Goal: Task Accomplishment & Management: Manage account settings

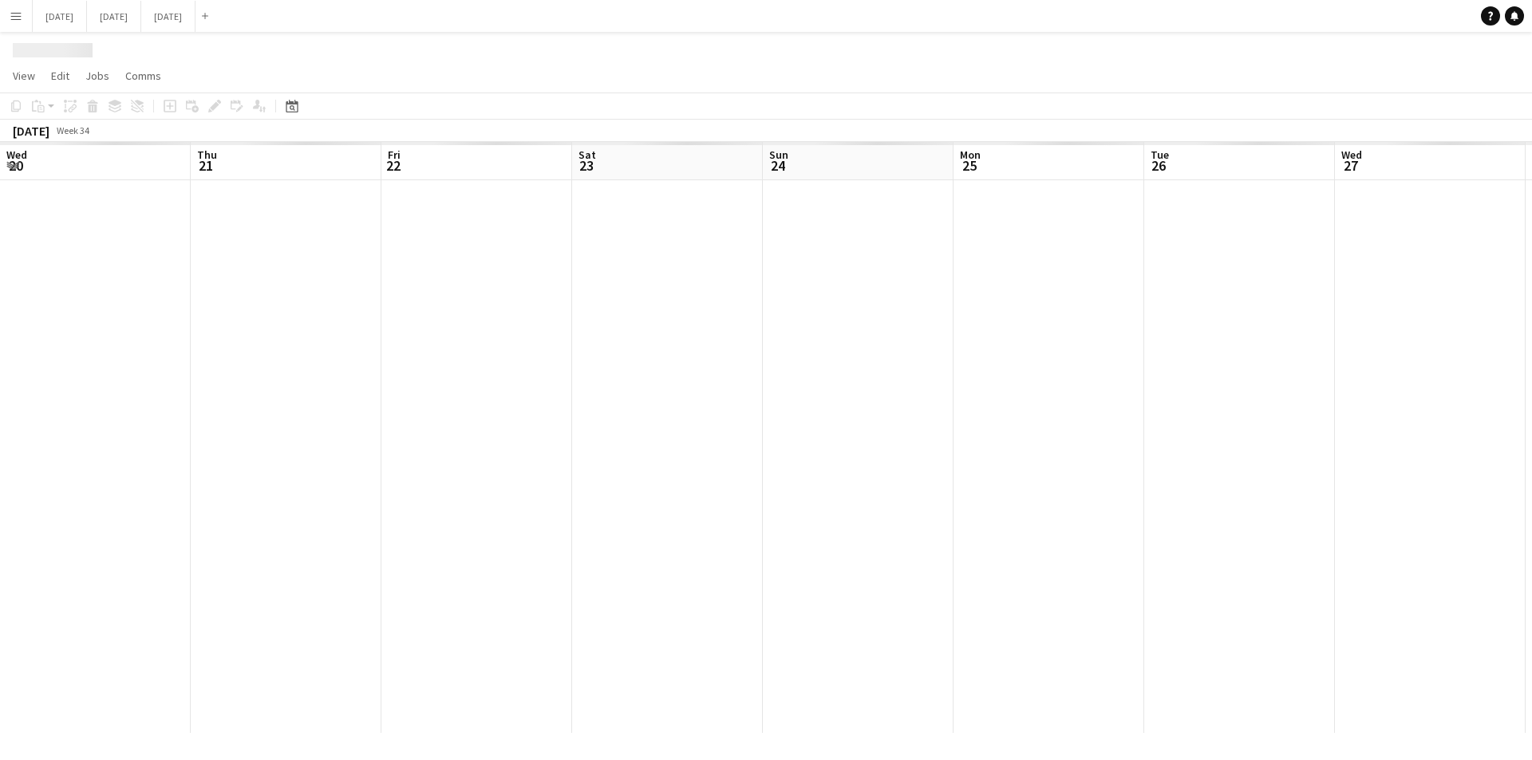
scroll to position [0, 683]
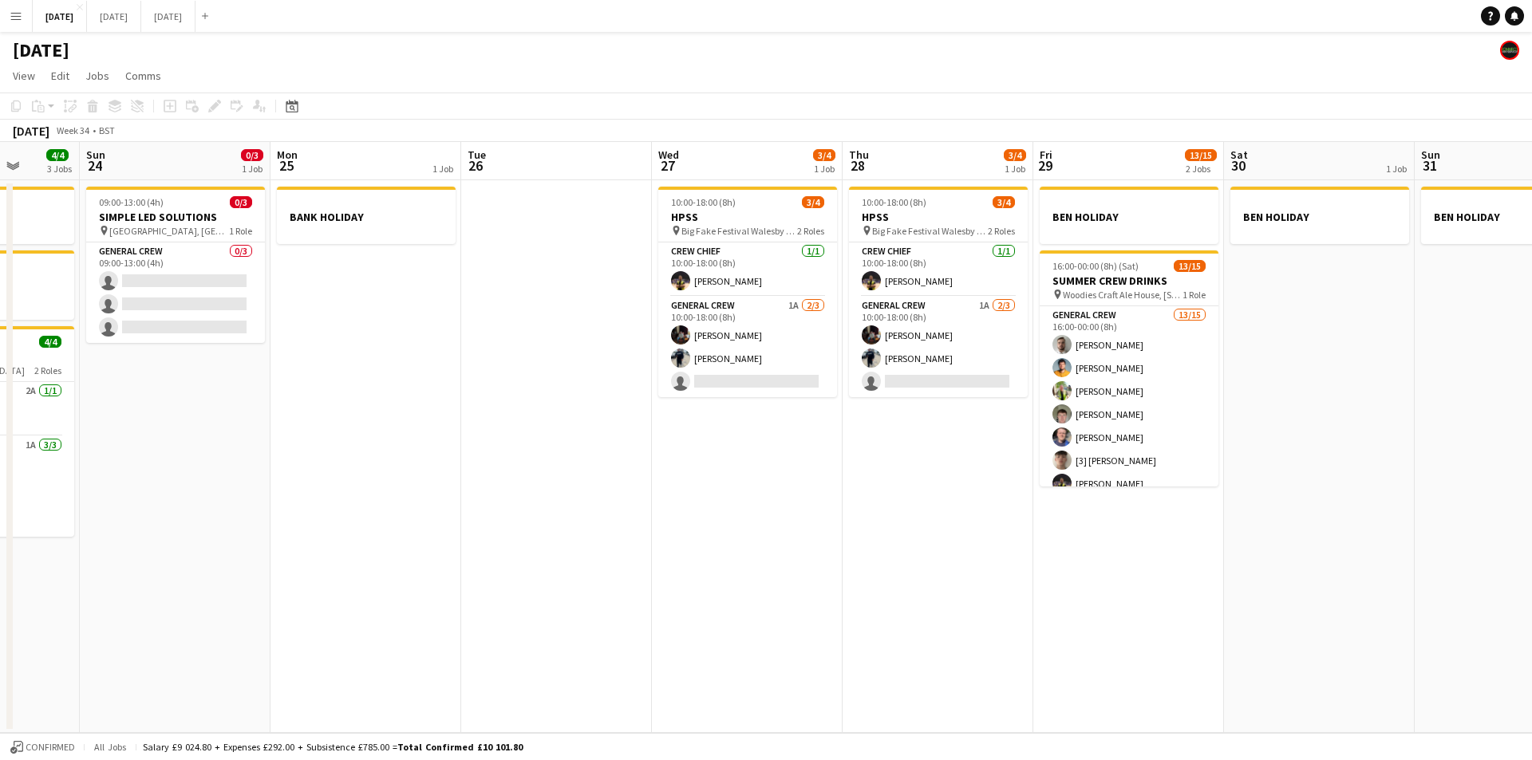
drag, startPoint x: 909, startPoint y: 579, endPoint x: 949, endPoint y: 578, distance: 40.7
click at [949, 578] on app-calendar-viewport "Wed 20 Thu 21 1 Job Fri 22 4/4 3 Jobs Sat 23 4/4 3 Jobs Sun 24 0/3 1 Job Mon 25…" at bounding box center [766, 437] width 1532 height 591
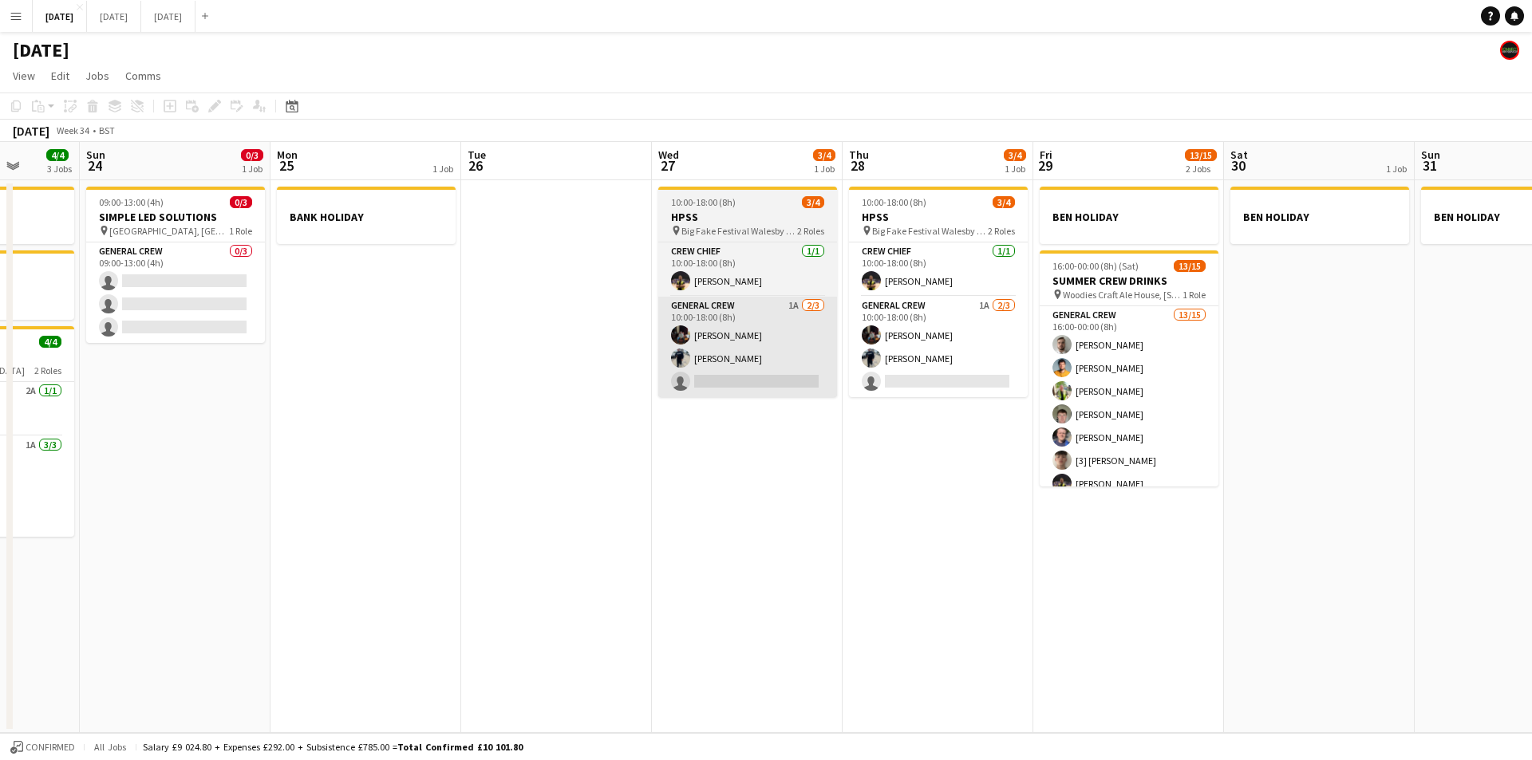
click at [799, 375] on app-card-role "General Crew 1A [DATE] 10:00-18:00 (8h) [PERSON_NAME] [PERSON_NAME] single-neut…" at bounding box center [747, 347] width 179 height 101
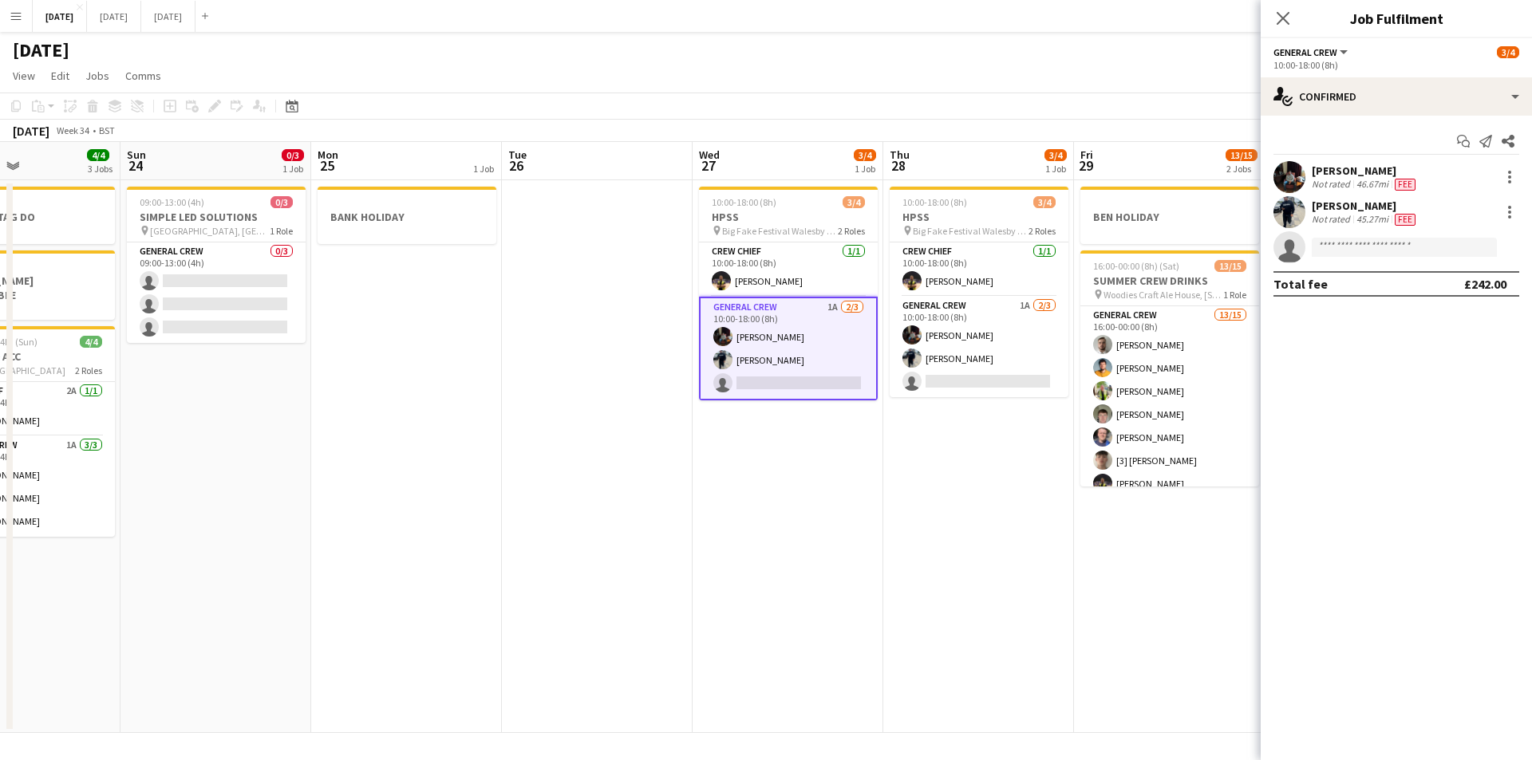
scroll to position [0, 0]
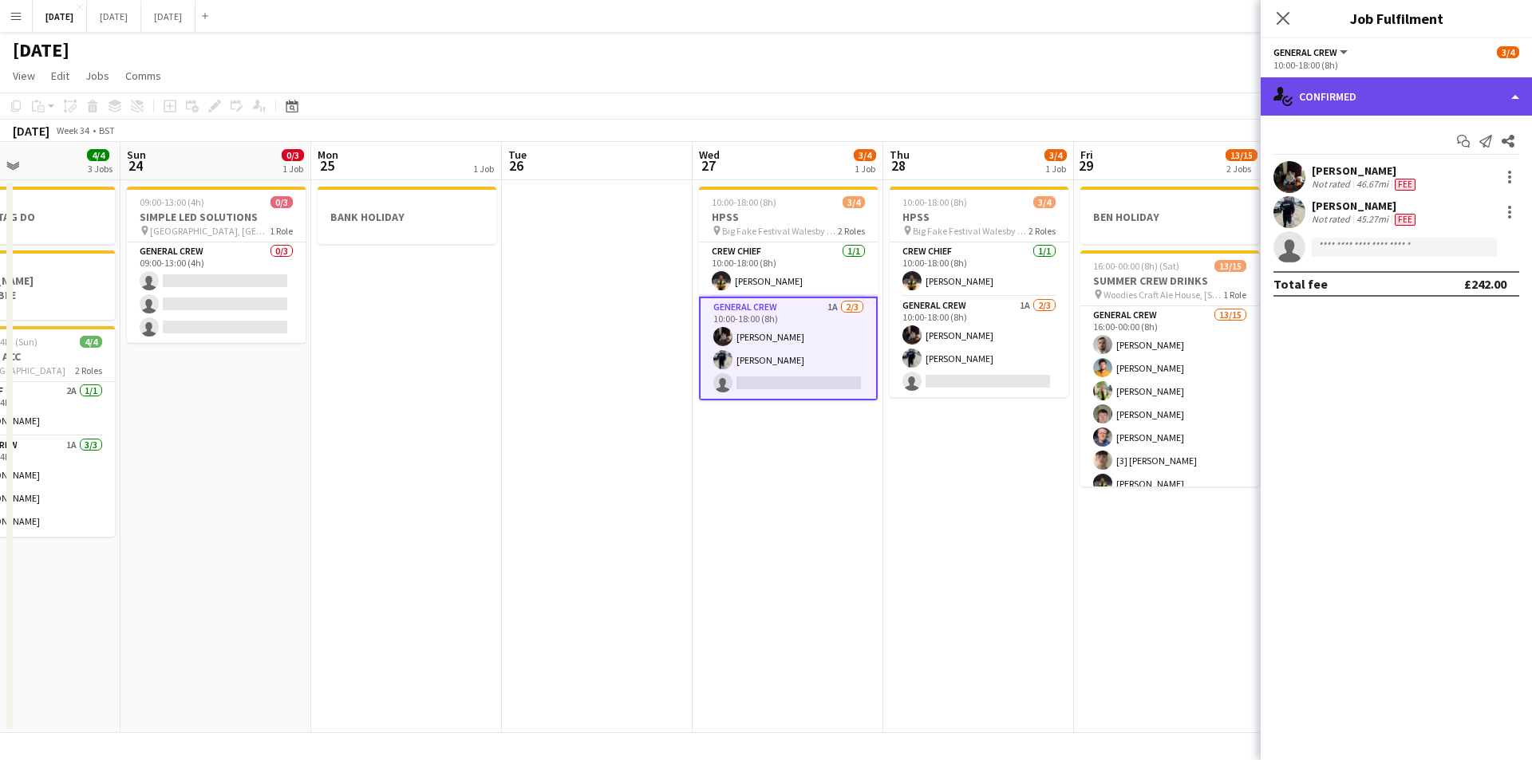
click at [1392, 103] on div "single-neutral-actions-check-2 Confirmed" at bounding box center [1395, 96] width 271 height 38
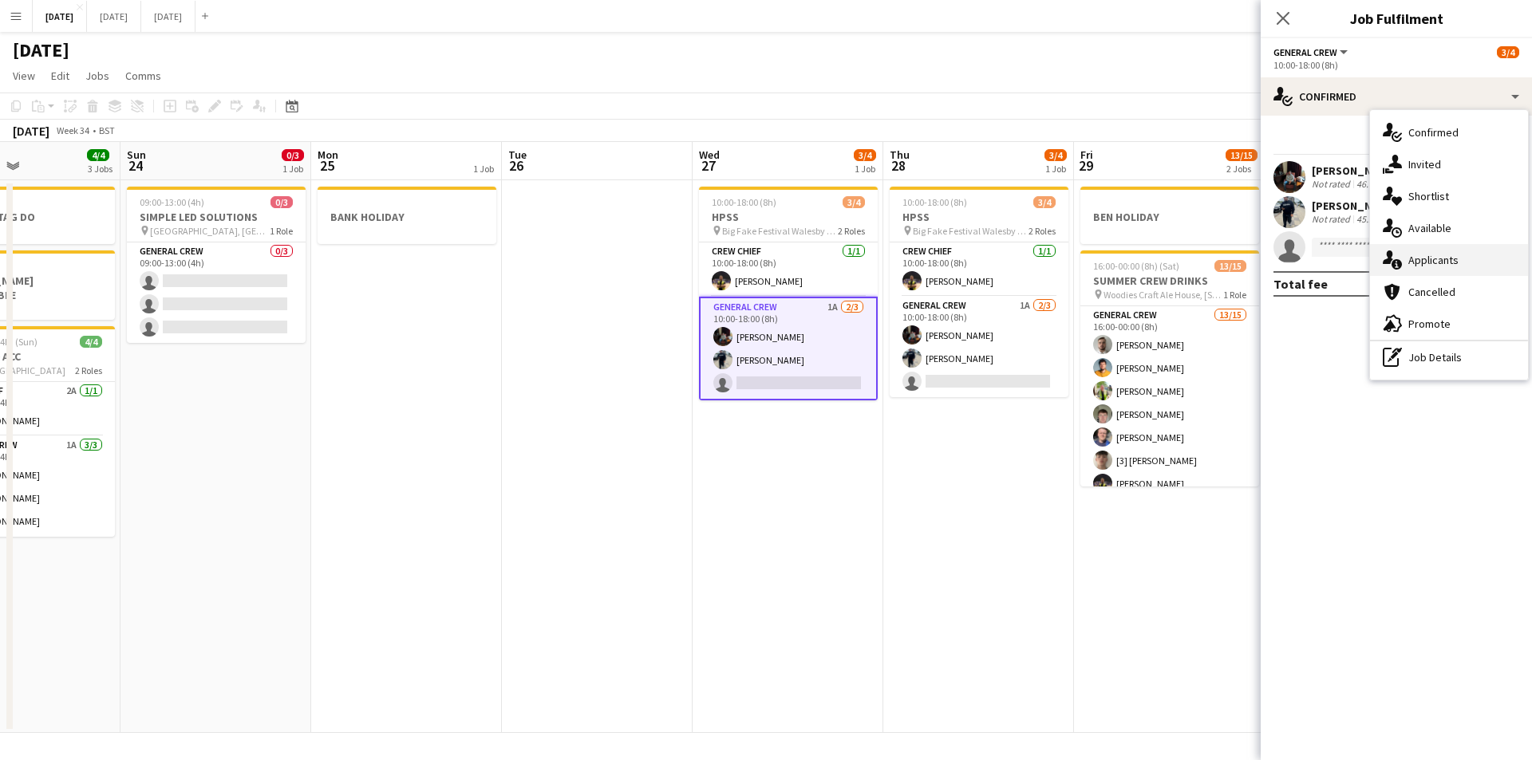
click at [1434, 260] on div "single-neutral-actions-information Applicants" at bounding box center [1449, 260] width 158 height 32
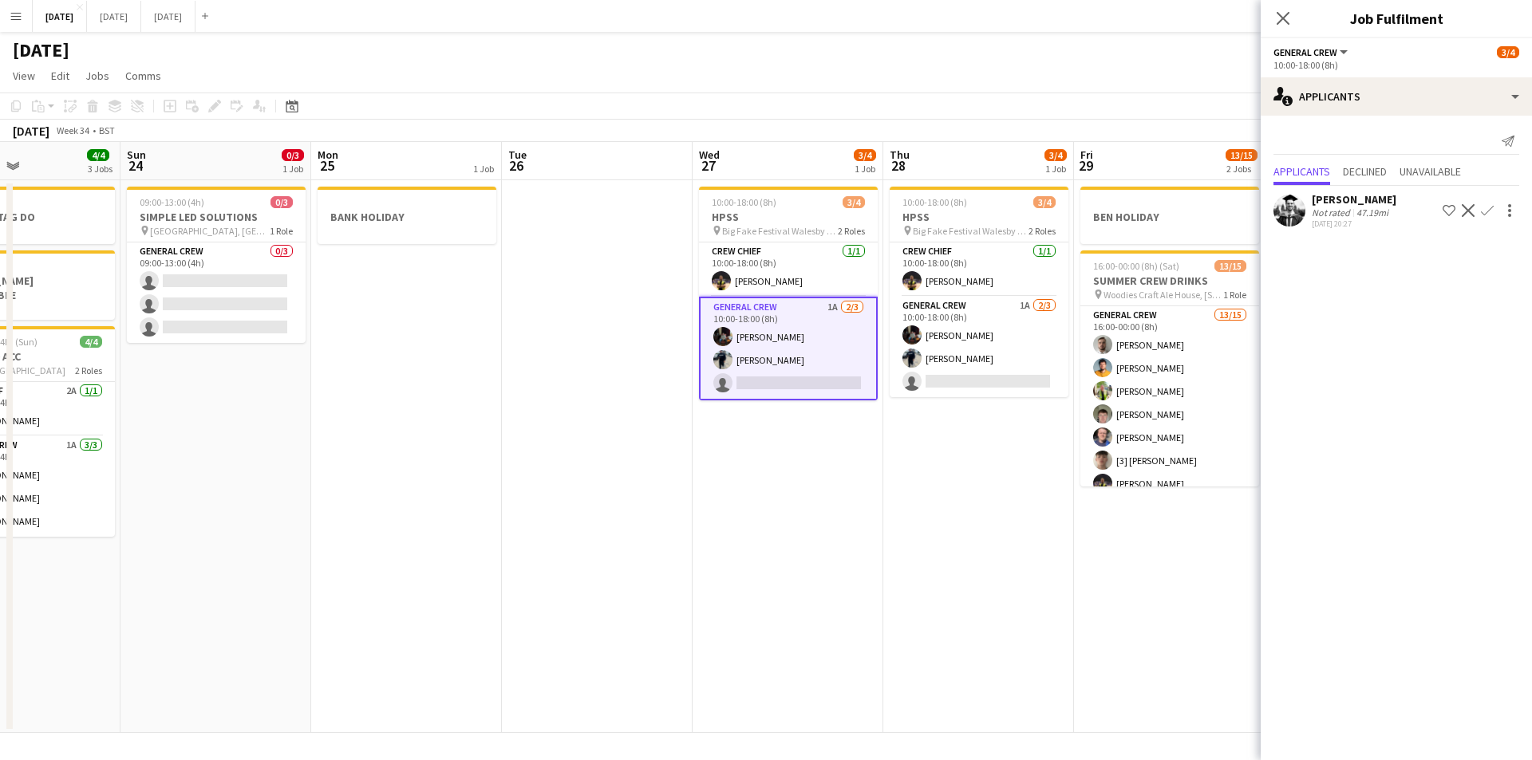
click at [1486, 209] on app-icon "Confirm" at bounding box center [1487, 210] width 13 height 13
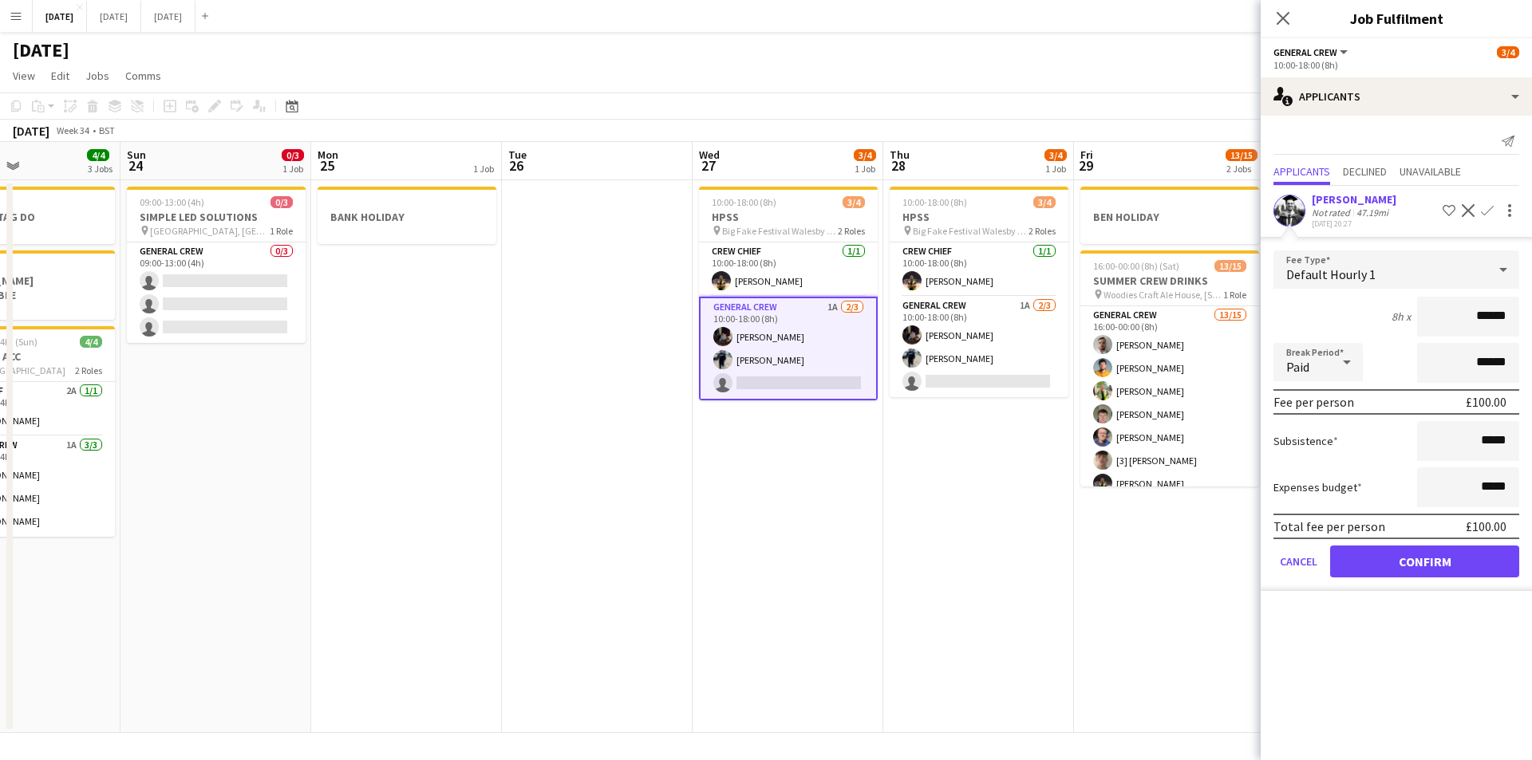
click at [744, 360] on app-card-role "General Crew 1A [DATE] 10:00-18:00 (8h) [PERSON_NAME] [PERSON_NAME] single-neut…" at bounding box center [788, 349] width 179 height 104
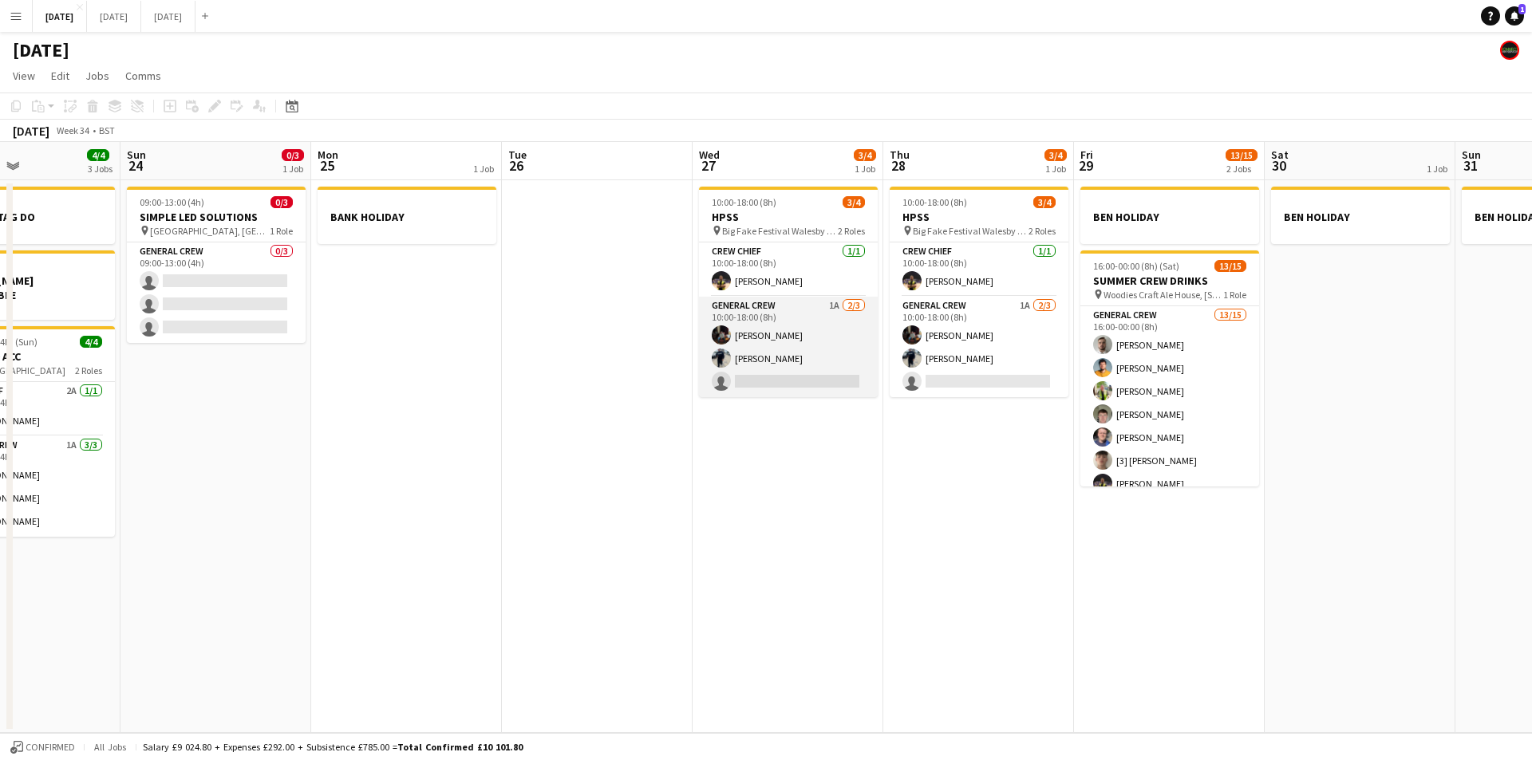
click at [760, 349] on app-card-role "General Crew 1A [DATE] 10:00-18:00 (8h) [PERSON_NAME] [PERSON_NAME] single-neut…" at bounding box center [788, 347] width 179 height 101
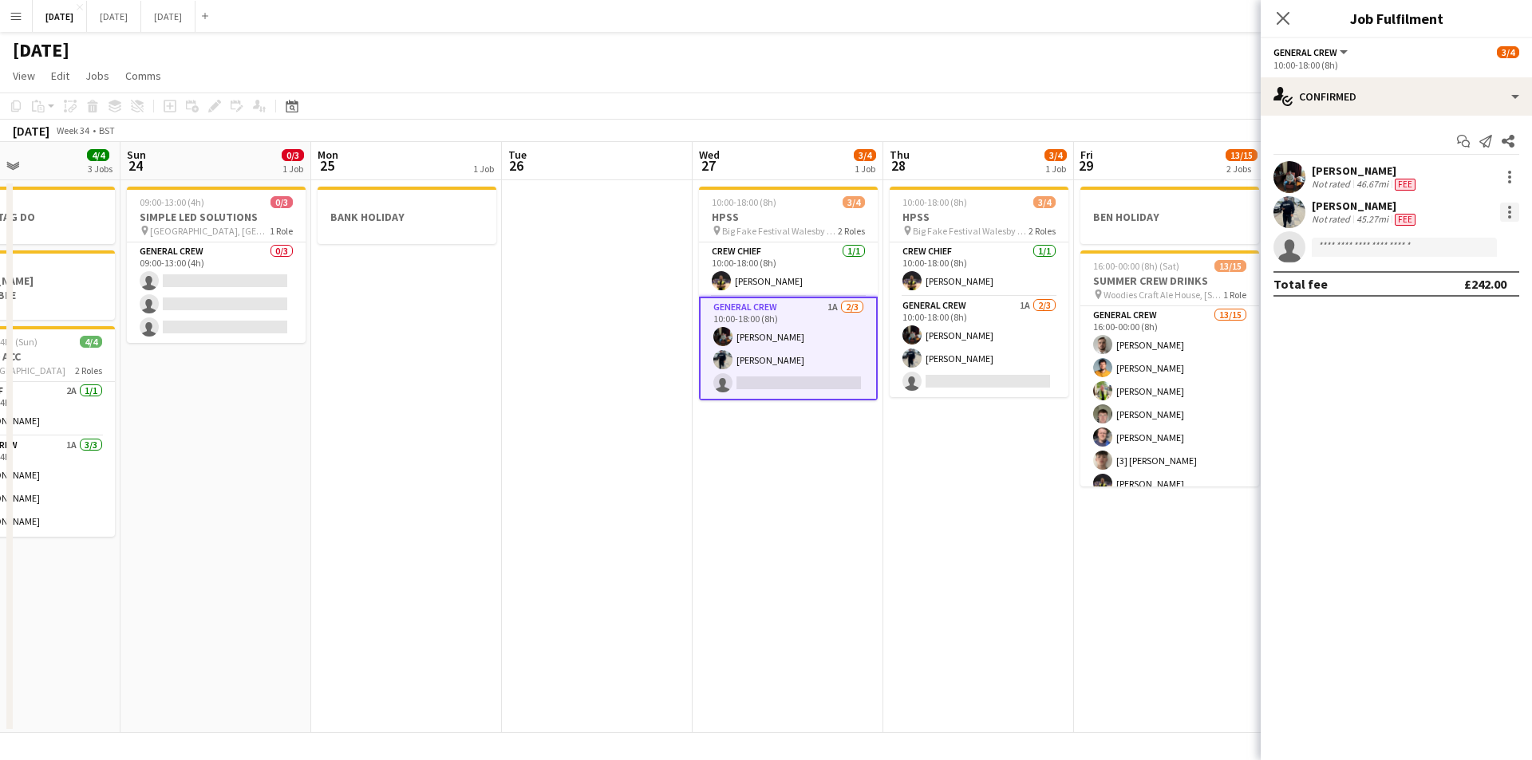
click at [1502, 212] on div at bounding box center [1509, 212] width 19 height 19
click at [1469, 243] on span "Edit fee" at bounding box center [1456, 242] width 99 height 14
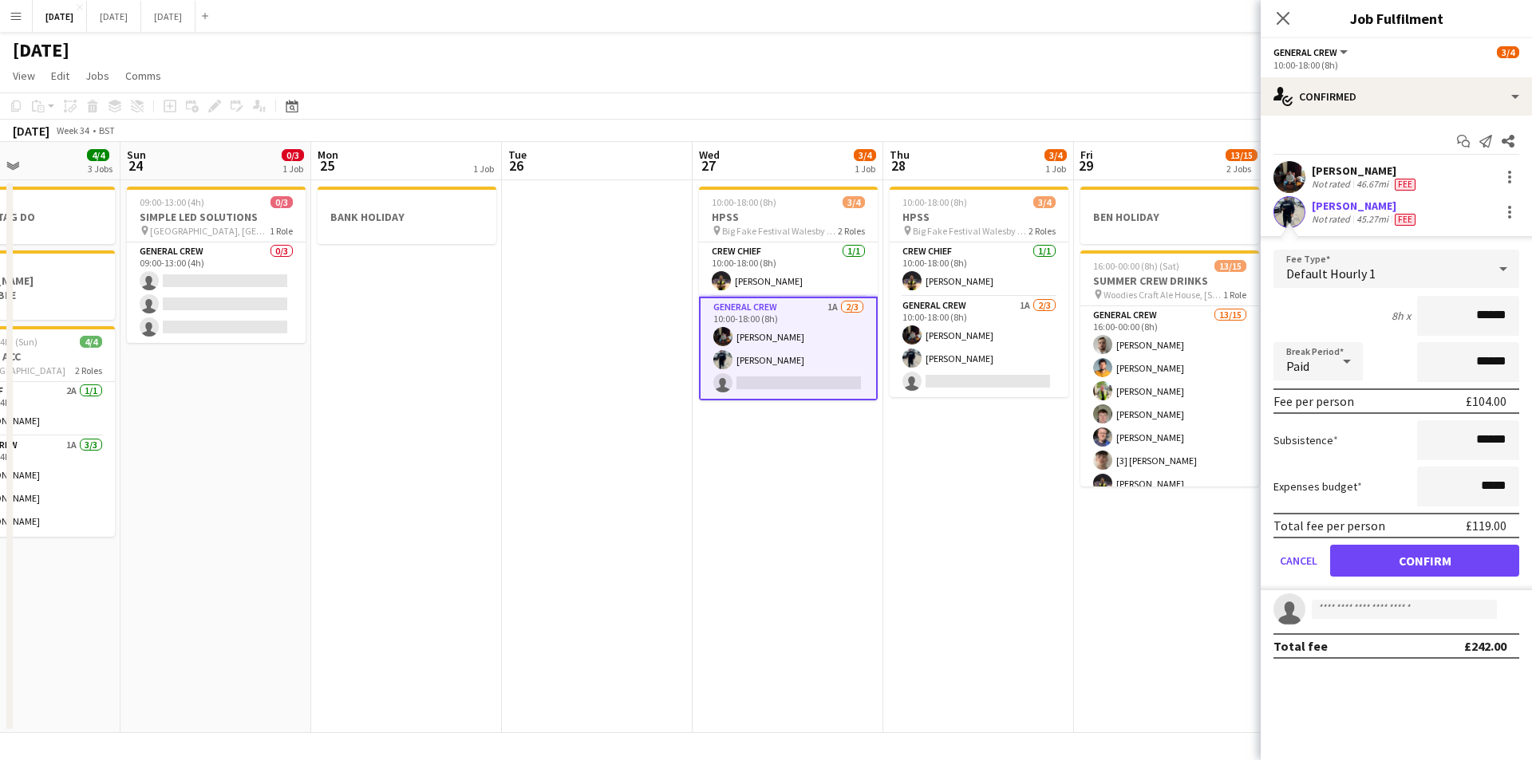
click at [795, 360] on app-card-role "General Crew 1A [DATE] 10:00-18:00 (8h) [PERSON_NAME] [PERSON_NAME] single-neut…" at bounding box center [788, 349] width 179 height 104
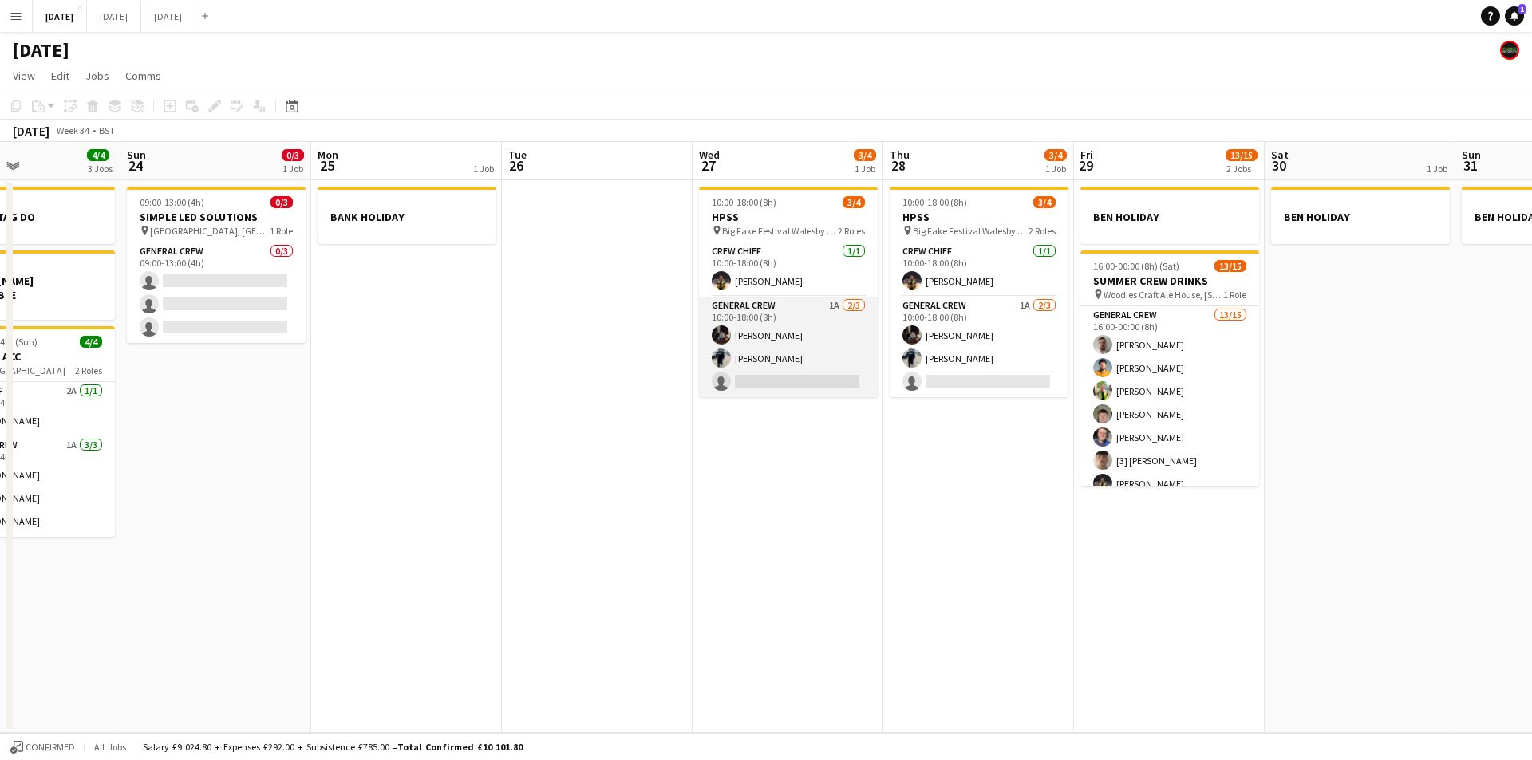
click at [794, 384] on app-card-role "General Crew 1A [DATE] 10:00-18:00 (8h) [PERSON_NAME] [PERSON_NAME] single-neut…" at bounding box center [788, 347] width 179 height 101
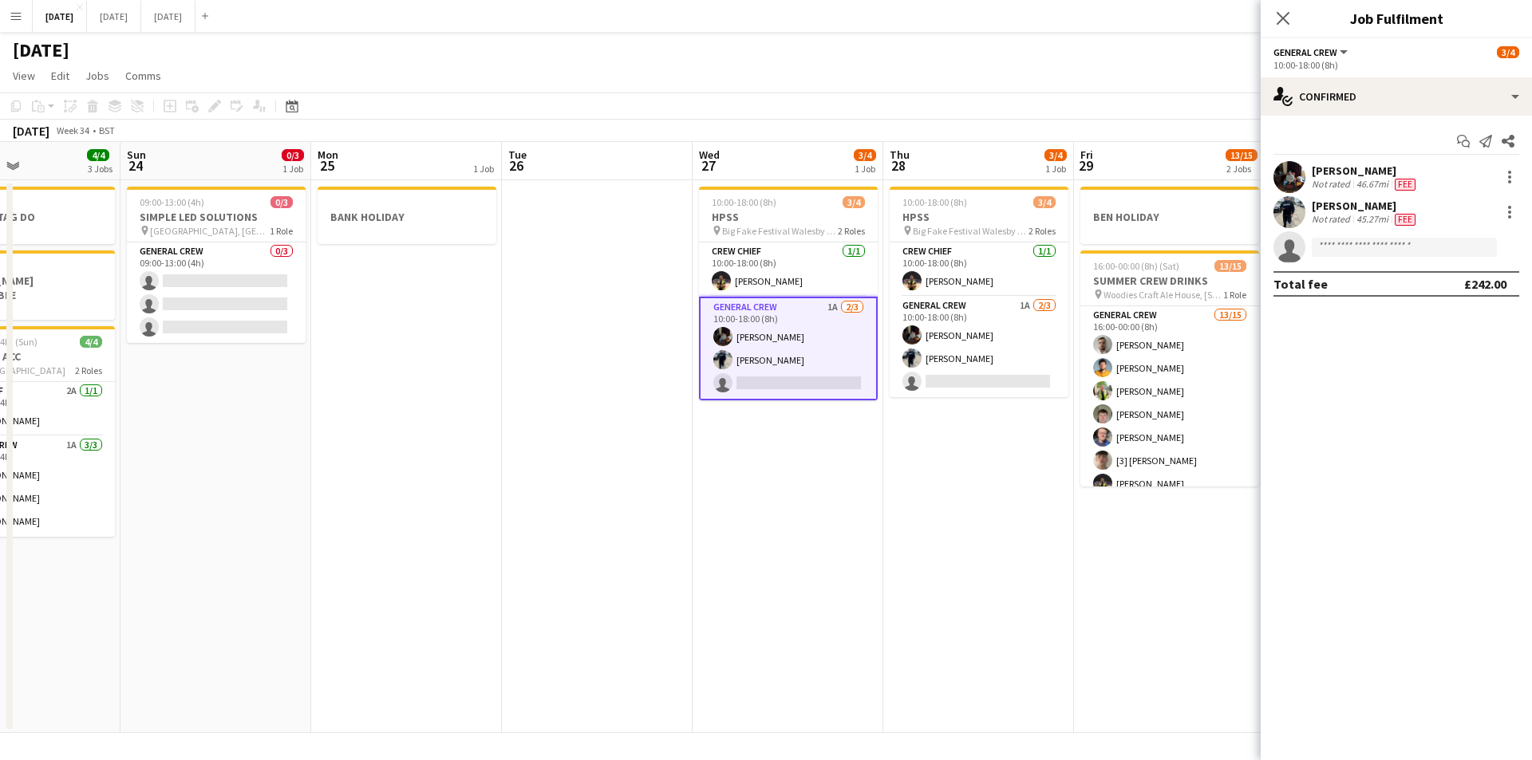
click at [1421, 77] on app-options-switcher "General Crew All roles General Crew [DATE] 10:00-18:00 (8h)" at bounding box center [1395, 57] width 271 height 39
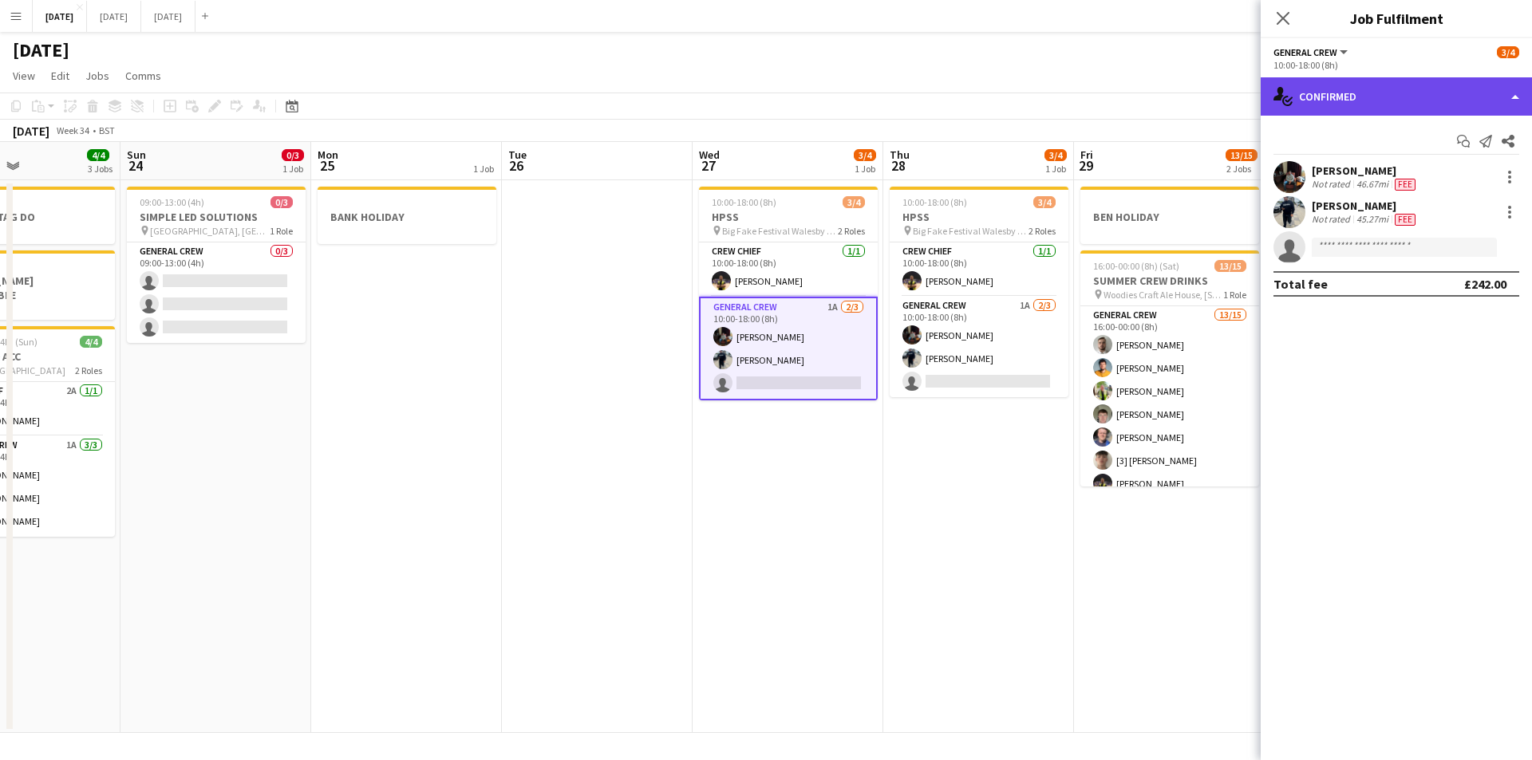
click at [1430, 92] on div "single-neutral-actions-check-2 Confirmed" at bounding box center [1395, 96] width 271 height 38
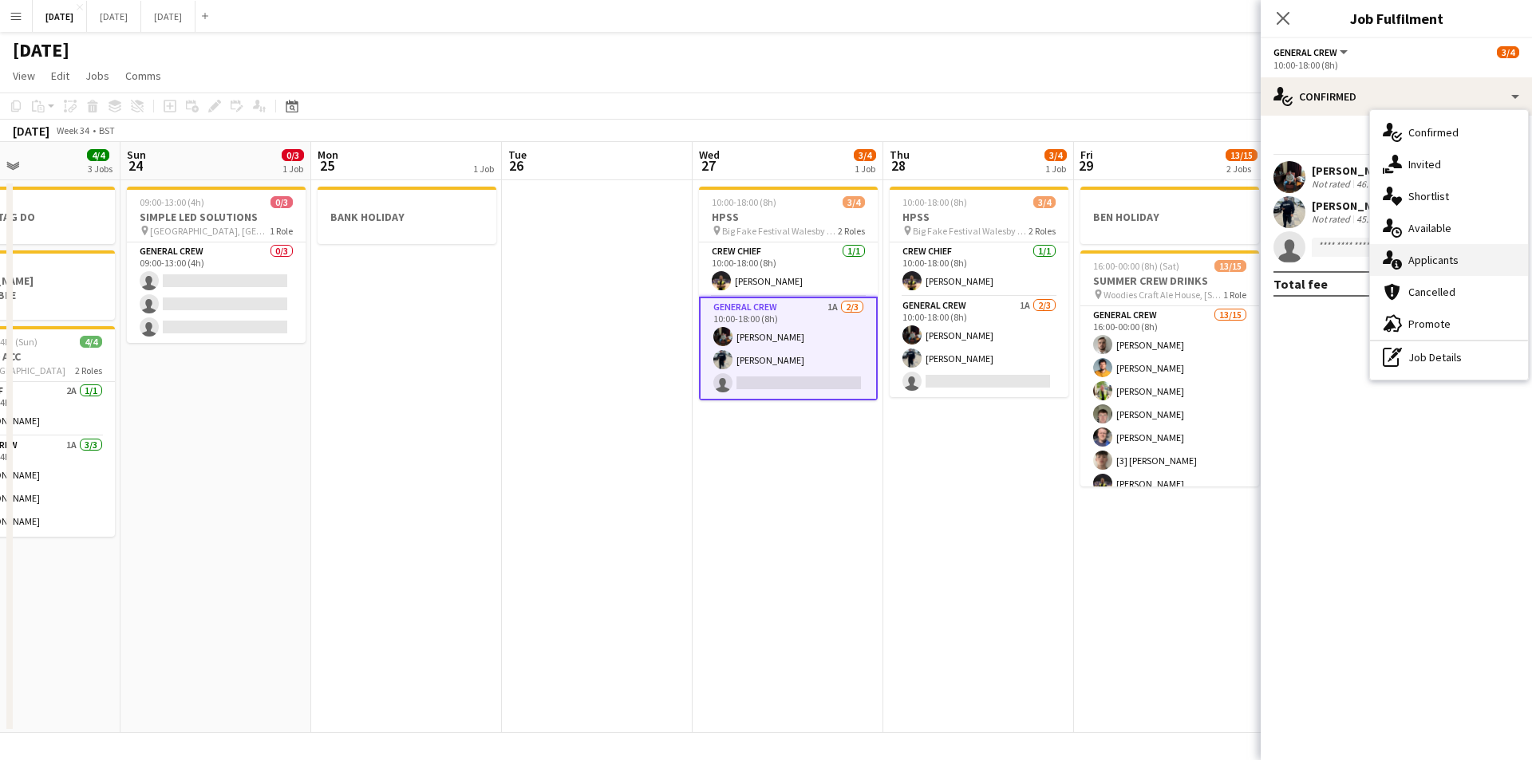
click at [1445, 261] on div "single-neutral-actions-information Applicants" at bounding box center [1449, 260] width 158 height 32
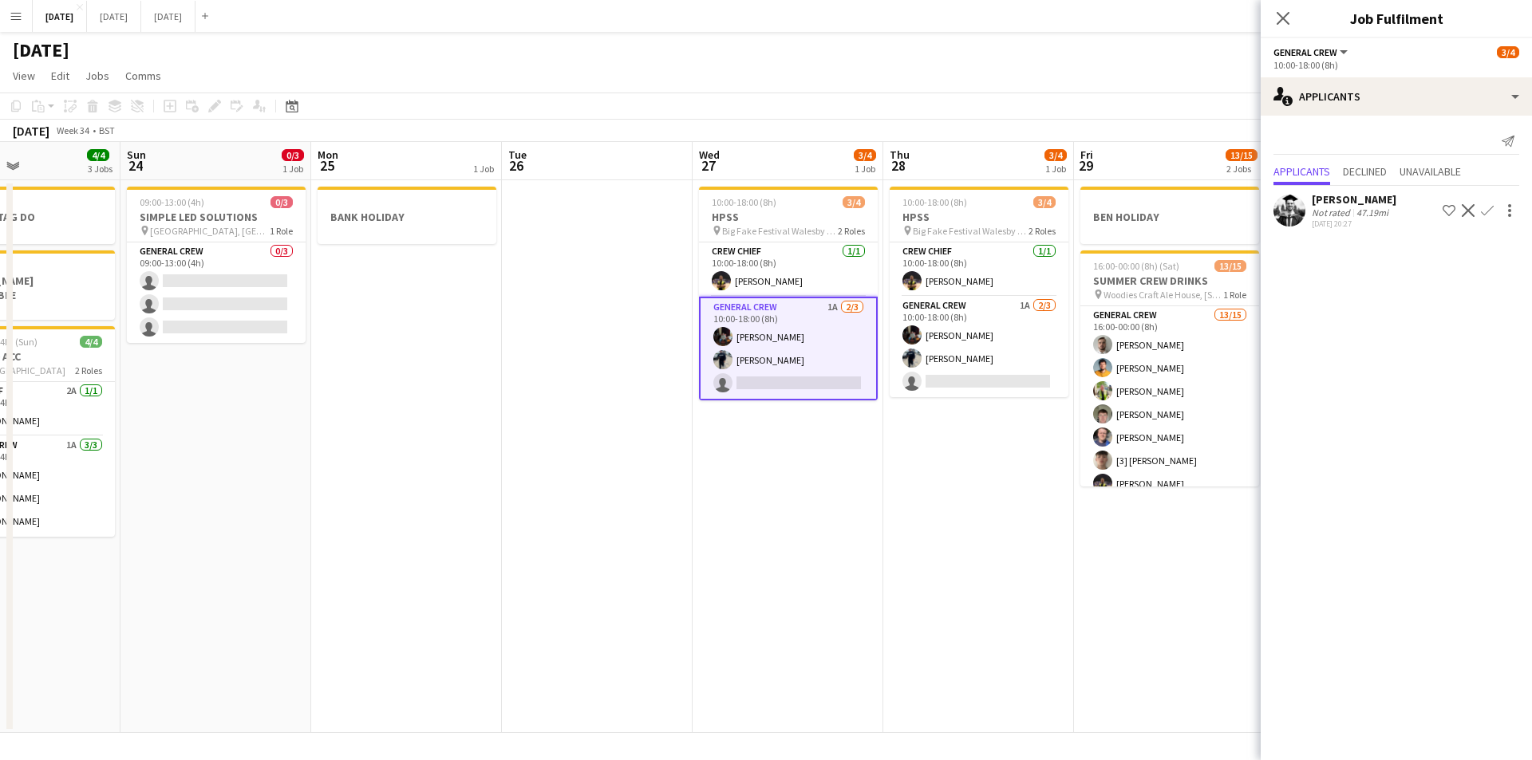
click at [1485, 210] on app-icon "Confirm" at bounding box center [1487, 210] width 13 height 13
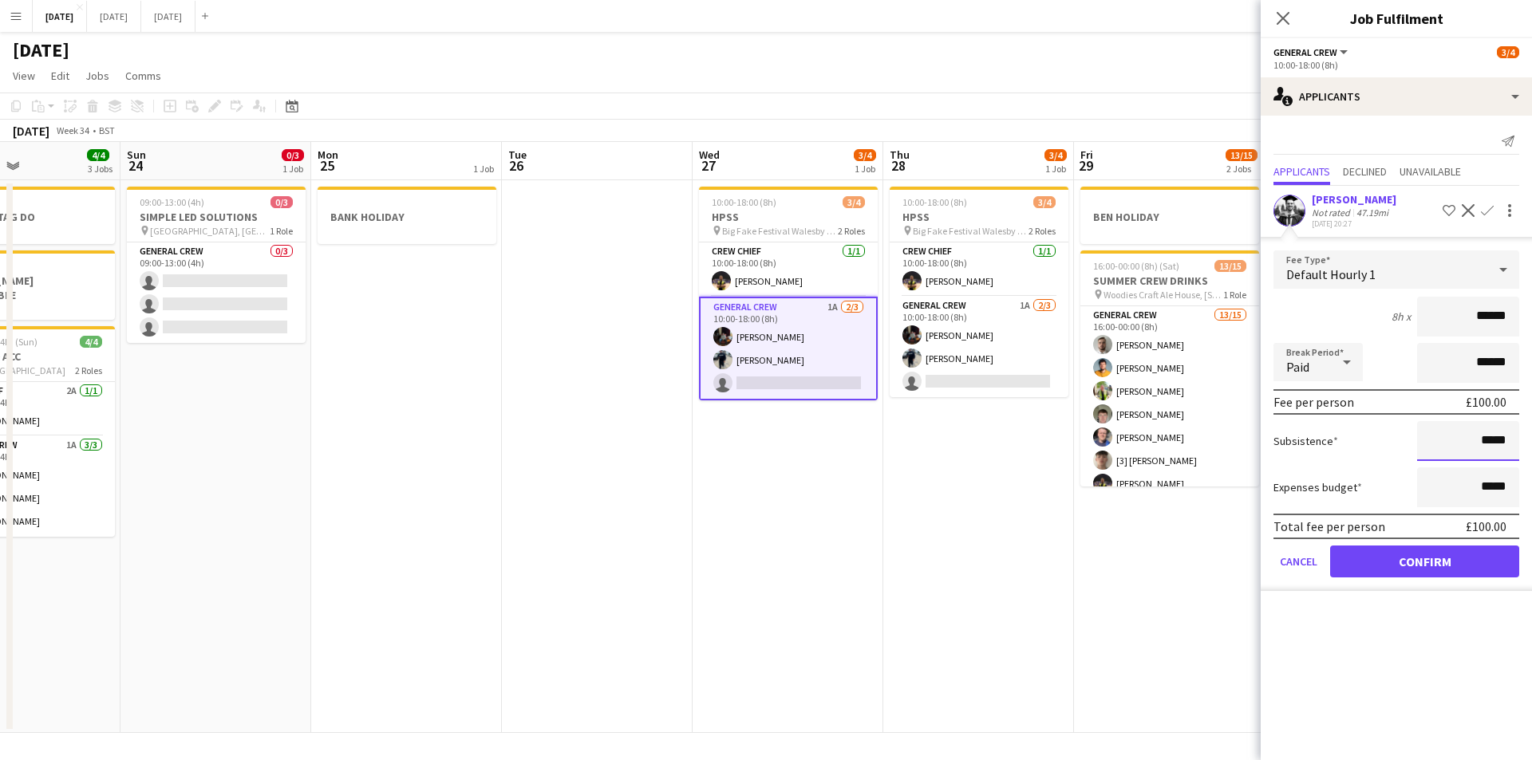
drag, startPoint x: 1483, startPoint y: 440, endPoint x: 1492, endPoint y: 445, distance: 10.0
click at [1493, 445] on input "*****" at bounding box center [1468, 441] width 102 height 40
type input "**"
type input "******"
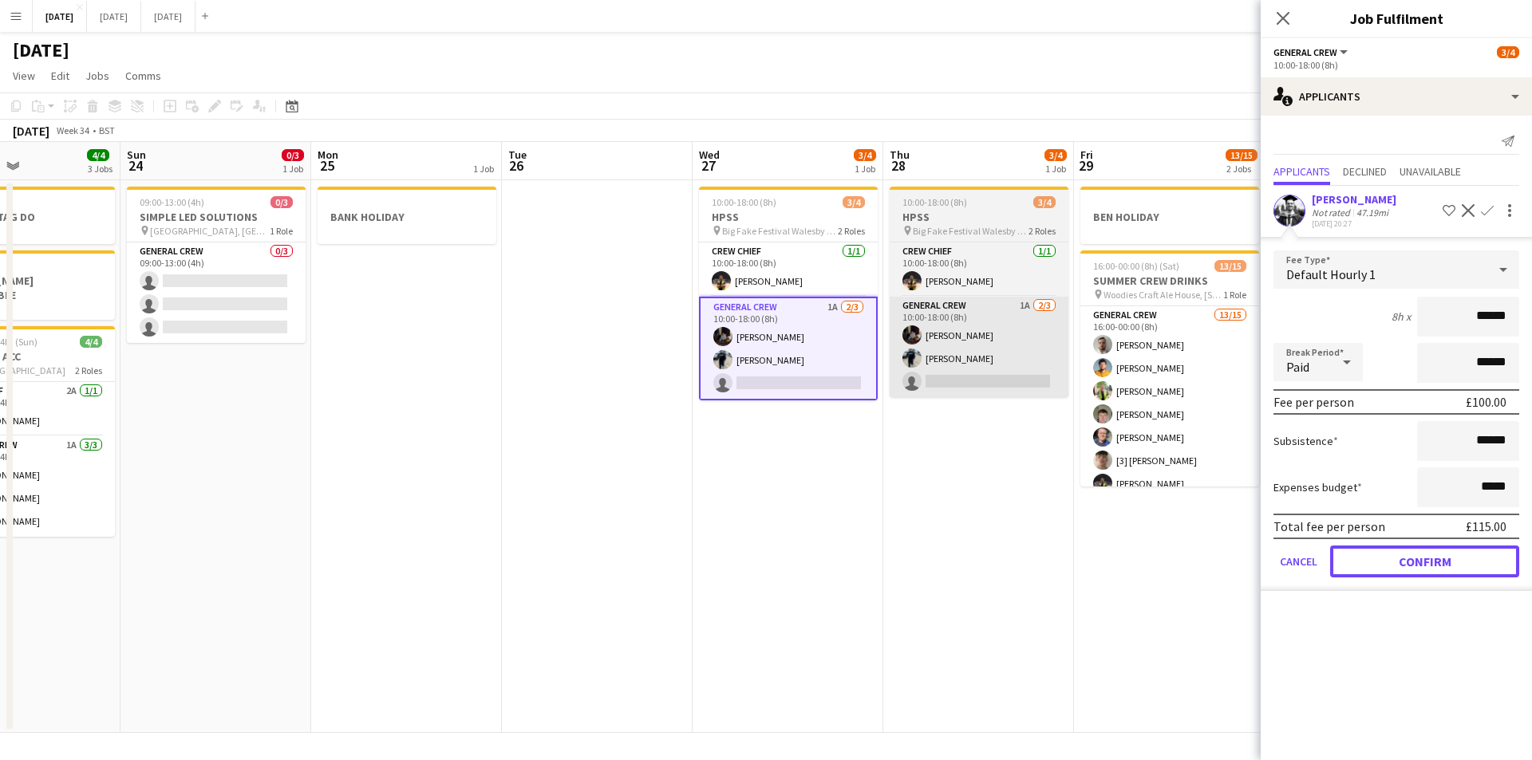
click at [1433, 554] on button "Confirm" at bounding box center [1424, 562] width 189 height 32
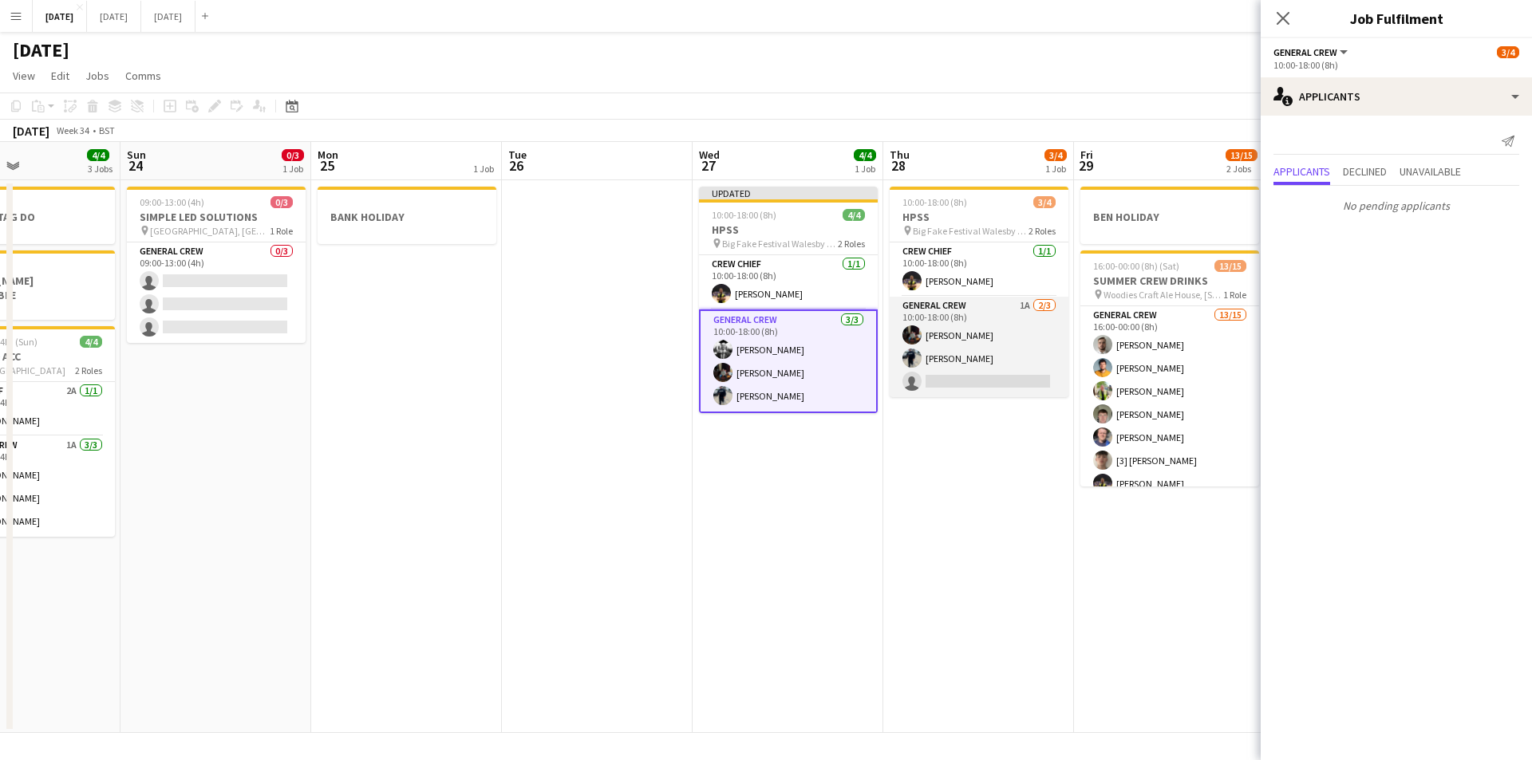
click at [963, 361] on app-card-role "General Crew 1A [DATE] 10:00-18:00 (8h) [PERSON_NAME] [PERSON_NAME] single-neut…" at bounding box center [978, 347] width 179 height 101
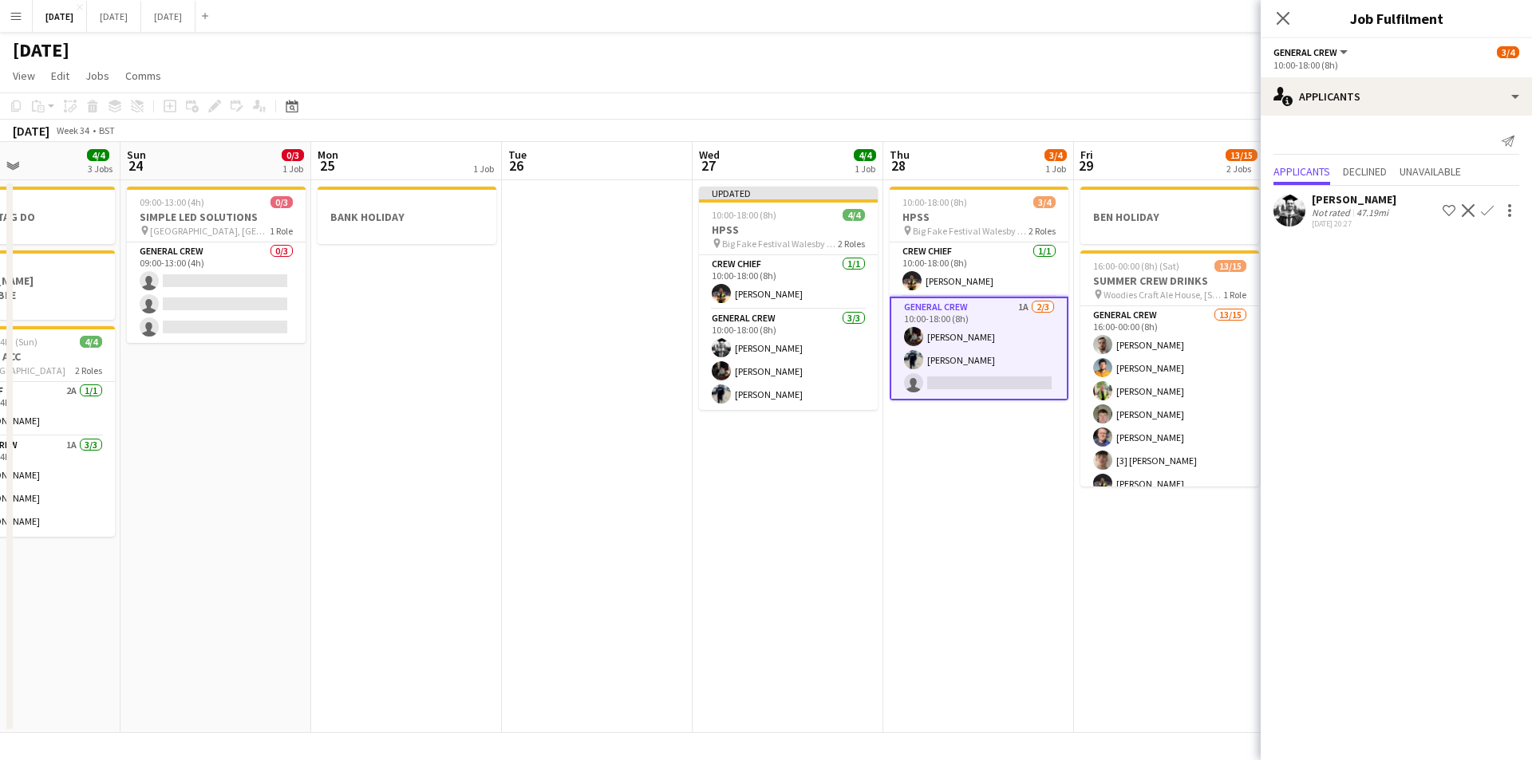
click at [929, 376] on app-card-role "General Crew 1A [DATE] 10:00-18:00 (8h) [PERSON_NAME] [PERSON_NAME] single-neut…" at bounding box center [978, 349] width 179 height 104
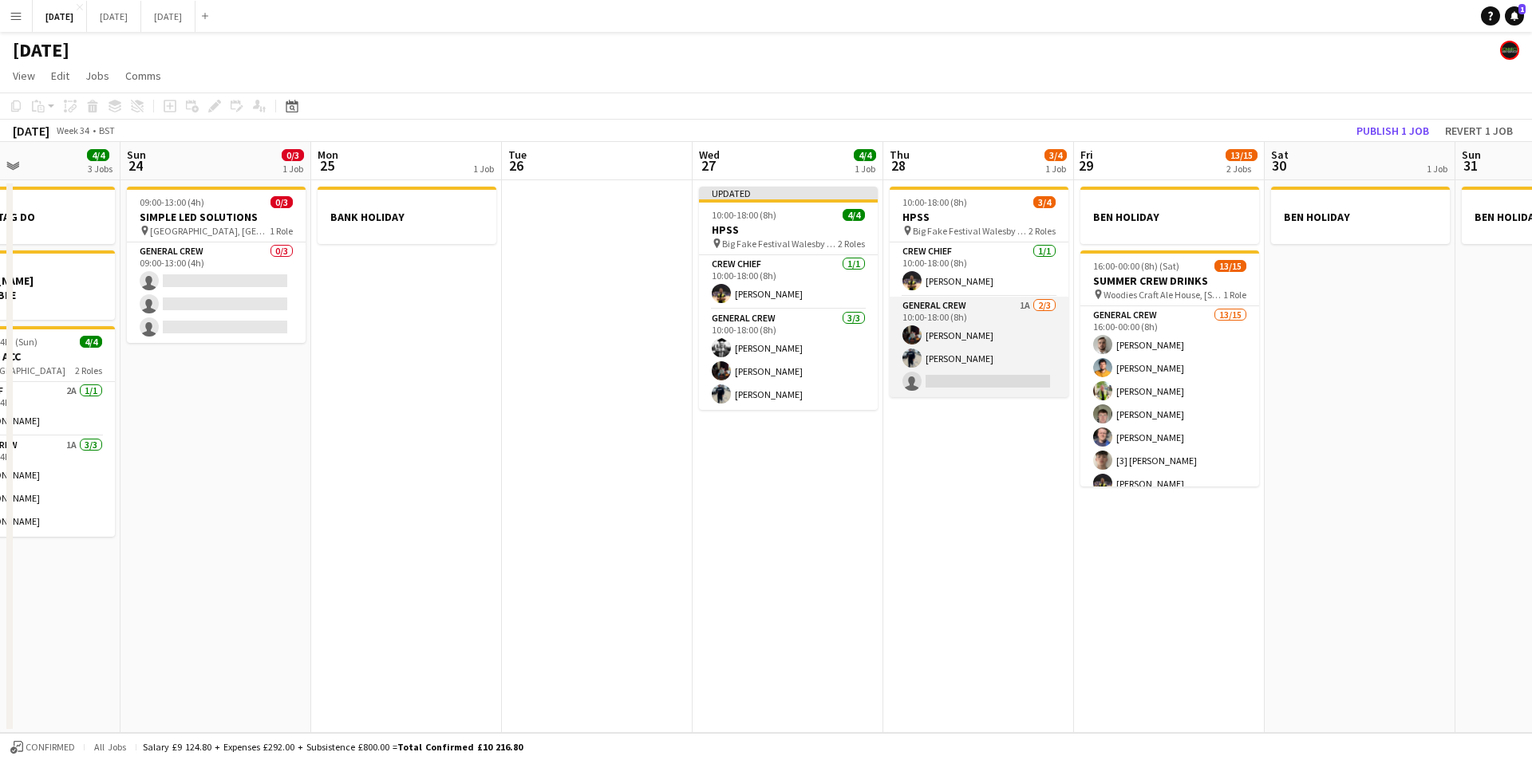
click at [970, 366] on app-card-role "General Crew 1A [DATE] 10:00-18:00 (8h) [PERSON_NAME] [PERSON_NAME] single-neut…" at bounding box center [978, 347] width 179 height 101
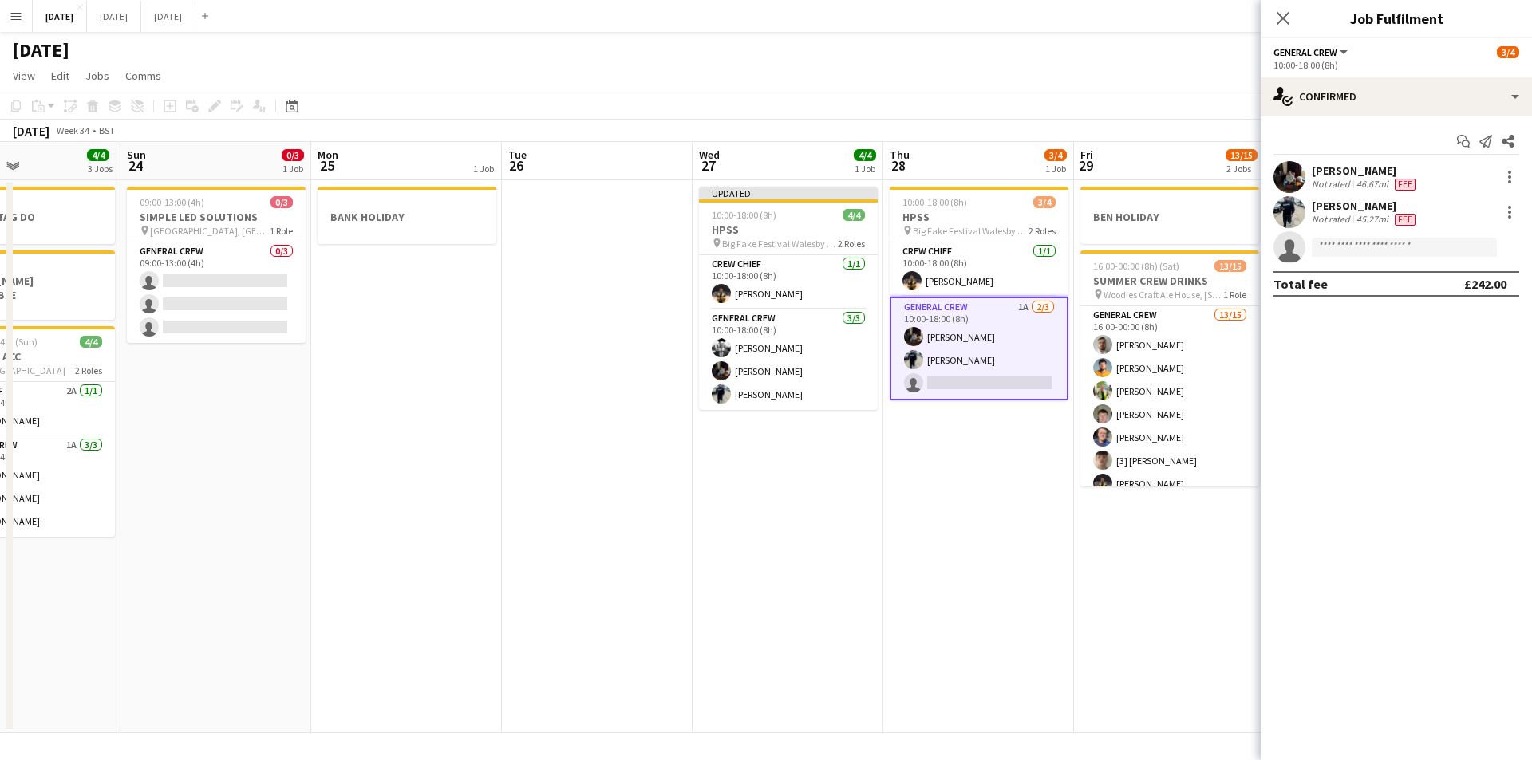
click at [976, 365] on app-card-role "General Crew 1A [DATE] 10:00-18:00 (8h) [PERSON_NAME] [PERSON_NAME] single-neut…" at bounding box center [978, 349] width 179 height 104
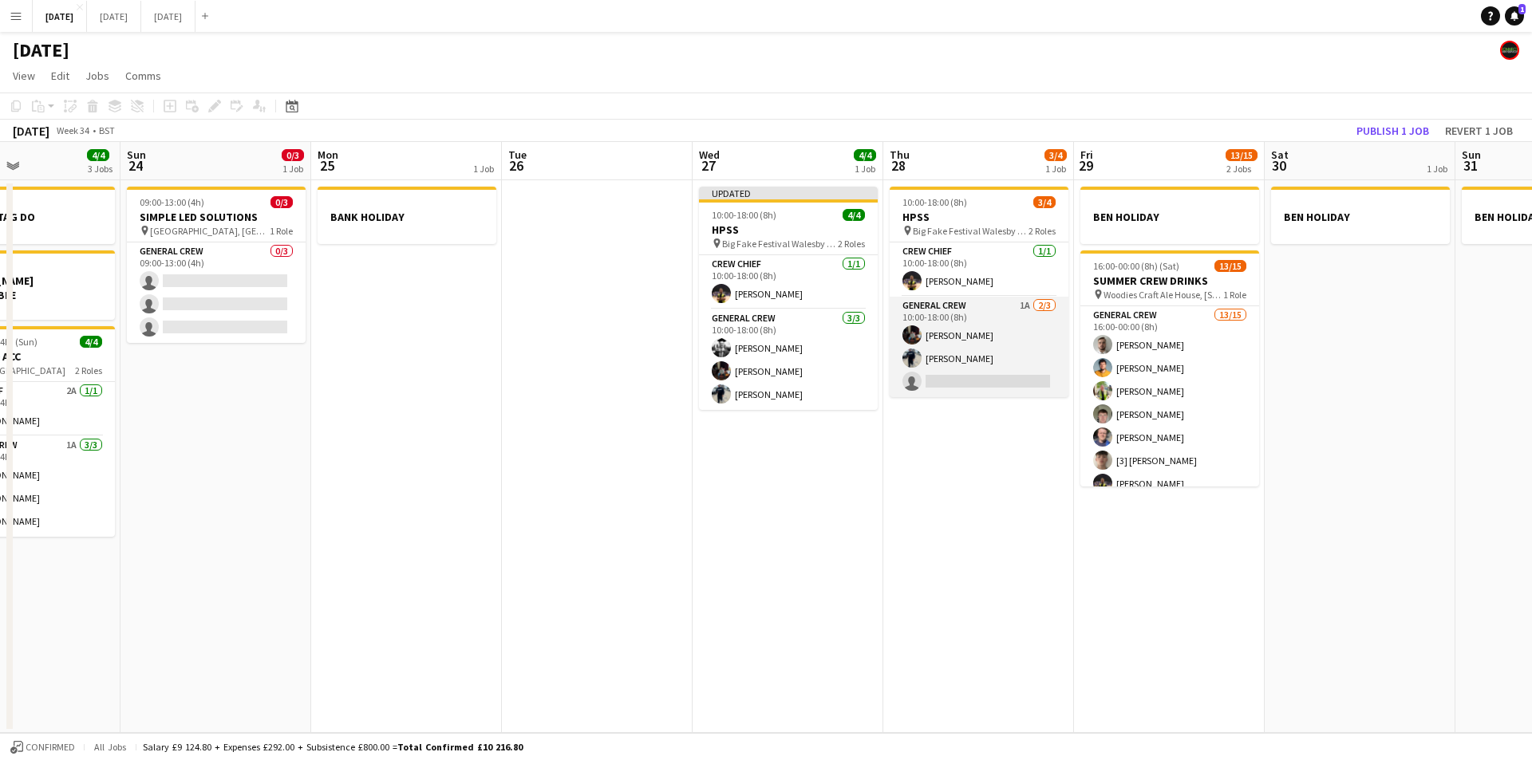
click at [964, 367] on app-card-role "General Crew 1A [DATE] 10:00-18:00 (8h) [PERSON_NAME] [PERSON_NAME] single-neut…" at bounding box center [978, 347] width 179 height 101
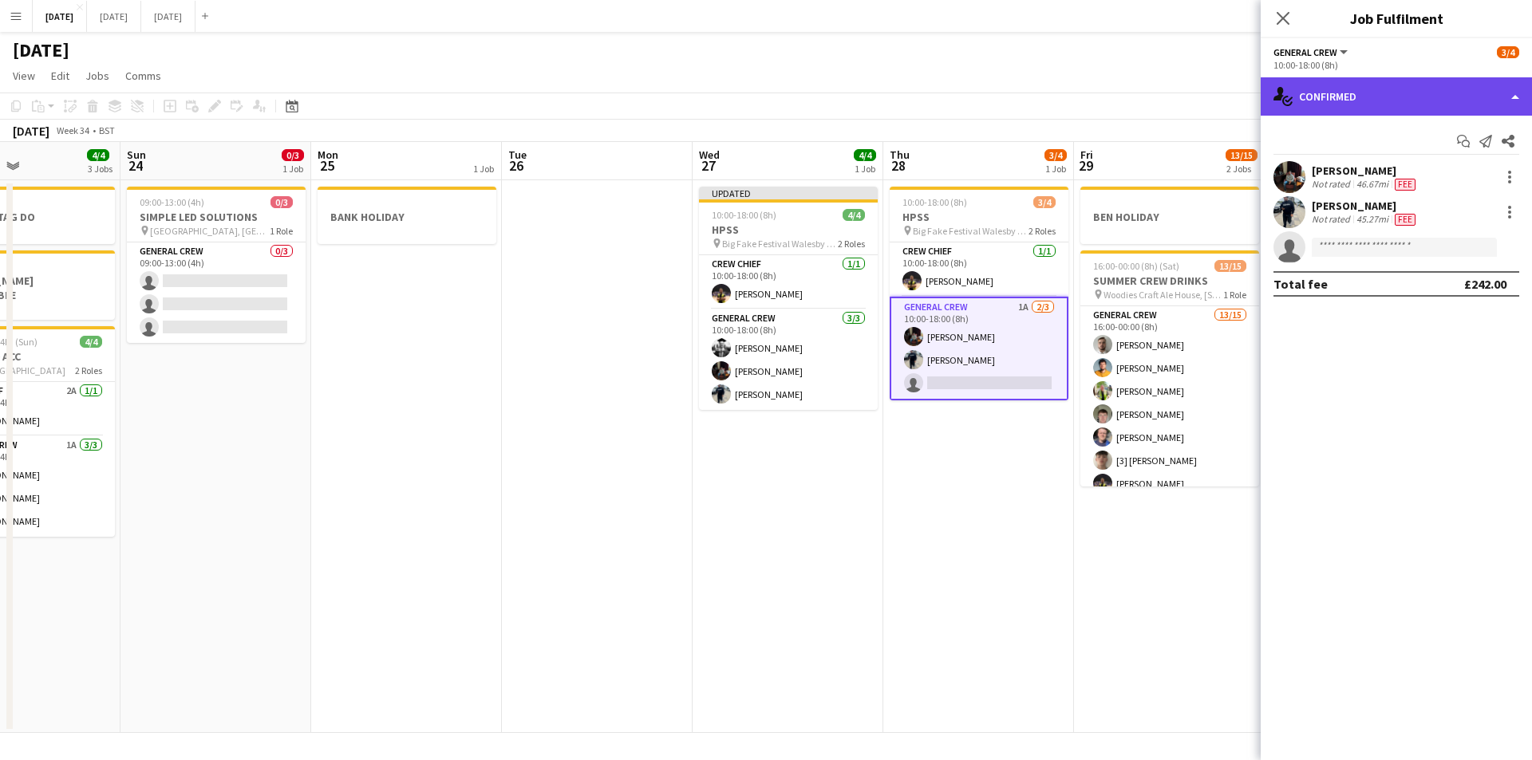
click at [1442, 101] on div "single-neutral-actions-check-2 Confirmed" at bounding box center [1395, 96] width 271 height 38
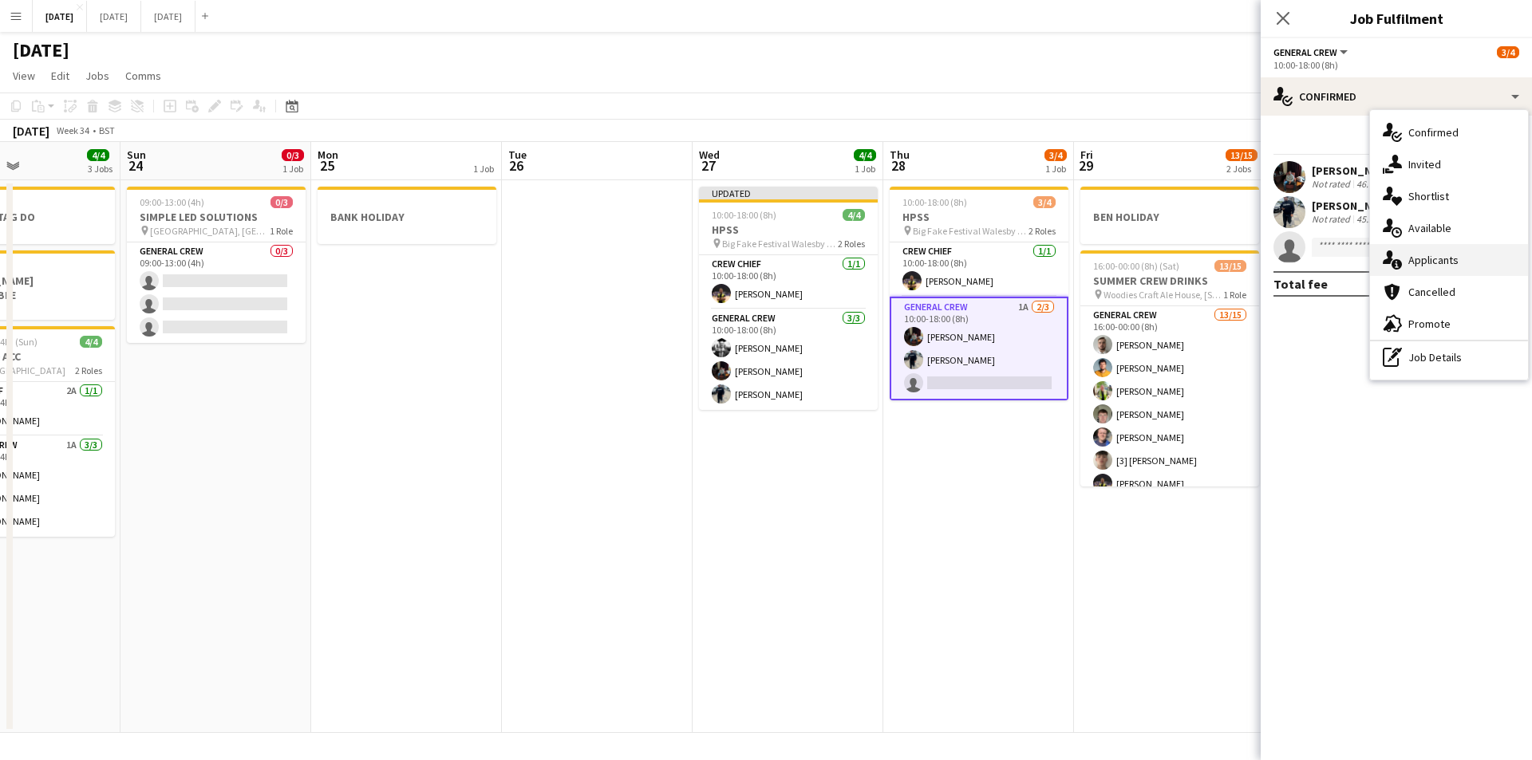
click at [1455, 255] on div "single-neutral-actions-information Applicants" at bounding box center [1449, 260] width 158 height 32
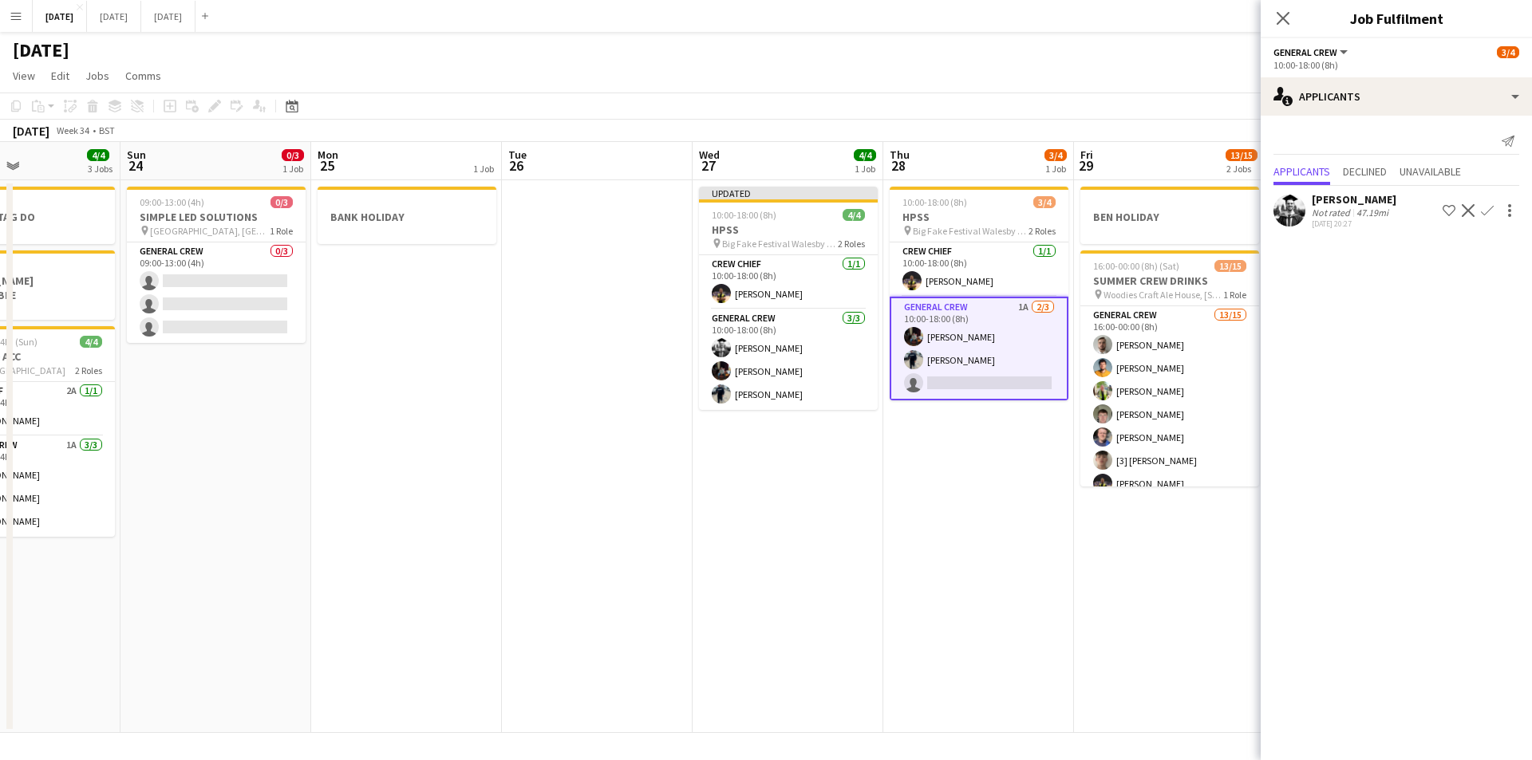
click at [1488, 213] on app-icon "Confirm" at bounding box center [1487, 210] width 13 height 13
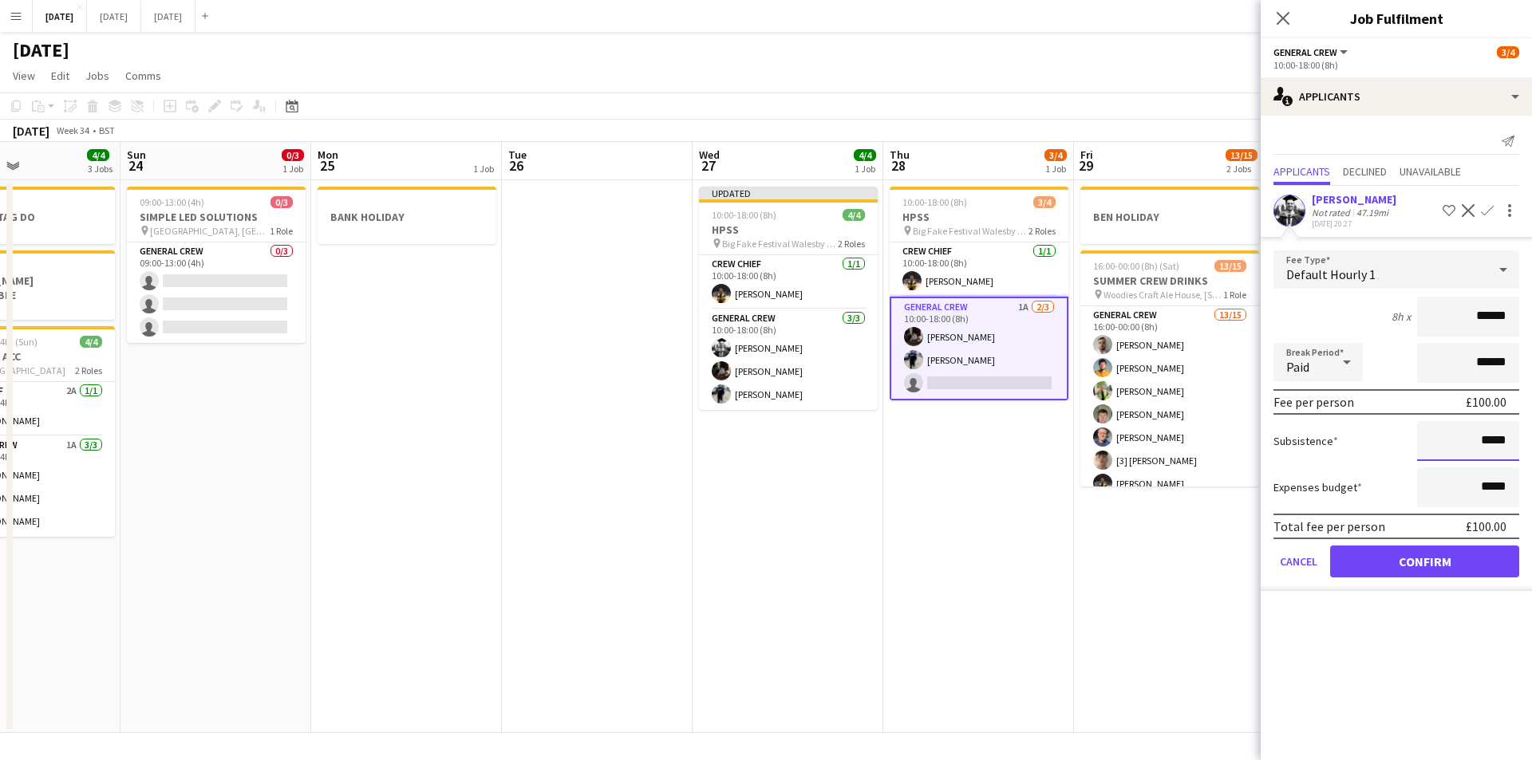
click at [1489, 444] on input "*****" at bounding box center [1468, 441] width 102 height 40
type input "******"
click at [1437, 563] on button "Confirm" at bounding box center [1424, 562] width 189 height 32
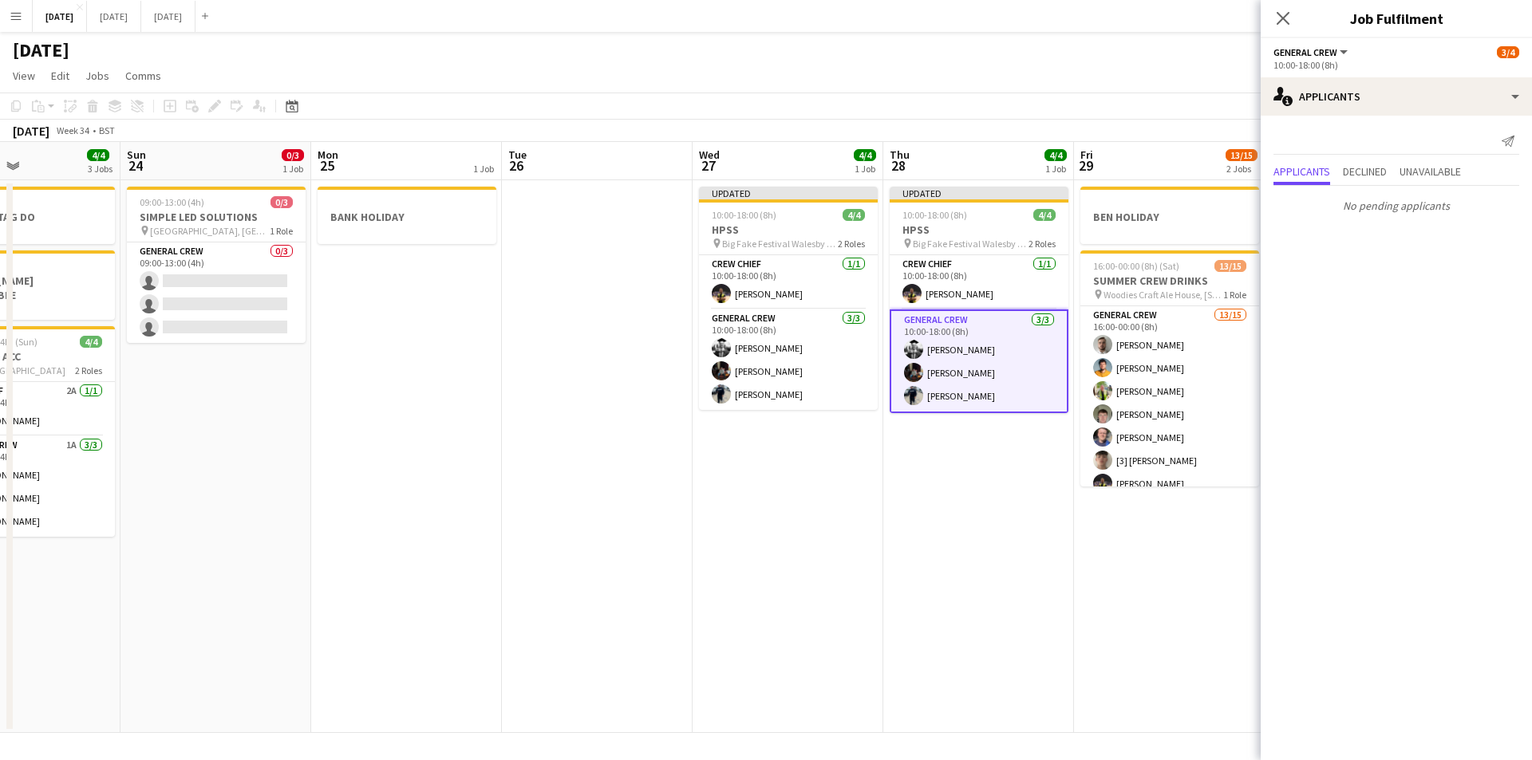
drag, startPoint x: 818, startPoint y: 499, endPoint x: 1030, endPoint y: 498, distance: 211.4
click at [1072, 507] on app-calendar-viewport "Wed 20 Thu 21 1 Job Fri 22 4/4 3 Jobs Sat 23 4/4 3 Jobs Sun 24 0/3 1 Job Mon 25…" at bounding box center [766, 437] width 1532 height 591
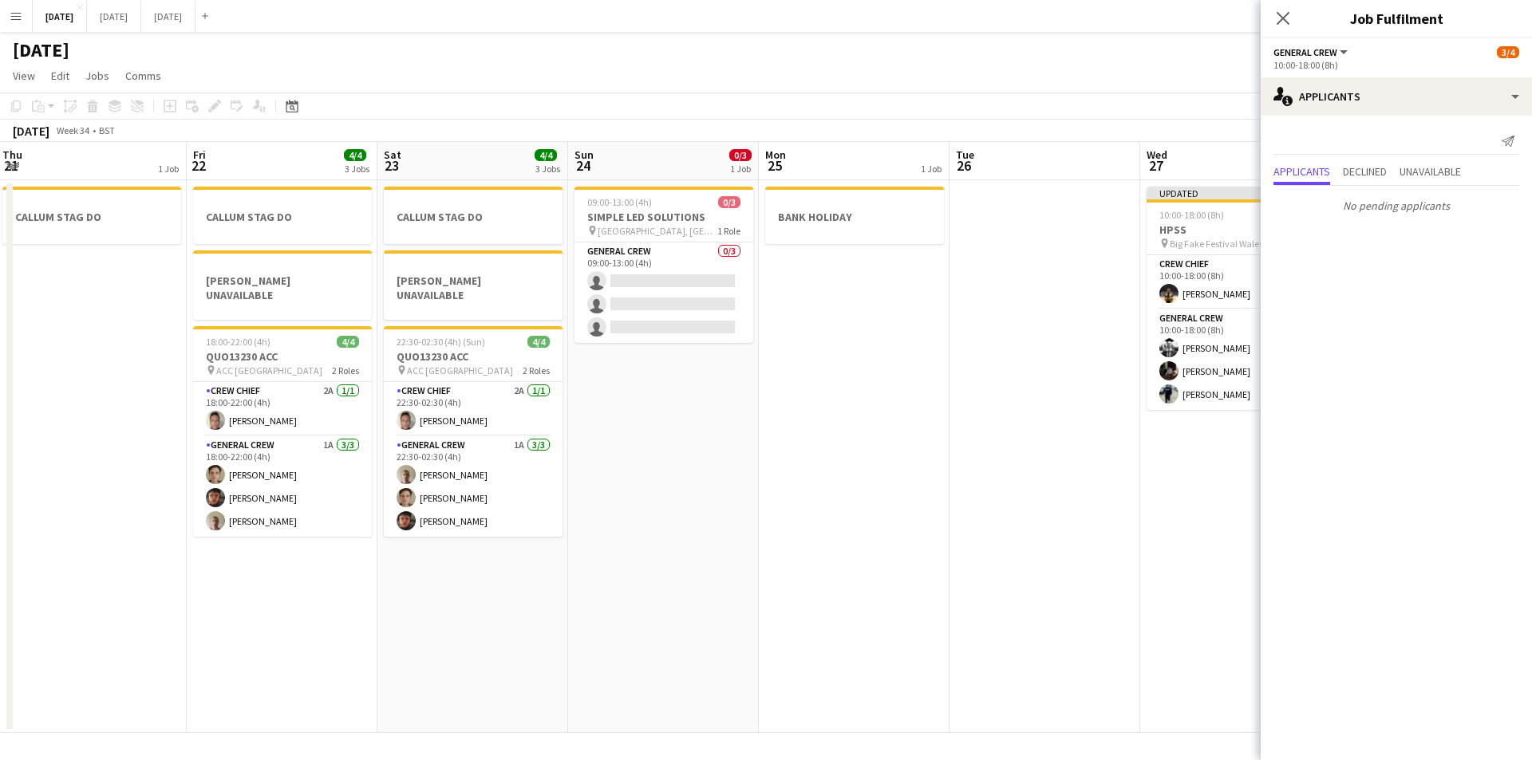
drag, startPoint x: 863, startPoint y: 510, endPoint x: 836, endPoint y: 527, distance: 32.3
click at [1102, 534] on app-calendar-viewport "Tue 19 Wed 20 Thu 21 1 Job Fri 22 4/4 3 Jobs Sat 23 4/4 3 Jobs Sun 24 0/3 1 Job…" at bounding box center [766, 437] width 1532 height 591
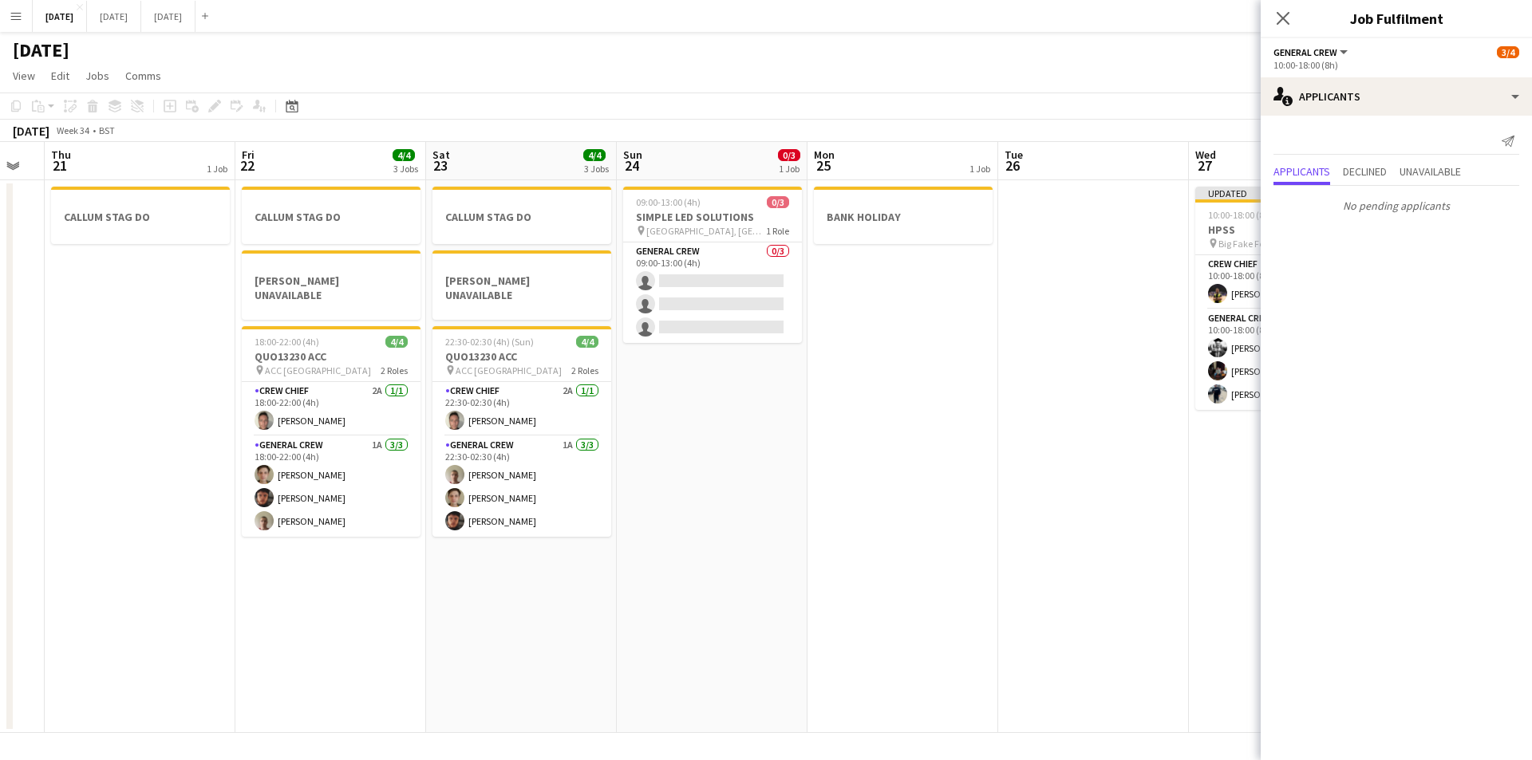
drag, startPoint x: 954, startPoint y: 542, endPoint x: 1323, endPoint y: 568, distance: 369.4
click at [1161, 527] on app-calendar-viewport "Tue 19 4/4 1 Job Wed 20 Thu 21 1 Job Fri 22 4/4 3 Jobs Sat 23 4/4 3 Jobs Sun 24…" at bounding box center [766, 437] width 1532 height 591
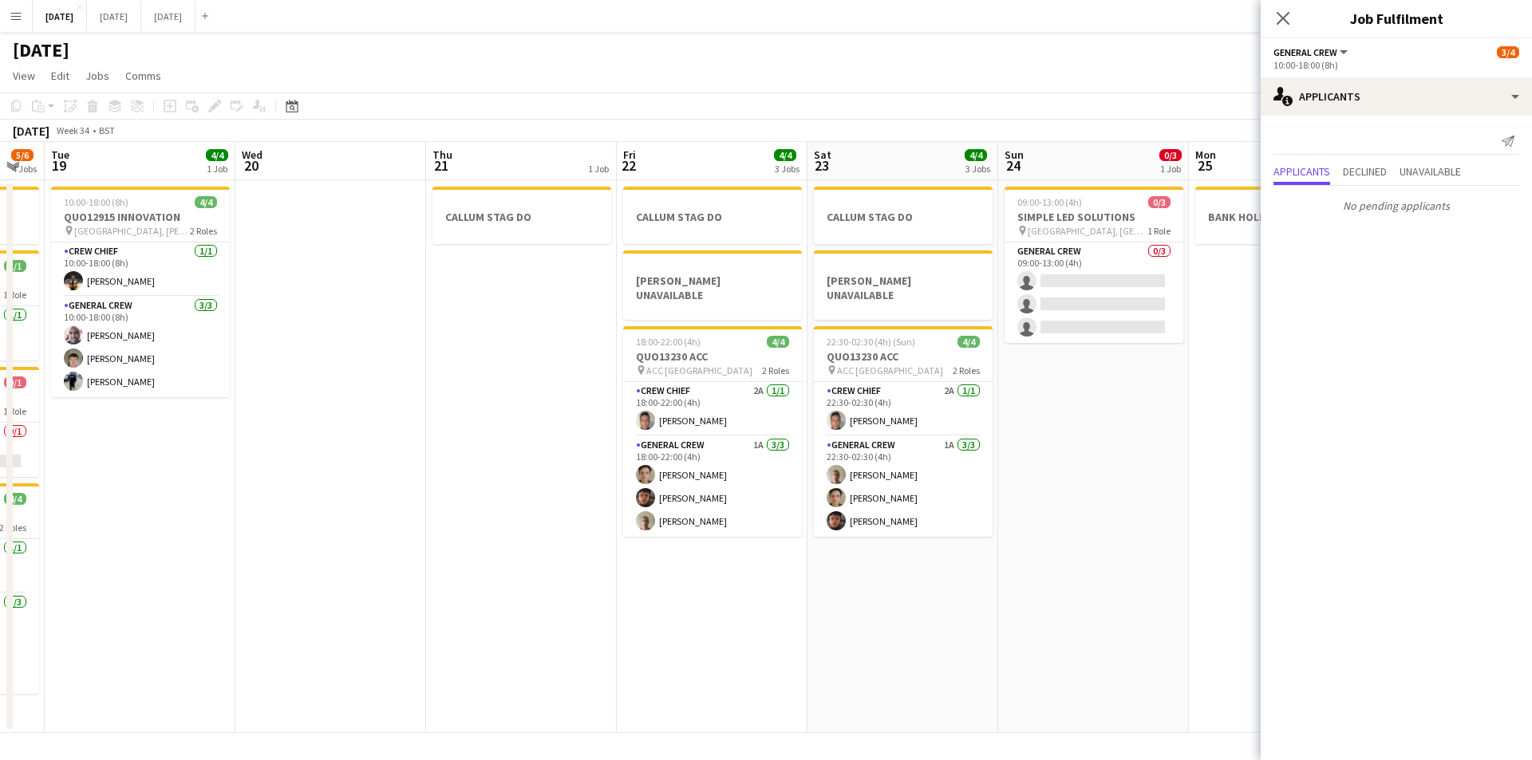
scroll to position [0, 392]
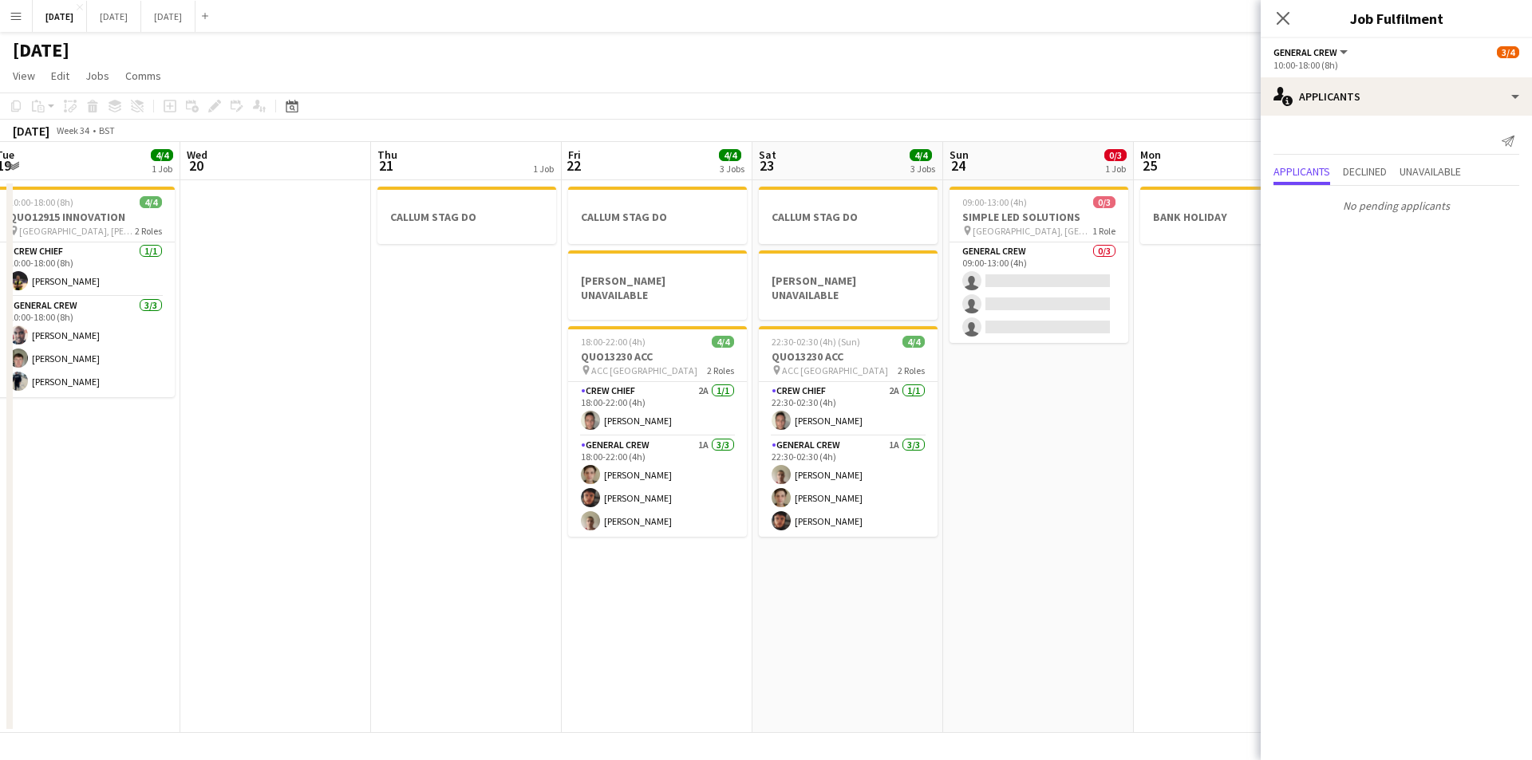
drag, startPoint x: 1323, startPoint y: 568, endPoint x: 929, endPoint y: 539, distance: 394.3
click at [1449, 552] on body "Menu Boards Boards Boards All jobs Status Workforce Workforce My Workforce Recr…" at bounding box center [766, 380] width 1532 height 760
drag, startPoint x: 724, startPoint y: 571, endPoint x: 629, endPoint y: 522, distance: 106.7
click at [936, 571] on app-calendar-viewport "Sun 17 12/12 1 Job Mon 18 5/6 4 Jobs Tue 19 4/4 1 Job Wed 20 Thu 21 1 Job Fri 2…" at bounding box center [766, 437] width 1532 height 591
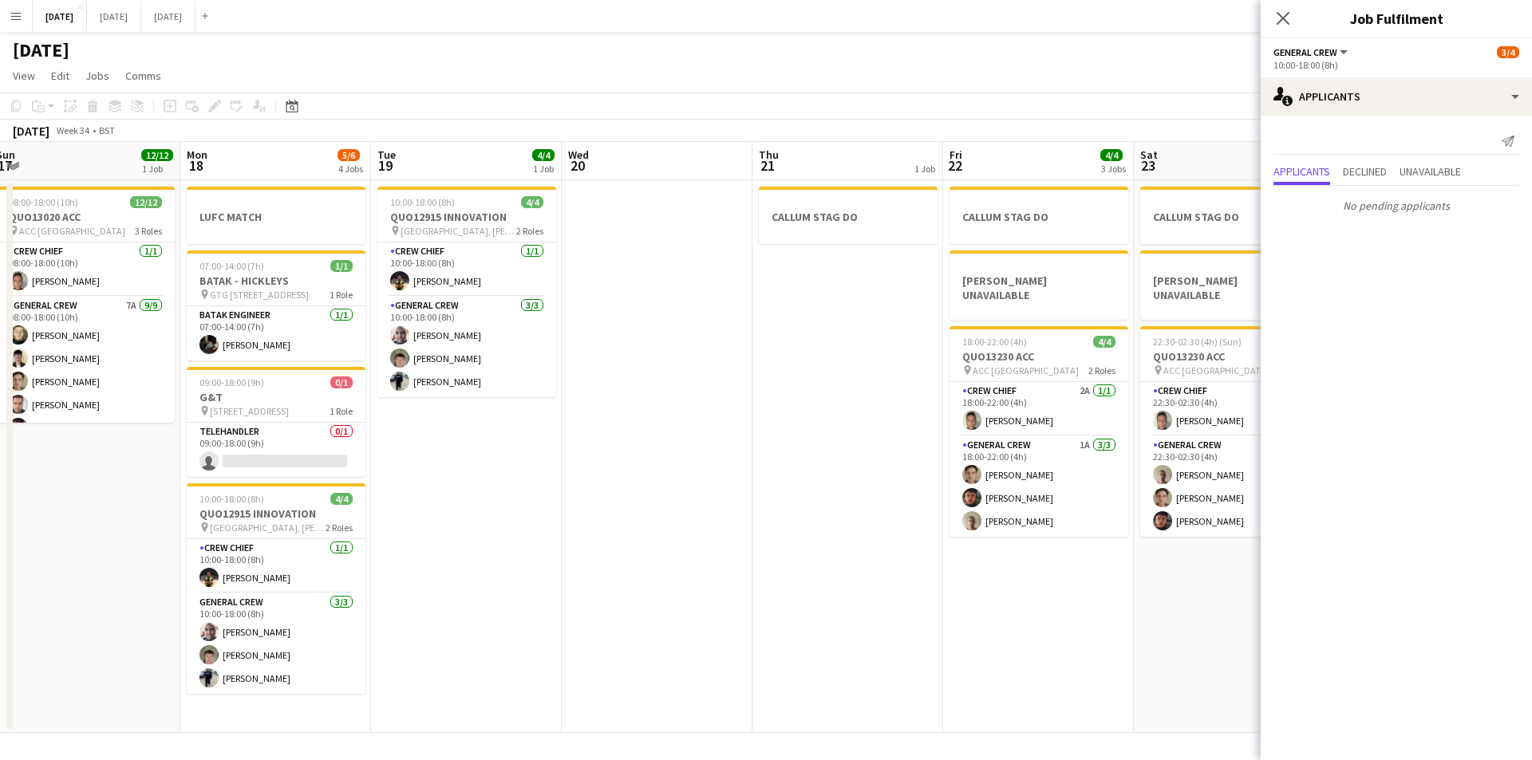
scroll to position [0, 138]
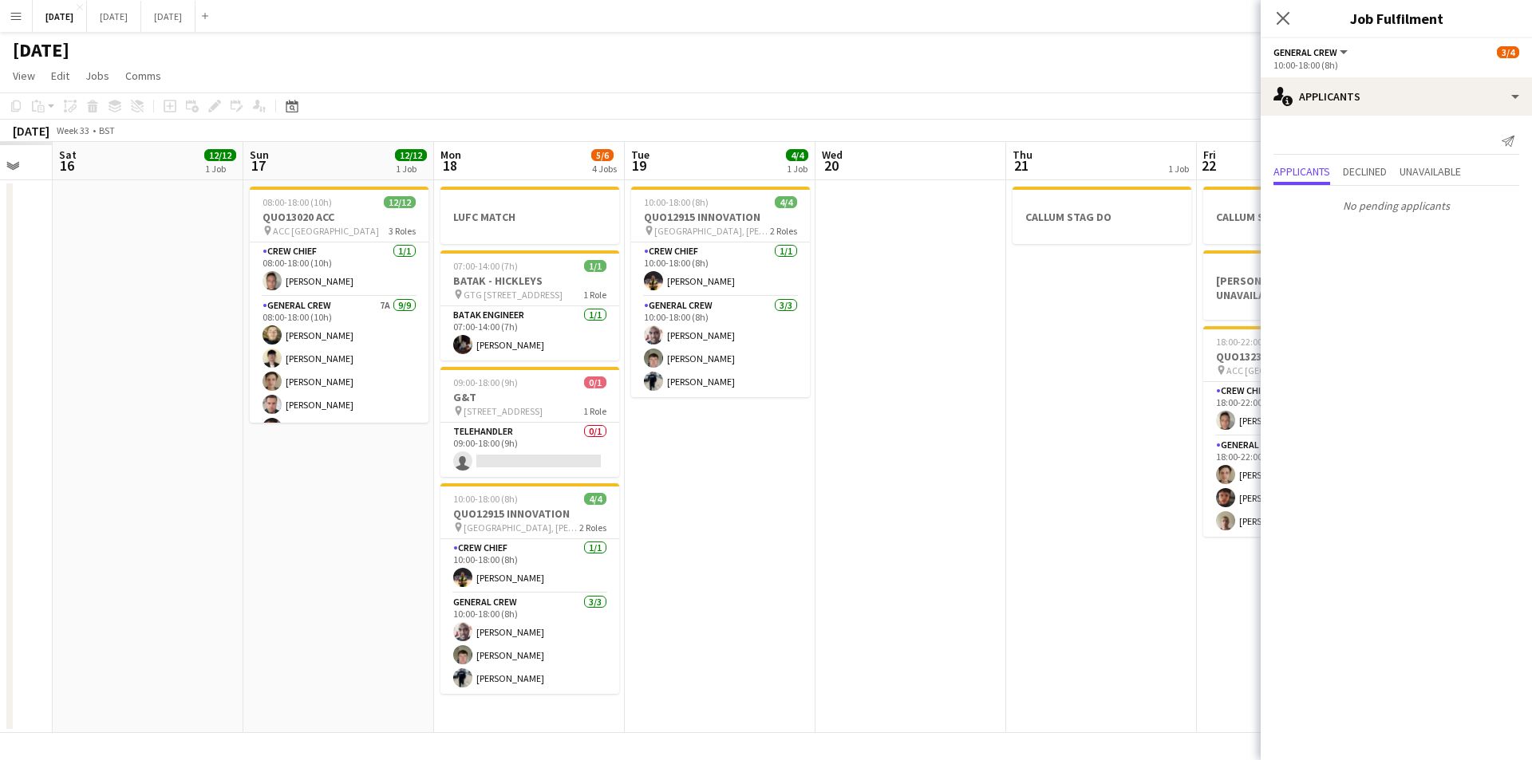
click at [851, 561] on app-calendar-viewport "Fri 15 Sat 16 12/12 1 Job Sun 17 12/12 1 Job Mon 18 5/6 4 Jobs Tue 19 4/4 1 Job…" at bounding box center [766, 437] width 1532 height 591
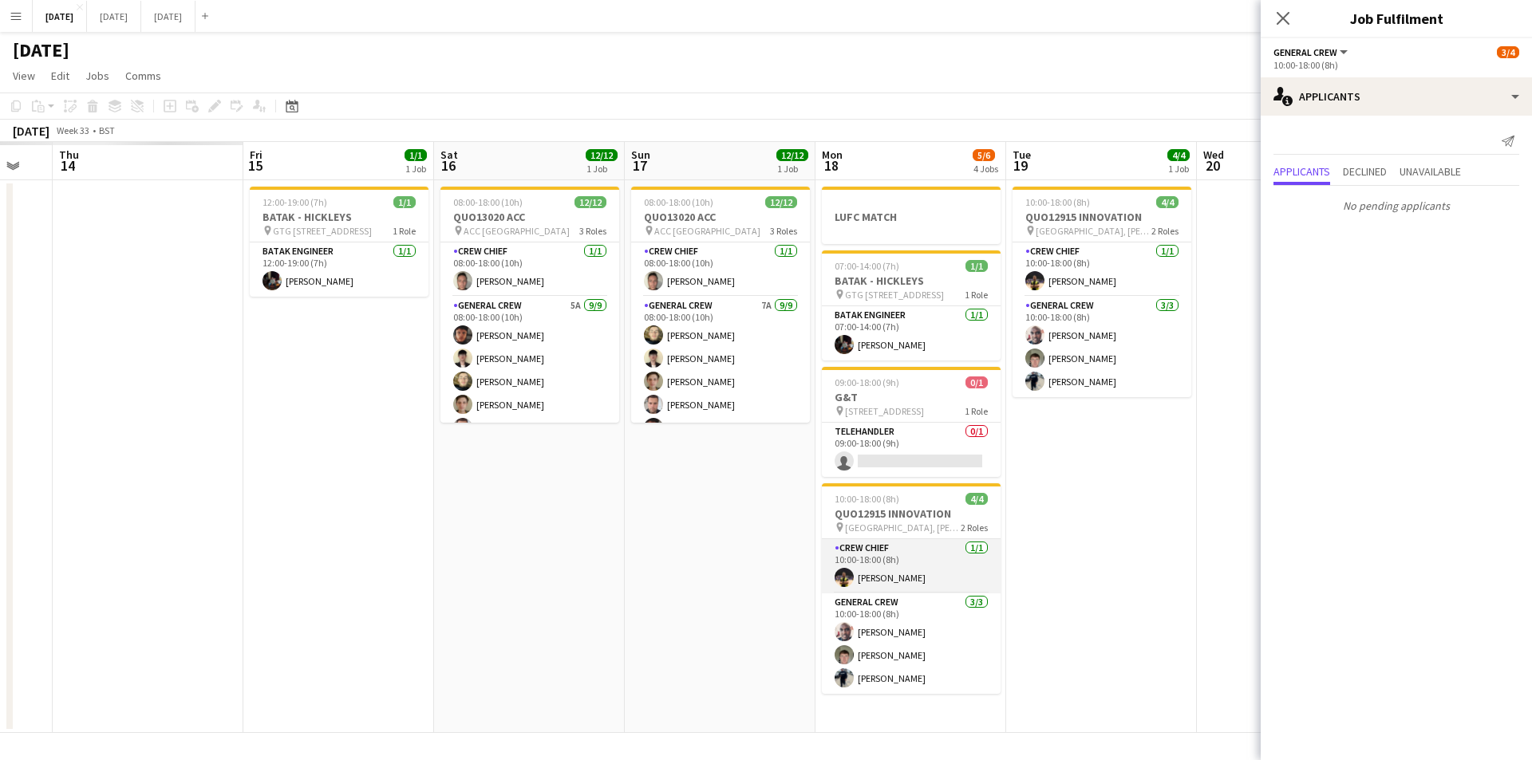
click at [822, 578] on app-card-role "Crew Chief [DATE] 10:00-18:00 (8h) [PERSON_NAME]" at bounding box center [911, 566] width 179 height 54
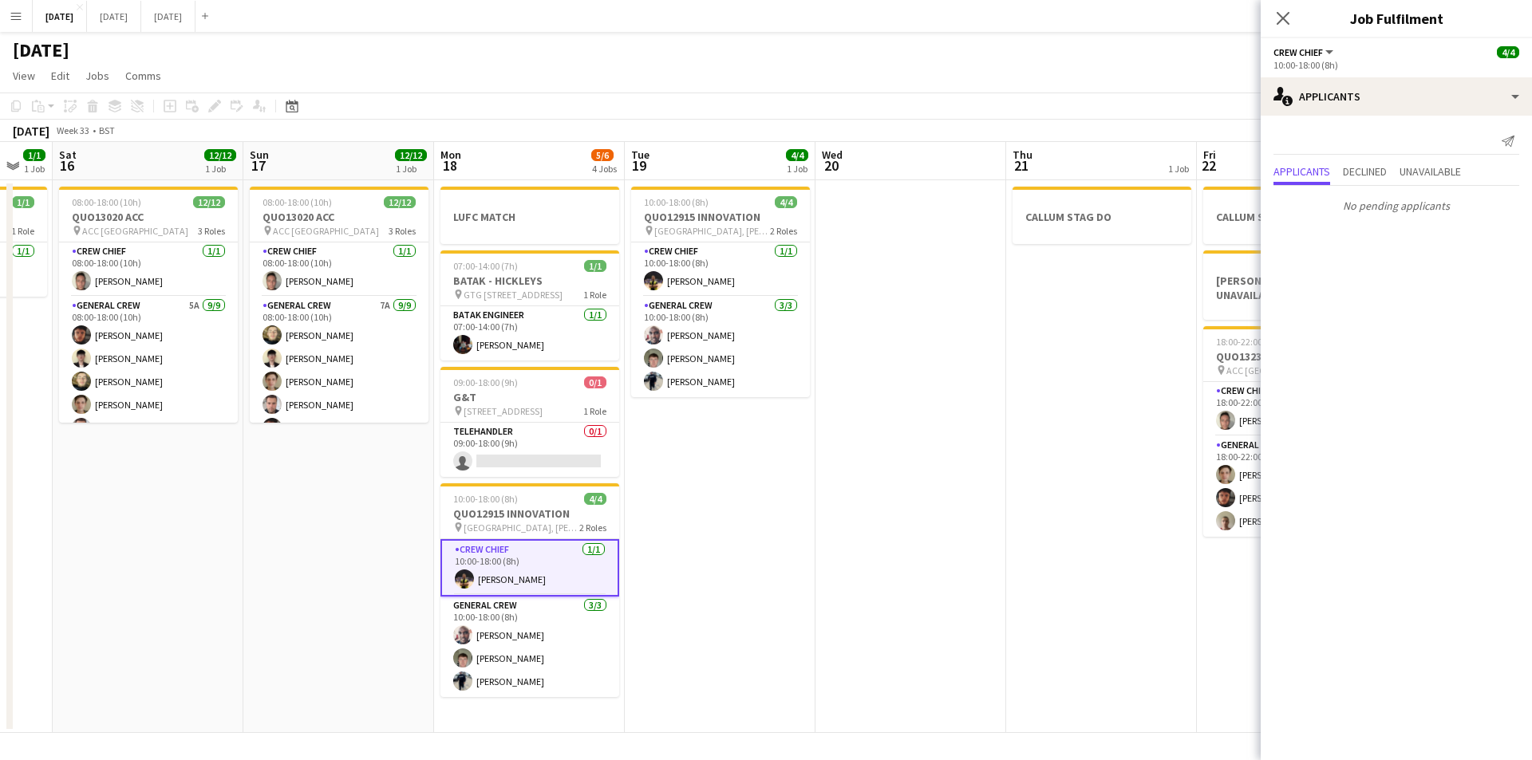
click at [532, 574] on app-card-role "Crew Chief [DATE] 10:00-18:00 (8h) [PERSON_NAME]" at bounding box center [529, 567] width 179 height 57
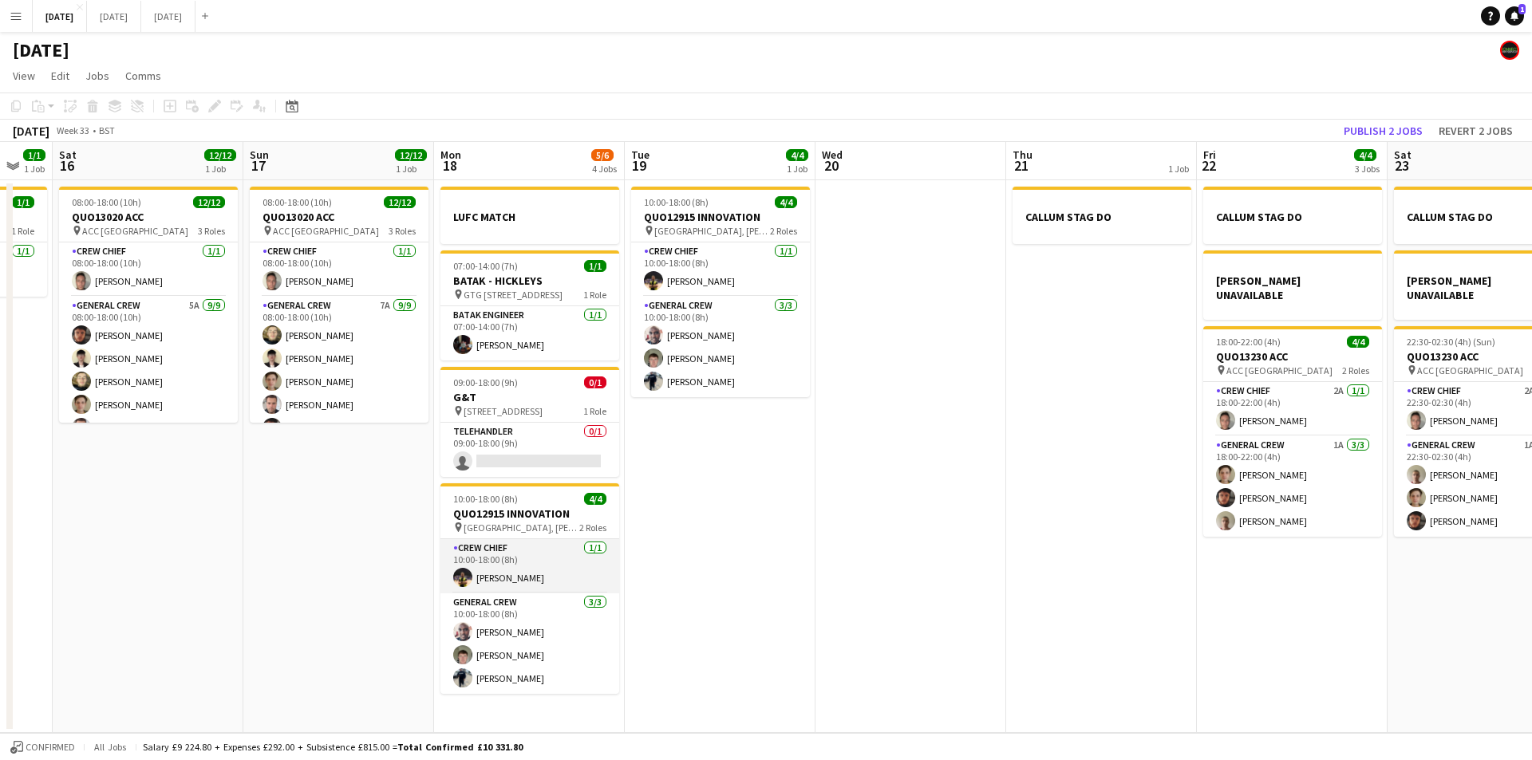
click at [530, 574] on app-card-role "Crew Chief [DATE] 10:00-18:00 (8h) [PERSON_NAME]" at bounding box center [529, 566] width 179 height 54
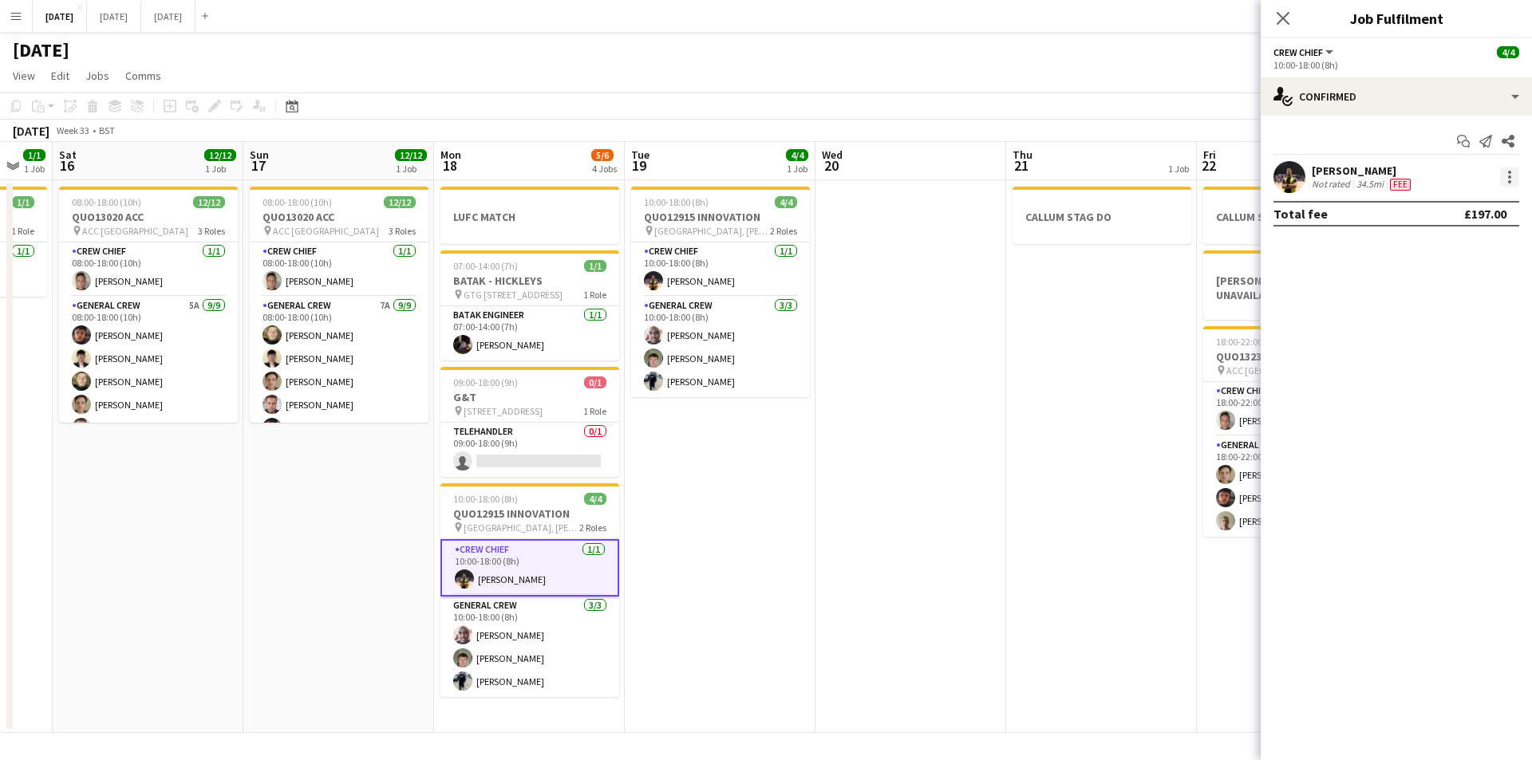
click at [1511, 183] on div at bounding box center [1509, 177] width 19 height 19
click at [1464, 241] on span "Switch crew" at bounding box center [1441, 245] width 68 height 14
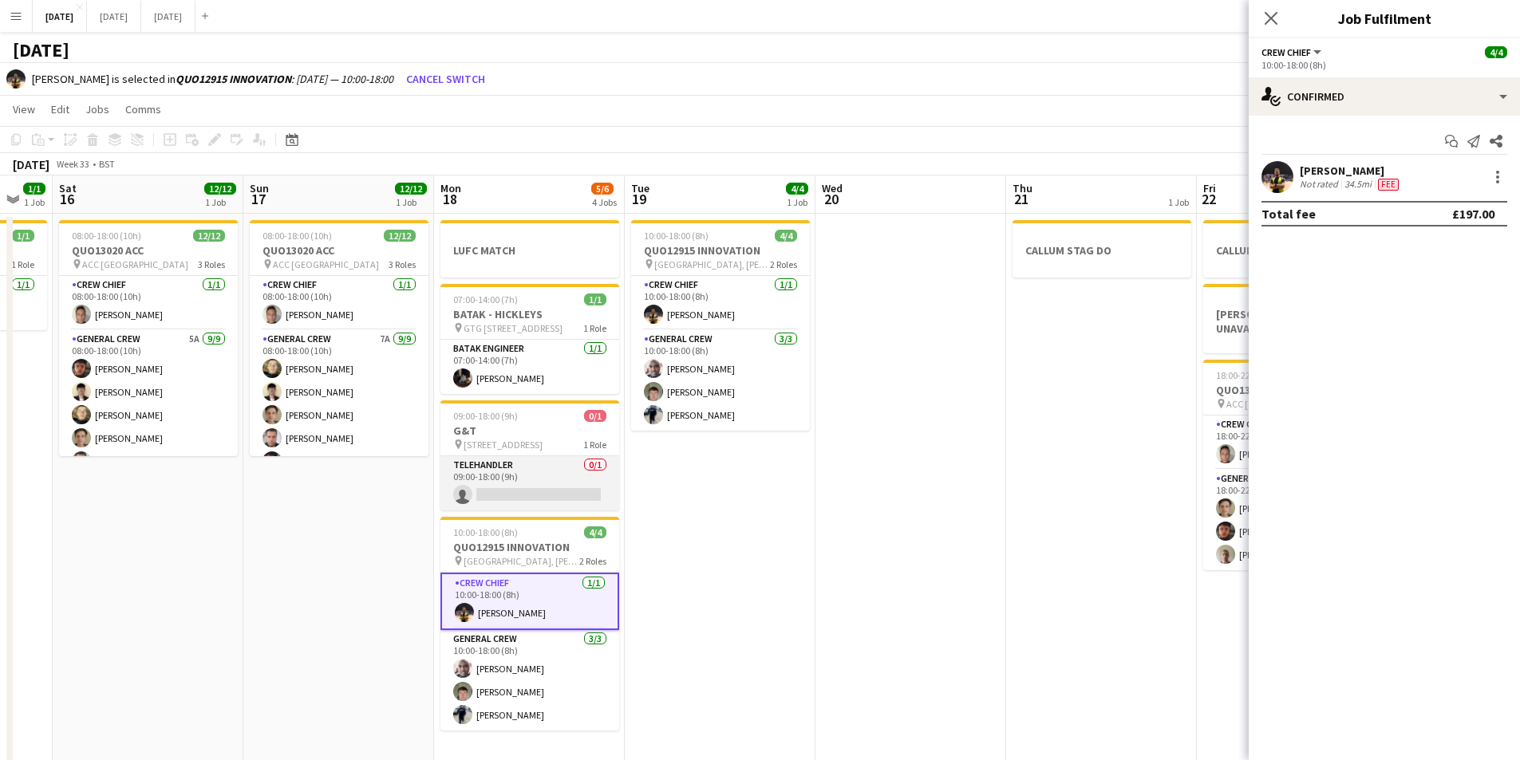
click at [535, 484] on app-card-role "TELEHANDLER 0/1 09:00-18:00 (9h) single-neutral-actions" at bounding box center [529, 483] width 179 height 54
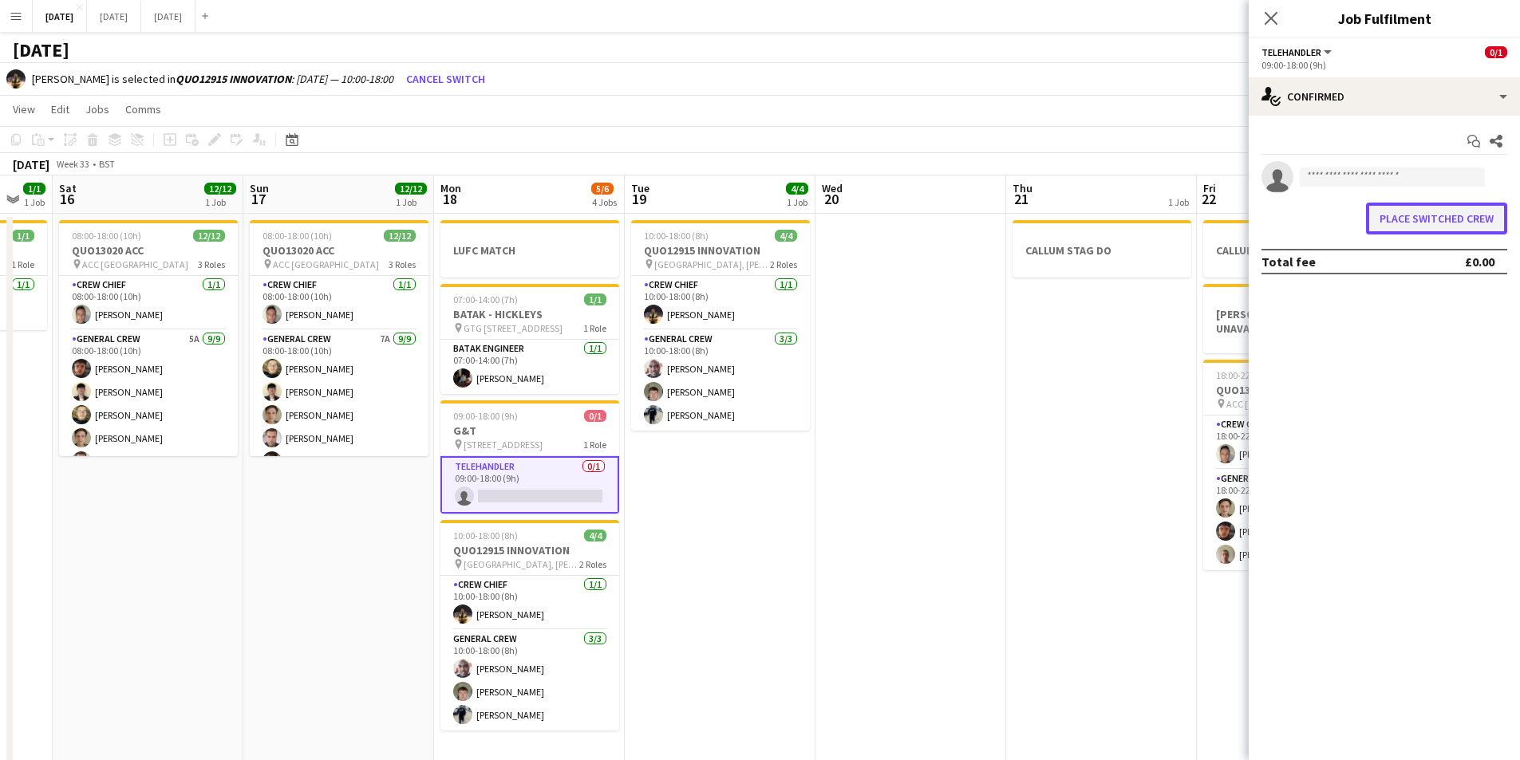
click at [1472, 217] on button "Place switched crew" at bounding box center [1436, 219] width 141 height 32
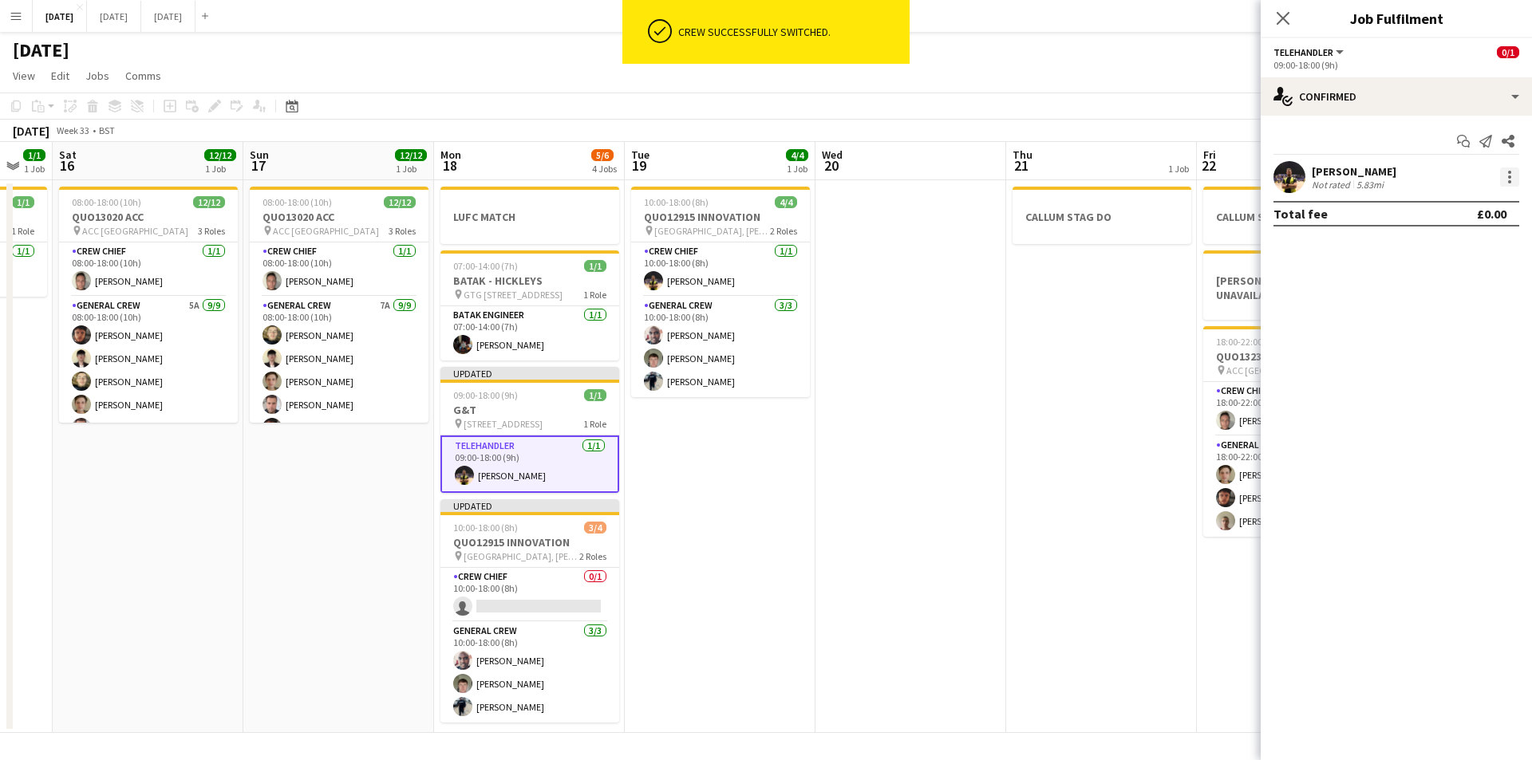
click at [1507, 179] on div at bounding box center [1509, 177] width 19 height 19
click at [1467, 203] on span "Edit fee" at bounding box center [1456, 206] width 99 height 14
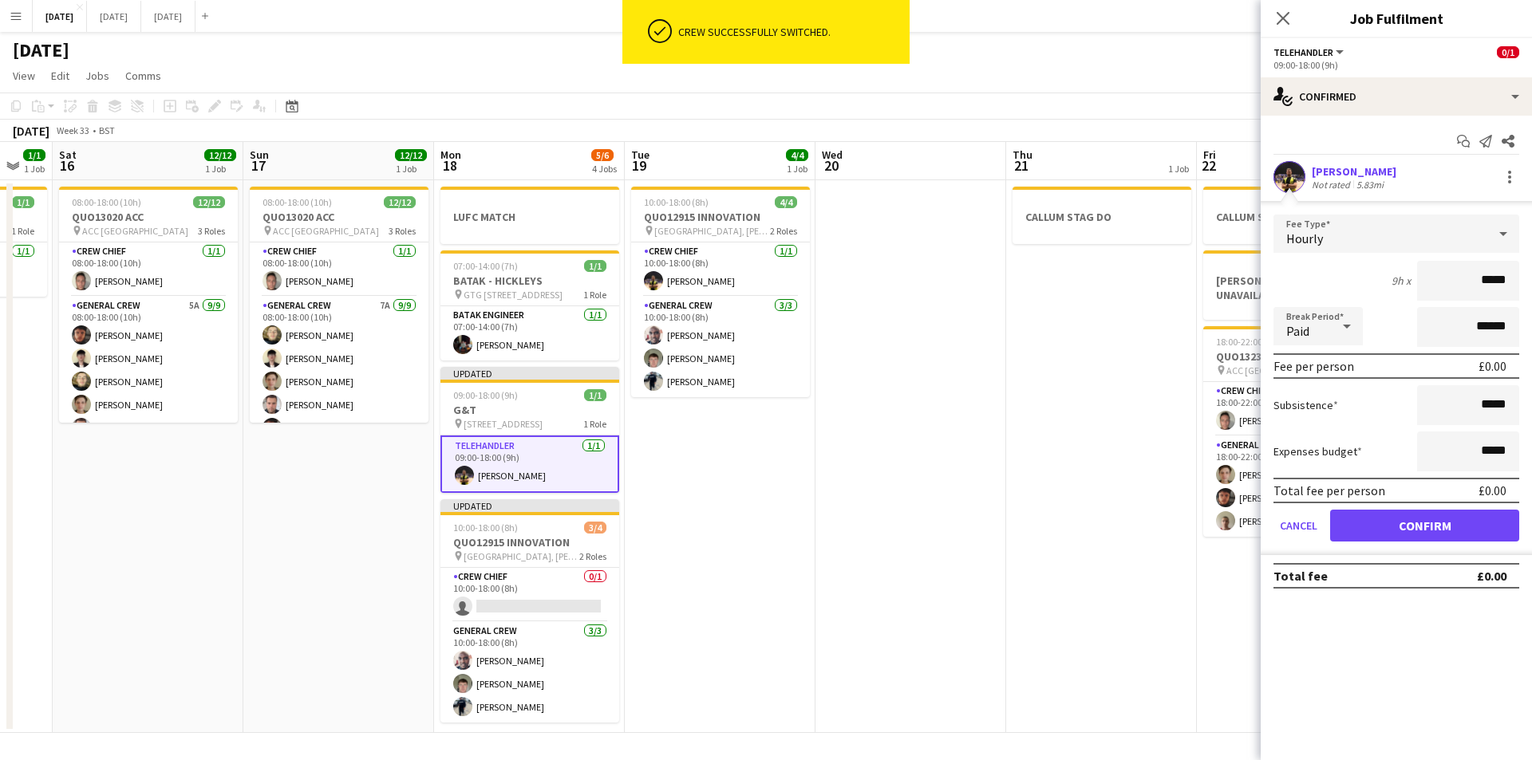
click at [1475, 234] on div "Hourly" at bounding box center [1380, 234] width 214 height 38
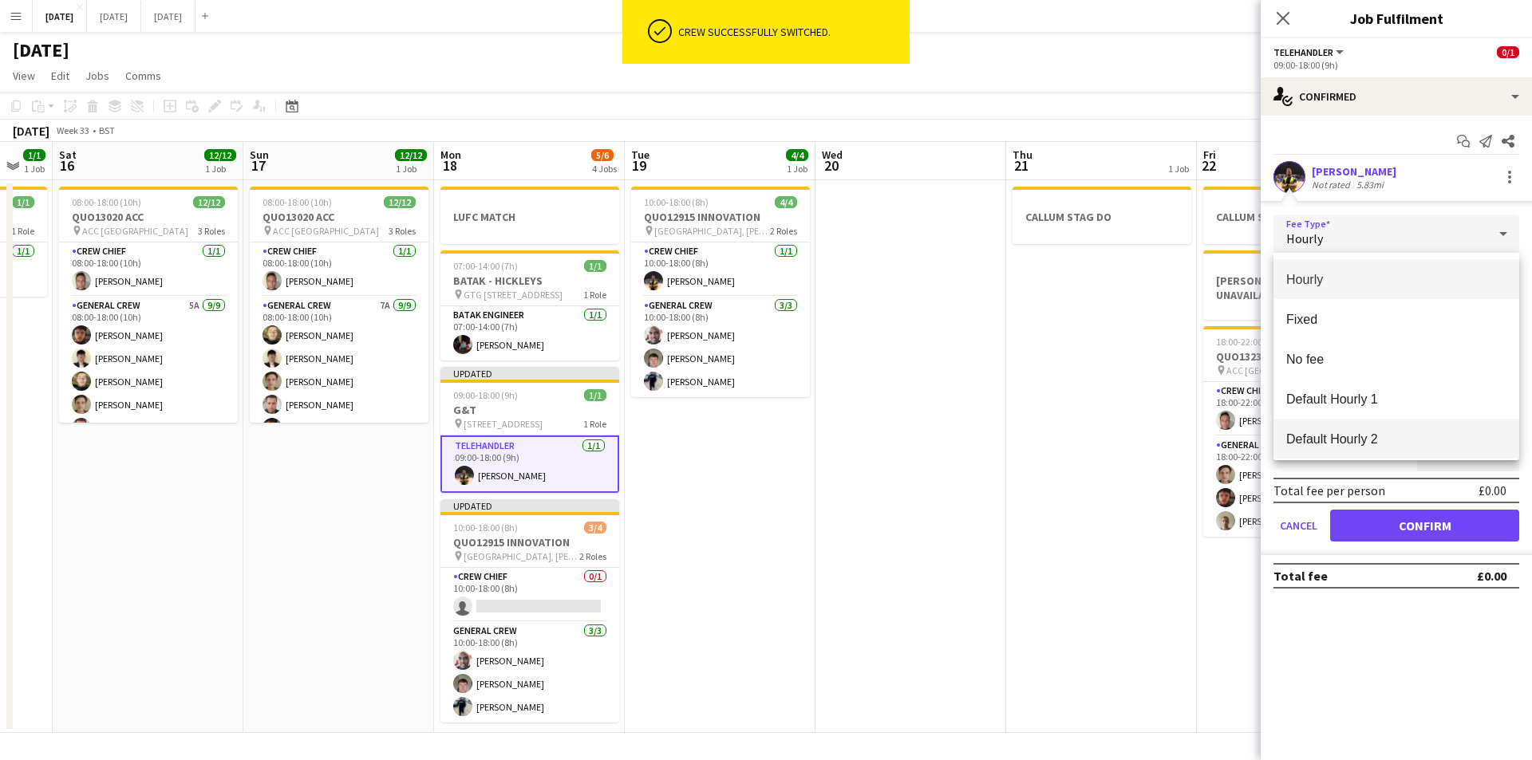
click at [1362, 424] on mat-option "Default Hourly 2" at bounding box center [1396, 439] width 246 height 40
type input "******"
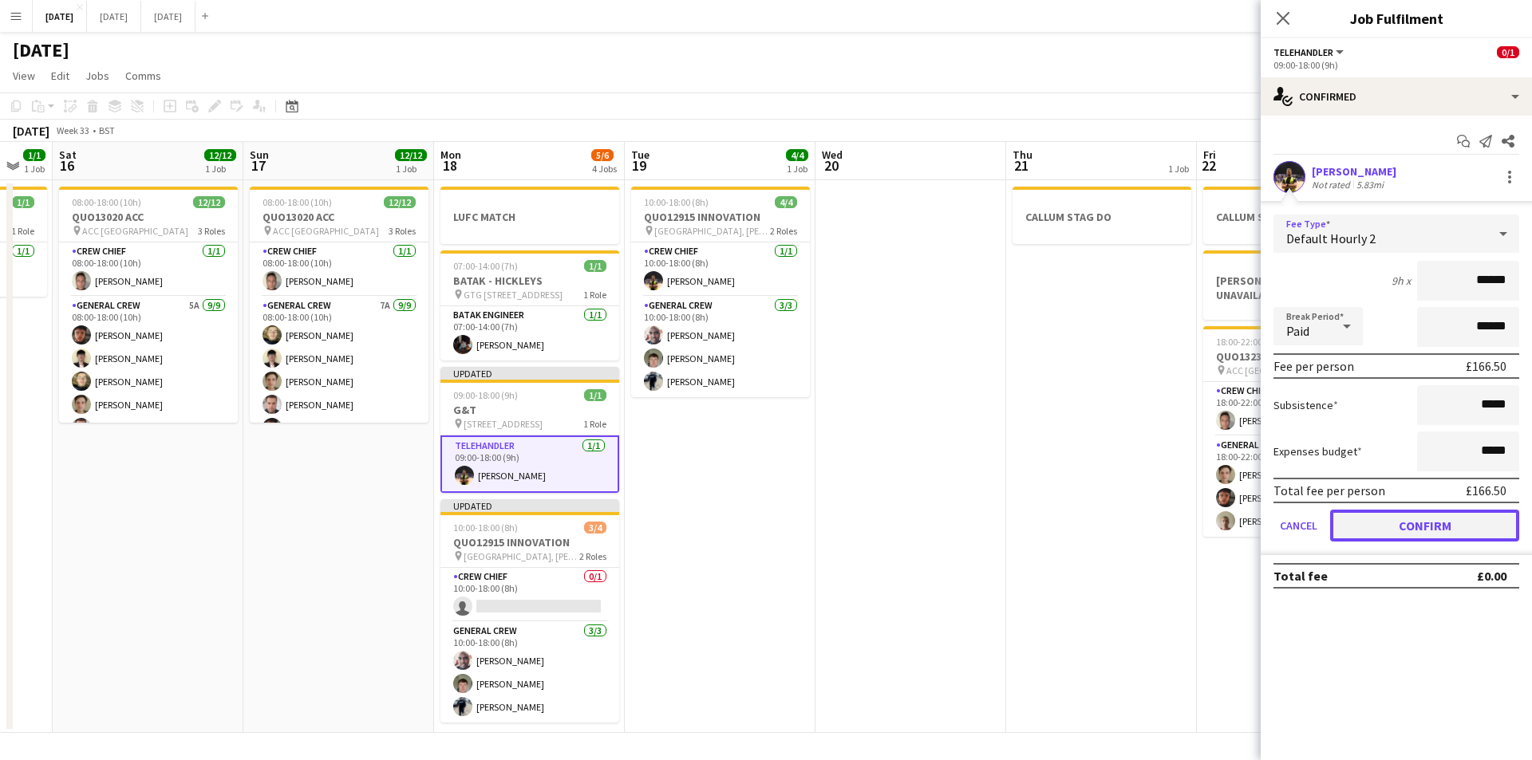
click at [1405, 521] on button "Confirm" at bounding box center [1424, 526] width 189 height 32
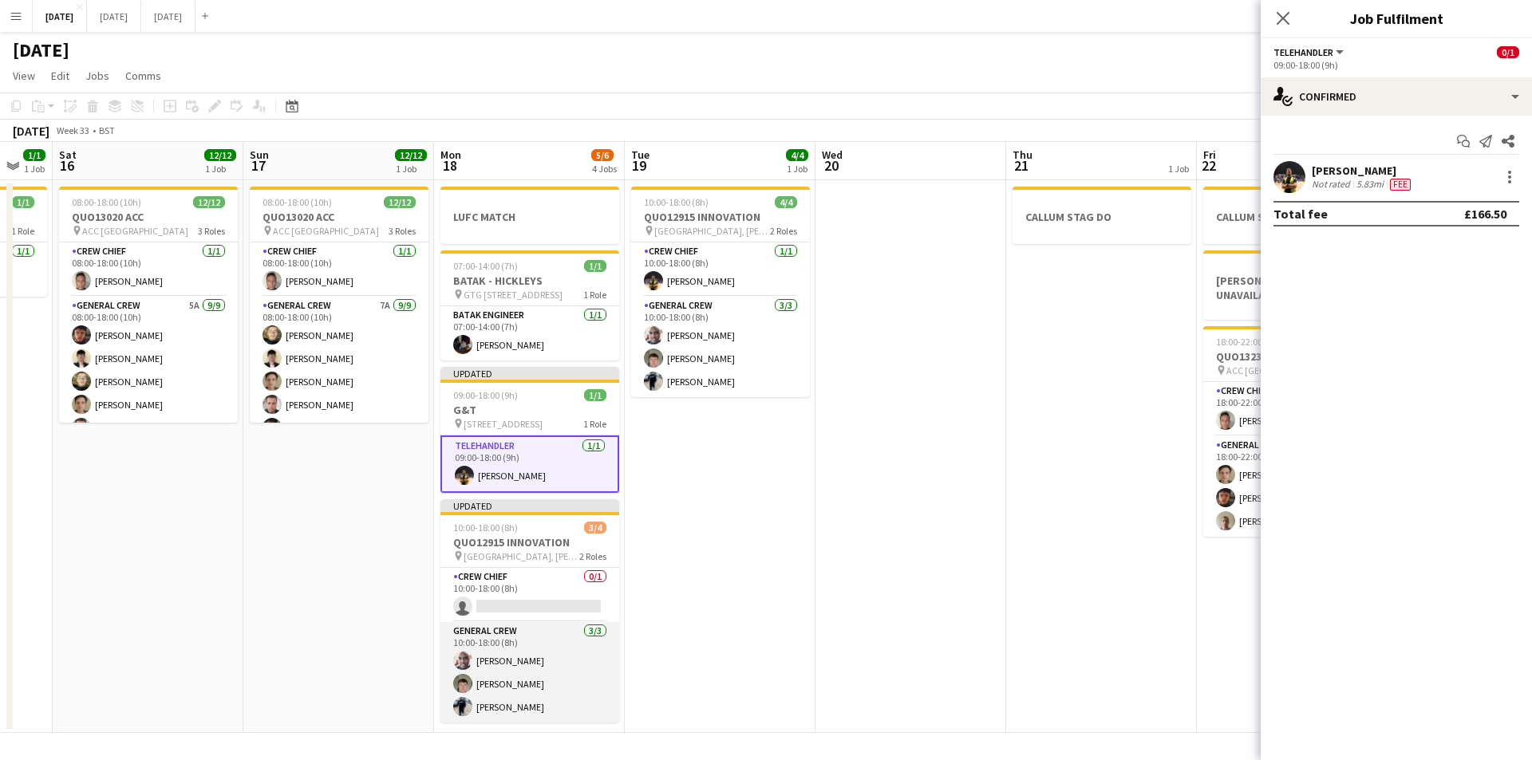
click at [504, 703] on app-card-role "General Crew [DATE] 10:00-18:00 (8h) [PERSON_NAME] [PERSON_NAME] [PERSON_NAME]" at bounding box center [529, 672] width 179 height 101
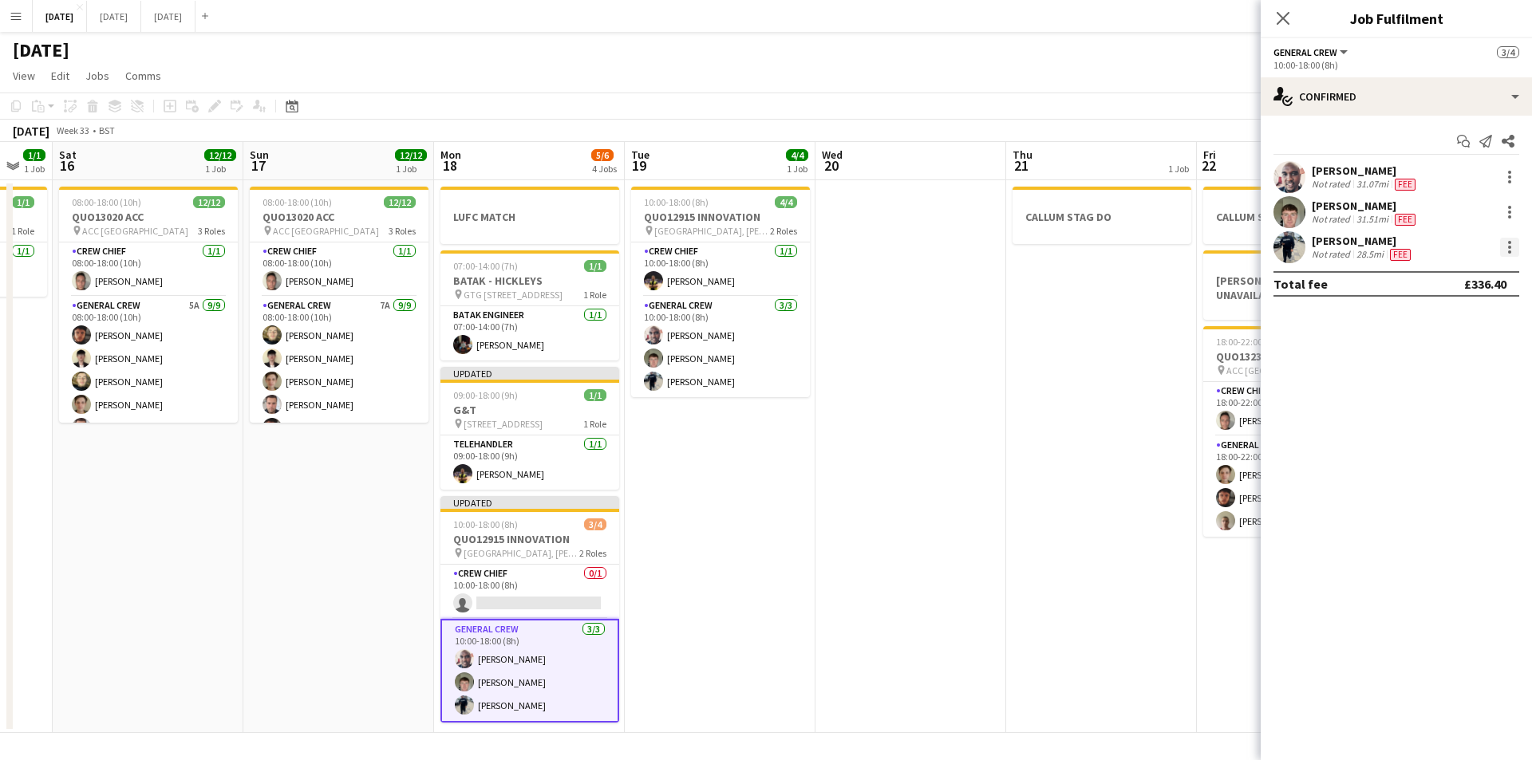
click at [1508, 250] on div at bounding box center [1509, 251] width 3 height 3
click at [1455, 310] on span "Switch crew" at bounding box center [1441, 315] width 68 height 14
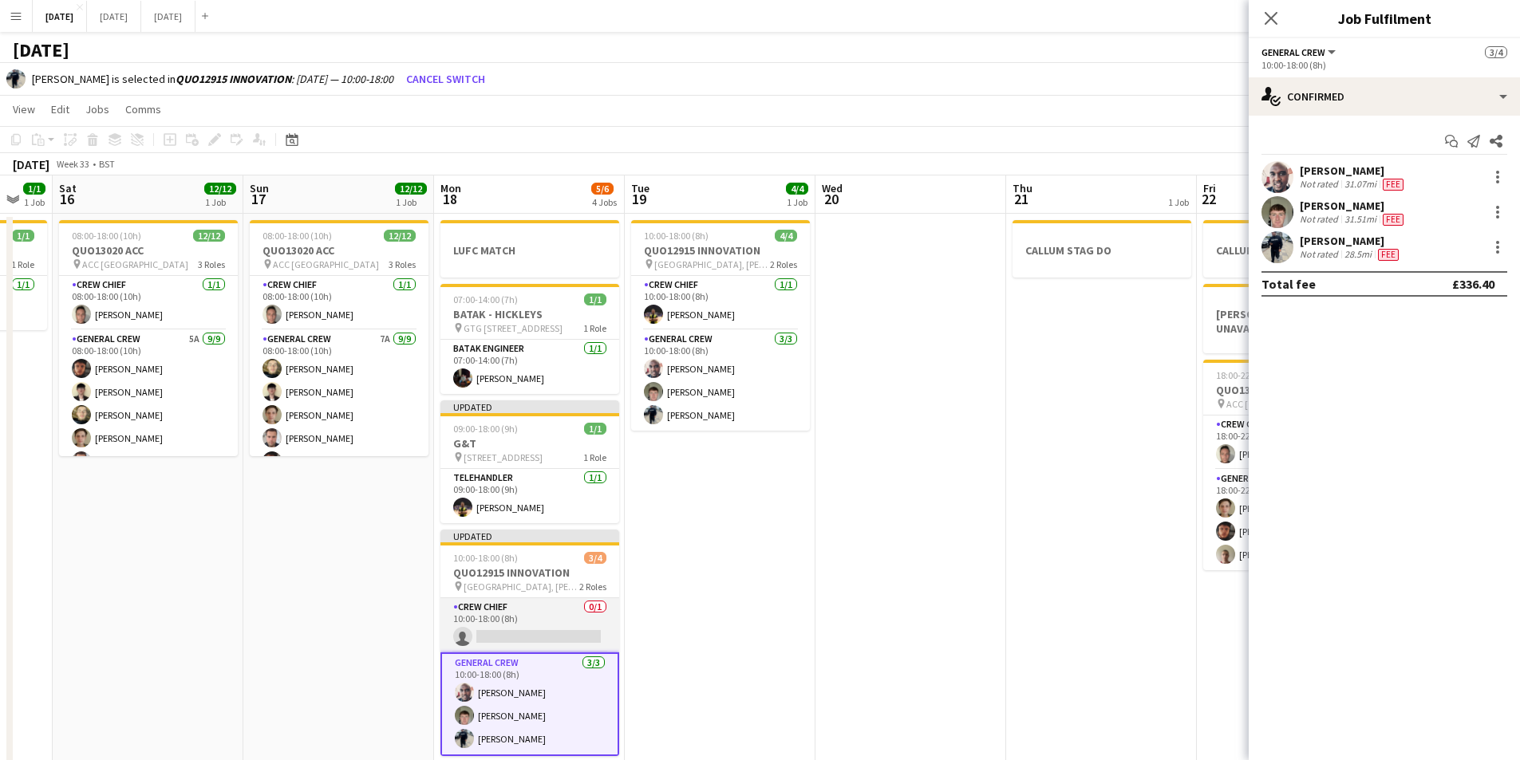
click at [534, 627] on app-card-role "Crew Chief 0/1 10:00-18:00 (8h) single-neutral-actions" at bounding box center [529, 625] width 179 height 54
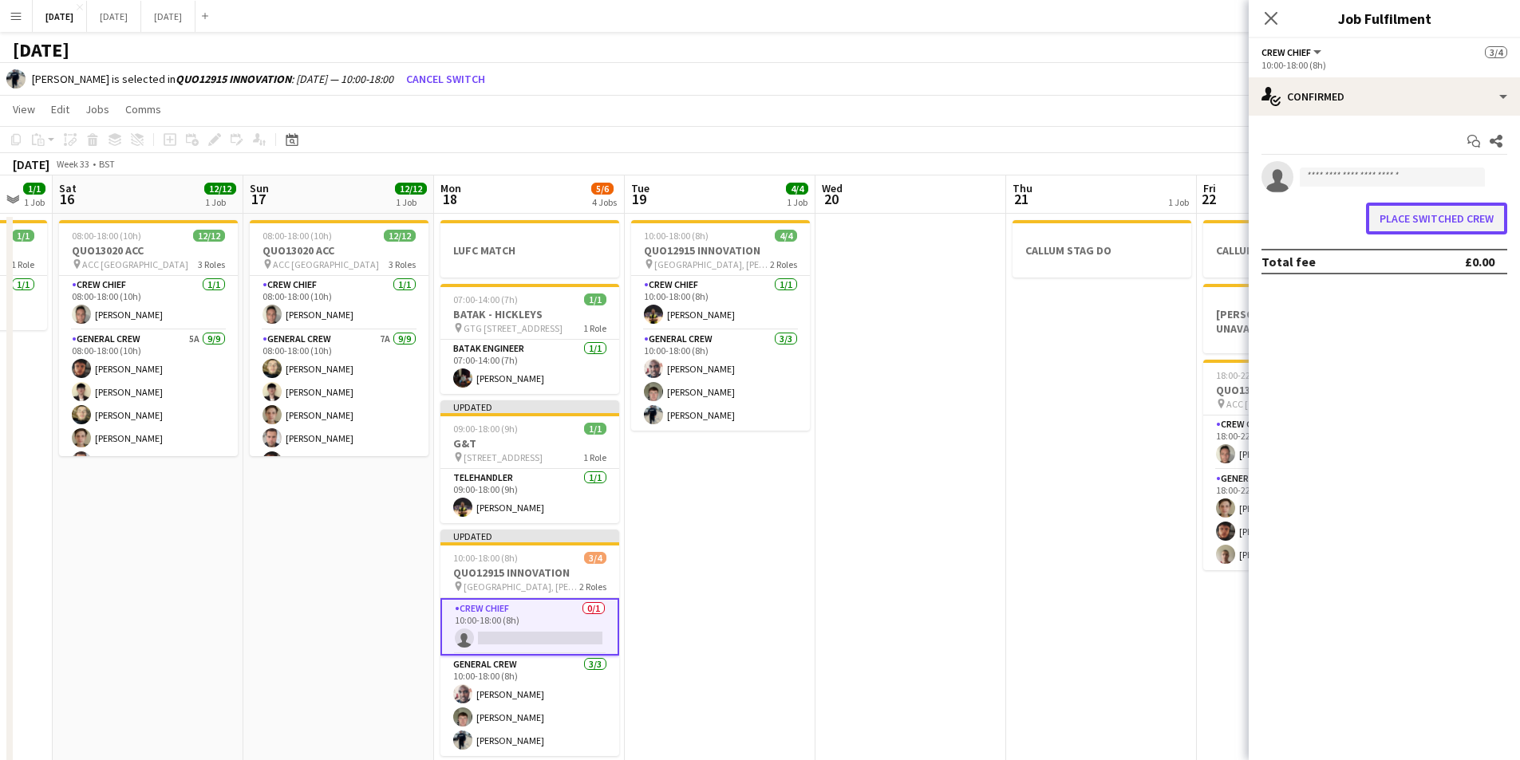
click at [1409, 219] on button "Place switched crew" at bounding box center [1436, 219] width 141 height 32
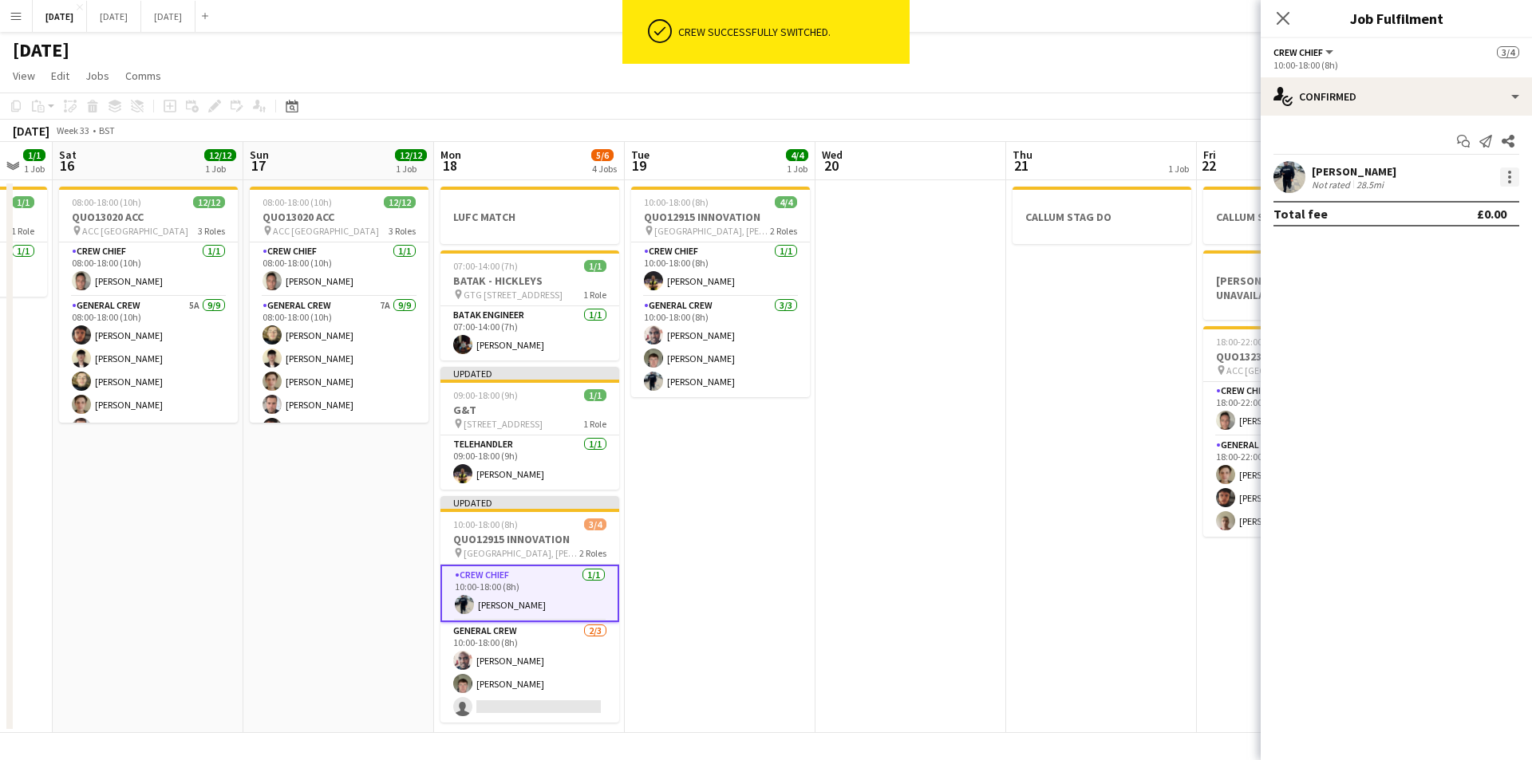
click at [1504, 173] on div at bounding box center [1509, 177] width 19 height 19
click at [1465, 199] on span "Edit fee" at bounding box center [1456, 206] width 99 height 14
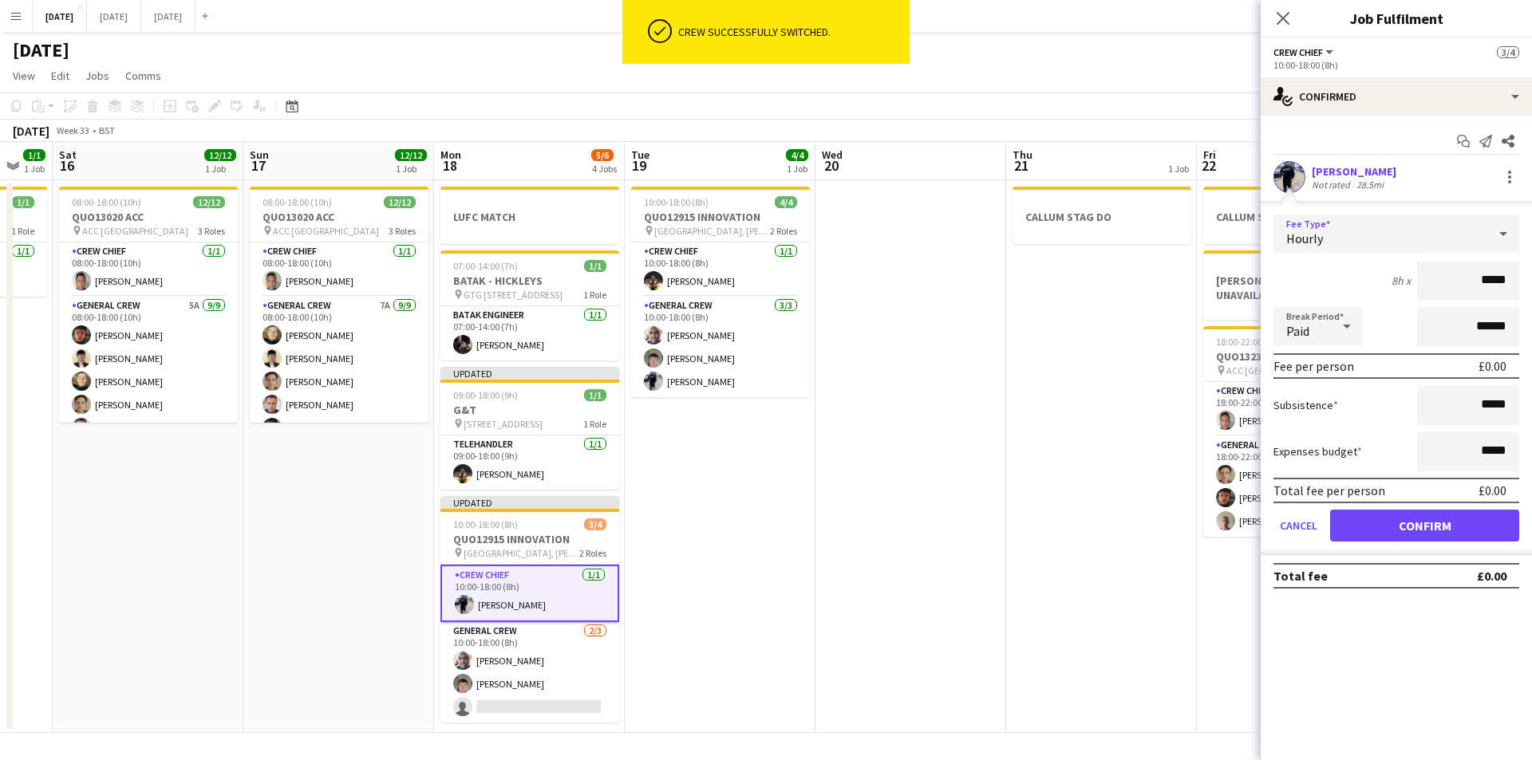
click at [1485, 231] on div "Hourly" at bounding box center [1380, 234] width 214 height 38
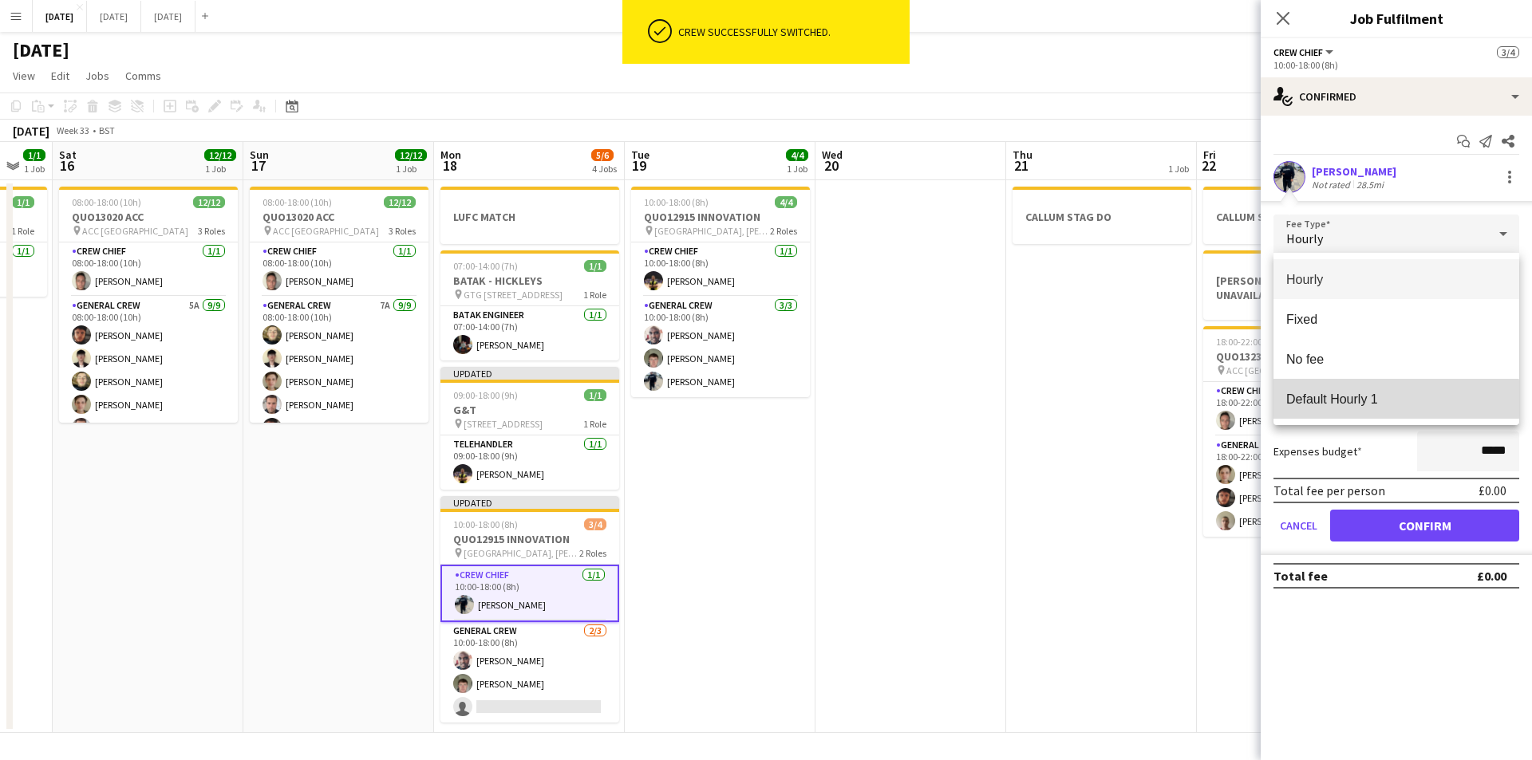
click at [1373, 415] on mat-option "Default Hourly 1" at bounding box center [1396, 399] width 246 height 40
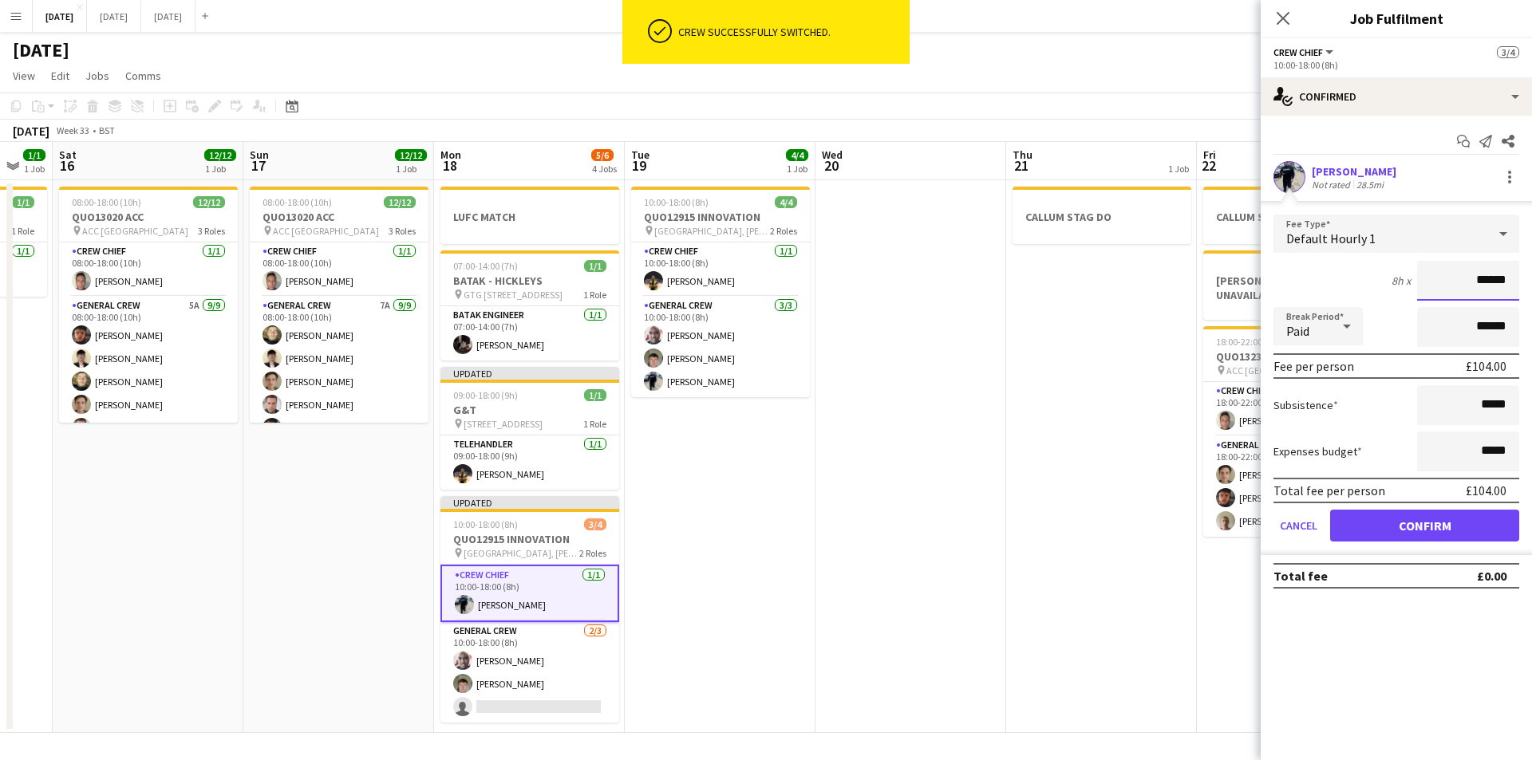
click at [1488, 278] on input "******" at bounding box center [1468, 281] width 102 height 40
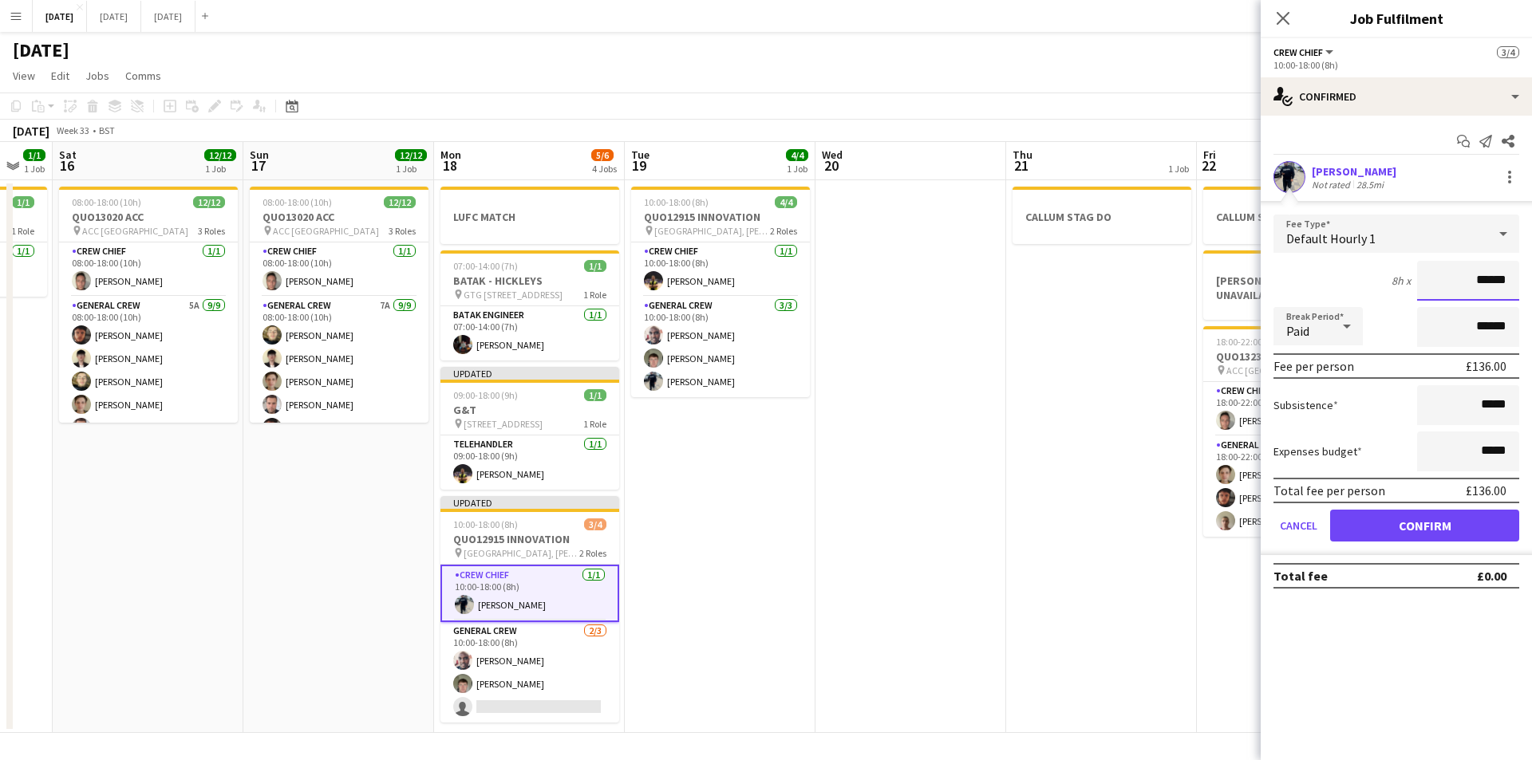
type input "******"
click at [1481, 398] on input "*****" at bounding box center [1468, 405] width 102 height 40
type input "******"
click at [1422, 515] on button "Confirm" at bounding box center [1424, 526] width 189 height 32
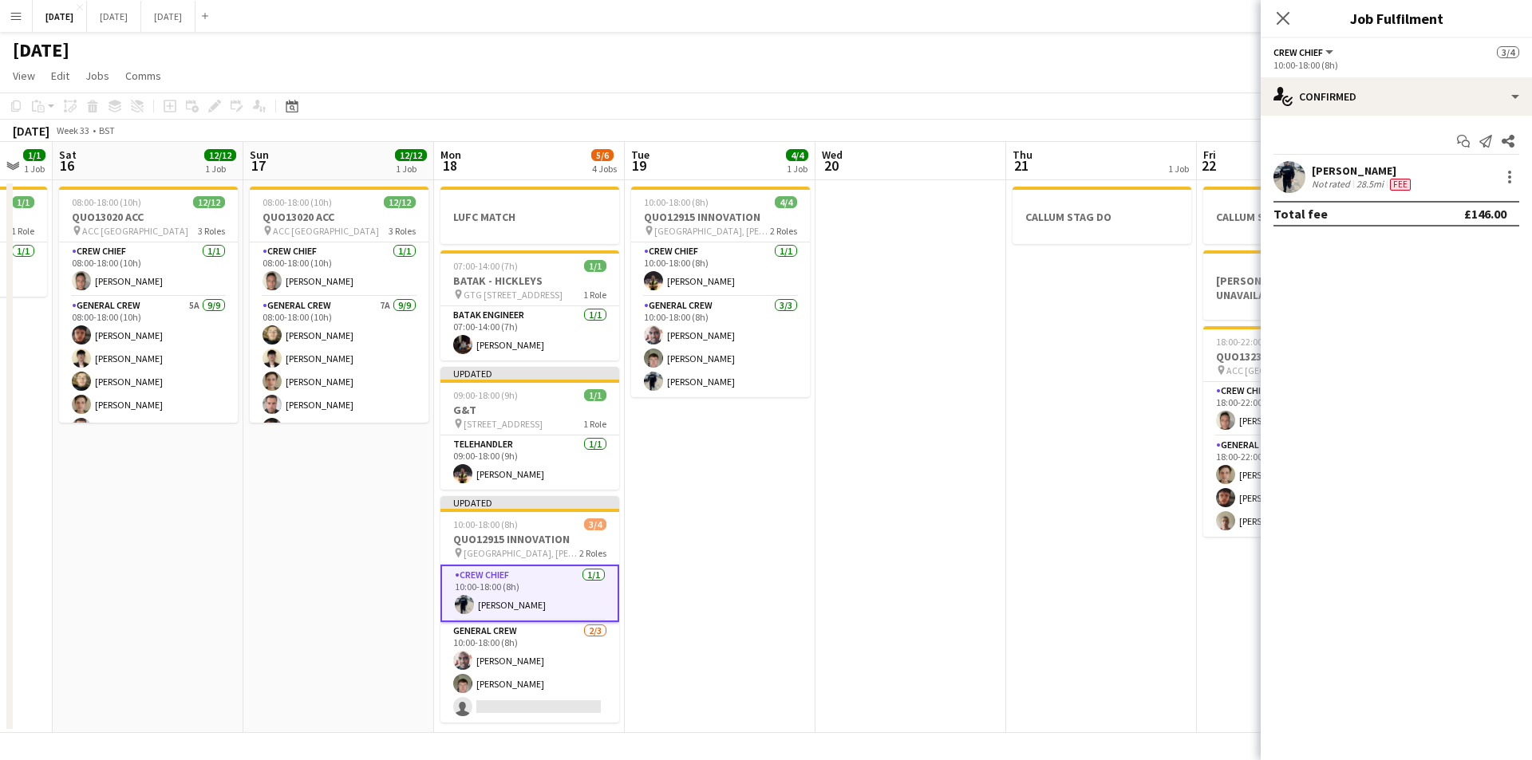
drag, startPoint x: 705, startPoint y: 462, endPoint x: 765, endPoint y: 480, distance: 62.6
click at [763, 480] on app-calendar-viewport "Wed 13 Thu 14 4/4 1 Job Fri 15 1/1 1 Job Sat 16 12/12 1 Job Sun 17 12/12 1 Job …" at bounding box center [766, 437] width 1532 height 591
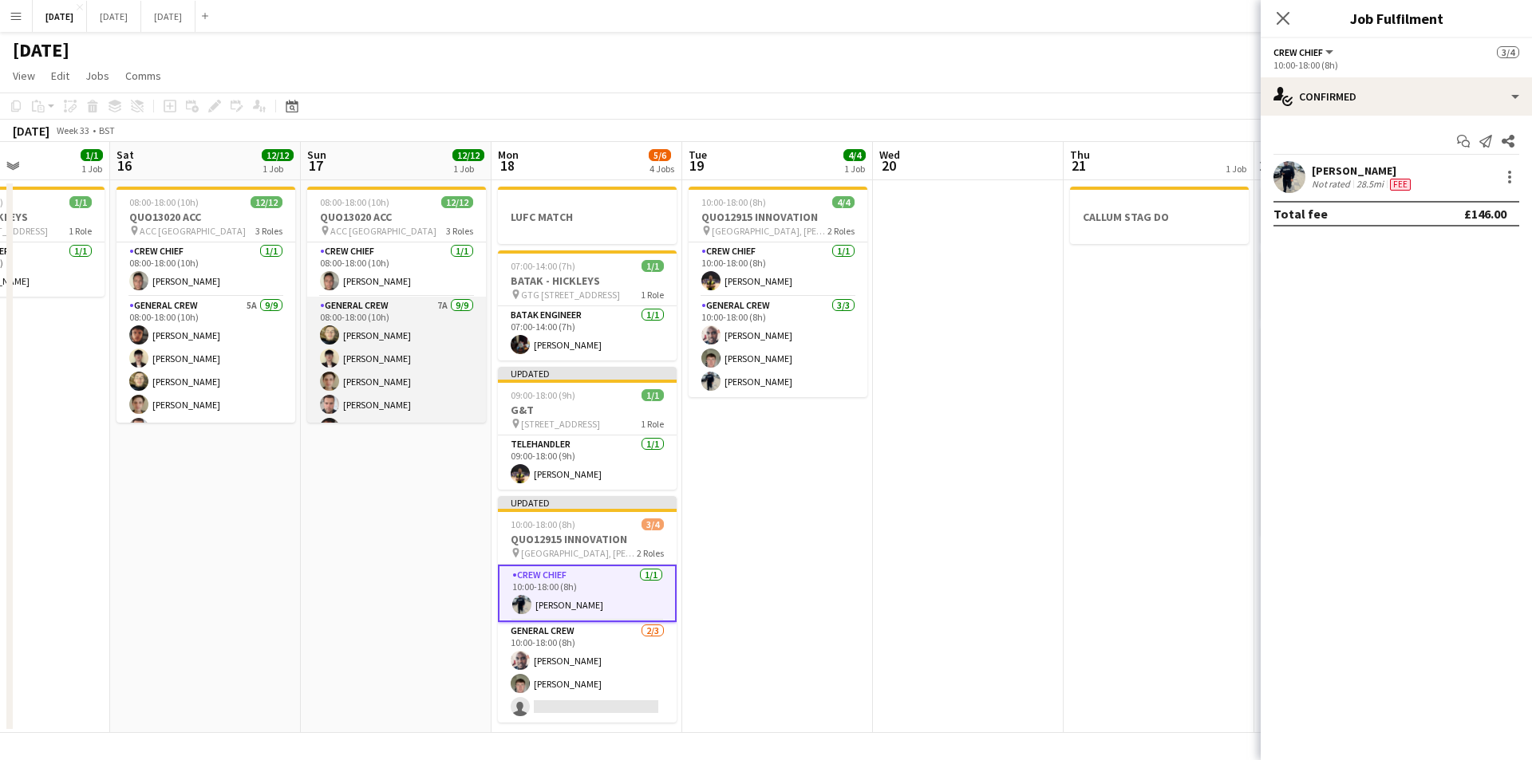
scroll to position [191, 0]
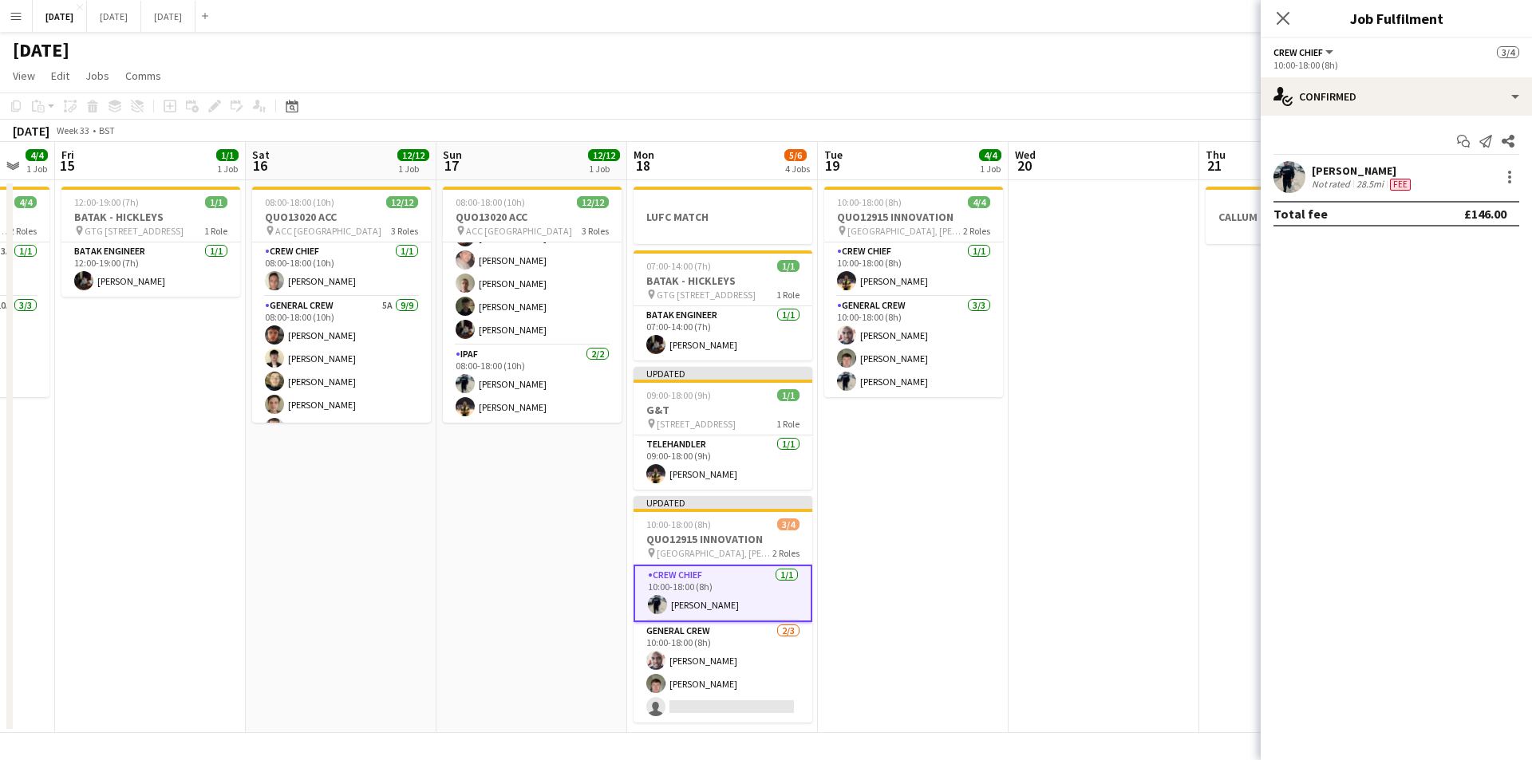
drag, startPoint x: 327, startPoint y: 472, endPoint x: 473, endPoint y: 468, distance: 146.0
click at [473, 482] on app-calendar-viewport "Wed 13 Thu 14 4/4 1 Job Fri 15 1/1 1 Job Sat 16 12/12 1 Job Sun 17 12/12 1 Job …" at bounding box center [766, 437] width 1532 height 591
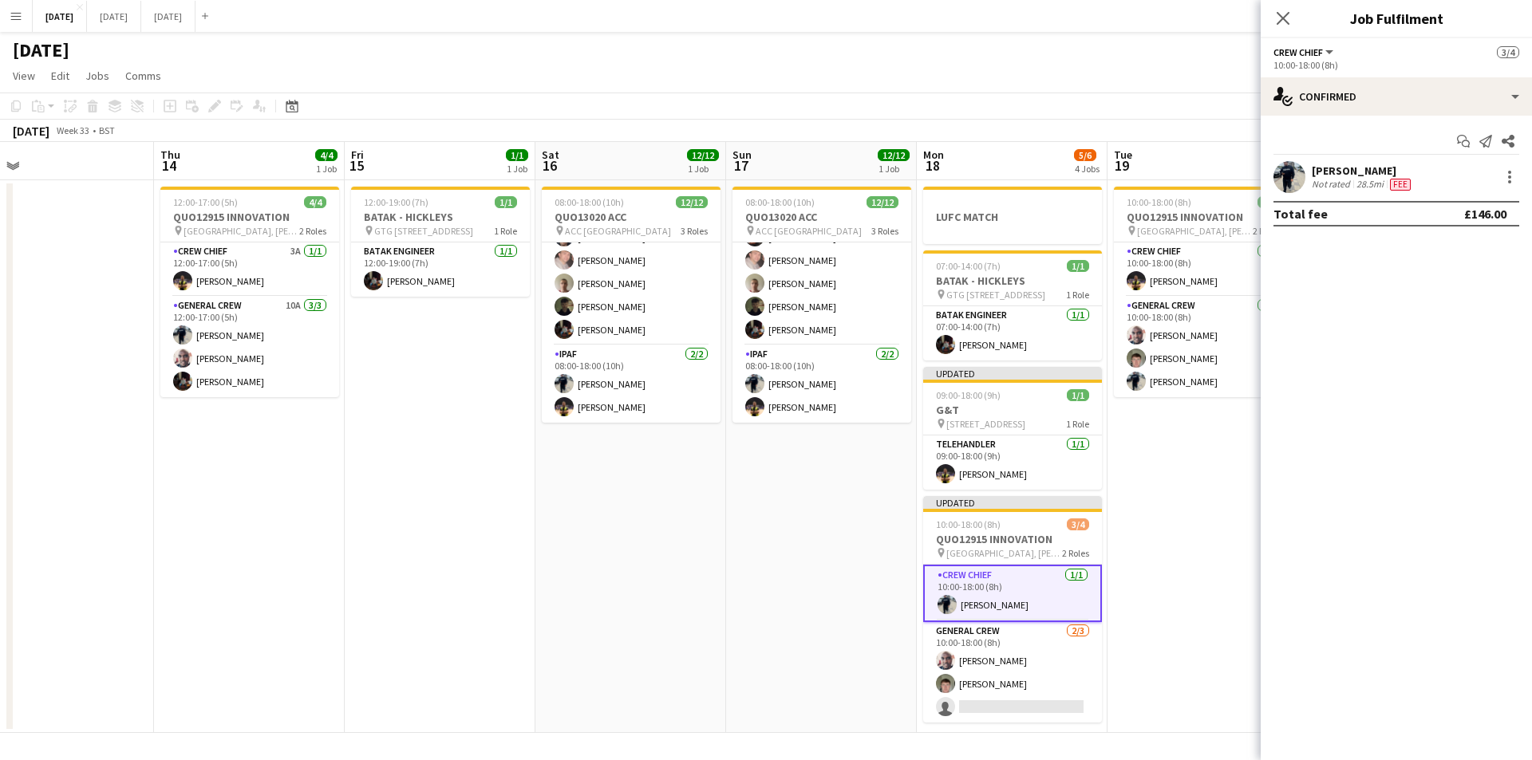
scroll to position [0, 503]
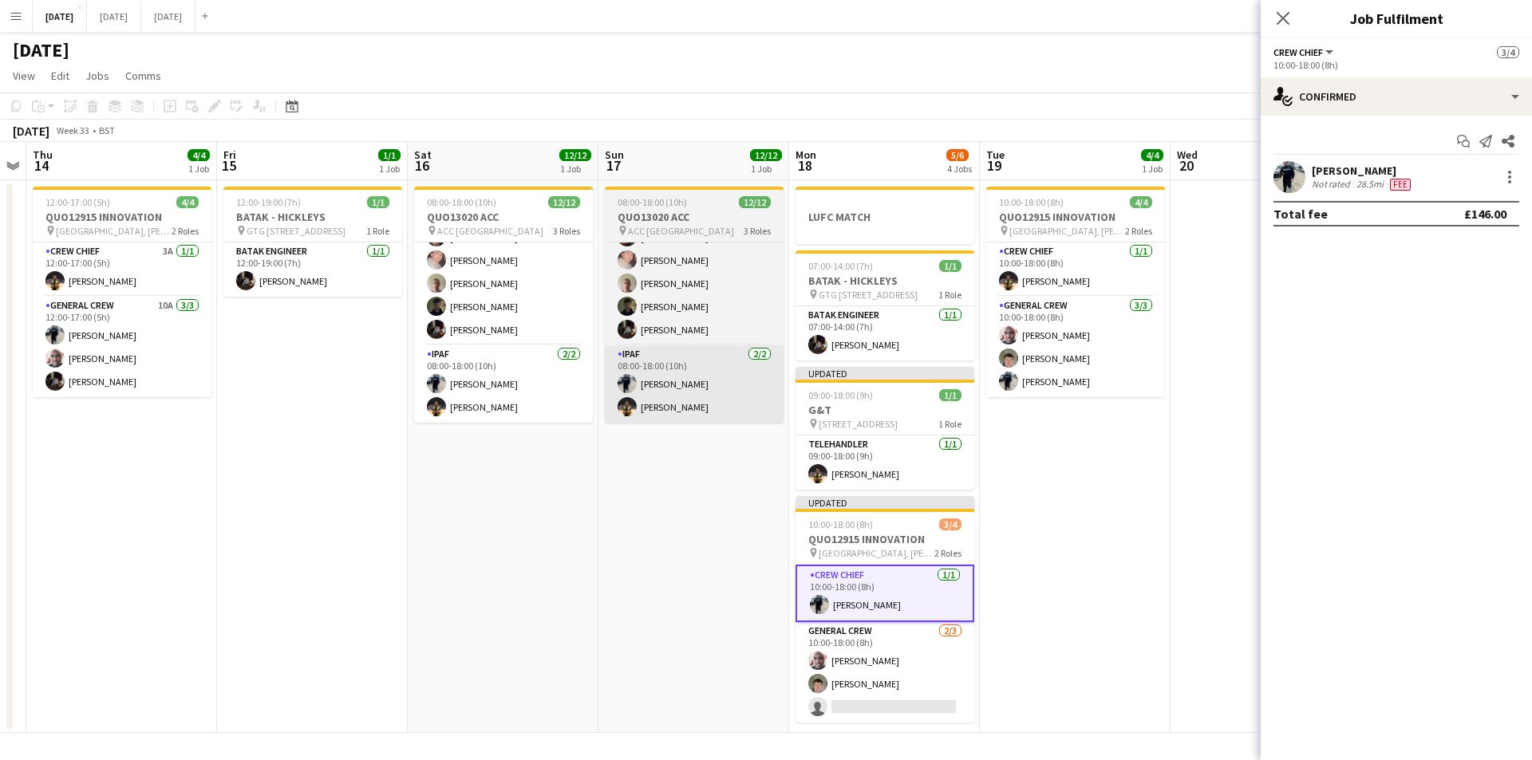
drag, startPoint x: 400, startPoint y: 459, endPoint x: 705, endPoint y: 392, distance: 312.6
click at [544, 462] on app-calendar-viewport "Mon 11 Tue 12 Wed 13 Thu 14 4/4 1 Job Fri 15 1/1 1 Job Sat 16 12/12 1 Job Sun 1…" at bounding box center [766, 437] width 1532 height 591
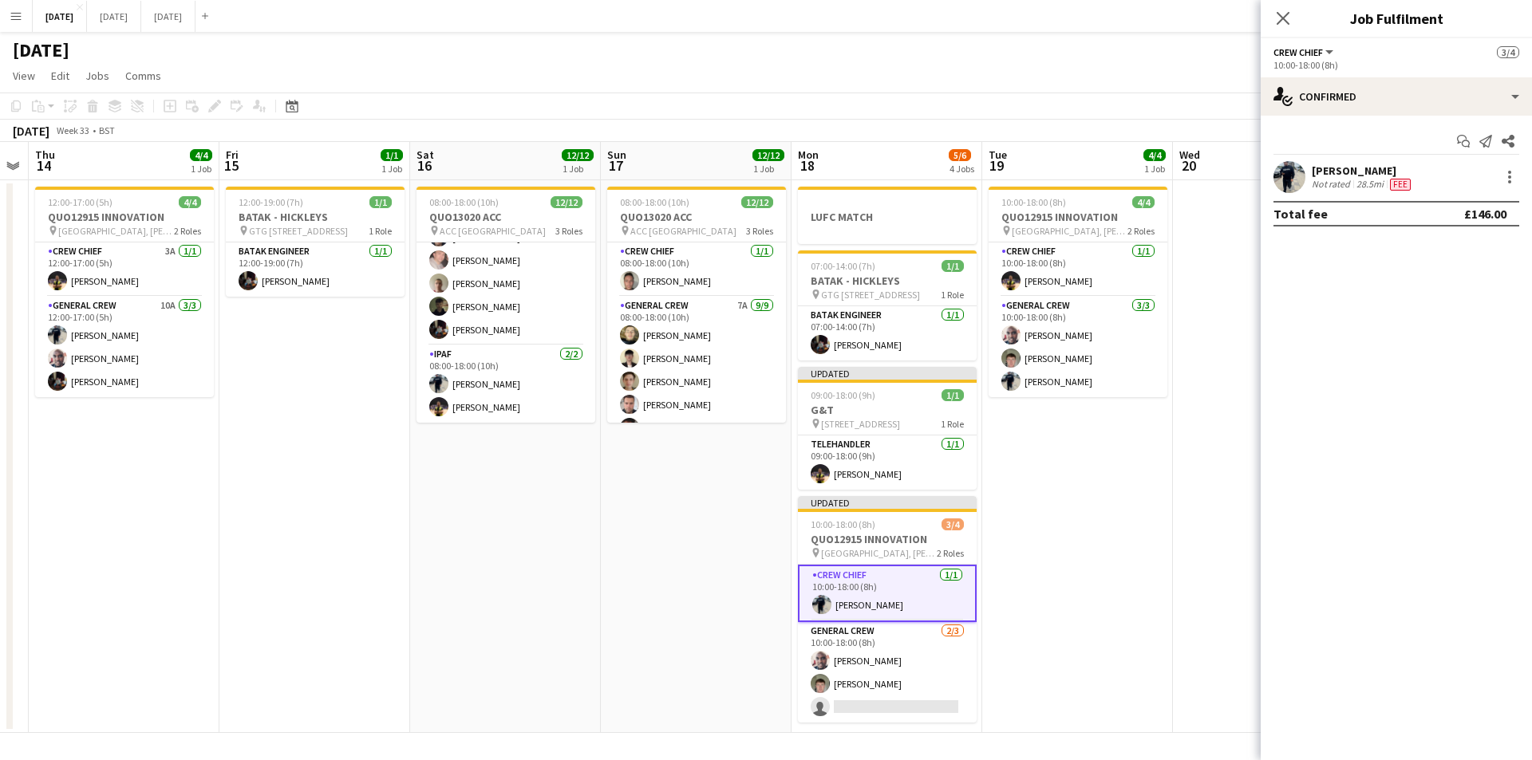
scroll to position [191, 0]
click at [1271, 12] on div "Close pop-in" at bounding box center [1282, 18] width 45 height 37
click at [1276, 14] on icon "Close pop-in" at bounding box center [1282, 18] width 13 height 13
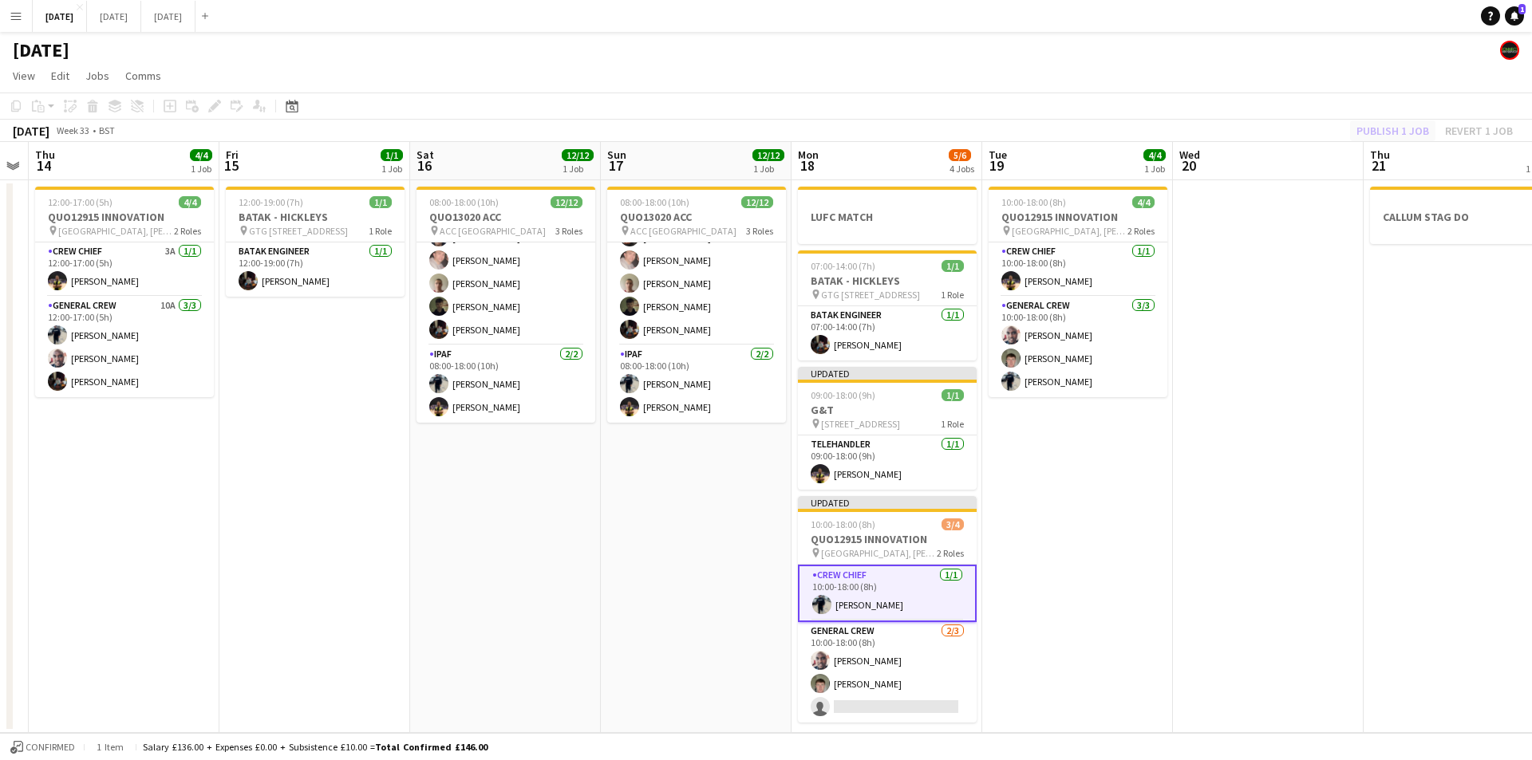
click at [1370, 140] on div "Publish 1 job Revert 1 job" at bounding box center [1434, 130] width 195 height 21
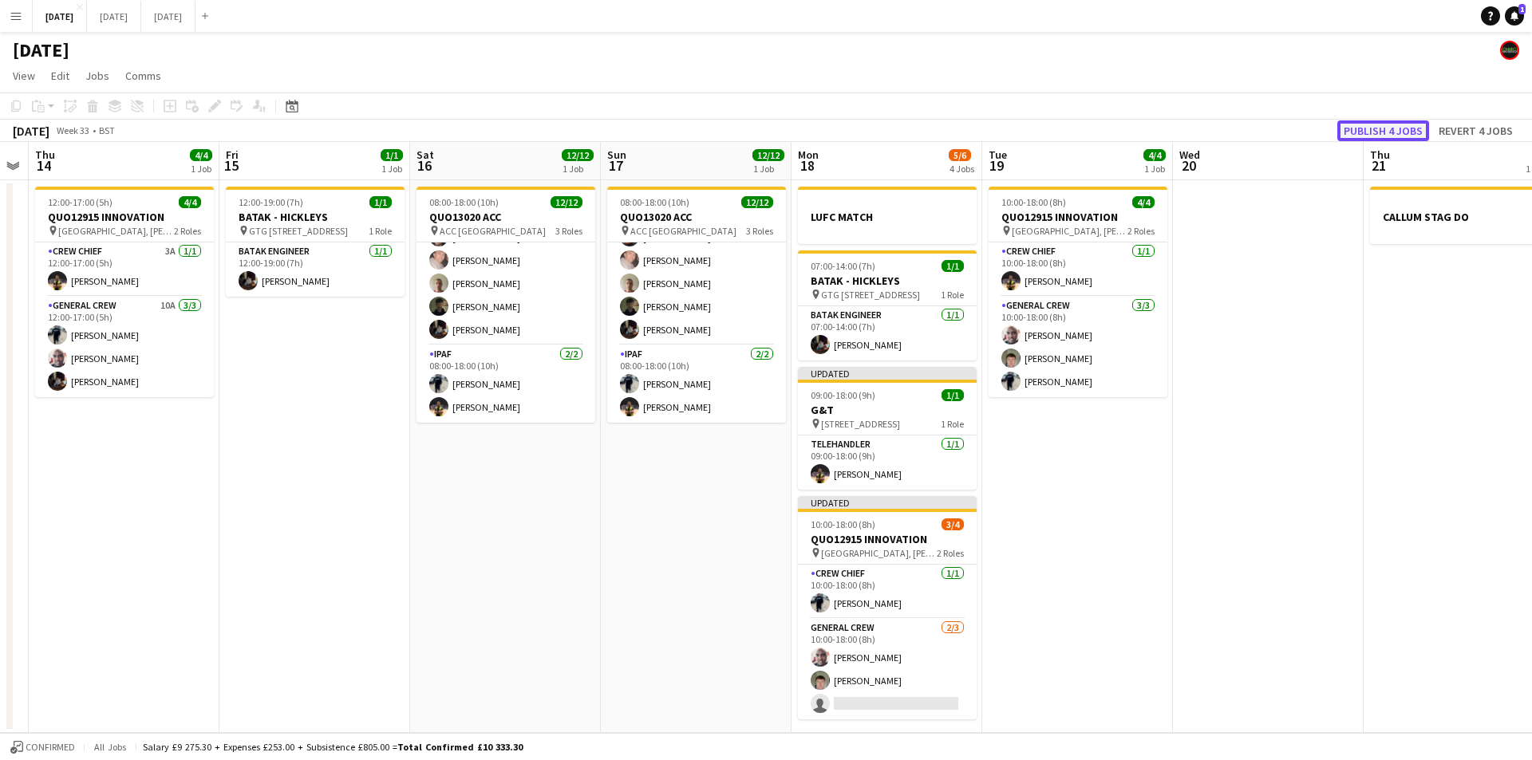
click at [1379, 132] on button "Publish 4 jobs" at bounding box center [1383, 130] width 92 height 21
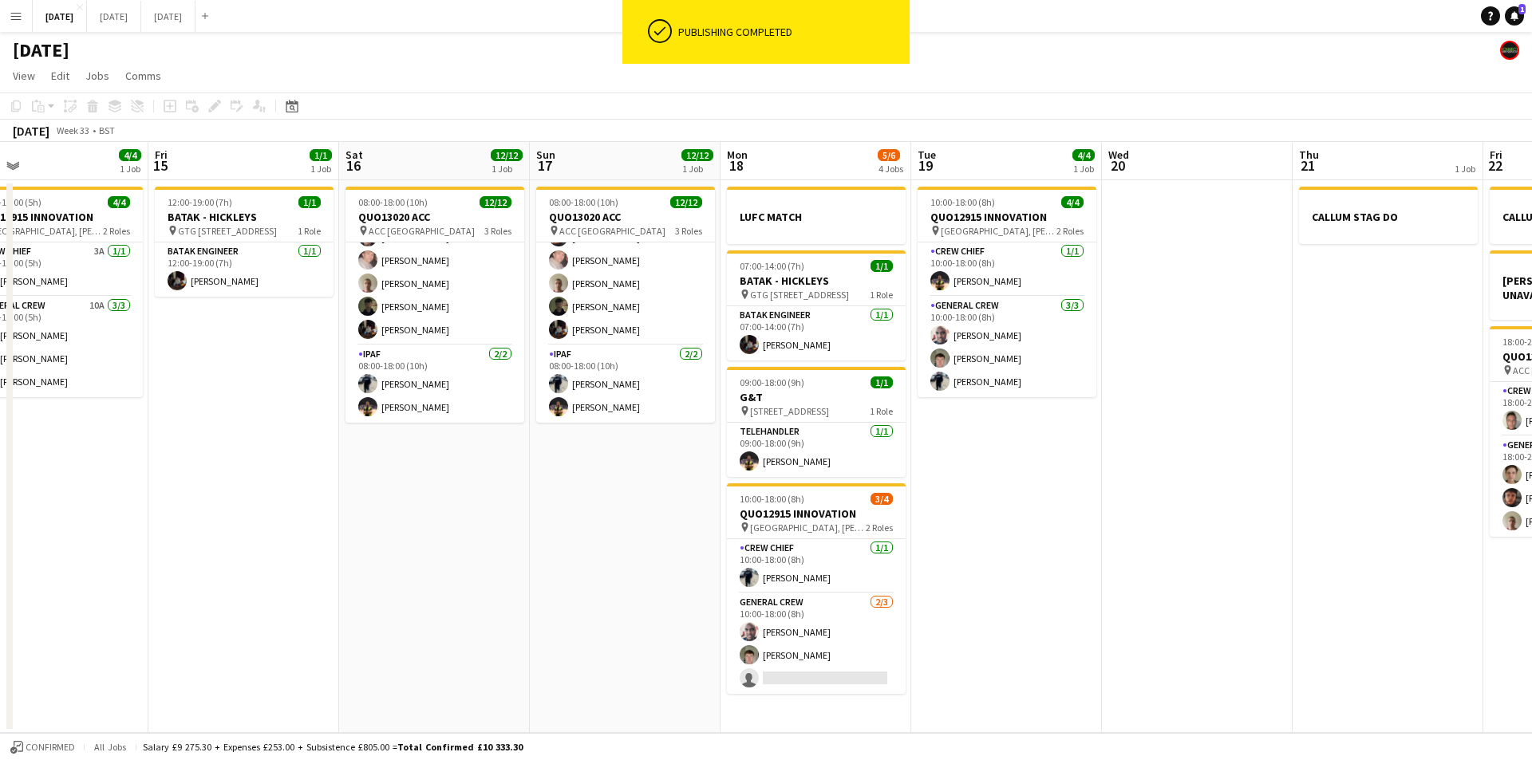
drag, startPoint x: 1248, startPoint y: 426, endPoint x: 1176, endPoint y: 427, distance: 72.6
click at [1176, 427] on app-calendar-viewport "Mon 11 Tue 12 Wed 13 Thu 14 4/4 1 Job Fri 15 1/1 1 Job Sat 16 12/12 1 Job Sun 1…" at bounding box center [766, 437] width 1532 height 591
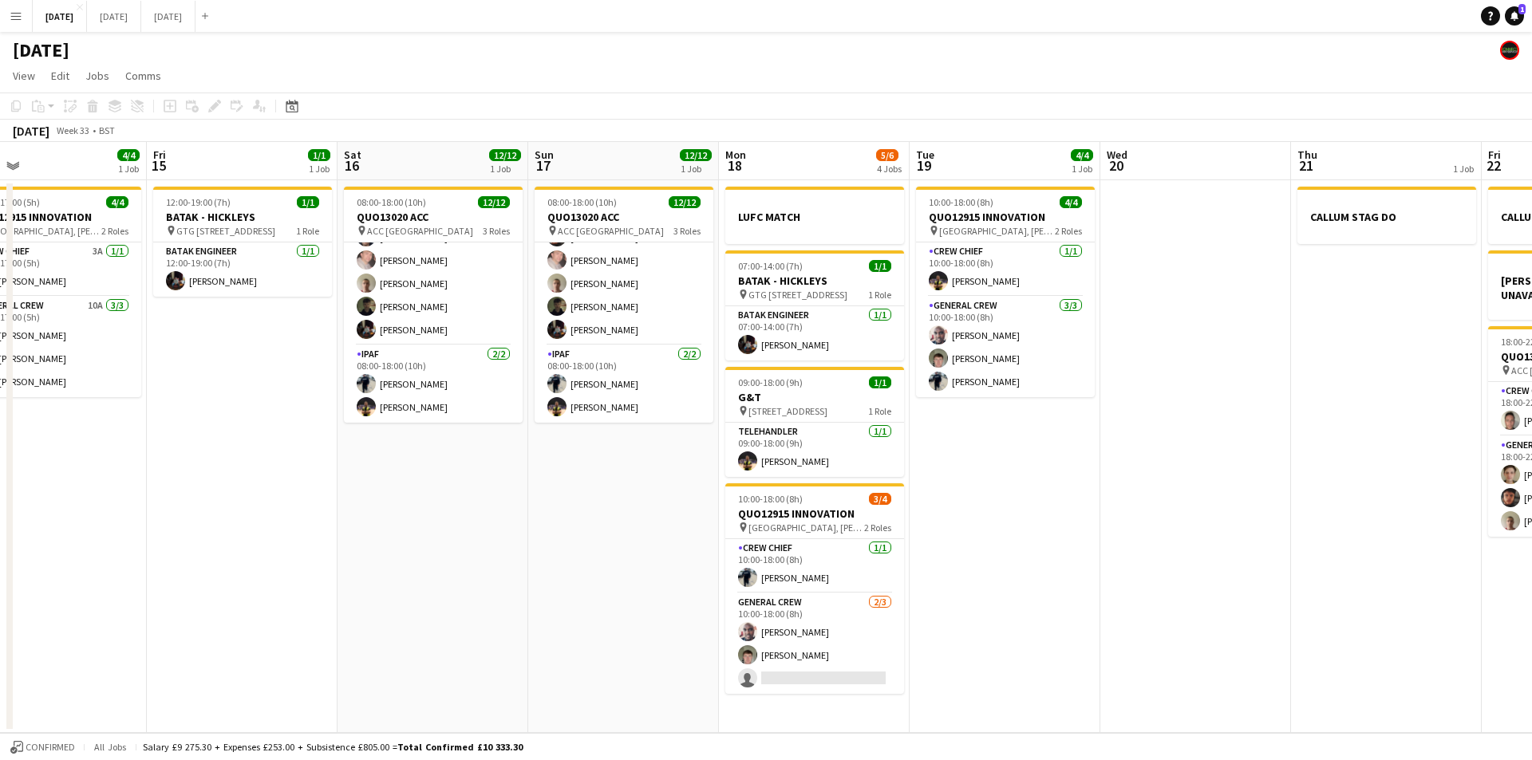
drag, startPoint x: 858, startPoint y: 557, endPoint x: 536, endPoint y: 576, distance: 322.8
click at [1057, 532] on app-calendar-viewport "Mon 11 Tue 12 Wed 13 Thu 14 4/4 1 Job Fri 15 1/1 1 Job Sat 16 12/12 1 Job Sun 1…" at bounding box center [766, 437] width 1532 height 591
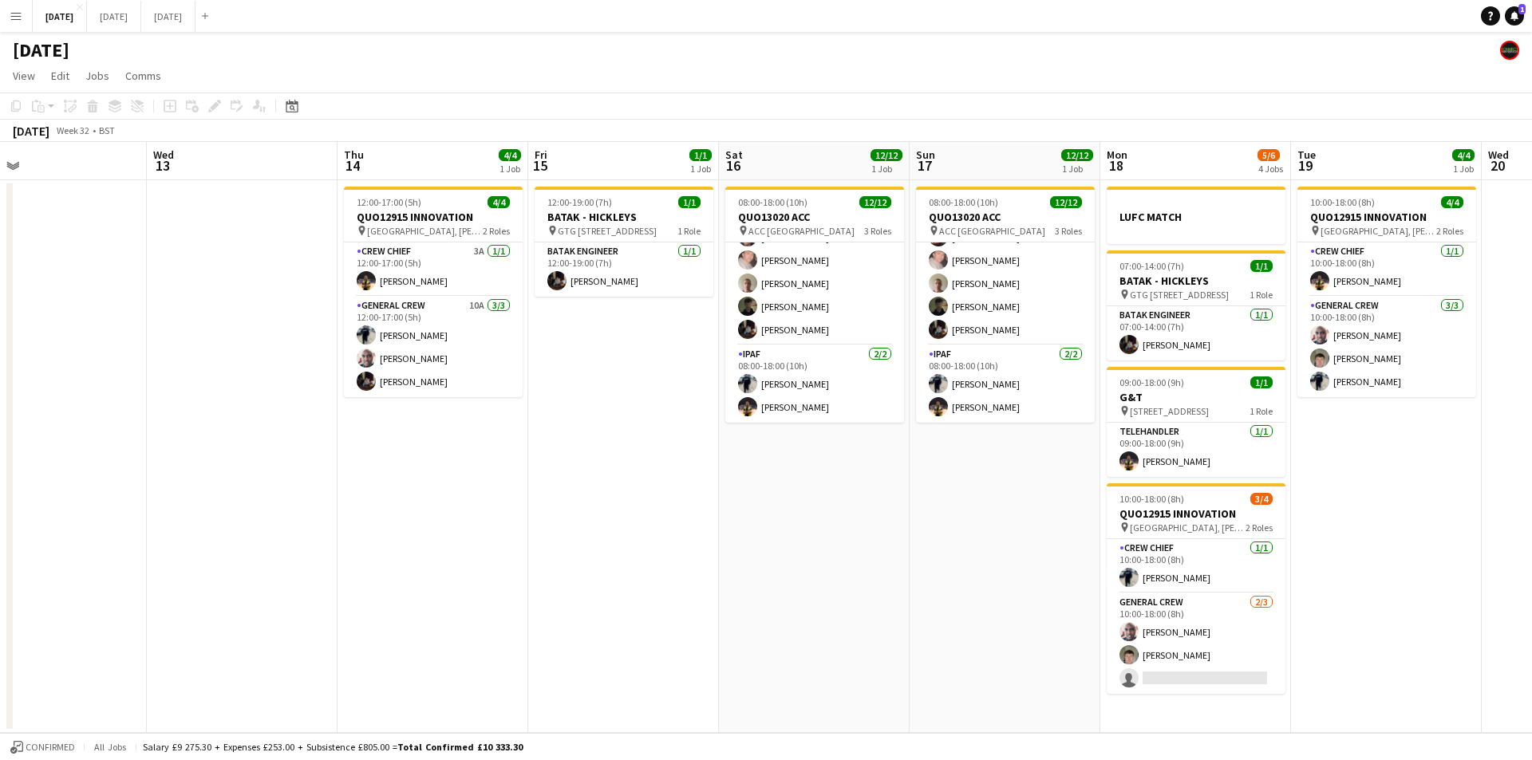
scroll to position [0, 0]
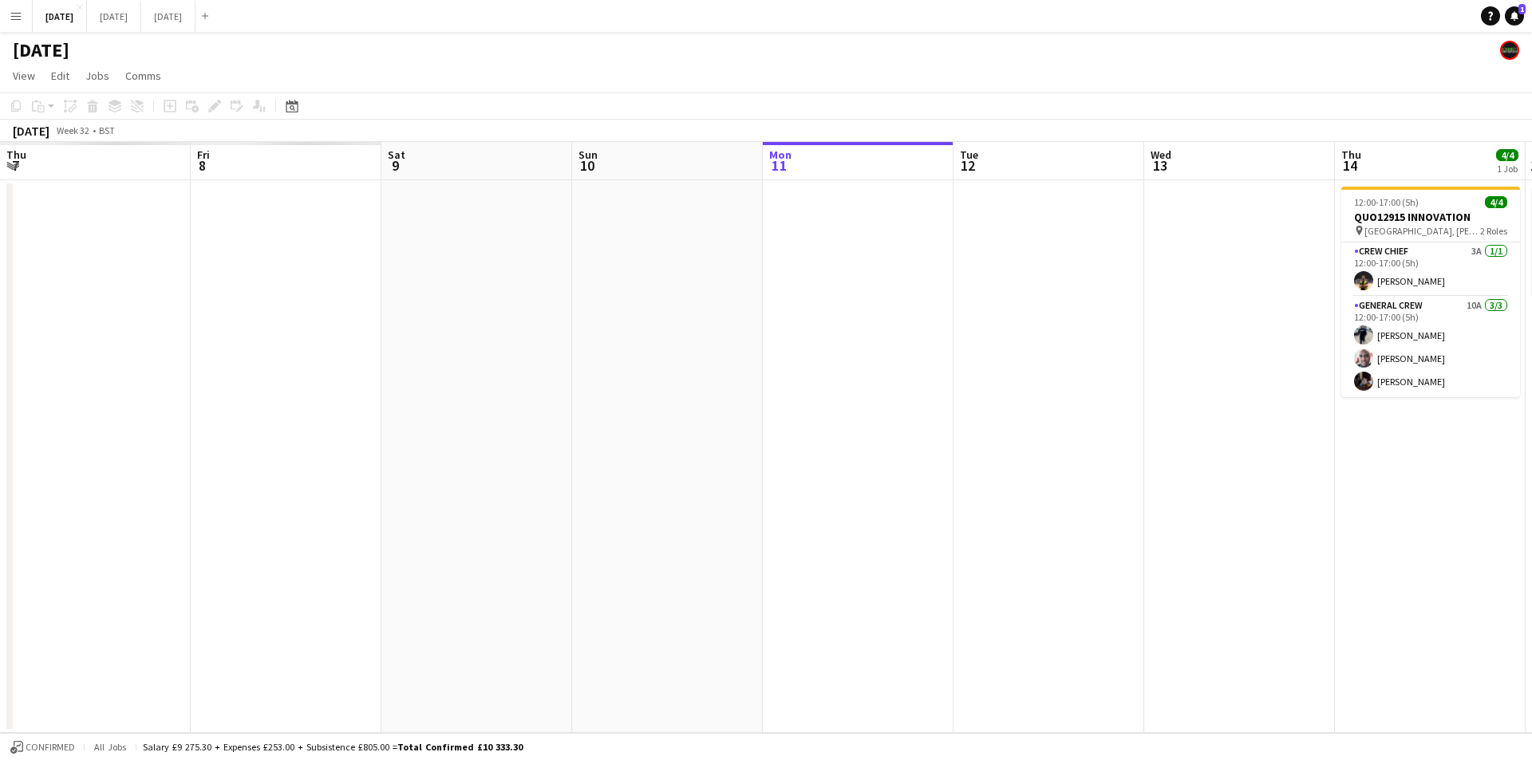
click at [1138, 585] on app-calendar-viewport "Thu 7 Fri 8 Sat 9 Sun 10 Mon 11 Tue 12 Wed 13 Thu 14 4/4 1 Job Fri 15 1/1 1 Job…" at bounding box center [766, 437] width 1532 height 591
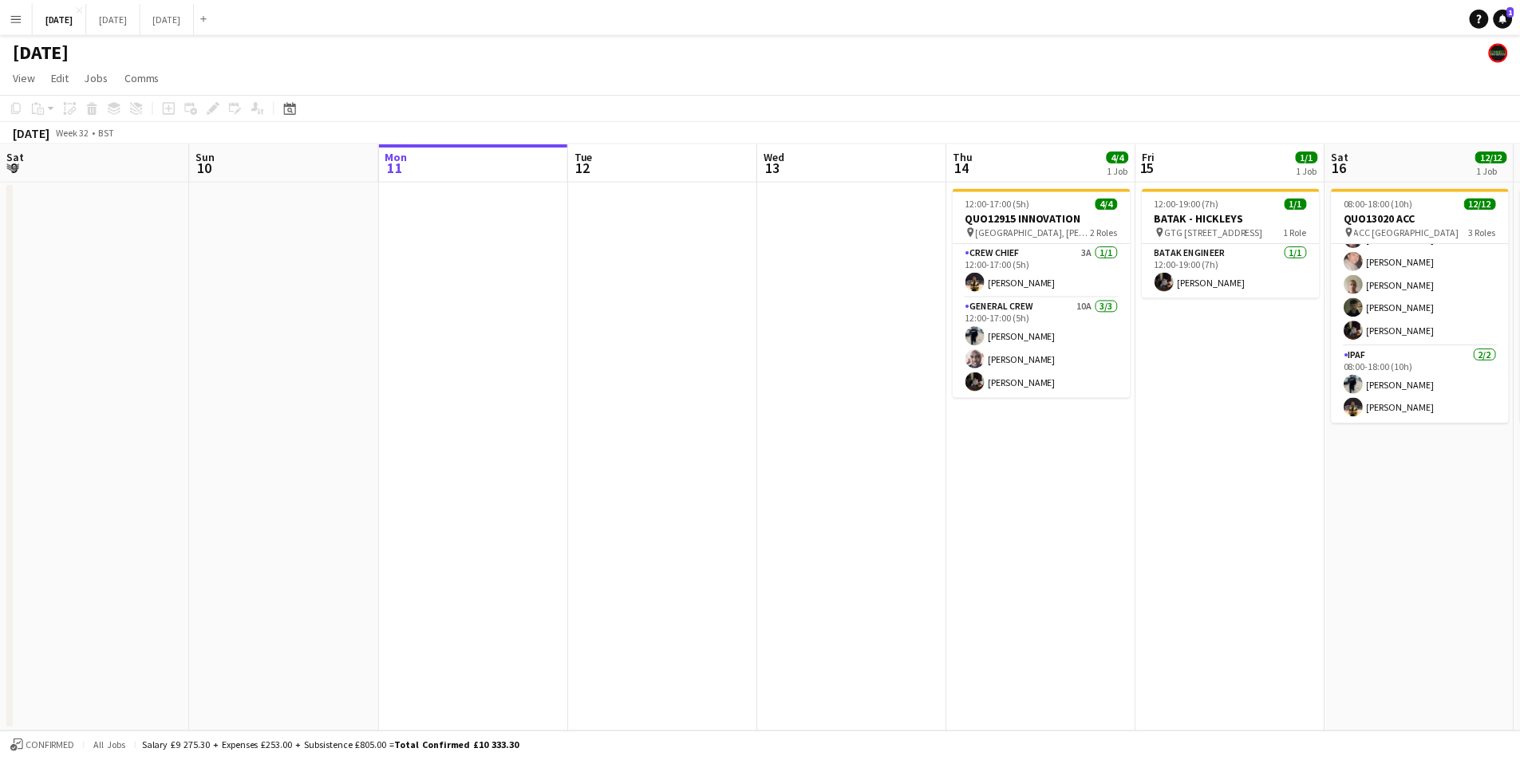
scroll to position [0, 381]
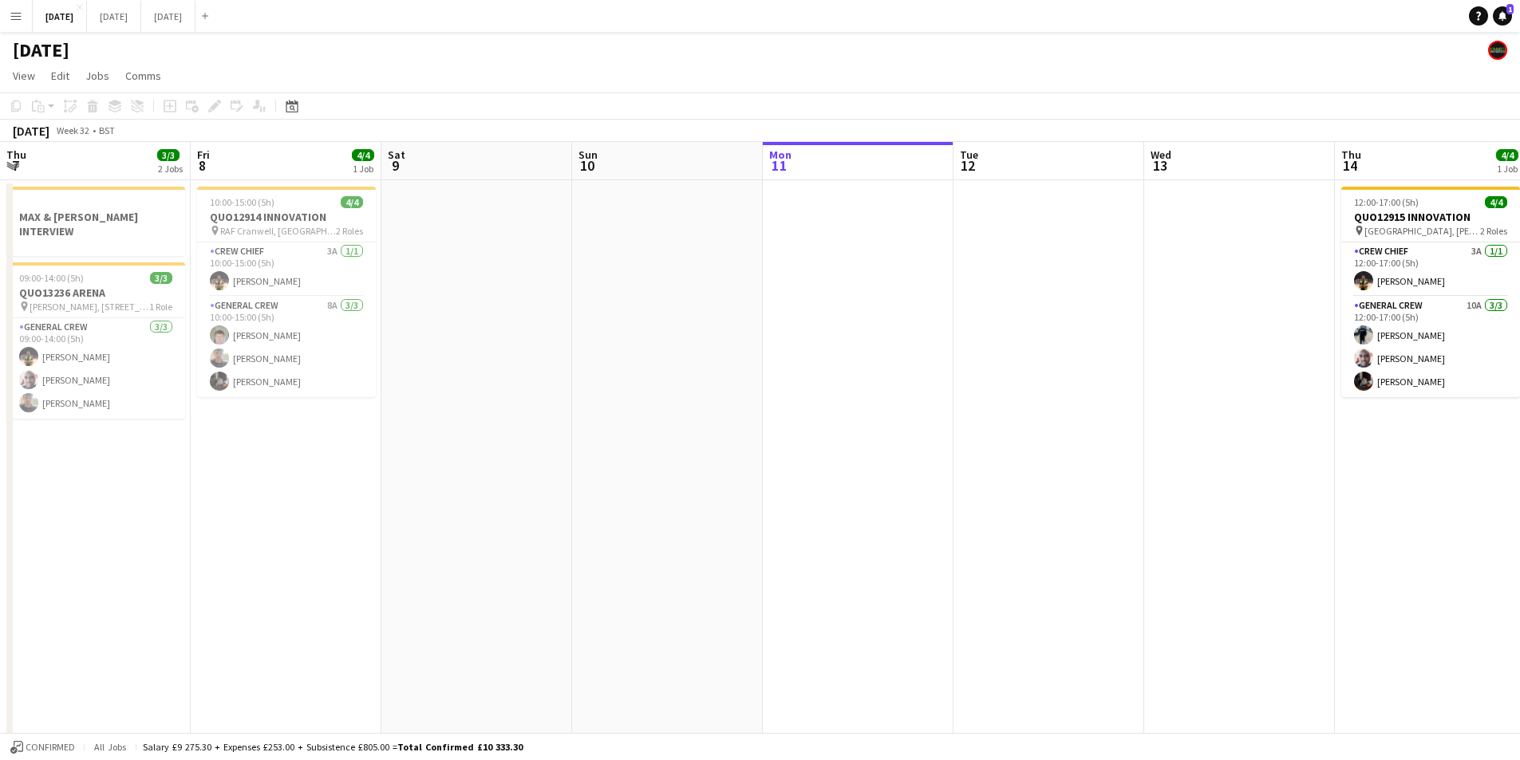
drag, startPoint x: 1192, startPoint y: 596, endPoint x: 1862, endPoint y: 609, distance: 670.2
click at [1520, 609] on html "Menu Boards Boards Boards All jobs Status Workforce Workforce My Workforce Recr…" at bounding box center [760, 524] width 1520 height 1048
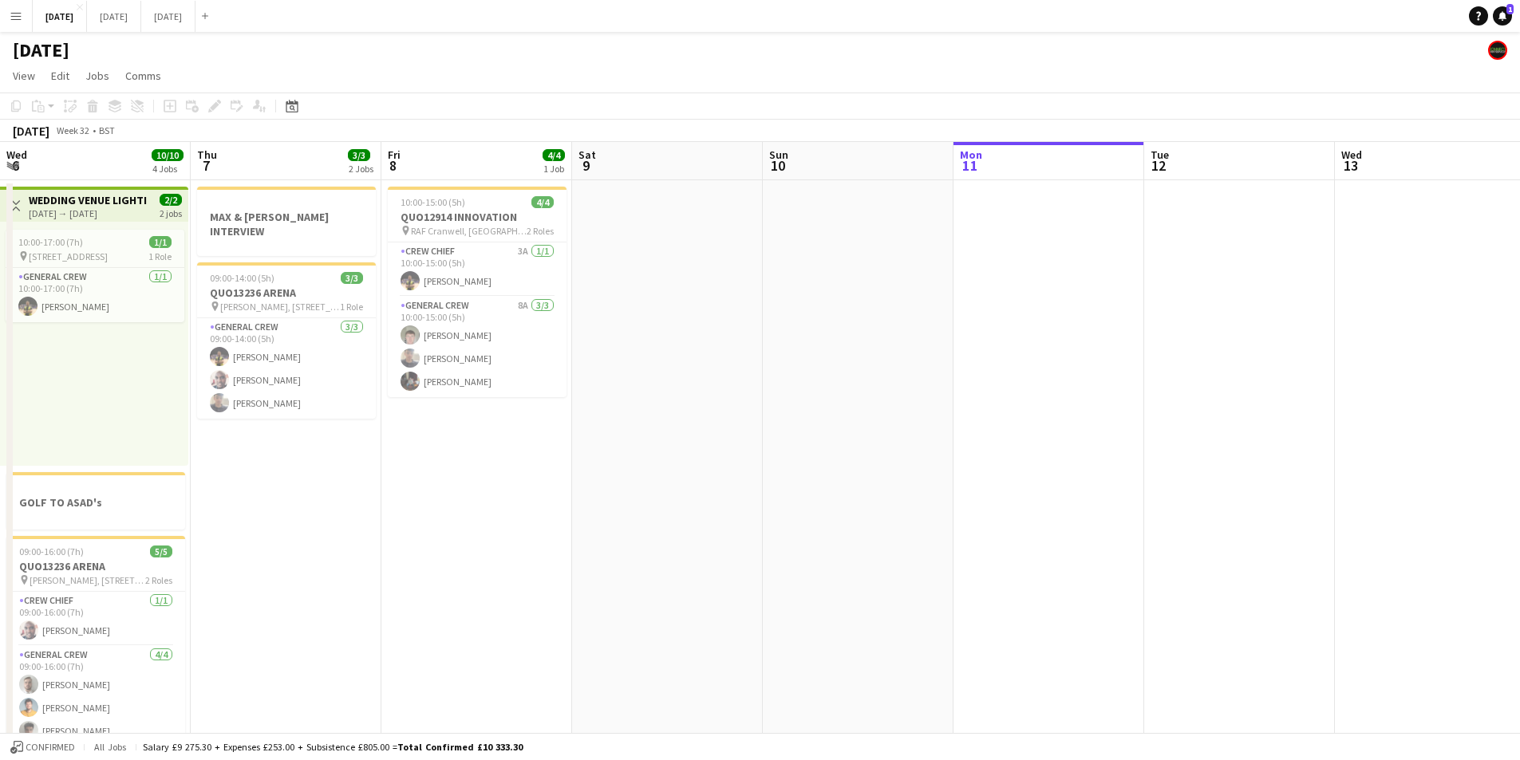
scroll to position [0, 467]
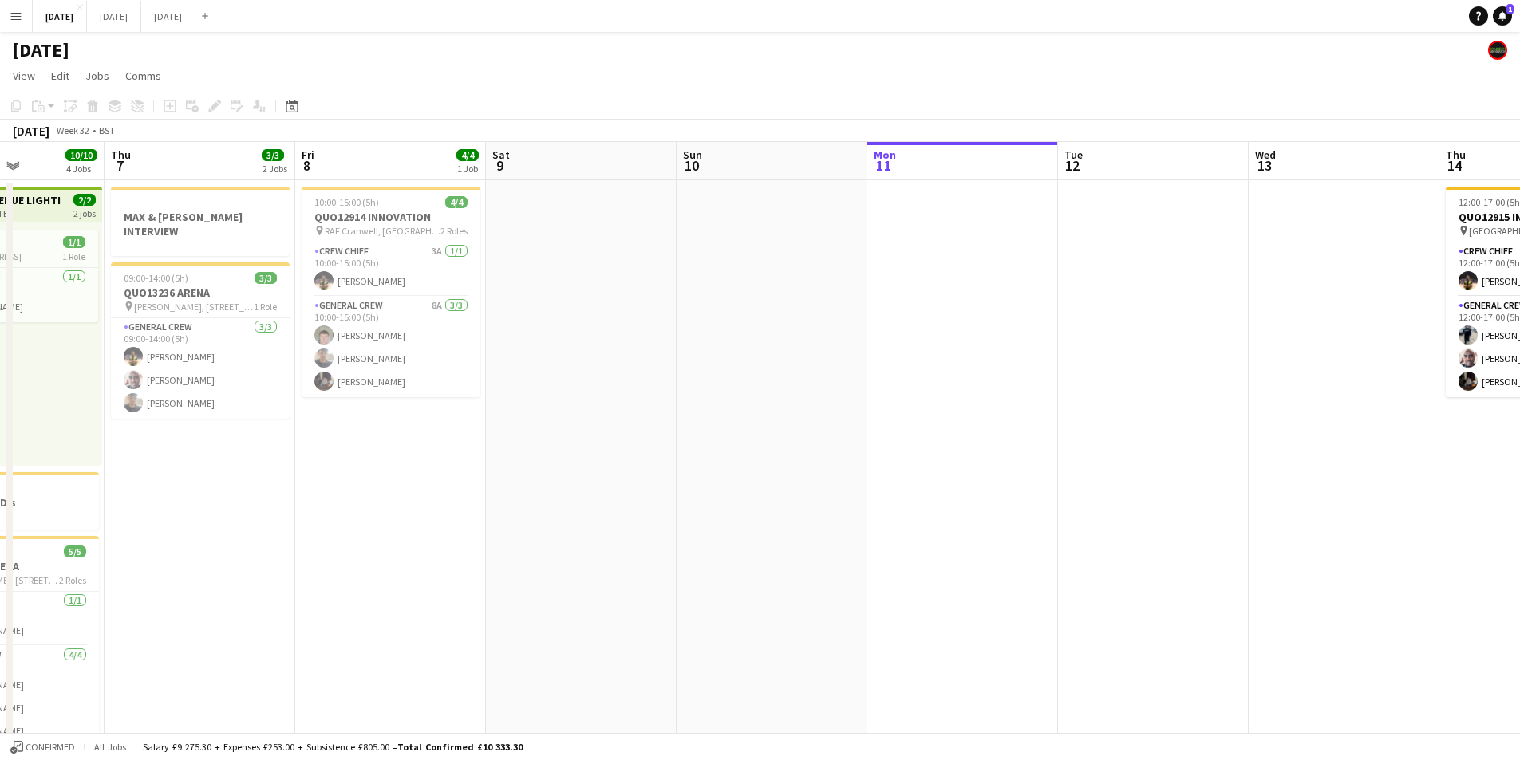
drag, startPoint x: 1802, startPoint y: 629, endPoint x: 1823, endPoint y: 629, distance: 20.8
click at [1520, 629] on html "Menu Boards Boards Boards All jobs Status Workforce Workforce My Workforce Recr…" at bounding box center [760, 524] width 1520 height 1048
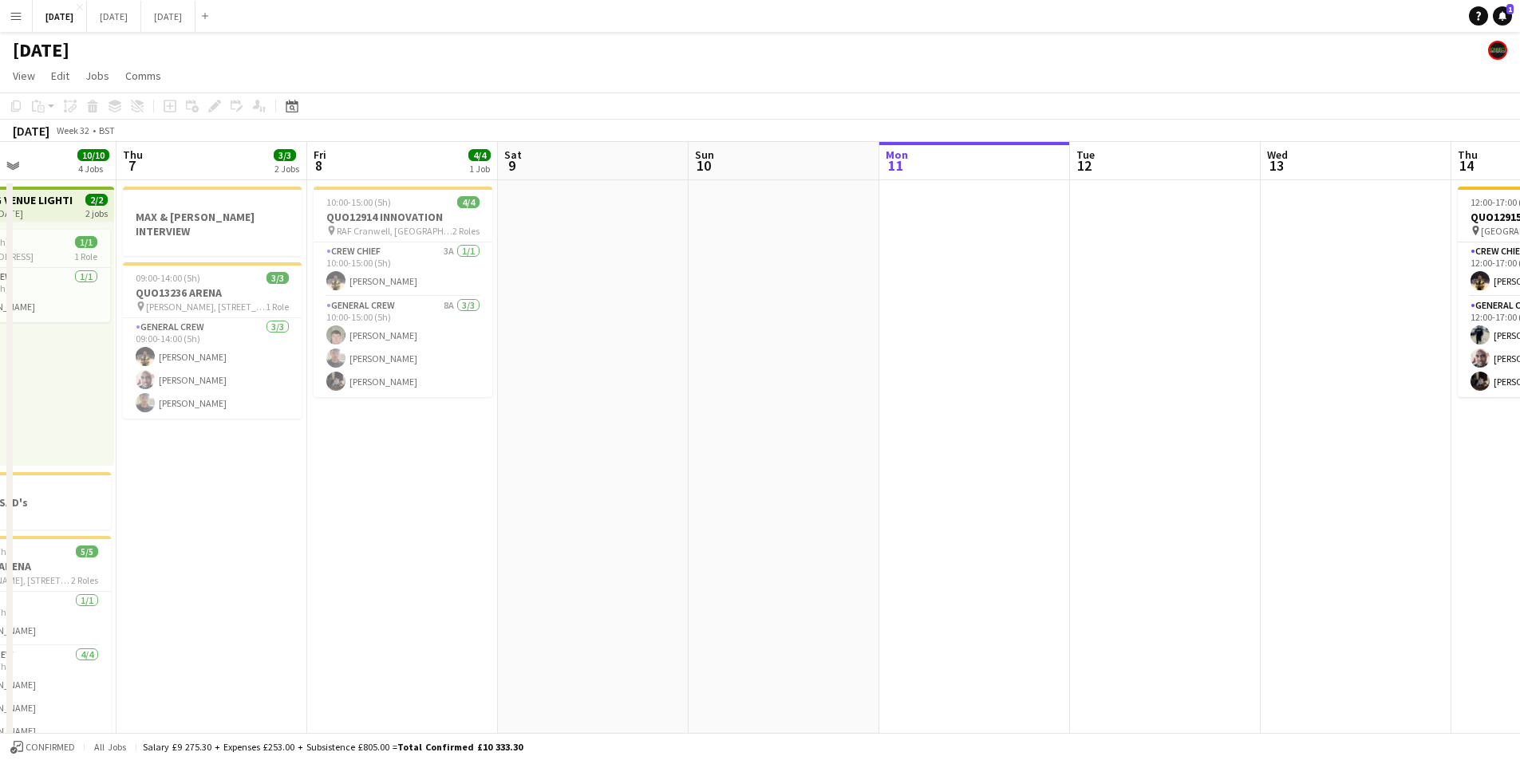
drag, startPoint x: 1363, startPoint y: 573, endPoint x: 1110, endPoint y: 530, distance: 256.4
click at [719, 512] on app-calendar-viewport "Mon 4 8/8 2 Jobs Tue 5 1/1 1 Job Wed 6 10/10 4 Jobs Thu 7 3/3 2 Jobs Fri 8 4/4 …" at bounding box center [760, 581] width 1520 height 879
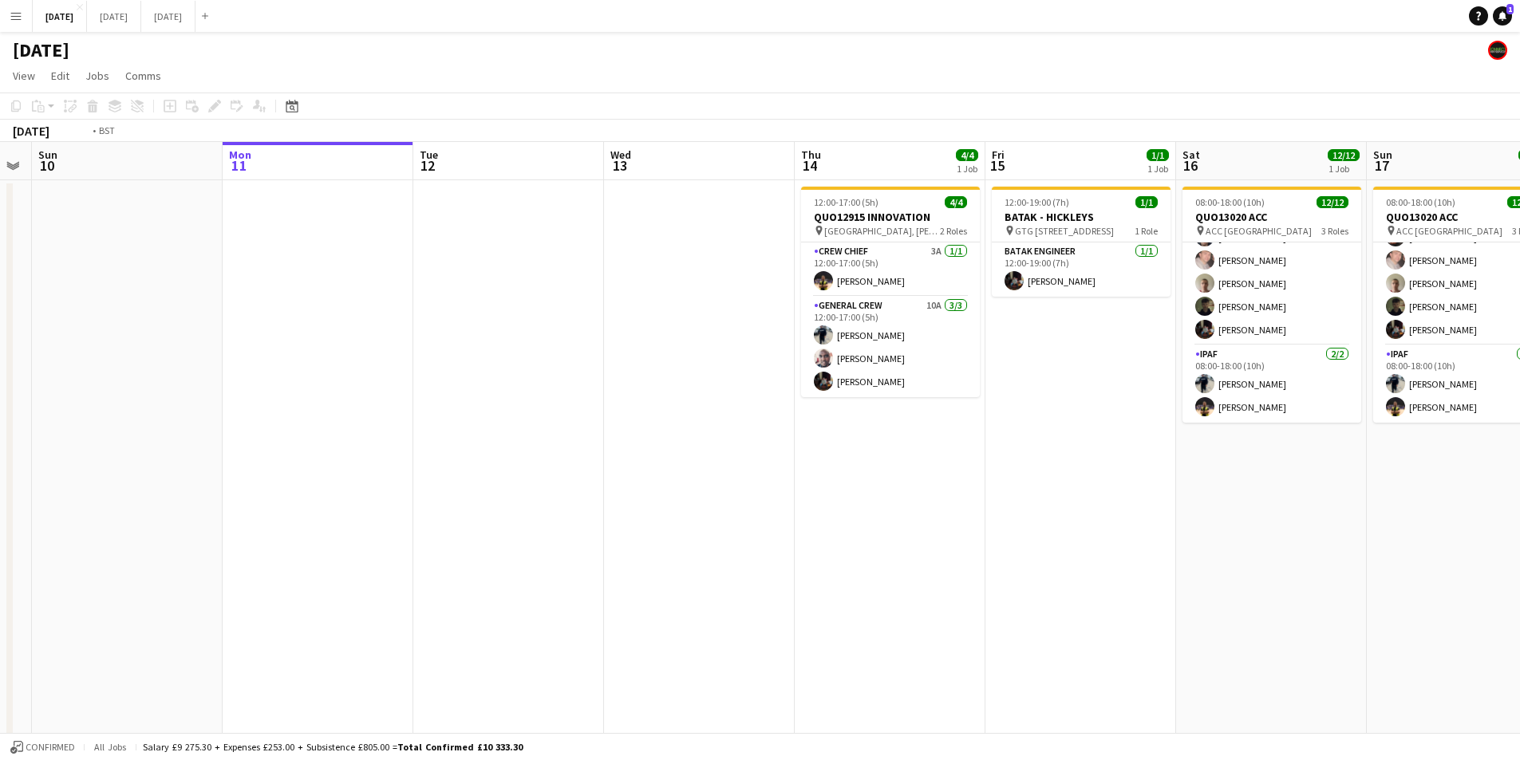
drag, startPoint x: 1180, startPoint y: 582, endPoint x: 672, endPoint y: 527, distance: 511.0
click at [672, 527] on app-calendar-viewport "Thu 7 3/3 2 Jobs Fri 8 4/4 1 Job Sat 9 Sun 10 Mon 11 Tue 12 Wed 13 Thu 14 4/4 1…" at bounding box center [760, 581] width 1520 height 879
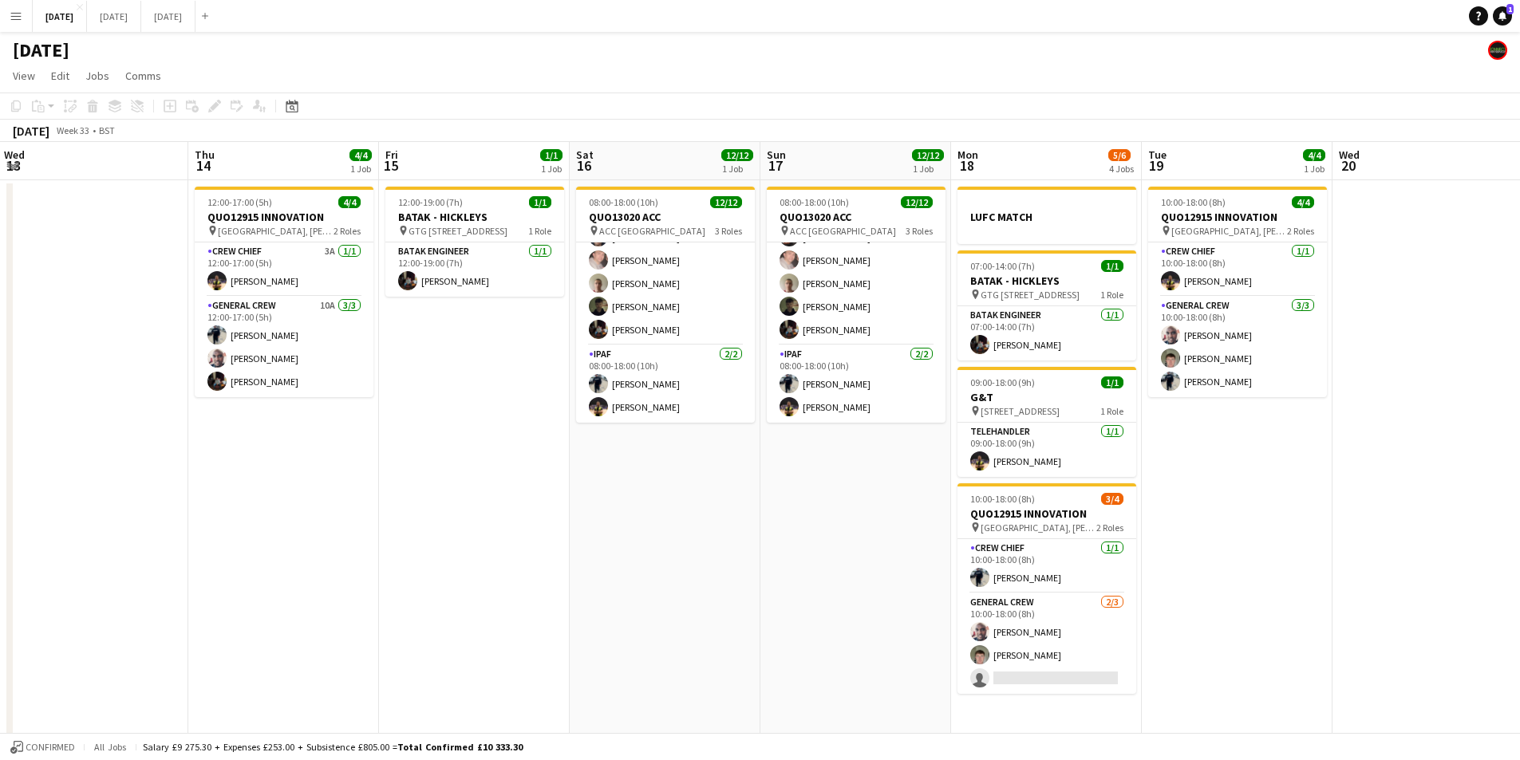
scroll to position [0, 775]
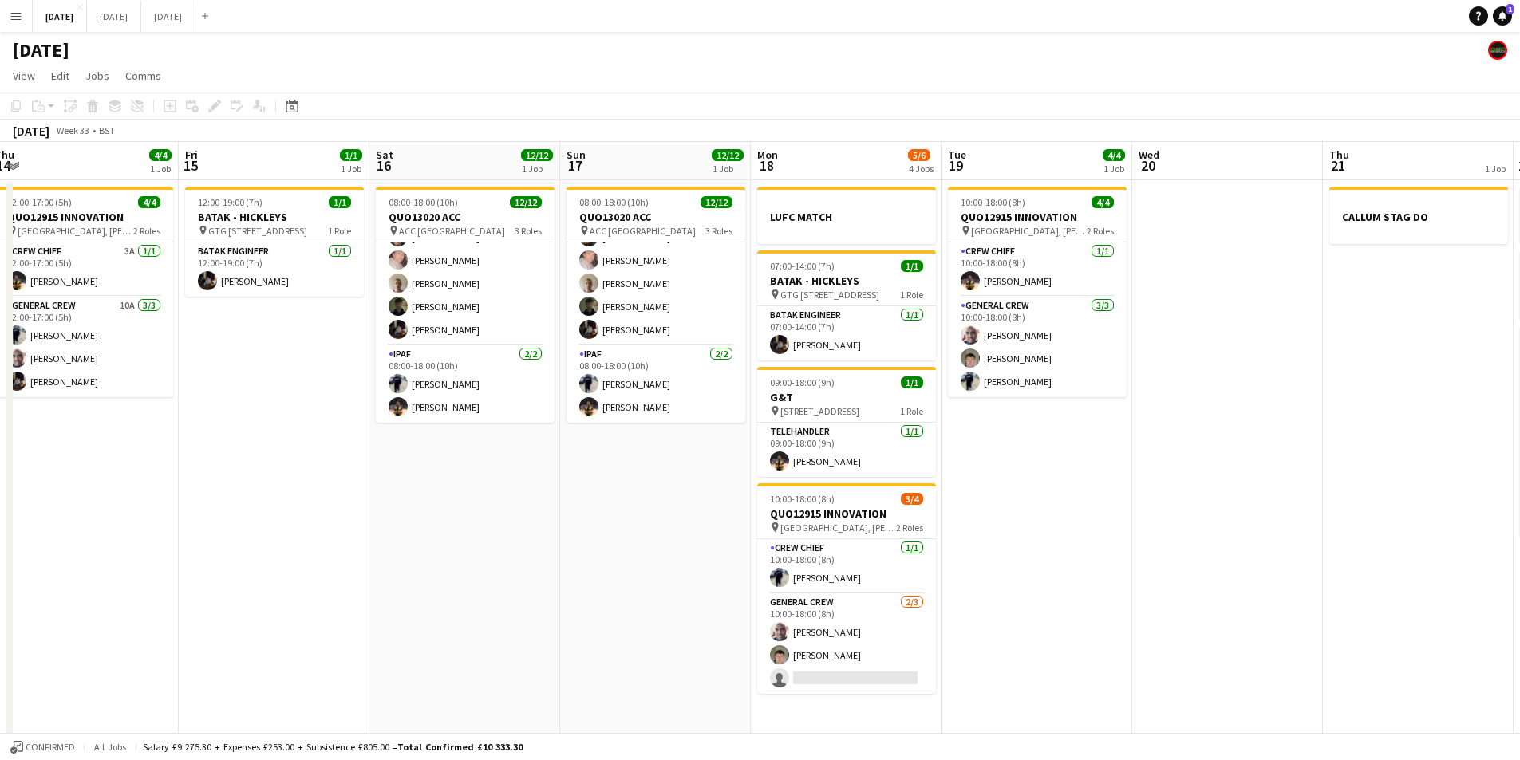
drag, startPoint x: 1022, startPoint y: 578, endPoint x: 934, endPoint y: 562, distance: 89.3
click at [934, 562] on app-calendar-viewport "Sun 10 Mon 11 Tue 12 Wed 13 Thu 14 4/4 1 Job Fri 15 1/1 1 Job Sat 16 12/12 1 Jo…" at bounding box center [760, 581] width 1520 height 879
click at [839, 651] on app-card-role "General Crew [DATE] 10:00-18:00 (8h) [PERSON_NAME] Bartonjo [PERSON_NAME] singl…" at bounding box center [846, 643] width 179 height 101
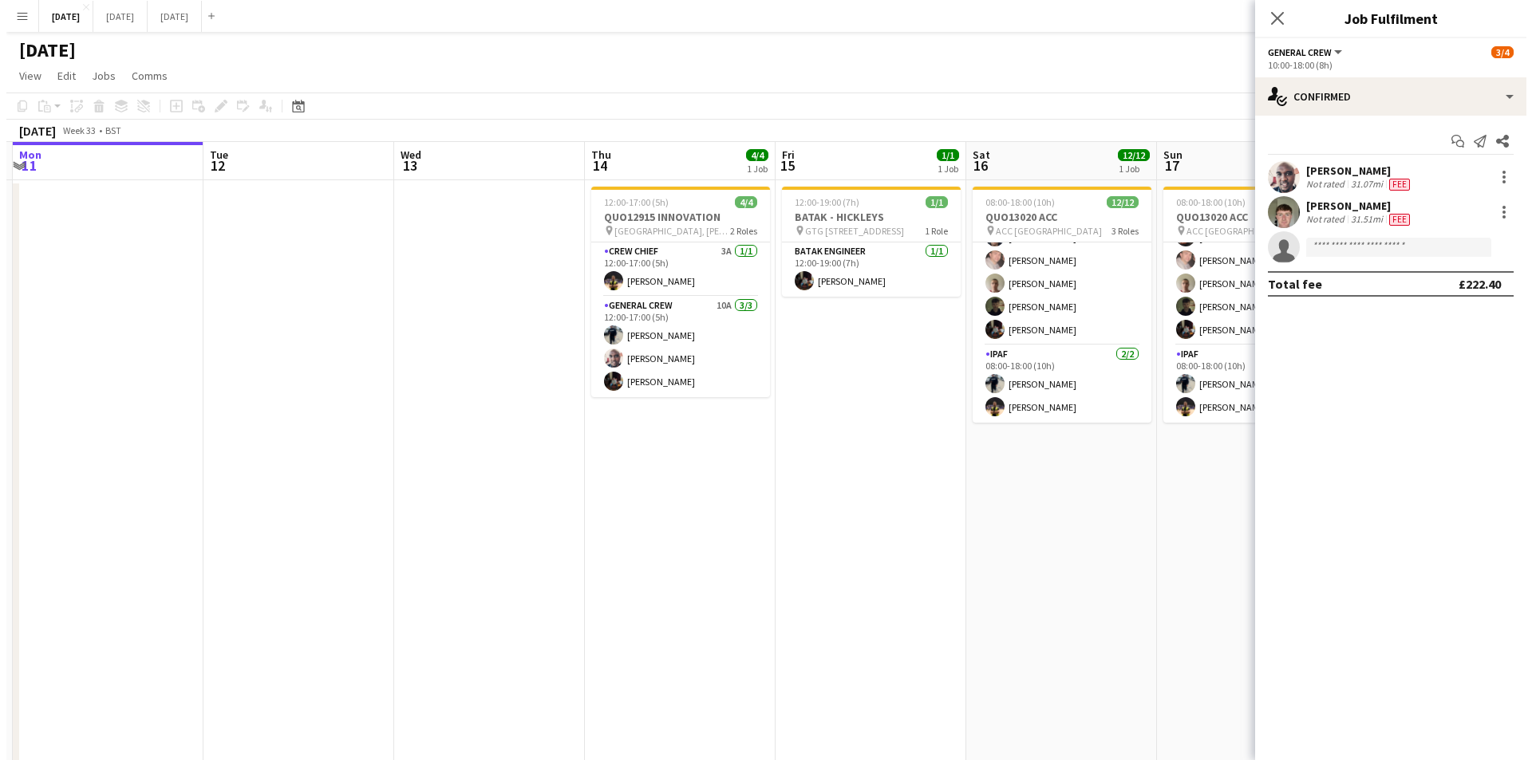
scroll to position [0, 740]
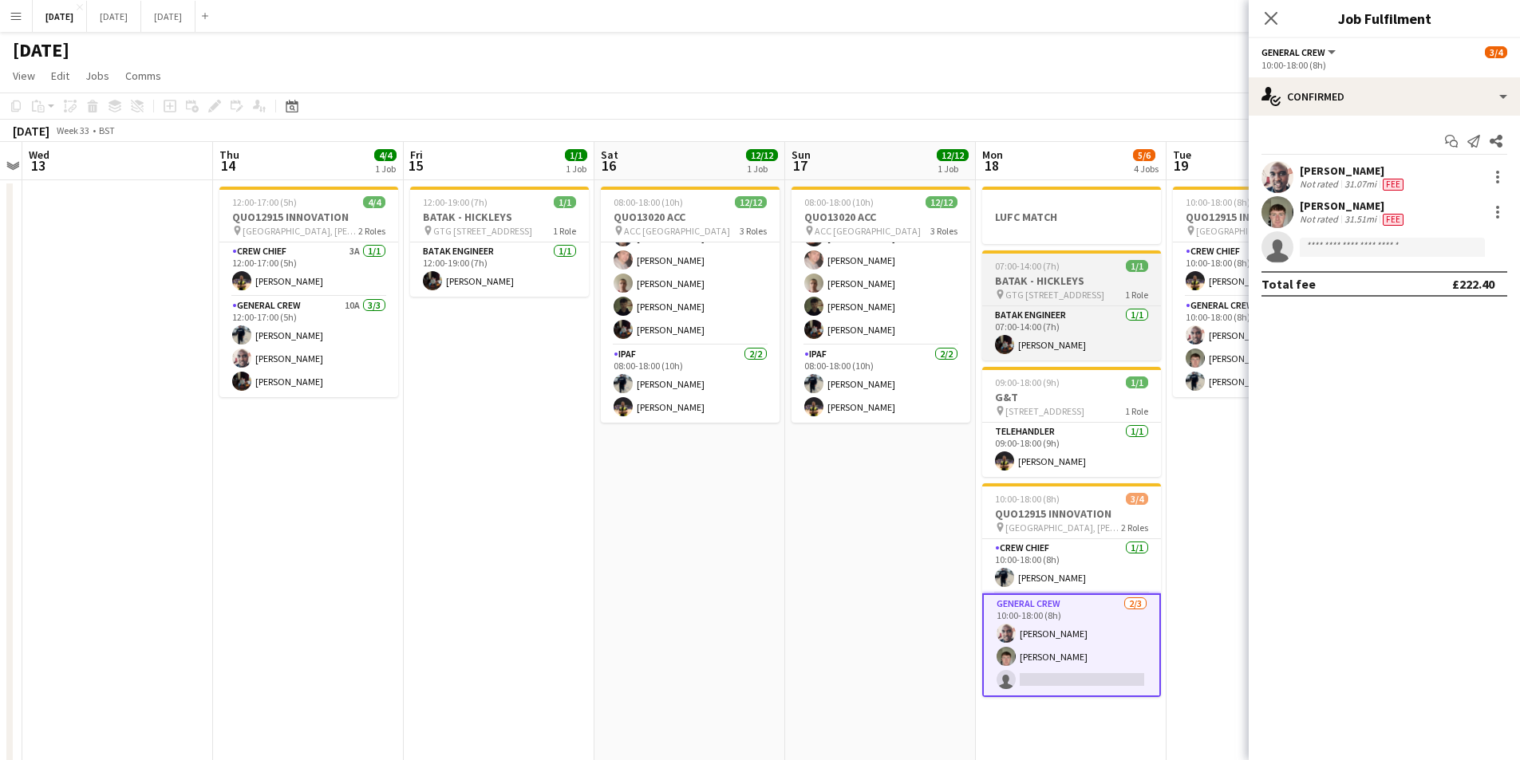
drag, startPoint x: 404, startPoint y: 532, endPoint x: 1076, endPoint y: 259, distance: 725.0
click at [629, 478] on app-calendar-viewport "Sat 9 Sun 10 Mon 11 Tue 12 Wed 13 Thu 14 4/4 1 Job Fri 15 1/1 1 Job Sat 16 12/1…" at bounding box center [760, 581] width 1520 height 879
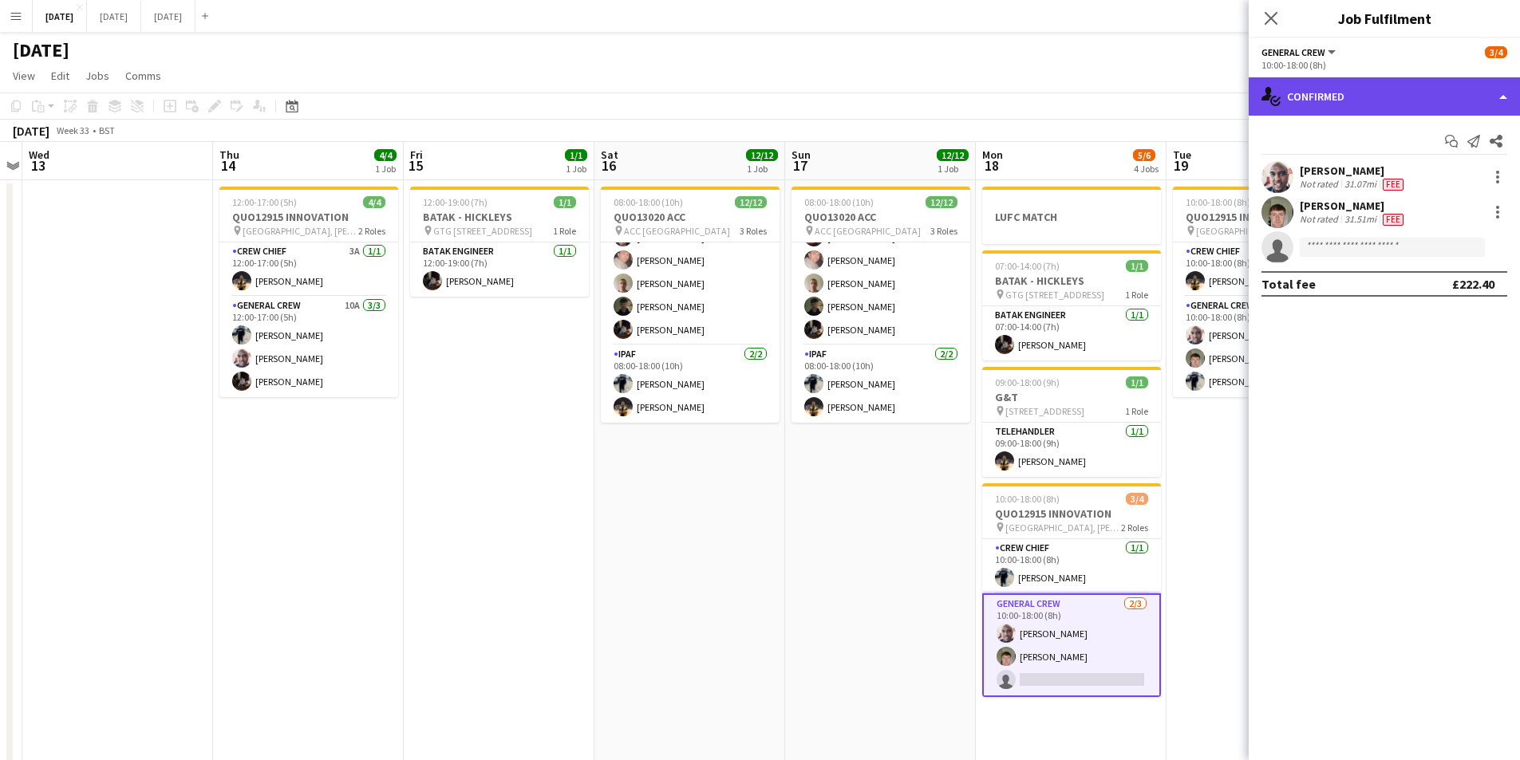
click at [1383, 106] on div "single-neutral-actions-check-2 Confirmed" at bounding box center [1383, 96] width 271 height 38
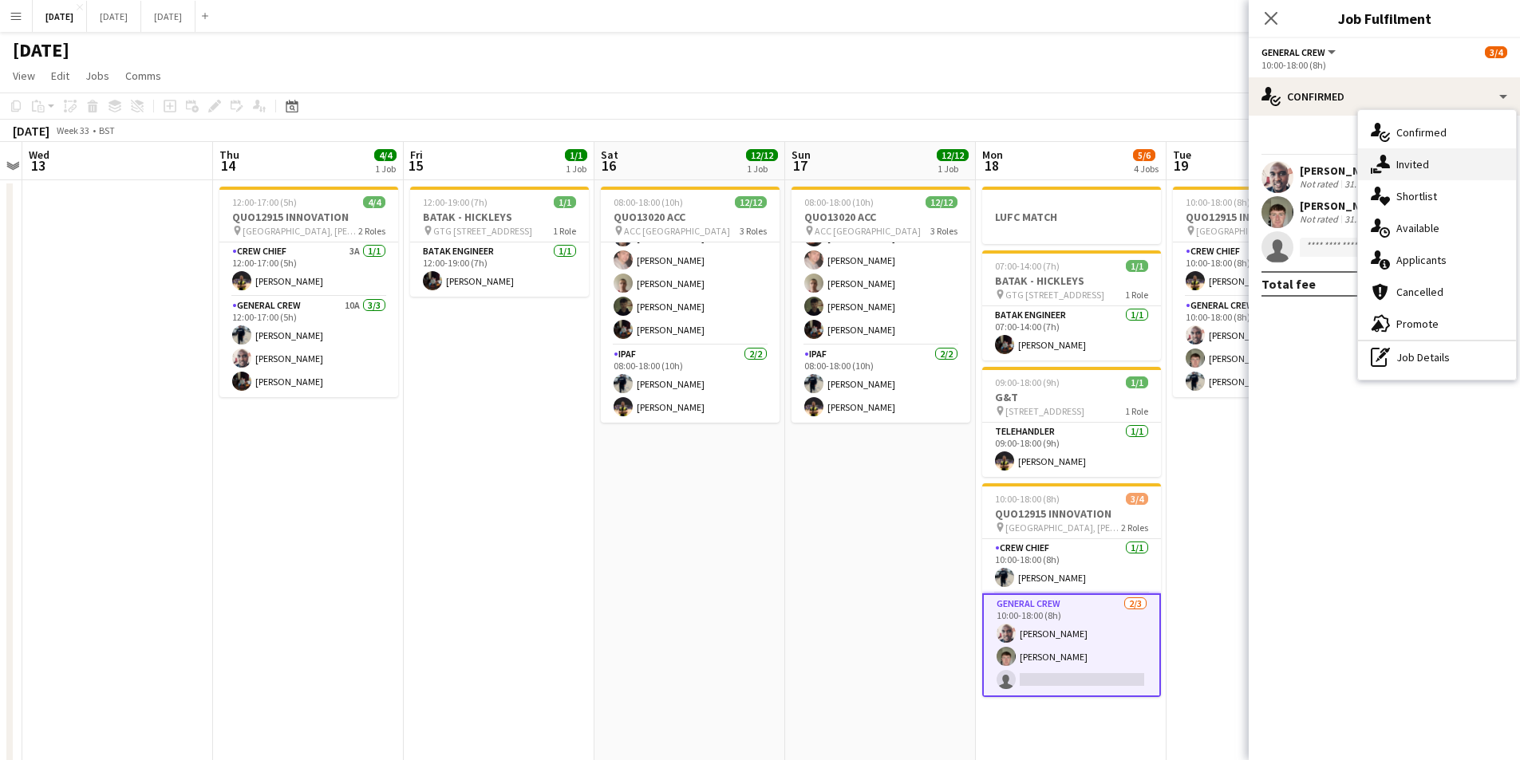
click at [1446, 170] on div "single-neutral-actions-share-1 Invited" at bounding box center [1437, 164] width 158 height 32
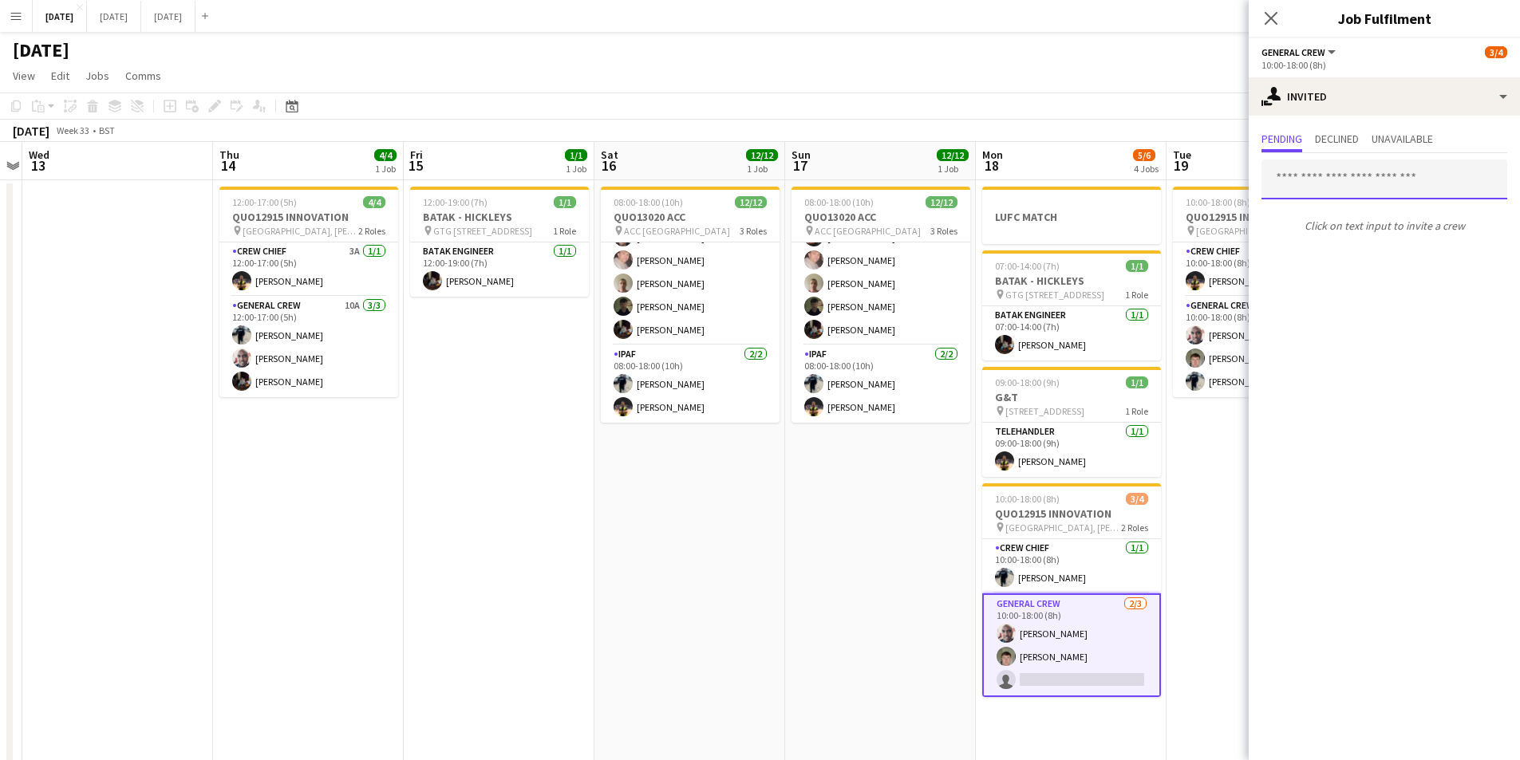
click at [1361, 188] on input "text" at bounding box center [1384, 180] width 246 height 40
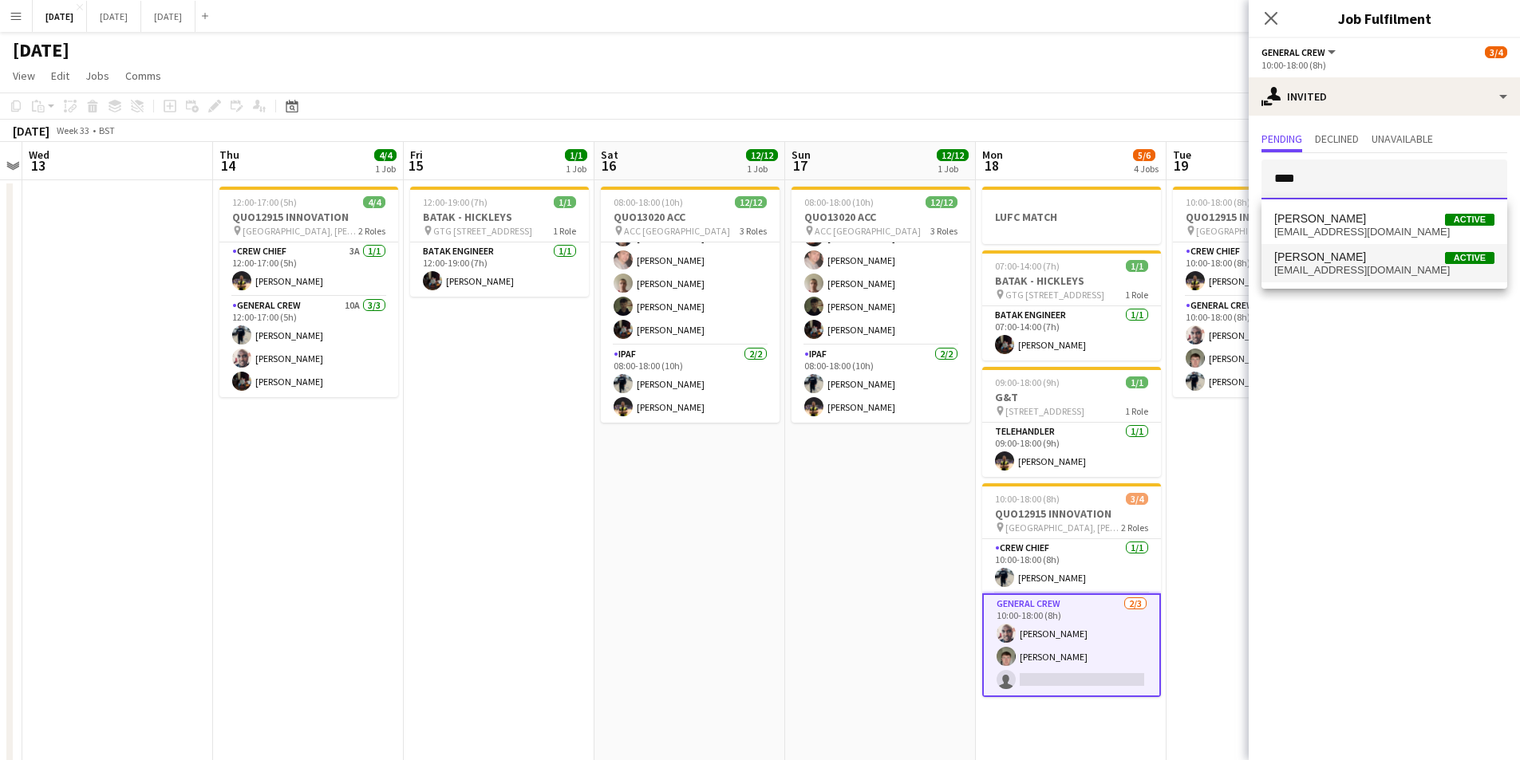
type input "****"
click at [1366, 251] on span "[PERSON_NAME] Active" at bounding box center [1384, 257] width 220 height 14
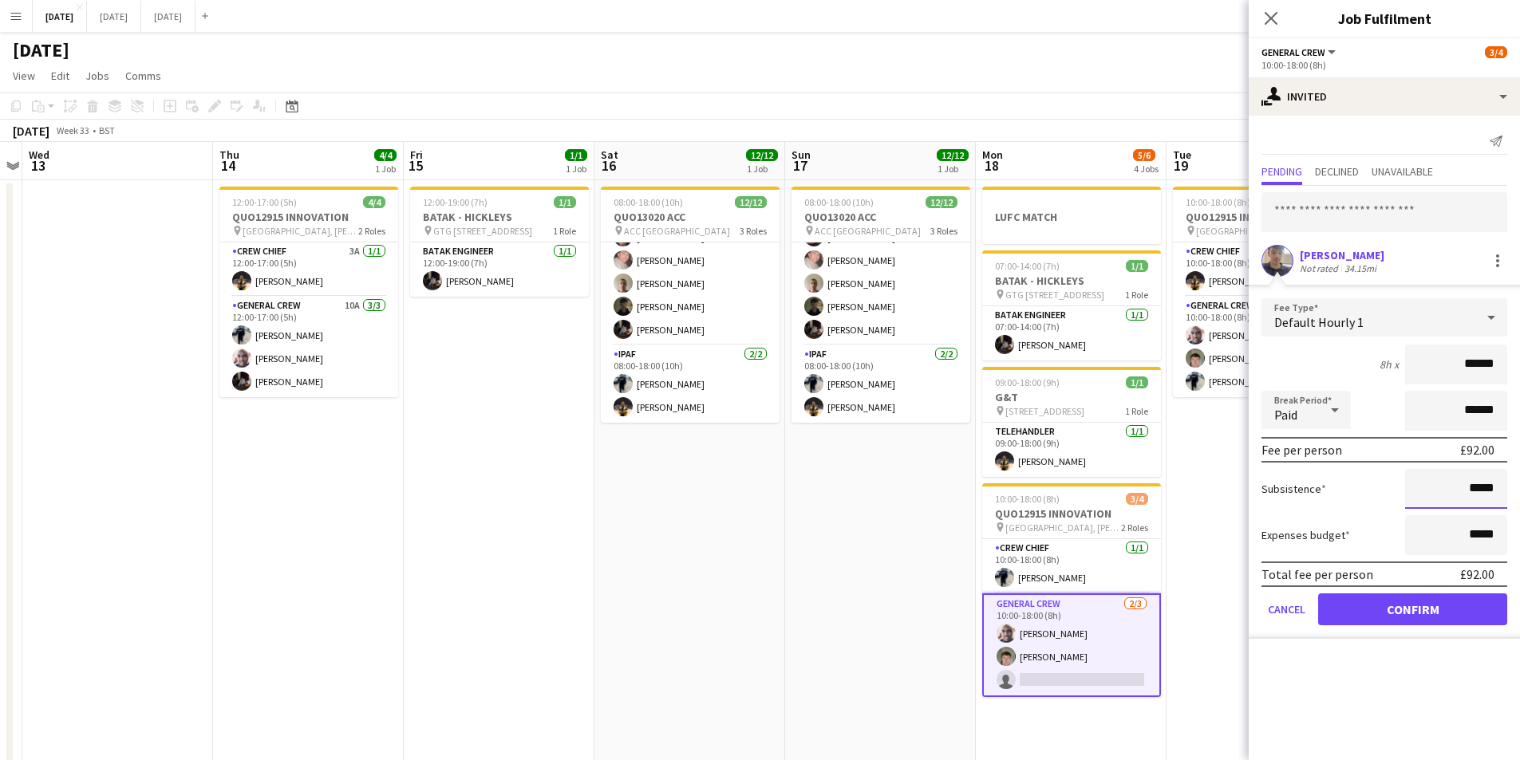
click at [1471, 487] on input "*****" at bounding box center [1456, 489] width 102 height 40
type input "******"
click at [1406, 614] on button "Confirm" at bounding box center [1412, 609] width 189 height 32
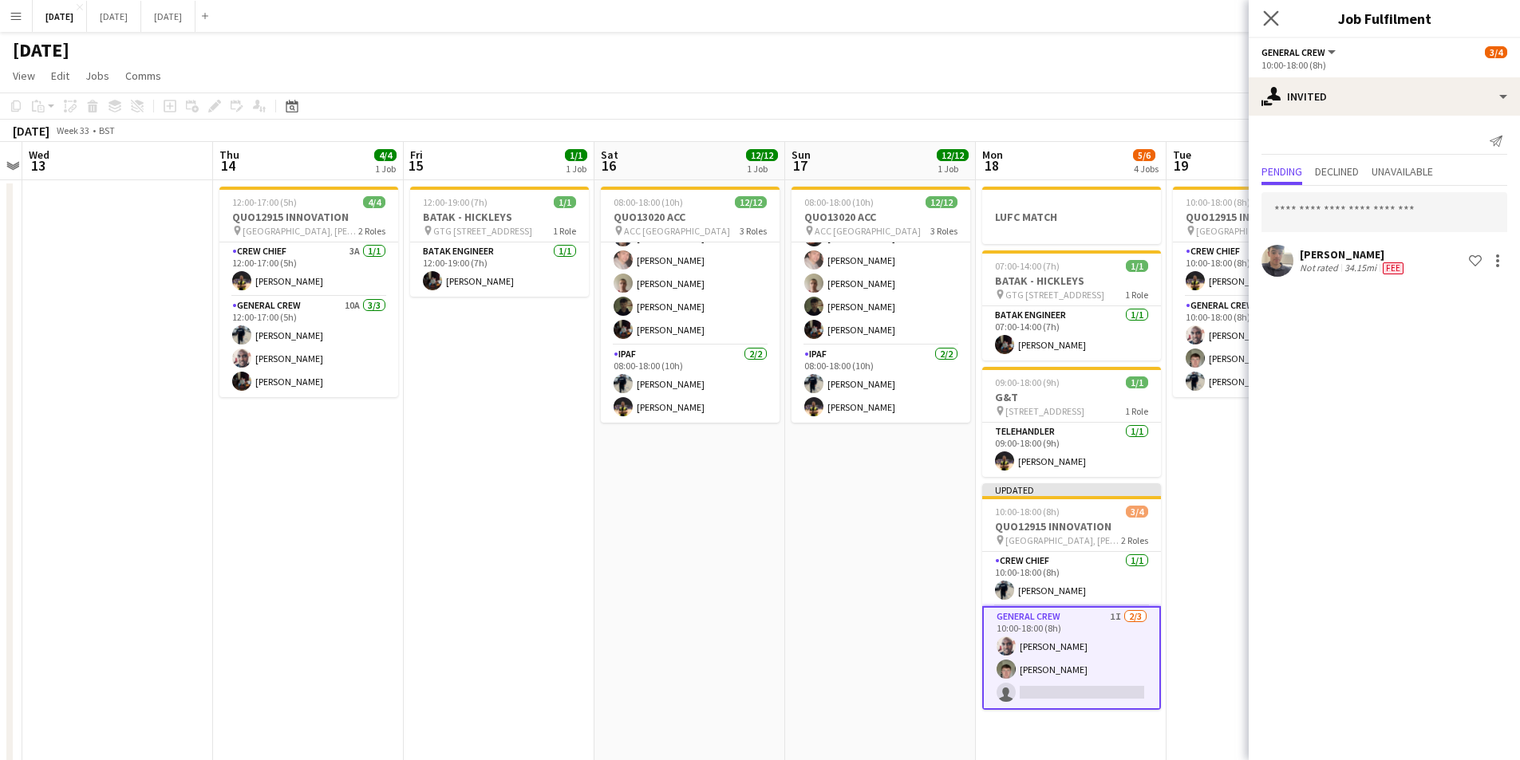
click at [1264, 23] on app-icon "Close pop-in" at bounding box center [1271, 18] width 23 height 23
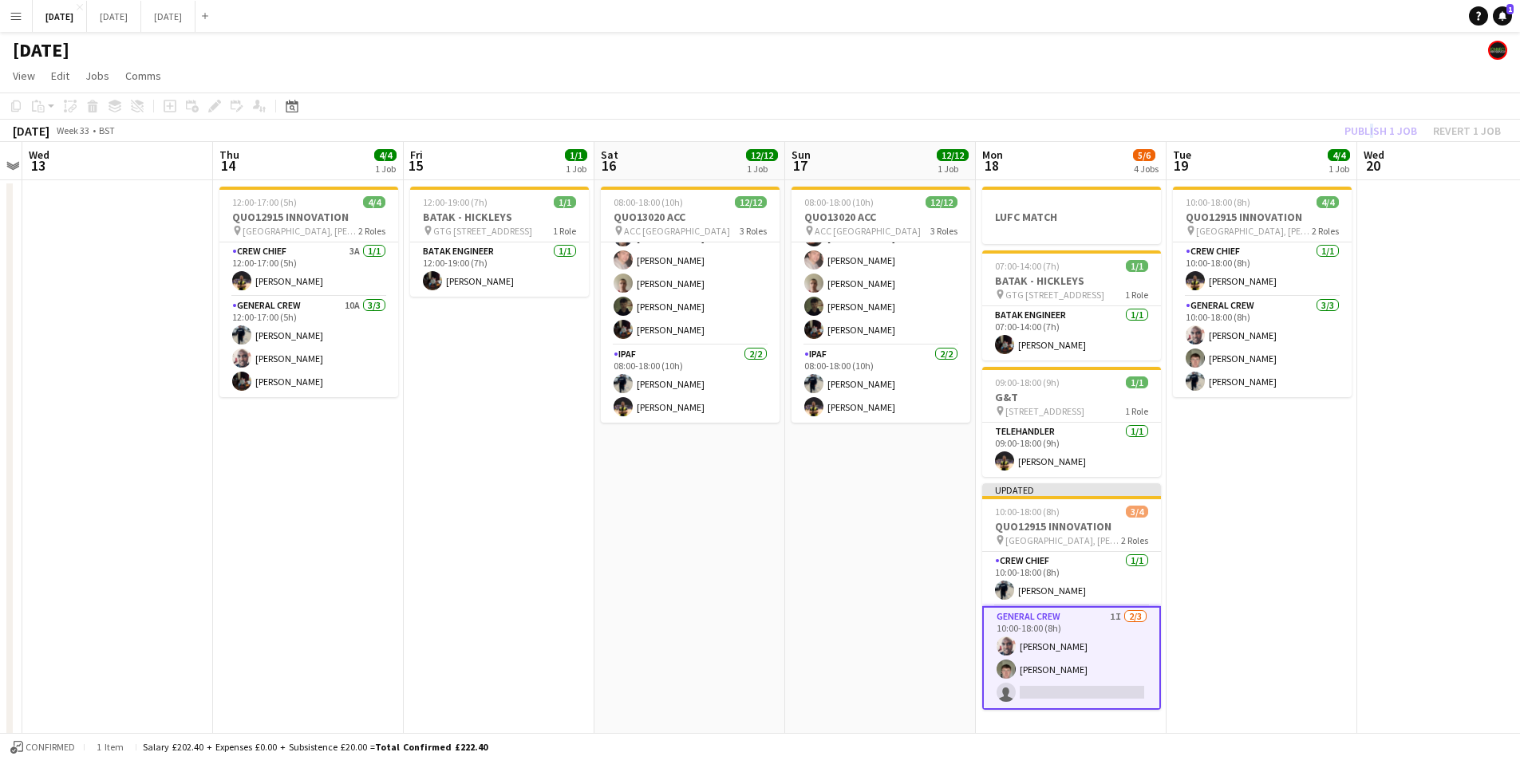
click at [1370, 132] on div "Publish 1 job Revert 1 job" at bounding box center [1422, 130] width 195 height 21
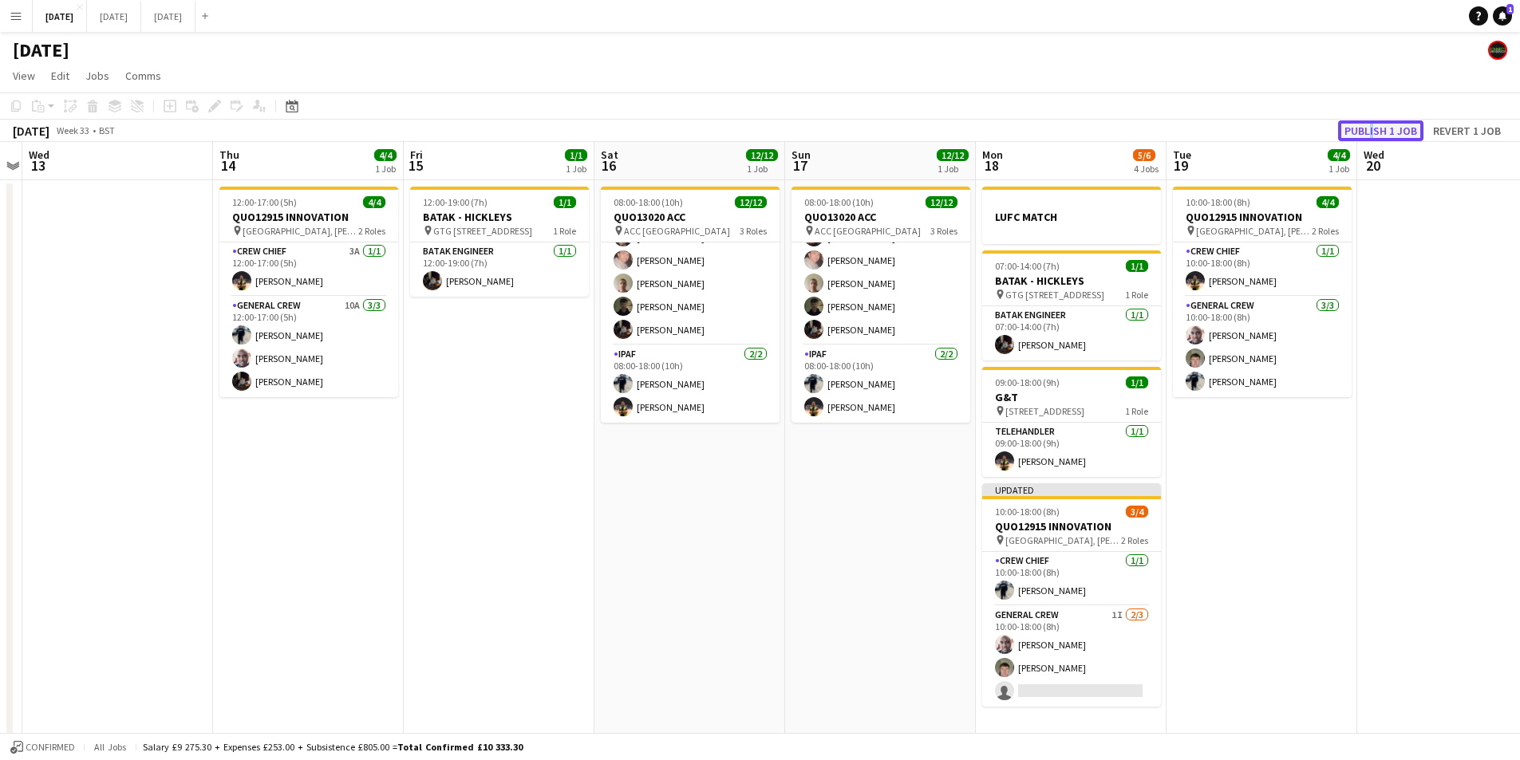
click at [1370, 132] on button "Publish 1 job" at bounding box center [1380, 130] width 85 height 21
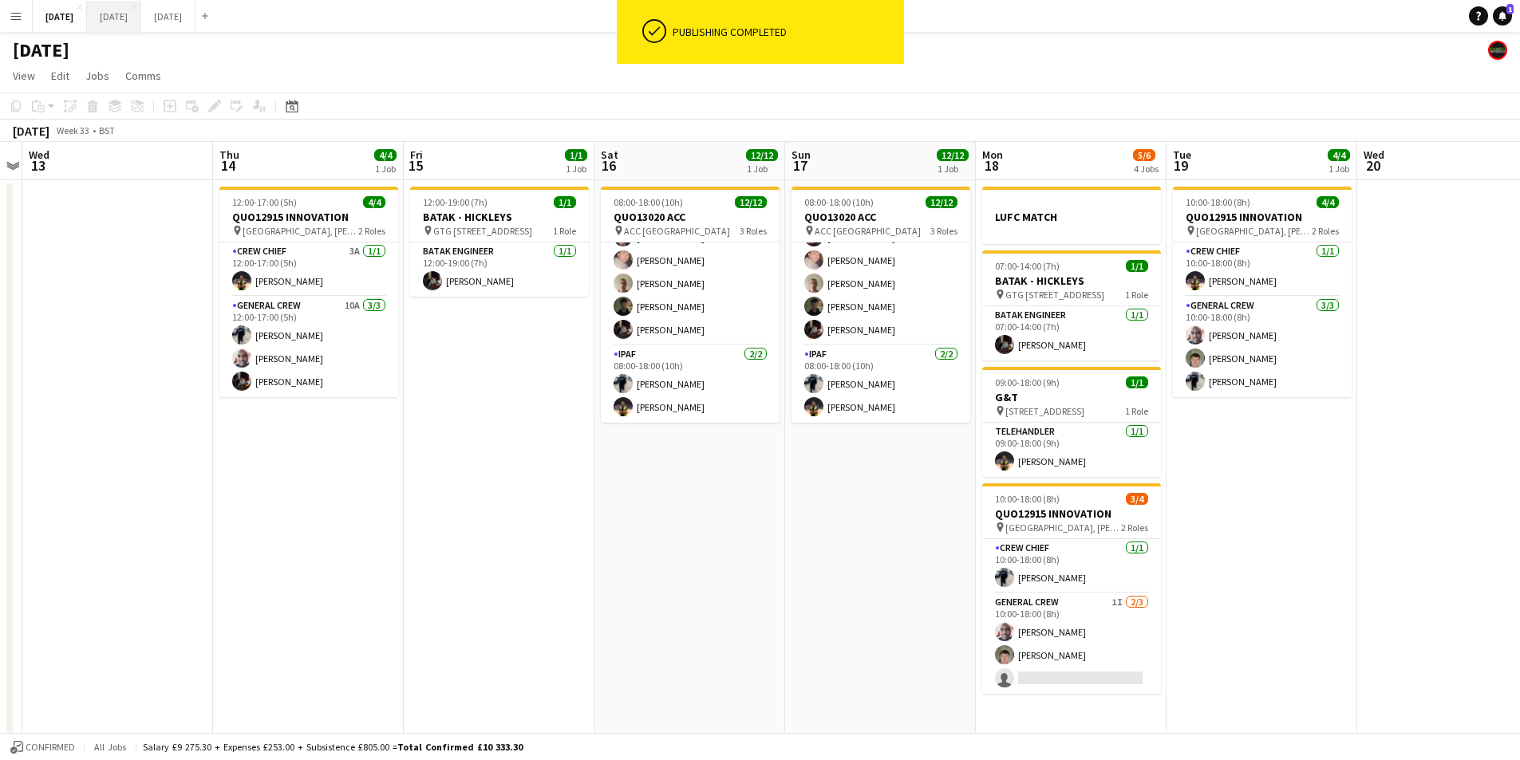
click at [141, 14] on button "[DATE] Close" at bounding box center [114, 16] width 54 height 31
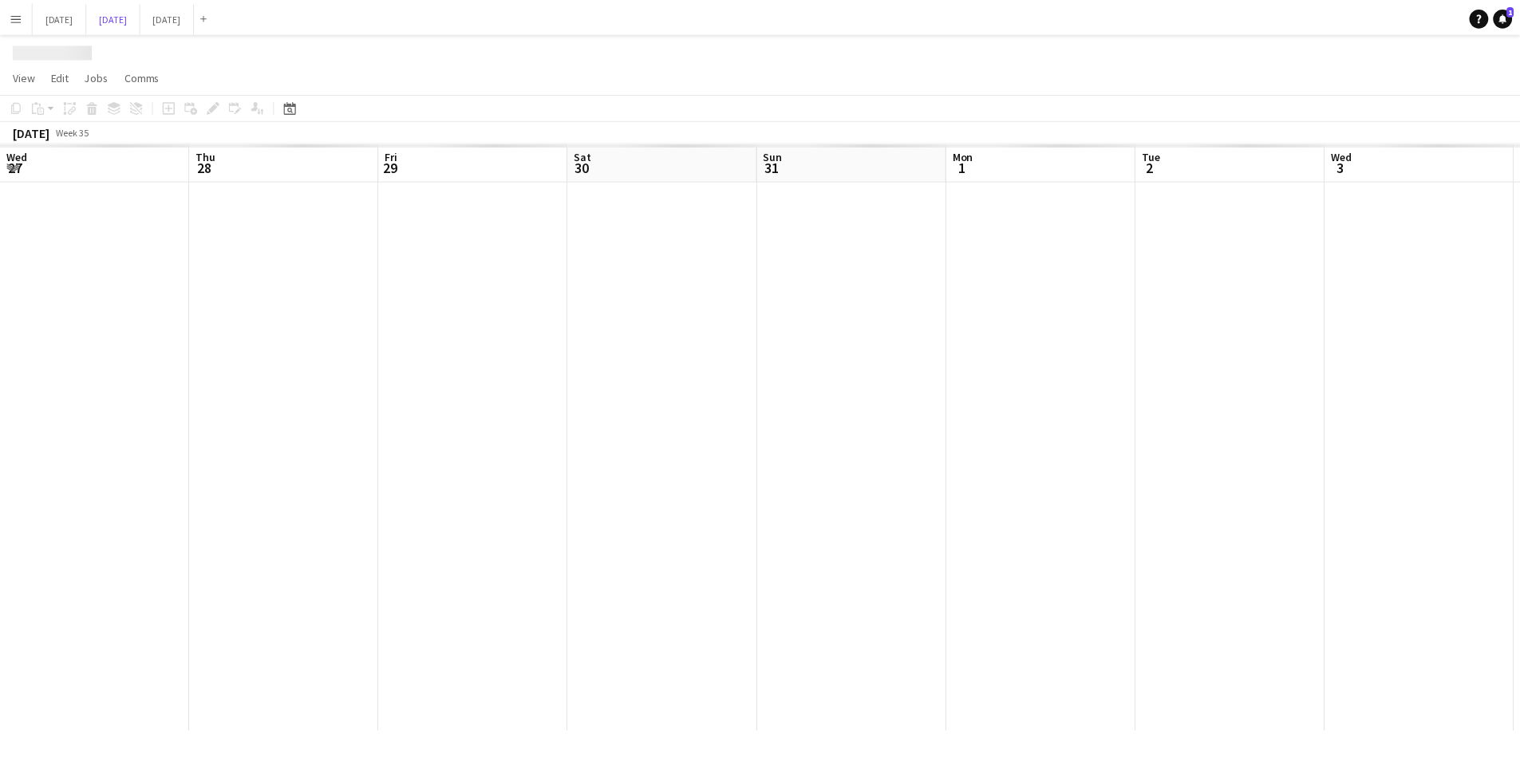
scroll to position [0, 436]
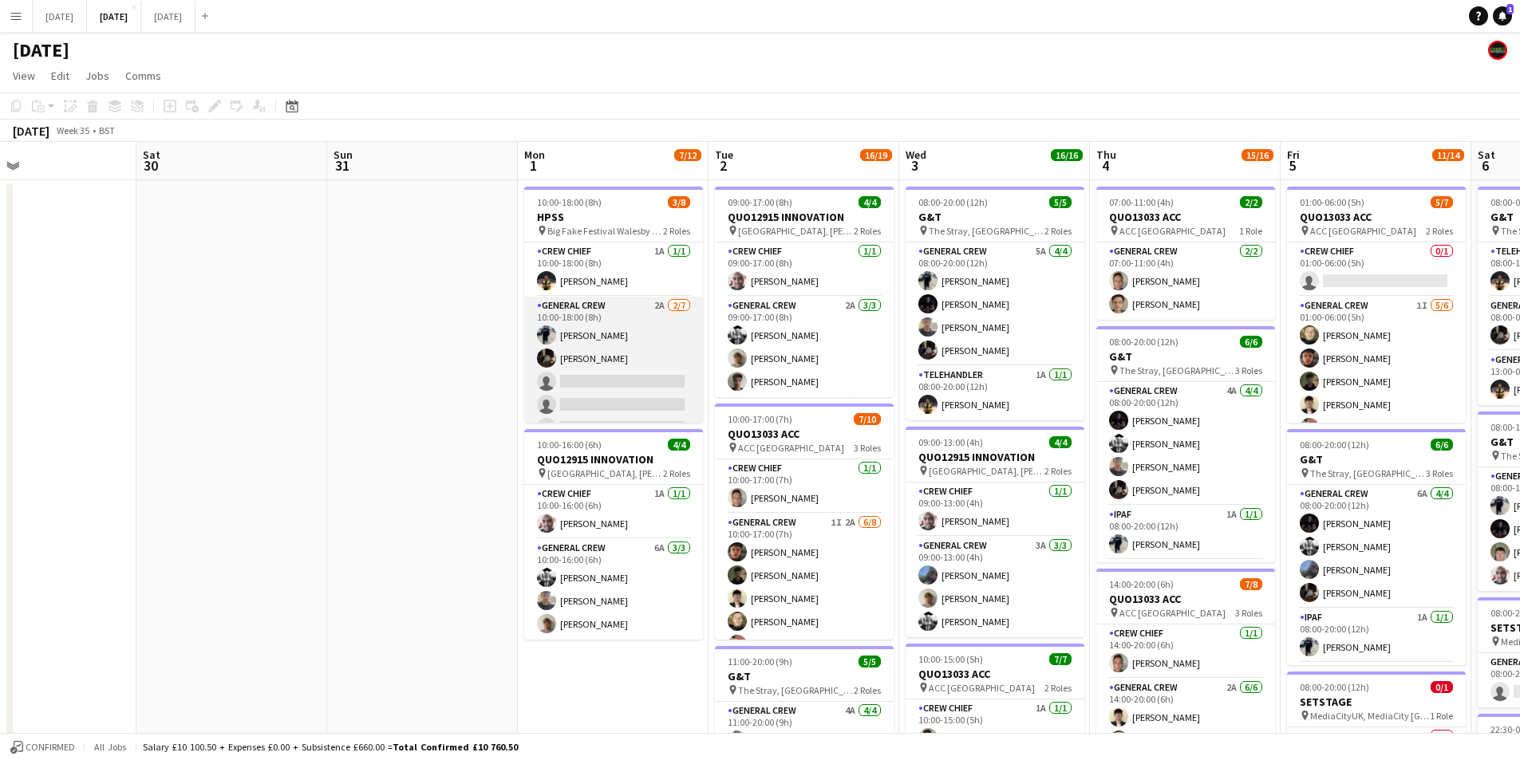
click at [641, 381] on app-card-role "General Crew 2A [DATE] 10:00-18:00 (8h) [PERSON_NAME] [PERSON_NAME] single-neut…" at bounding box center [613, 393] width 179 height 193
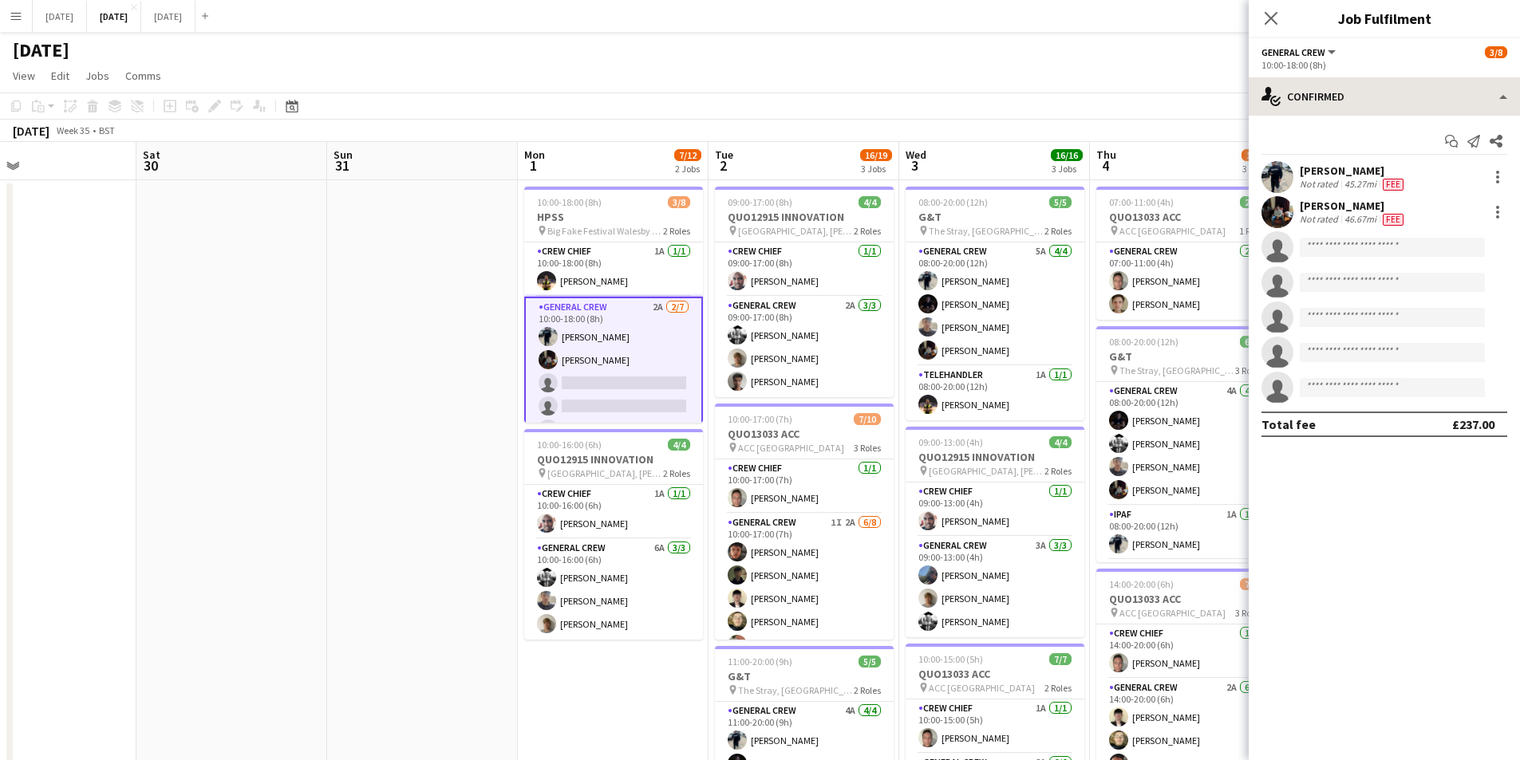
scroll to position [0, 434]
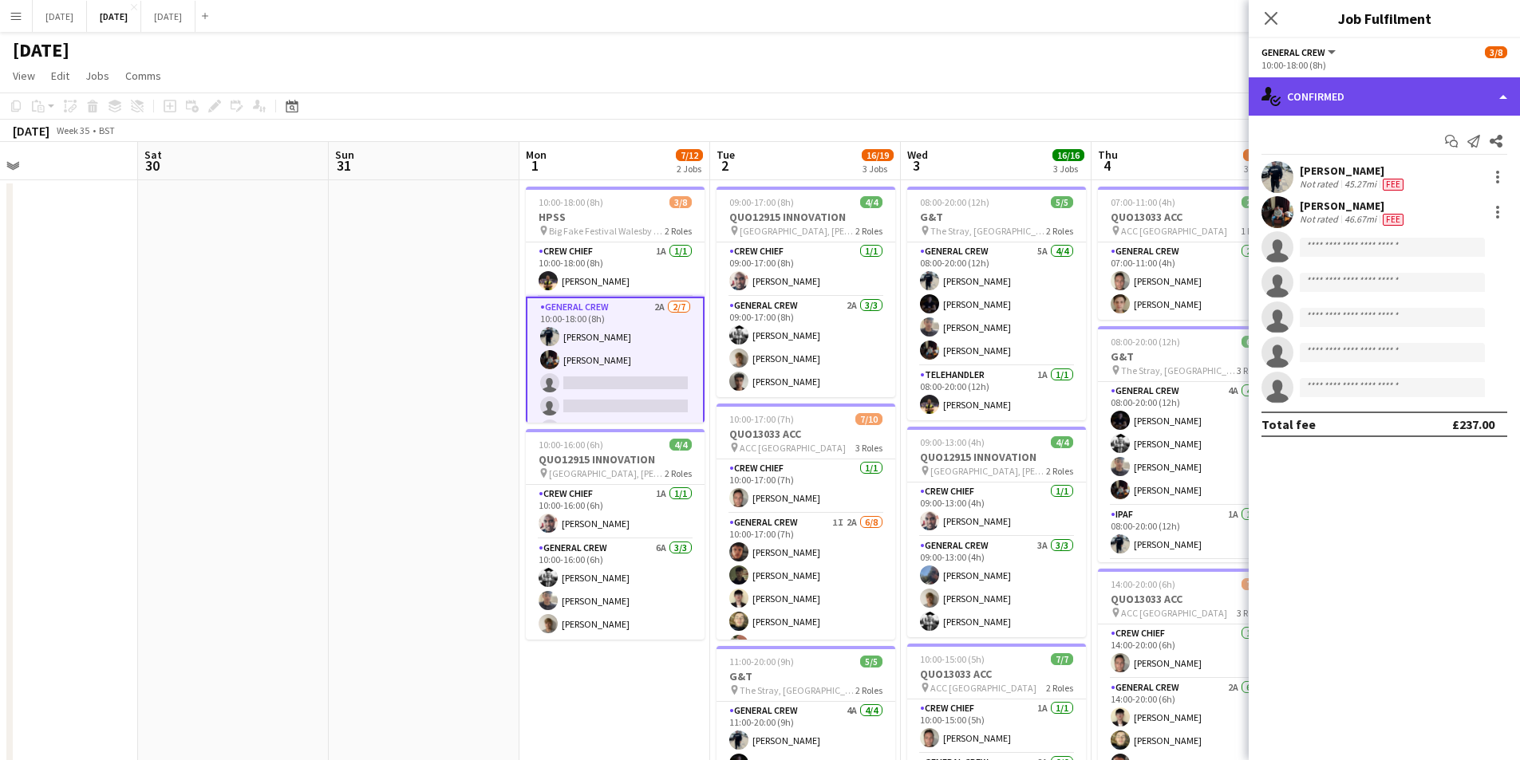
click at [1382, 98] on div "single-neutral-actions-check-2 Confirmed" at bounding box center [1383, 96] width 271 height 38
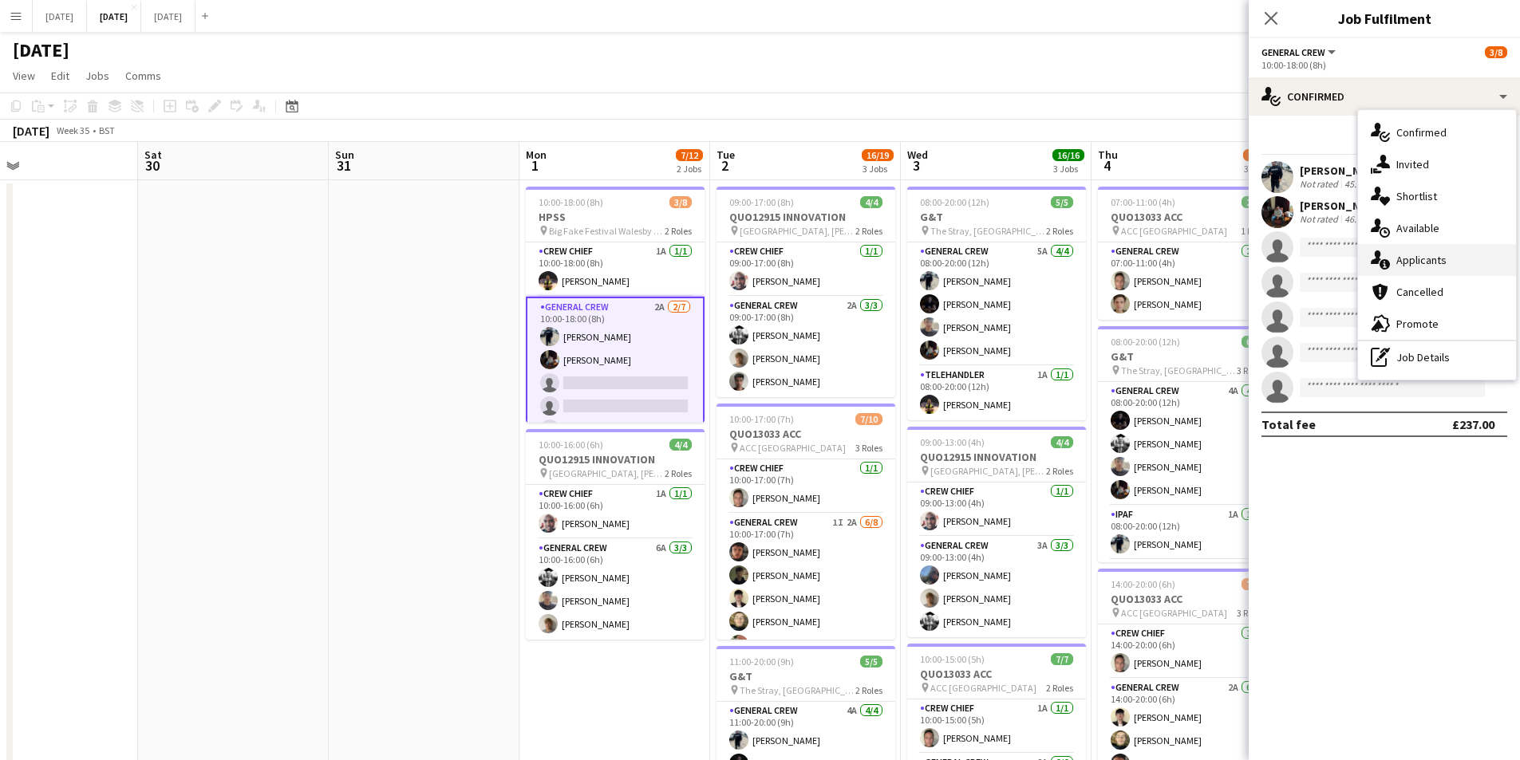
click at [1455, 258] on div "single-neutral-actions-information Applicants" at bounding box center [1437, 260] width 158 height 32
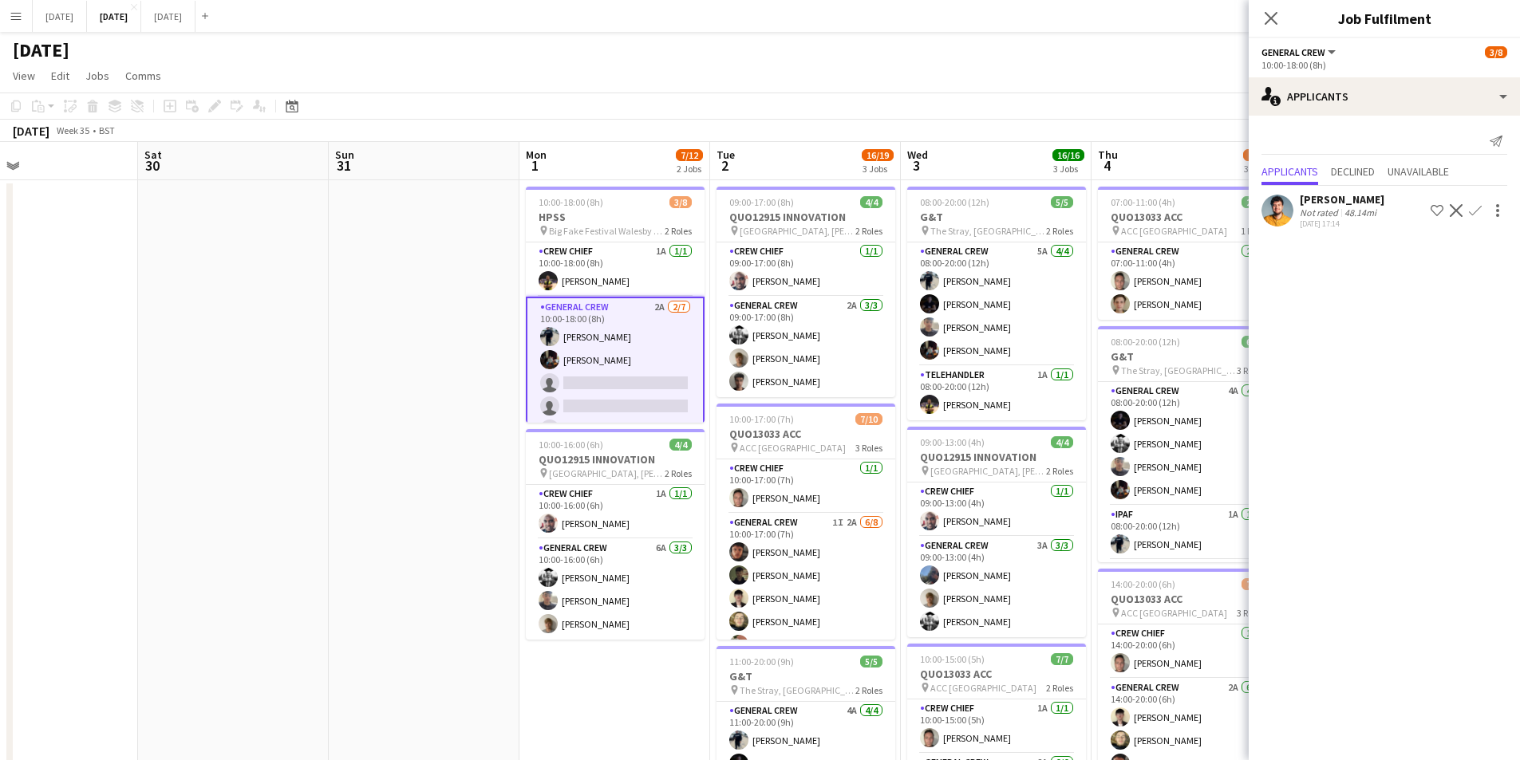
click at [1477, 207] on app-icon "Confirm" at bounding box center [1475, 210] width 13 height 13
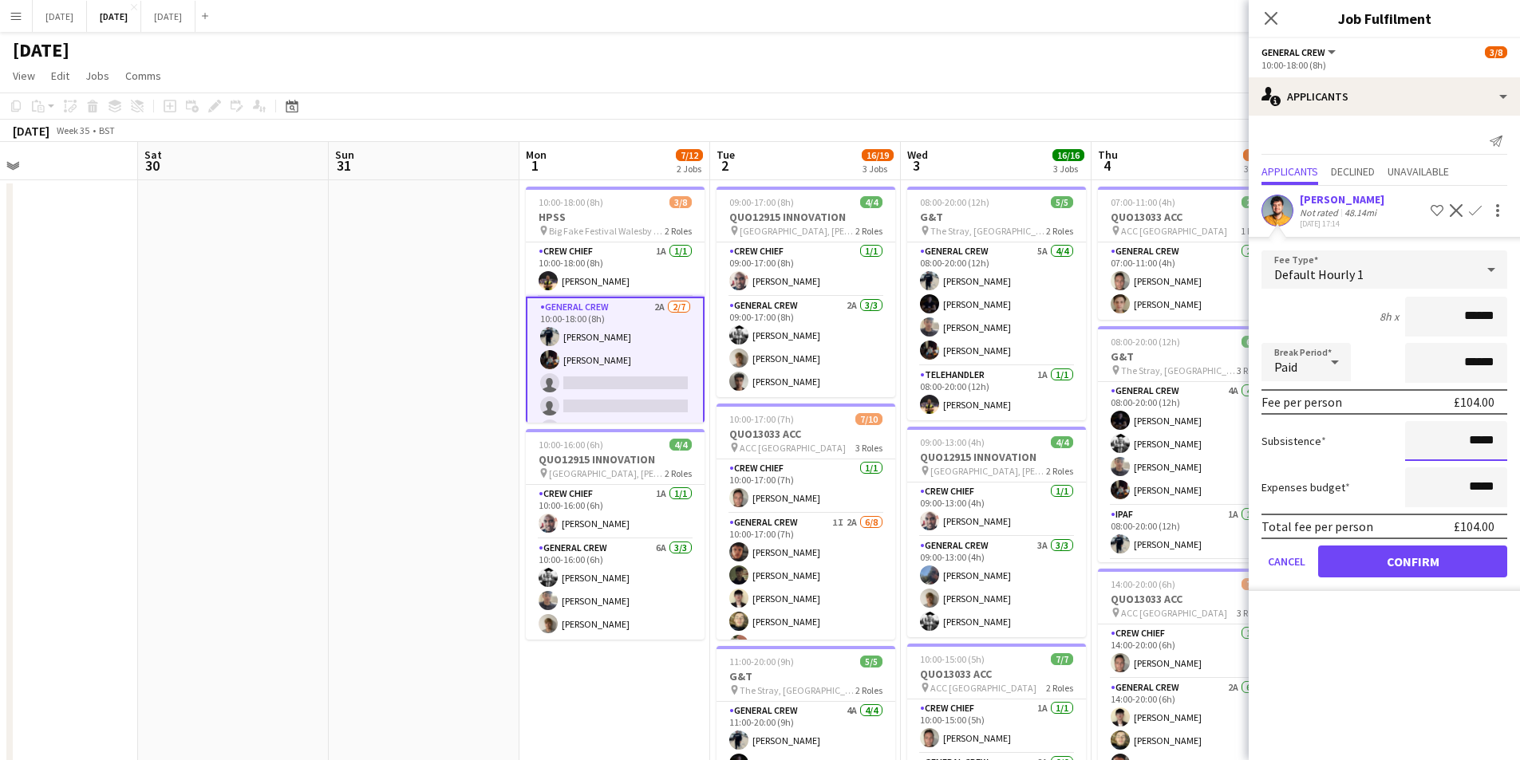
click at [1477, 444] on input "*****" at bounding box center [1456, 441] width 102 height 40
type input "******"
click at [1439, 562] on button "Confirm" at bounding box center [1412, 562] width 189 height 32
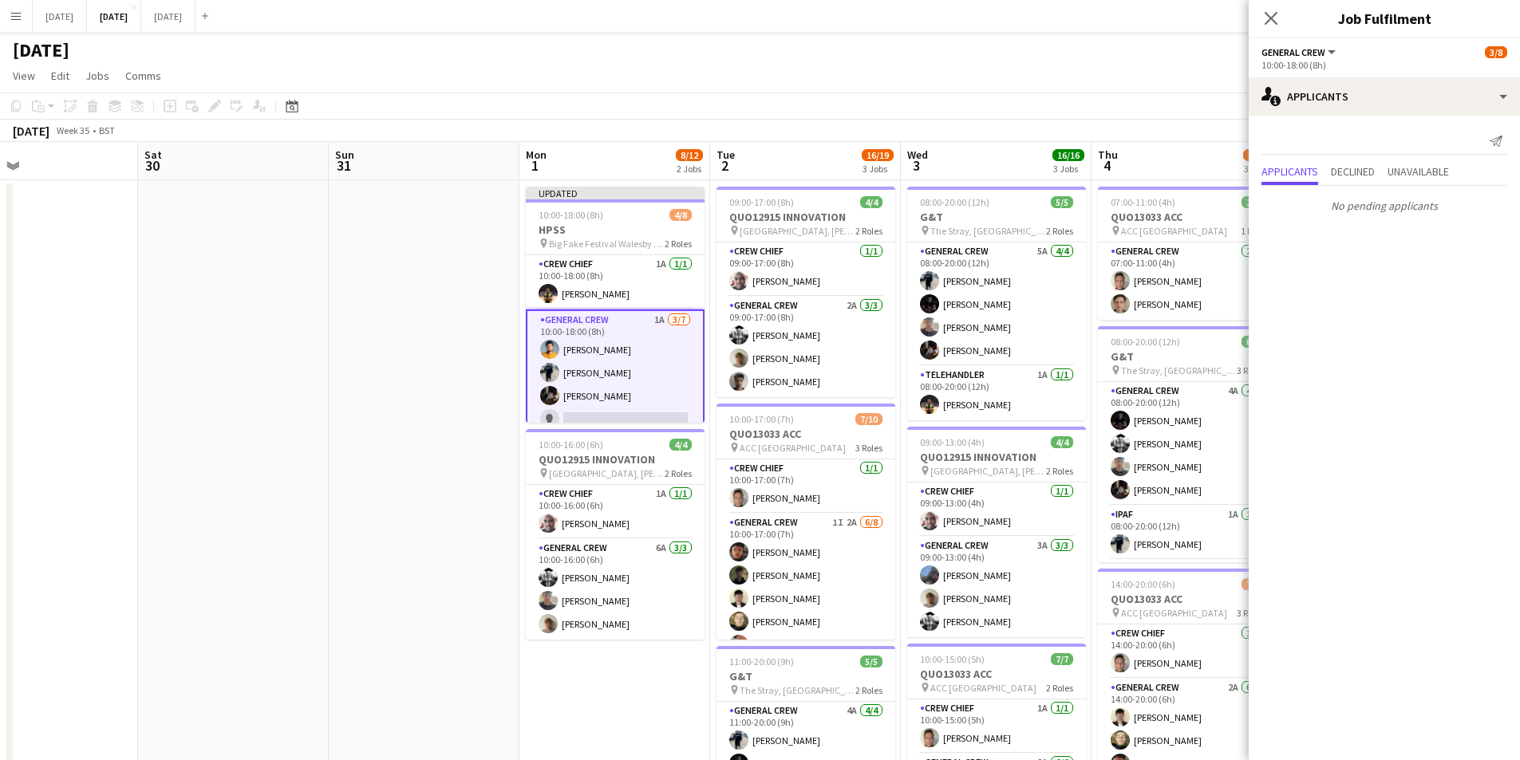
scroll to position [83, 0]
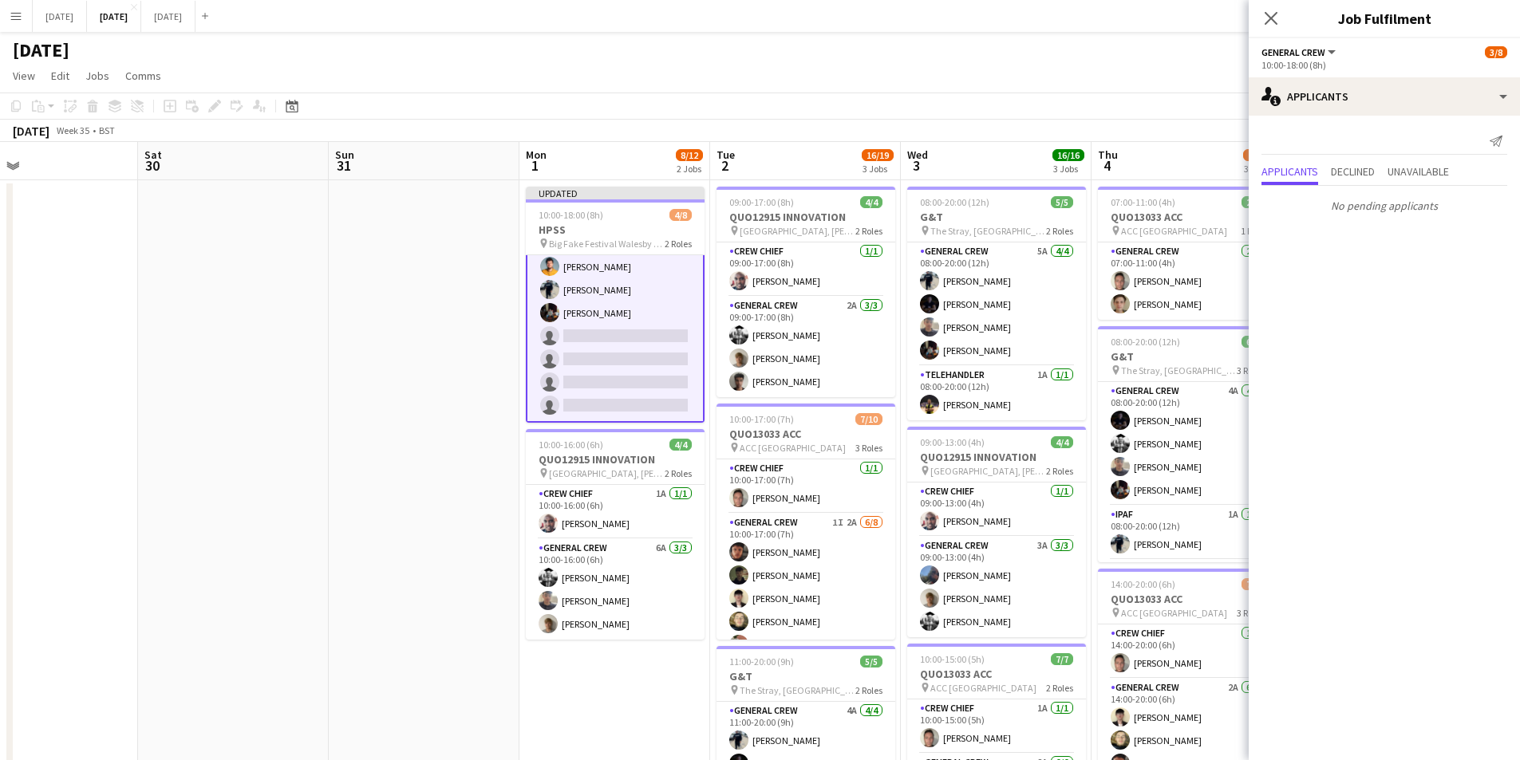
drag, startPoint x: 1268, startPoint y: 18, endPoint x: 1287, endPoint y: 25, distance: 19.7
click at [1269, 18] on icon "Close pop-in" at bounding box center [1270, 18] width 13 height 13
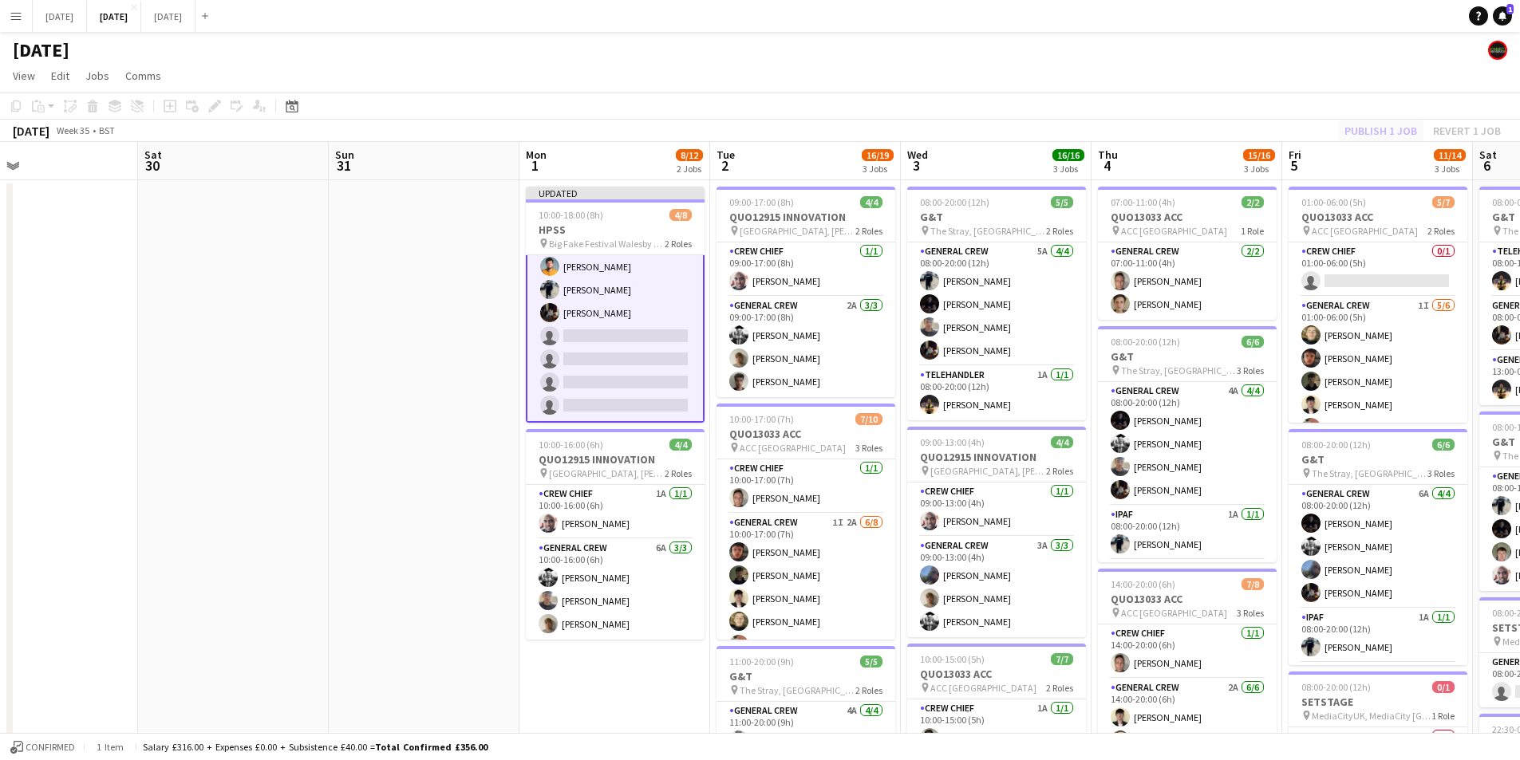
drag, startPoint x: 1360, startPoint y: 120, endPoint x: 1368, endPoint y: 128, distance: 11.3
click at [1362, 123] on div "Publish 1 job Revert 1 job" at bounding box center [1422, 130] width 195 height 21
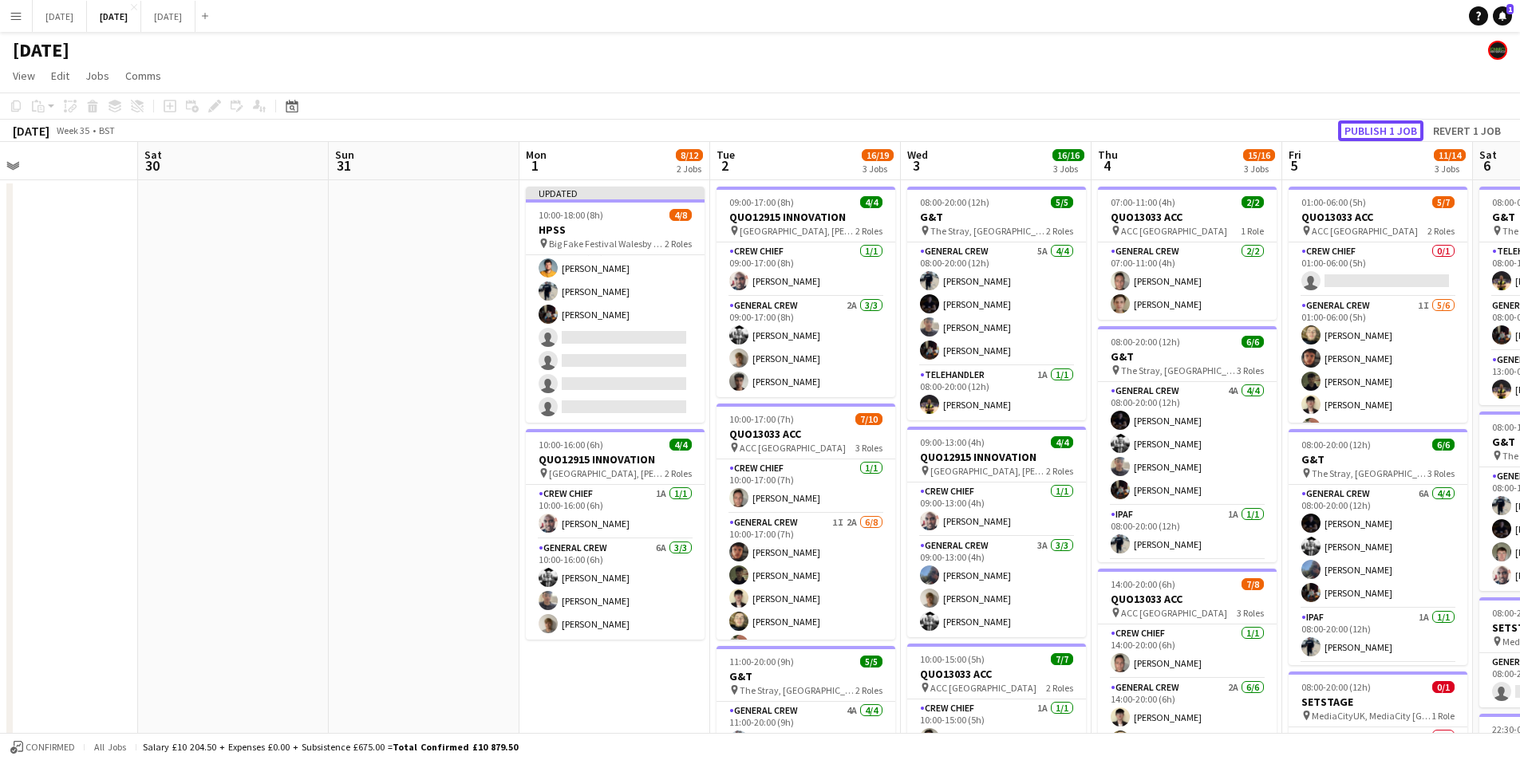
click at [1367, 128] on button "Publish 1 job" at bounding box center [1380, 130] width 85 height 21
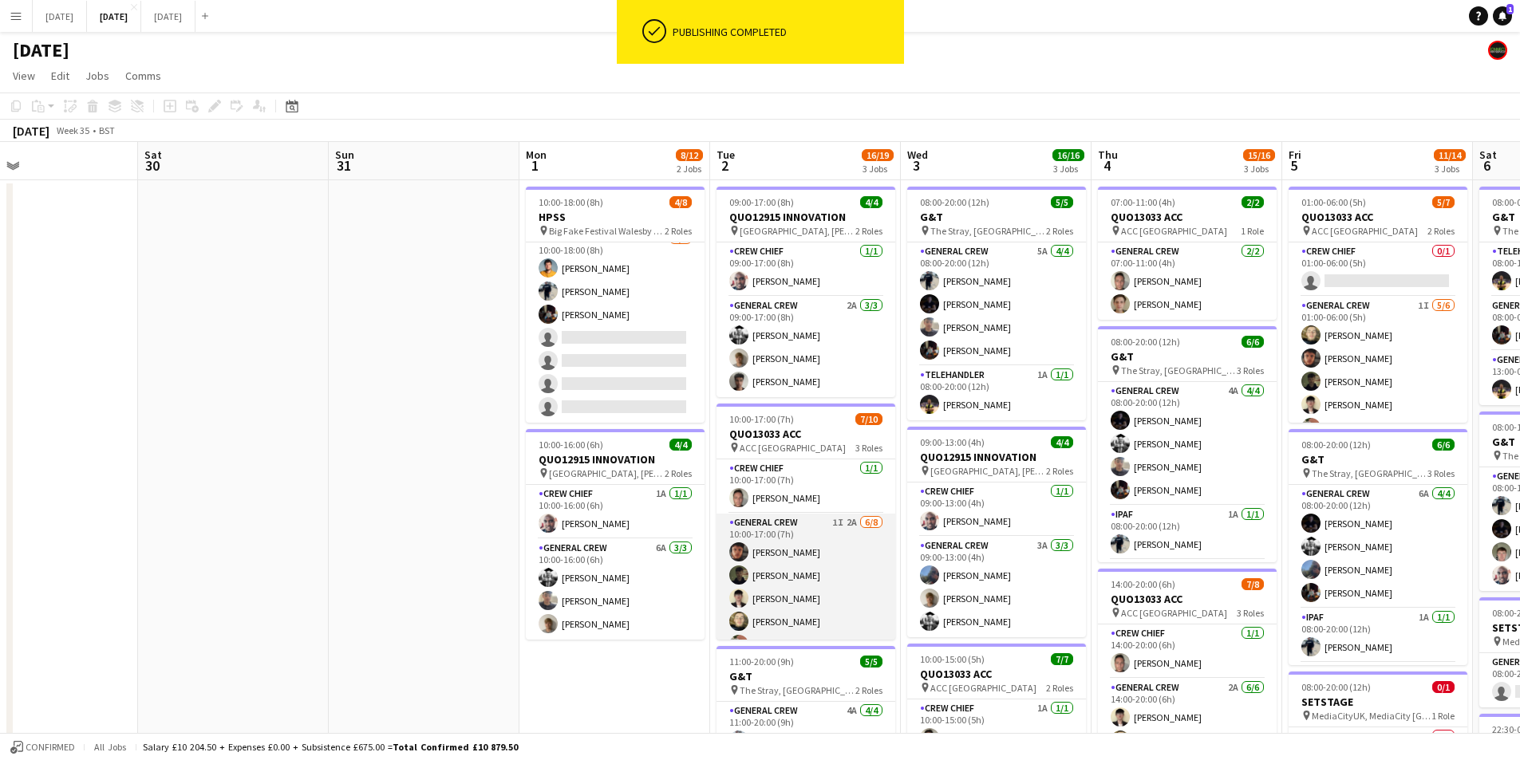
scroll to position [144, 0]
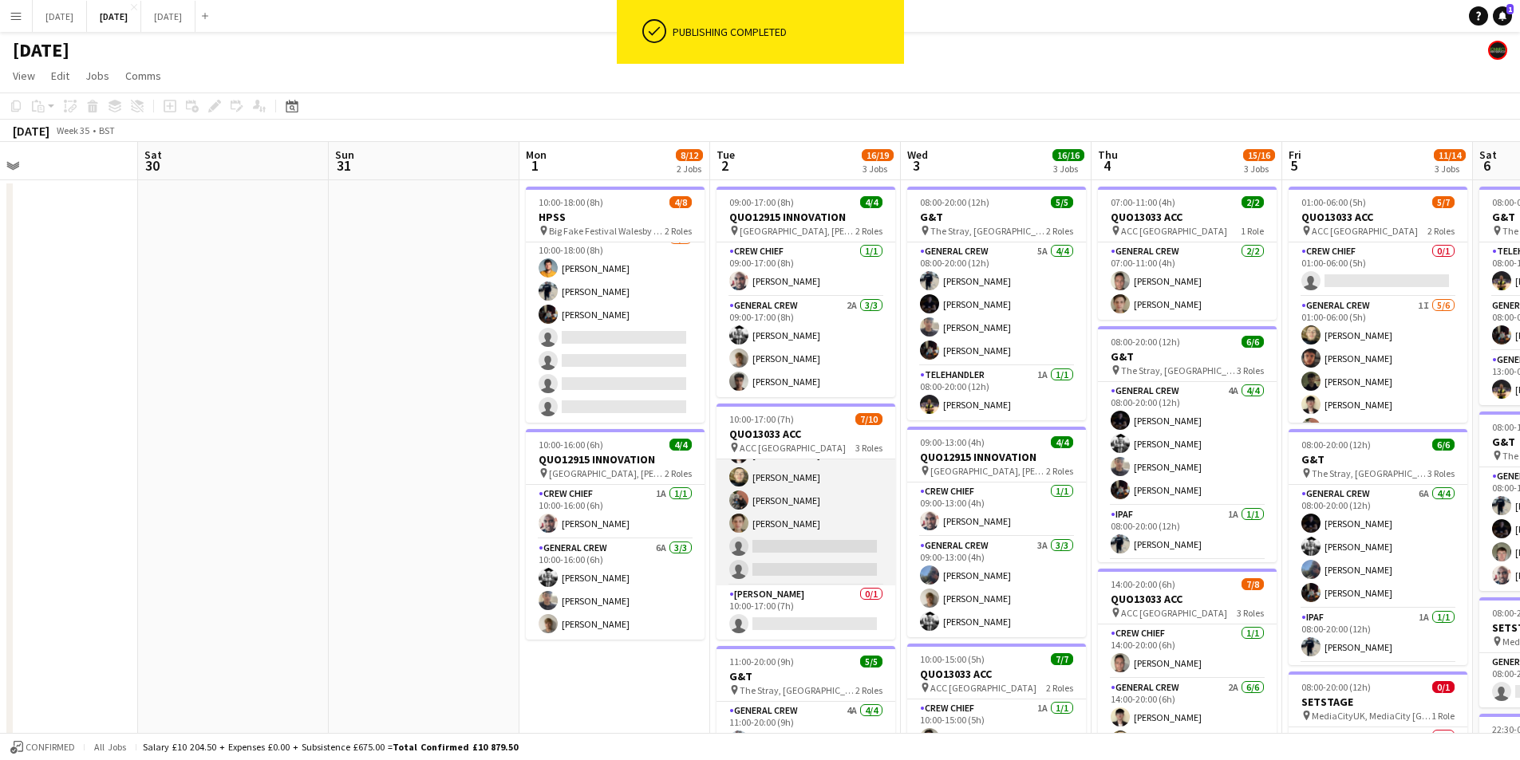
click at [796, 517] on app-card-role "General Crew 1I 2A [DATE] 10:00-17:00 (7h) [PERSON_NAME] [PERSON_NAME] [PERSON_…" at bounding box center [805, 477] width 179 height 216
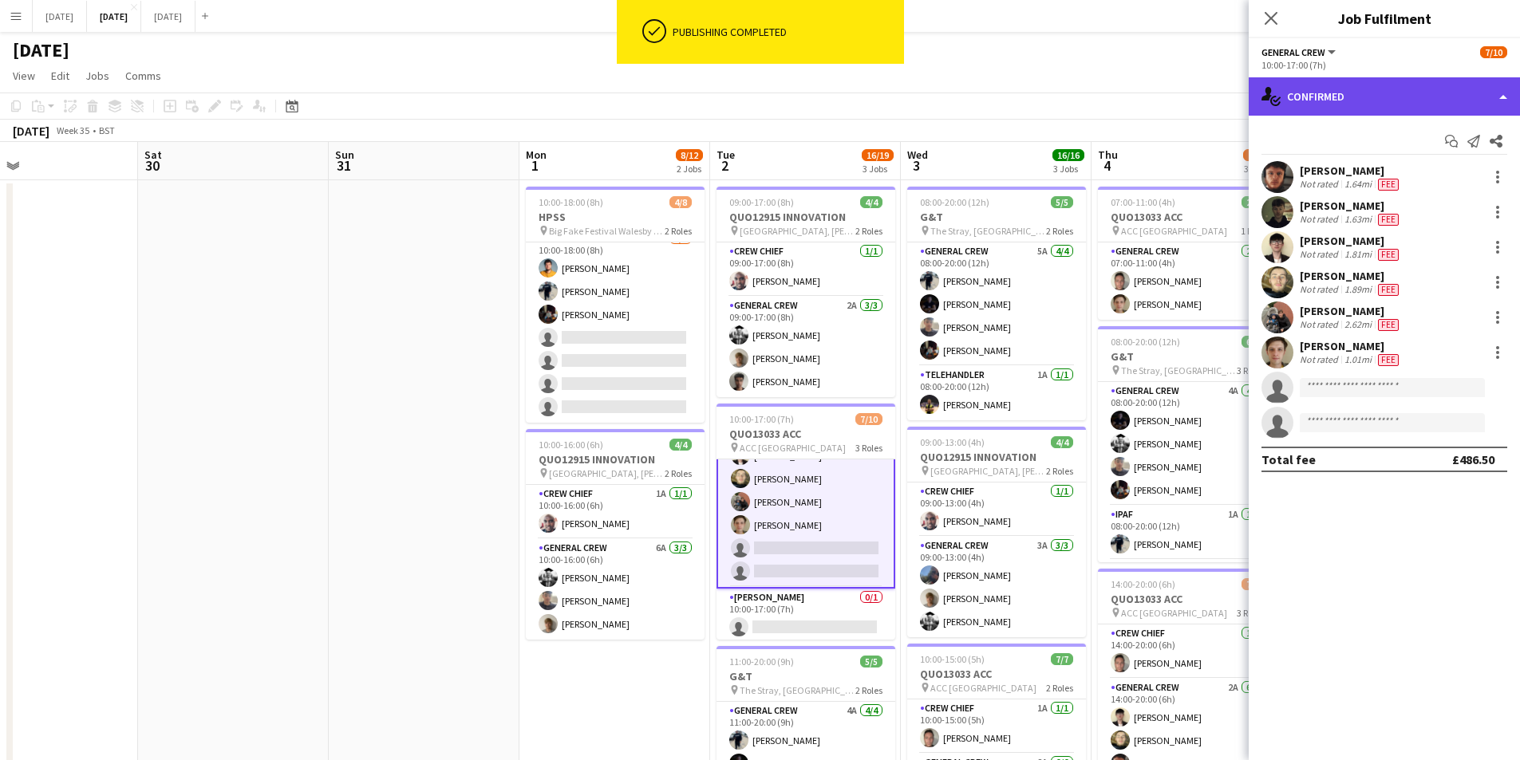
click at [1404, 97] on div "single-neutral-actions-check-2 Confirmed" at bounding box center [1383, 96] width 271 height 38
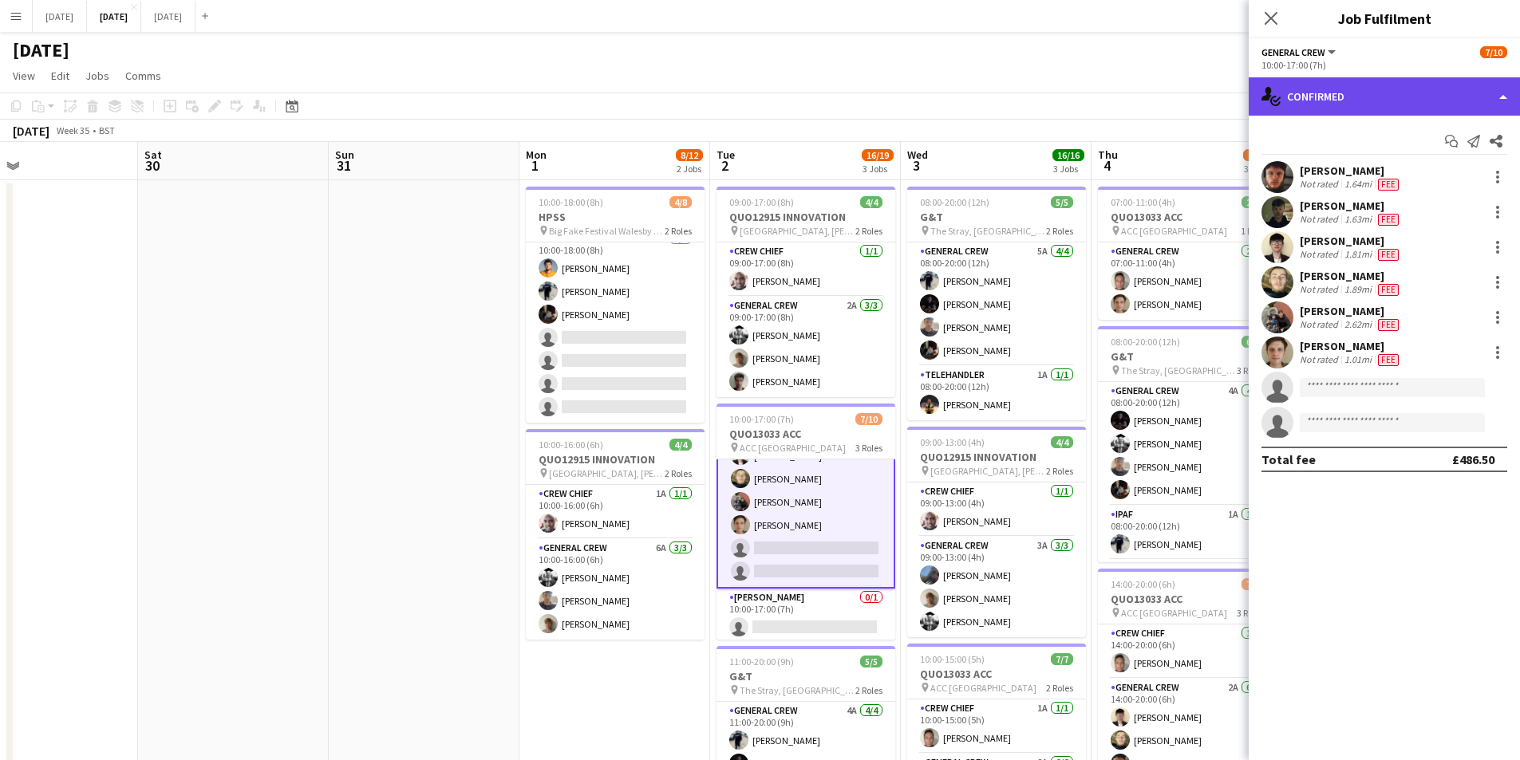
scroll to position [146, 0]
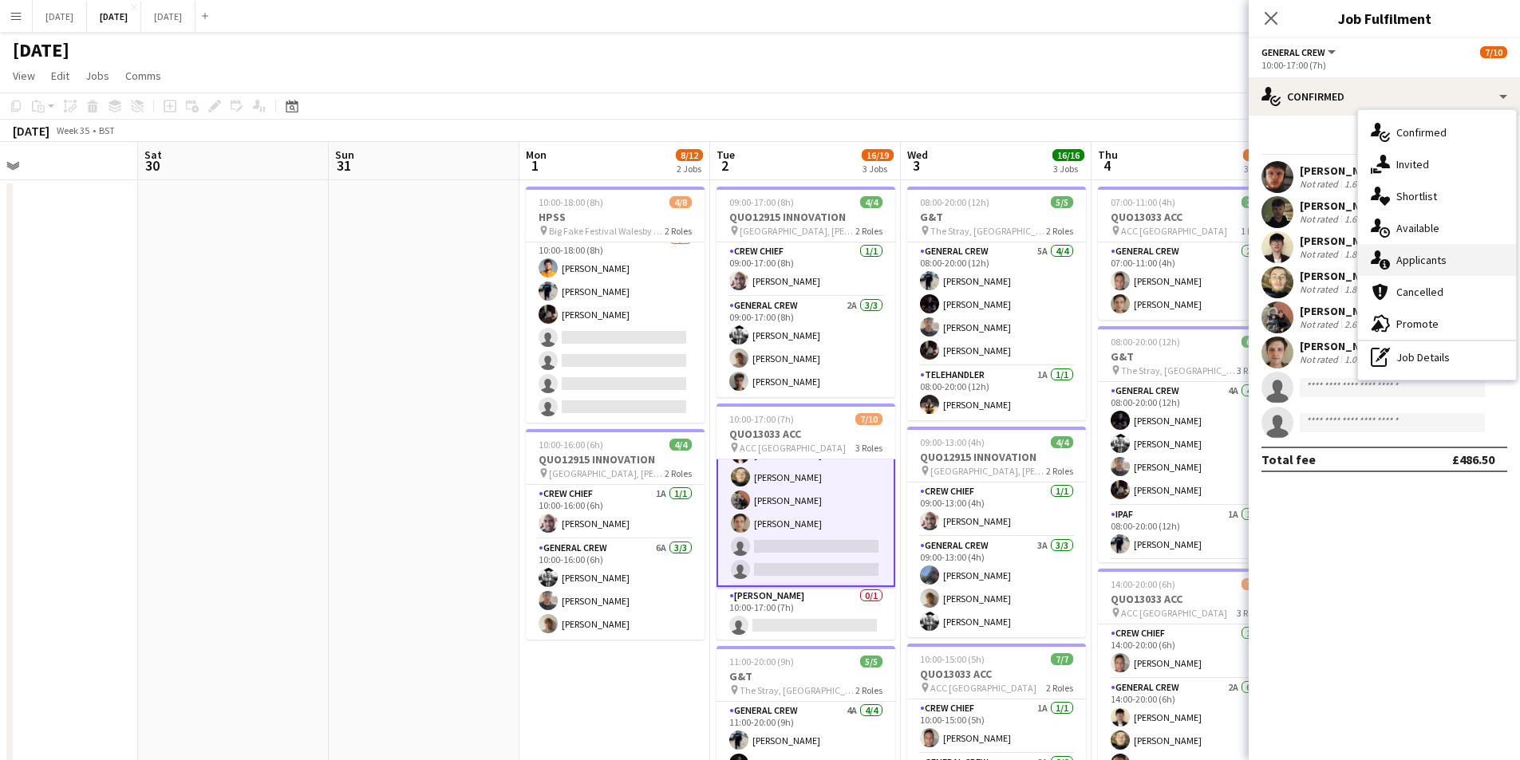
click at [1427, 265] on div "single-neutral-actions-information Applicants" at bounding box center [1437, 260] width 158 height 32
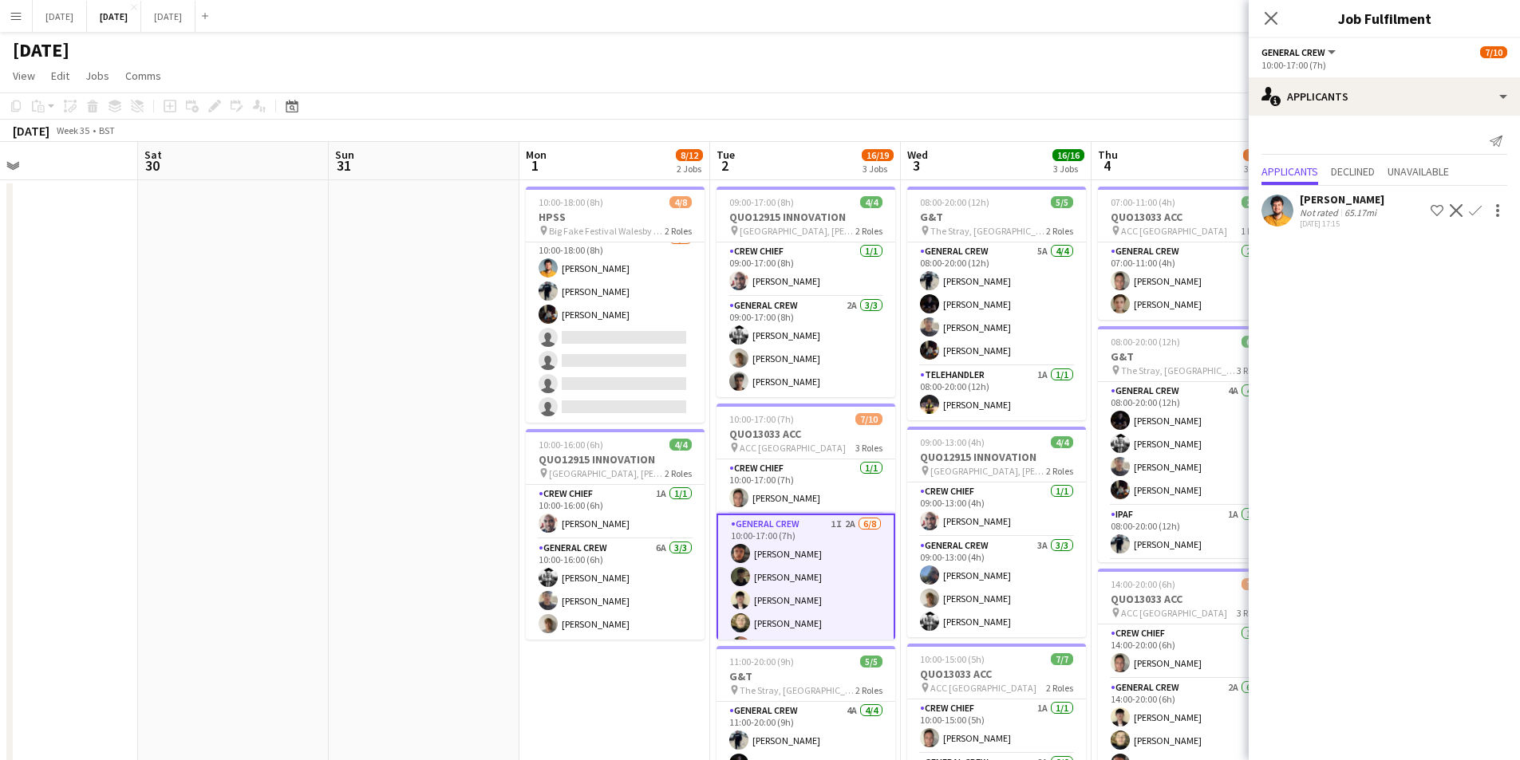
scroll to position [148, 0]
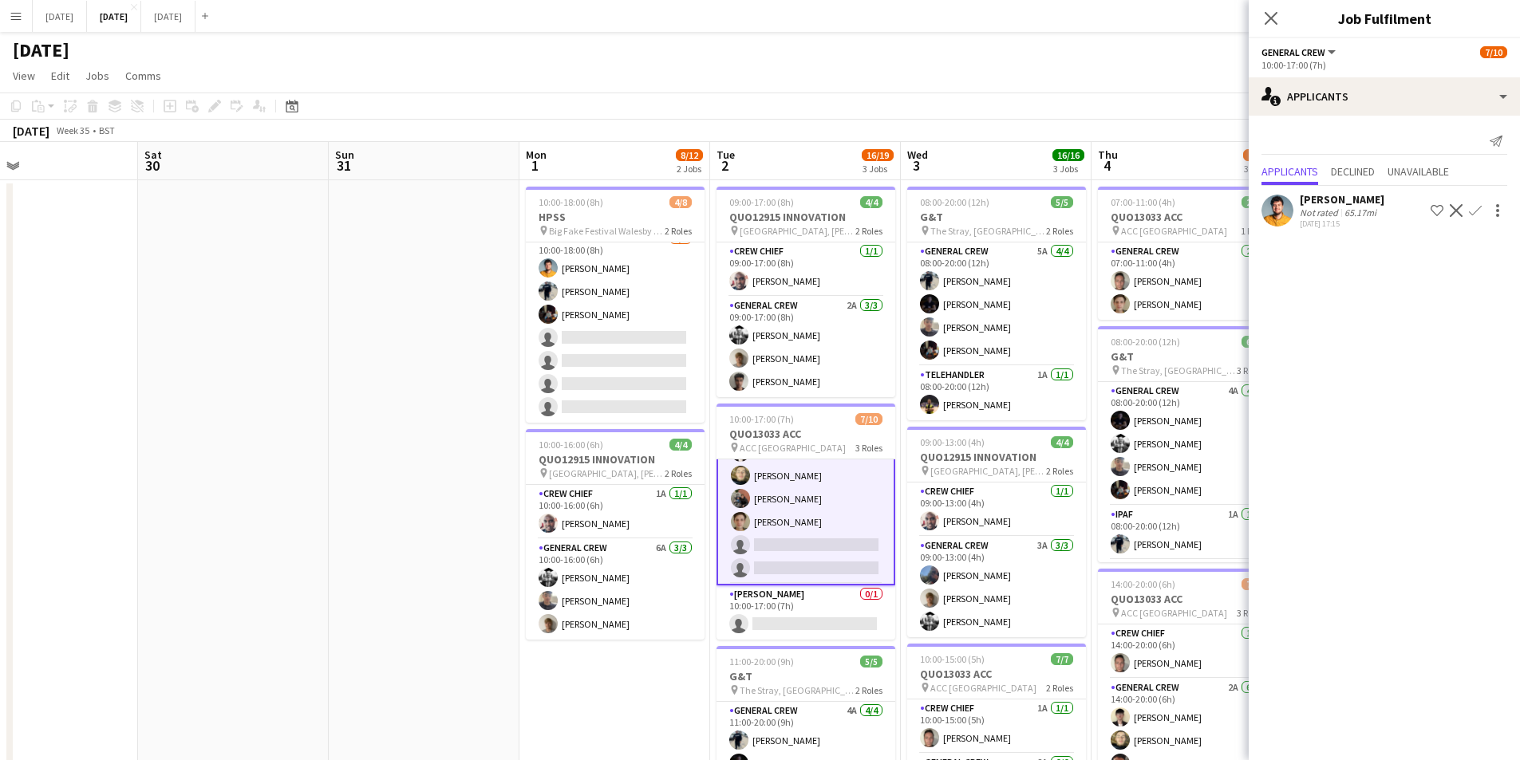
click at [1270, 203] on app-user-avatar at bounding box center [1277, 211] width 32 height 32
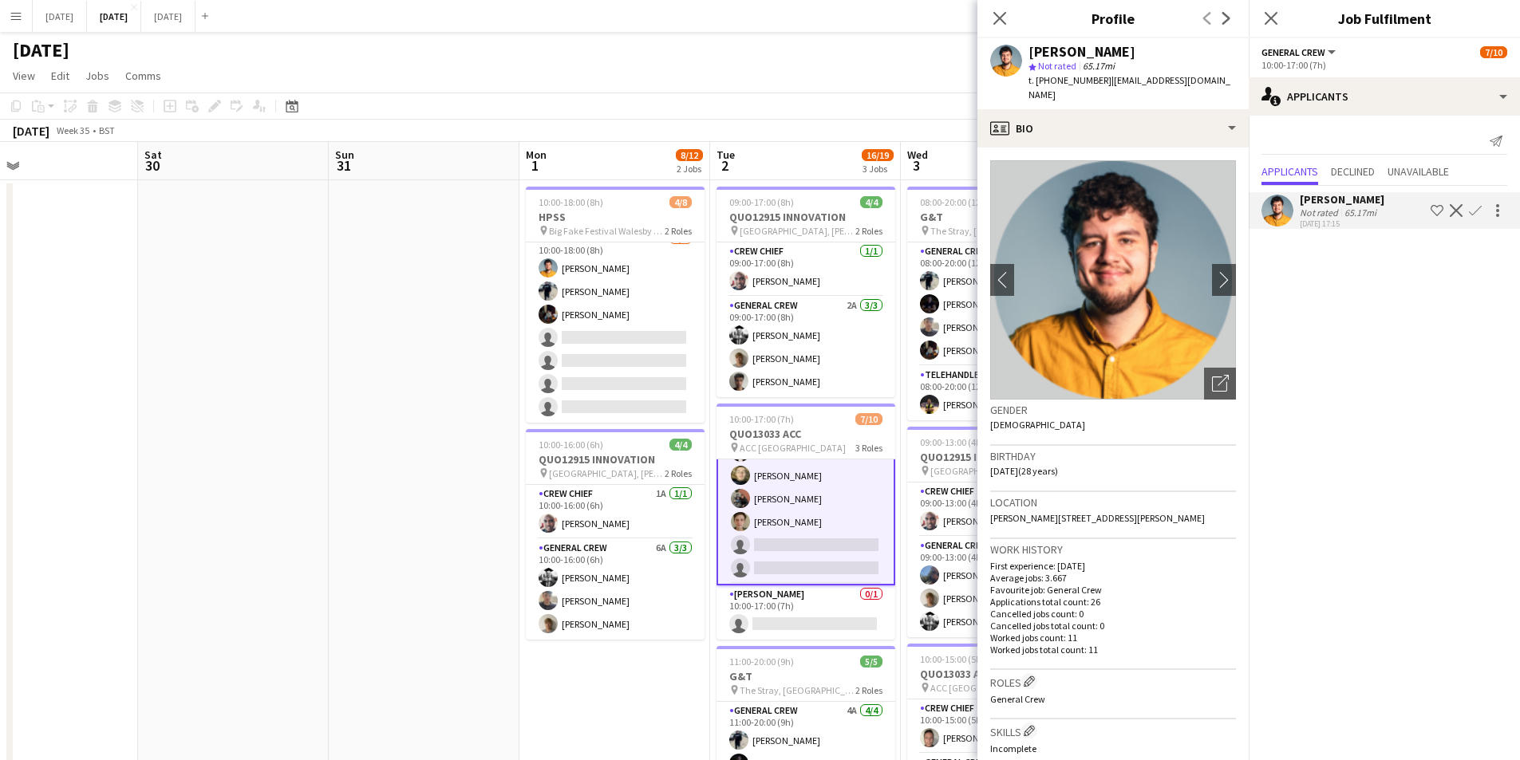
click at [1001, 14] on icon "Close pop-in" at bounding box center [999, 18] width 13 height 13
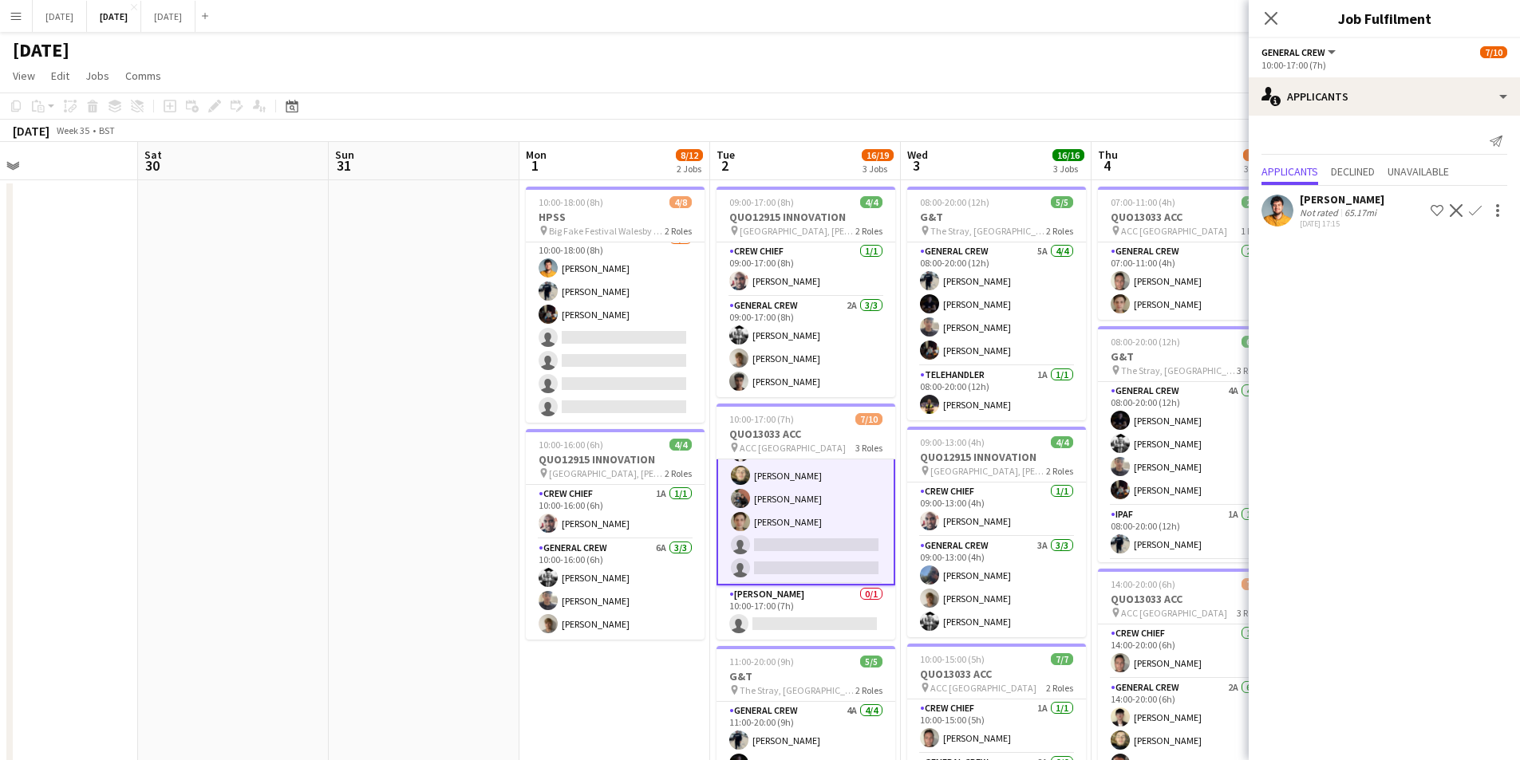
click at [1273, 17] on icon at bounding box center [1270, 18] width 13 height 13
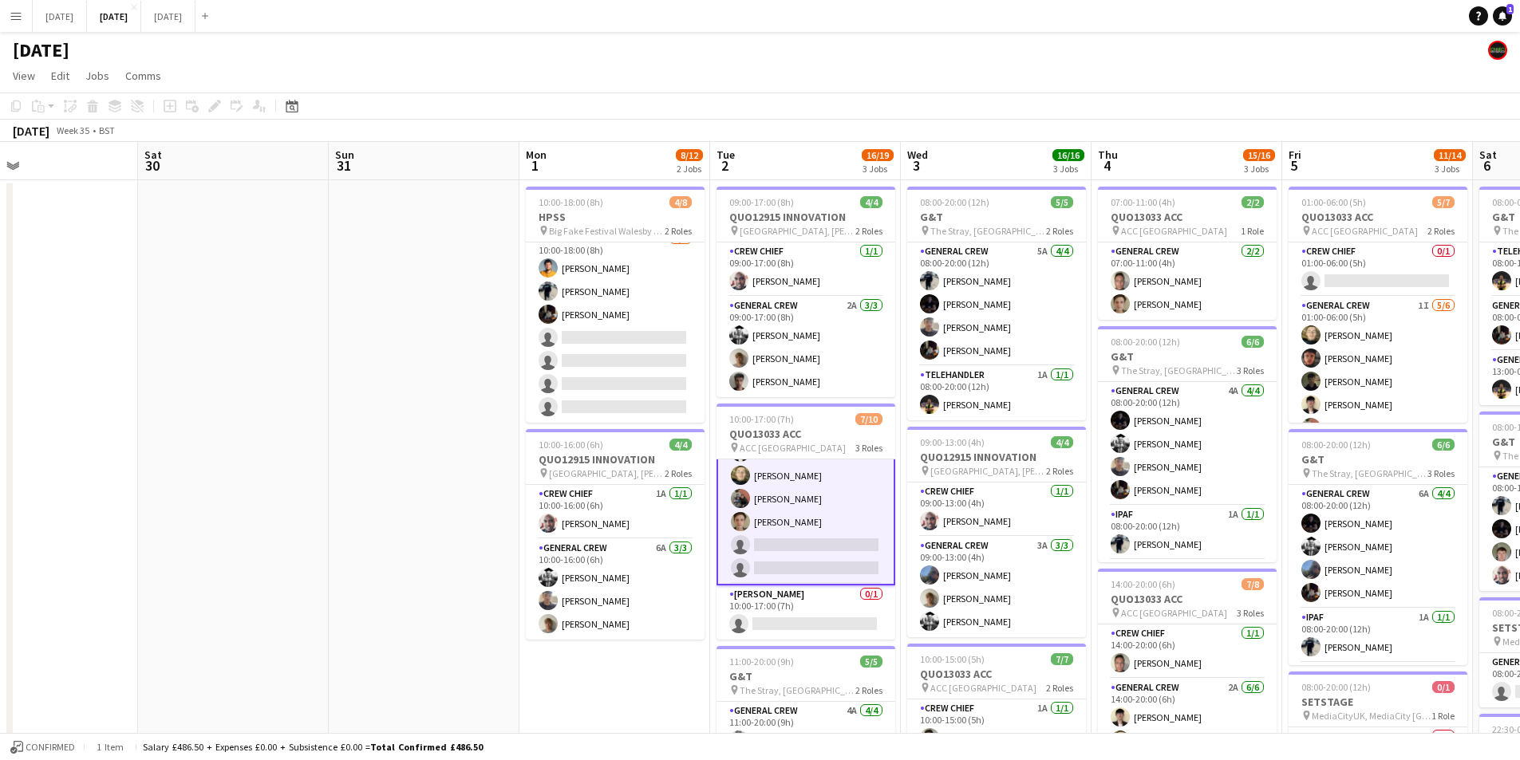
scroll to position [0, 615]
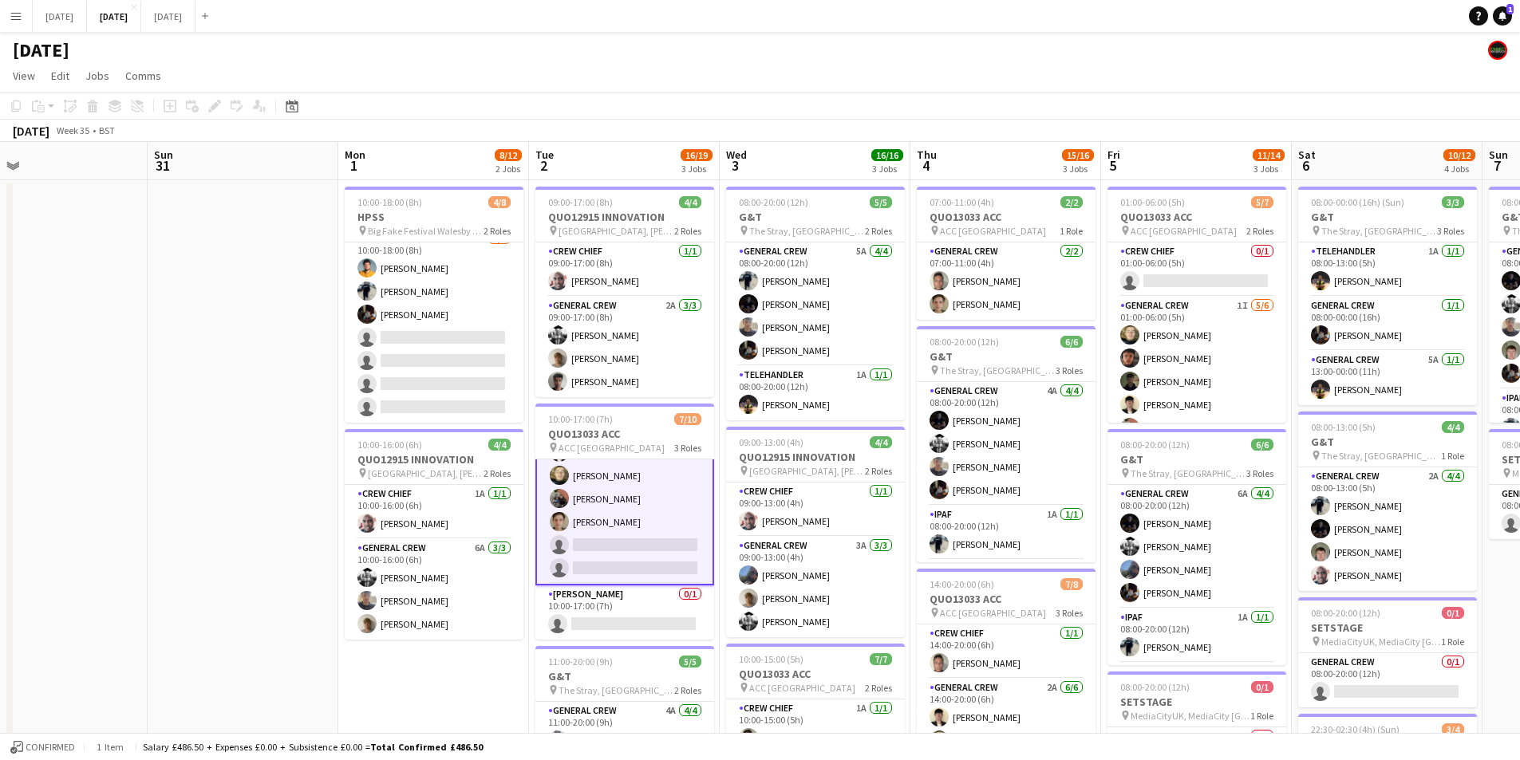
drag, startPoint x: 1130, startPoint y: 476, endPoint x: 1051, endPoint y: 470, distance: 79.2
click at [1051, 470] on app-calendar-viewport "Wed 27 Thu 28 Fri 29 Sat 30 Sun 31 Mon 1 8/12 2 Jobs Tue 2 16/19 3 Jobs Wed 3 1…" at bounding box center [760, 536] width 1520 height 788
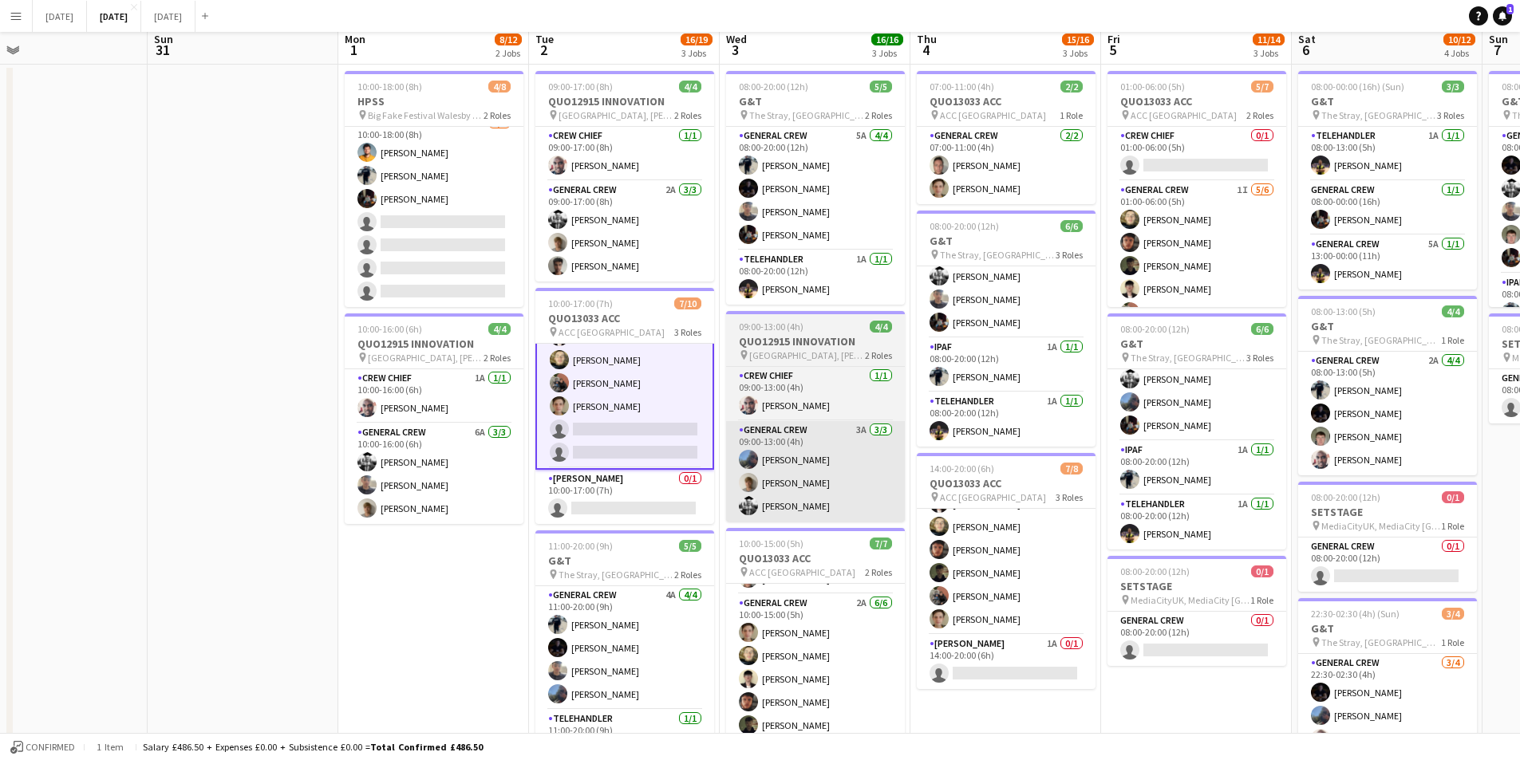
scroll to position [0, 0]
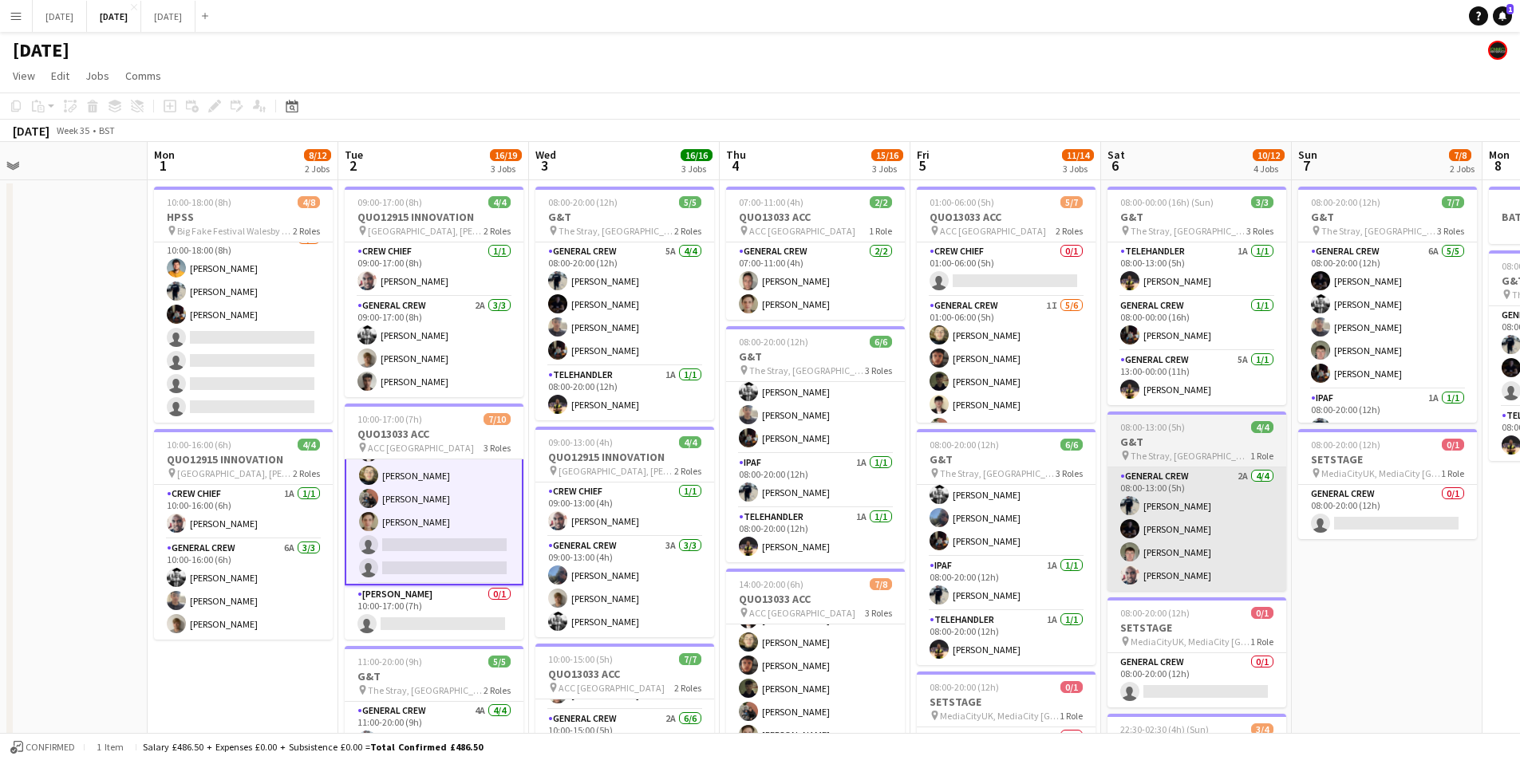
drag, startPoint x: 1108, startPoint y: 553, endPoint x: 1191, endPoint y: 514, distance: 91.7
click at [888, 519] on app-calendar-viewport "Thu 28 Fri 29 Sat 30 Sun 31 Mon 1 8/12 2 Jobs Tue 2 16/19 3 Jobs Wed 3 16/16 3 …" at bounding box center [760, 536] width 1520 height 788
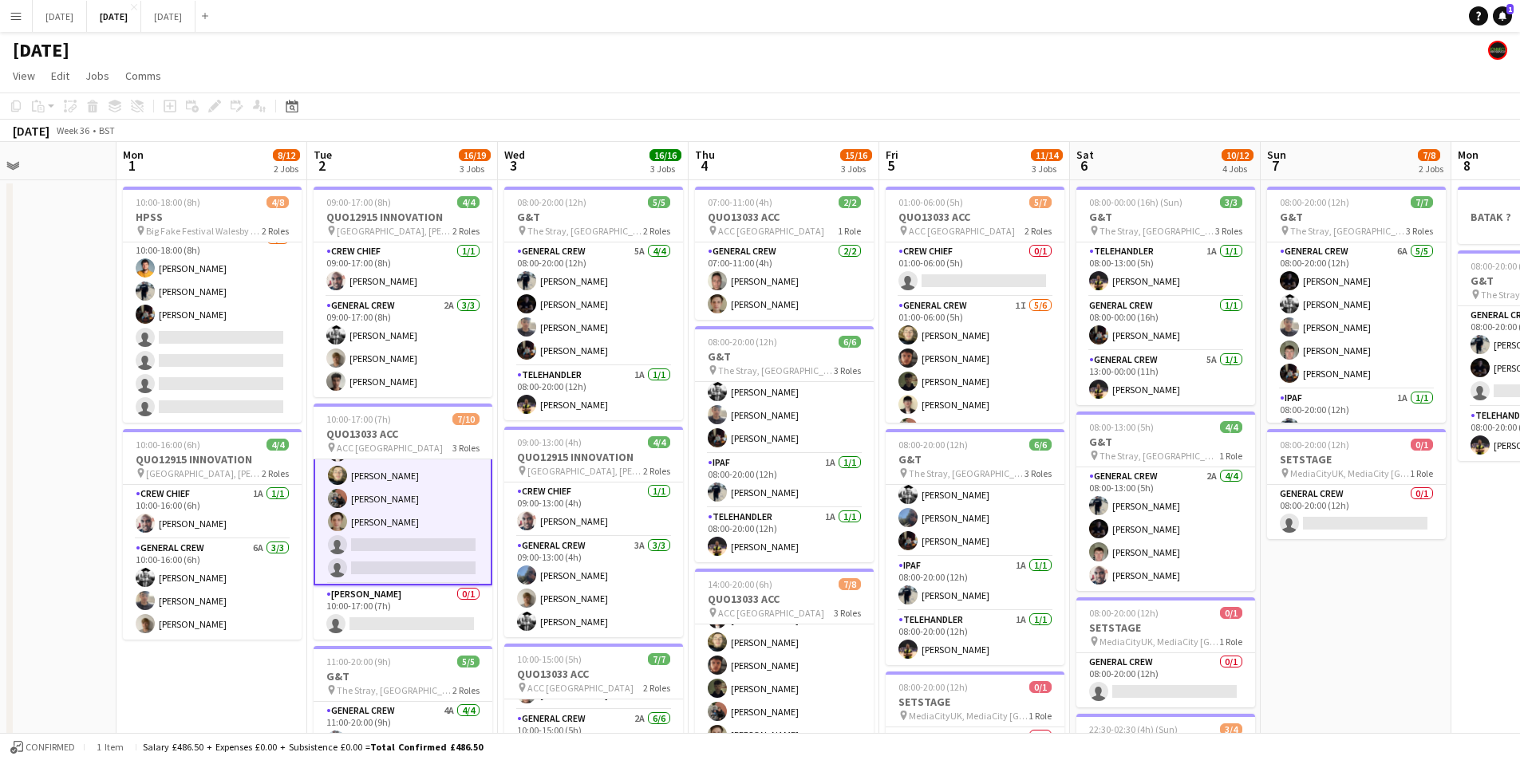
scroll to position [0, 687]
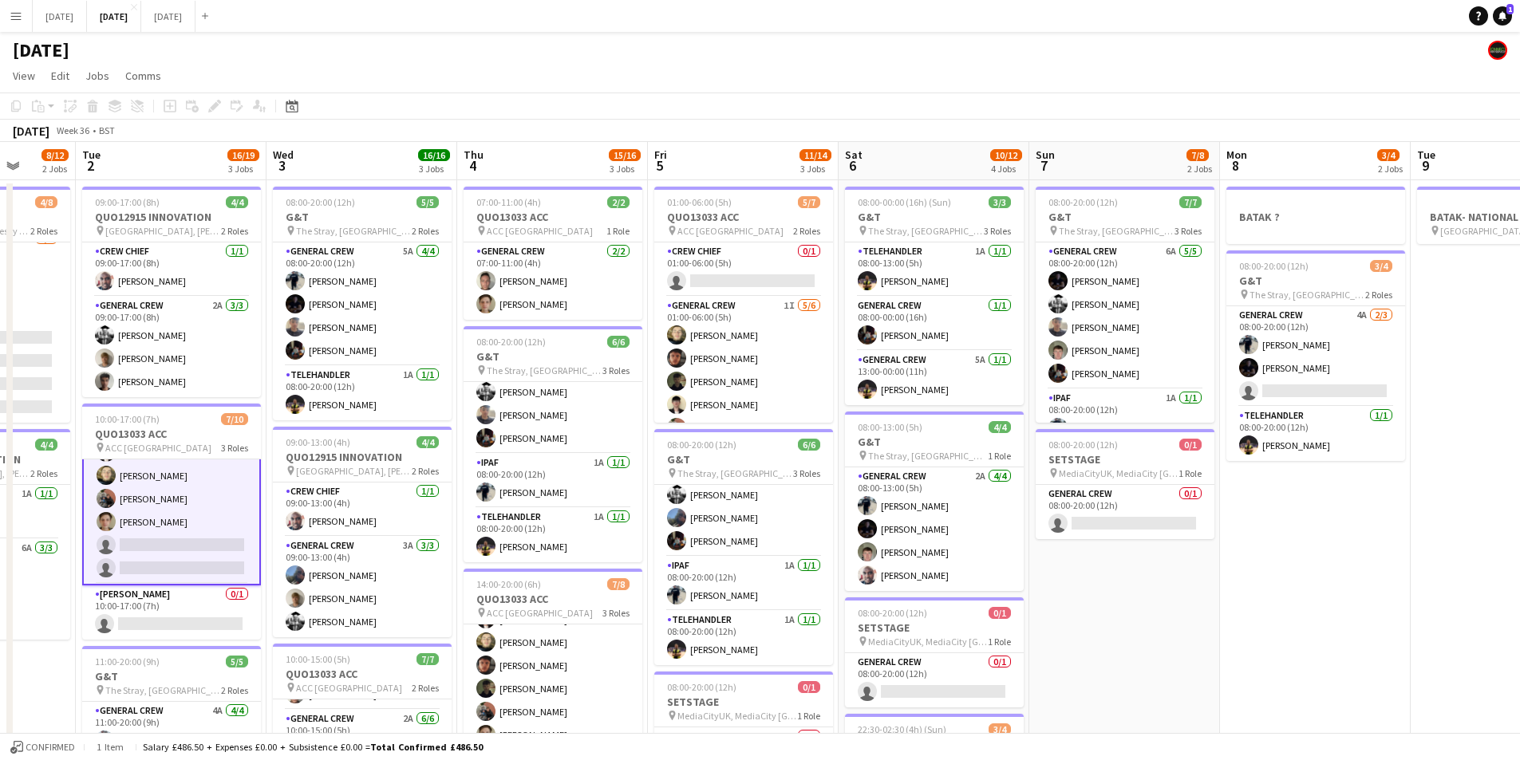
drag, startPoint x: 1191, startPoint y: 514, endPoint x: 960, endPoint y: 494, distance: 232.2
click at [960, 494] on app-calendar-viewport "Fri 29 Sat 30 Sun 31 Mon 1 8/12 2 Jobs Tue 2 16/19 3 Jobs Wed 3 16/16 3 Jobs Th…" at bounding box center [760, 536] width 1520 height 788
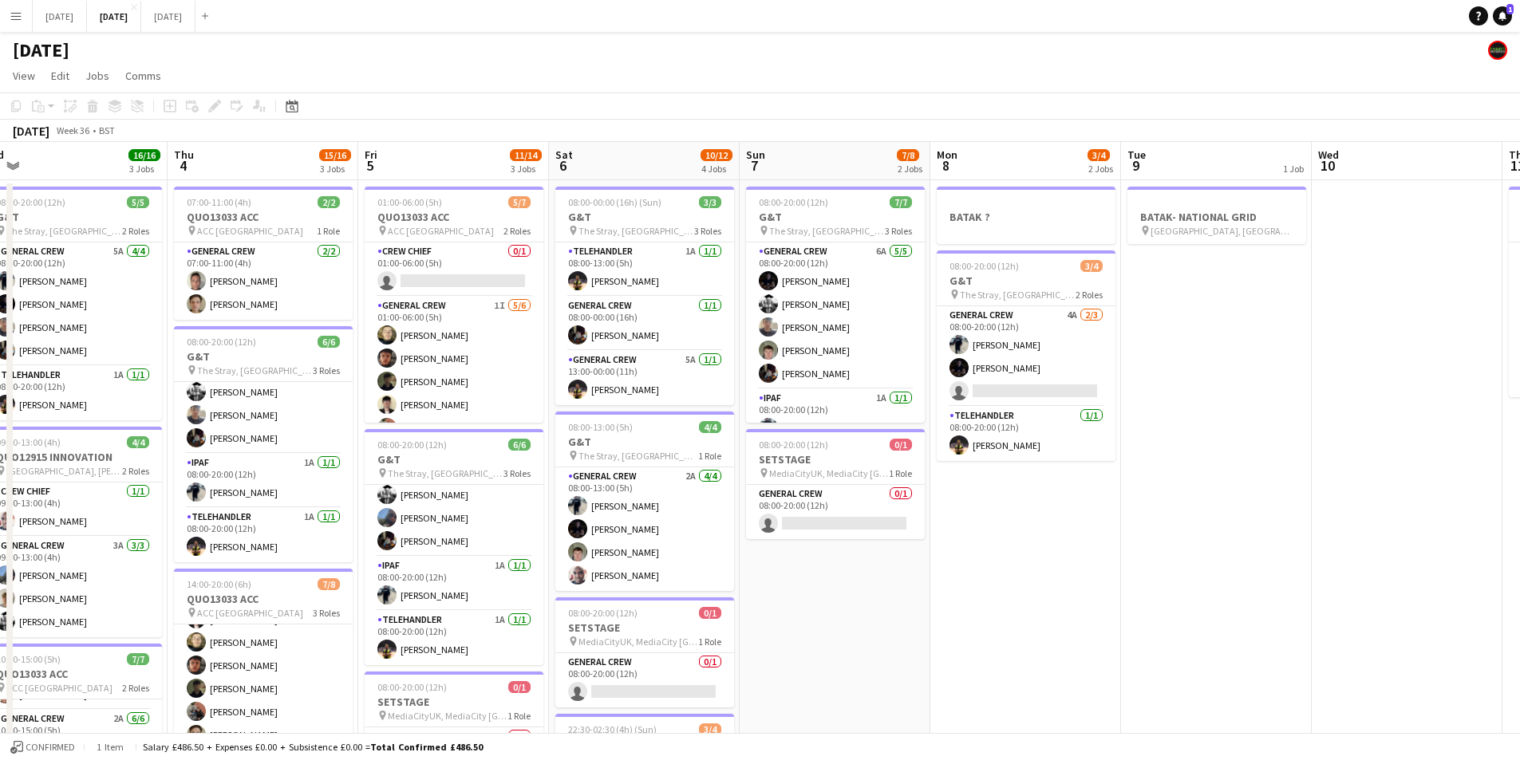
drag, startPoint x: 1209, startPoint y: 566, endPoint x: 965, endPoint y: 566, distance: 243.3
click at [940, 565] on app-calendar-viewport "Sun 31 Mon 1 8/12 2 Jobs Tue 2 16/19 3 Jobs Wed 3 16/16 3 Jobs Thu 4 15/16 3 Jo…" at bounding box center [760, 536] width 1520 height 788
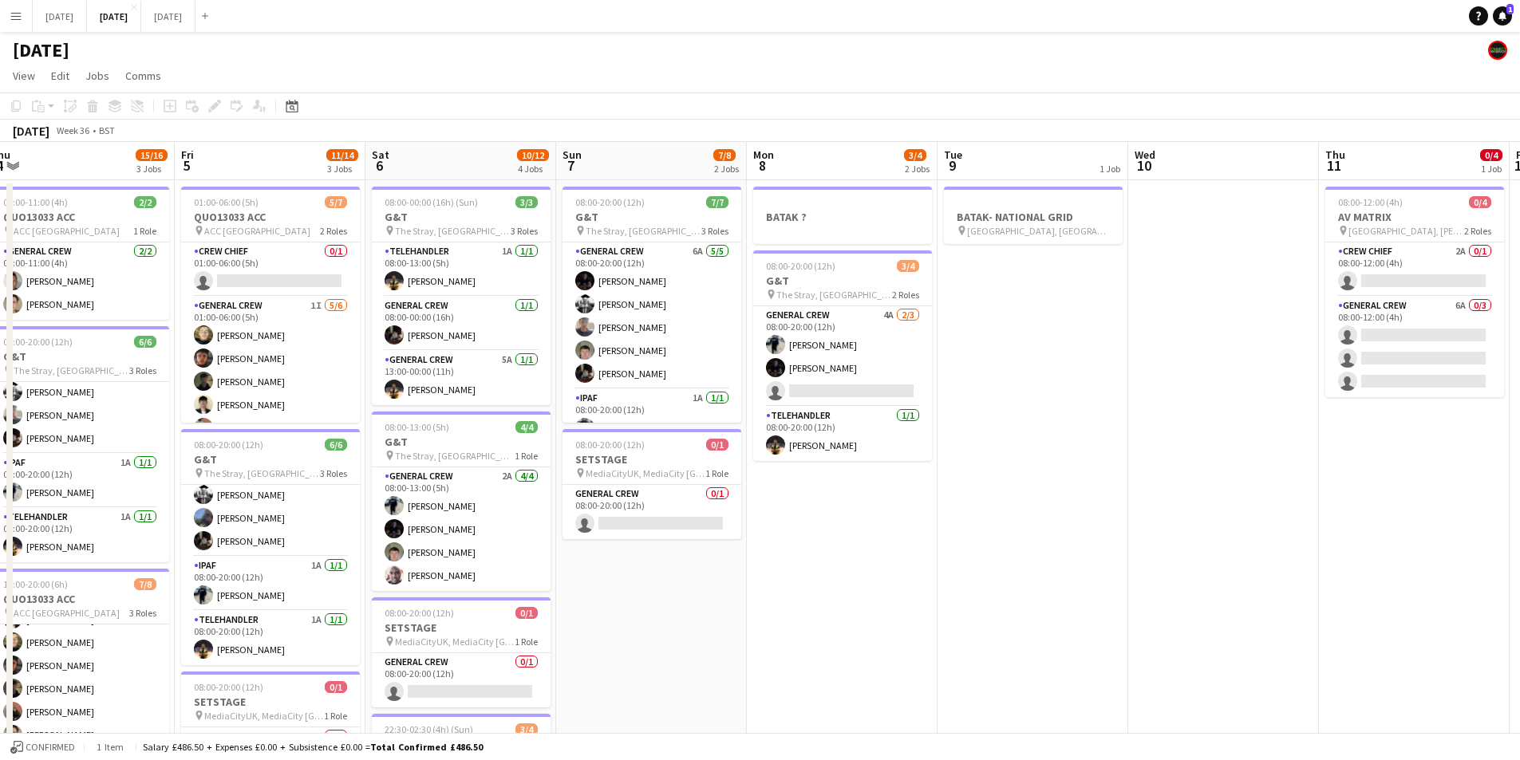
drag, startPoint x: 1183, startPoint y: 562, endPoint x: 1073, endPoint y: 567, distance: 110.2
click at [785, 546] on app-calendar-viewport "Mon 1 8/12 2 Jobs Tue 2 16/19 3 Jobs Wed 3 16/16 3 Jobs Thu 4 15/16 3 Jobs Fri …" at bounding box center [760, 536] width 1520 height 788
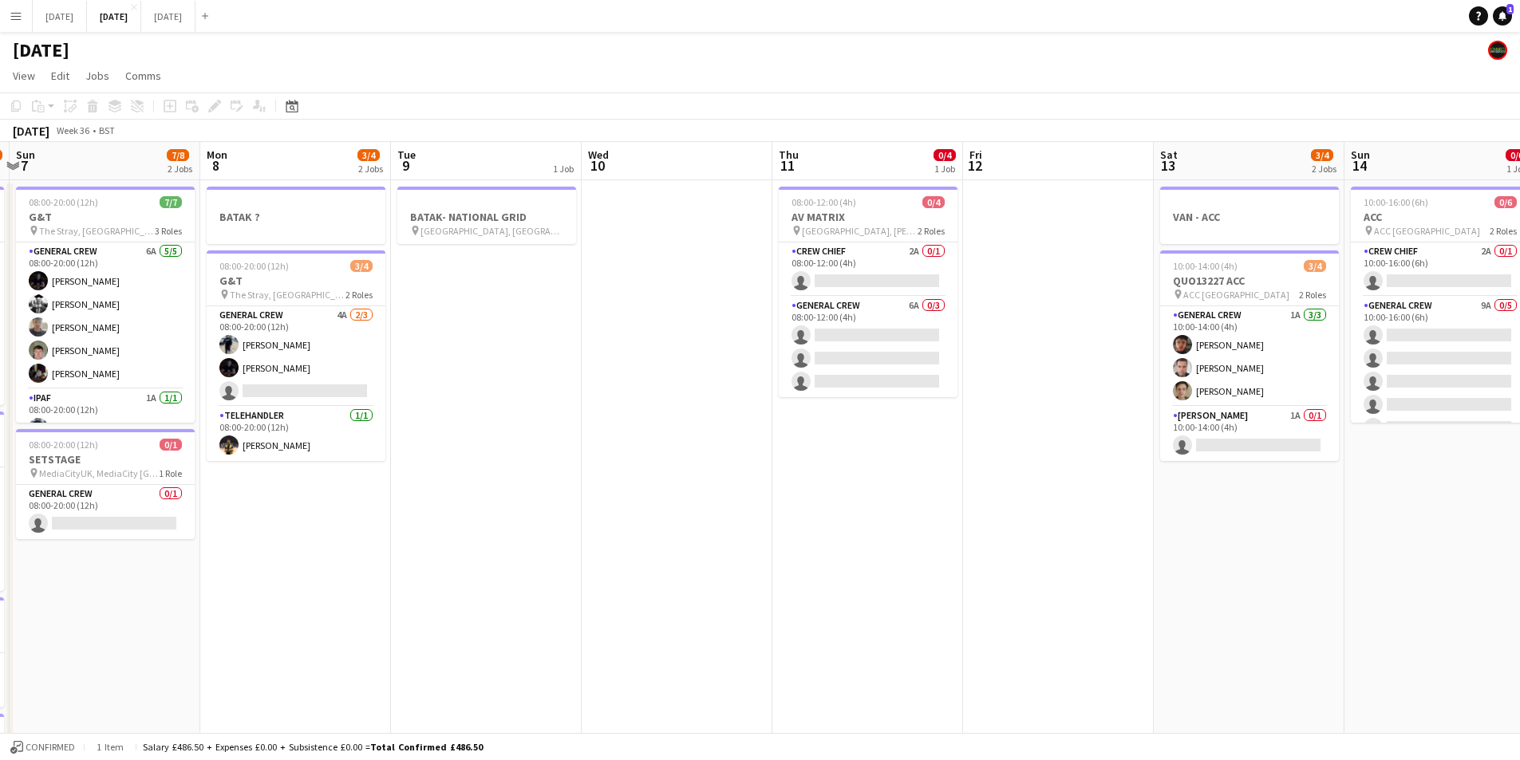
drag, startPoint x: 1073, startPoint y: 567, endPoint x: 796, endPoint y: 587, distance: 277.5
click at [736, 567] on app-calendar-viewport "Thu 4 15/16 3 Jobs Fri 5 11/14 3 Jobs Sat 6 10/12 4 Jobs Sun 7 7/8 2 Jobs Mon 8…" at bounding box center [760, 536] width 1520 height 788
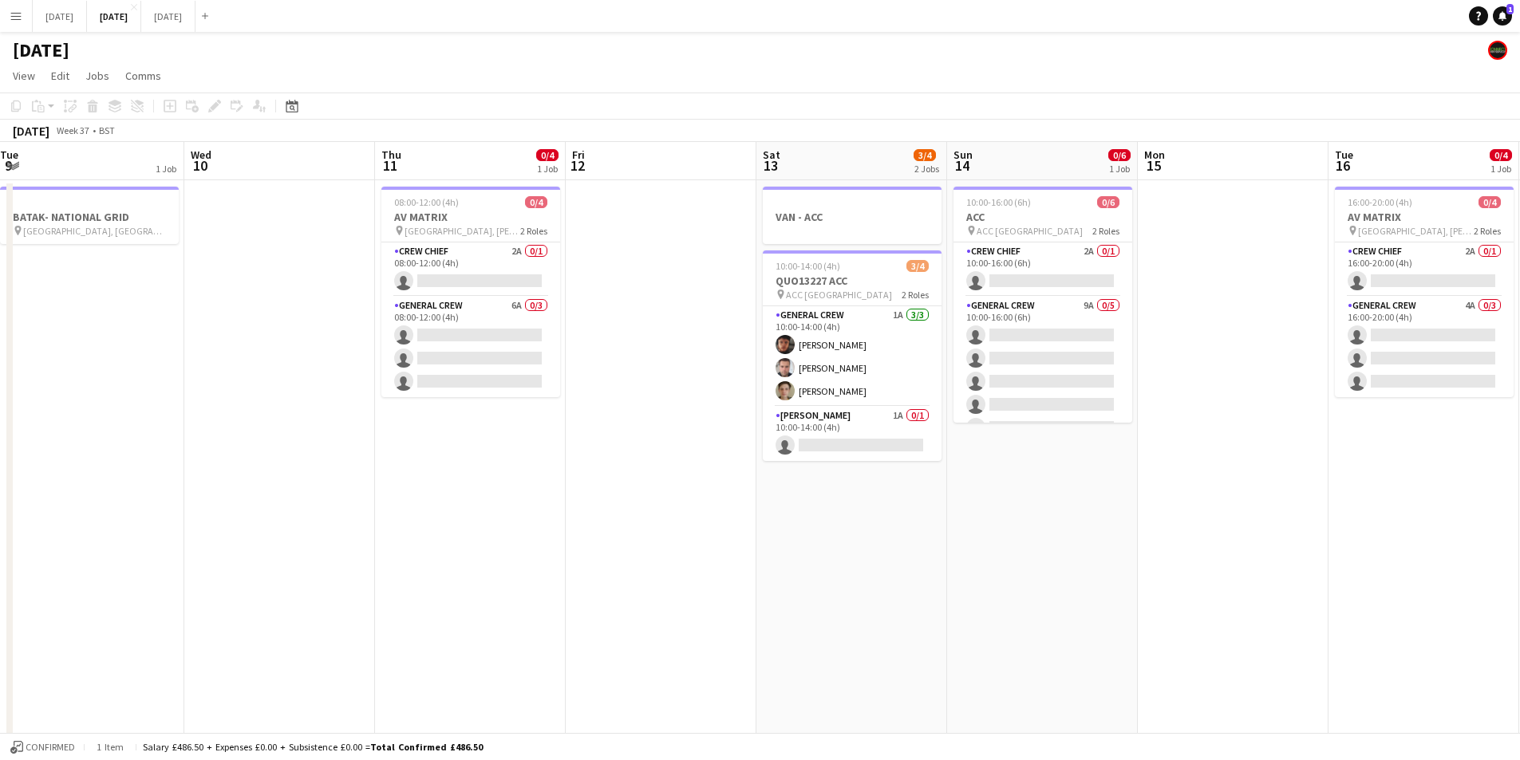
scroll to position [0, 456]
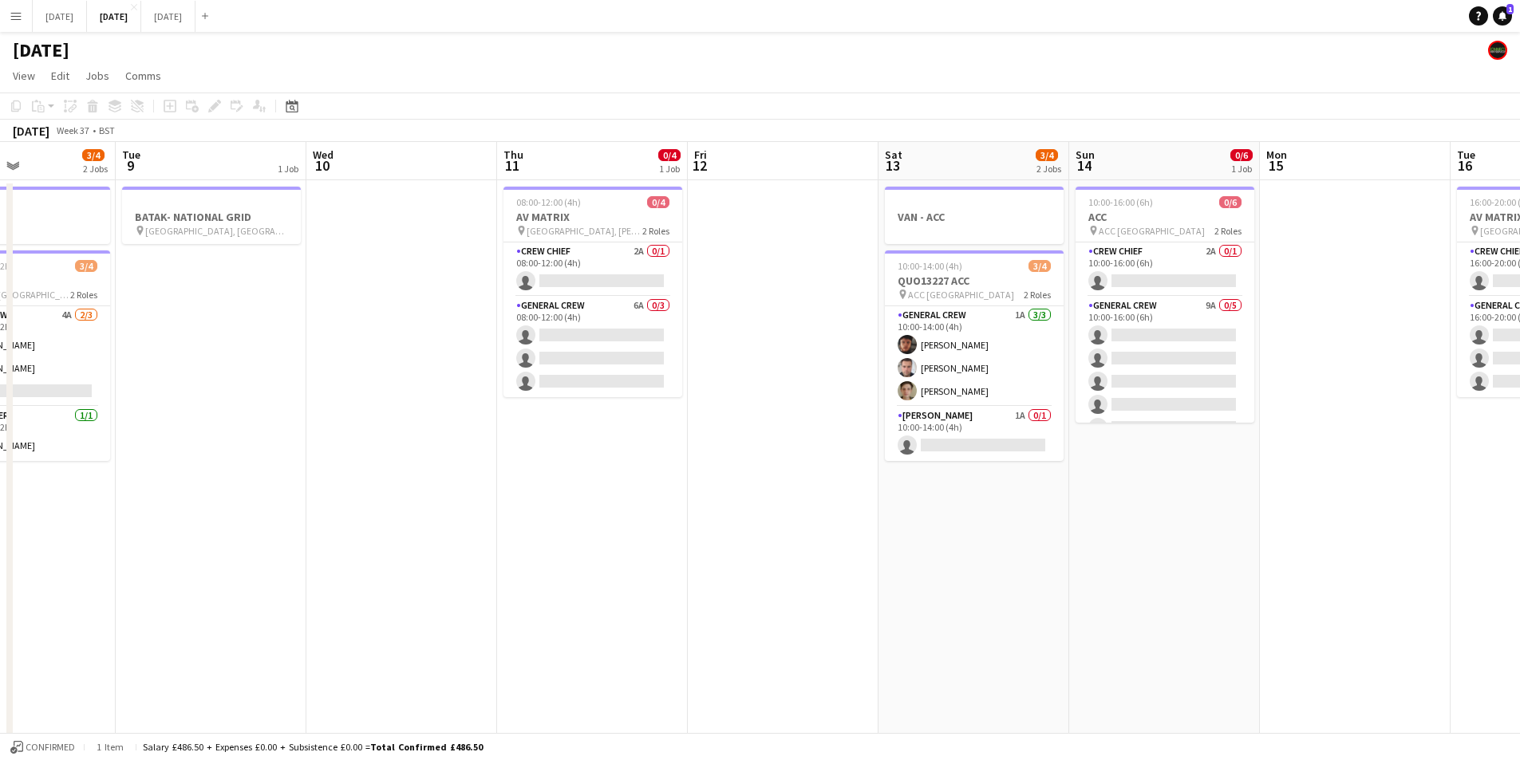
drag, startPoint x: 985, startPoint y: 568, endPoint x: 708, endPoint y: 566, distance: 277.6
click at [708, 566] on app-calendar-viewport "Sat 6 10/12 4 Jobs Sun 7 7/8 2 Jobs Mon 8 3/4 2 Jobs Tue 9 1 Job Wed 10 Thu 11 …" at bounding box center [760, 536] width 1520 height 788
click at [606, 343] on app-card-role "General Crew 6A 0/3 08:00-12:00 (4h) single-neutral-actions single-neutral-acti…" at bounding box center [592, 347] width 179 height 101
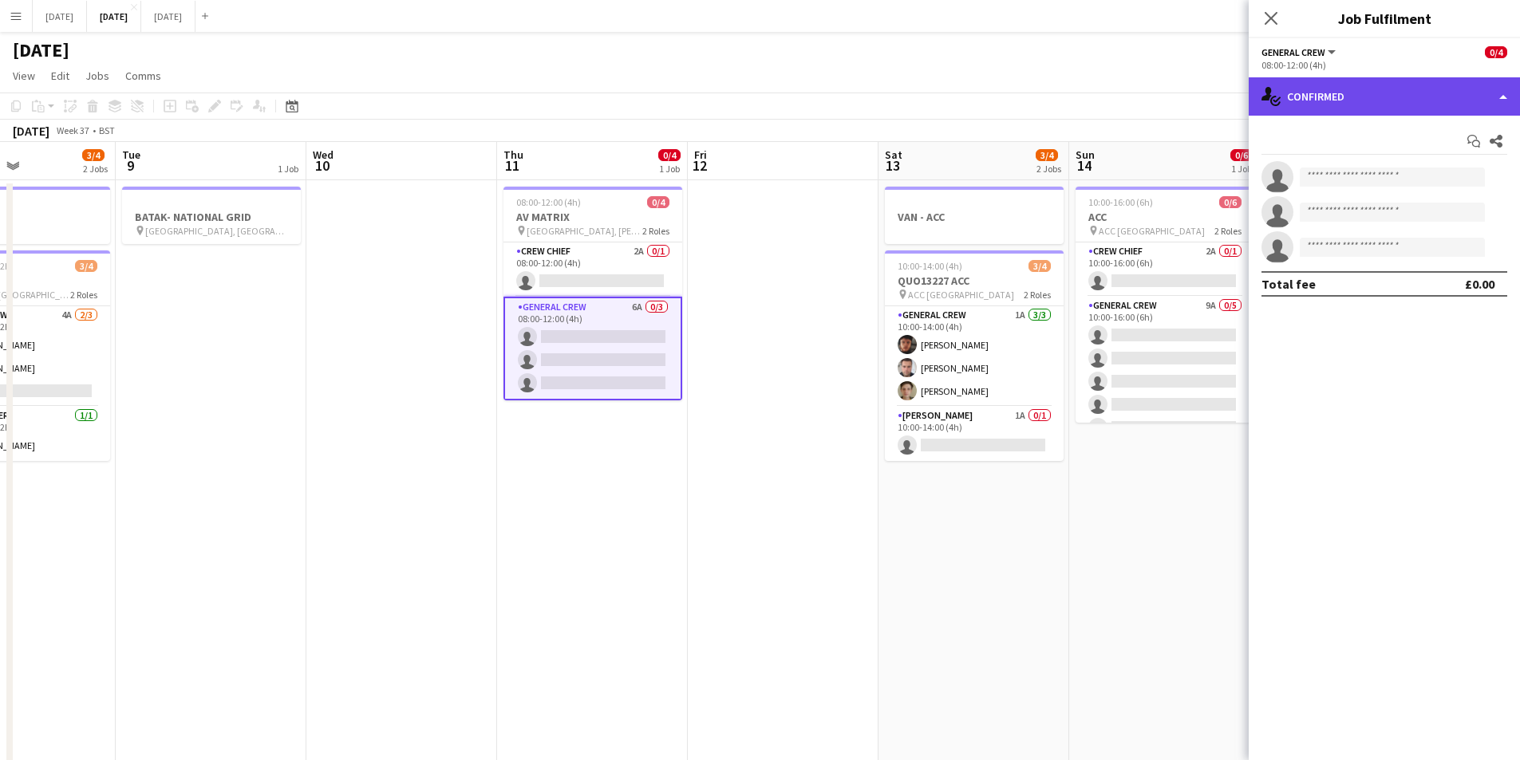
click at [1420, 89] on div "single-neutral-actions-check-2 Confirmed" at bounding box center [1383, 96] width 271 height 38
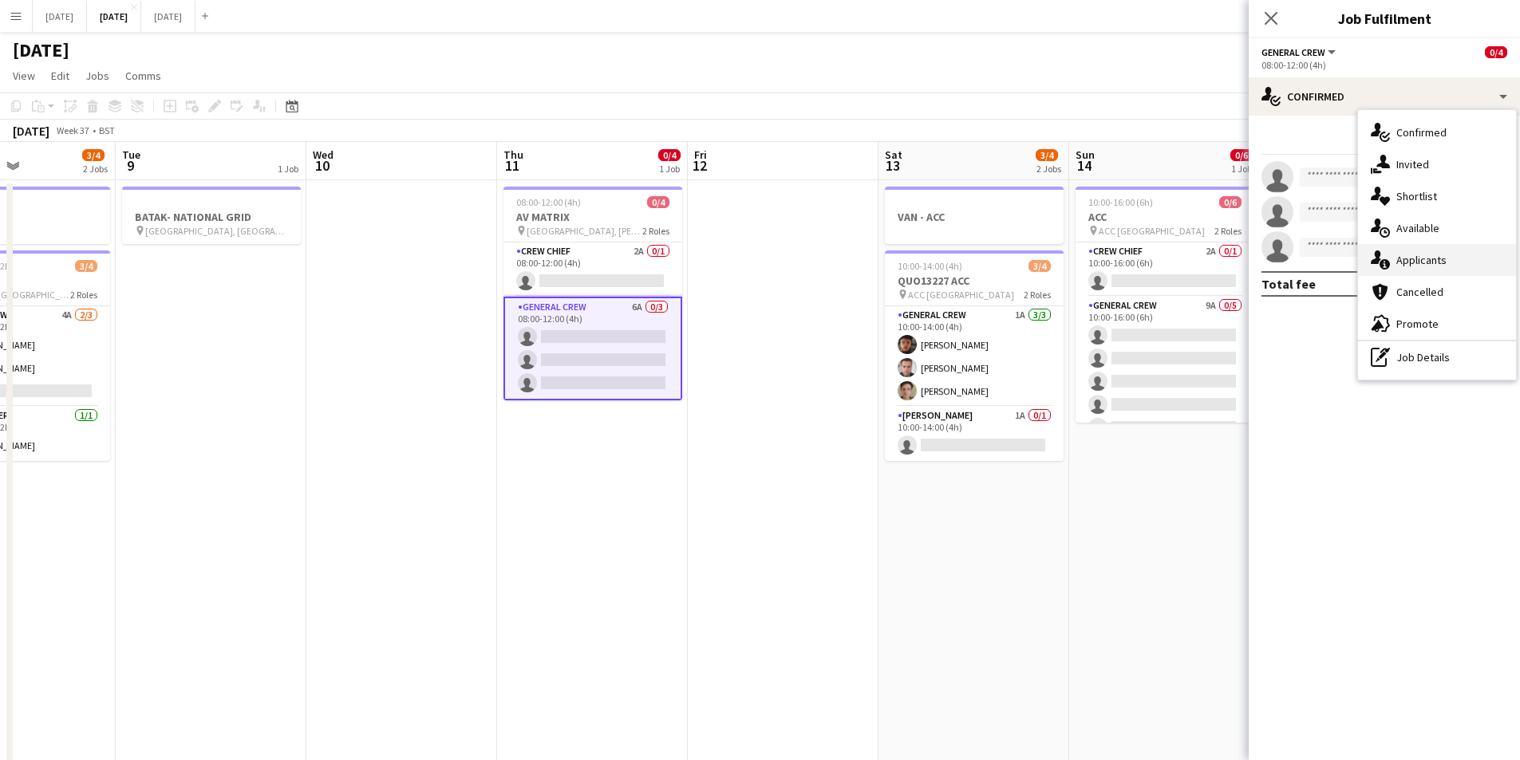
click at [1428, 268] on div "single-neutral-actions-information Applicants" at bounding box center [1437, 260] width 158 height 32
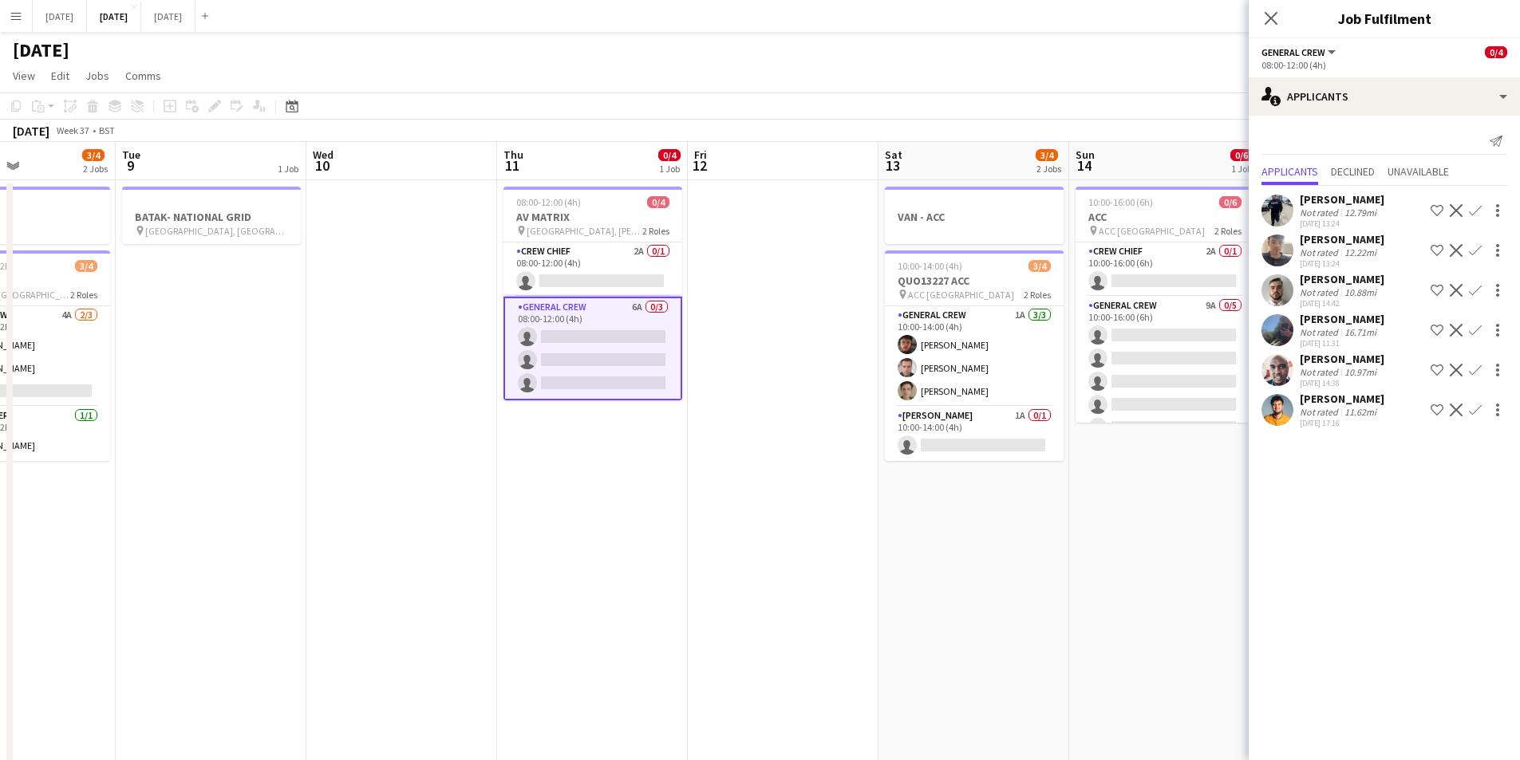
click at [1275, 12] on icon "Close pop-in" at bounding box center [1270, 18] width 13 height 13
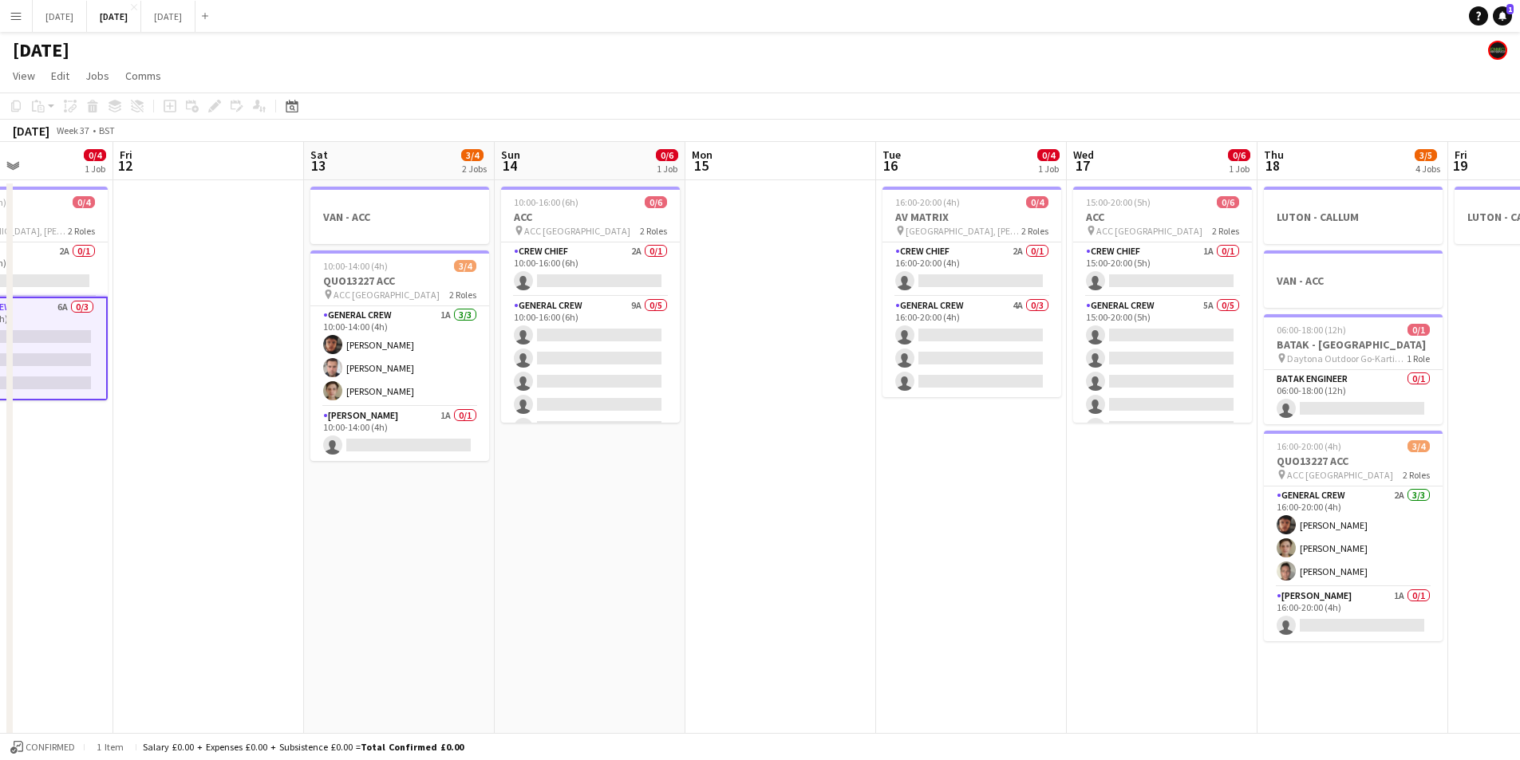
scroll to position [0, 562]
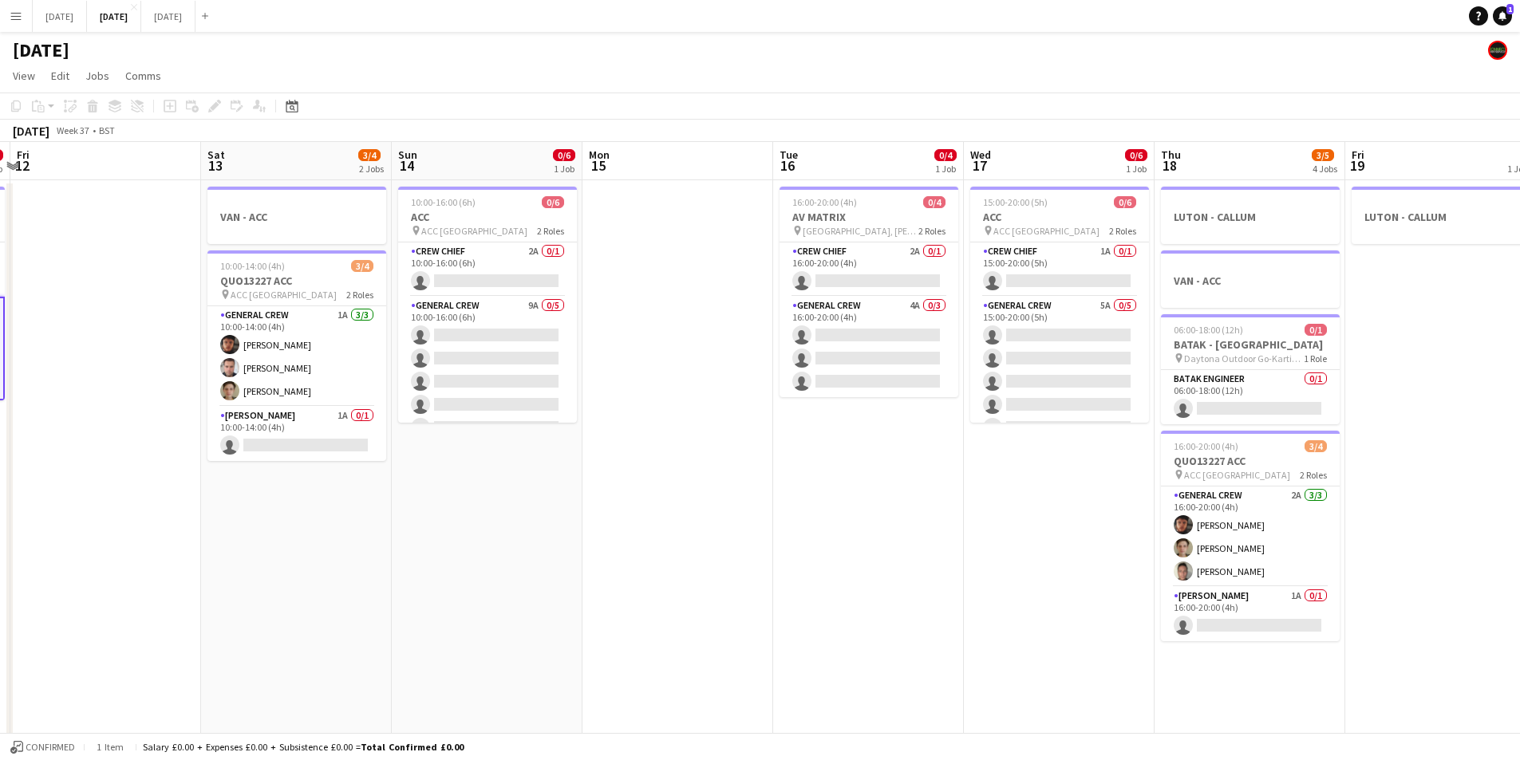
drag, startPoint x: 1369, startPoint y: 467, endPoint x: 692, endPoint y: 470, distance: 677.3
click at [692, 470] on app-calendar-viewport "Tue 9 1 Job Wed 10 Thu 11 0/4 1 Job Fri 12 Sat 13 3/4 2 Jobs Sun 14 0/6 1 Job M…" at bounding box center [760, 536] width 1520 height 788
click at [1251, 619] on app-card-role "Van Driver 1A 0/1 16:00-20:00 (4h) single-neutral-actions" at bounding box center [1250, 614] width 179 height 54
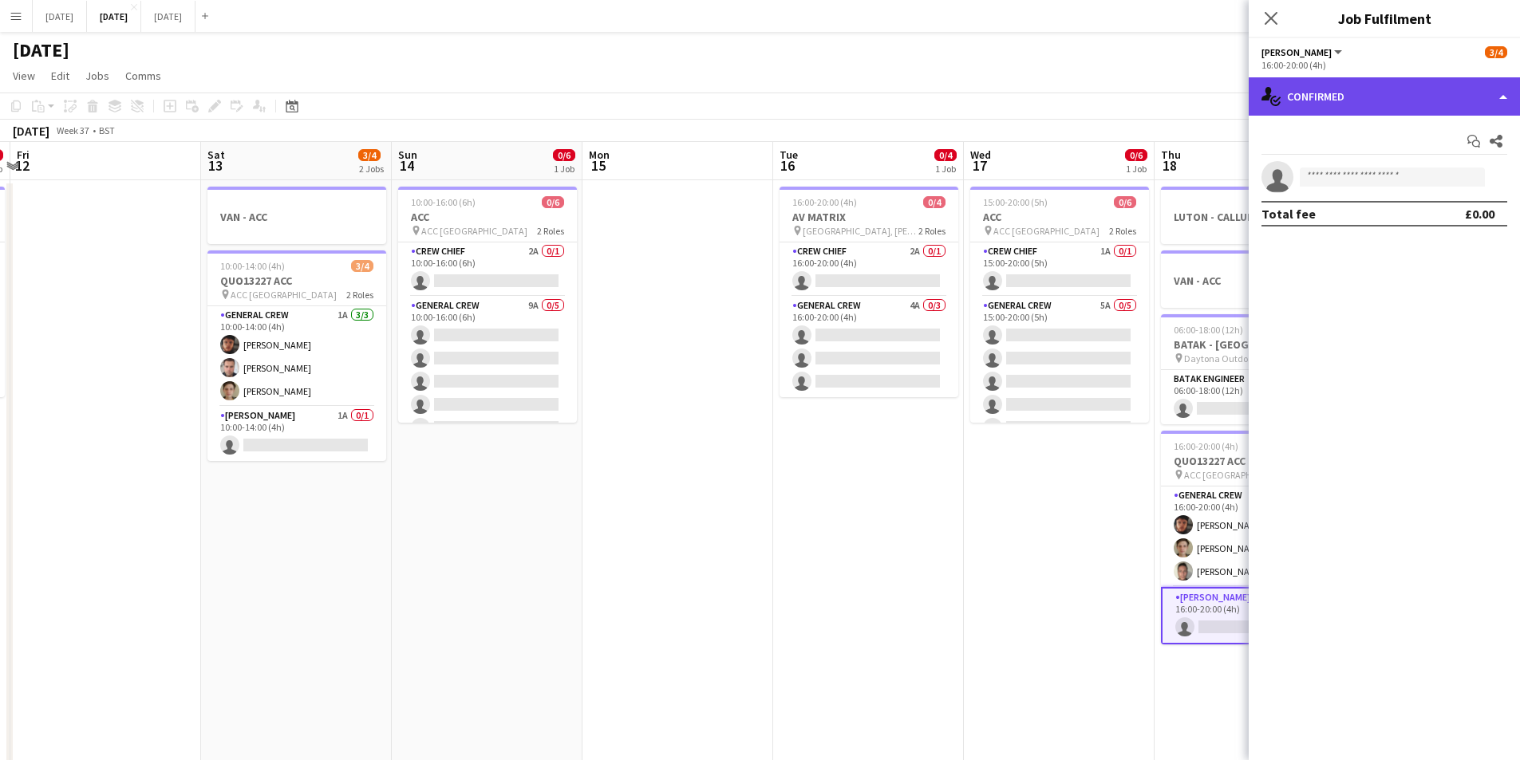
click at [1412, 93] on div "single-neutral-actions-check-2 Confirmed" at bounding box center [1383, 96] width 271 height 38
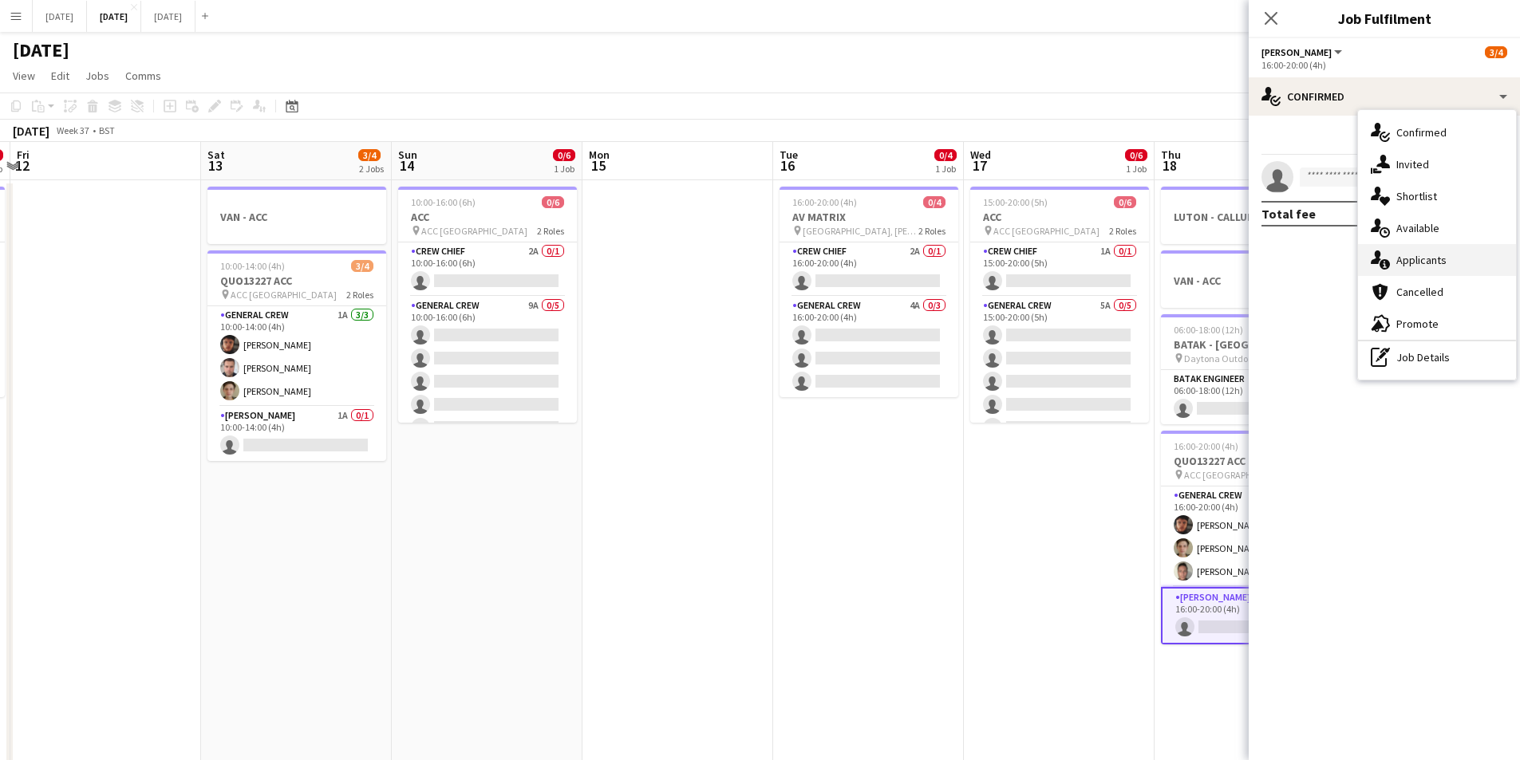
click at [1425, 253] on div "single-neutral-actions-information Applicants" at bounding box center [1437, 260] width 158 height 32
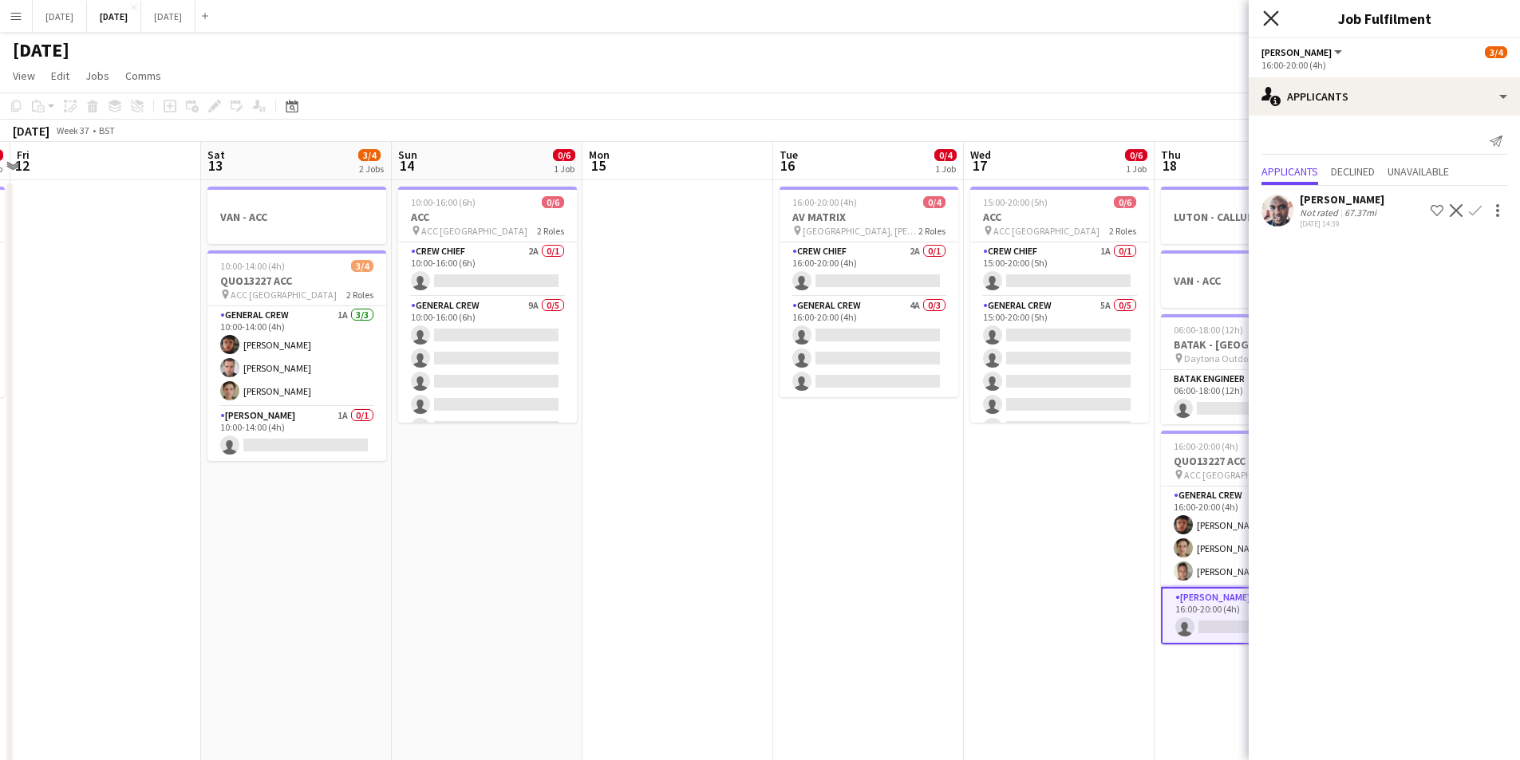
click at [1272, 20] on icon at bounding box center [1270, 17] width 15 height 15
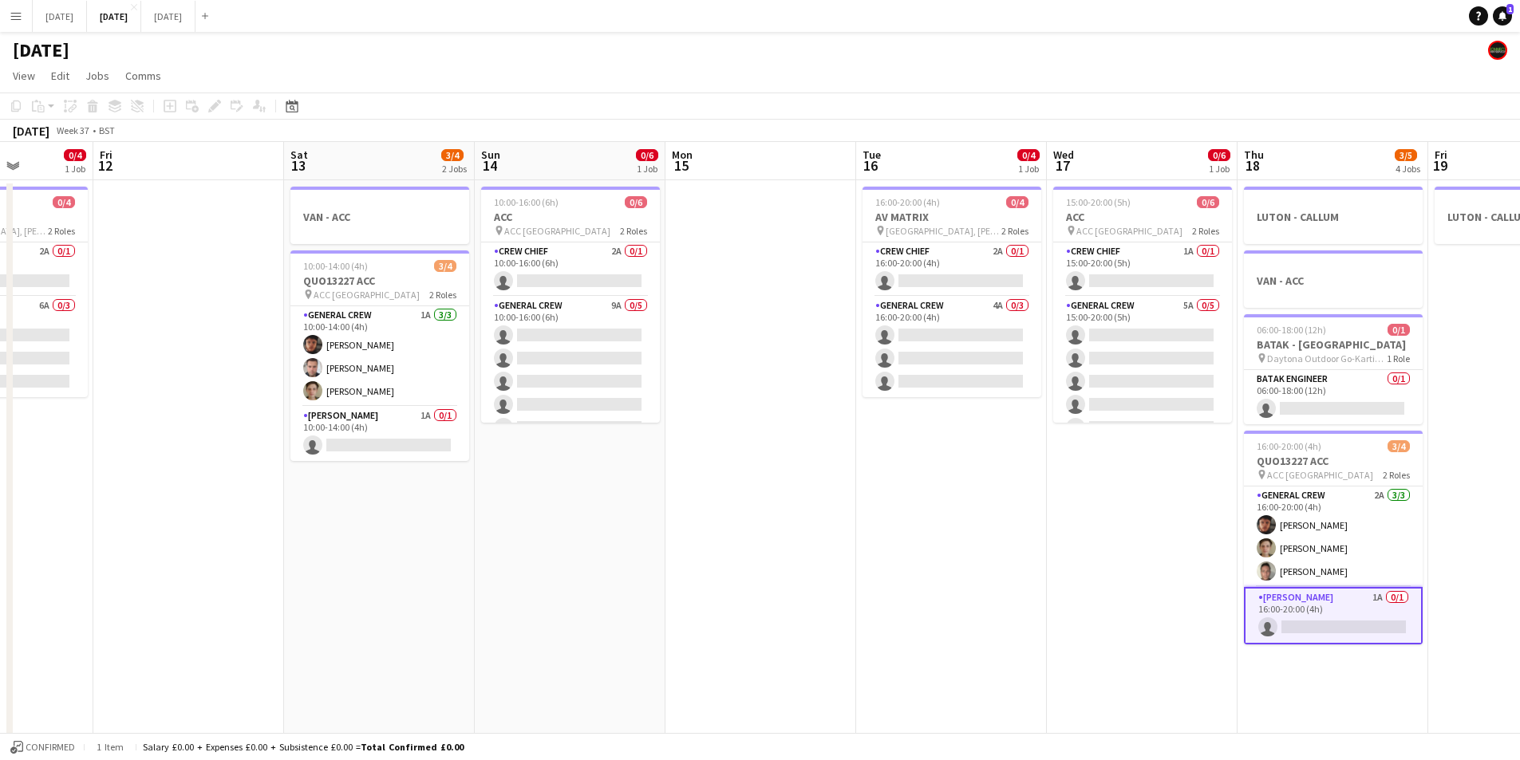
scroll to position [0, 473]
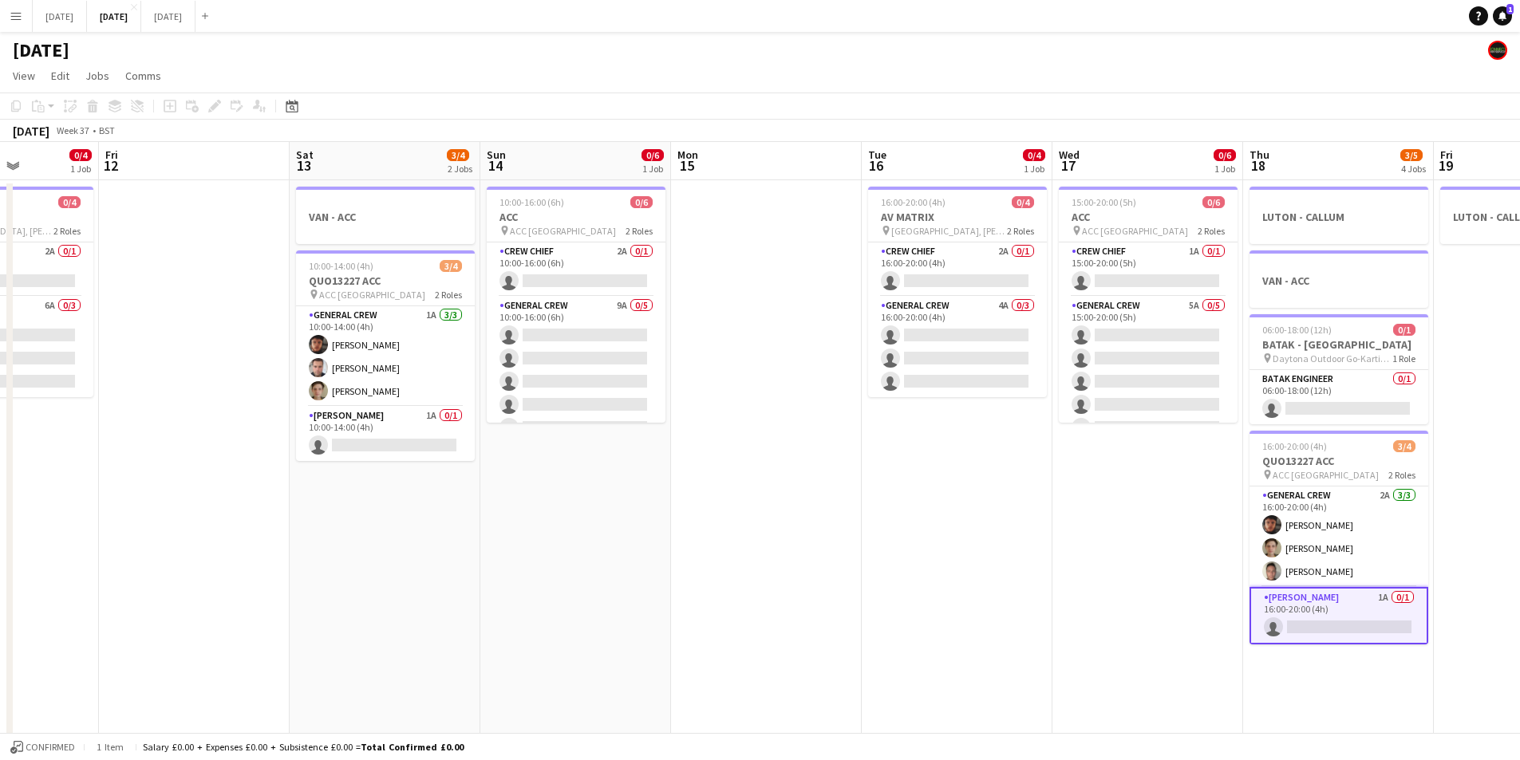
drag, startPoint x: 885, startPoint y: 508, endPoint x: 1453, endPoint y: 538, distance: 568.7
click at [1453, 538] on app-calendar-viewport "Tue 9 1 Job Wed 10 Thu 11 0/4 1 Job Fri 12 Sat 13 3/4 2 Jobs Sun 14 0/6 1 Job M…" at bounding box center [760, 536] width 1520 height 788
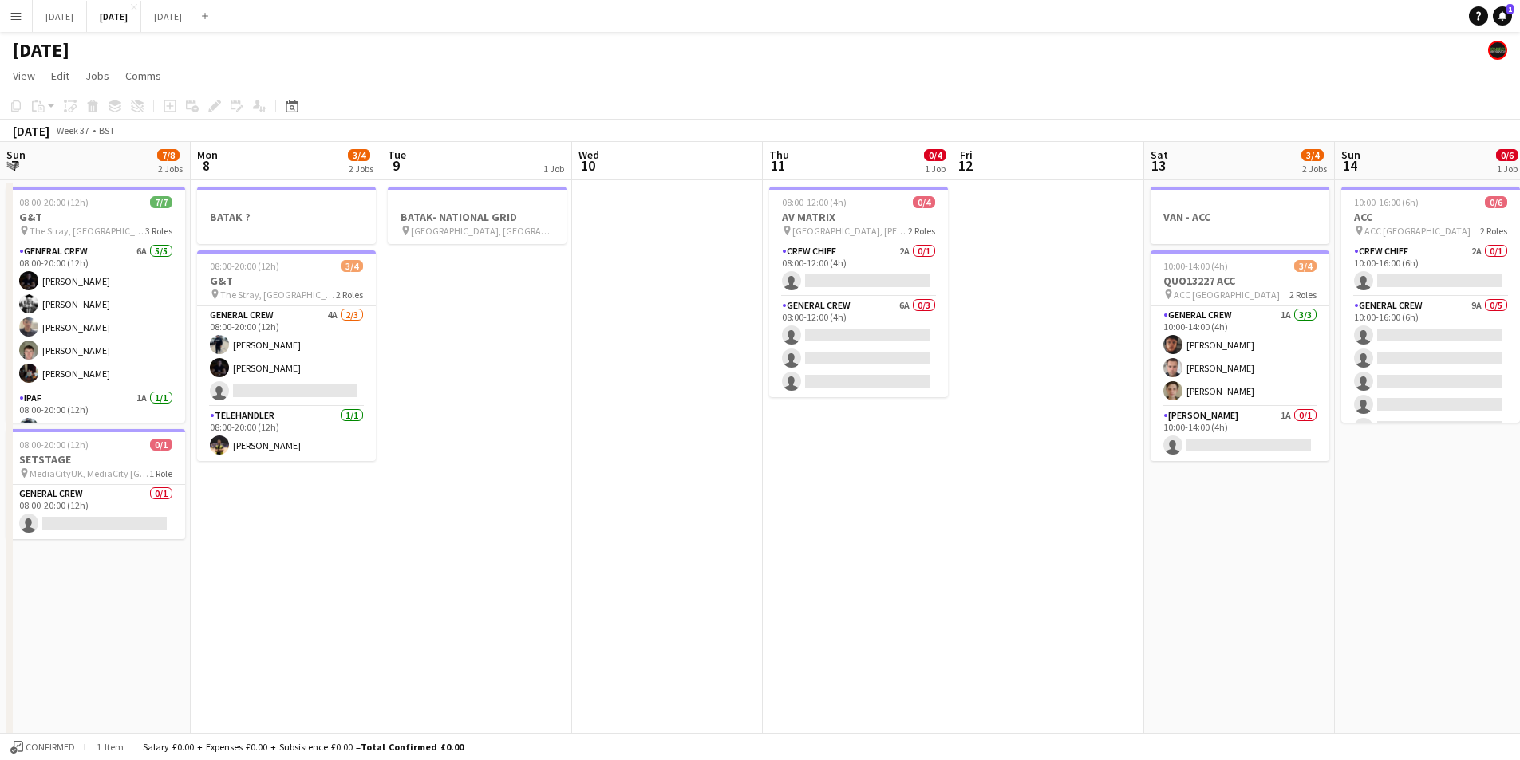
scroll to position [0, 381]
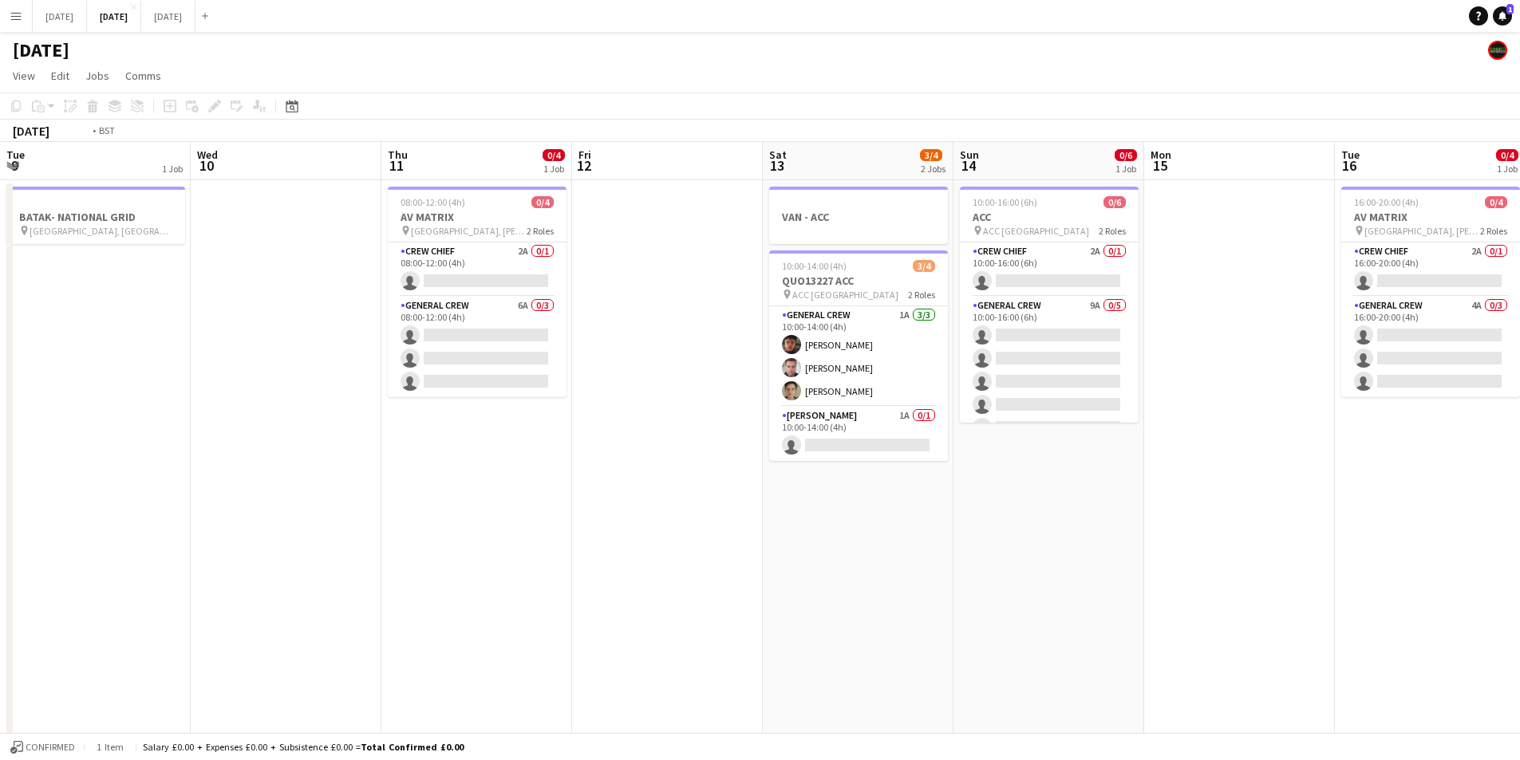
drag, startPoint x: 980, startPoint y: 532, endPoint x: 1089, endPoint y: 566, distance: 114.3
click at [1510, 542] on app-calendar-viewport "Sun 7 7/8 2 Jobs Mon 8 3/4 2 Jobs Tue 9 1 Job Wed 10 Thu 11 0/4 1 Job Fri 12 Sa…" at bounding box center [760, 536] width 1520 height 788
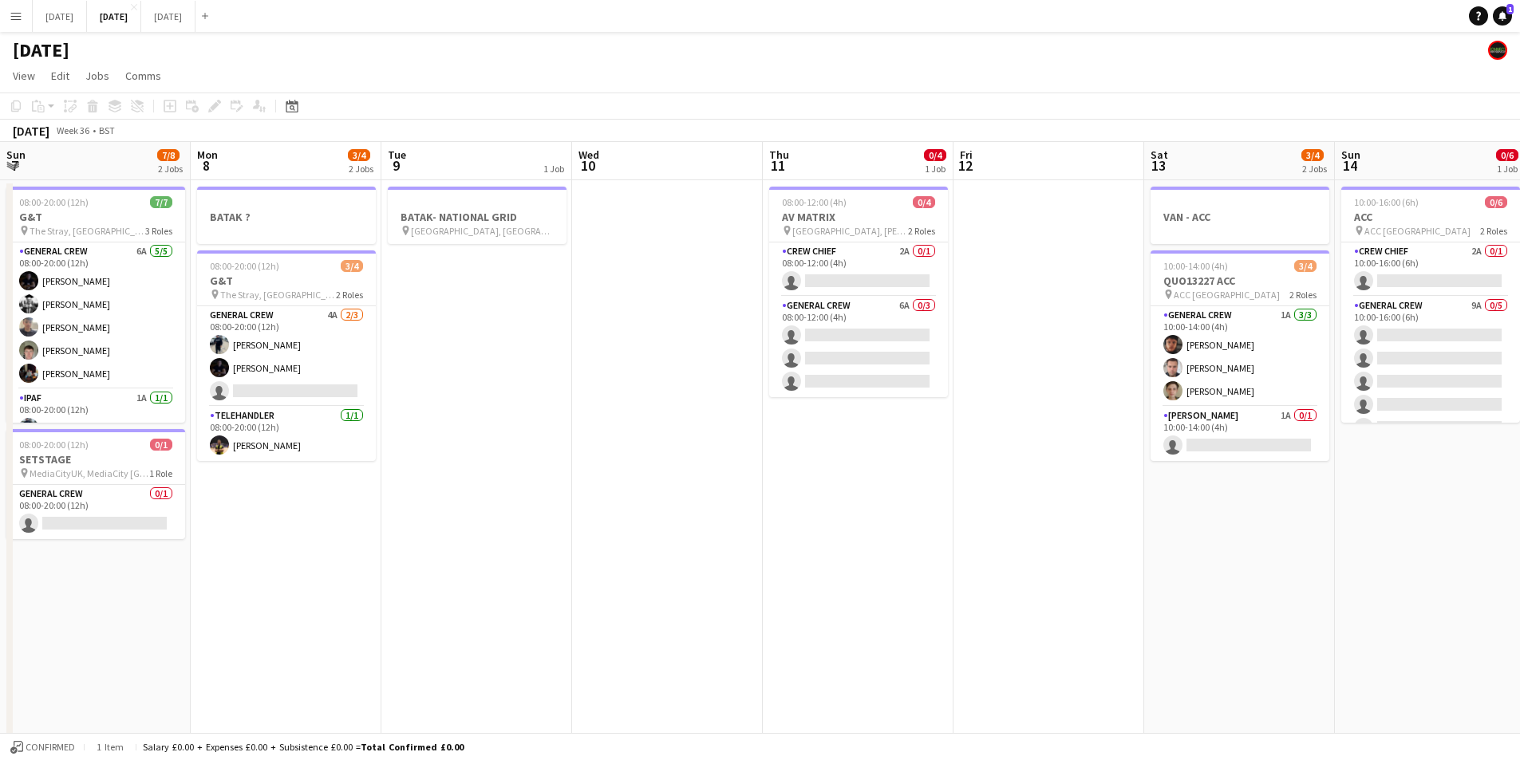
drag, startPoint x: 1089, startPoint y: 566, endPoint x: 1091, endPoint y: 530, distance: 36.0
click at [1350, 564] on app-calendar-viewport "Fri 5 11/14 3 Jobs Sat 6 10/12 4 Jobs Sun 7 7/8 2 Jobs Mon 8 3/4 2 Jobs Tue 9 1…" at bounding box center [760, 536] width 1520 height 788
click at [1394, 590] on app-calendar-viewport "Fri 5 11/14 3 Jobs Sat 6 10/12 4 Jobs Sun 7 7/8 2 Jobs Mon 8 3/4 2 Jobs Tue 9 1…" at bounding box center [760, 536] width 1520 height 788
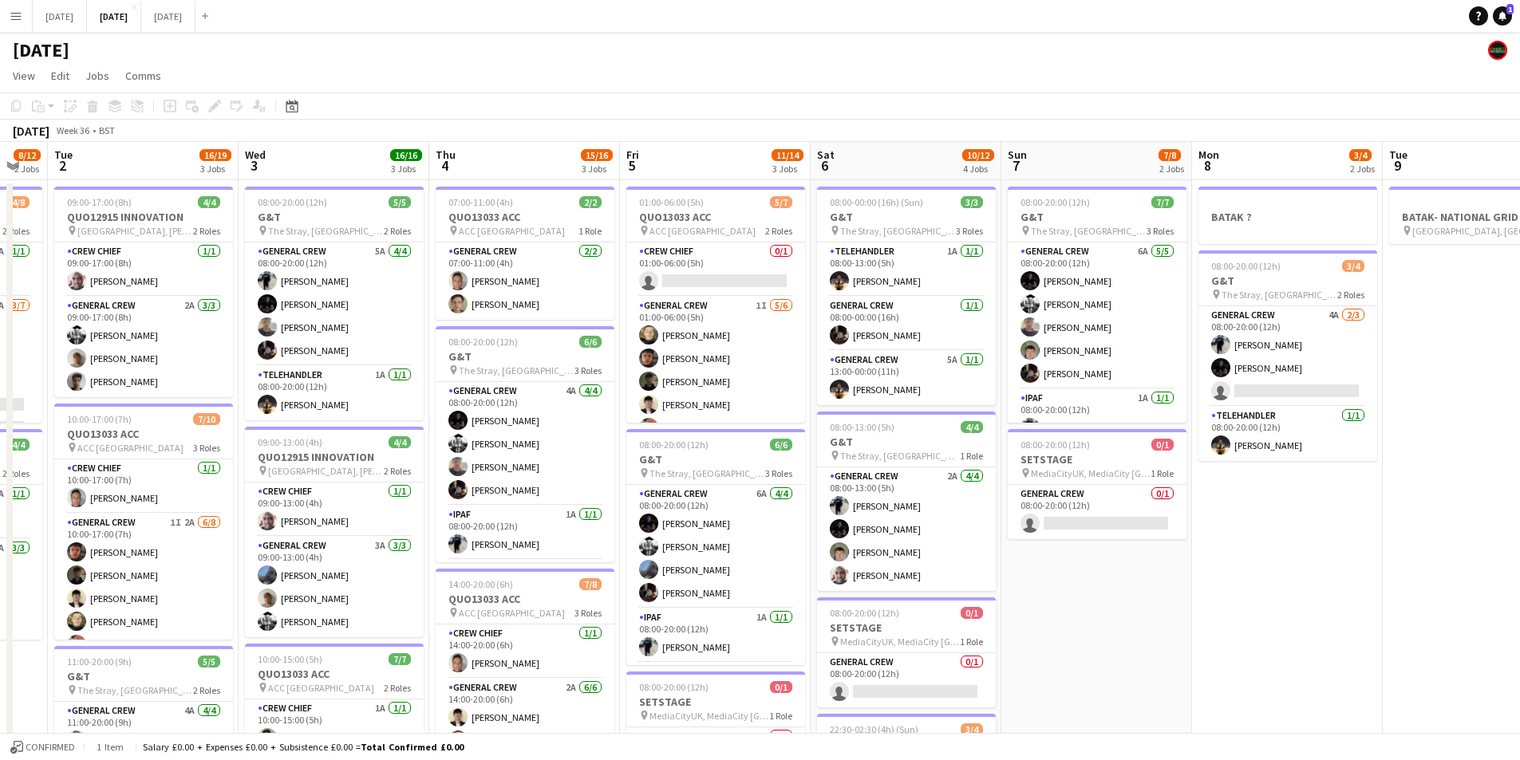
drag, startPoint x: 897, startPoint y: 604, endPoint x: 1107, endPoint y: 540, distance: 219.3
click at [1520, 582] on html "Menu Boards Boards Boards All jobs Status Workforce Workforce My Workforce Recr…" at bounding box center [760, 478] width 1520 height 957
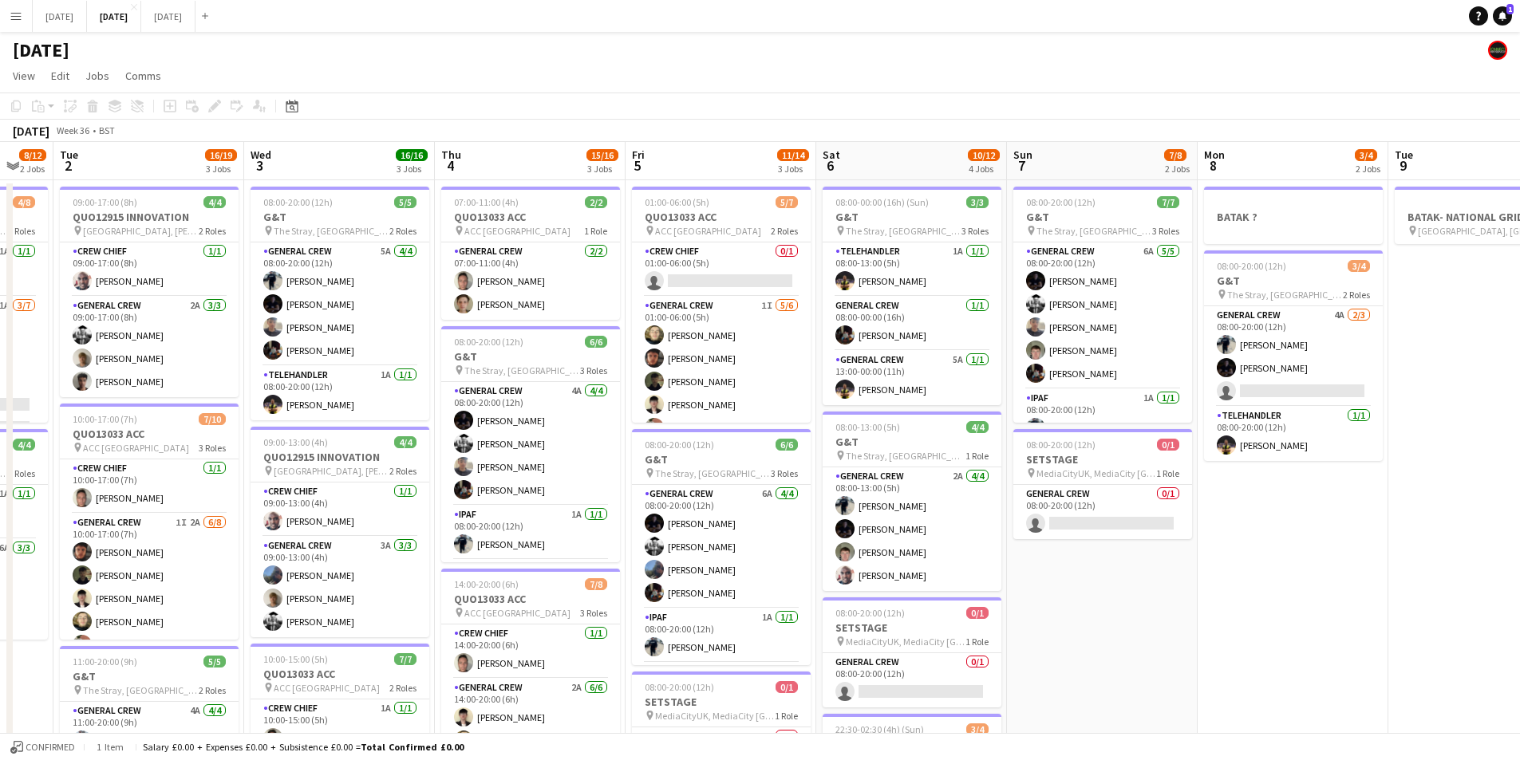
click at [985, 501] on app-calendar-viewport "Sat 30 Sun 31 Mon 1 8/12 2 Jobs Tue 2 16/19 3 Jobs Wed 3 16/16 3 Jobs Thu 4 15/…" at bounding box center [760, 536] width 1520 height 788
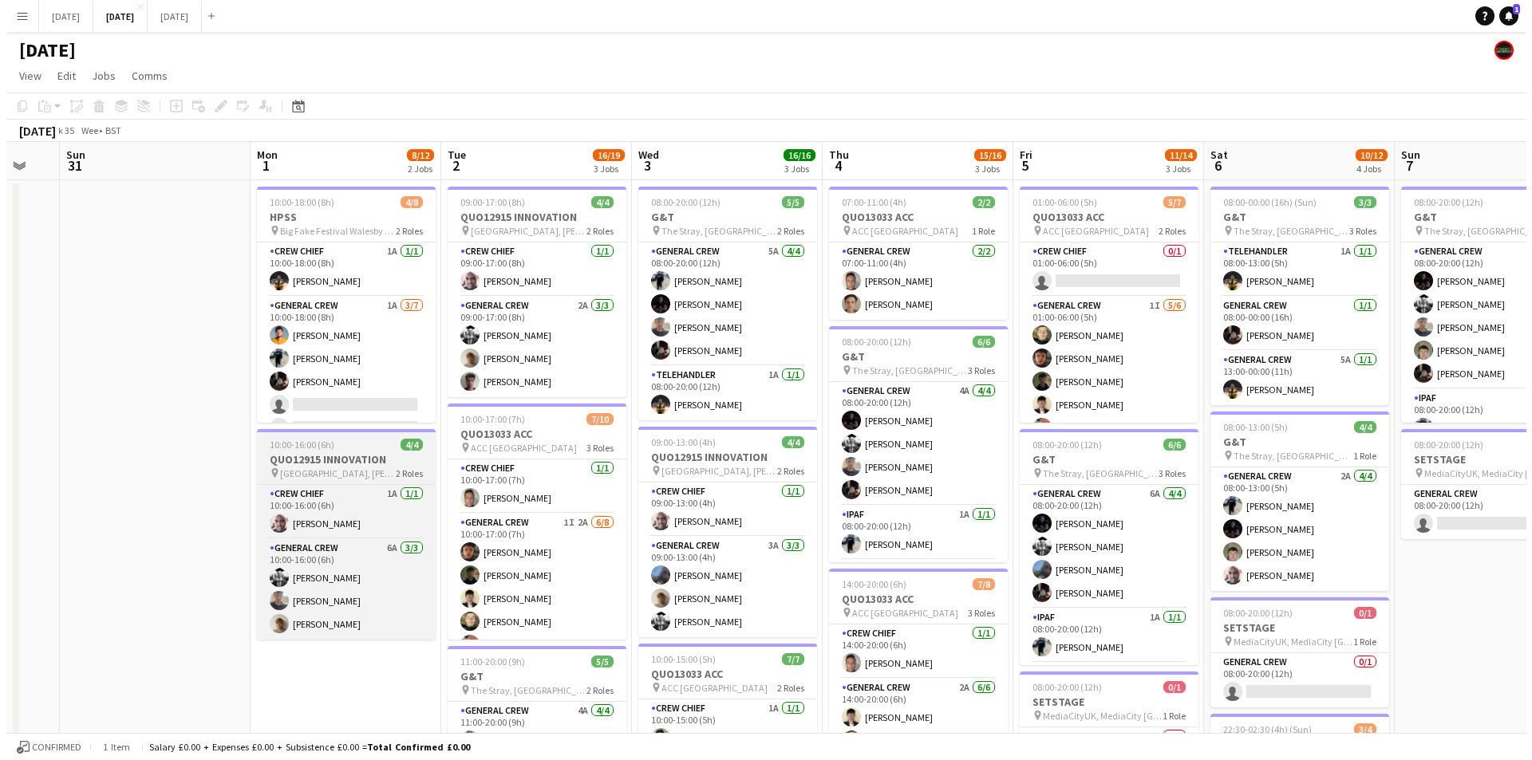
scroll to position [0, 0]
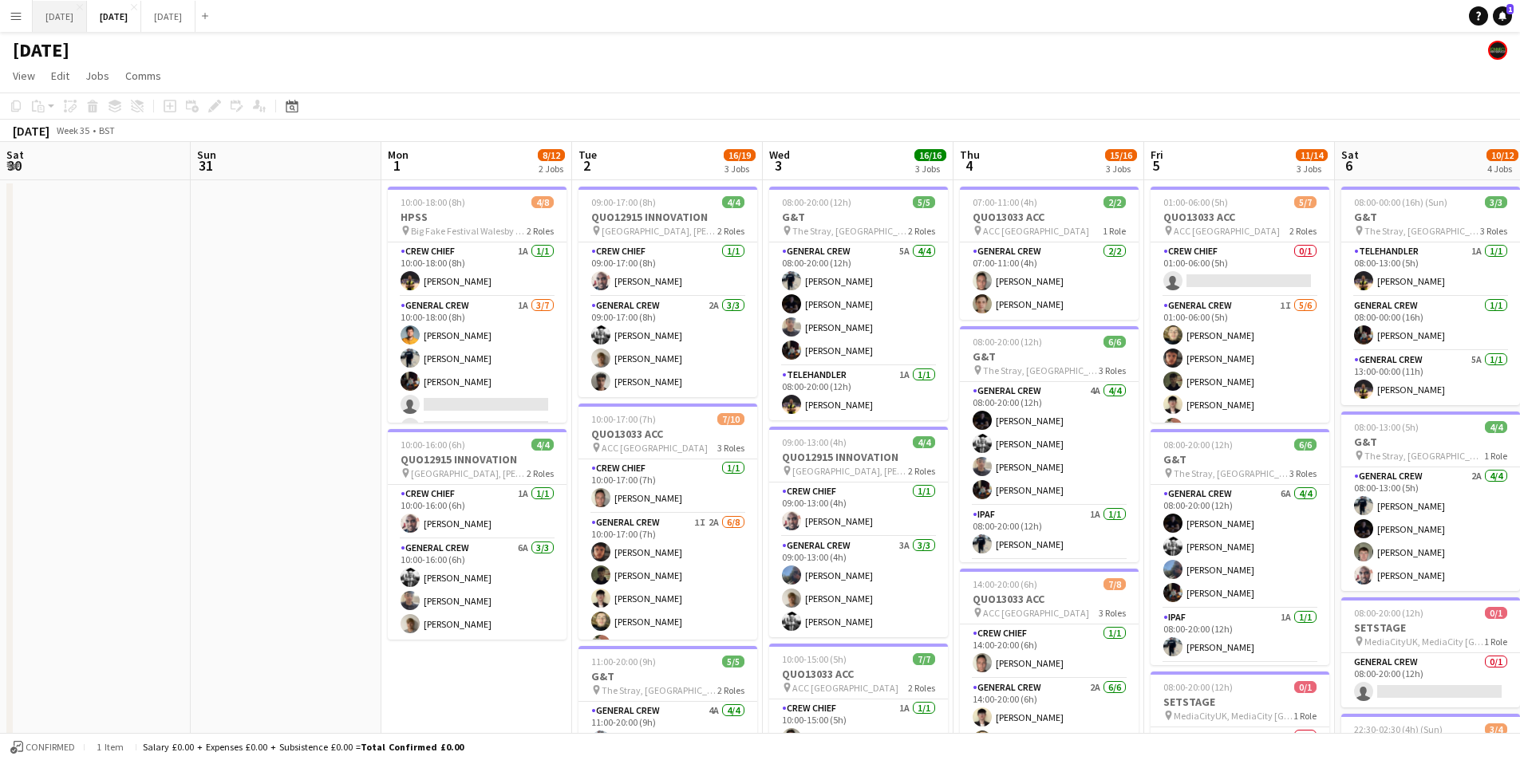
drag, startPoint x: 67, startPoint y: 17, endPoint x: 57, endPoint y: 20, distance: 10.1
click at [67, 18] on button "[DATE] Close" at bounding box center [60, 16] width 54 height 31
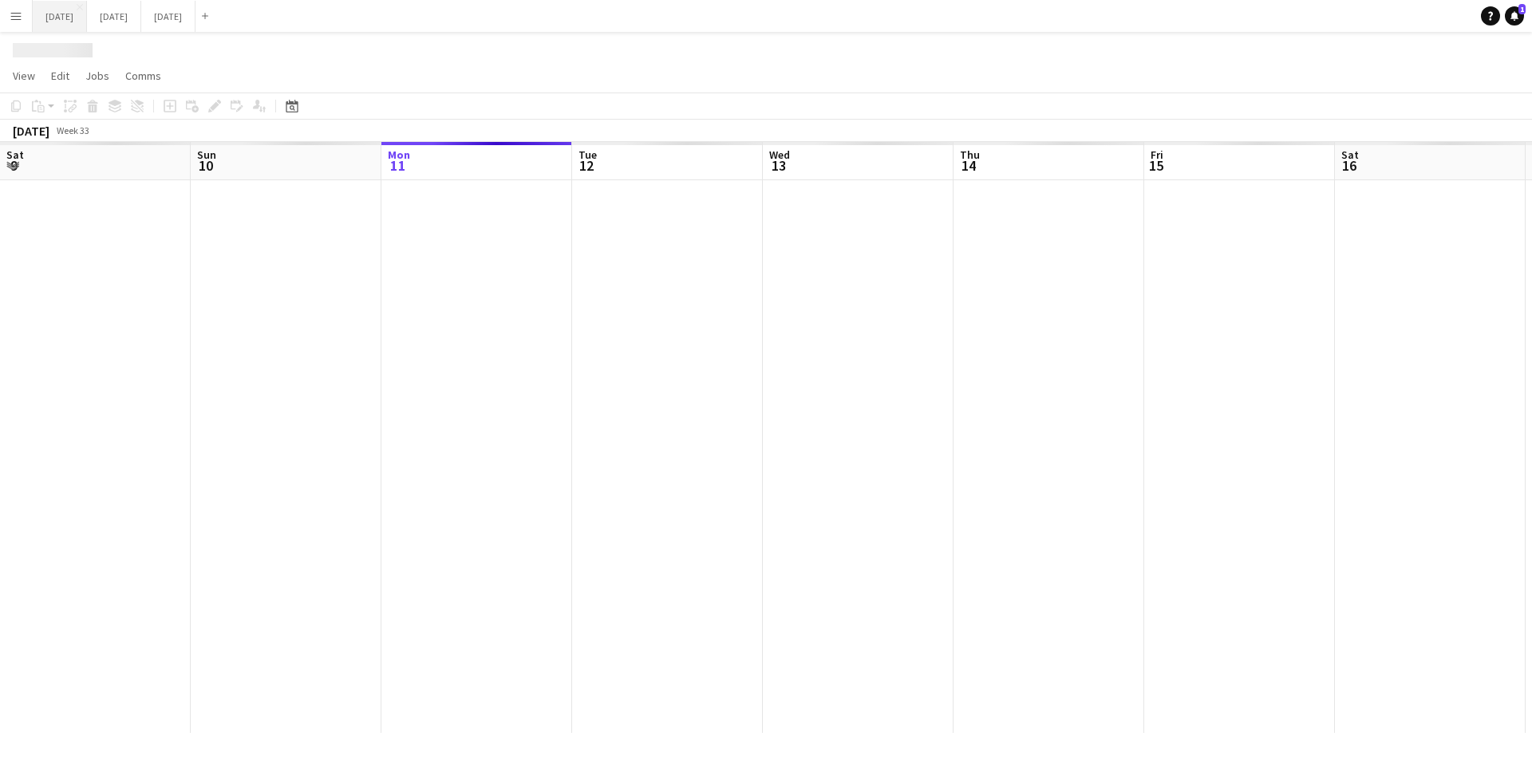
scroll to position [0, 740]
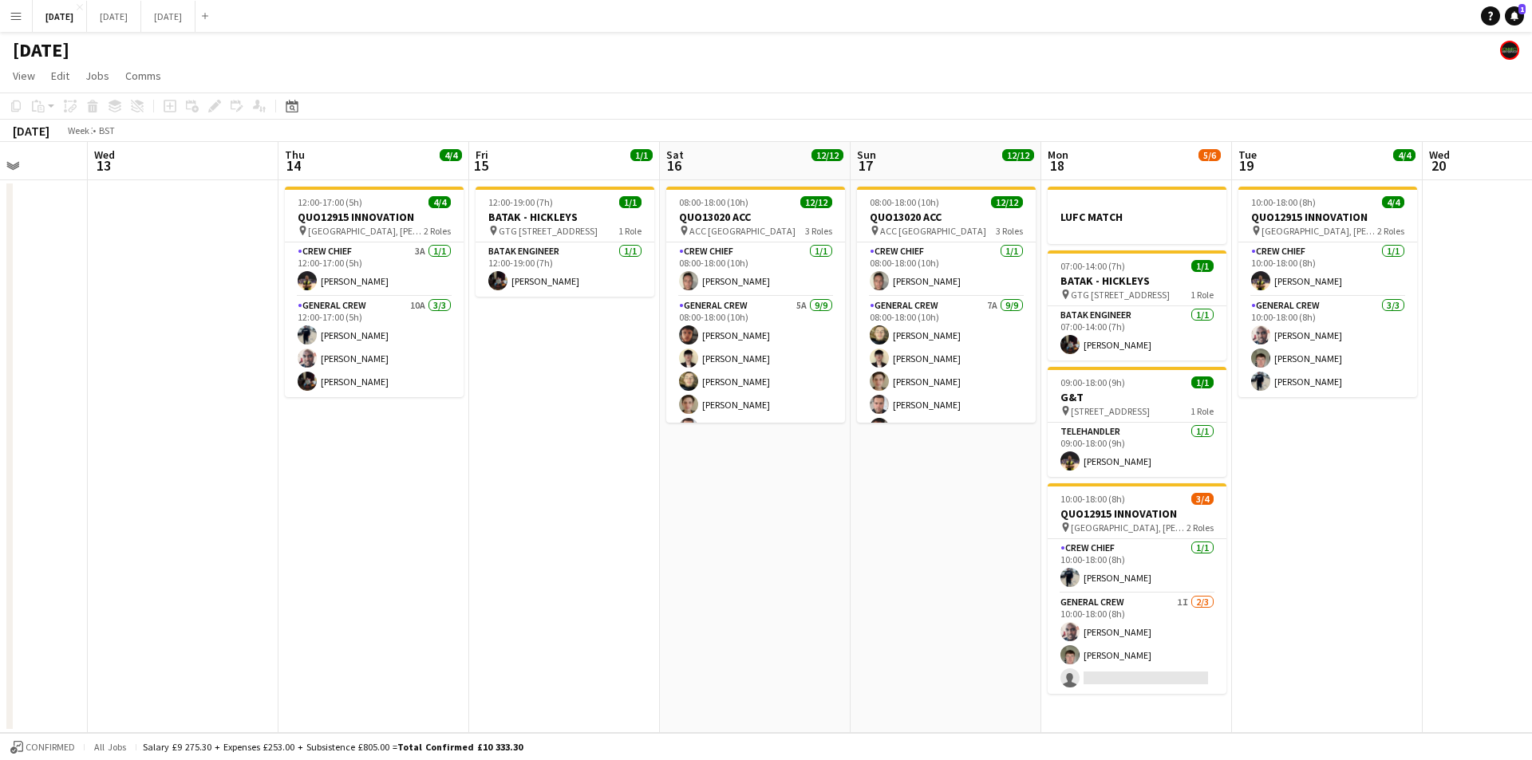
drag, startPoint x: 509, startPoint y: 526, endPoint x: 956, endPoint y: 574, distance: 450.0
click at [1209, 598] on app-calendar-viewport "Sat 9 Sun 10 Mon 11 Tue 12 Wed 13 Thu 14 4/4 1 Job Fri 15 1/1 1 Job Sat 16 12/1…" at bounding box center [766, 437] width 1532 height 591
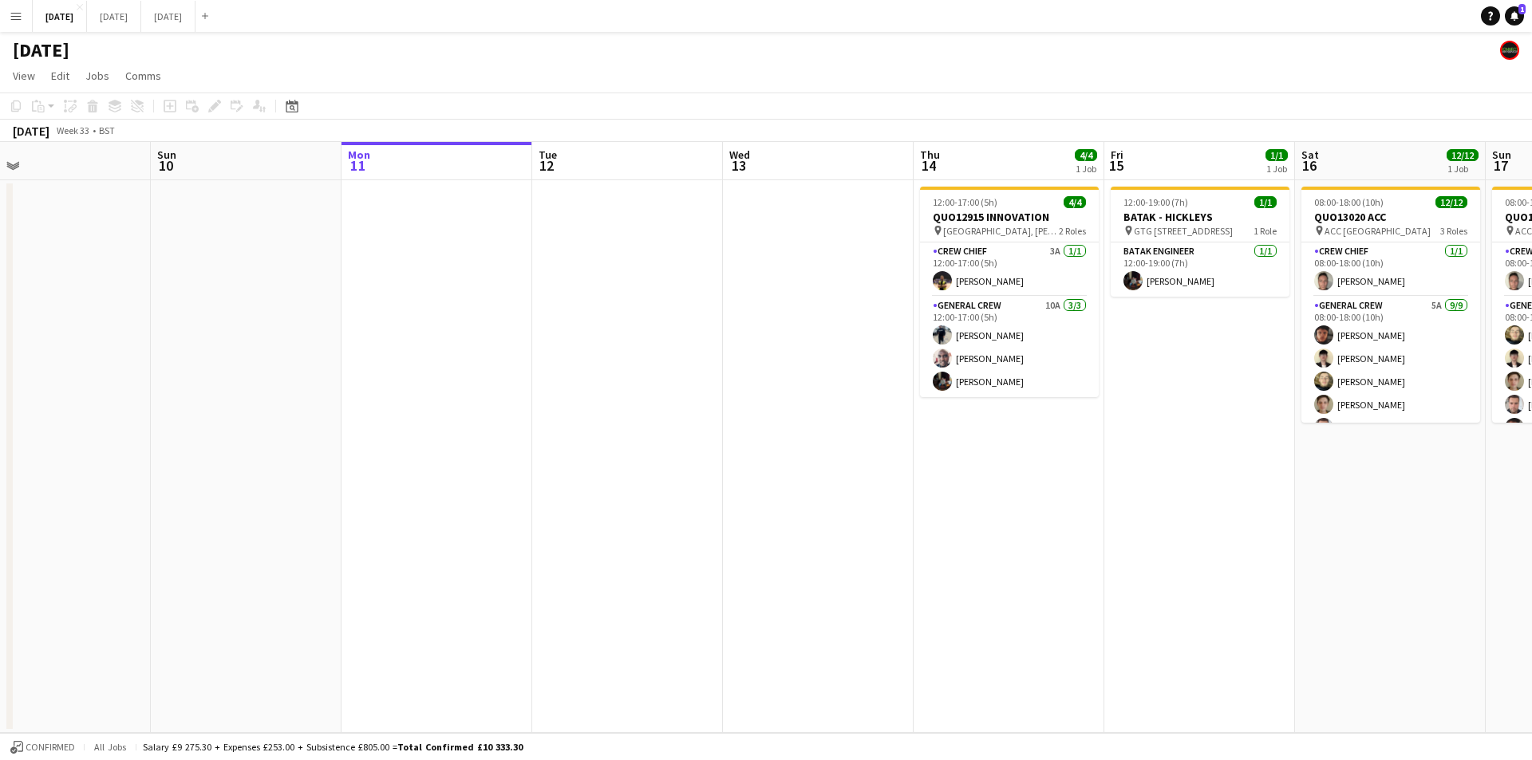
drag, startPoint x: 842, startPoint y: 597, endPoint x: 952, endPoint y: 558, distance: 117.3
click at [1185, 590] on app-calendar-viewport "Thu 7 Fri 8 Sat 9 Sun 10 Mon 11 Tue 12 Wed 13 Thu 14 4/4 1 Job Fri 15 1/1 1 Job…" at bounding box center [766, 437] width 1532 height 591
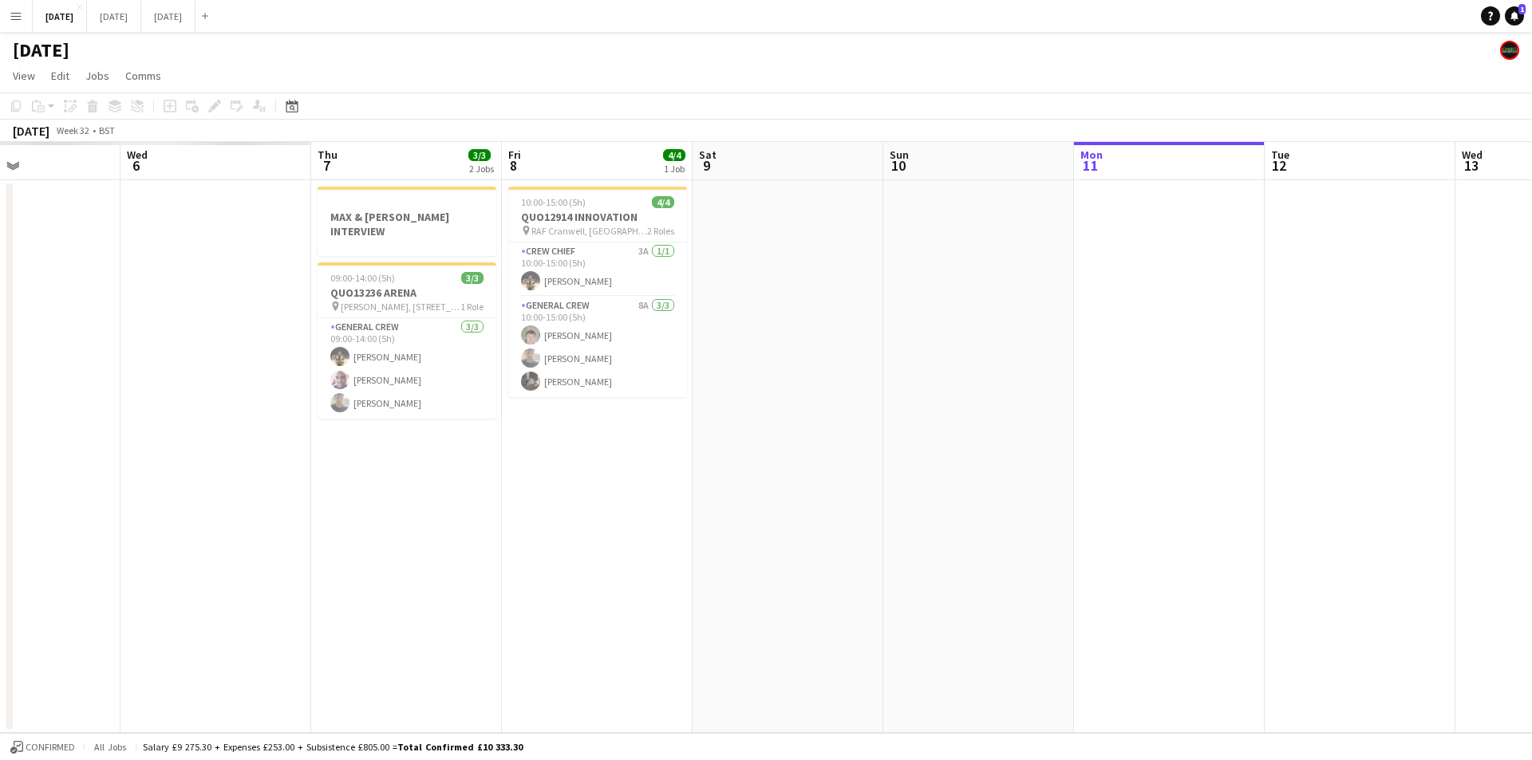
drag, startPoint x: 1178, startPoint y: 587, endPoint x: 983, endPoint y: 589, distance: 195.4
click at [429, 500] on app-calendar-viewport "Mon 4 Tue 5 Wed 6 Thu 7 3/3 2 Jobs Fri 8 4/4 1 Job Sat 9 Sun 10 Mon 11 Tue 12 W…" at bounding box center [766, 437] width 1532 height 591
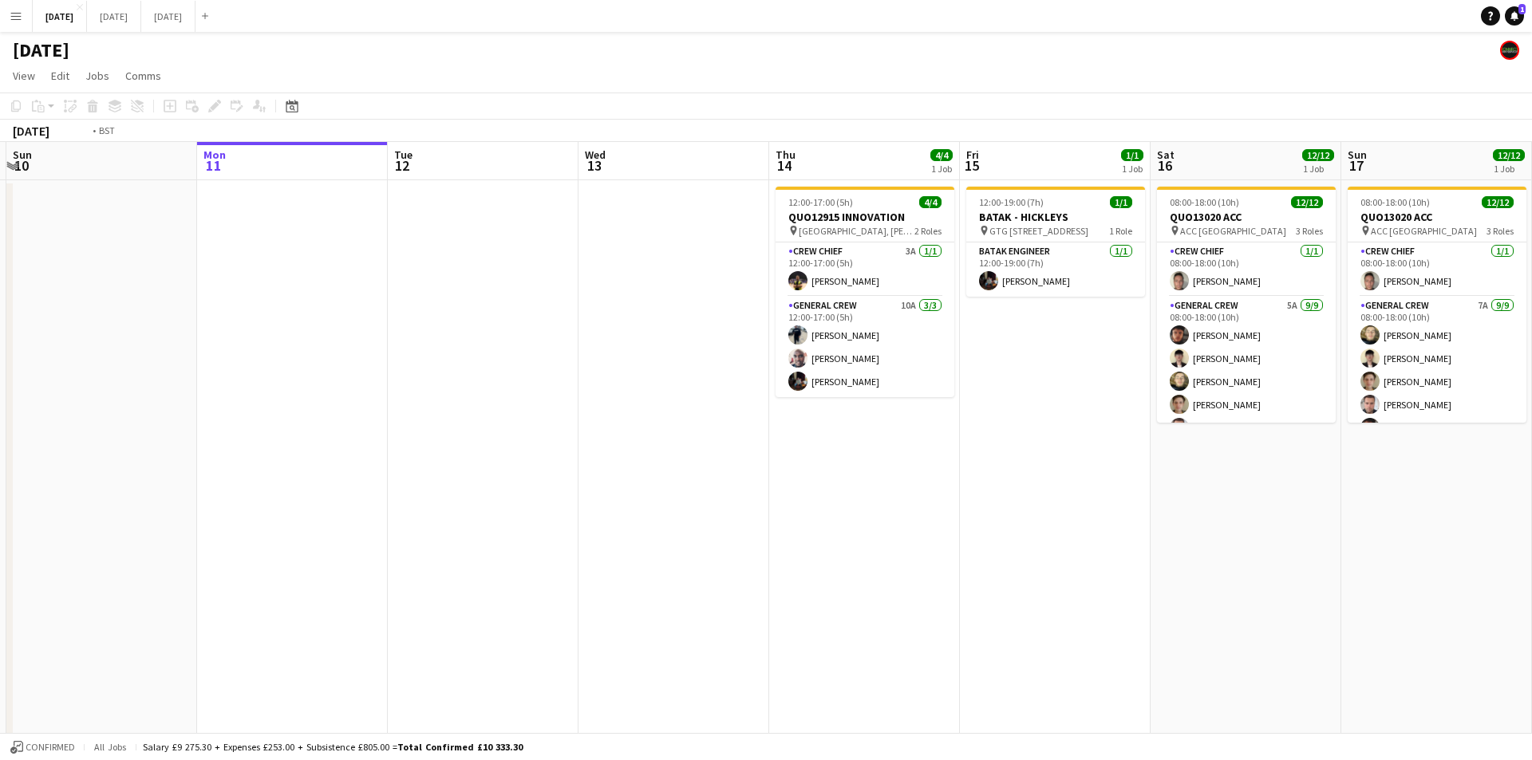
drag, startPoint x: 983, startPoint y: 589, endPoint x: 868, endPoint y: 568, distance: 116.7
click at [471, 536] on app-calendar-viewport "Thu 7 3/3 2 Jobs Fri 8 4/4 1 Job Sat 9 Sun 10 Mon 11 Tue 12 Wed 13 Thu 14 4/4 1…" at bounding box center [766, 581] width 1532 height 879
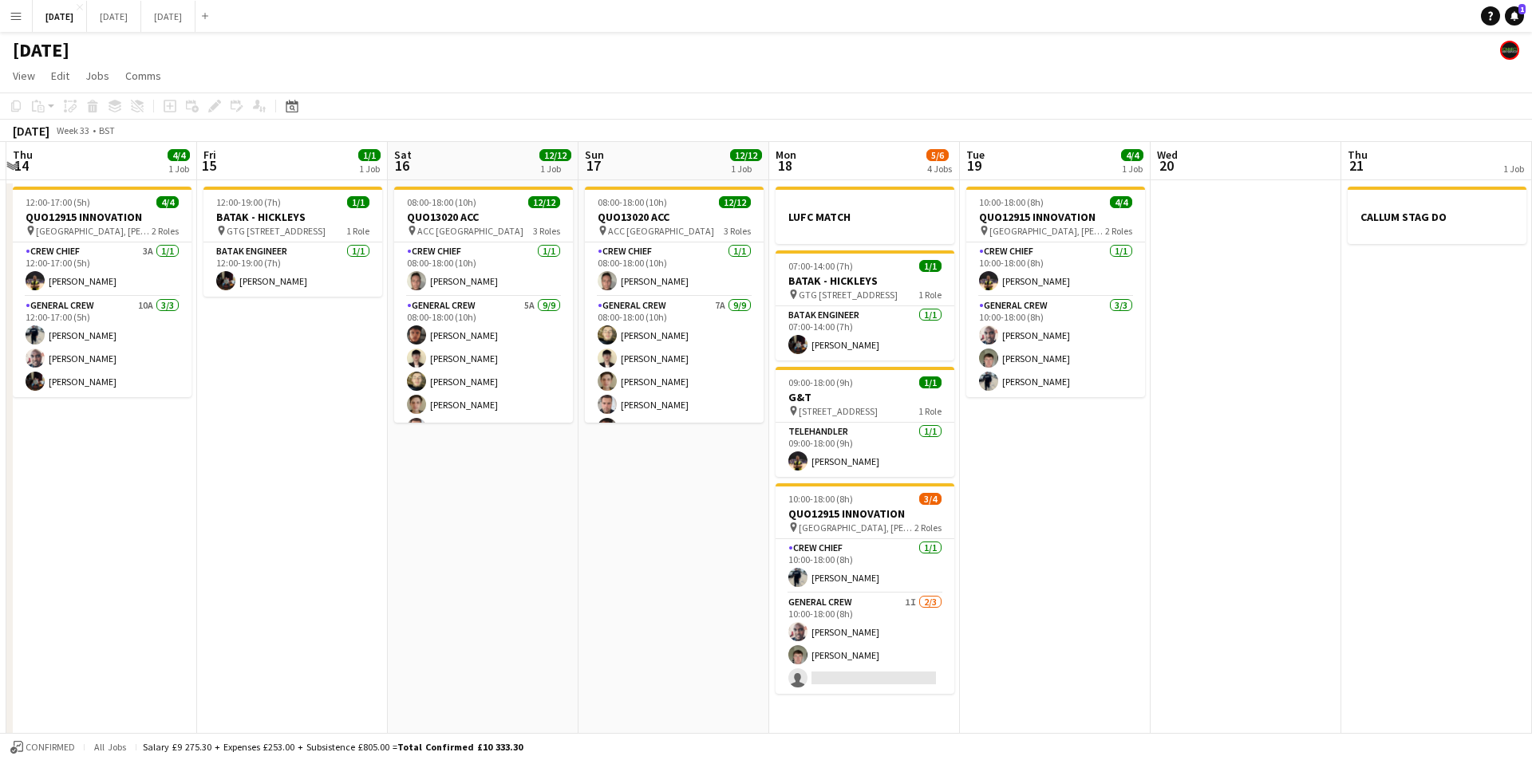
drag, startPoint x: 735, startPoint y: 554, endPoint x: 459, endPoint y: 506, distance: 280.1
click at [460, 506] on app-calendar-viewport "Mon 11 Tue 12 Wed 13 Thu 14 4/4 1 Job Fri 15 1/1 1 Job Sat 16 12/12 1 Job Sun 1…" at bounding box center [766, 581] width 1532 height 879
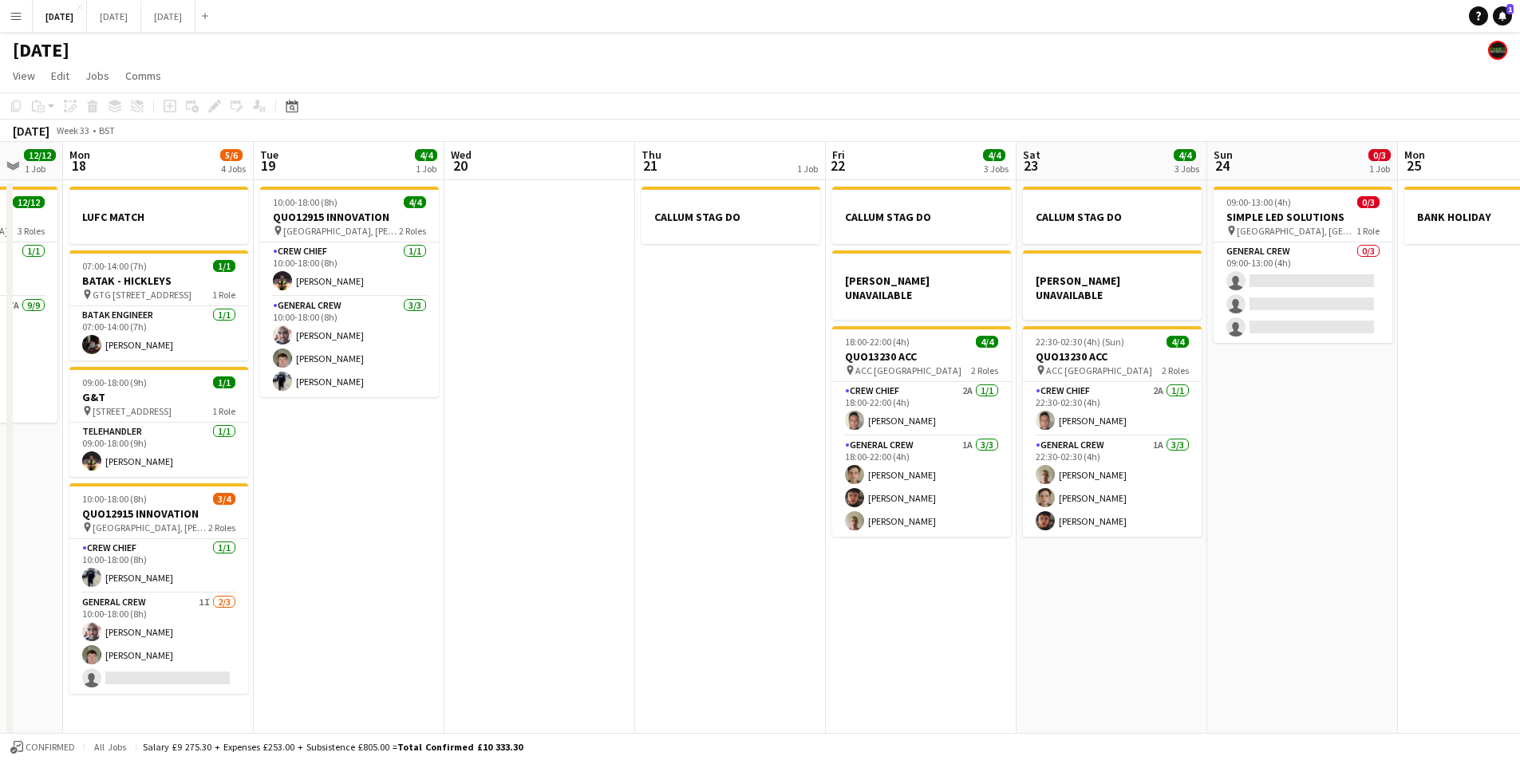
drag, startPoint x: 933, startPoint y: 500, endPoint x: 621, endPoint y: 480, distance: 313.3
click at [621, 480] on app-calendar-viewport "Thu 14 4/4 1 Job Fri 15 1/1 1 Job Sat 16 12/12 1 Job Sun 17 12/12 1 Job Mon 18 …" at bounding box center [760, 581] width 1520 height 879
drag, startPoint x: 807, startPoint y: 533, endPoint x: 646, endPoint y: 500, distance: 164.4
click at [646, 500] on app-calendar-viewport "Thu 14 4/4 1 Job Fri 15 1/1 1 Job Sat 16 12/12 1 Job Sun 17 12/12 1 Job Mon 18 …" at bounding box center [760, 581] width 1520 height 879
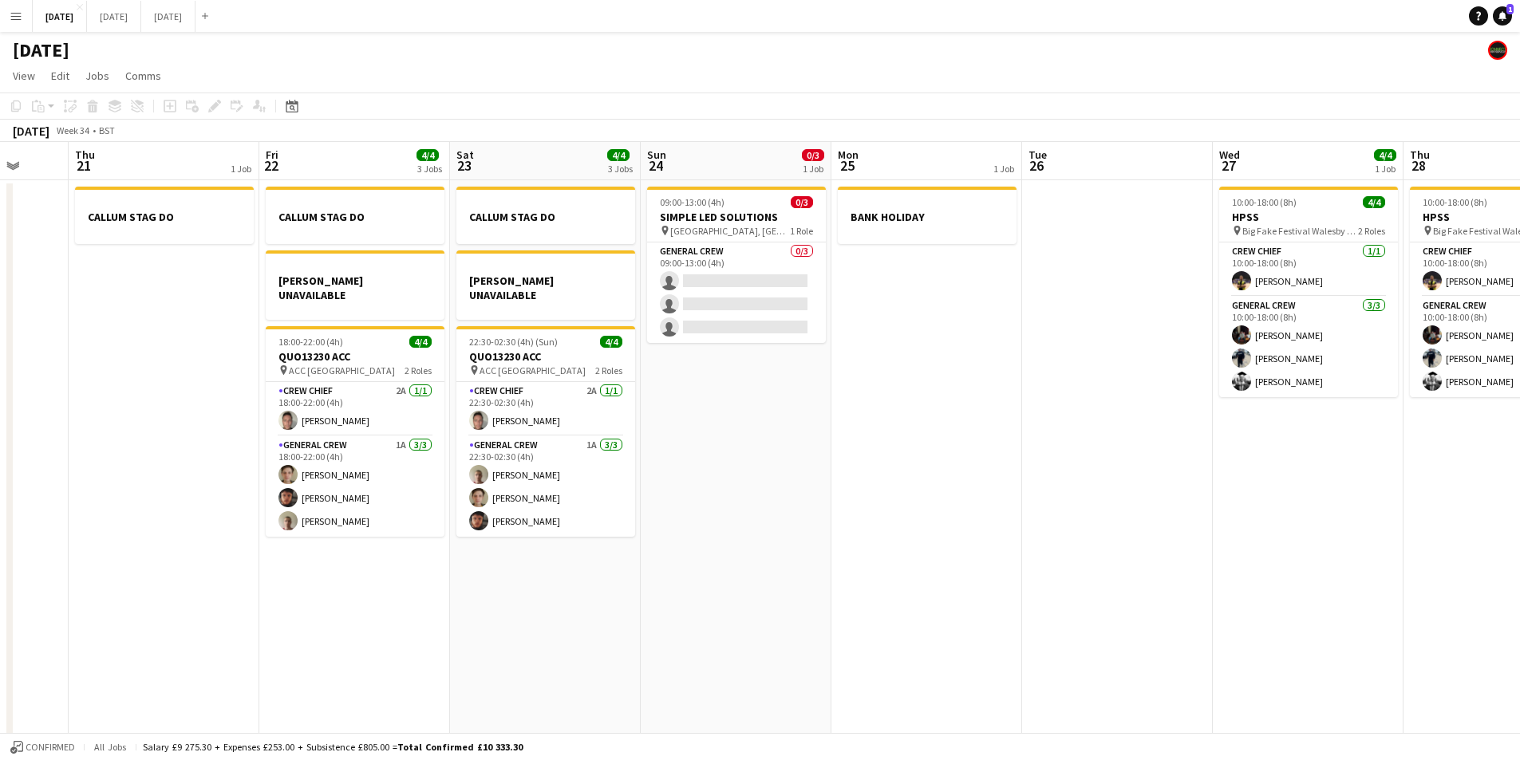
drag, startPoint x: 676, startPoint y: 574, endPoint x: 97, endPoint y: 461, distance: 590.7
click at [93, 461] on app-calendar-viewport "Sat 16 12/12 1 Job Sun 17 12/12 1 Job Mon 18 5/6 4 Jobs Tue 19 4/4 1 Job Wed 20…" at bounding box center [760, 581] width 1520 height 879
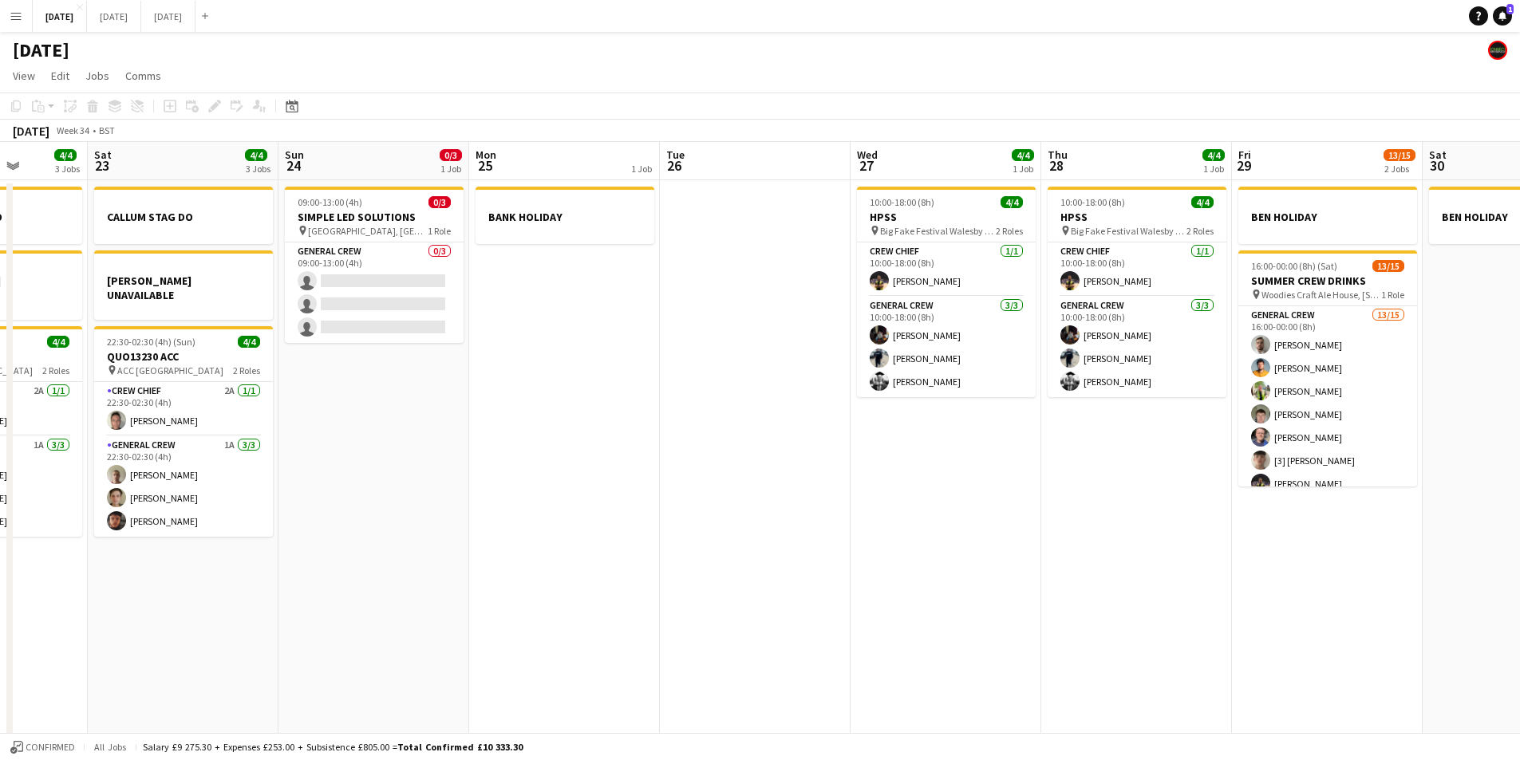
drag, startPoint x: 937, startPoint y: 530, endPoint x: 564, endPoint y: 489, distance: 375.6
click at [564, 489] on app-calendar-viewport "Tue 19 4/4 1 Job Wed 20 Thu 21 1 Job Fri 22 4/4 3 Jobs Sat 23 4/4 3 Jobs Sun 24…" at bounding box center [760, 581] width 1520 height 879
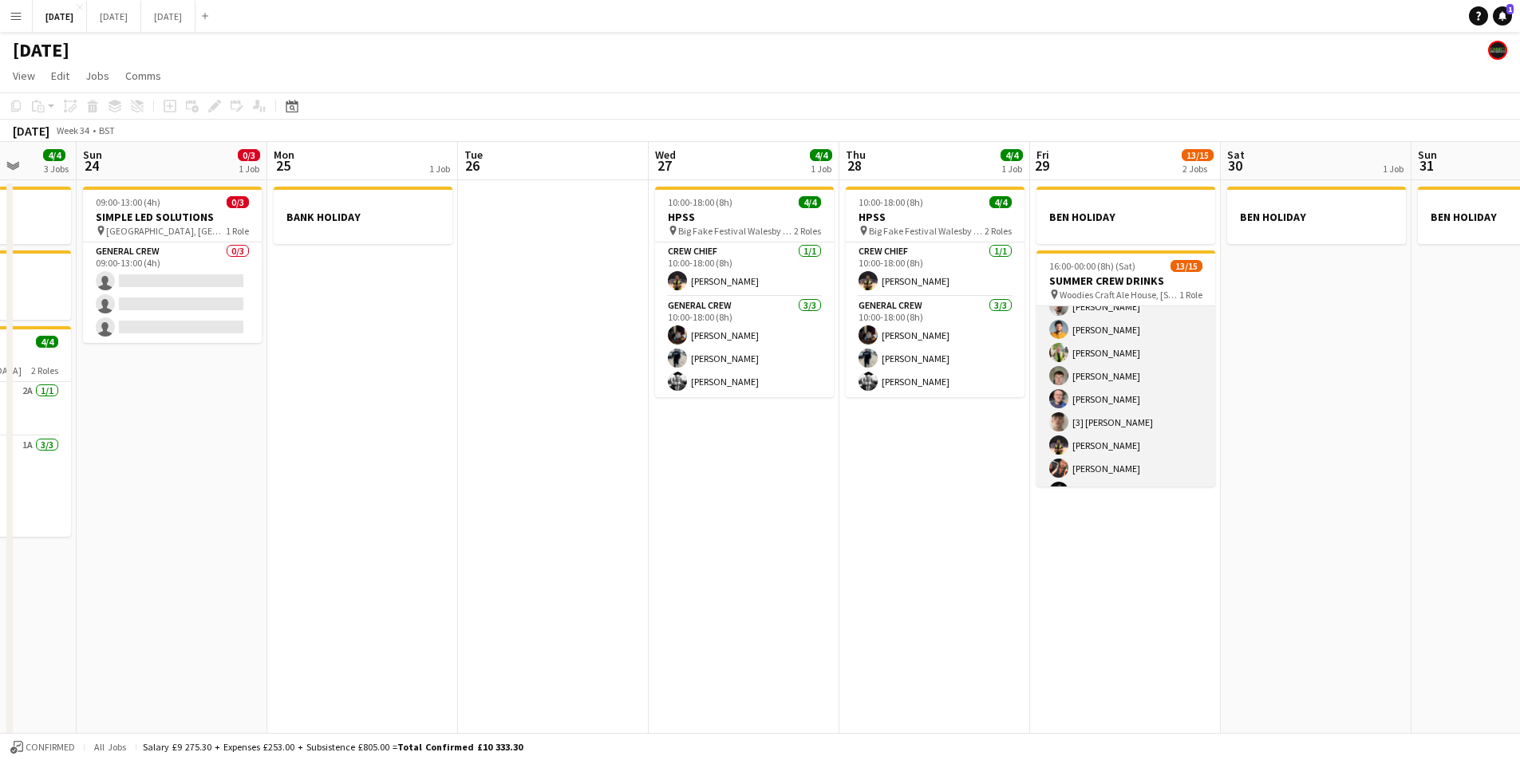
scroll to position [0, 0]
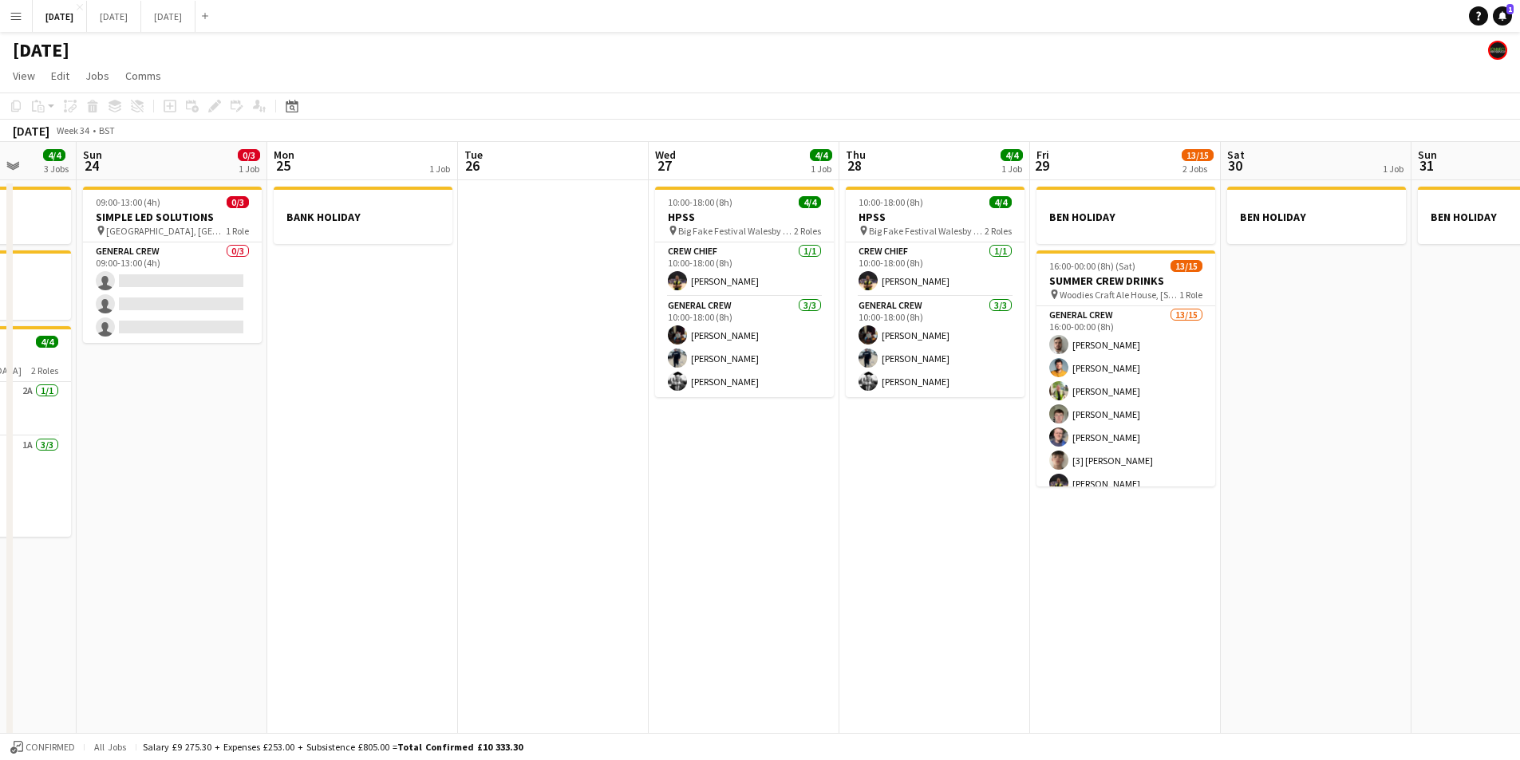
drag, startPoint x: 1025, startPoint y: 519, endPoint x: 1213, endPoint y: 511, distance: 187.6
click at [1213, 511] on app-calendar-viewport "Thu 21 1 Job Fri 22 4/4 3 Jobs Sat 23 4/4 3 Jobs Sun 24 0/3 1 Job Mon 25 1 Job …" at bounding box center [760, 581] width 1520 height 879
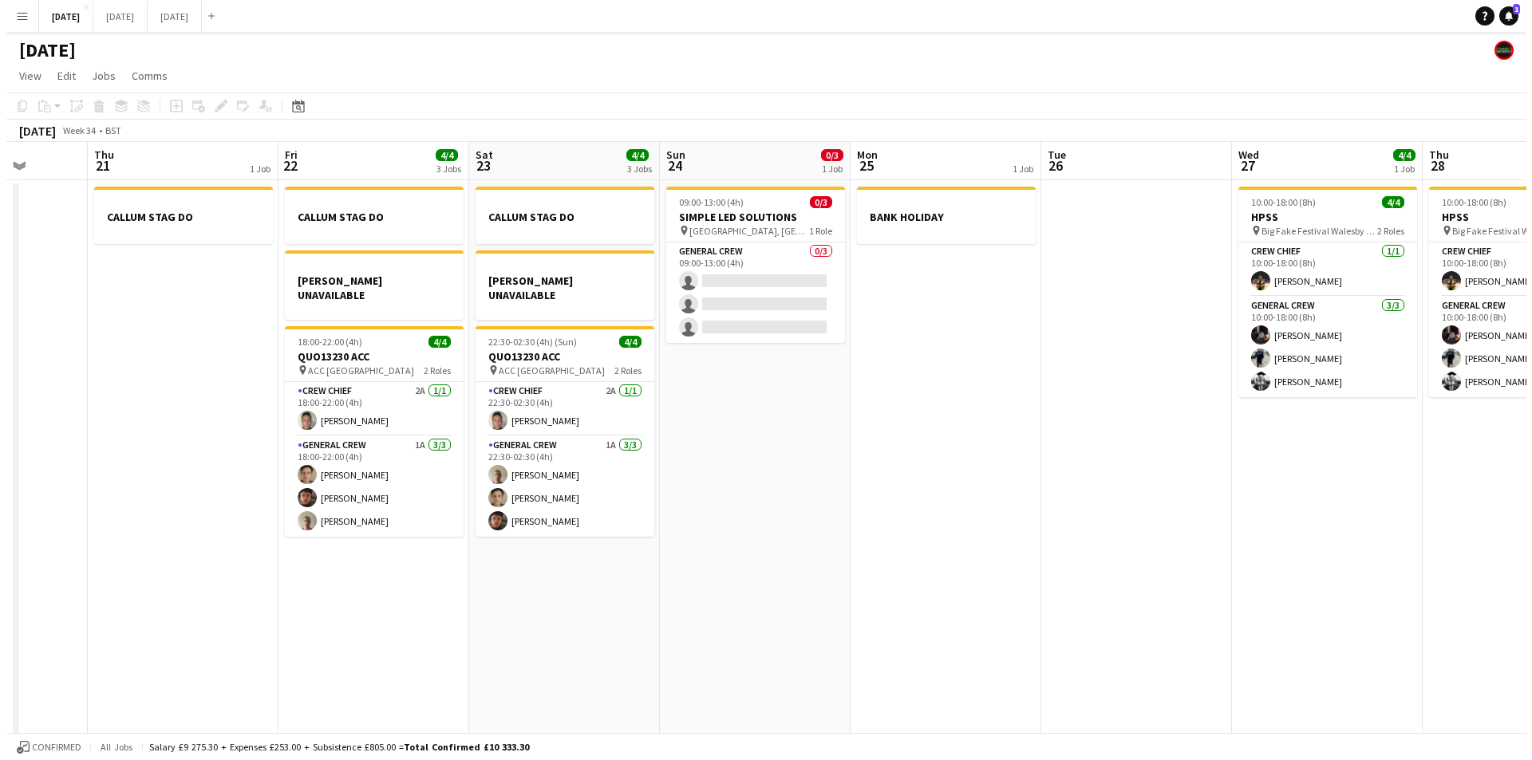
scroll to position [0, 491]
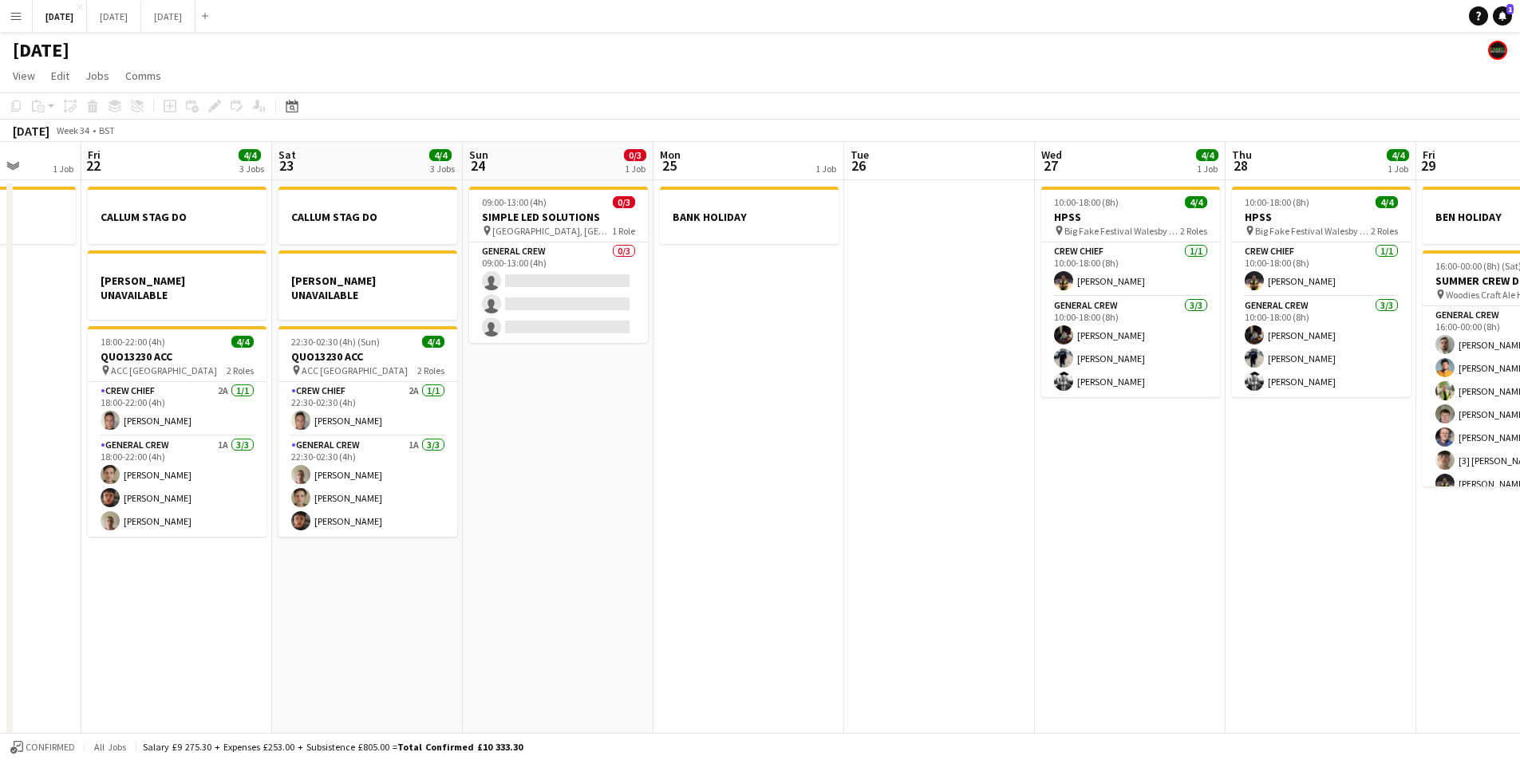
click at [14, 21] on app-icon "Menu" at bounding box center [16, 16] width 13 height 13
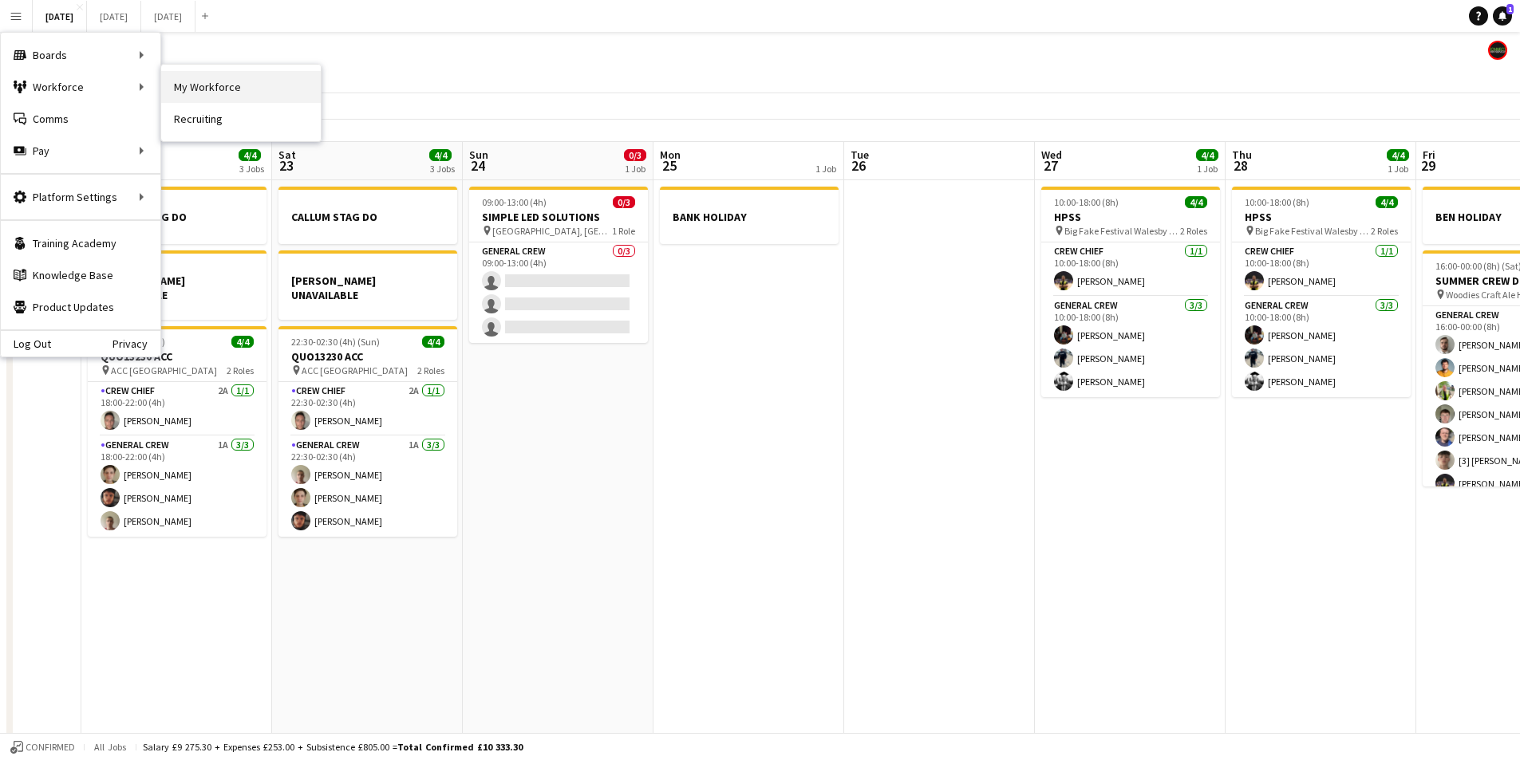
click at [205, 89] on link "My Workforce" at bounding box center [241, 87] width 160 height 32
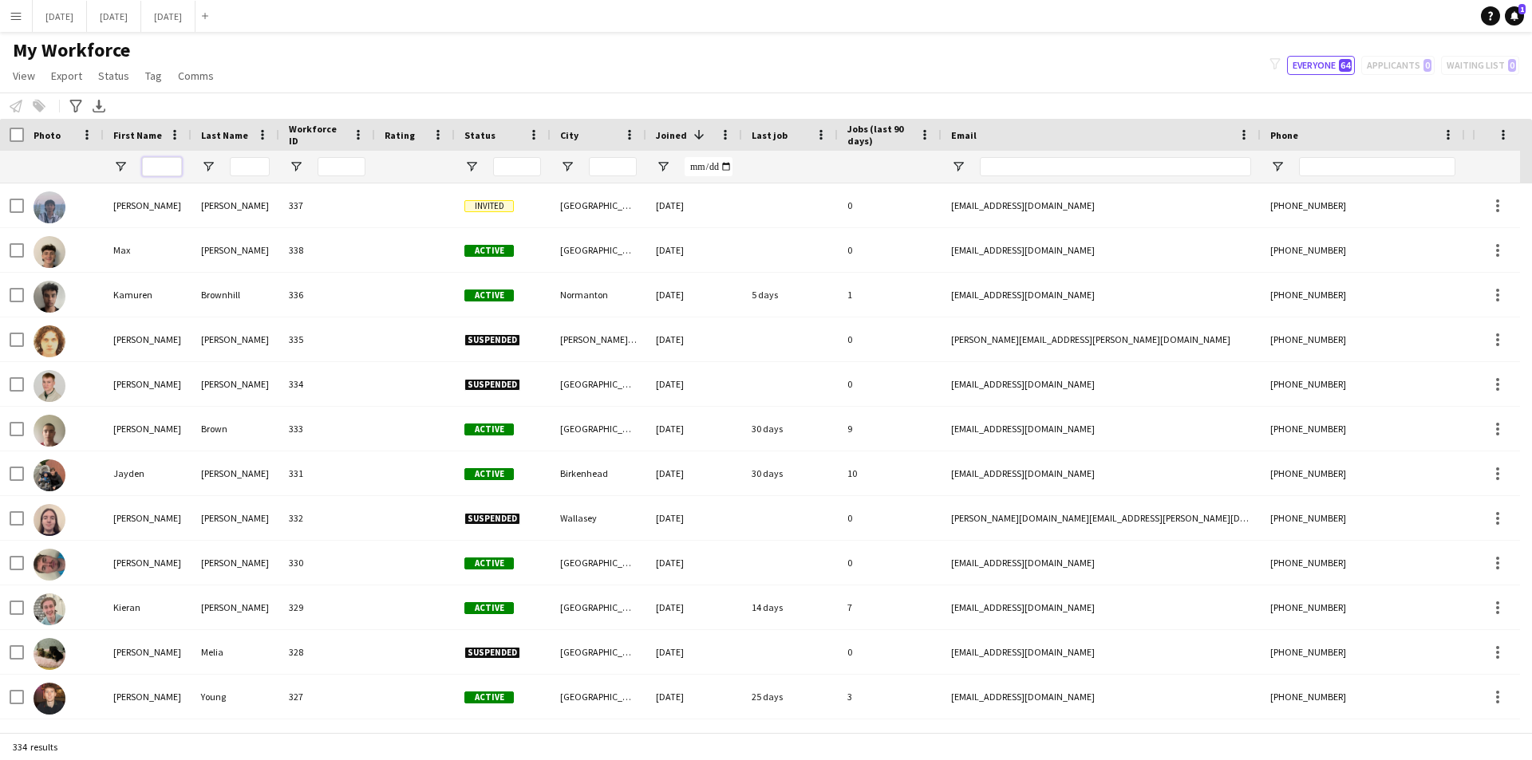
click at [151, 173] on input "First Name Filter Input" at bounding box center [162, 166] width 40 height 19
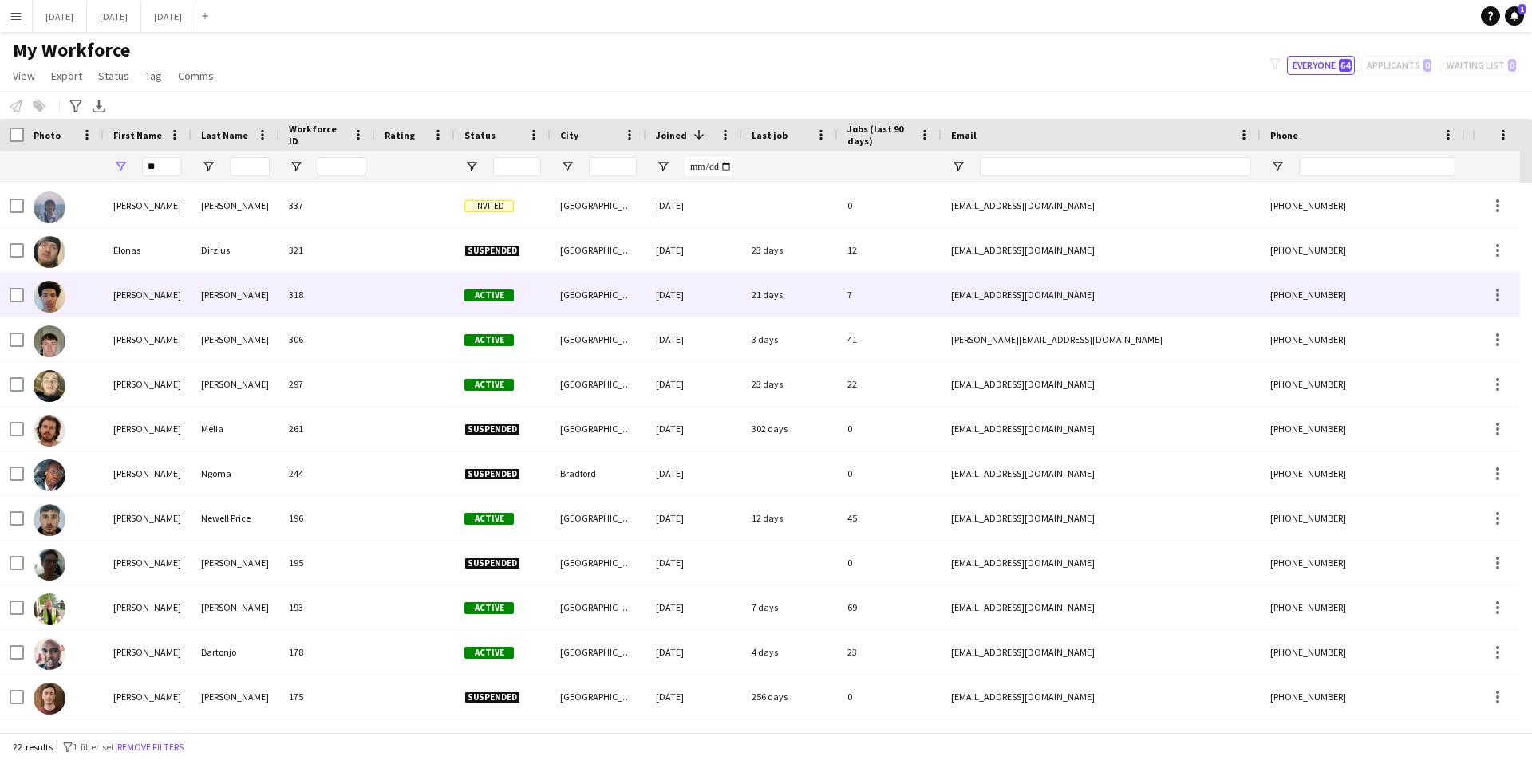
click at [403, 291] on div at bounding box center [415, 295] width 80 height 44
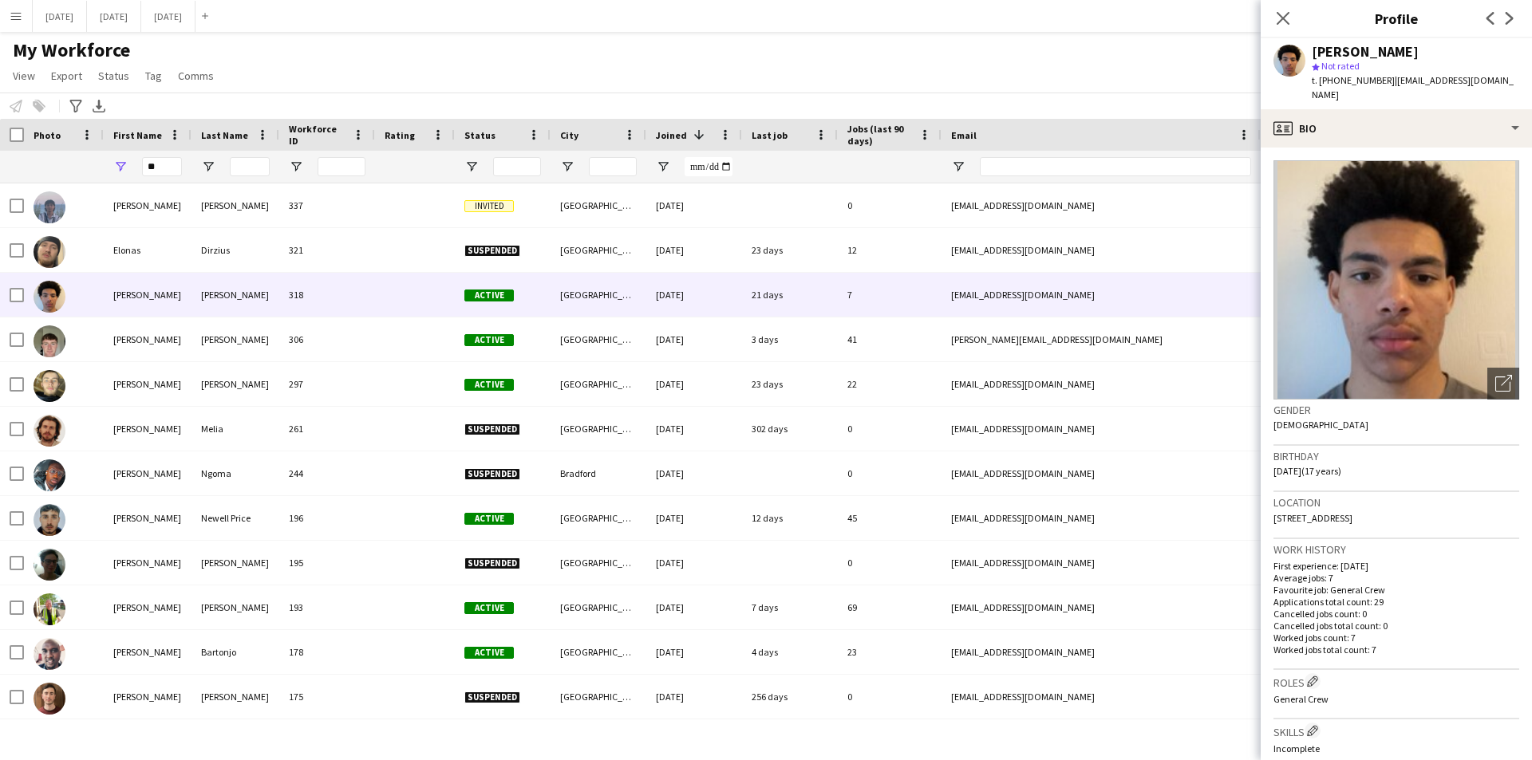
scroll to position [479, 0]
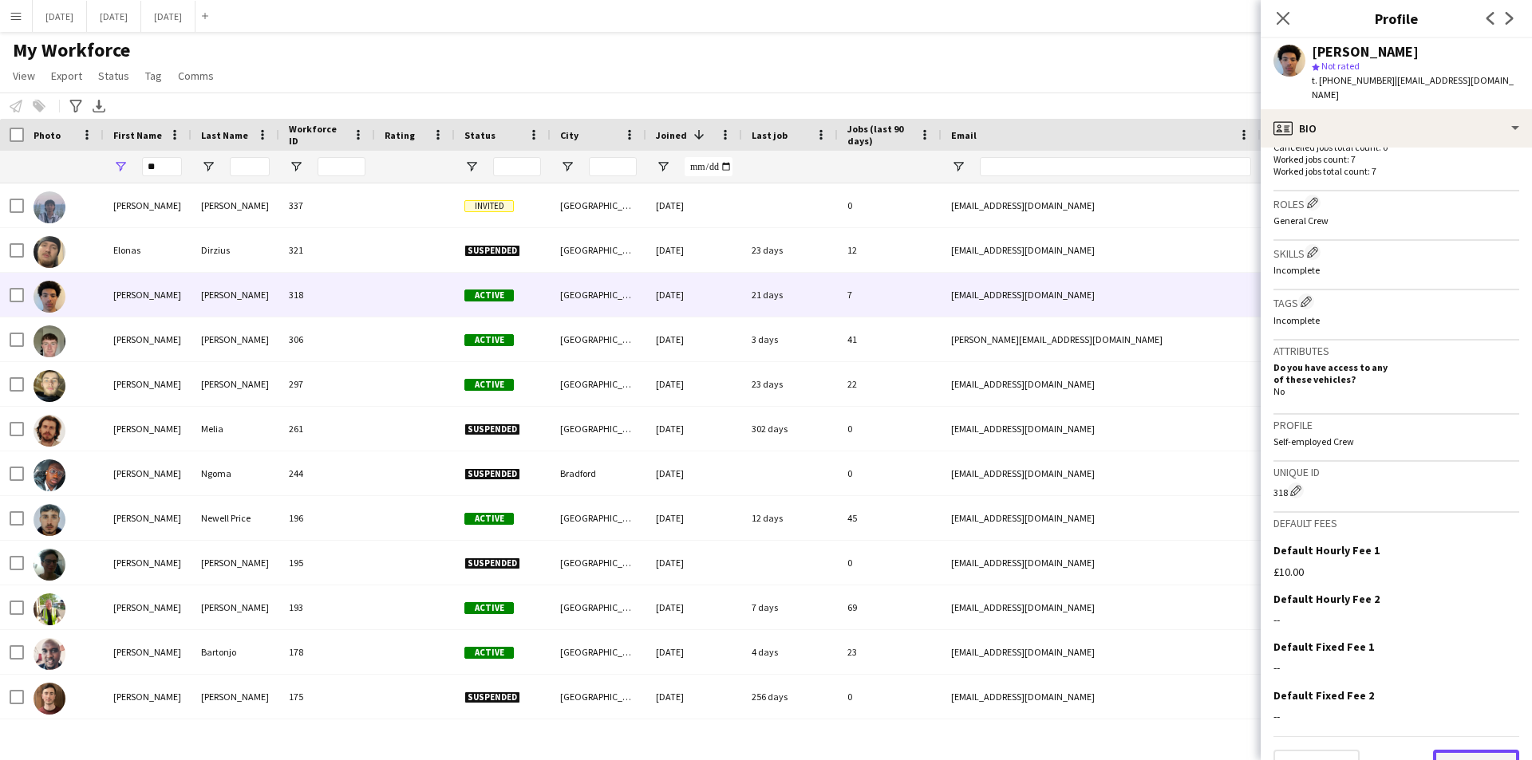
click at [1453, 753] on button "Next" at bounding box center [1476, 766] width 86 height 32
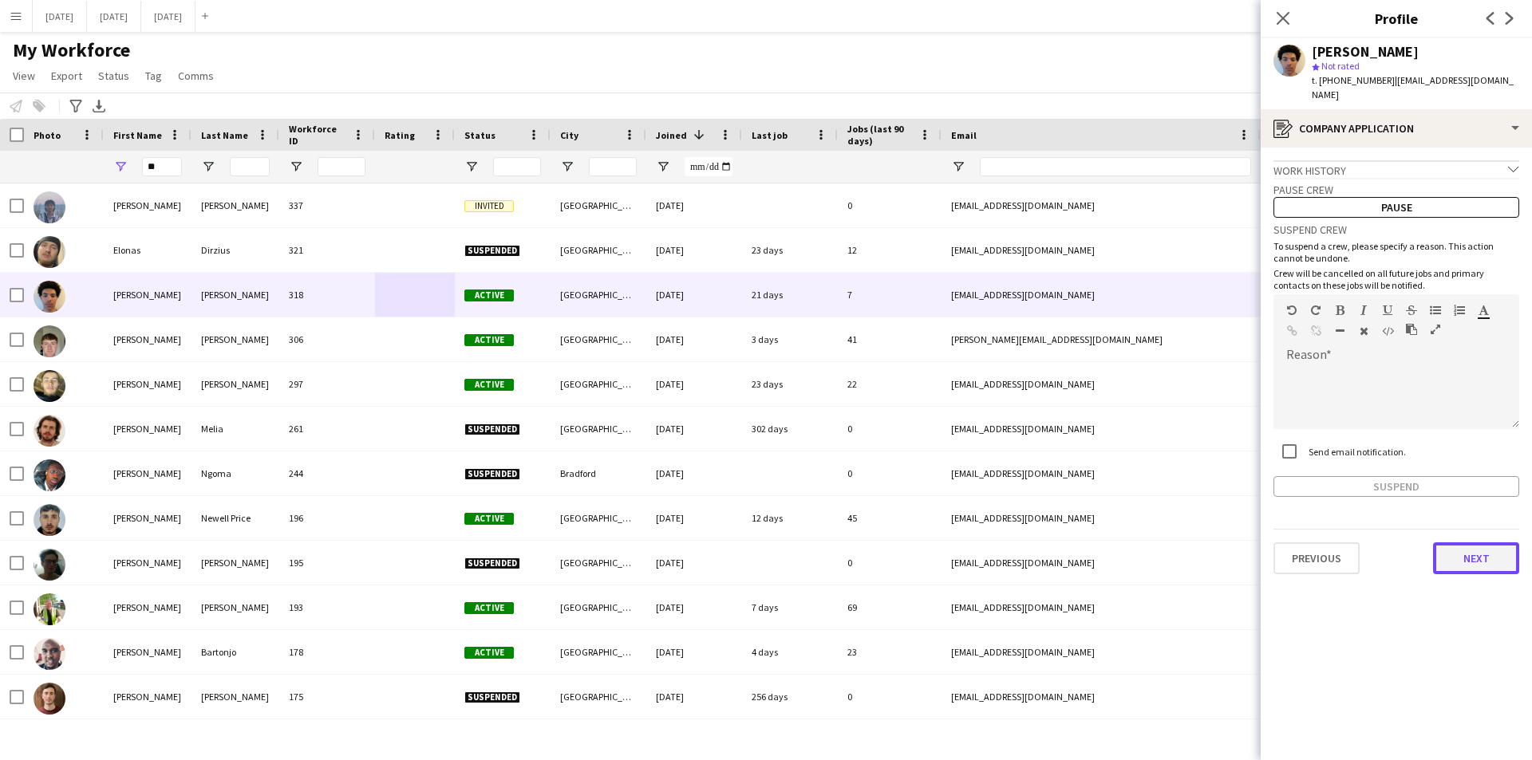
click at [1475, 542] on button "Next" at bounding box center [1476, 558] width 86 height 32
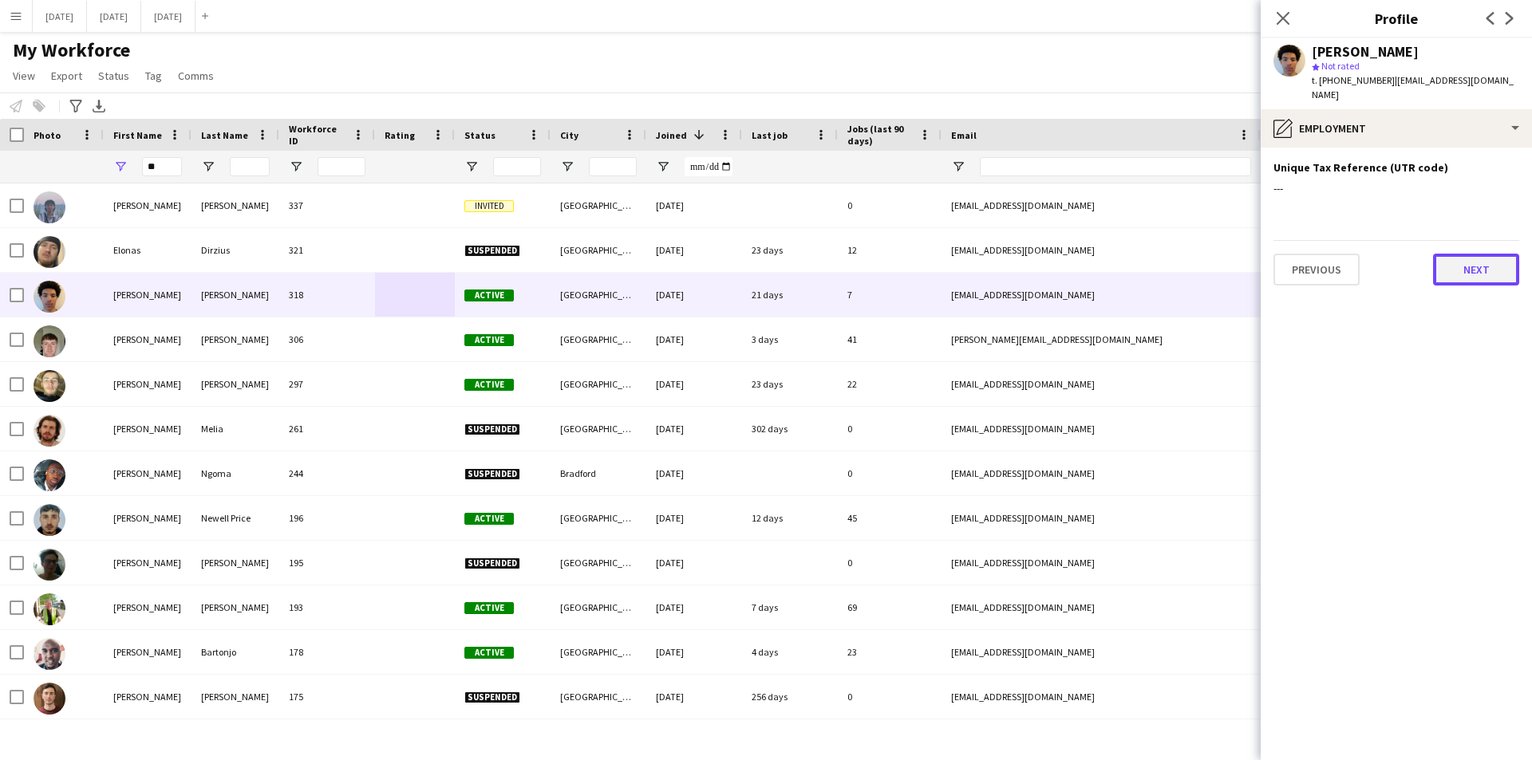
click at [1481, 254] on button "Next" at bounding box center [1476, 270] width 86 height 32
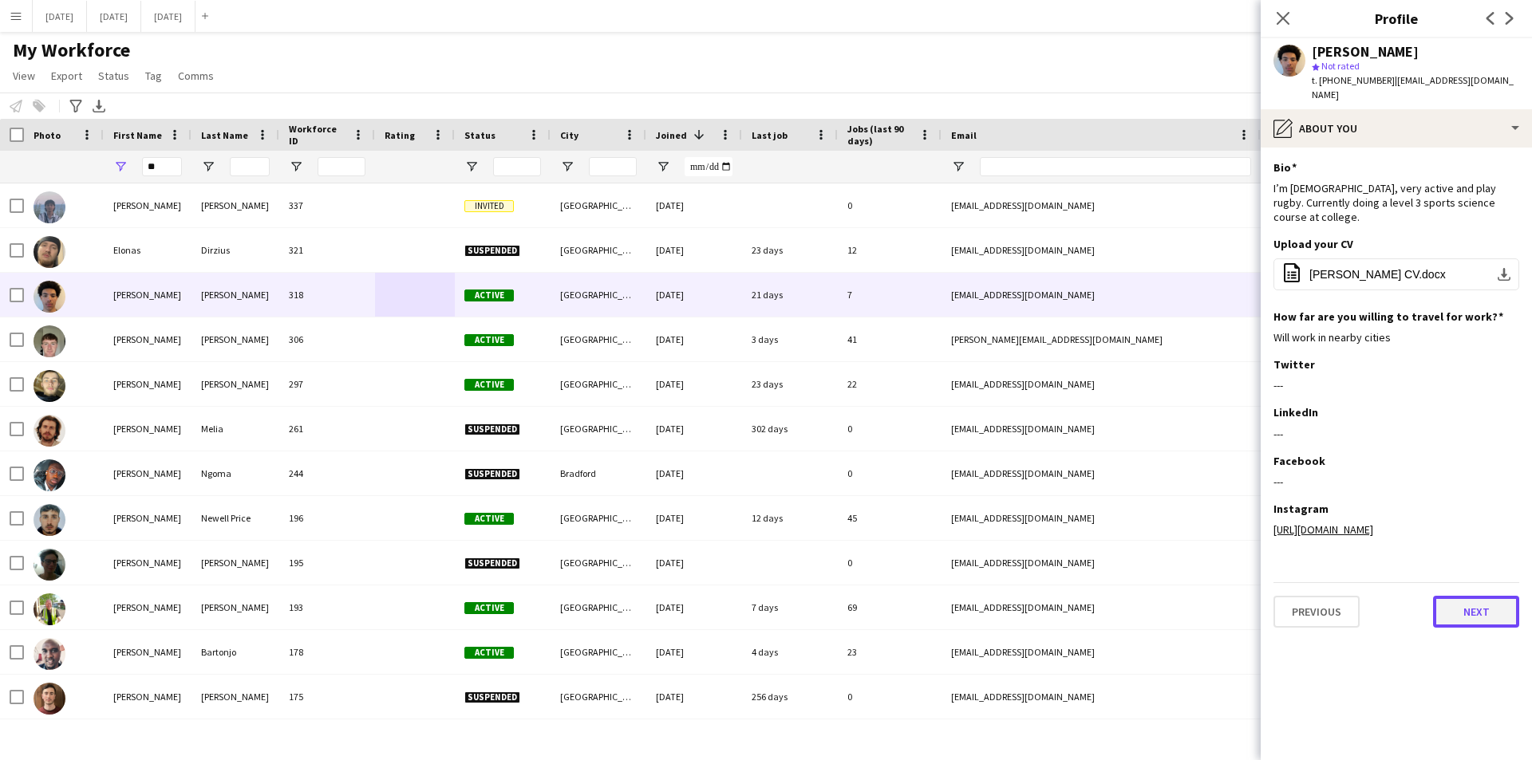
click at [1470, 618] on button "Next" at bounding box center [1476, 612] width 86 height 32
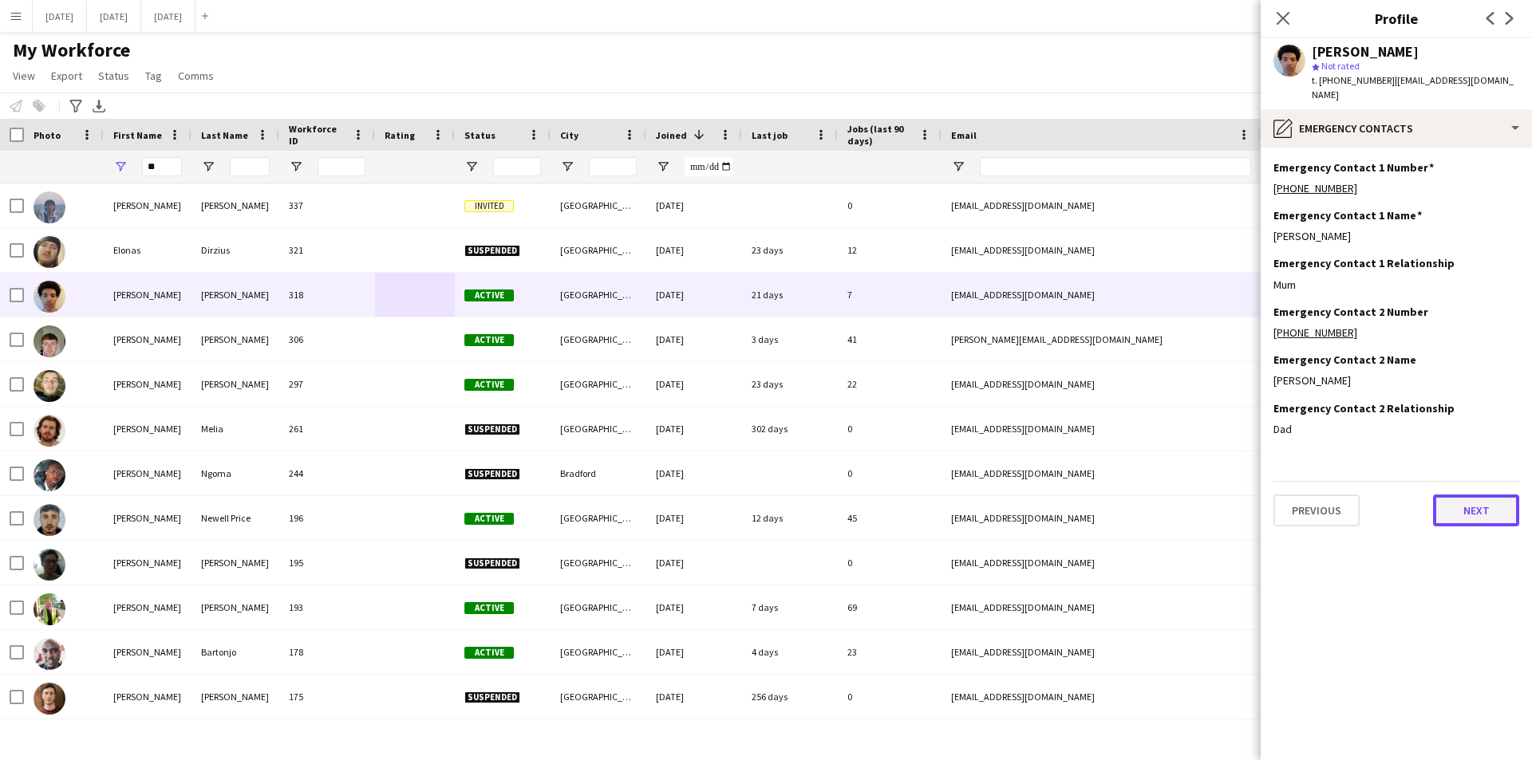
click at [1463, 502] on button "Next" at bounding box center [1476, 511] width 86 height 32
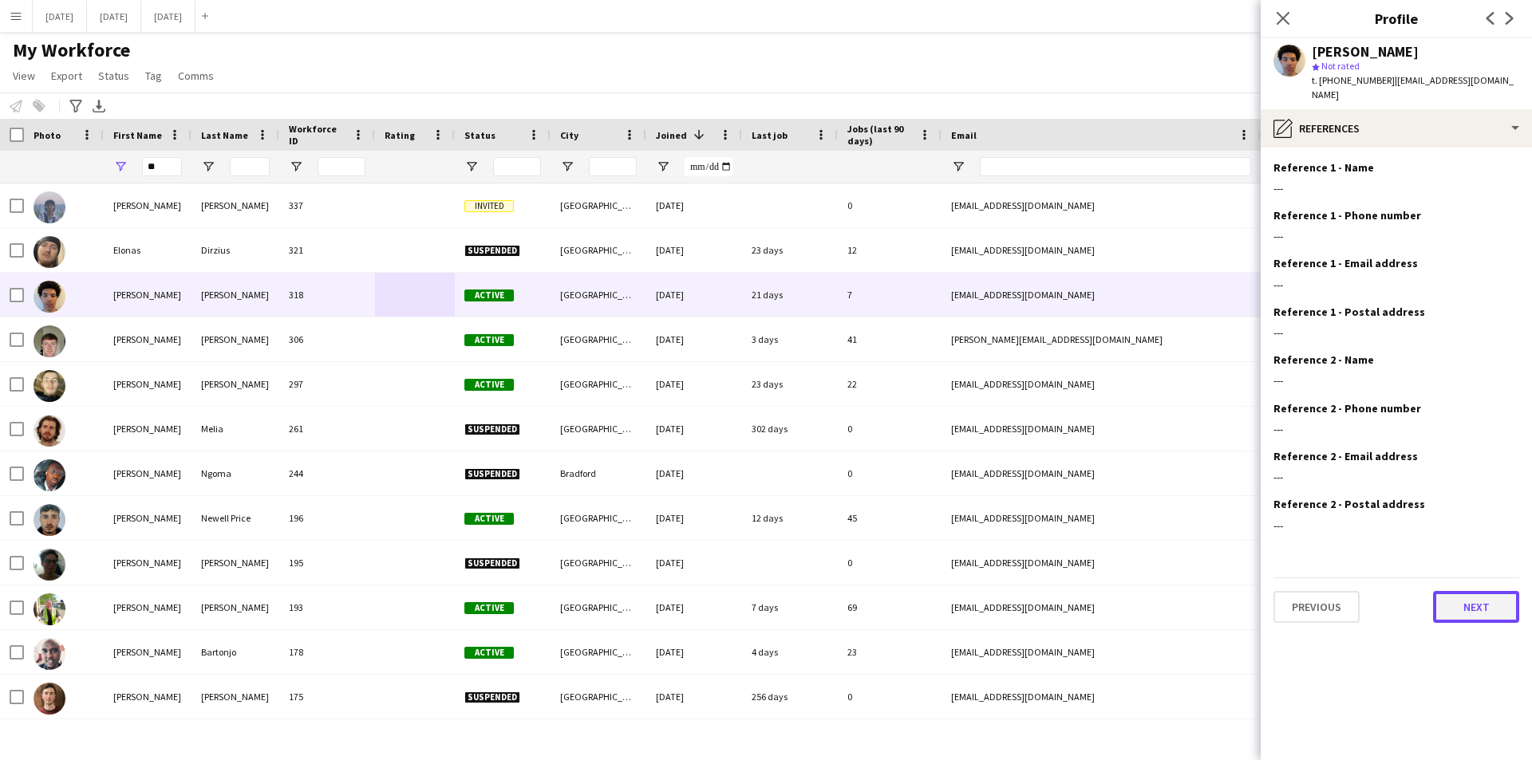
click at [1453, 591] on button "Next" at bounding box center [1476, 607] width 86 height 32
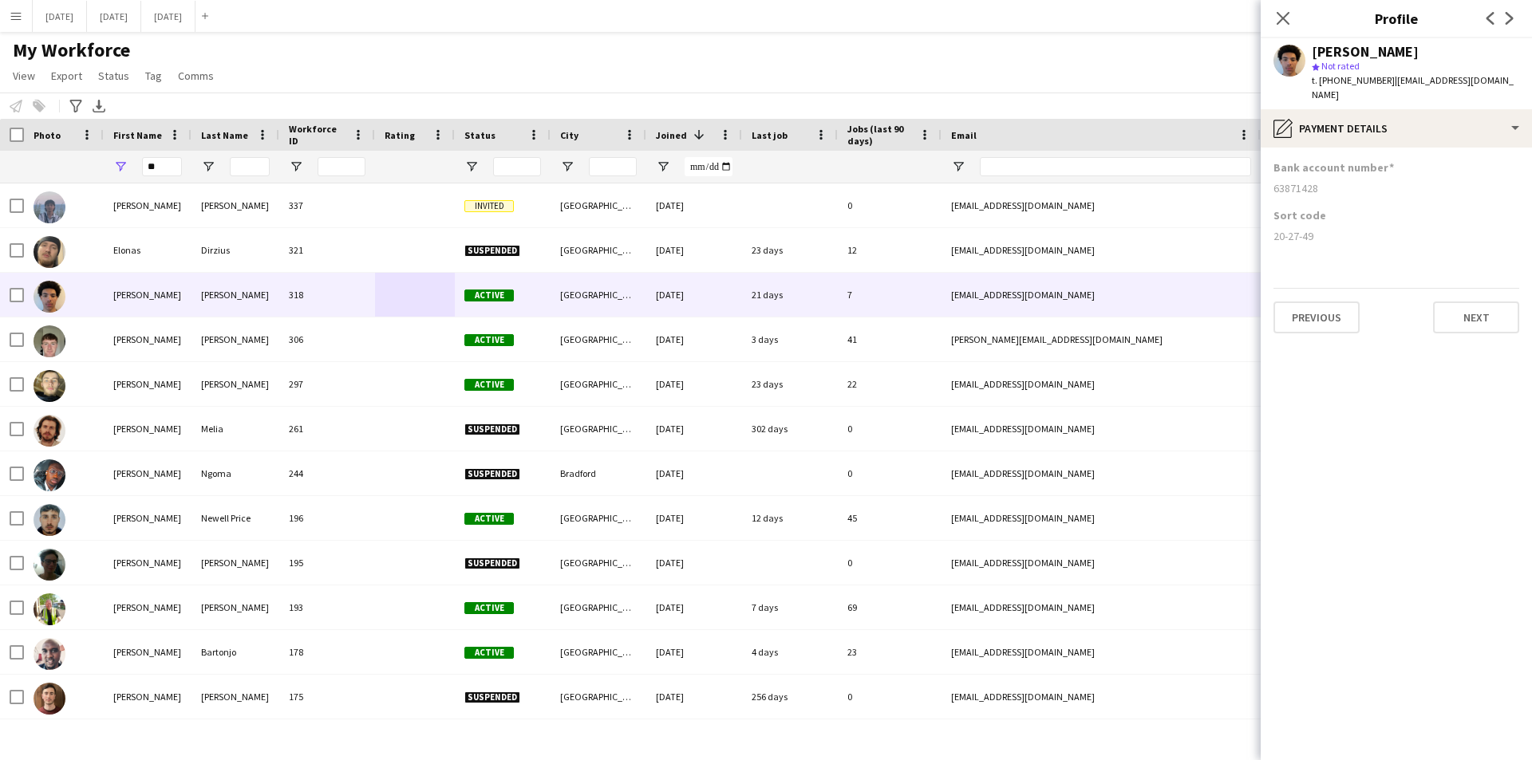
drag, startPoint x: 1323, startPoint y: 179, endPoint x: 1270, endPoint y: 181, distance: 52.7
click at [1270, 181] on app-section-data-types "Bank account number [FINANCIAL_ID] Sort code [FINANCIAL_ID] Previous Next" at bounding box center [1395, 454] width 271 height 613
copy div "63871428"
drag, startPoint x: 1338, startPoint y: 219, endPoint x: 1327, endPoint y: 229, distance: 14.1
click at [1338, 229] on div "20-27-49" at bounding box center [1396, 236] width 246 height 14
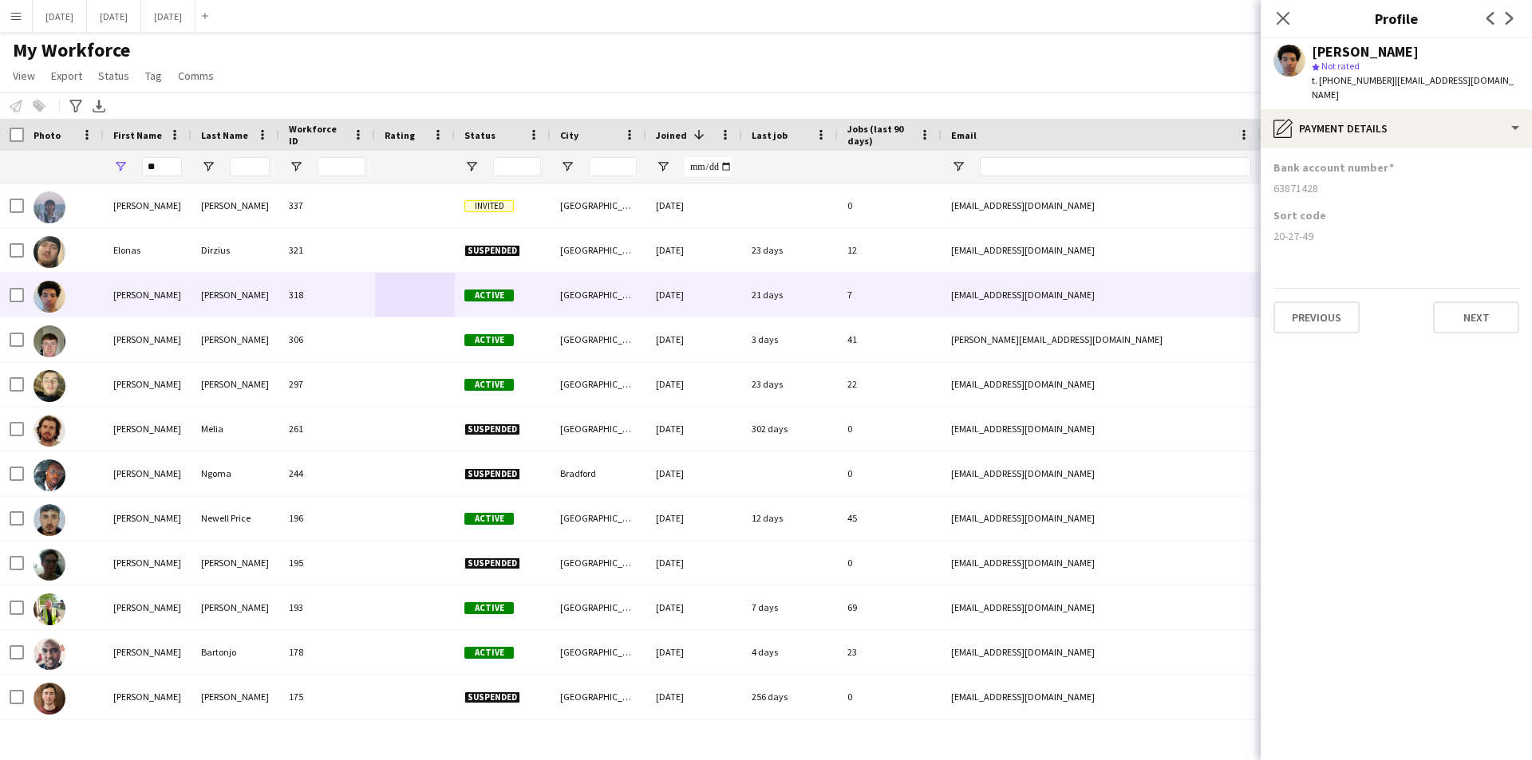
drag, startPoint x: 1327, startPoint y: 229, endPoint x: 1275, endPoint y: 222, distance: 53.1
click at [1275, 229] on div "20-27-49" at bounding box center [1396, 236] width 246 height 14
copy div "20-27-49"
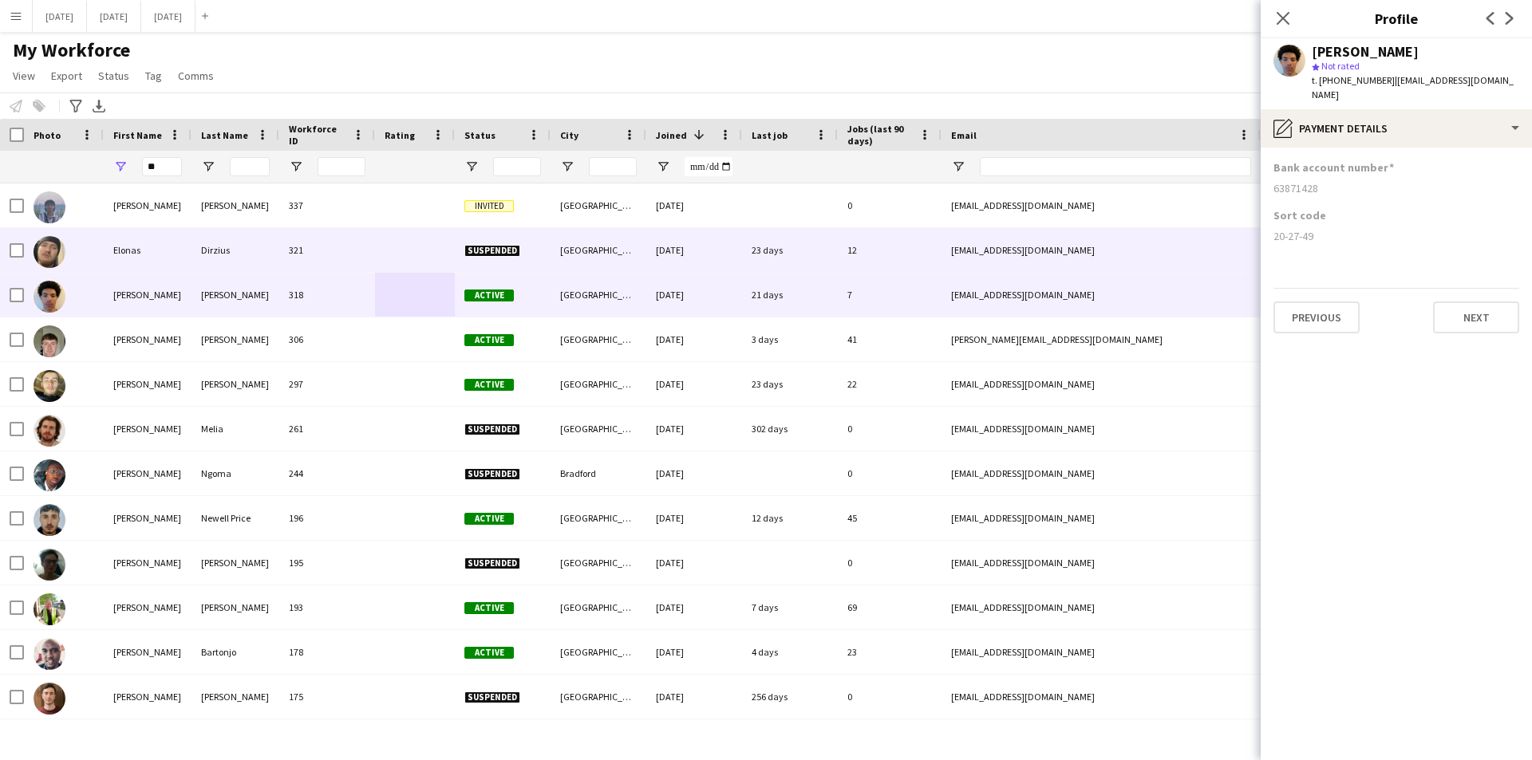
click at [431, 245] on div at bounding box center [415, 250] width 80 height 44
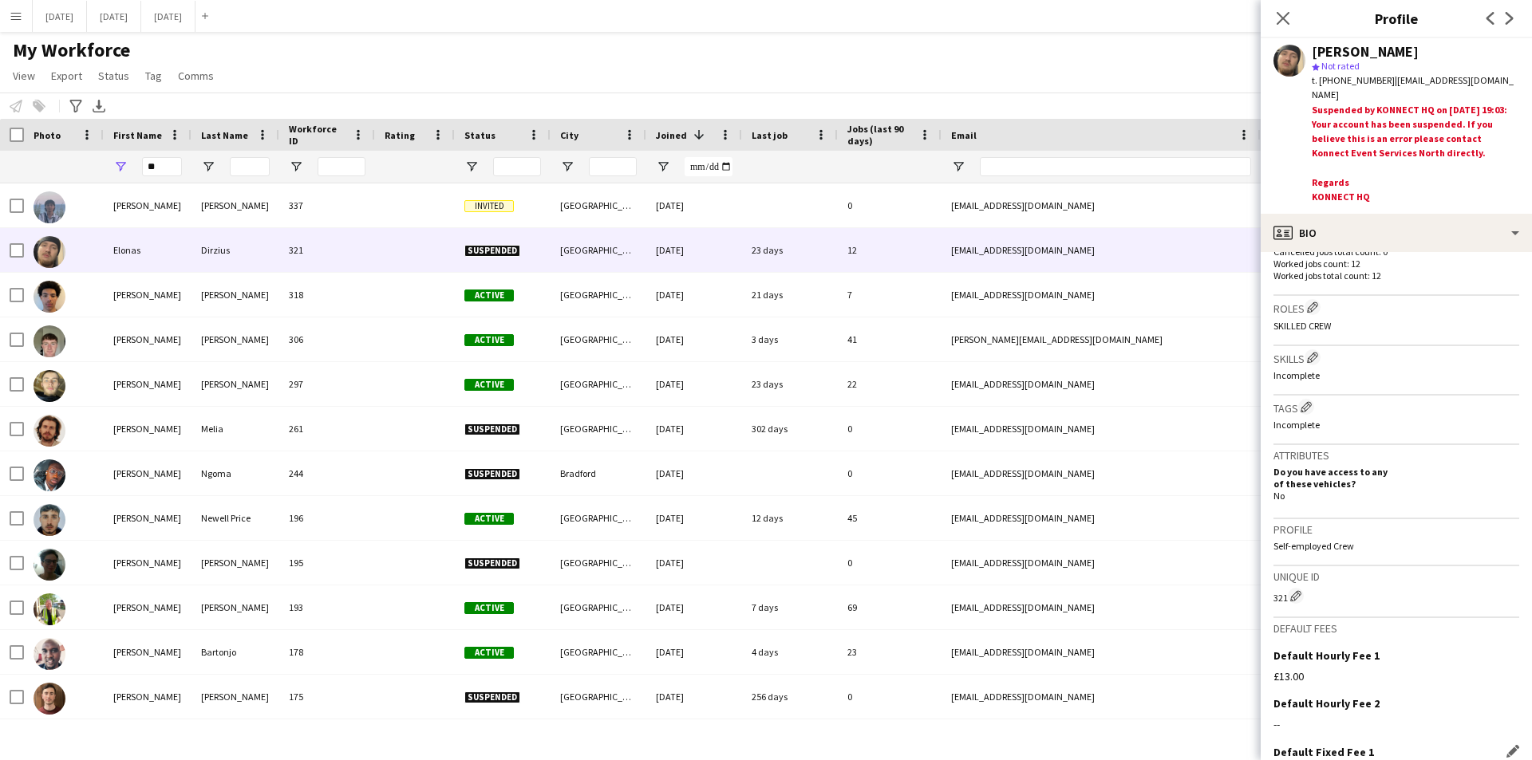
scroll to position [614, 0]
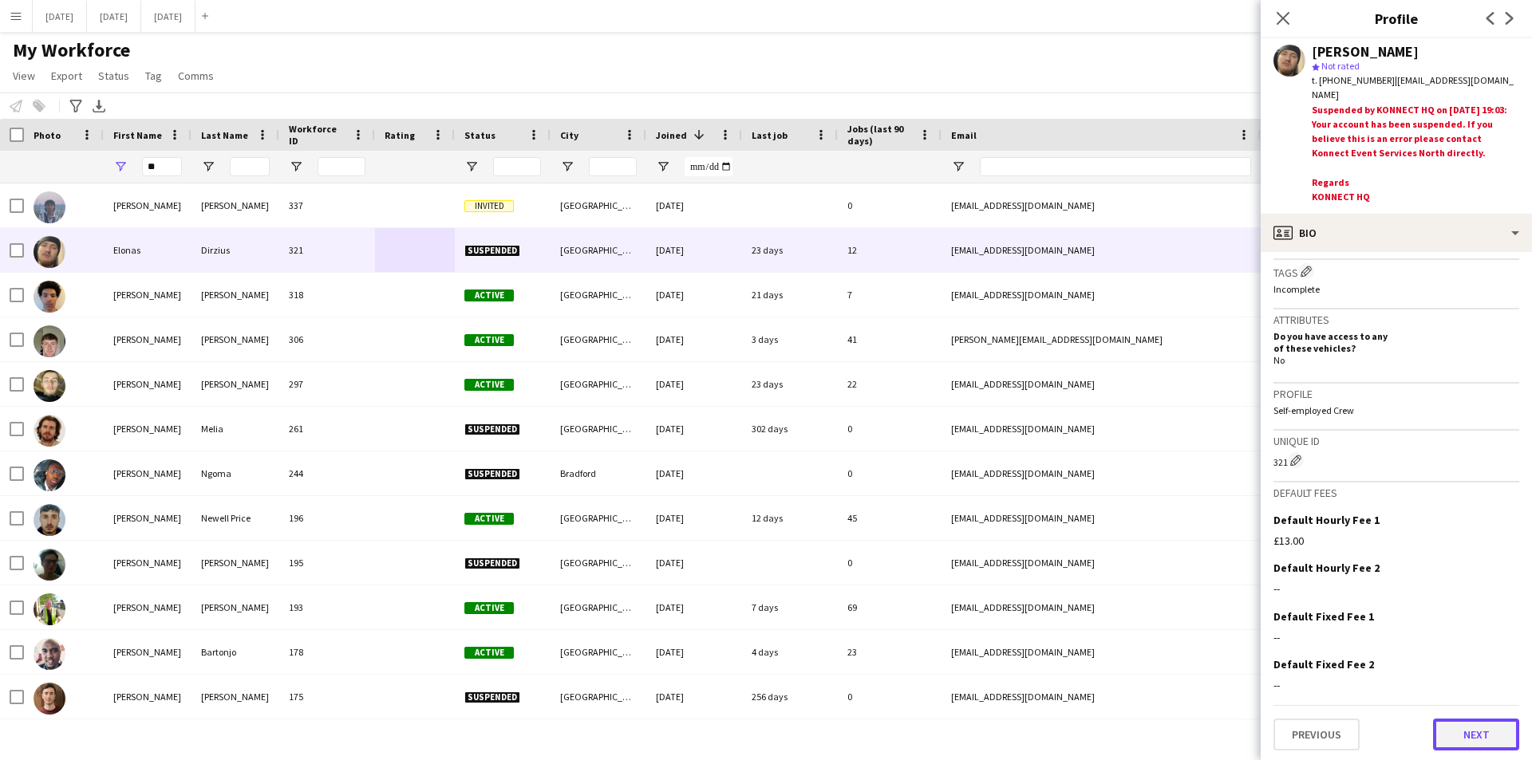
click at [1467, 719] on button "Next" at bounding box center [1476, 735] width 86 height 32
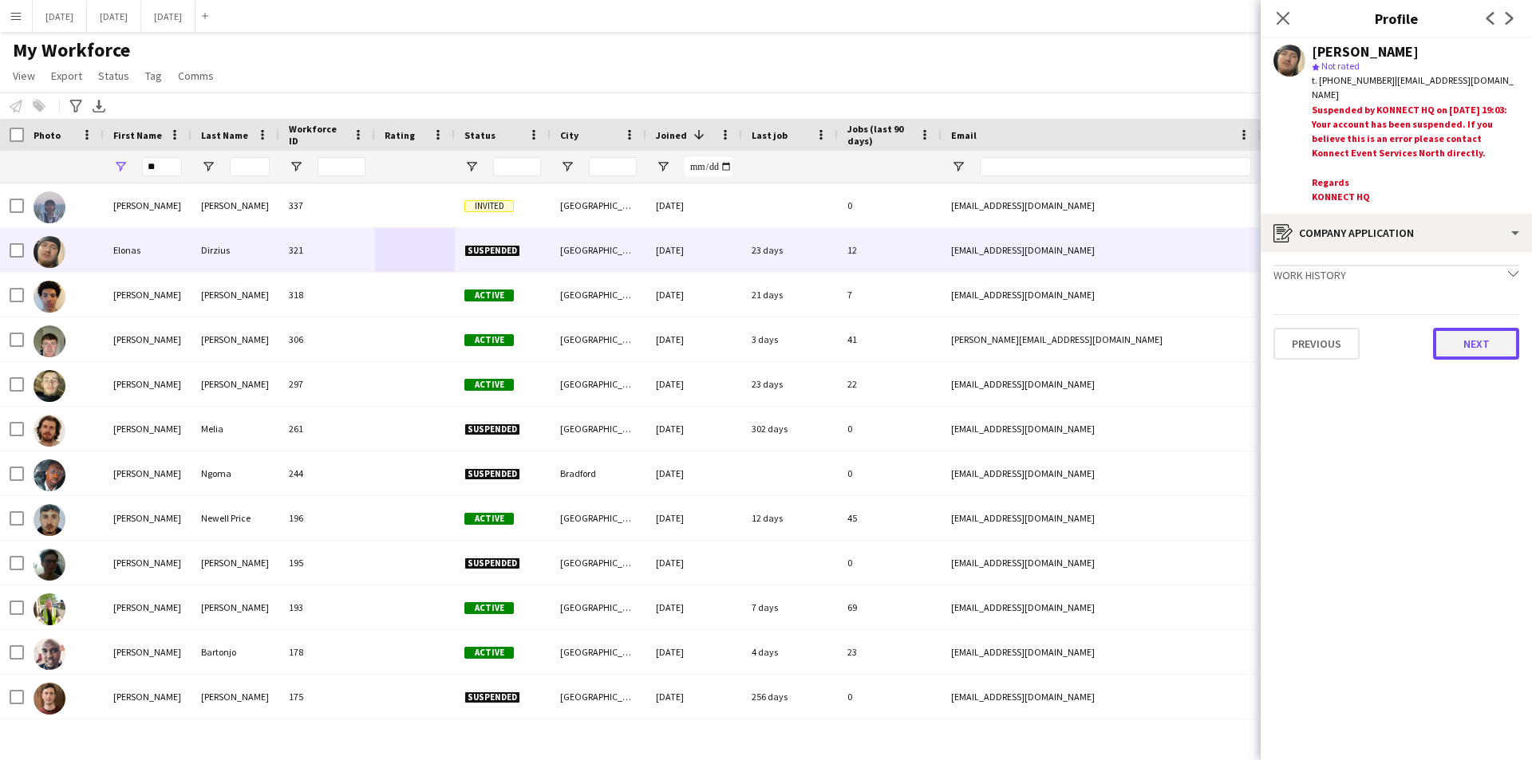
click at [1479, 341] on button "Next" at bounding box center [1476, 344] width 86 height 32
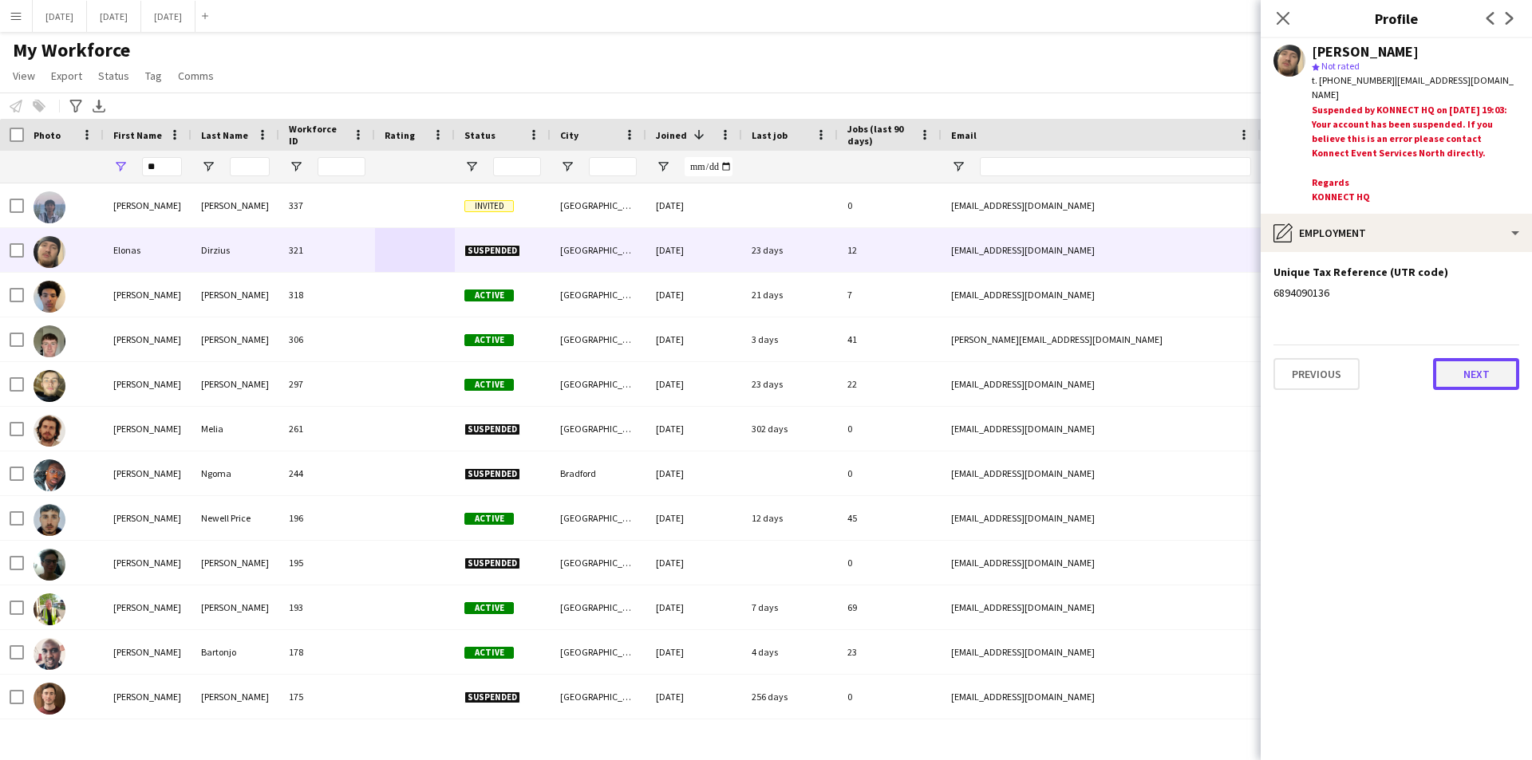
click at [1466, 369] on button "Next" at bounding box center [1476, 374] width 86 height 32
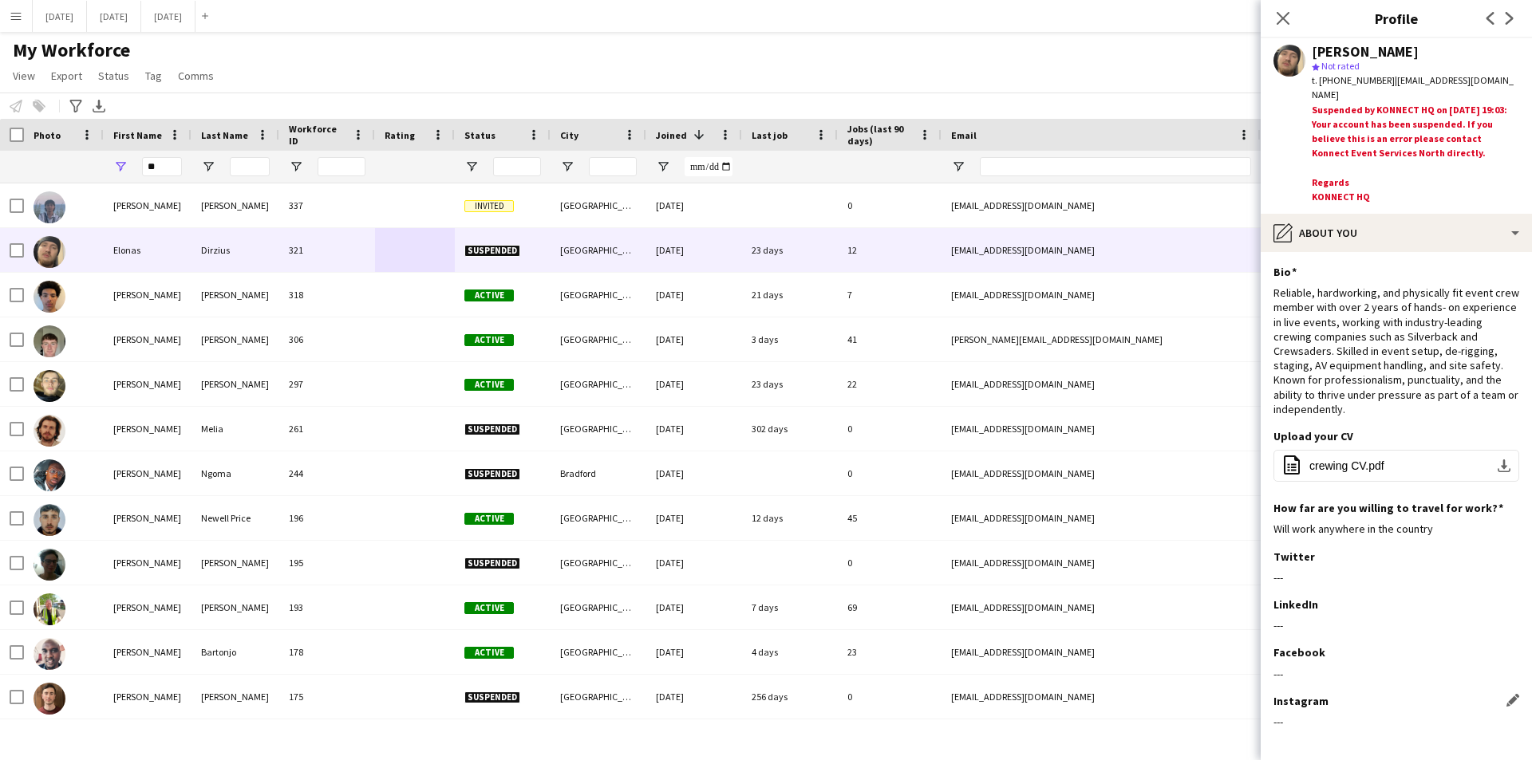
scroll to position [69, 0]
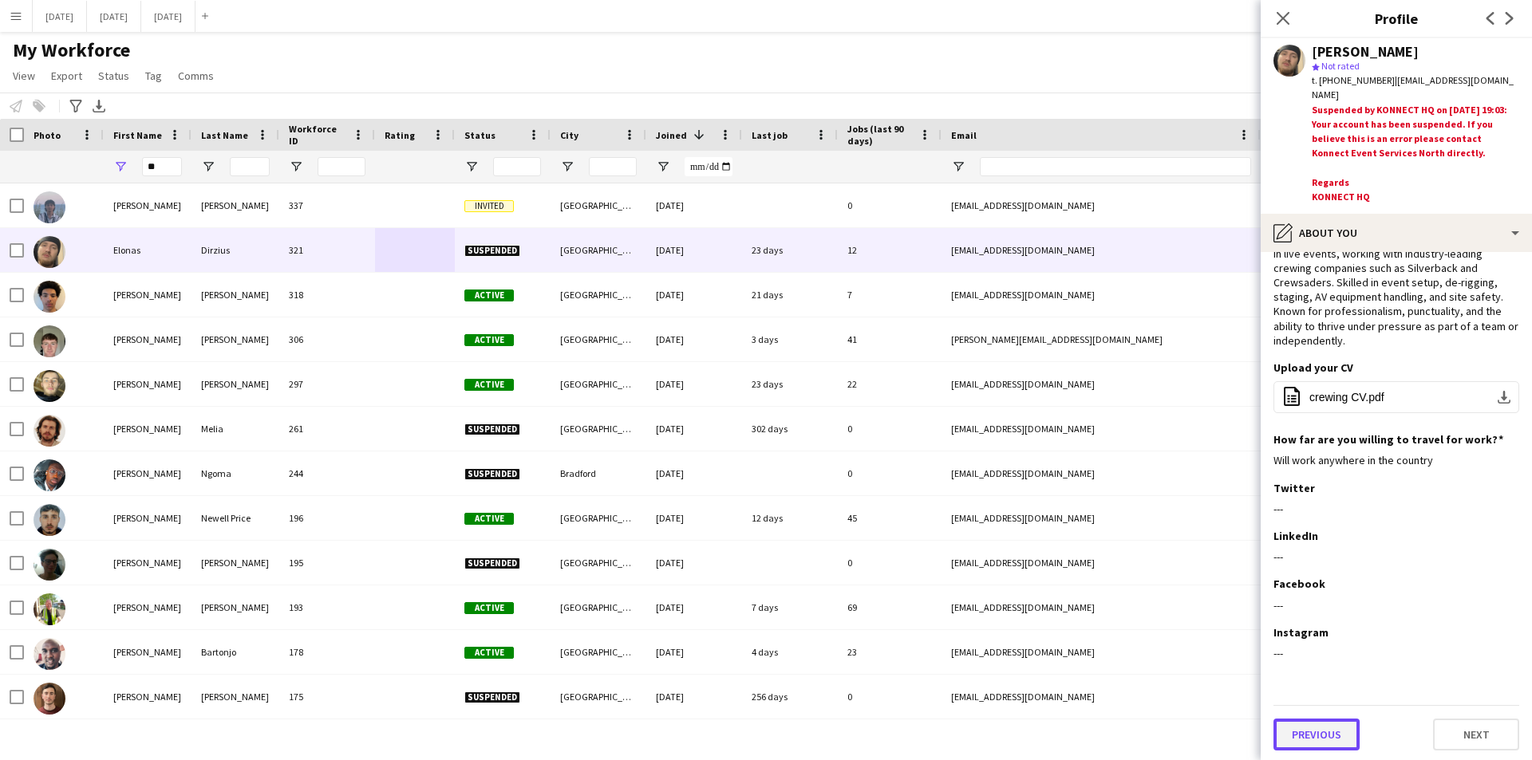
click at [1310, 720] on button "Previous" at bounding box center [1316, 735] width 86 height 32
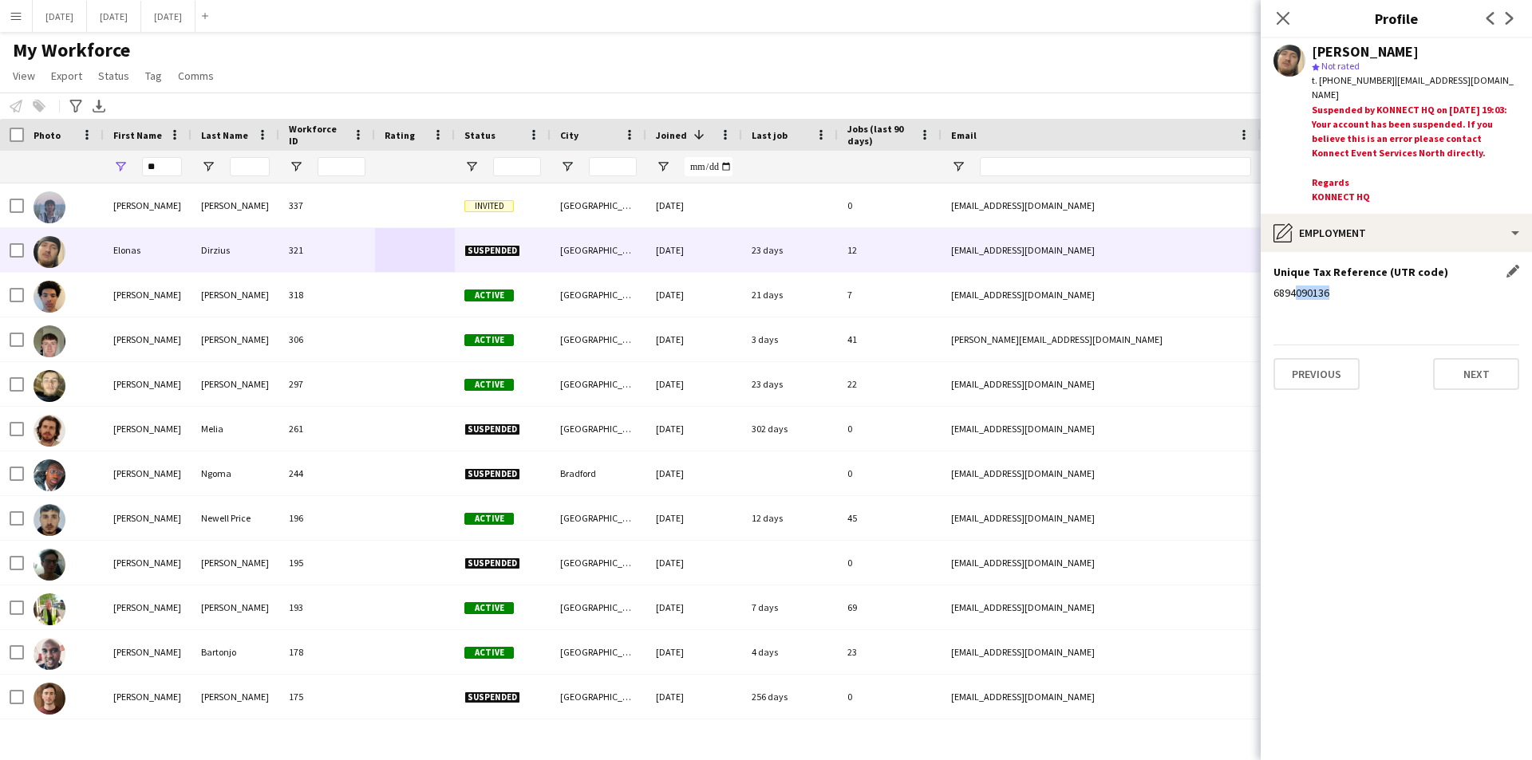
drag, startPoint x: 1325, startPoint y: 291, endPoint x: 1340, endPoint y: 283, distance: 17.1
click at [1296, 289] on div "6894090136" at bounding box center [1396, 293] width 246 height 14
drag, startPoint x: 1355, startPoint y: 282, endPoint x: 1273, endPoint y: 290, distance: 82.5
click at [1273, 290] on div "Unique Tax Reference (UTR code) Edit this field 6894090136" at bounding box center [1396, 289] width 246 height 48
copy div "6894090136"
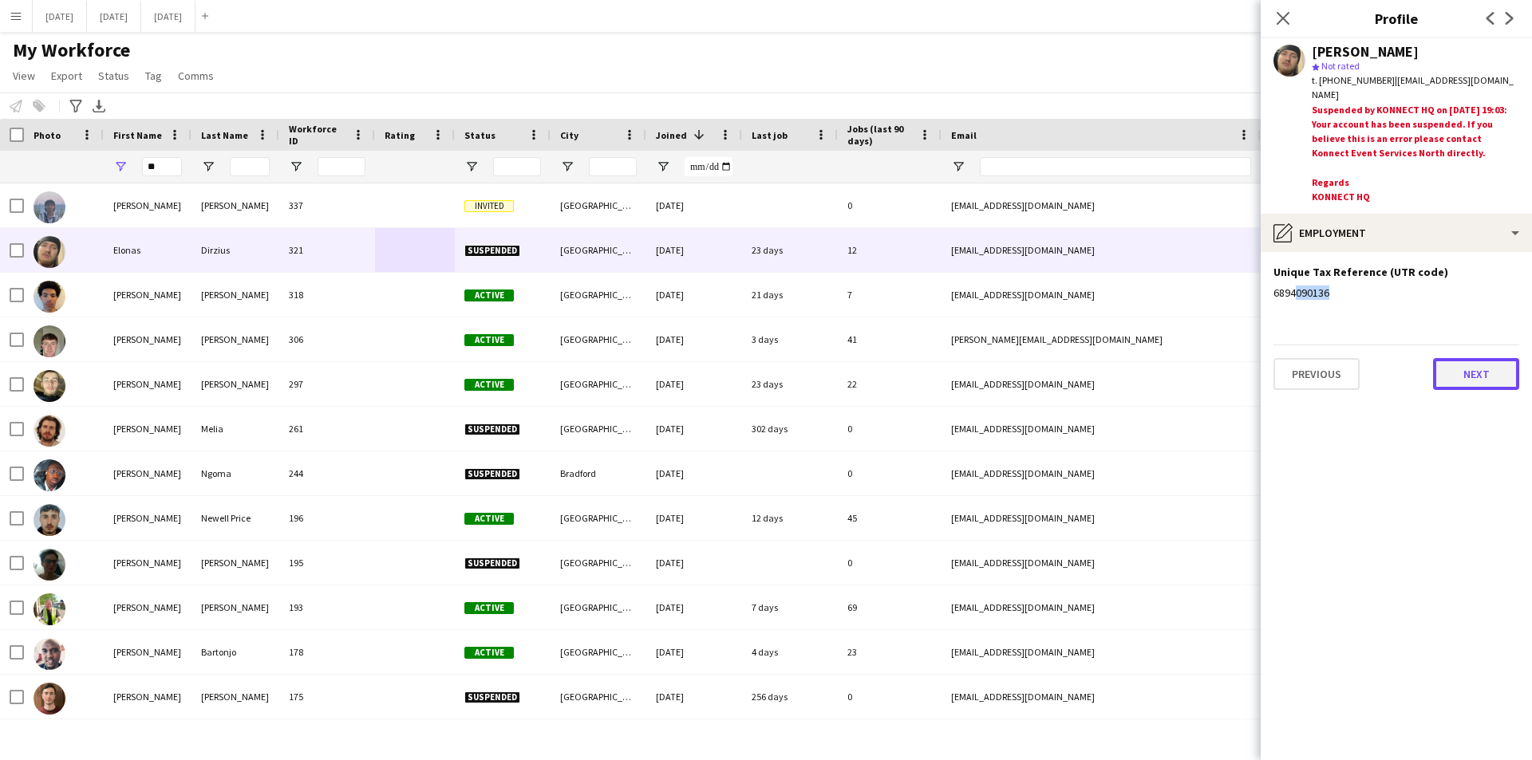
click at [1470, 367] on button "Next" at bounding box center [1476, 374] width 86 height 32
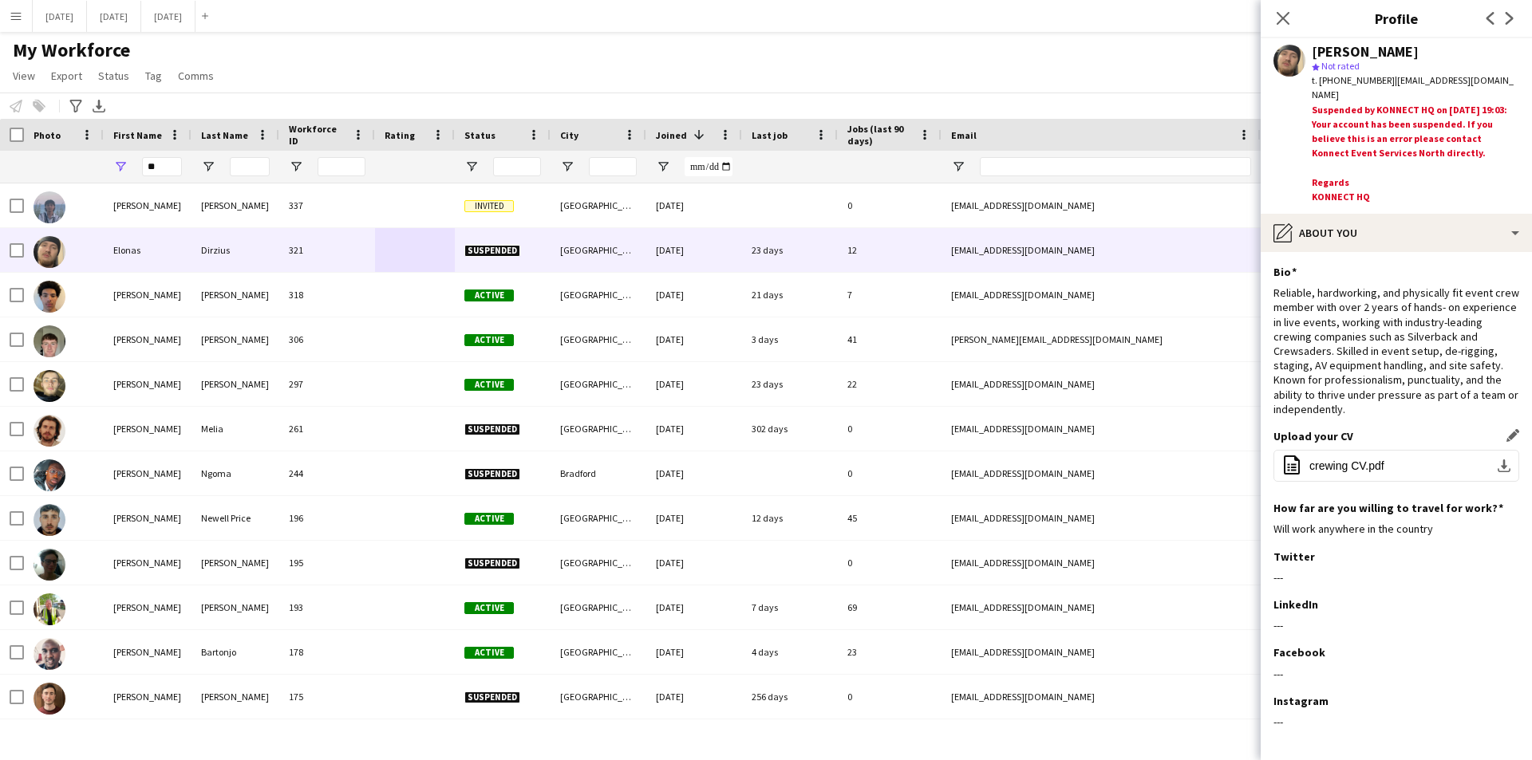
scroll to position [69, 0]
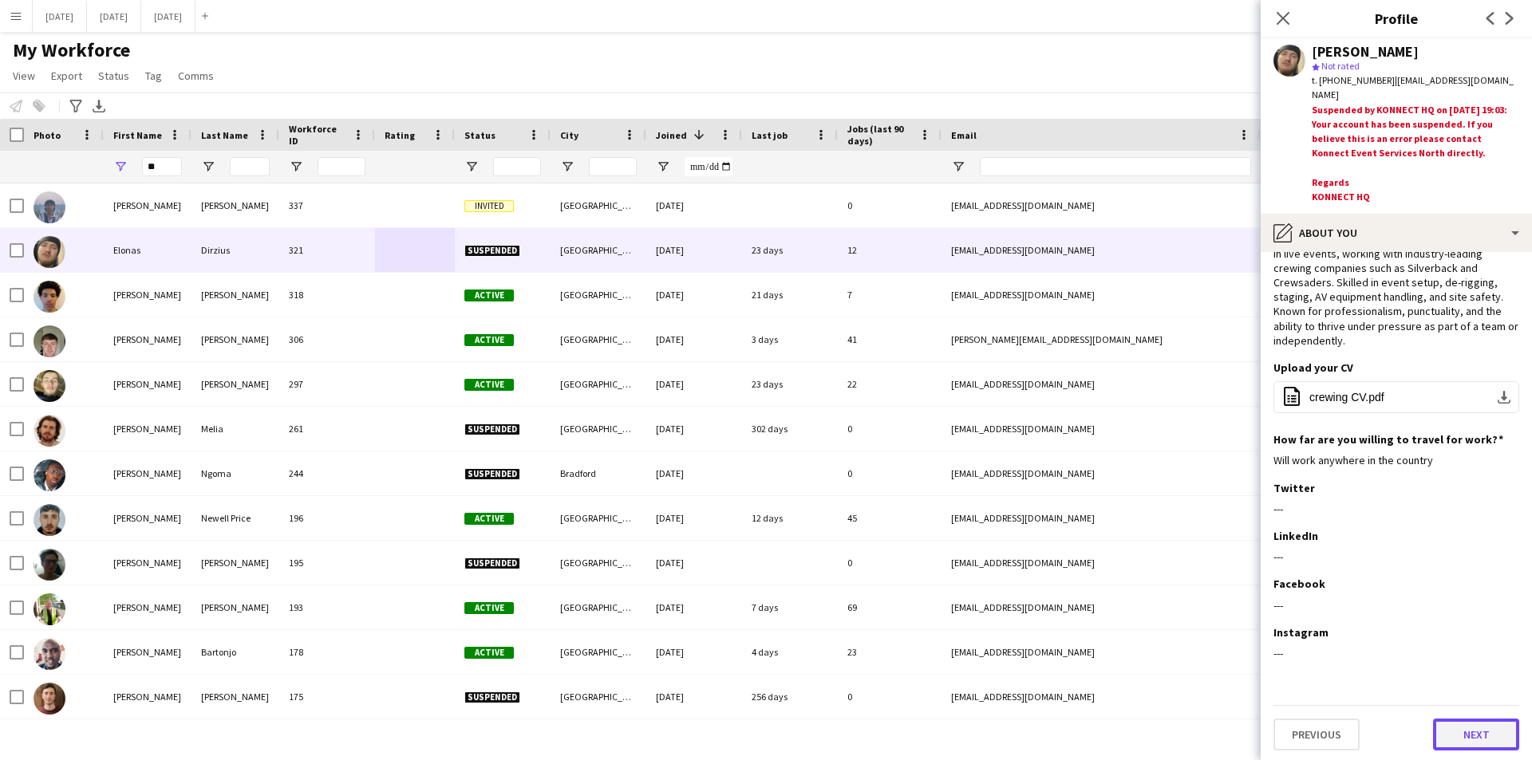
click at [1457, 724] on button "Next" at bounding box center [1476, 735] width 86 height 32
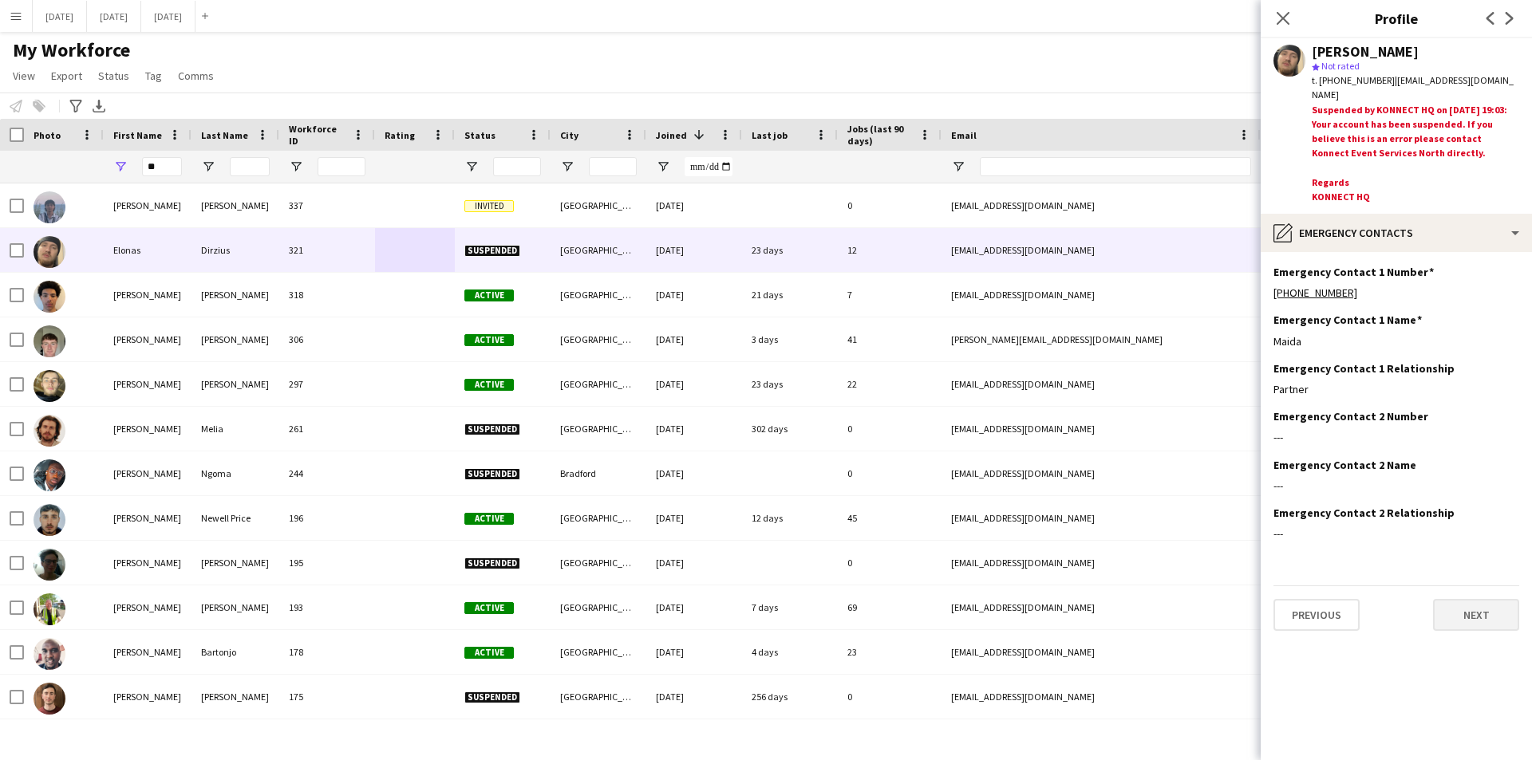
scroll to position [0, 0]
click at [1468, 613] on button "Next" at bounding box center [1476, 615] width 86 height 32
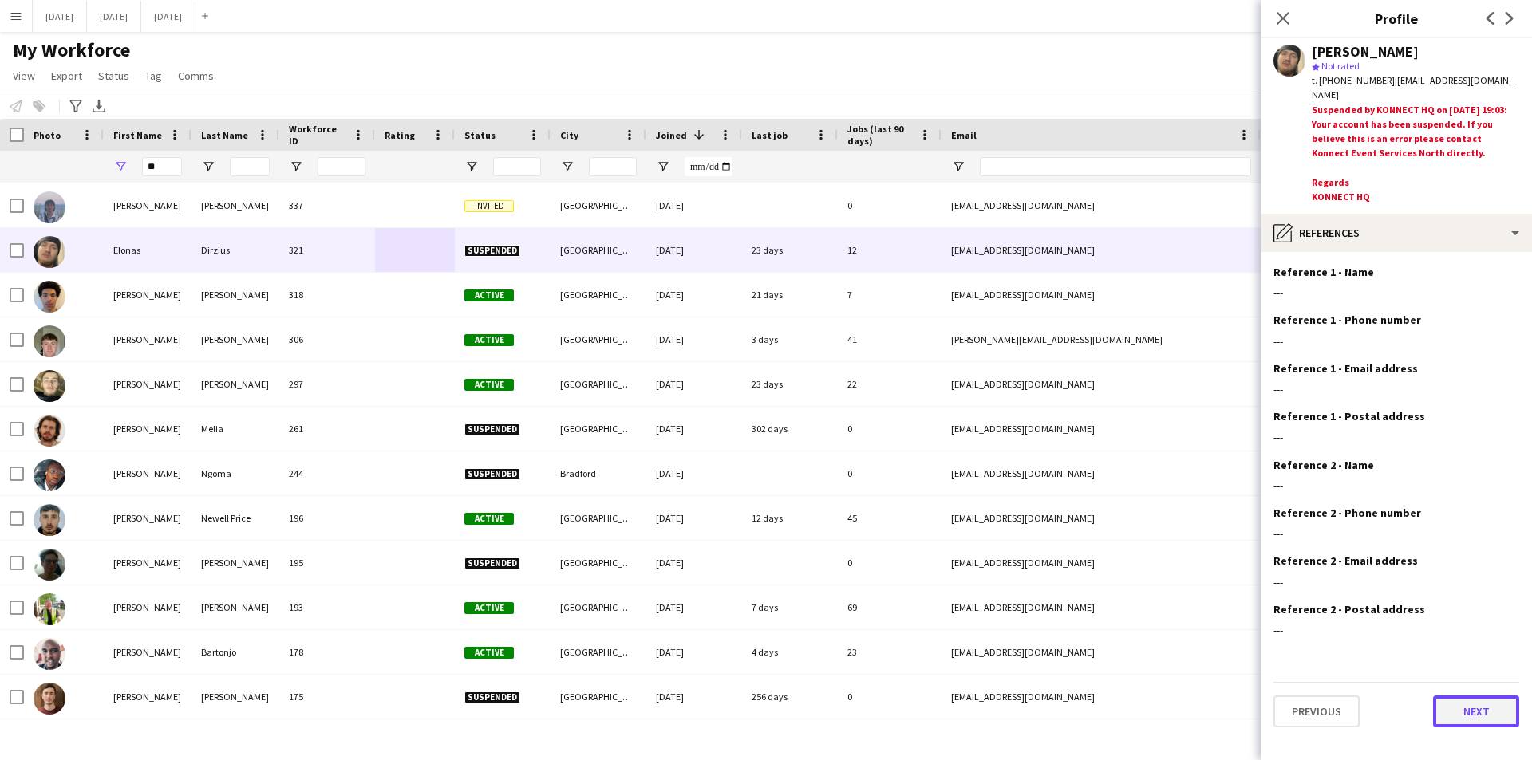
click at [1477, 713] on button "Next" at bounding box center [1476, 712] width 86 height 32
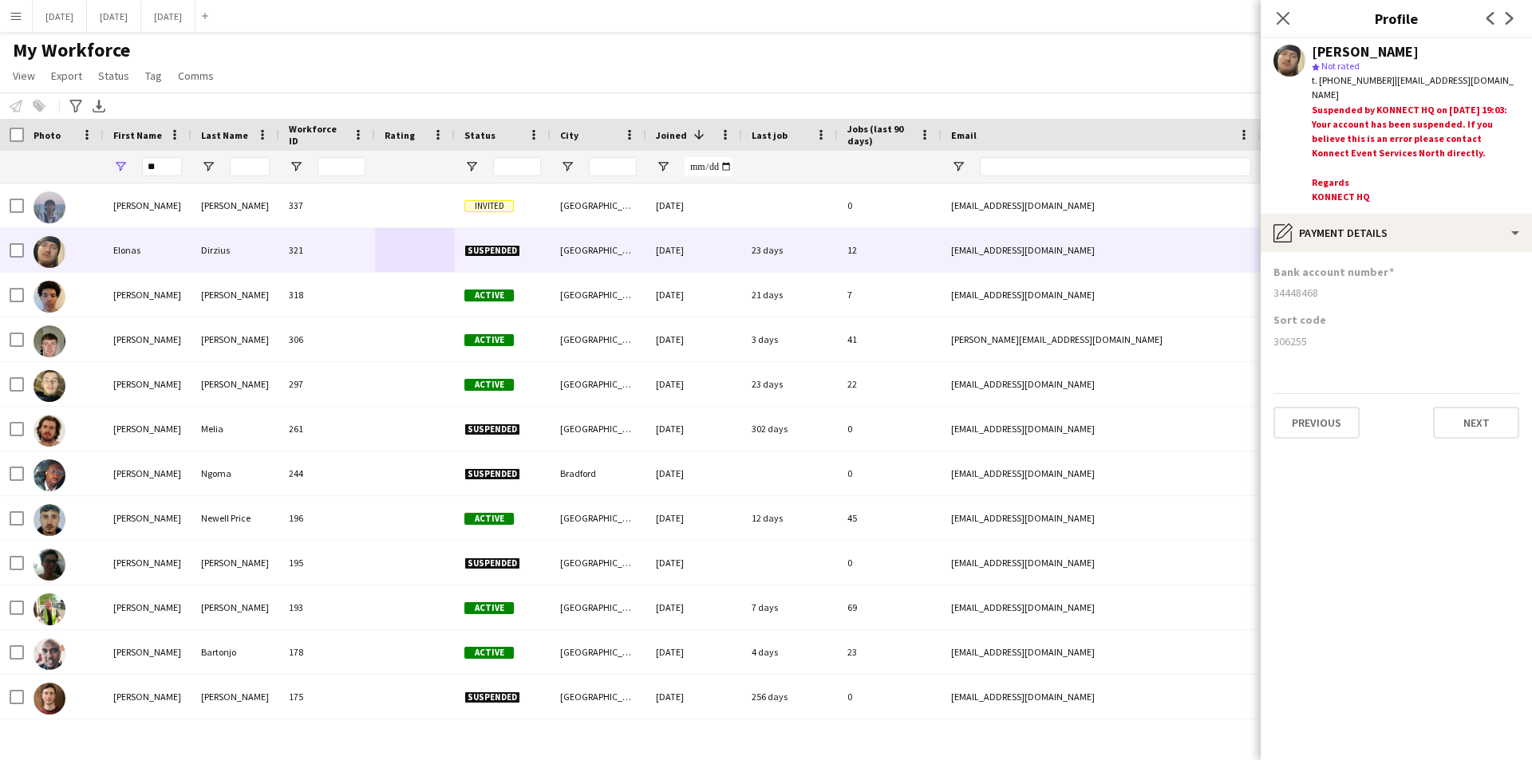
drag, startPoint x: 1332, startPoint y: 297, endPoint x: 1272, endPoint y: 295, distance: 59.8
click at [1272, 295] on app-section-data-types "Bank account number [FINANCIAL_ID] Sort code [FINANCIAL_ID] Previous Next" at bounding box center [1395, 506] width 271 height 508
copy div "34448468"
drag, startPoint x: 1339, startPoint y: 368, endPoint x: 1340, endPoint y: 343, distance: 24.8
click at [1339, 365] on app-section-data-types "Bank account number [FINANCIAL_ID] Sort code [FINANCIAL_ID] Previous Next" at bounding box center [1395, 506] width 271 height 508
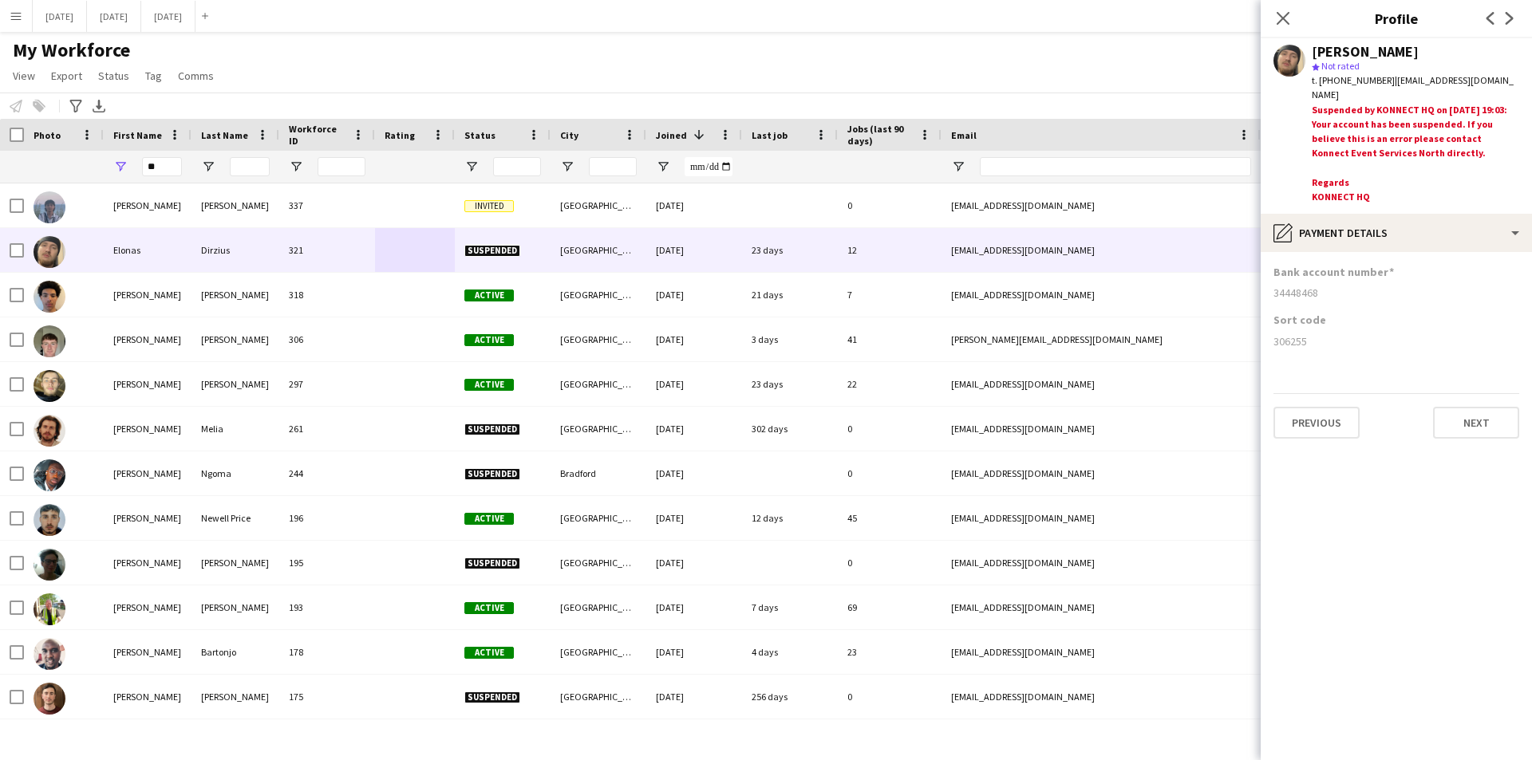
drag, startPoint x: 1309, startPoint y: 336, endPoint x: 1272, endPoint y: 337, distance: 36.7
click at [1272, 337] on app-section-data-types "Bank account number [FINANCIAL_ID] Sort code [FINANCIAL_ID] Previous Next" at bounding box center [1395, 506] width 271 height 508
copy div "306255"
drag, startPoint x: 169, startPoint y: 170, endPoint x: 117, endPoint y: 176, distance: 52.2
click at [117, 176] on div "**" at bounding box center [148, 167] width 88 height 32
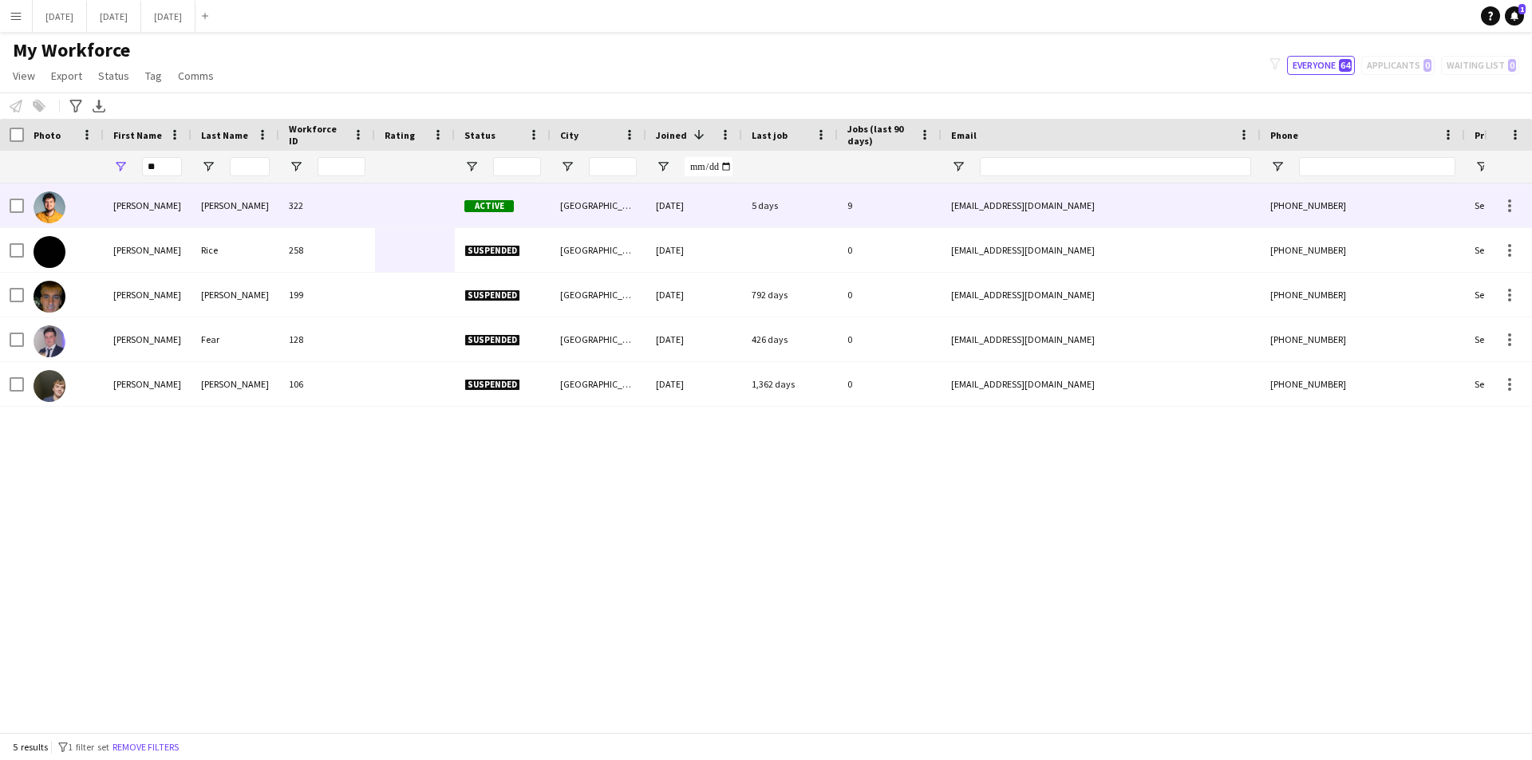
click at [193, 189] on div "[PERSON_NAME]" at bounding box center [235, 205] width 88 height 44
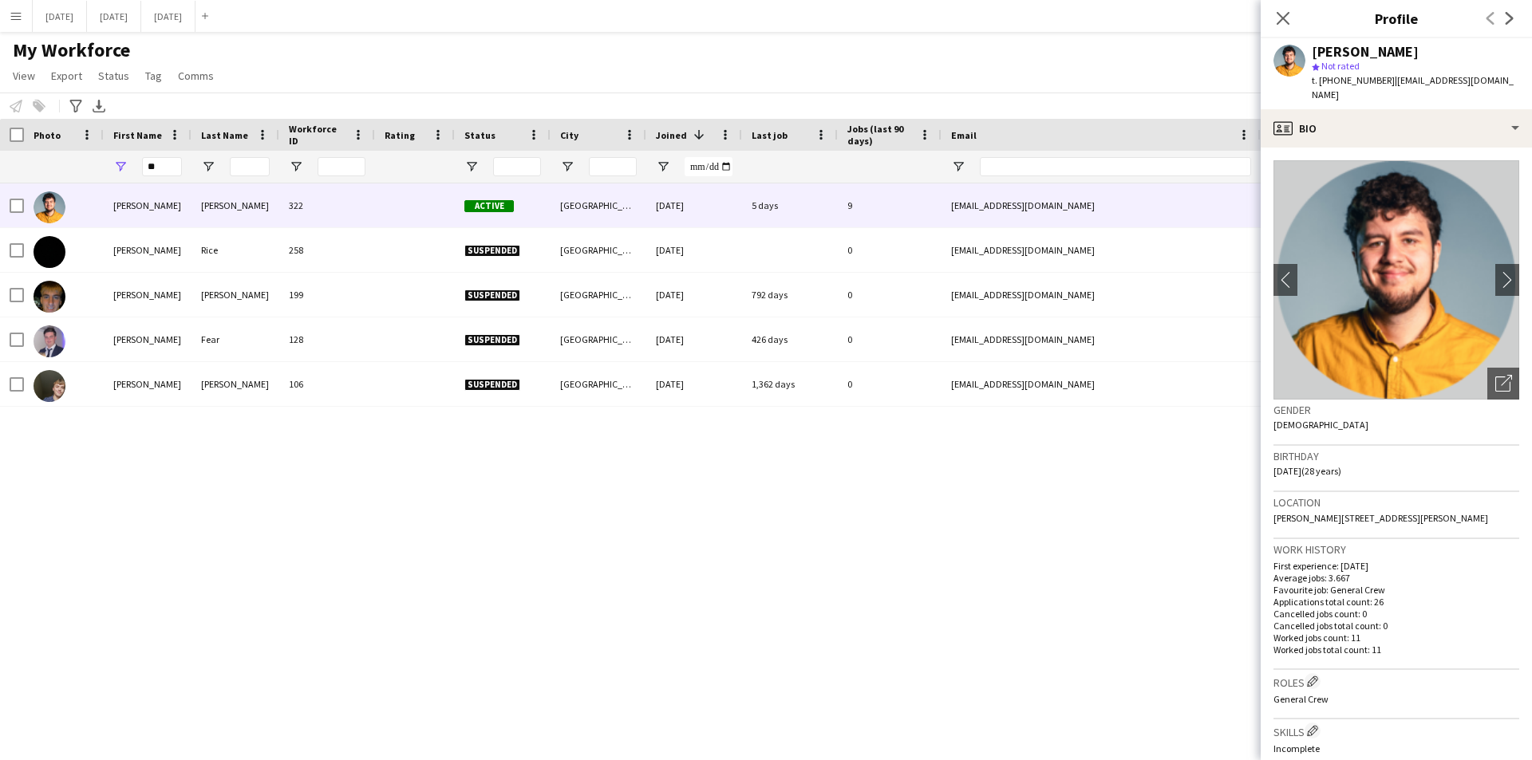
scroll to position [479, 0]
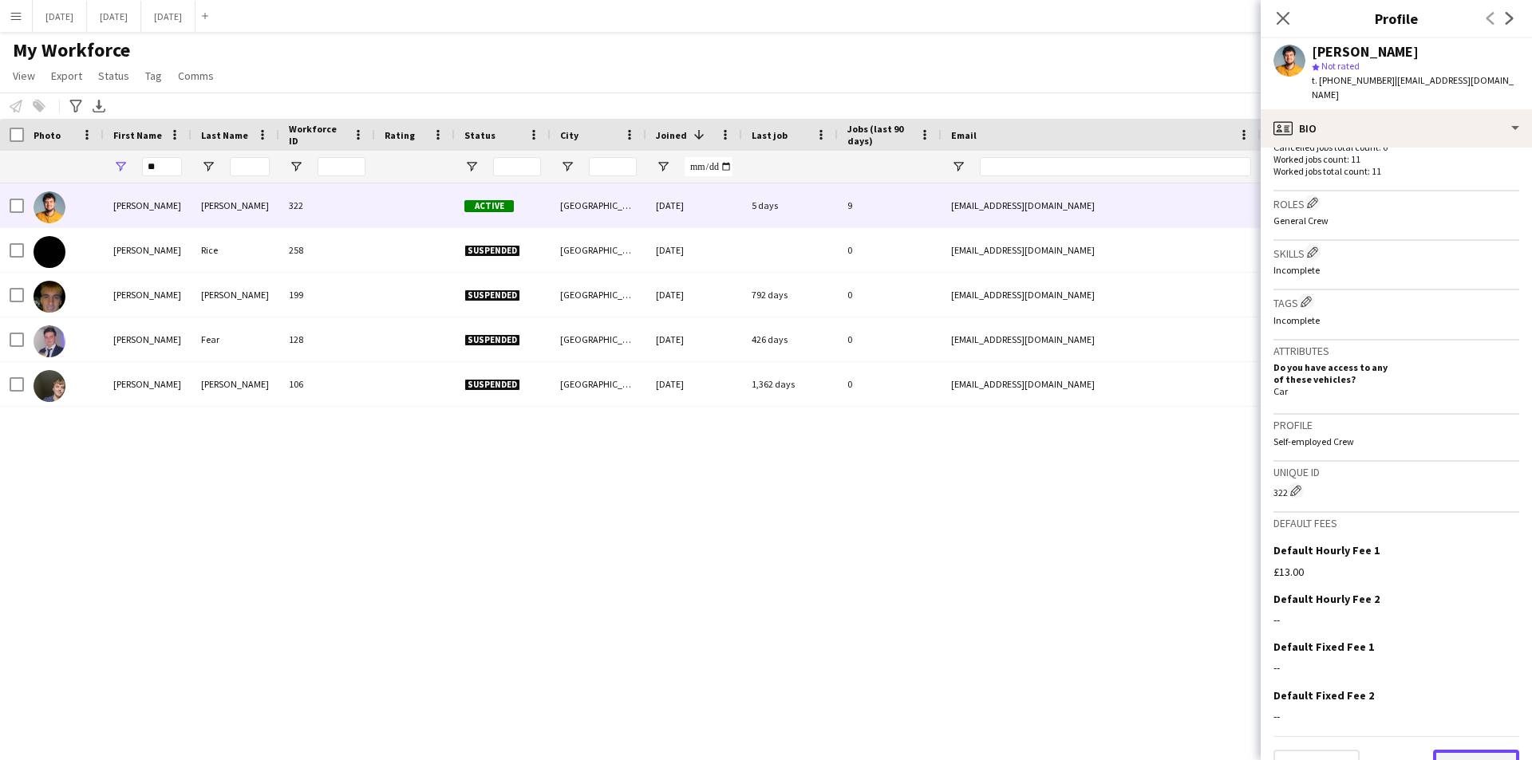
click at [1455, 752] on button "Next" at bounding box center [1476, 766] width 86 height 32
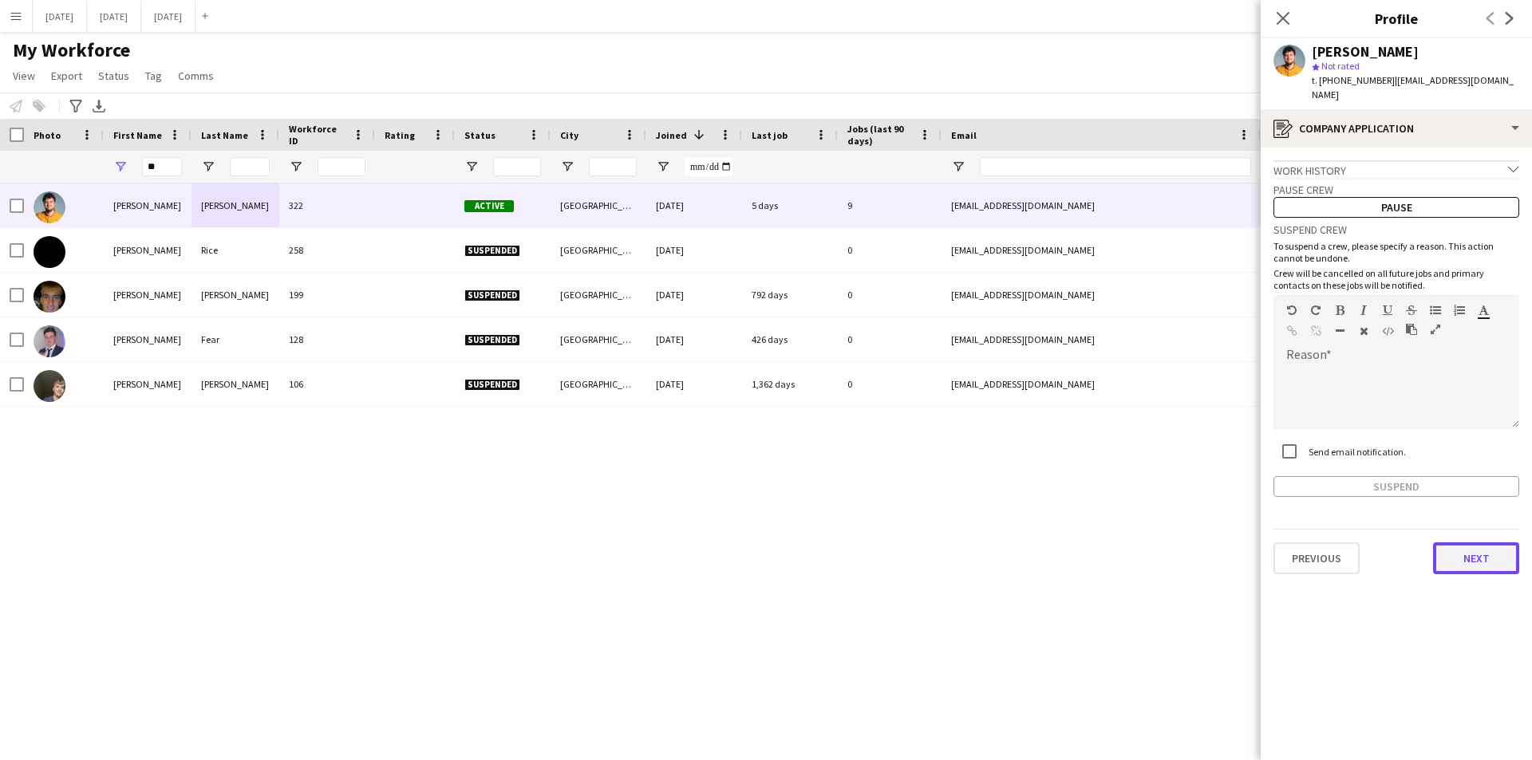
click at [1454, 543] on button "Next" at bounding box center [1476, 558] width 86 height 32
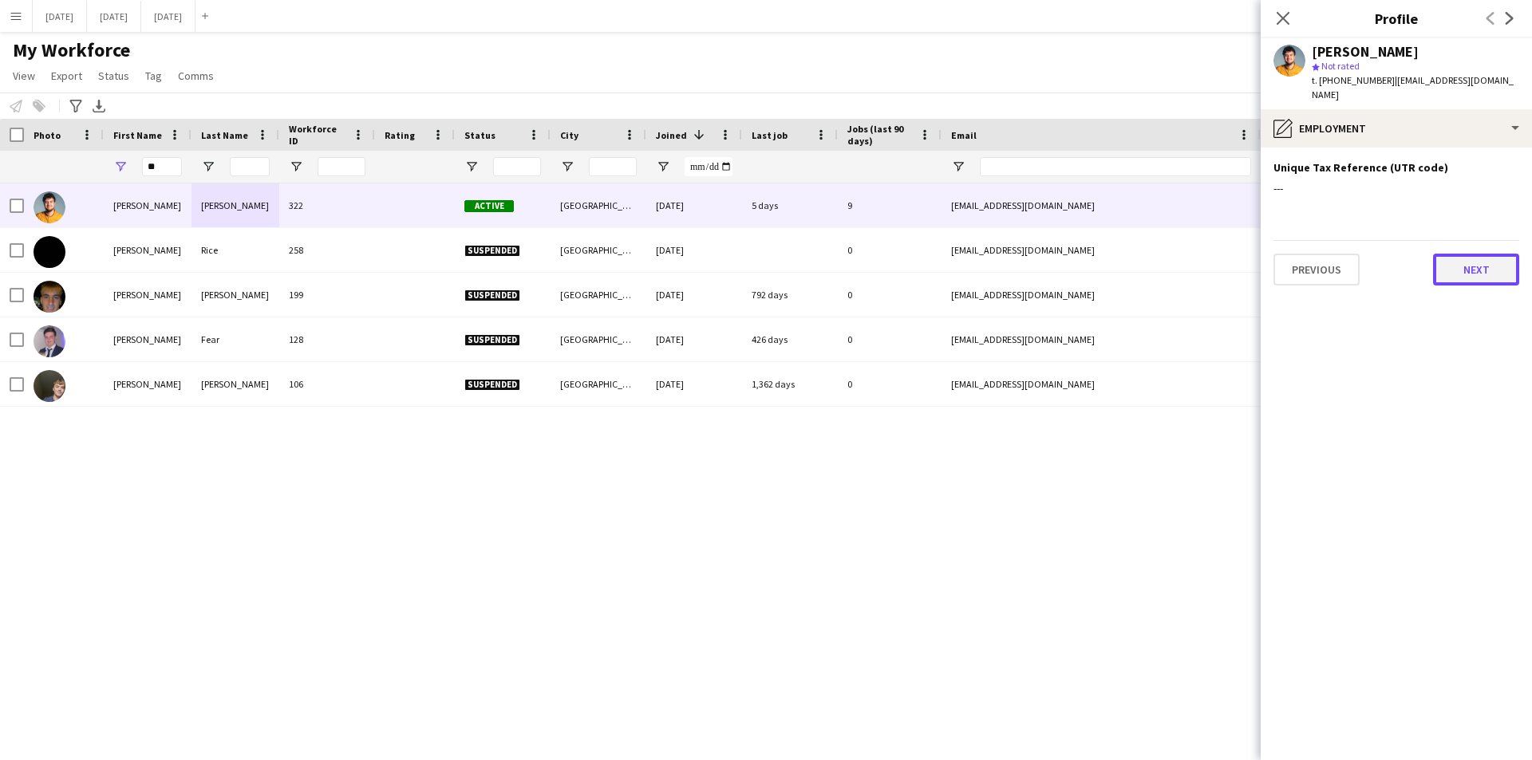
click at [1456, 254] on button "Next" at bounding box center [1476, 270] width 86 height 32
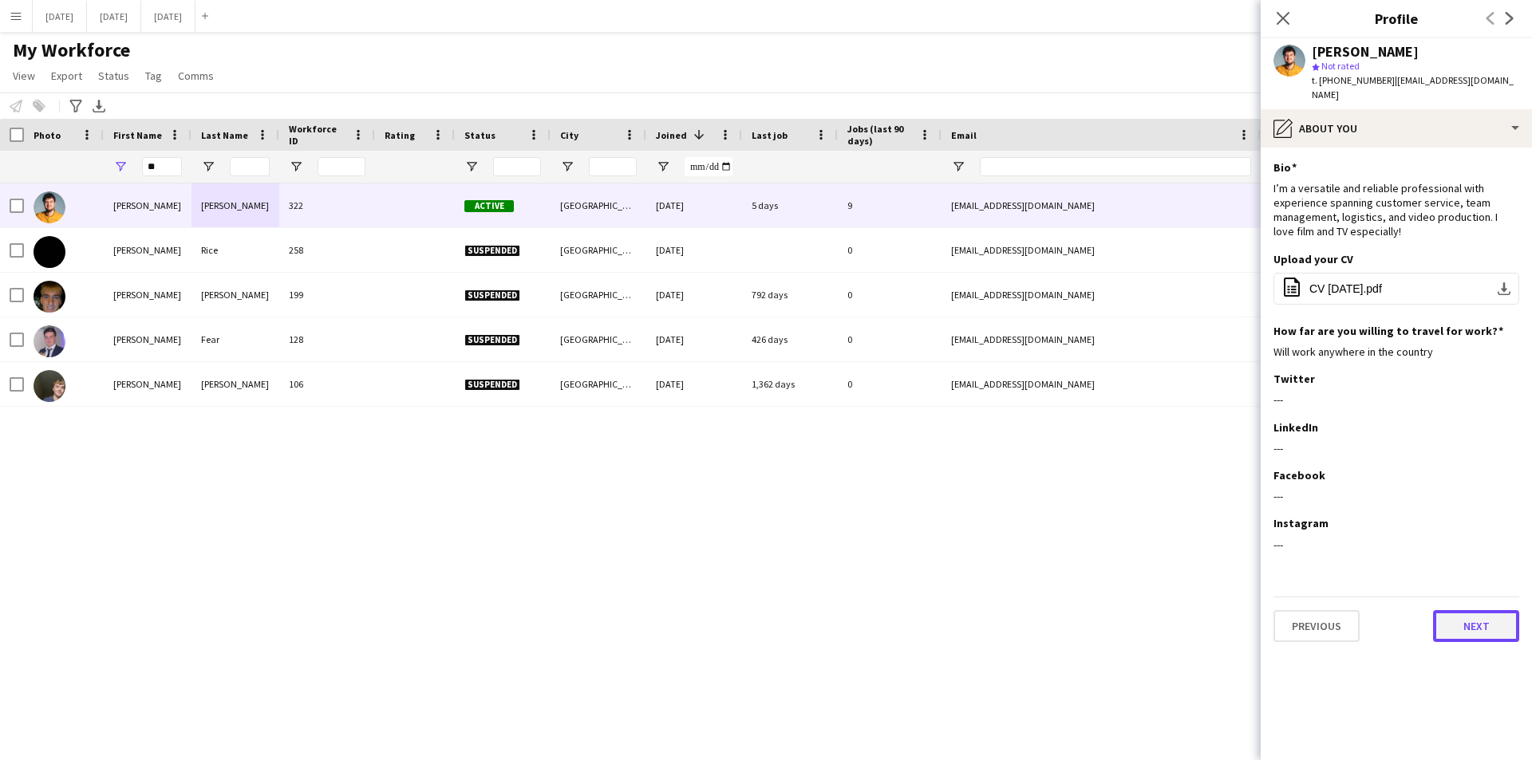
click at [1448, 618] on button "Next" at bounding box center [1476, 626] width 86 height 32
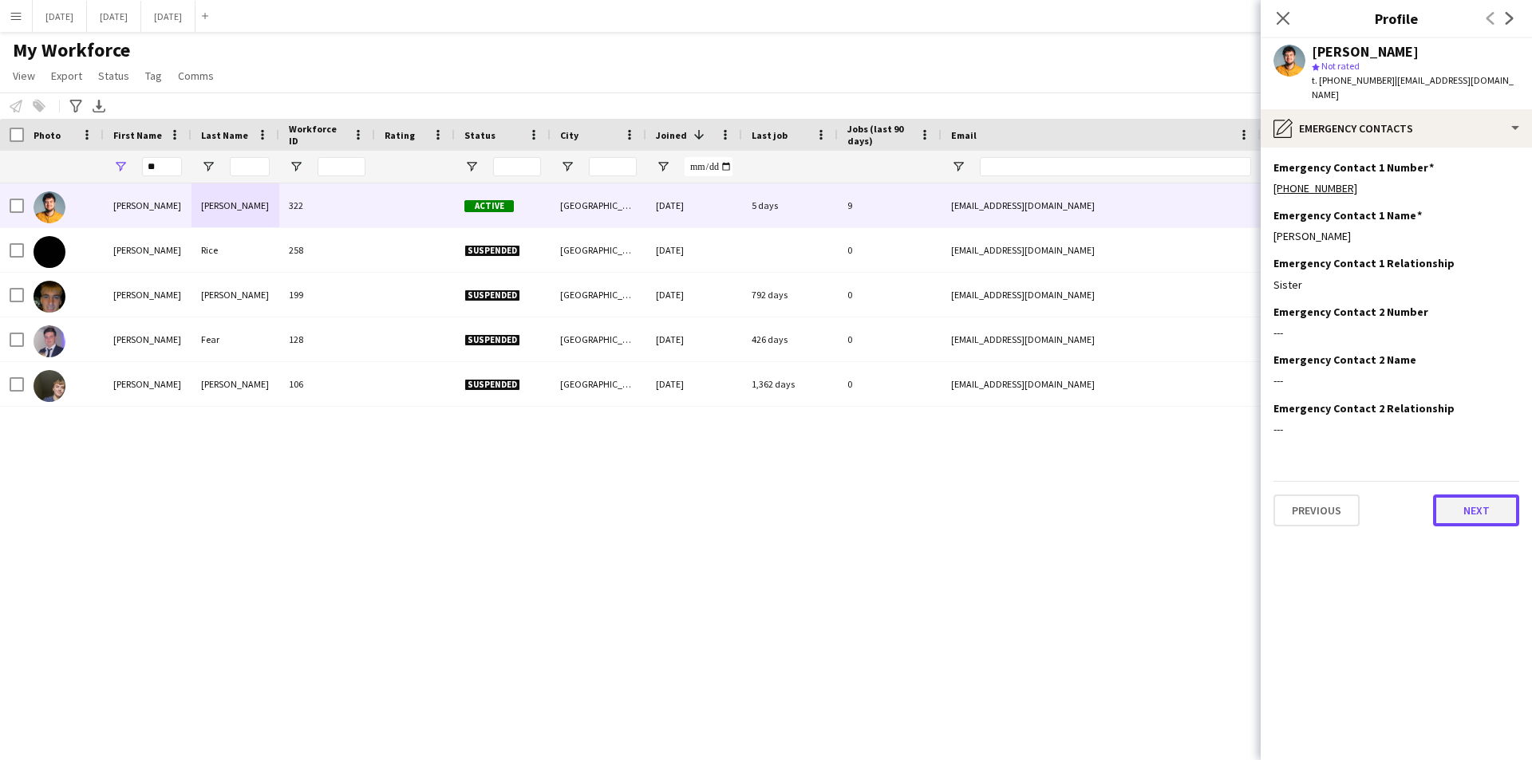
click at [1481, 500] on button "Next" at bounding box center [1476, 511] width 86 height 32
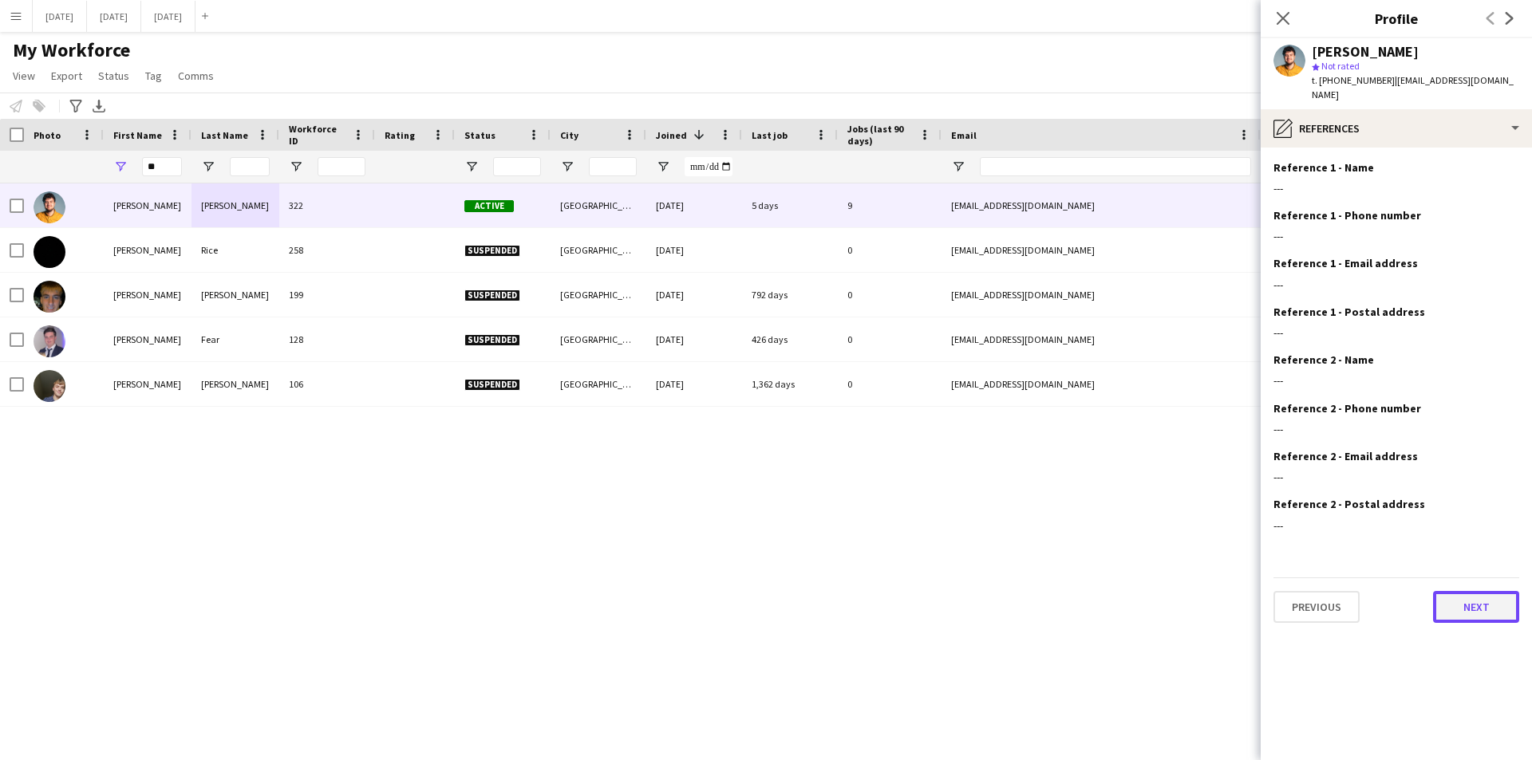
click at [1476, 591] on button "Next" at bounding box center [1476, 607] width 86 height 32
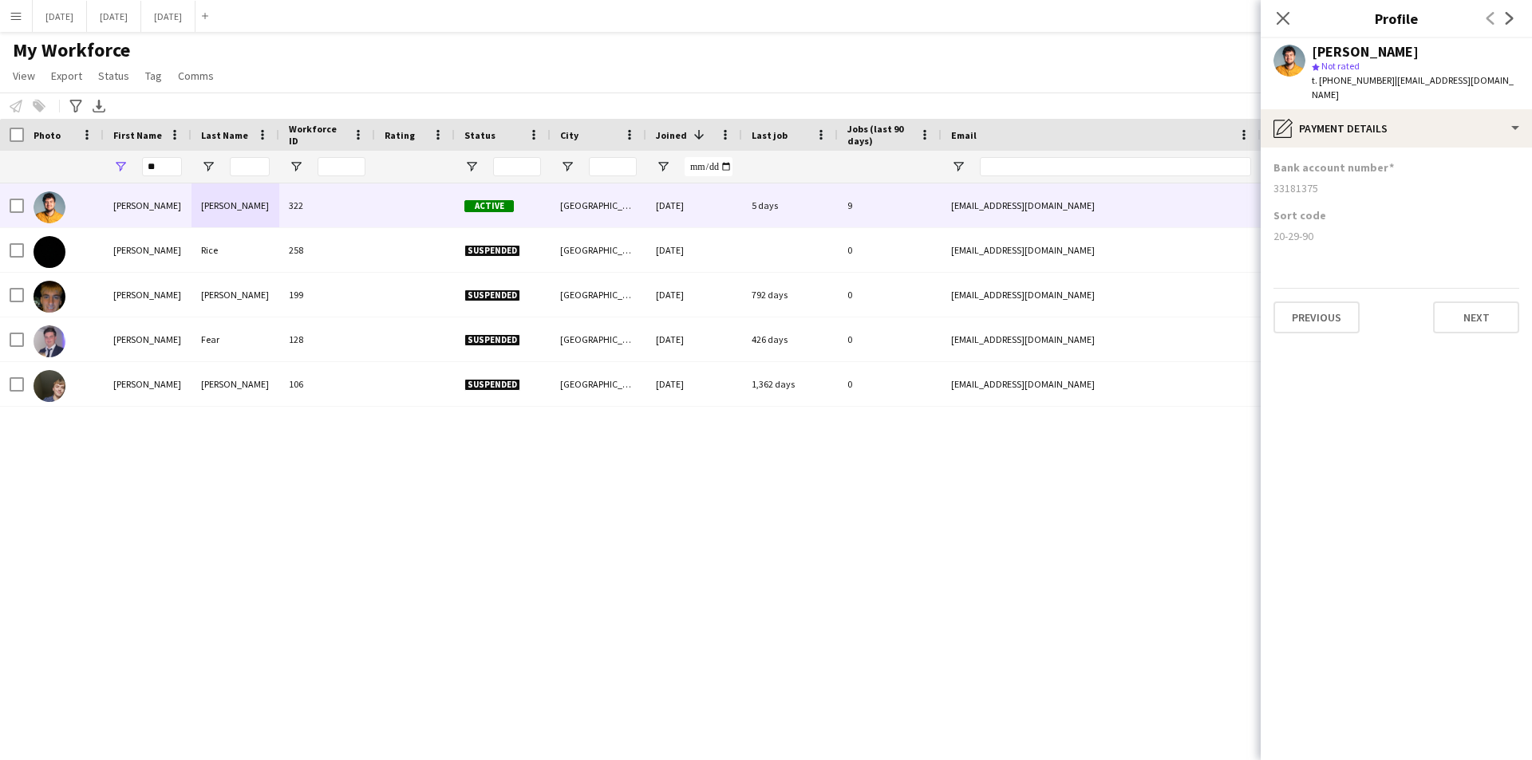
drag, startPoint x: 1320, startPoint y: 176, endPoint x: 1274, endPoint y: 181, distance: 46.5
click at [1274, 181] on div "Bank account number [FINANCIAL_ID]" at bounding box center [1396, 184] width 246 height 48
copy div "33181375"
drag, startPoint x: 1335, startPoint y: 215, endPoint x: 1323, endPoint y: 219, distance: 13.6
click at [1335, 229] on div "20-29-90" at bounding box center [1396, 236] width 246 height 14
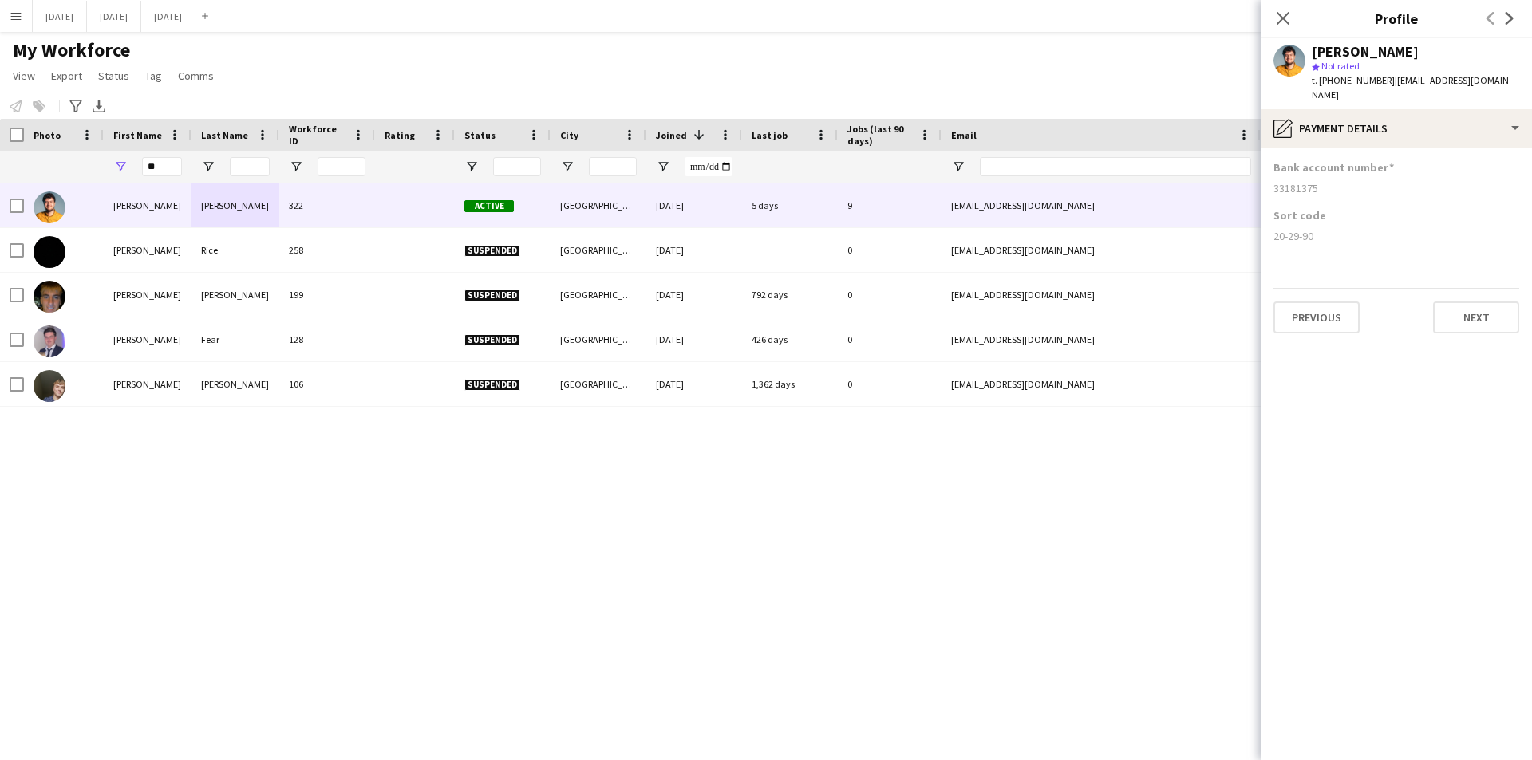
drag, startPoint x: 1321, startPoint y: 220, endPoint x: 1273, endPoint y: 227, distance: 48.3
click at [1273, 229] on div "20-29-90" at bounding box center [1396, 236] width 246 height 14
copy div "20-29-90"
click at [176, 163] on input "**" at bounding box center [162, 166] width 40 height 19
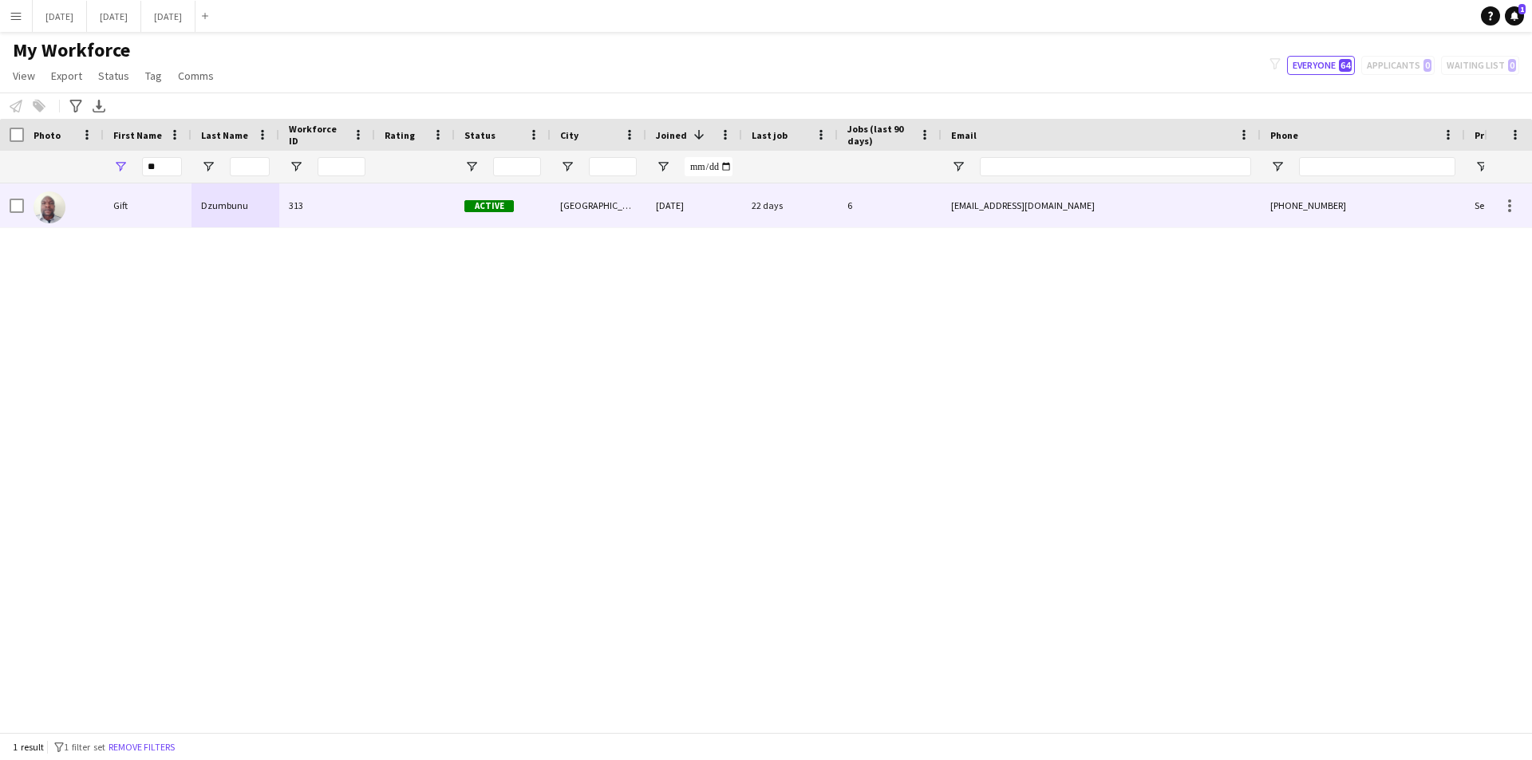
click at [412, 198] on div at bounding box center [415, 205] width 80 height 44
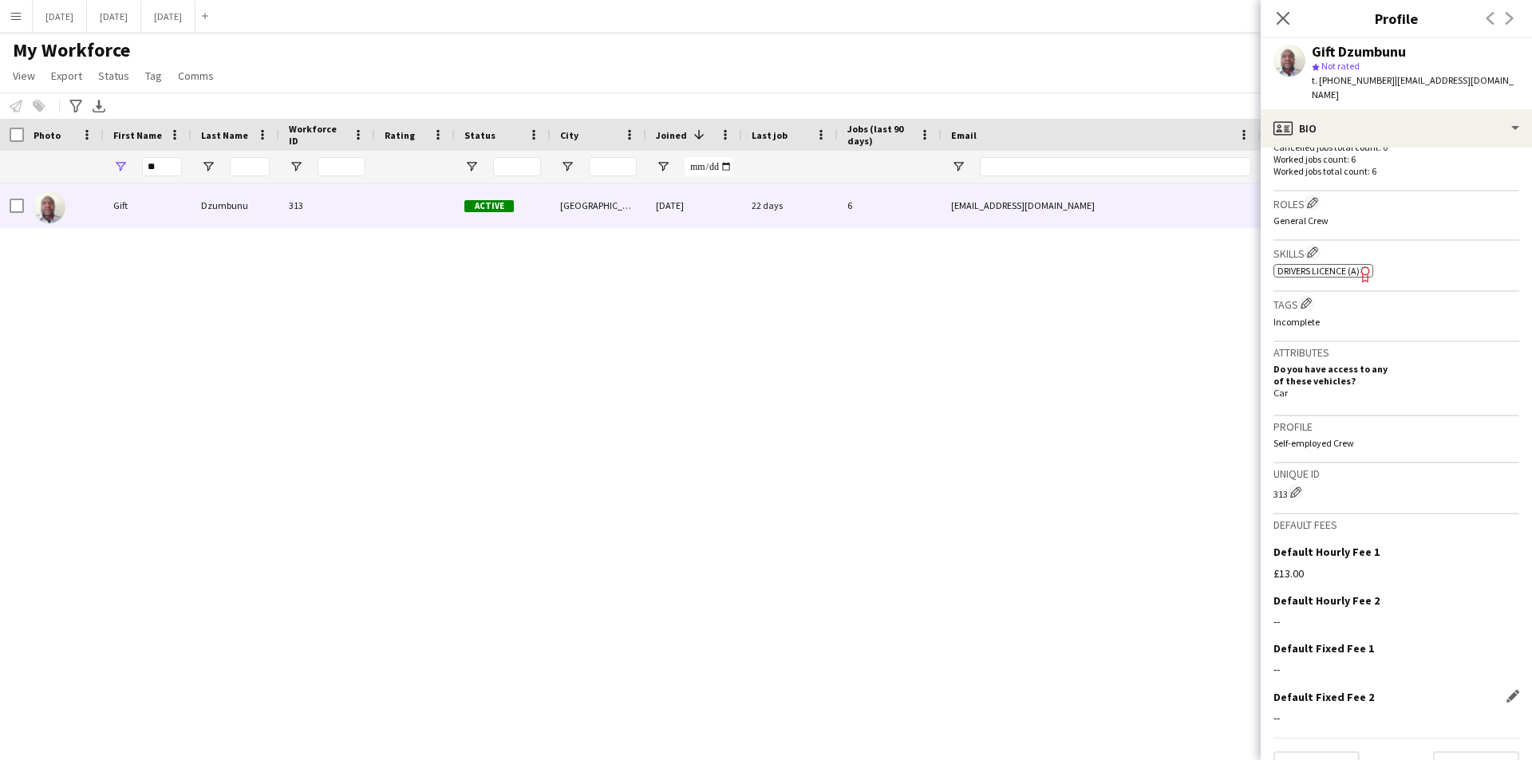
scroll to position [515, 0]
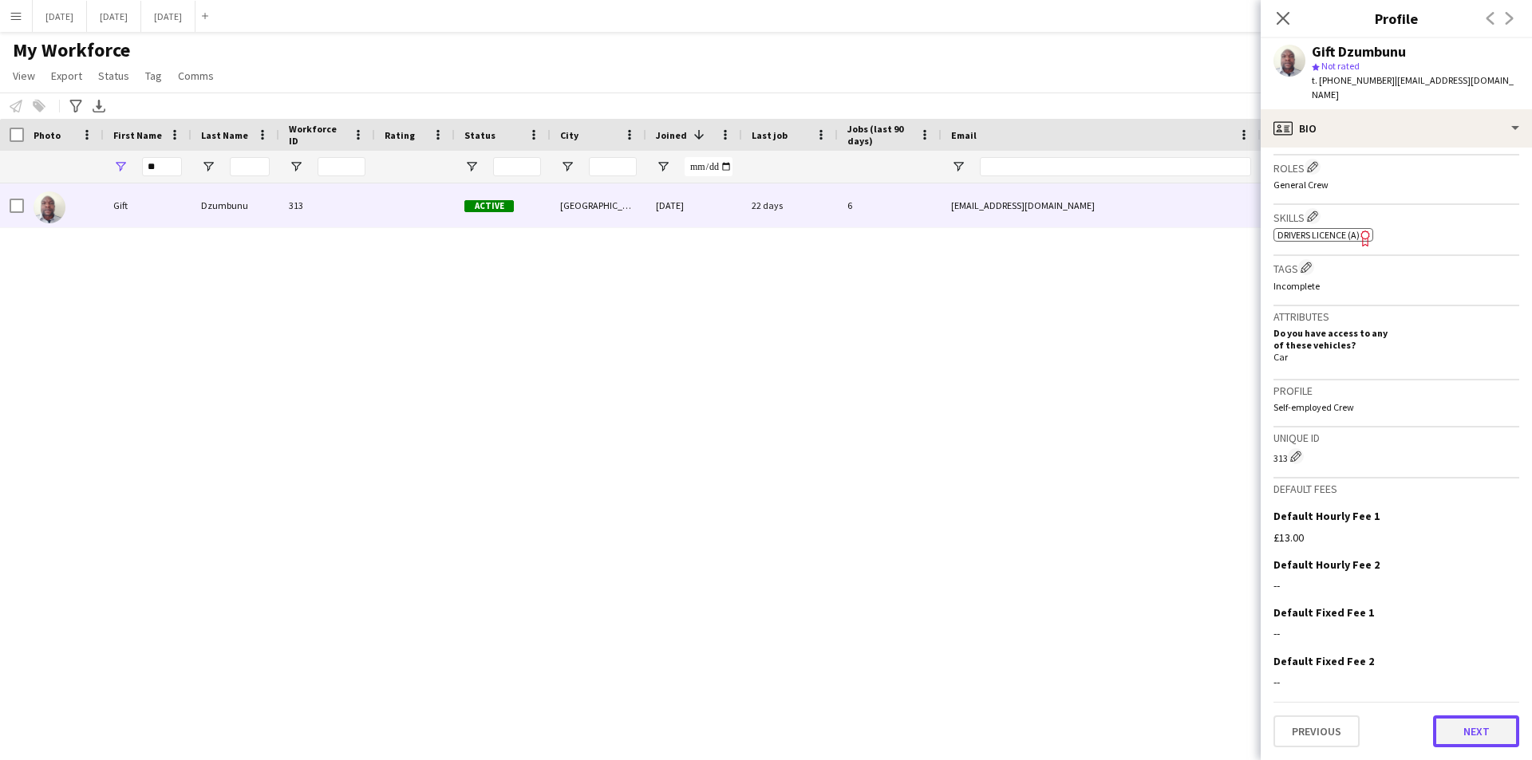
click at [1475, 739] on button "Next" at bounding box center [1476, 732] width 86 height 32
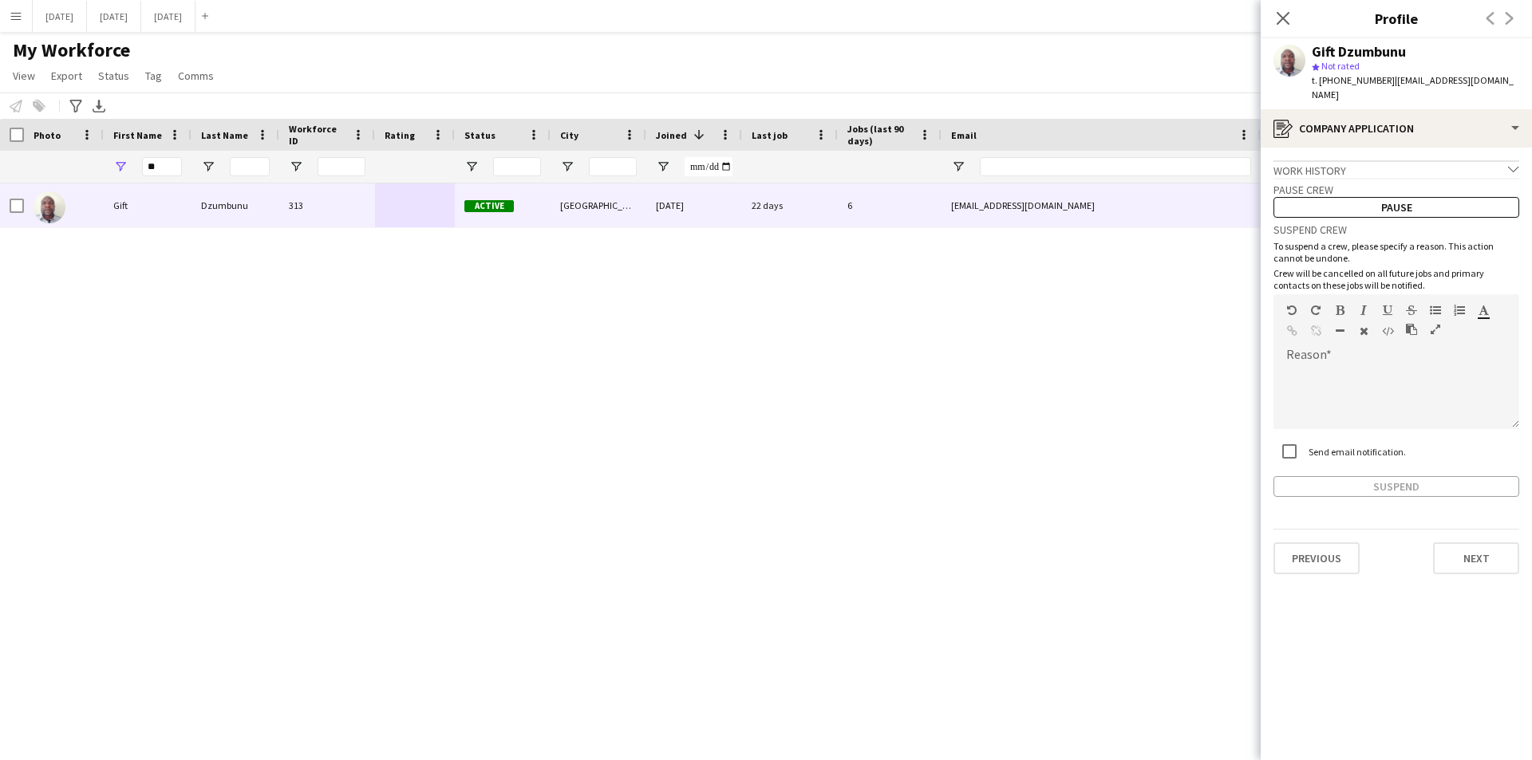
click at [1480, 514] on app-crew-profile-application "Work history chevron-down Buyer [PERSON_NAME] PACKAGING [DATE] — Present • 1 yr…" at bounding box center [1395, 454] width 271 height 613
click at [1469, 549] on button "Next" at bounding box center [1476, 558] width 86 height 32
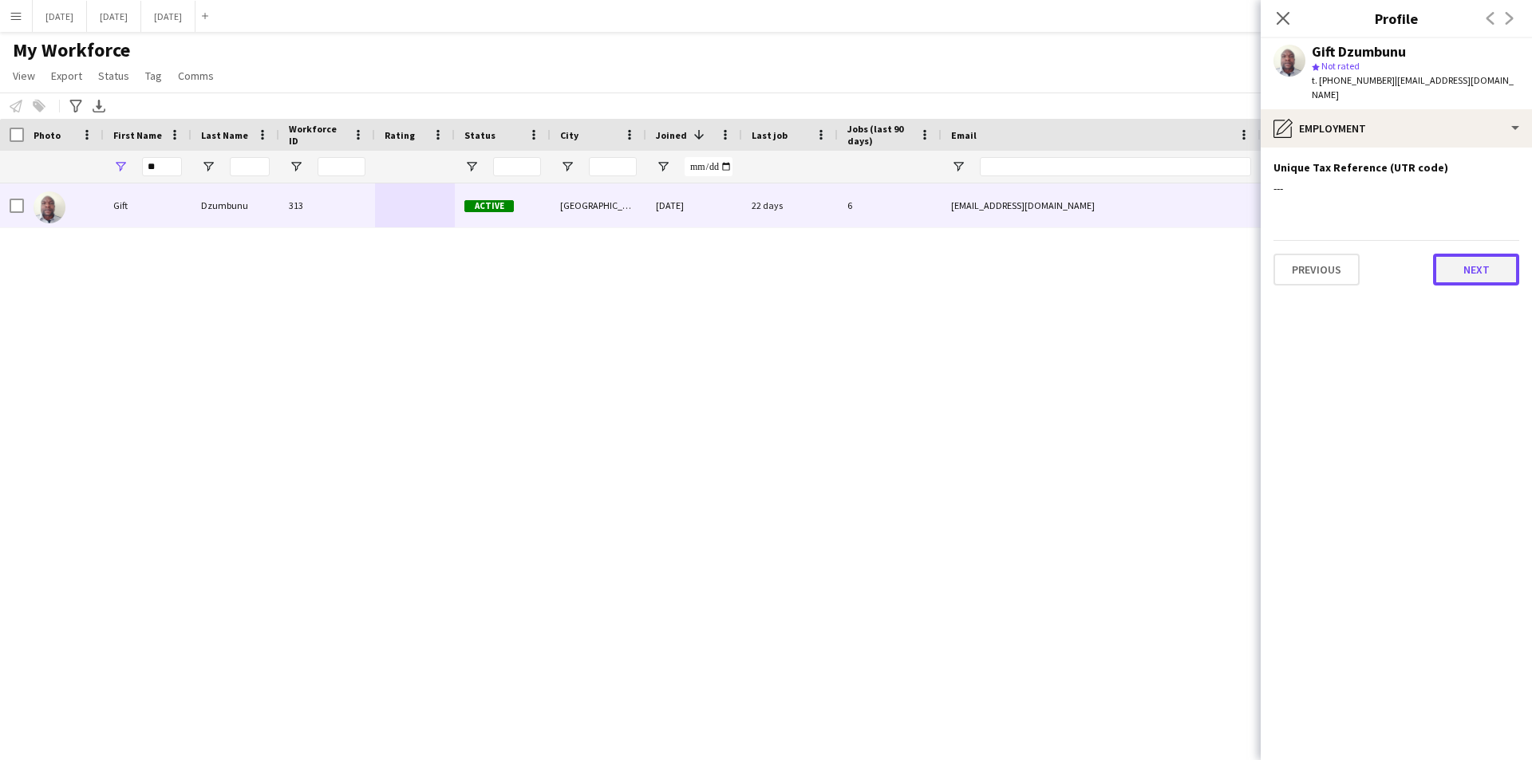
click at [1474, 255] on button "Next" at bounding box center [1476, 270] width 86 height 32
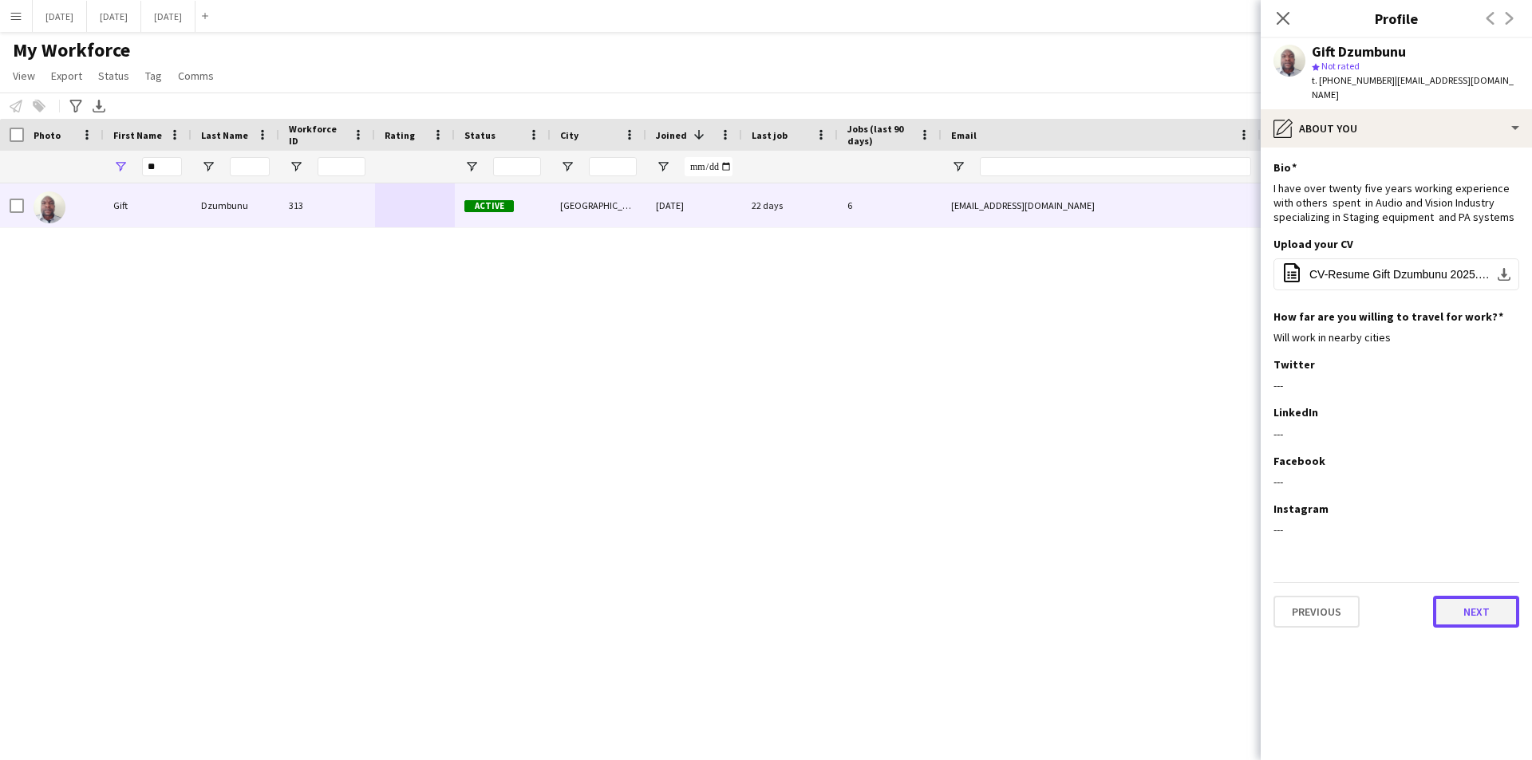
click at [1459, 596] on button "Next" at bounding box center [1476, 612] width 86 height 32
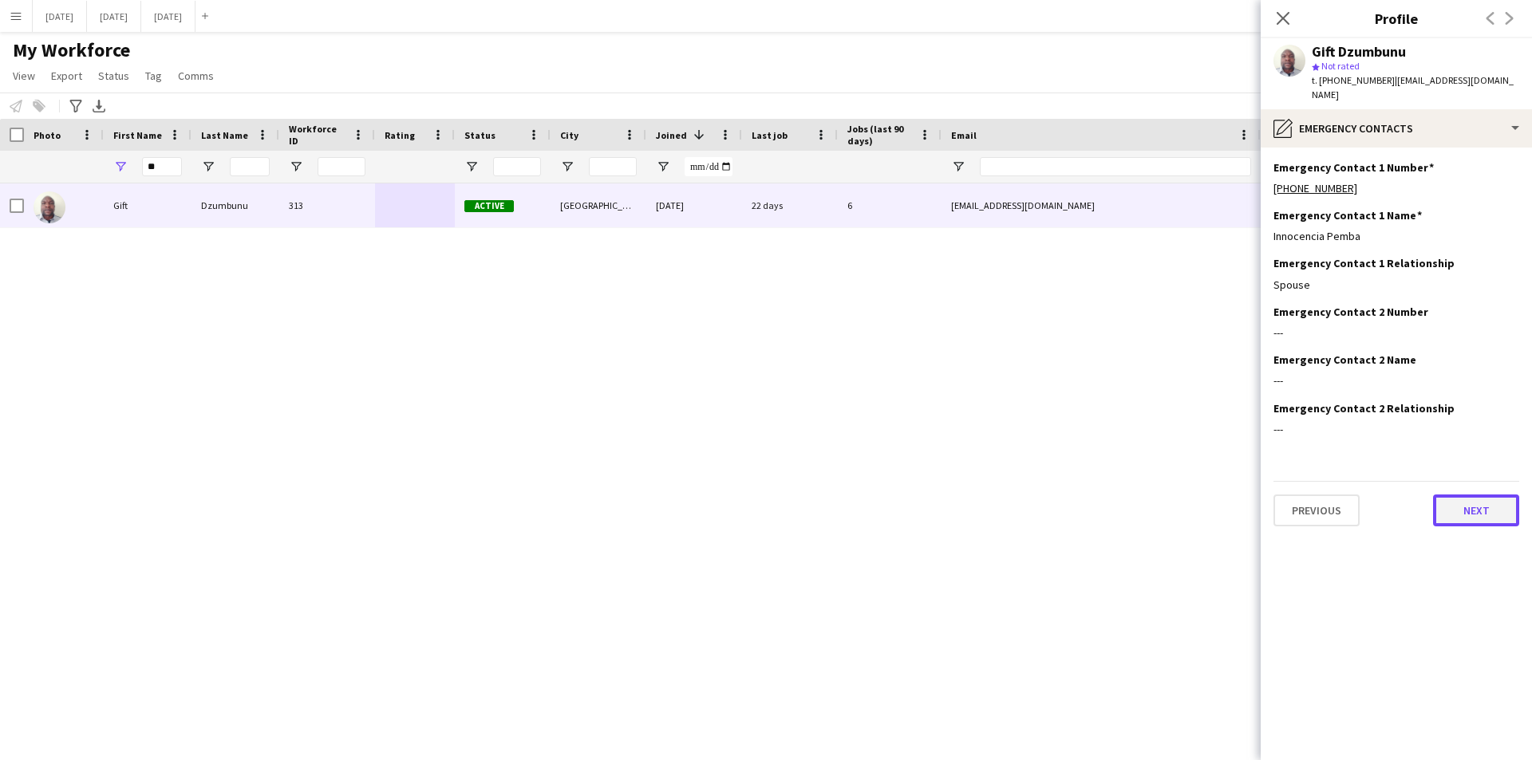
click at [1459, 499] on button "Next" at bounding box center [1476, 511] width 86 height 32
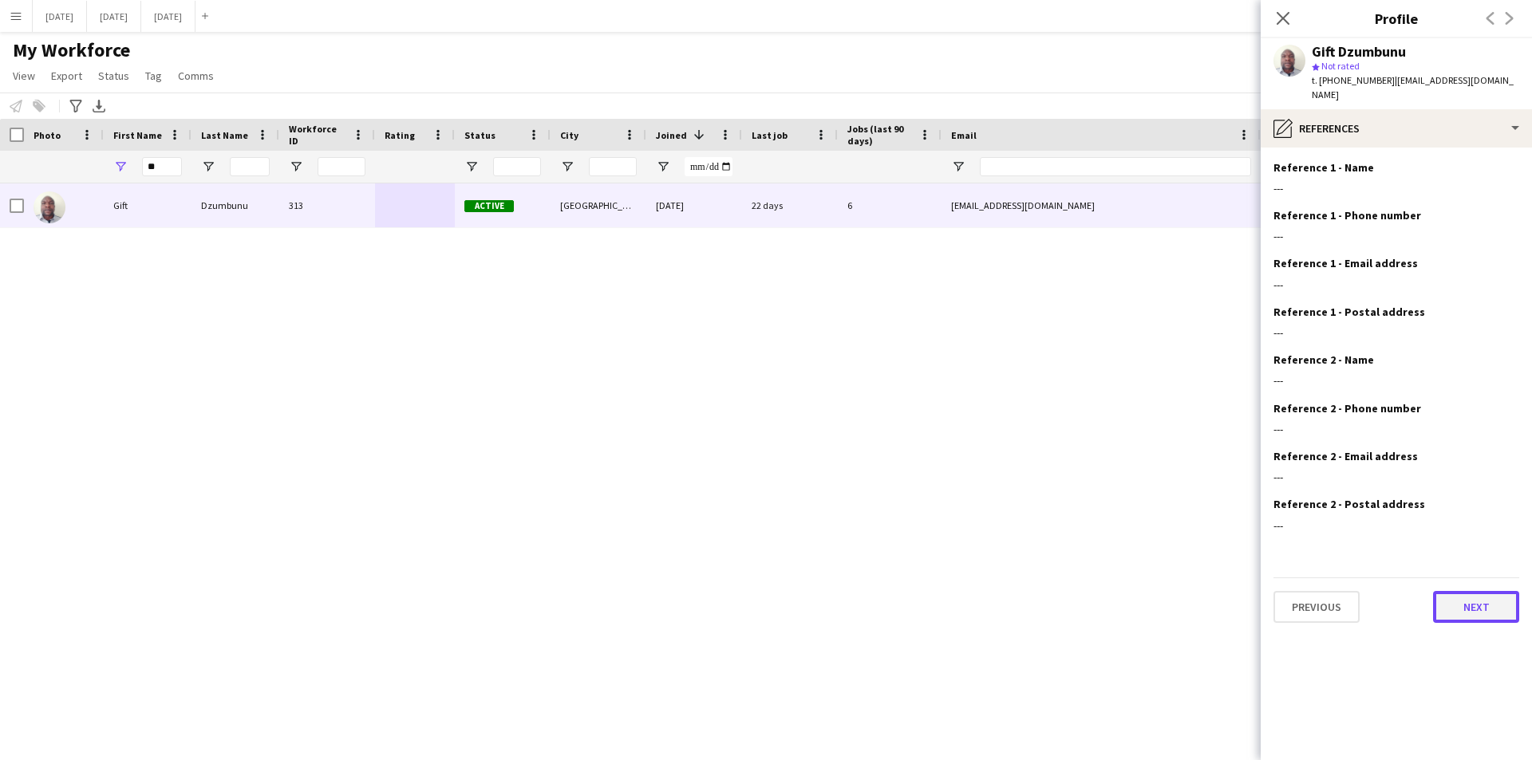
click at [1489, 602] on button "Next" at bounding box center [1476, 607] width 86 height 32
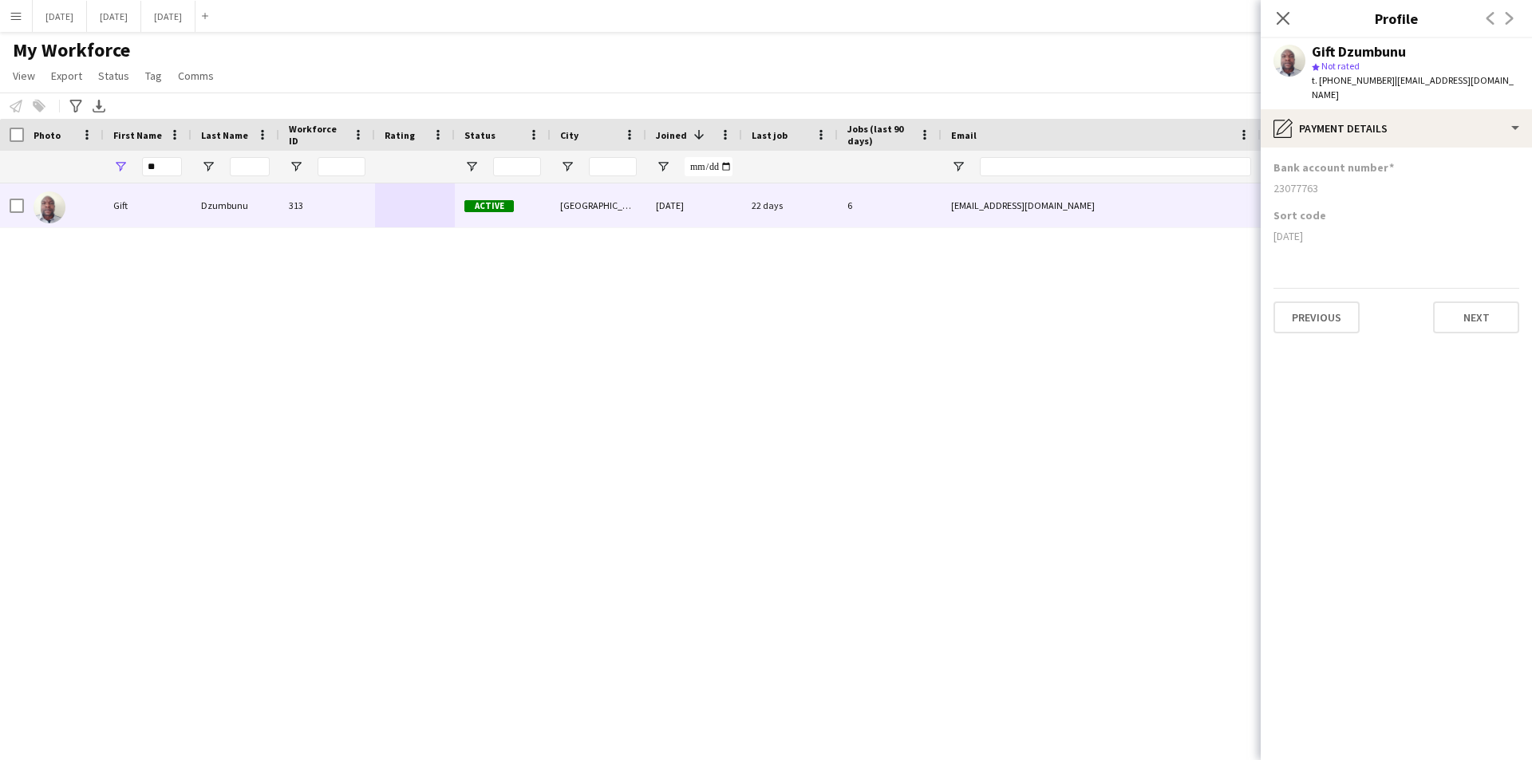
drag, startPoint x: 1319, startPoint y: 175, endPoint x: 1268, endPoint y: 183, distance: 51.6
click at [1268, 183] on app-section-data-types "Bank account number [FINANCIAL_ID] Sort code [DATE] Previous Next" at bounding box center [1395, 454] width 271 height 613
copy div "23077763"
click at [1342, 230] on div "Sort code [DATE]" at bounding box center [1396, 232] width 246 height 48
drag, startPoint x: 1330, startPoint y: 224, endPoint x: 1274, endPoint y: 224, distance: 55.8
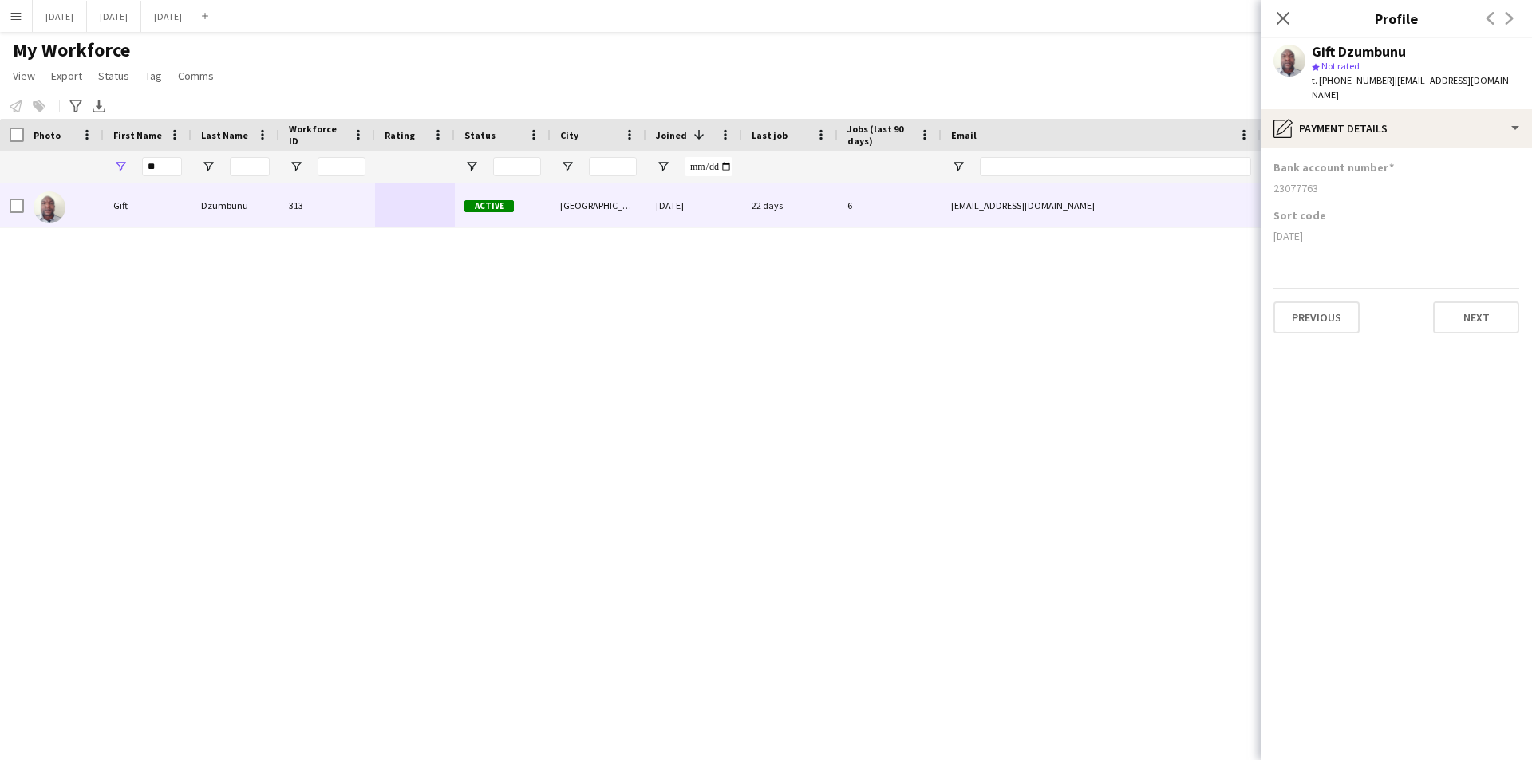
click at [1274, 229] on div "[DATE]" at bounding box center [1396, 236] width 246 height 14
copy div "[DATE]"
drag, startPoint x: 168, startPoint y: 170, endPoint x: 132, endPoint y: 170, distance: 35.9
click at [132, 170] on div "**" at bounding box center [148, 167] width 88 height 32
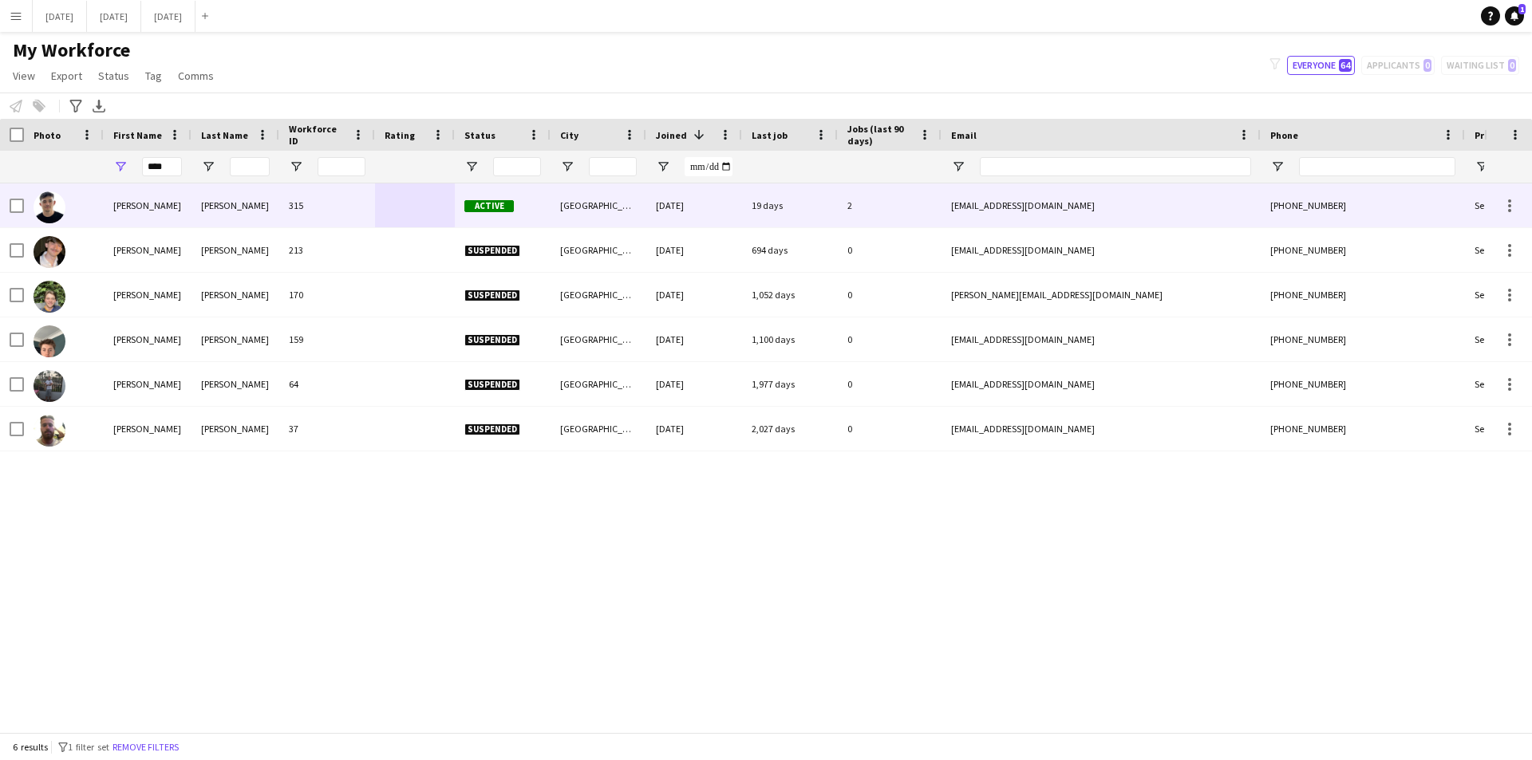
click at [408, 212] on div at bounding box center [415, 205] width 80 height 44
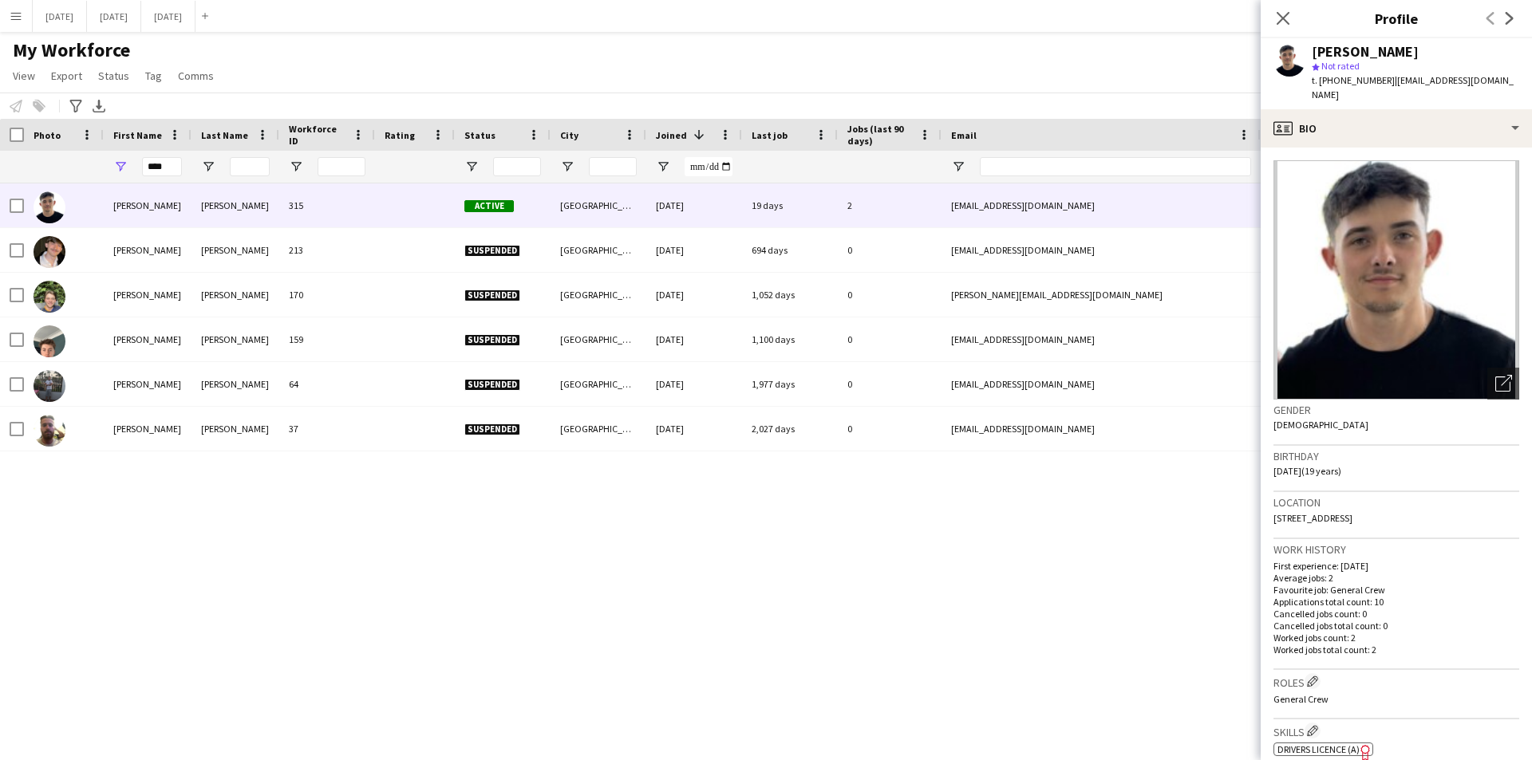
scroll to position [499, 0]
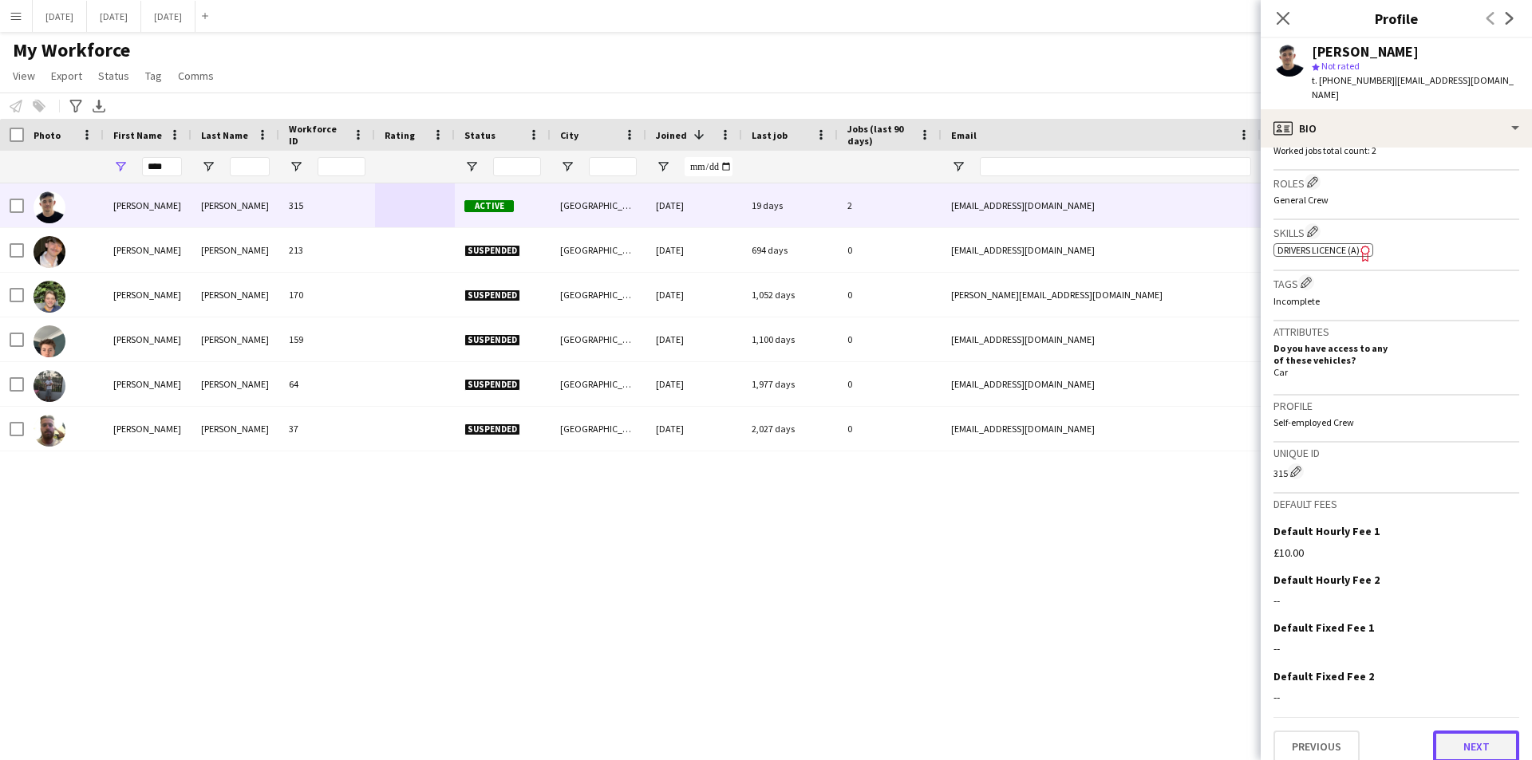
click at [1449, 731] on button "Next" at bounding box center [1476, 747] width 86 height 32
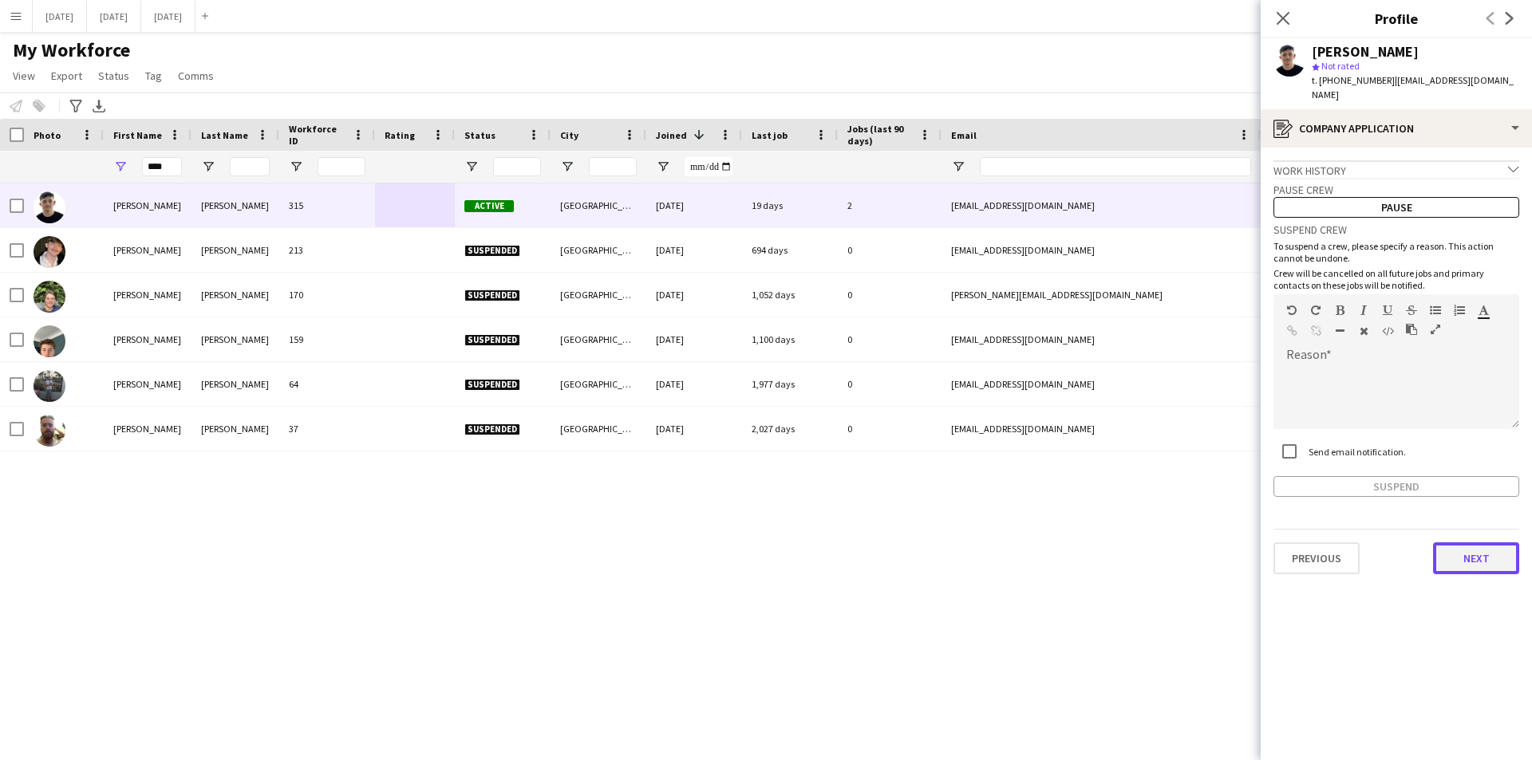
click at [1465, 545] on button "Next" at bounding box center [1476, 558] width 86 height 32
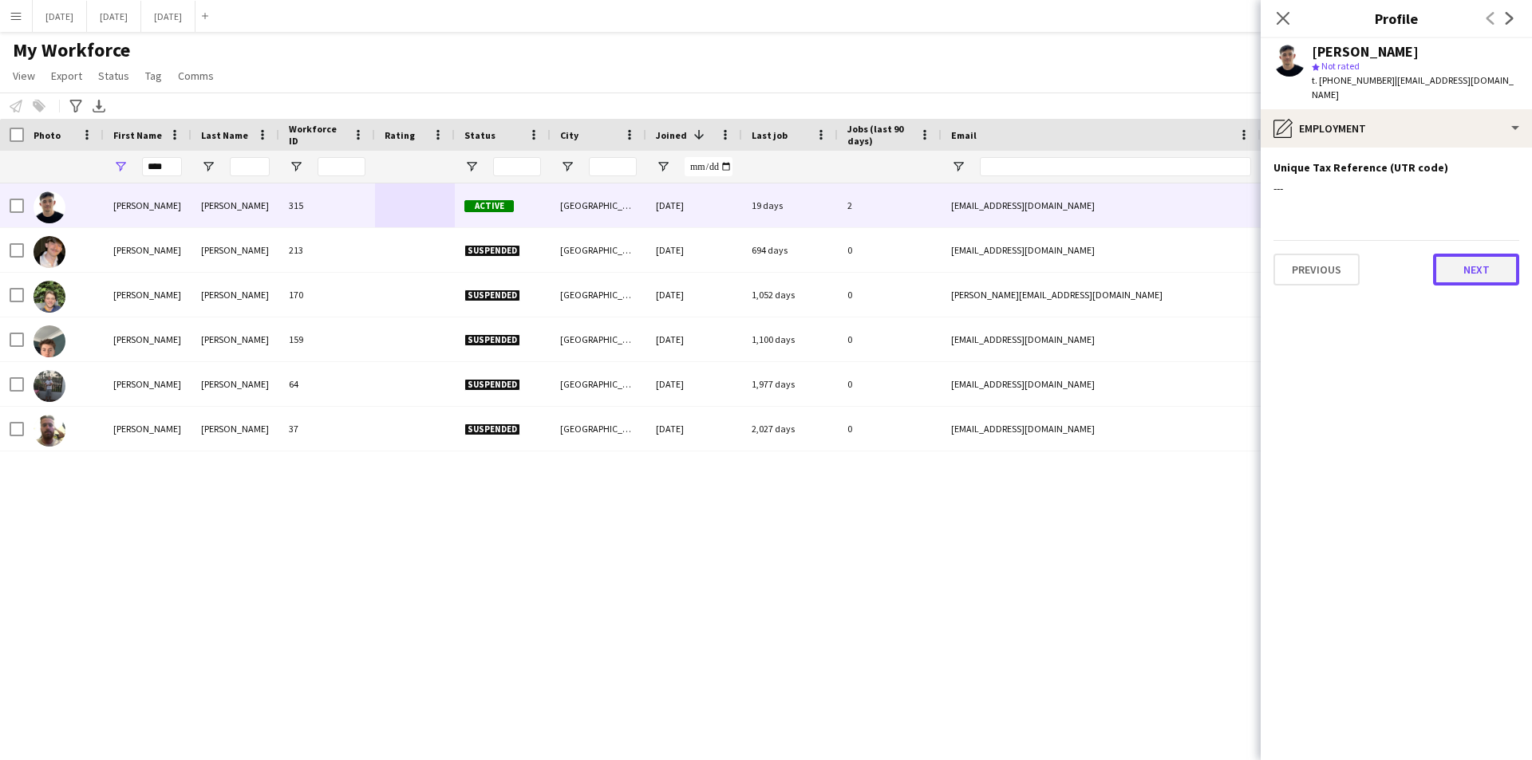
click at [1461, 254] on button "Next" at bounding box center [1476, 270] width 86 height 32
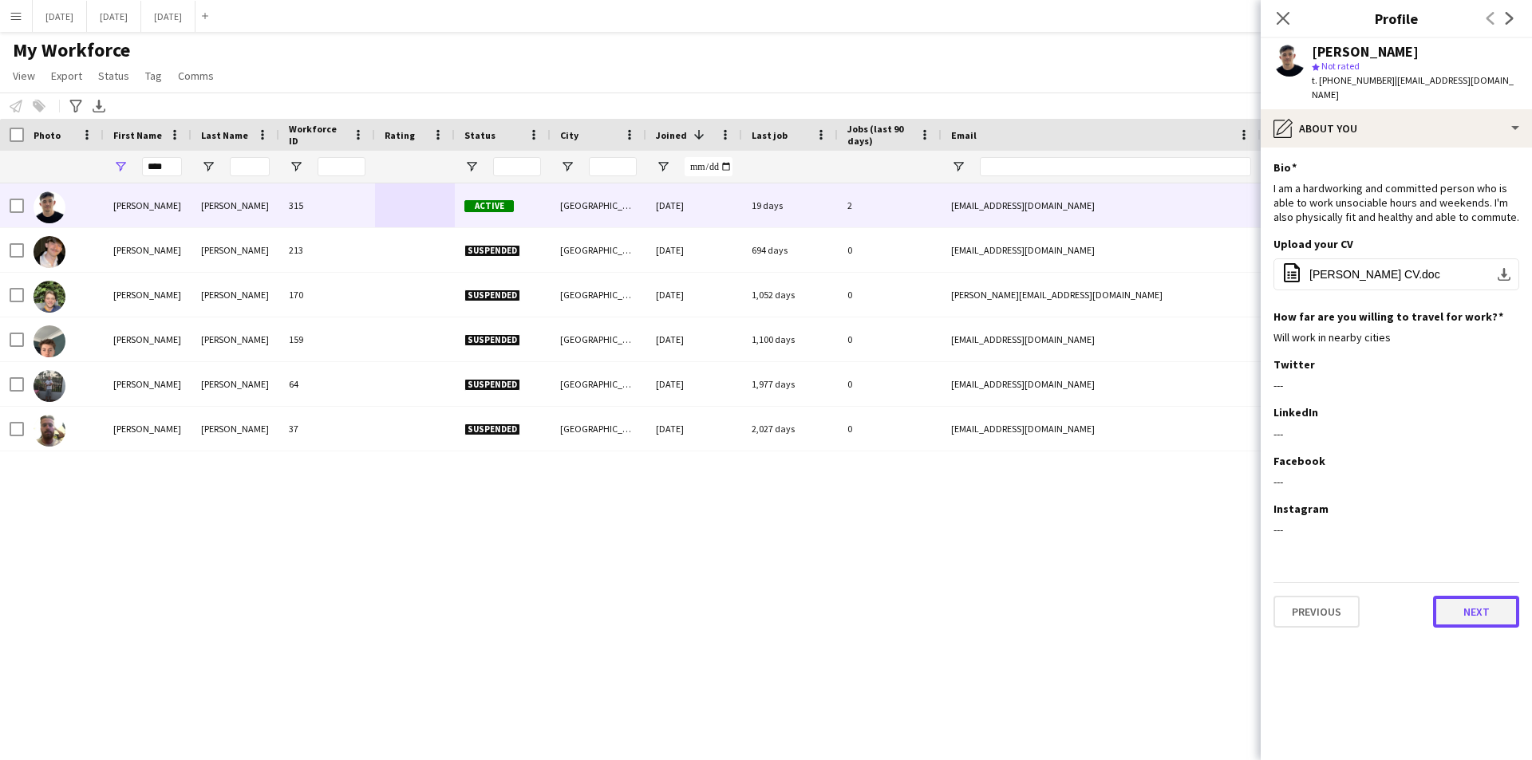
click at [1480, 596] on button "Next" at bounding box center [1476, 612] width 86 height 32
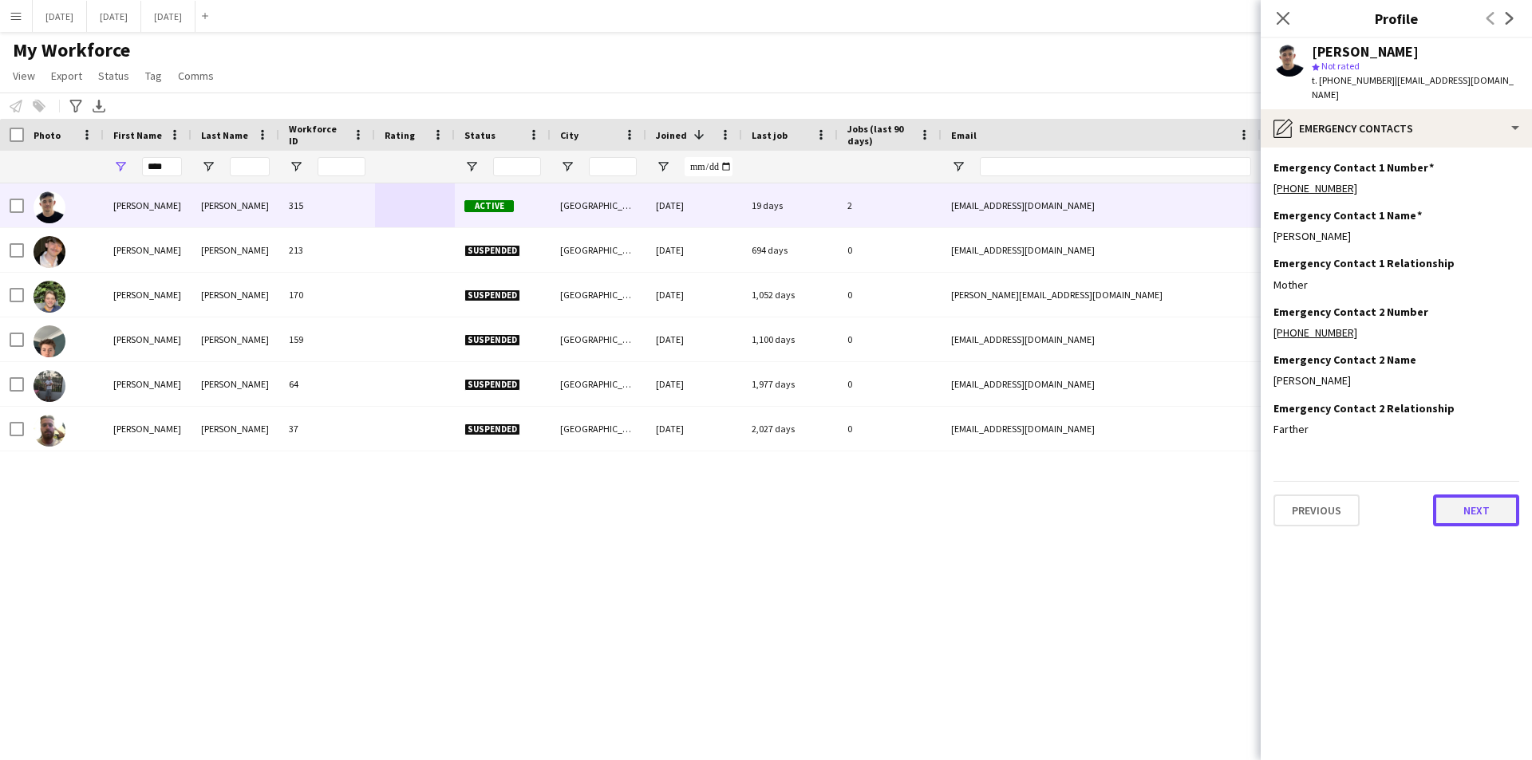
click at [1459, 501] on button "Next" at bounding box center [1476, 511] width 86 height 32
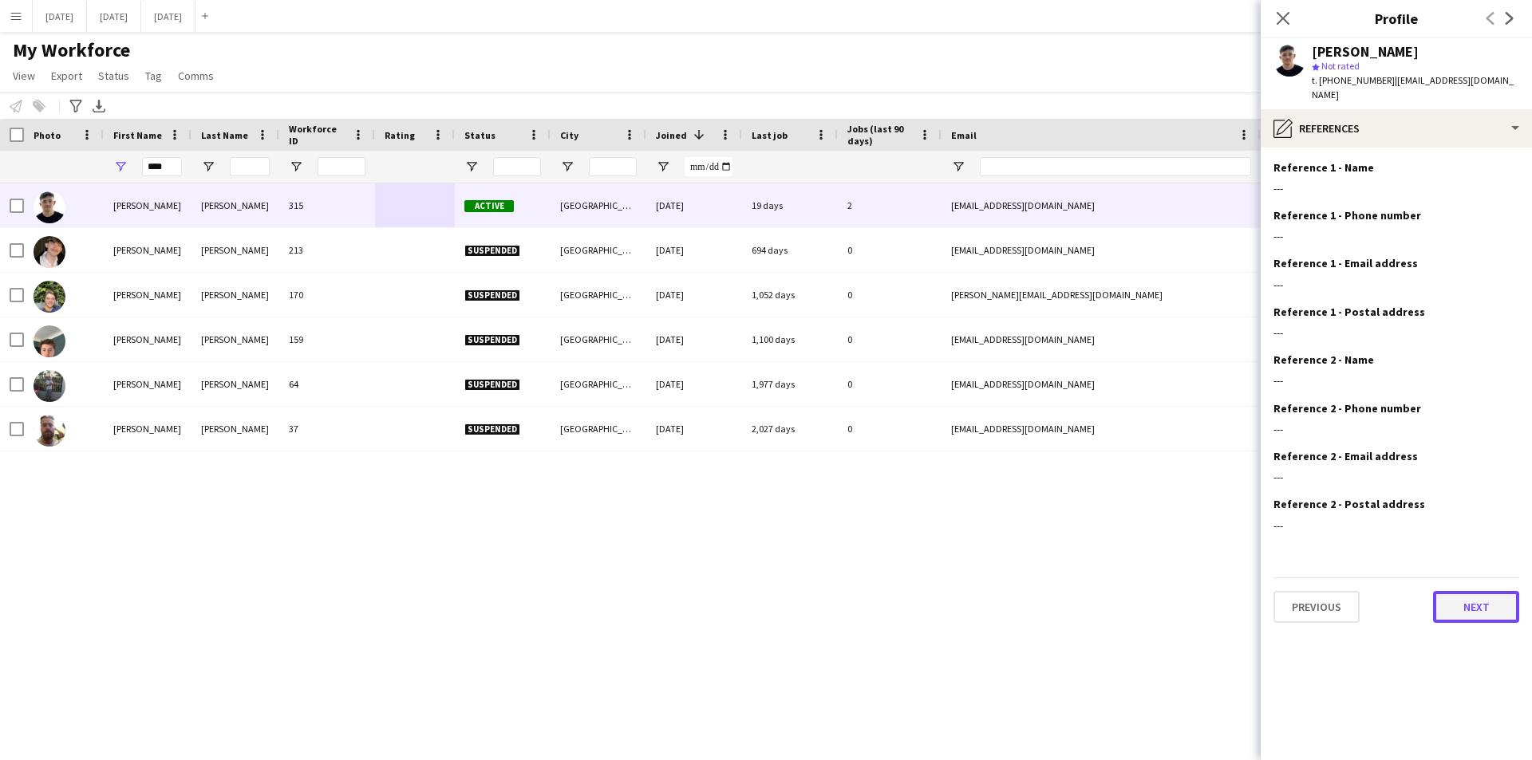
click at [1496, 598] on button "Next" at bounding box center [1476, 607] width 86 height 32
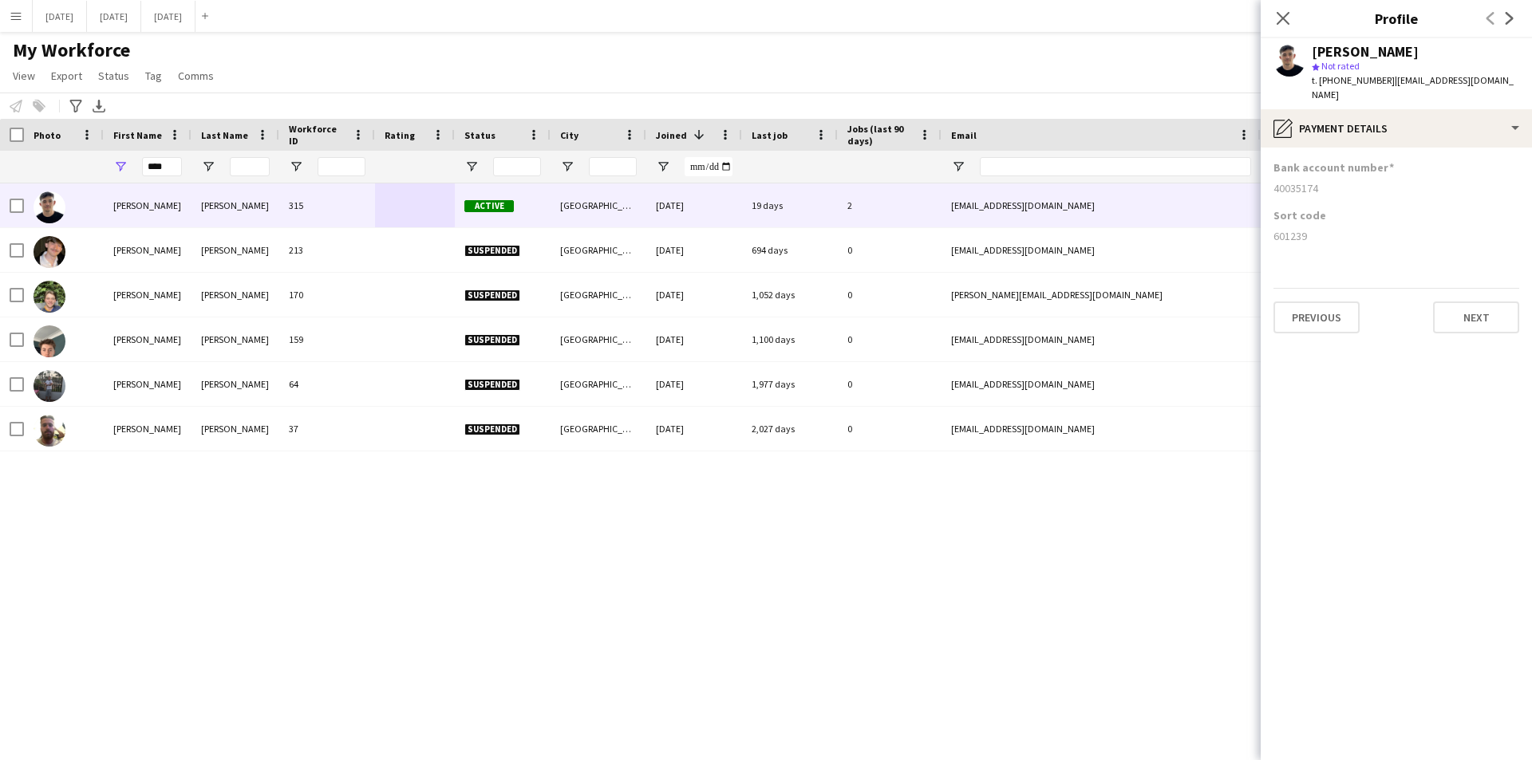
drag, startPoint x: 1323, startPoint y: 176, endPoint x: 1270, endPoint y: 175, distance: 53.5
click at [1270, 175] on app-section-data-types "Bank account number [FINANCIAL_ID] Sort code [FINANCIAL_ID] Previous Next" at bounding box center [1395, 454] width 271 height 613
copy div "40035174"
drag, startPoint x: 1319, startPoint y: 236, endPoint x: 1317, endPoint y: 225, distance: 11.3
click at [1319, 236] on div "Sort code 601239" at bounding box center [1396, 232] width 246 height 48
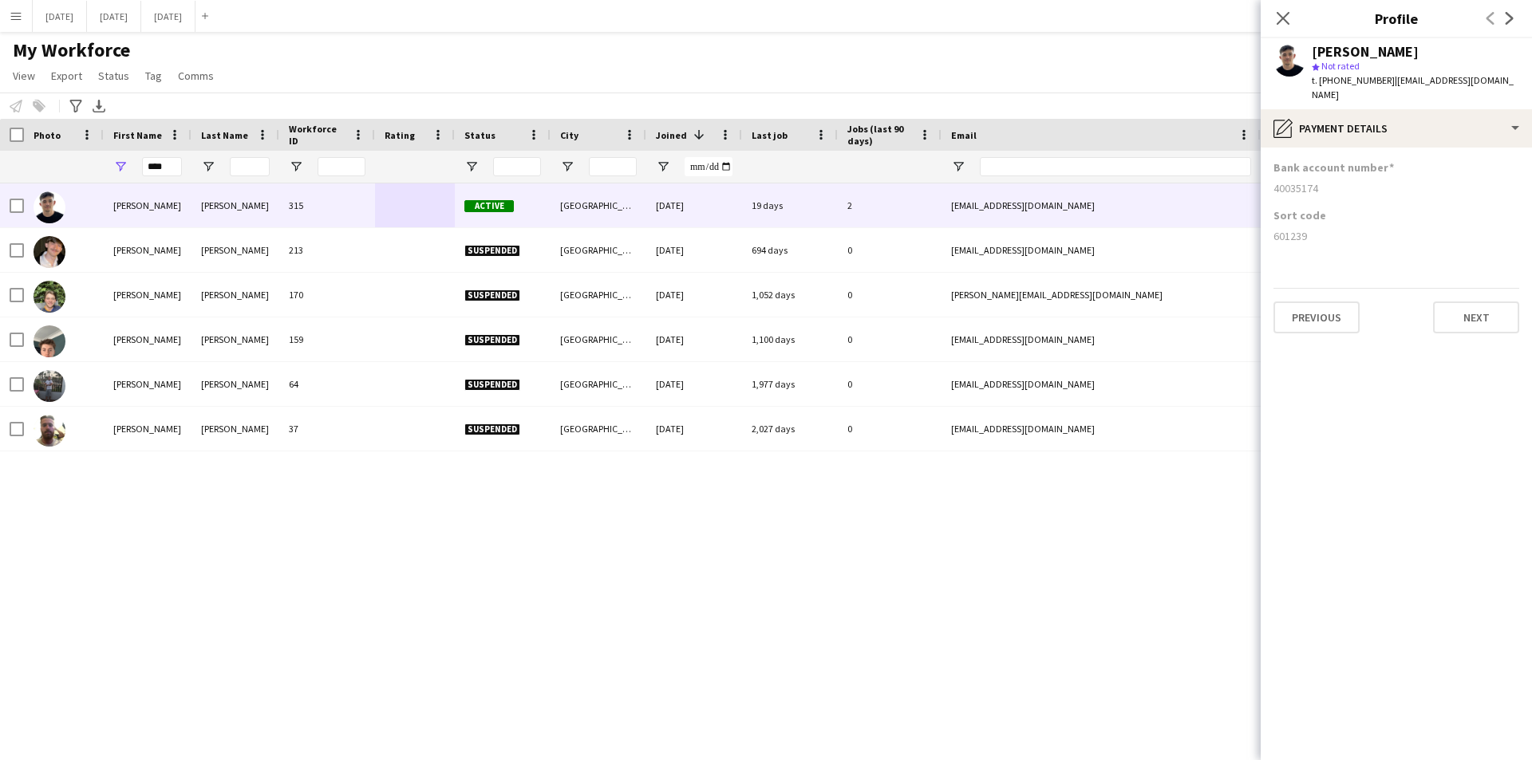
drag, startPoint x: 1317, startPoint y: 221, endPoint x: 1269, endPoint y: 222, distance: 47.9
click at [1269, 222] on app-section-data-types "Bank account number [FINANCIAL_ID] Sort code [FINANCIAL_ID] Previous Next" at bounding box center [1395, 454] width 271 height 613
drag, startPoint x: 166, startPoint y: 168, endPoint x: 118, endPoint y: 172, distance: 48.1
click at [118, 172] on div "****" at bounding box center [148, 167] width 88 height 32
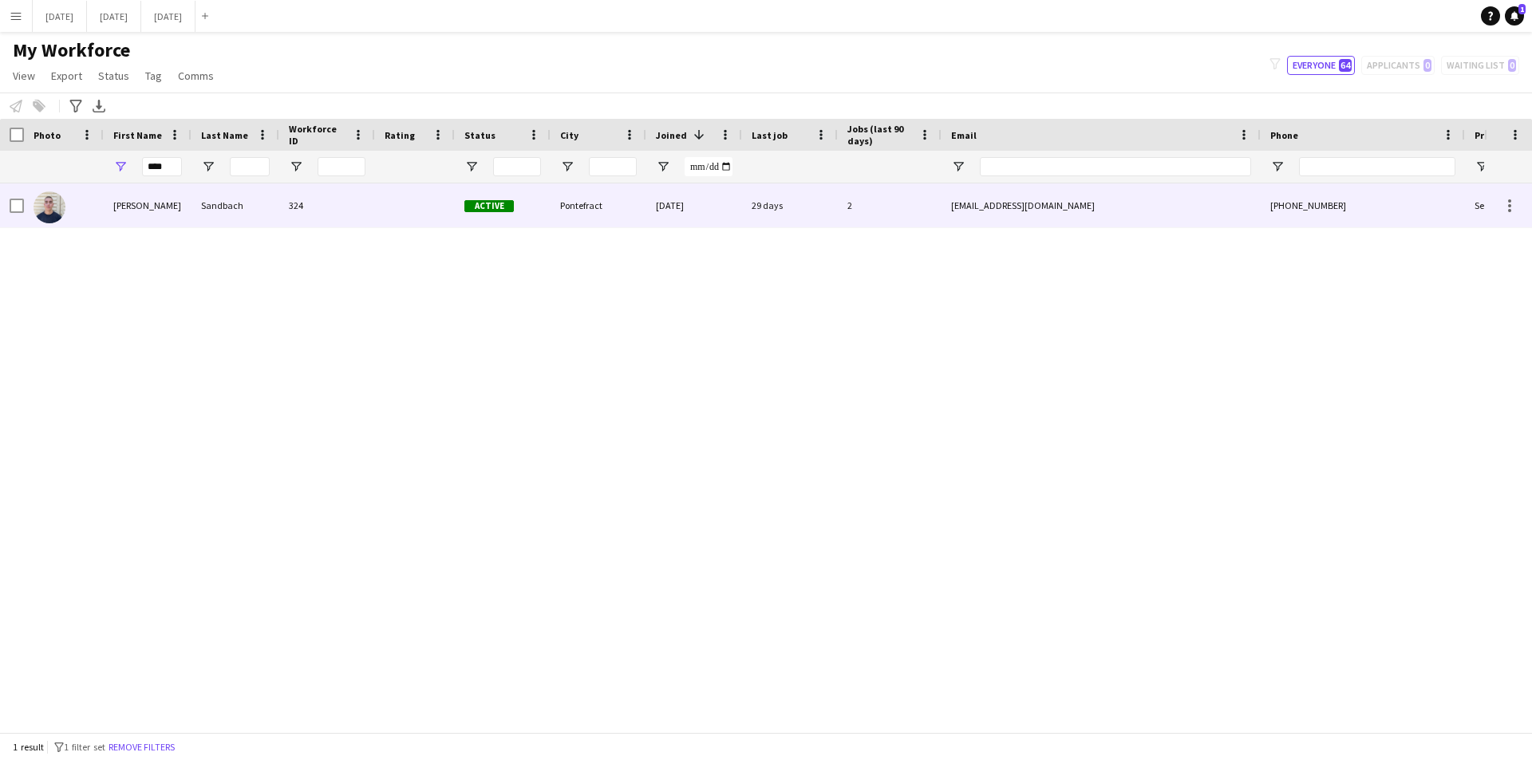
click at [367, 210] on div "324" at bounding box center [327, 205] width 96 height 44
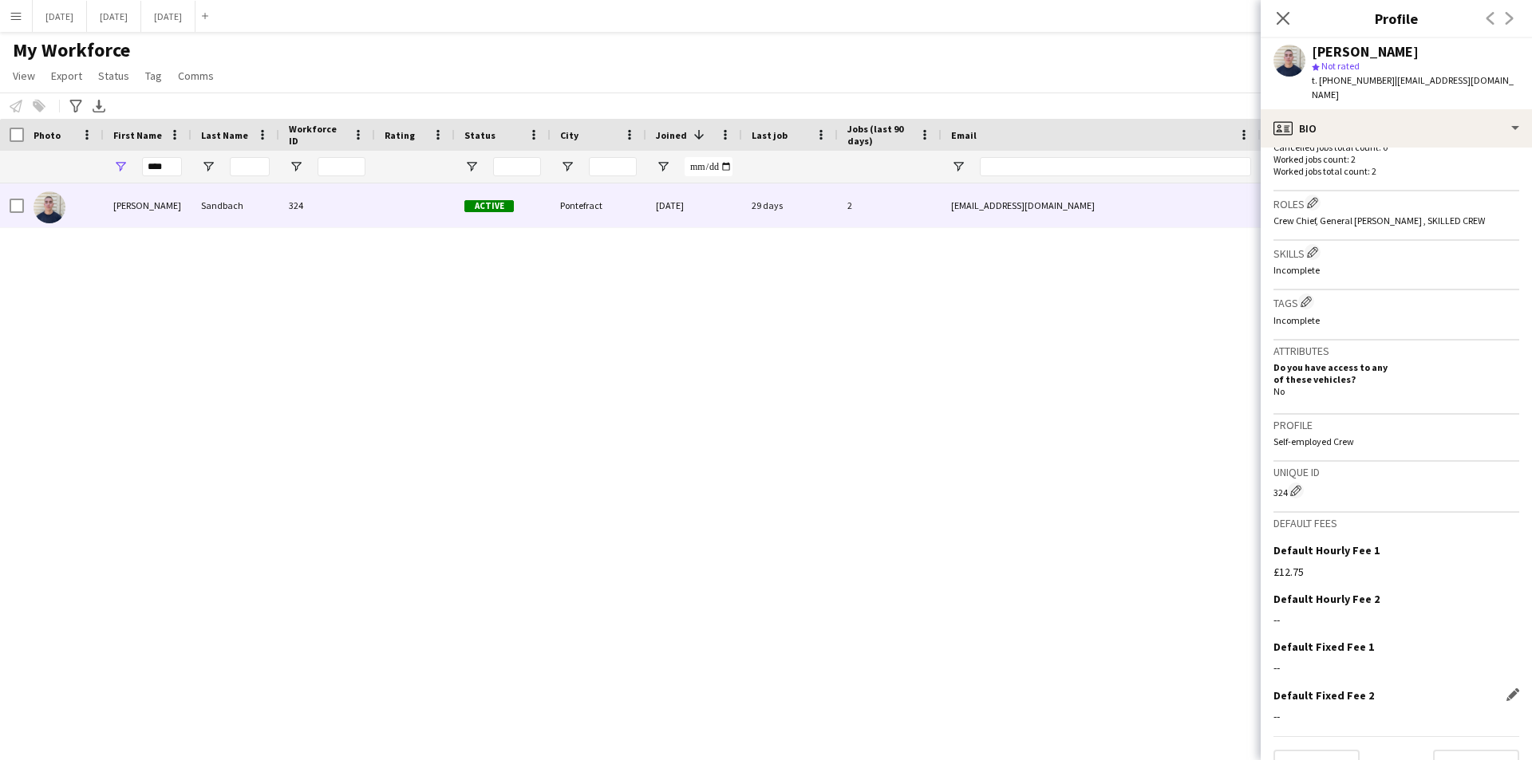
scroll to position [498, 0]
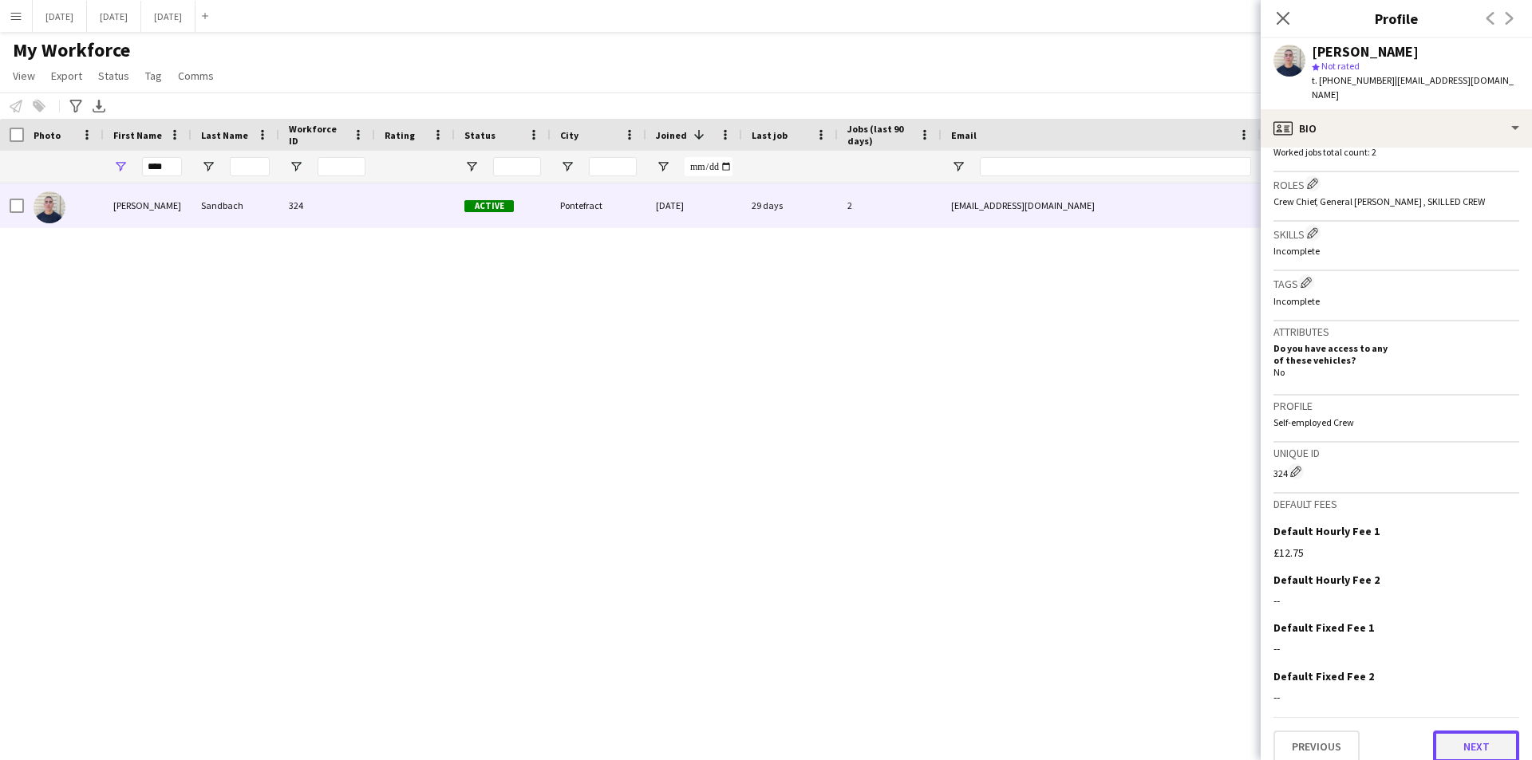
click at [1433, 731] on button "Next" at bounding box center [1476, 747] width 86 height 32
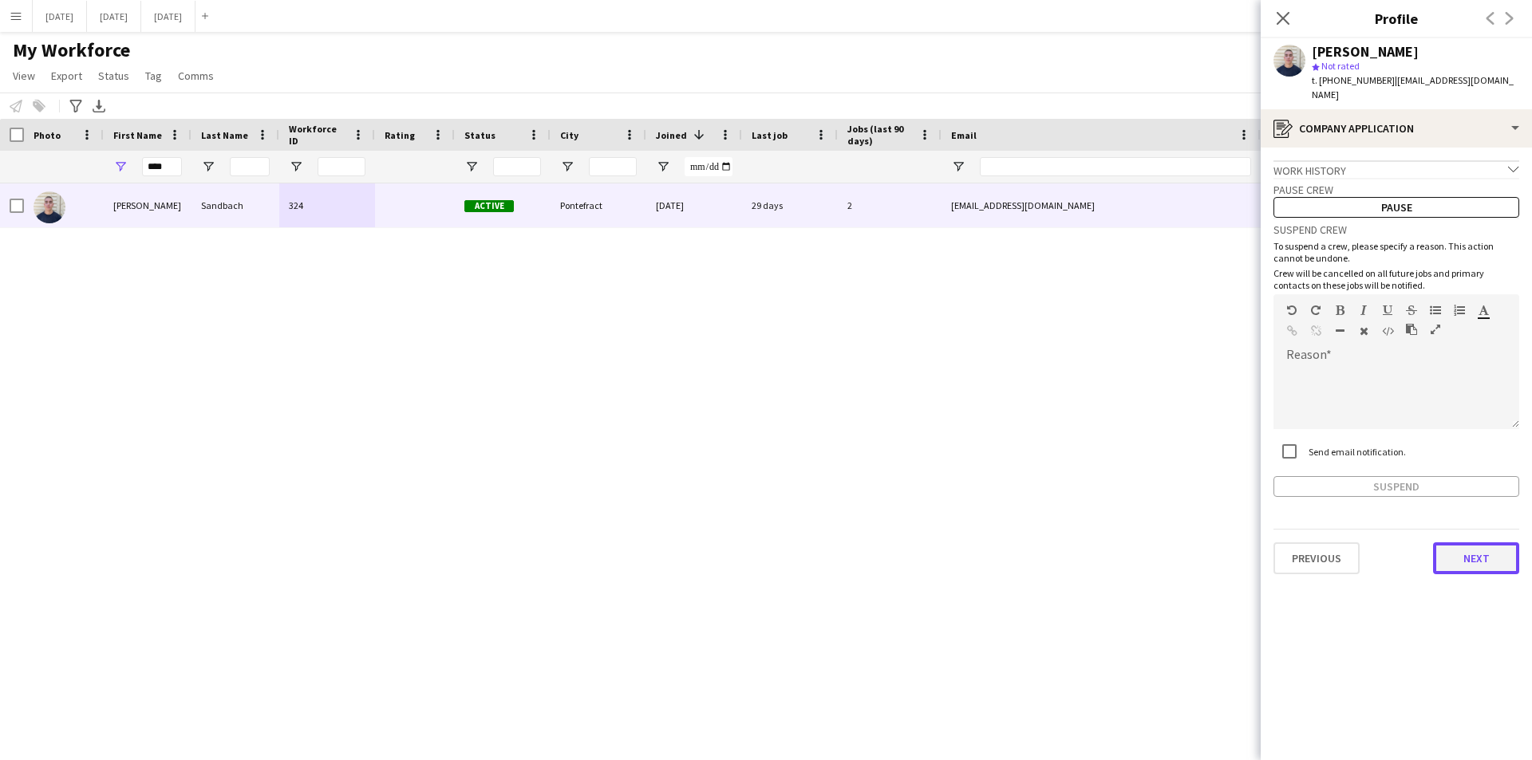
click at [1450, 542] on button "Next" at bounding box center [1476, 558] width 86 height 32
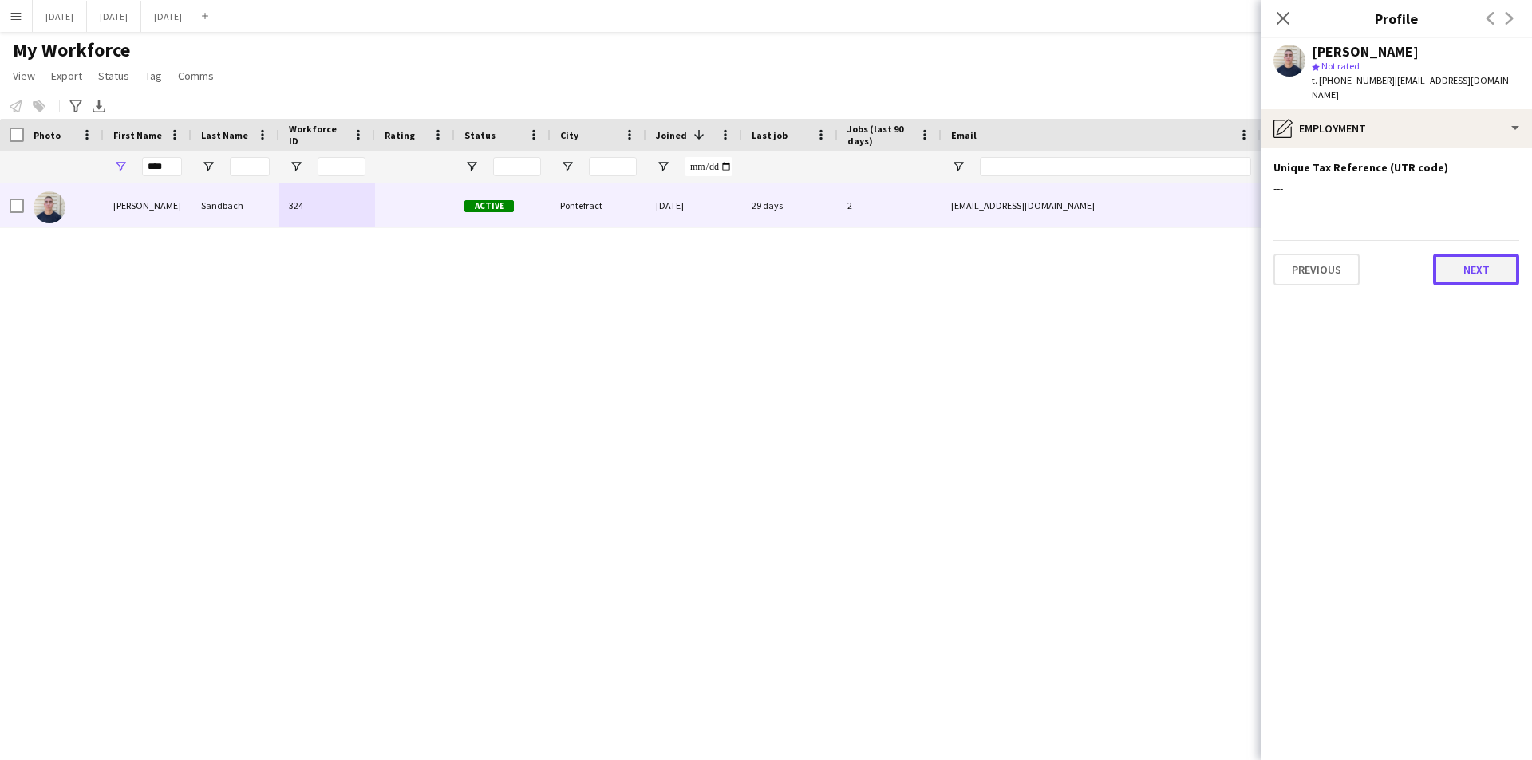
click at [1475, 254] on button "Next" at bounding box center [1476, 270] width 86 height 32
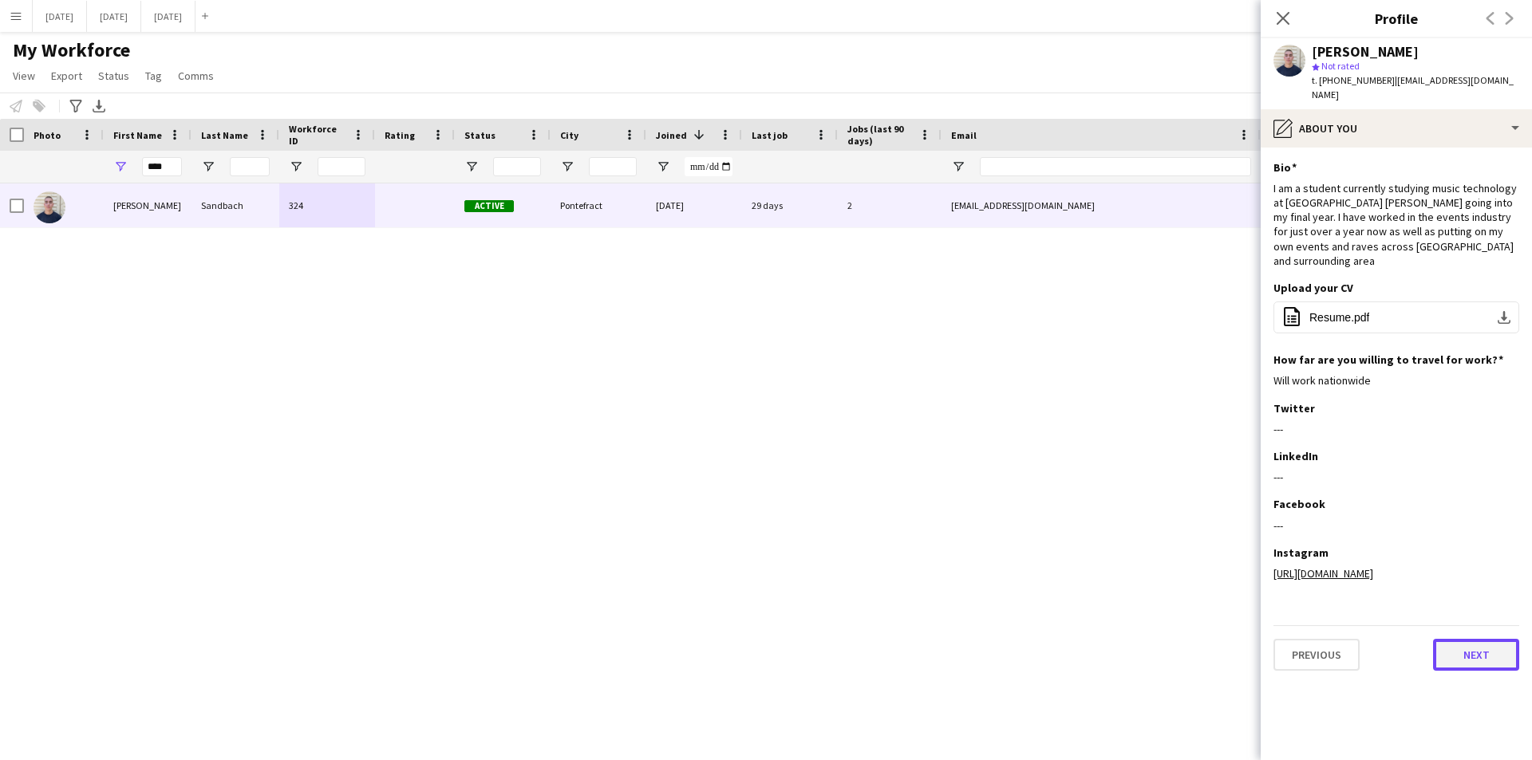
click at [1469, 641] on button "Next" at bounding box center [1476, 655] width 86 height 32
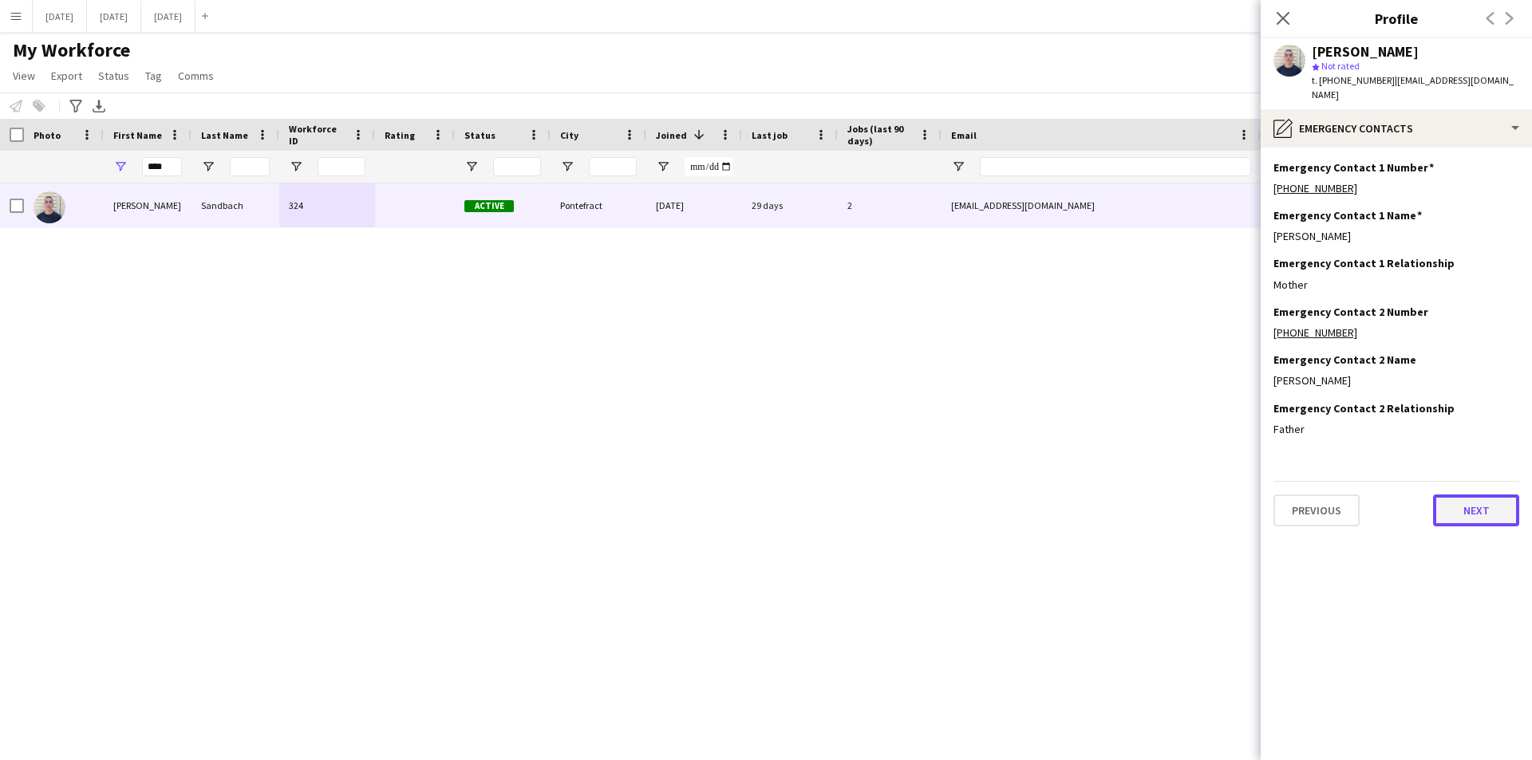
click at [1462, 497] on button "Next" at bounding box center [1476, 511] width 86 height 32
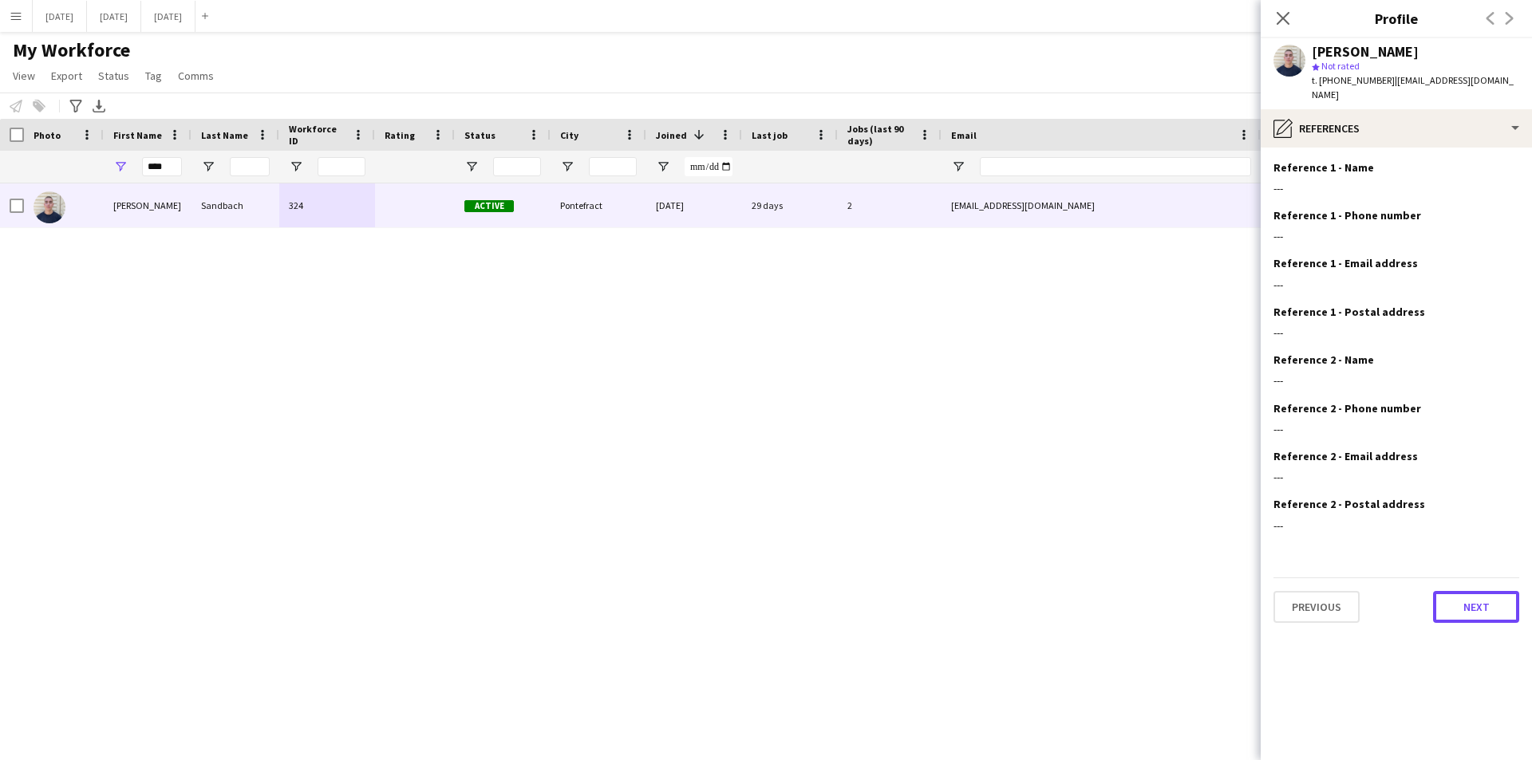
click at [1465, 600] on button "Next" at bounding box center [1476, 607] width 86 height 32
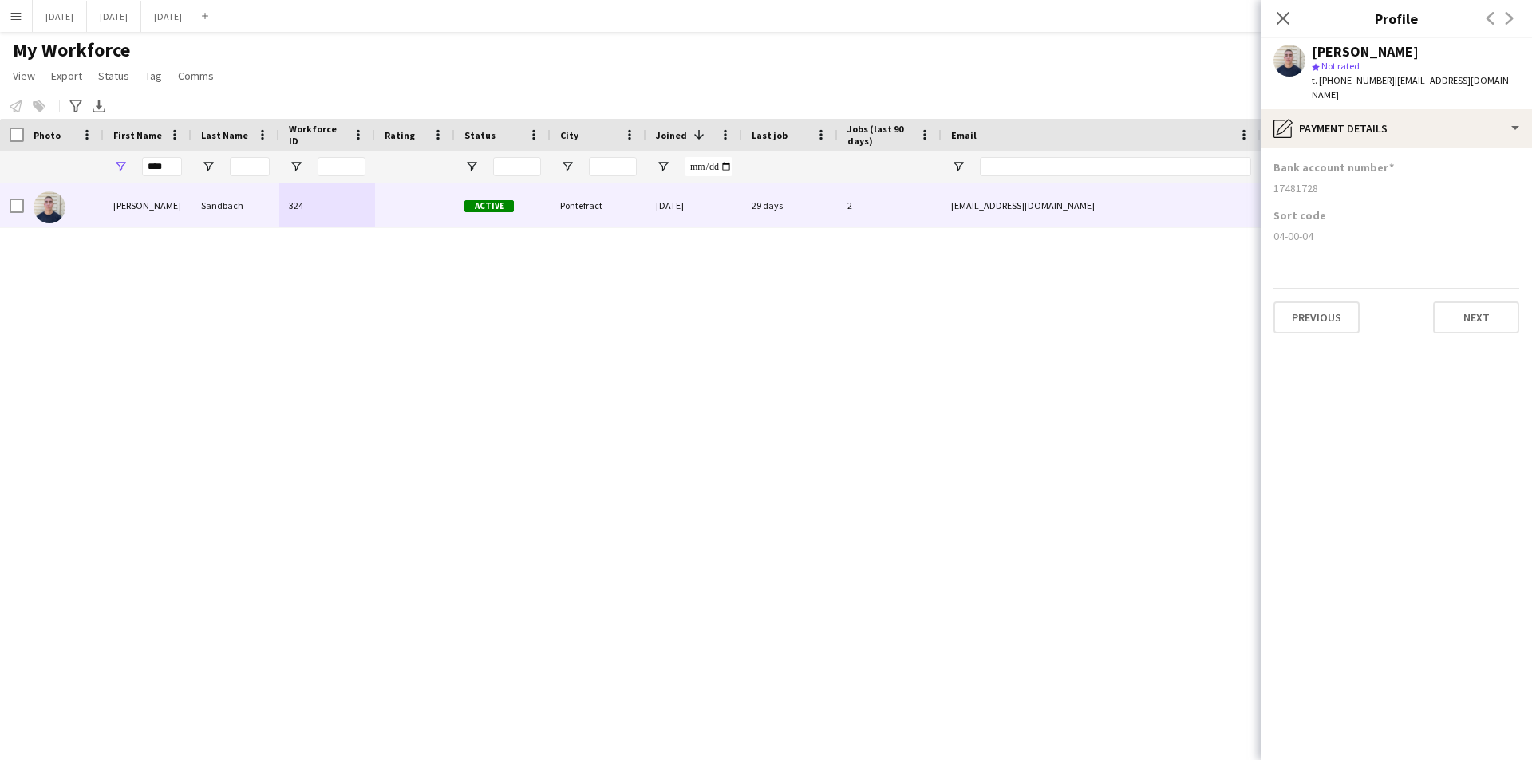
drag, startPoint x: 1323, startPoint y: 180, endPoint x: 1266, endPoint y: 179, distance: 57.4
click at [1266, 179] on app-section-data-types "Bank account number [FINANCIAL_ID] Sort code [FINANCIAL_ID] Previous Next" at bounding box center [1395, 454] width 271 height 613
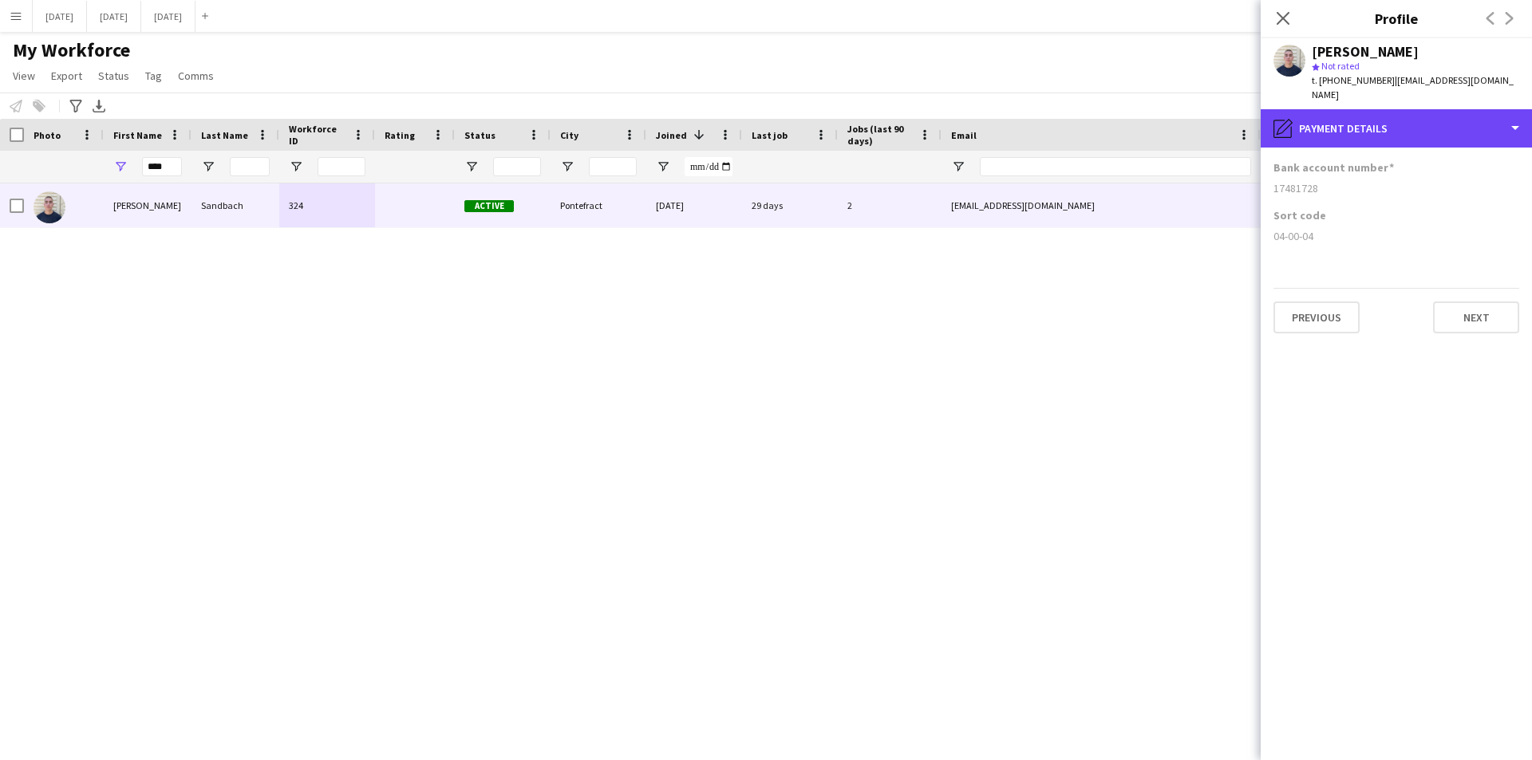
drag, startPoint x: 1375, startPoint y: 96, endPoint x: 1351, endPoint y: 219, distance: 125.2
click at [1375, 109] on div "pencil4 Payment details" at bounding box center [1395, 128] width 271 height 38
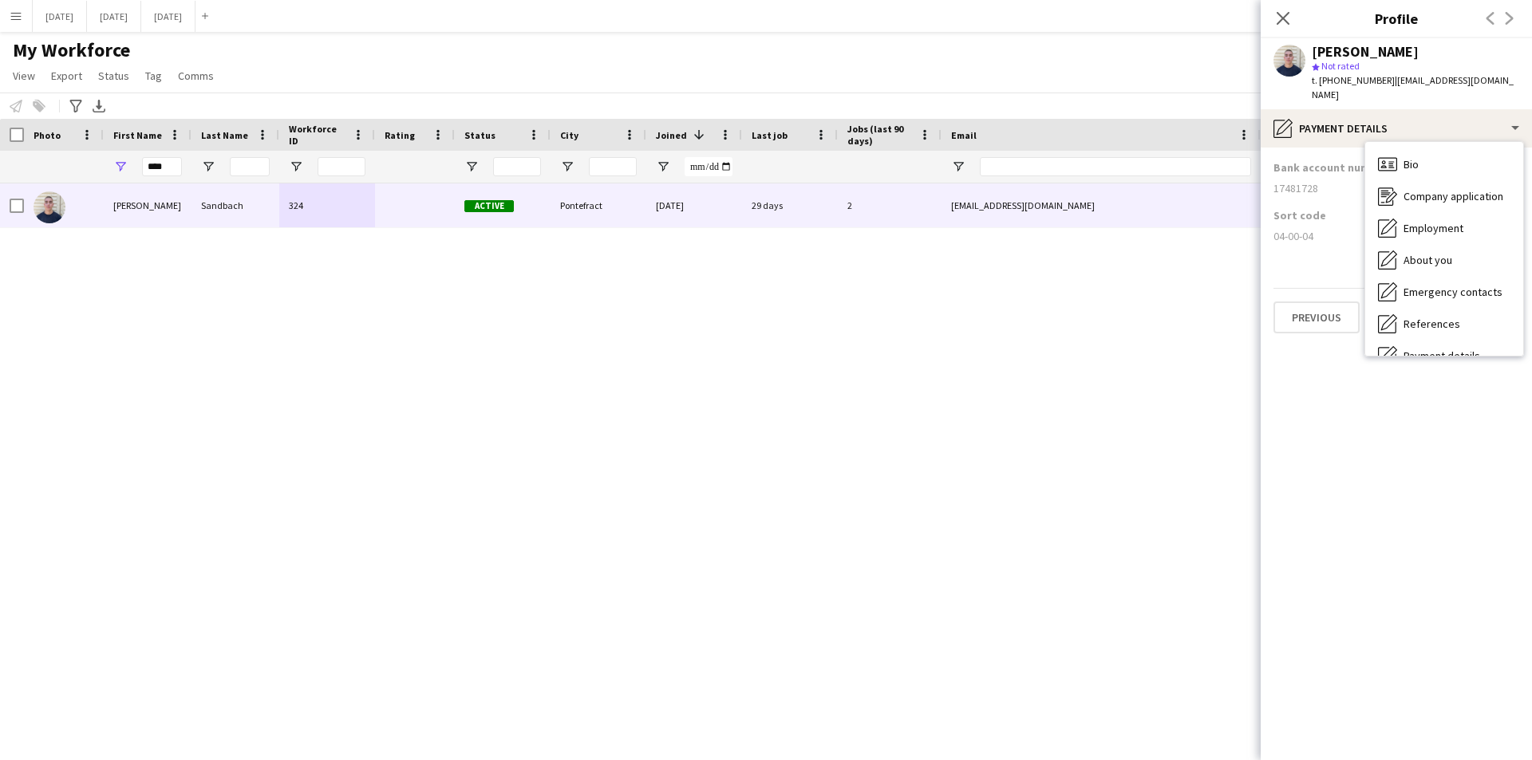
click at [1338, 229] on div "04-00-04" at bounding box center [1396, 236] width 246 height 14
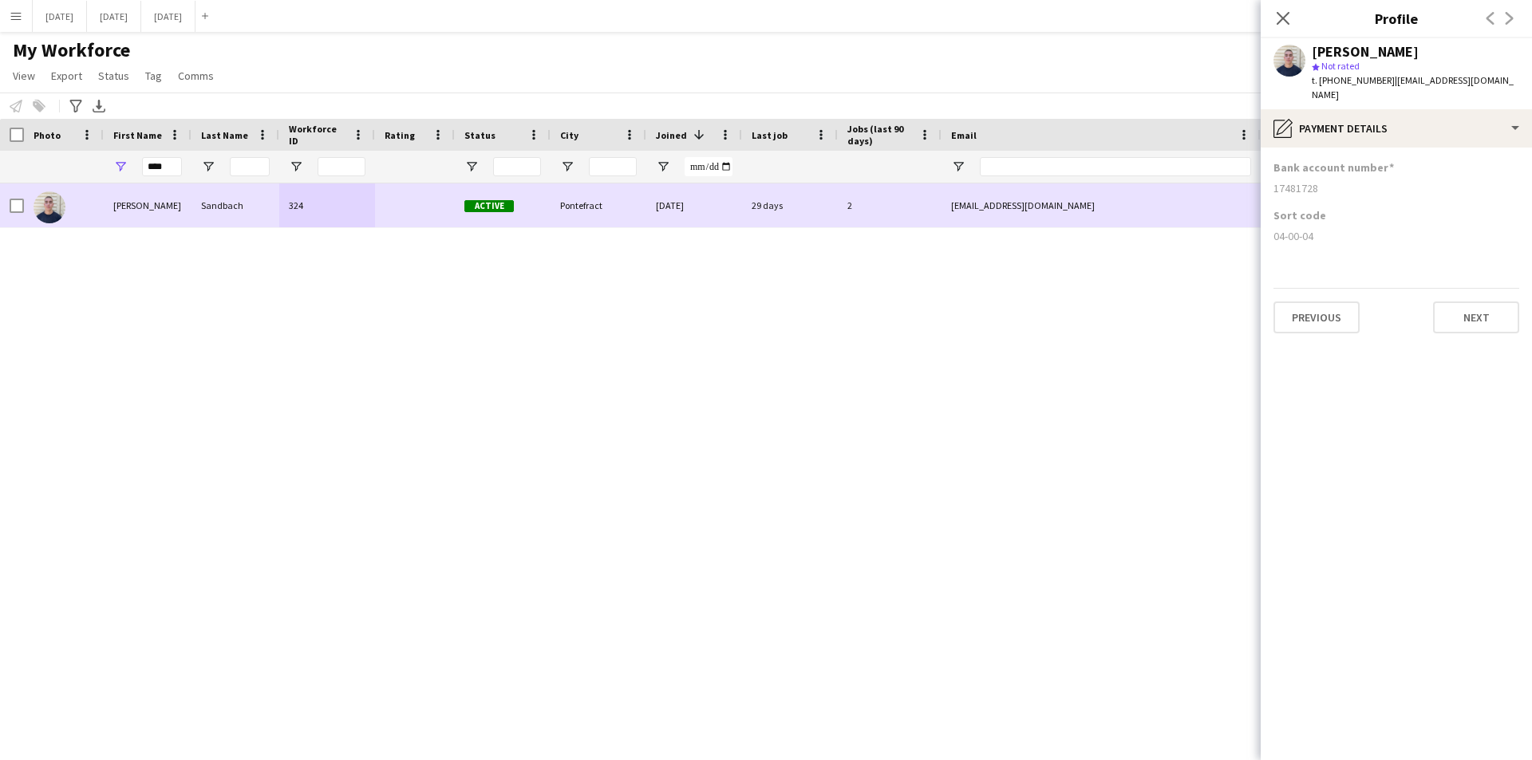
drag, startPoint x: 1327, startPoint y: 226, endPoint x: 1258, endPoint y: 223, distance: 69.4
click at [1258, 223] on body "Menu Boards Boards Boards All jobs Status Workforce Workforce My Workforce Recr…" at bounding box center [766, 380] width 1532 height 760
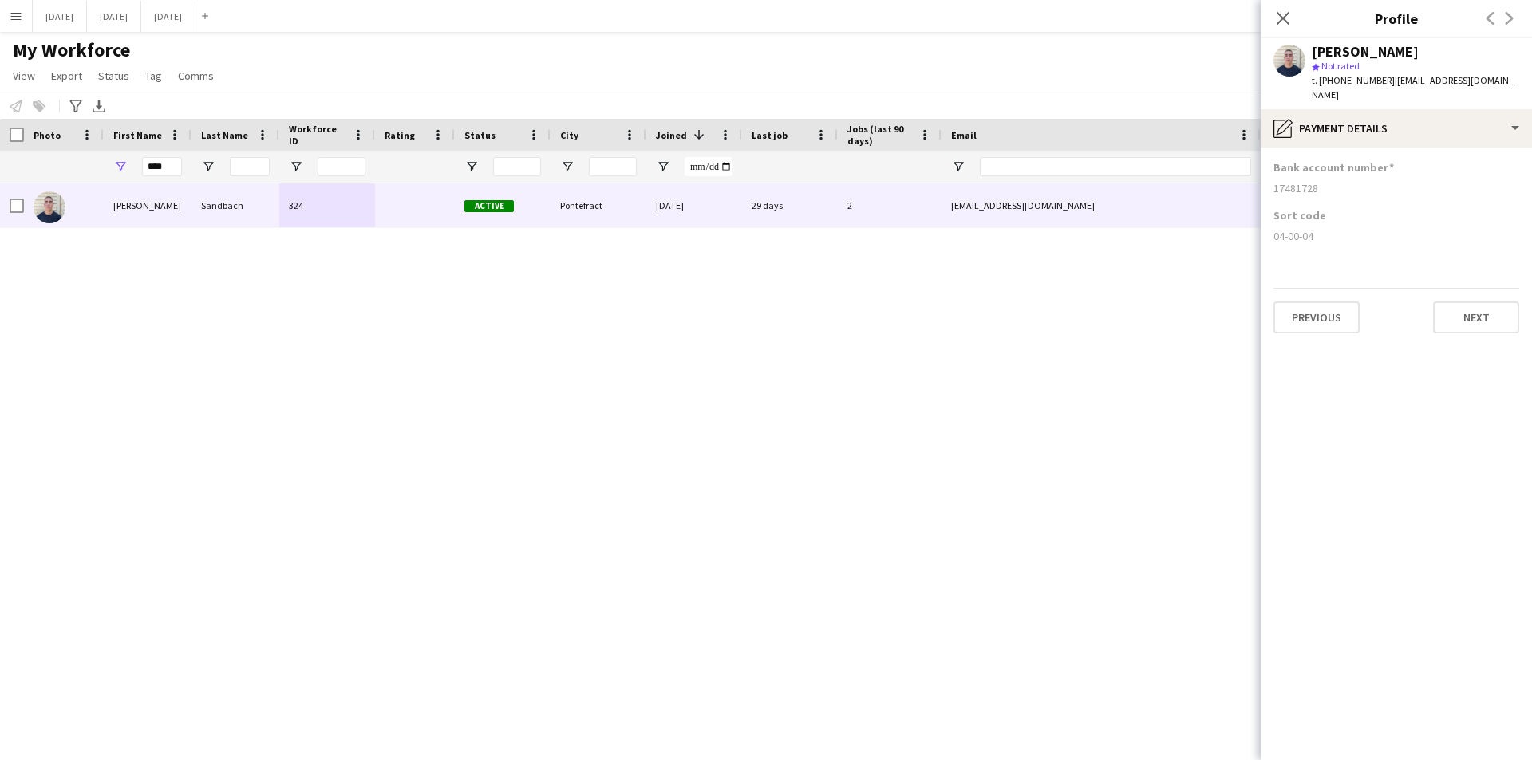
click at [1403, 248] on app-section-data-types "Bank account number [FINANCIAL_ID] Sort code [FINANCIAL_ID] Previous Next" at bounding box center [1395, 454] width 271 height 613
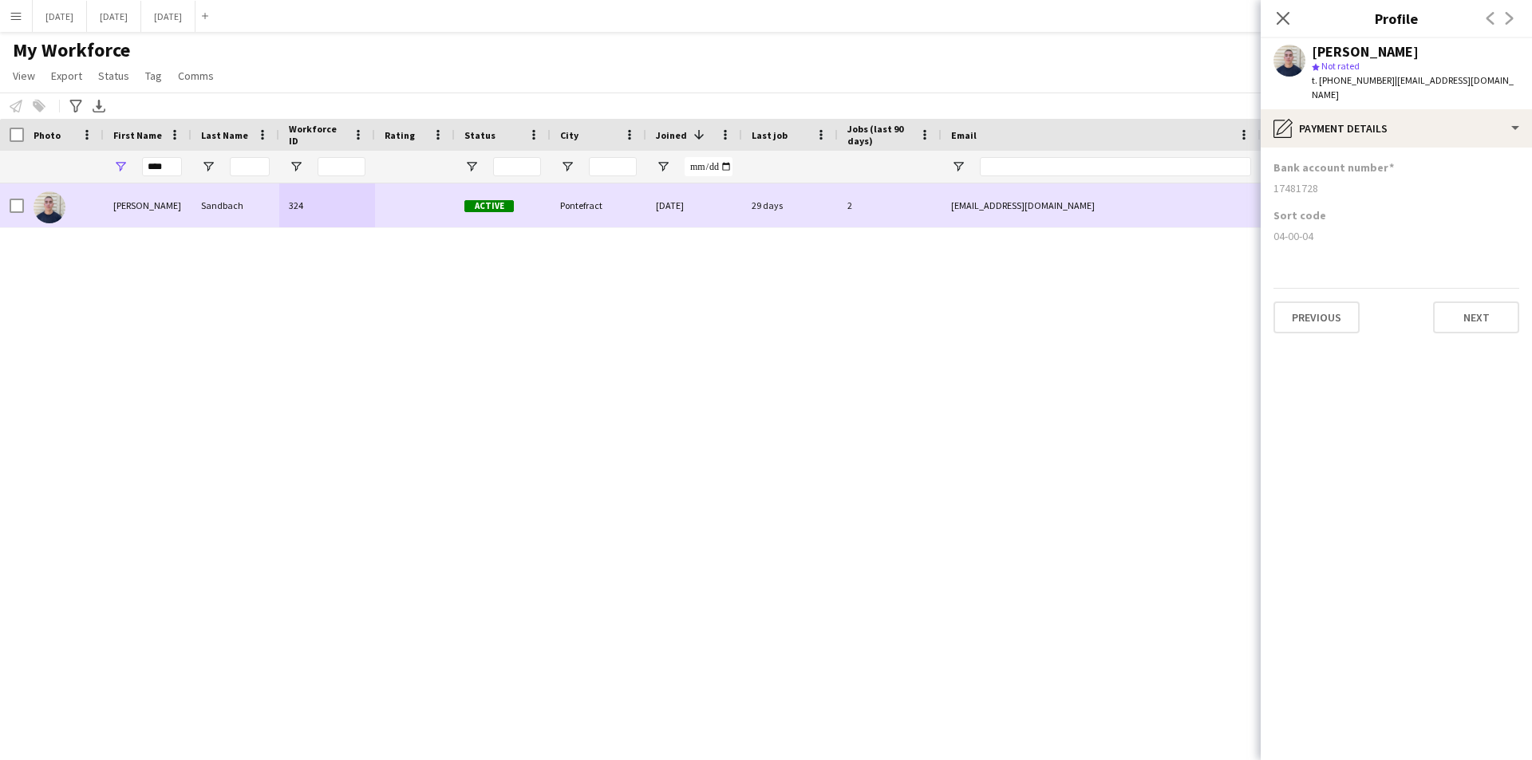
drag, startPoint x: 1322, startPoint y: 224, endPoint x: 1276, endPoint y: 216, distance: 46.2
click at [1248, 216] on body "Menu Boards Boards Boards All jobs Status Workforce Workforce My Workforce Recr…" at bounding box center [766, 380] width 1532 height 760
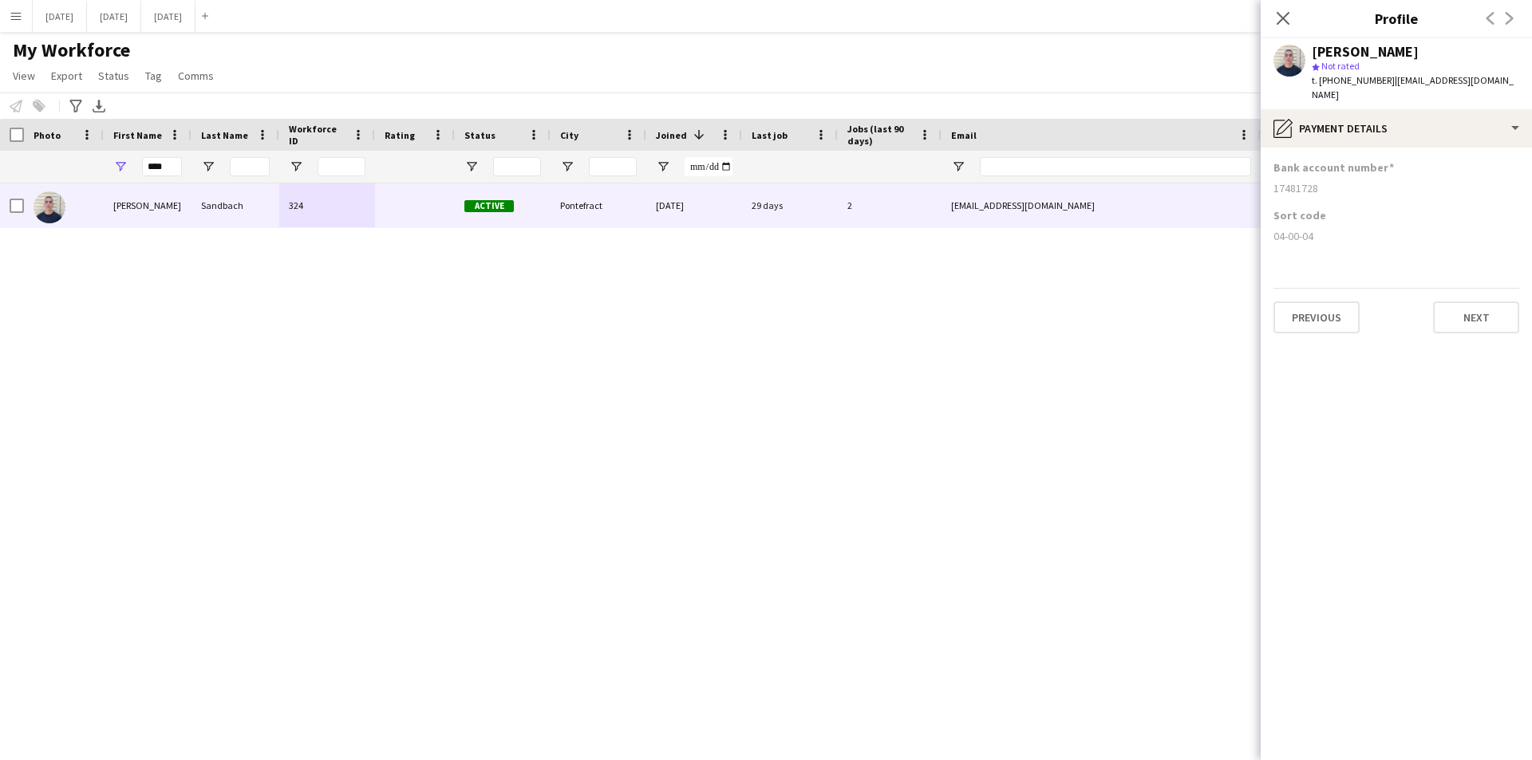
click at [1328, 229] on div "04-00-04" at bounding box center [1396, 236] width 246 height 14
drag, startPoint x: 1313, startPoint y: 223, endPoint x: 1273, endPoint y: 221, distance: 39.9
click at [1273, 229] on div "04-00-04" at bounding box center [1396, 236] width 246 height 14
drag, startPoint x: 168, startPoint y: 165, endPoint x: 115, endPoint y: 157, distance: 54.0
click at [113, 160] on div "****" at bounding box center [148, 167] width 88 height 32
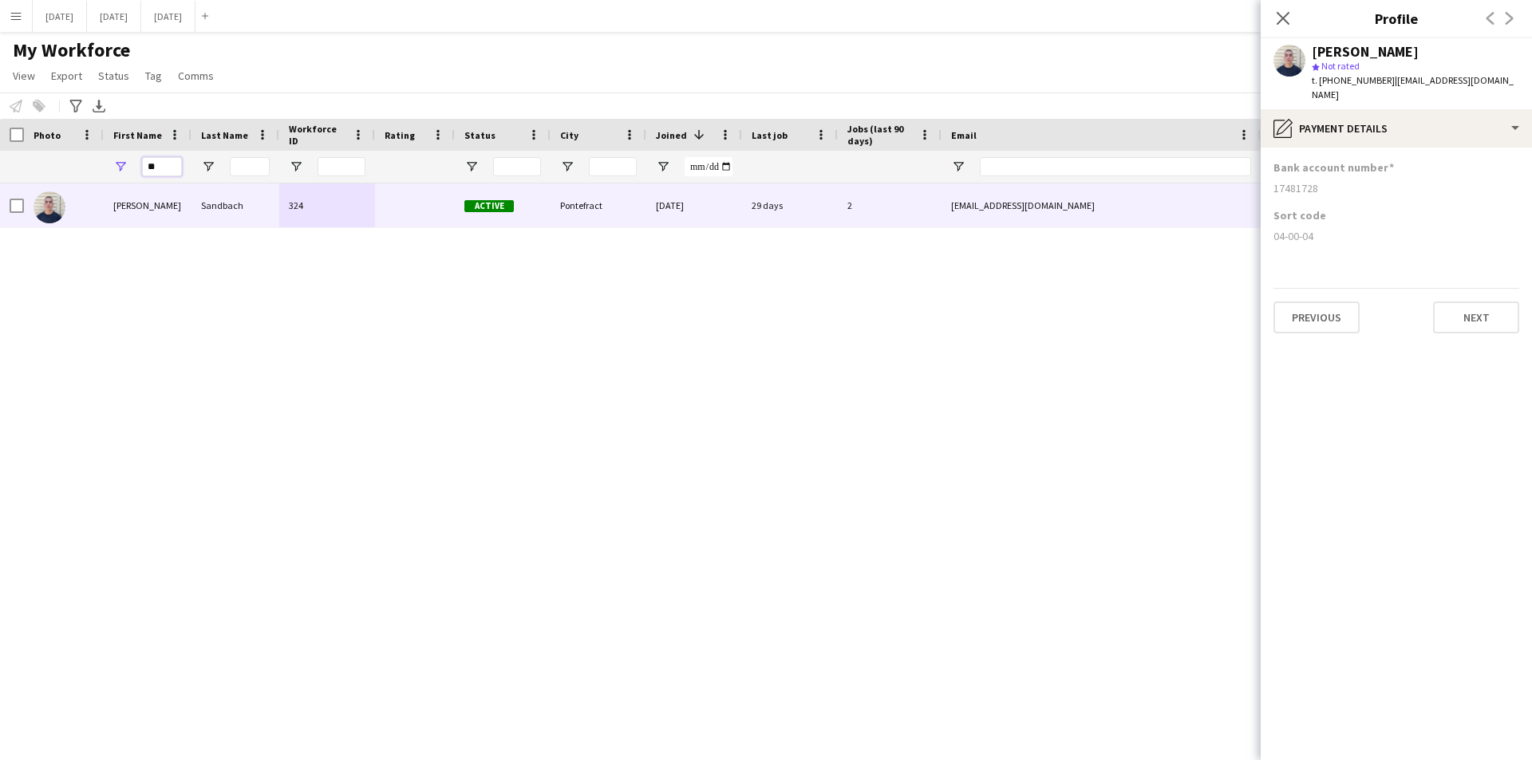
type input "**"
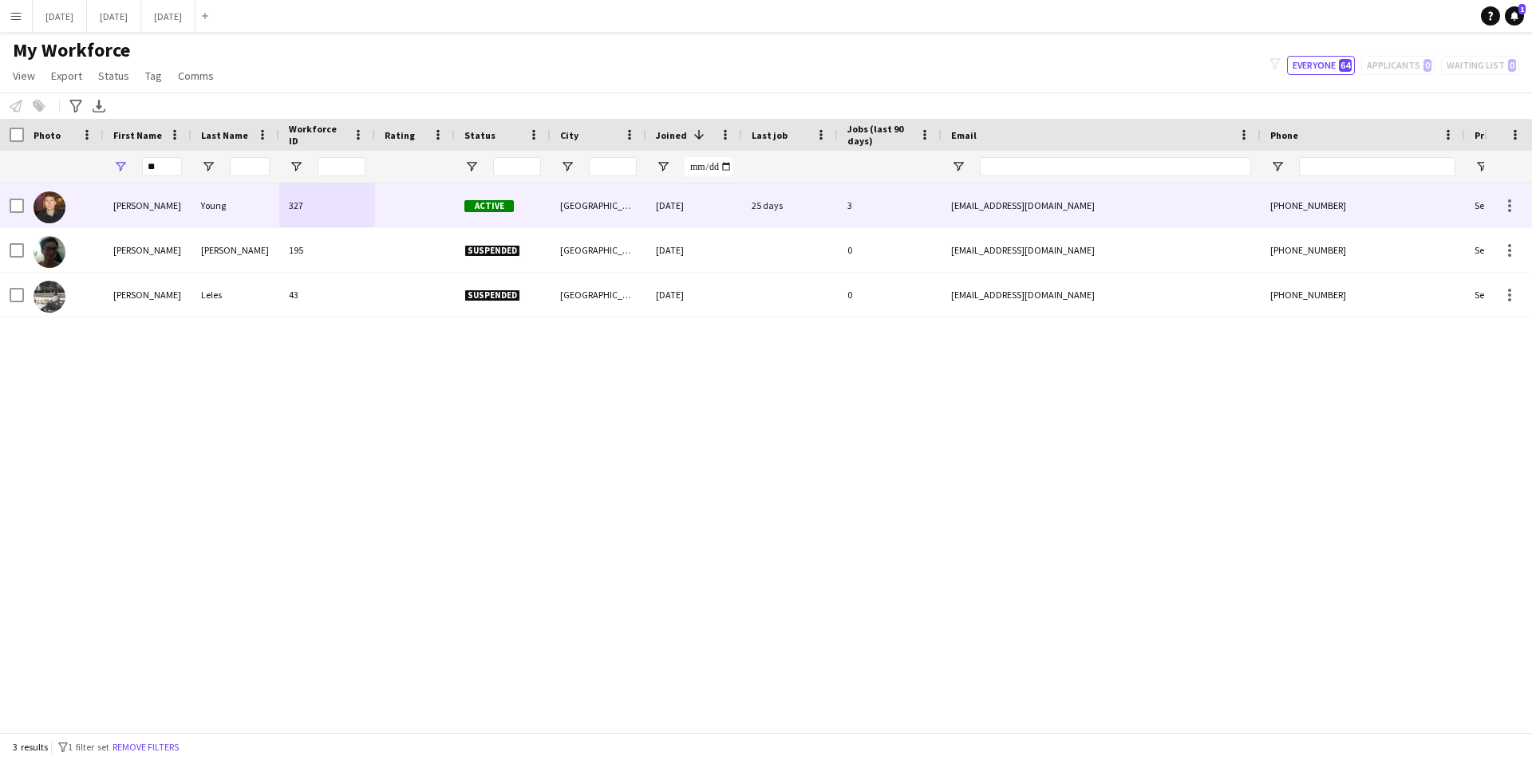
click at [392, 205] on div at bounding box center [415, 205] width 80 height 44
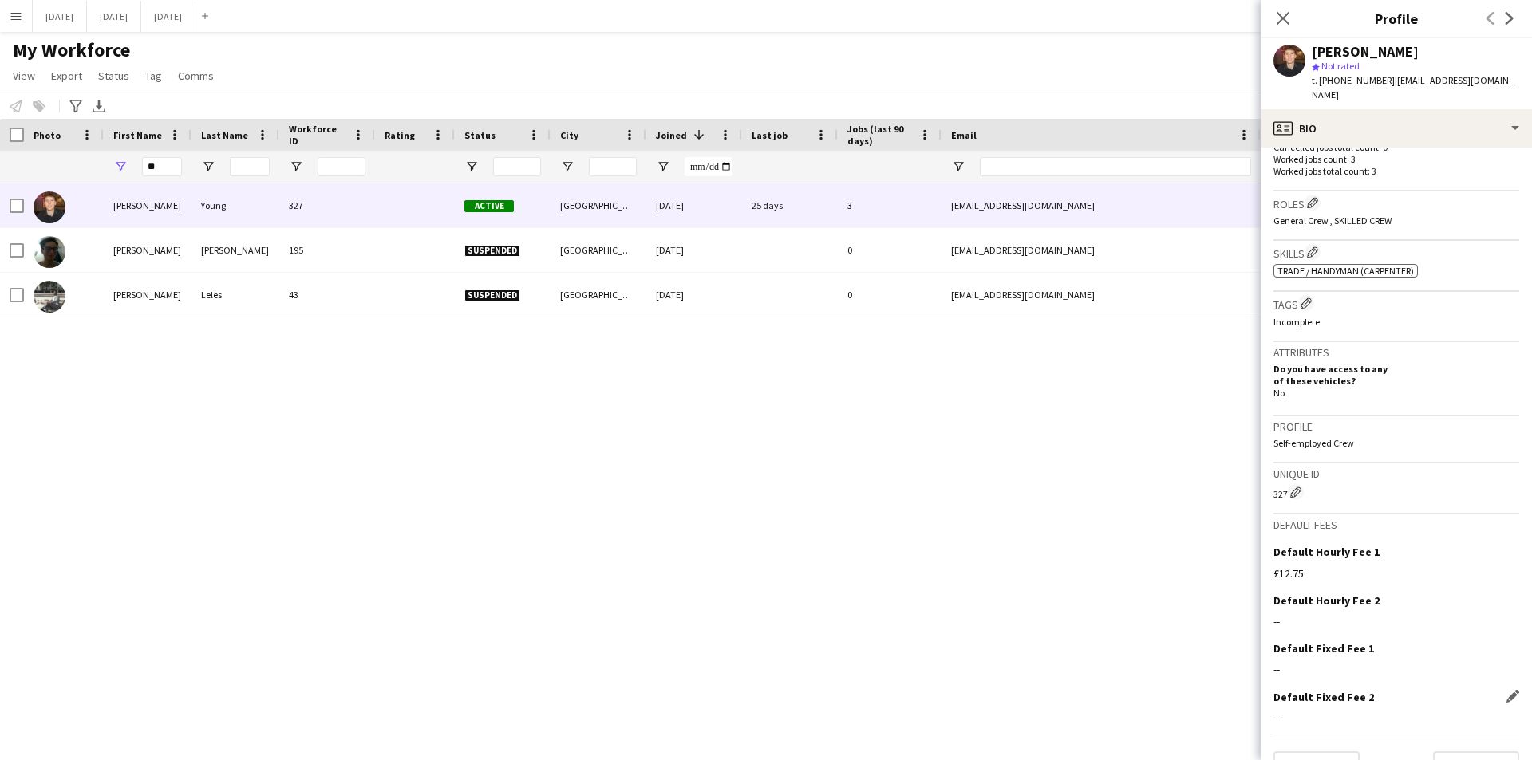
scroll to position [499, 0]
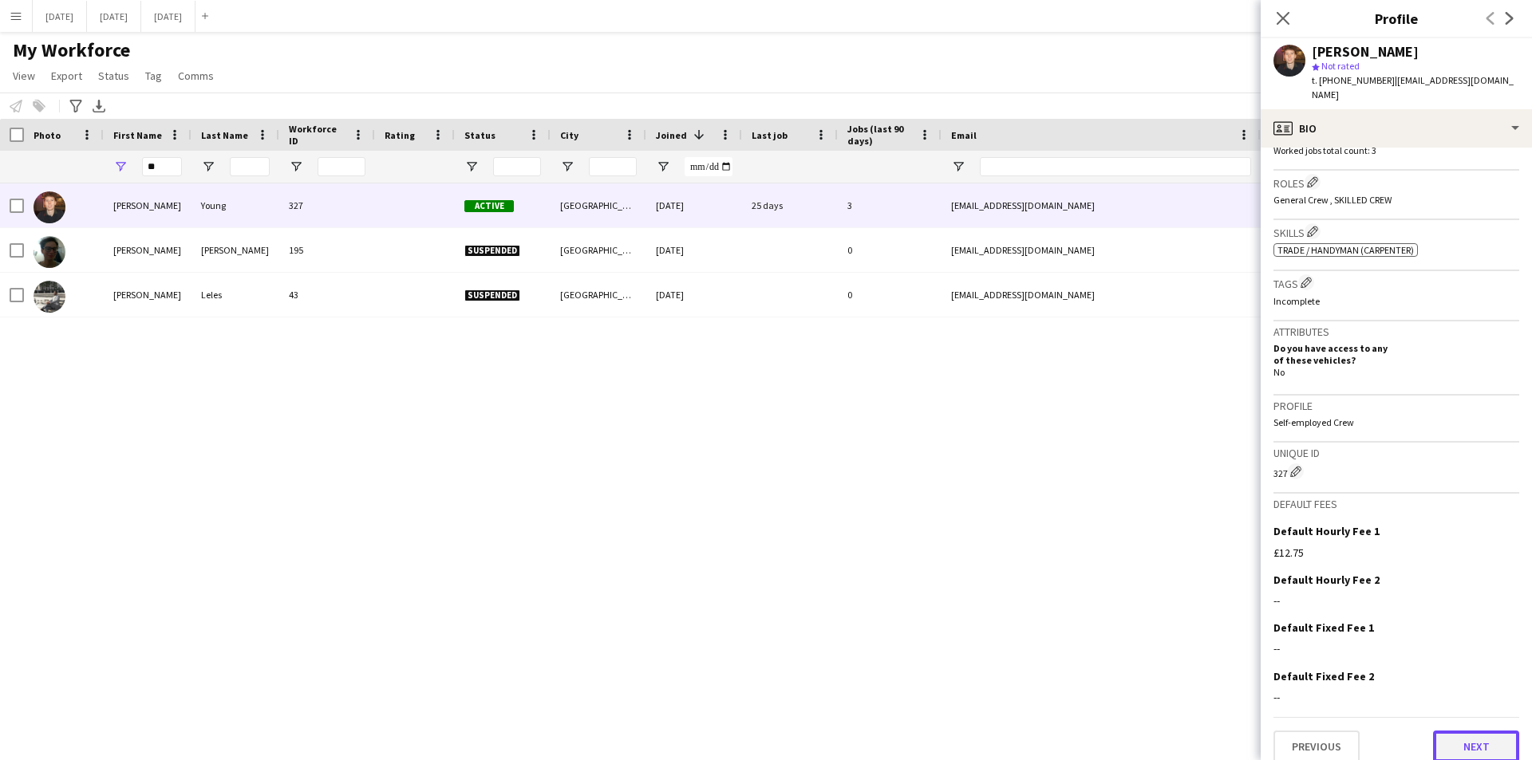
click at [1455, 731] on button "Next" at bounding box center [1476, 747] width 86 height 32
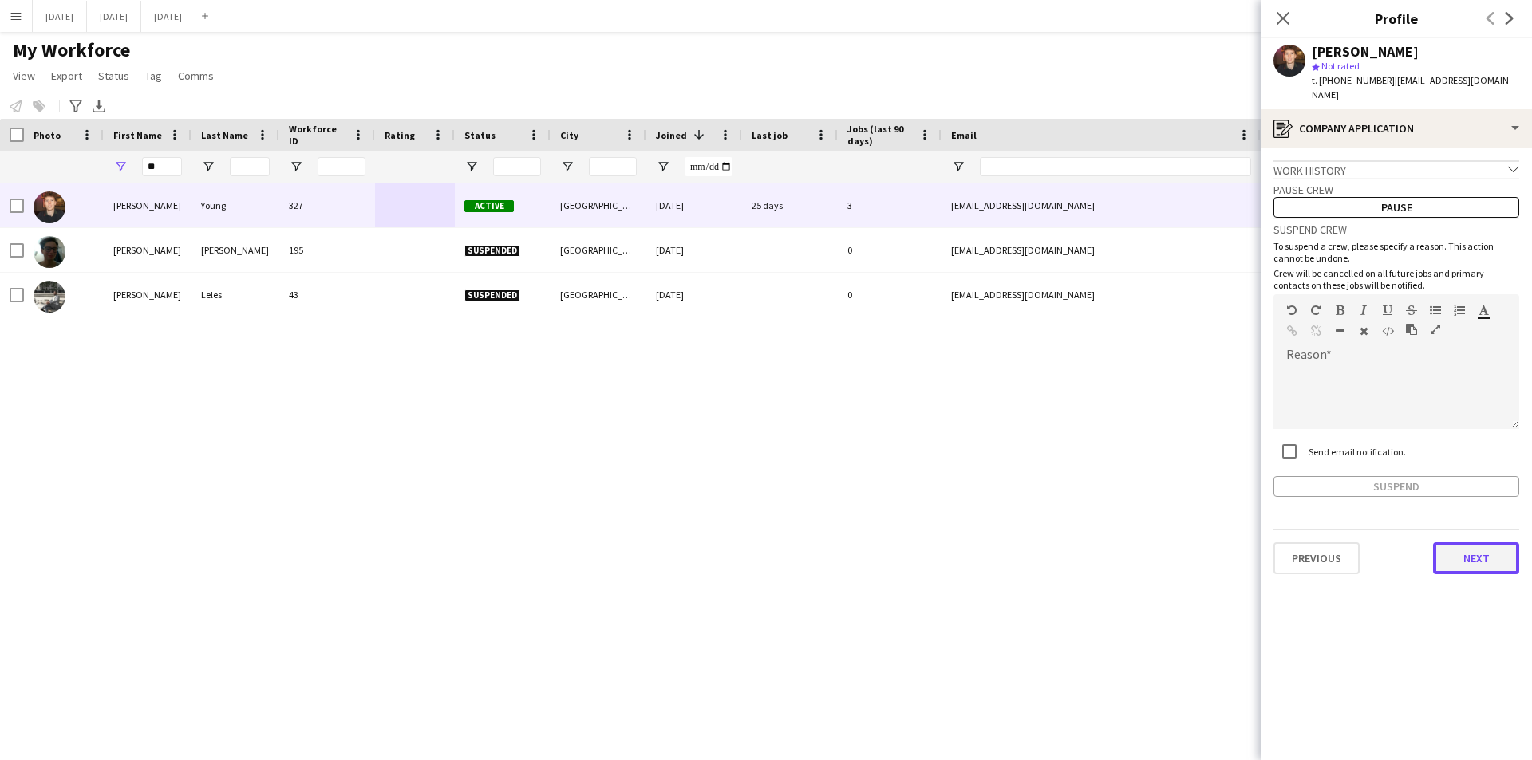
click at [1481, 555] on button "Next" at bounding box center [1476, 558] width 86 height 32
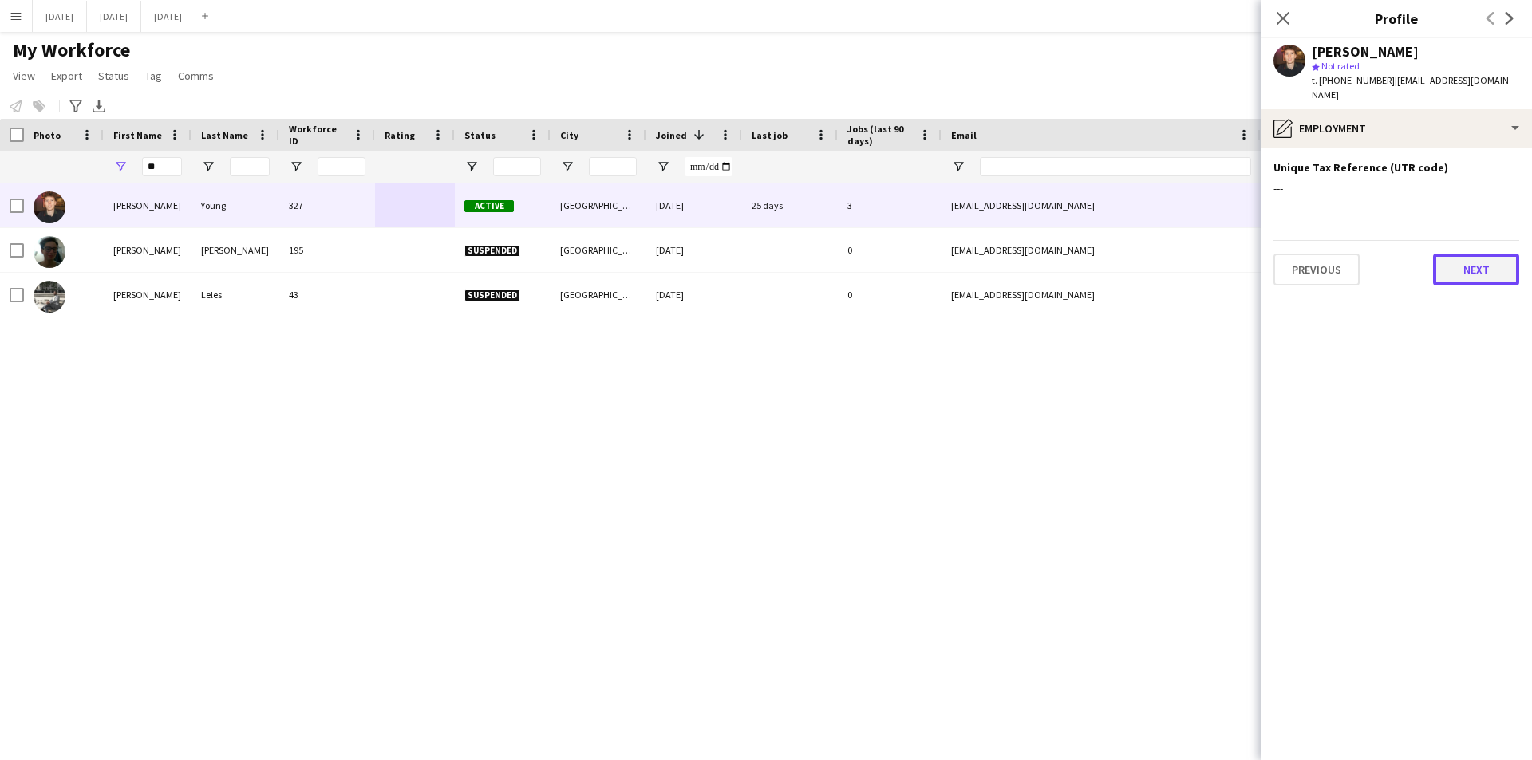
click at [1476, 254] on button "Next" at bounding box center [1476, 270] width 86 height 32
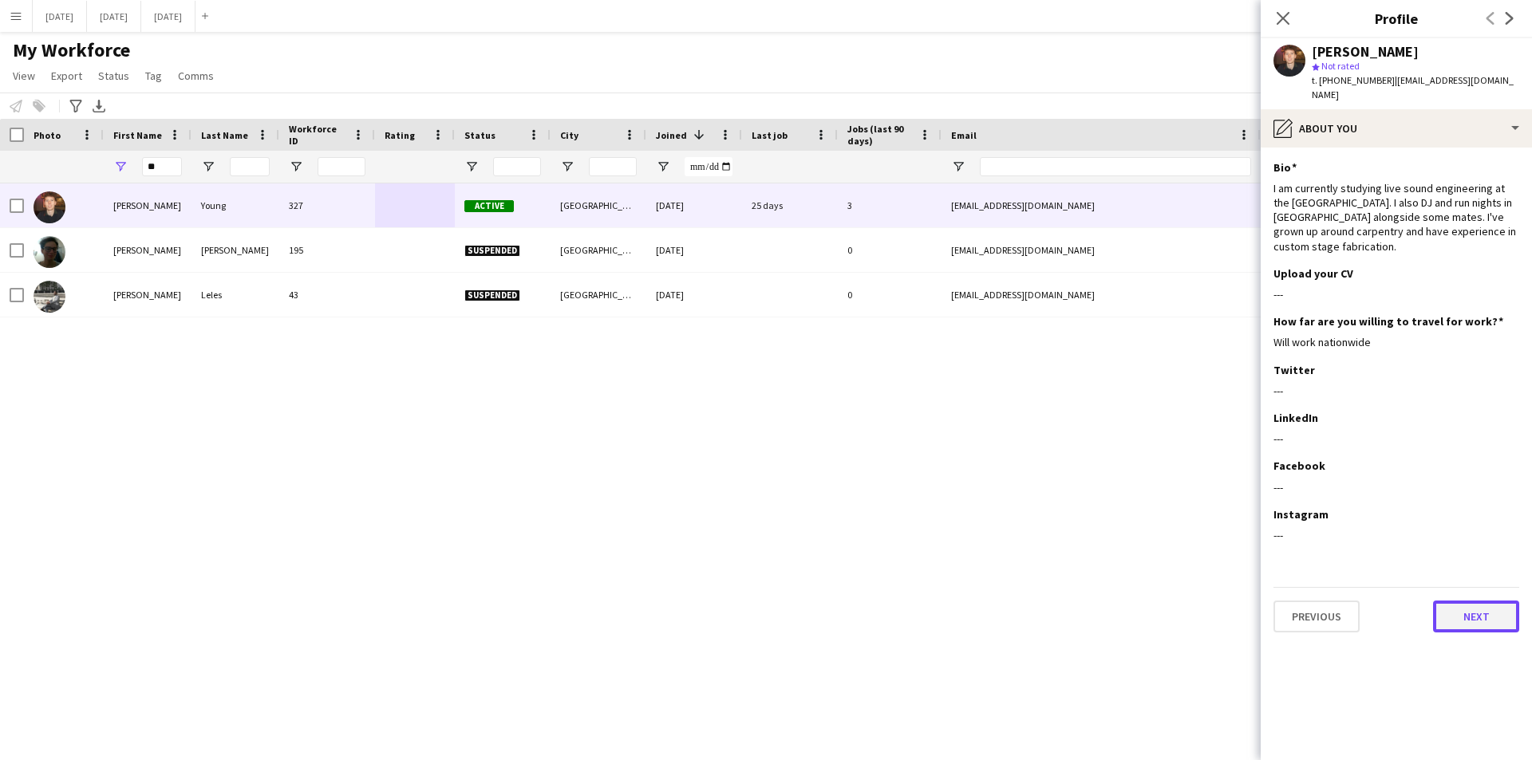
click at [1467, 603] on button "Next" at bounding box center [1476, 617] width 86 height 32
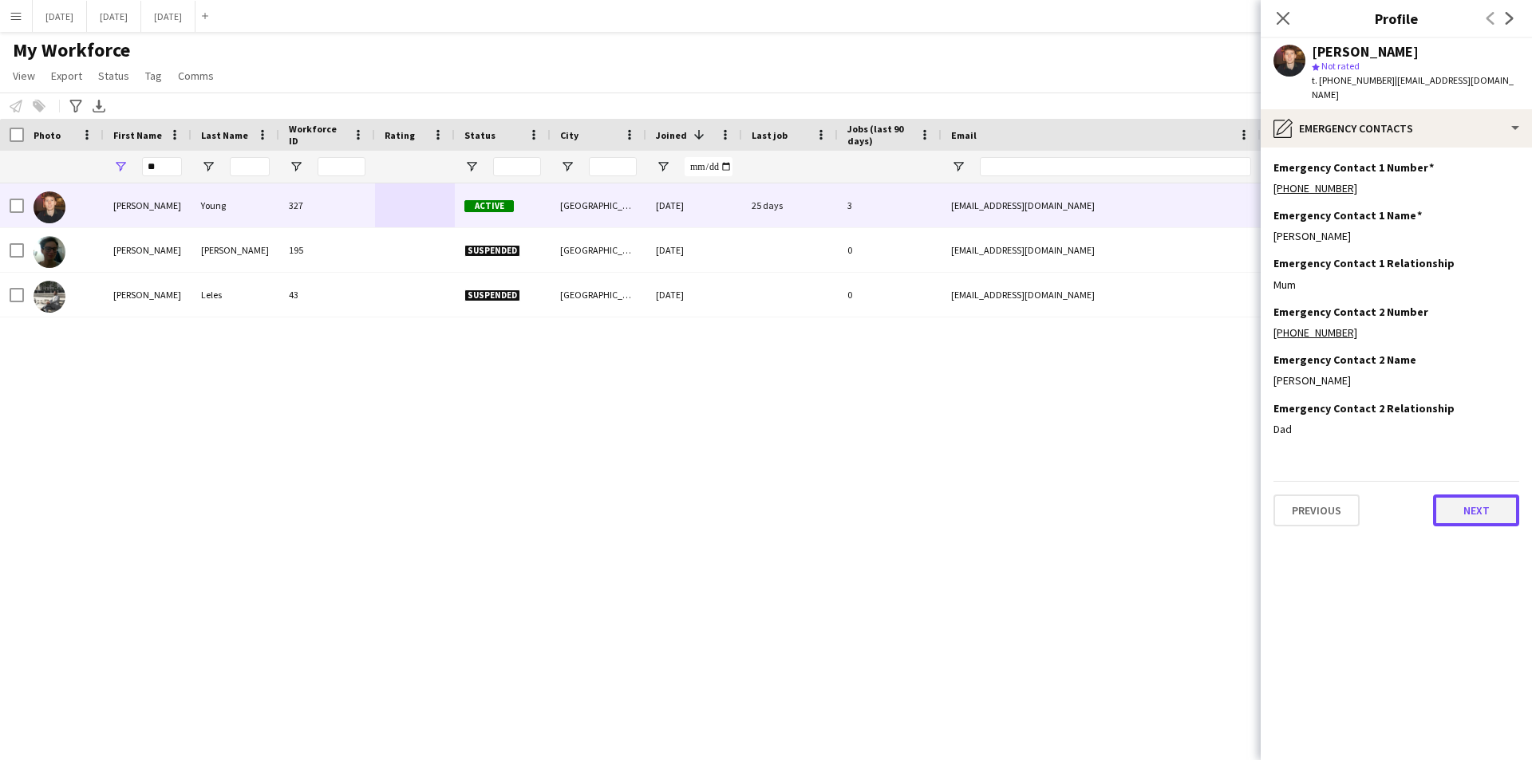
click at [1462, 500] on button "Next" at bounding box center [1476, 511] width 86 height 32
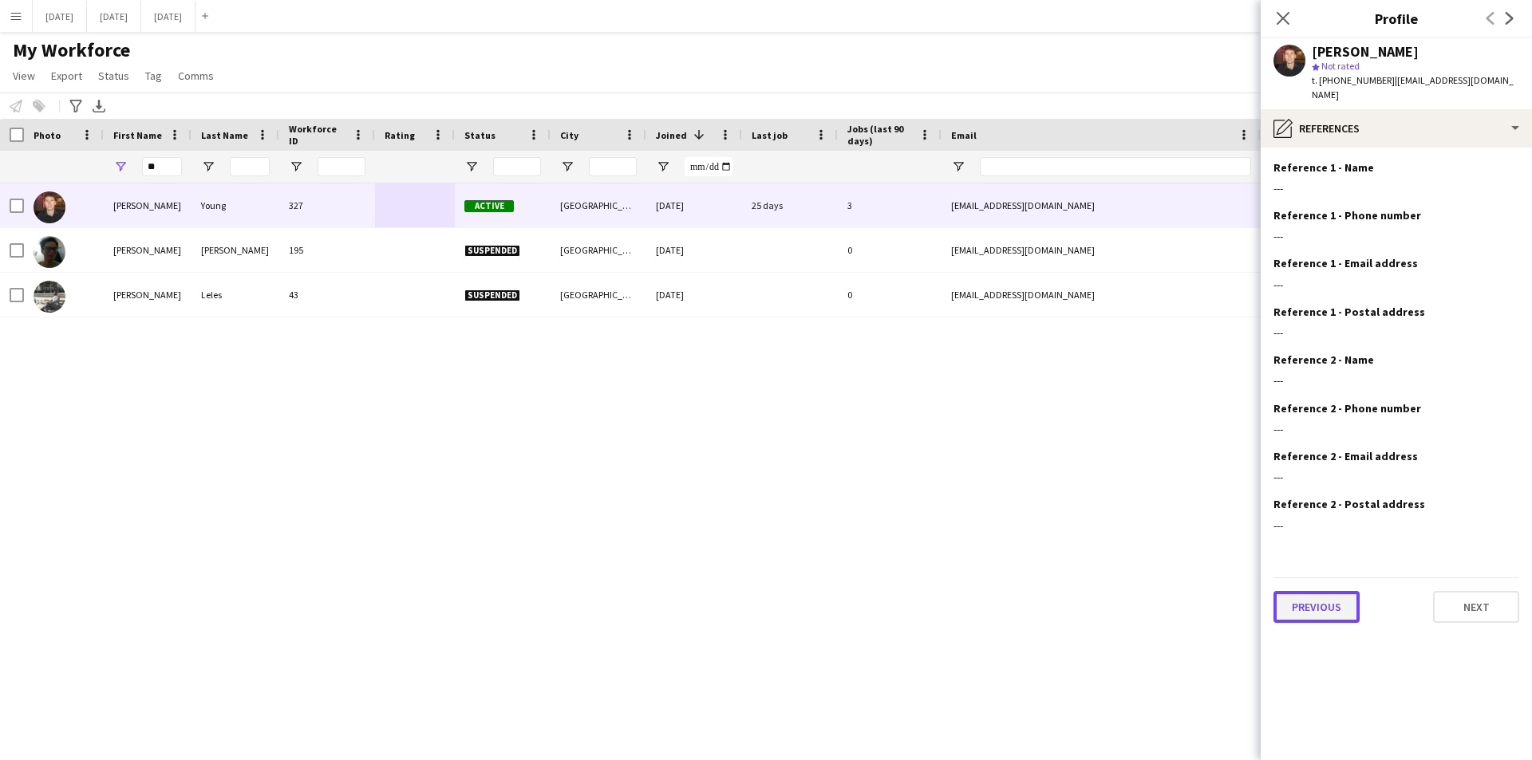
click at [1335, 595] on button "Previous" at bounding box center [1316, 607] width 86 height 32
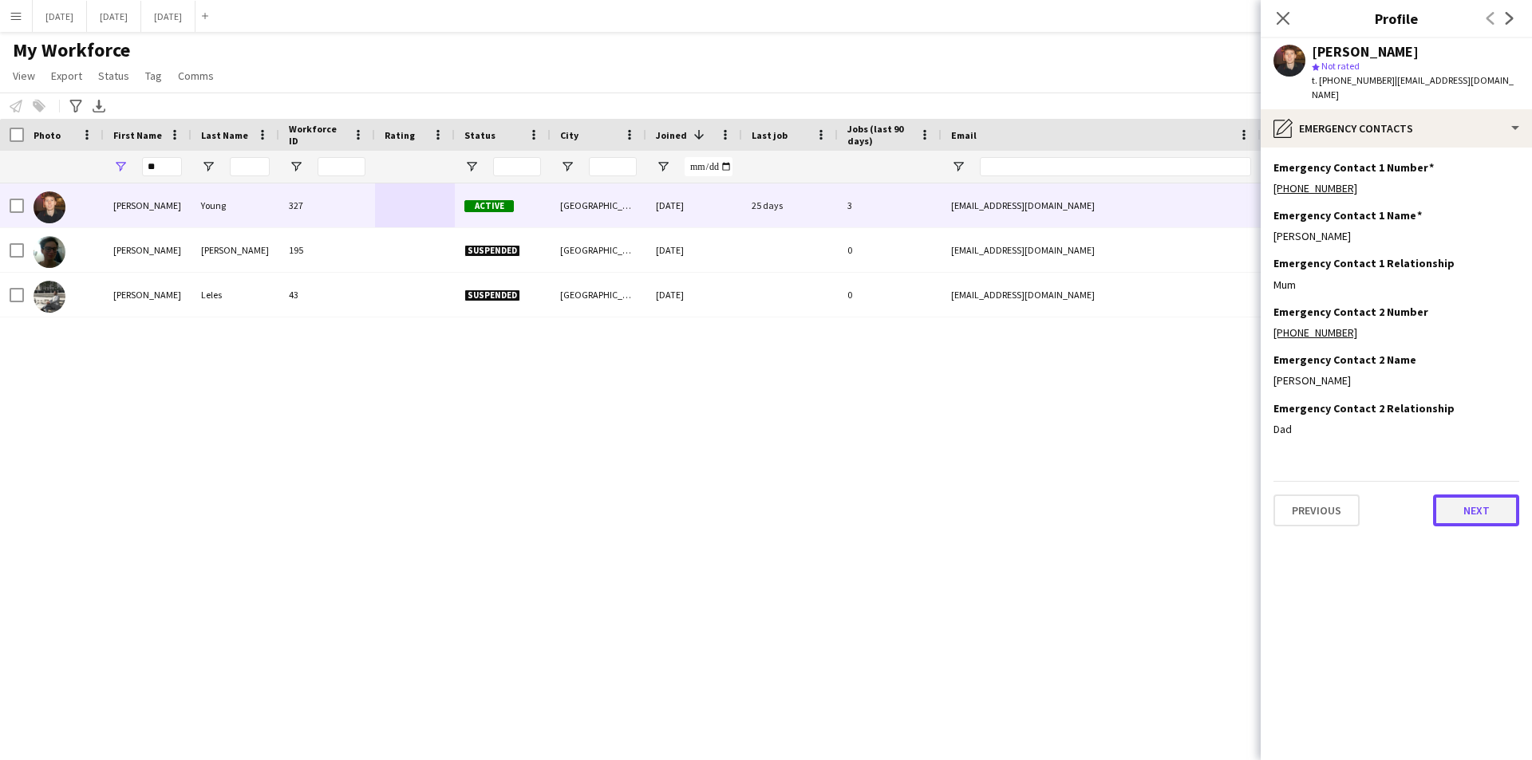
click at [1483, 501] on button "Next" at bounding box center [1476, 511] width 86 height 32
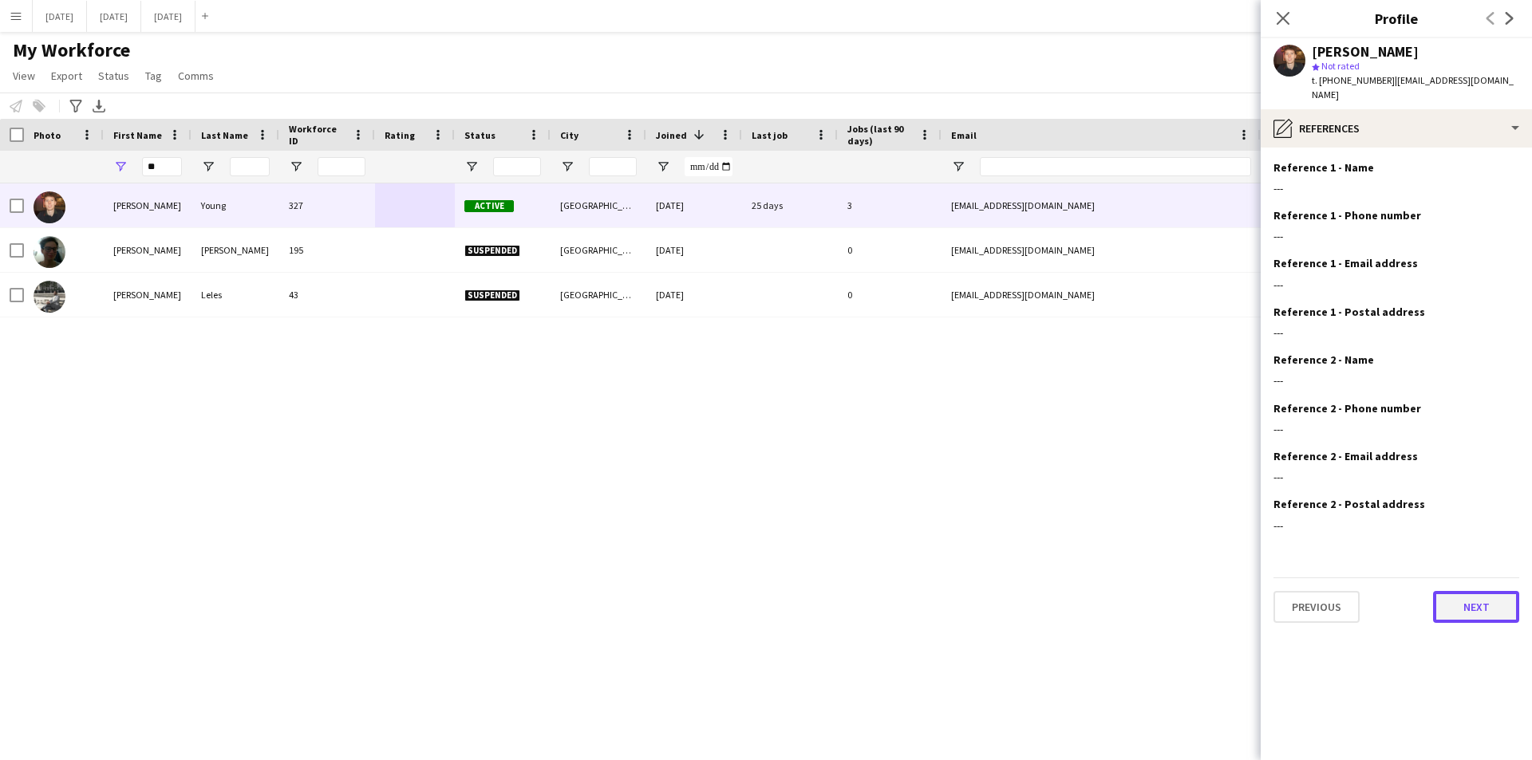
click at [1476, 593] on button "Next" at bounding box center [1476, 607] width 86 height 32
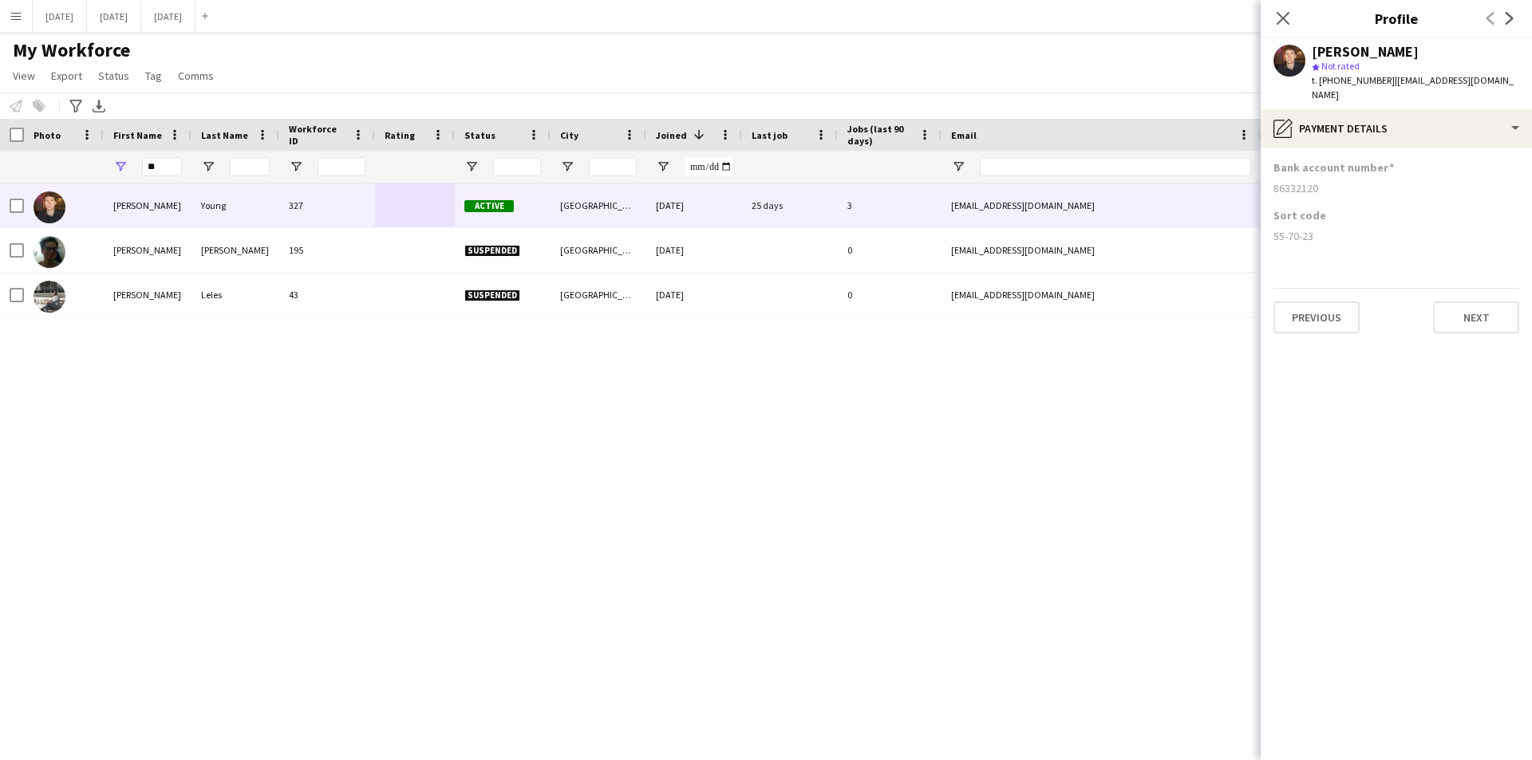
drag, startPoint x: 1324, startPoint y: 170, endPoint x: 1272, endPoint y: 175, distance: 52.9
click at [1272, 175] on app-section-data-types "Bank account number [FINANCIAL_ID] Sort code [FINANCIAL_ID] Previous Next" at bounding box center [1395, 454] width 271 height 613
drag, startPoint x: 1349, startPoint y: 646, endPoint x: 1392, endPoint y: 428, distance: 222.0
click at [1349, 646] on app-section-data-types "Bank account number [FINANCIAL_ID] Sort code [FINANCIAL_ID] Previous Next" at bounding box center [1395, 454] width 271 height 613
drag, startPoint x: 1331, startPoint y: 224, endPoint x: 1270, endPoint y: 223, distance: 60.6
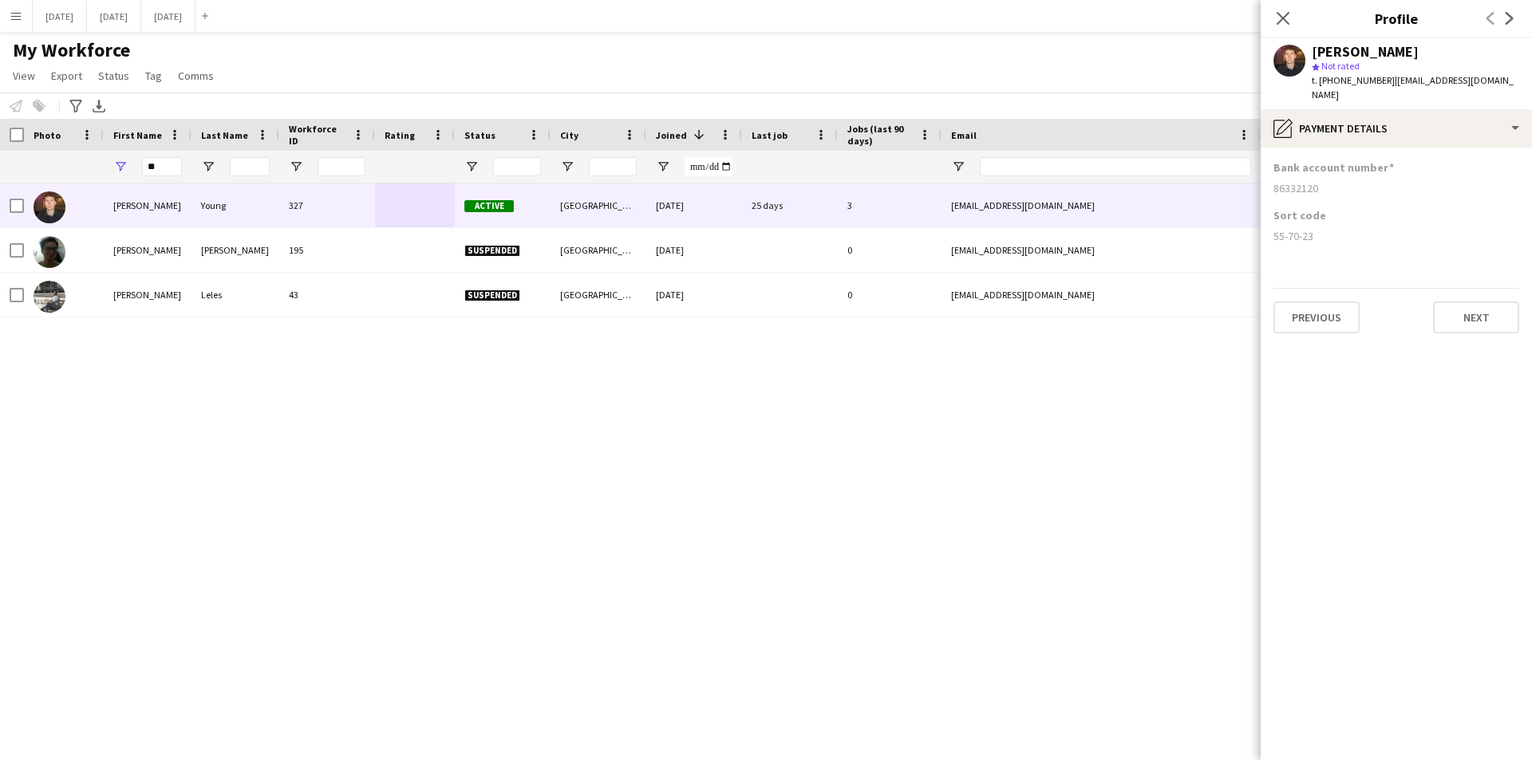
click at [1270, 223] on app-section-data-types "Bank account number [FINANCIAL_ID] Sort code [FINANCIAL_ID] Previous Next" at bounding box center [1395, 454] width 271 height 613
drag, startPoint x: 1280, startPoint y: 12, endPoint x: 325, endPoint y: 43, distance: 955.4
click at [1280, 12] on icon "Close pop-in" at bounding box center [1282, 18] width 13 height 13
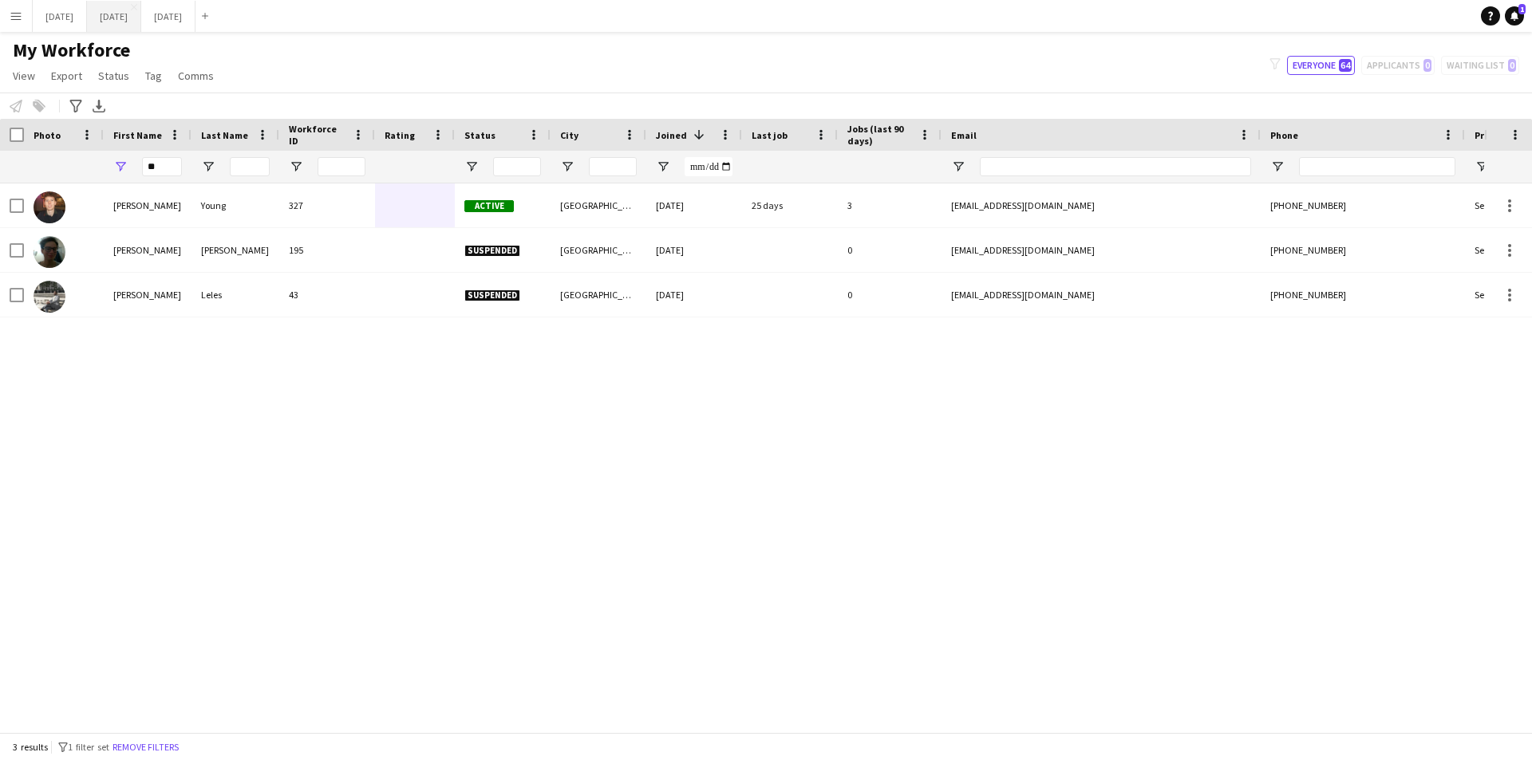
click at [141, 12] on button "[DATE] Close" at bounding box center [114, 16] width 54 height 31
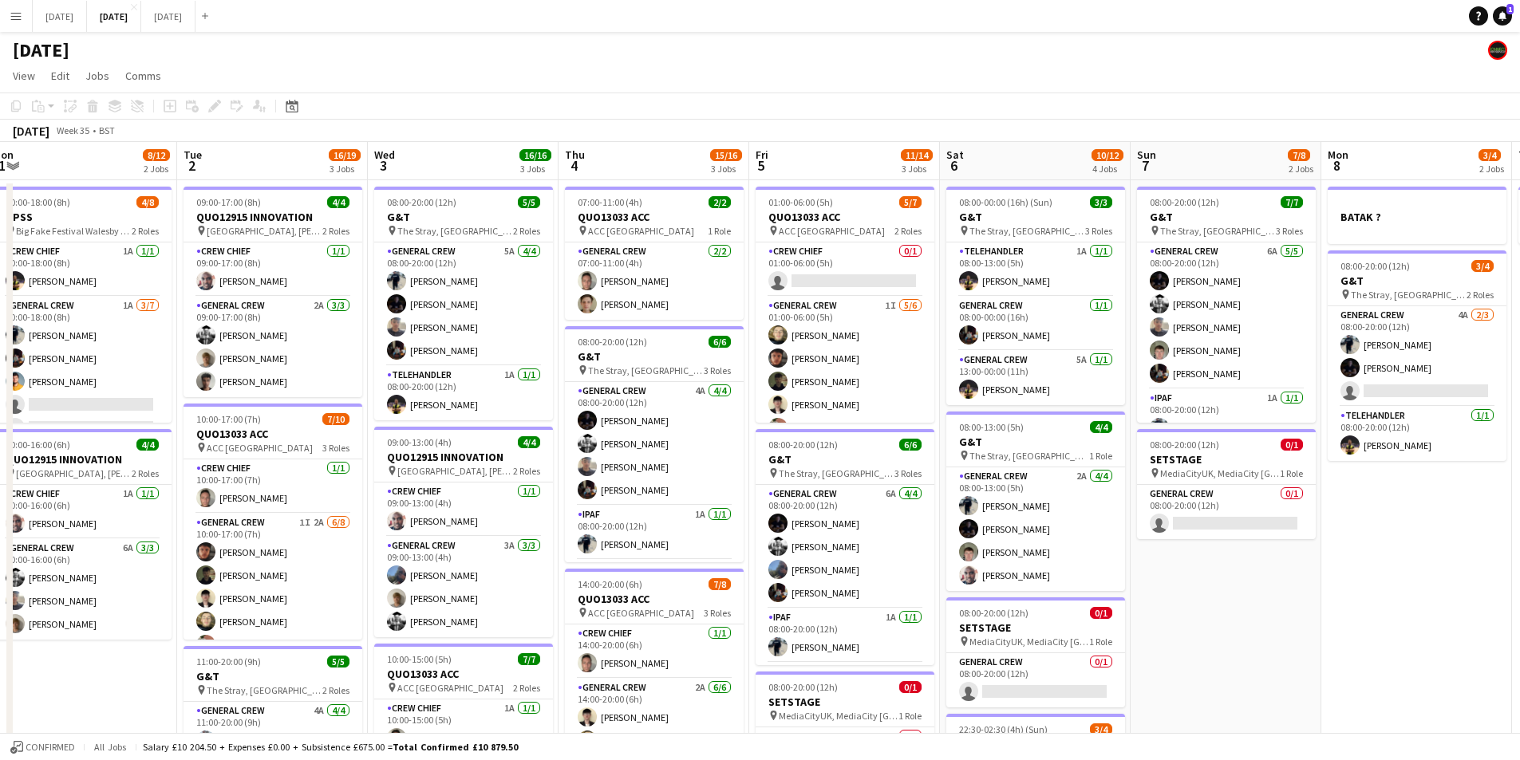
scroll to position [0, 543]
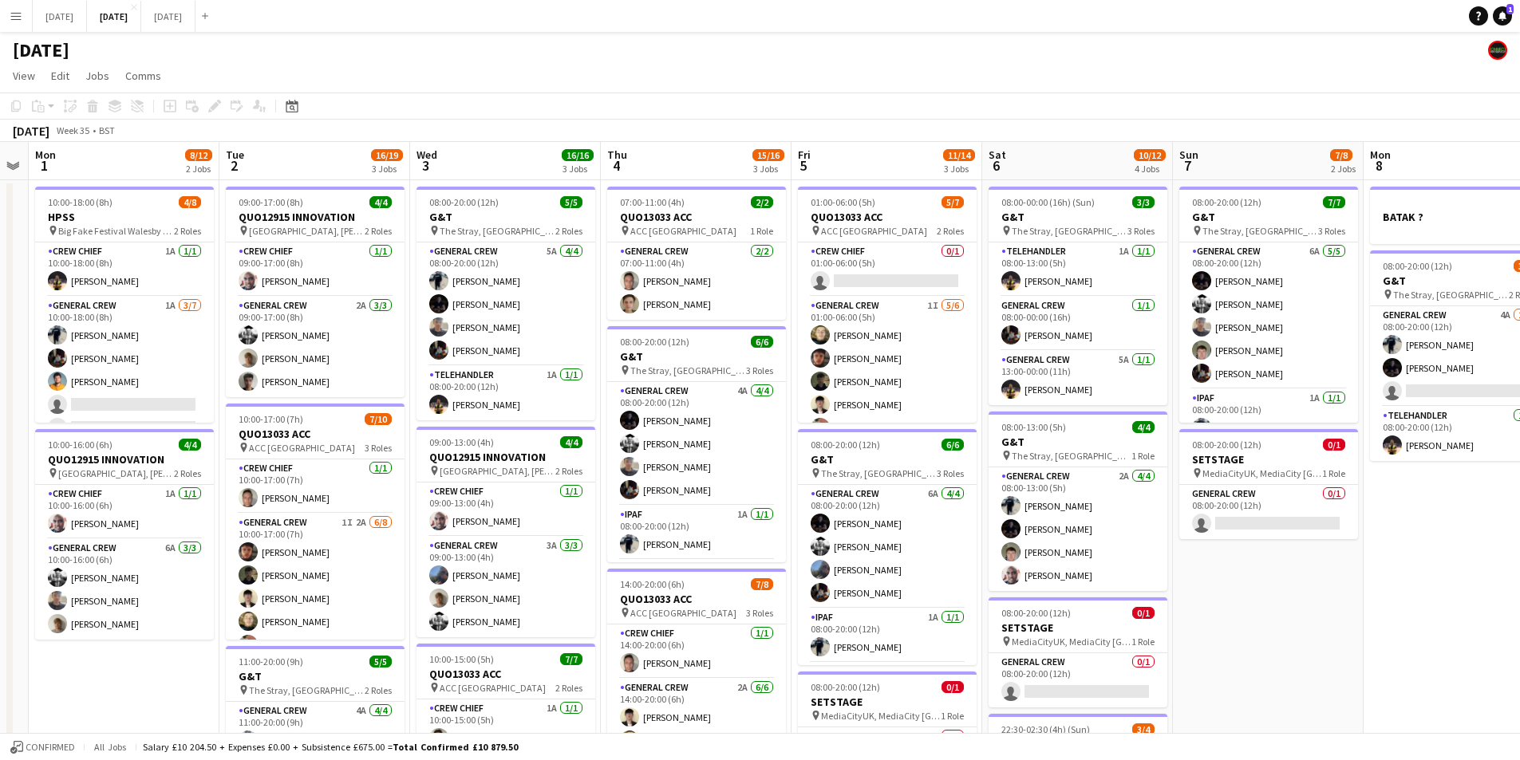
drag, startPoint x: 1331, startPoint y: 503, endPoint x: 979, endPoint y: 503, distance: 352.6
click at [979, 503] on app-calendar-viewport "Fri 29 Sat 30 Sun 31 Mon 1 8/12 2 Jobs Tue 2 16/19 3 Jobs Wed 3 16/16 3 Jobs Th…" at bounding box center [760, 536] width 1520 height 788
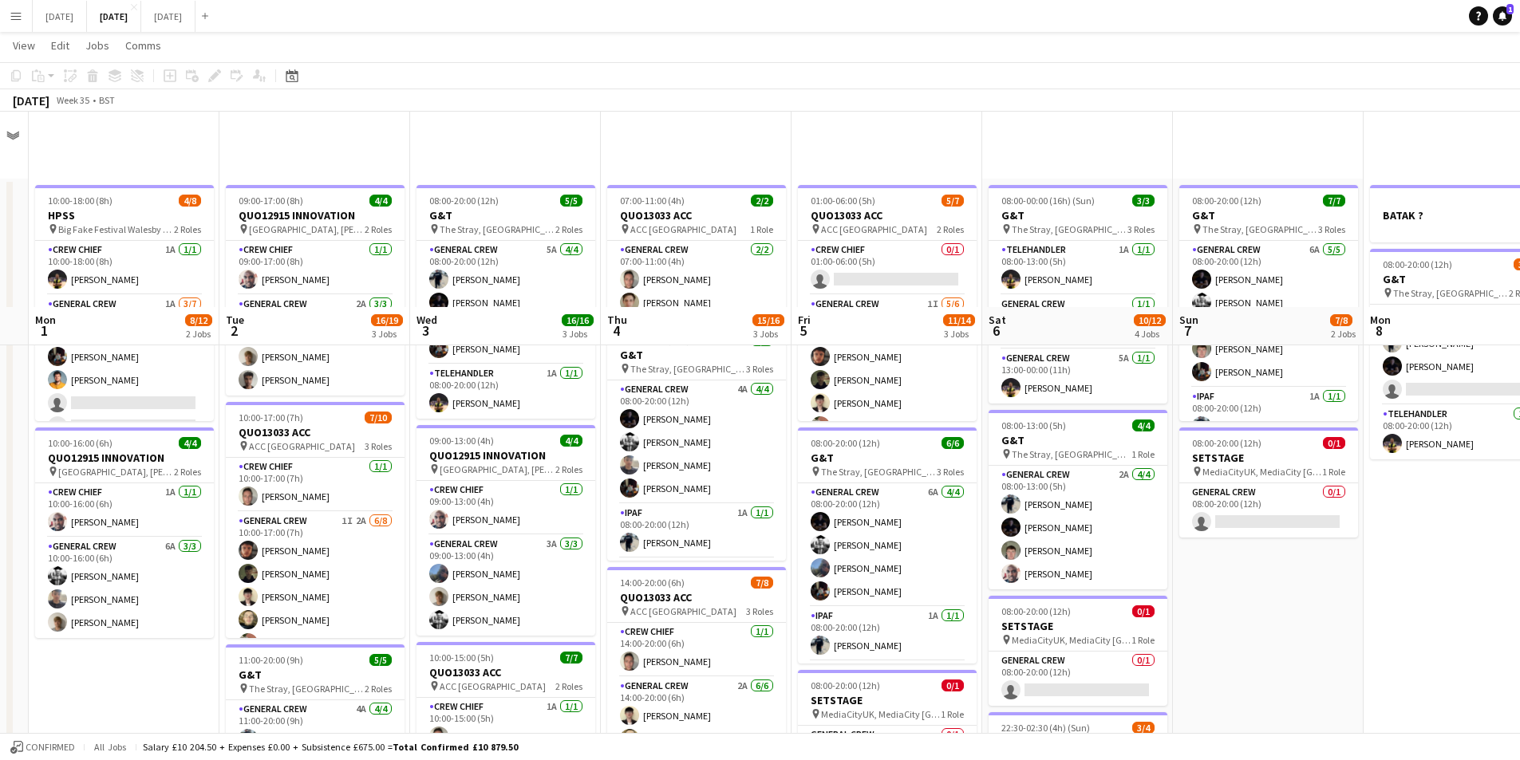
scroll to position [195, 0]
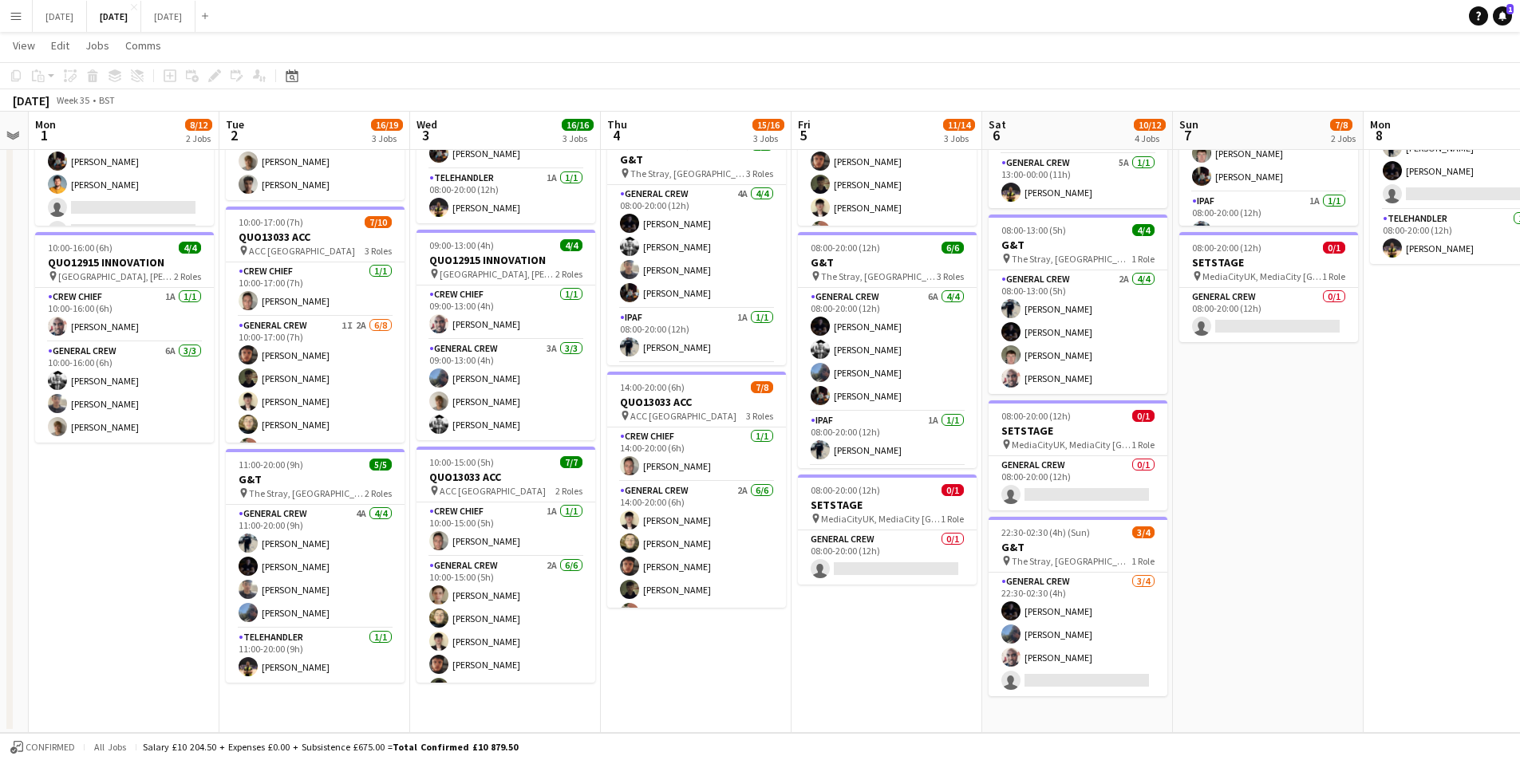
click at [1075, 721] on app-date-cell "08:00-00:00 (16h) (Sun) 3/3 G&T pin The Stray, W Park, [GEOGRAPHIC_DATA], [GEOG…" at bounding box center [1077, 358] width 191 height 750
click at [170, 75] on icon at bounding box center [169, 75] width 7 height 7
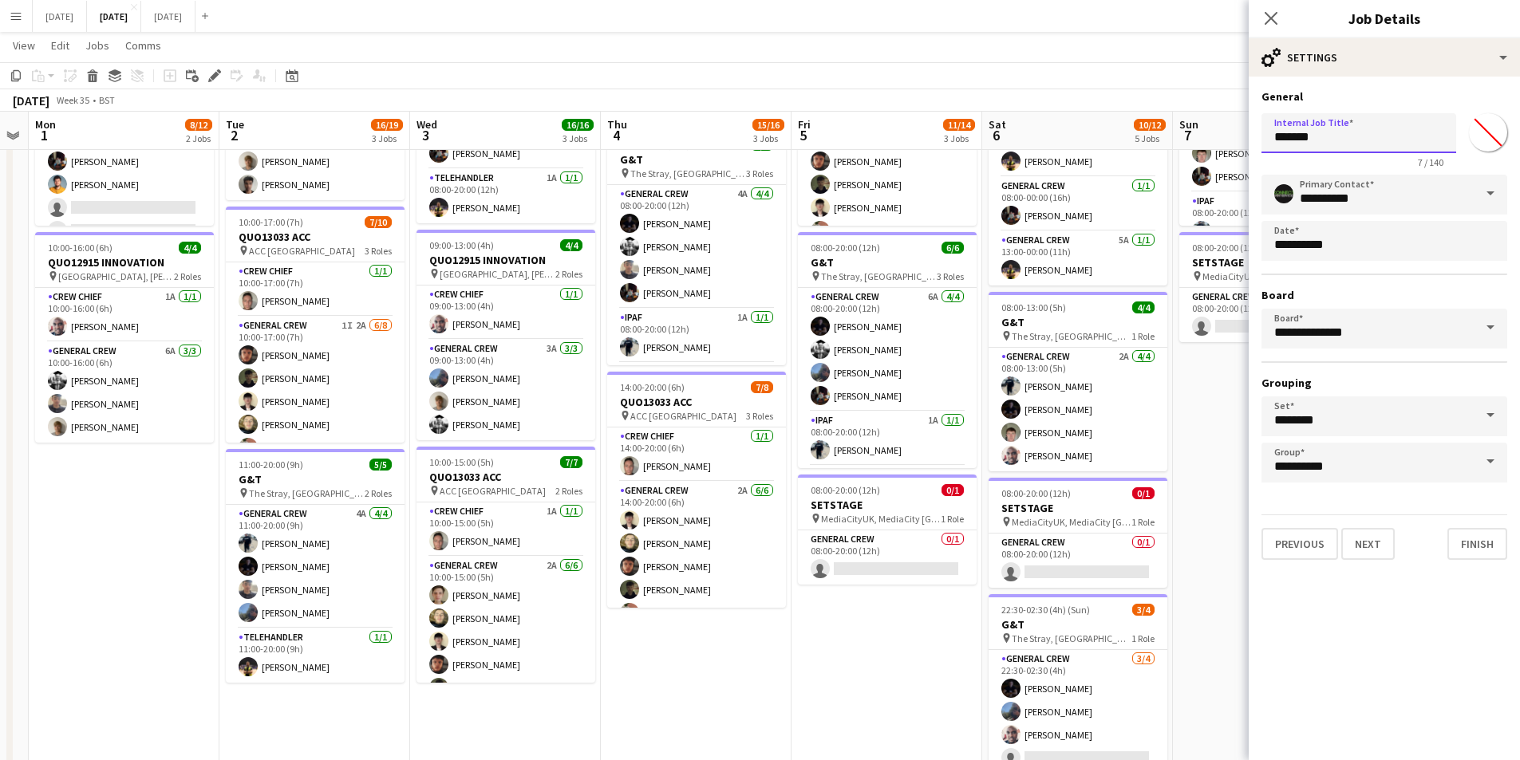
drag, startPoint x: 1347, startPoint y: 133, endPoint x: 1227, endPoint y: 144, distance: 121.0
click at [1227, 144] on body "Menu Boards Boards Boards All jobs Status Workforce Workforce My Workforce Recr…" at bounding box center [760, 320] width 1520 height 1031
type input "***"
click at [1382, 548] on button "Next" at bounding box center [1367, 544] width 53 height 32
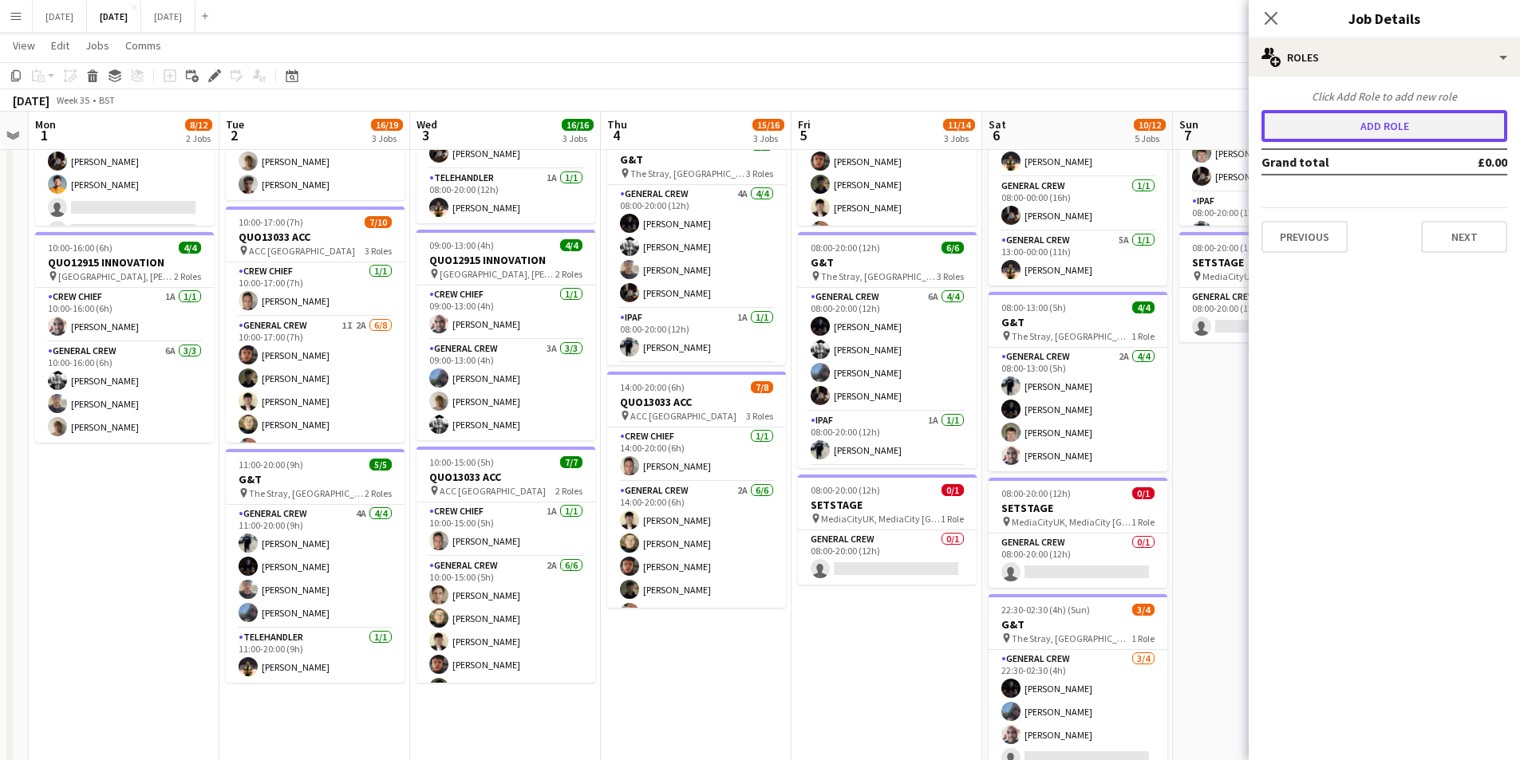
click at [1396, 132] on button "Add role" at bounding box center [1384, 126] width 246 height 32
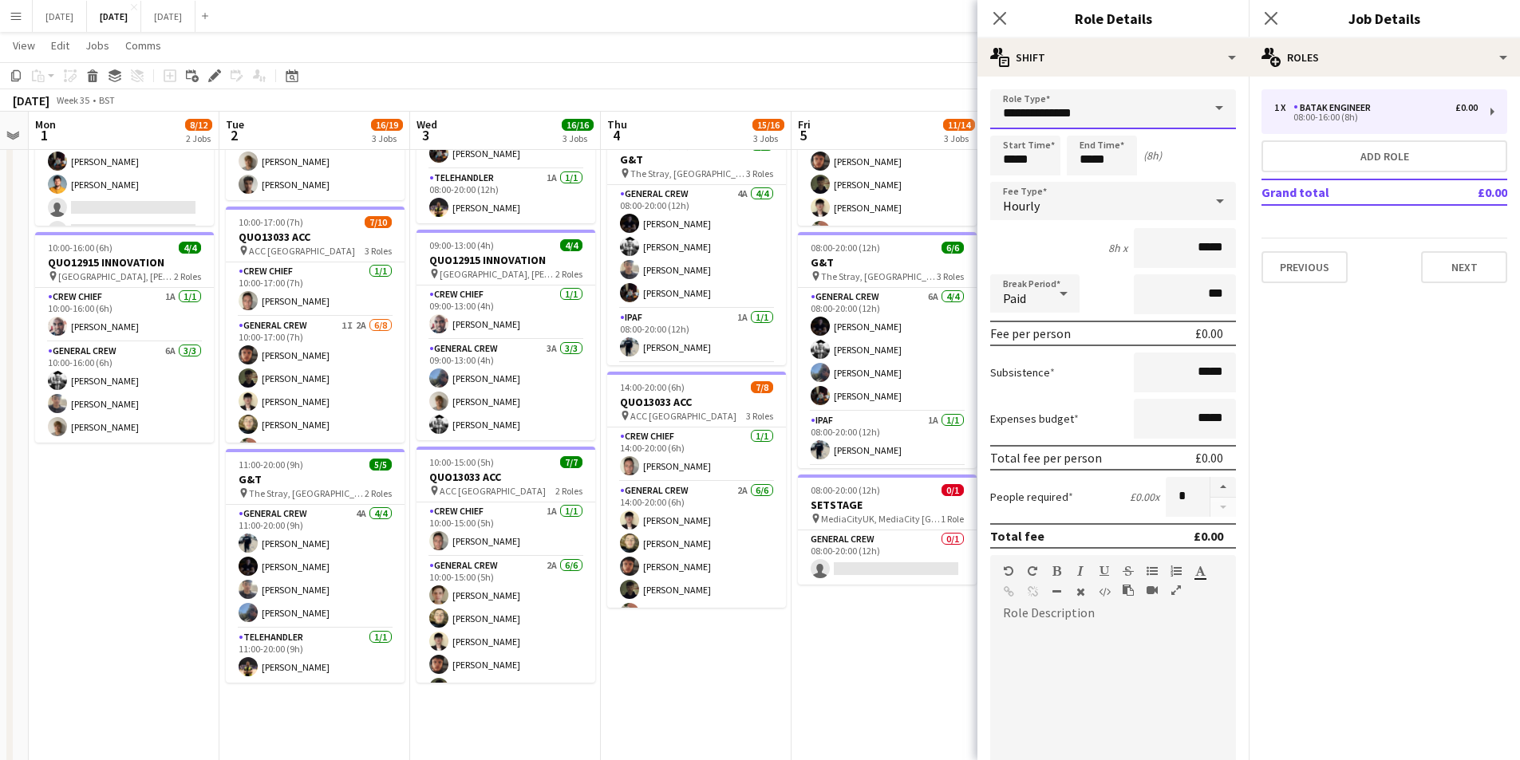
click at [1149, 120] on input "**********" at bounding box center [1113, 109] width 246 height 40
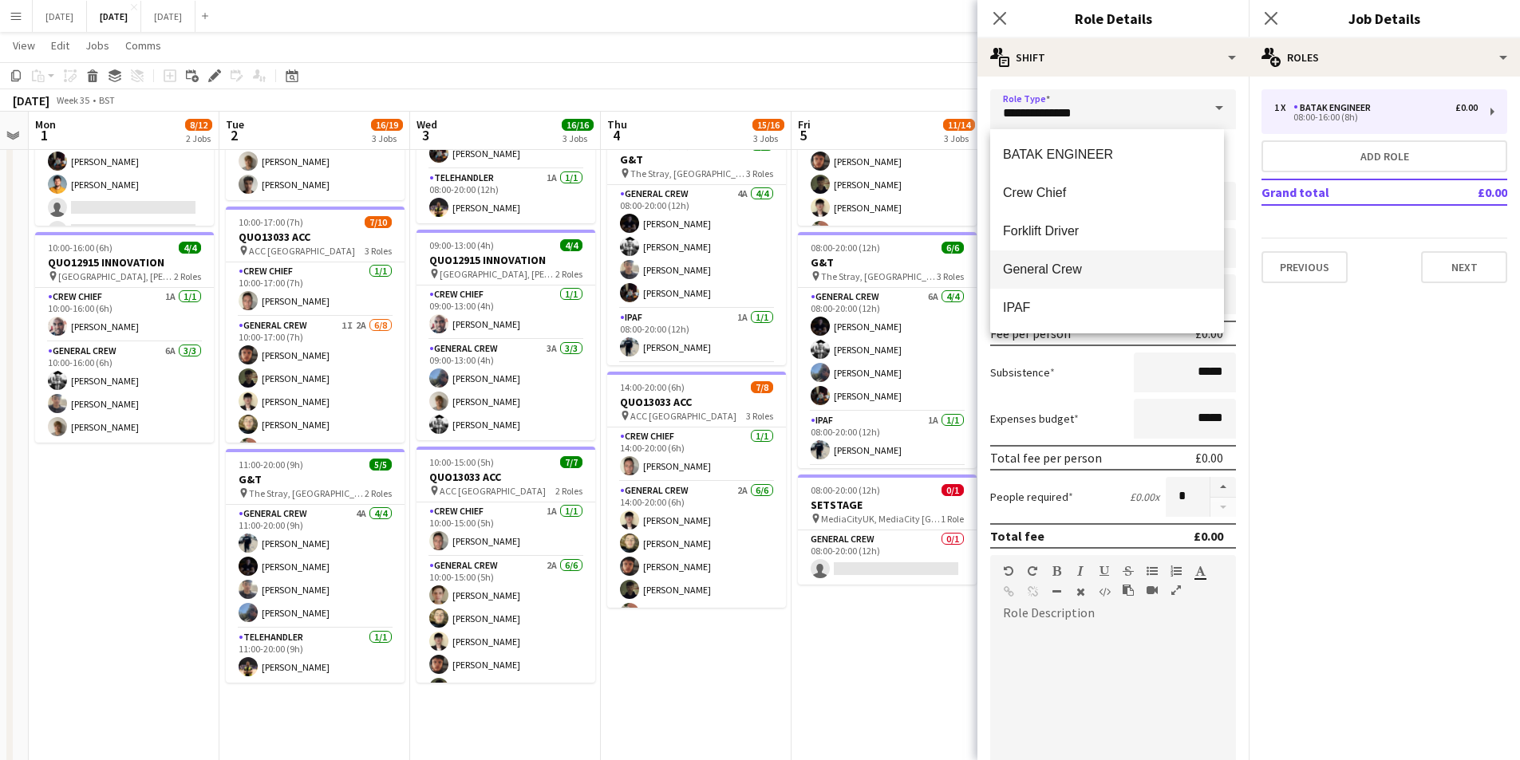
click at [1060, 266] on span "General Crew" at bounding box center [1107, 269] width 208 height 15
type input "**********"
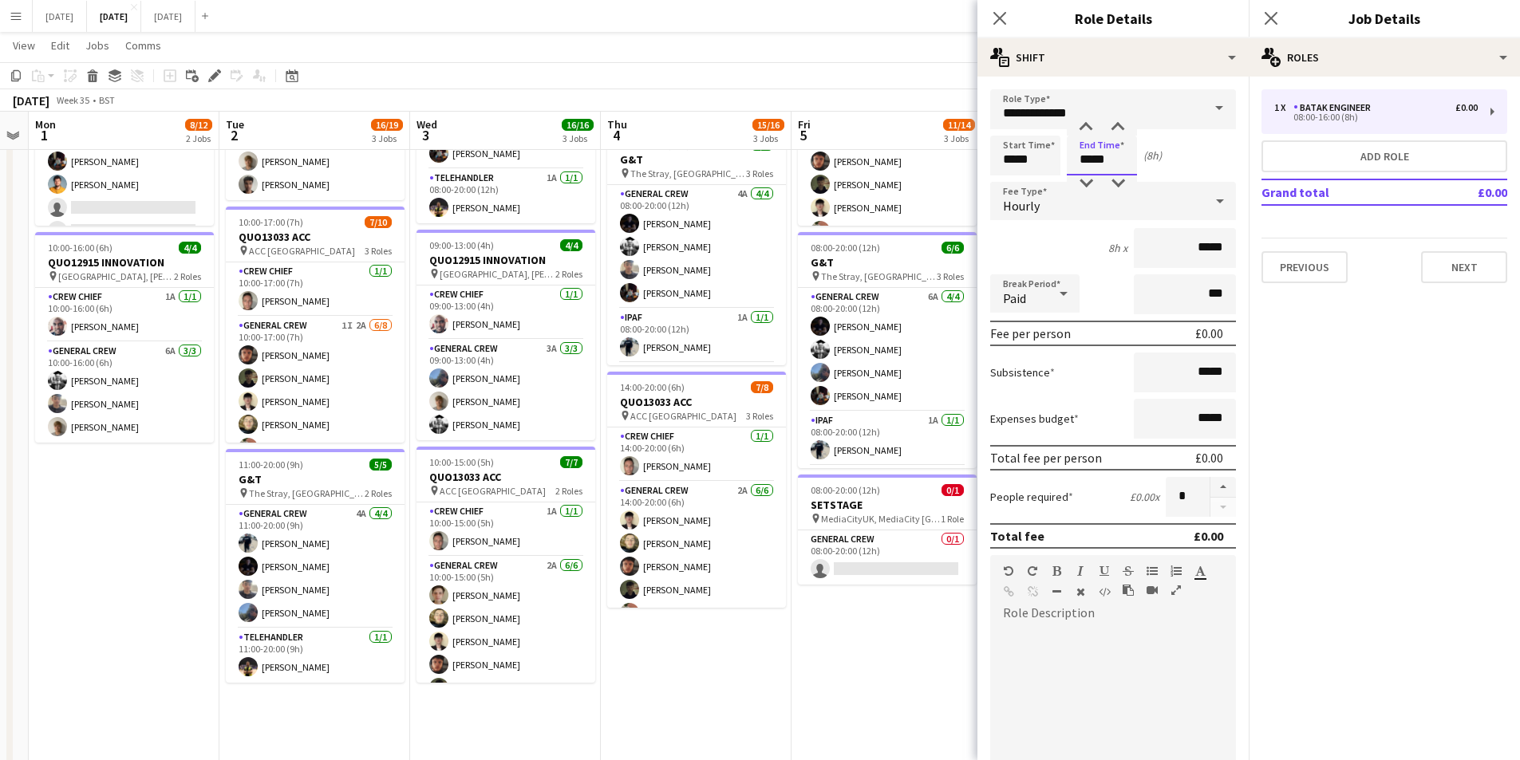
click at [1081, 148] on input "*****" at bounding box center [1102, 156] width 70 height 40
click at [1082, 185] on div at bounding box center [1086, 183] width 32 height 16
type input "*****"
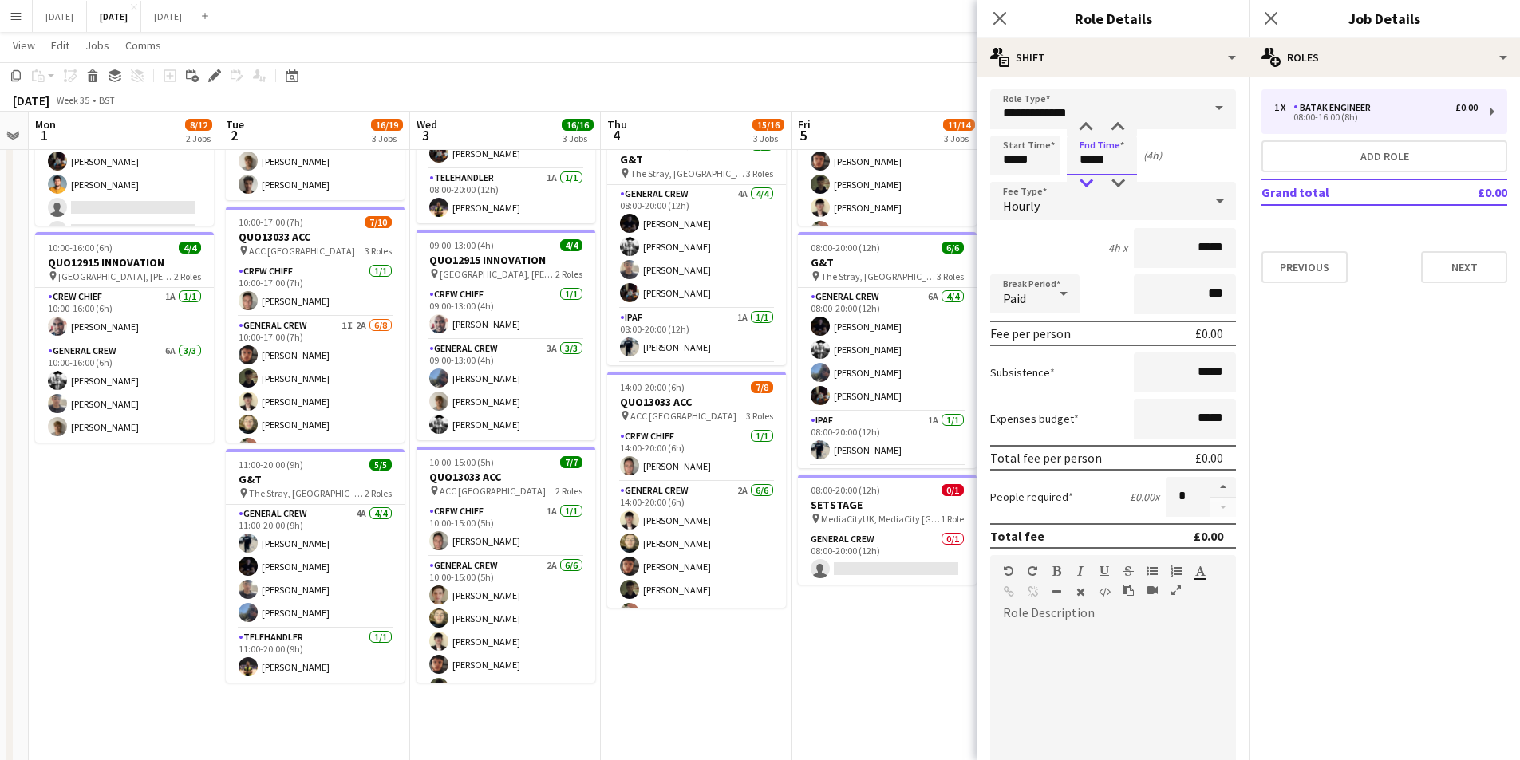
click at [1082, 185] on div at bounding box center [1086, 183] width 32 height 16
drag, startPoint x: 1213, startPoint y: 488, endPoint x: 1324, endPoint y: 382, distance: 154.0
click at [1213, 487] on button "button" at bounding box center [1223, 487] width 26 height 21
type input "*"
click at [1487, 263] on button "Next" at bounding box center [1464, 267] width 86 height 32
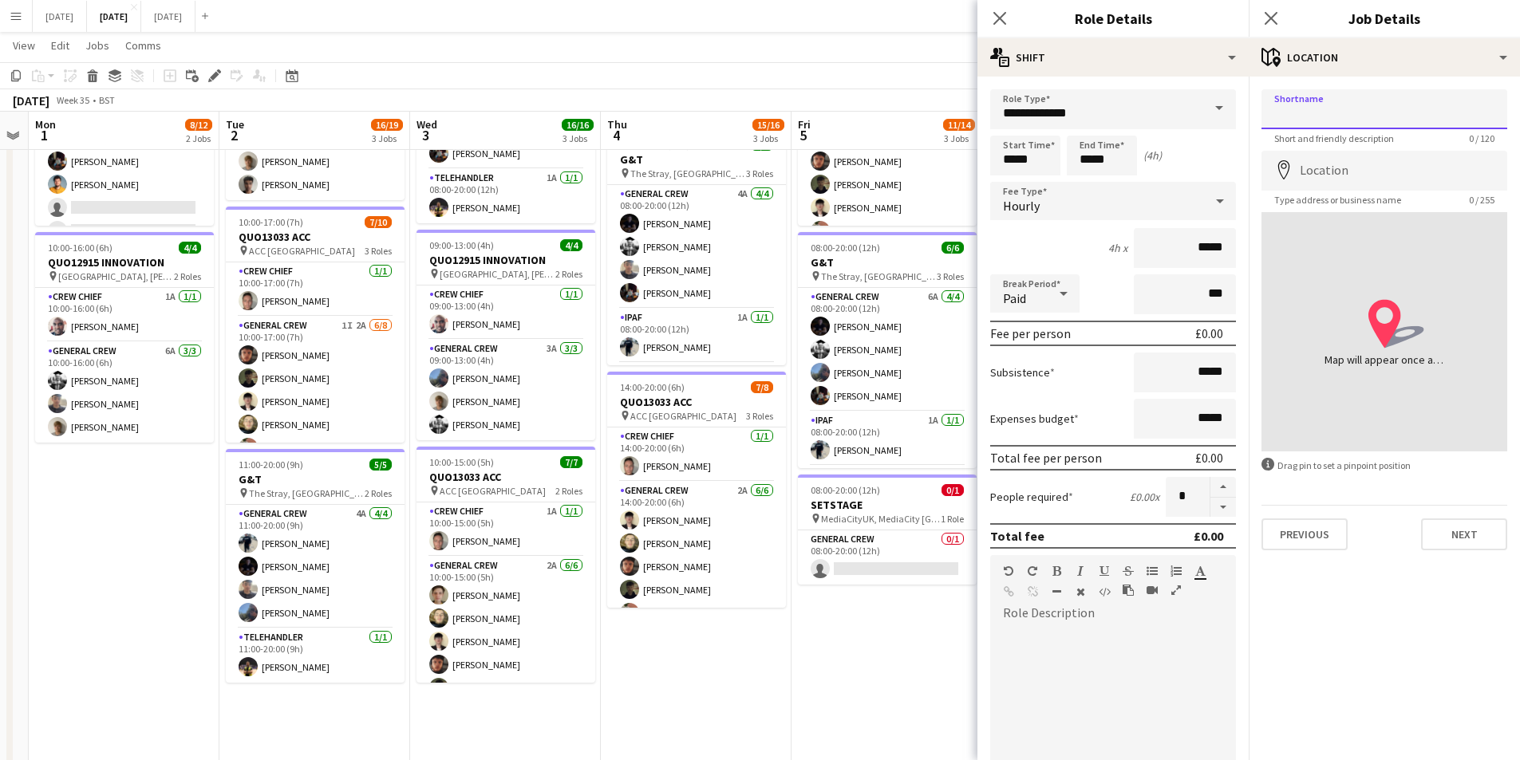
click at [1398, 116] on input "Shortname" at bounding box center [1384, 109] width 246 height 40
type input "**********"
click at [1372, 170] on input "Location" at bounding box center [1384, 171] width 246 height 40
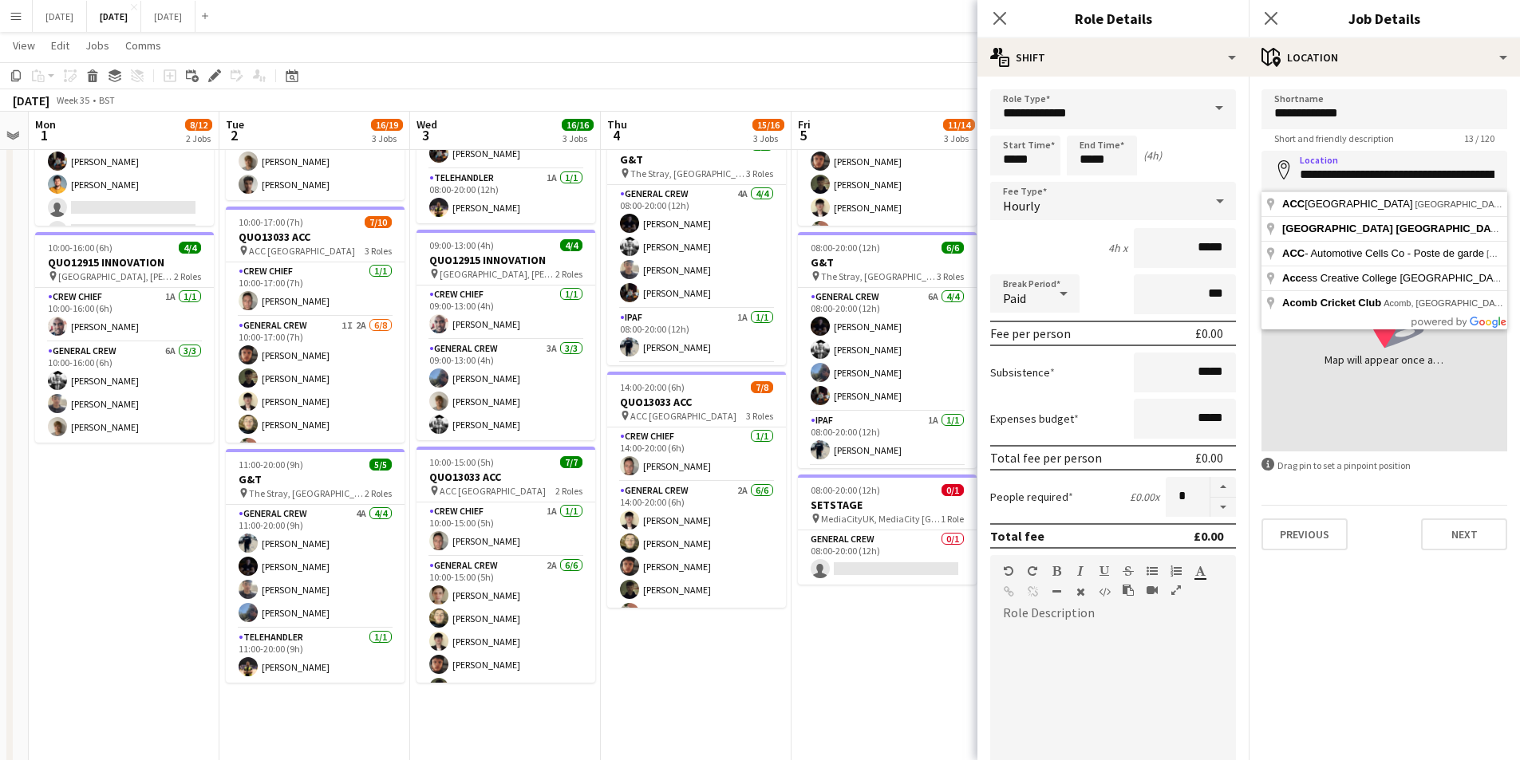
type input "**********"
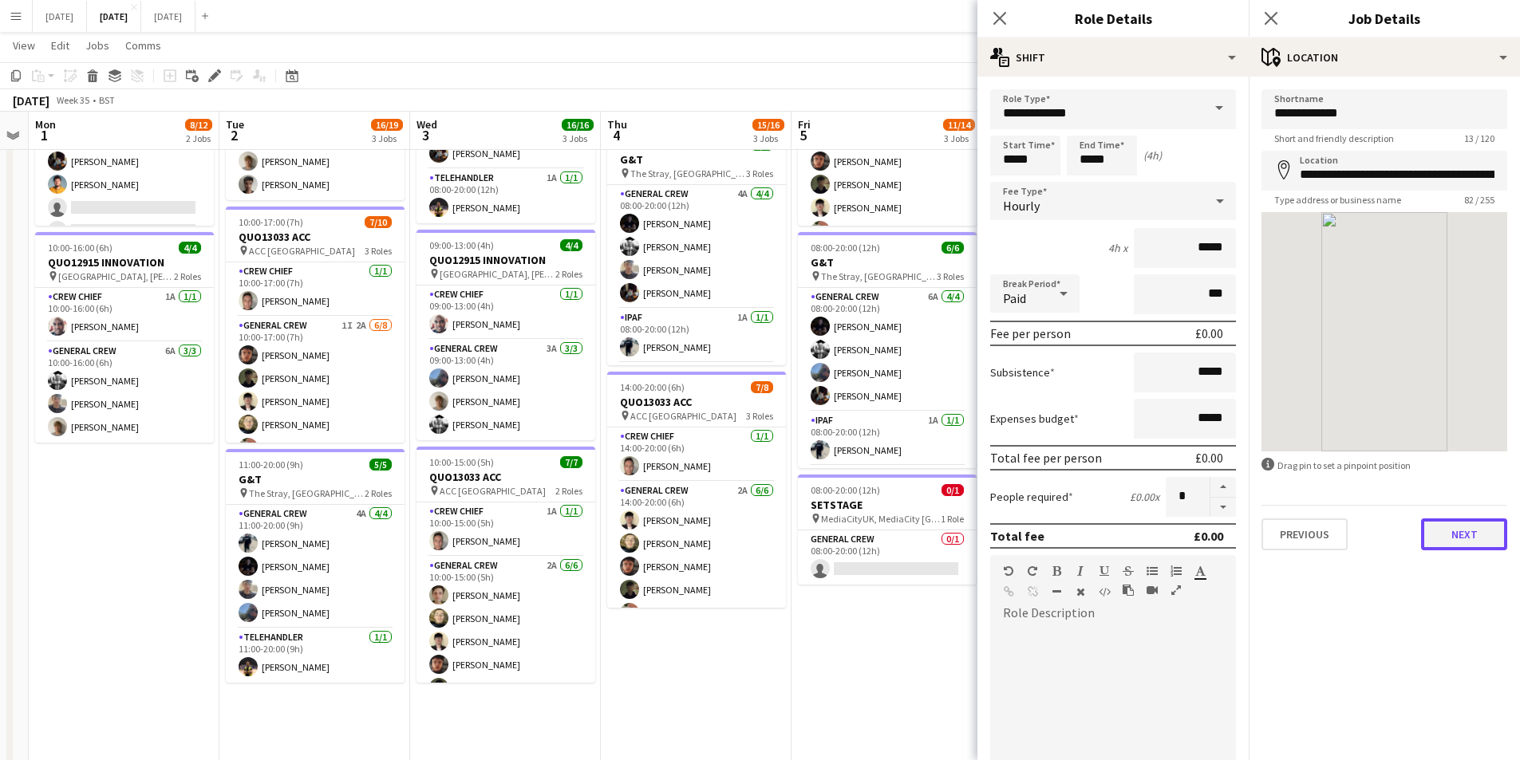
click at [1454, 537] on button "Next" at bounding box center [1464, 535] width 86 height 32
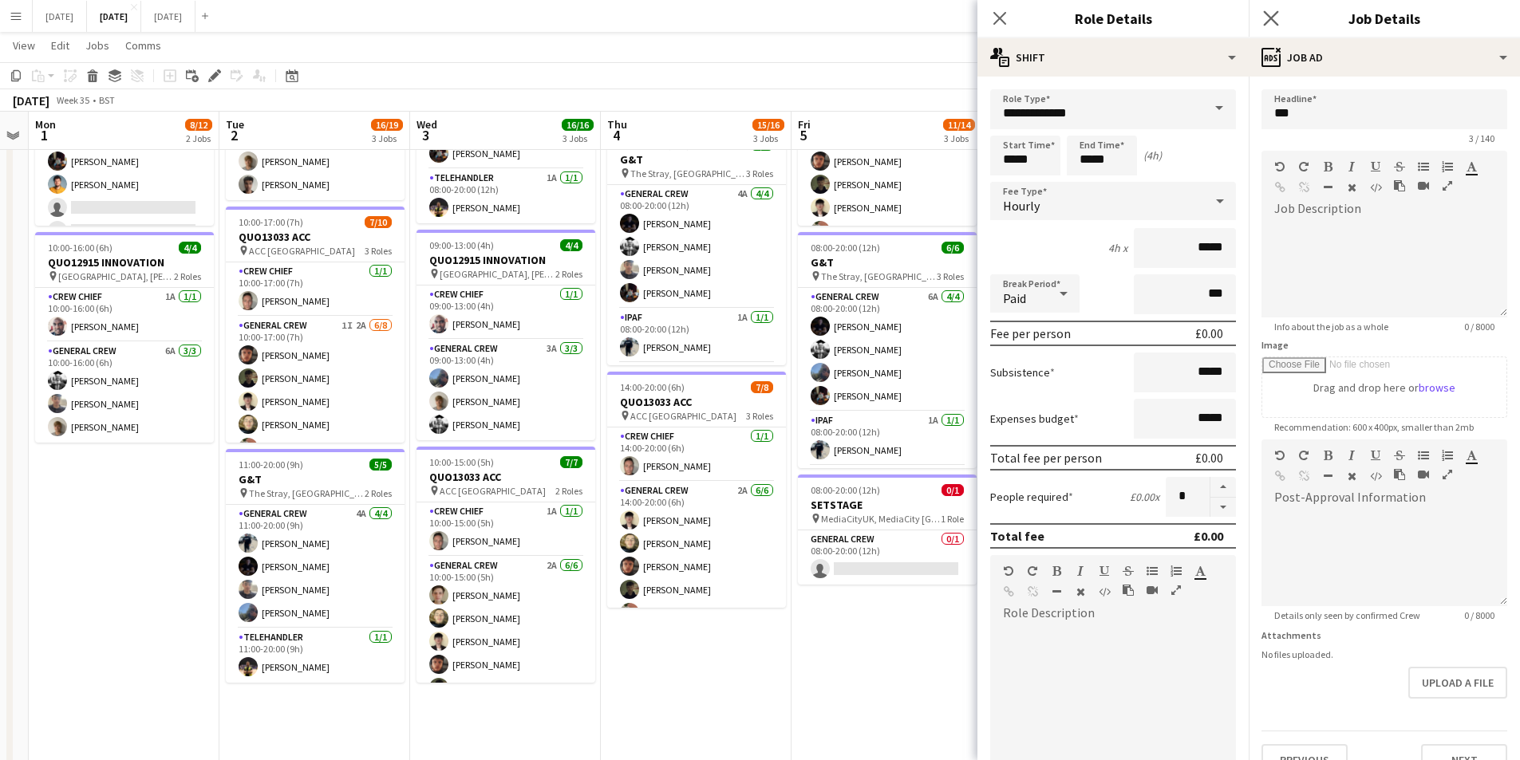
click at [1002, 15] on icon at bounding box center [999, 18] width 13 height 13
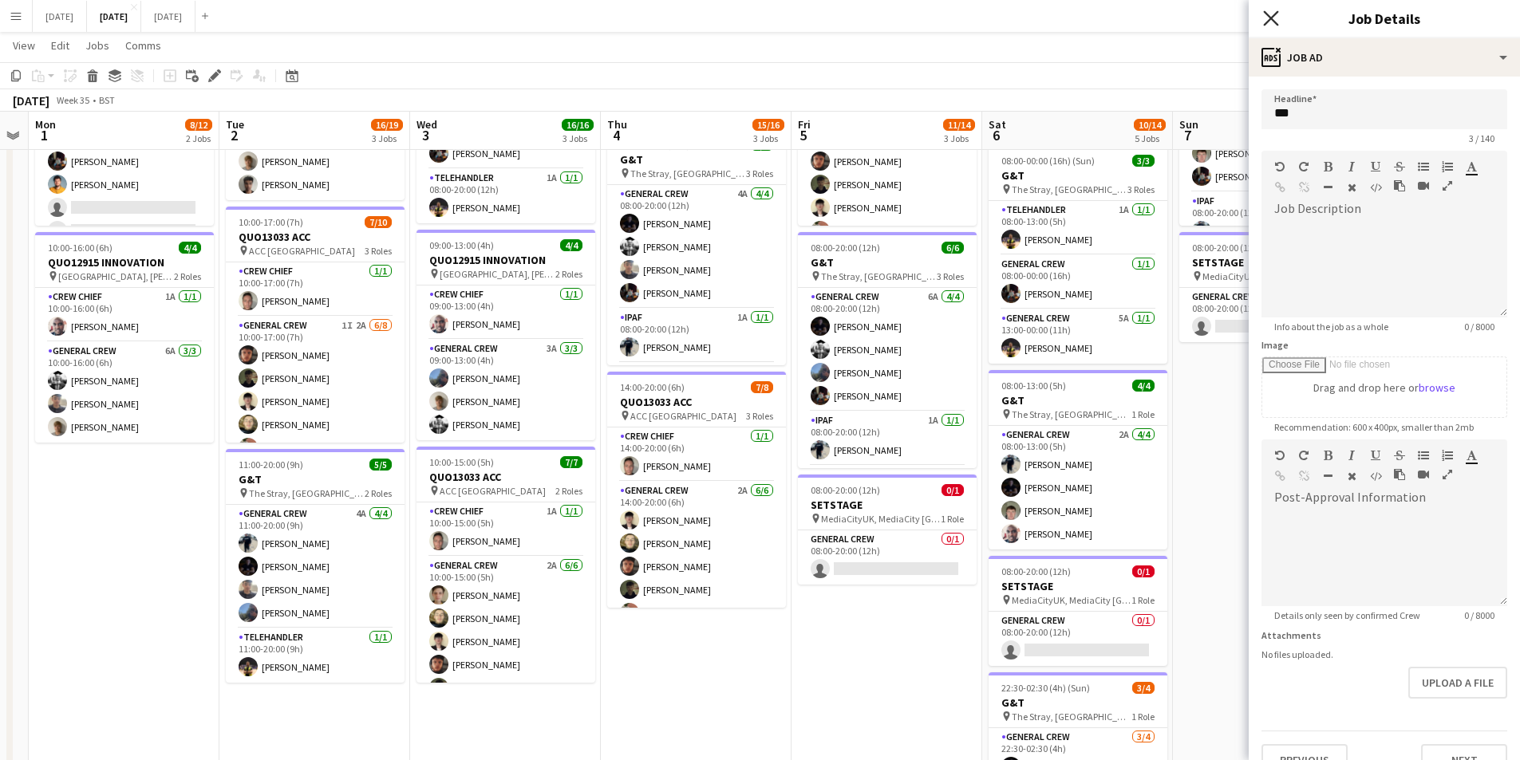
click at [1272, 24] on icon "Close pop-in" at bounding box center [1270, 17] width 15 height 15
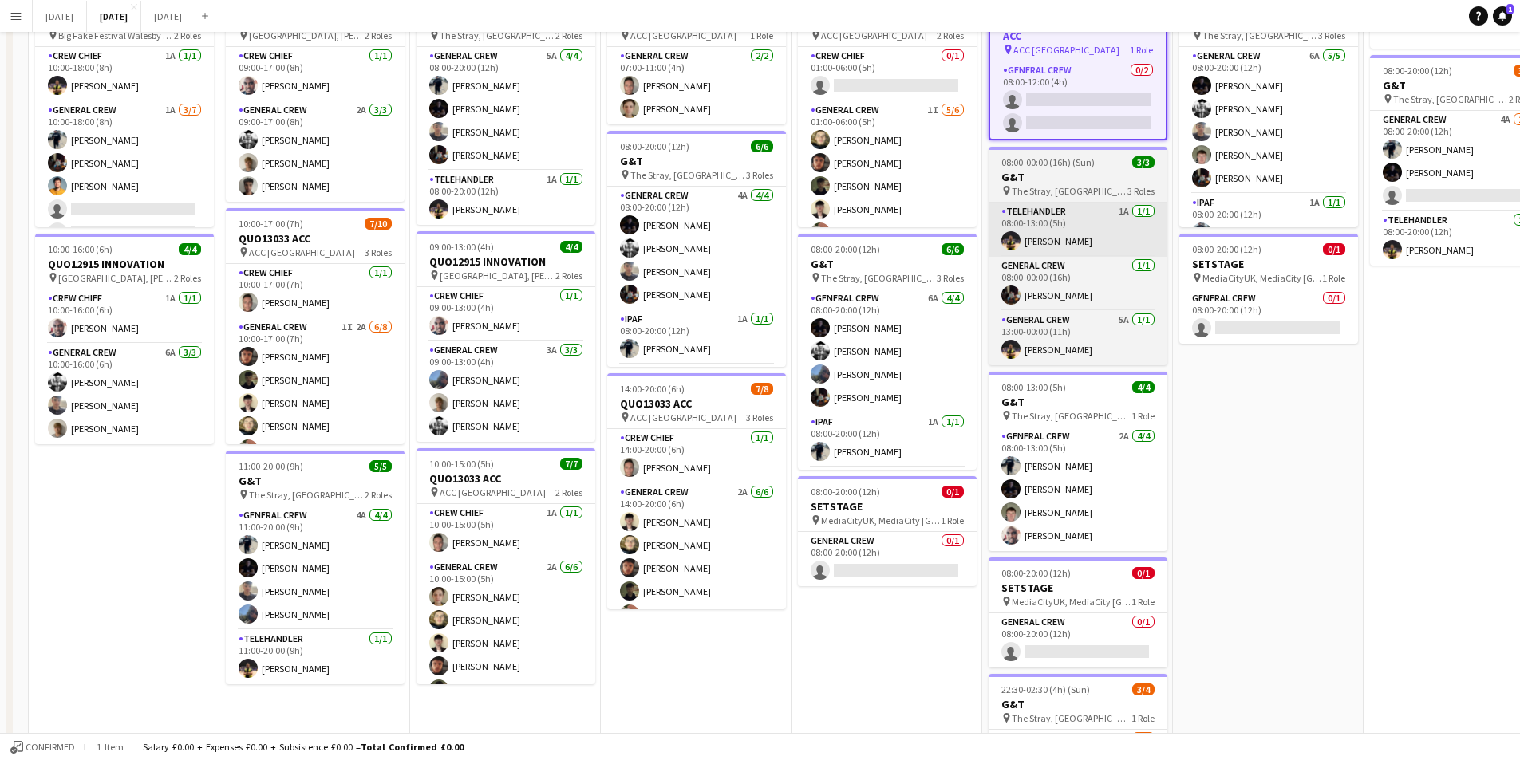
scroll to position [0, 0]
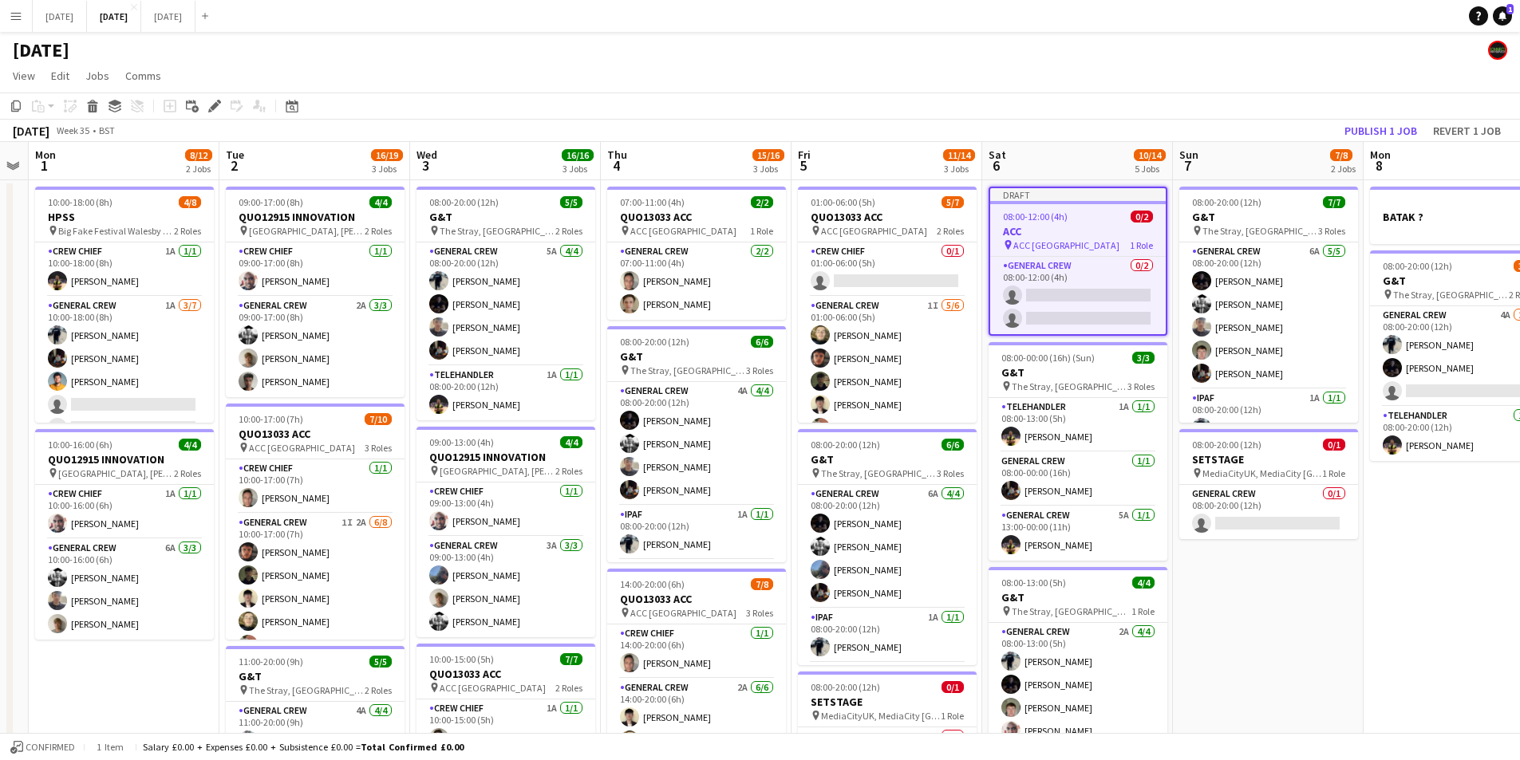
click at [1070, 218] on div "08:00-12:00 (4h) 0/2" at bounding box center [1077, 217] width 175 height 12
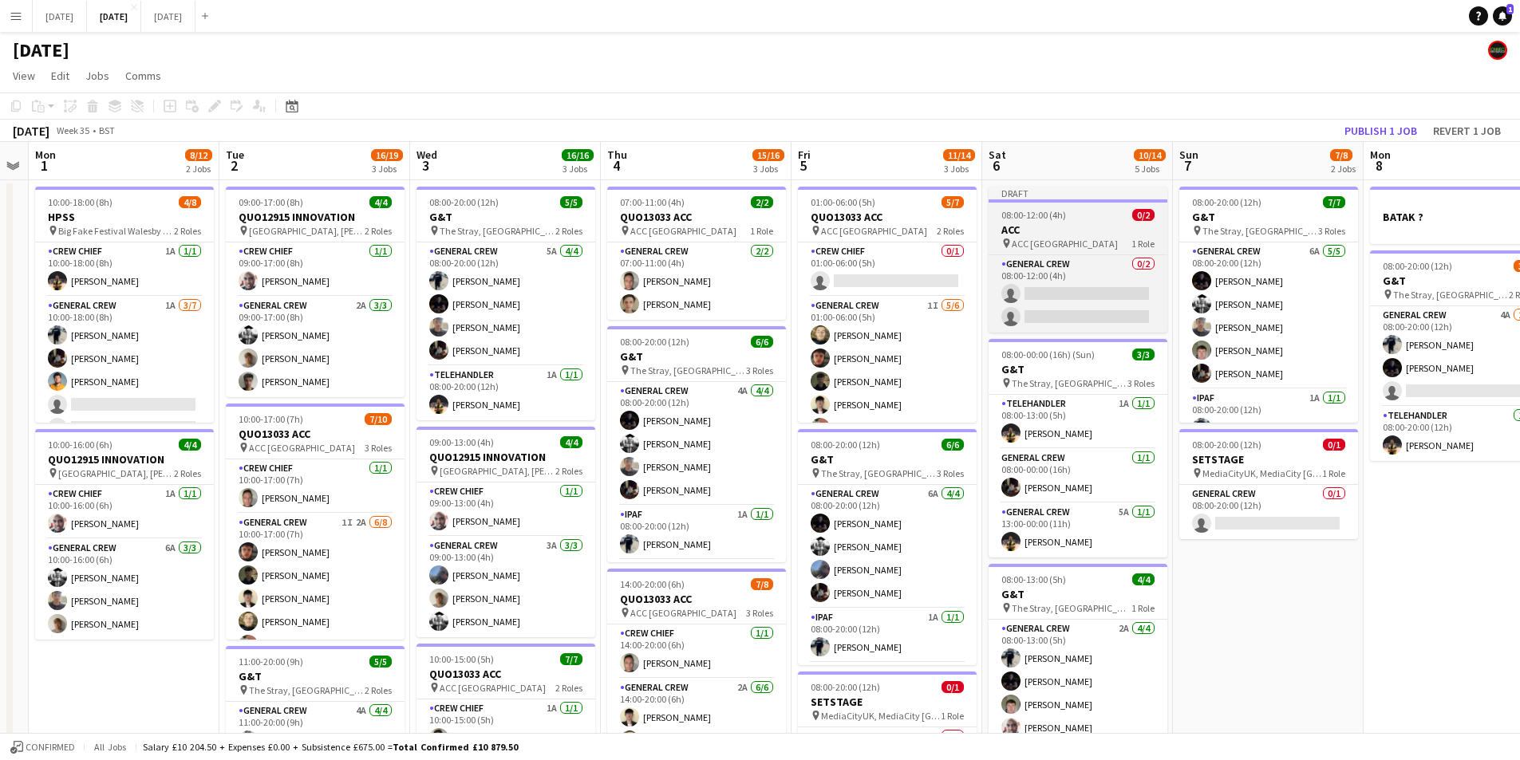
click at [1077, 228] on h3 "ACC" at bounding box center [1077, 230] width 179 height 14
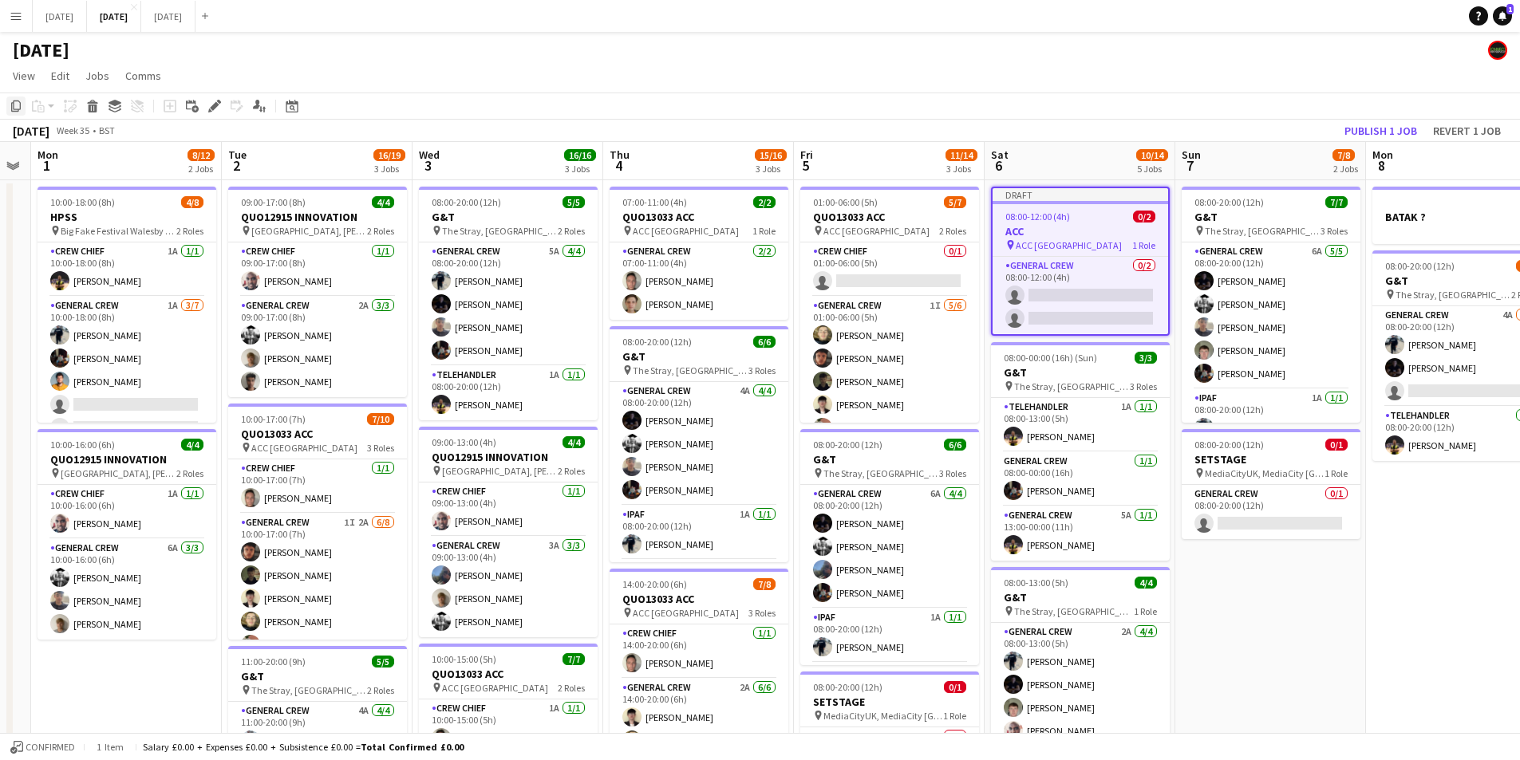
click at [14, 105] on icon at bounding box center [16, 106] width 10 height 11
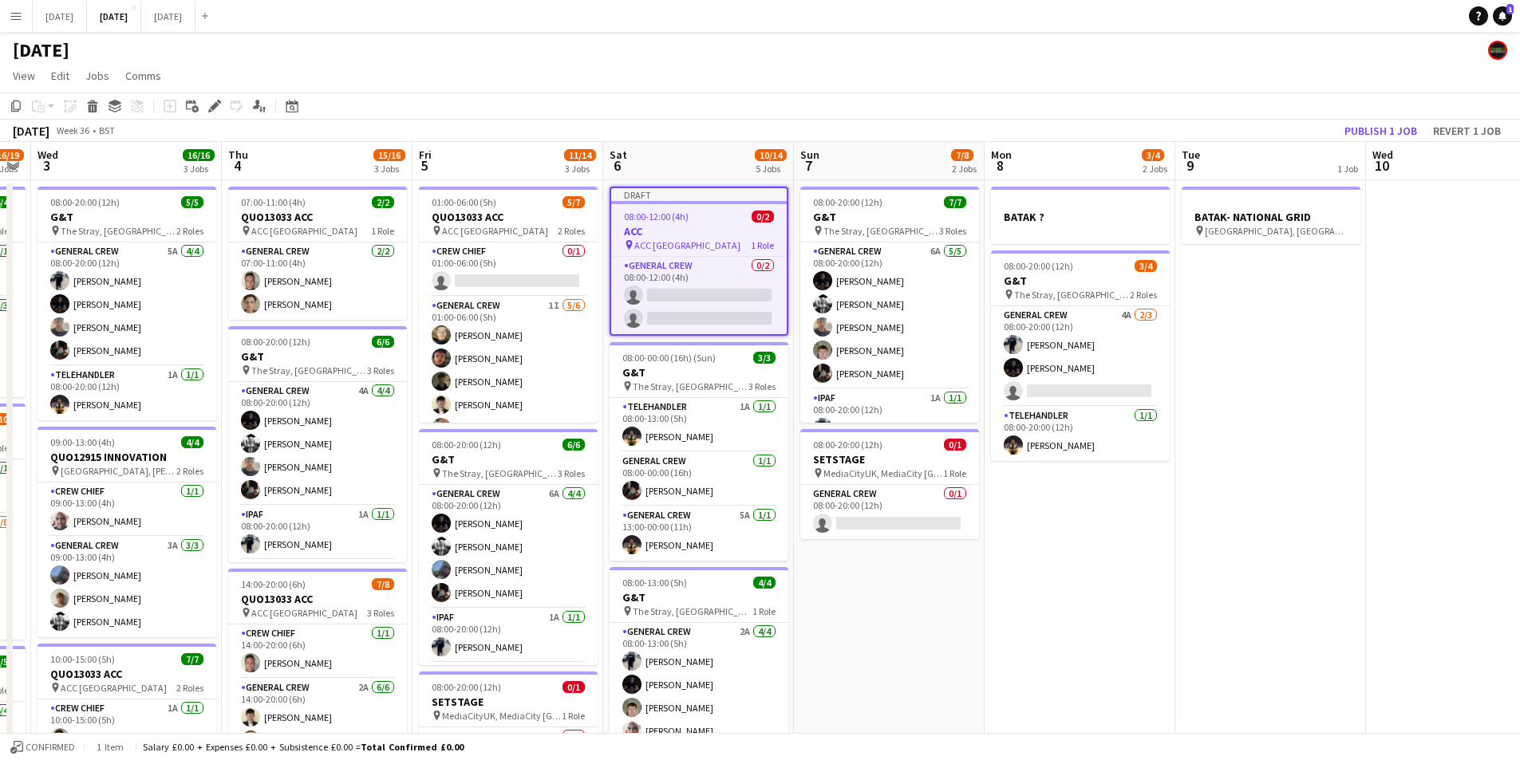
drag, startPoint x: 1282, startPoint y: 507, endPoint x: 948, endPoint y: 503, distance: 334.3
click at [948, 503] on app-calendar-viewport "Sun 31 Mon 1 8/12 2 Jobs Tue 2 16/19 3 Jobs Wed 3 16/16 3 Jobs Thu 4 15/16 3 Jo…" at bounding box center [760, 573] width 1520 height 863
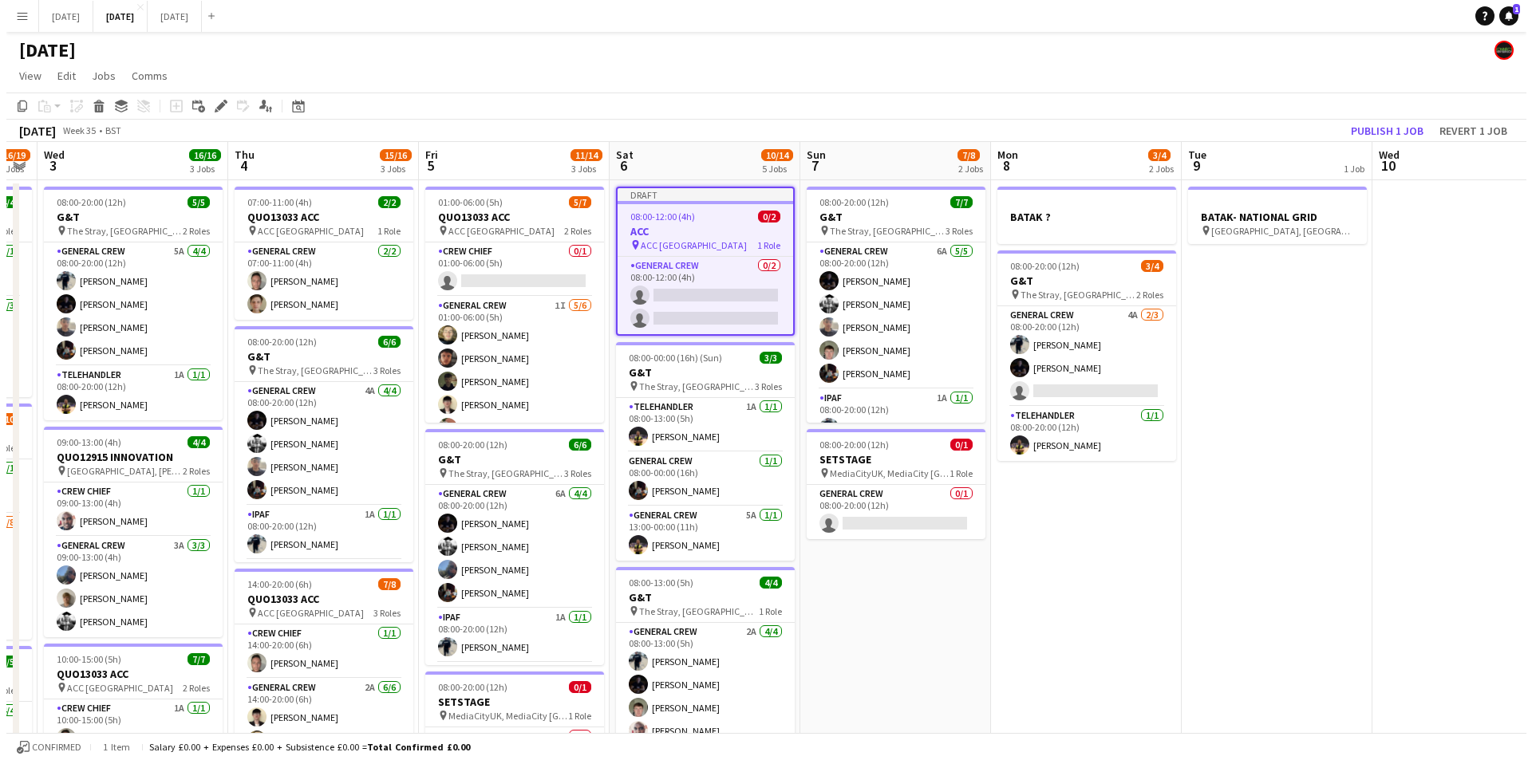
scroll to position [0, 632]
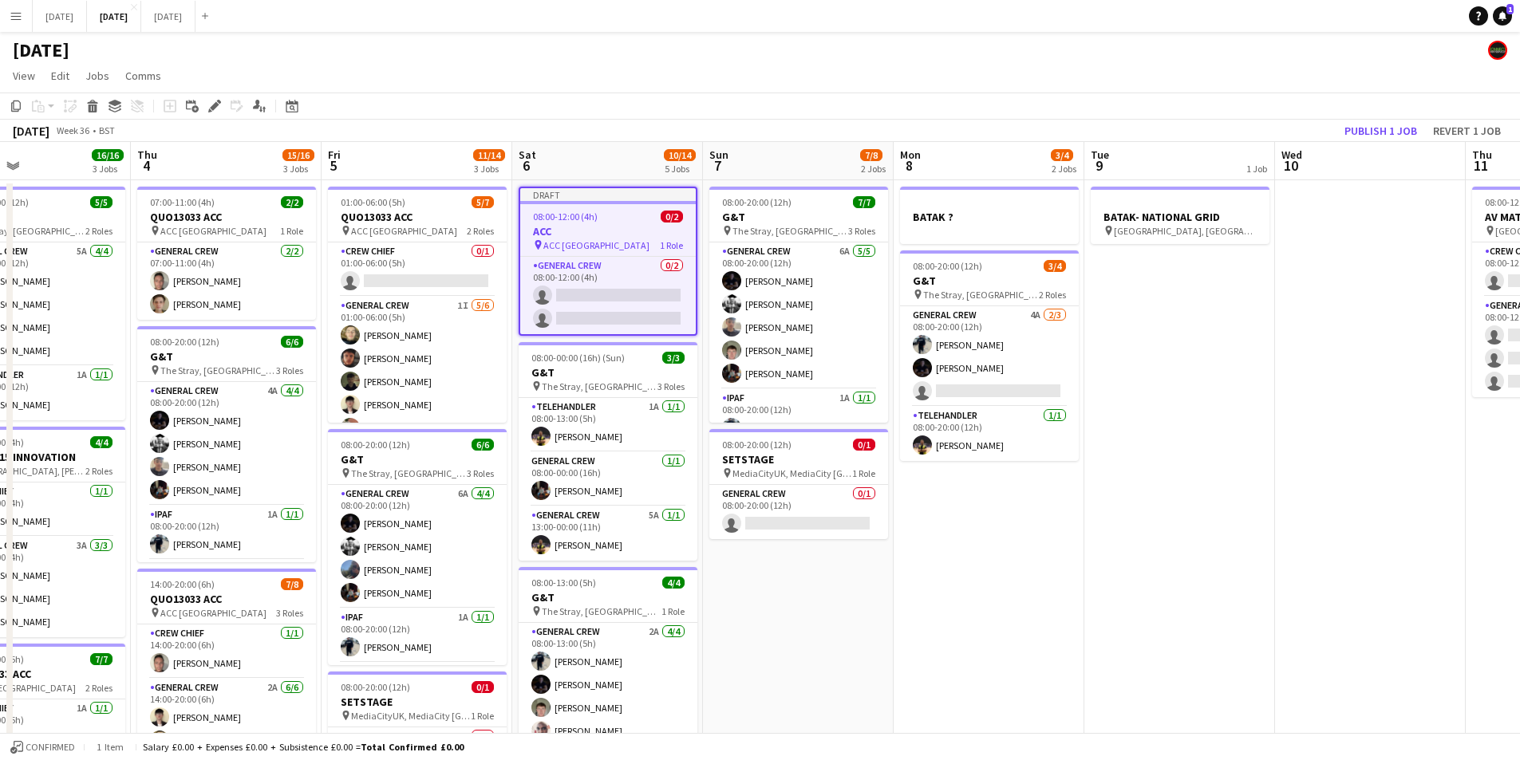
click at [1169, 471] on app-date-cell "BATAK- NATIONAL GRID pin [STREET_ADDRESS]" at bounding box center [1179, 592] width 191 height 825
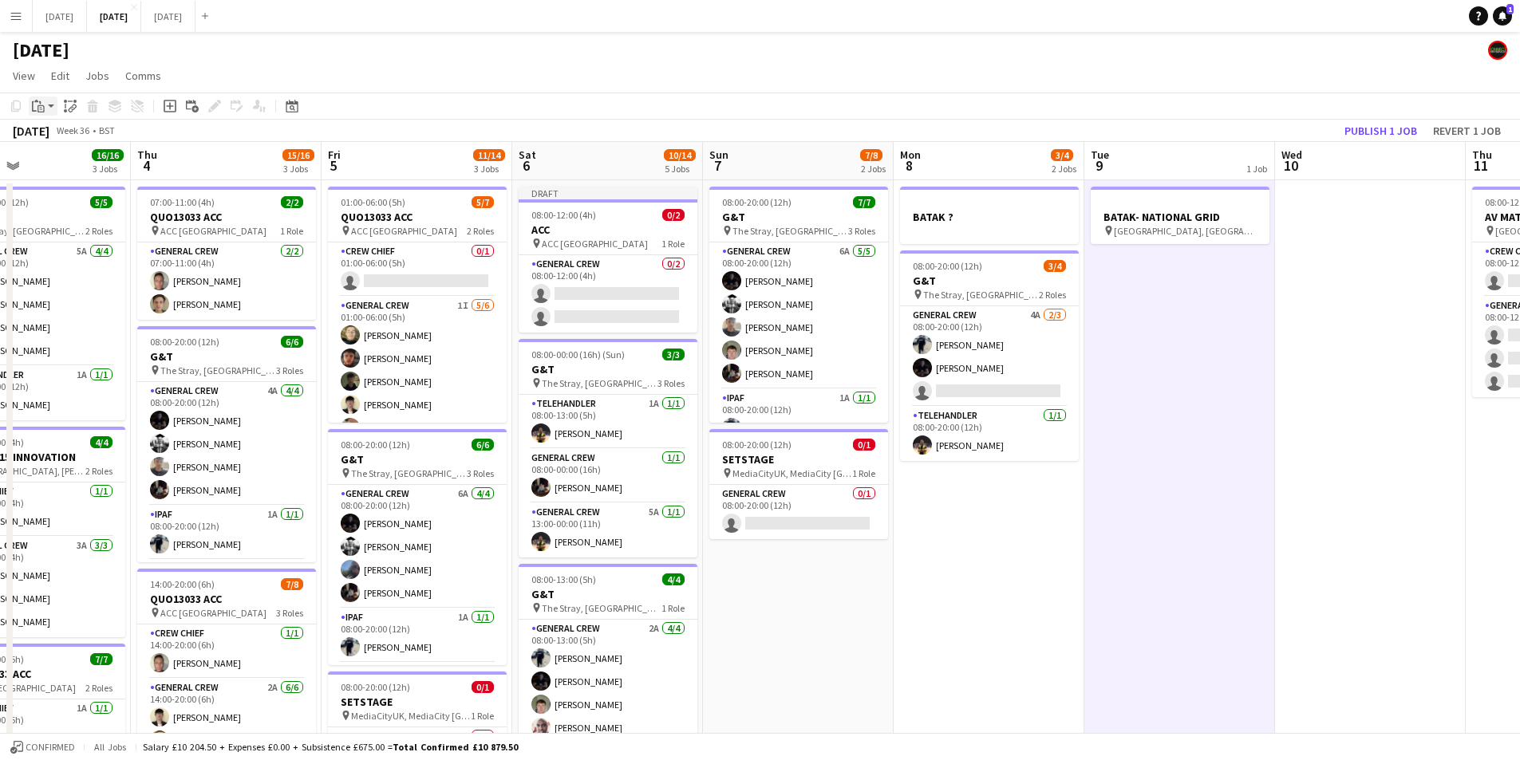
click at [47, 111] on div "Paste" at bounding box center [38, 106] width 19 height 19
click at [49, 136] on link "Paste Ctrl+V" at bounding box center [117, 136] width 150 height 14
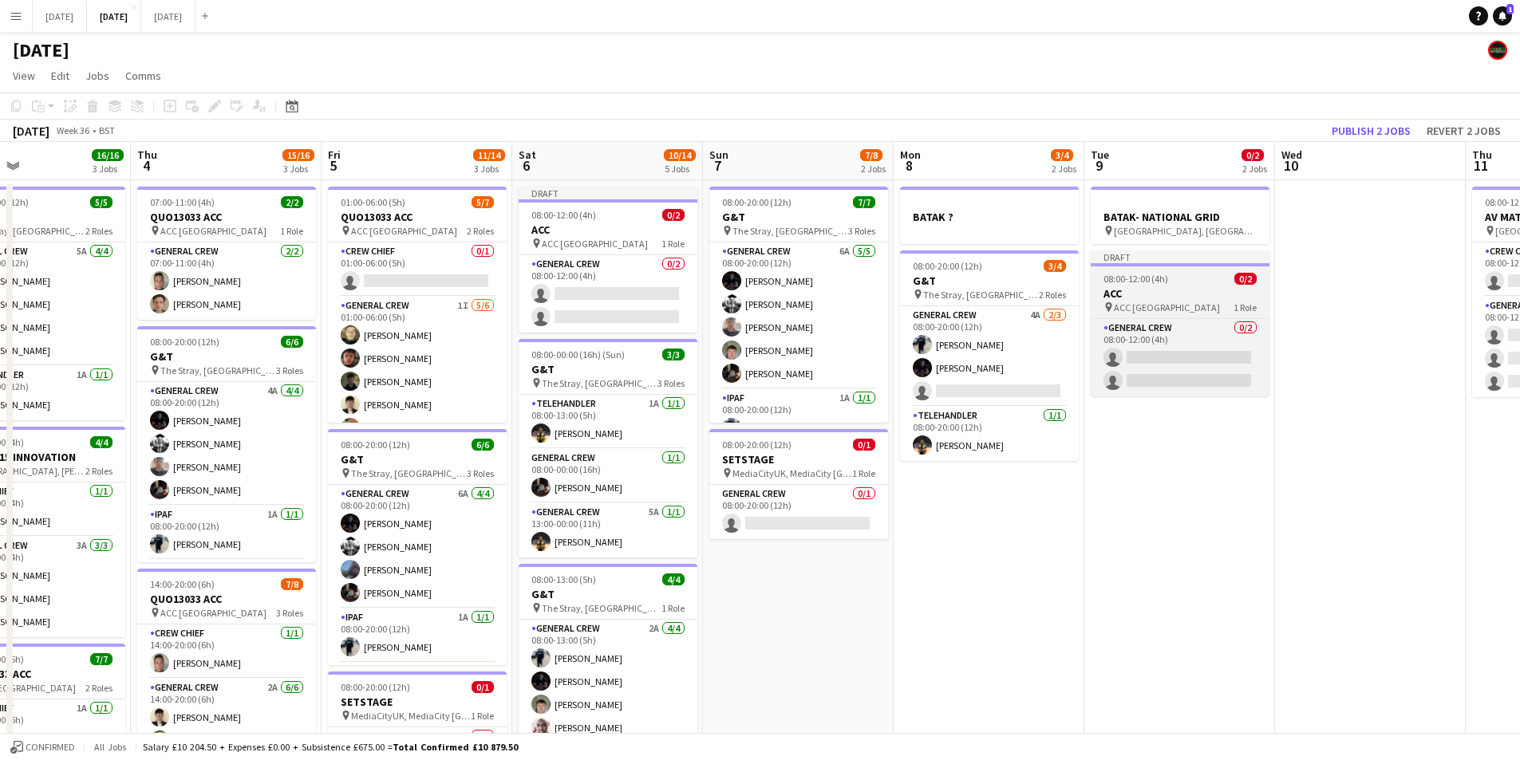
click at [1158, 305] on span "ACC [GEOGRAPHIC_DATA]" at bounding box center [1167, 308] width 106 height 12
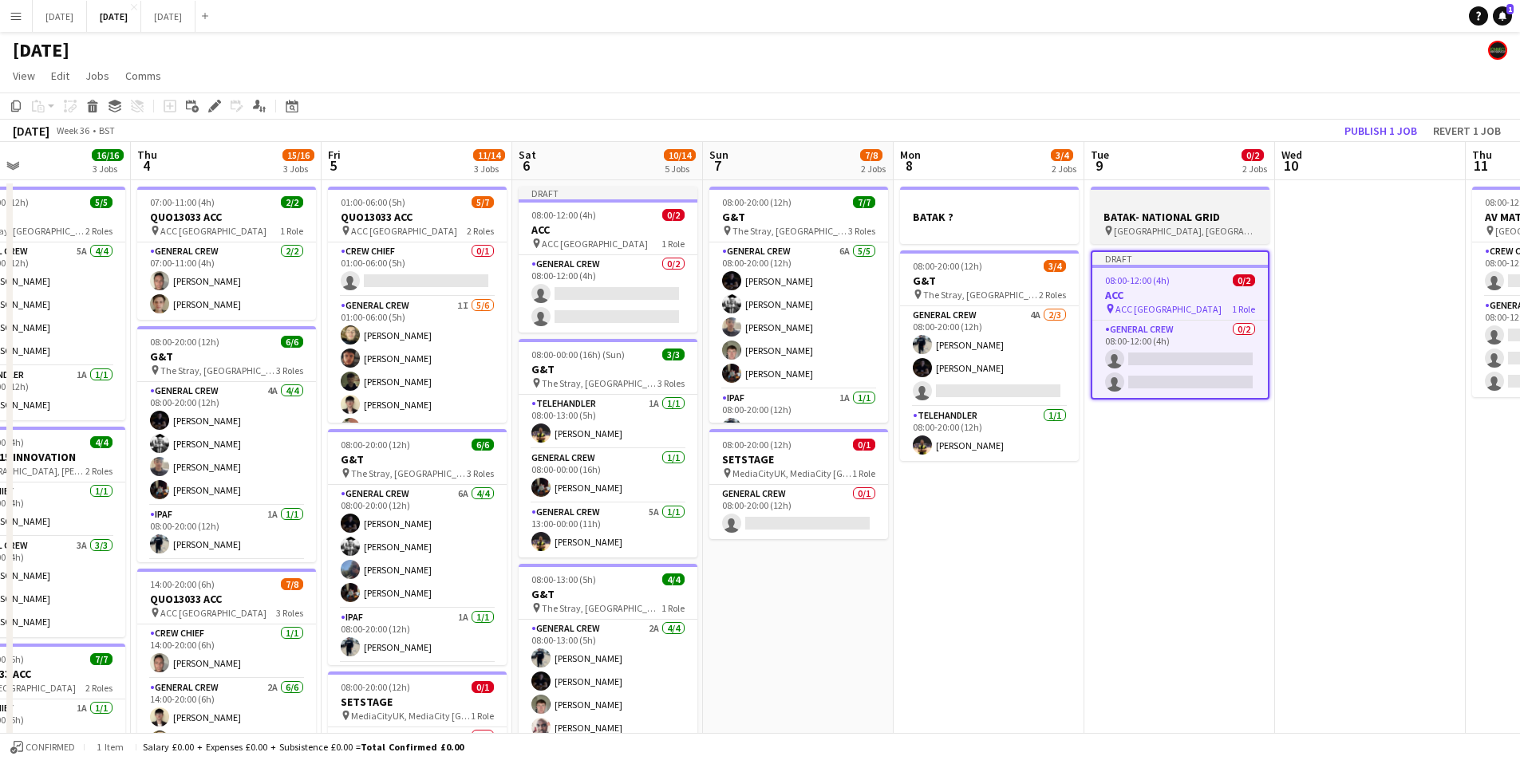
drag, startPoint x: 214, startPoint y: 105, endPoint x: 1238, endPoint y: 243, distance: 1033.4
click at [215, 105] on icon at bounding box center [214, 106] width 9 height 9
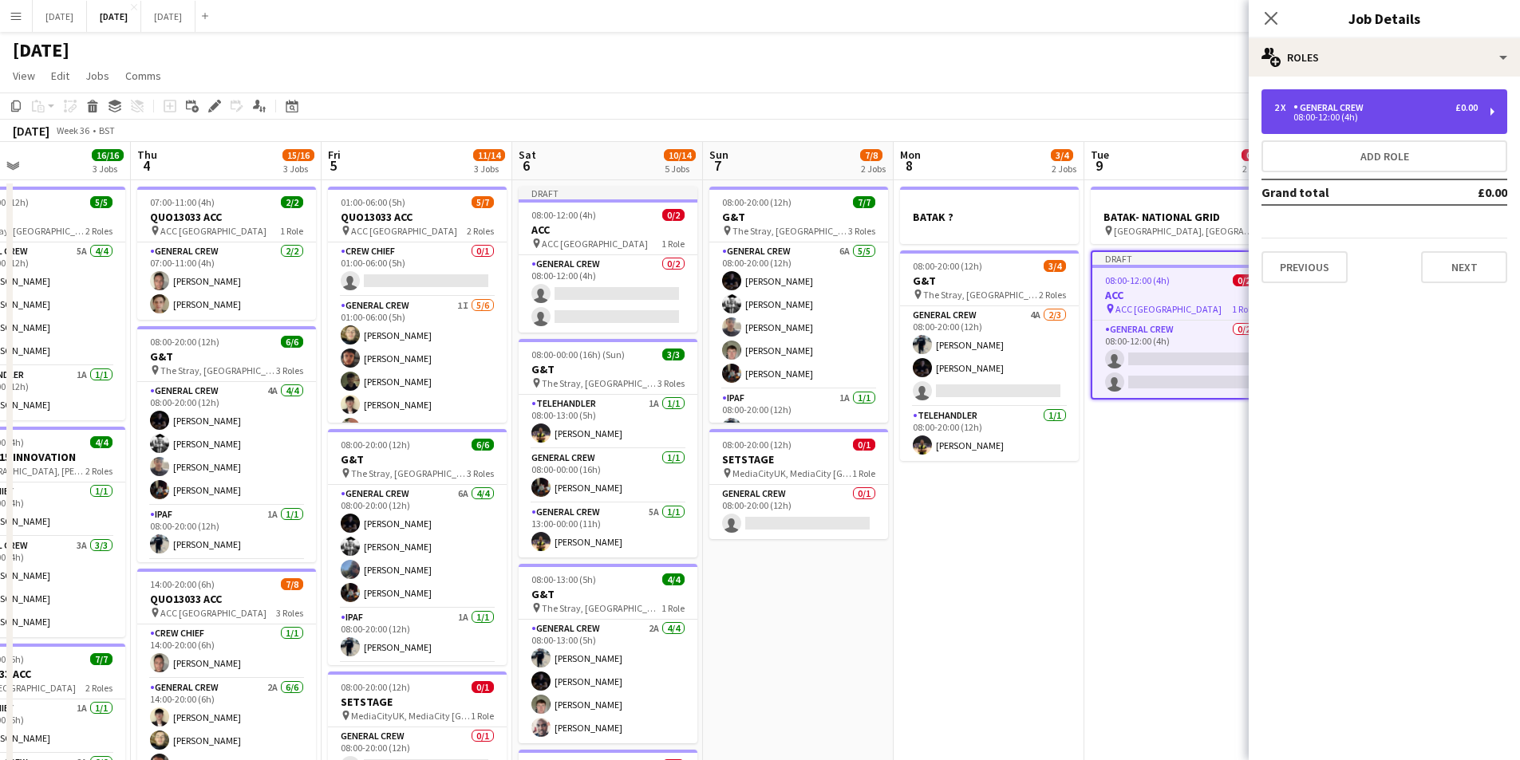
click at [1323, 124] on div "2 x General Crew £0.00 08:00-12:00 (4h)" at bounding box center [1384, 111] width 246 height 45
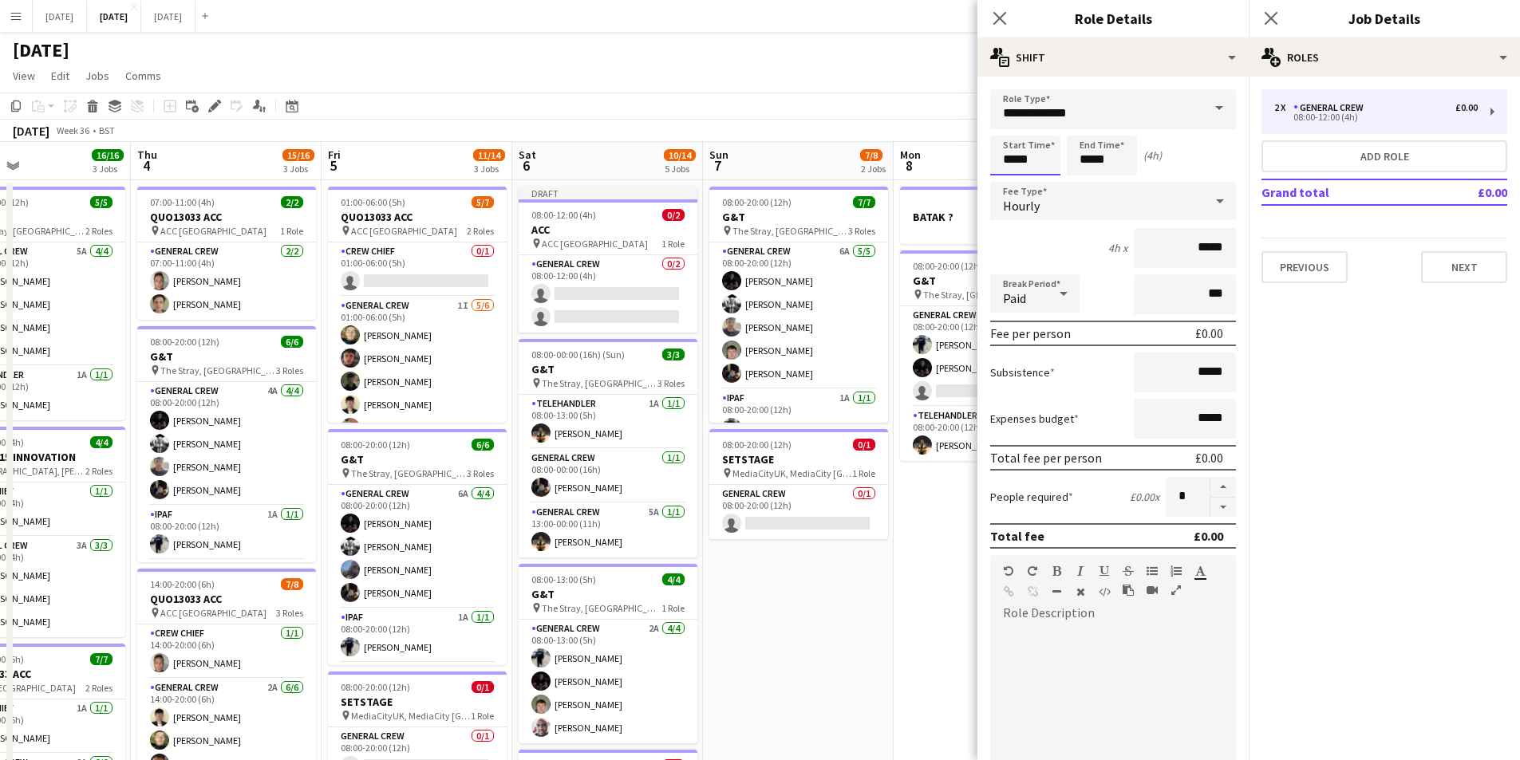
click at [1023, 159] on input "*****" at bounding box center [1025, 156] width 70 height 40
click at [1007, 124] on div at bounding box center [1009, 128] width 32 height 16
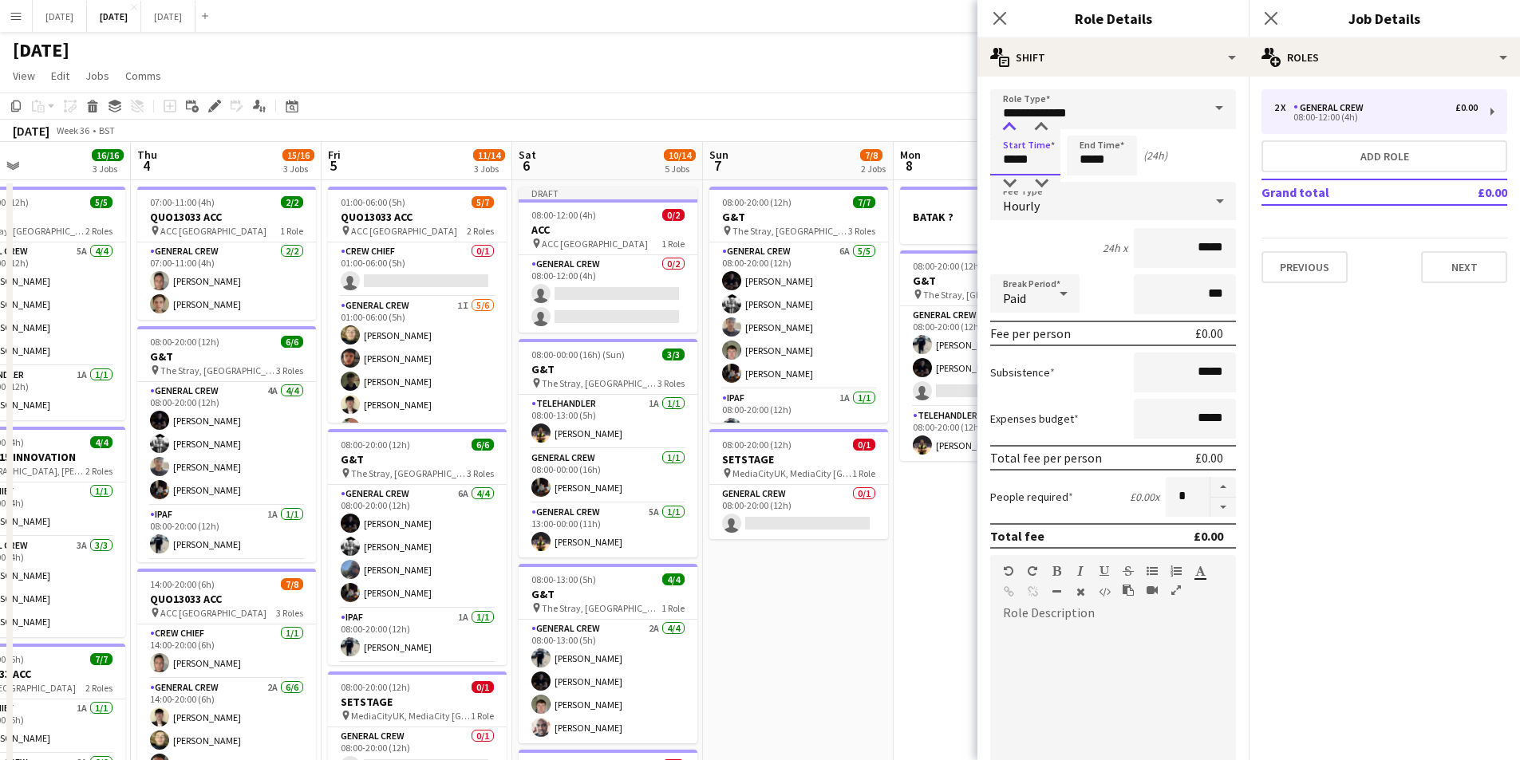
click at [1007, 124] on div at bounding box center [1009, 128] width 32 height 16
type input "*****"
click at [1007, 124] on div at bounding box center [1009, 128] width 32 height 16
click at [1081, 146] on input "*****" at bounding box center [1102, 156] width 70 height 40
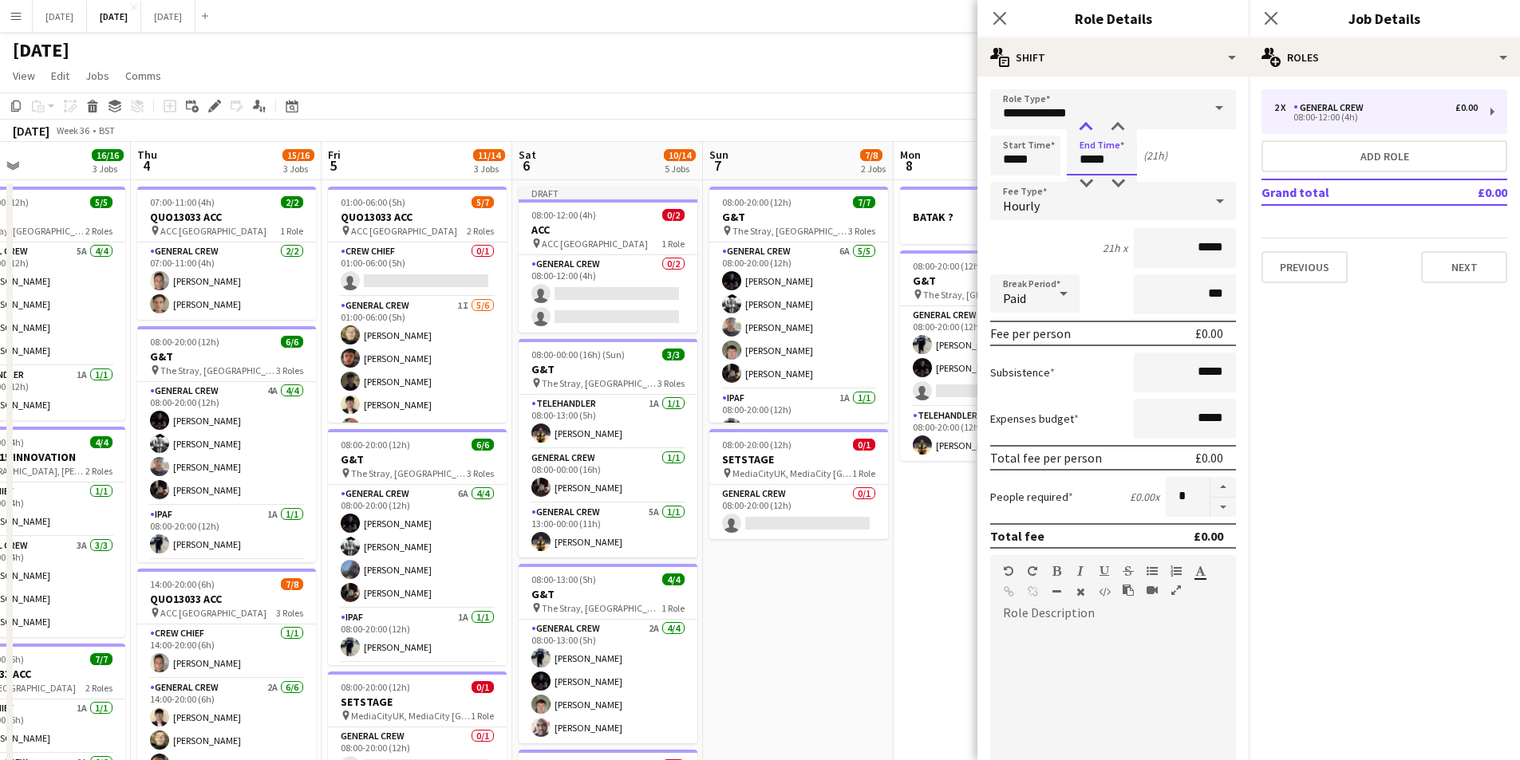
click at [1086, 129] on div at bounding box center [1086, 128] width 32 height 16
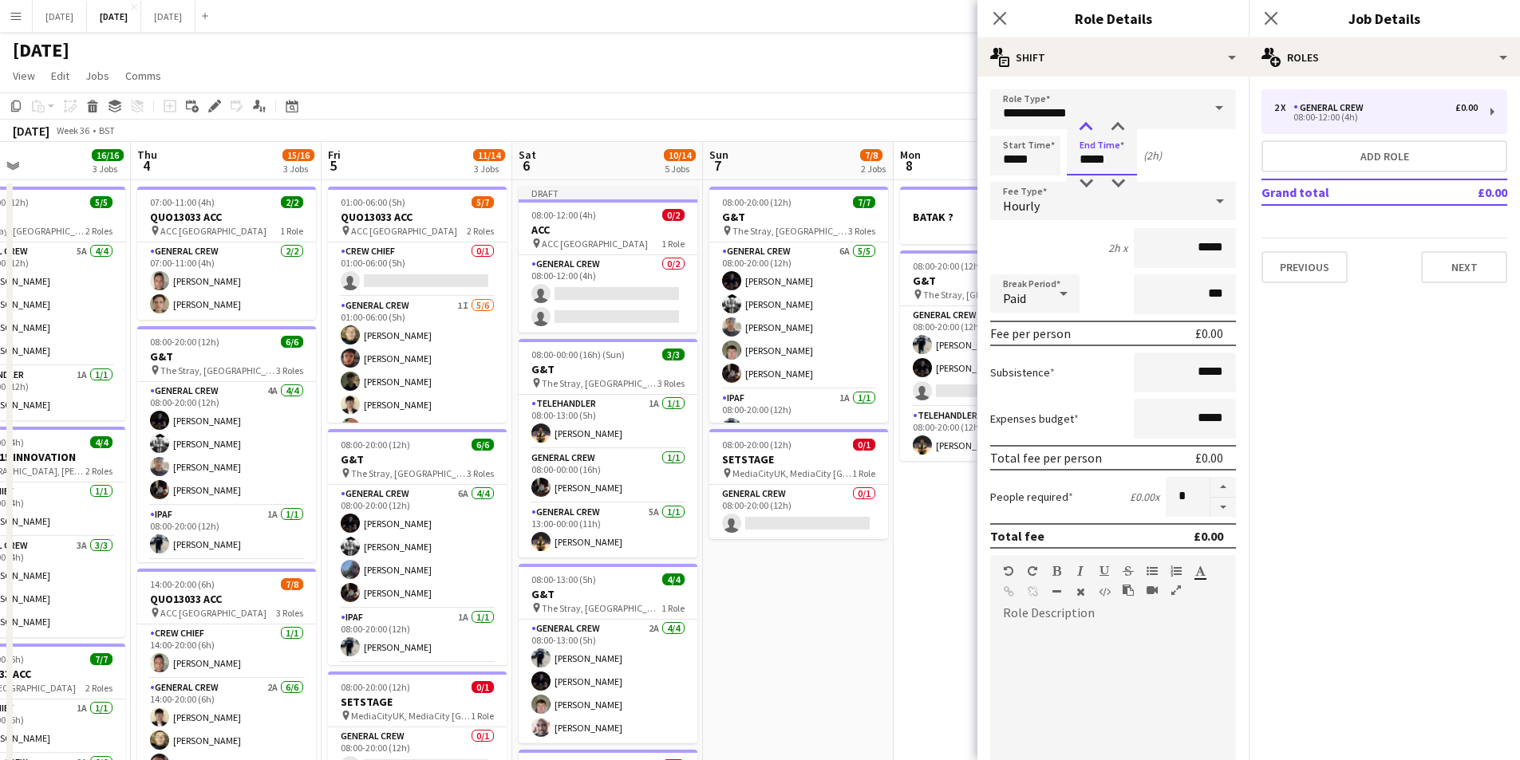
click at [1086, 129] on div at bounding box center [1086, 128] width 32 height 16
type input "*****"
click at [1086, 129] on div at bounding box center [1086, 128] width 32 height 16
drag, startPoint x: 993, startPoint y: 14, endPoint x: 1156, endPoint y: 24, distance: 163.1
click at [996, 15] on icon "Close pop-in" at bounding box center [999, 18] width 13 height 13
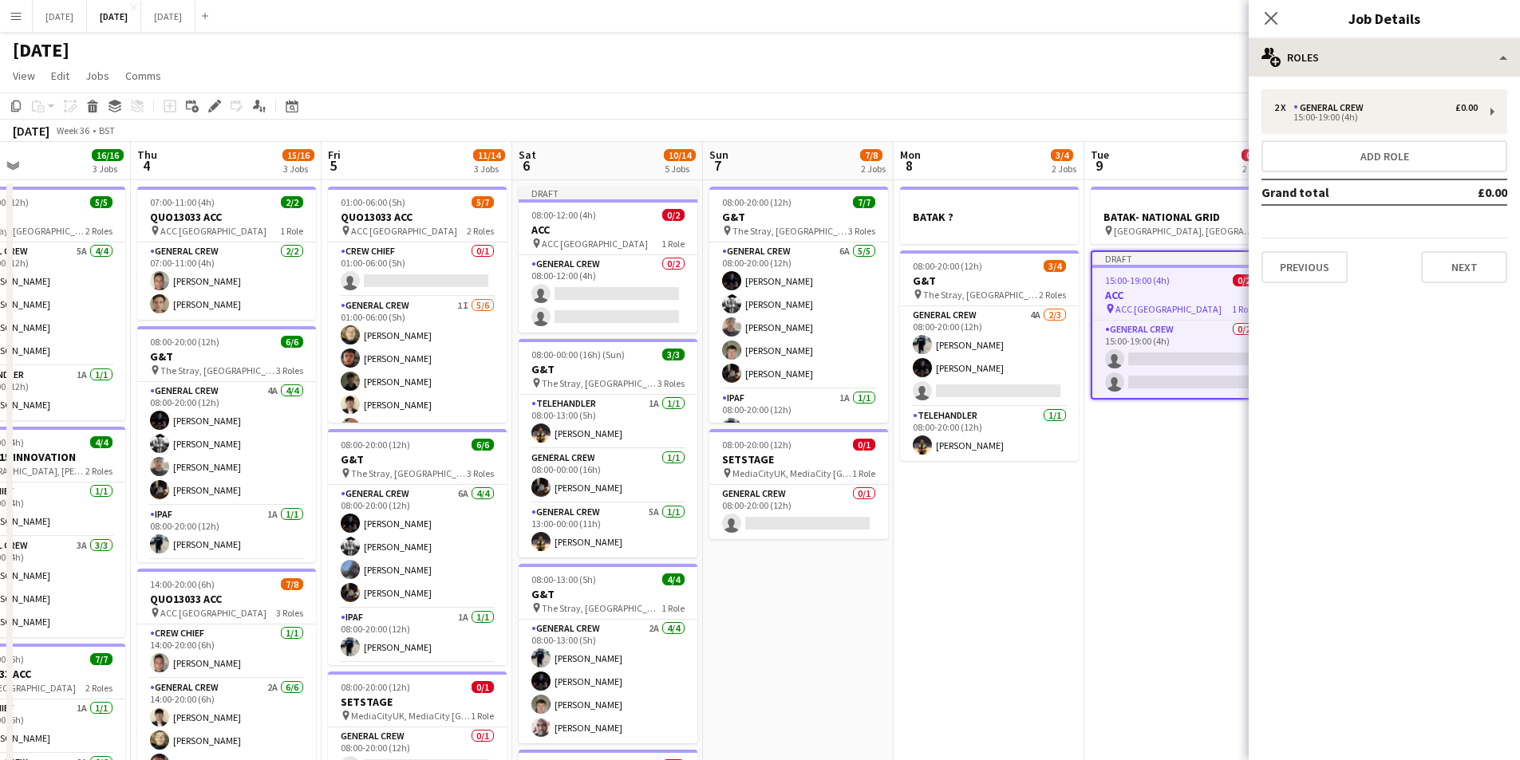
drag, startPoint x: 1269, startPoint y: 22, endPoint x: 1305, endPoint y: 68, distance: 58.6
click at [1271, 23] on icon "Close pop-in" at bounding box center [1270, 18] width 13 height 13
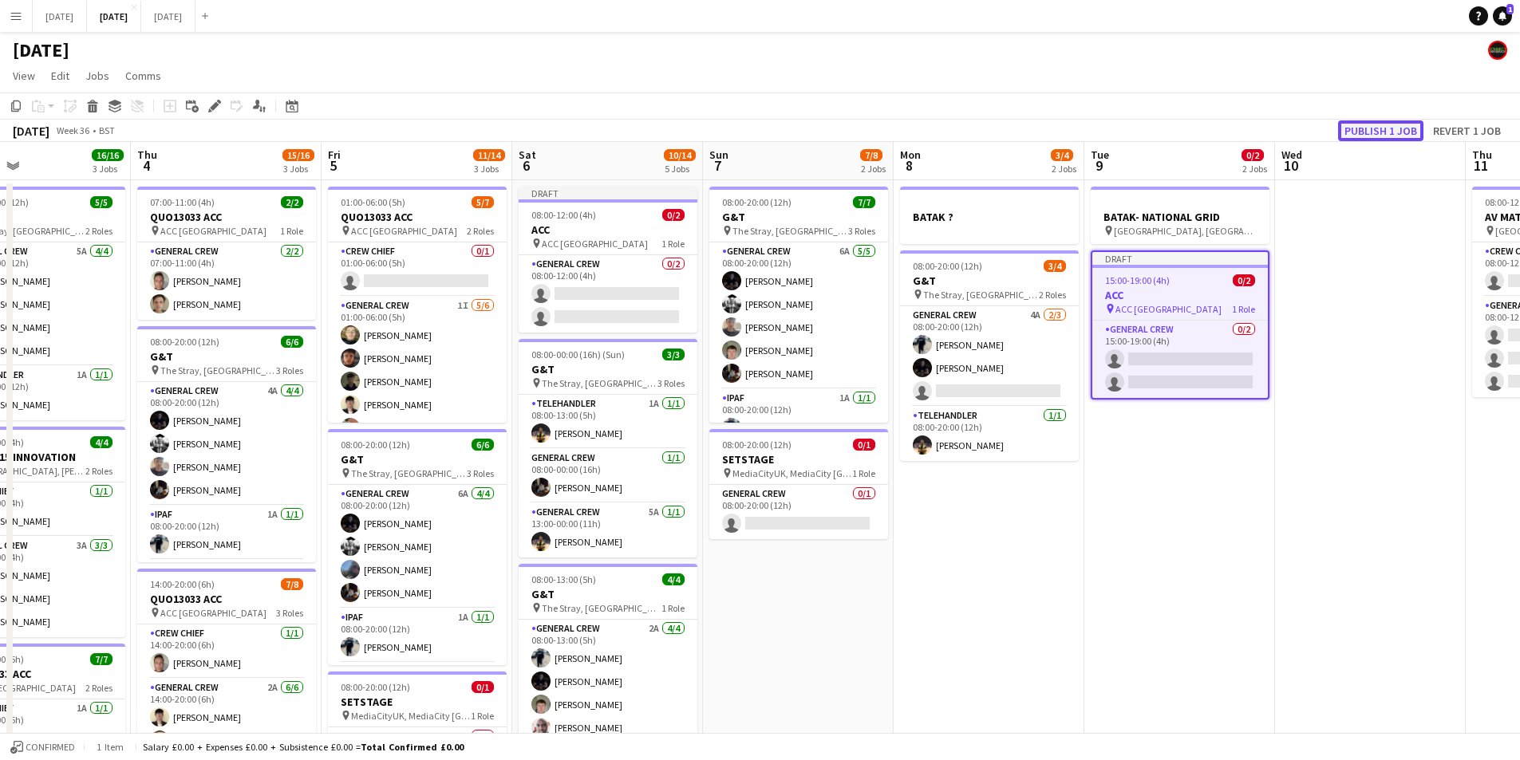
click at [1377, 132] on button "Publish 1 job" at bounding box center [1380, 130] width 85 height 21
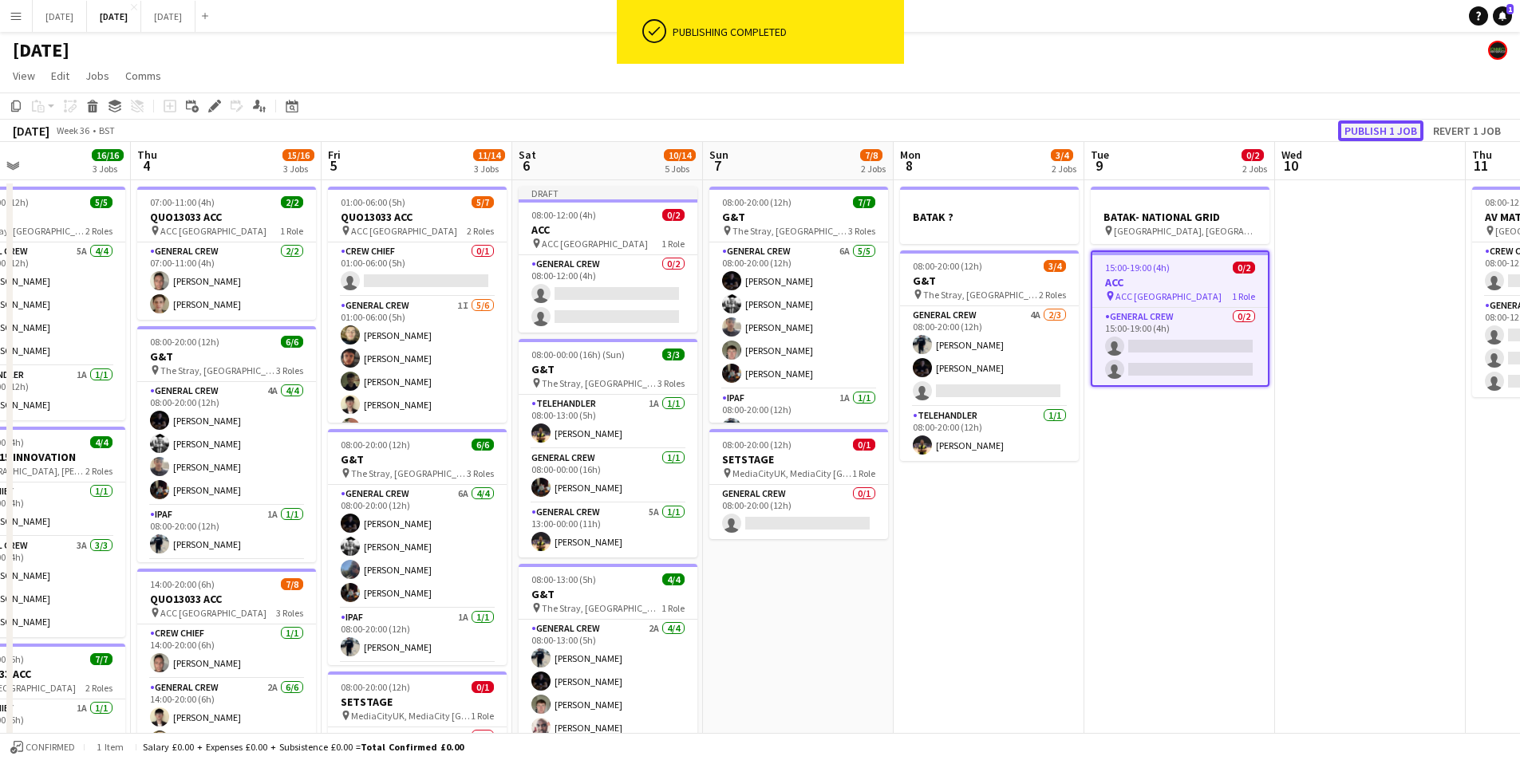
click at [1377, 132] on button "Publish 1 job" at bounding box center [1380, 130] width 85 height 21
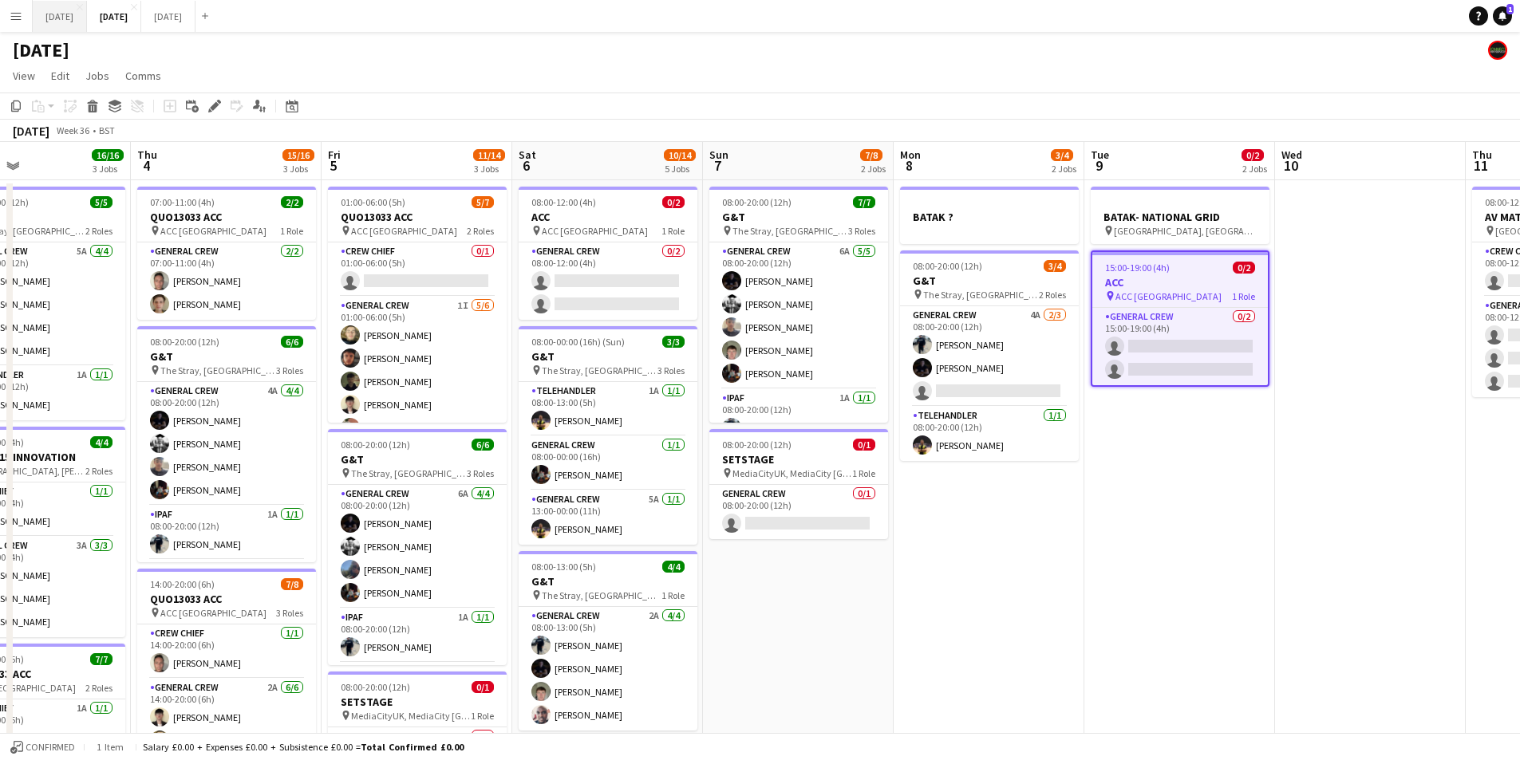
click at [58, 11] on button "[DATE] Close" at bounding box center [60, 16] width 54 height 31
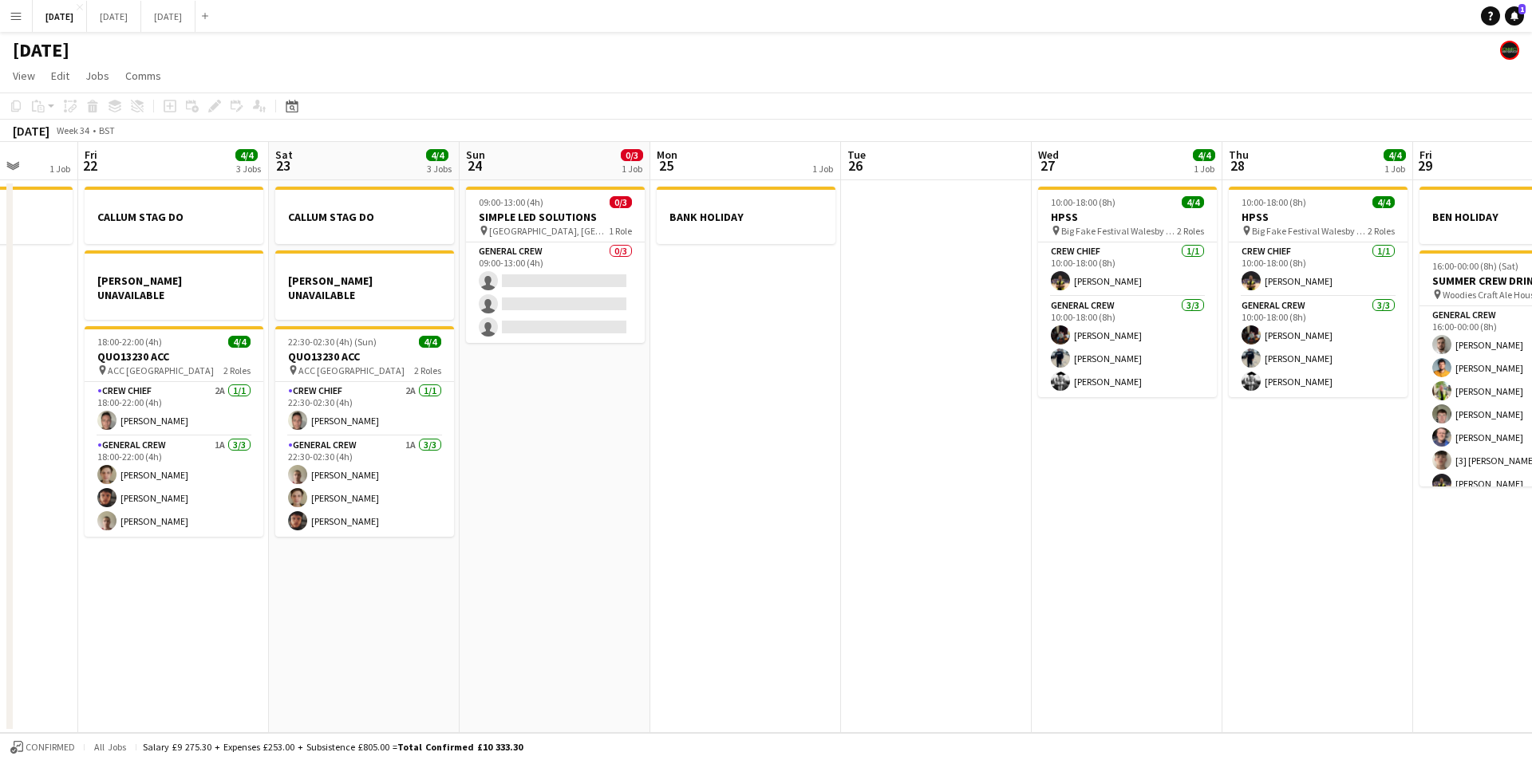
scroll to position [0, 562]
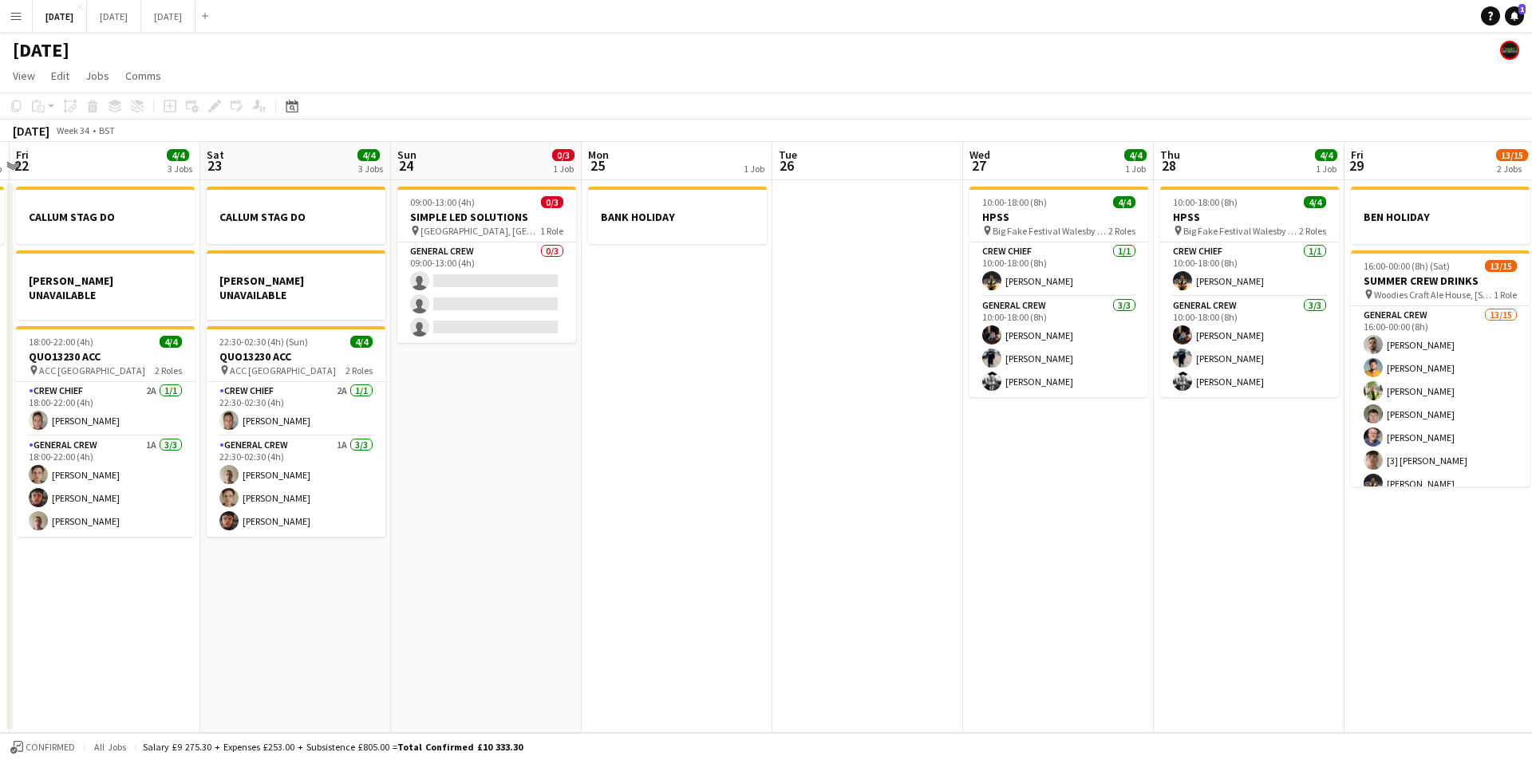
drag, startPoint x: 1118, startPoint y: 613, endPoint x: 1047, endPoint y: 605, distance: 72.2
click at [1047, 605] on app-calendar-viewport "Tue 19 4/4 1 Job Wed 20 Thu 21 1 Job Fri 22 4/4 3 Jobs Sat 23 4/4 3 Jobs Sun 24…" at bounding box center [766, 437] width 1532 height 591
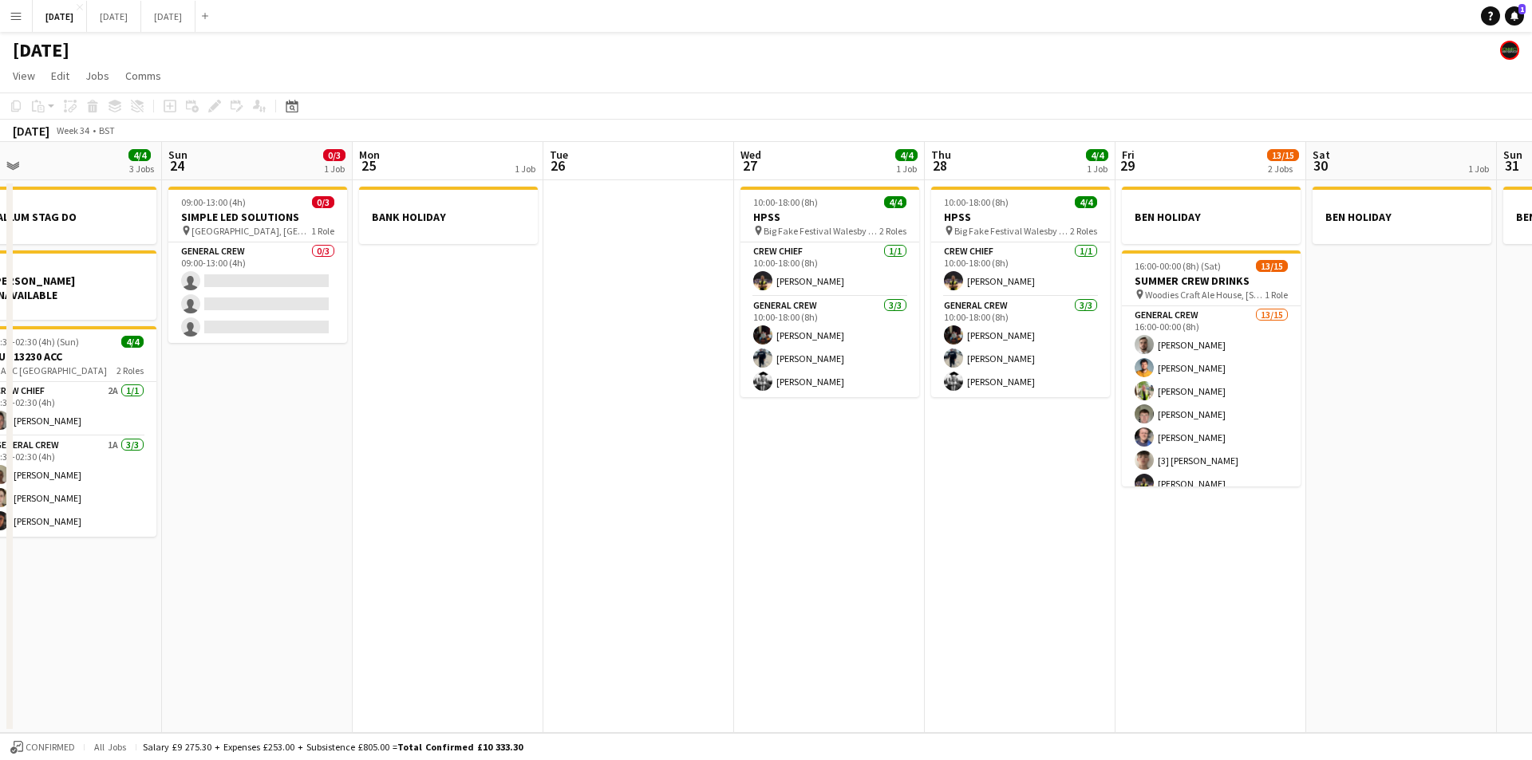
drag, startPoint x: 1209, startPoint y: 573, endPoint x: 980, endPoint y: 546, distance: 230.4
click at [980, 546] on app-calendar-viewport "Tue 19 4/4 1 Job Wed 20 Thu 21 1 Job Fri 22 4/4 3 Jobs Sat 23 4/4 3 Jobs Sun 24…" at bounding box center [766, 437] width 1532 height 591
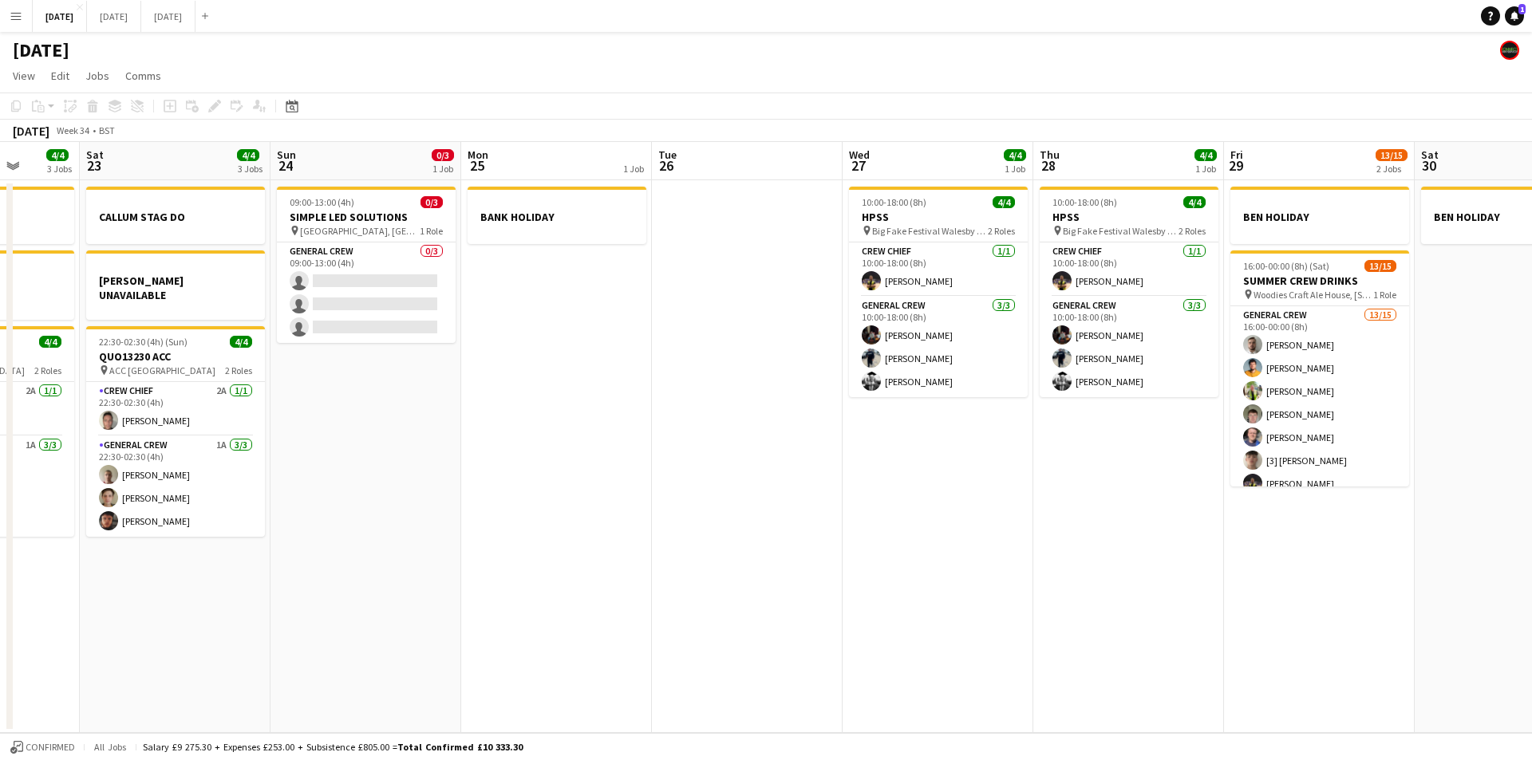
scroll to position [0, 680]
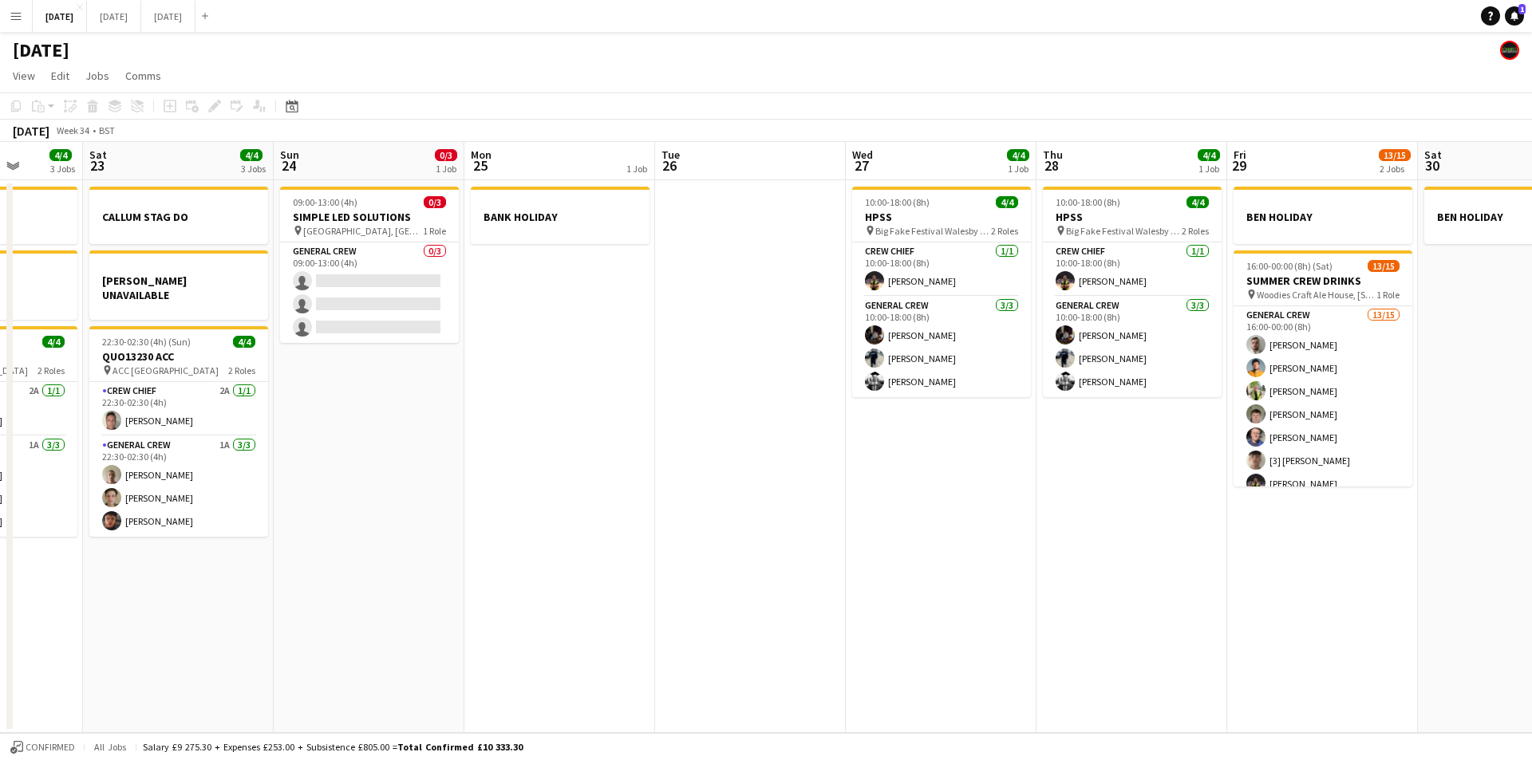
drag, startPoint x: 950, startPoint y: 498, endPoint x: 1062, endPoint y: 517, distance: 113.3
click at [1062, 517] on app-calendar-viewport "Tue 19 4/4 1 Job Wed 20 Thu 21 1 Job Fri 22 4/4 3 Jobs Sat 23 4/4 3 Jobs Sun 24…" at bounding box center [766, 437] width 1532 height 591
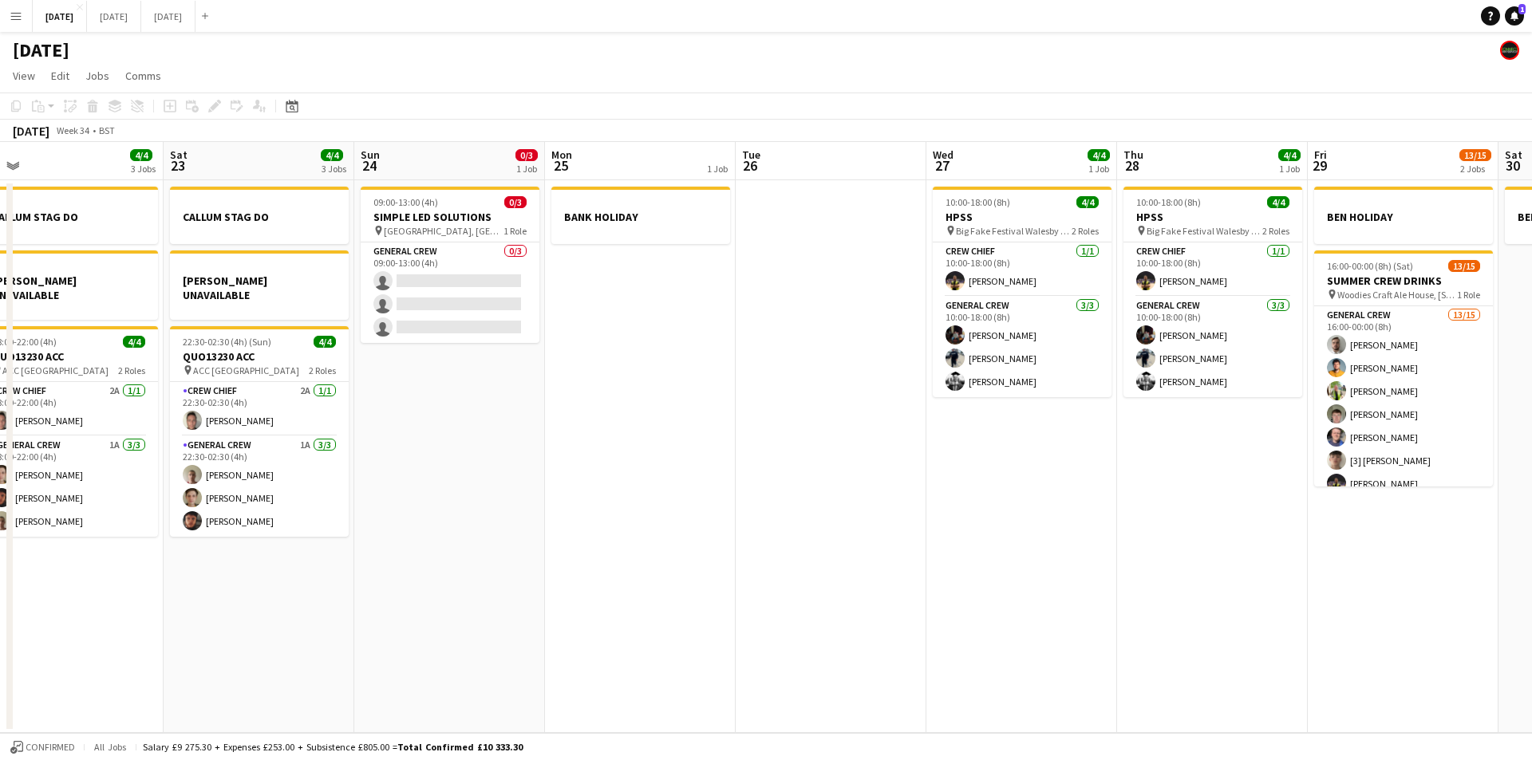
scroll to position [0, 583]
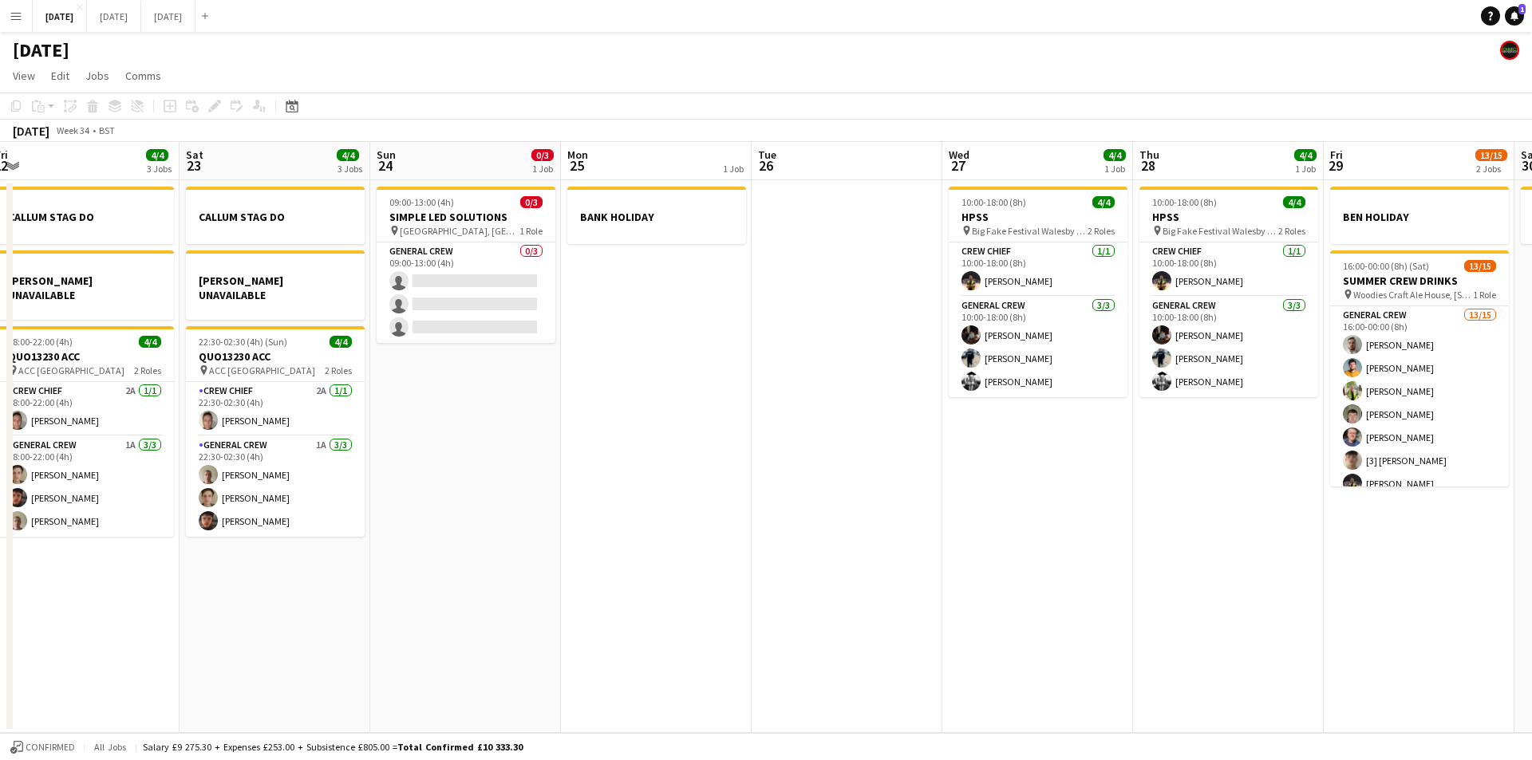
drag, startPoint x: 914, startPoint y: 527, endPoint x: 1011, endPoint y: 537, distance: 97.0
click at [1011, 537] on app-calendar-viewport "Tue 19 4/4 1 Job Wed 20 Thu 21 1 Job Fri 22 4/4 3 Jobs Sat 23 4/4 3 Jobs Sun 24…" at bounding box center [766, 437] width 1532 height 591
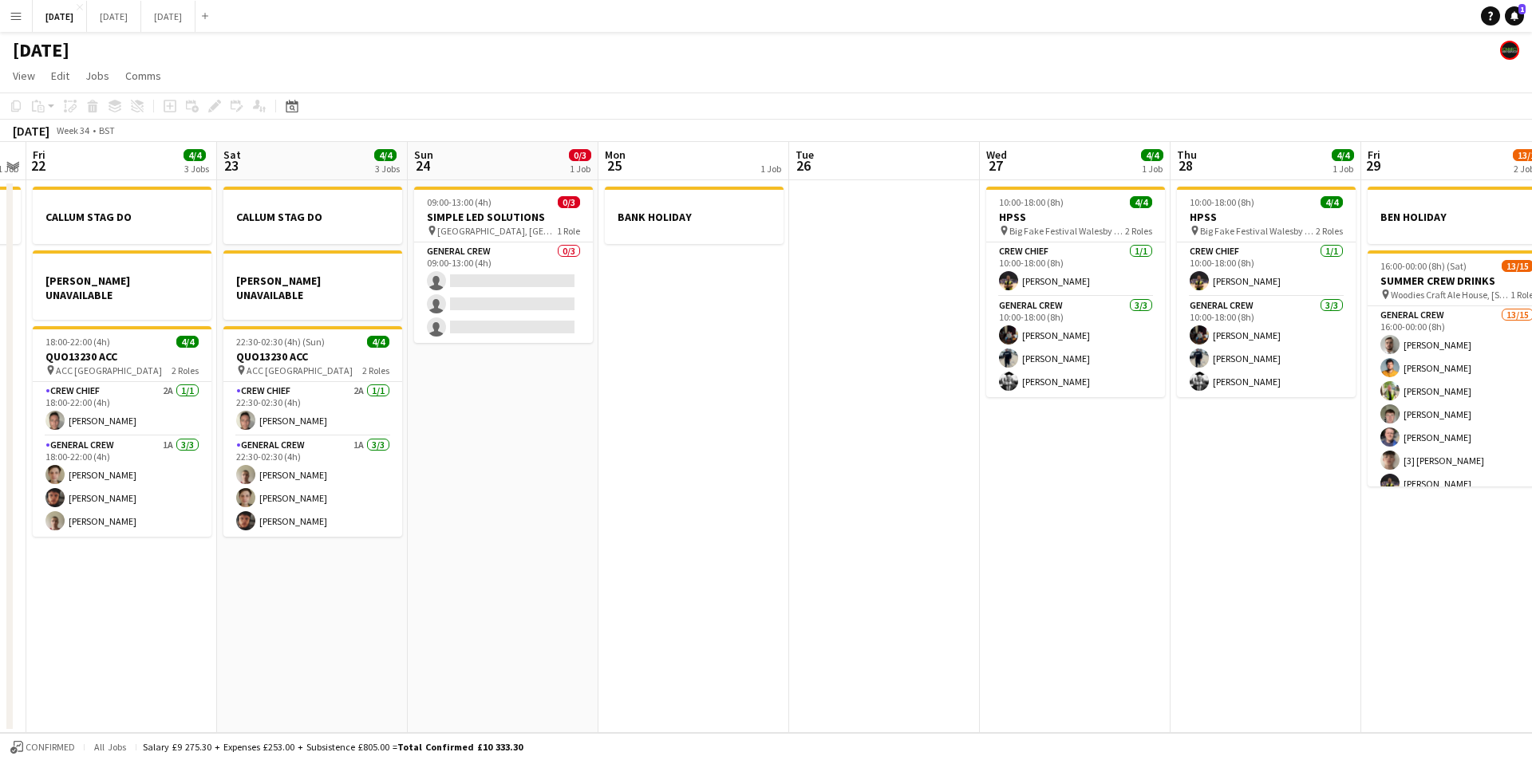
drag, startPoint x: 1055, startPoint y: 542, endPoint x: 1075, endPoint y: 517, distance: 31.8
click at [1458, 513] on app-calendar-viewport "Tue 19 4/4 1 Job Wed 20 Thu 21 1 Job Fri 22 4/4 3 Jobs Sat 23 4/4 3 Jobs Sun 24…" at bounding box center [766, 437] width 1532 height 591
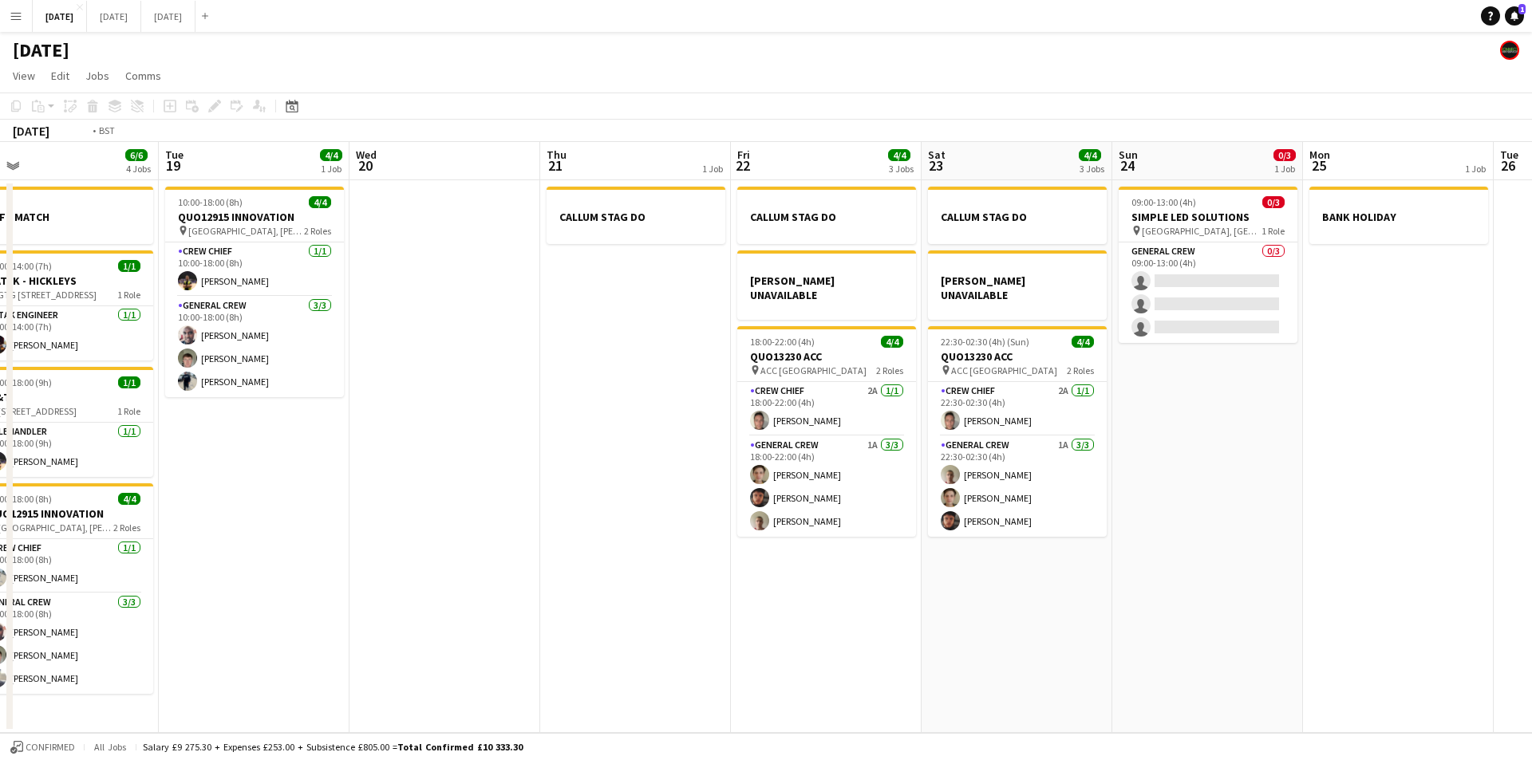
drag, startPoint x: 1145, startPoint y: 566, endPoint x: 791, endPoint y: 577, distance: 353.6
click at [1445, 573] on app-calendar-viewport "Sat 16 Sun 17 12/12 1 Job Mon 18 6/6 4 Jobs Tue 19 4/4 1 Job Wed 20 Thu 21 1 Jo…" at bounding box center [766, 437] width 1532 height 591
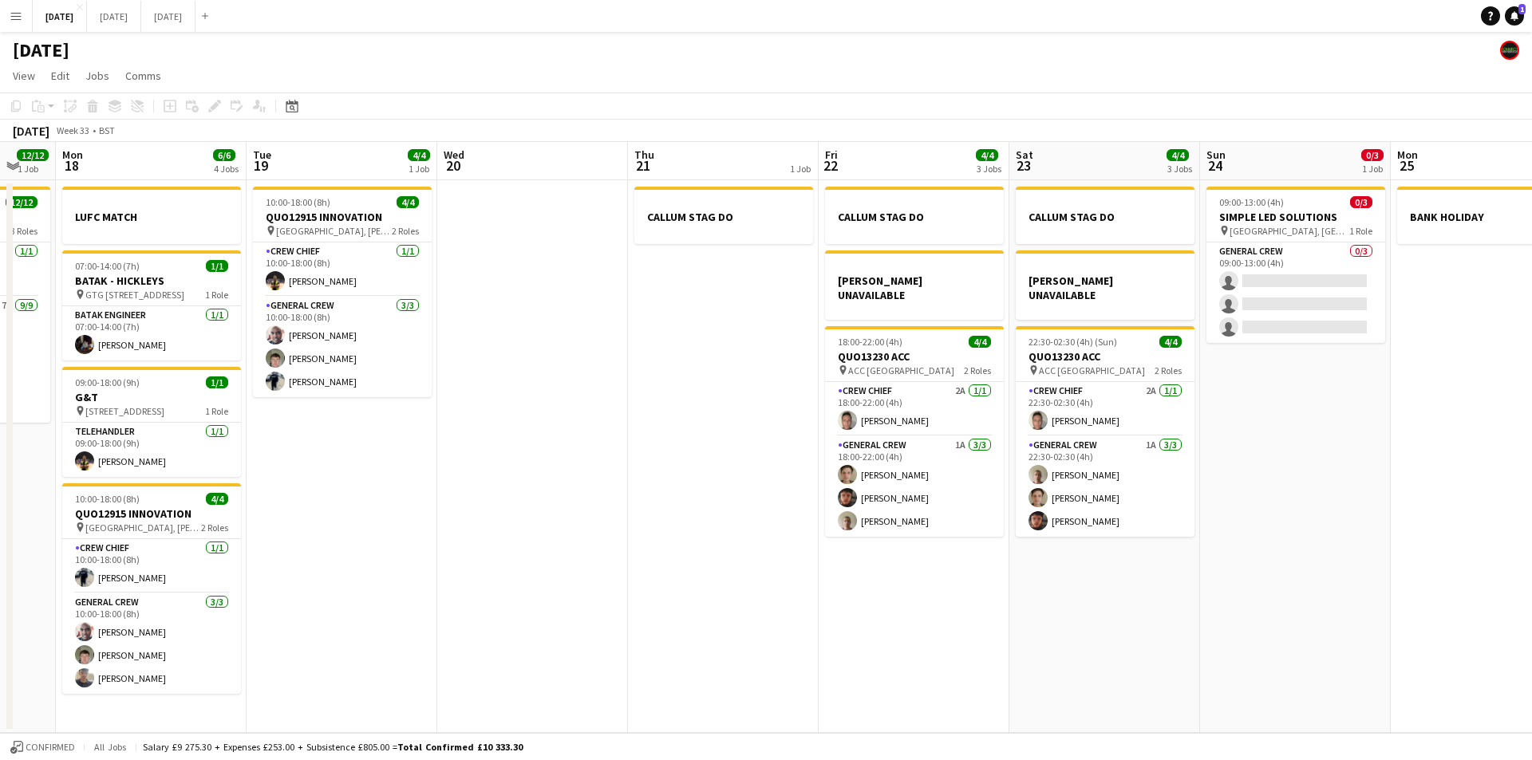
drag, startPoint x: 632, startPoint y: 587, endPoint x: 989, endPoint y: 595, distance: 357.5
click at [991, 595] on app-calendar-viewport "Sat 16 12/12 1 Job Sun 17 12/12 1 Job Mon 18 6/6 4 Jobs Tue 19 4/4 1 Job Wed 20…" at bounding box center [766, 437] width 1532 height 591
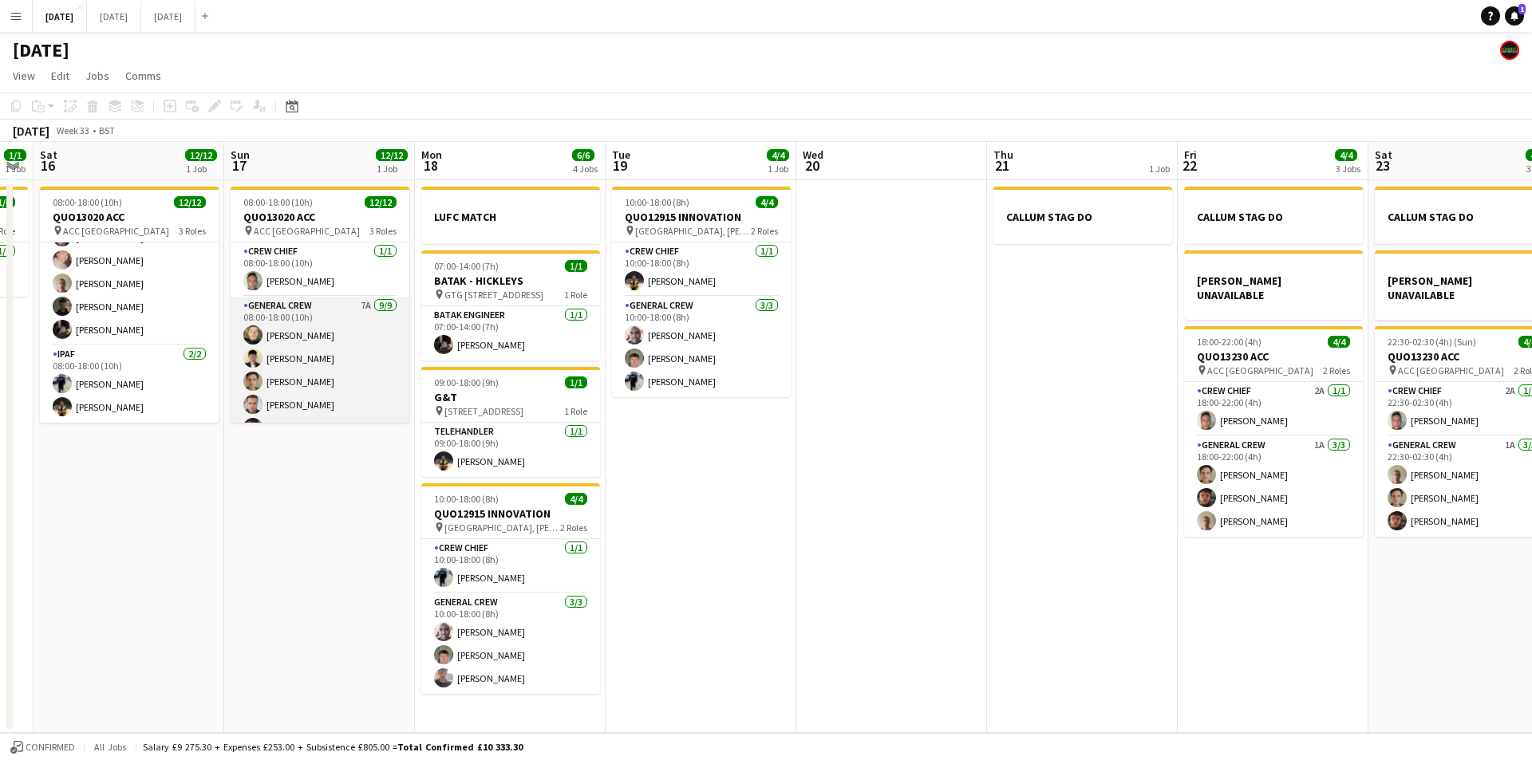
scroll to position [191, 0]
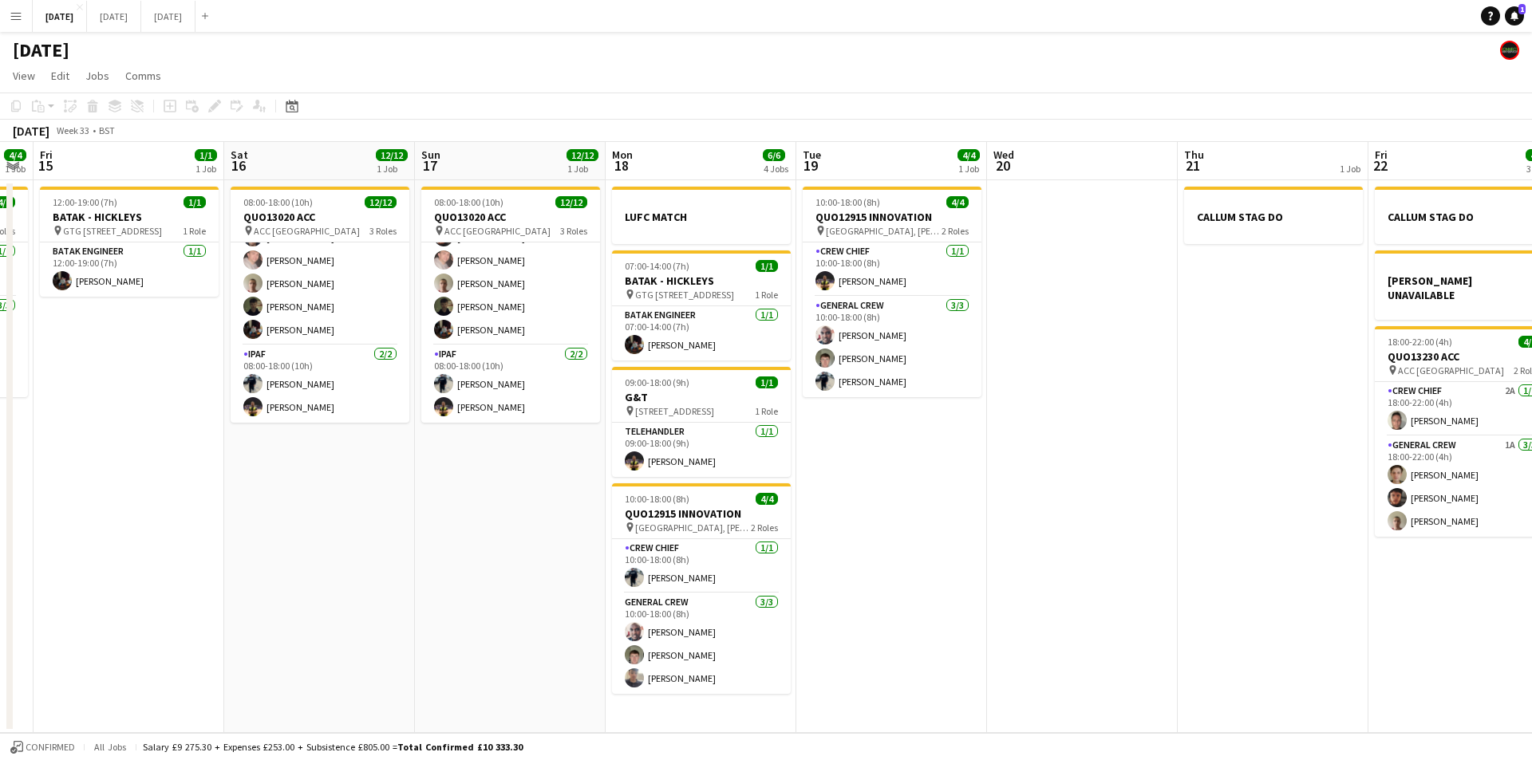
drag, startPoint x: 341, startPoint y: 501, endPoint x: 735, endPoint y: 495, distance: 393.3
click at [728, 499] on app-calendar-viewport "Wed 13 Thu 14 4/4 1 Job Fri 15 1/1 1 Job Sat 16 12/12 1 Job Sun 17 12/12 1 Job …" at bounding box center [766, 437] width 1532 height 591
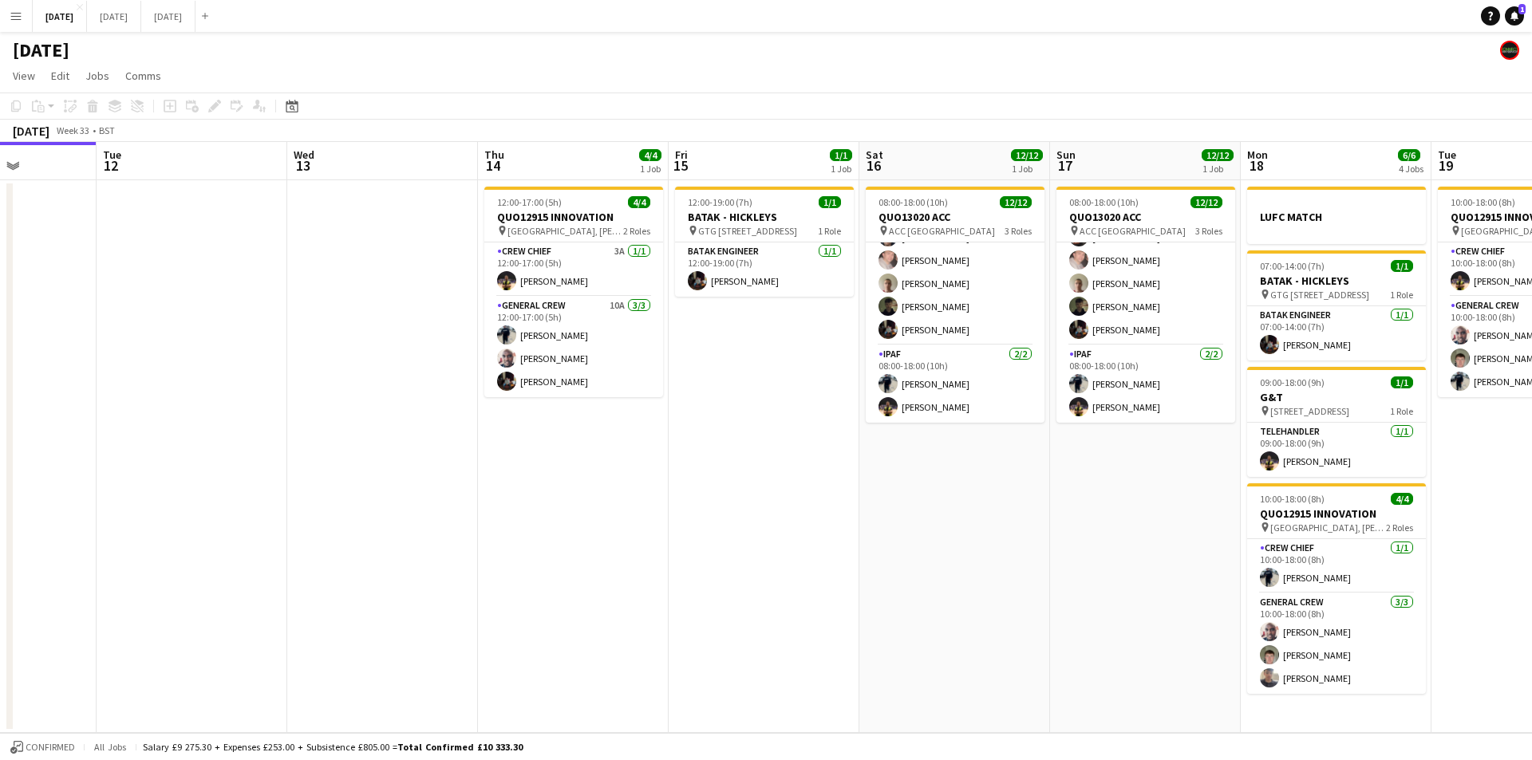
drag, startPoint x: 568, startPoint y: 538, endPoint x: 999, endPoint y: 548, distance: 430.9
click at [999, 548] on app-calendar-viewport "Mon 11 Tue 12 Wed 13 Thu 14 4/4 1 Job Fri 15 1/1 1 Job Sat 16 12/12 1 Job Sun 1…" at bounding box center [766, 437] width 1532 height 591
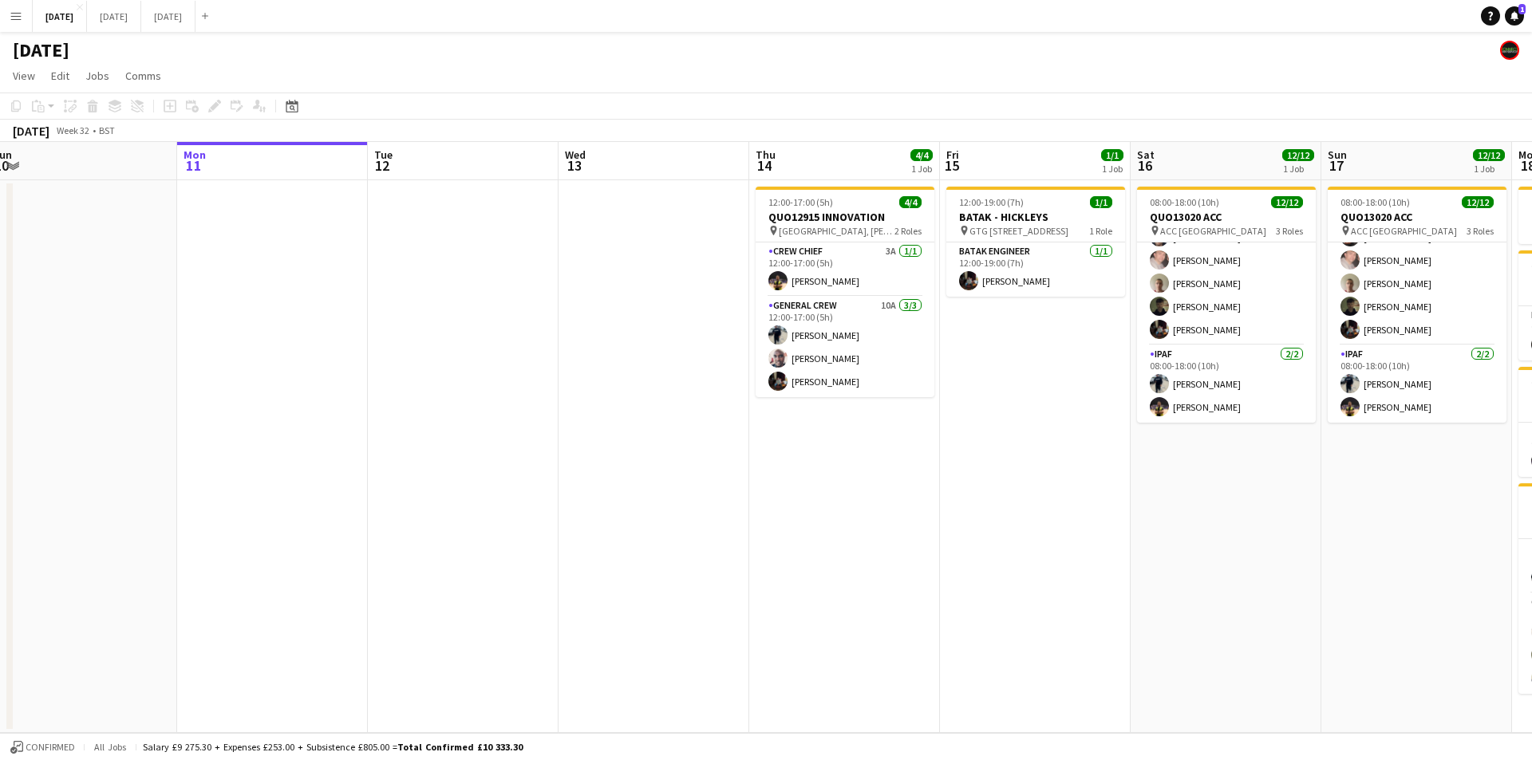
scroll to position [0, 378]
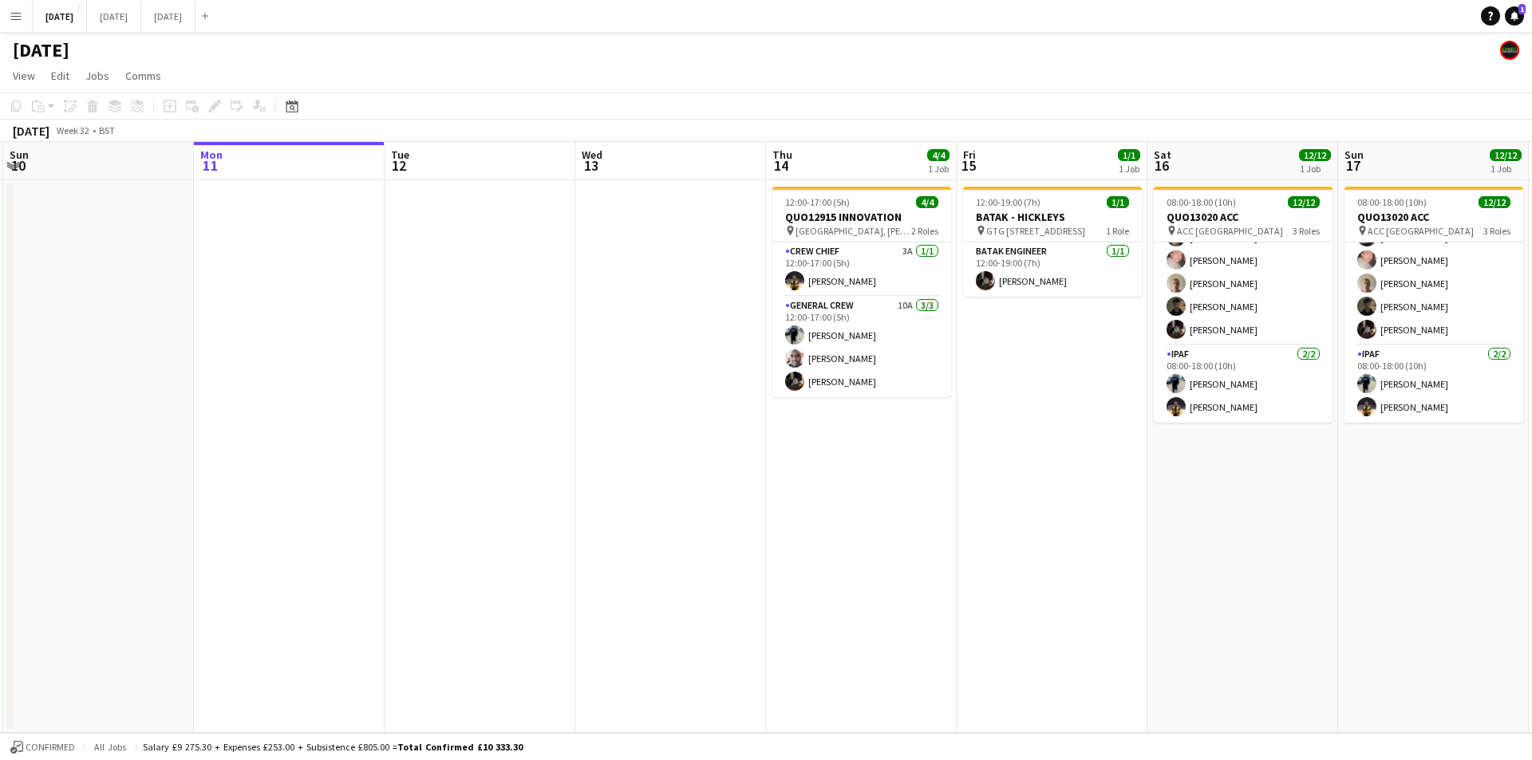
drag, startPoint x: 759, startPoint y: 577, endPoint x: 1009, endPoint y: 590, distance: 250.0
click at [1009, 590] on app-calendar-viewport "Fri 8 4/4 1 Job Sat 9 Sun 10 Mon 11 Tue 12 Wed 13 Thu 14 4/4 1 Job Fri 15 1/1 1…" at bounding box center [766, 437] width 1532 height 591
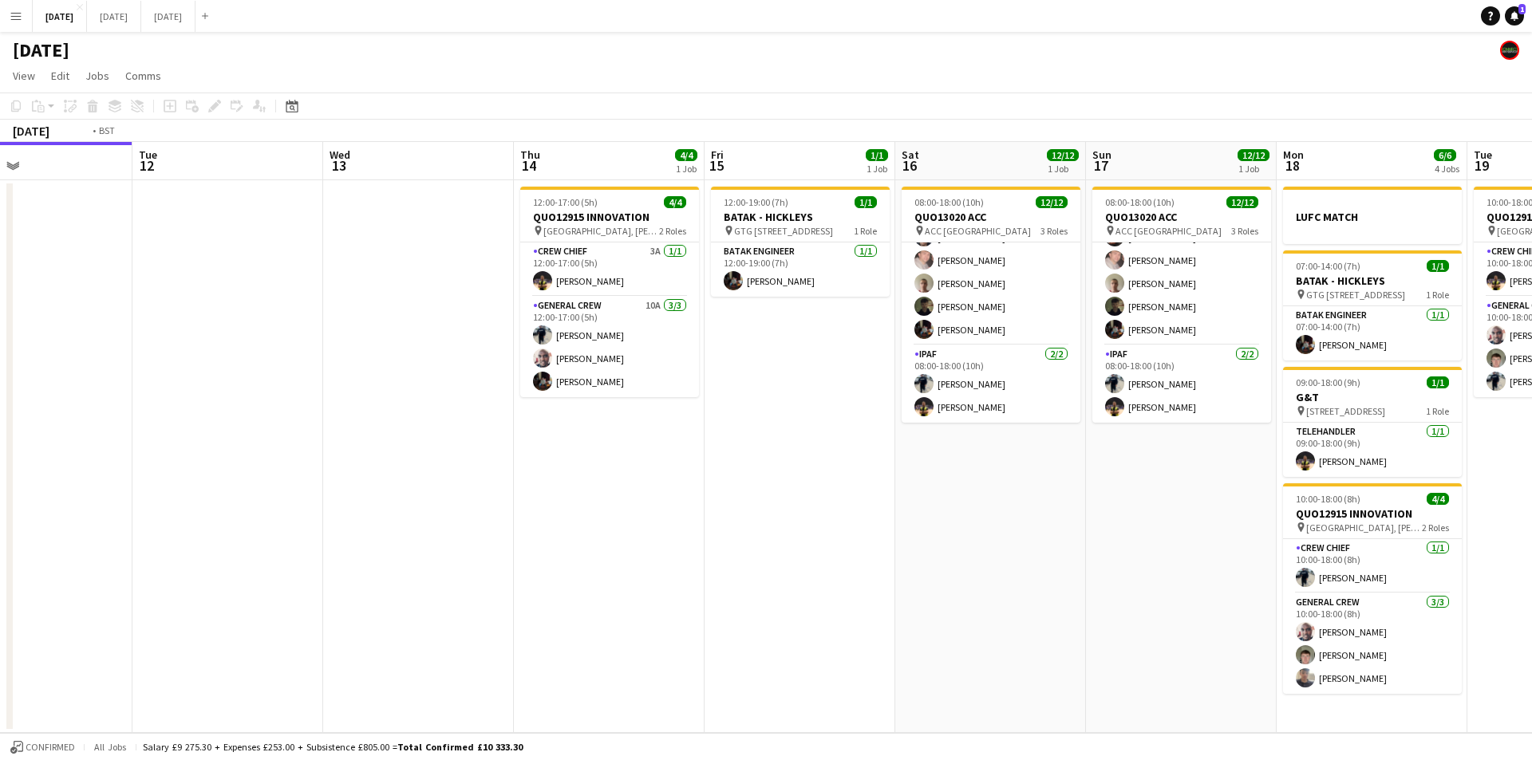
click at [918, 469] on app-calendar-viewport "Fri 8 4/4 1 Job Sat 9 Sun 10 Mon 11 Tue 12 Wed 13 Thu 14 4/4 1 Job Fri 15 1/1 1…" at bounding box center [766, 437] width 1532 height 591
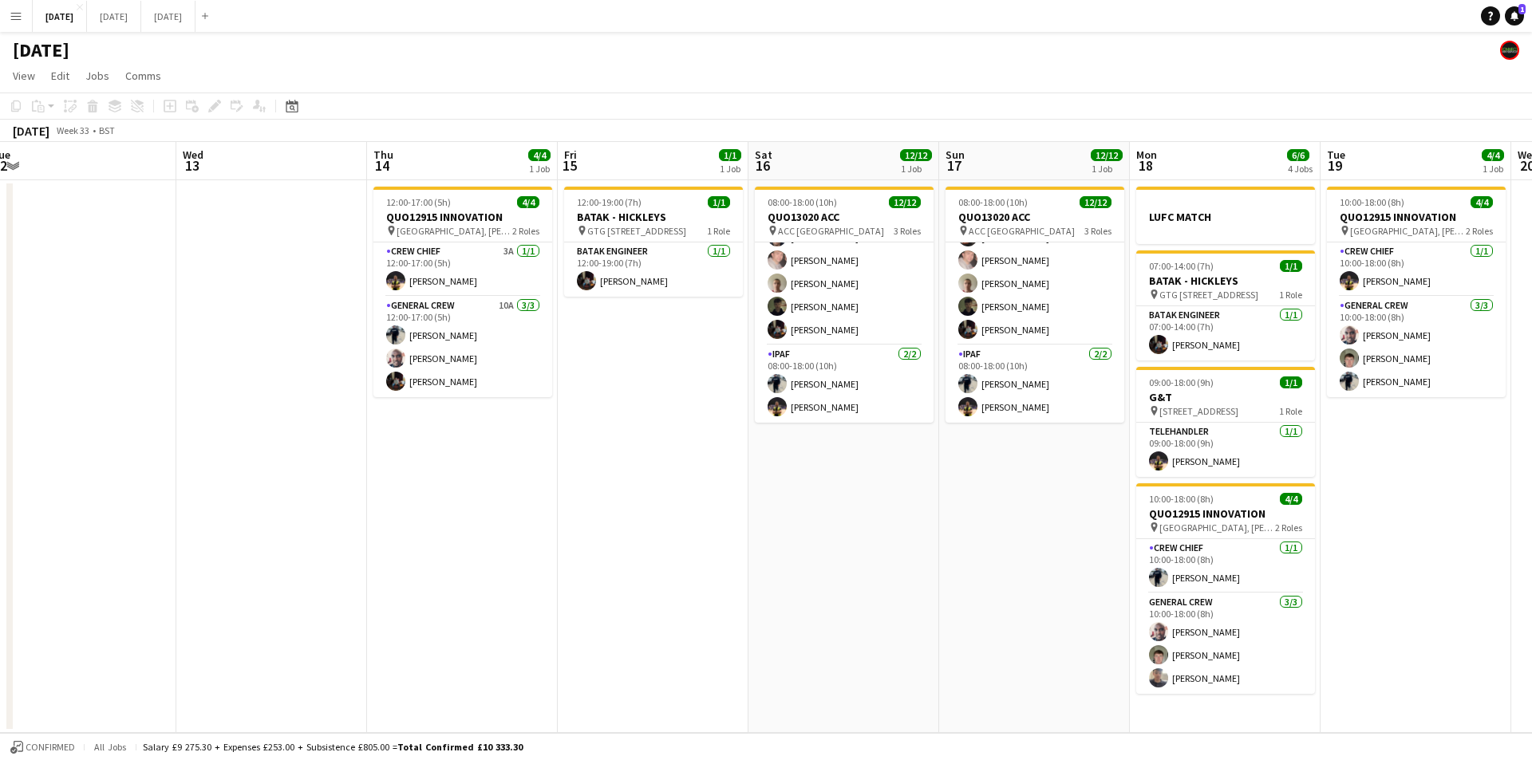
drag, startPoint x: 967, startPoint y: 513, endPoint x: 899, endPoint y: 498, distance: 69.5
click at [899, 498] on app-calendar-viewport "Fri 8 4/4 1 Job Sat 9 Sun 10 Mon 11 Tue 12 Wed 13 Thu 14 4/4 1 Job Fri 15 1/1 1…" at bounding box center [766, 437] width 1532 height 591
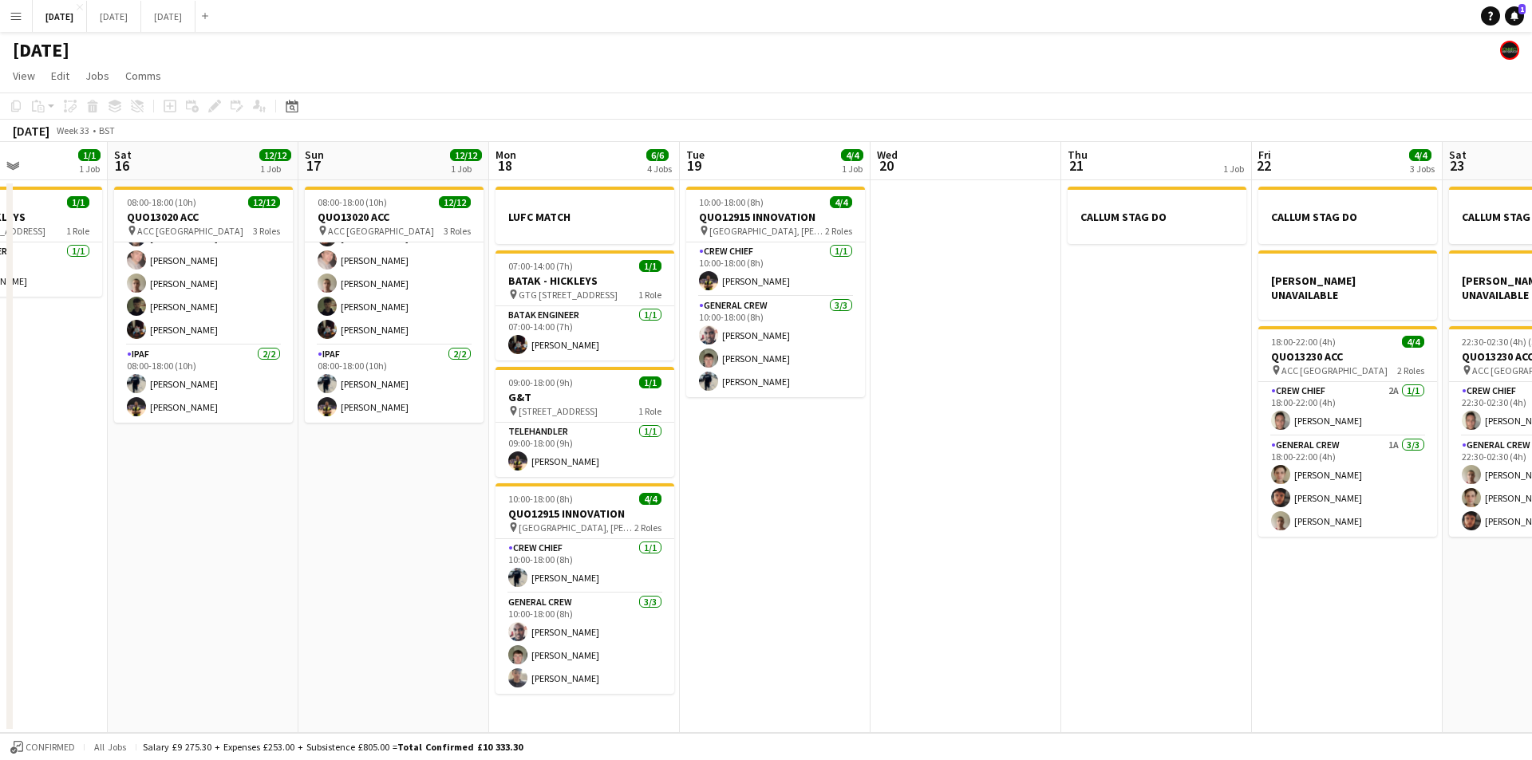
scroll to position [0, 660]
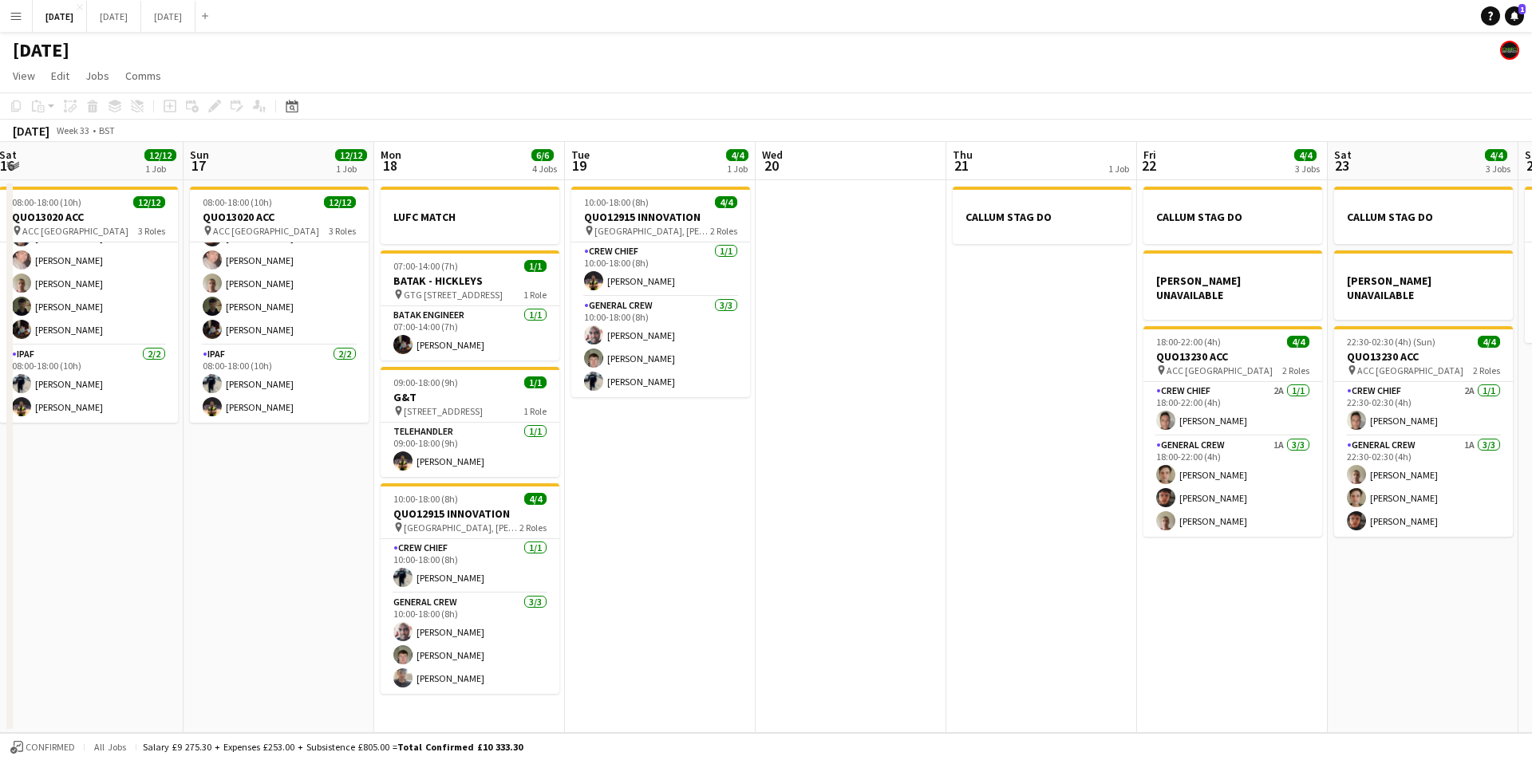
drag, startPoint x: 868, startPoint y: 552, endPoint x: 47, endPoint y: 518, distance: 821.5
click at [59, 525] on app-calendar-viewport "Tue 12 Wed 13 Thu 14 4/4 1 Job Fri 15 1/1 1 Job Sat 16 12/12 1 Job Sun 17 12/12…" at bounding box center [766, 437] width 1532 height 591
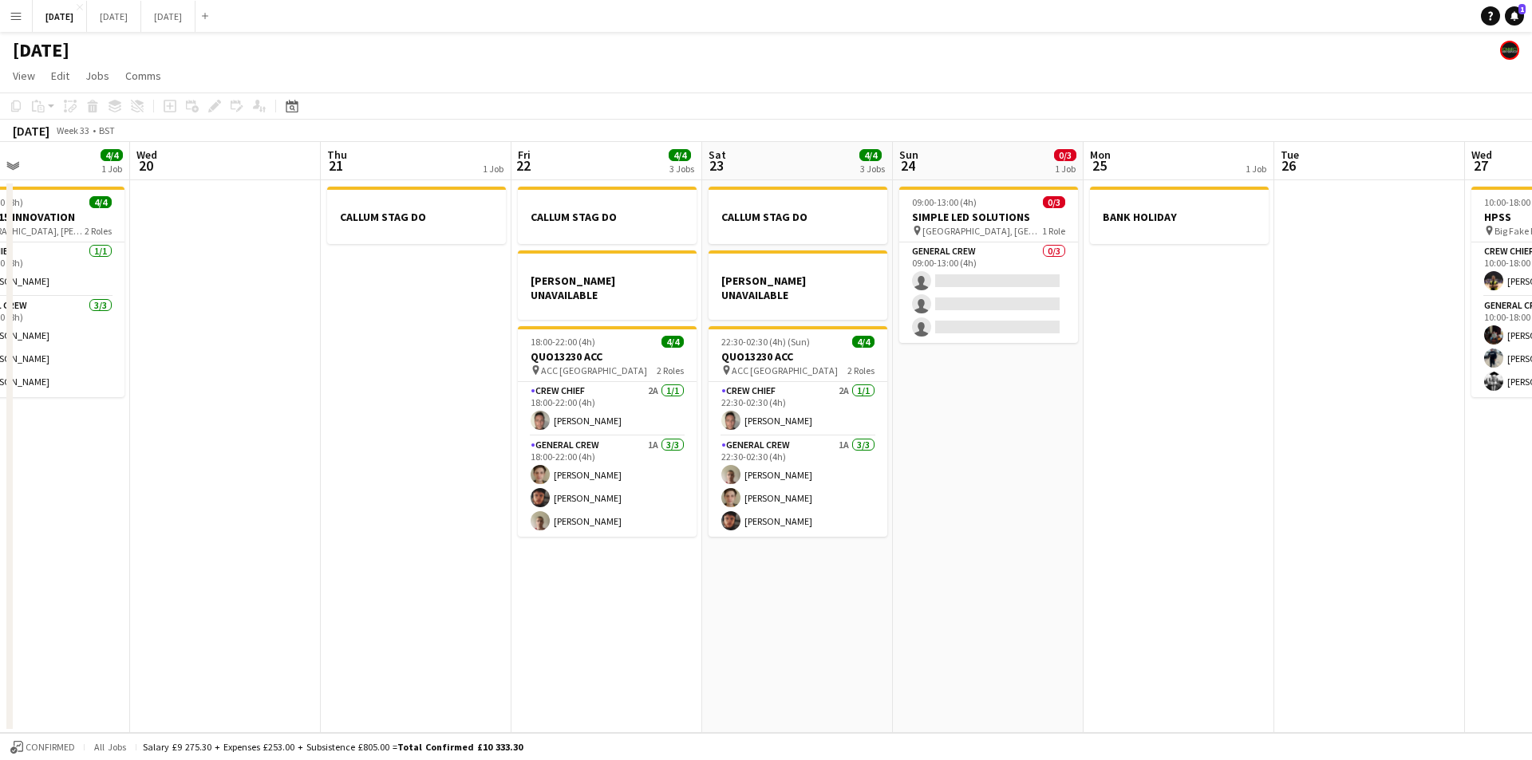
scroll to position [0, 465]
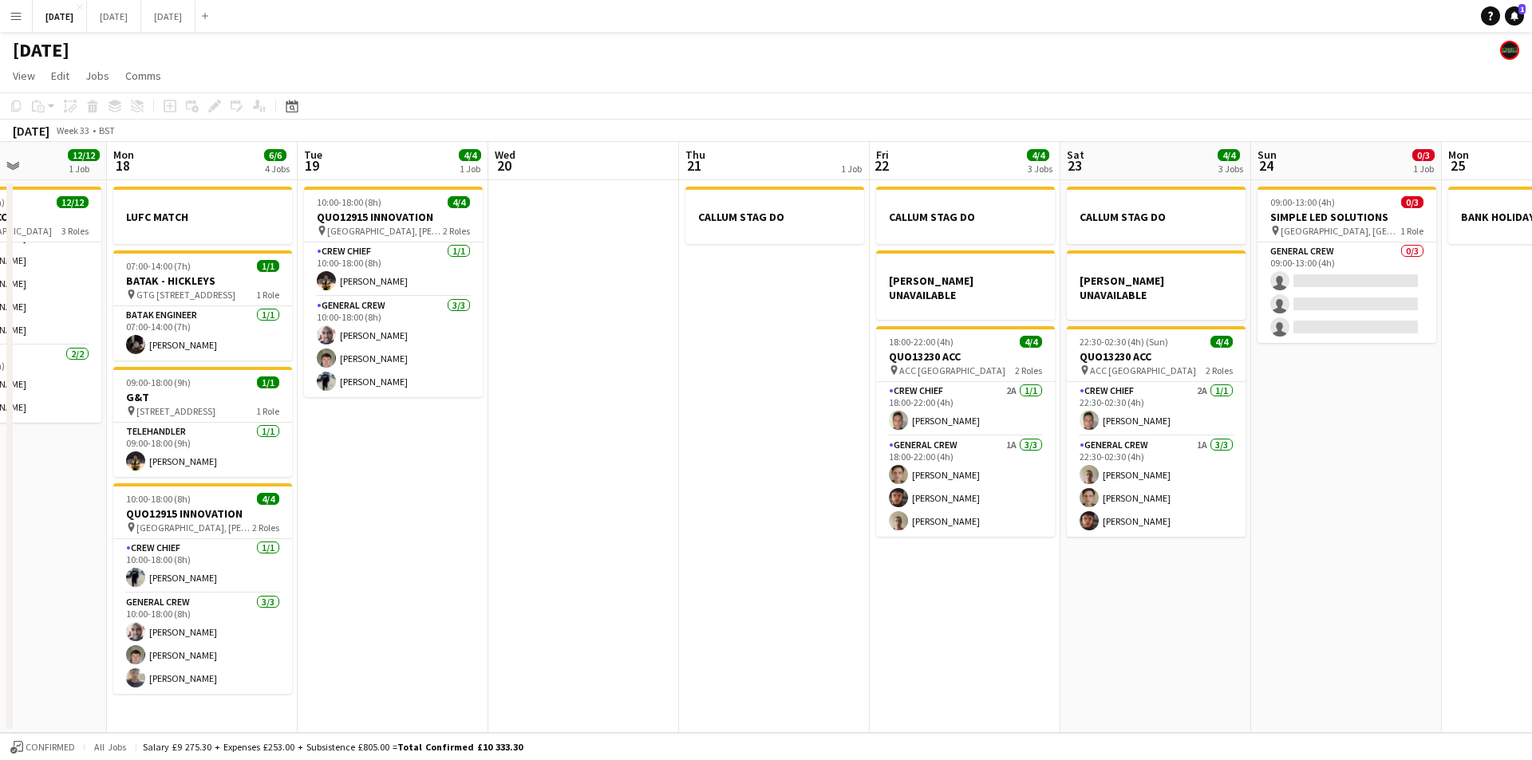
drag, startPoint x: 837, startPoint y: 554, endPoint x: 720, endPoint y: 522, distance: 120.5
click at [720, 522] on app-calendar-viewport "Fri 15 1/1 1 Job Sat 16 12/12 1 Job Sun 17 12/12 1 Job Mon 18 6/6 4 Jobs Tue 19…" at bounding box center [766, 437] width 1532 height 591
drag, startPoint x: 895, startPoint y: 604, endPoint x: 1092, endPoint y: 534, distance: 208.9
click at [1231, 535] on app-calendar-viewport "Fri 15 1/1 1 Job Sat 16 12/12 1 Job Sun 17 12/12 1 Job Mon 18 6/6 4 Jobs Tue 19…" at bounding box center [766, 437] width 1532 height 591
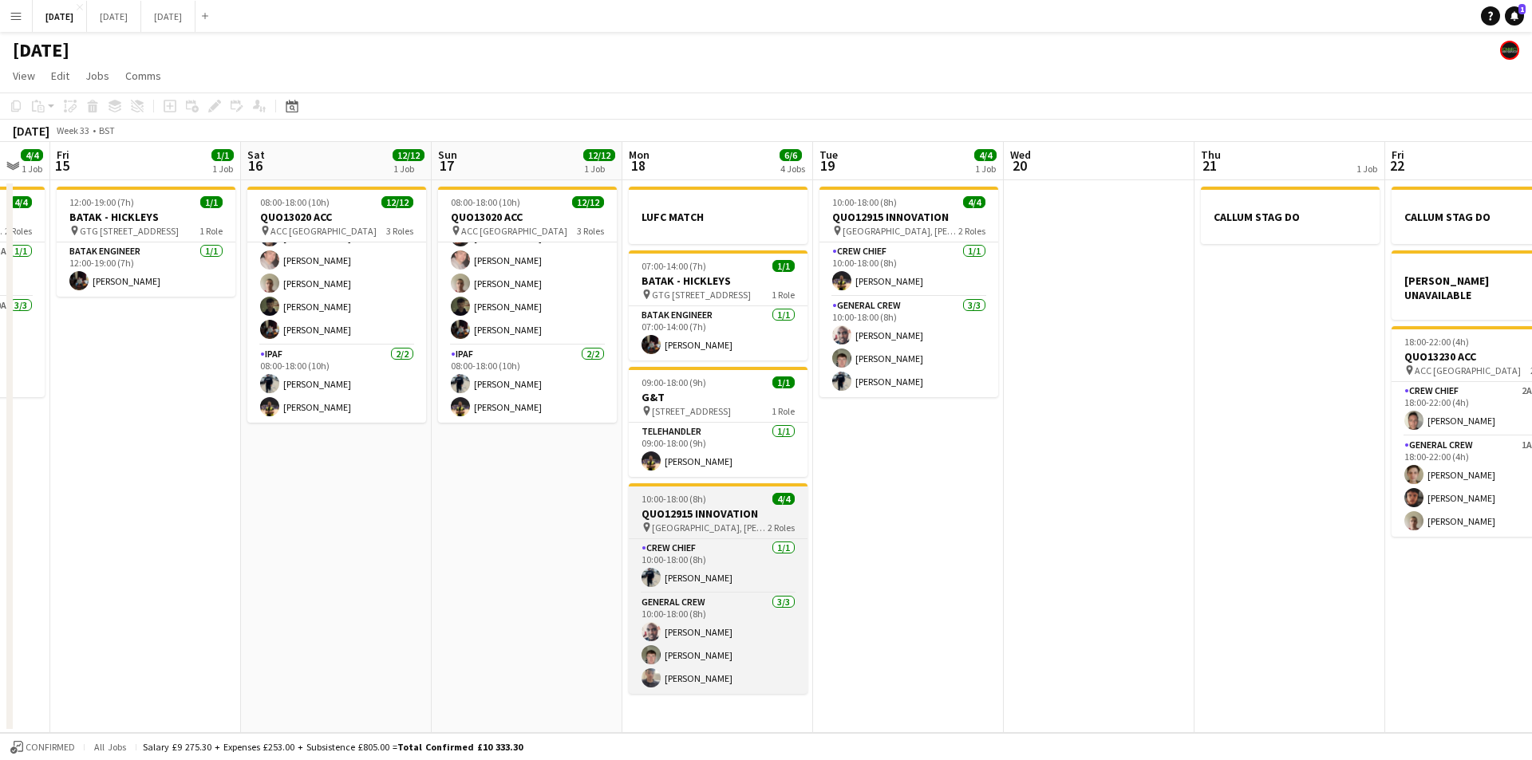
drag, startPoint x: 1008, startPoint y: 538, endPoint x: 1219, endPoint y: 534, distance: 210.6
click at [1358, 519] on app-calendar-viewport "Tue 12 Wed 13 Thu 14 4/4 1 Job Fri 15 1/1 1 Job Sat 16 12/12 1 Job Sun 17 12/12…" at bounding box center [766, 437] width 1532 height 591
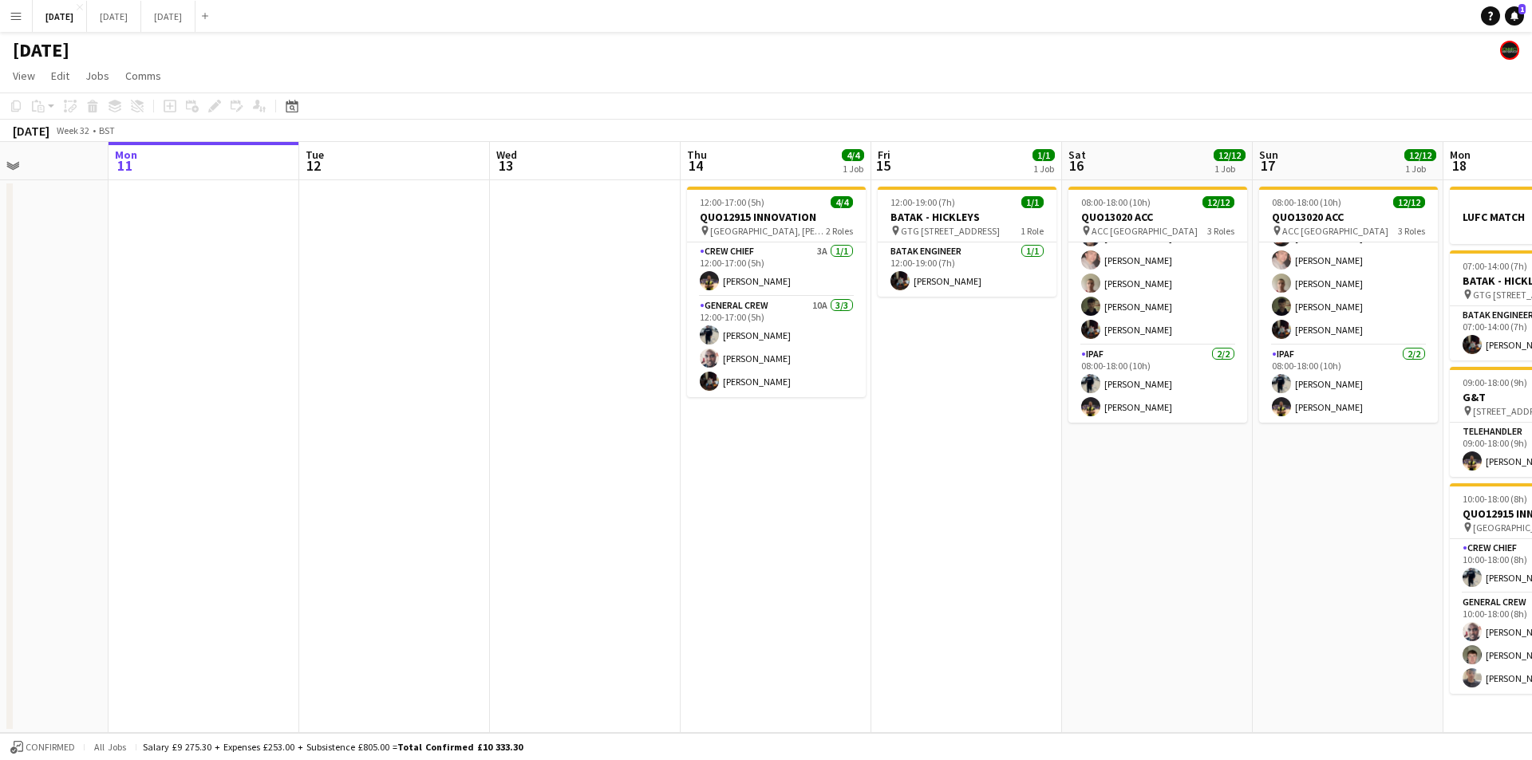
drag, startPoint x: 499, startPoint y: 554, endPoint x: 909, endPoint y: 566, distance: 411.0
click at [909, 566] on app-calendar-viewport "Fri 8 4/4 1 Job Sat 9 Sun 10 Mon 11 Tue 12 Wed 13 Thu 14 4/4 1 Job Fri 15 1/1 1…" at bounding box center [766, 437] width 1532 height 591
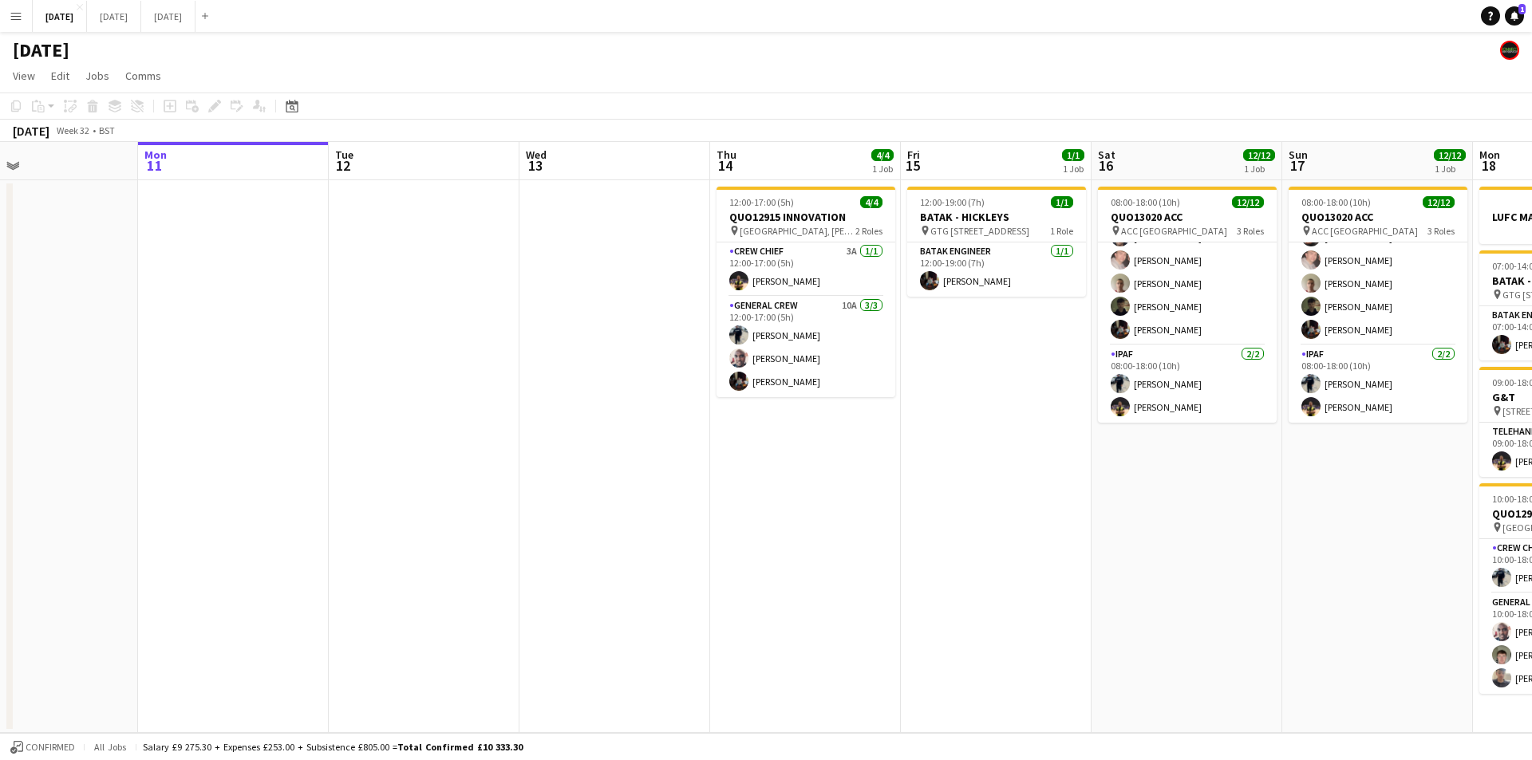
drag, startPoint x: 953, startPoint y: 652, endPoint x: 962, endPoint y: 644, distance: 11.9
click at [956, 651] on app-calendar-viewport "Fri 8 4/4 1 Job Sat 9 Sun 10 Mon 11 Tue 12 Wed 13 Thu 14 4/4 1 Job Fri 15 1/1 1…" at bounding box center [766, 437] width 1532 height 591
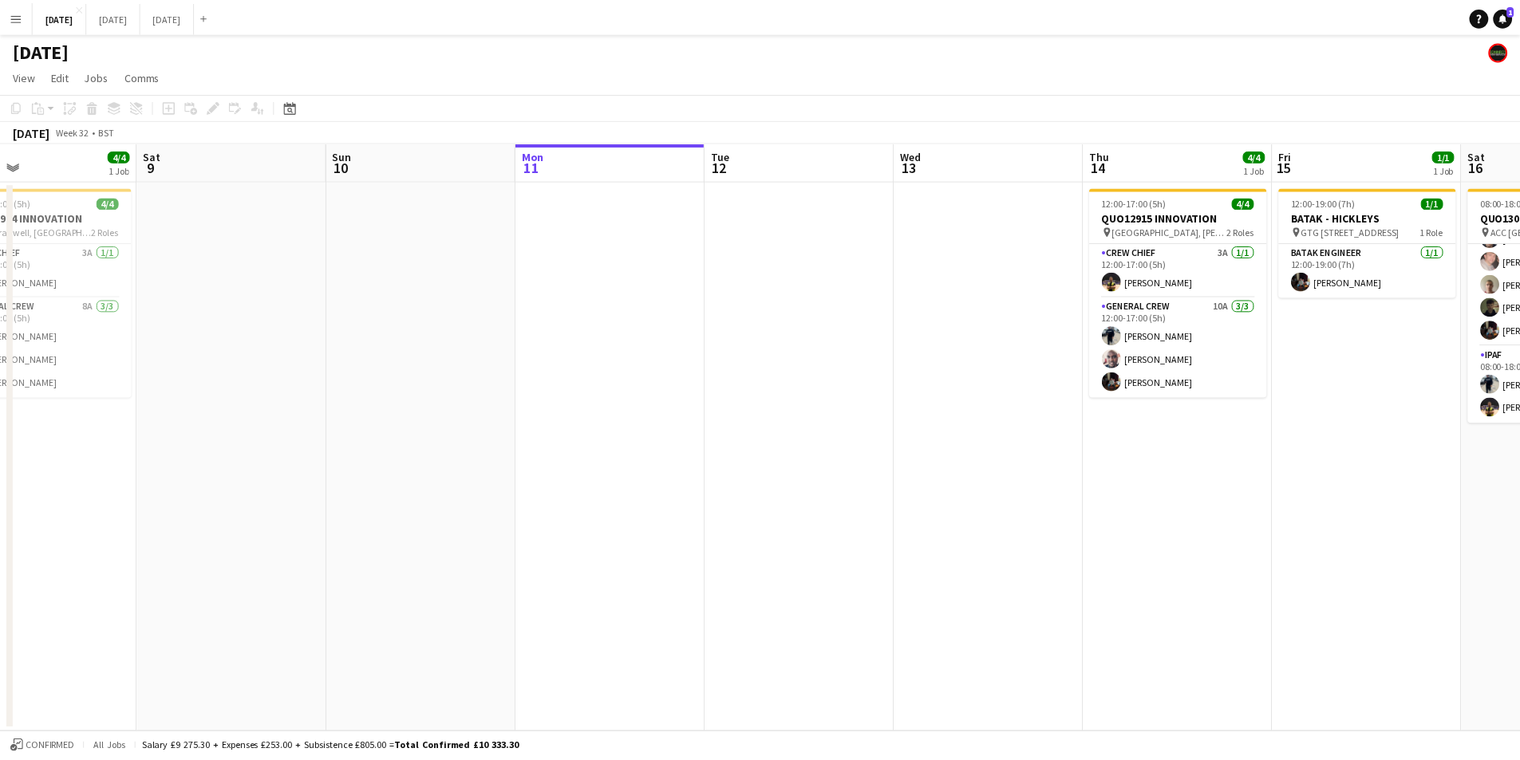
scroll to position [0, 450]
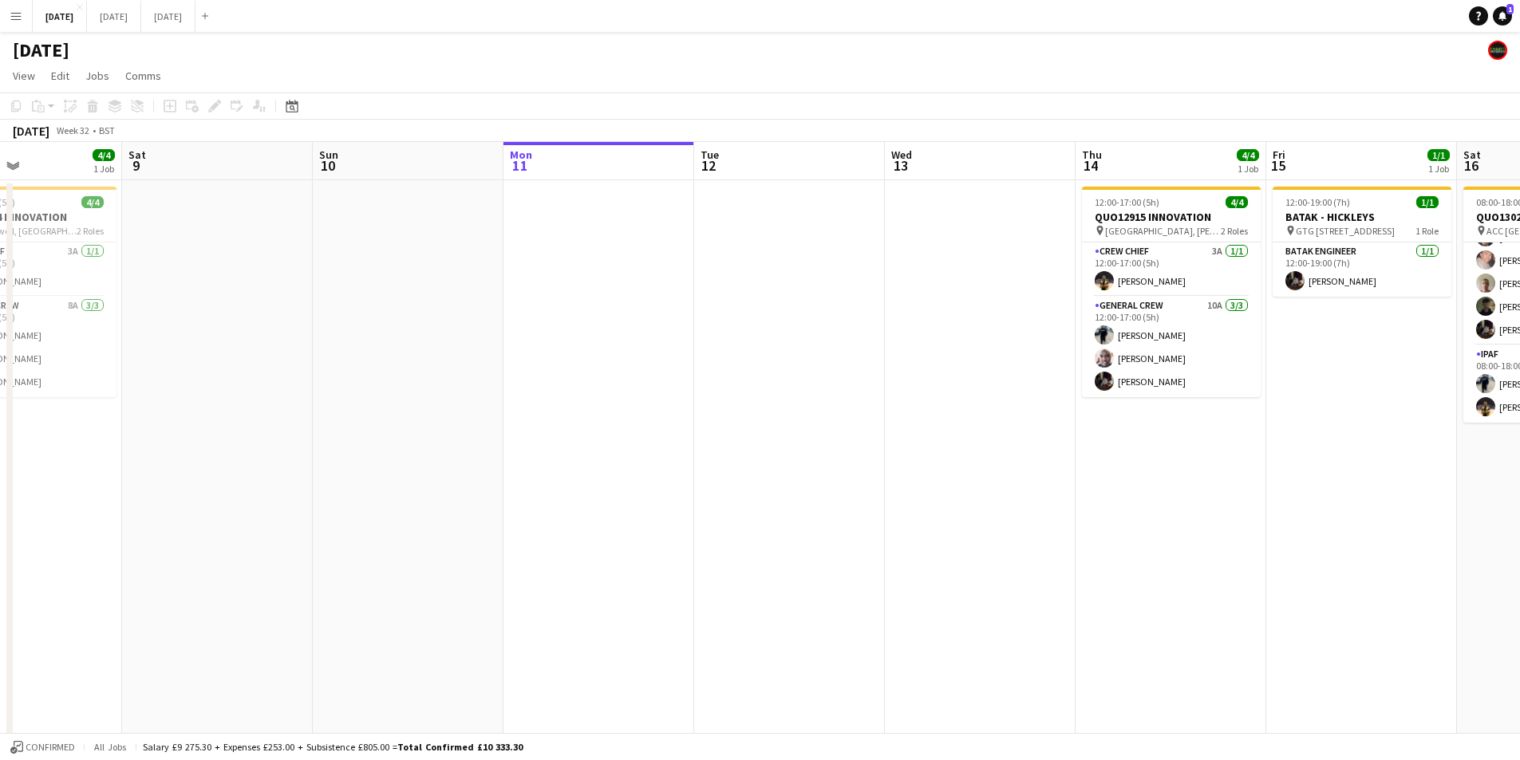
drag, startPoint x: 965, startPoint y: 675, endPoint x: 917, endPoint y: 640, distance: 59.4
click at [1103, 677] on app-calendar-viewport "Wed 6 10/10 4 Jobs Thu 7 3/3 2 Jobs Fri 8 4/4 1 Job Sat 9 Sun 10 Mon 11 Tue 12 …" at bounding box center [760, 581] width 1520 height 879
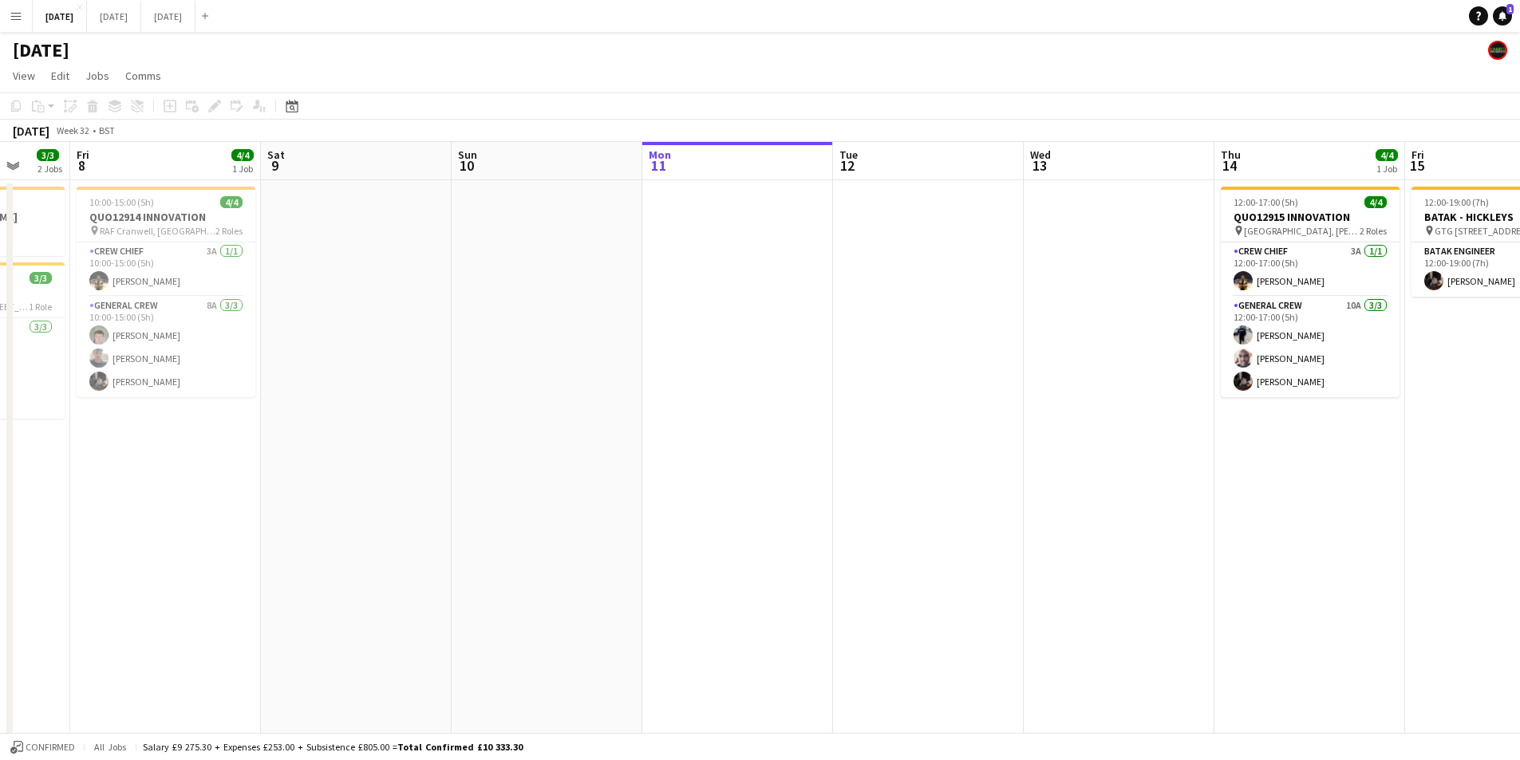
drag, startPoint x: 785, startPoint y: 668, endPoint x: 505, endPoint y: 618, distance: 284.5
click at [322, 623] on app-calendar-viewport "Mon 4 8/8 2 Jobs Tue 5 1/1 1 Job Wed 6 10/10 4 Jobs Thu 7 3/3 2 Jobs Fri 8 4/4 …" at bounding box center [760, 581] width 1520 height 879
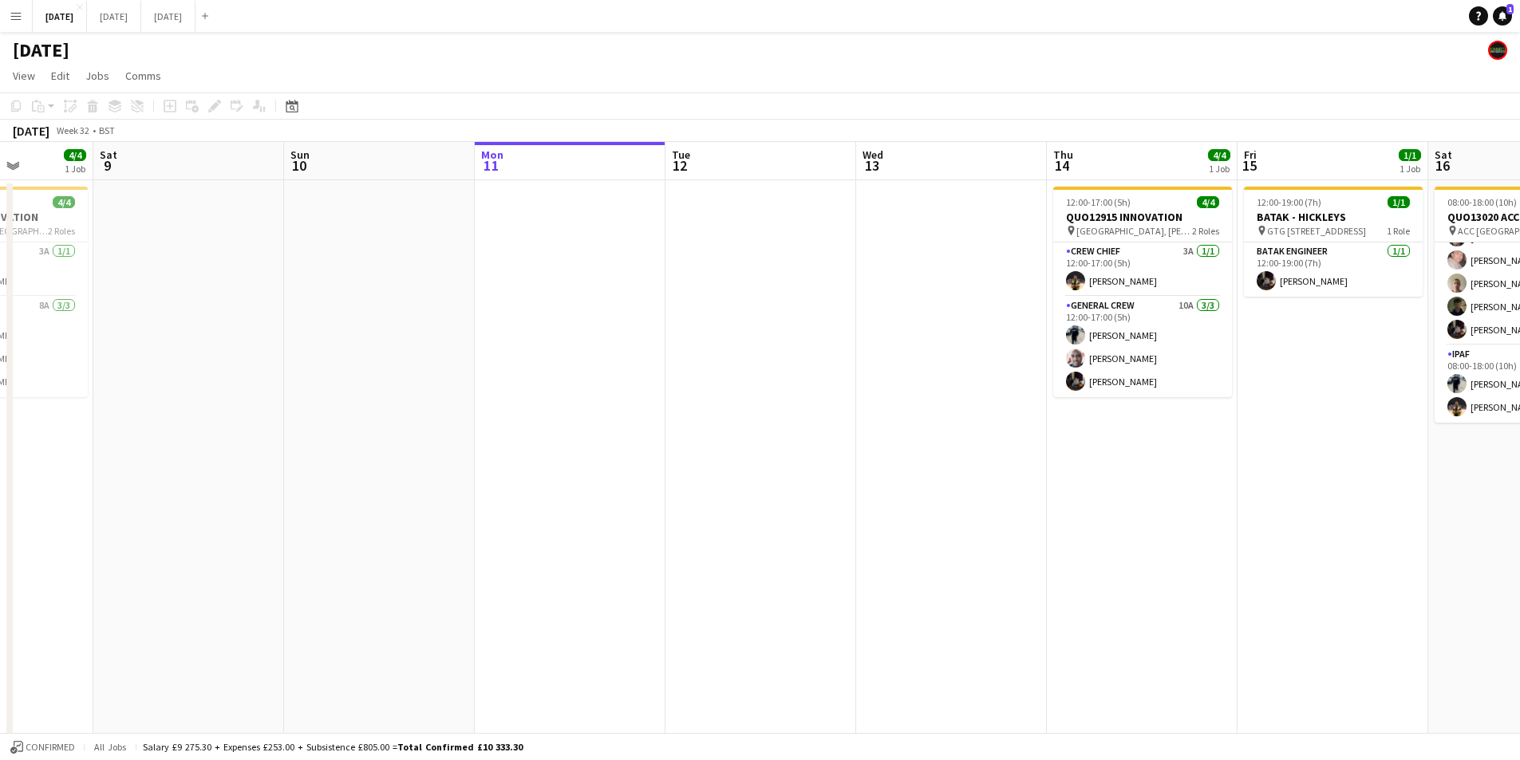
drag, startPoint x: 826, startPoint y: 646, endPoint x: 384, endPoint y: 633, distance: 442.9
click at [384, 633] on app-calendar-viewport "Wed 6 10/10 4 Jobs Thu 7 3/3 2 Jobs Fri 8 4/4 1 Job Sat 9 Sun 10 Mon 11 Tue 12 …" at bounding box center [760, 581] width 1520 height 879
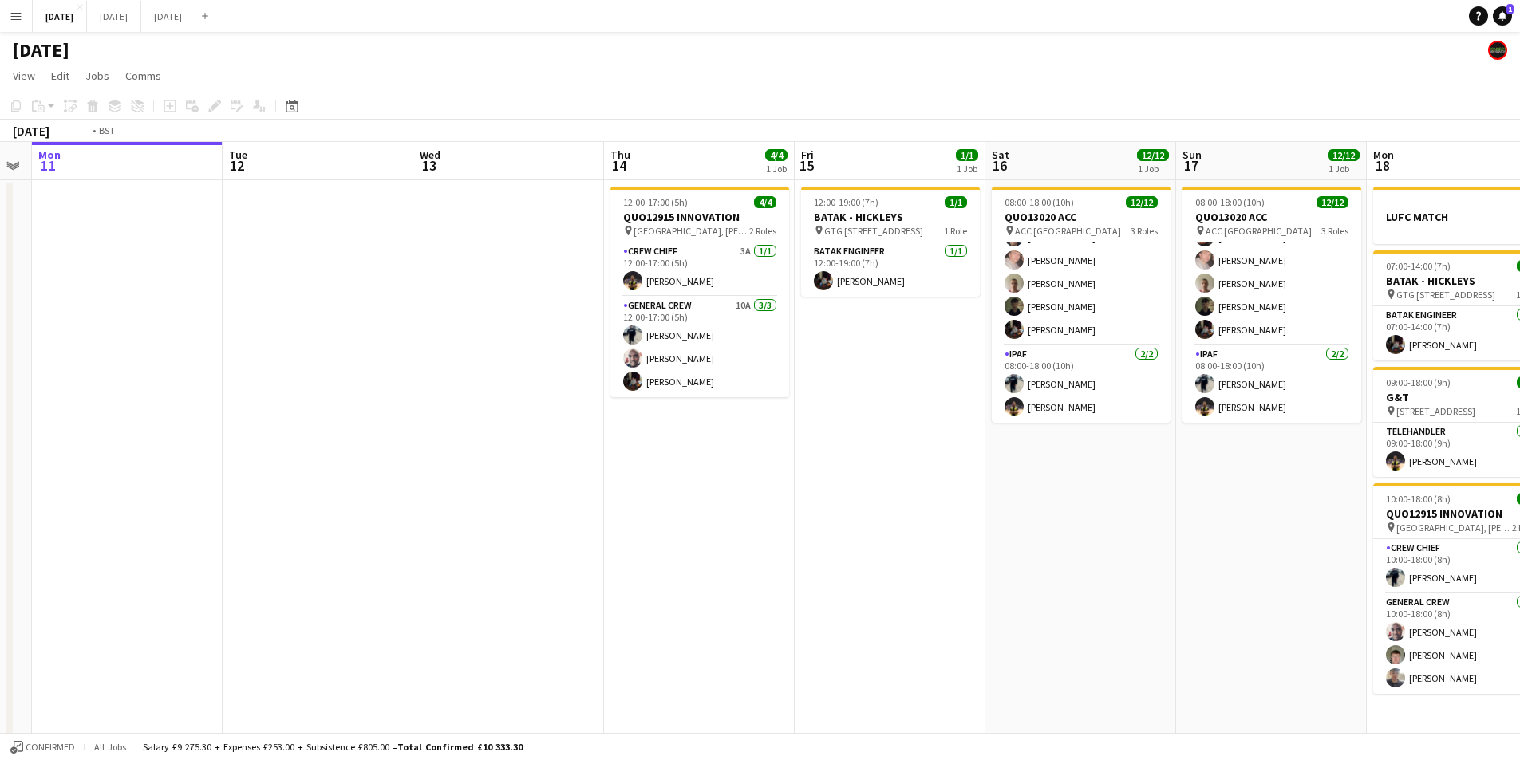
drag, startPoint x: 655, startPoint y: 641, endPoint x: 395, endPoint y: 608, distance: 262.2
click at [395, 608] on app-calendar-viewport "Fri 8 4/4 1 Job Sat 9 Sun 10 Mon 11 Tue 12 Wed 13 Thu 14 4/4 1 Job Fri 15 1/1 1…" at bounding box center [760, 581] width 1520 height 879
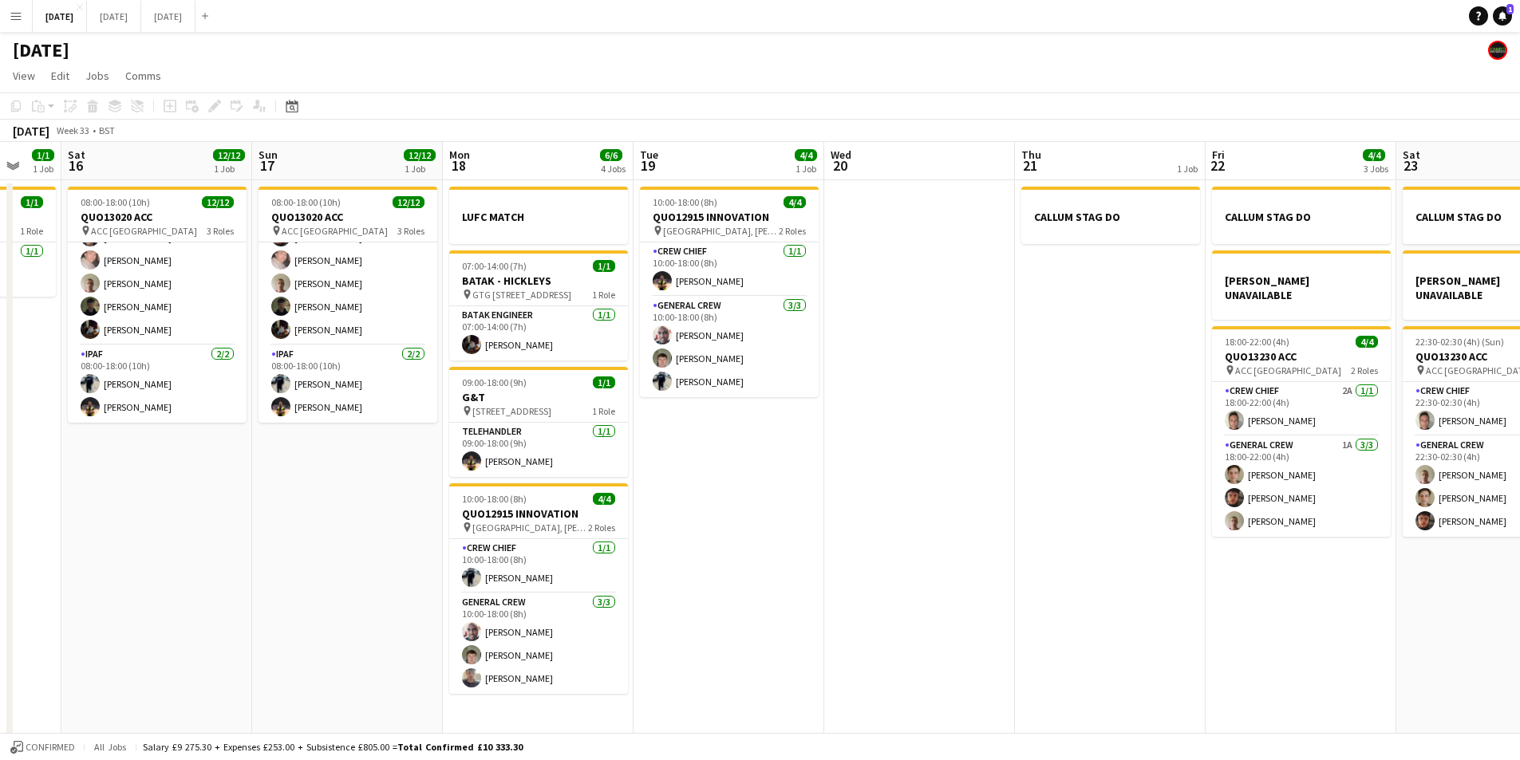
scroll to position [0, 712]
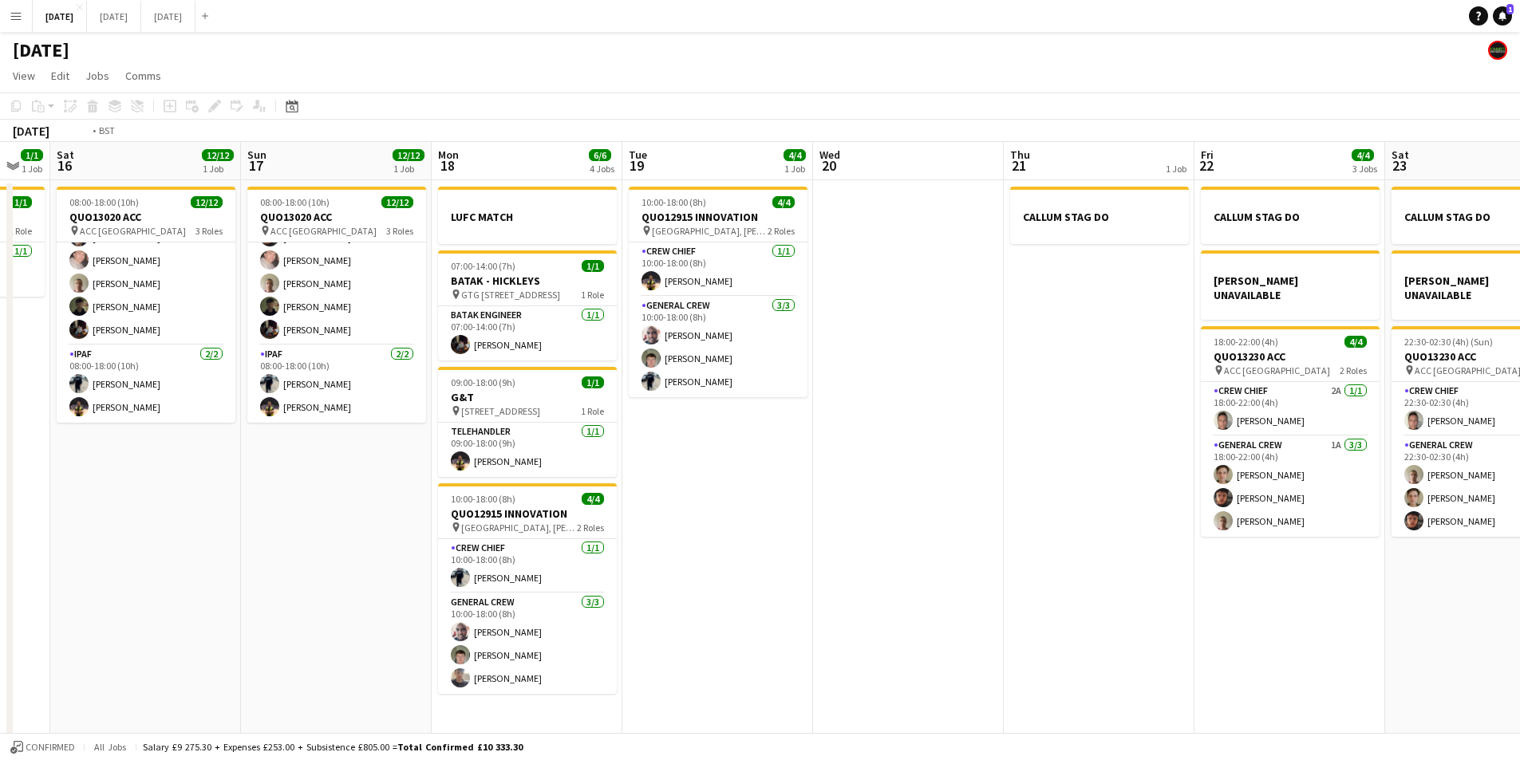
drag, startPoint x: 901, startPoint y: 559, endPoint x: 1031, endPoint y: 533, distance: 133.4
click at [1148, 551] on app-calendar-viewport "Tue 12 Wed 13 Thu 14 4/4 1 Job Fri 15 1/1 1 Job Sat 16 12/12 1 Job Sun 17 12/12…" at bounding box center [760, 581] width 1520 height 879
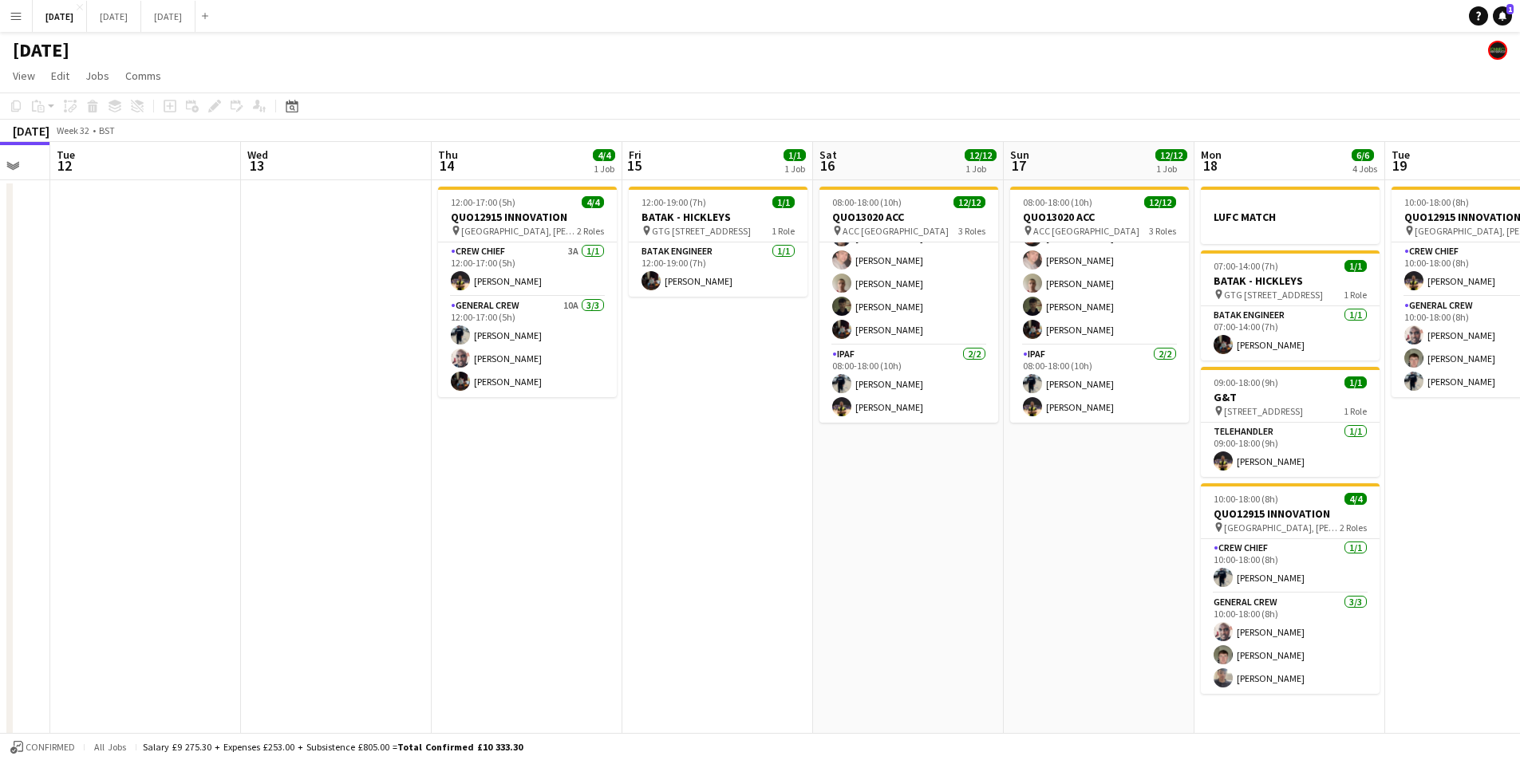
scroll to position [0, 553]
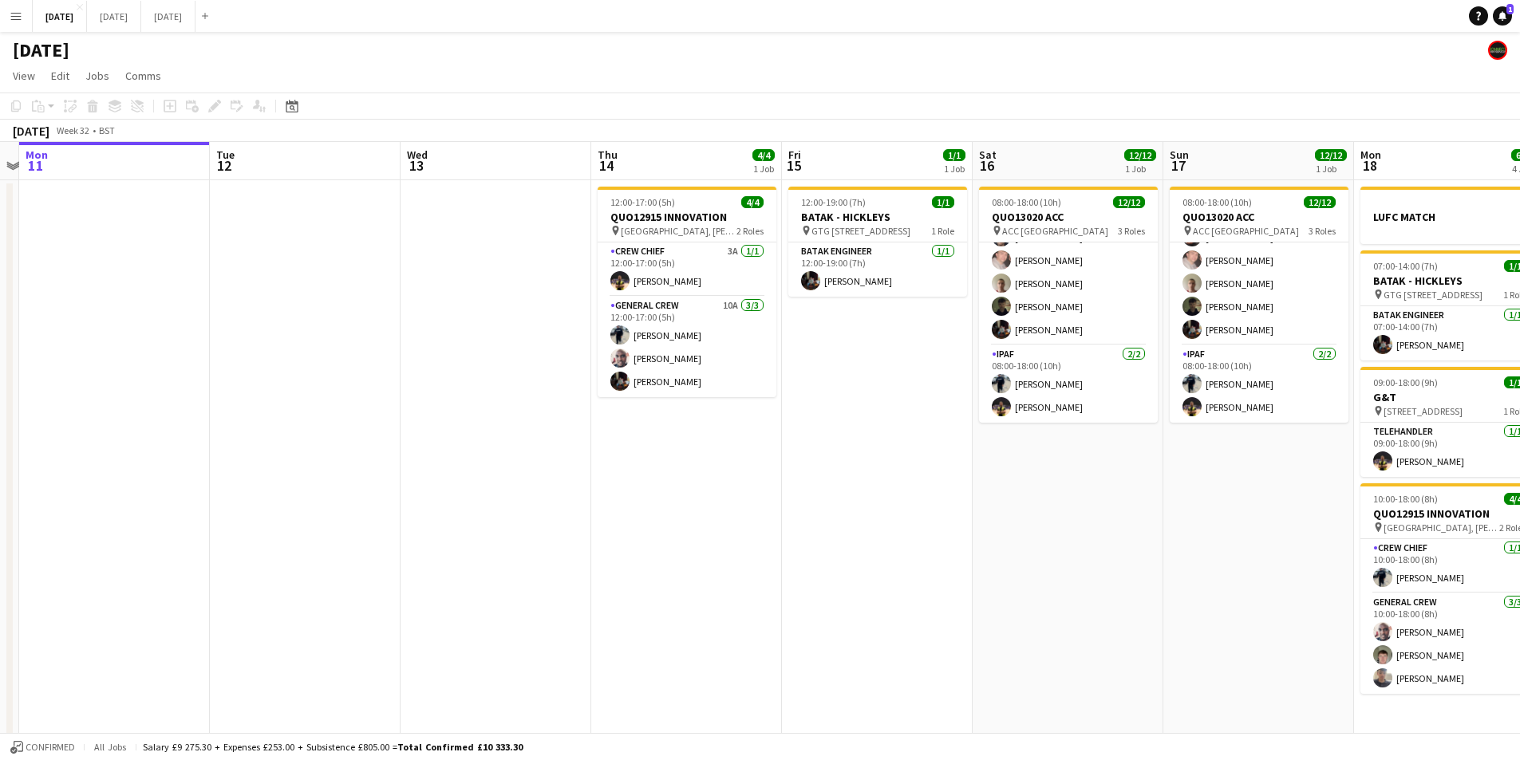
drag, startPoint x: 1189, startPoint y: 580, endPoint x: 1187, endPoint y: 558, distance: 22.5
click at [1335, 562] on app-calendar-viewport "Fri 8 4/4 1 Job Sat 9 Sun 10 Mon 11 Tue 12 Wed 13 Thu 14 4/4 1 Job Fri 15 1/1 1…" at bounding box center [760, 581] width 1520 height 879
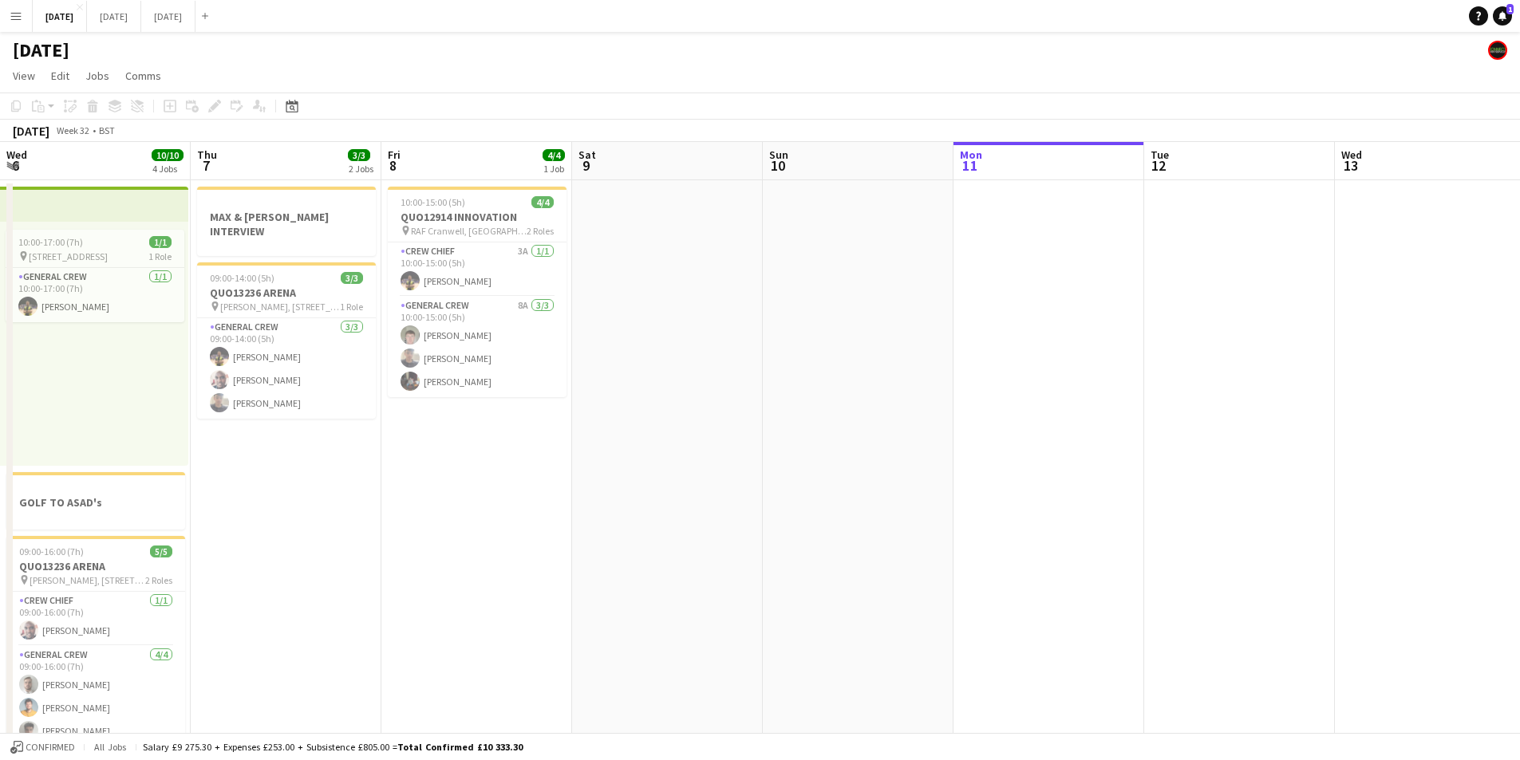
scroll to position [0, 381]
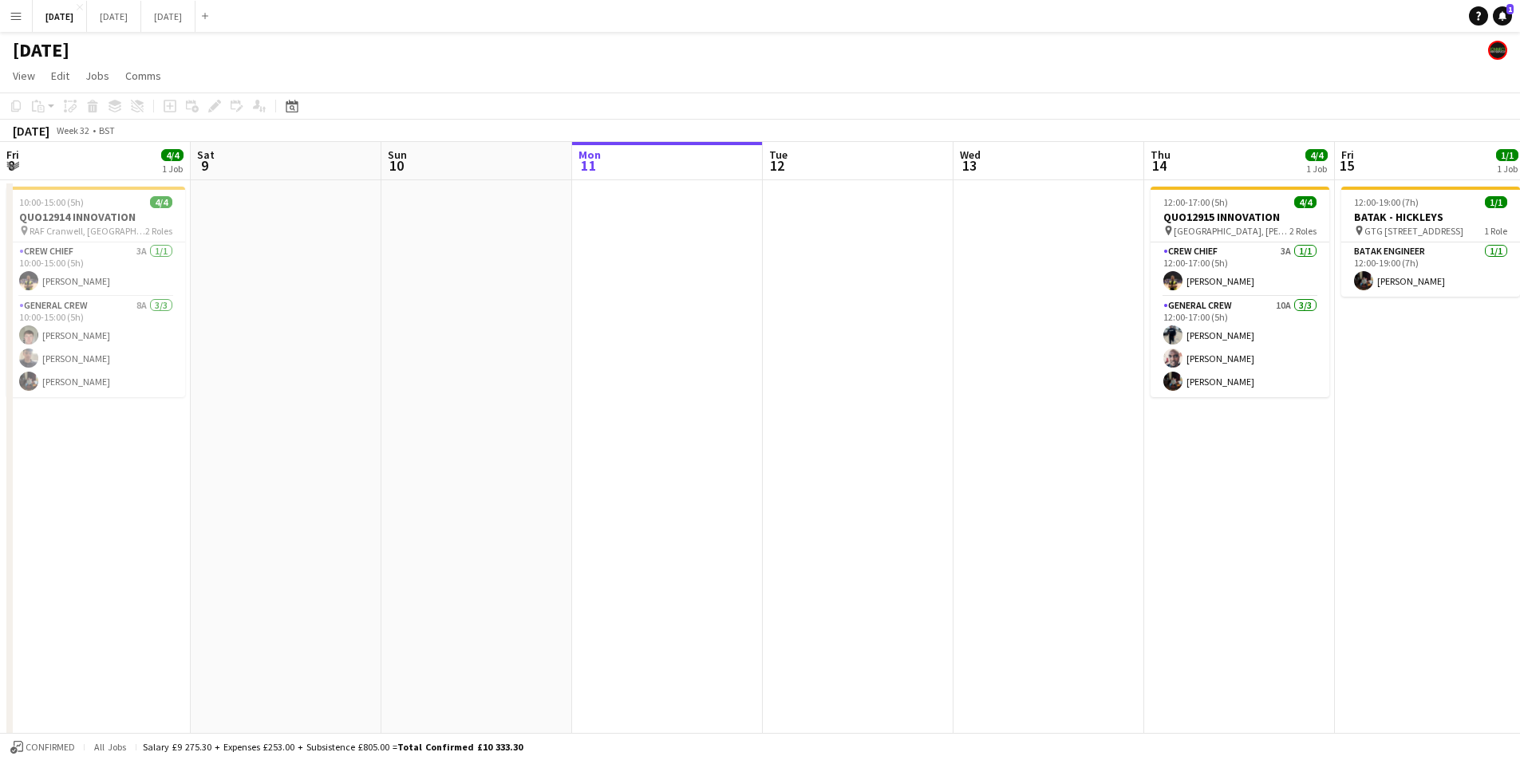
drag, startPoint x: 576, startPoint y: 440, endPoint x: 951, endPoint y: 515, distance: 382.2
click at [541, 440] on app-calendar-viewport "Wed 6 10/10 4 Jobs Thu 7 3/3 2 Jobs Fri 8 4/4 1 Job Sat 9 Sun 10 Mon 11 Tue 12 …" at bounding box center [760, 581] width 1520 height 879
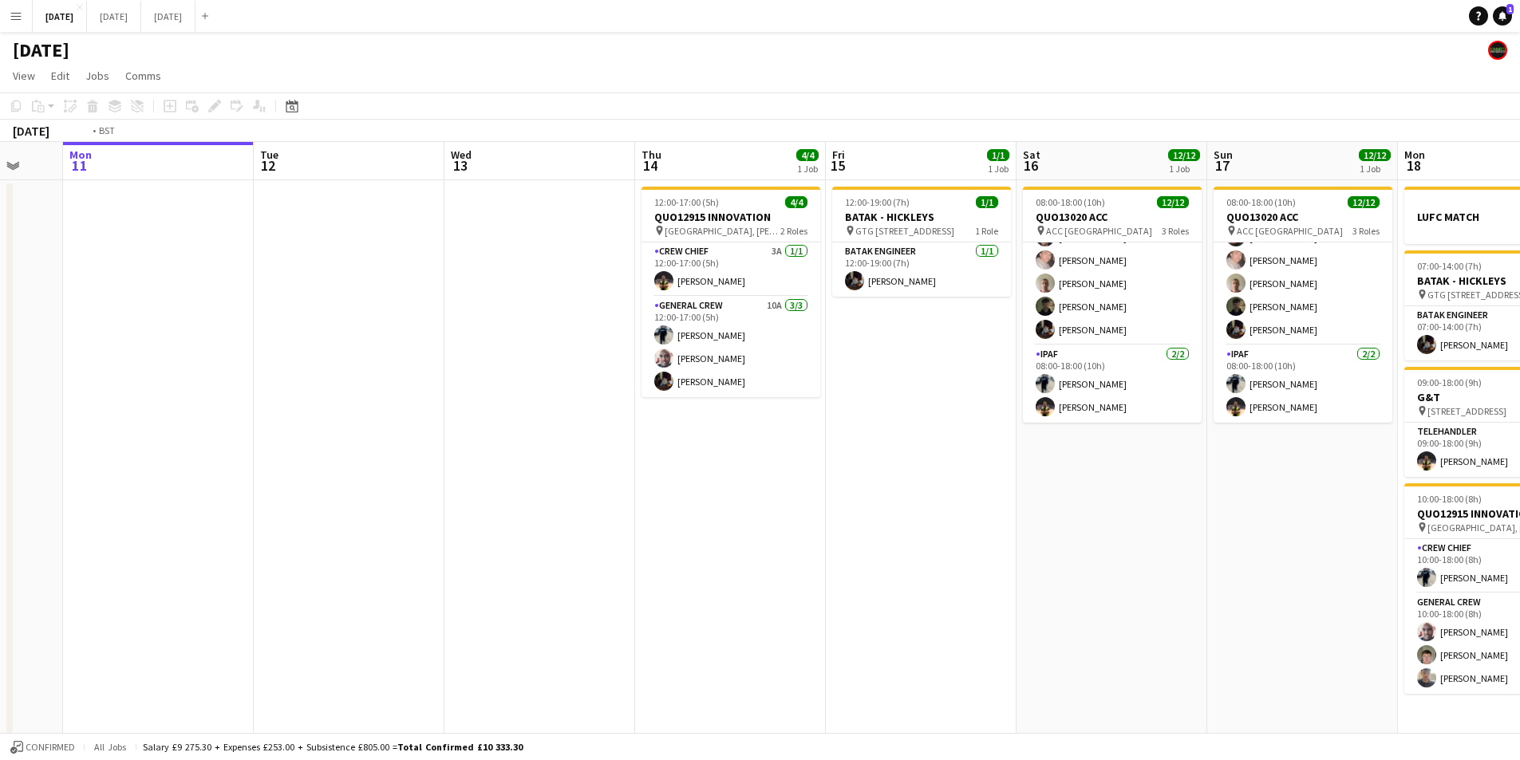
drag, startPoint x: 716, startPoint y: 515, endPoint x: 817, endPoint y: 513, distance: 101.3
click at [694, 515] on app-calendar-viewport "Fri 8 4/4 1 Job Sat 9 Sun 10 Mon 11 Tue 12 Wed 13 Thu 14 4/4 1 Job Fri 15 1/1 1…" at bounding box center [760, 581] width 1520 height 879
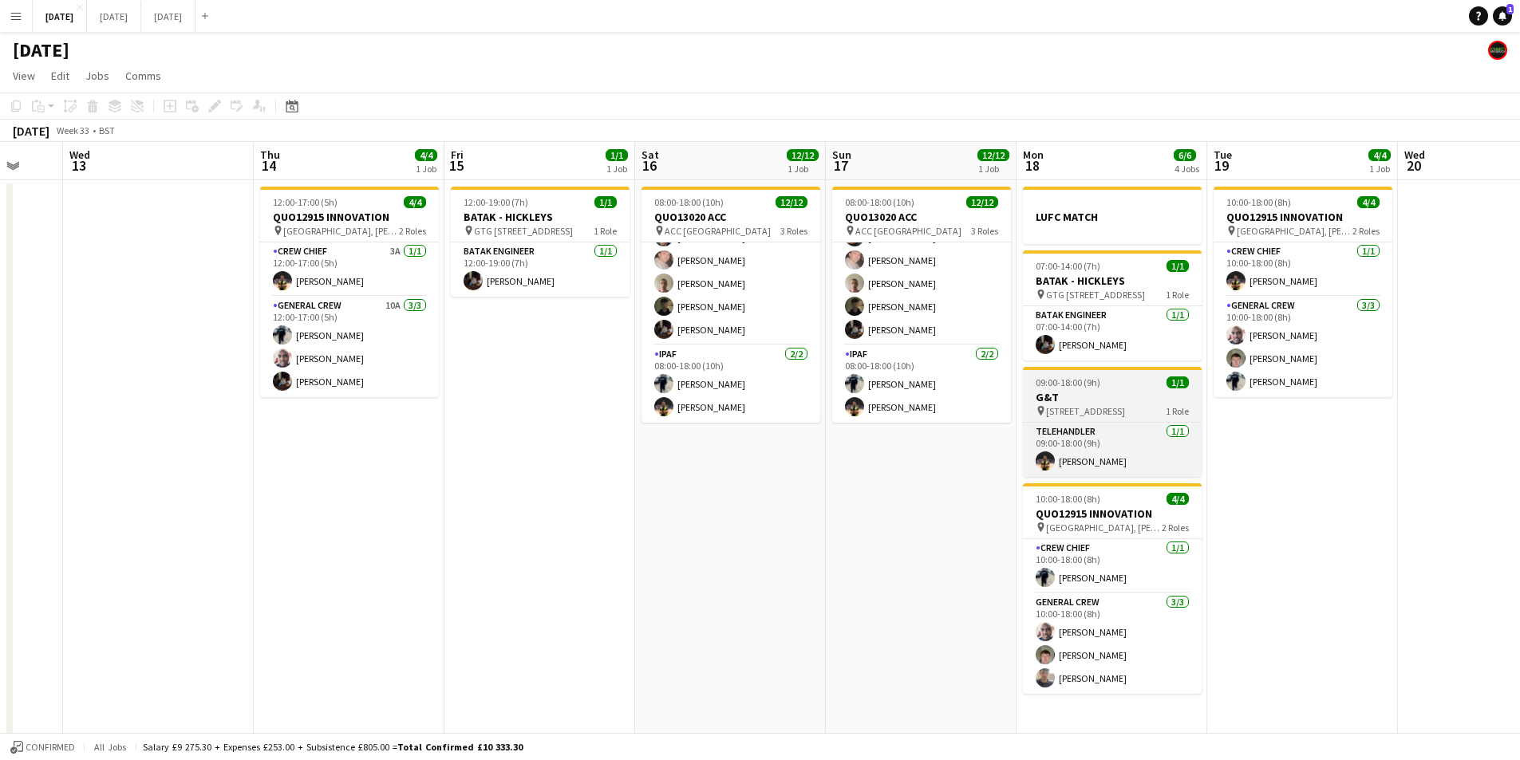
scroll to position [0, 528]
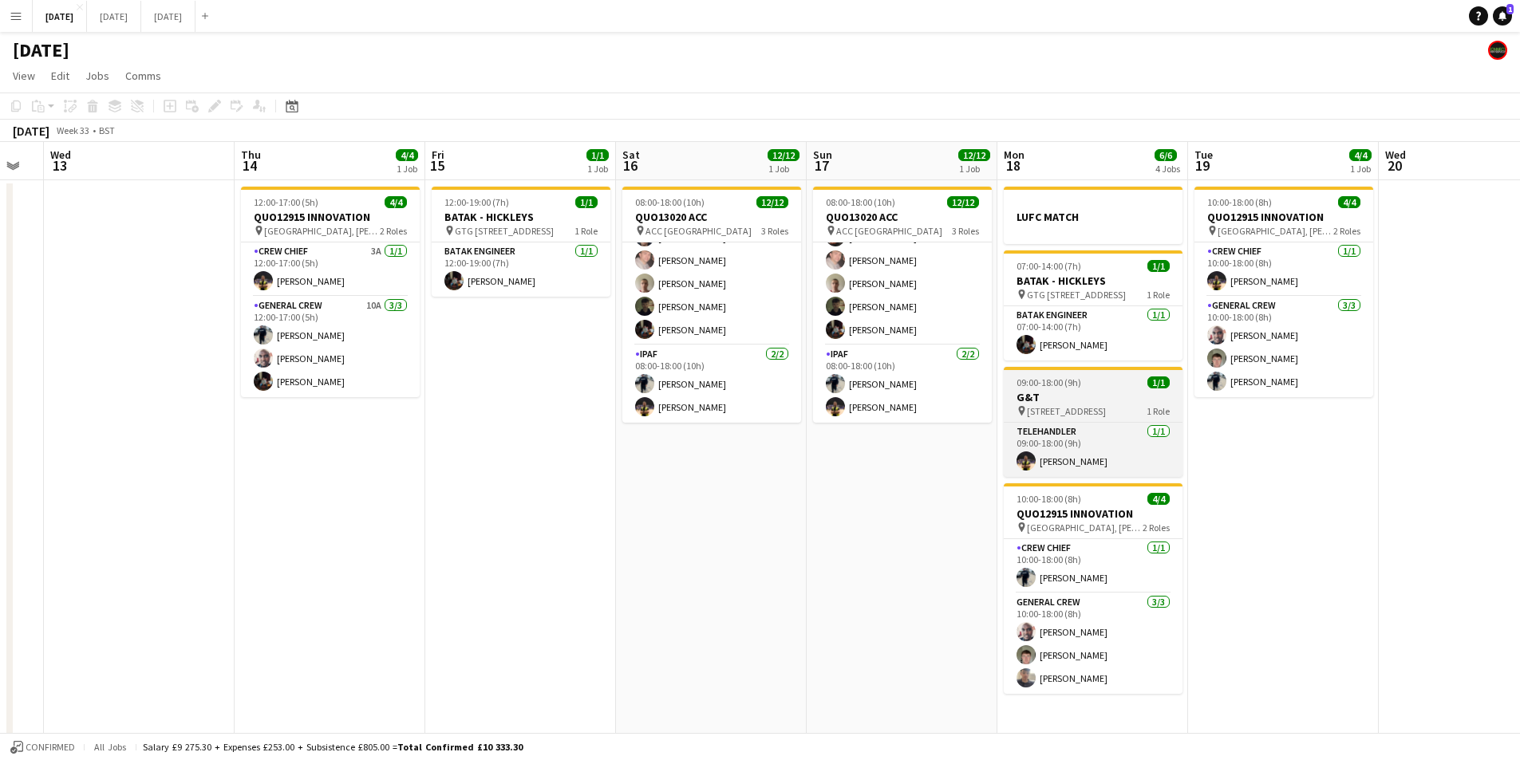
click at [1089, 396] on h3 "G&T" at bounding box center [1093, 397] width 179 height 14
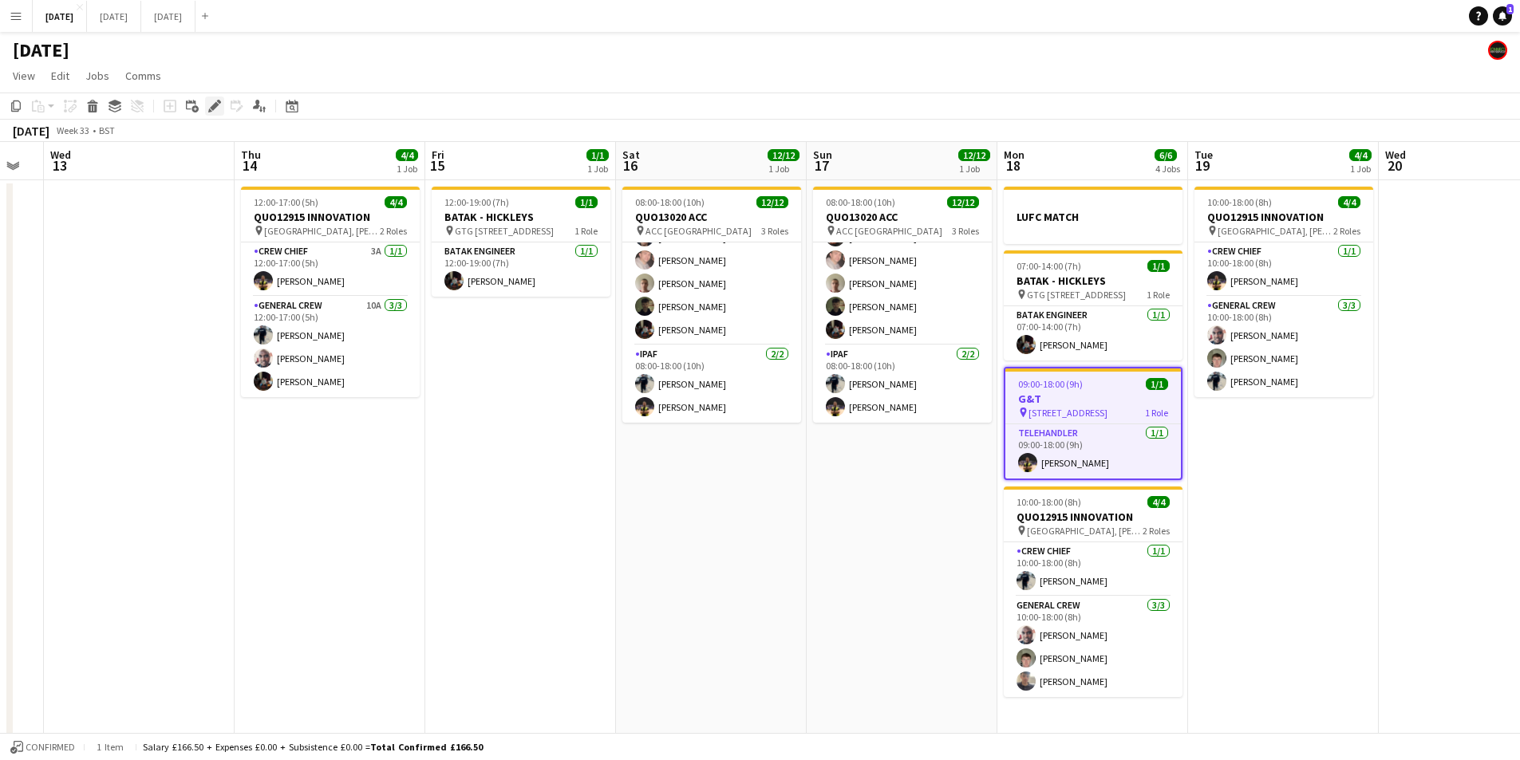
click at [213, 113] on div "Edit" at bounding box center [214, 106] width 19 height 19
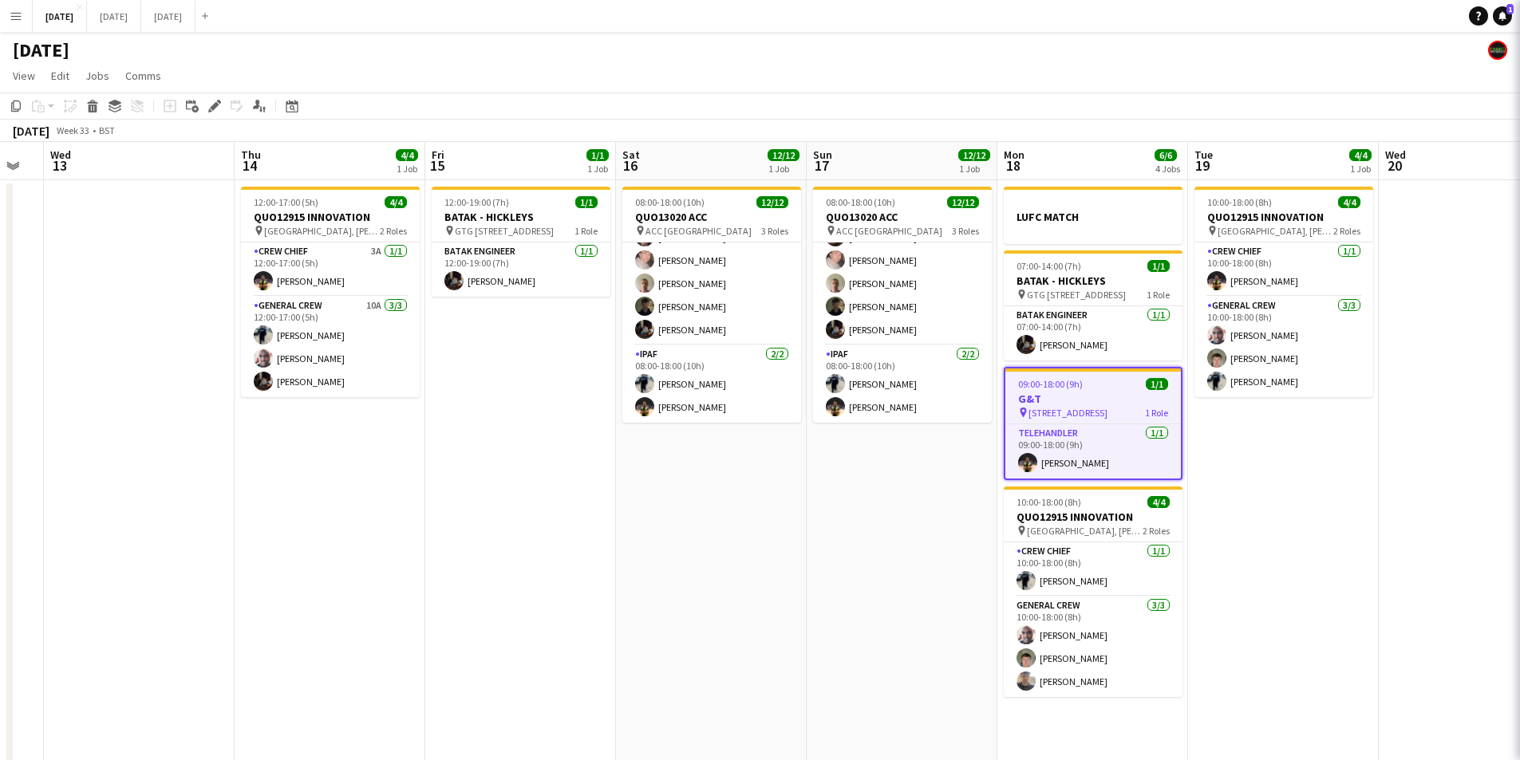
type input "***"
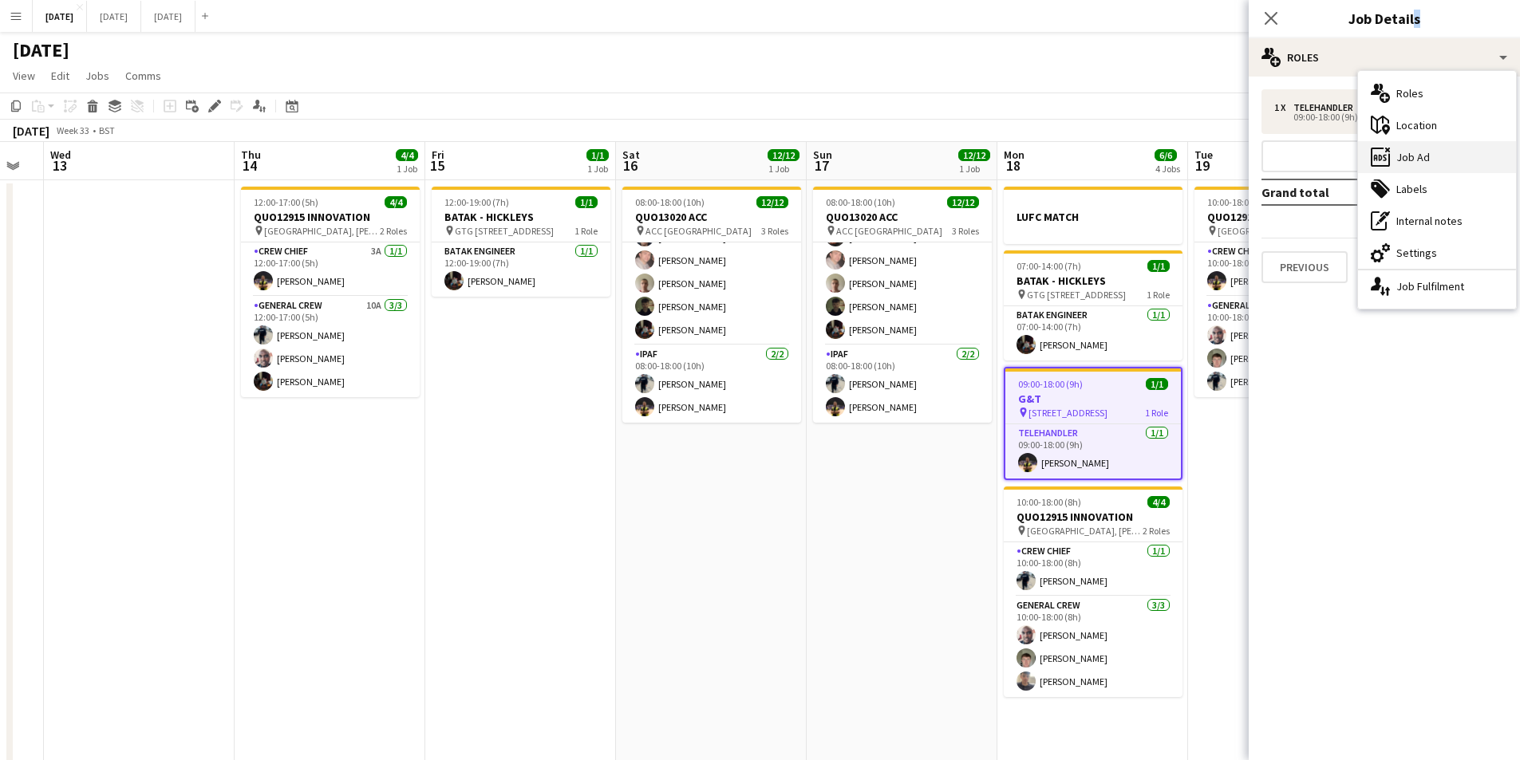
click at [1422, 154] on div "ads-window Job Ad" at bounding box center [1437, 157] width 158 height 32
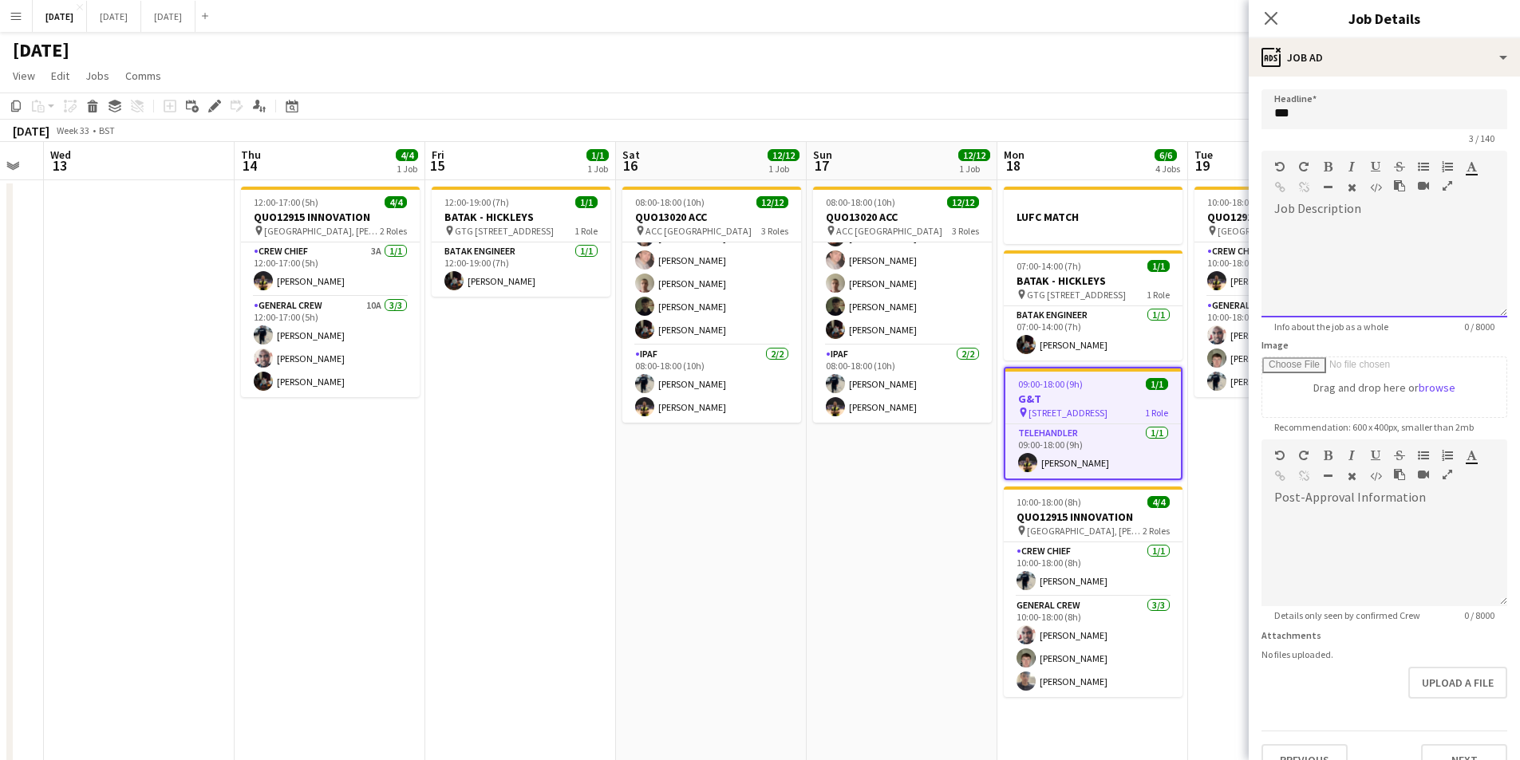
click at [1319, 236] on div at bounding box center [1384, 270] width 246 height 96
paste div
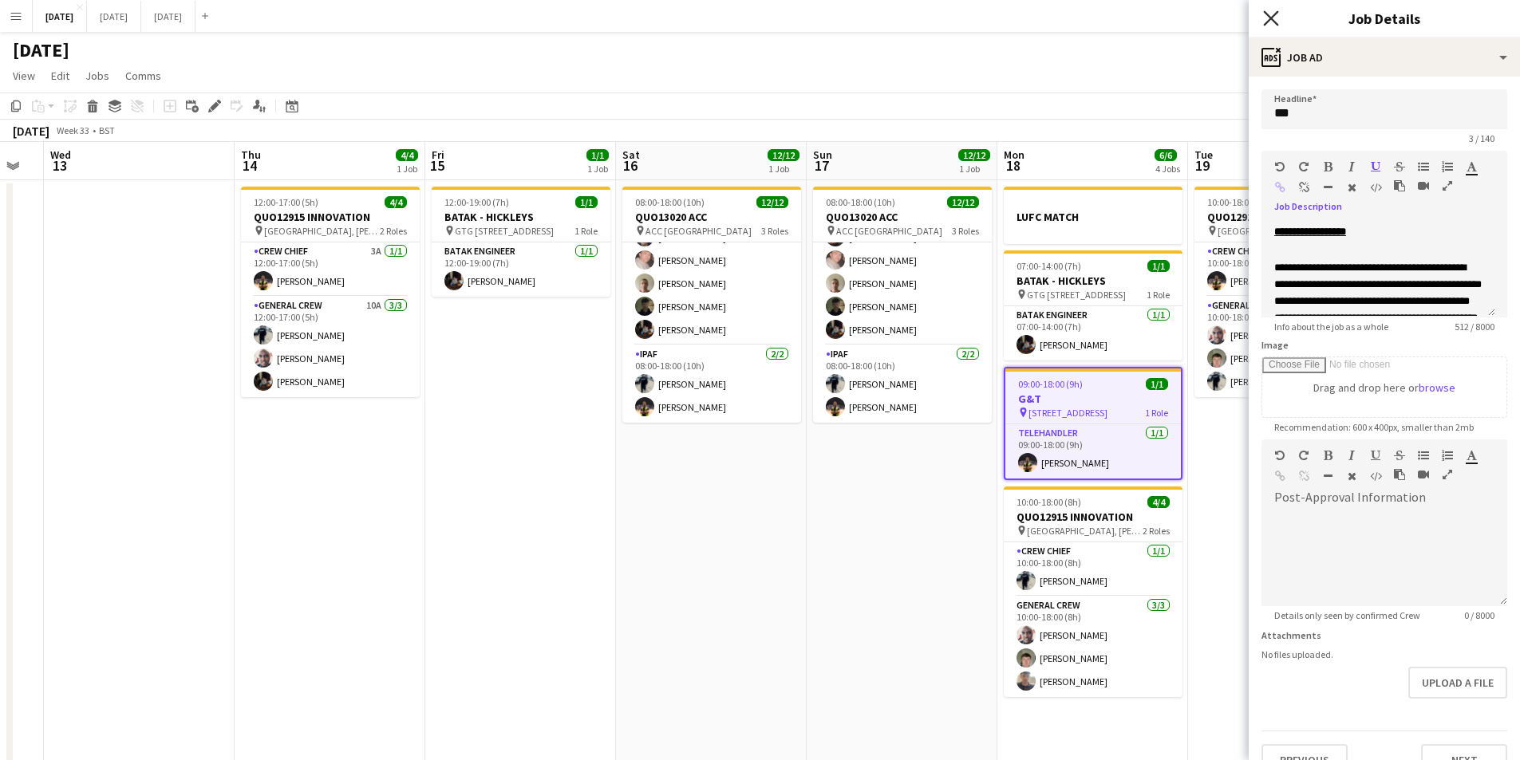
click at [1272, 12] on icon "Close pop-in" at bounding box center [1270, 17] width 15 height 15
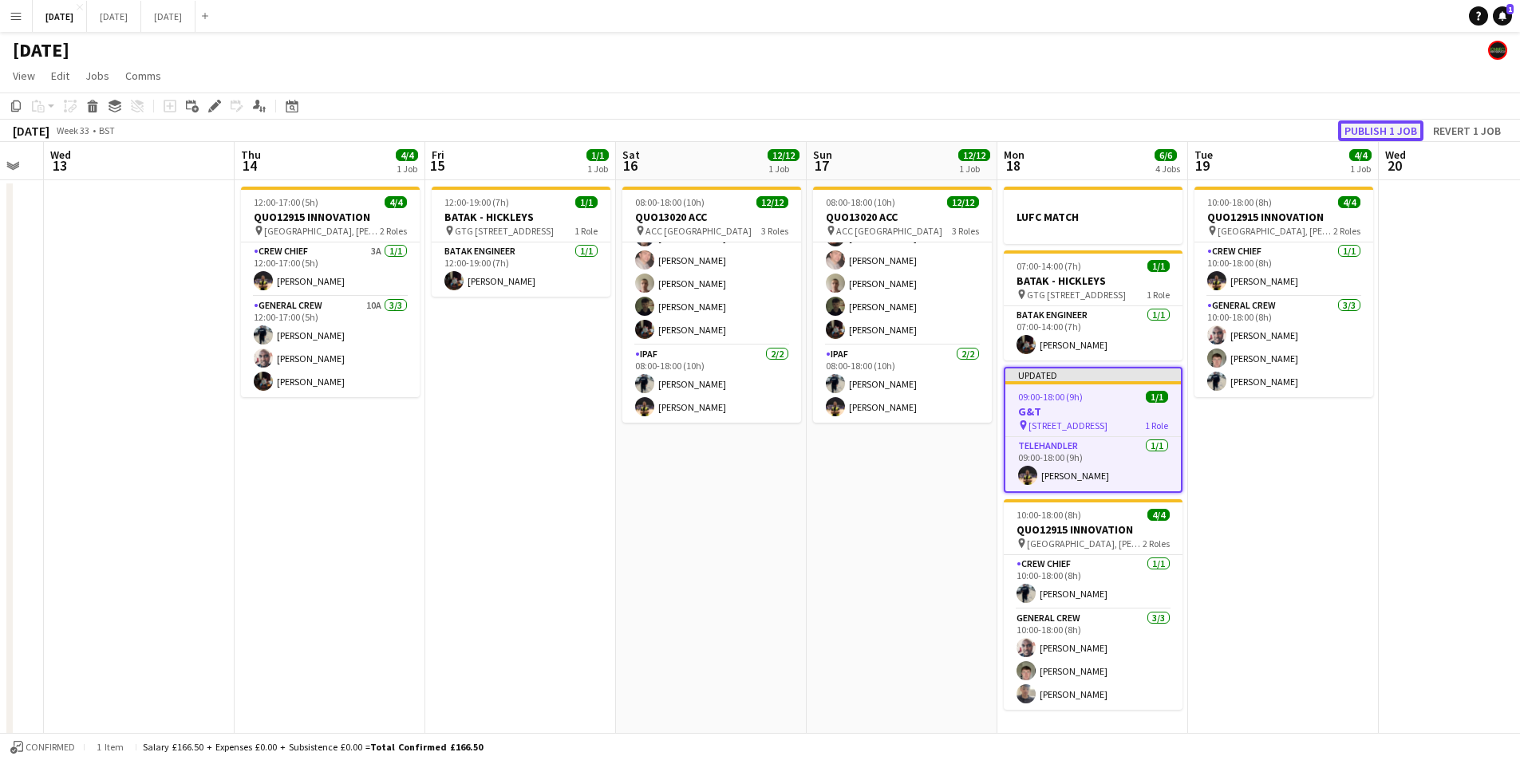
click at [1354, 128] on button "Publish 1 job" at bounding box center [1380, 130] width 85 height 21
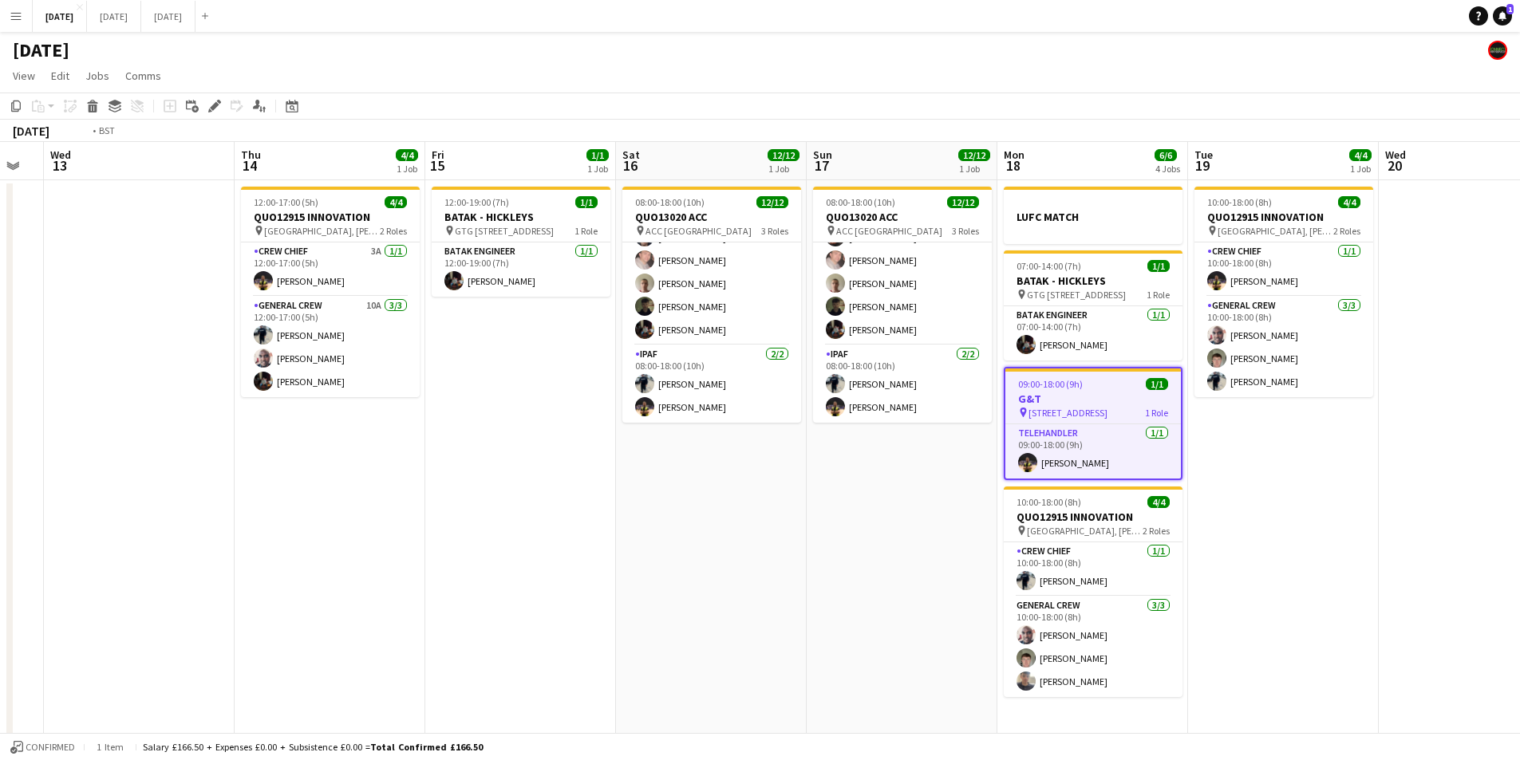
drag, startPoint x: 424, startPoint y: 479, endPoint x: 589, endPoint y: 373, distance: 196.7
click at [677, 514] on app-calendar-viewport "Sun 10 Mon 11 Tue 12 Wed 13 Thu 14 4/4 1 Job Fri 15 1/1 1 Job Sat 16 12/12 1 Jo…" at bounding box center [760, 581] width 1520 height 879
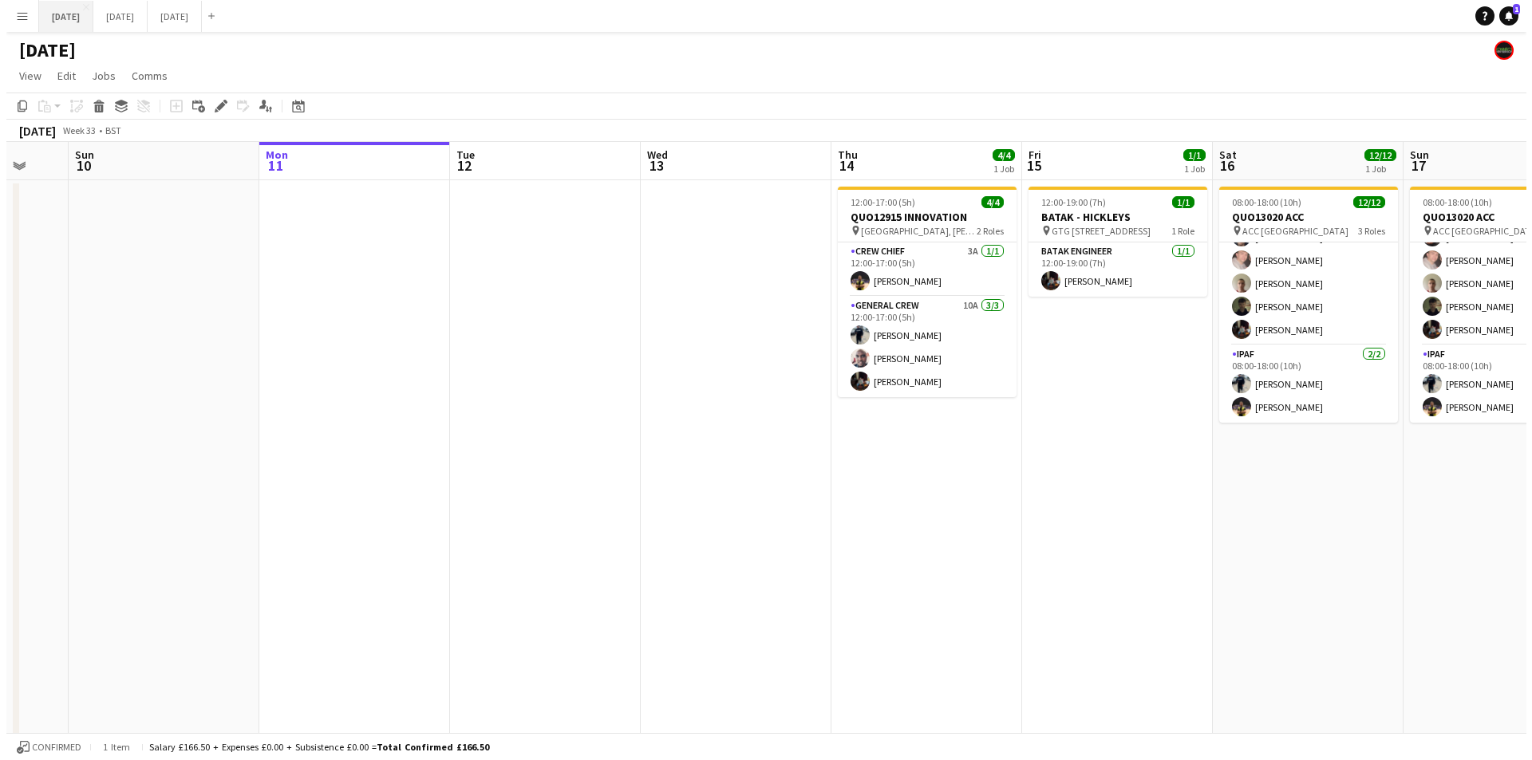
scroll to position [0, 510]
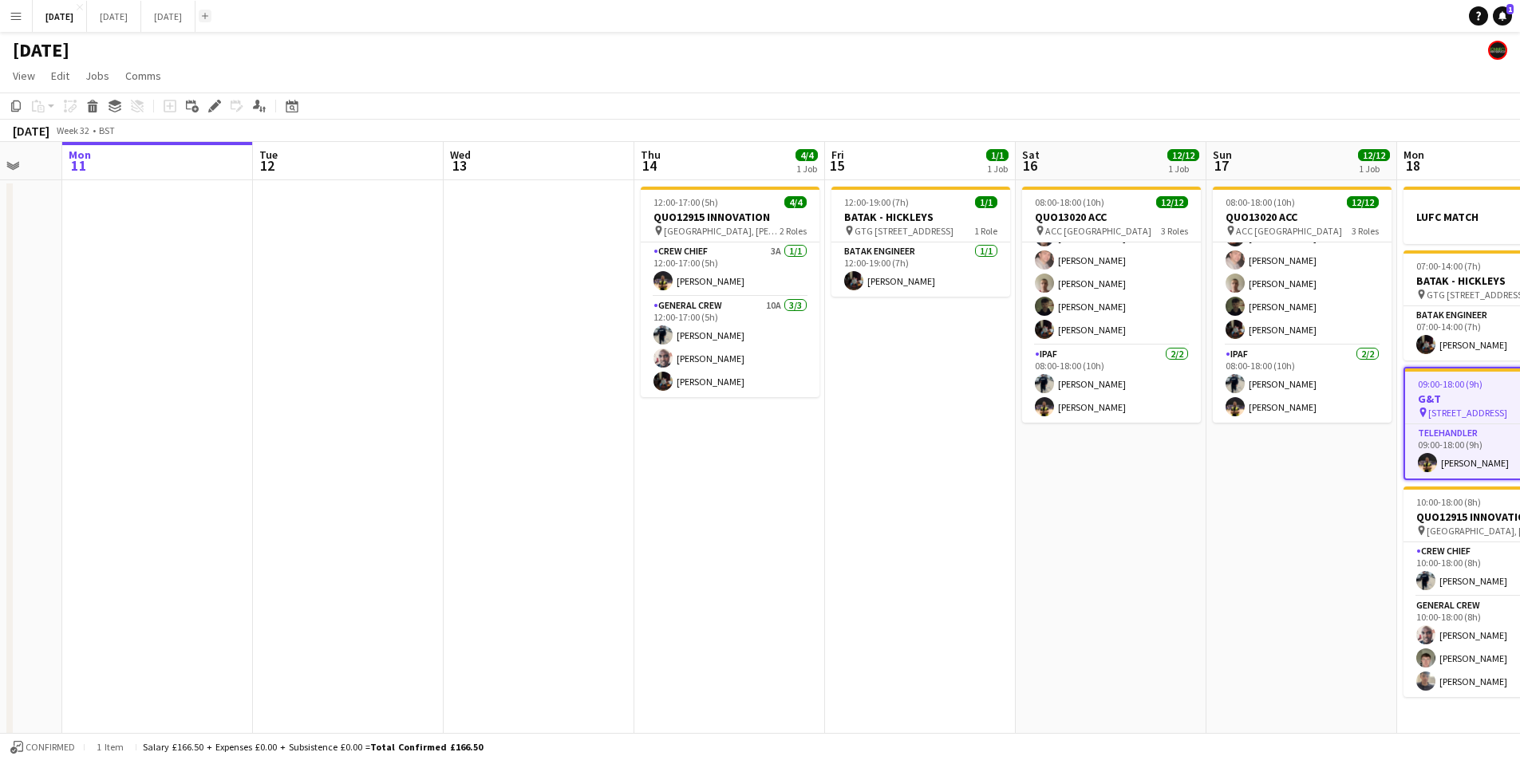
click at [208, 16] on app-icon "Add" at bounding box center [205, 16] width 6 height 6
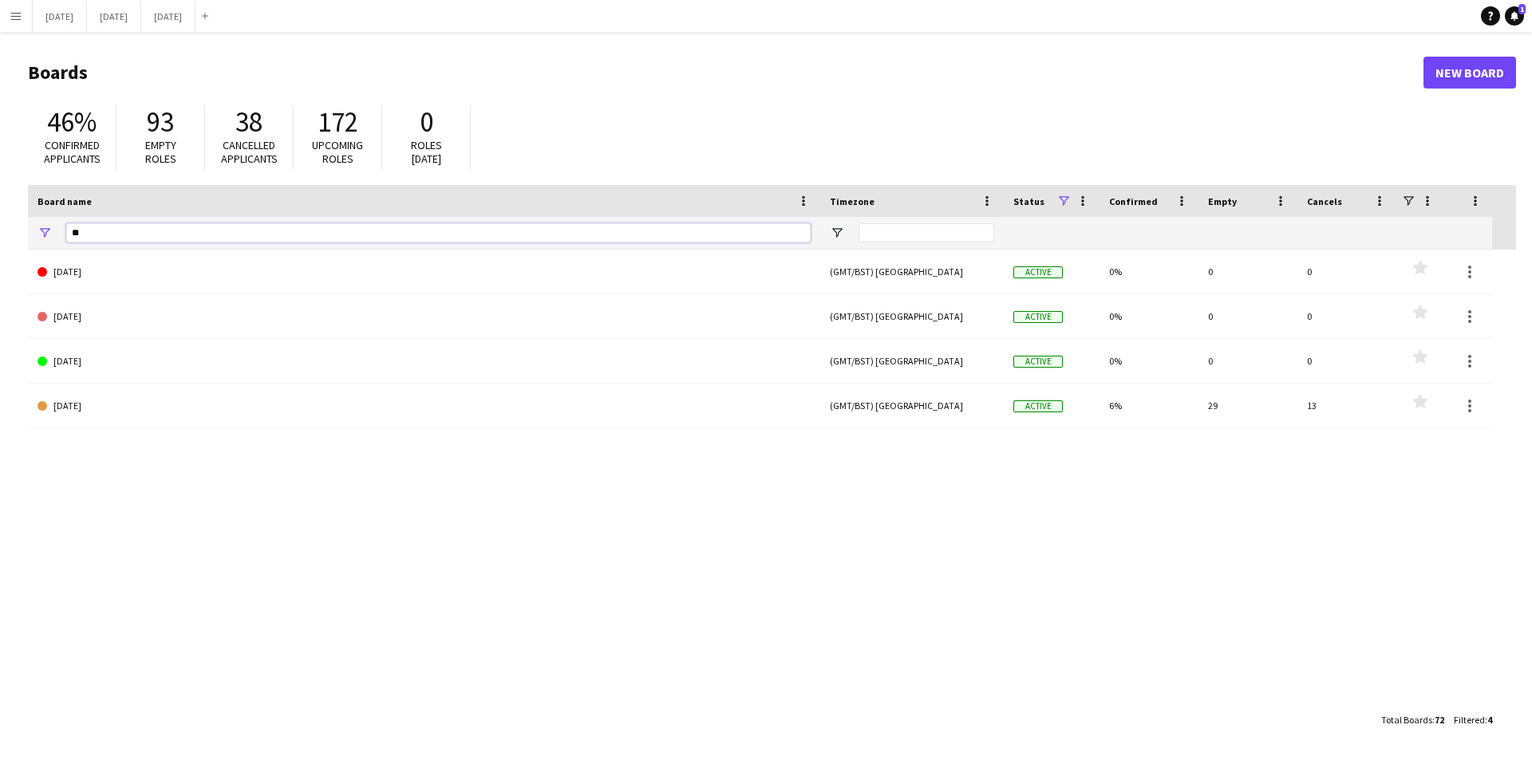
drag, startPoint x: 112, startPoint y: 236, endPoint x: 50, endPoint y: 229, distance: 62.6
click at [50, 229] on div "**" at bounding box center [424, 233] width 792 height 32
type input "****"
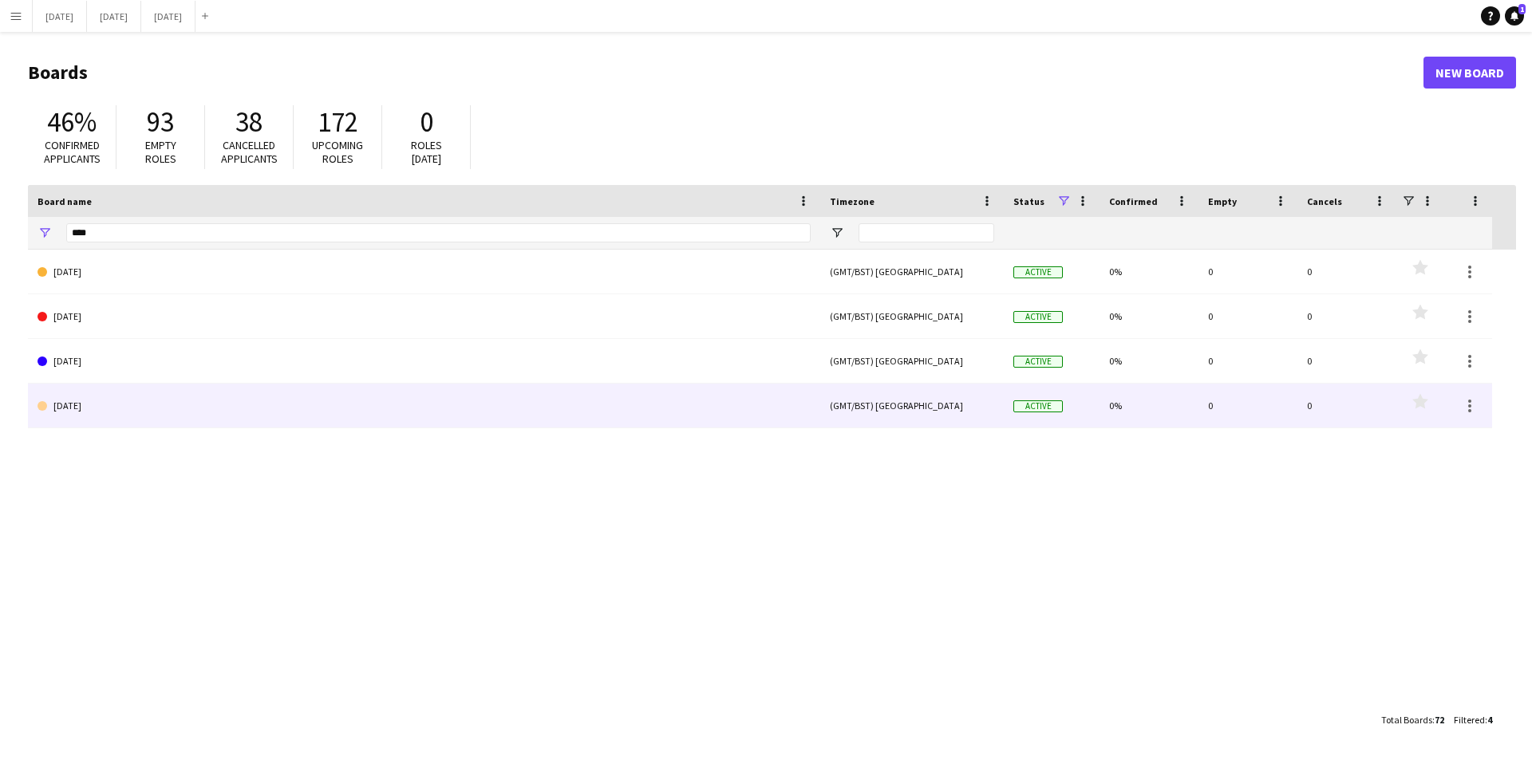
click at [157, 400] on link "[DATE]" at bounding box center [423, 406] width 773 height 45
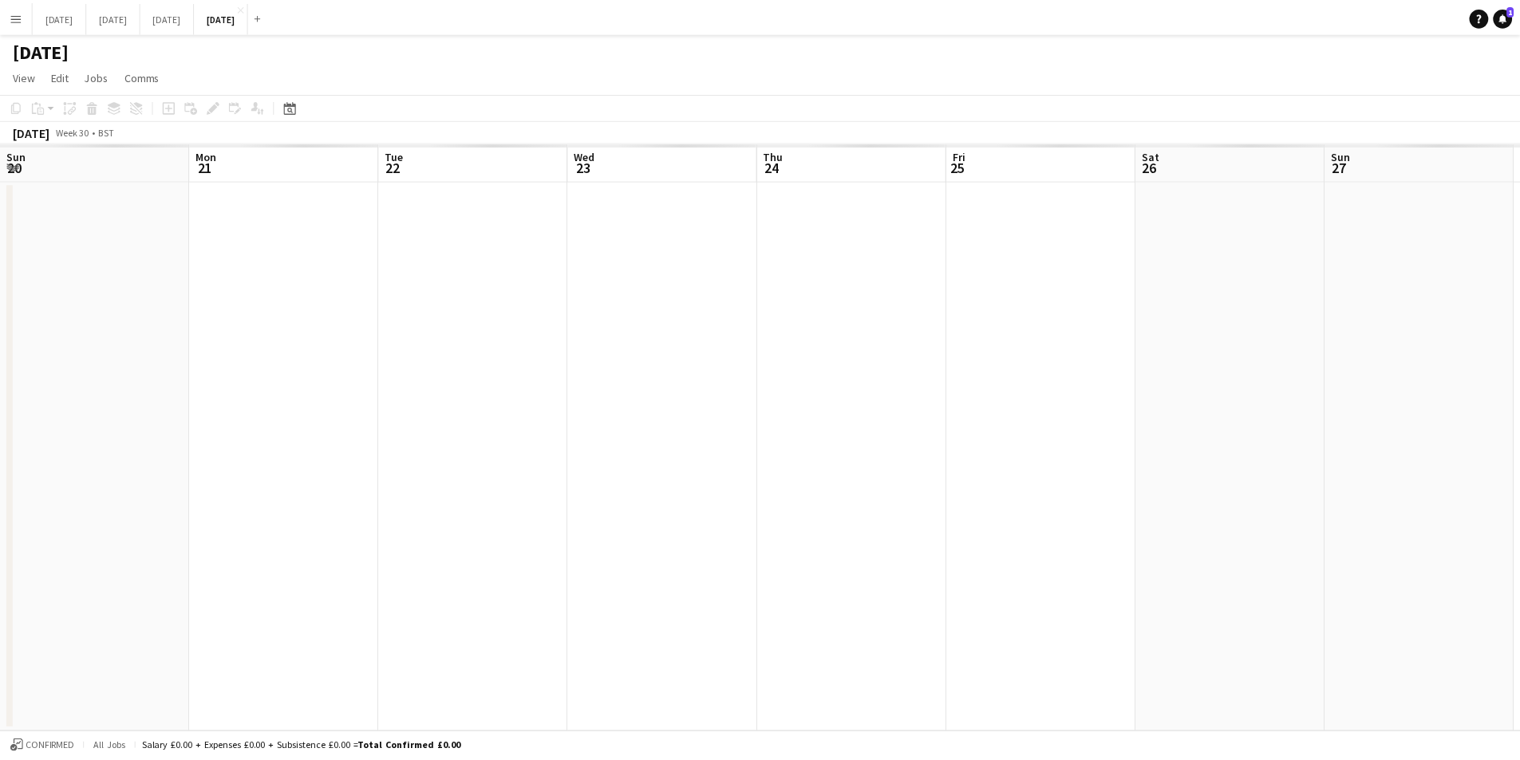
scroll to position [0, 503]
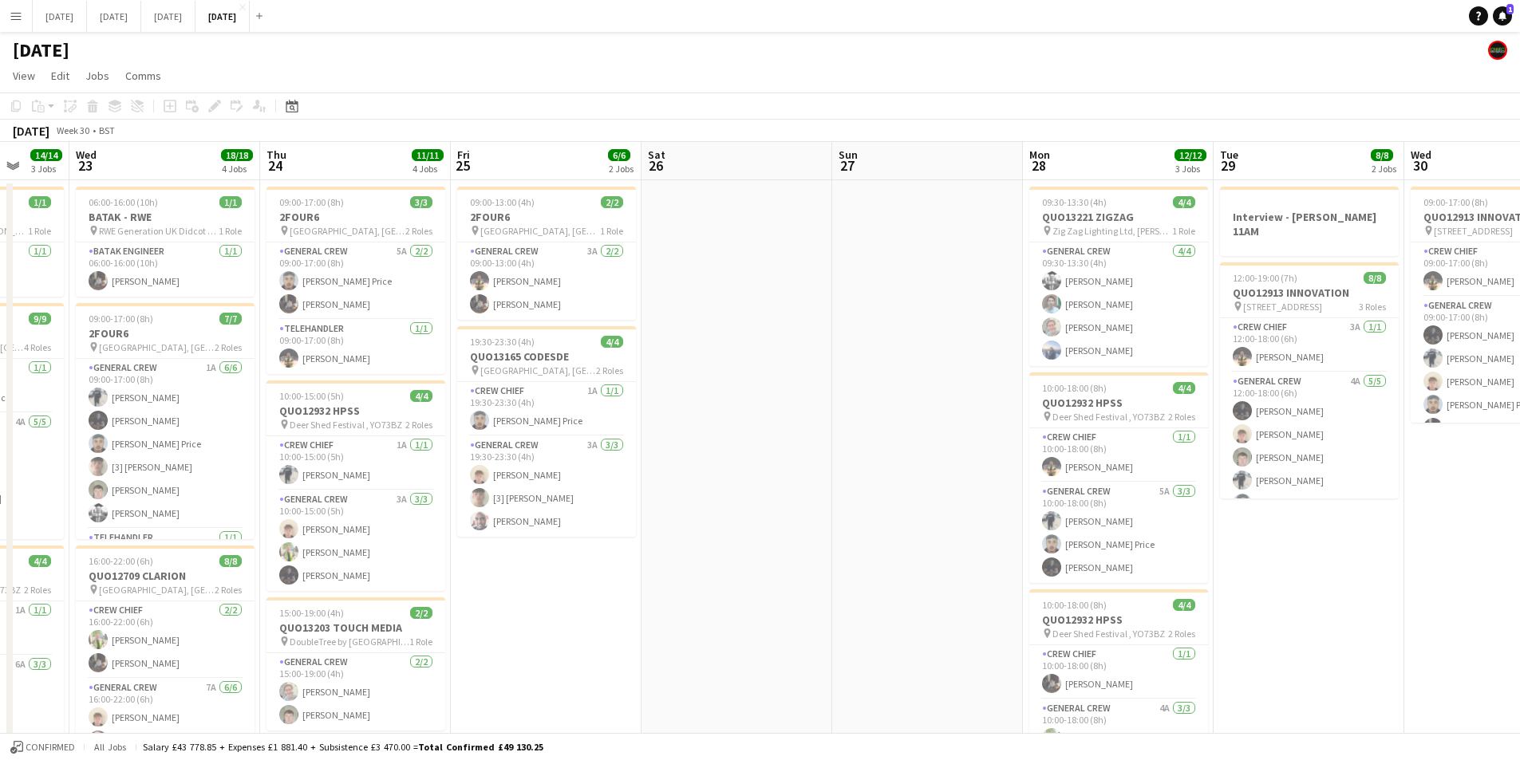
drag, startPoint x: 820, startPoint y: 454, endPoint x: 1071, endPoint y: 428, distance: 251.9
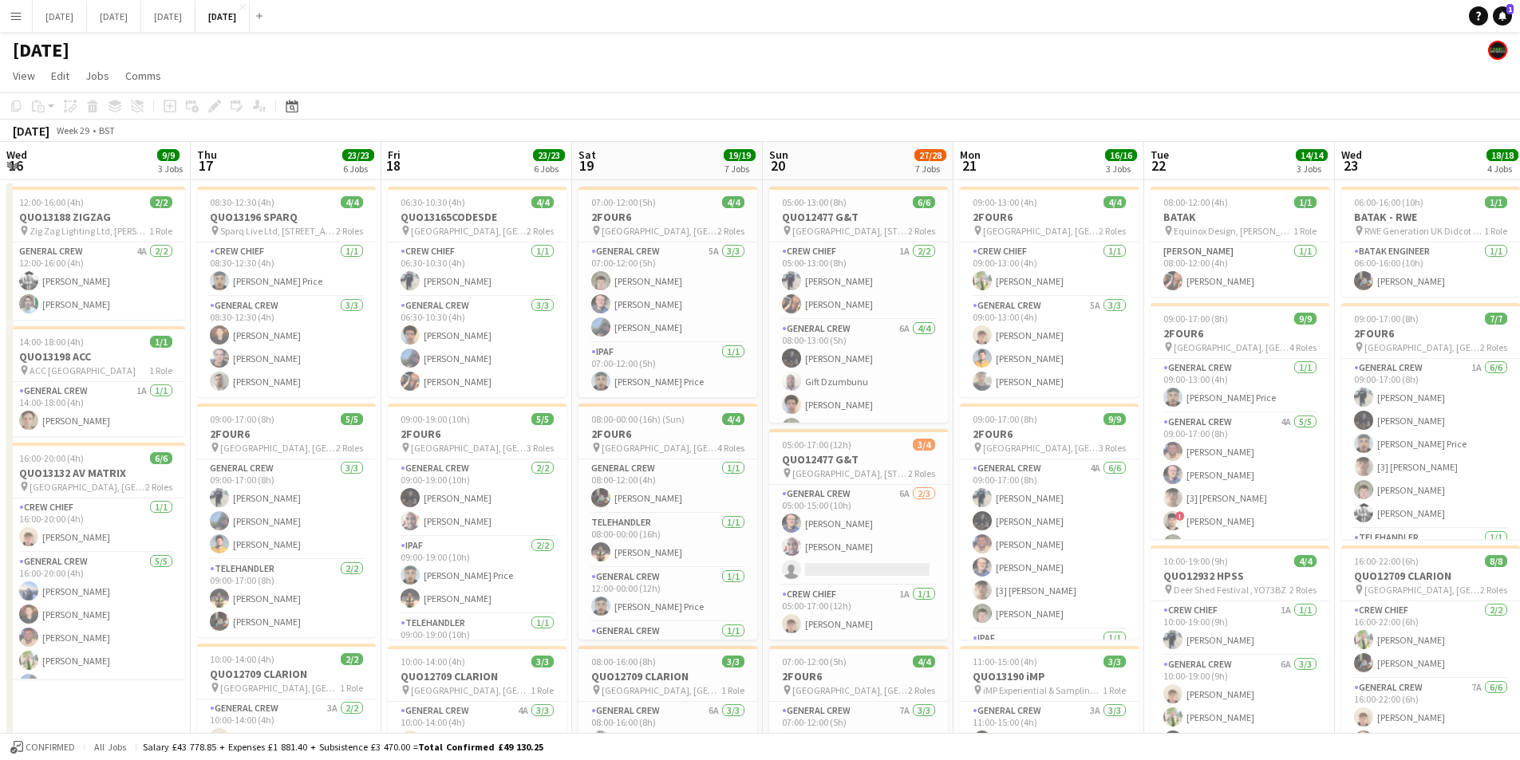
scroll to position [0, 108]
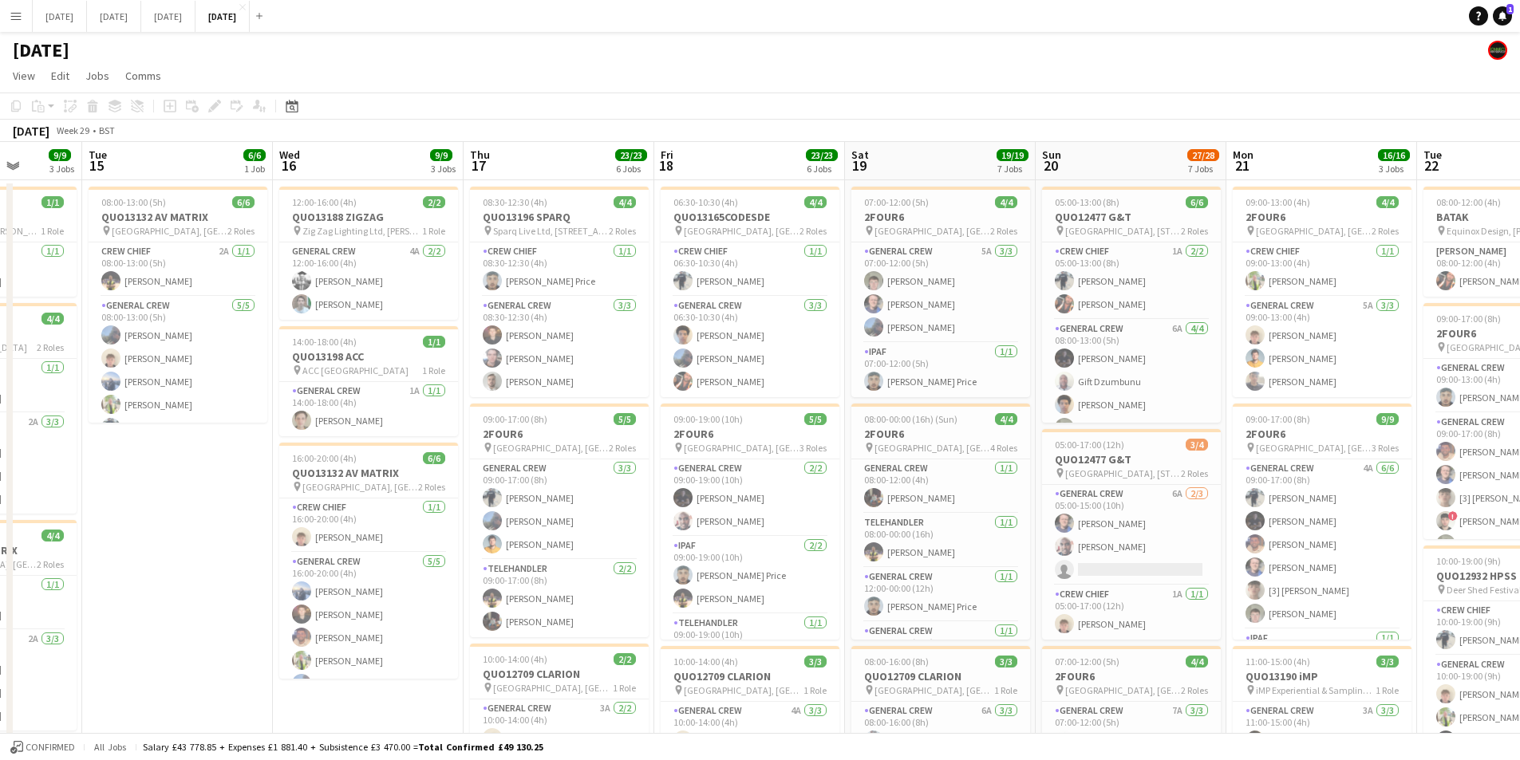
drag, startPoint x: 548, startPoint y: 487, endPoint x: 742, endPoint y: 495, distance: 194.0
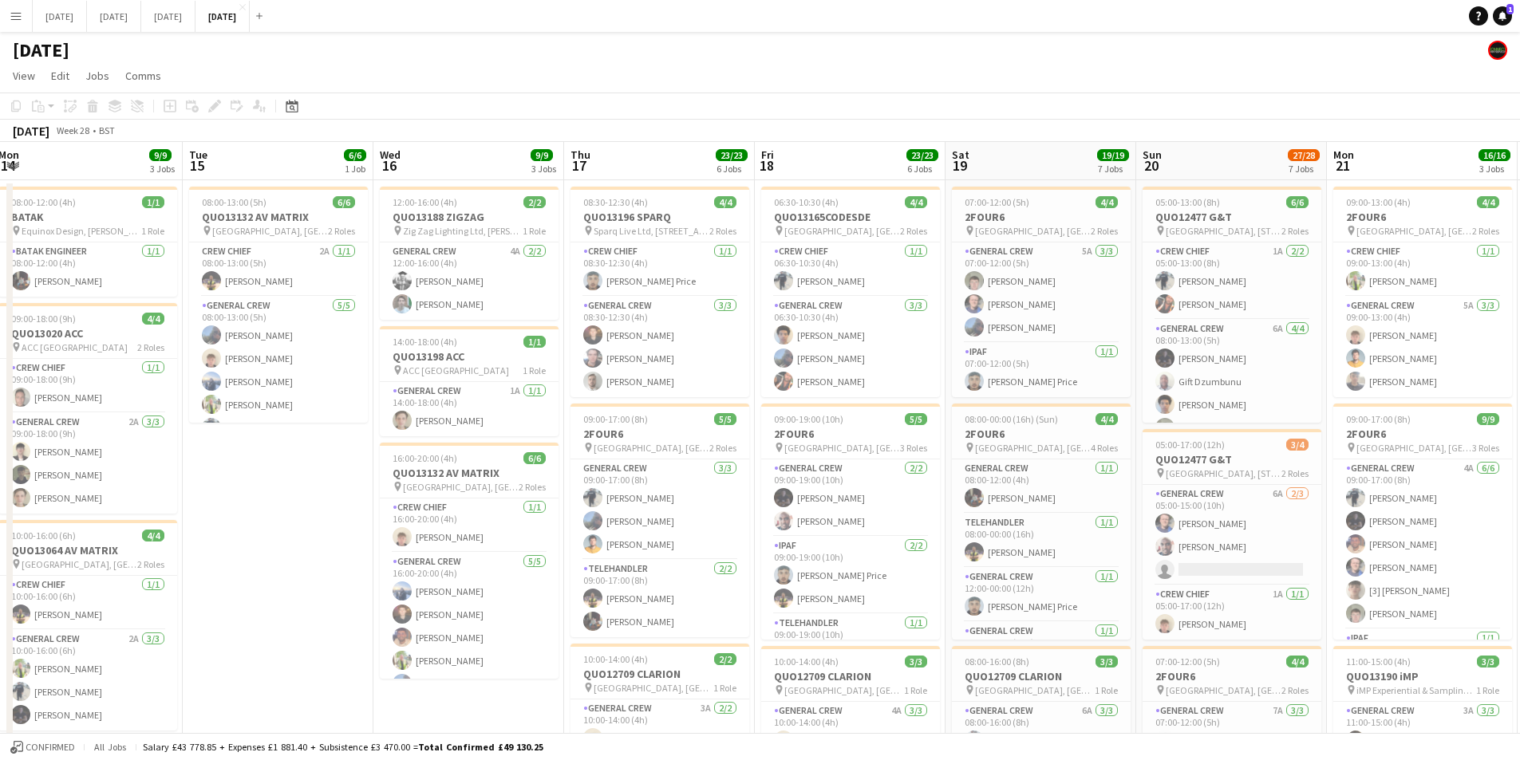
scroll to position [0, 215]
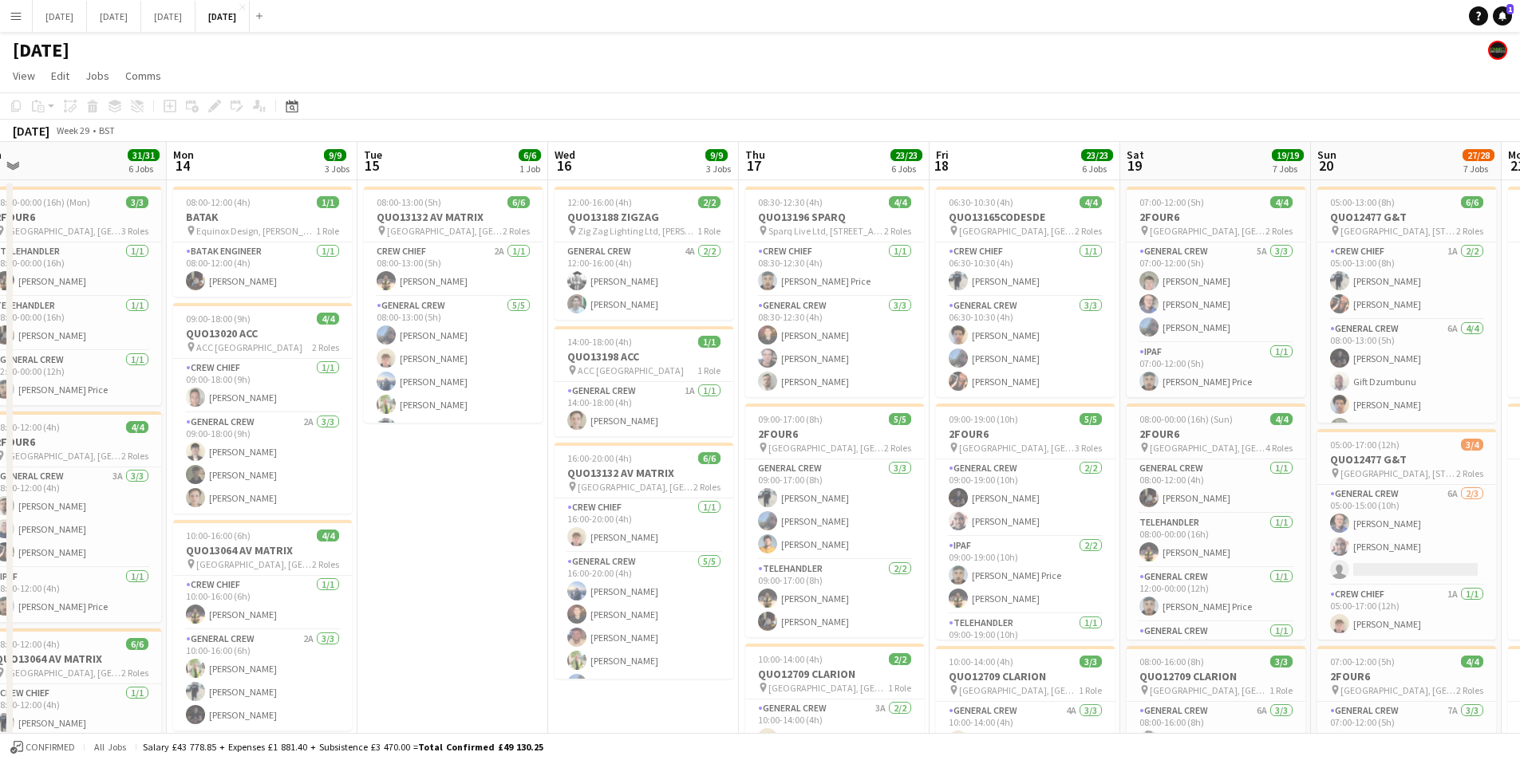
drag, startPoint x: 242, startPoint y: 502, endPoint x: 761, endPoint y: 550, distance: 521.5
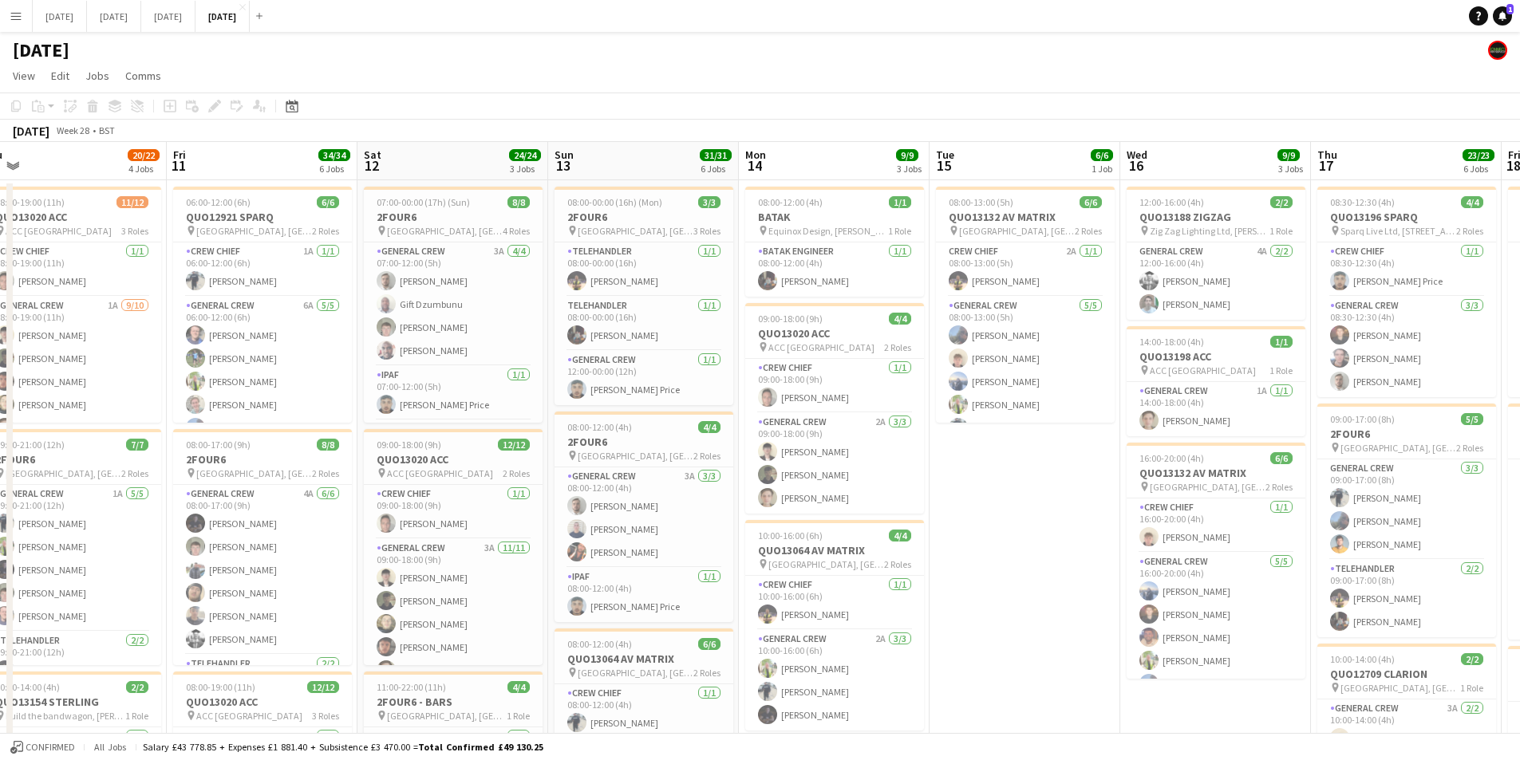
scroll to position [0, 19]
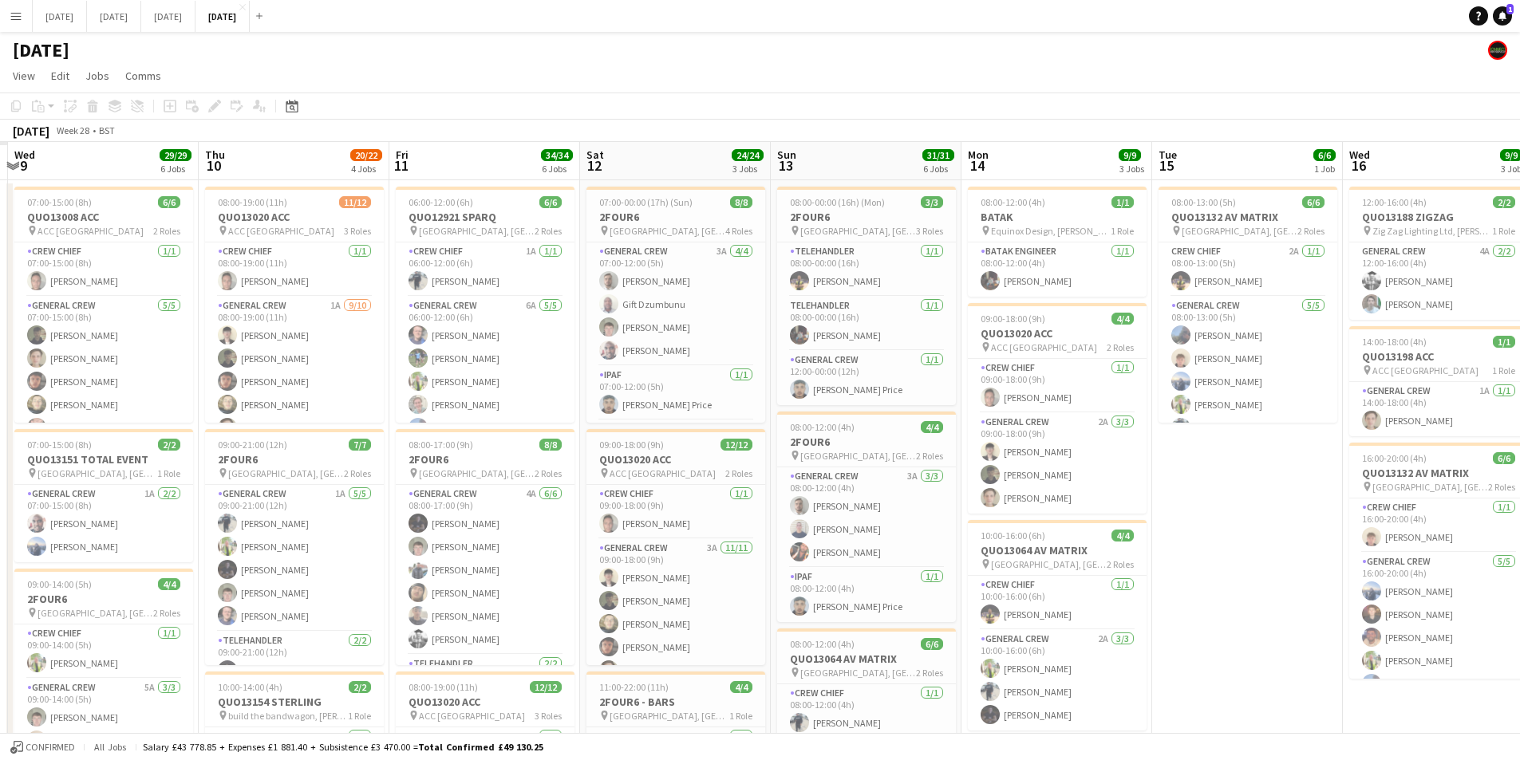
drag, startPoint x: 396, startPoint y: 512, endPoint x: 760, endPoint y: 511, distance: 364.5
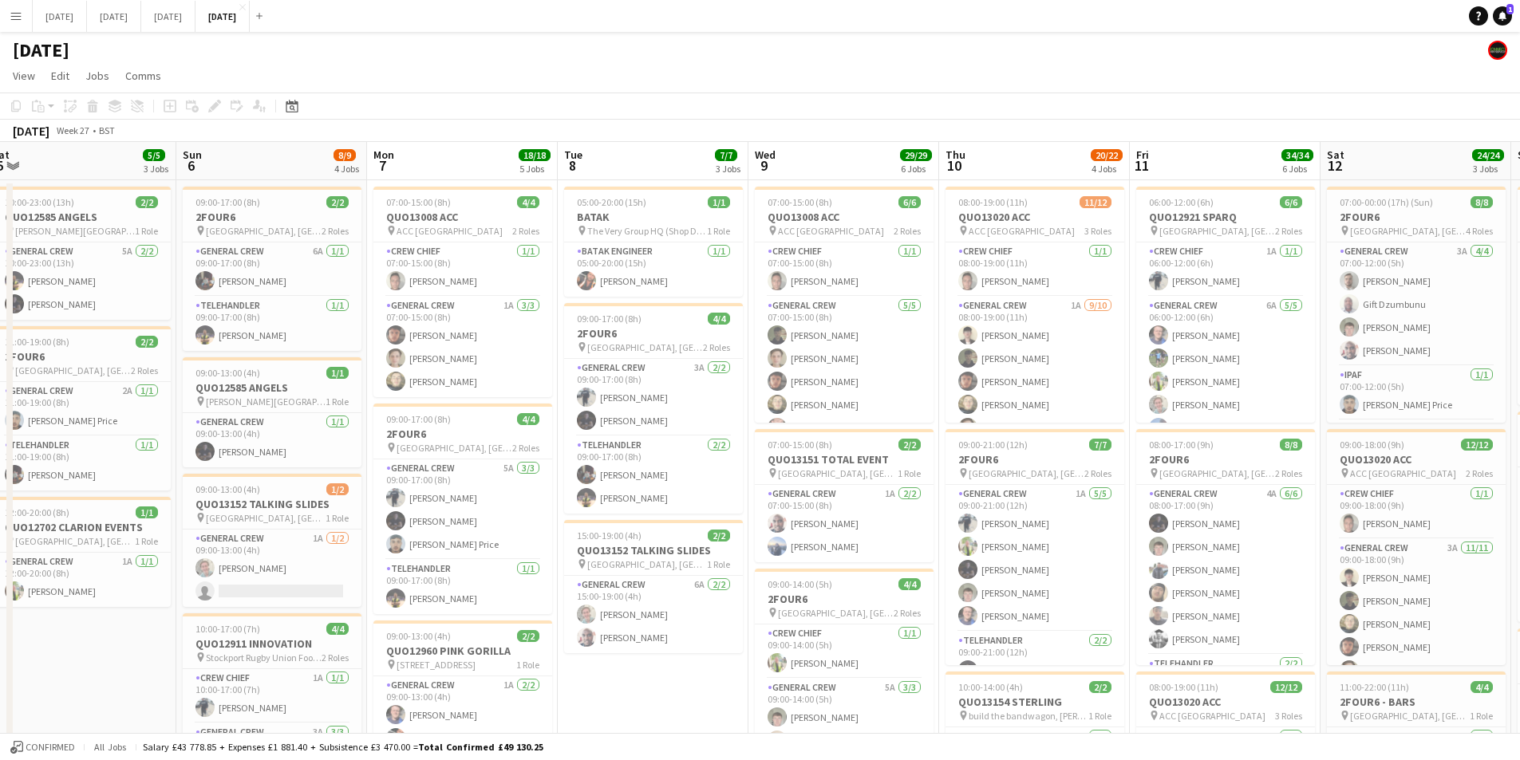
scroll to position [0, 491]
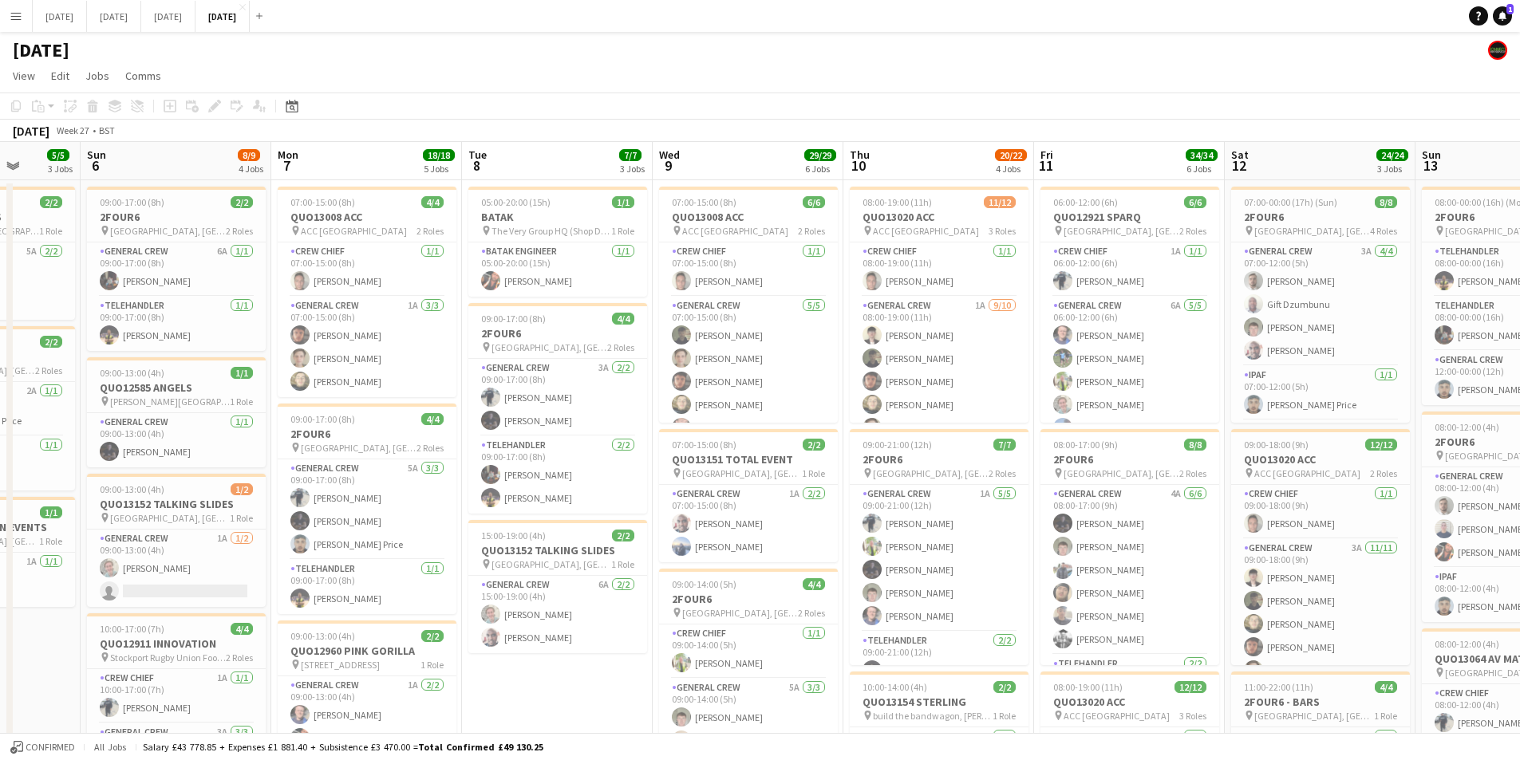
drag, startPoint x: 333, startPoint y: 478, endPoint x: 534, endPoint y: 493, distance: 201.6
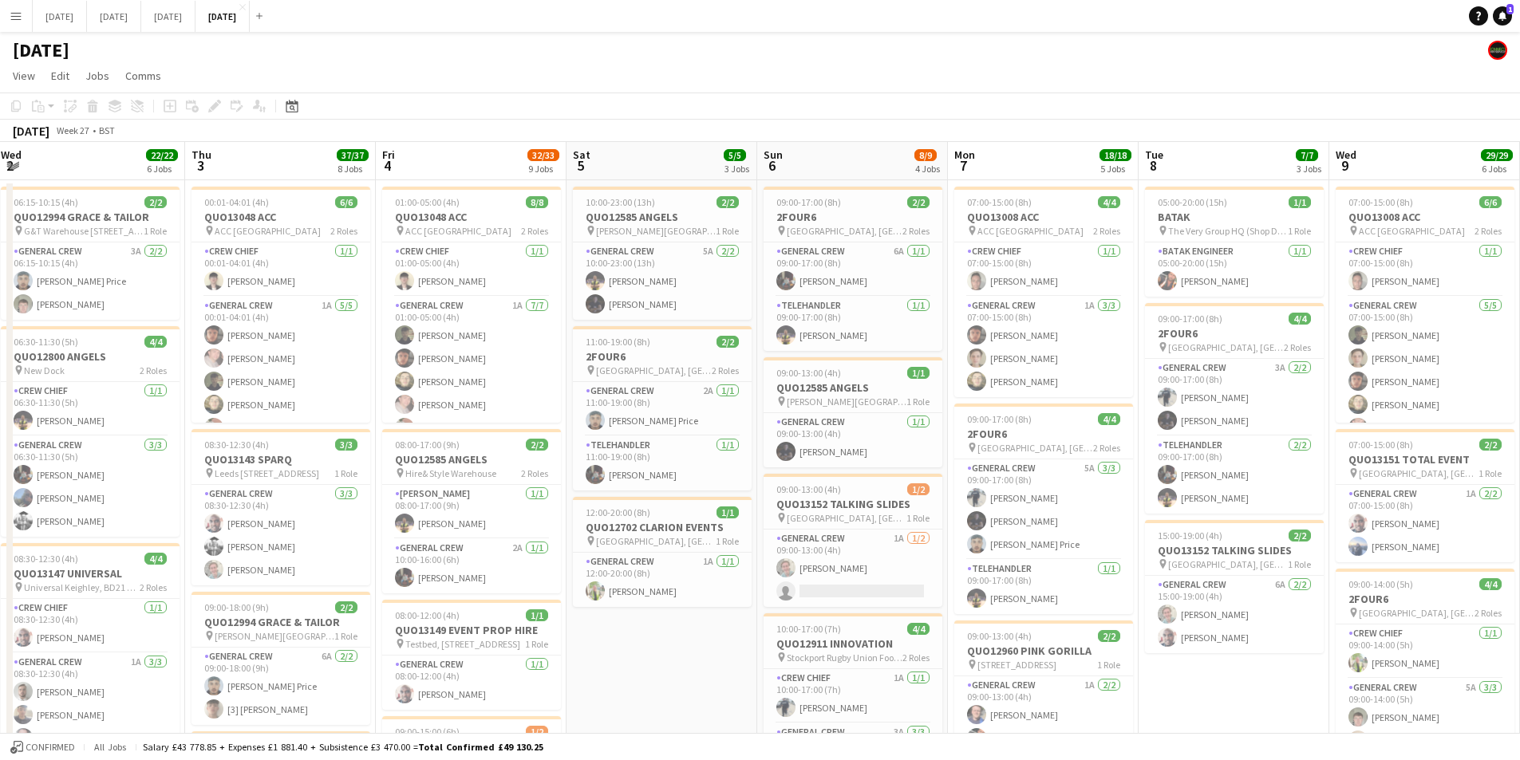
scroll to position [0, 377]
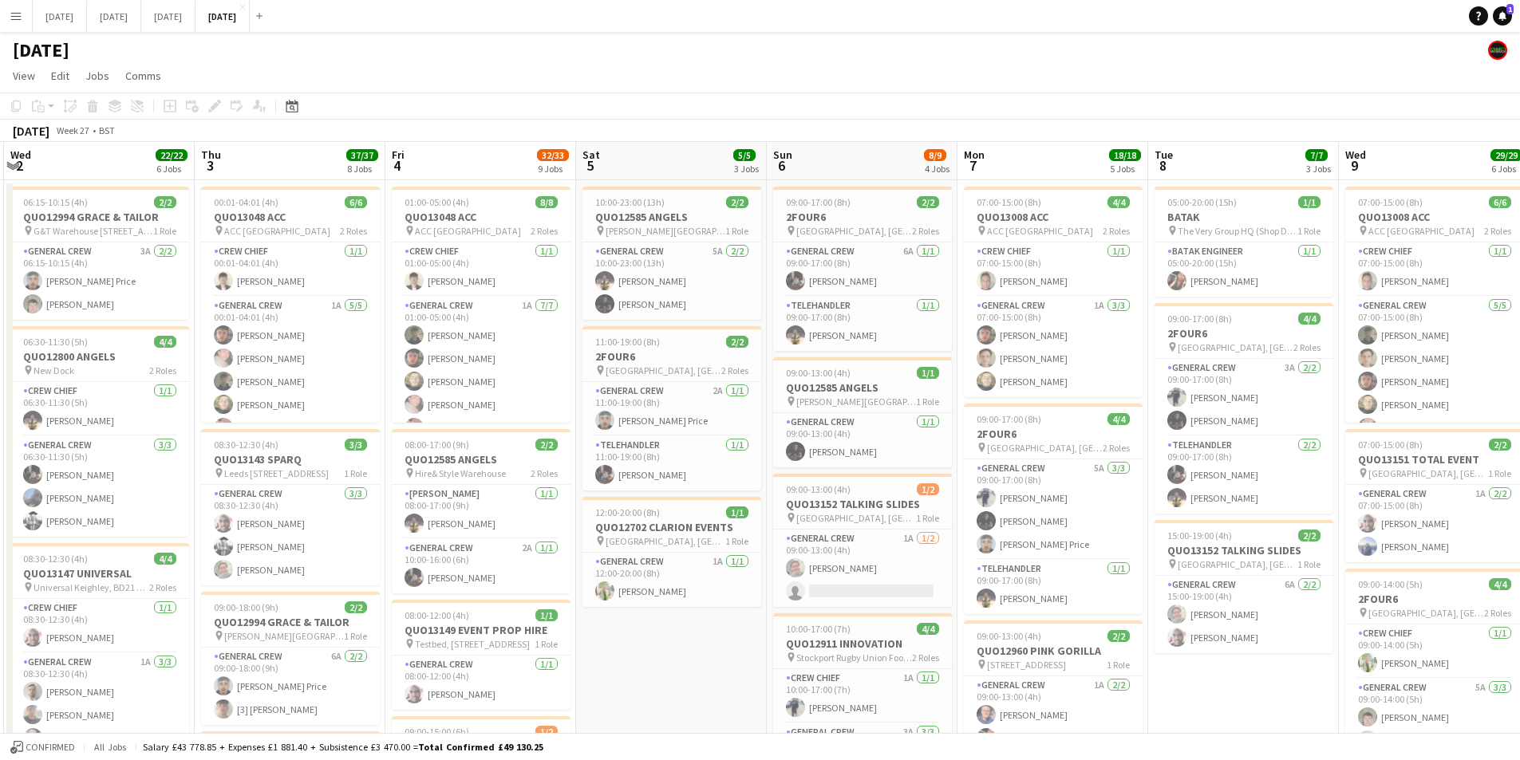
drag, startPoint x: 212, startPoint y: 523, endPoint x: 736, endPoint y: 570, distance: 526.2
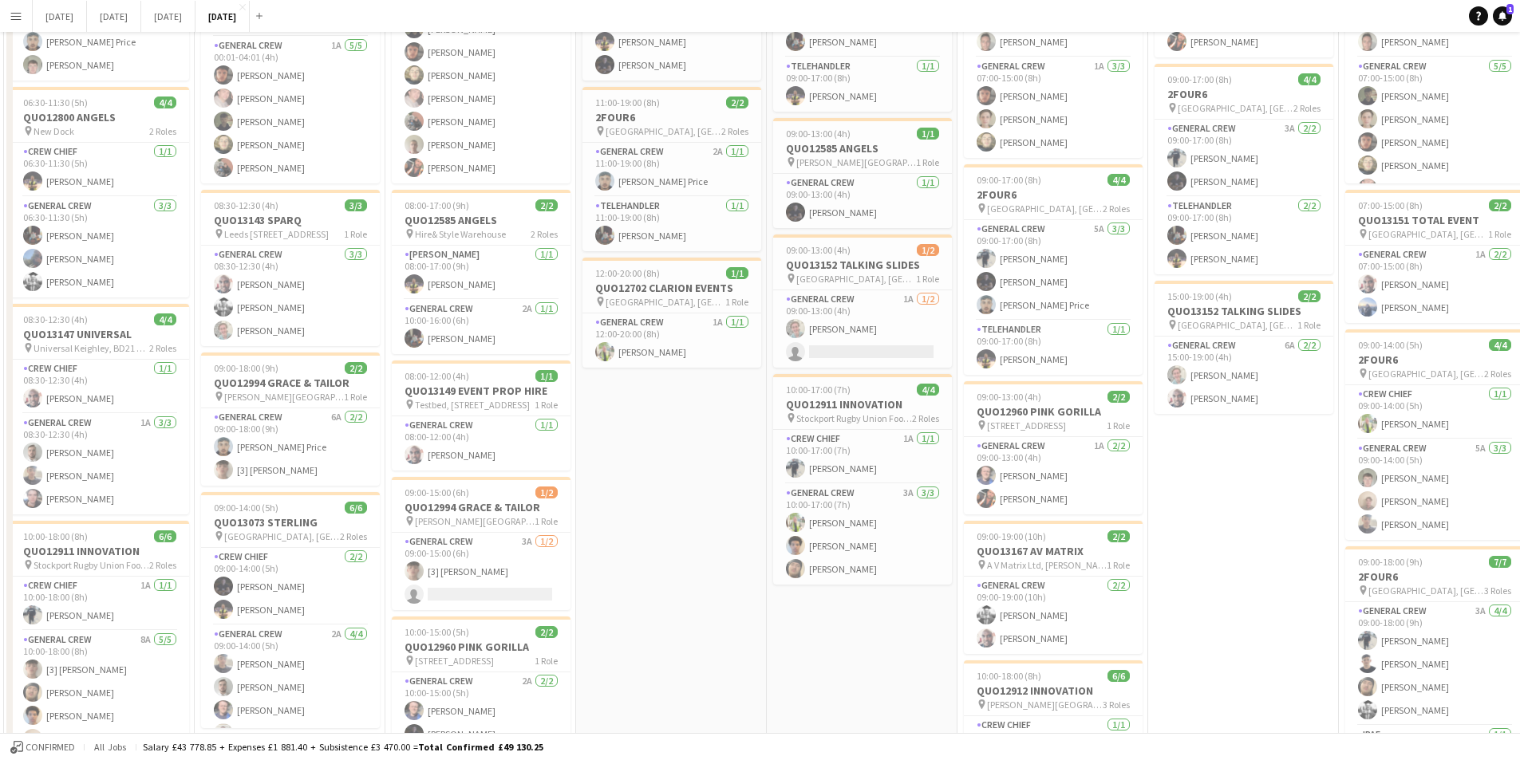
scroll to position [0, 0]
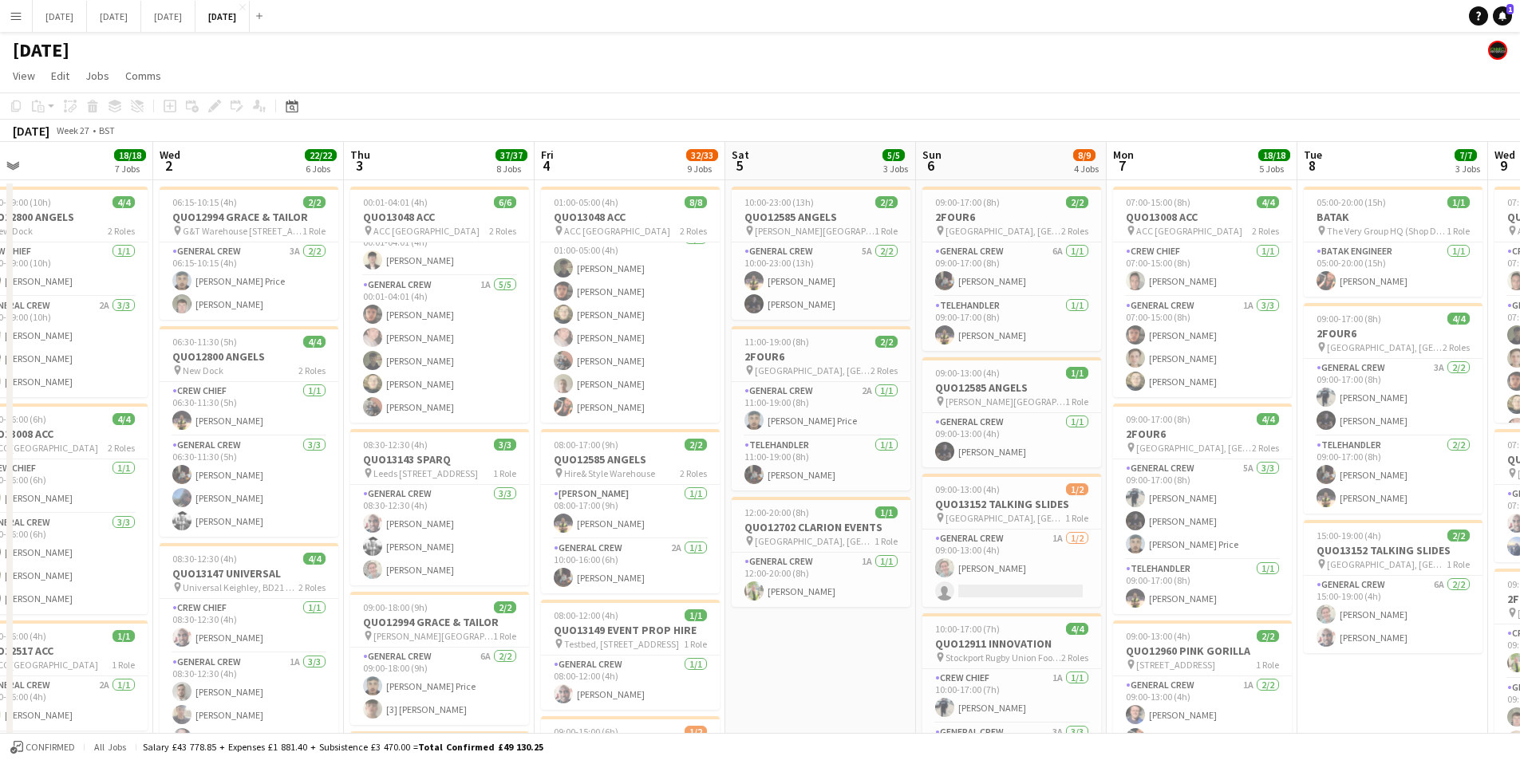
drag, startPoint x: 698, startPoint y: 617, endPoint x: 760, endPoint y: 597, distance: 65.1
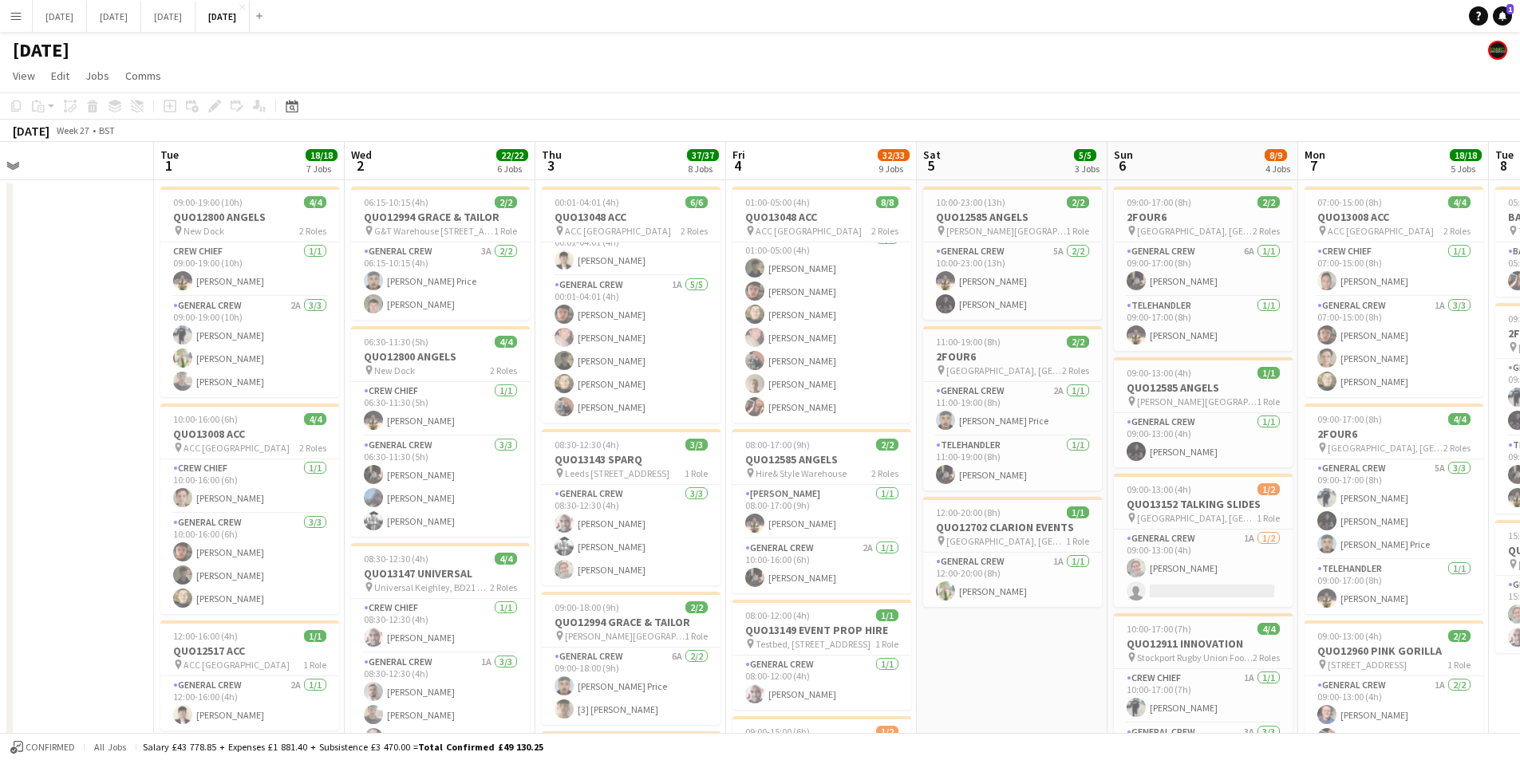
scroll to position [0, 389]
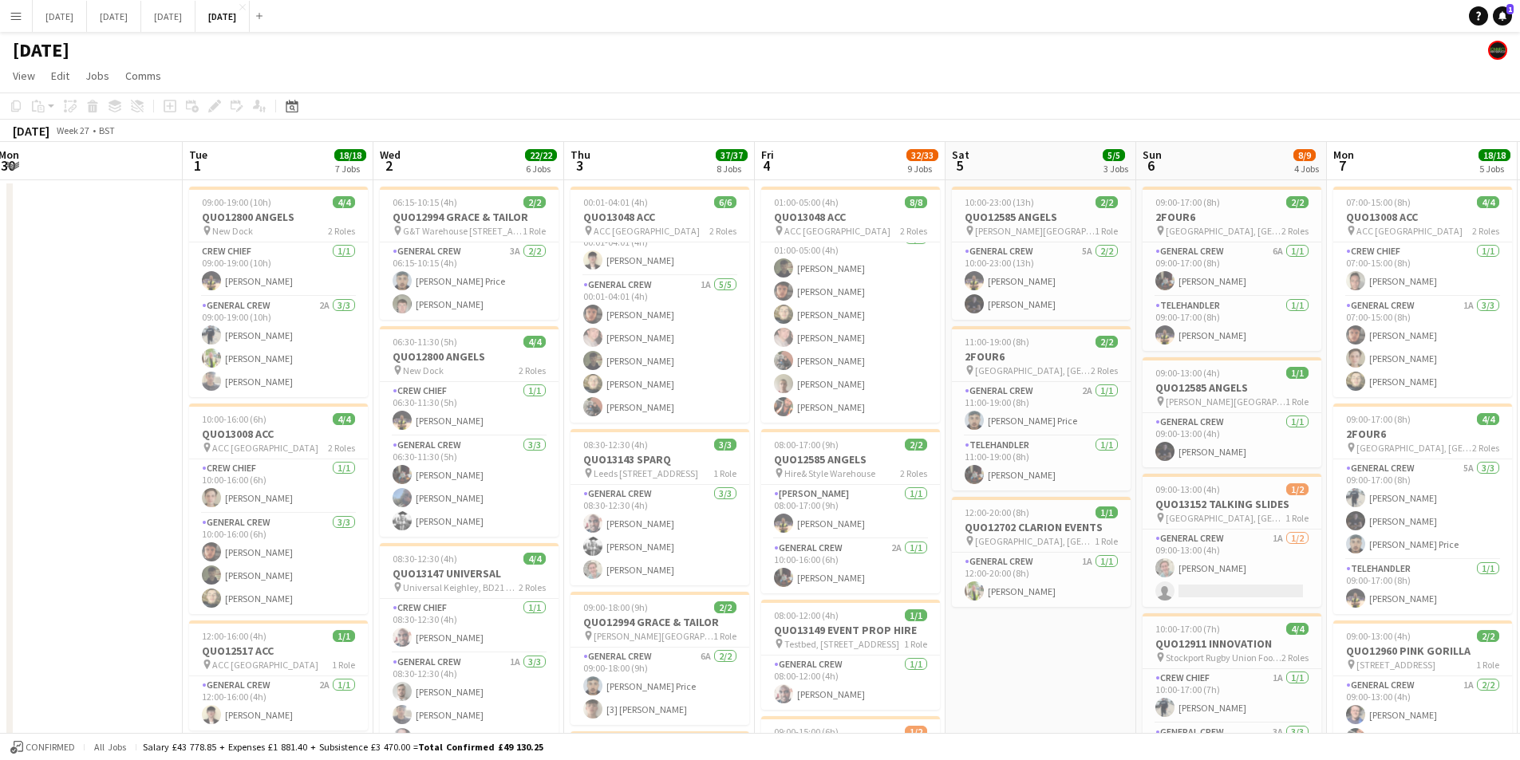
drag, startPoint x: 204, startPoint y: 408, endPoint x: 424, endPoint y: 458, distance: 225.1
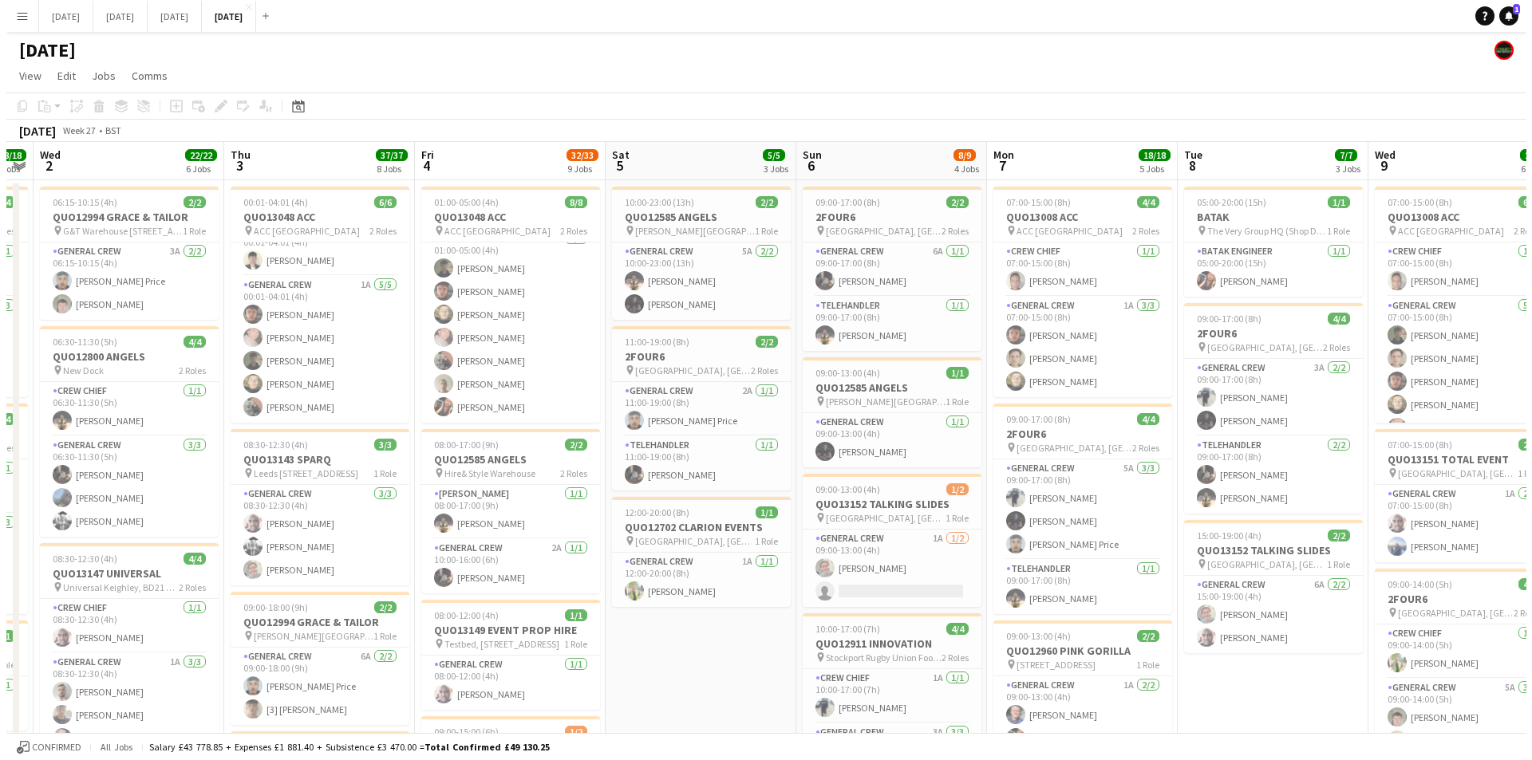
scroll to position [0, 552]
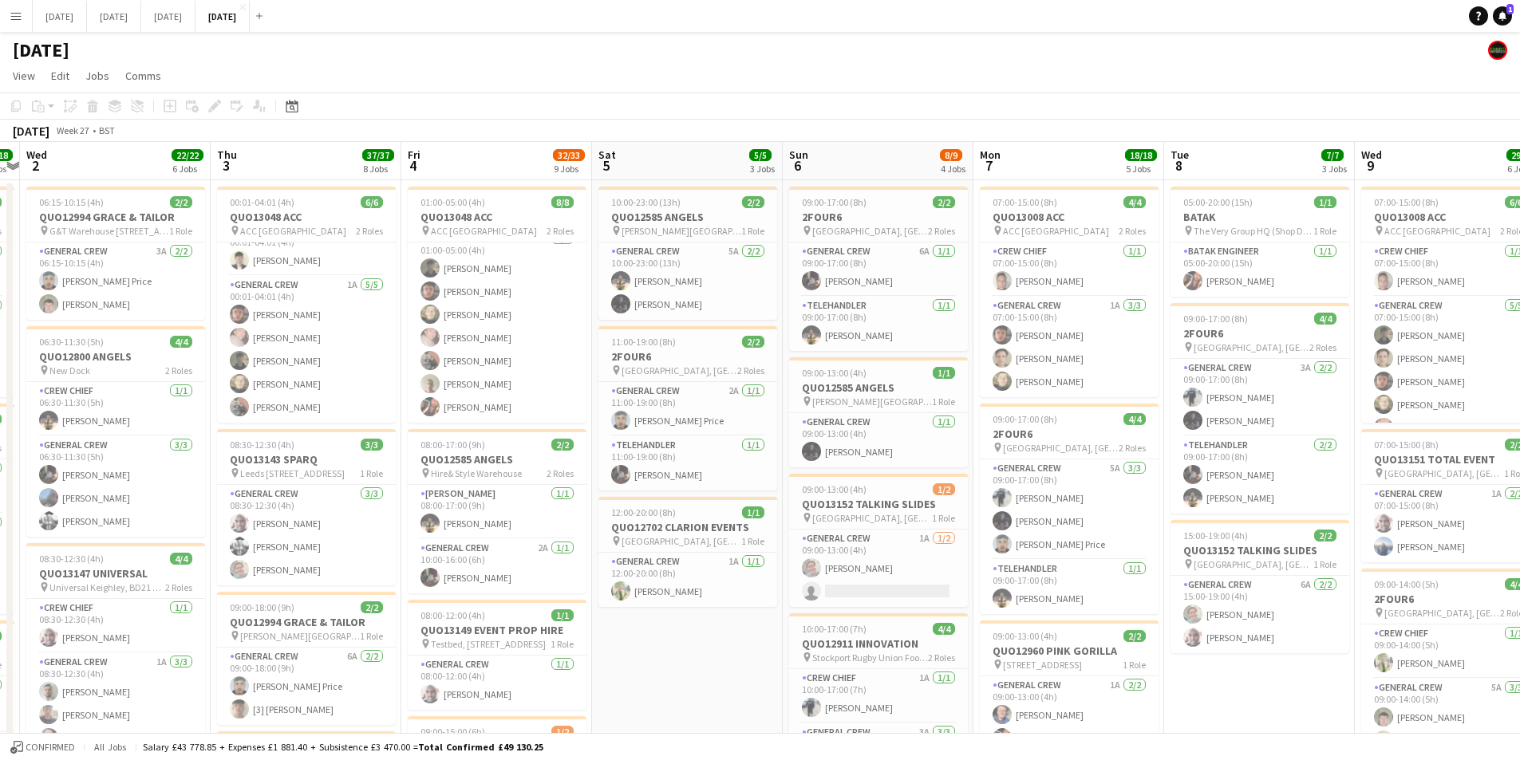
drag, startPoint x: 1062, startPoint y: 616, endPoint x: 708, endPoint y: 612, distance: 353.4
click at [57, 29] on button "[DATE] Close" at bounding box center [60, 16] width 54 height 31
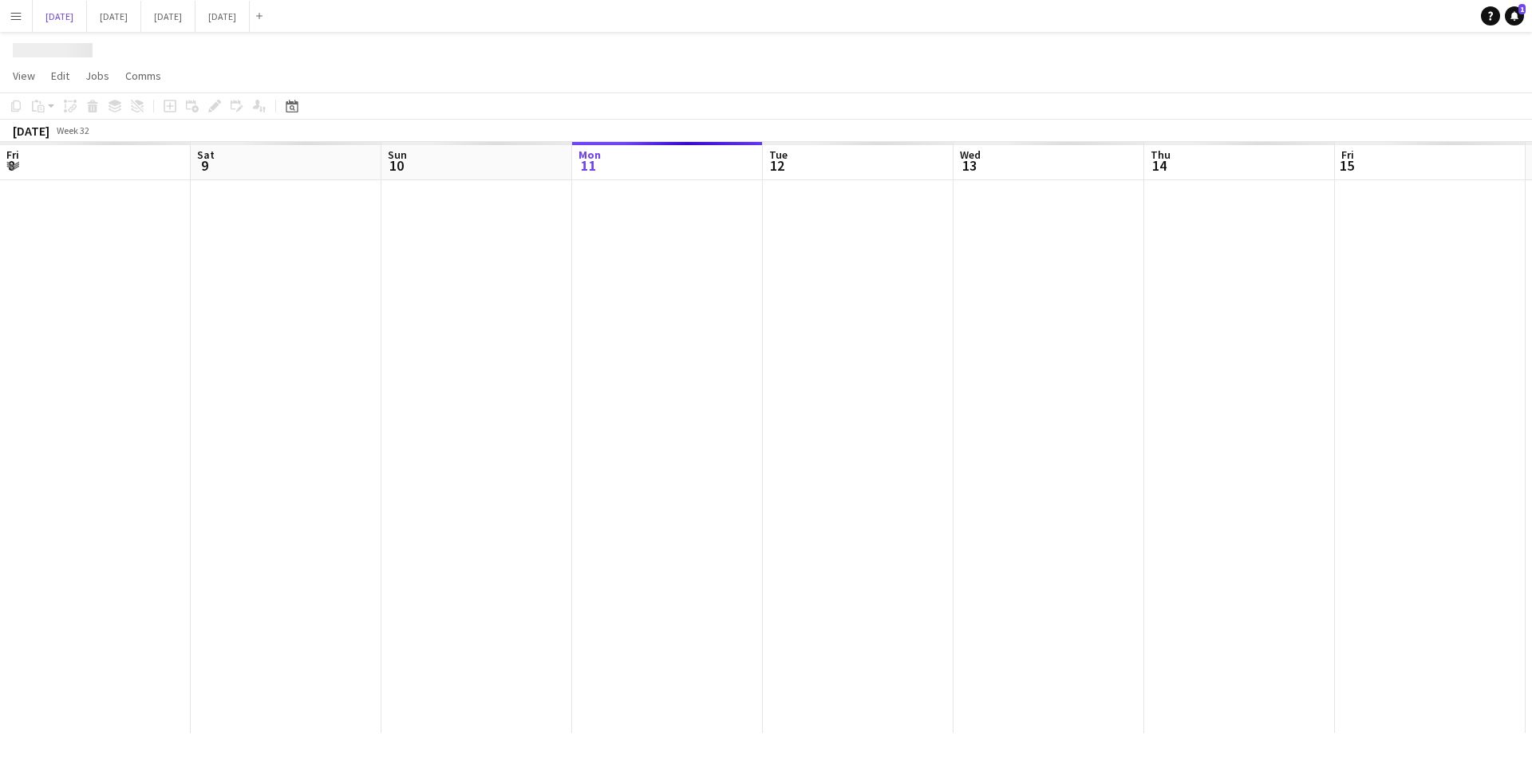
scroll to position [0, 510]
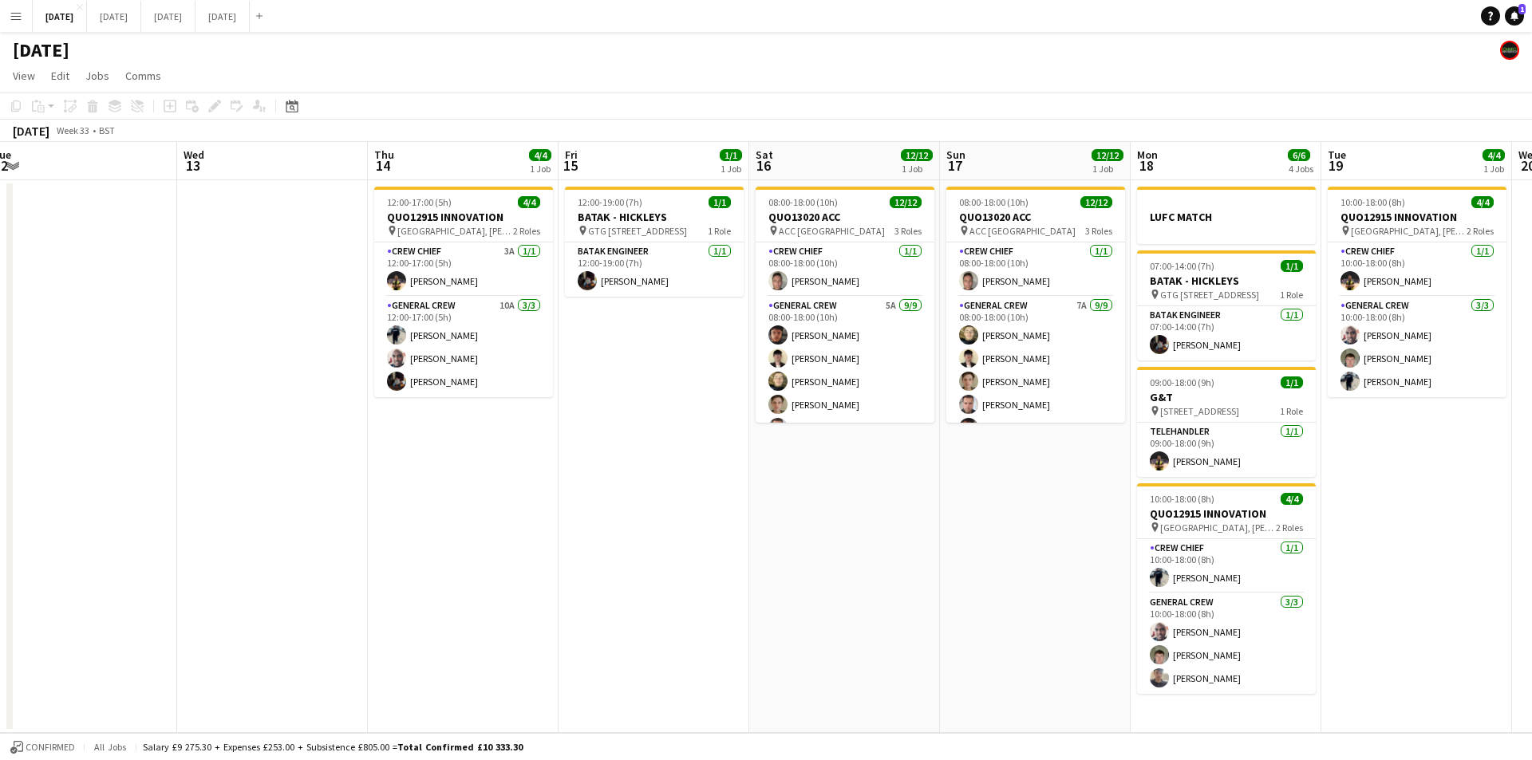
drag, startPoint x: 935, startPoint y: 517, endPoint x: 808, endPoint y: 503, distance: 127.6
click at [808, 503] on app-calendar-viewport "Fri 8 4/4 1 Job Sat 9 Sun 10 Mon 11 Tue 12 Wed 13 Thu 14 4/4 1 Job Fri 15 1/1 1…" at bounding box center [766, 437] width 1532 height 591
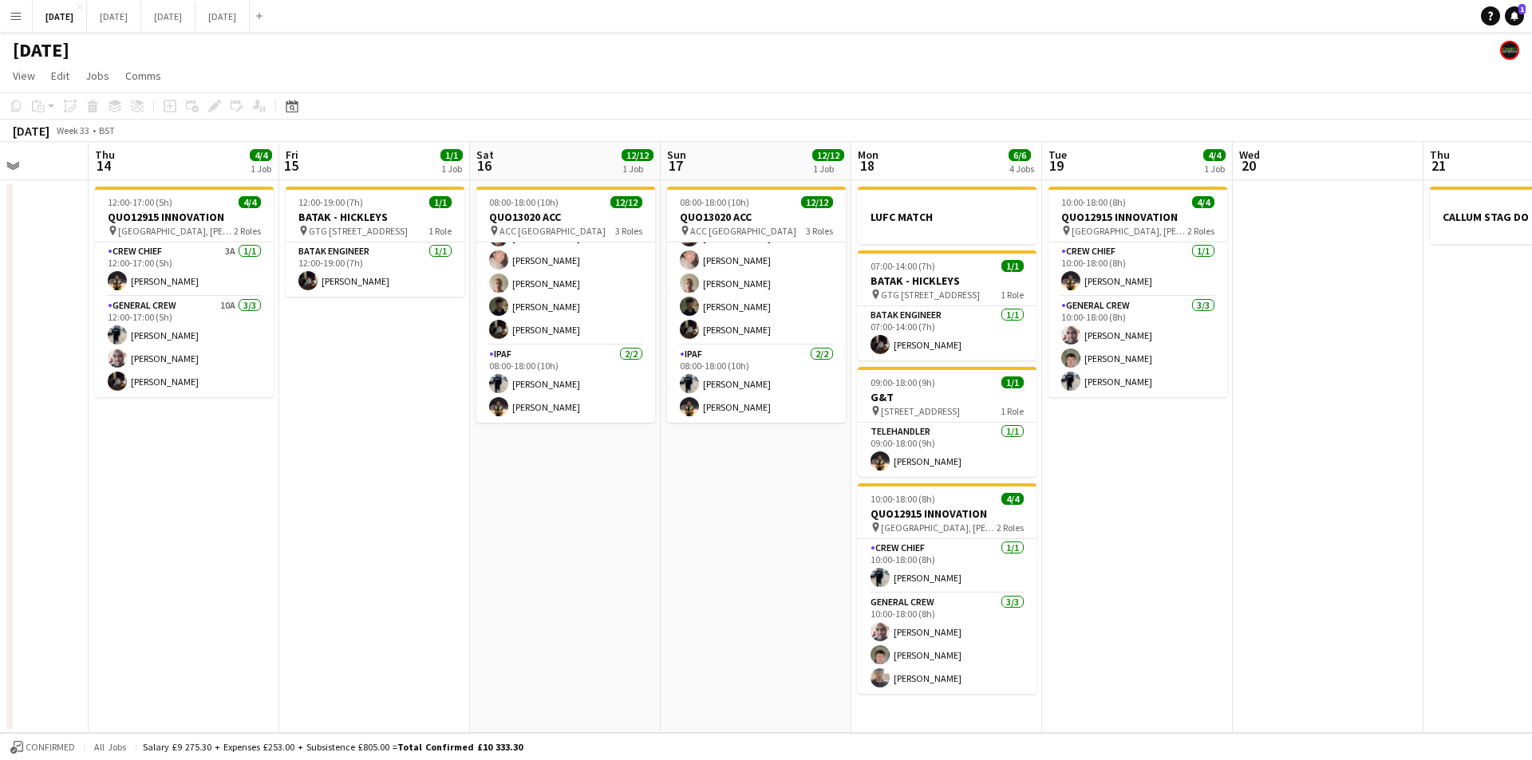
scroll to position [0, 830]
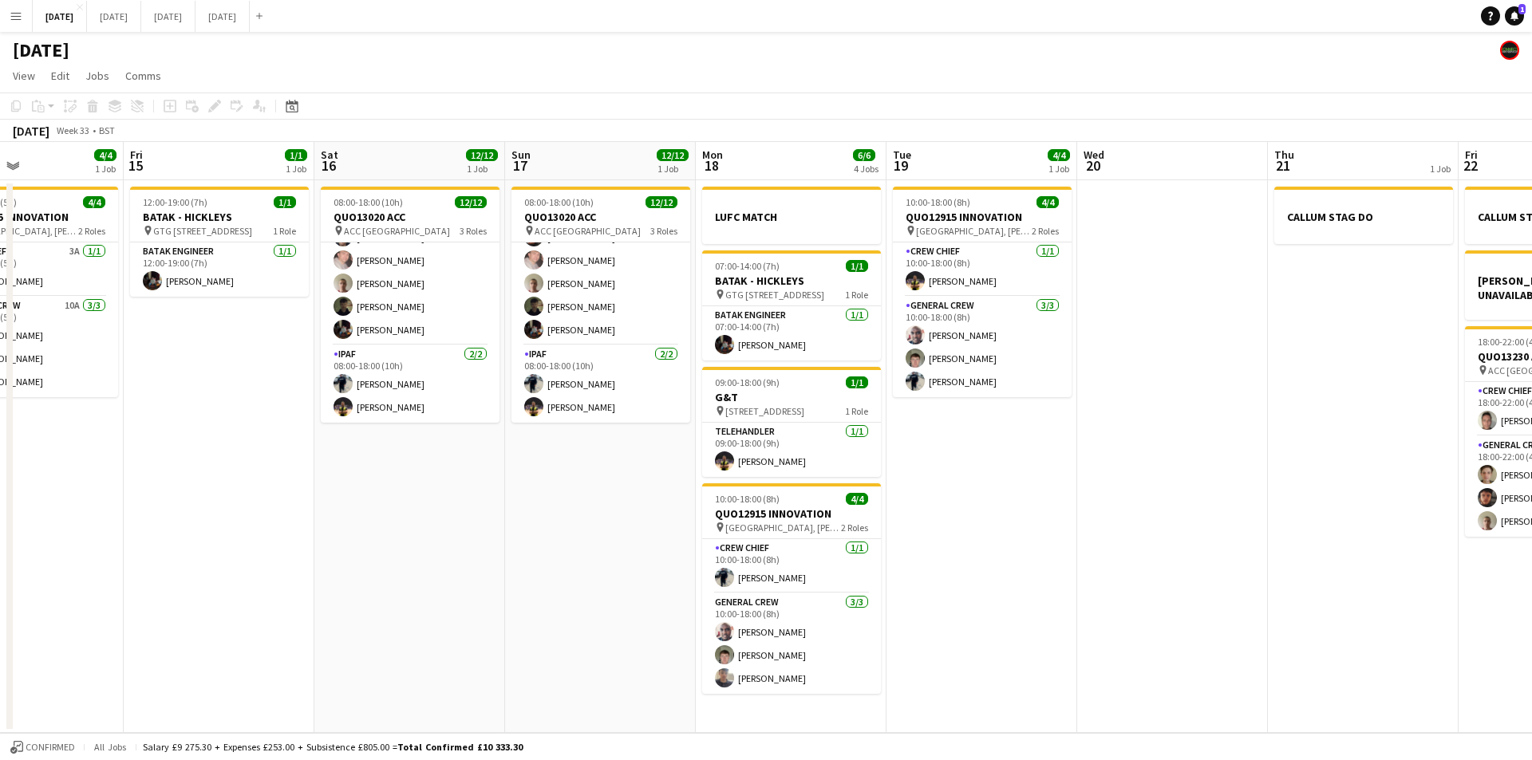
drag, startPoint x: 998, startPoint y: 507, endPoint x: 649, endPoint y: 450, distance: 354.1
click at [649, 450] on app-calendar-viewport "Sun 10 Mon 11 Tue 12 Wed 13 Thu 14 4/4 1 Job Fri 15 1/1 1 Job Sat 16 12/12 1 Jo…" at bounding box center [766, 437] width 1532 height 591
drag, startPoint x: 1186, startPoint y: 542, endPoint x: 958, endPoint y: 487, distance: 234.9
click at [956, 484] on app-calendar-viewport "Sun 10 Mon 11 Tue 12 Wed 13 Thu 14 4/4 1 Job Fri 15 1/1 1 Job Sat 16 12/12 1 Jo…" at bounding box center [766, 437] width 1532 height 591
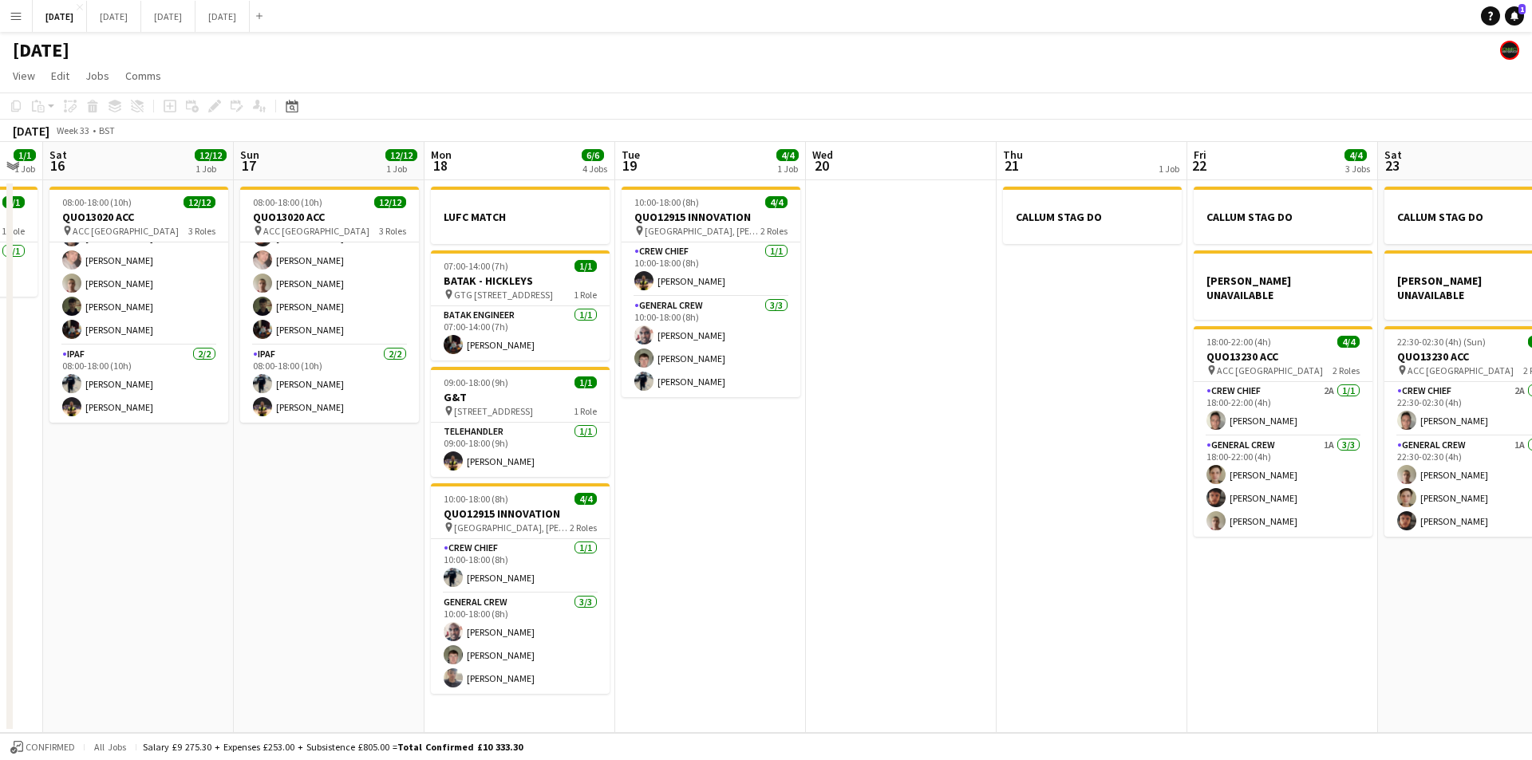
scroll to position [0, 721]
drag, startPoint x: 1191, startPoint y: 576, endPoint x: 939, endPoint y: 568, distance: 252.2
click at [935, 566] on app-calendar-viewport "Tue 12 Wed 13 Thu 14 4/4 1 Job Fri 15 1/1 1 Job Sat 16 12/12 1 Job Sun 17 12/12…" at bounding box center [766, 437] width 1532 height 591
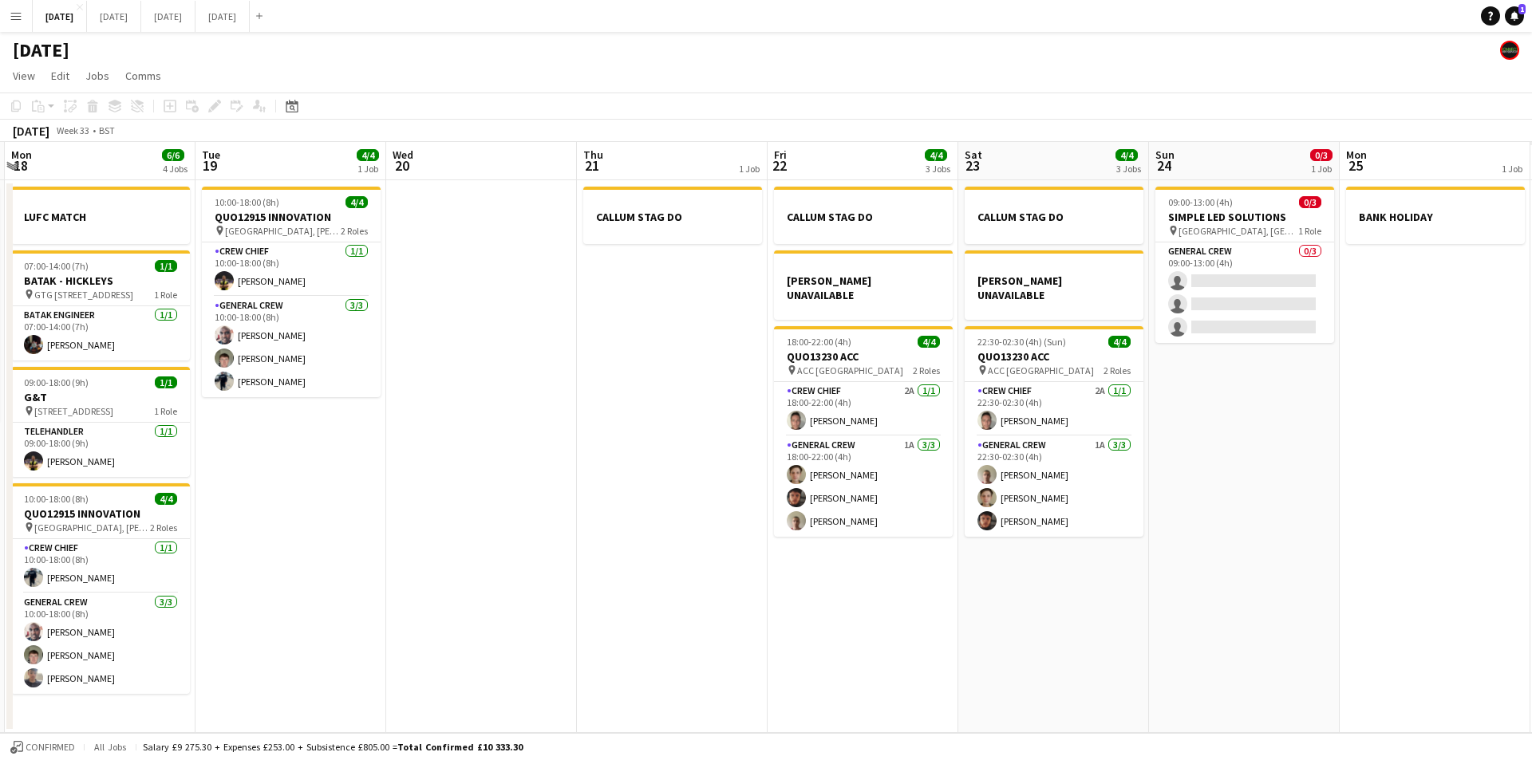
click at [956, 578] on app-calendar-viewport "Thu 14 4/4 1 Job Fri 15 1/1 1 Job Sat 16 12/12 1 Job Sun 17 12/12 1 Job Mon 18 …" at bounding box center [766, 437] width 1532 height 591
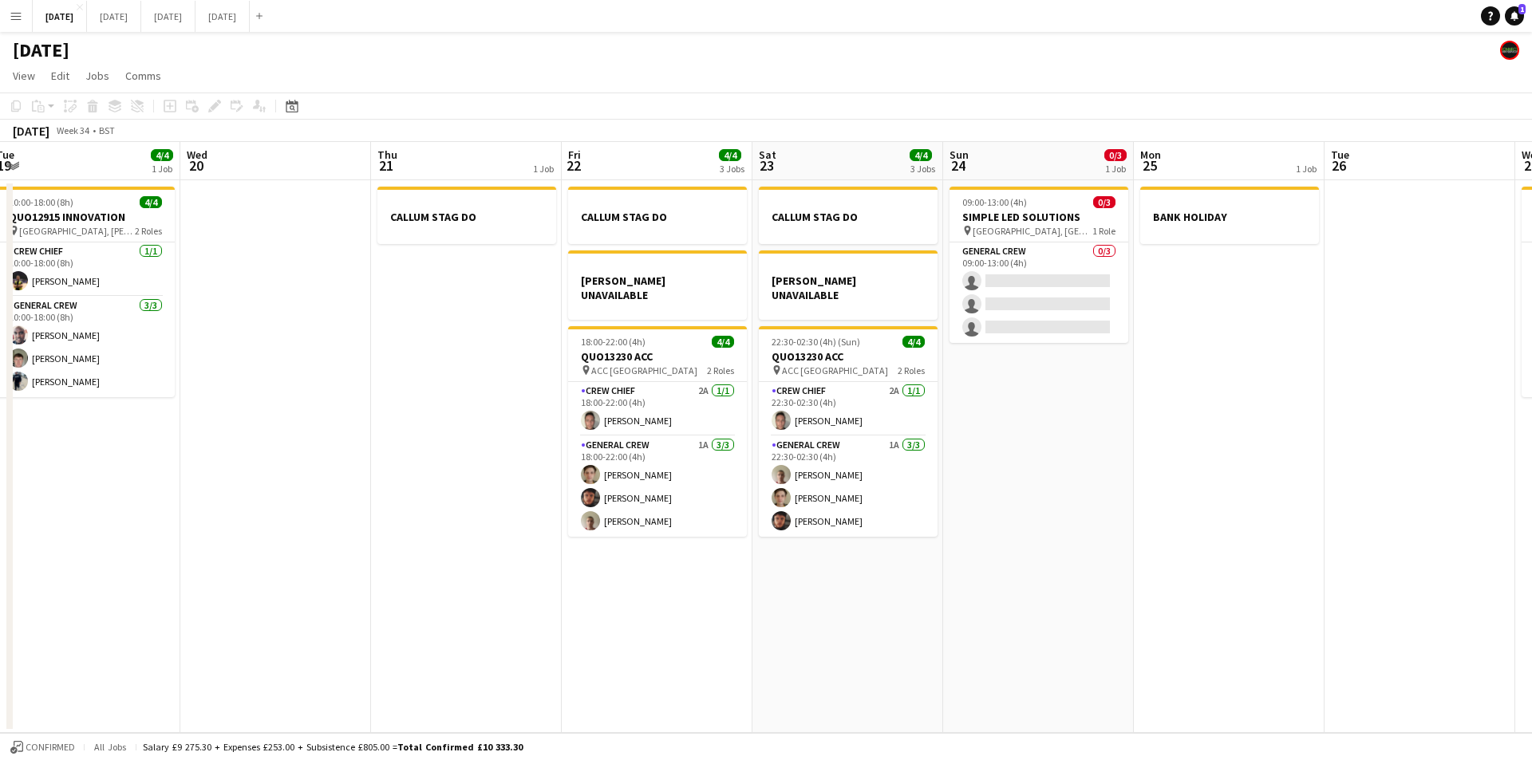
drag, startPoint x: 960, startPoint y: 596, endPoint x: 348, endPoint y: 578, distance: 612.1
click at [344, 577] on app-calendar-viewport "Sun 17 12/12 1 Job Mon 18 6/6 4 Jobs Tue 19 4/4 1 Job Wed 20 Thu 21 1 Job Fri 2…" at bounding box center [766, 437] width 1532 height 591
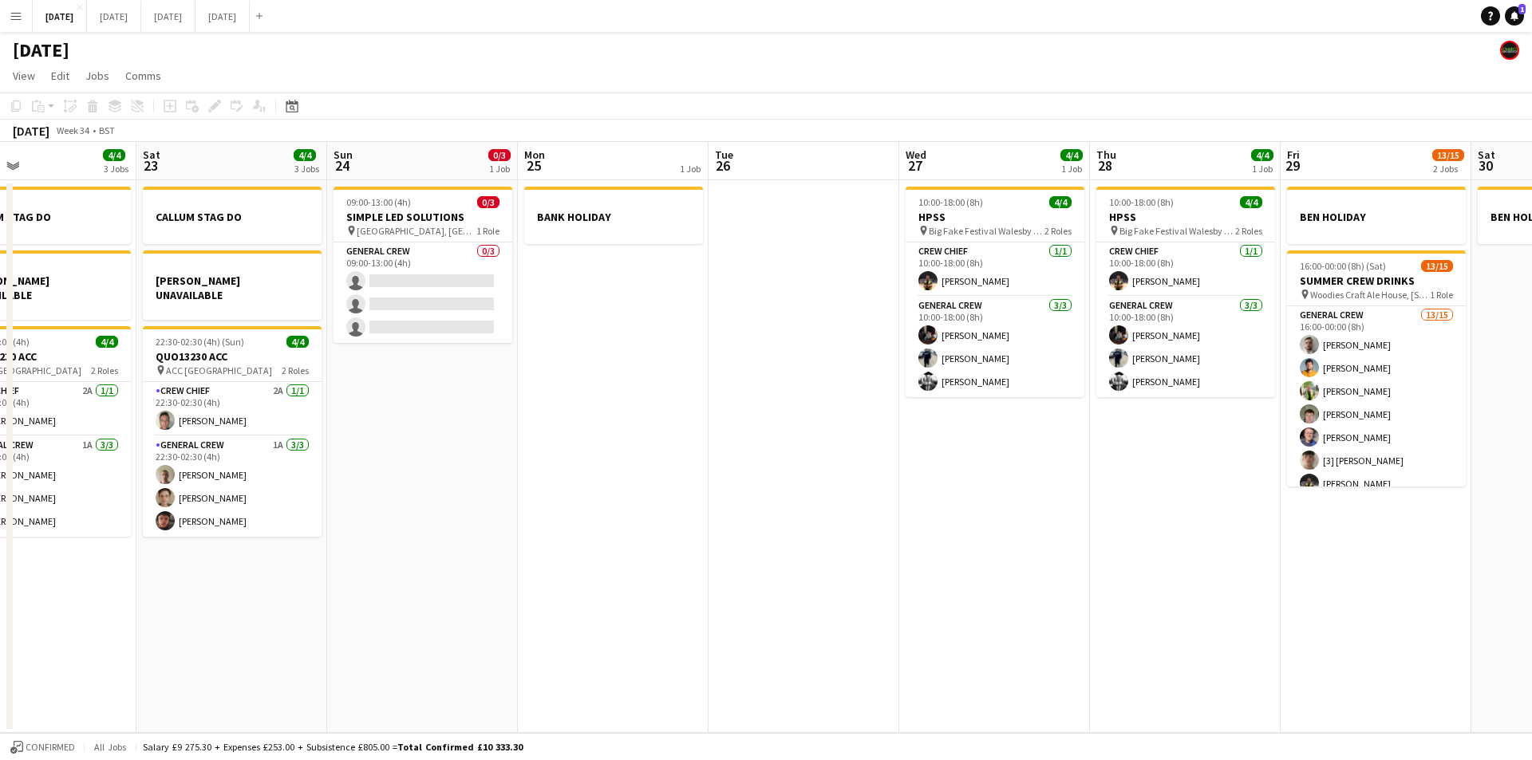
click at [678, 588] on app-calendar-viewport "Tue 19 4/4 1 Job Wed 20 Thu 21 1 Job Fri 22 4/4 3 Jobs Sat 23 4/4 3 Jobs Sun 24…" at bounding box center [766, 437] width 1532 height 591
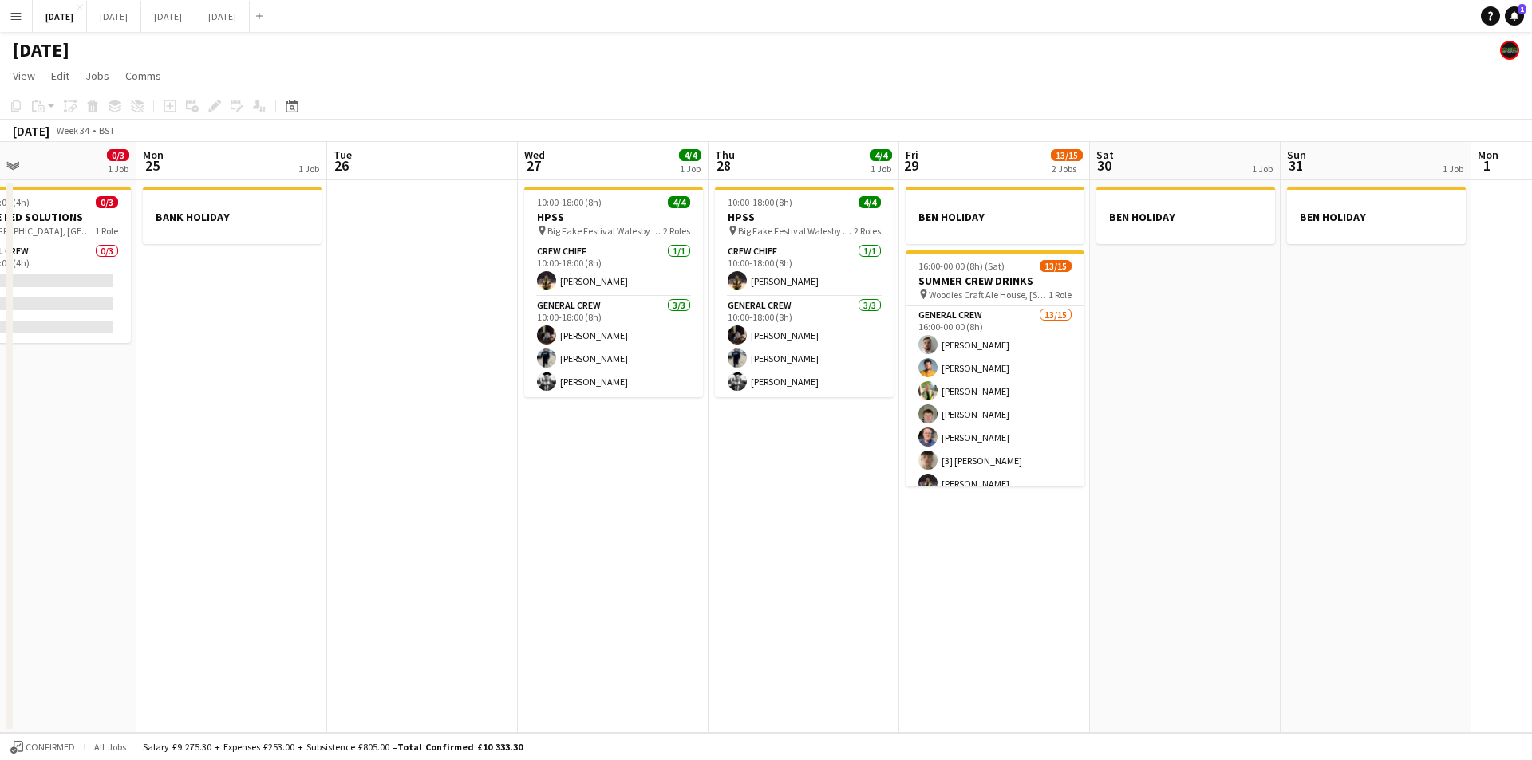
scroll to position [0, 479]
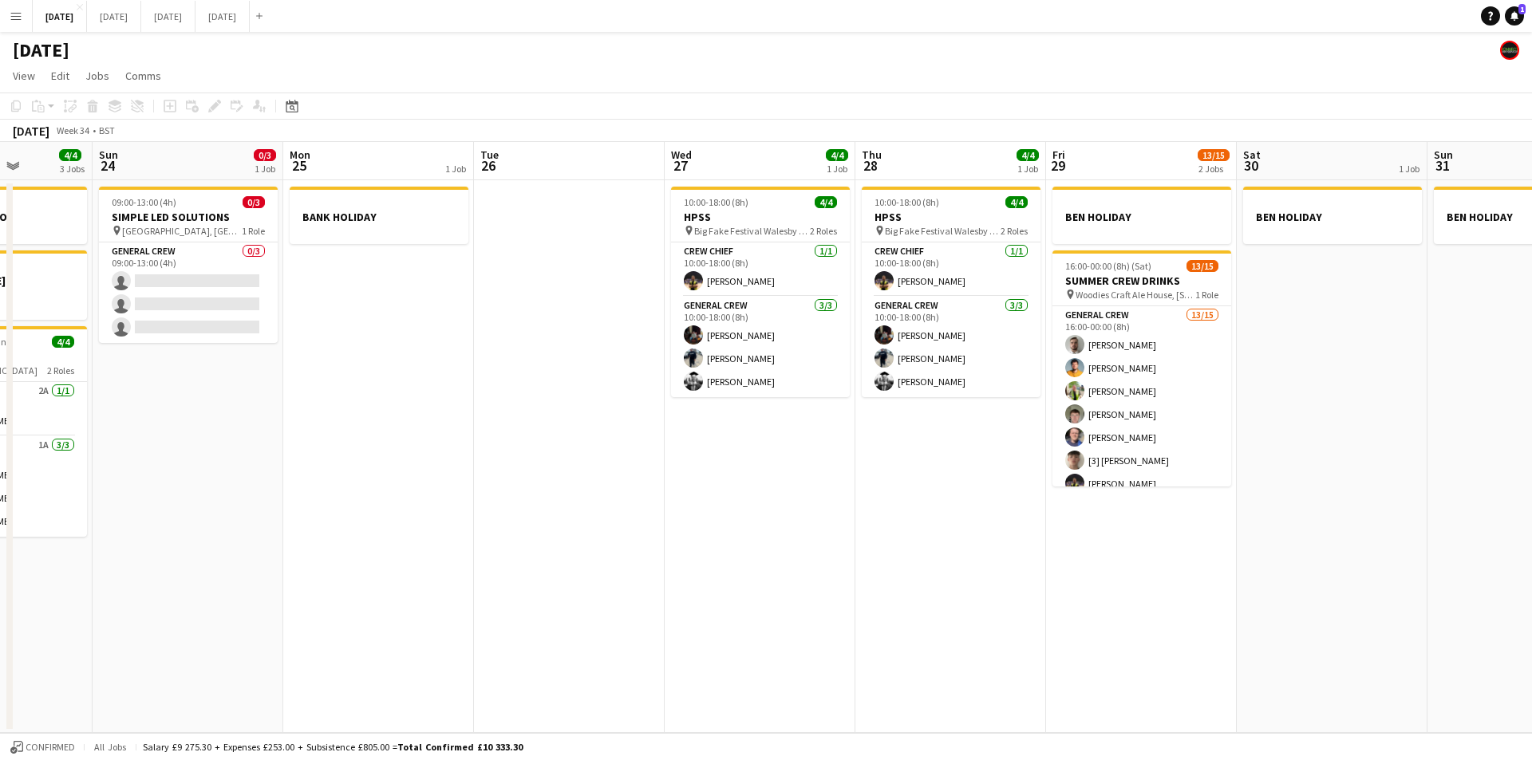
drag, startPoint x: 1008, startPoint y: 521, endPoint x: 1216, endPoint y: 487, distance: 210.1
click at [1218, 489] on app-calendar-viewport "Thu 21 1 Job Fri 22 4/4 3 Jobs Sat 23 4/4 3 Jobs Sun 24 0/3 1 Job Mon 25 1 Job …" at bounding box center [766, 437] width 1532 height 591
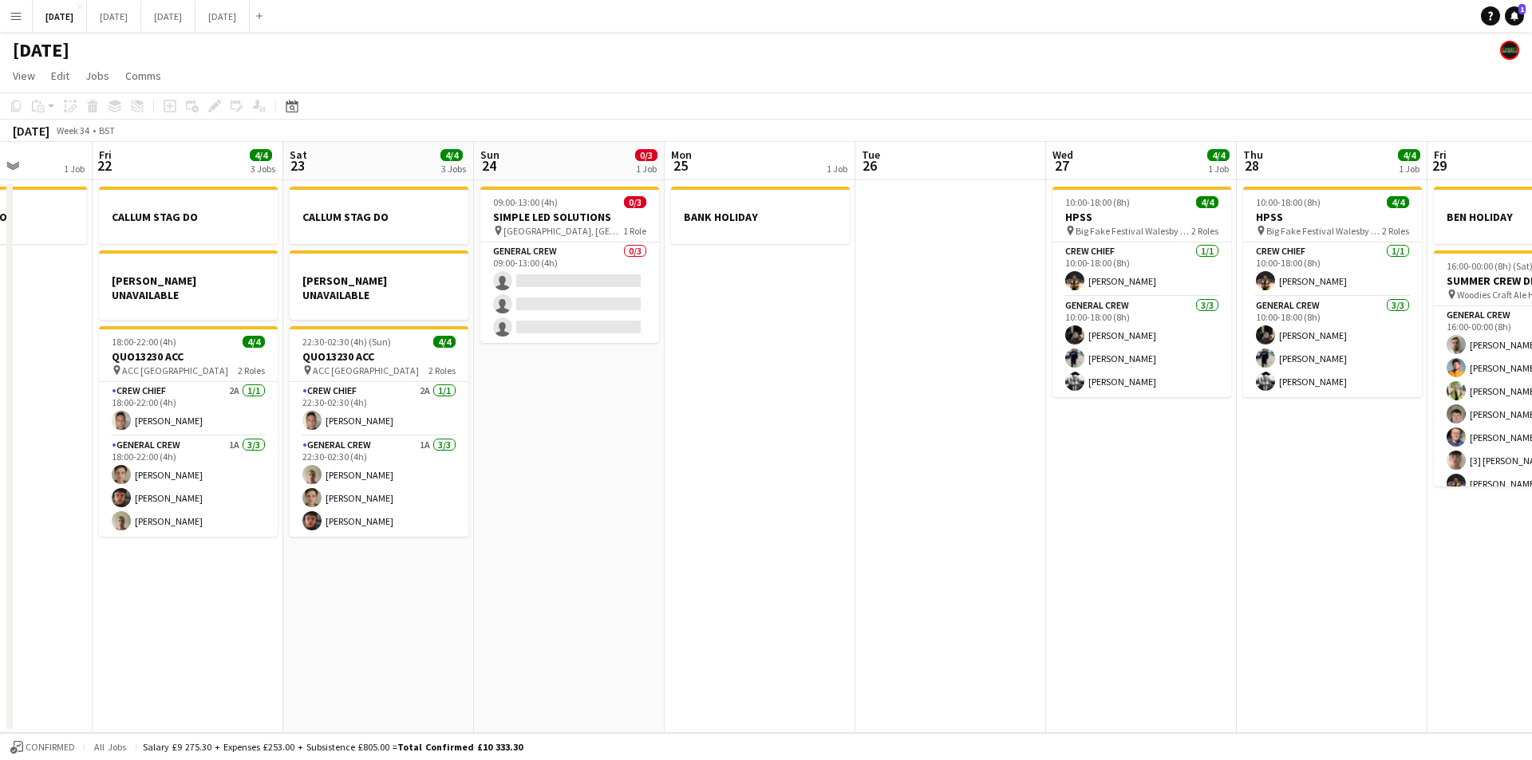
drag, startPoint x: 988, startPoint y: 525, endPoint x: 549, endPoint y: 546, distance: 439.3
click at [1086, 521] on app-calendar-viewport "Tue 19 4/4 1 Job Wed 20 Thu 21 1 Job Fri 22 4/4 3 Jobs Sat 23 4/4 3 Jobs Sun 24…" at bounding box center [766, 437] width 1532 height 591
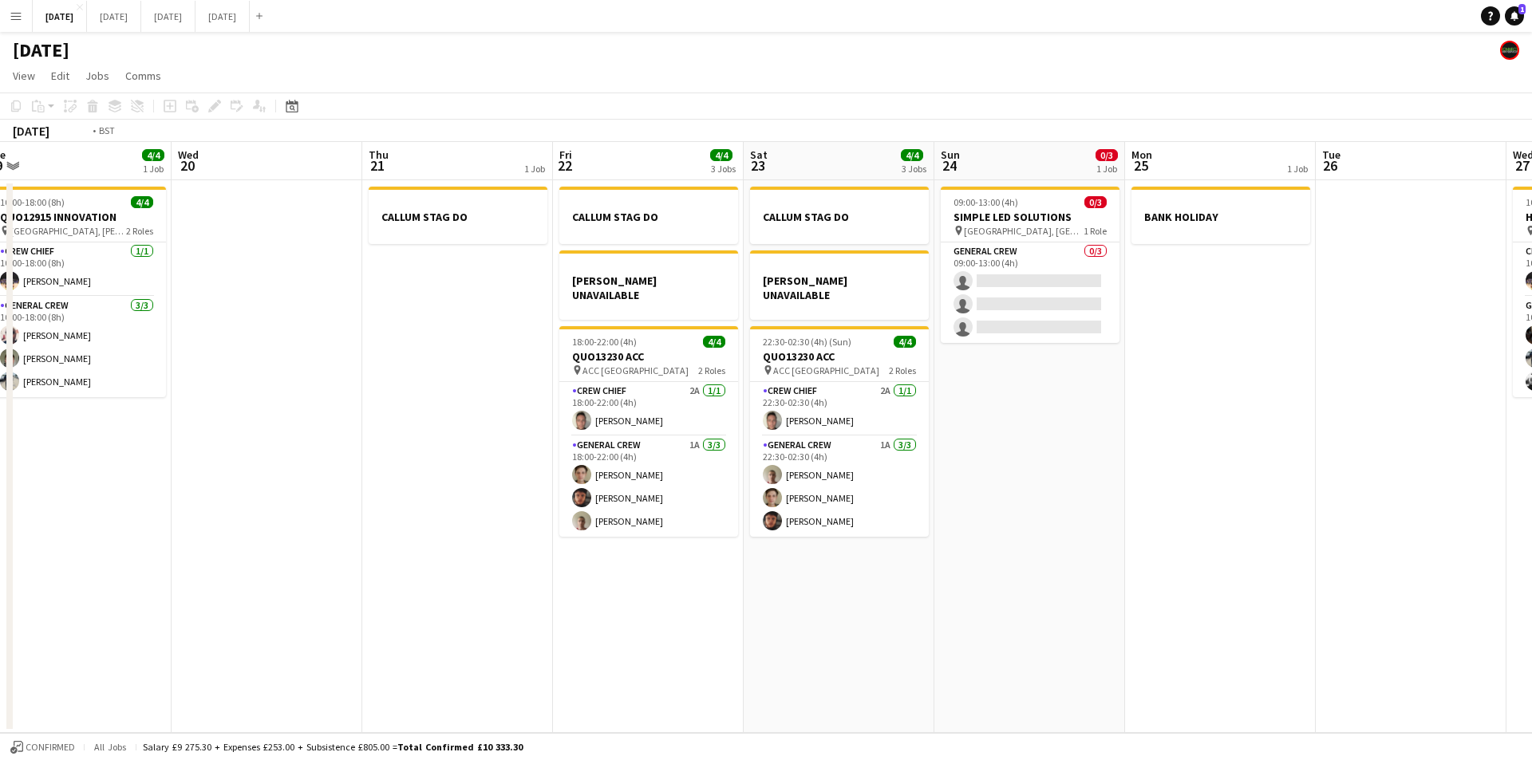
drag, startPoint x: 549, startPoint y: 546, endPoint x: 536, endPoint y: 519, distance: 30.7
click at [795, 565] on app-calendar-viewport "Sun 17 12/12 1 Job Mon 18 6/6 4 Jobs Tue 19 4/4 1 Job Wed 20 Thu 21 1 Job Fri 2…" at bounding box center [766, 437] width 1532 height 591
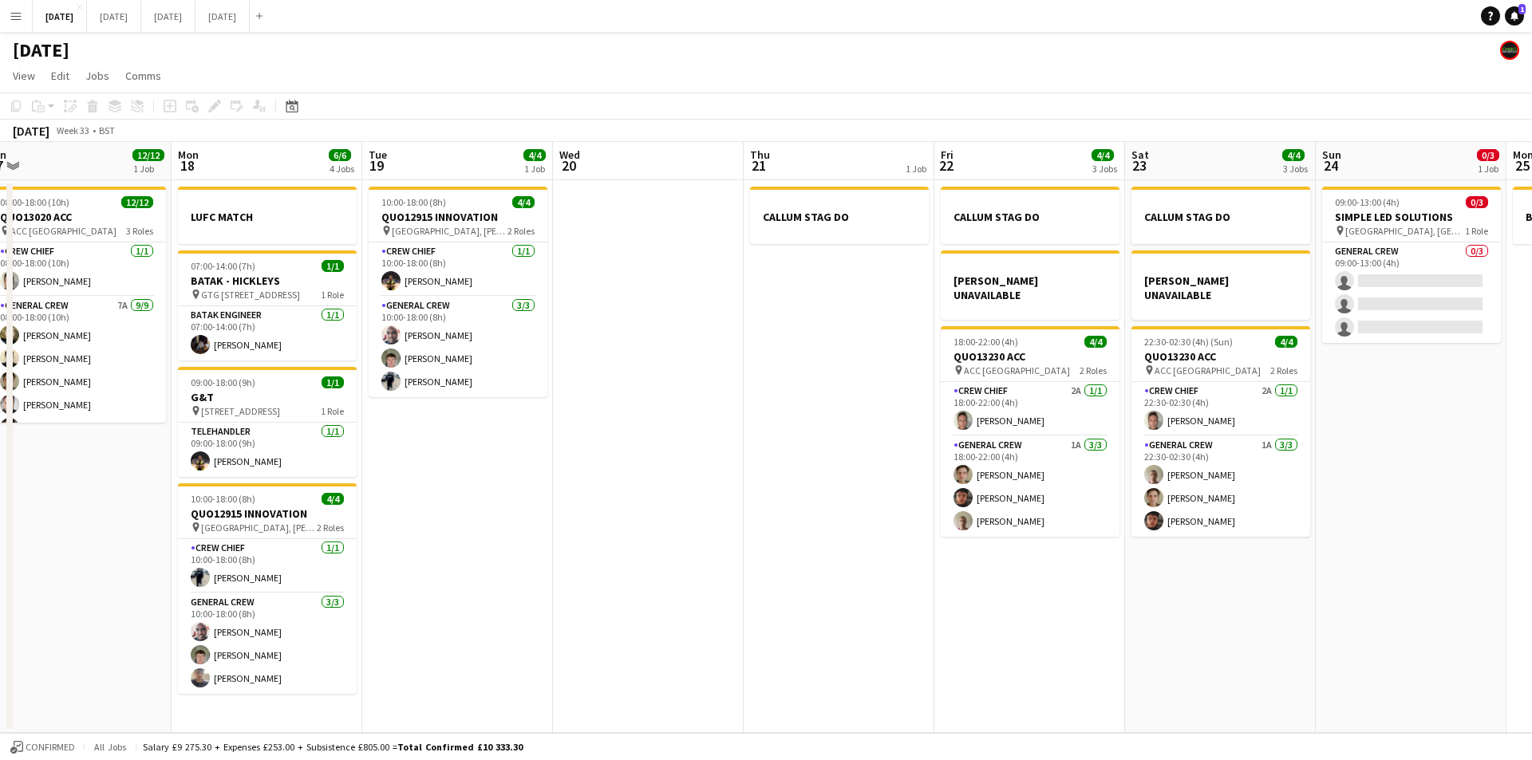
click at [1025, 577] on app-calendar-viewport "Fri 15 1/1 1 Job Sat 16 12/12 1 Job Sun 17 12/12 1 Job Mon 18 6/6 4 Jobs Tue 19…" at bounding box center [766, 437] width 1532 height 591
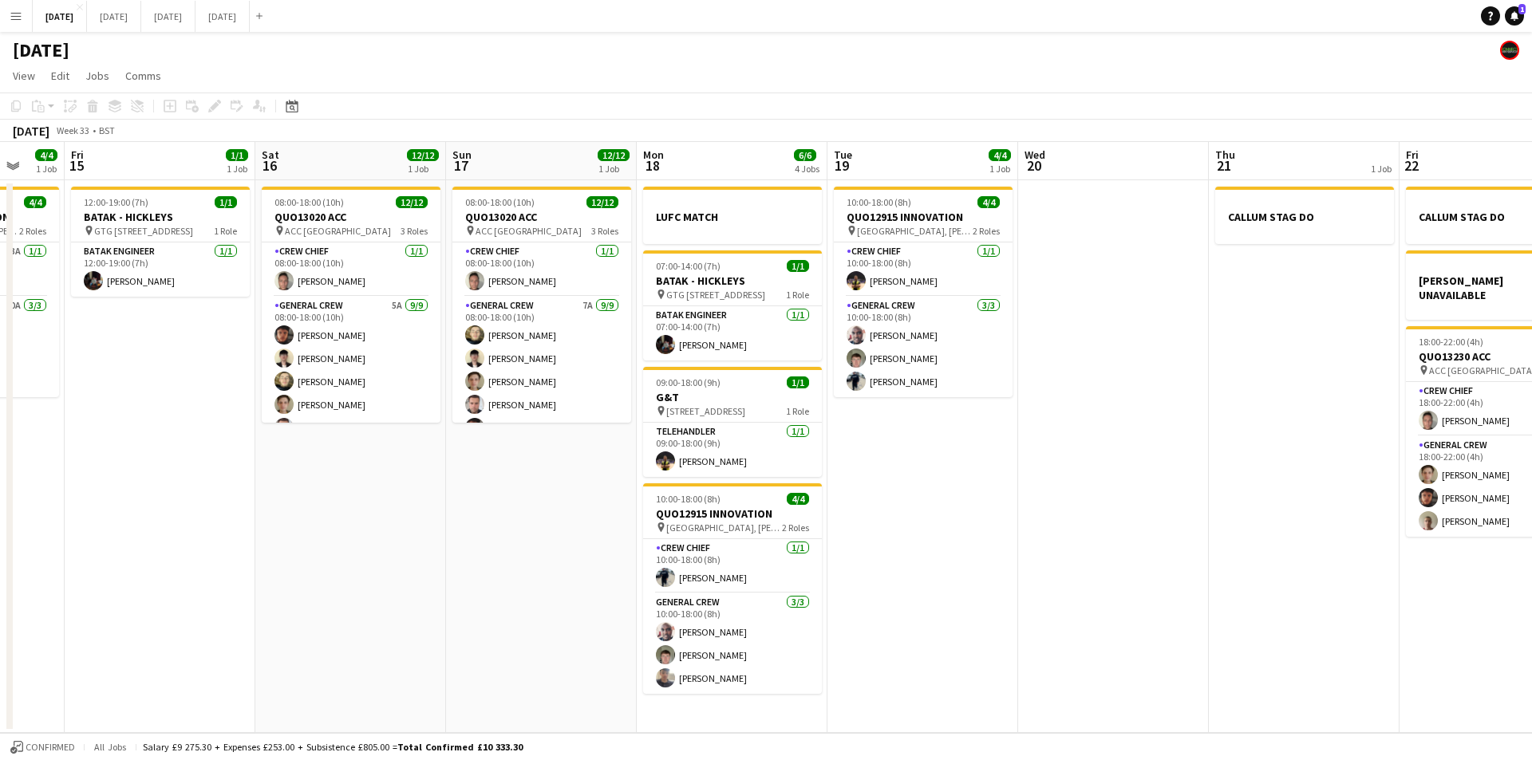
scroll to position [0, 514]
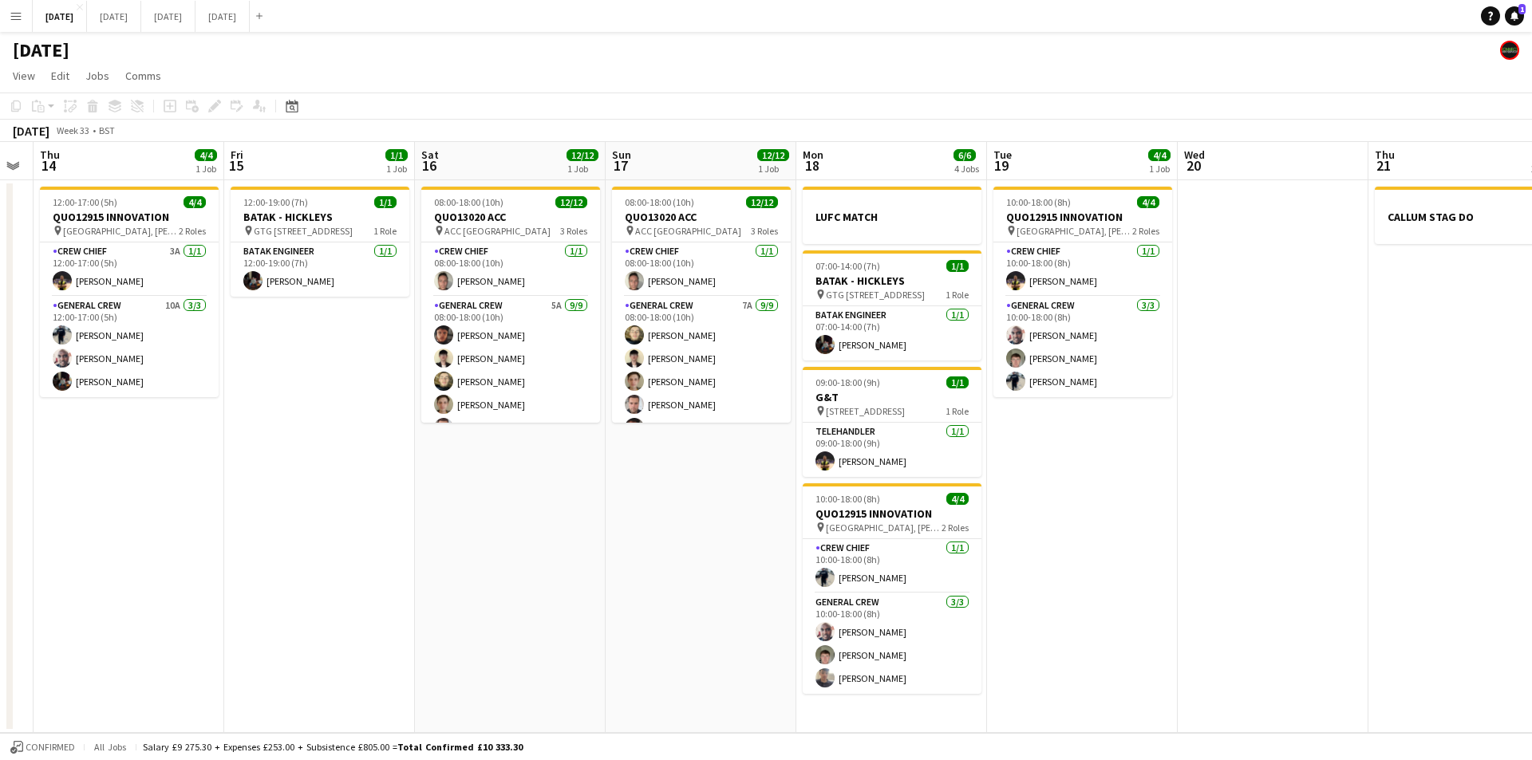
drag, startPoint x: 1047, startPoint y: 631, endPoint x: 1361, endPoint y: 669, distance: 315.8
click at [1362, 672] on app-calendar-viewport "Tue 12 Wed 13 Thu 14 4/4 1 Job Fri 15 1/1 1 Job Sat 16 12/12 1 Job Sun 17 12/12…" at bounding box center [766, 437] width 1532 height 591
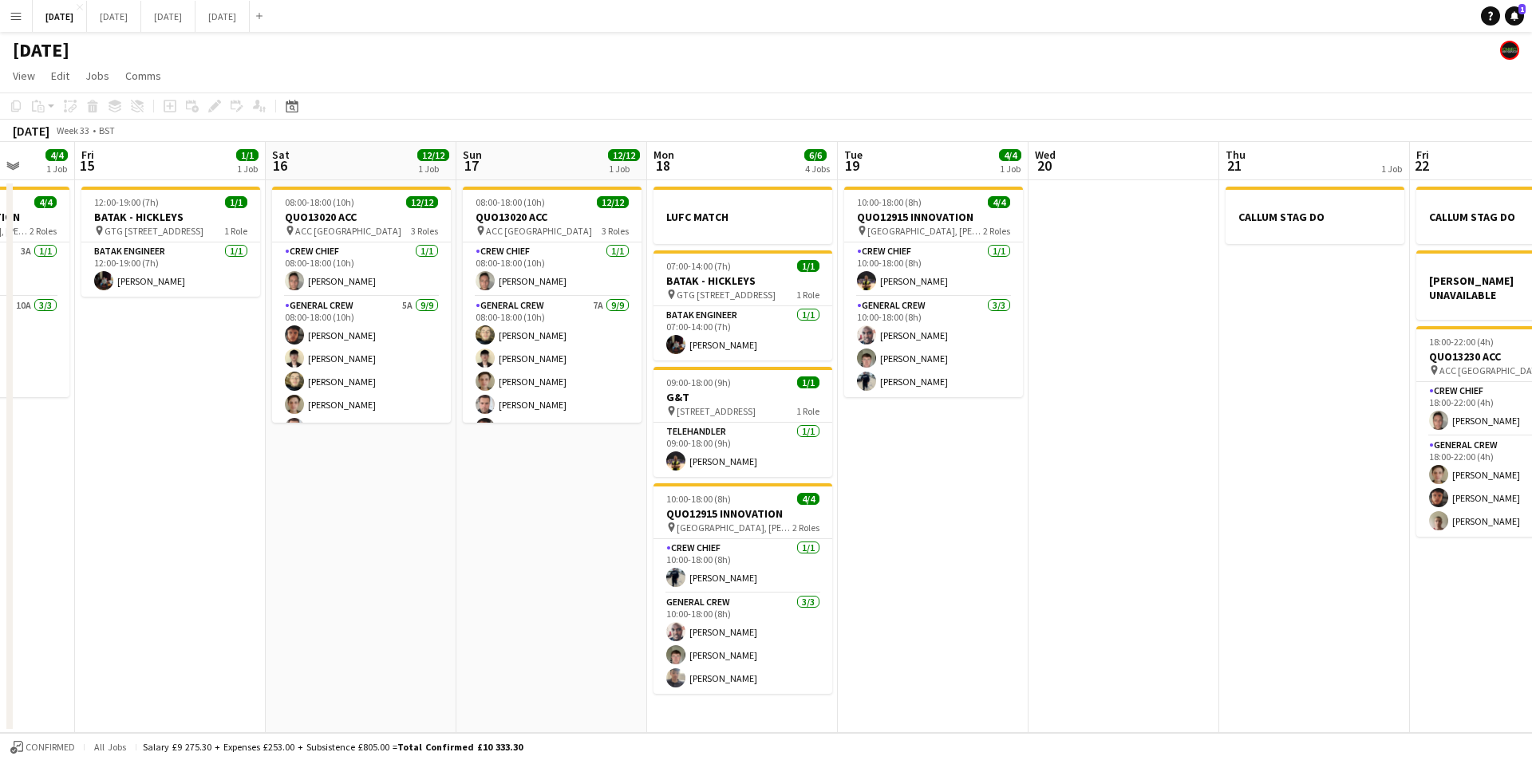
scroll to position [0, 495]
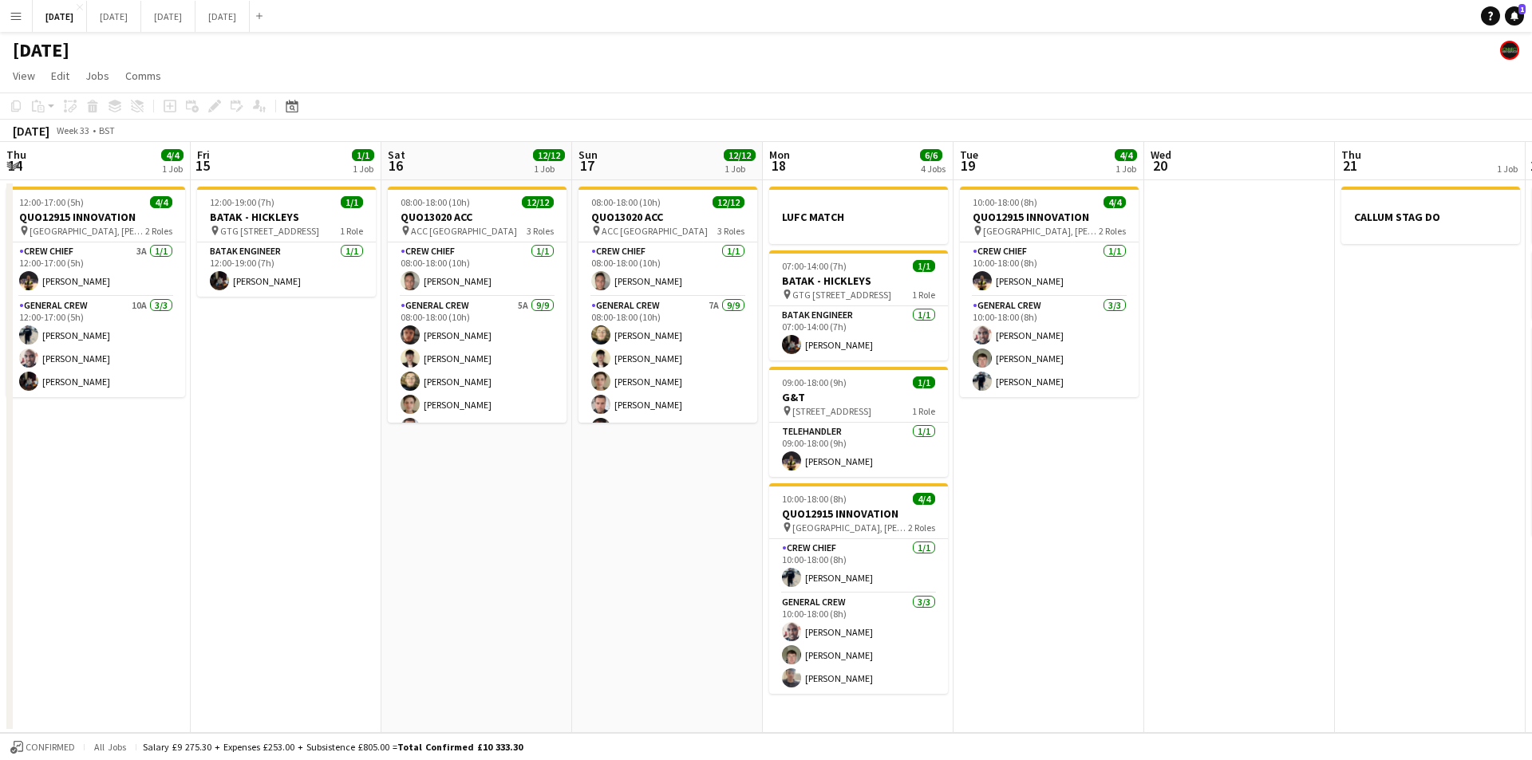
drag, startPoint x: 1266, startPoint y: 633, endPoint x: 1229, endPoint y: 662, distance: 47.1
click at [1229, 662] on app-calendar-viewport "Tue 12 Wed 13 Thu 14 4/4 1 Job Fri 15 1/1 1 Job Sat 16 12/12 1 Job Sun 17 12/12…" at bounding box center [766, 437] width 1532 height 591
drag, startPoint x: 1029, startPoint y: 614, endPoint x: 1157, endPoint y: 641, distance: 130.3
click at [1157, 641] on app-calendar-viewport "Tue 12 Wed 13 Thu 14 4/4 1 Job Fri 15 1/1 1 Job Sat 16 12/12 1 Job Sun 17 12/12…" at bounding box center [766, 437] width 1532 height 591
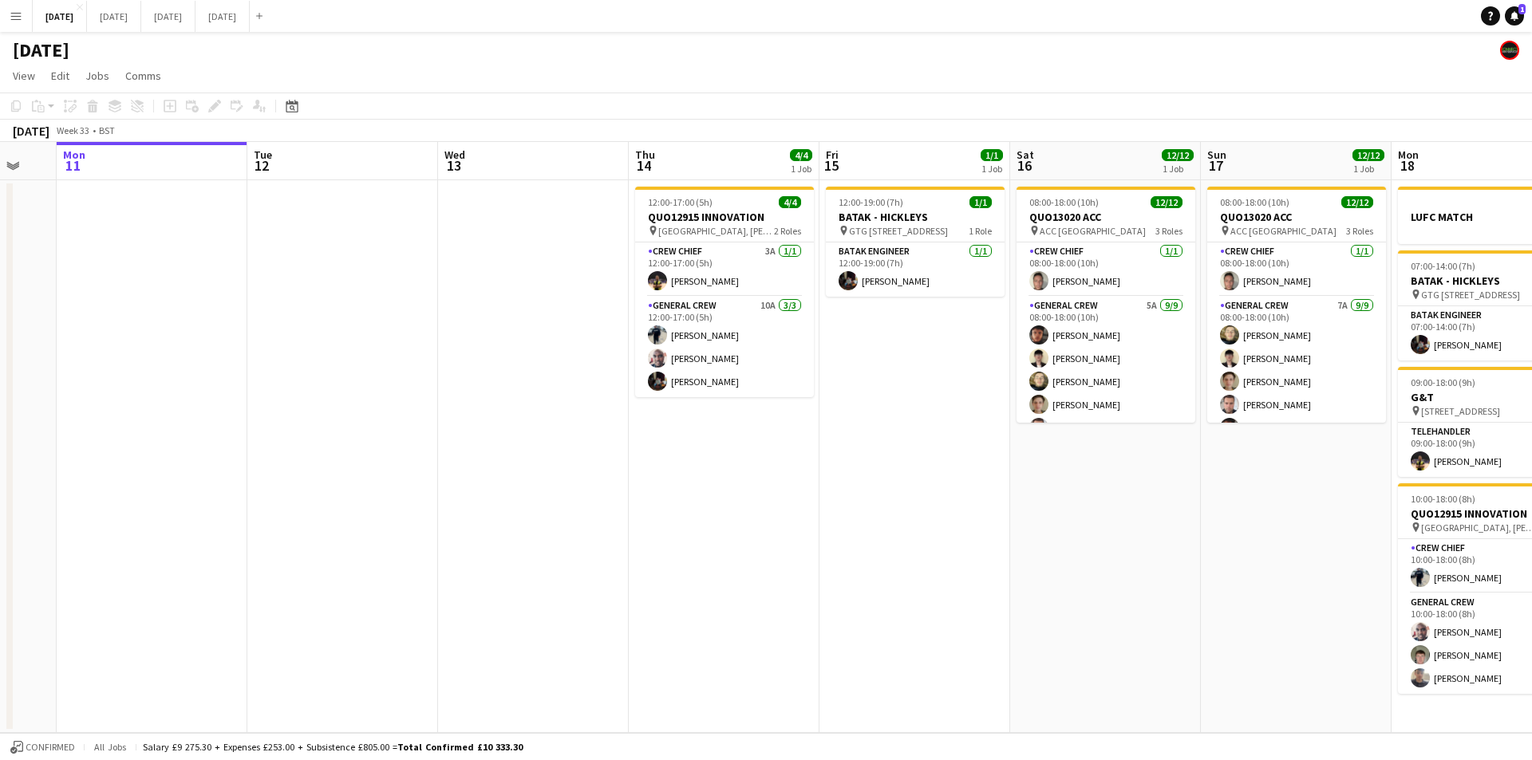
scroll to position [0, 503]
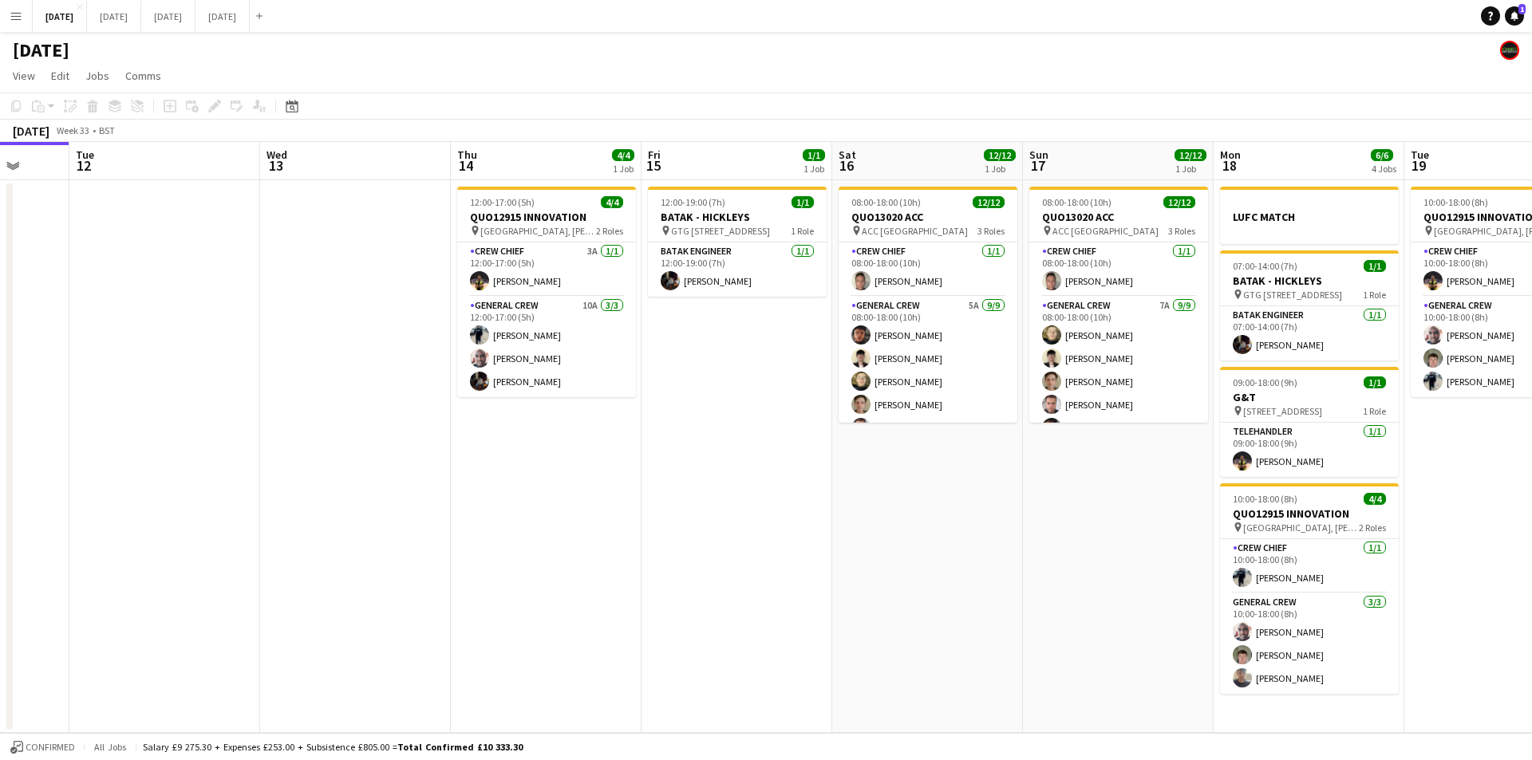
drag, startPoint x: 757, startPoint y: 494, endPoint x: 1080, endPoint y: 577, distance: 333.6
click at [1080, 577] on app-calendar-viewport "Sat 9 Sun 10 Mon 11 Tue 12 Wed 13 Thu 14 4/4 1 Job Fri 15 1/1 1 Job Sat 16 12/1…" at bounding box center [766, 437] width 1532 height 591
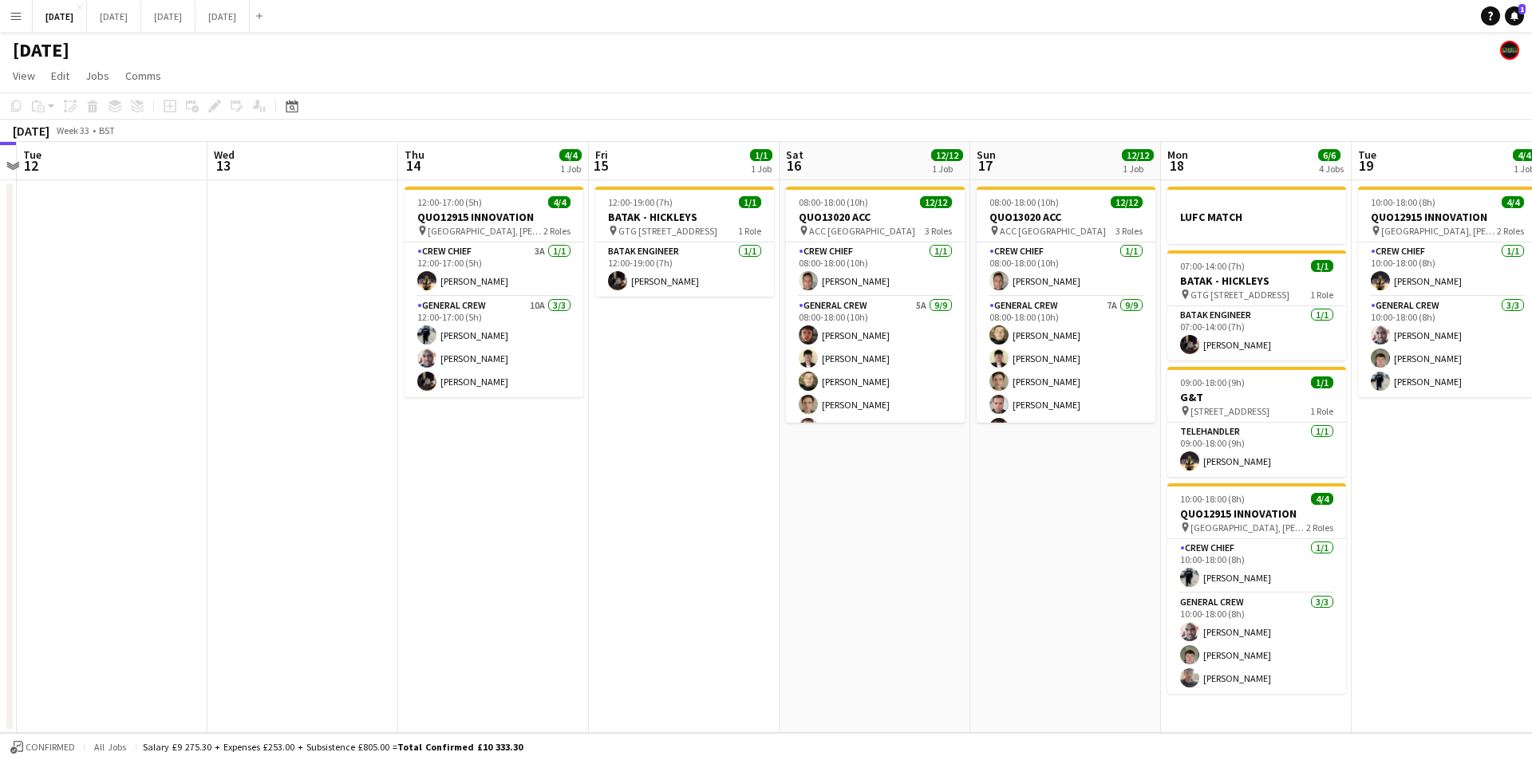
drag, startPoint x: 1055, startPoint y: 545, endPoint x: 1038, endPoint y: 544, distance: 16.8
click at [1038, 544] on app-calendar-viewport "Sat 9 Sun 10 Mon 11 Tue 12 Wed 13 Thu 14 4/4 1 Job Fri 15 1/1 1 Job Sat 16 12/1…" at bounding box center [766, 437] width 1532 height 591
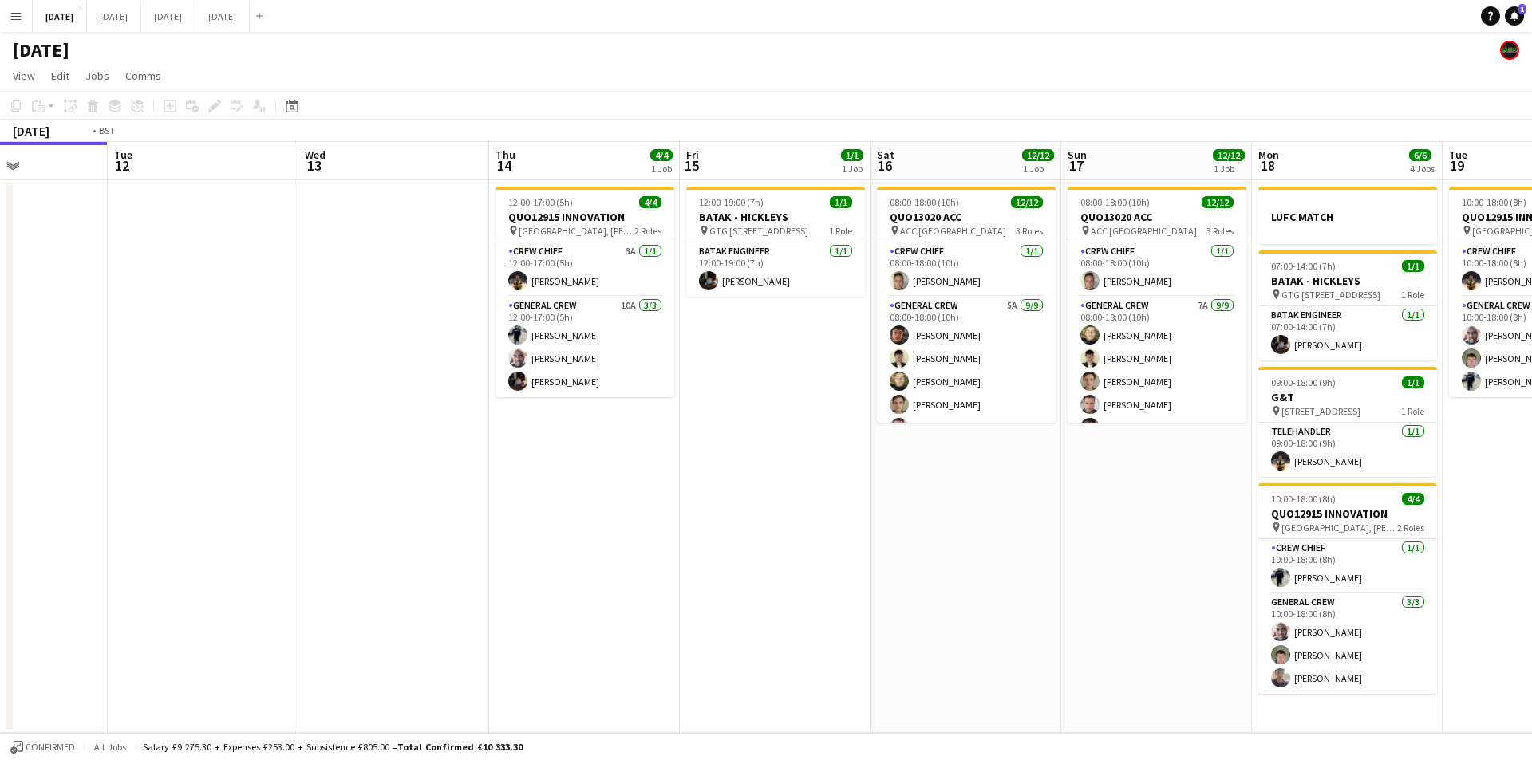
drag, startPoint x: 905, startPoint y: 580, endPoint x: 891, endPoint y: 550, distance: 33.2
click at [1204, 554] on app-calendar-viewport "Sat 9 Sun 10 Mon 11 Tue 12 Wed 13 Thu 14 4/4 1 Job Fri 15 1/1 1 Job Sat 16 12/1…" at bounding box center [766, 437] width 1532 height 591
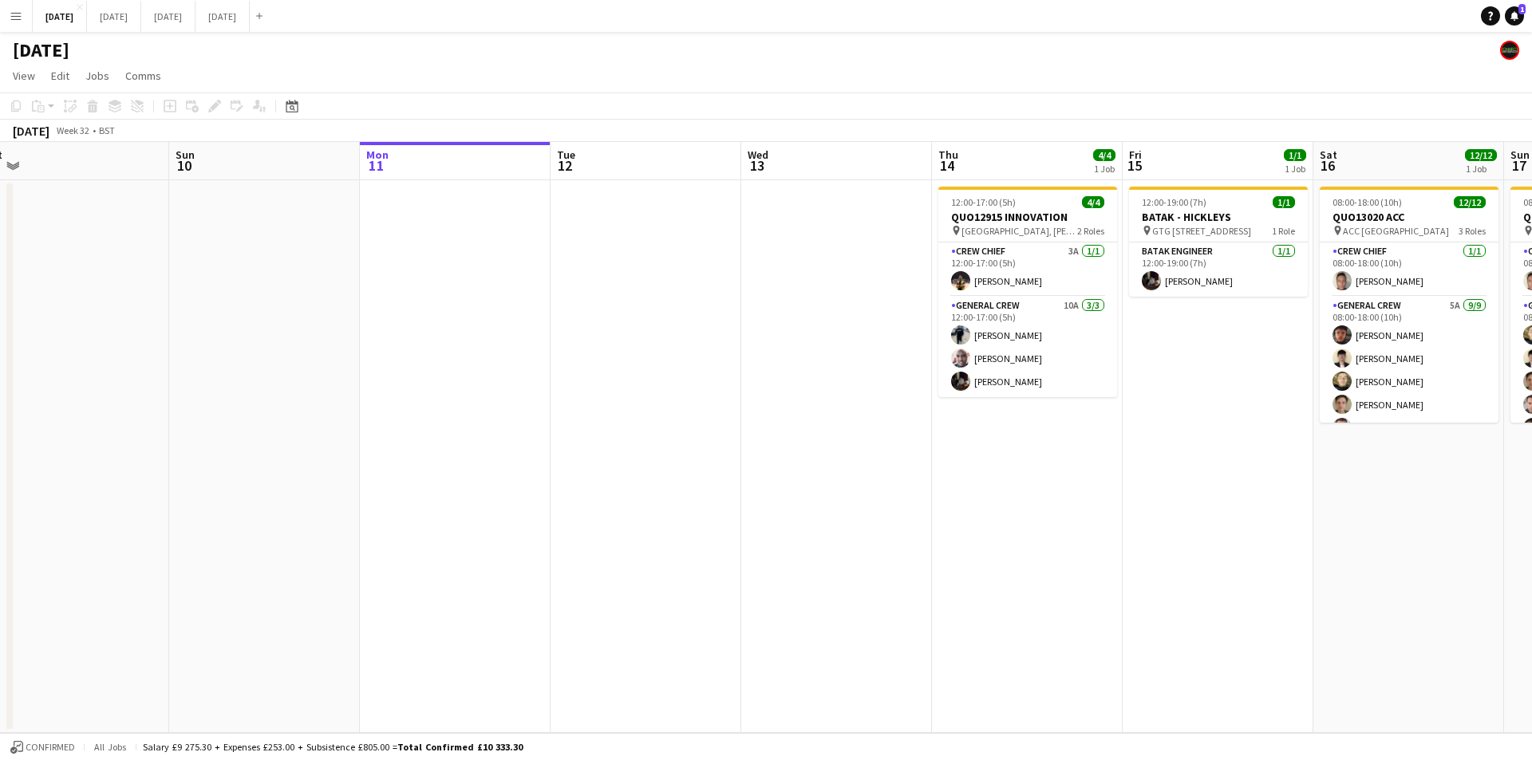
scroll to position [0, 354]
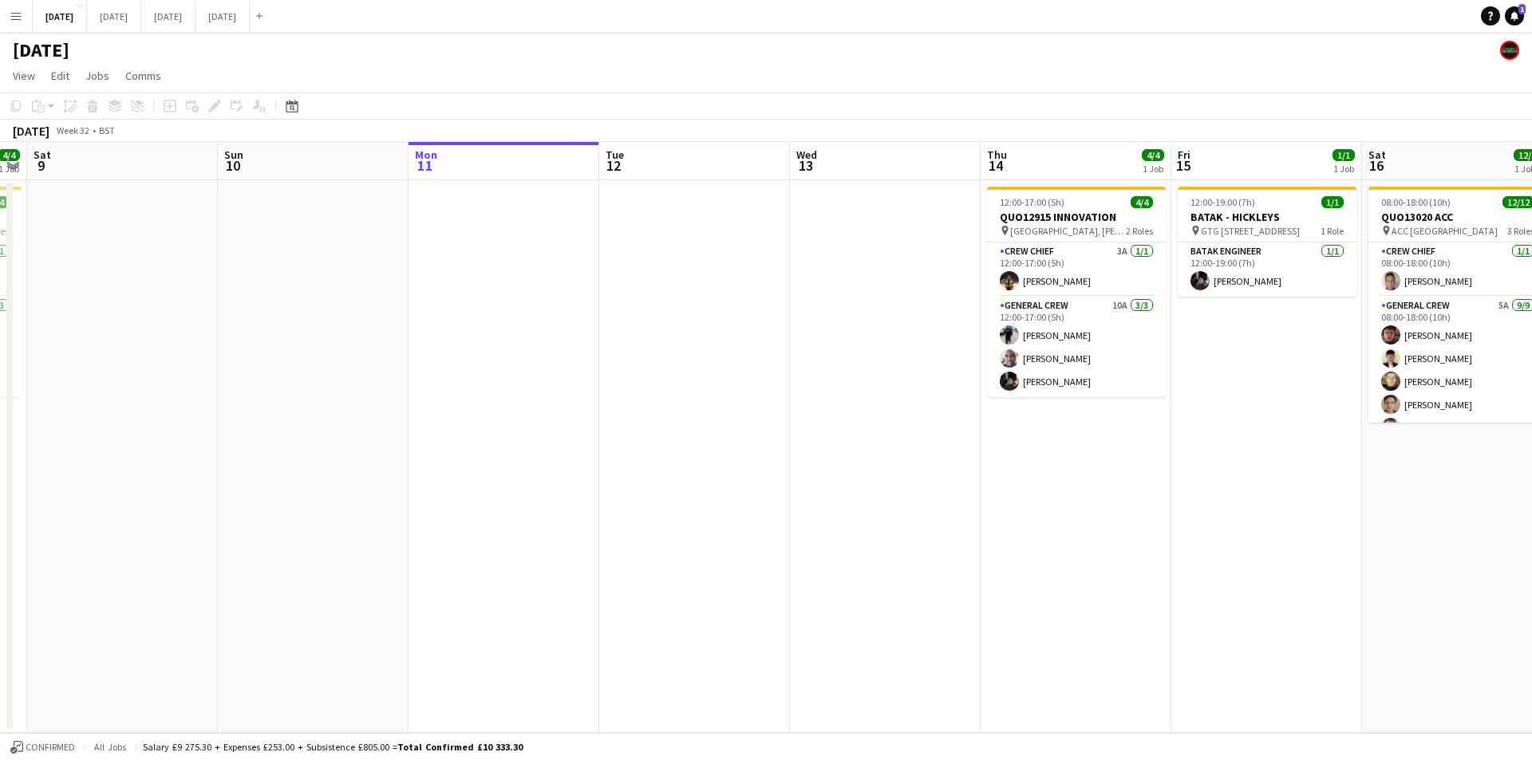
drag, startPoint x: 1045, startPoint y: 587, endPoint x: 1122, endPoint y: 587, distance: 77.4
click at [1122, 587] on app-calendar-viewport "Thu 7 3/3 2 Jobs Fri 8 4/4 1 Job Sat 9 Sun 10 Mon 11 Tue 12 Wed 13 Thu 14 4/4 1…" at bounding box center [766, 437] width 1532 height 591
drag, startPoint x: 1058, startPoint y: 538, endPoint x: 852, endPoint y: 513, distance: 207.4
click at [856, 513] on app-calendar-viewport "Thu 7 3/3 2 Jobs Fri 8 4/4 1 Job Sat 9 Sun 10 Mon 11 Tue 12 Wed 13 Thu 14 4/4 1…" at bounding box center [766, 437] width 1532 height 591
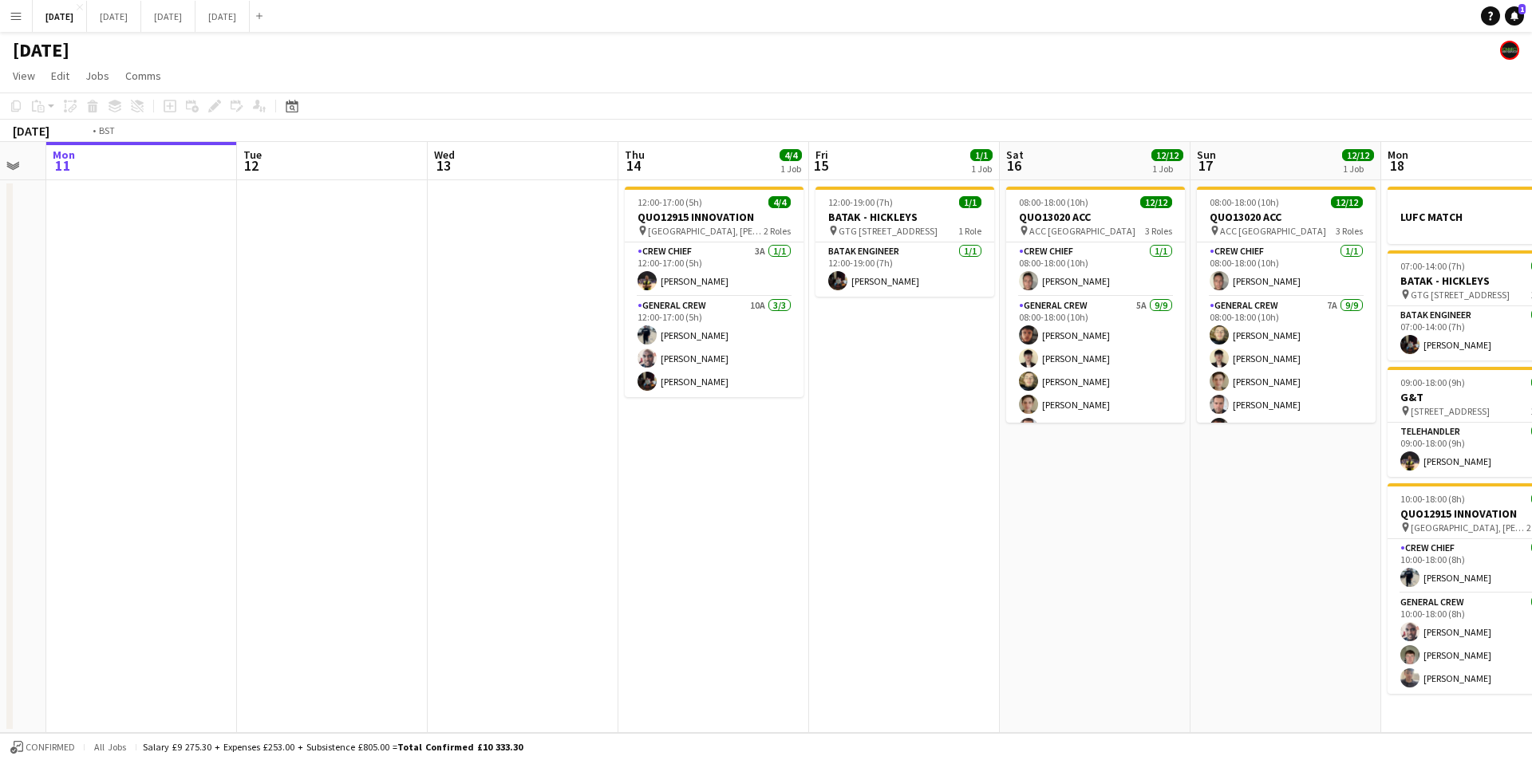
click at [791, 559] on app-calendar-viewport "Thu 7 3/3 2 Jobs Fri 8 4/4 1 Job Sat 9 Sun 10 Mon 11 Tue 12 Wed 13 Thu 14 4/4 1…" at bounding box center [766, 437] width 1532 height 591
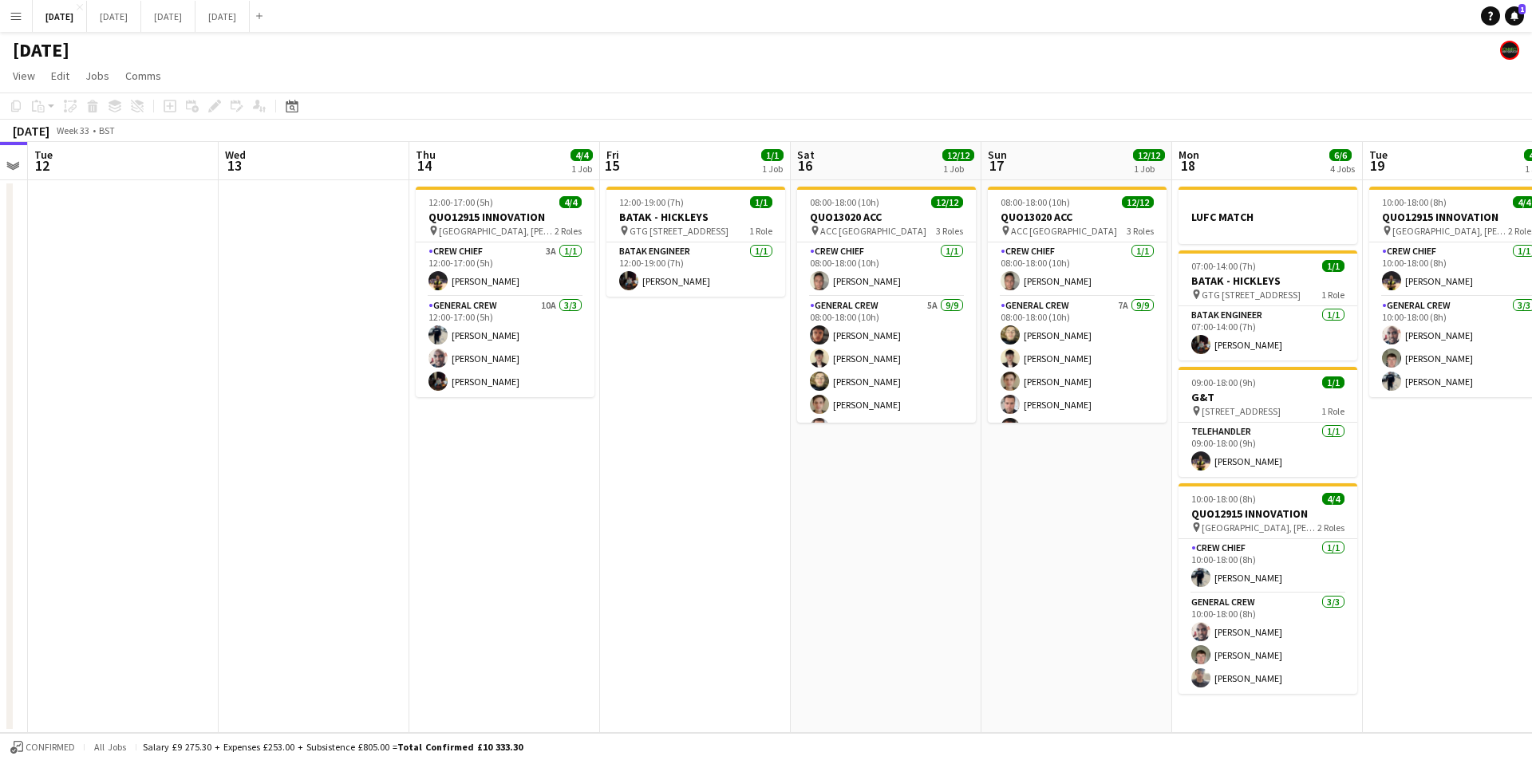
drag, startPoint x: 725, startPoint y: 579, endPoint x: 657, endPoint y: 561, distance: 70.2
click at [670, 562] on app-calendar-viewport "Sat 9 Sun 10 Mon 11 Tue 12 Wed 13 Thu 14 4/4 1 Job Fri 15 1/1 1 Job Sat 16 12/1…" at bounding box center [766, 437] width 1532 height 591
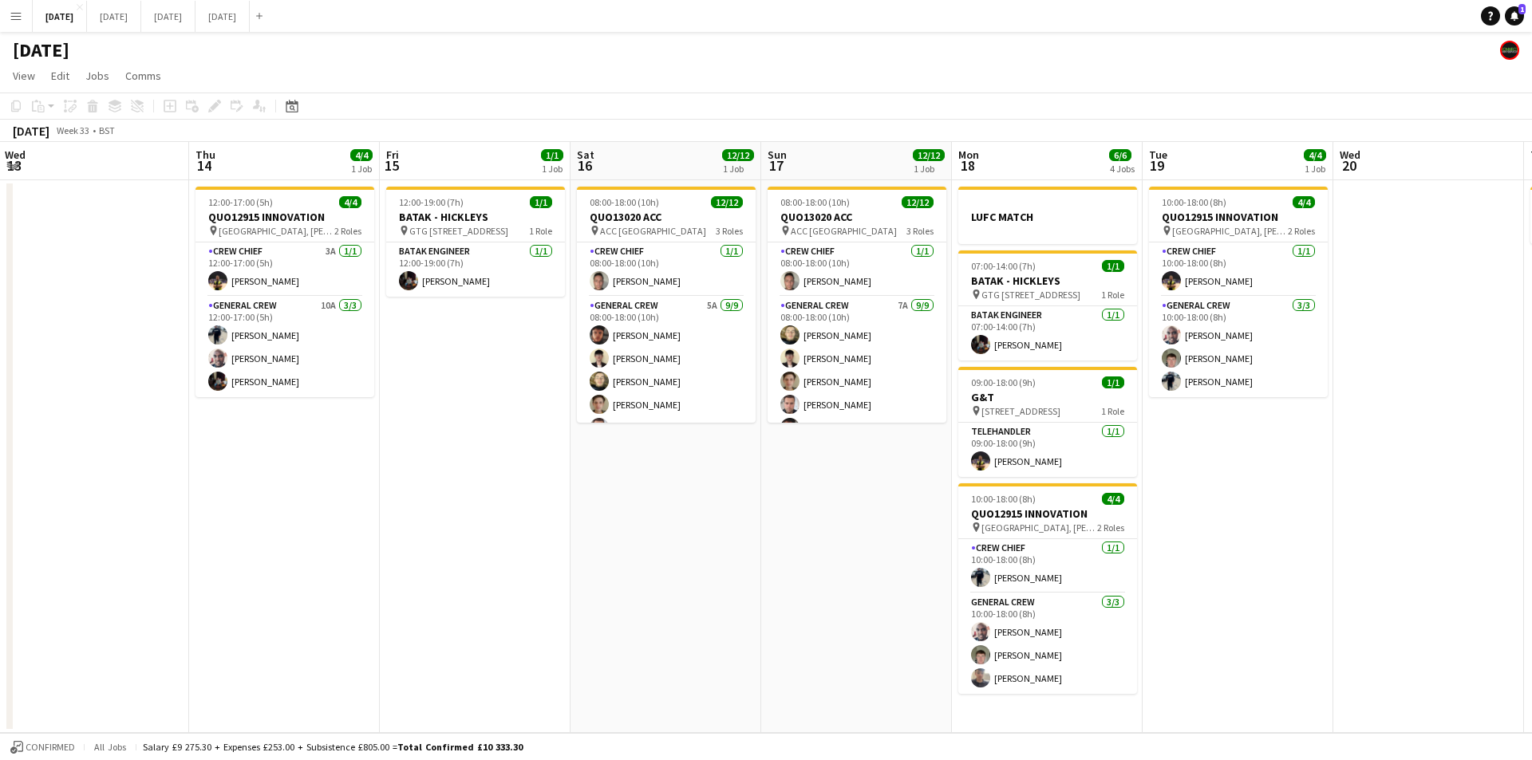
click at [734, 568] on app-calendar-viewport "Sat 9 Sun 10 Mon 11 Tue 12 Wed 13 Thu 14 4/4 1 Job Fri 15 1/1 1 Job Sat 16 12/1…" at bounding box center [766, 437] width 1532 height 591
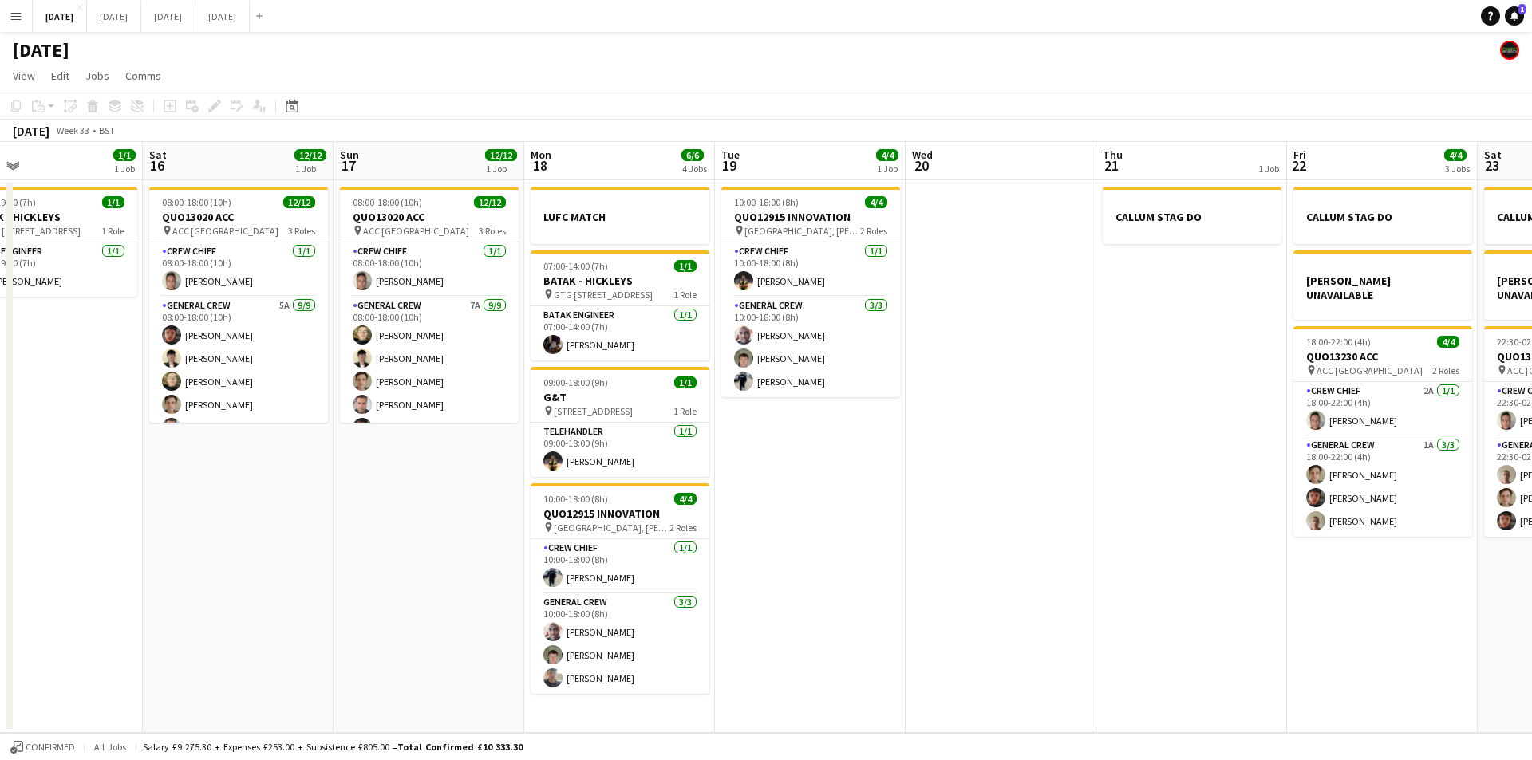
drag, startPoint x: 1201, startPoint y: 615, endPoint x: 815, endPoint y: 584, distance: 387.3
click at [815, 584] on app-calendar-viewport "Tue 12 Wed 13 Thu 14 4/4 1 Job Fri 15 1/1 1 Job Sat 16 12/12 1 Job Sun 17 12/12…" at bounding box center [766, 437] width 1532 height 591
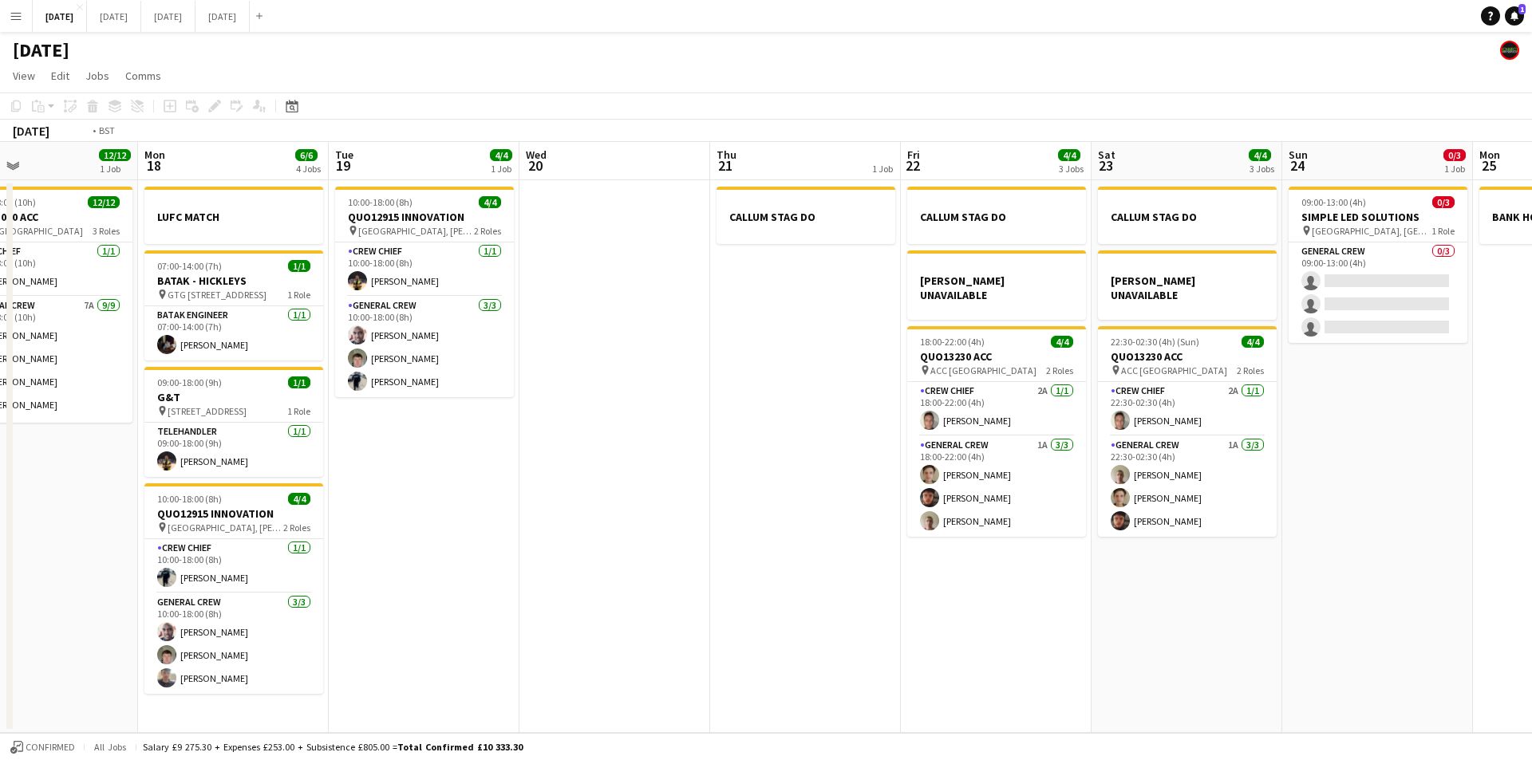
scroll to position [0, 781]
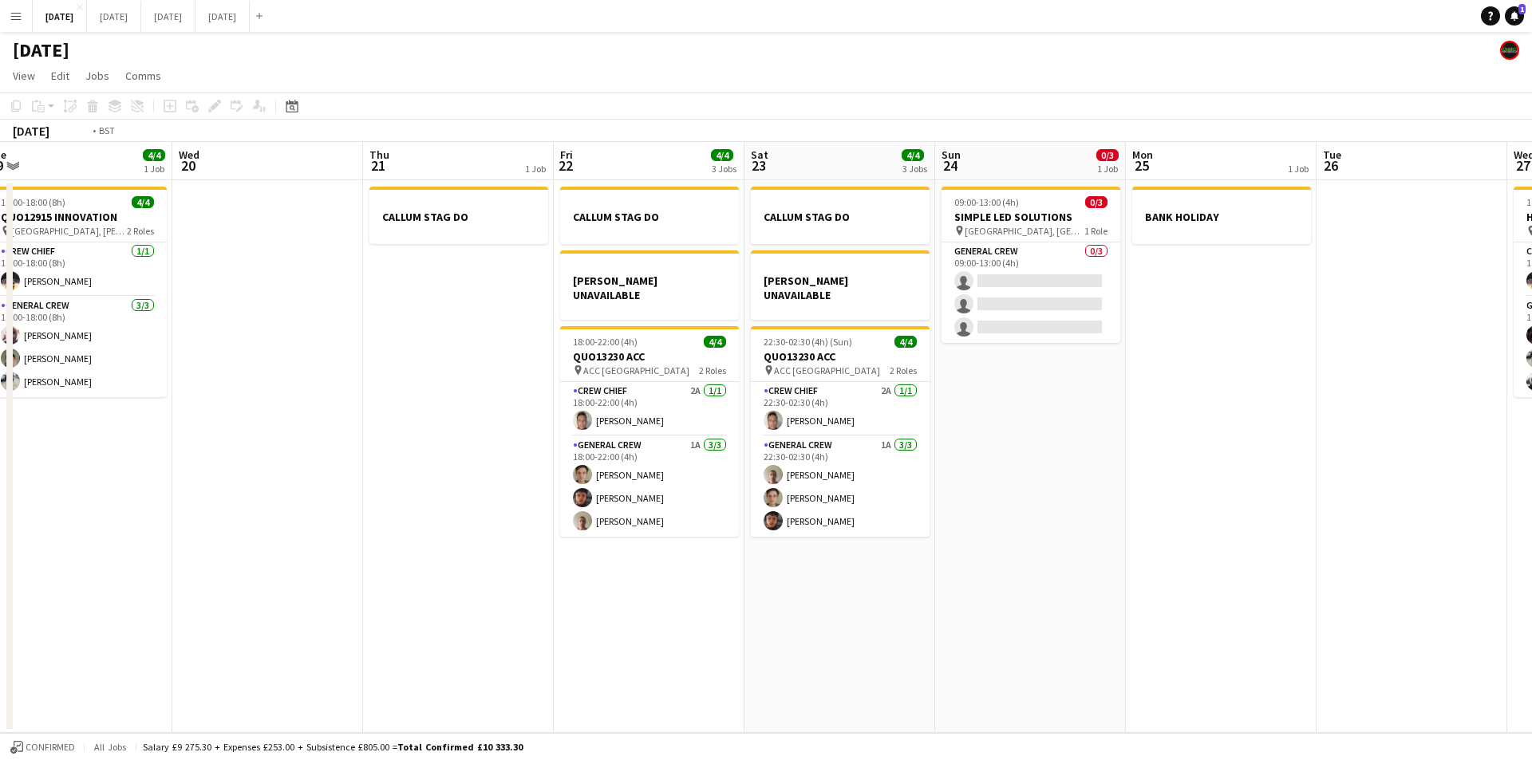
drag, startPoint x: 1030, startPoint y: 625, endPoint x: 683, endPoint y: 561, distance: 352.8
click at [683, 561] on app-calendar-viewport "Fri 15 1/1 1 Job Sat 16 12/12 1 Job Sun 17 12/12 1 Job Mon 18 6/6 4 Jobs Tue 19…" at bounding box center [766, 437] width 1532 height 591
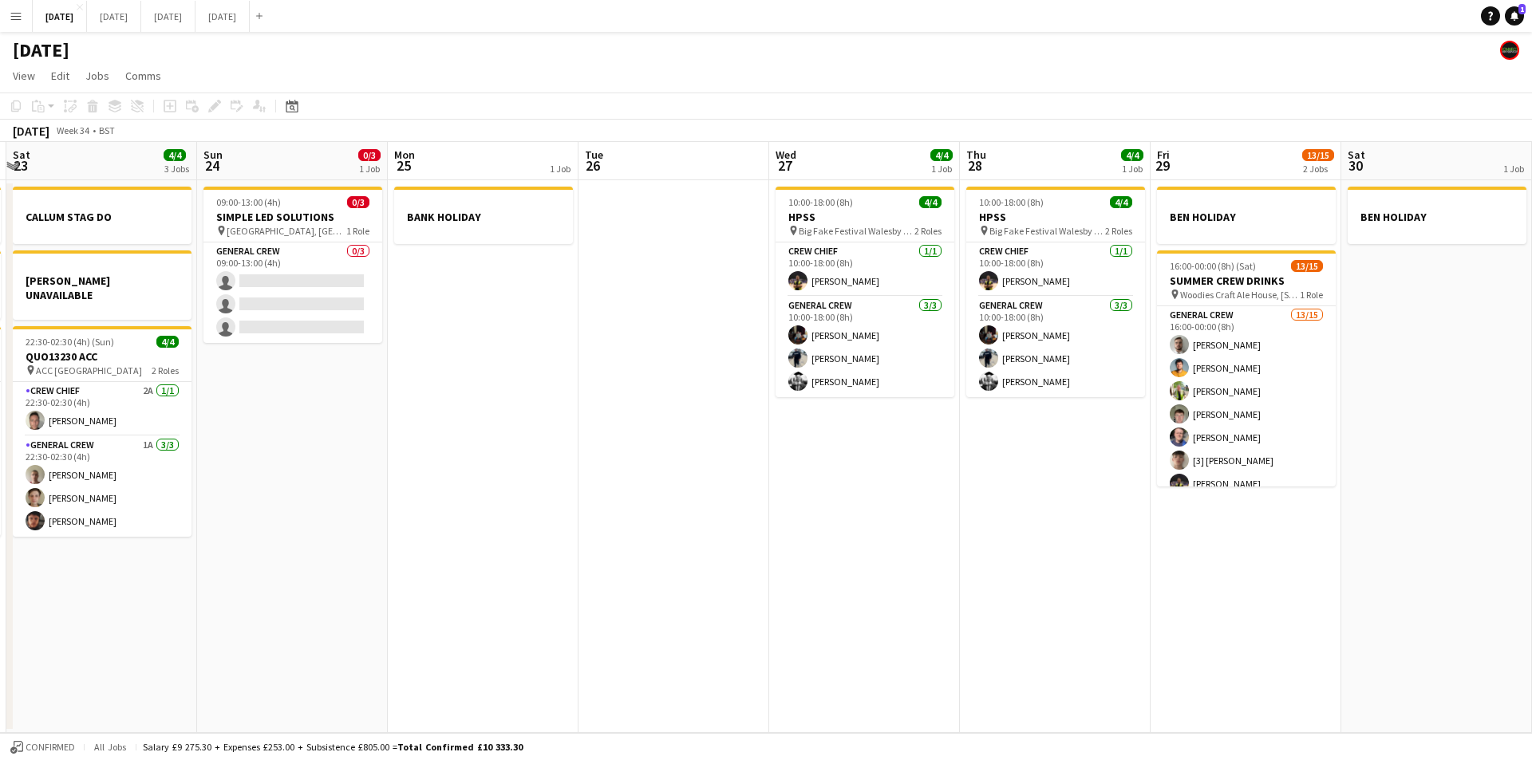
scroll to position [0, 578]
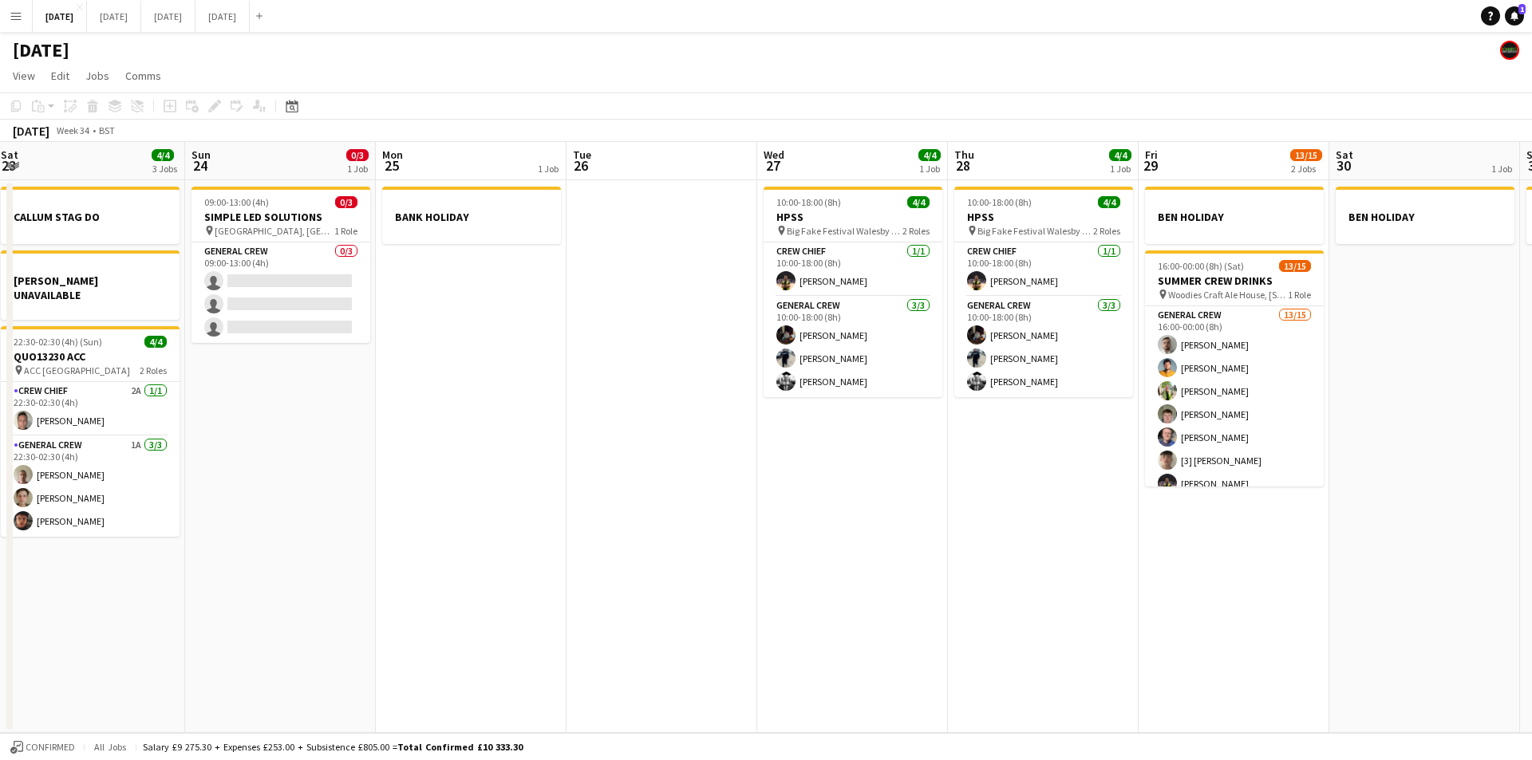
drag, startPoint x: 969, startPoint y: 605, endPoint x: 219, endPoint y: 643, distance: 750.8
click at [219, 643] on app-calendar-viewport "Wed 20 Thu 21 1 Job Fri 22 4/4 3 Jobs Sat 23 4/4 3 Jobs Sun 24 0/3 1 Job Mon 25…" at bounding box center [766, 437] width 1532 height 591
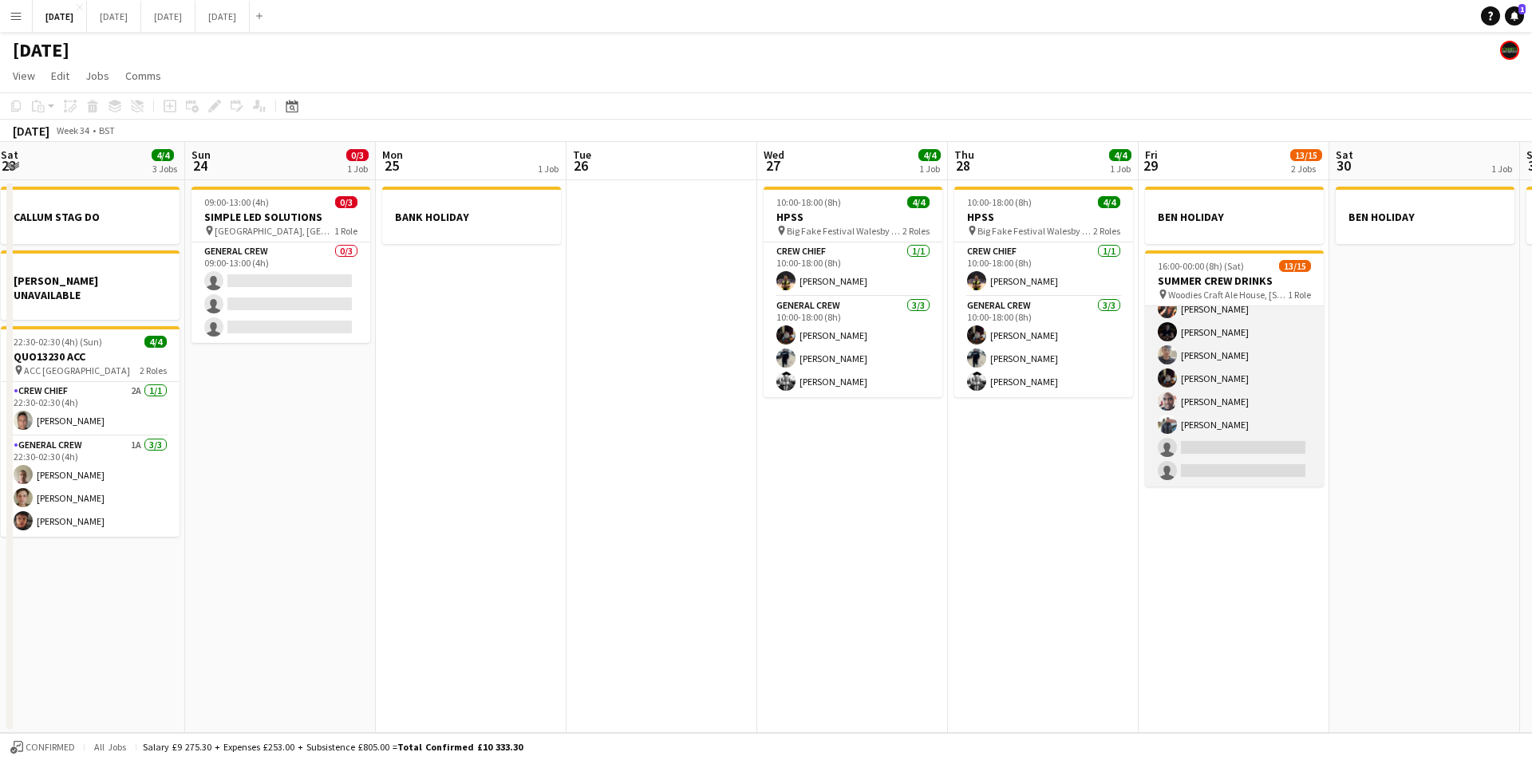
scroll to position [0, 0]
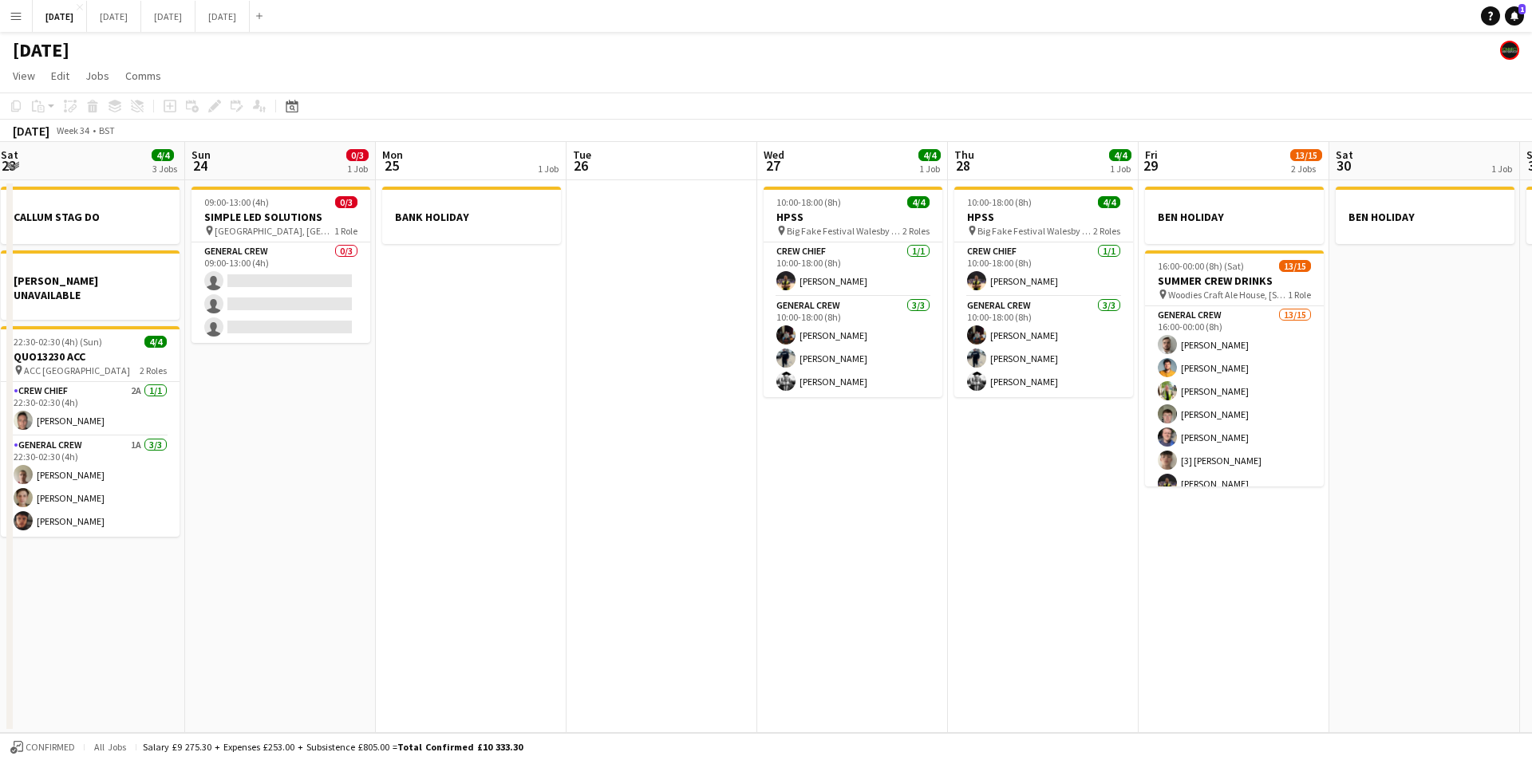
drag, startPoint x: 1254, startPoint y: 587, endPoint x: 935, endPoint y: 596, distance: 319.2
click at [935, 596] on app-calendar-viewport "Wed 20 Thu 21 1 Job Fri 22 4/4 3 Jobs Sat 23 4/4 3 Jobs Sun 24 0/3 1 Job Mon 25…" at bounding box center [766, 437] width 1532 height 591
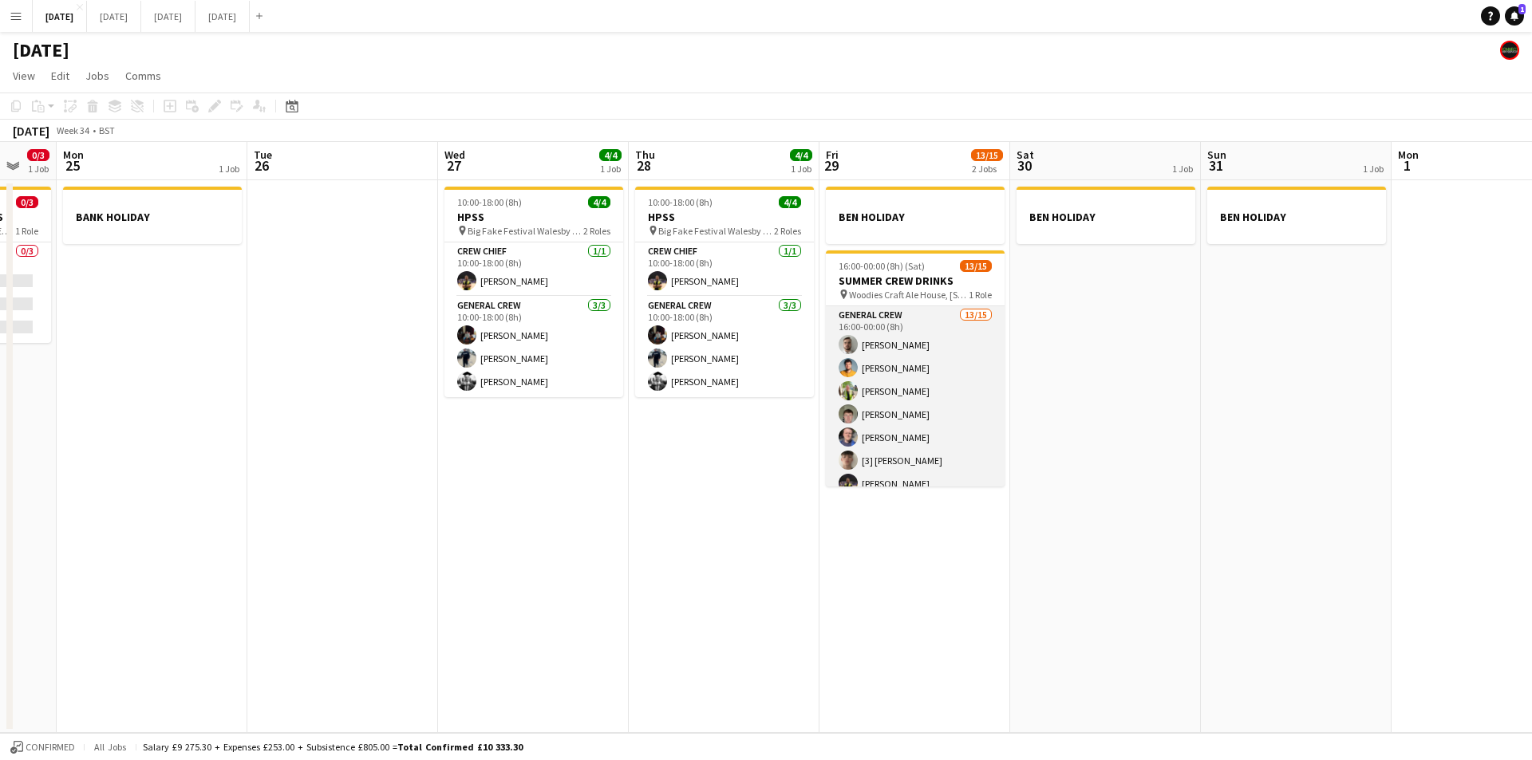
scroll to position [198, 0]
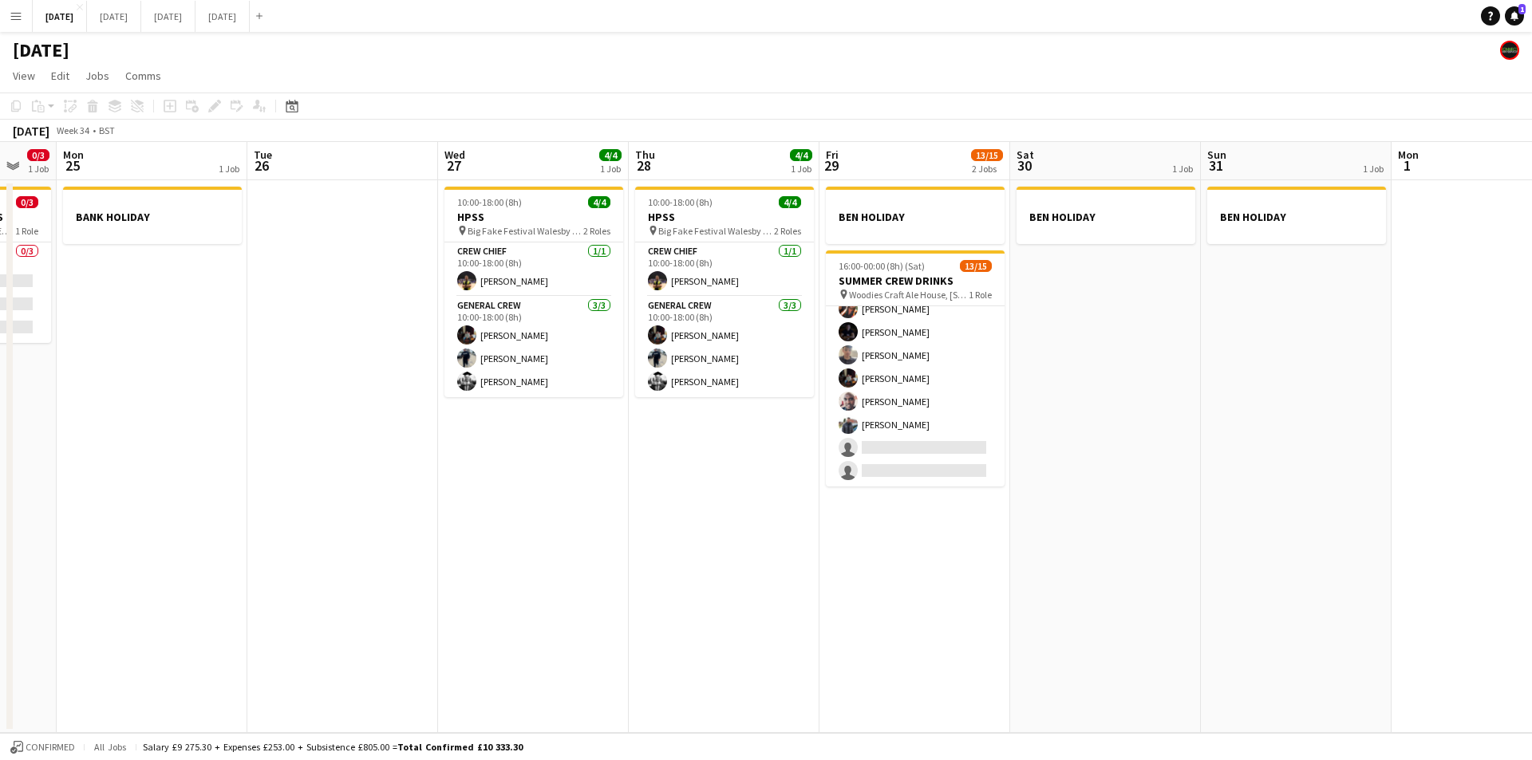
drag, startPoint x: 1171, startPoint y: 590, endPoint x: 870, endPoint y: 570, distance: 301.4
click at [1500, 556] on app-calendar-viewport "Fri 22 4/4 3 Jobs Sat 23 4/4 3 Jobs Sun 24 0/3 1 Job Mon 25 1 Job Tue 26 Wed 27…" at bounding box center [766, 437] width 1532 height 591
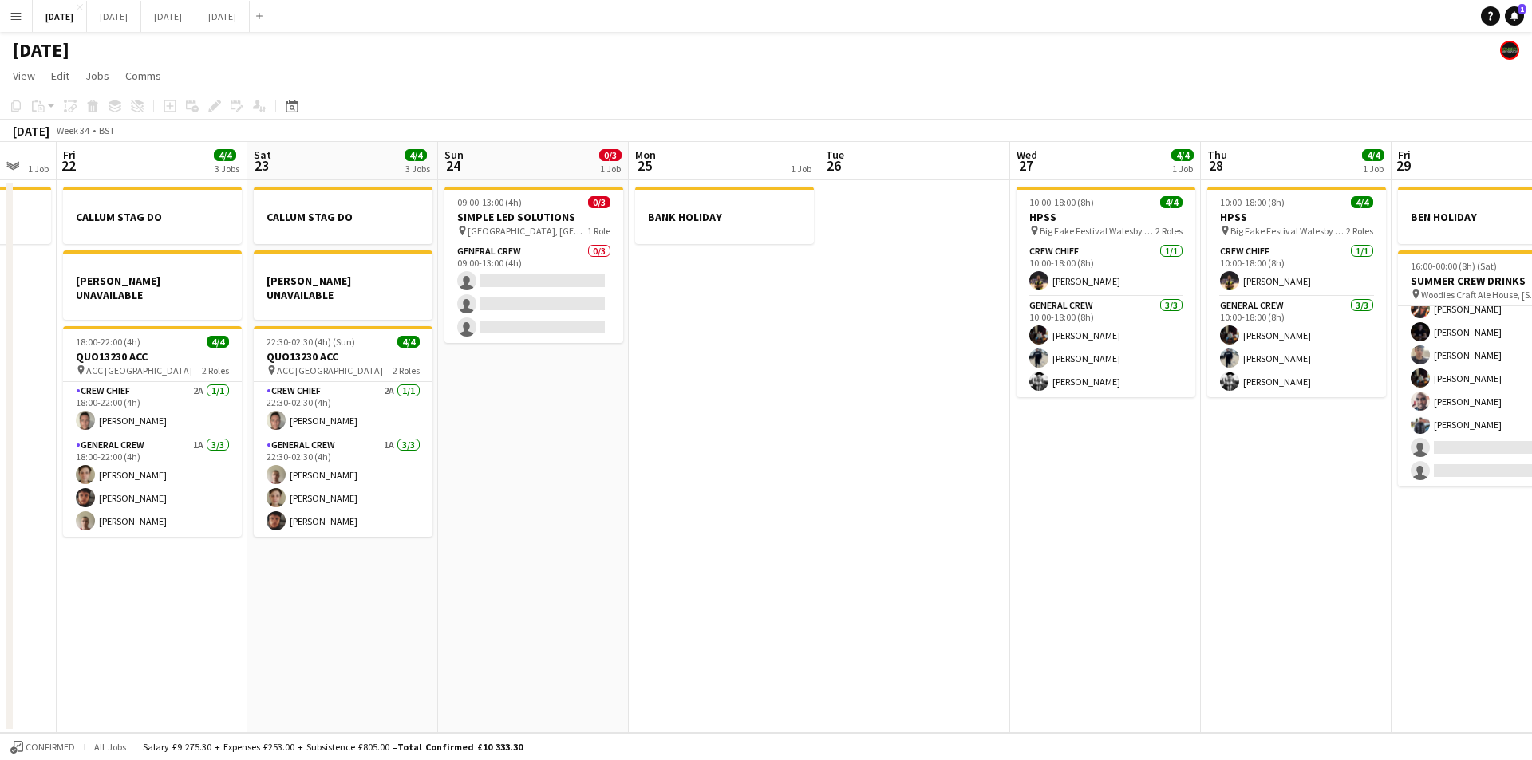
drag, startPoint x: 1245, startPoint y: 588, endPoint x: 1273, endPoint y: 583, distance: 28.3
click at [1313, 575] on app-calendar-viewport "Tue 19 4/4 1 Job Wed 20 Thu 21 1 Job Fri 22 4/4 3 Jobs Sat 23 4/4 3 Jobs Sun 24…" at bounding box center [766, 437] width 1532 height 591
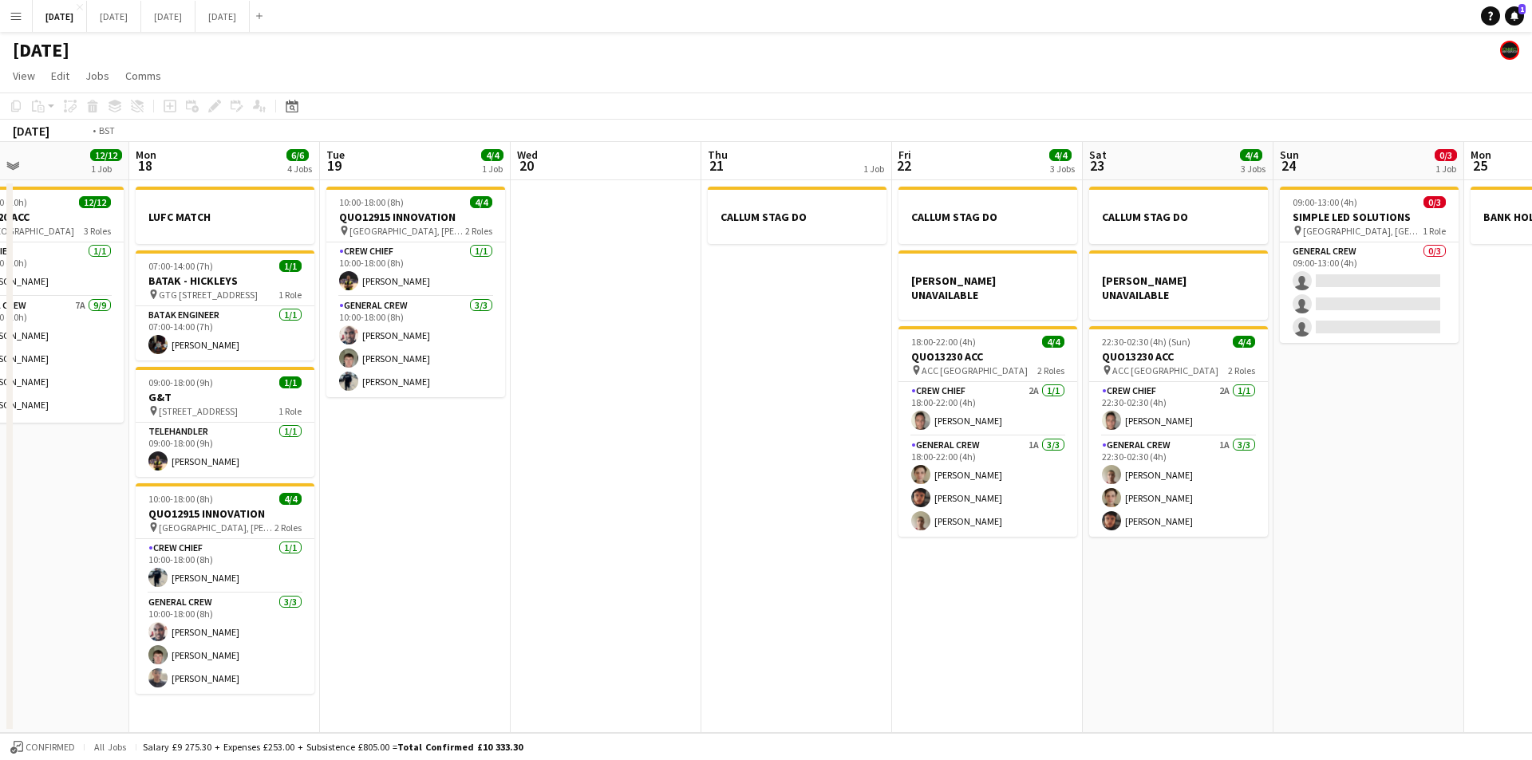
drag, startPoint x: 1273, startPoint y: 583, endPoint x: 845, endPoint y: 601, distance: 428.7
click at [1328, 569] on app-calendar-viewport "Sun 17 12/12 1 Job Mon 18 6/6 4 Jobs Tue 19 4/4 1 Job Wed 20 Thu 21 1 Job Fri 2…" at bounding box center [766, 437] width 1532 height 591
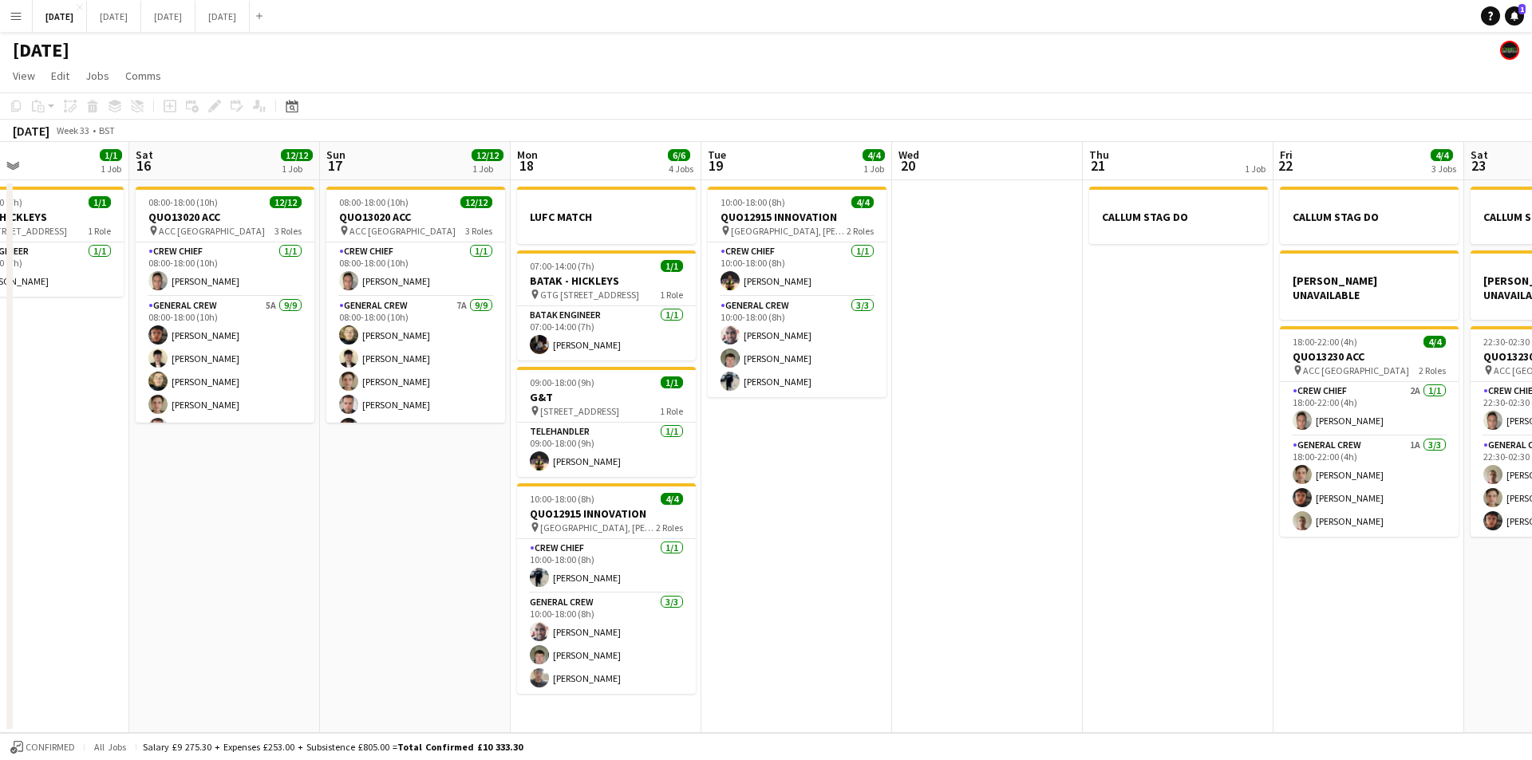
drag, startPoint x: 845, startPoint y: 601, endPoint x: 858, endPoint y: 578, distance: 26.1
click at [1257, 588] on app-calendar-viewport "Fri 15 1/1 1 Job Sat 16 12/12 1 Job Sun 17 12/12 1 Job Mon 18 6/6 4 Jobs Tue 19…" at bounding box center [766, 437] width 1532 height 591
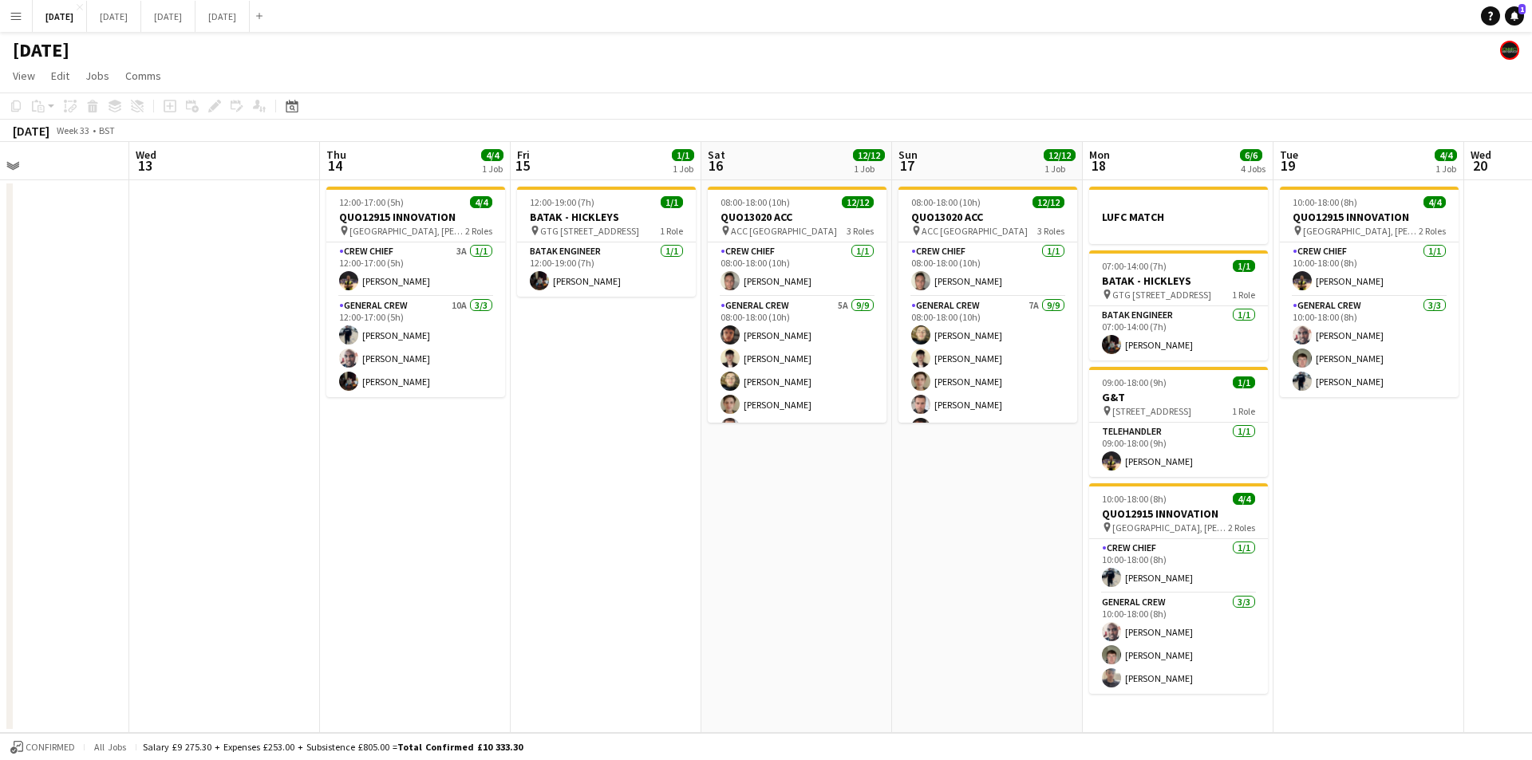
click at [1248, 584] on app-calendar-viewport "Tue 12 Wed 13 Thu 14 4/4 1 Job Fri 15 1/1 1 Job Sat 16 12/12 1 Job Sun 17 12/12…" at bounding box center [766, 437] width 1532 height 591
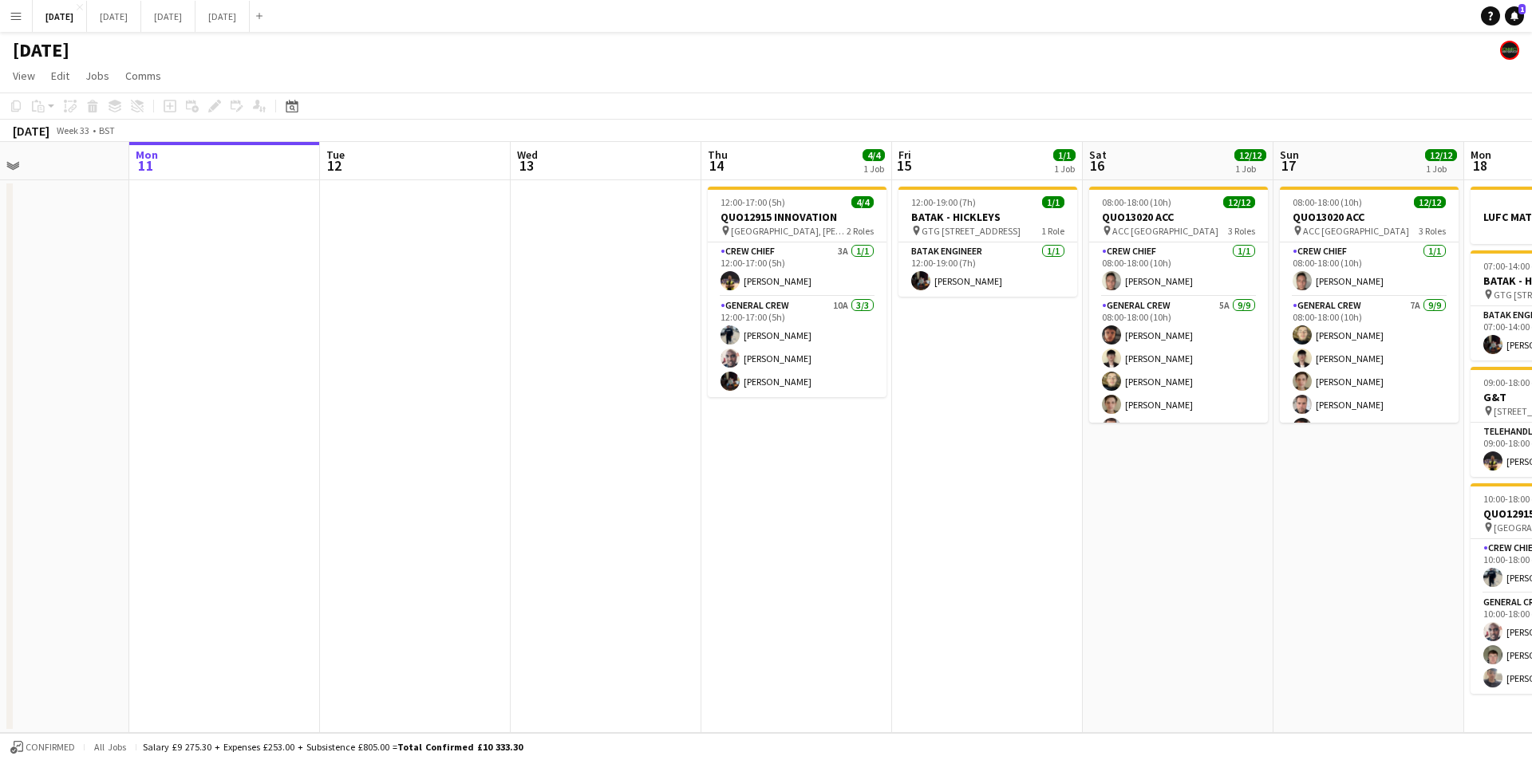
scroll to position [0, 379]
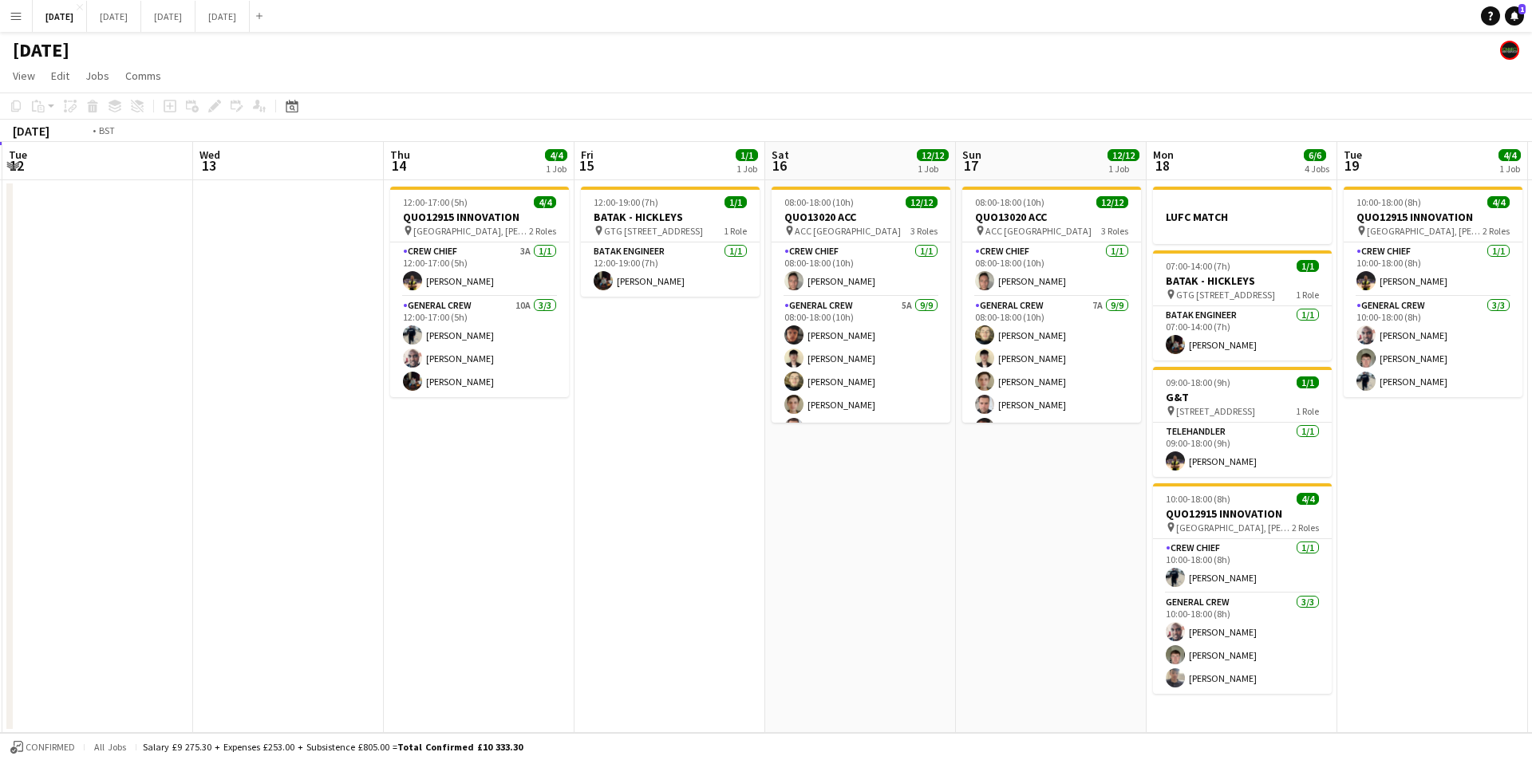
drag, startPoint x: 814, startPoint y: 577, endPoint x: 942, endPoint y: 544, distance: 131.8
click at [936, 550] on app-calendar-viewport "Sun 10 Mon 11 Tue 12 Wed 13 Thu 14 4/4 1 Job Fri 15 1/1 1 Job Sat 16 12/12 1 Jo…" at bounding box center [766, 437] width 1532 height 591
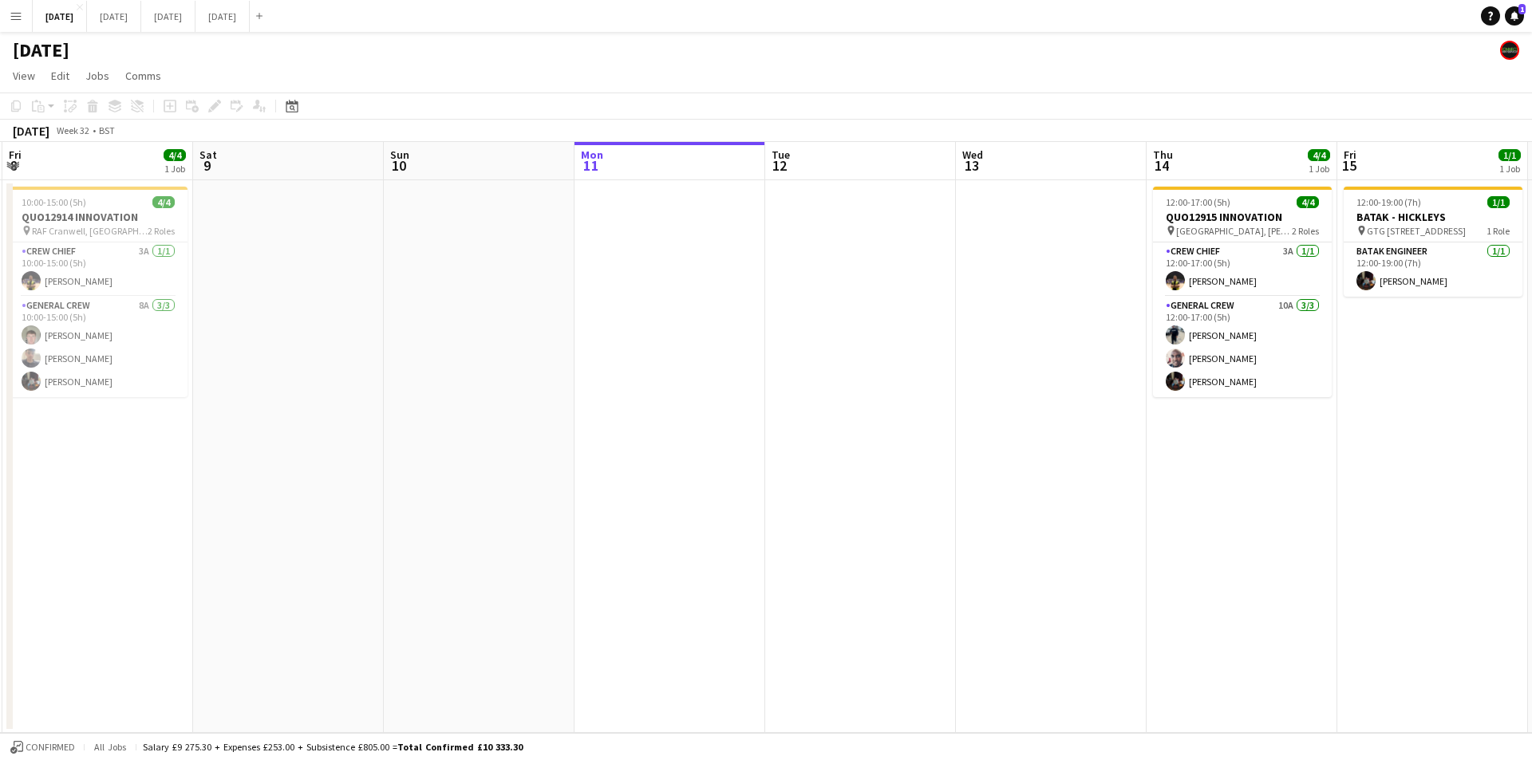
drag, startPoint x: 829, startPoint y: 634, endPoint x: 905, endPoint y: 631, distance: 76.6
click at [901, 633] on app-calendar-viewport "Wed 6 Thu 7 3/3 2 Jobs Fri 8 4/4 1 Job Sat 9 Sun 10 Mon 11 Tue 12 Wed 13 Thu 14…" at bounding box center [766, 437] width 1532 height 591
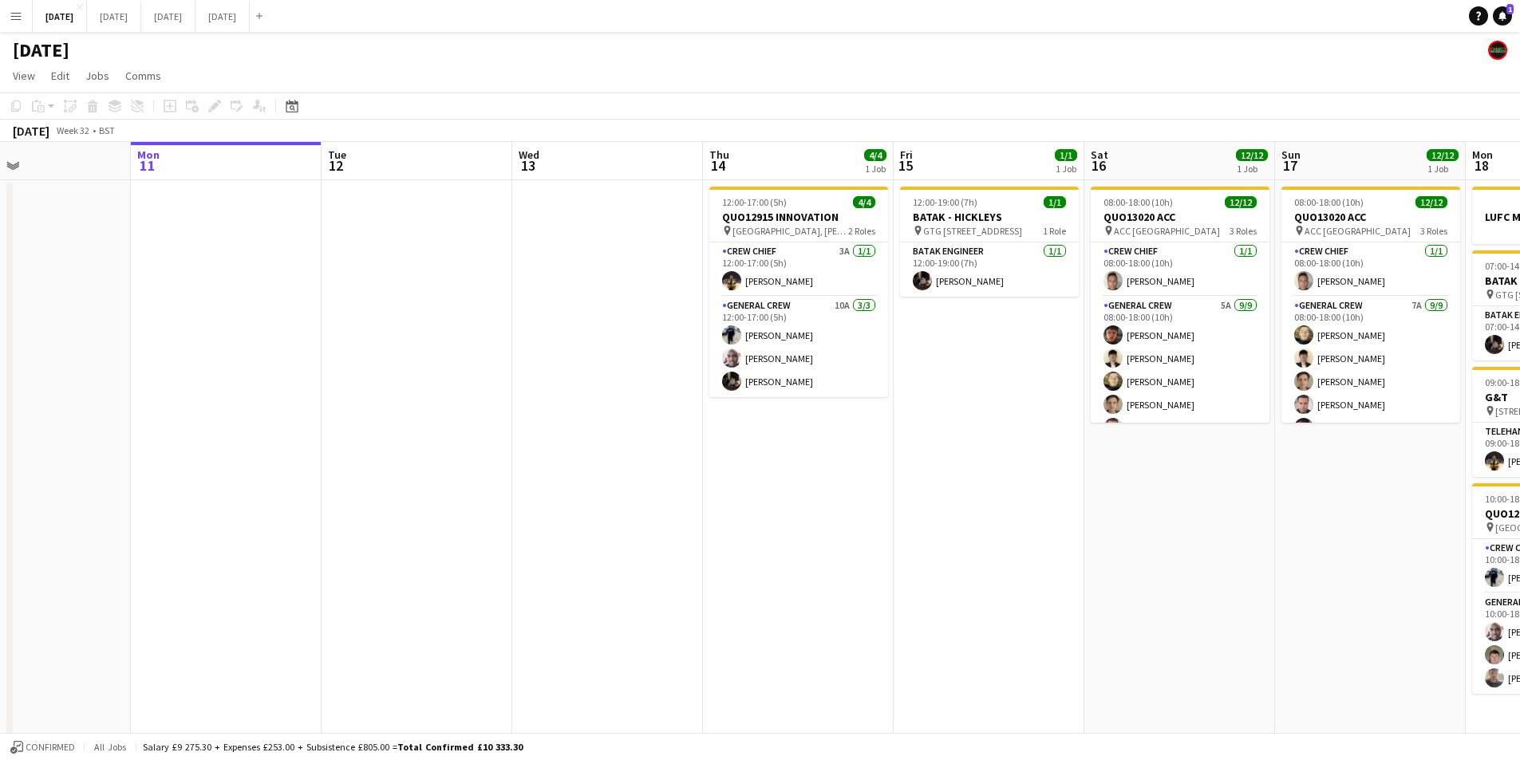
scroll to position [0, 732]
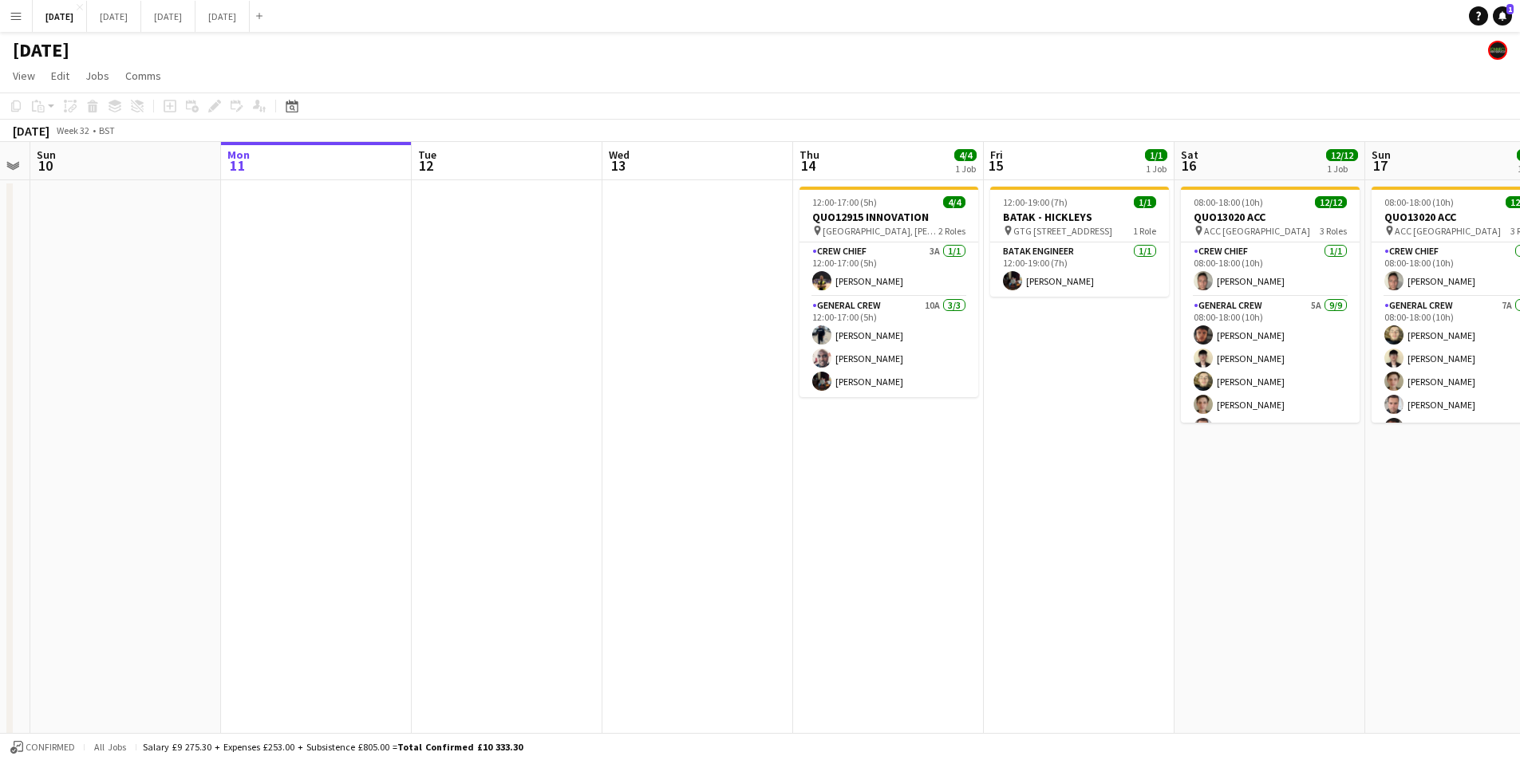
drag, startPoint x: 1260, startPoint y: 501, endPoint x: 690, endPoint y: 474, distance: 570.2
click at [690, 474] on app-calendar-viewport "Wed 6 10/10 4 Jobs Thu 7 3/3 2 Jobs Fri 8 4/4 1 Job Sat 9 Sun 10 Mon 11 Tue 12 …" at bounding box center [760, 581] width 1520 height 879
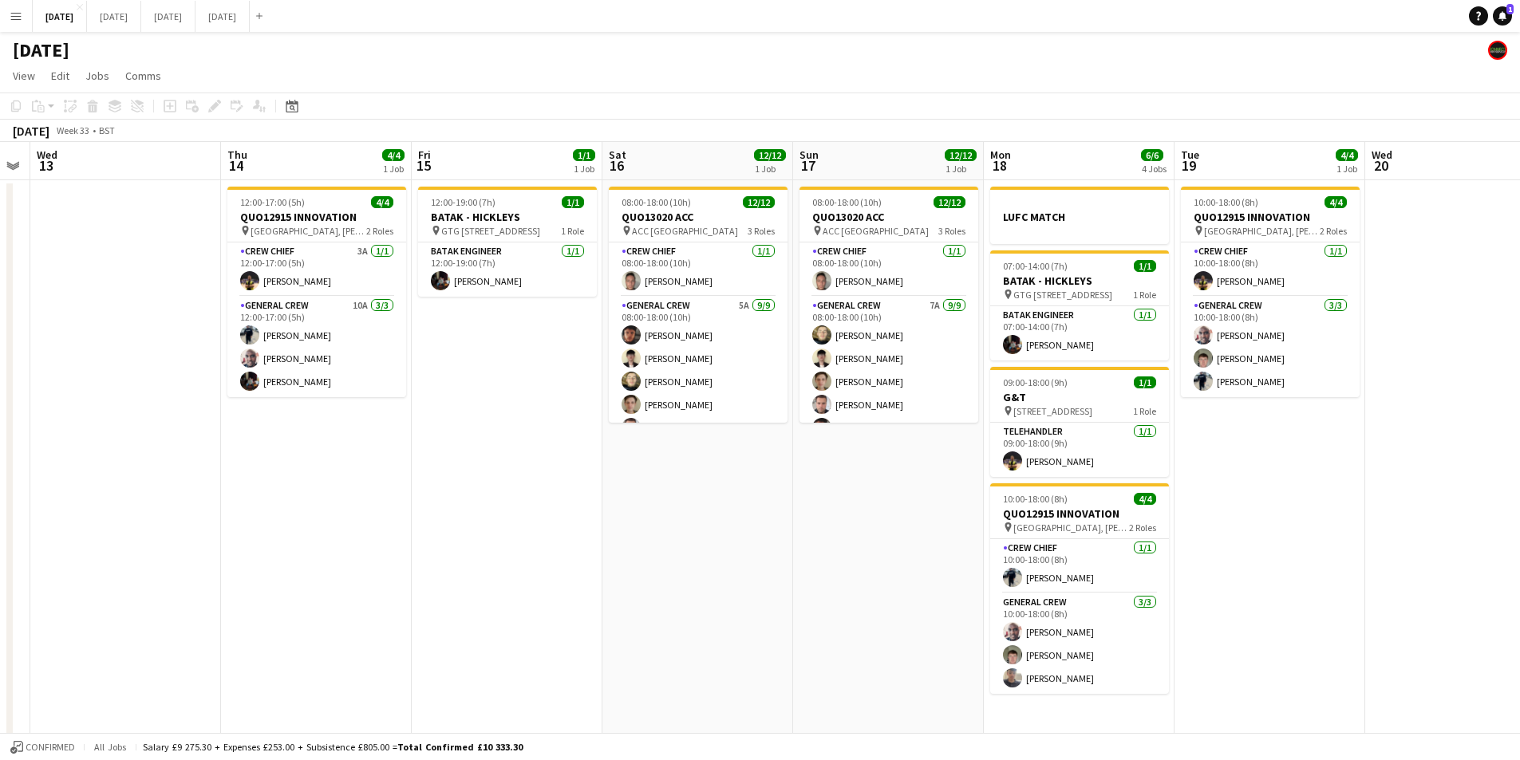
drag, startPoint x: 1059, startPoint y: 515, endPoint x: 682, endPoint y: 511, distance: 377.3
click at [682, 511] on app-calendar-viewport "Sat 9 Sun 10 Mon 11 Tue 12 Wed 13 Thu 14 4/4 1 Job Fri 15 1/1 1 Job Sat 16 12/1…" at bounding box center [760, 581] width 1520 height 879
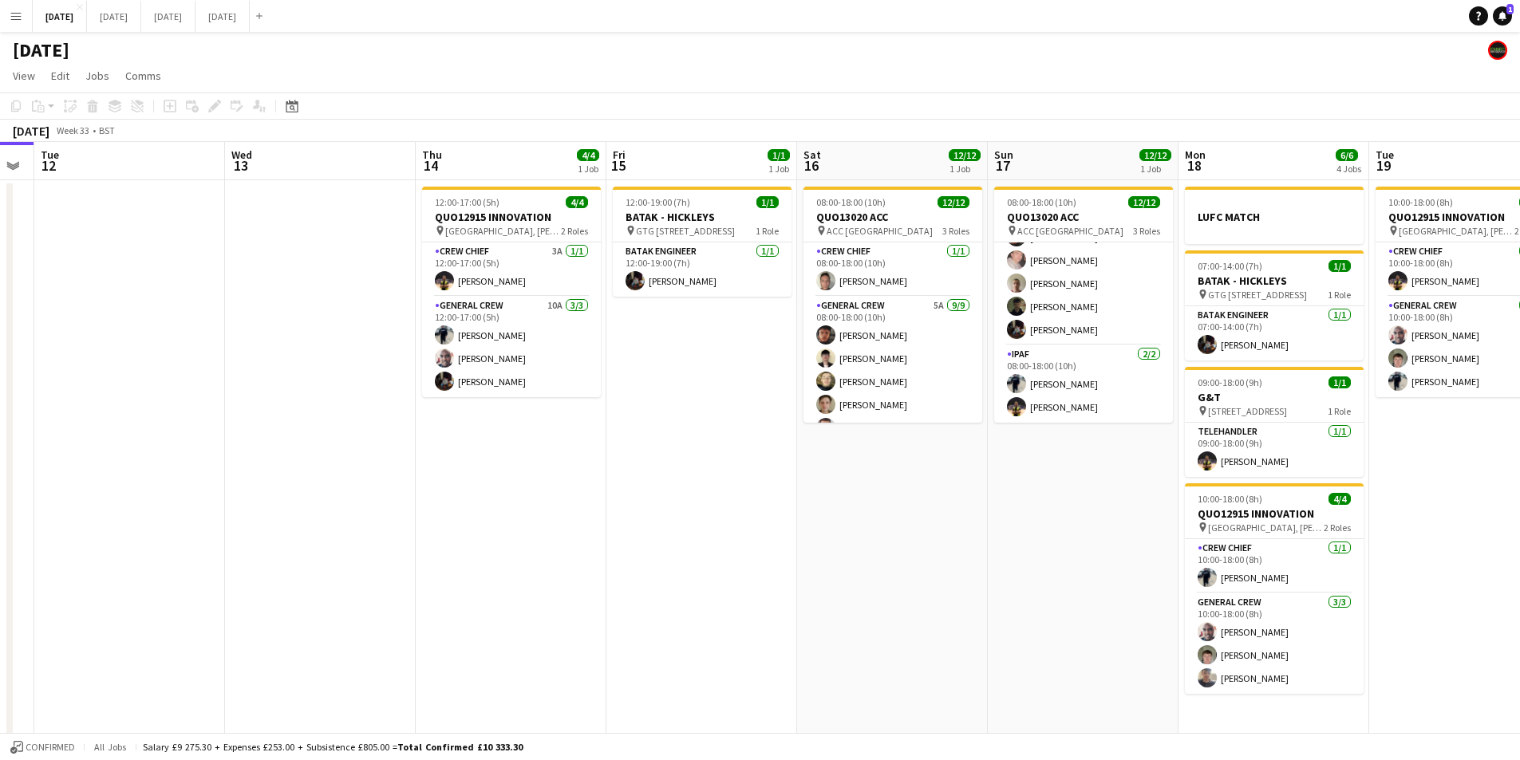
scroll to position [0, 579]
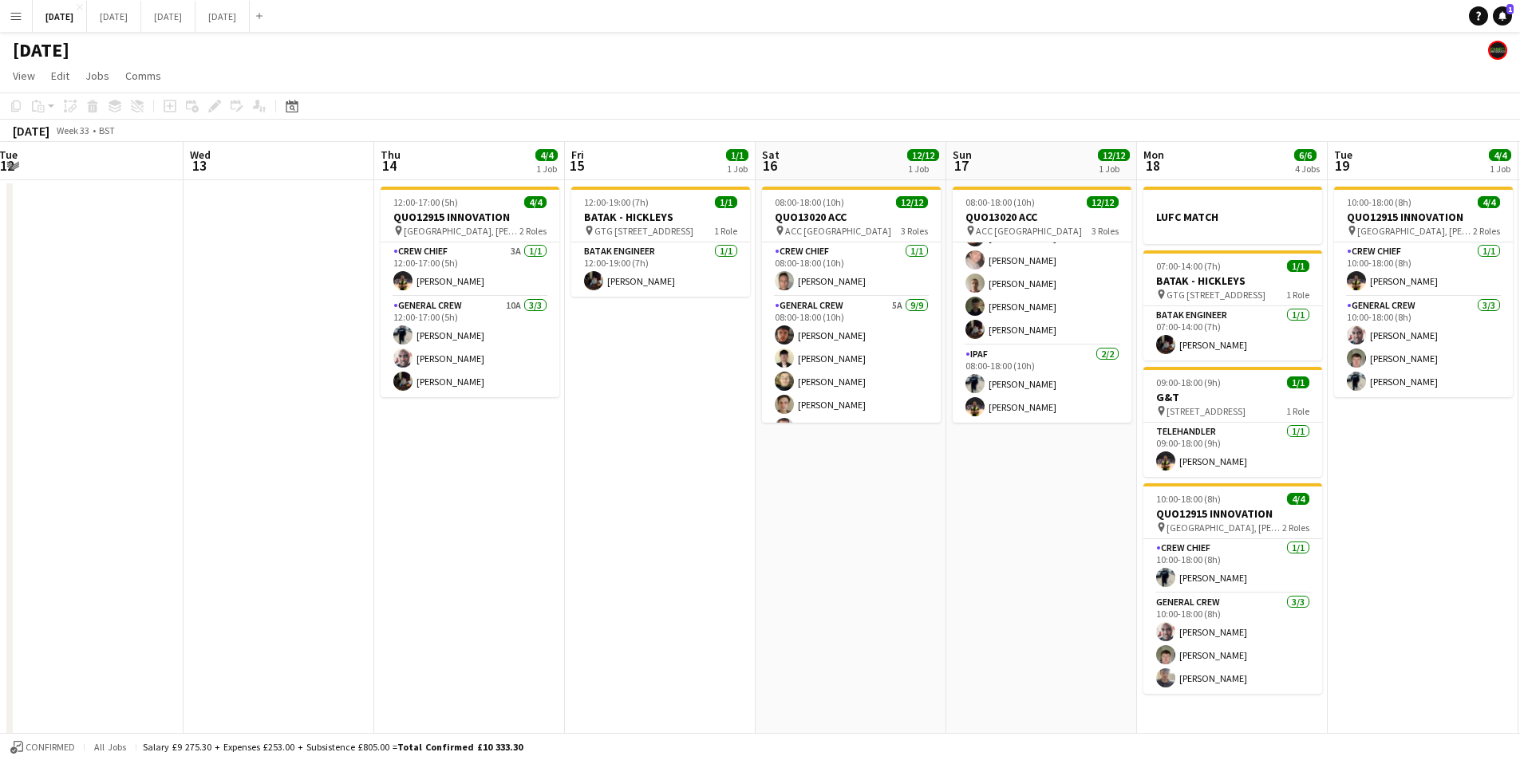
drag, startPoint x: 1117, startPoint y: 511, endPoint x: 1075, endPoint y: 511, distance: 41.5
click at [1075, 511] on app-calendar-viewport "Sat 9 Sun 10 Mon 11 Tue 12 Wed 13 Thu 14 4/4 1 Job Fri 15 1/1 1 Job Sat 16 12/1…" at bounding box center [760, 581] width 1520 height 879
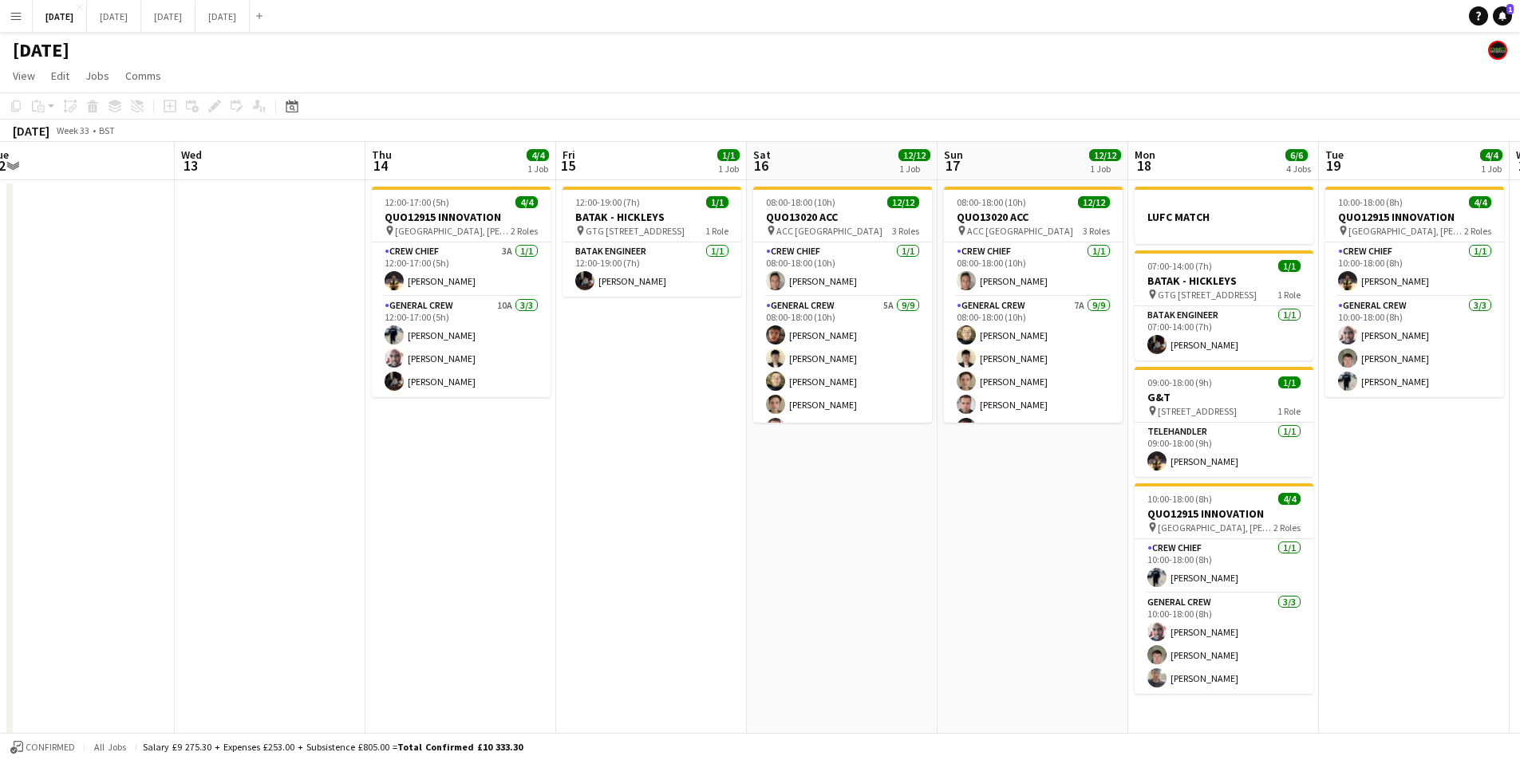
drag, startPoint x: 1045, startPoint y: 504, endPoint x: 1190, endPoint y: 495, distance: 145.5
click at [1190, 495] on app-calendar-viewport "Sat 9 Sun 10 Mon 11 Tue 12 Wed 13 Thu 14 4/4 1 Job Fri 15 1/1 1 Job Sat 16 12/1…" at bounding box center [760, 581] width 1520 height 879
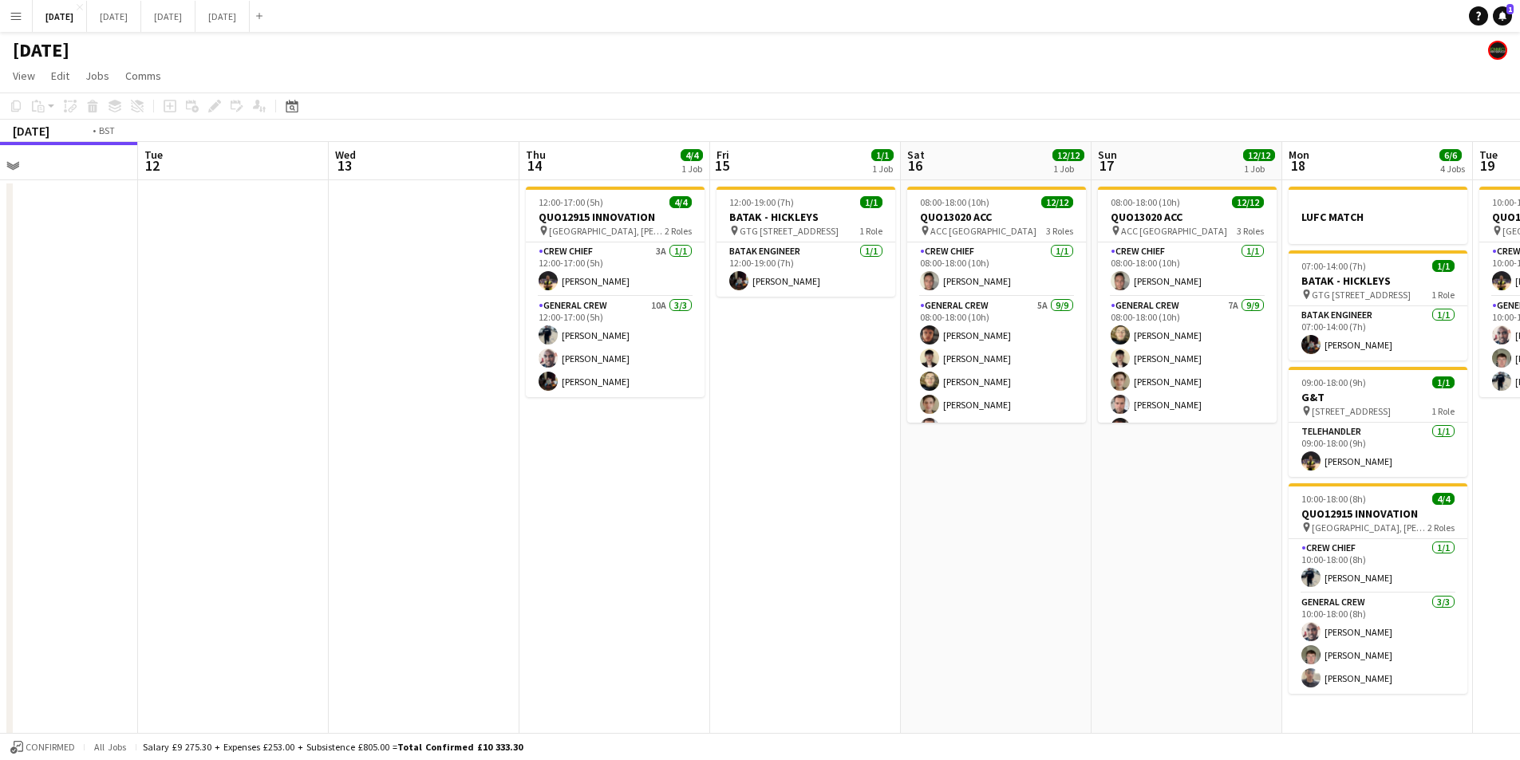
drag, startPoint x: 1023, startPoint y: 565, endPoint x: 759, endPoint y: 530, distance: 265.5
click at [1139, 542] on app-calendar-viewport "Sat 9 Sun 10 Mon 11 Tue 12 Wed 13 Thu 14 4/4 1 Job Fri 15 1/1 1 Job Sat 16 12/1…" at bounding box center [760, 581] width 1520 height 879
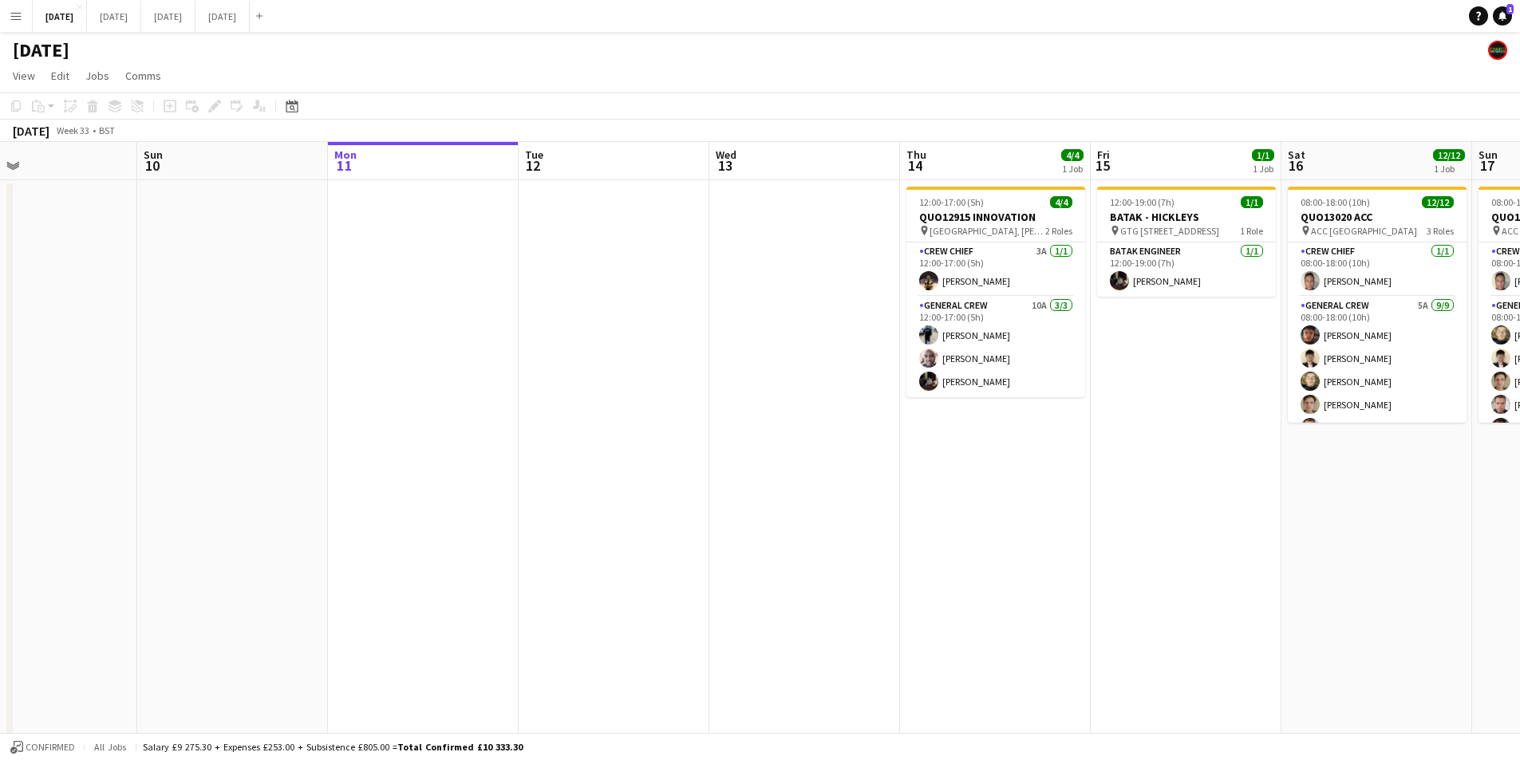
drag, startPoint x: 802, startPoint y: 563, endPoint x: 917, endPoint y: 534, distance: 118.4
click at [914, 553] on app-calendar-viewport "Thu 7 3/3 2 Jobs Fri 8 4/4 1 Job Sat 9 Sun 10 Mon 11 Tue 12 Wed 13 Thu 14 4/4 1…" at bounding box center [760, 581] width 1520 height 879
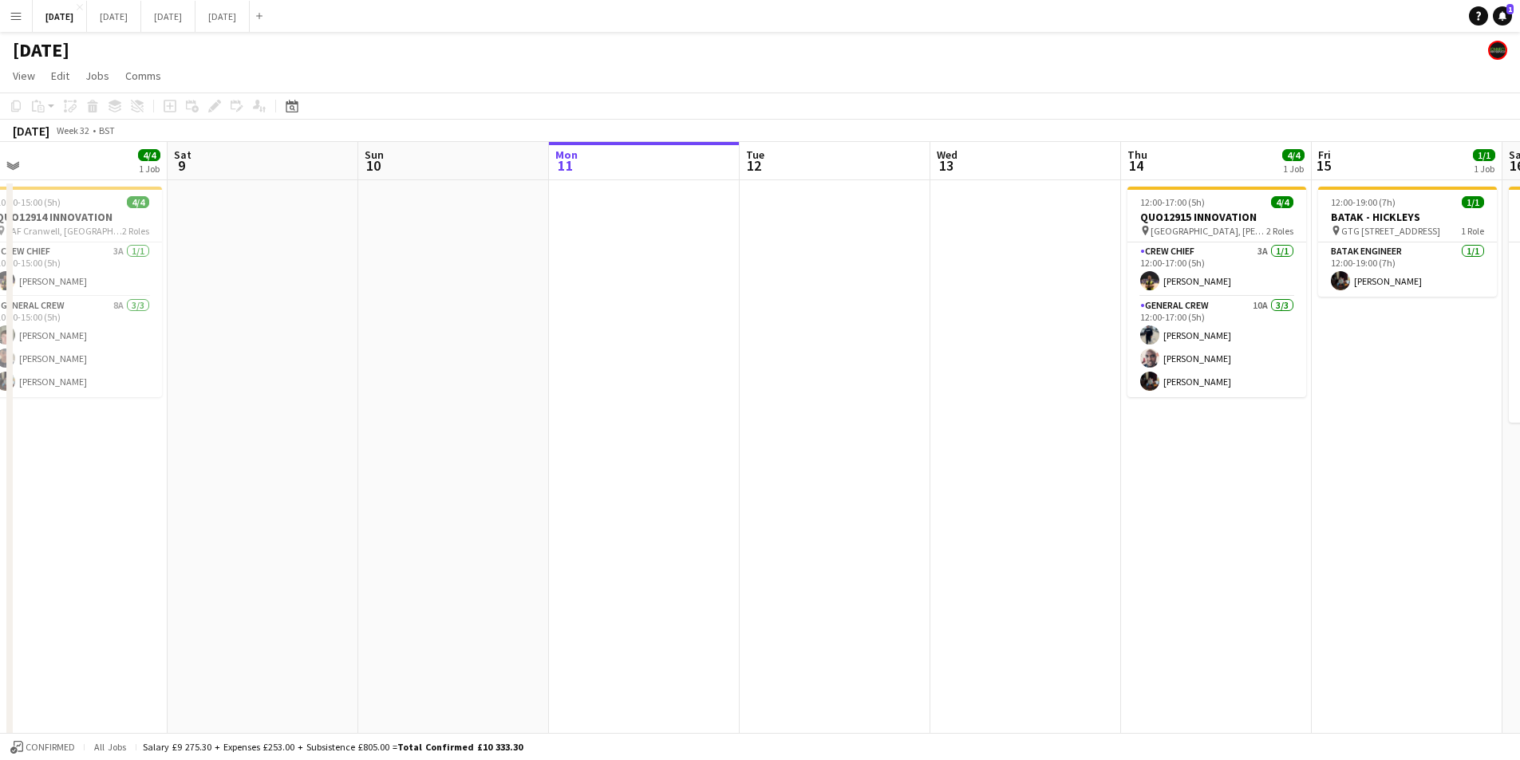
drag, startPoint x: 803, startPoint y: 568, endPoint x: 1114, endPoint y: 555, distance: 310.6
click at [1109, 558] on app-calendar-viewport "Wed 6 10/10 4 Jobs Thu 7 3/3 2 Jobs Fri 8 4/4 1 Job Sat 9 Sun 10 Mon 11 Tue 12 …" at bounding box center [760, 581] width 1520 height 879
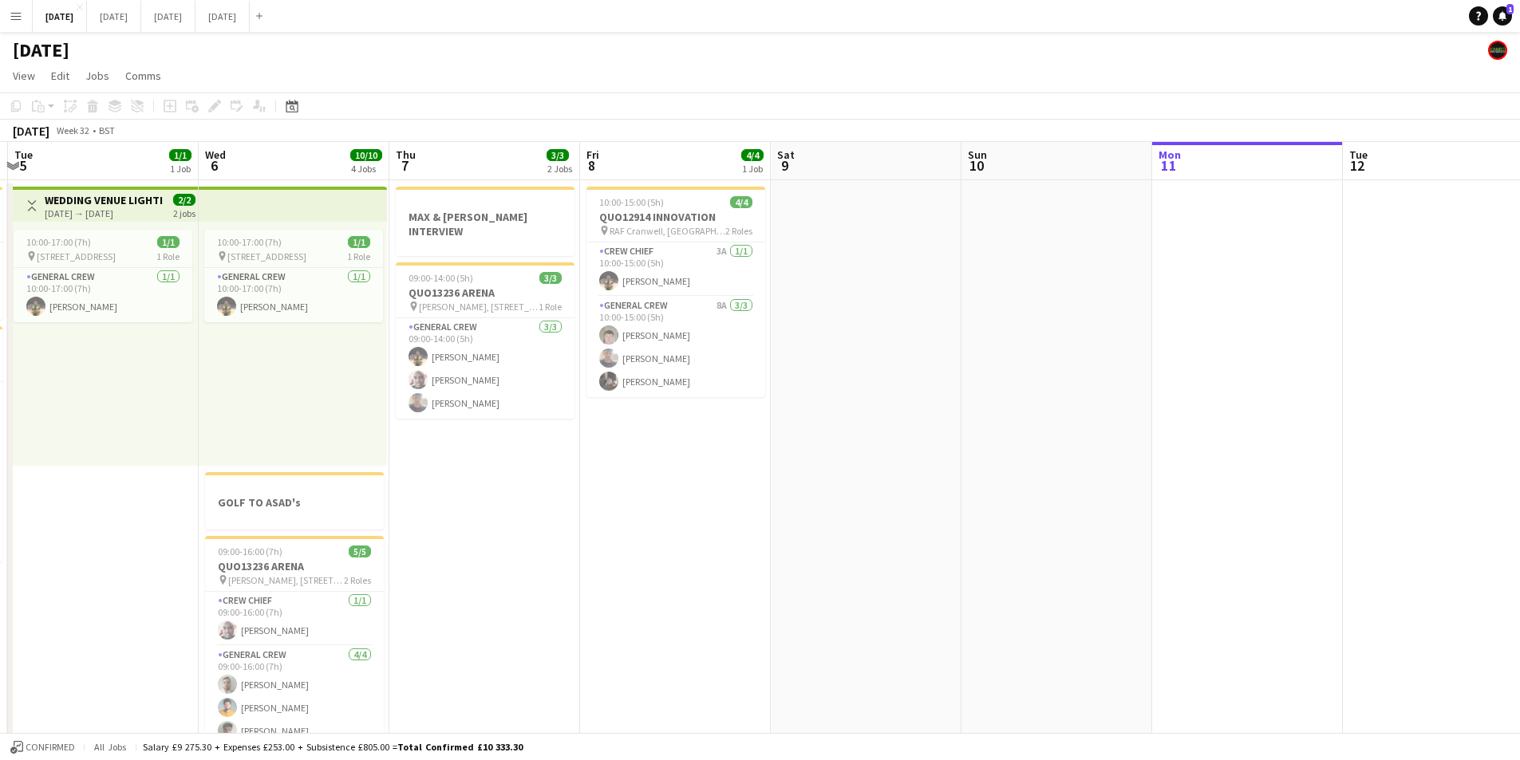
drag, startPoint x: 763, startPoint y: 590, endPoint x: 986, endPoint y: 554, distance: 226.4
click at [1183, 573] on app-calendar-viewport "Sun 3 Mon 4 8/8 2 Jobs Tue 5 1/1 1 Job Wed 6 10/10 4 Jobs Thu 7 3/3 2 Jobs Fri …" at bounding box center [760, 581] width 1520 height 879
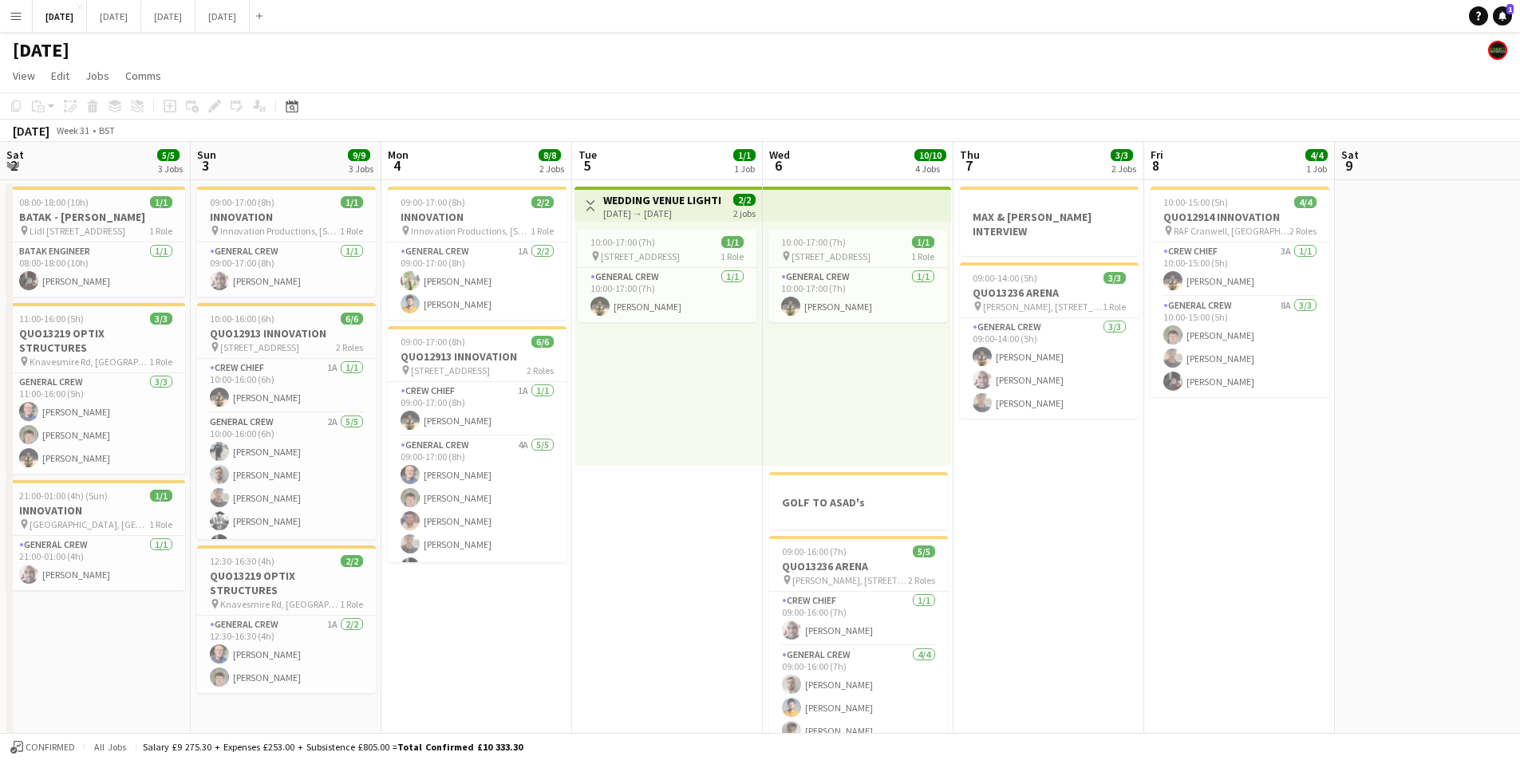
drag, startPoint x: 941, startPoint y: 563, endPoint x: 1181, endPoint y: 552, distance: 240.4
click at [1279, 564] on app-calendar-viewport "Thu 31 Fri 1 3/3 2 Jobs Sat 2 5/5 3 Jobs Sun 3 9/9 3 Jobs Mon 4 8/8 2 Jobs Tue …" at bounding box center [760, 581] width 1520 height 879
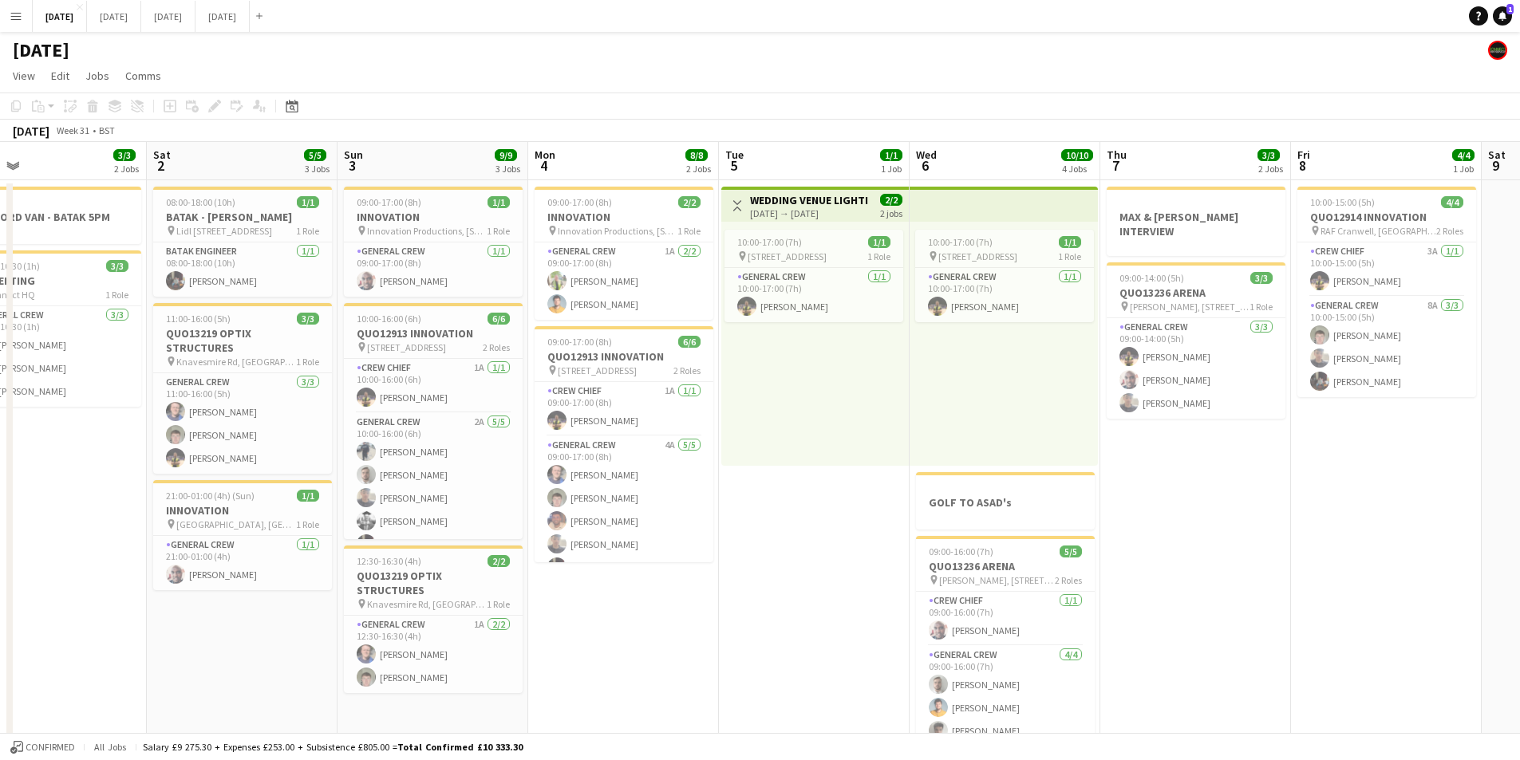
drag, startPoint x: 756, startPoint y: 613, endPoint x: 930, endPoint y: 578, distance: 177.4
click at [945, 603] on app-calendar-viewport "Wed 30 Thu 31 Fri 1 3/3 2 Jobs Sat 2 5/5 3 Jobs Sun 3 9/9 3 Jobs Mon 4 8/8 2 Jo…" at bounding box center [760, 581] width 1520 height 879
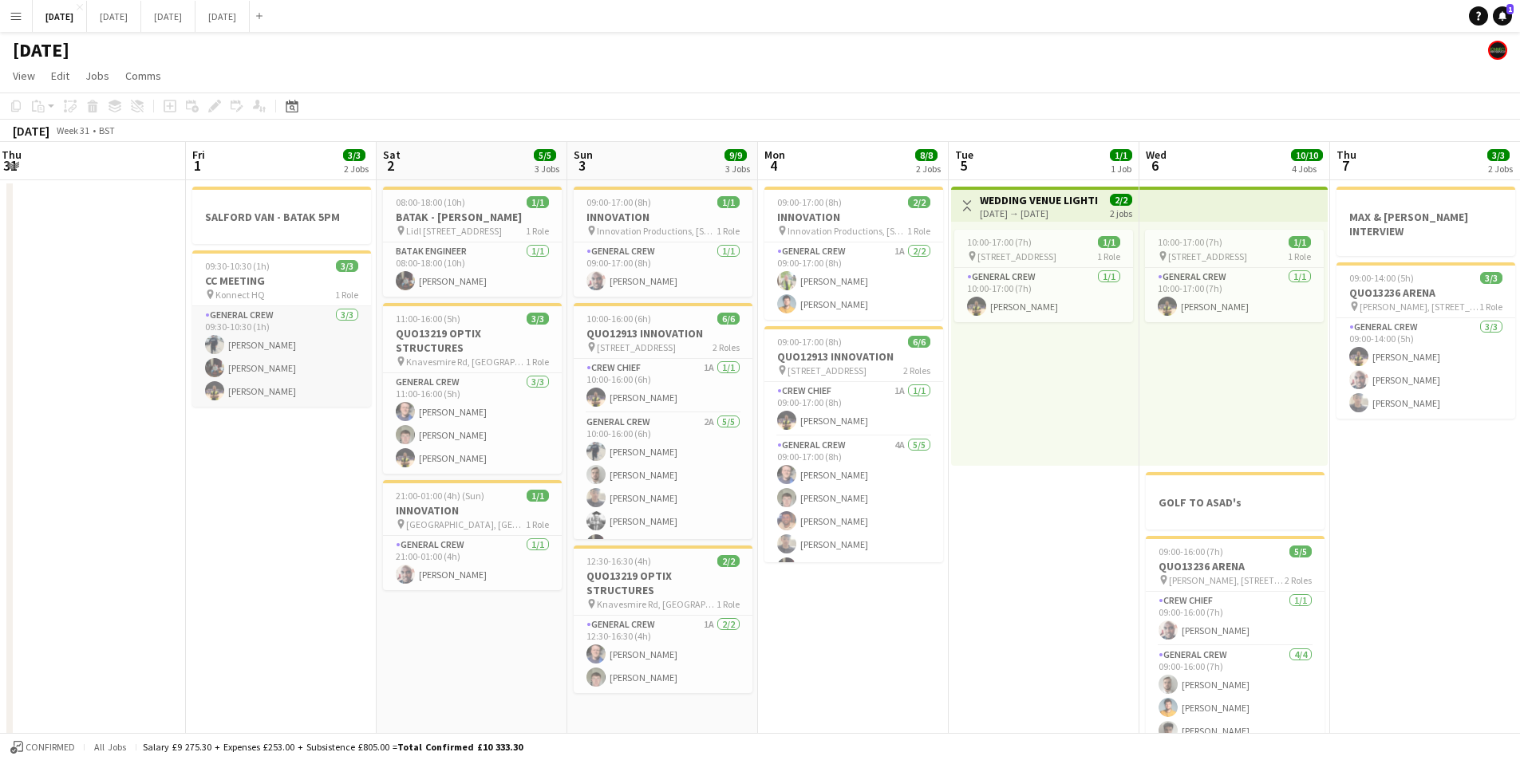
click at [271, 370] on app-card-role "General Crew [DATE] 09:30-10:30 (1h) [PERSON_NAME] [PERSON_NAME] [PERSON_NAME]" at bounding box center [281, 356] width 179 height 101
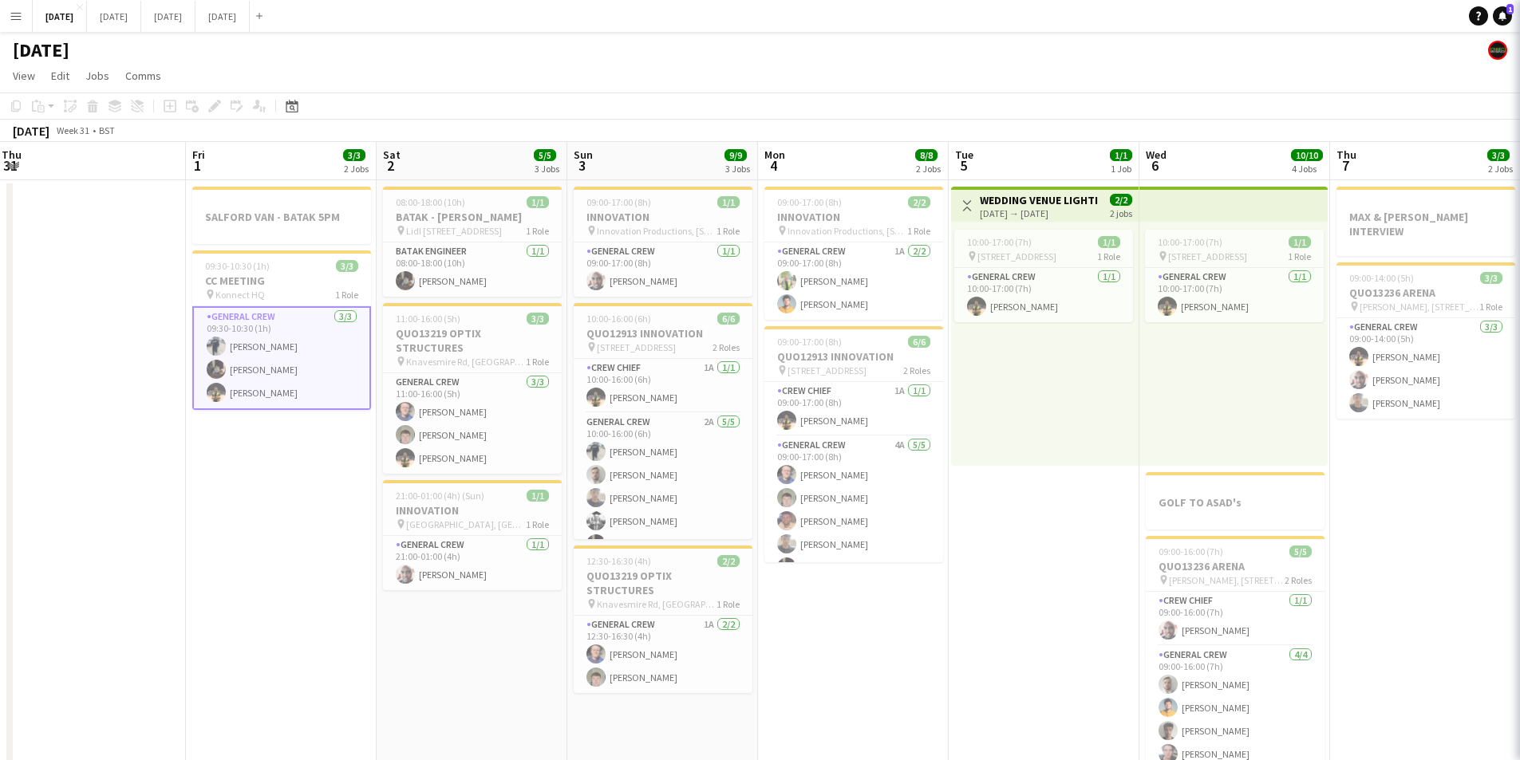
scroll to position [0, 385]
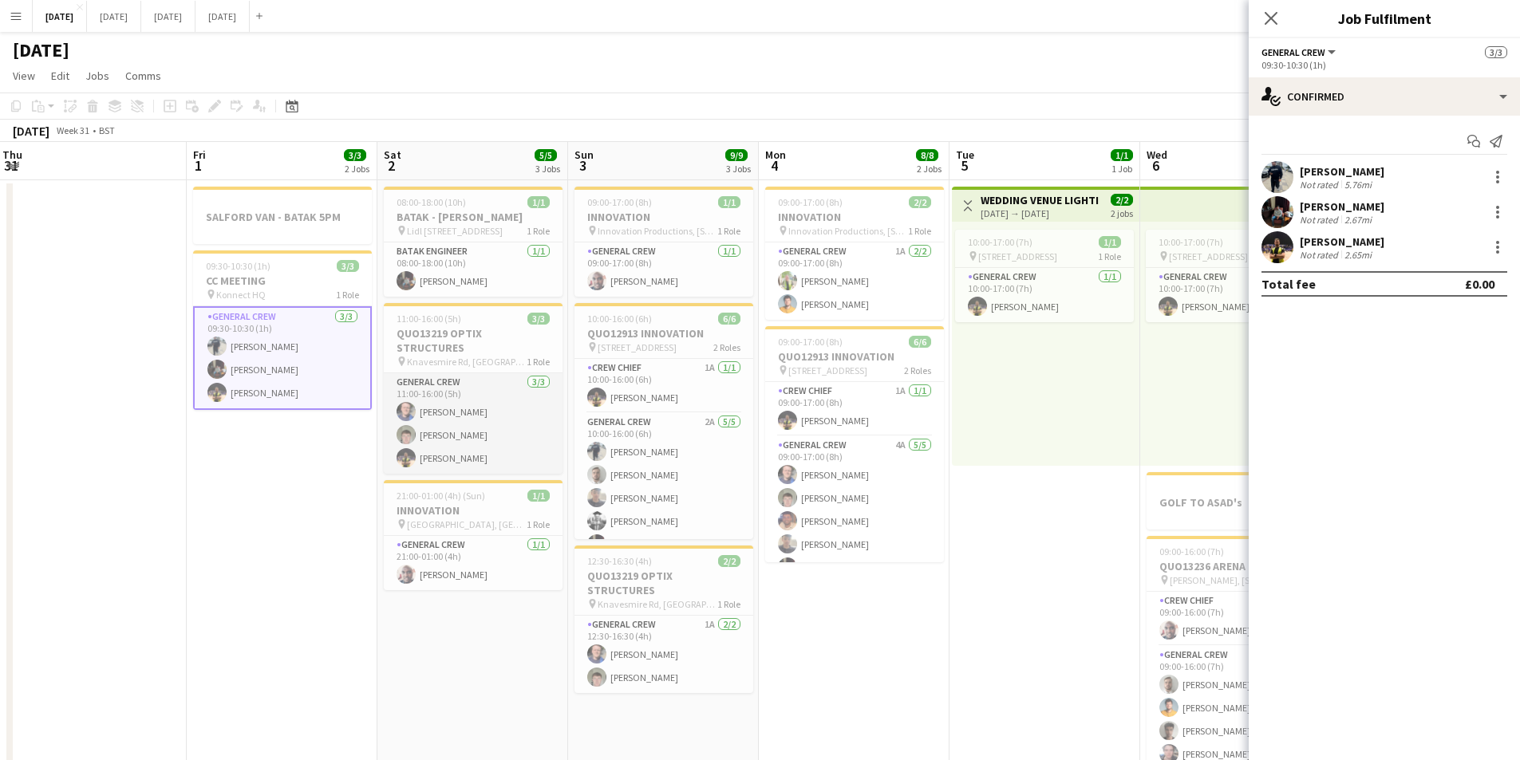
click at [464, 440] on app-card-role "General Crew [DATE] 11:00-16:00 (5h) [PERSON_NAME] [PERSON_NAME] [PERSON_NAME]" at bounding box center [473, 423] width 179 height 101
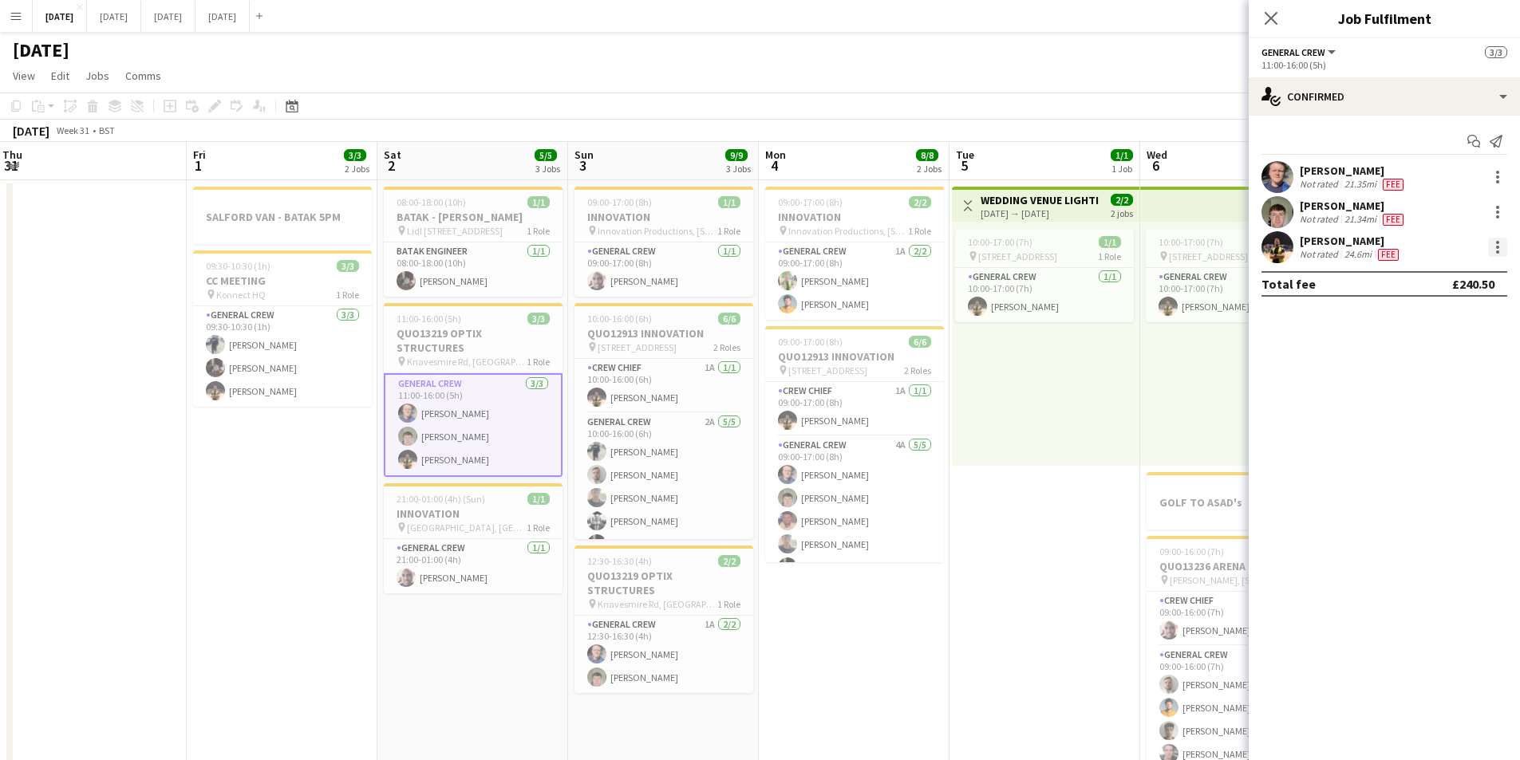
click at [1506, 248] on div at bounding box center [1497, 247] width 19 height 19
click at [1473, 282] on span "Edit fee" at bounding box center [1444, 277] width 99 height 14
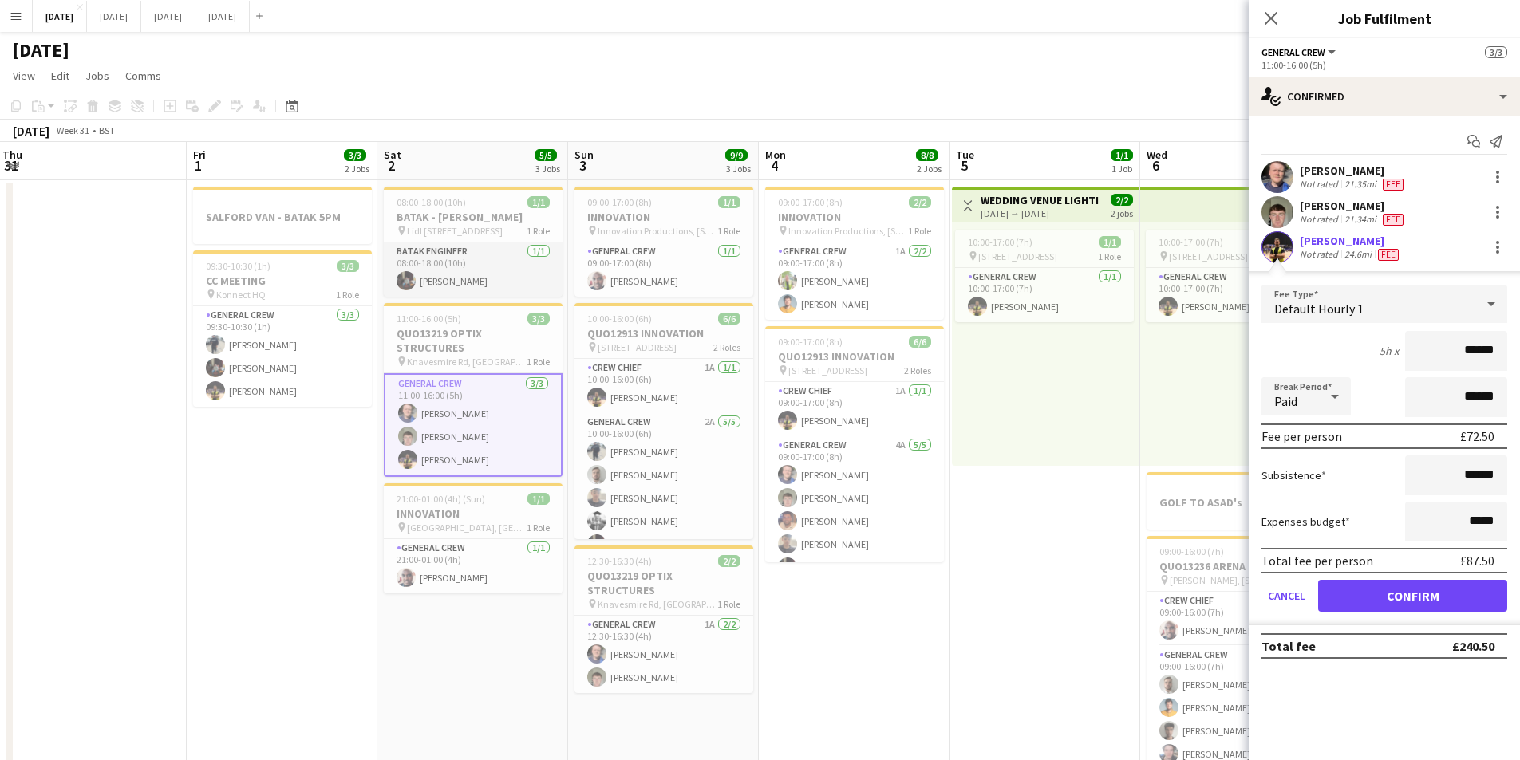
click at [492, 273] on app-card-role "BATAK ENGINEER [DATE] 08:00-18:00 (10h) [PERSON_NAME]" at bounding box center [473, 270] width 179 height 54
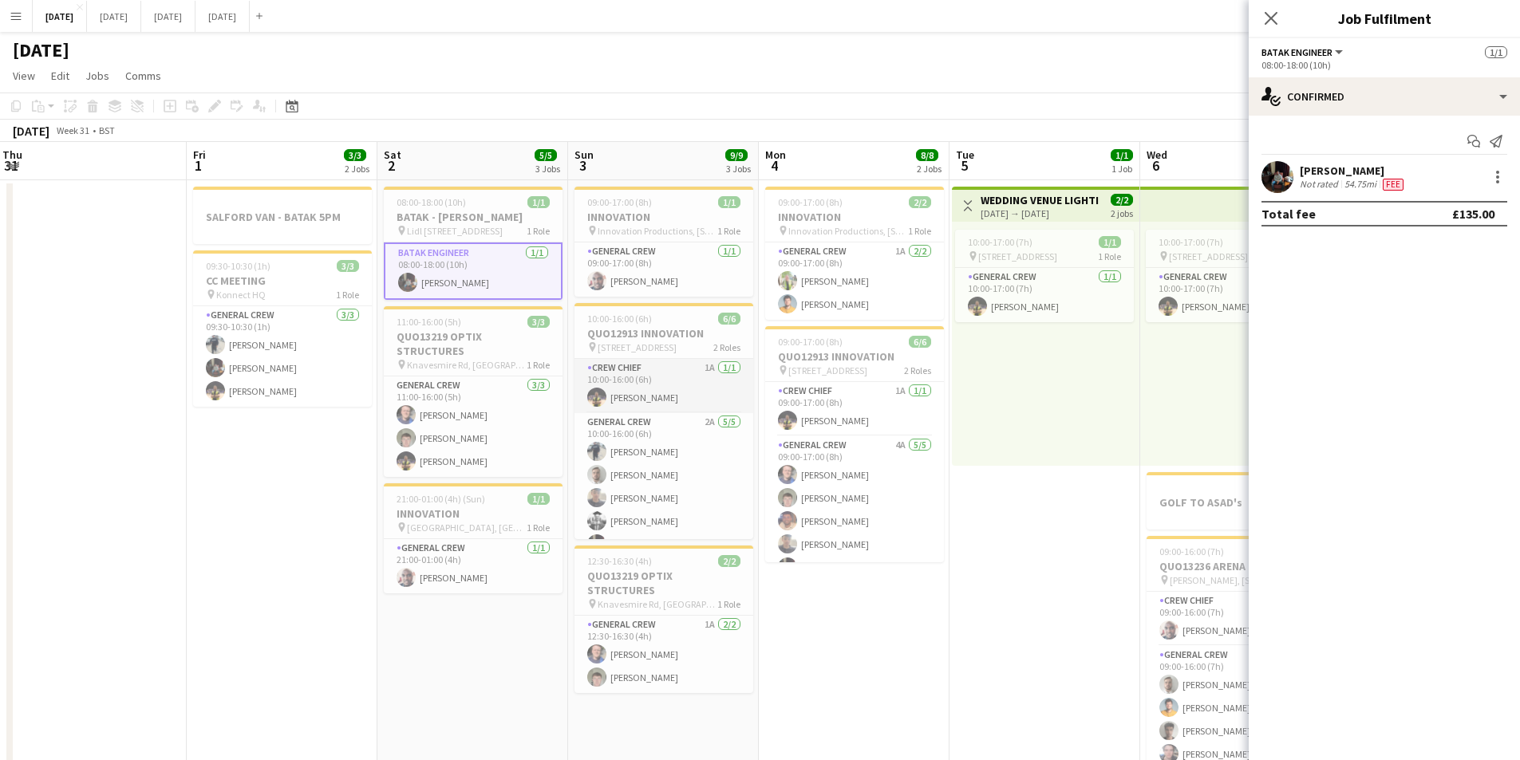
click at [653, 392] on app-card-role "Crew Chief 1A [DATE] 10:00-16:00 (6h) [PERSON_NAME]" at bounding box center [663, 386] width 179 height 54
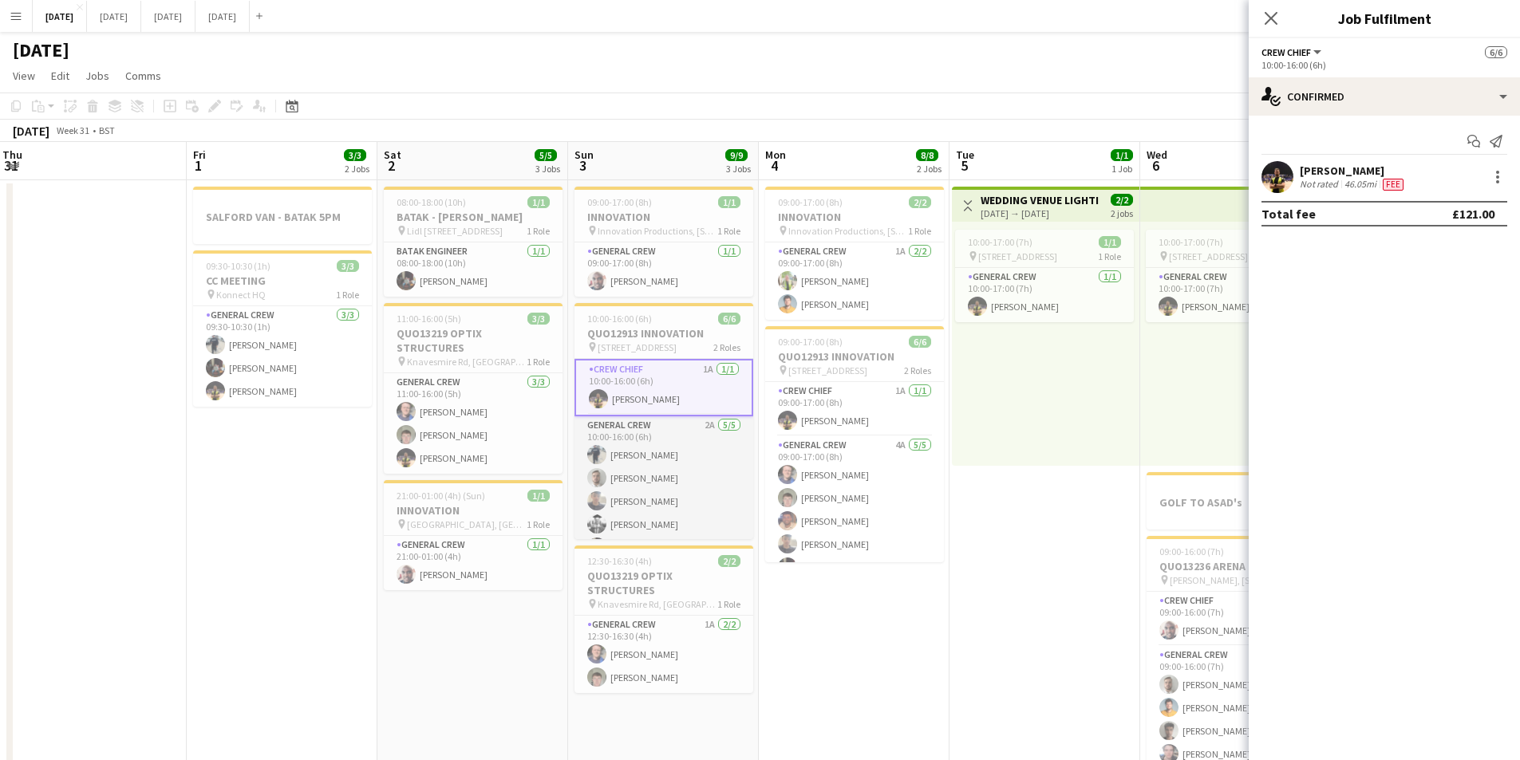
scroll to position [24, 0]
click at [667, 525] on app-card-role "General Crew 2A [DATE] 10:00-16:00 (6h) [PERSON_NAME] [PERSON_NAME] [PERSON_NAM…" at bounding box center [663, 465] width 179 height 147
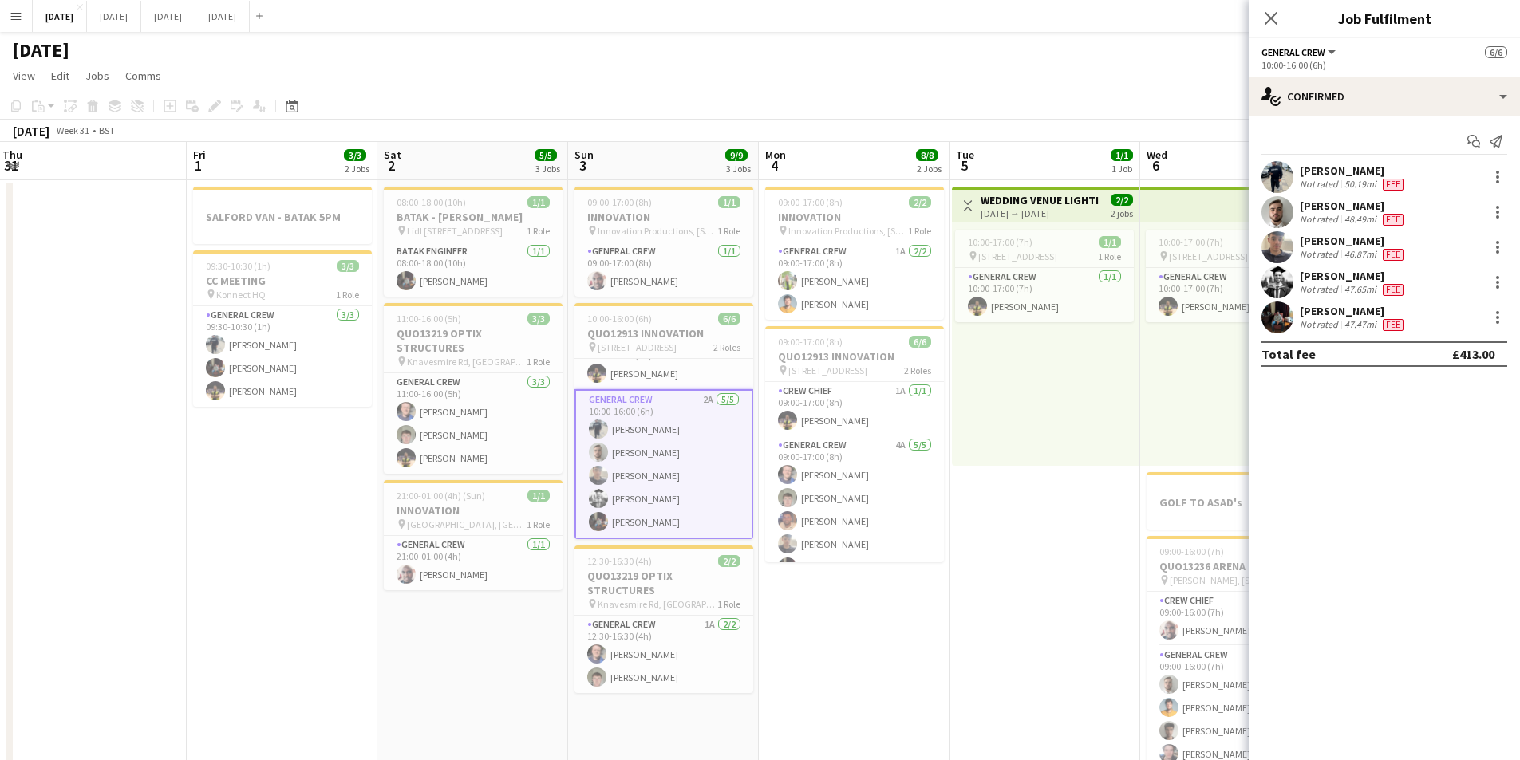
scroll to position [22, 0]
click at [1354, 321] on div "47.47mi" at bounding box center [1360, 324] width 38 height 13
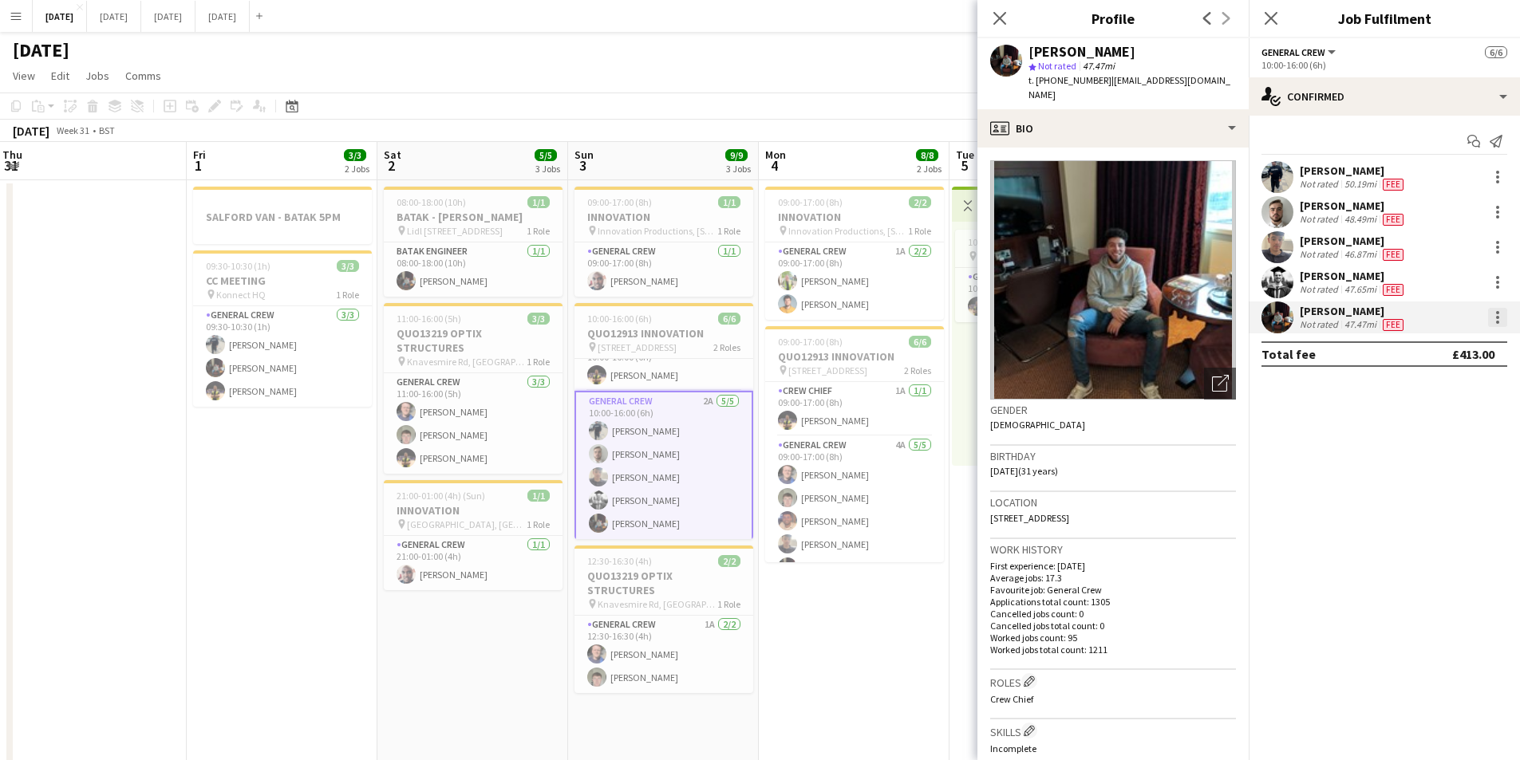
click at [1492, 319] on div at bounding box center [1497, 317] width 19 height 19
click at [1463, 341] on span "Edit fee" at bounding box center [1444, 347] width 99 height 14
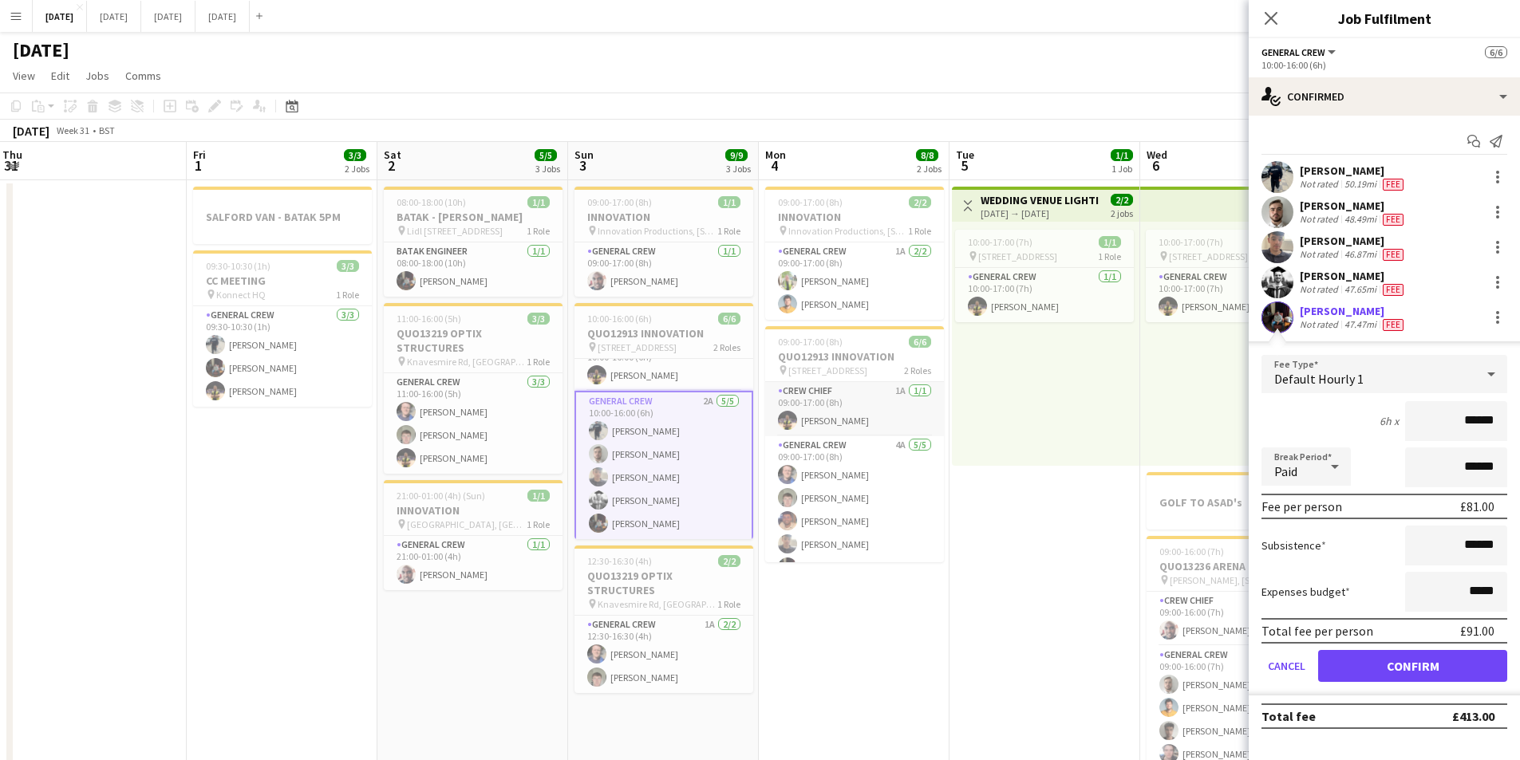
click at [825, 427] on app-card-role "Crew Chief 1A [DATE] 09:00-17:00 (8h) [PERSON_NAME]" at bounding box center [854, 409] width 179 height 54
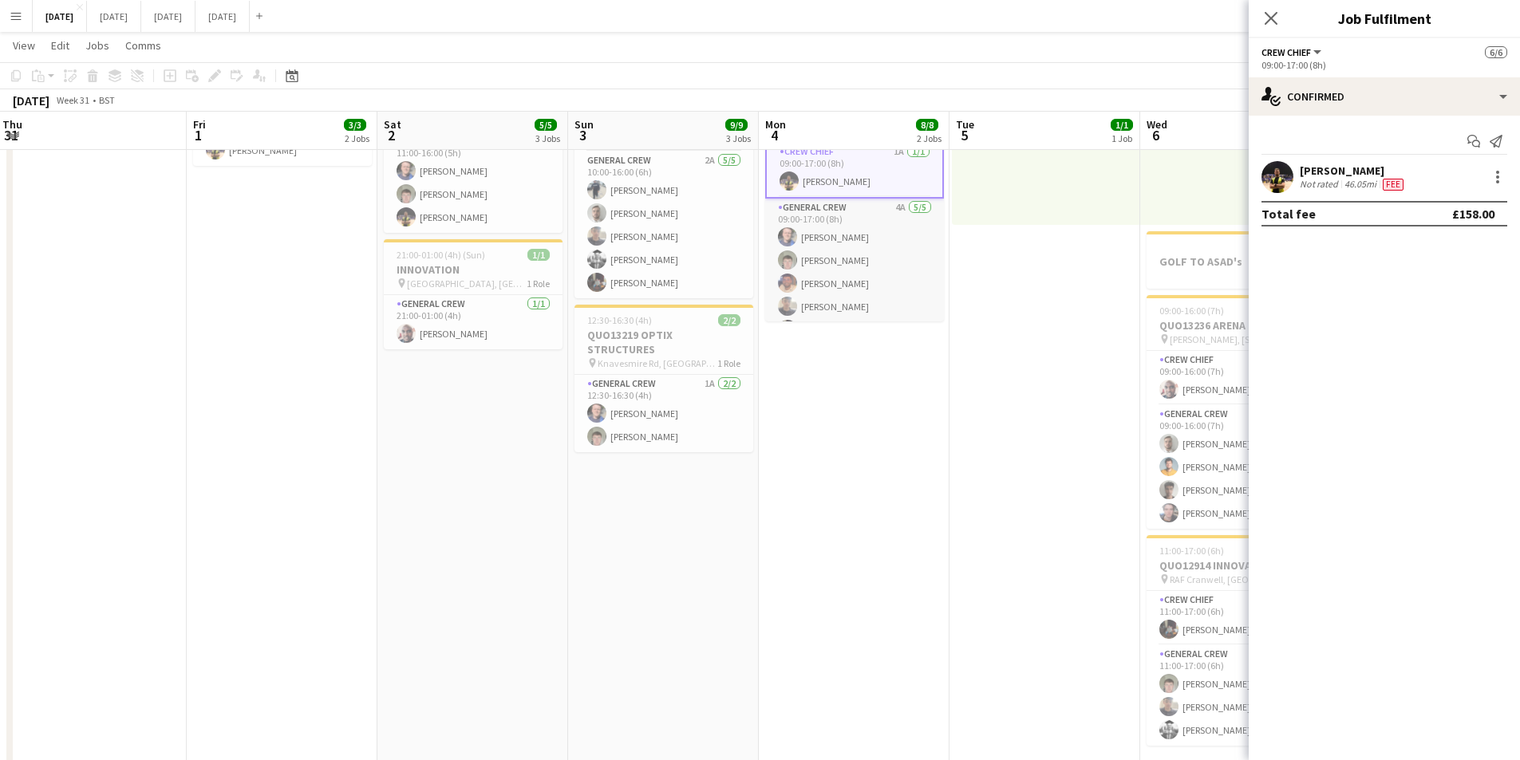
scroll to position [24, 0]
click at [846, 319] on app-card-role "General Crew 4A [DATE] 09:00-17:00 (8h) [PERSON_NAME] [PERSON_NAME] [PERSON_NAM…" at bounding box center [854, 248] width 179 height 147
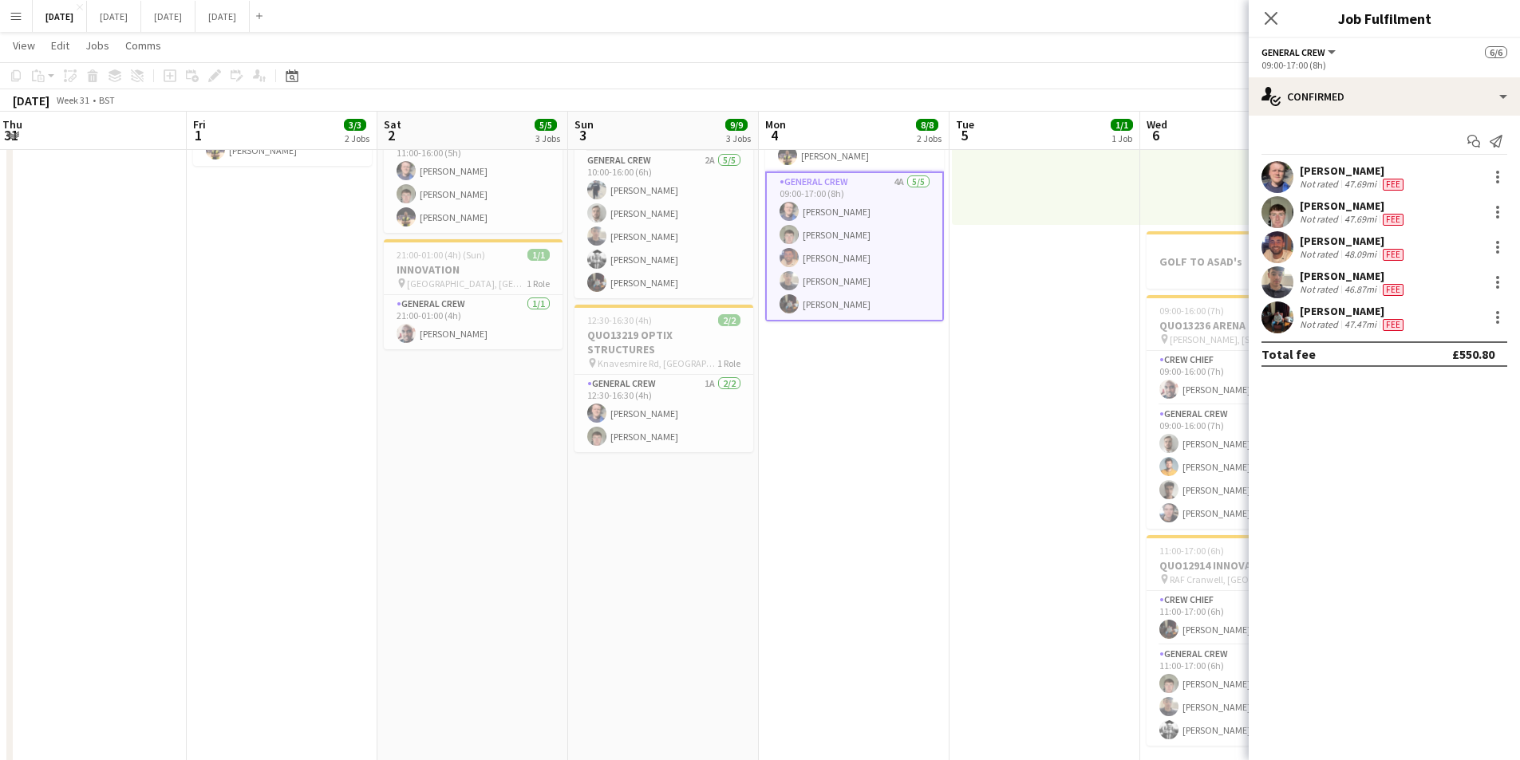
scroll to position [22, 0]
click at [1496, 317] on div at bounding box center [1497, 317] width 3 height 3
click at [1461, 353] on span "Edit fee" at bounding box center [1444, 347] width 99 height 14
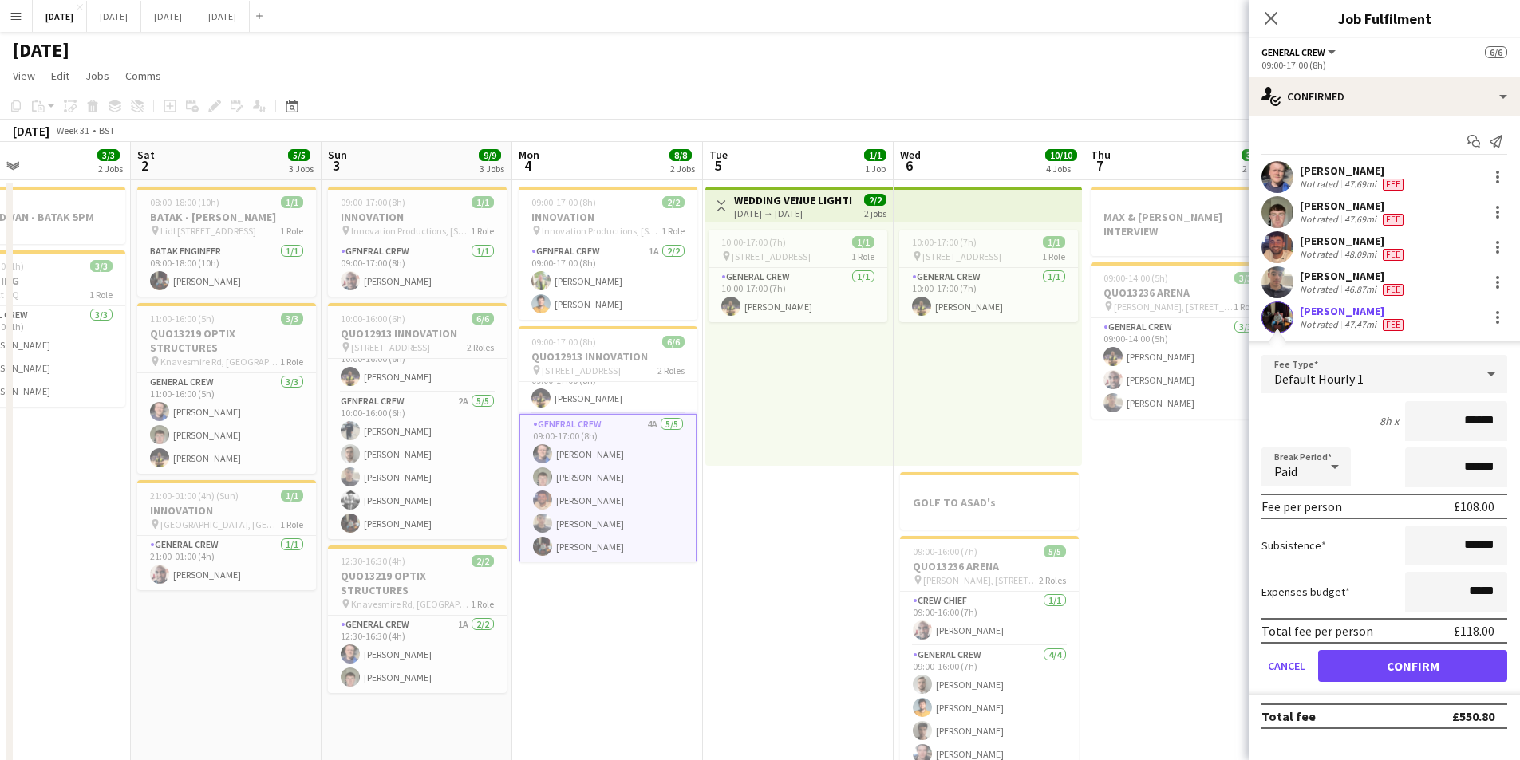
scroll to position [0, 719]
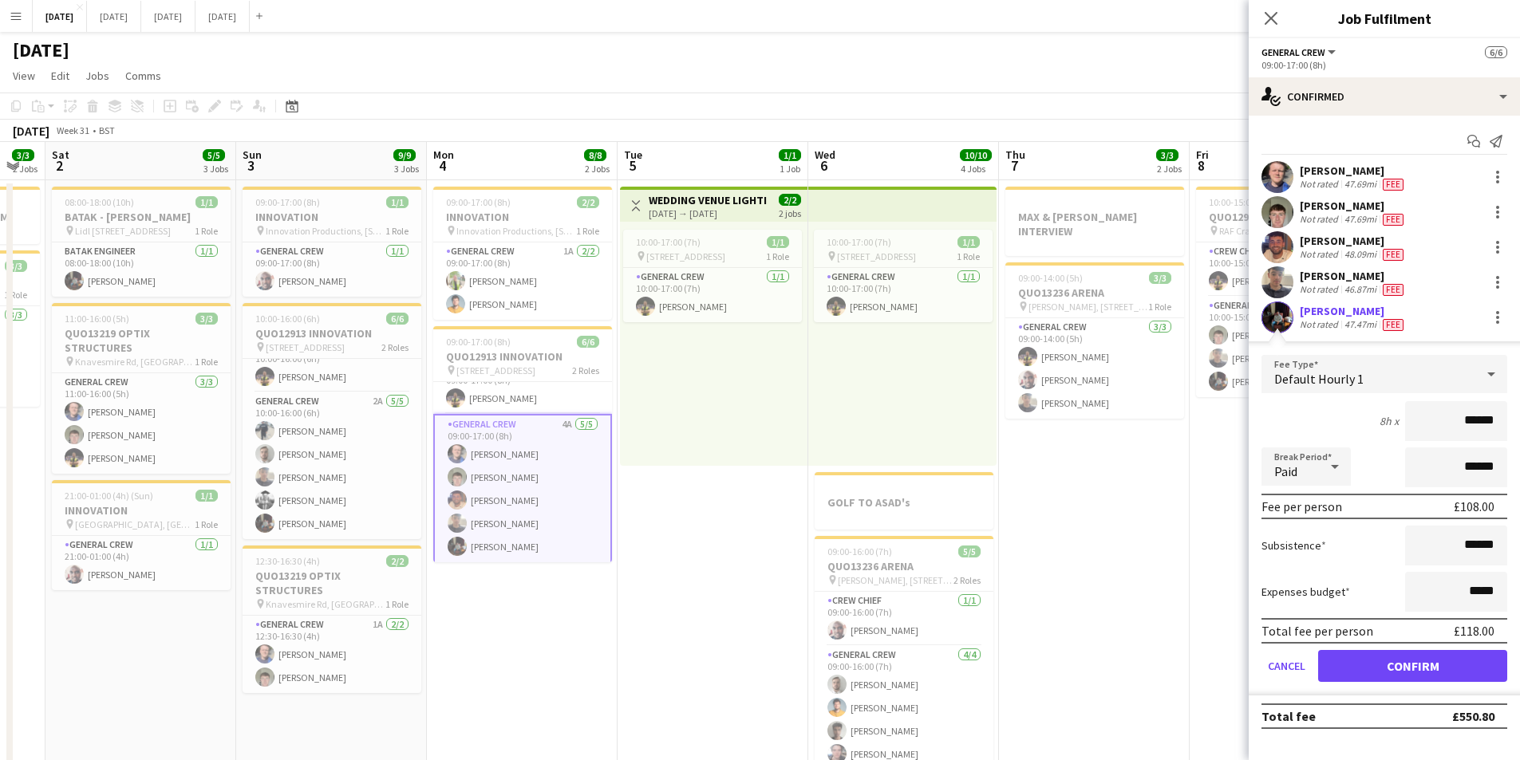
drag, startPoint x: 1114, startPoint y: 532, endPoint x: 785, endPoint y: 528, distance: 329.5
click at [781, 530] on app-calendar-viewport "Tue 29 Wed 30 Thu 31 Fri 1 3/3 2 Jobs Sat 2 5/5 3 Jobs Sun 3 9/9 3 Jobs Mon 4 8…" at bounding box center [760, 581] width 1520 height 879
click at [700, 302] on app-card-role "General Crew [DATE] 10:00-17:00 (7h) [PERSON_NAME]" at bounding box center [710, 295] width 179 height 54
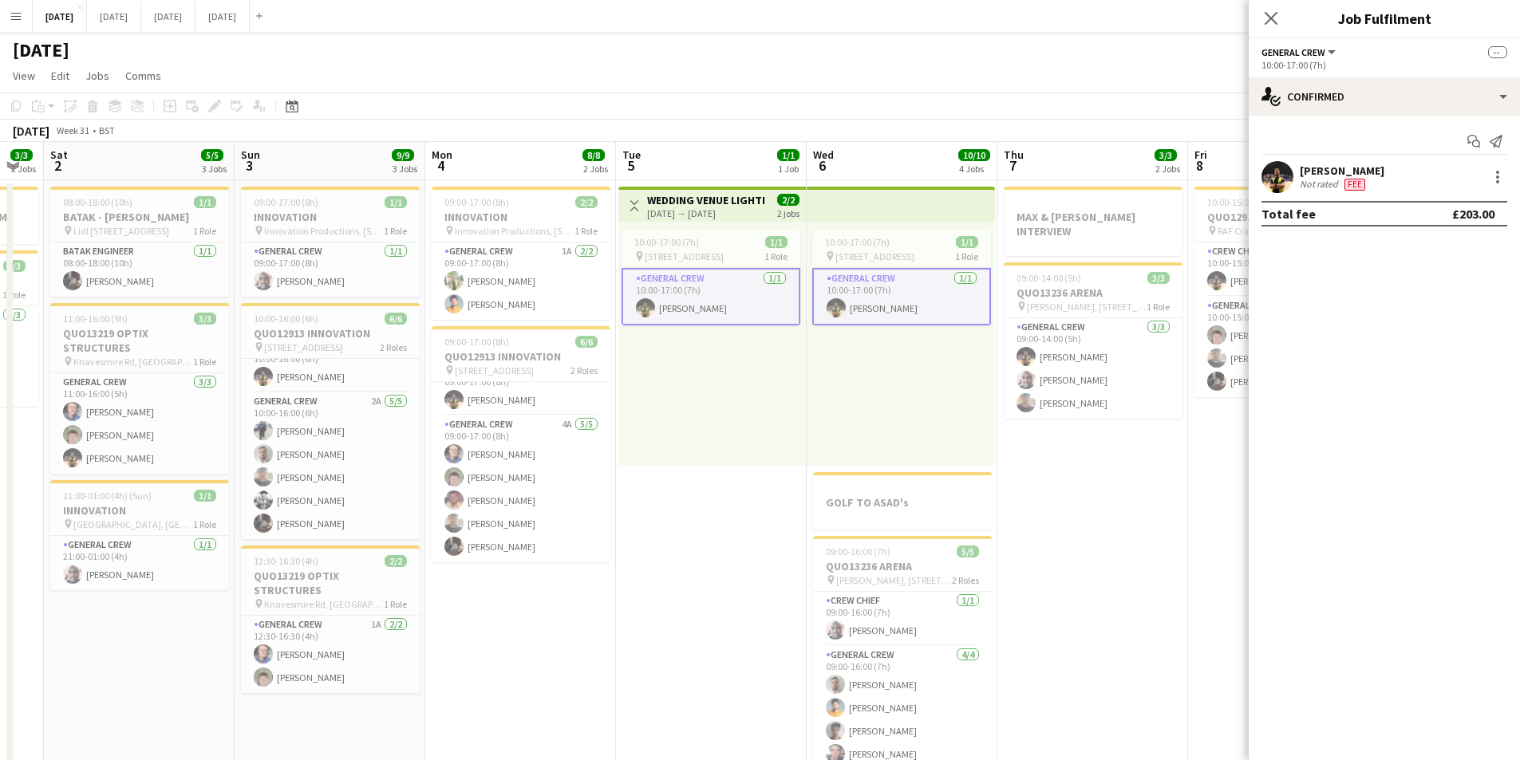
scroll to position [21, 0]
click at [1498, 177] on div at bounding box center [1497, 176] width 3 height 3
click at [1473, 203] on span "Edit fee" at bounding box center [1444, 206] width 99 height 14
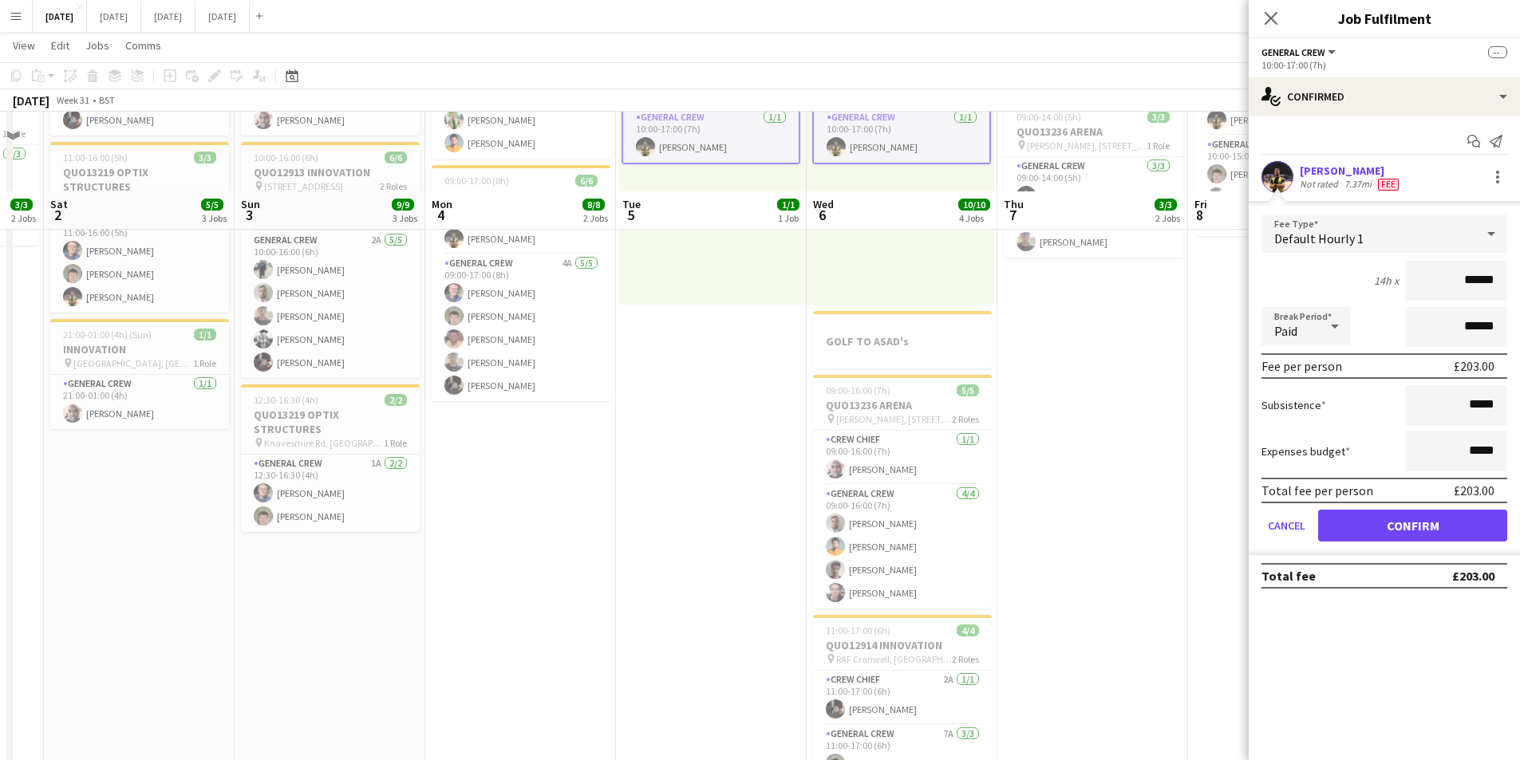
scroll to position [239, 0]
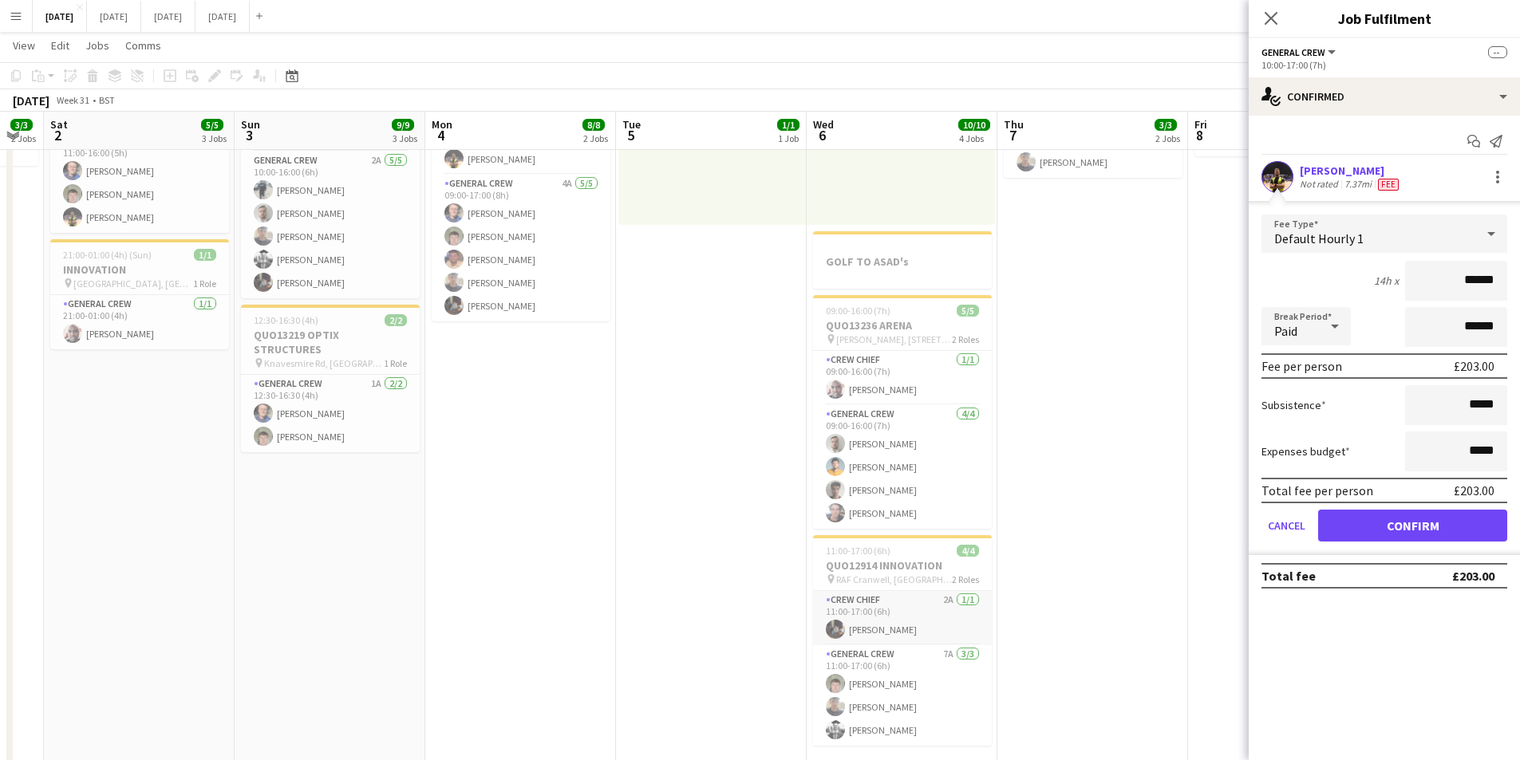
click at [900, 622] on app-card-role "Crew Chief 2A [DATE] 11:00-17:00 (6h) [PERSON_NAME]" at bounding box center [902, 618] width 179 height 54
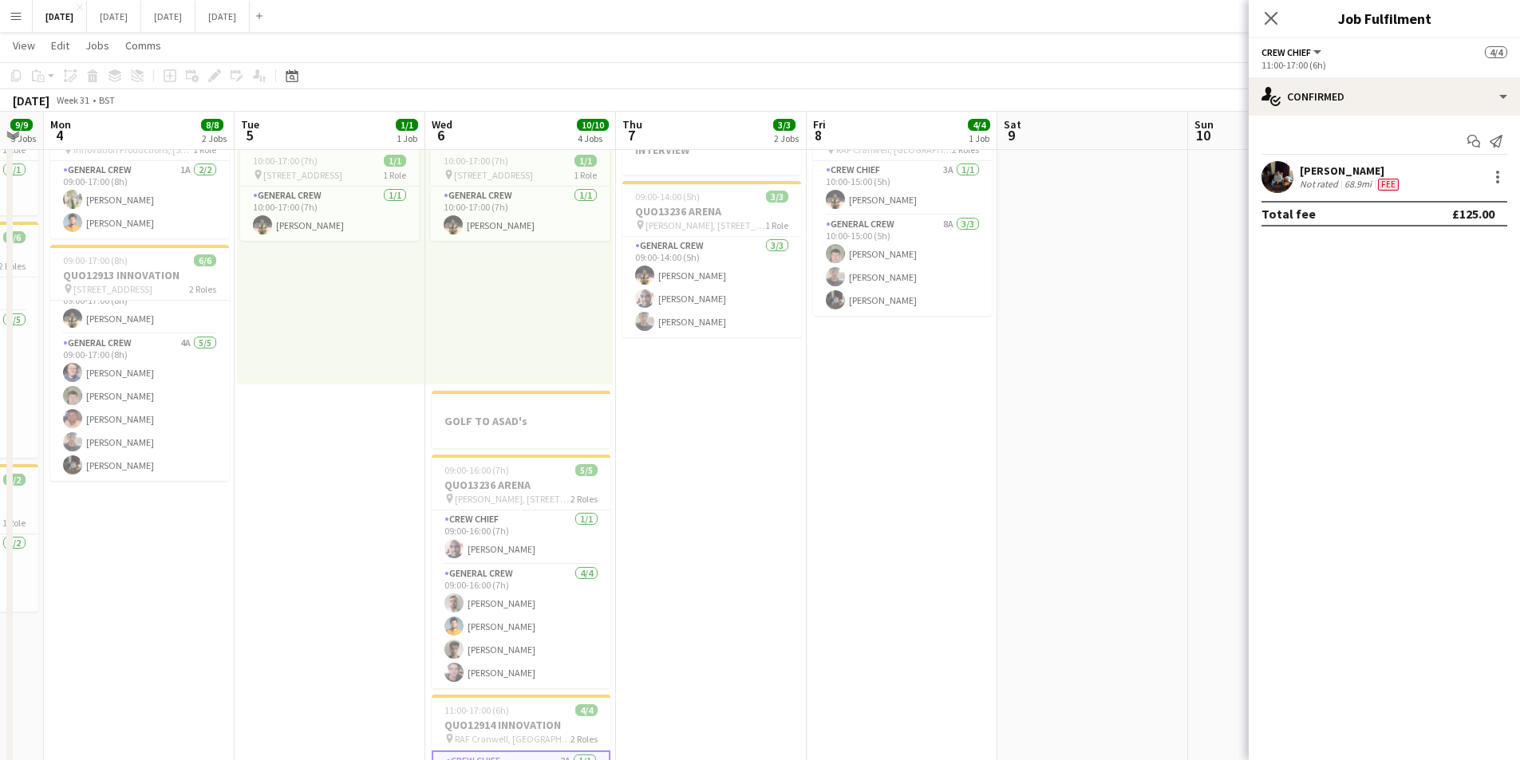
scroll to position [0, 538]
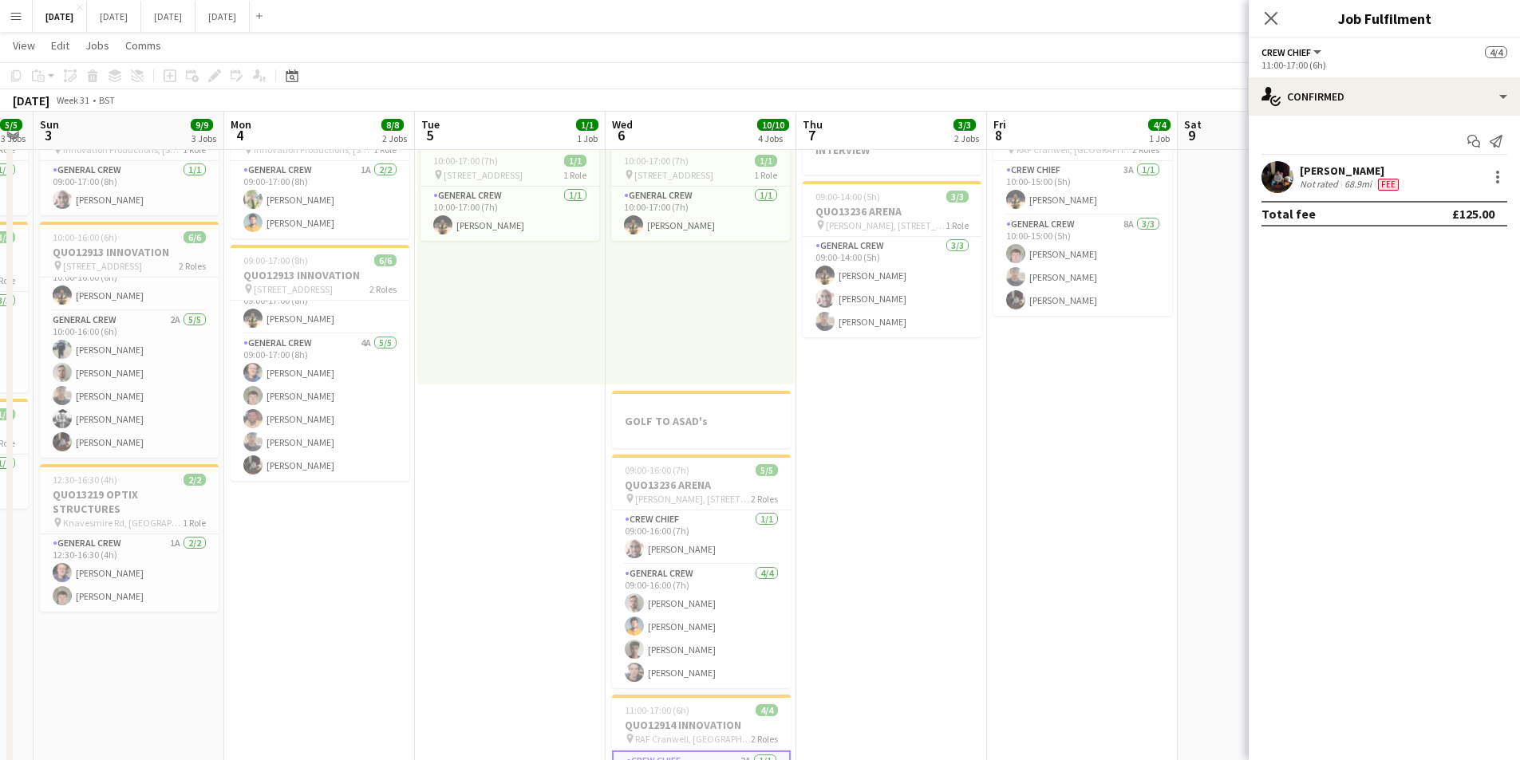
drag, startPoint x: 1144, startPoint y: 548, endPoint x: 943, endPoint y: 540, distance: 201.2
click at [943, 540] on app-calendar-viewport "Thu 31 Fri 1 3/3 2 Jobs Sat 2 5/5 3 Jobs Sun 3 9/9 3 Jobs Mon 4 8/8 2 Jobs Tue …" at bounding box center [760, 460] width 1520 height 957
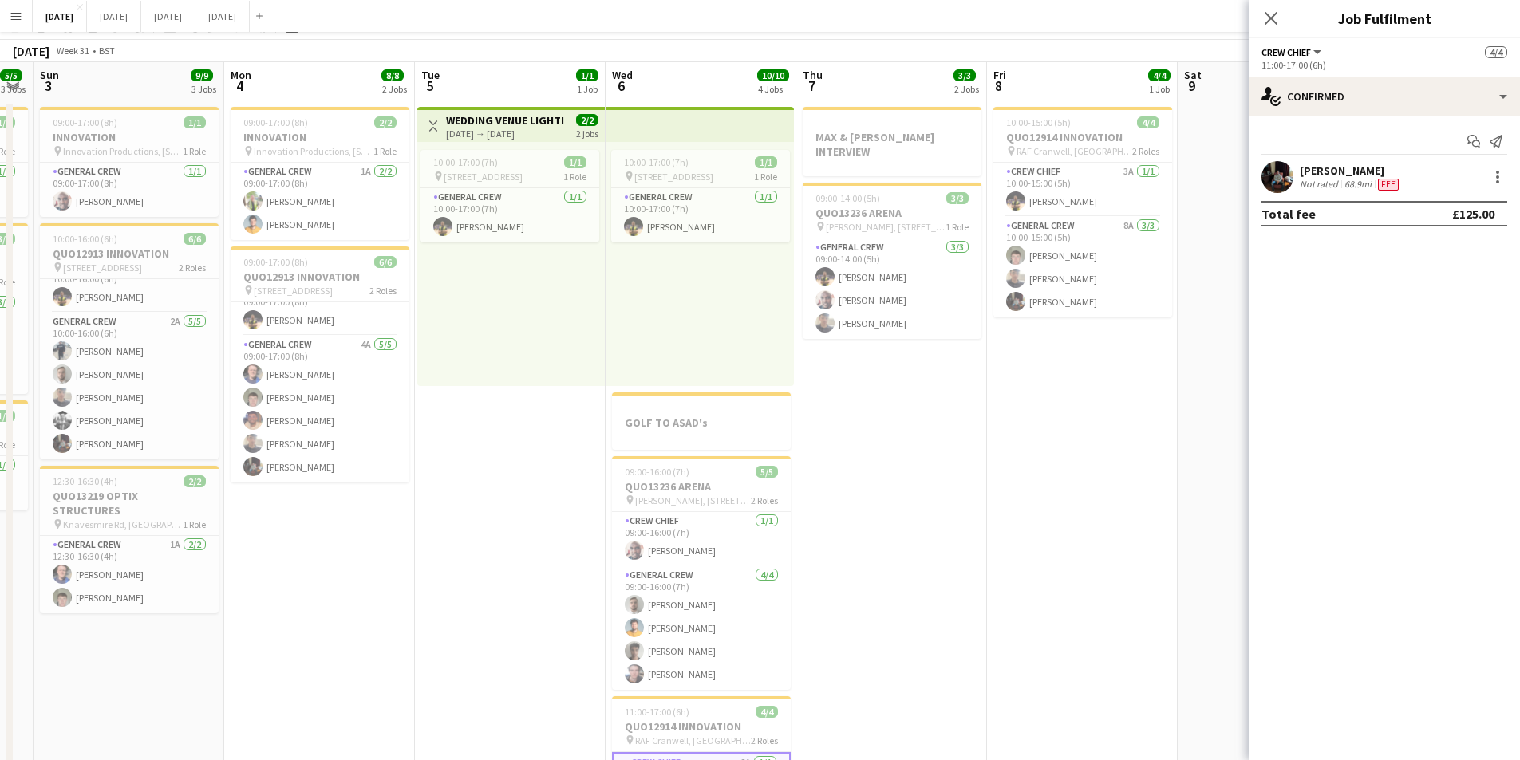
scroll to position [0, 0]
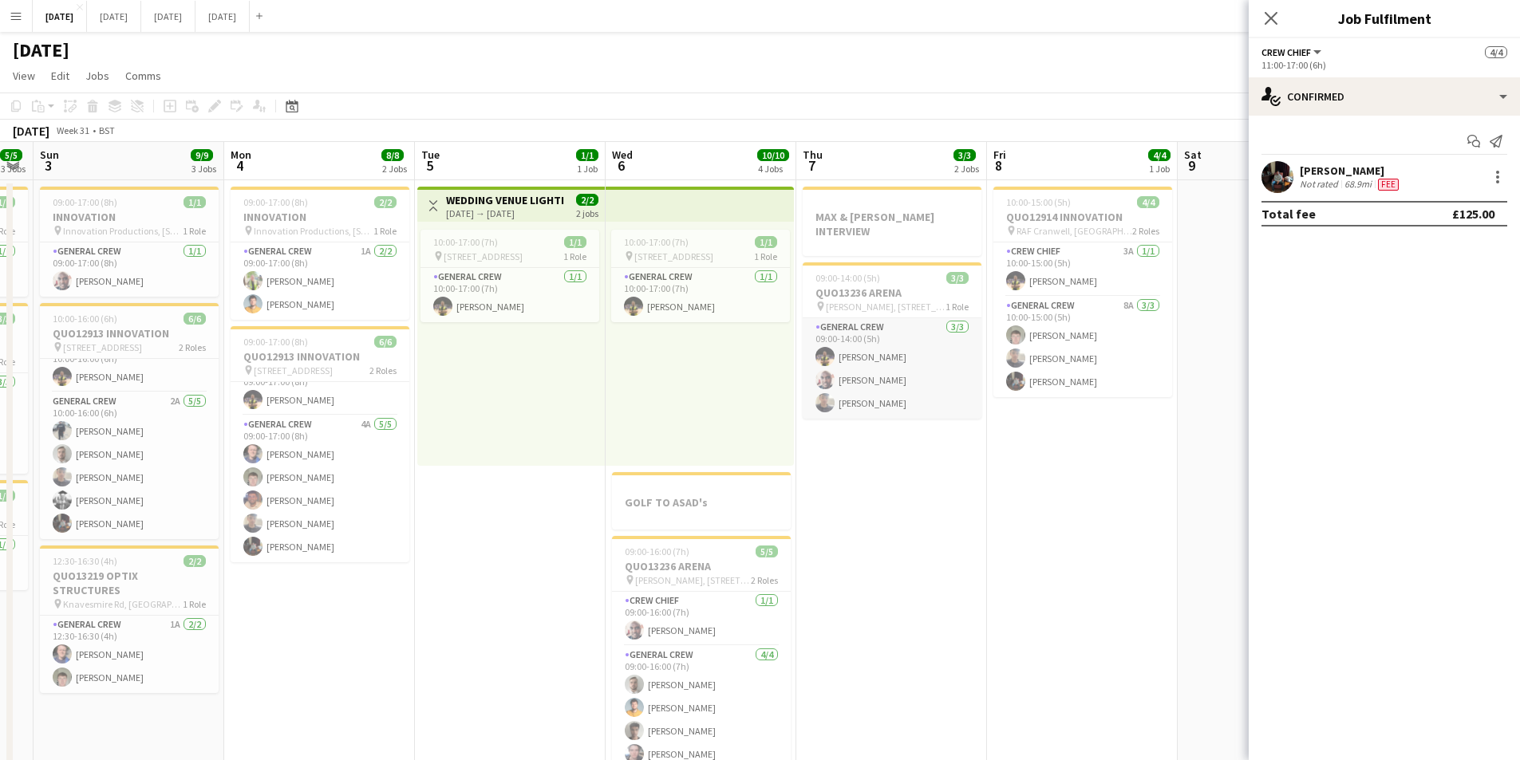
click at [876, 339] on app-card-role "General Crew [DATE] 09:00-14:00 (5h) CALLUM [PERSON_NAME] [PERSON_NAME]" at bounding box center [891, 368] width 179 height 101
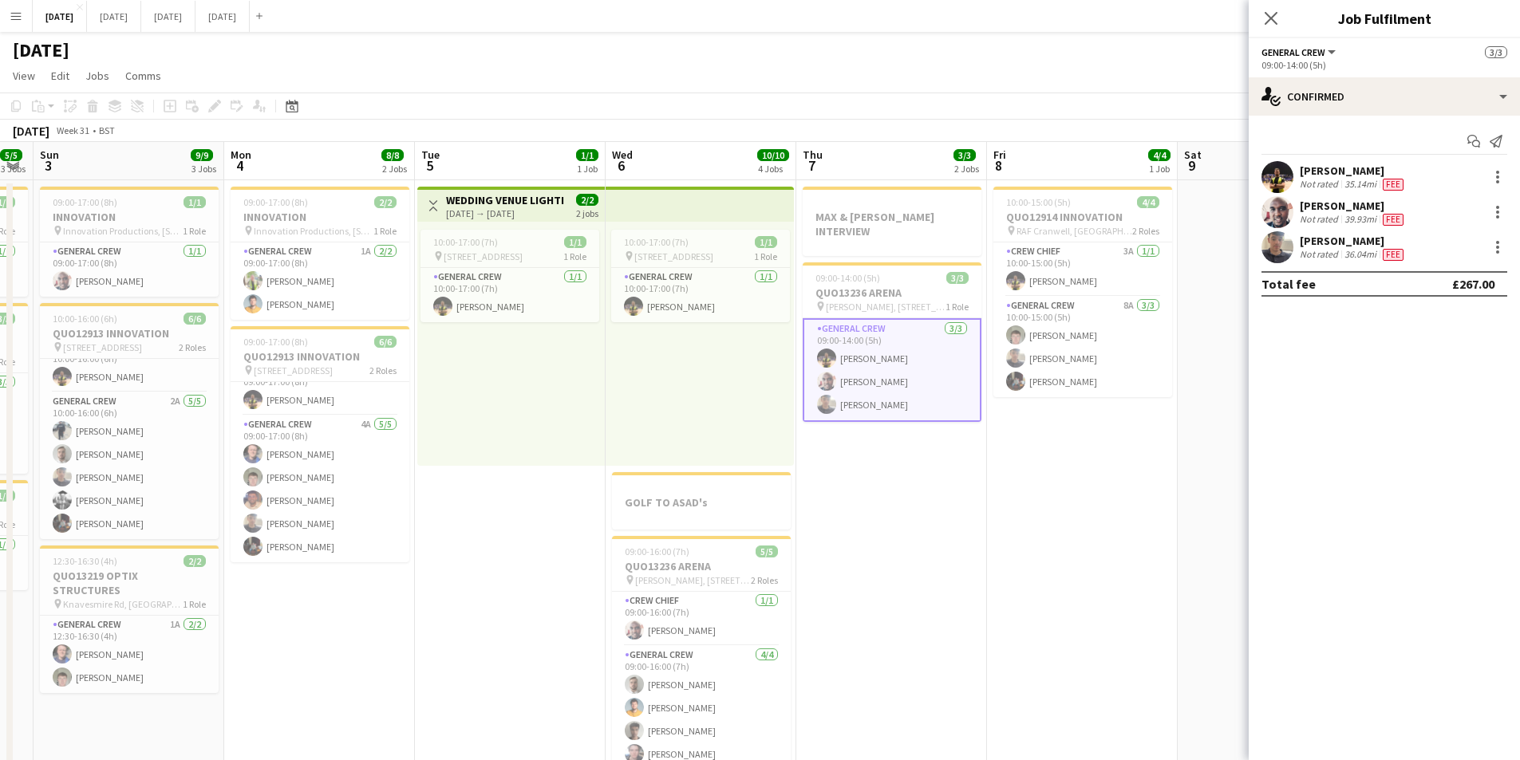
click at [1345, 172] on div "[PERSON_NAME]" at bounding box center [1352, 171] width 107 height 14
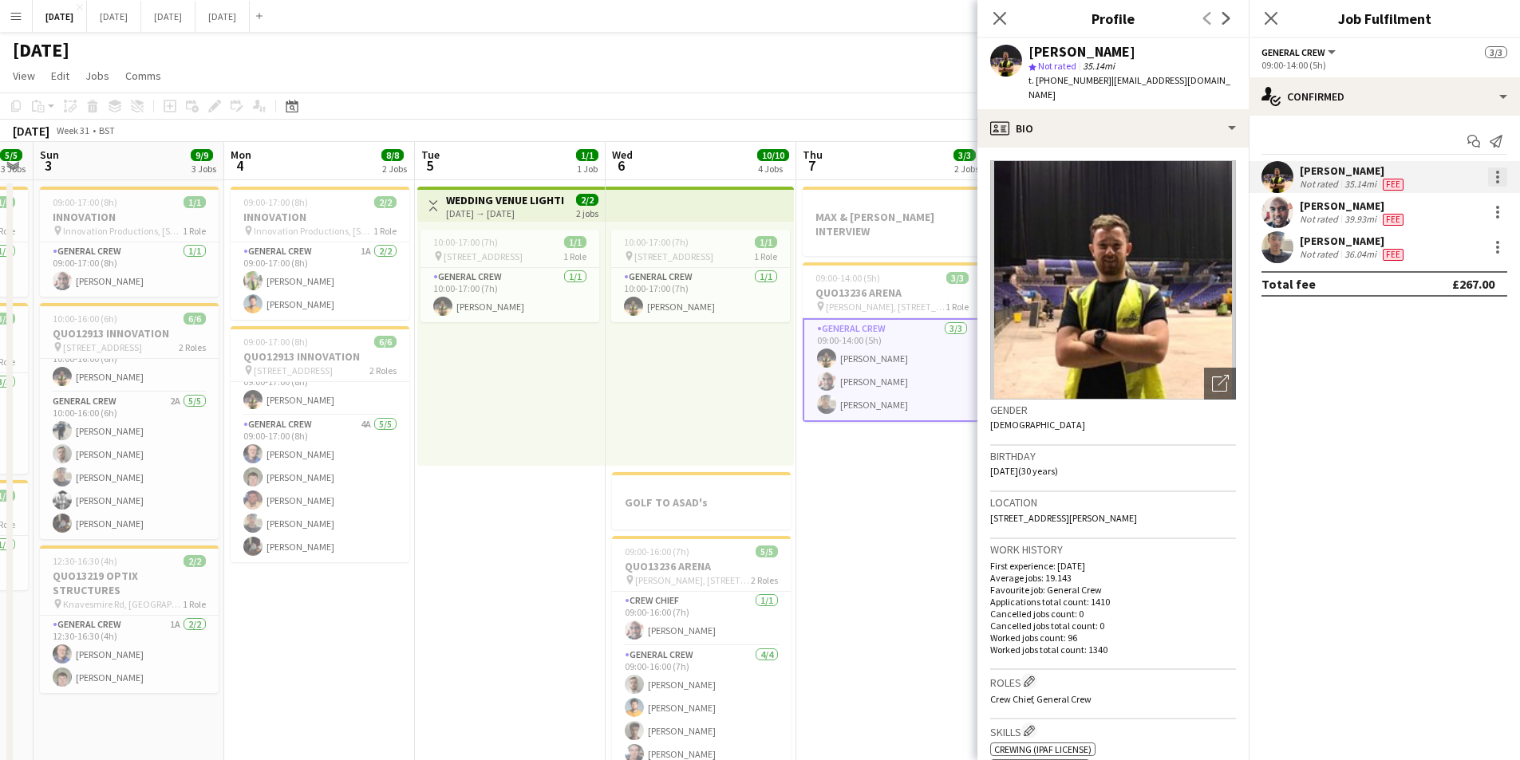
click at [1500, 175] on div at bounding box center [1497, 177] width 19 height 19
click at [1469, 204] on span "Edit fee" at bounding box center [1444, 206] width 99 height 14
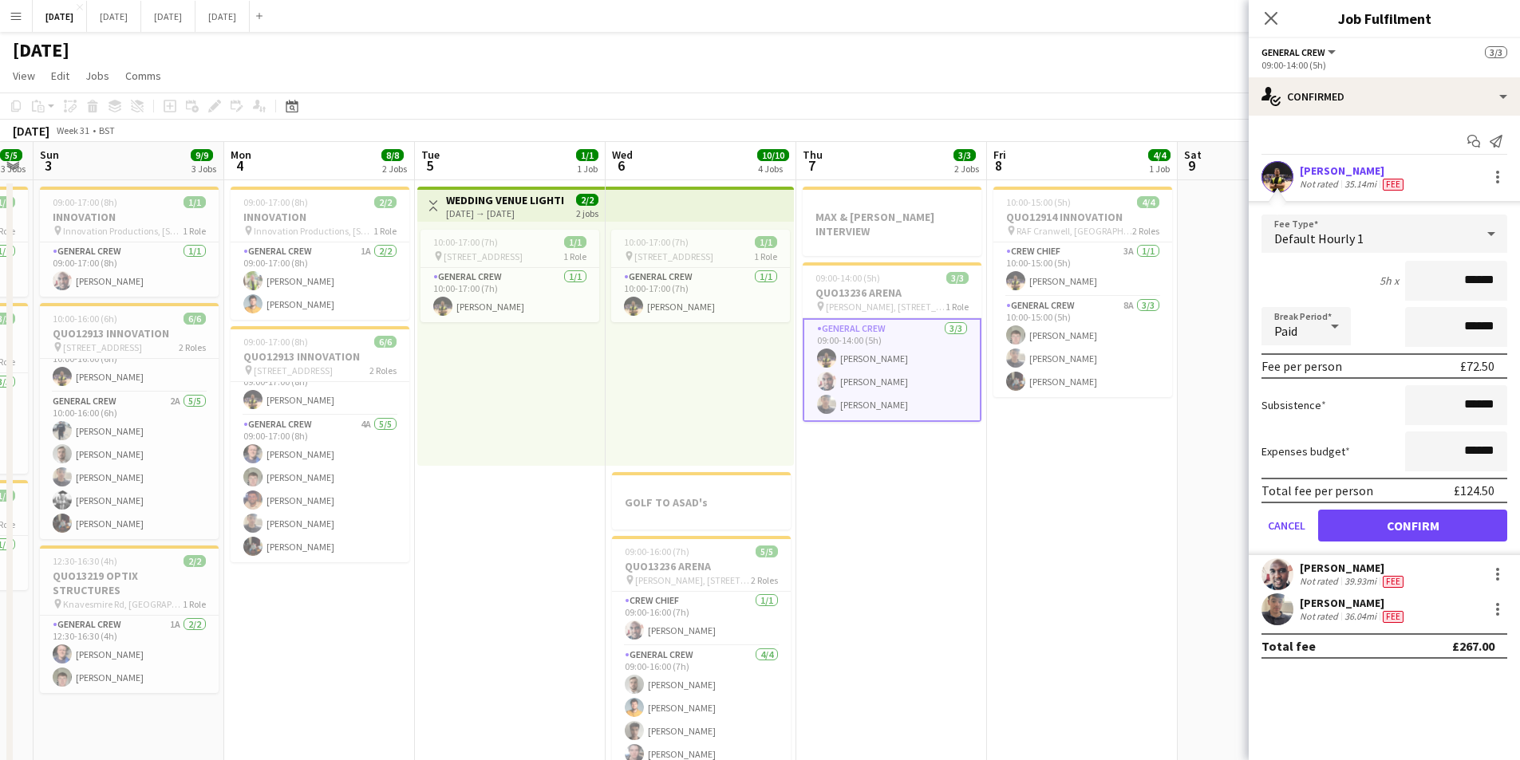
drag, startPoint x: 1127, startPoint y: 527, endPoint x: 983, endPoint y: 455, distance: 161.2
click at [964, 497] on app-calendar-viewport "Thu 31 Fri 1 3/3 2 Jobs Sat 2 5/5 3 Jobs Sun 3 9/9 3 Jobs Mon 4 8/8 2 Jobs Tue …" at bounding box center [760, 581] width 1520 height 879
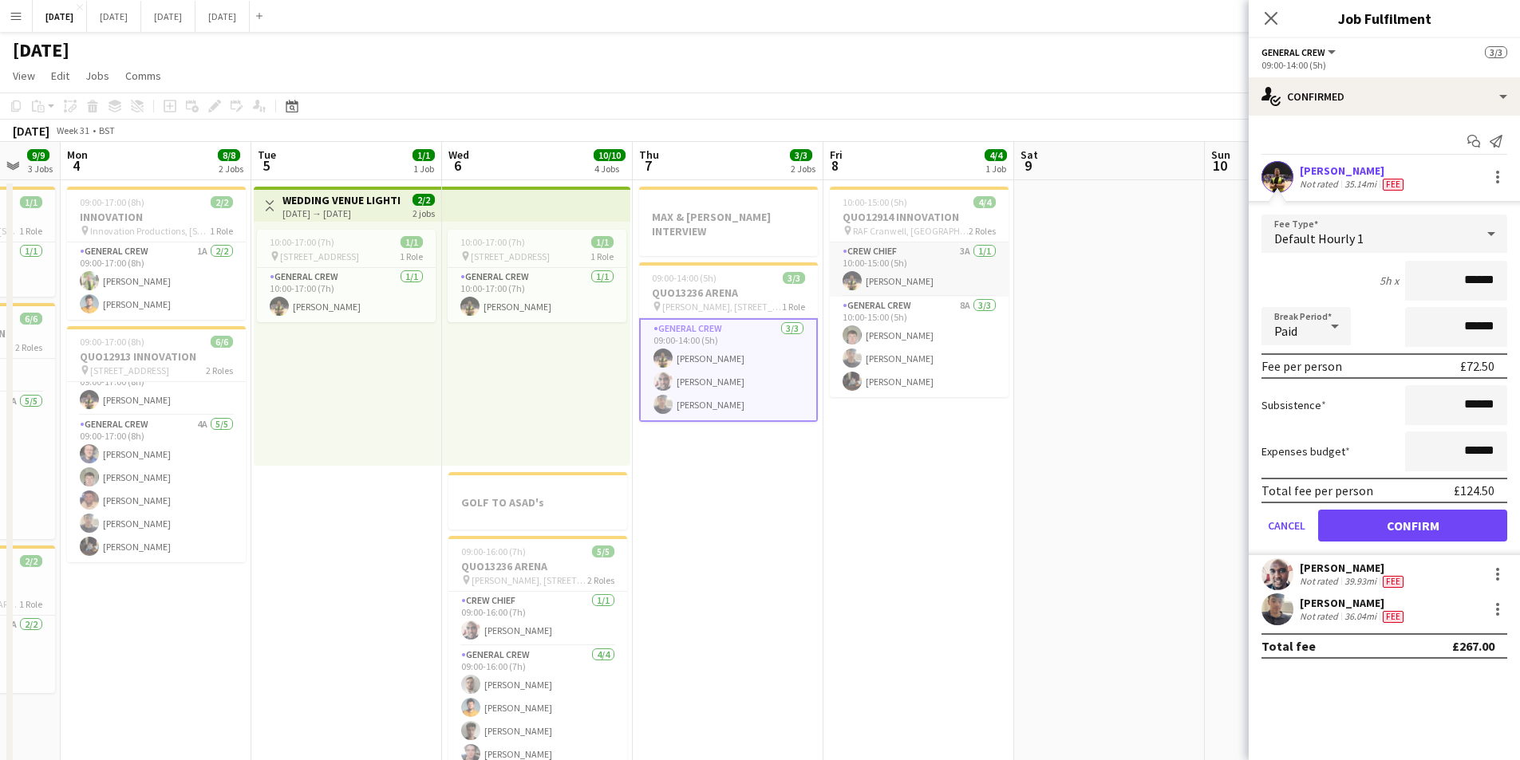
click at [913, 276] on app-card-role "Crew Chief 3A [DATE] 10:00-15:00 (5h) [PERSON_NAME]" at bounding box center [919, 270] width 179 height 54
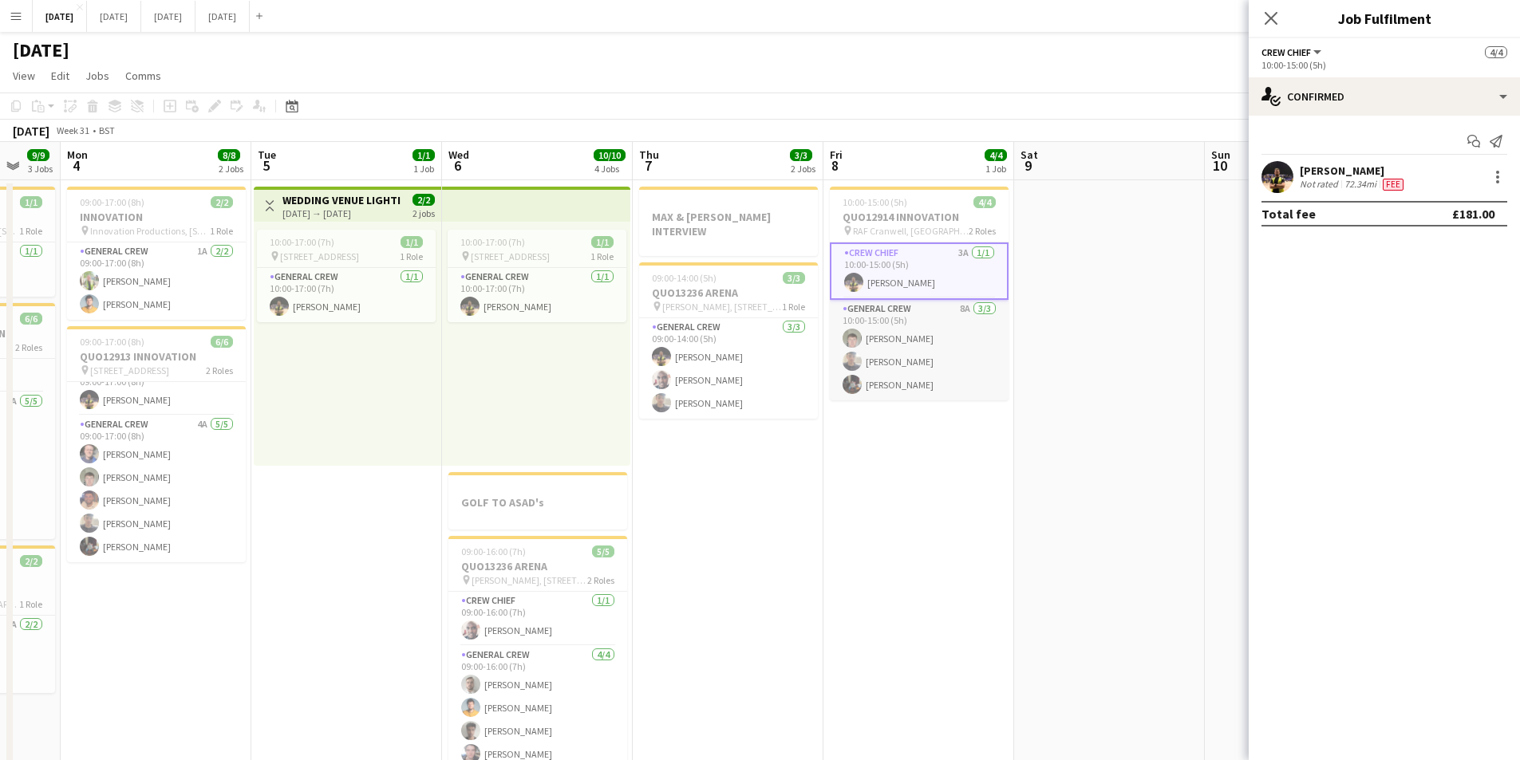
click at [916, 382] on app-card-role "General Crew 8A [DATE] 10:00-15:00 (5h) [PERSON_NAME] [PERSON_NAME] [PERSON_NAM…" at bounding box center [919, 350] width 179 height 101
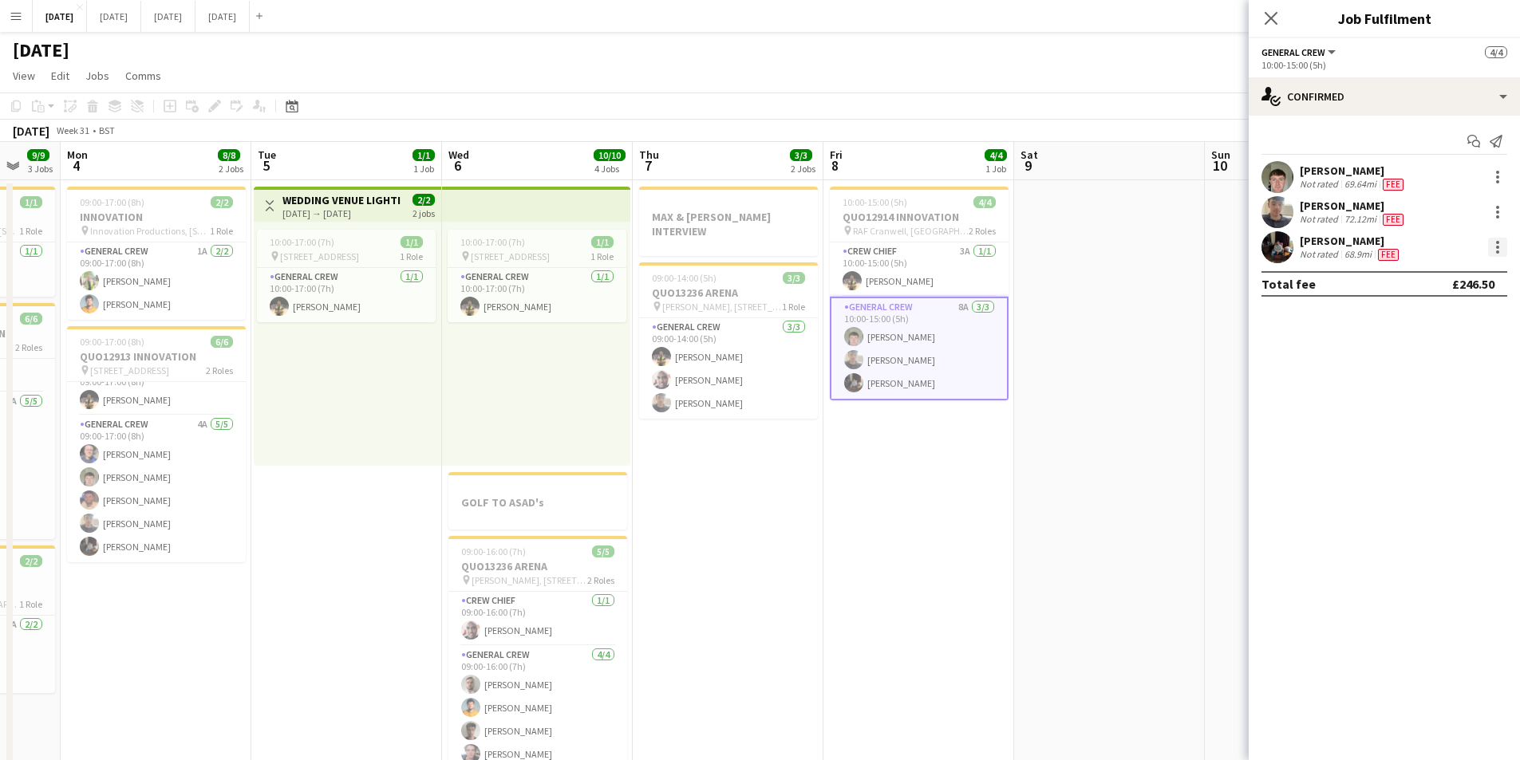
click at [1496, 238] on div at bounding box center [1497, 247] width 19 height 19
click at [1453, 271] on span "Edit fee" at bounding box center [1444, 277] width 99 height 14
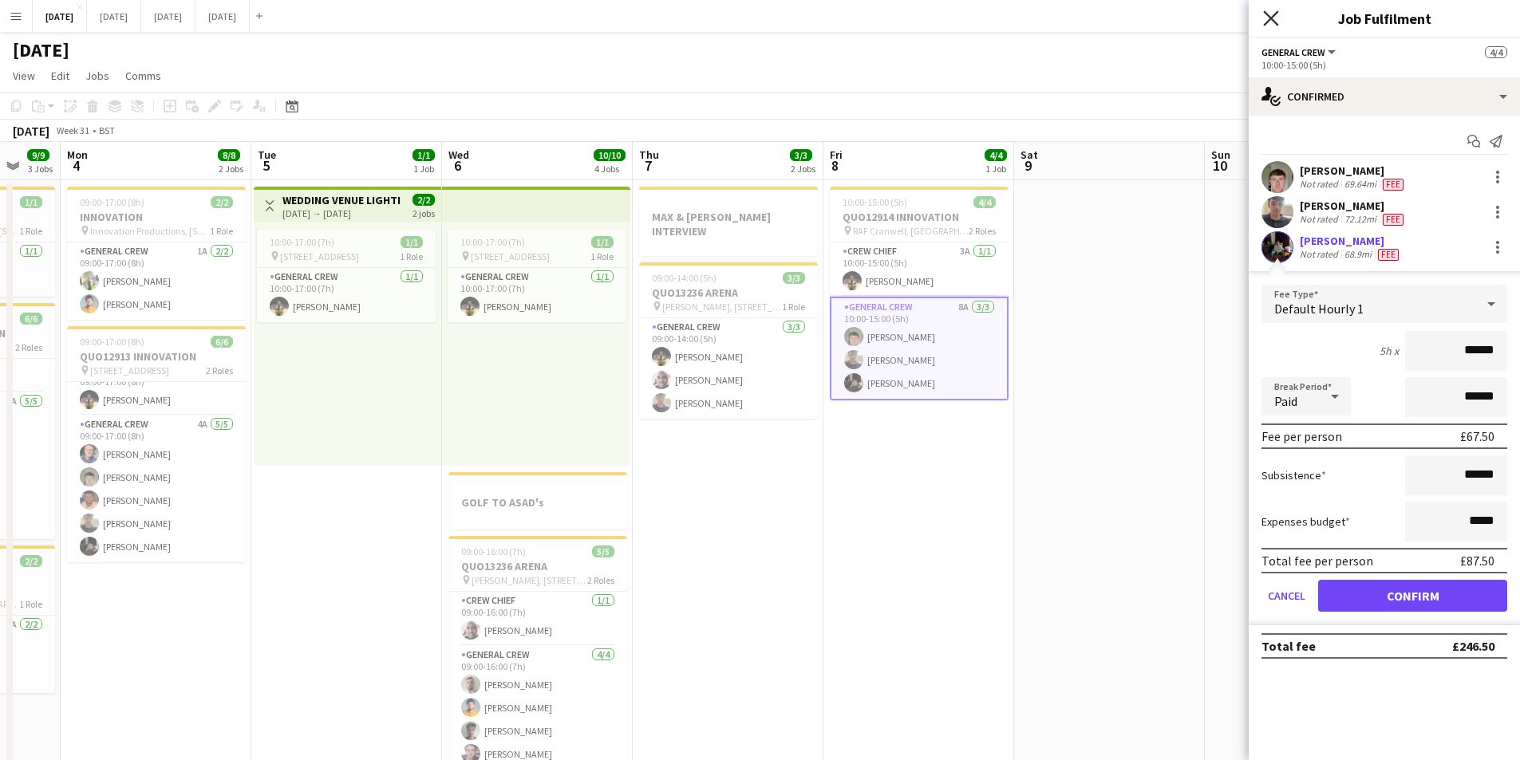
click at [1264, 16] on icon "Close pop-in" at bounding box center [1270, 17] width 15 height 15
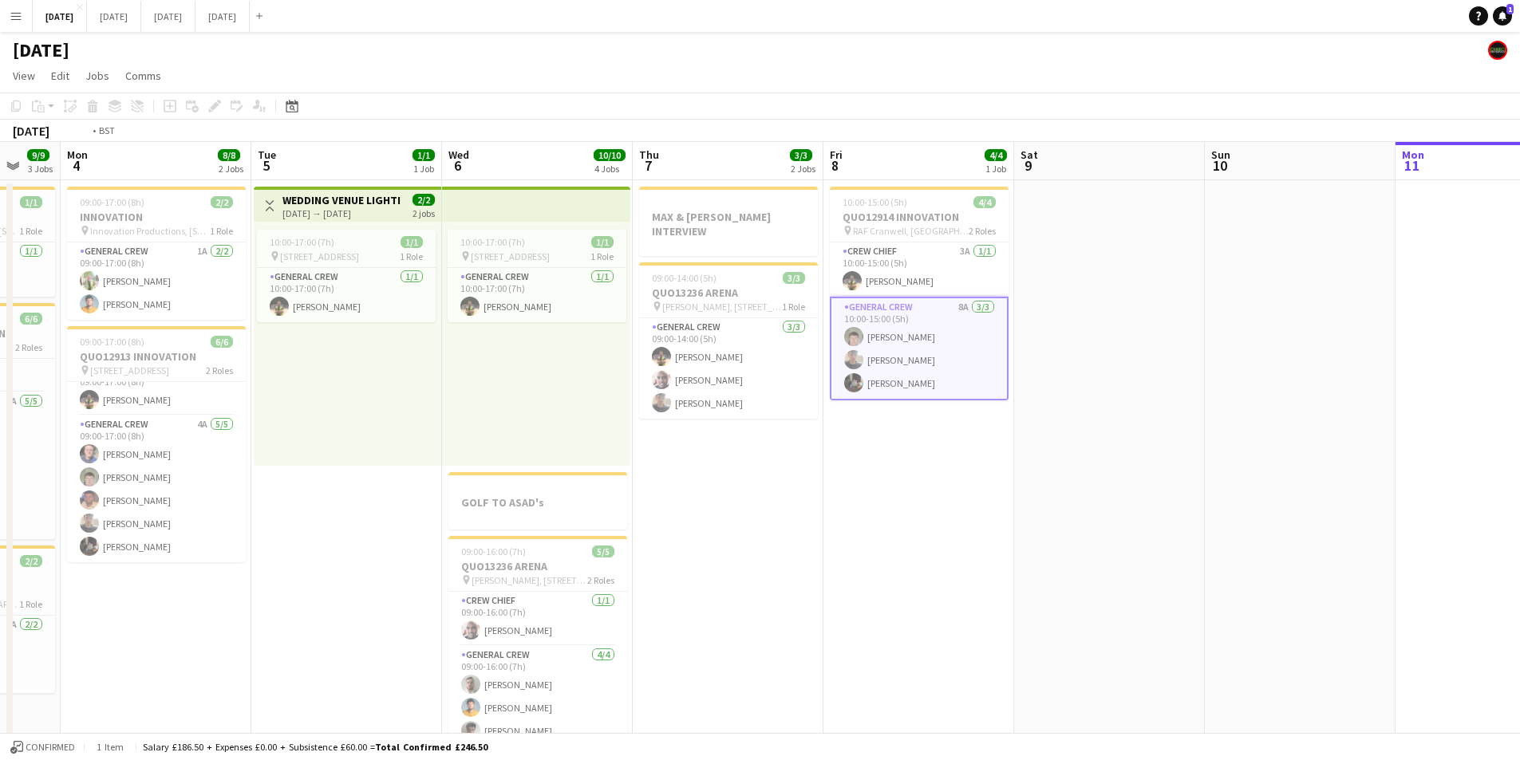
drag, startPoint x: 996, startPoint y: 349, endPoint x: 1199, endPoint y: 494, distance: 249.9
click at [911, 350] on app-calendar-viewport "Thu 31 Fri 1 3/3 2 Jobs Sat 2 5/5 3 Jobs Sun 3 9/9 3 Jobs Mon 4 8/8 2 Jobs Tue …" at bounding box center [760, 581] width 1520 height 879
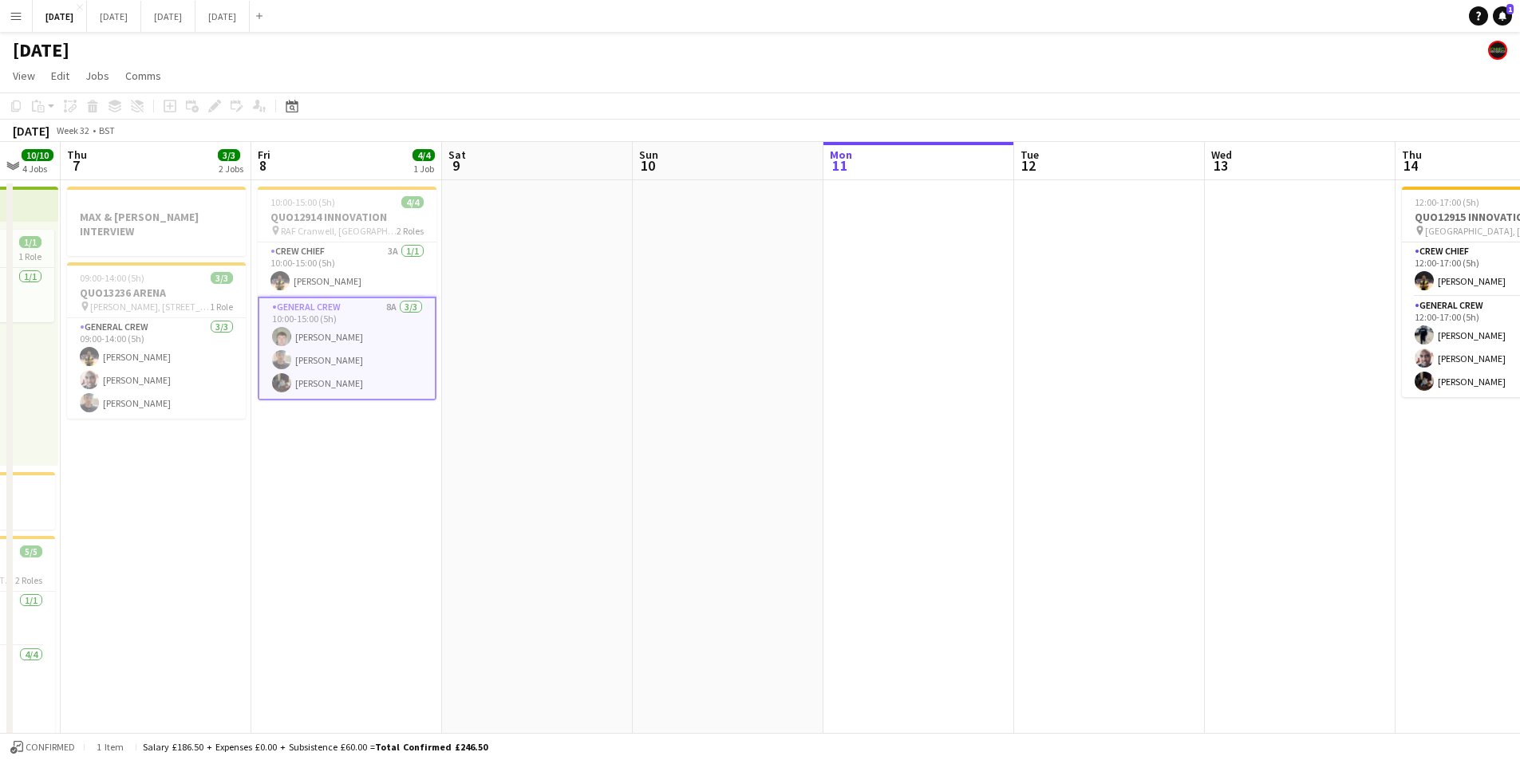
click at [825, 452] on app-calendar-viewport "Sun 3 9/9 3 Jobs Mon 4 8/8 2 Jobs Tue 5 1/1 1 Job Wed 6 10/10 4 Jobs Thu 7 3/3 …" at bounding box center [760, 581] width 1520 height 879
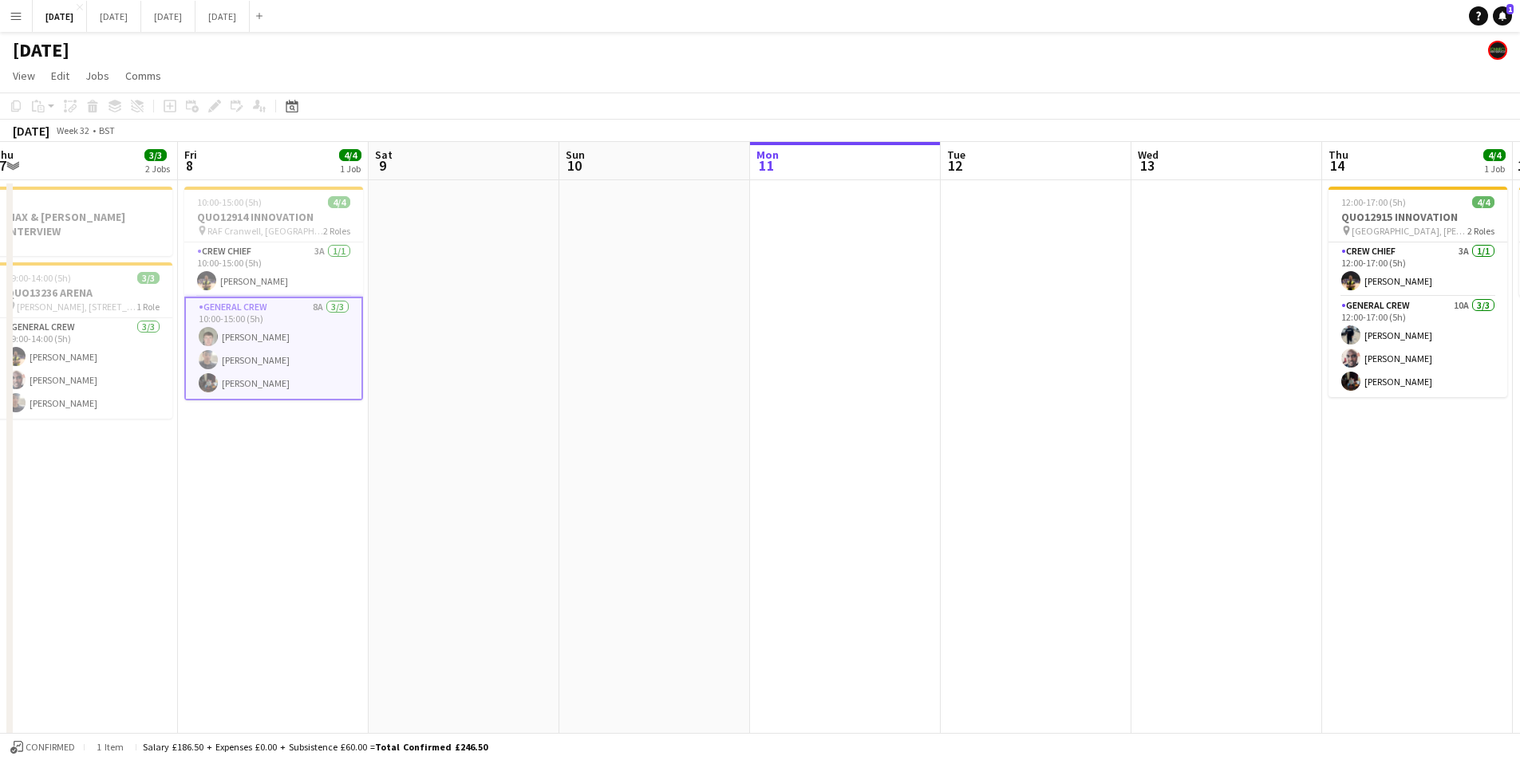
drag, startPoint x: 566, startPoint y: 448, endPoint x: 936, endPoint y: 487, distance: 373.0
click at [560, 447] on app-calendar-viewport "Sun 3 9/9 3 Jobs Mon 4 8/8 2 Jobs Tue 5 1/1 1 Job Wed 6 10/10 4 Jobs Thu 7 3/3 …" at bounding box center [760, 581] width 1520 height 879
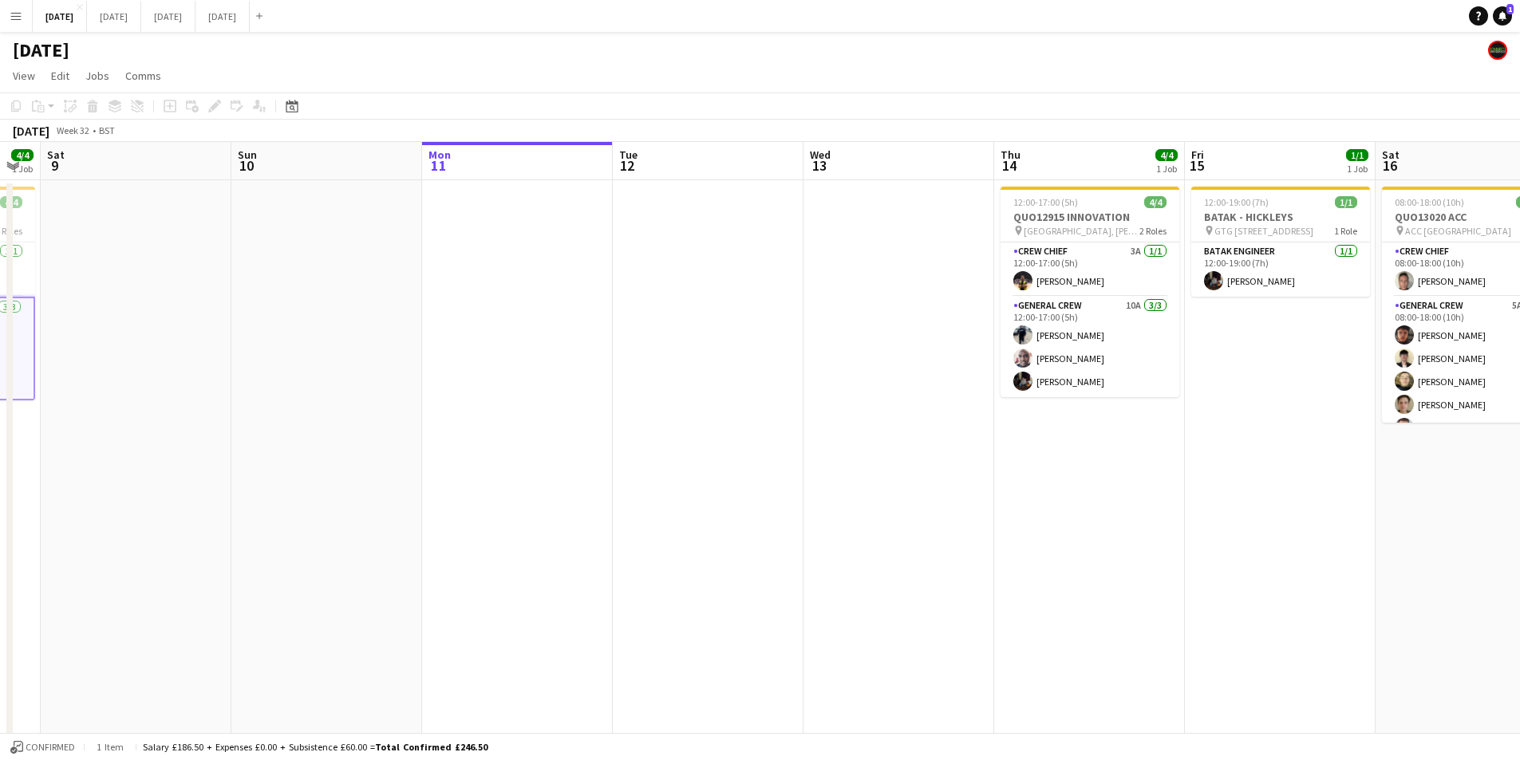
click at [687, 446] on app-calendar-viewport "Wed 6 10/10 4 Jobs Thu 7 3/3 2 Jobs Fri 8 4/4 1 Job Sat 9 Sun 10 Mon 11 Tue 12 …" at bounding box center [760, 581] width 1520 height 879
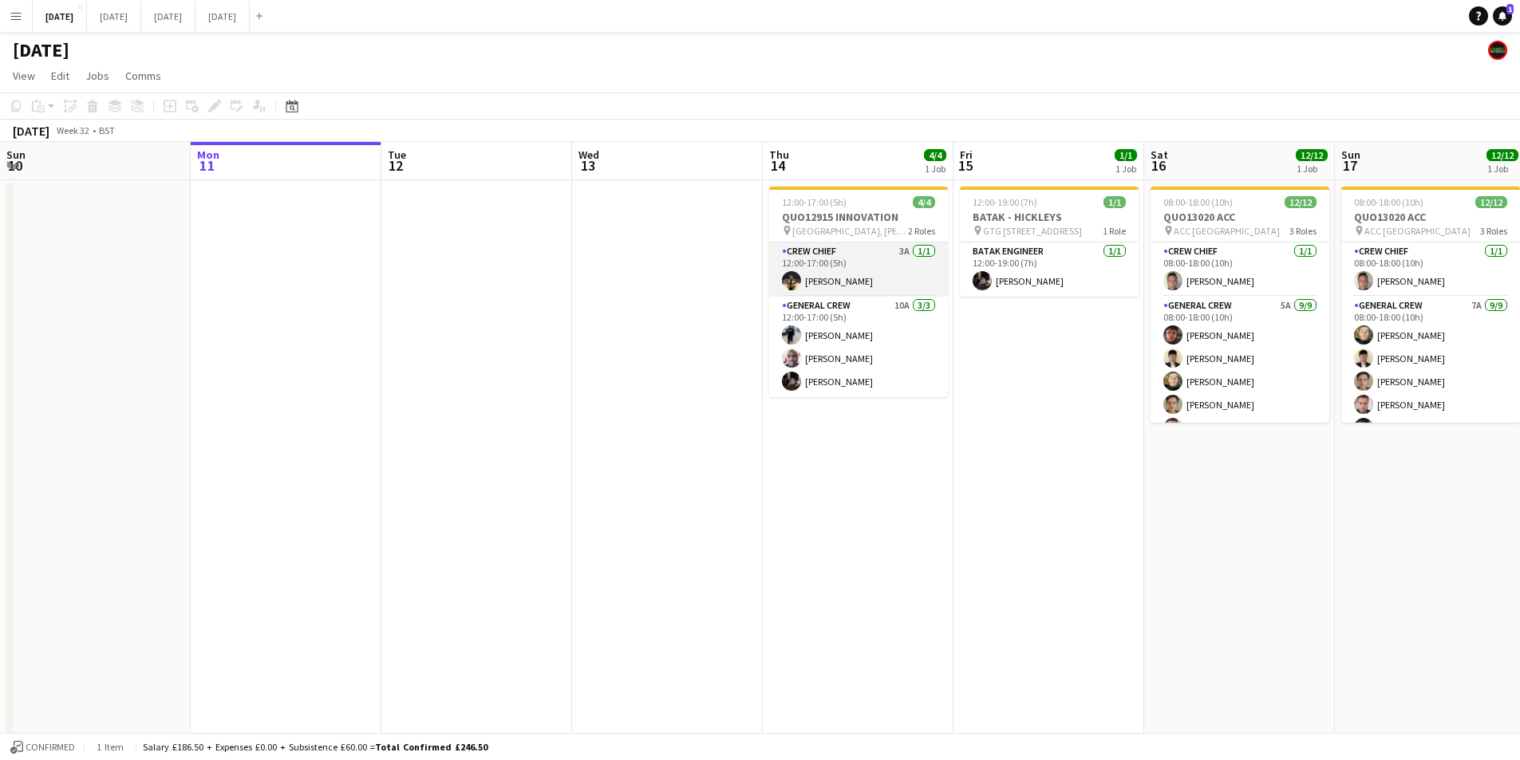
click at [838, 286] on app-card-role "Crew Chief 3A [DATE] 12:00-17:00 (5h) [PERSON_NAME]" at bounding box center [858, 270] width 179 height 54
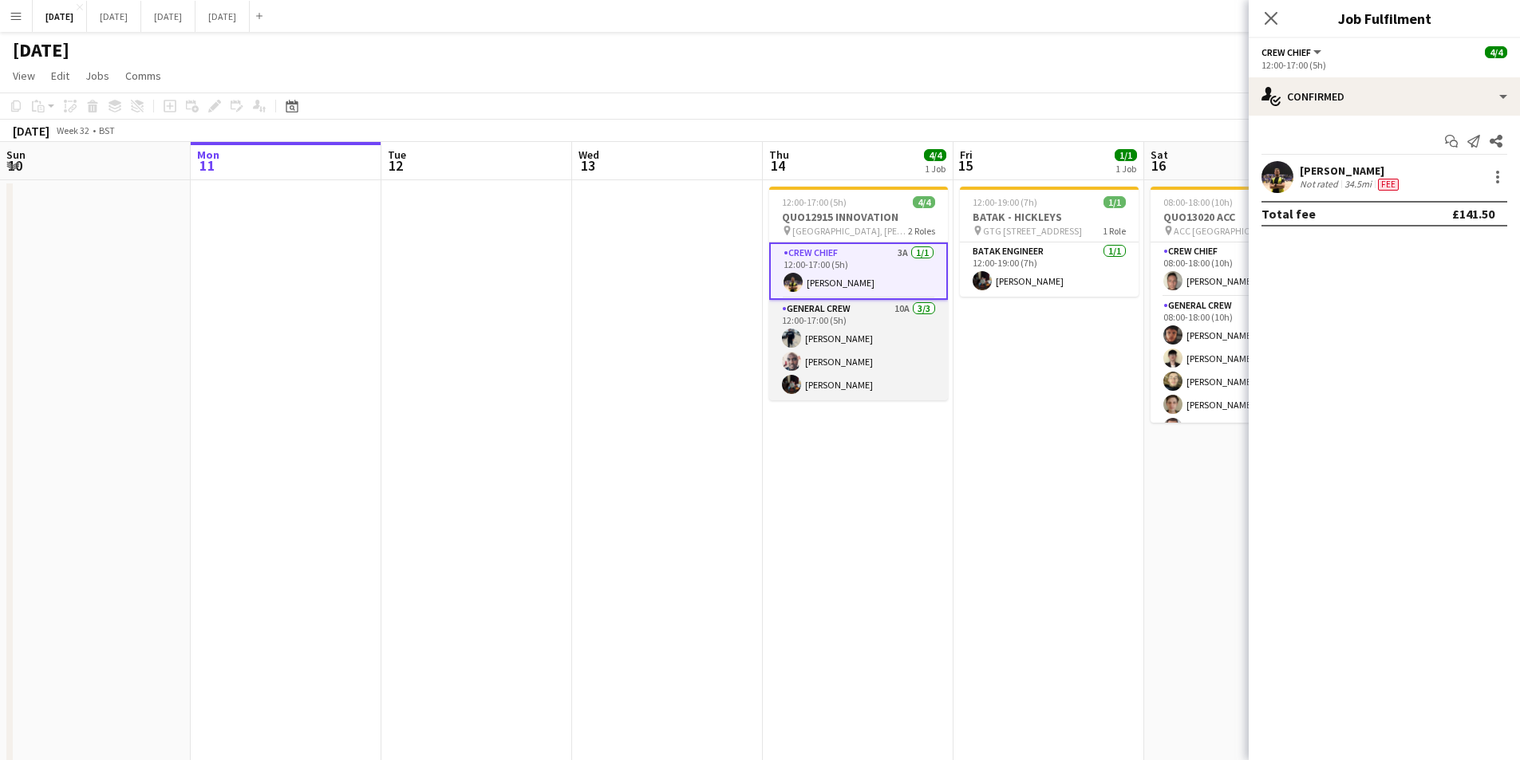
click at [854, 385] on app-card-role "General Crew 10A [DATE] 12:00-17:00 (5h) [PERSON_NAME] [PERSON_NAME] [PERSON_NA…" at bounding box center [858, 350] width 179 height 101
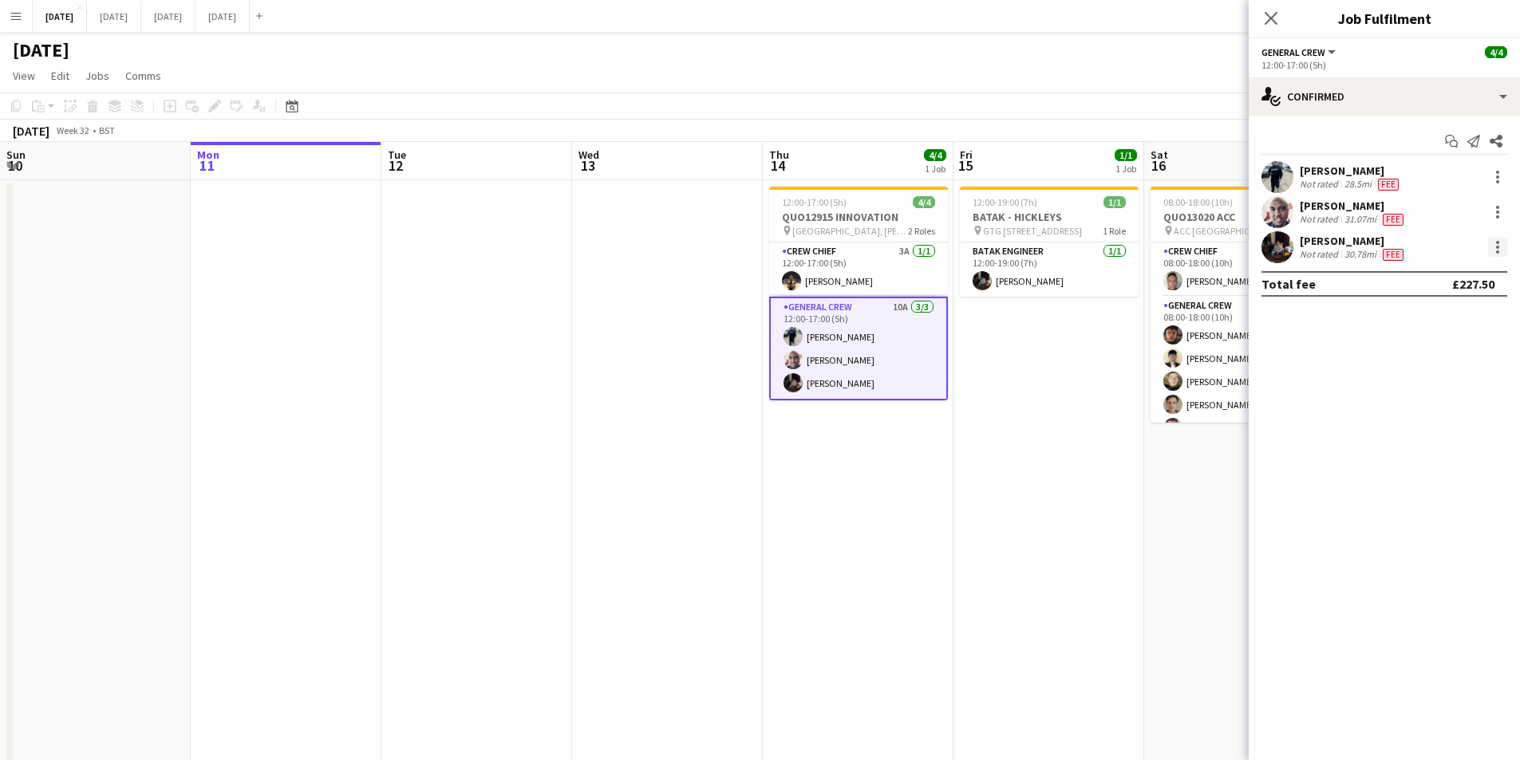
click at [1504, 246] on div at bounding box center [1497, 247] width 19 height 19
click at [1487, 271] on span "Edit fee" at bounding box center [1444, 277] width 99 height 14
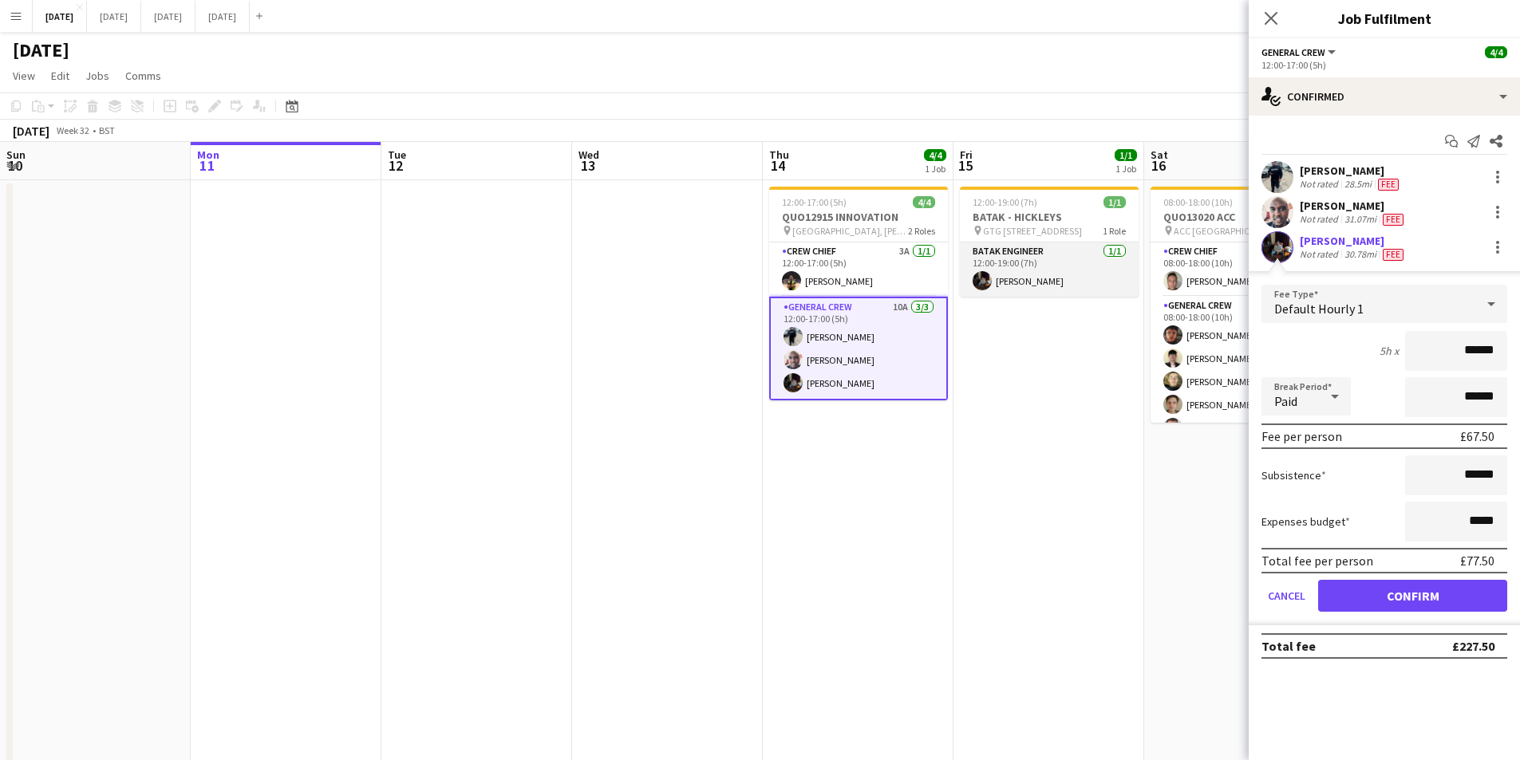
click at [1025, 272] on app-card-role "BATAK ENGINEER [DATE] 12:00-19:00 (7h) [PERSON_NAME]" at bounding box center [1049, 270] width 179 height 54
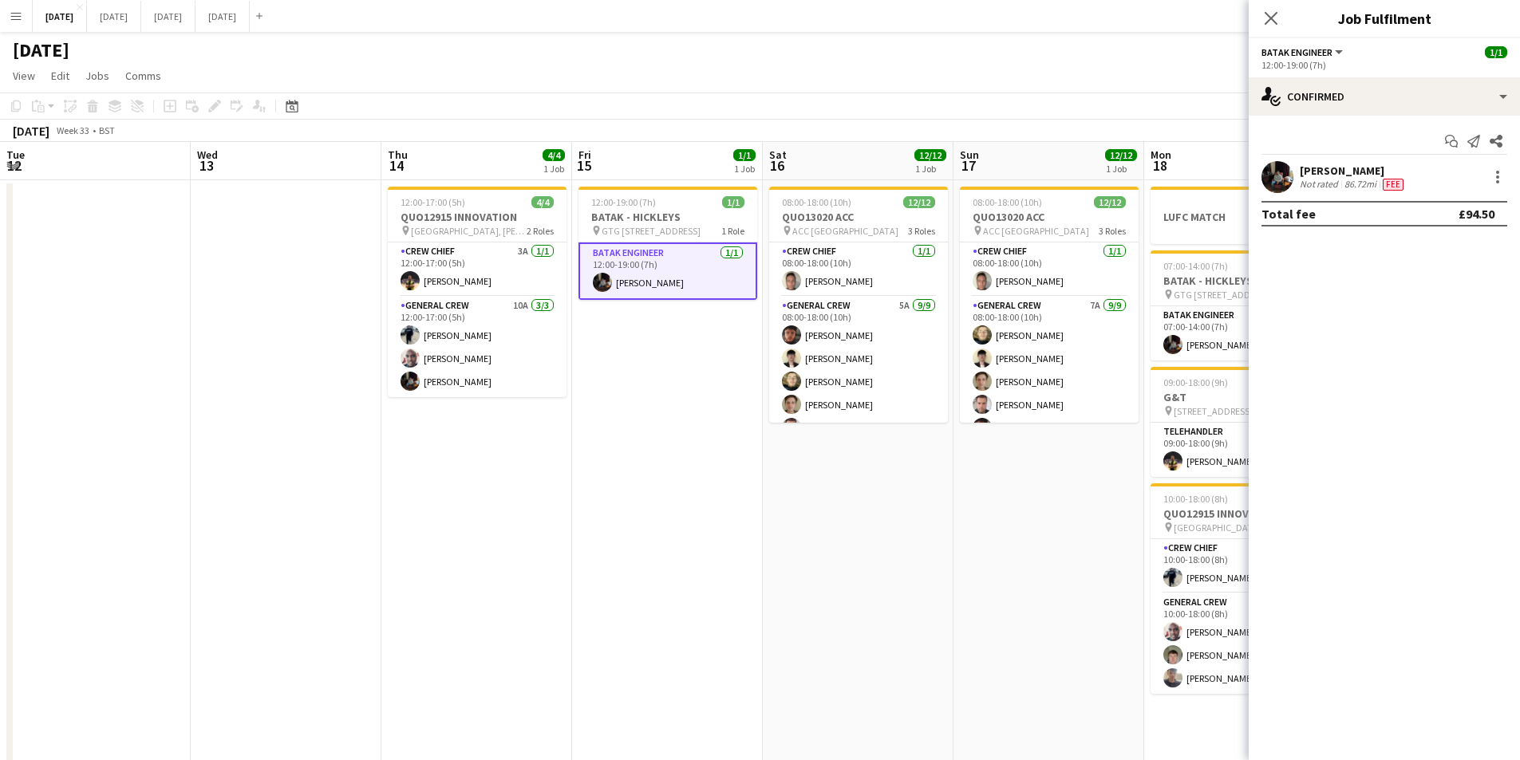
scroll to position [0, 729]
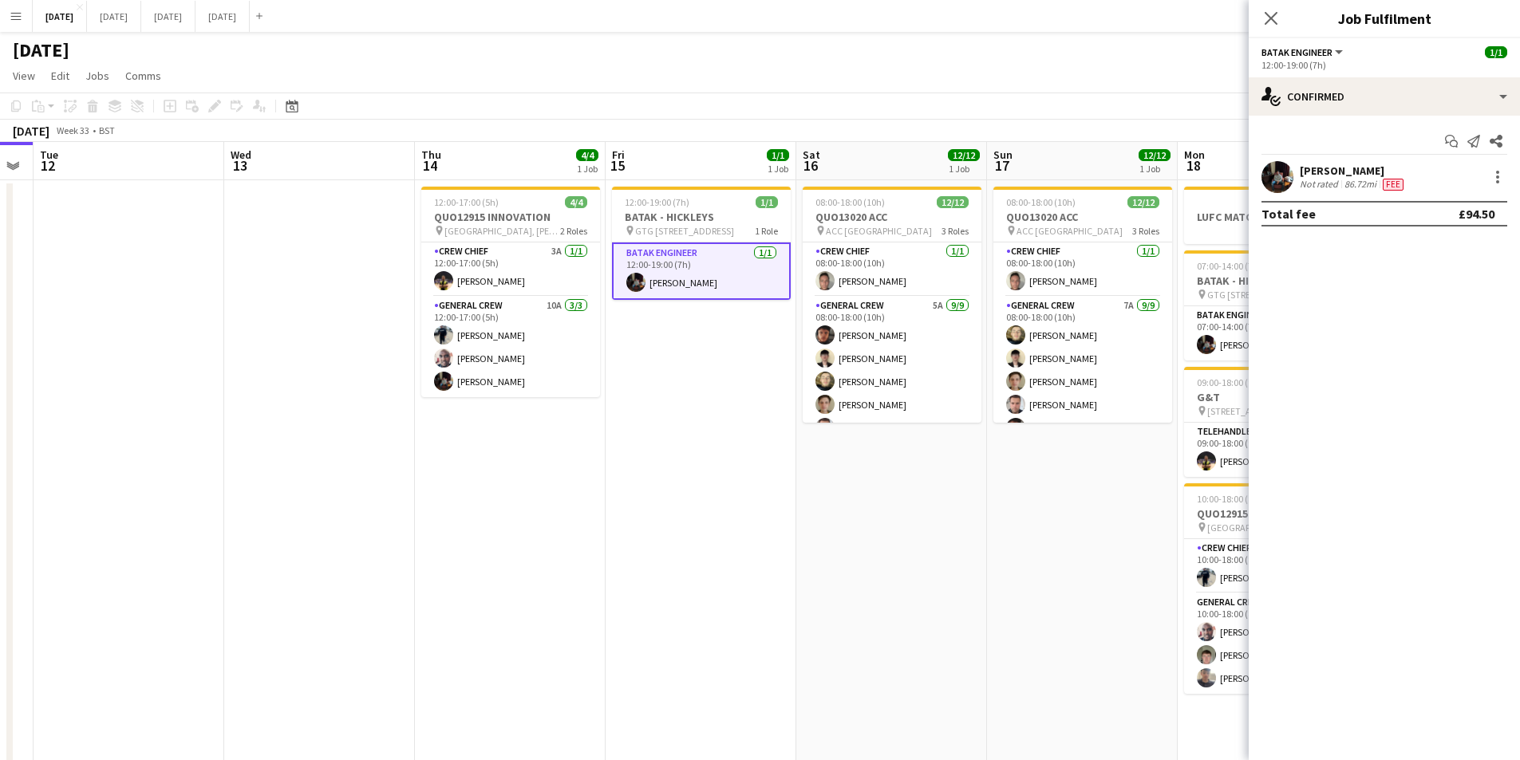
drag, startPoint x: 992, startPoint y: 388, endPoint x: 767, endPoint y: 433, distance: 230.1
click at [767, 433] on app-calendar-viewport "Fri 8 4/4 1 Job Sat 9 Sun 10 Mon 11 Tue 12 Wed 13 Thu 14 4/4 1 Job Fri 15 1/1 1…" at bounding box center [760, 581] width 1520 height 879
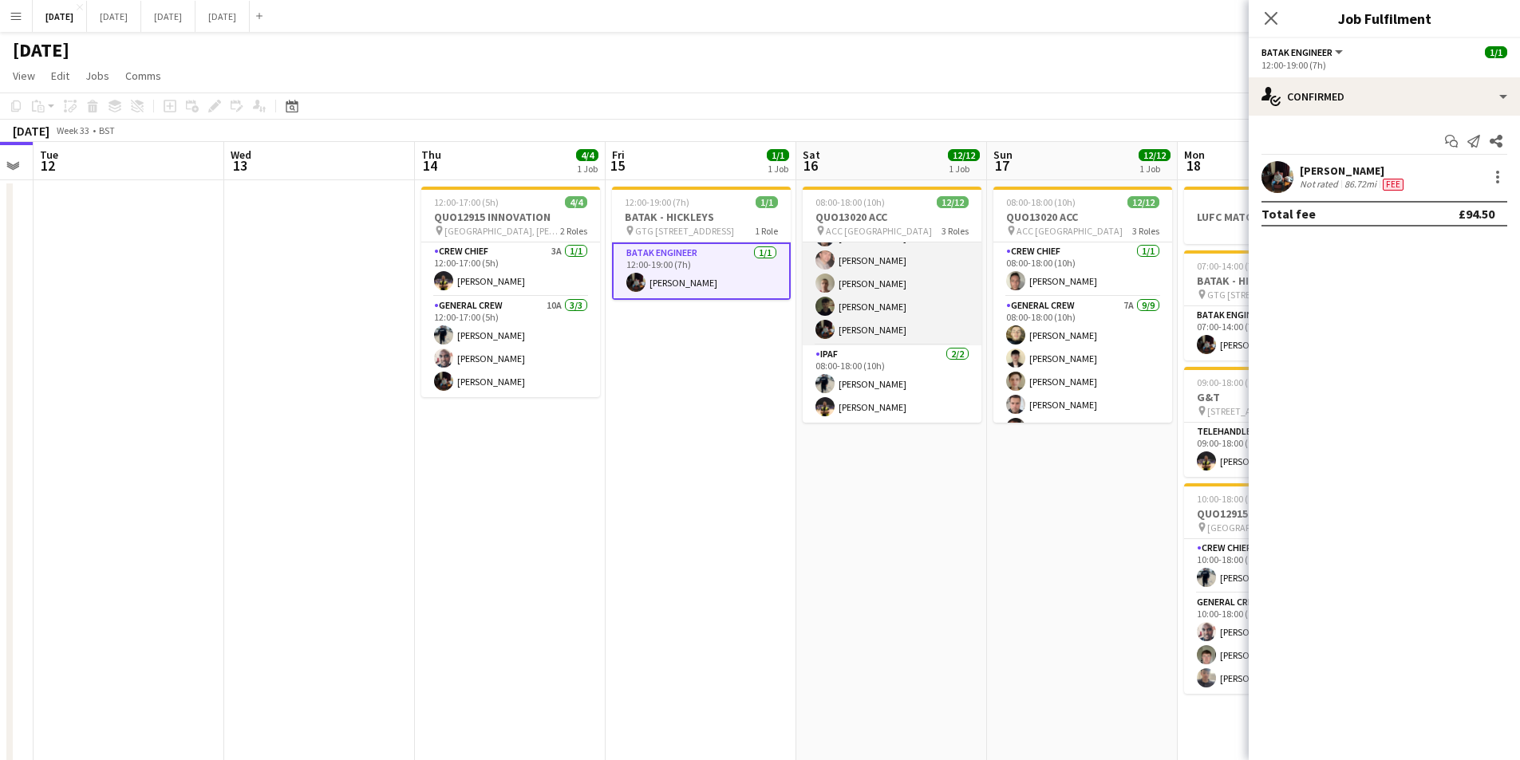
click at [883, 322] on app-card-role "General Crew 5A [DATE] 08:00-18:00 (10h) [PERSON_NAME] [PERSON_NAME] [PERSON_NA…" at bounding box center [891, 225] width 179 height 239
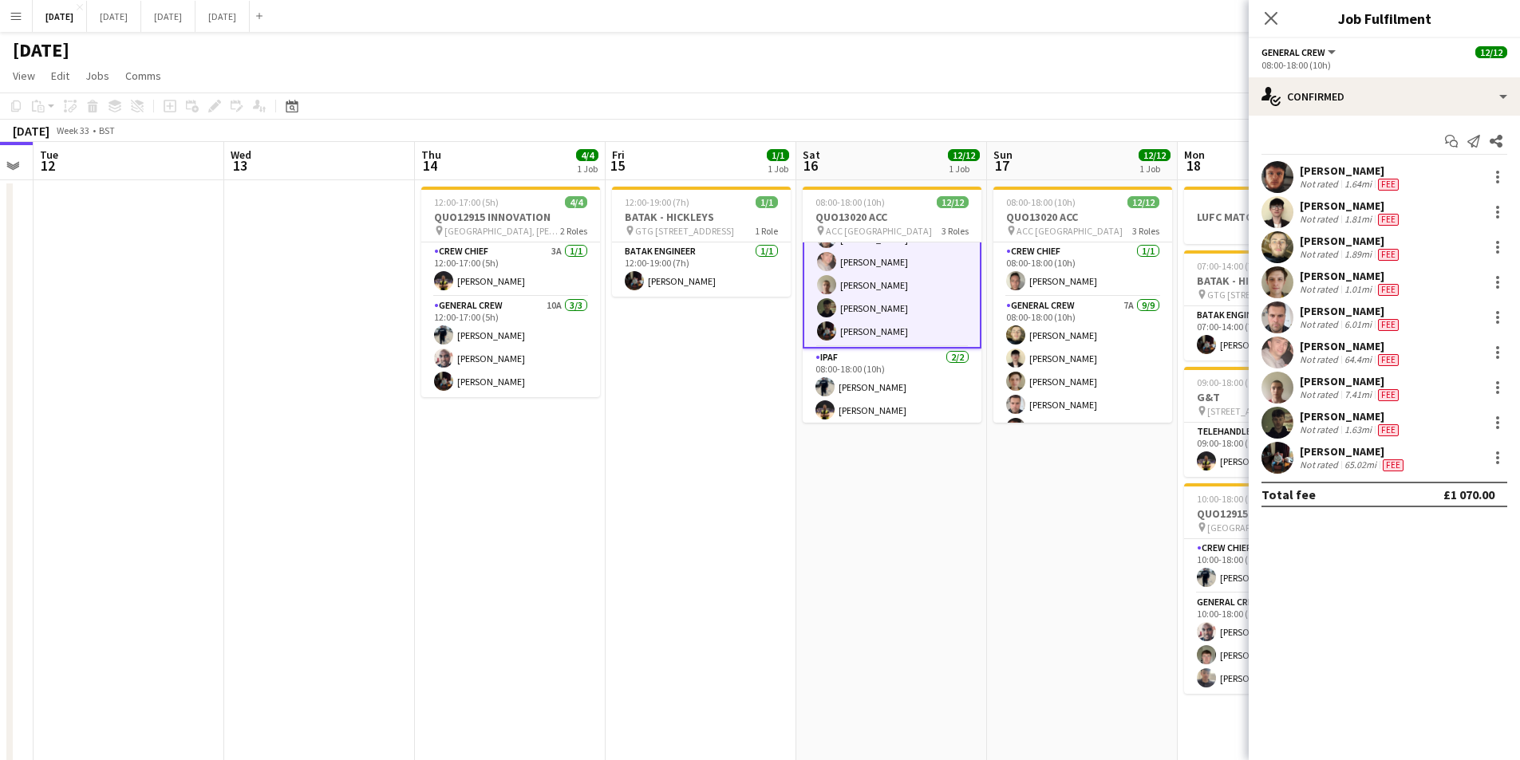
scroll to position [192, 0]
click at [1495, 455] on div at bounding box center [1497, 457] width 19 height 19
click at [1453, 480] on span "Edit fee" at bounding box center [1444, 487] width 99 height 14
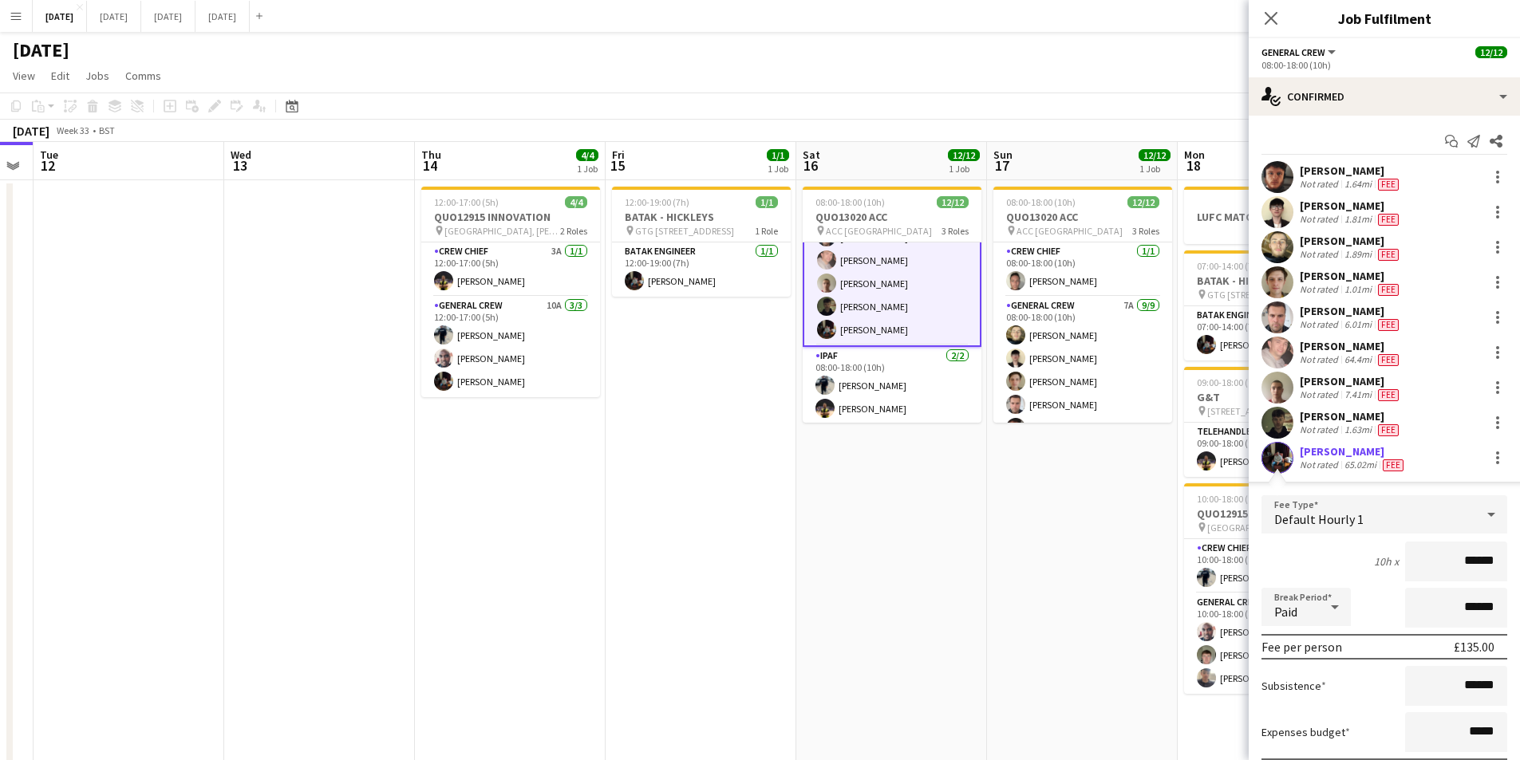
scroll to position [122, 0]
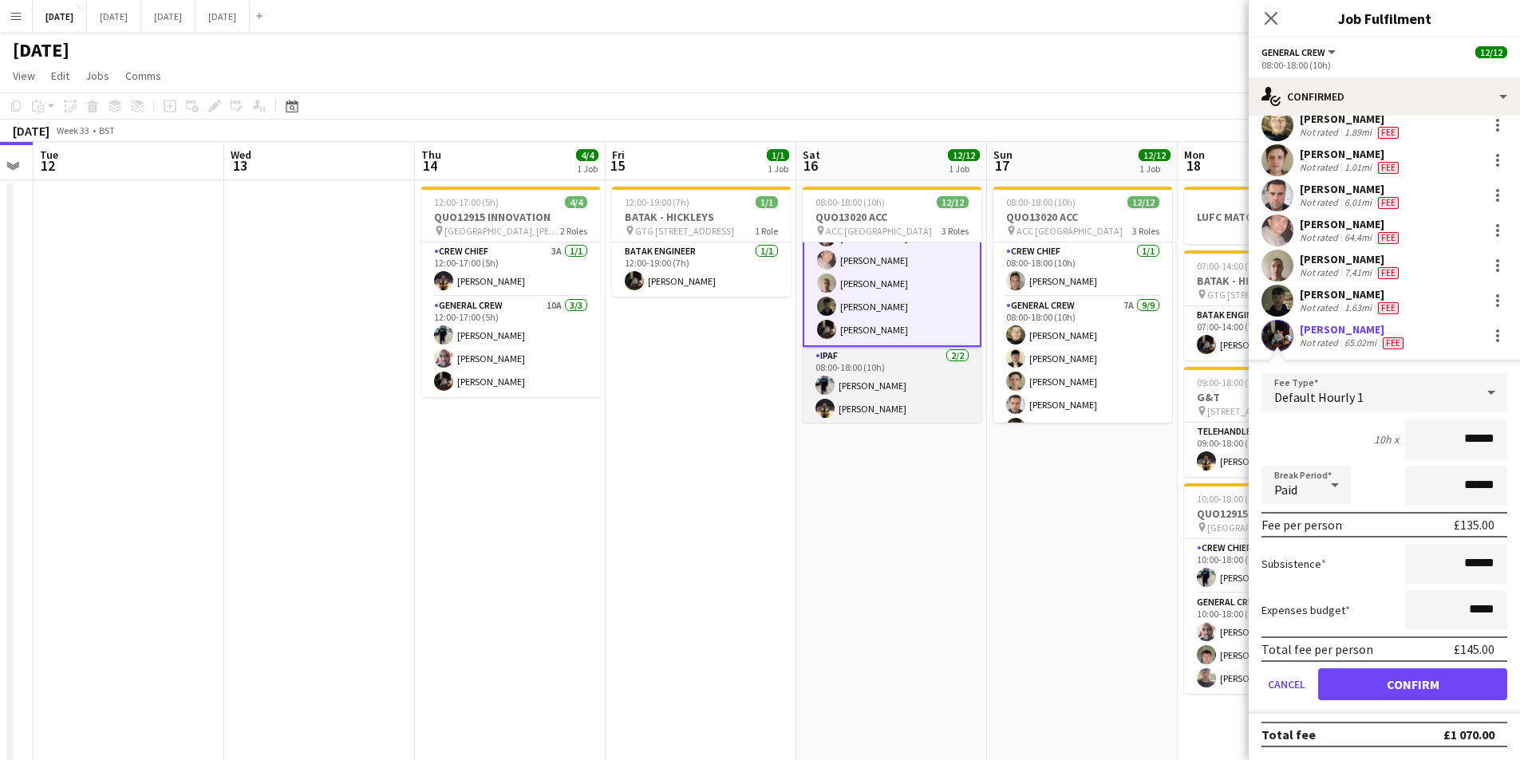
click at [850, 400] on app-card-role "IPAF [DATE] 08:00-18:00 (10h) [PERSON_NAME] [PERSON_NAME]" at bounding box center [891, 385] width 179 height 77
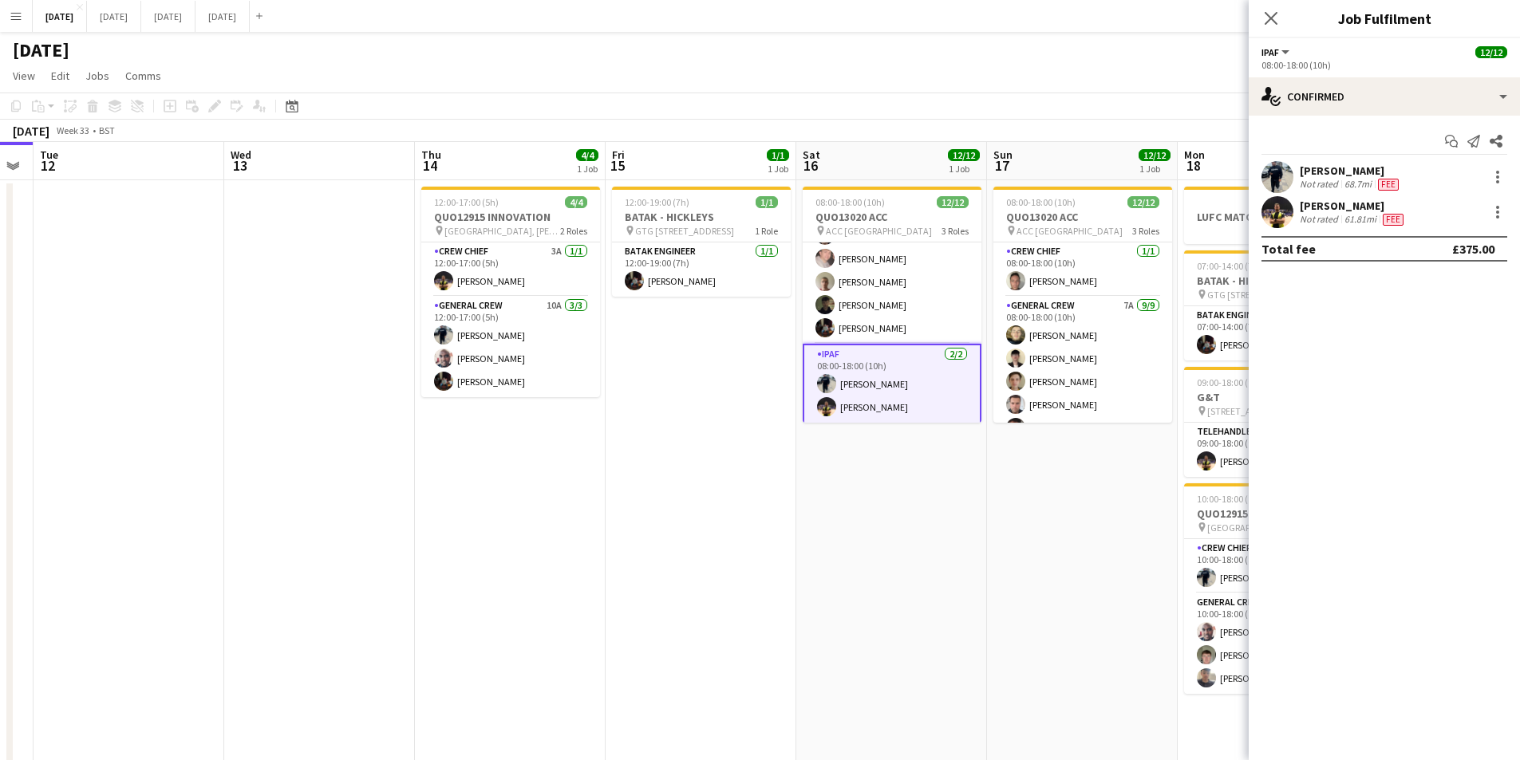
scroll to position [191, 0]
click at [1499, 205] on div at bounding box center [1497, 212] width 19 height 19
click at [1465, 235] on span "Edit fee" at bounding box center [1444, 242] width 99 height 14
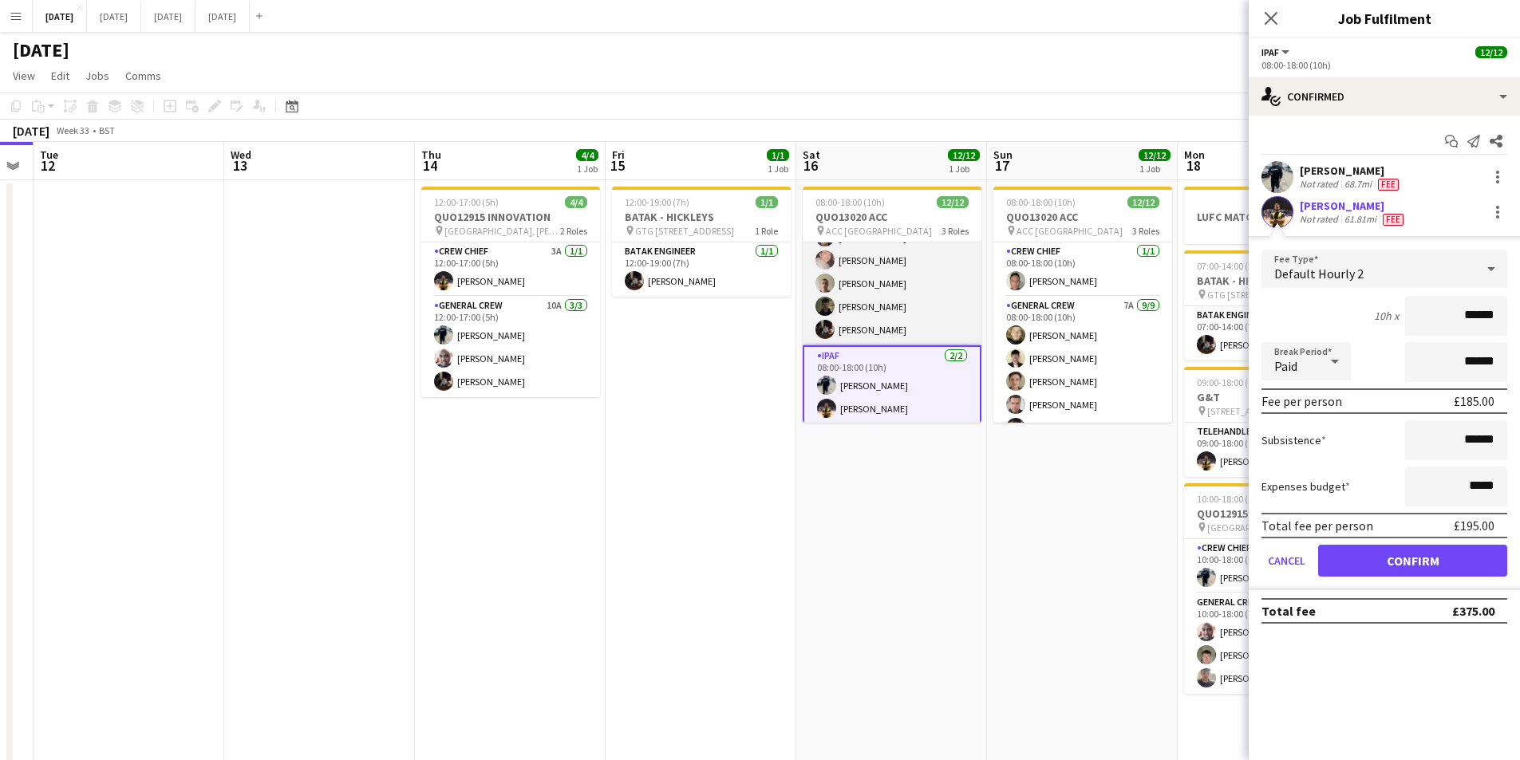
click at [917, 323] on app-card-role "General Crew 5A [DATE] 08:00-18:00 (10h) [PERSON_NAME] [PERSON_NAME] [PERSON_NA…" at bounding box center [891, 225] width 179 height 239
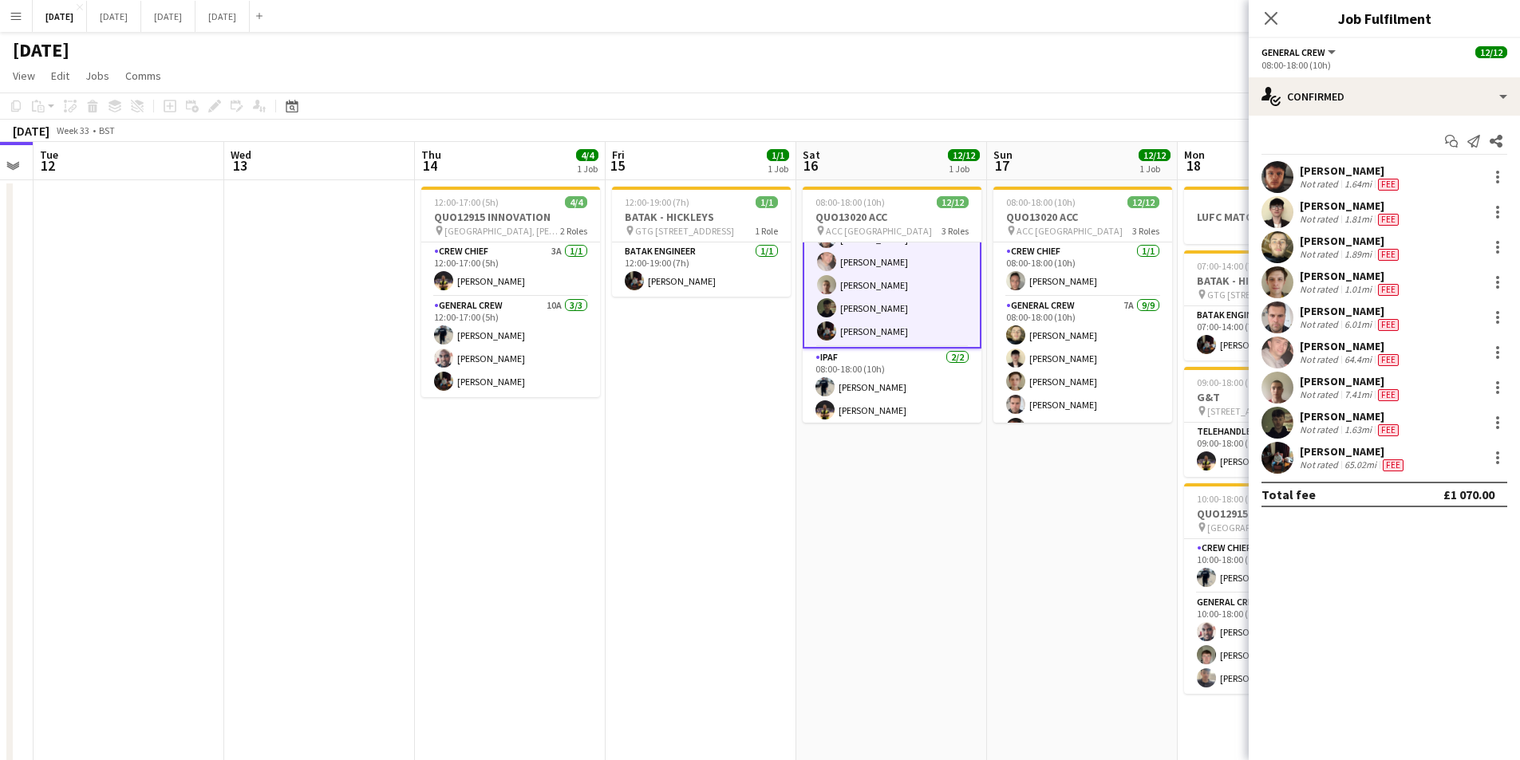
scroll to position [192, 0]
click at [1502, 459] on div at bounding box center [1497, 457] width 19 height 19
click at [1453, 485] on span "Edit fee" at bounding box center [1444, 487] width 99 height 14
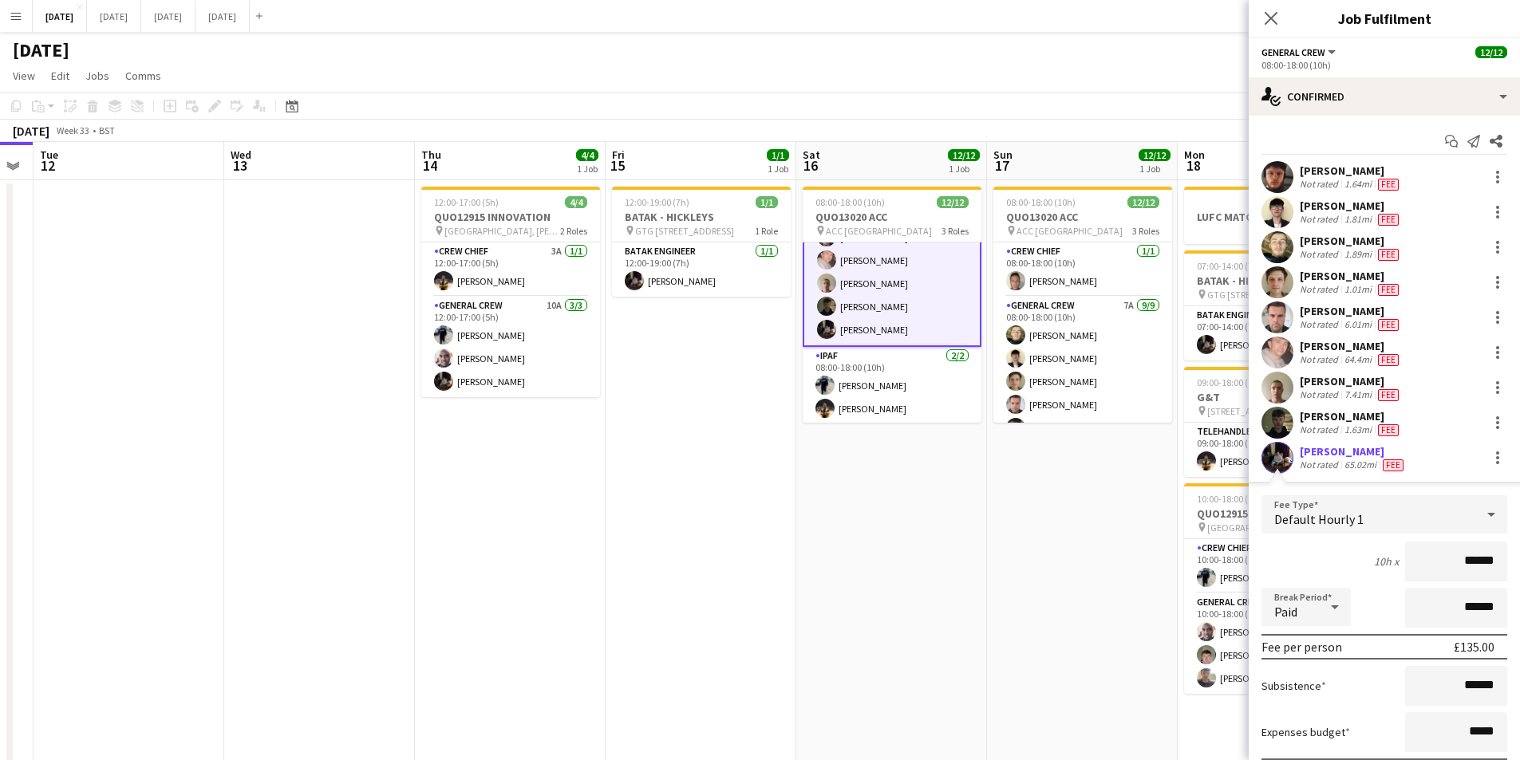
scroll to position [80, 0]
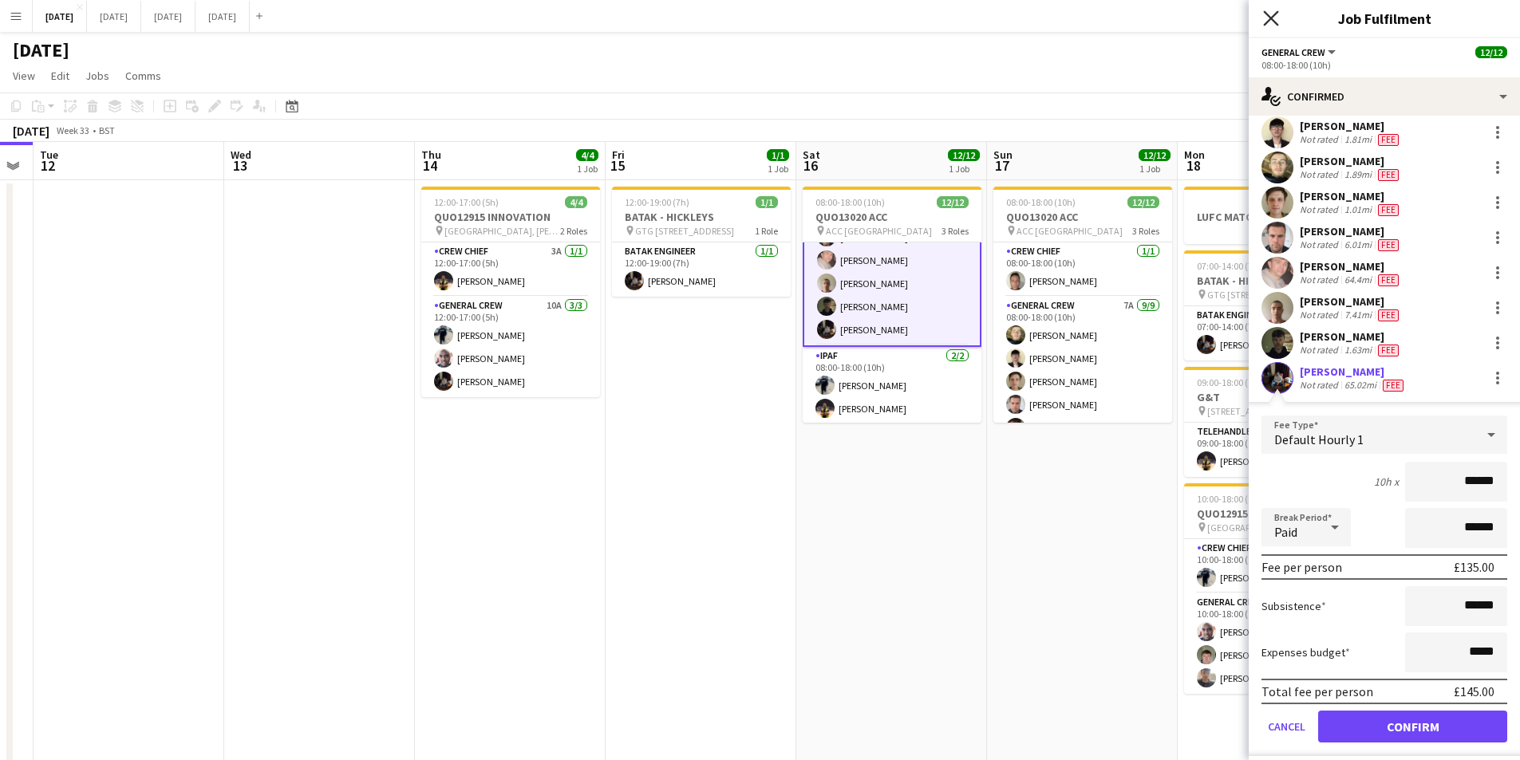
click at [1270, 16] on icon "Close pop-in" at bounding box center [1270, 17] width 15 height 15
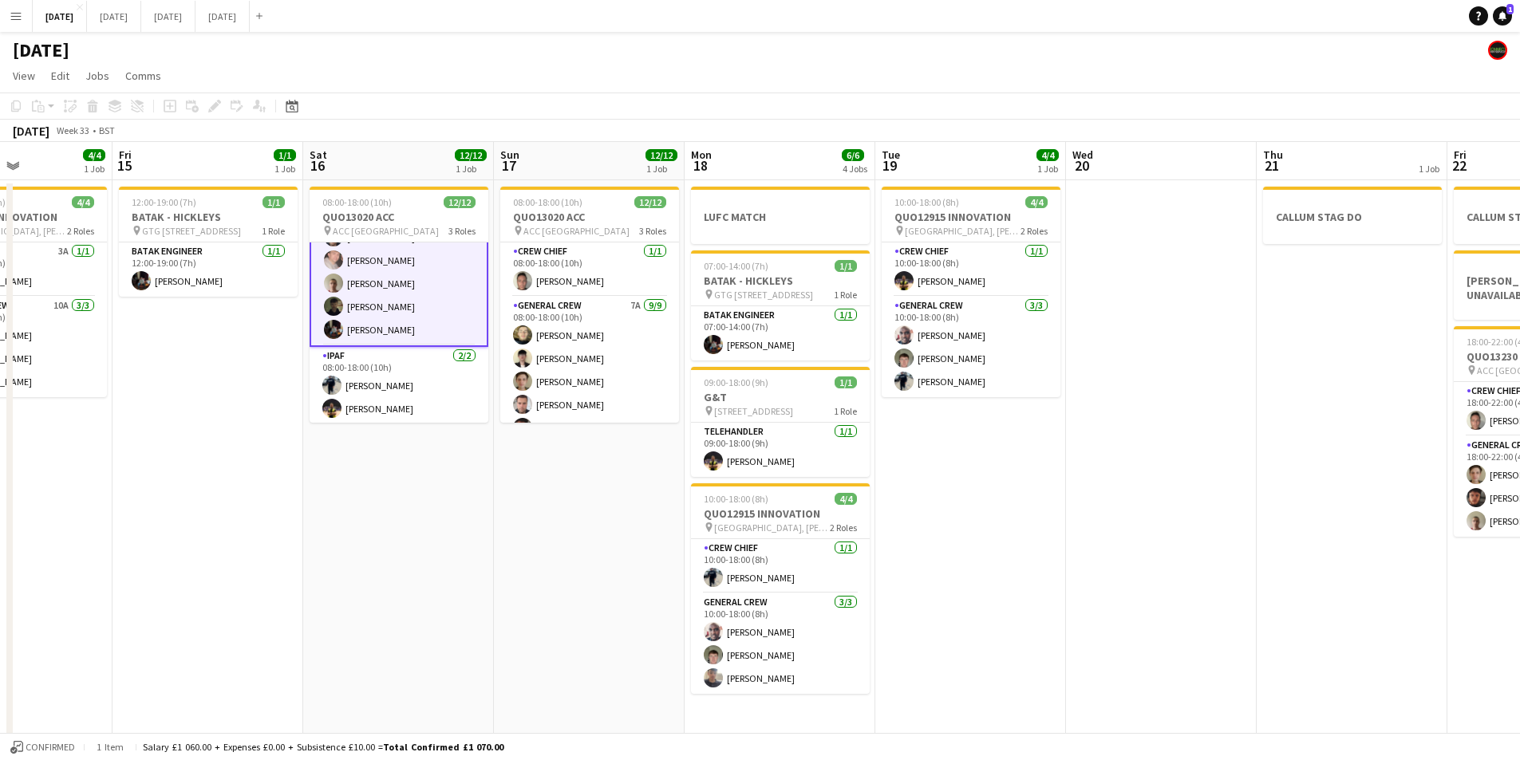
drag, startPoint x: 1046, startPoint y: 515, endPoint x: 832, endPoint y: 509, distance: 213.9
click at [832, 509] on app-calendar-viewport "Sun 10 Mon 11 Tue 12 Wed 13 Thu 14 4/4 1 Job Fri 15 1/1 1 Job Sat 16 12/12 1 Jo…" at bounding box center [760, 581] width 1520 height 879
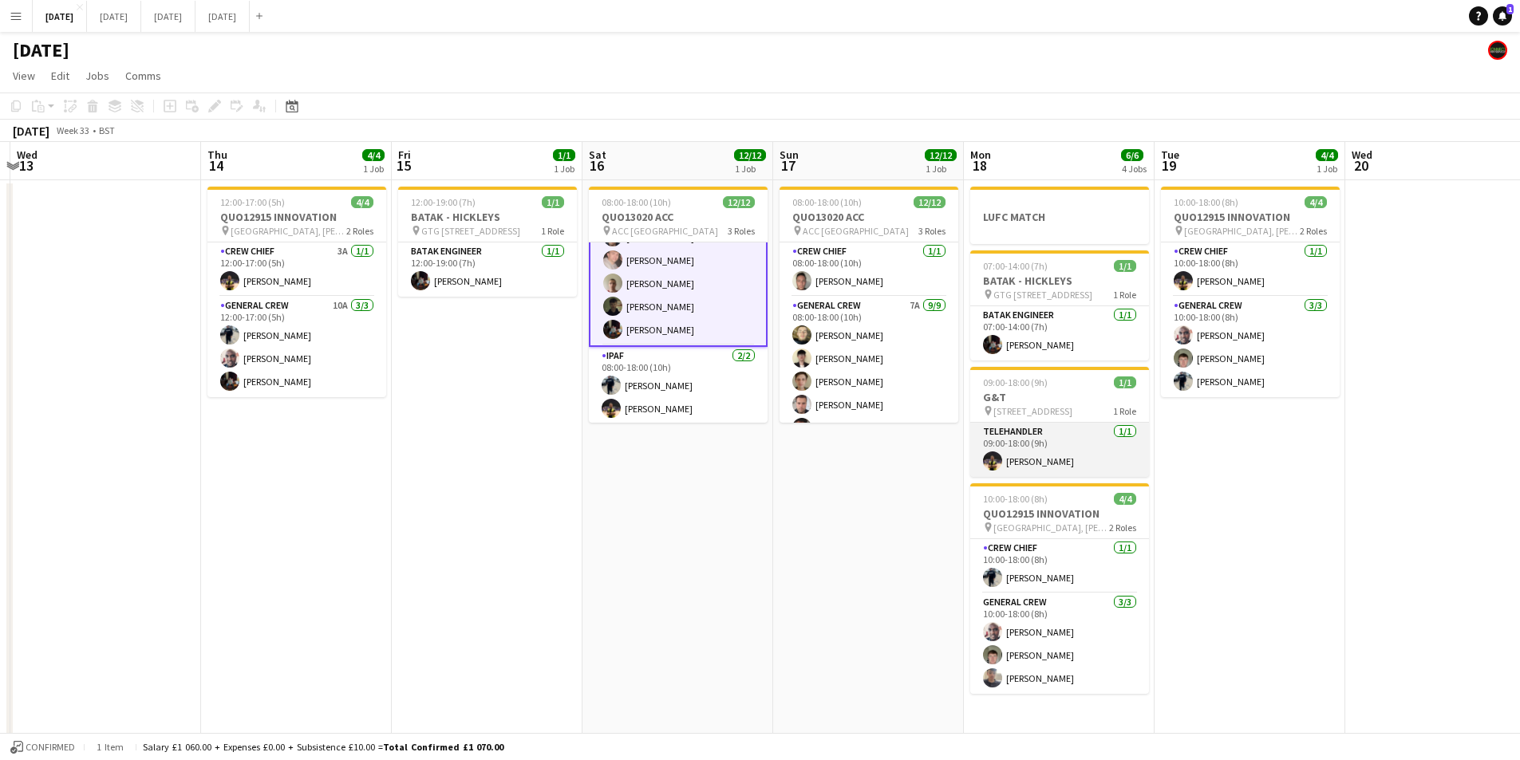
click at [1039, 454] on app-card-role "TELEHANDLER [DATE] 09:00-18:00 (9h) [PERSON_NAME]" at bounding box center [1059, 450] width 179 height 54
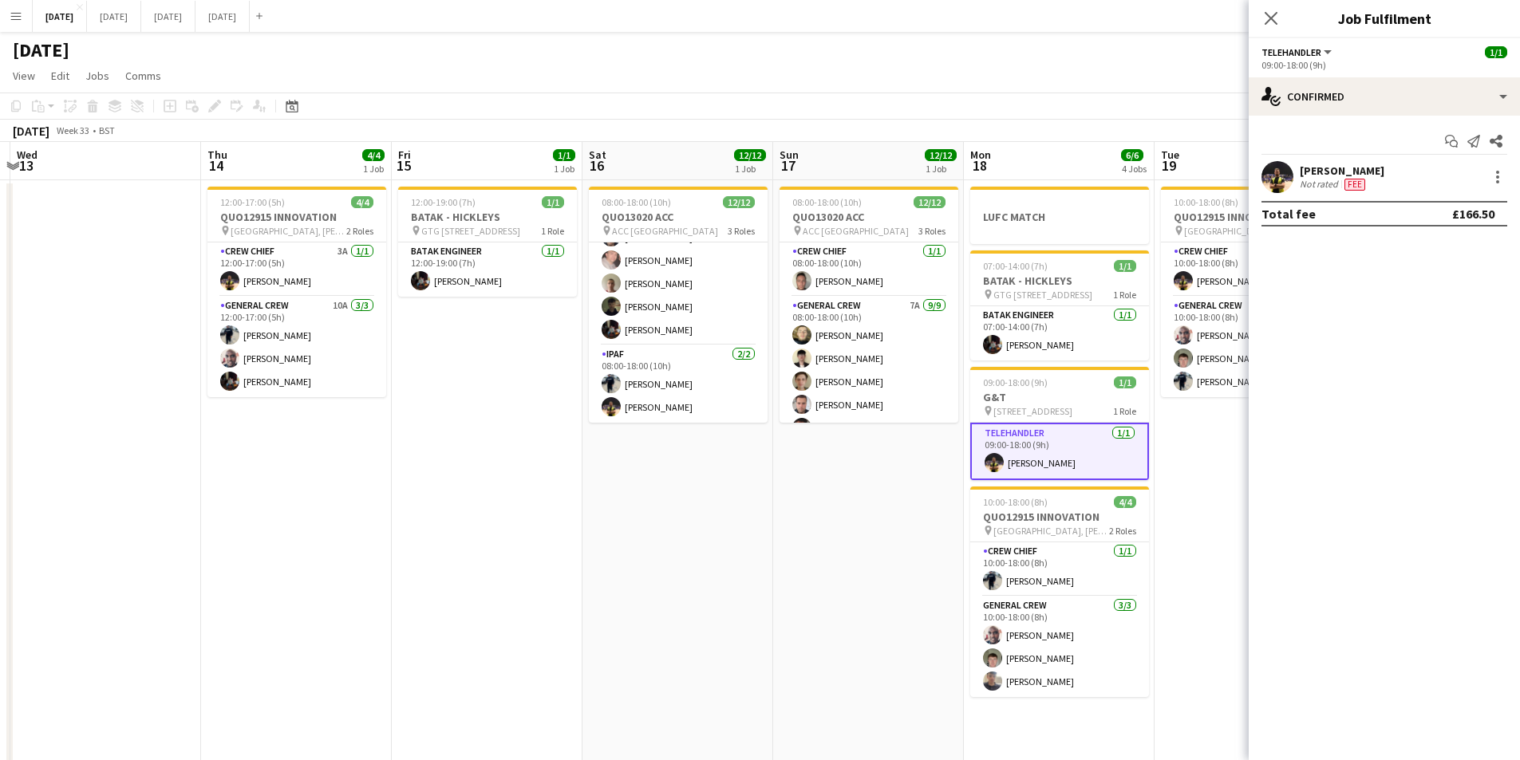
scroll to position [191, 0]
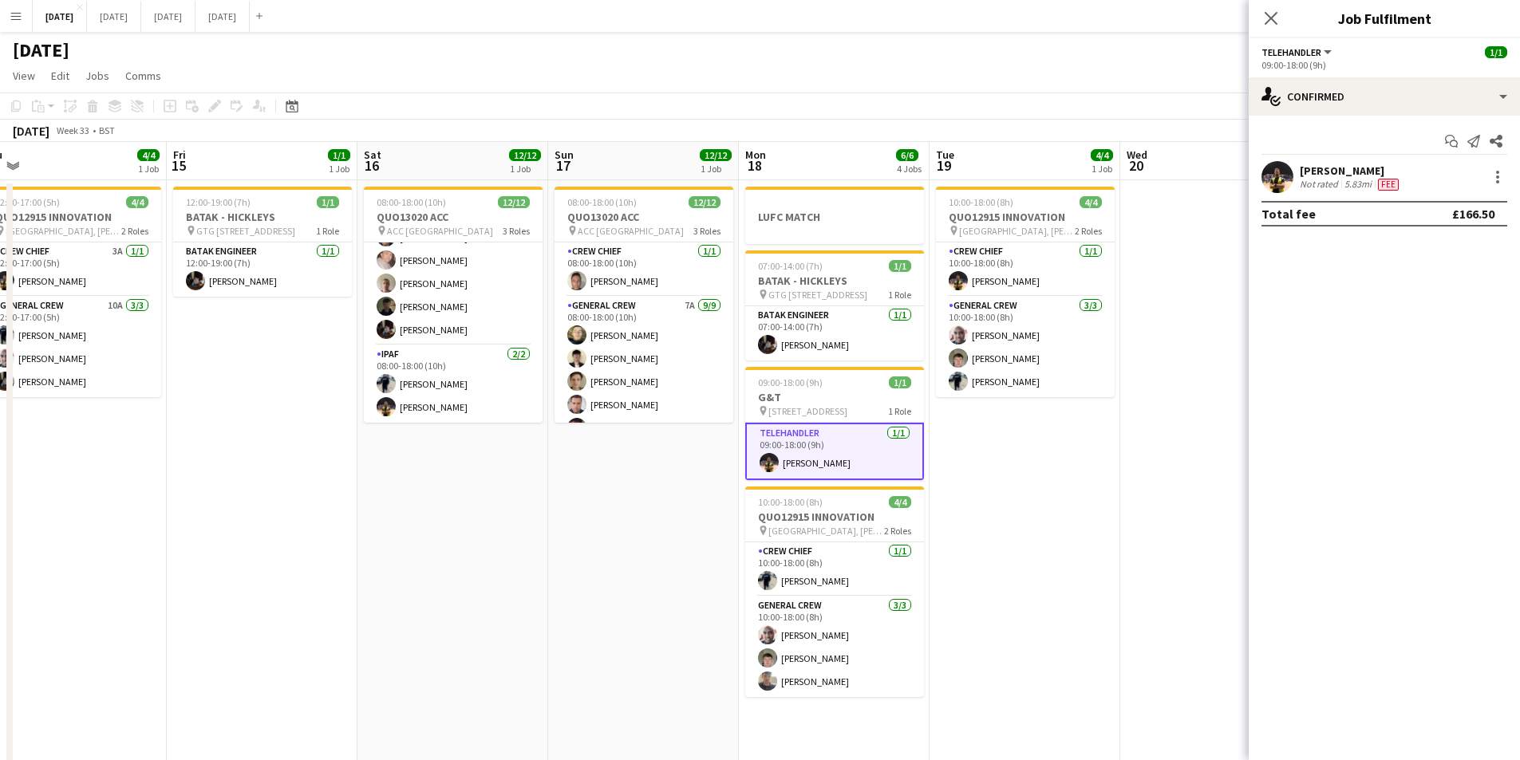
drag, startPoint x: 879, startPoint y: 518, endPoint x: 753, endPoint y: 524, distance: 126.2
click at [658, 516] on app-calendar-viewport "Sun 10 Mon 11 Tue 12 Wed 13 Thu 14 4/4 1 Job Fri 15 1/1 1 Job Sat 16 12/12 1 Jo…" at bounding box center [760, 581] width 1520 height 879
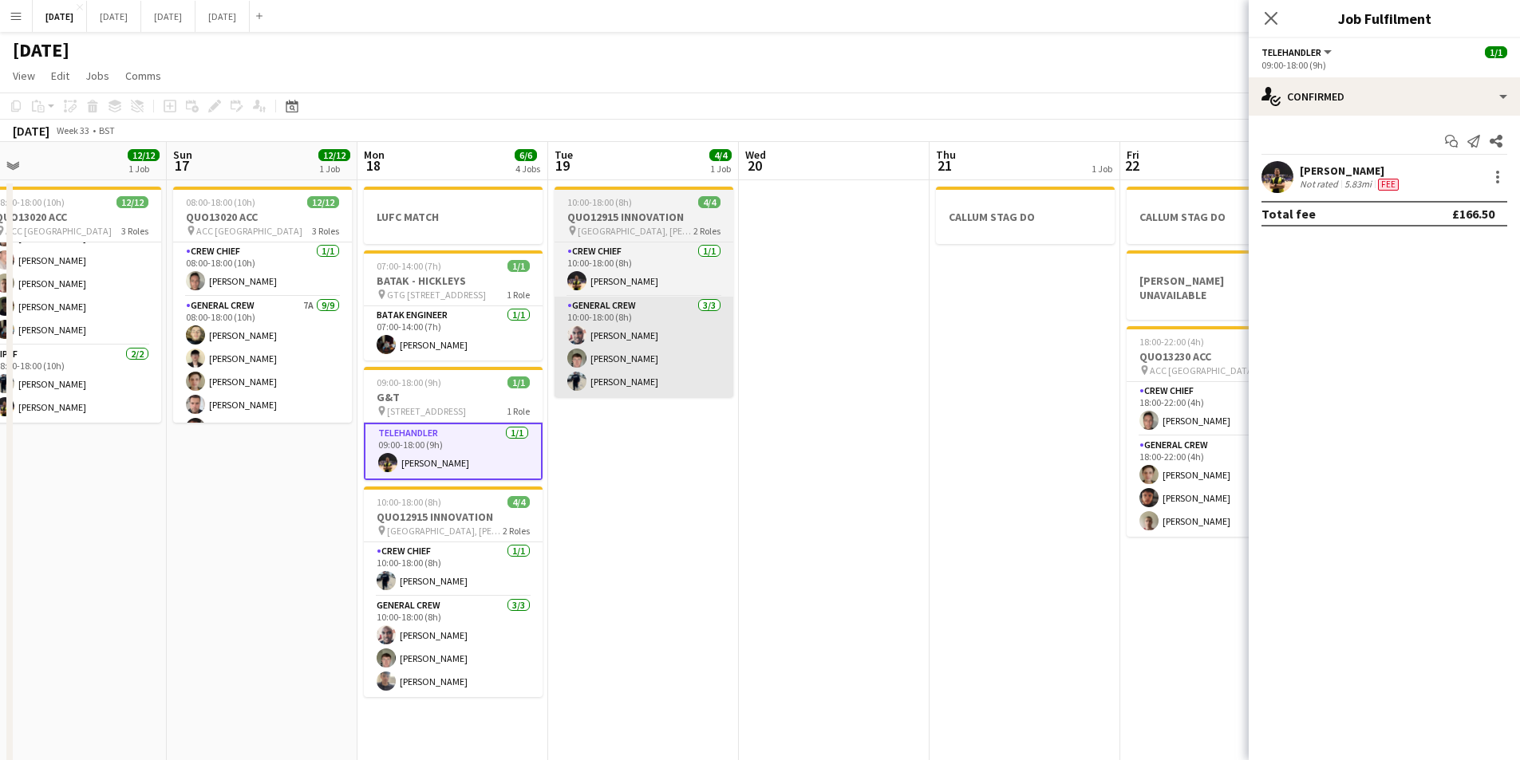
scroll to position [0, 455]
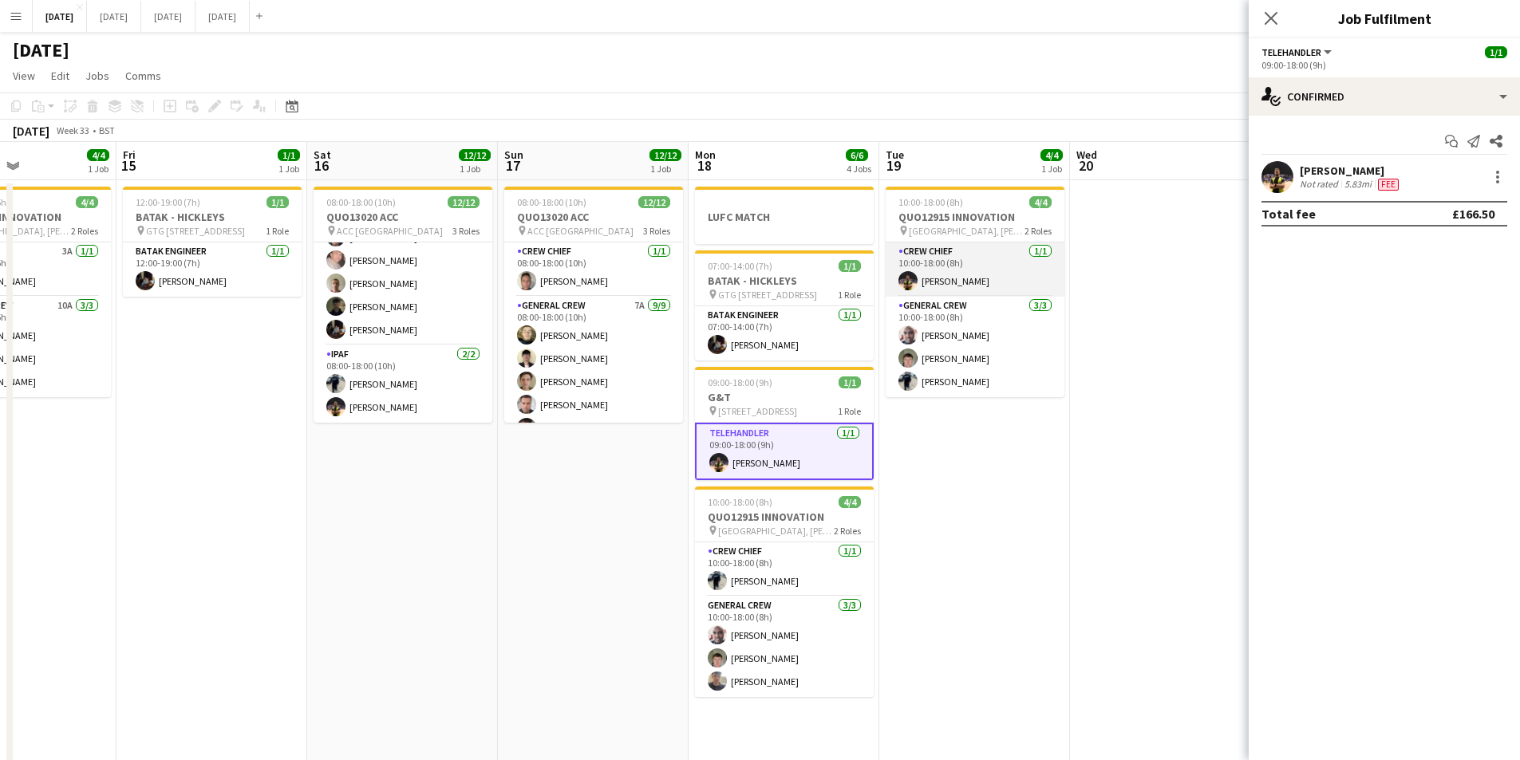
click at [968, 275] on app-card-role "Crew Chief [DATE] 10:00-18:00 (8h) [PERSON_NAME]" at bounding box center [974, 270] width 179 height 54
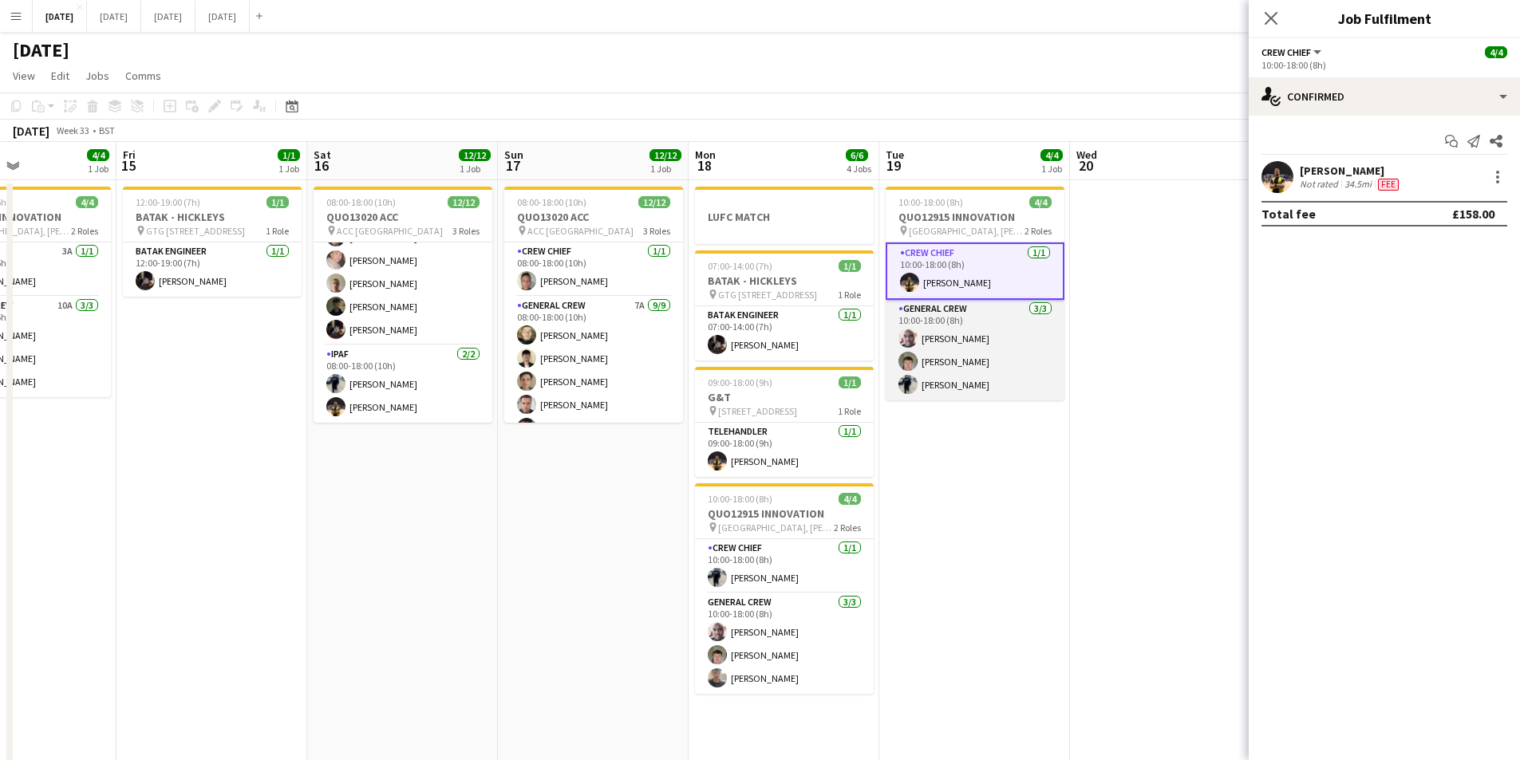
click at [989, 337] on app-card-role "General Crew [DATE] 10:00-18:00 (8h) [PERSON_NAME] [PERSON_NAME] [PERSON_NAME]" at bounding box center [974, 350] width 179 height 101
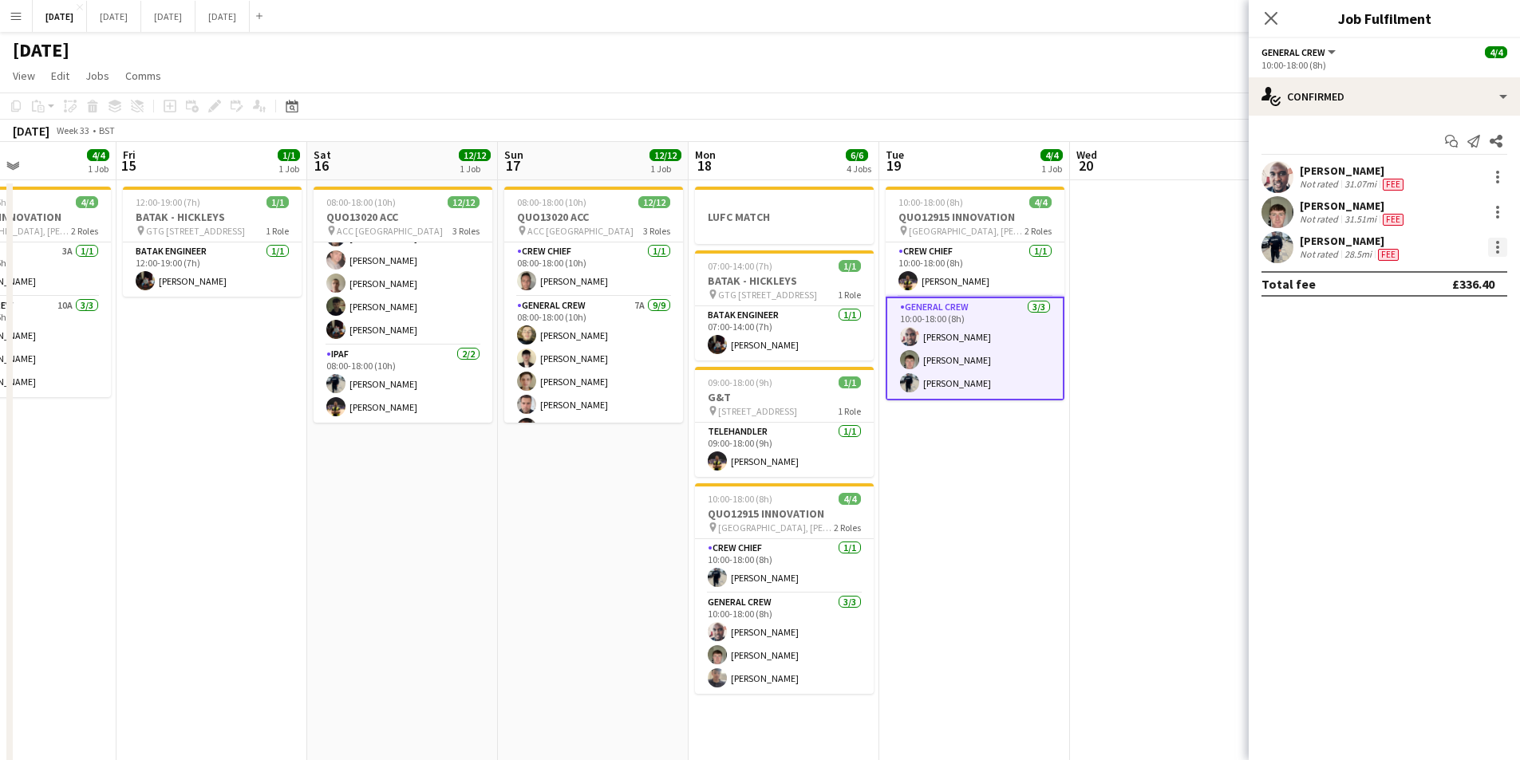
click at [1497, 249] on div at bounding box center [1497, 247] width 3 height 3
click at [1472, 270] on span "Edit fee" at bounding box center [1444, 277] width 99 height 14
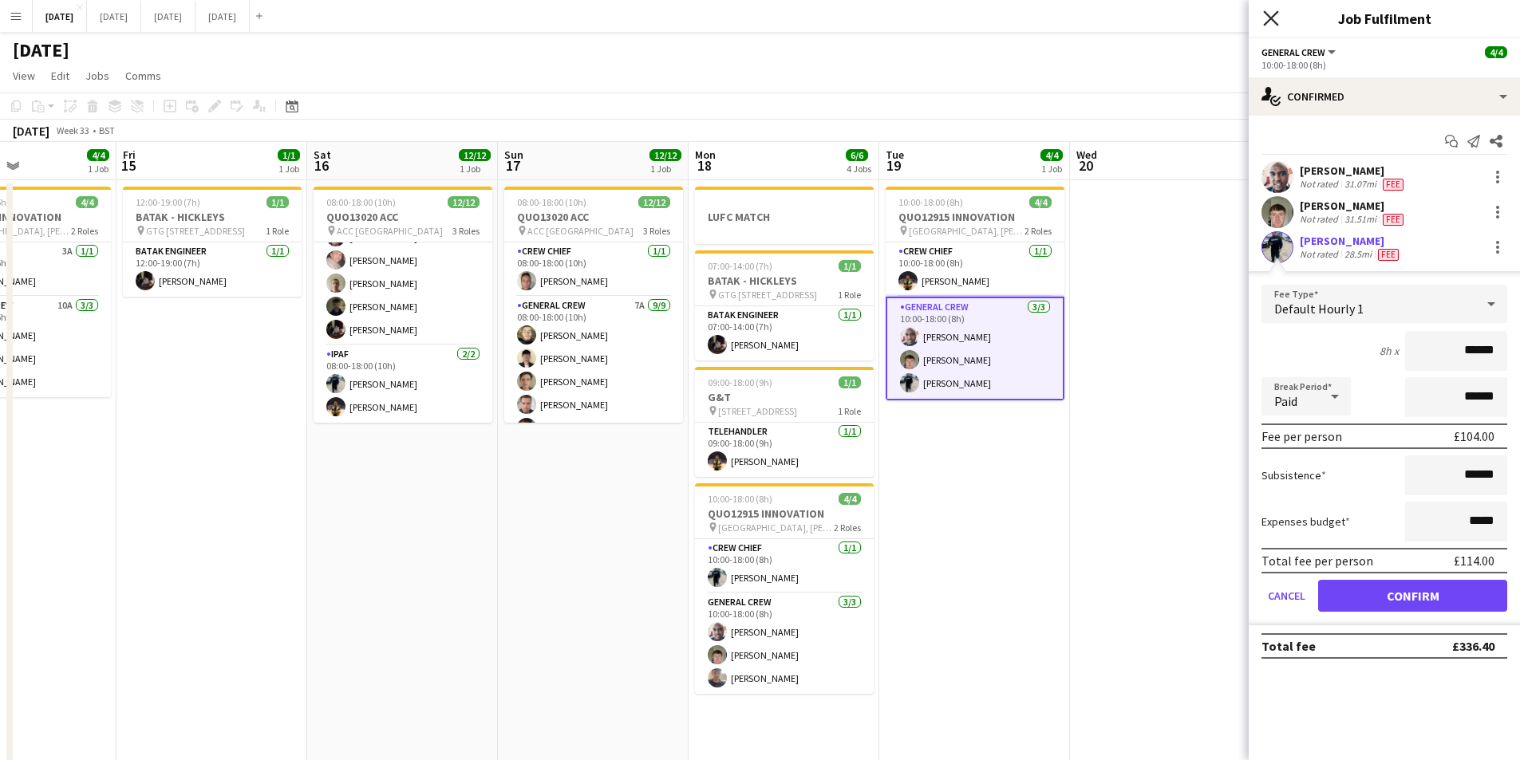
click at [1272, 18] on icon at bounding box center [1270, 17] width 15 height 15
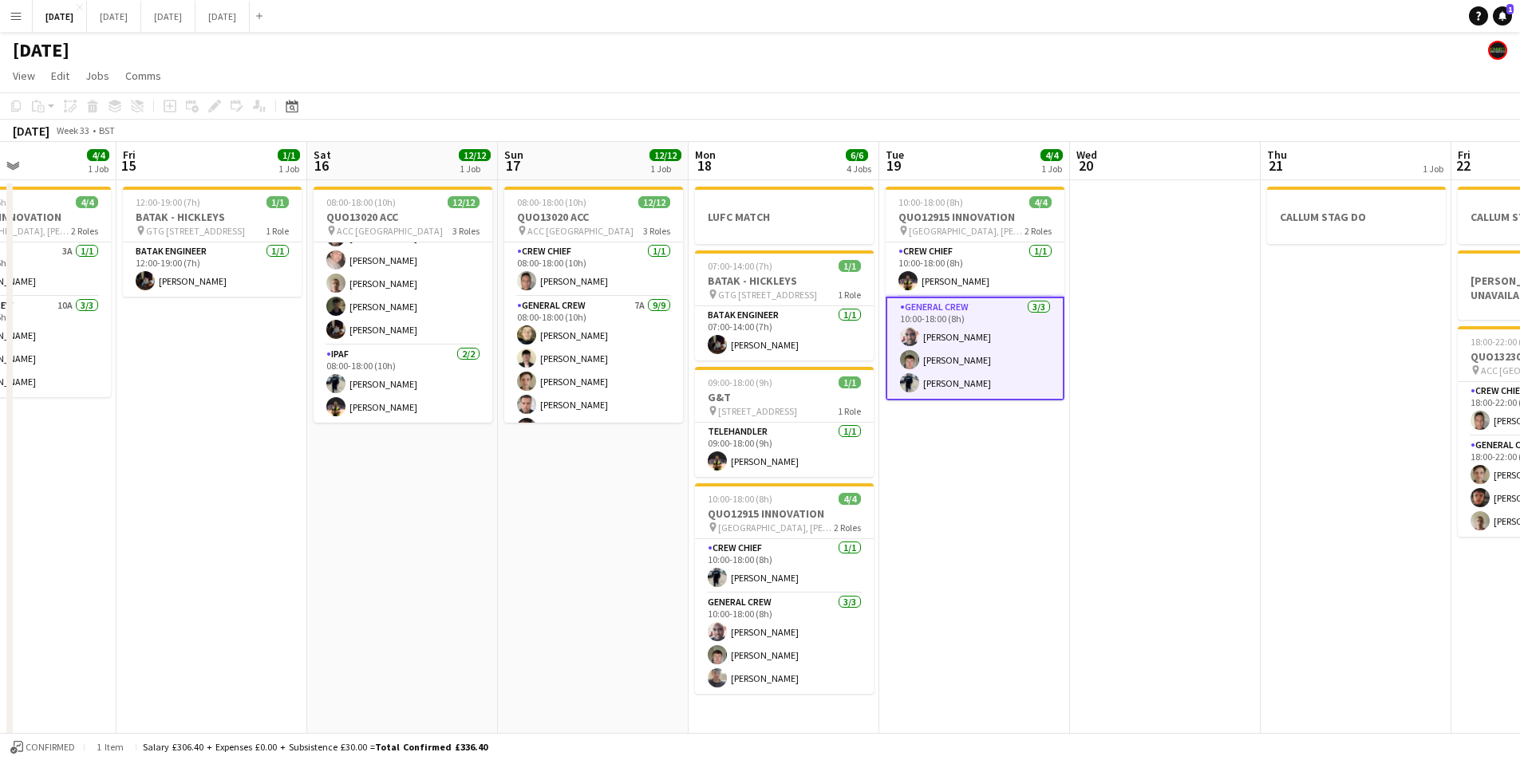
drag, startPoint x: 1065, startPoint y: 220, endPoint x: 992, endPoint y: 265, distance: 85.2
click at [929, 208] on app-calendar-viewport "Tue 12 Wed 13 Thu 14 4/4 1 Job Fri 15 1/1 1 Job Sat 16 12/12 1 Job Sun 17 12/12…" at bounding box center [760, 581] width 1520 height 879
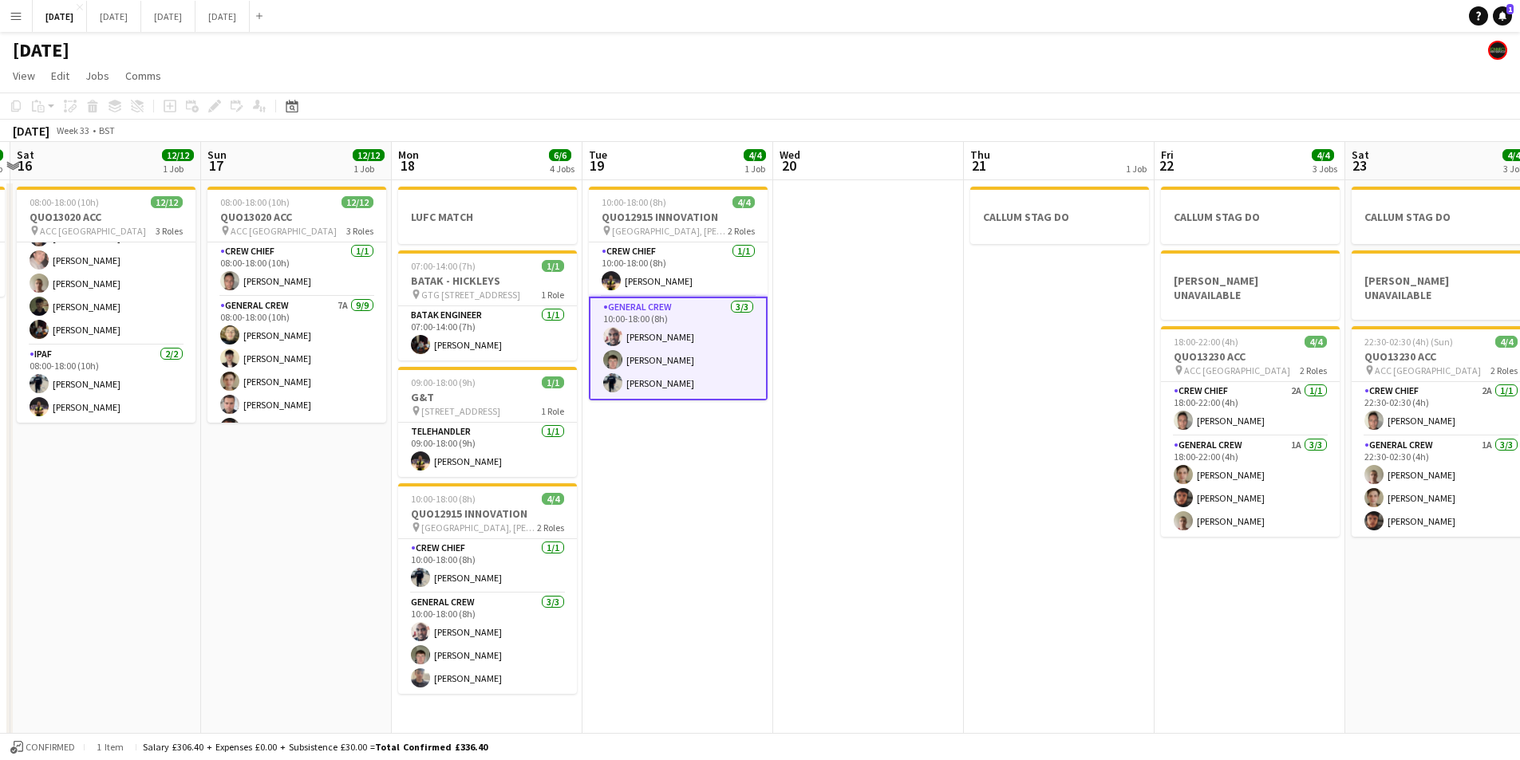
drag, startPoint x: 803, startPoint y: 294, endPoint x: 739, endPoint y: 294, distance: 64.6
click at [739, 294] on app-calendar-viewport "Tue 12 Wed 13 Thu 14 4/4 1 Job Fri 15 1/1 1 Job Sat 16 12/12 1 Job Sun 17 12/12…" at bounding box center [760, 581] width 1520 height 879
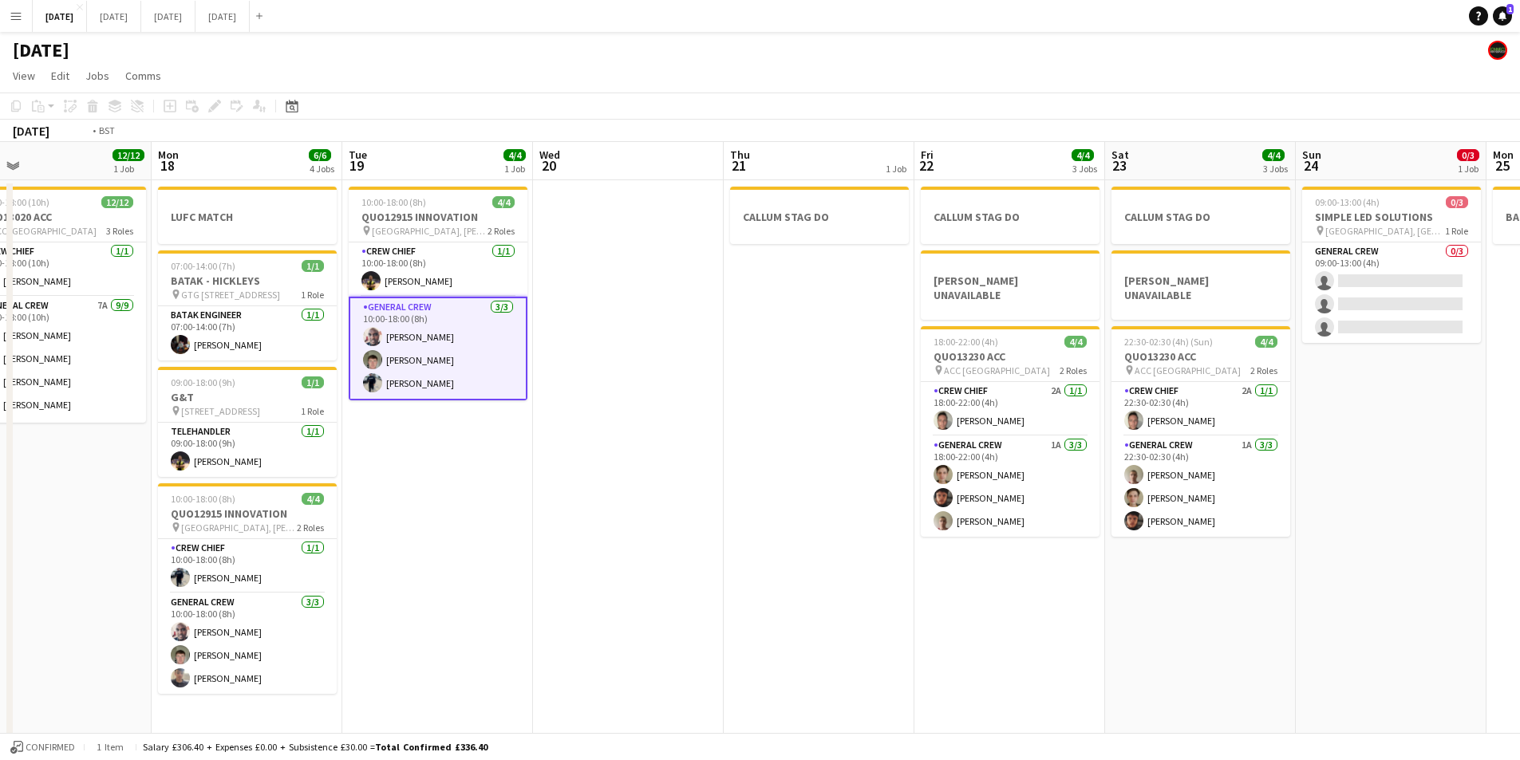
drag, startPoint x: 810, startPoint y: 348, endPoint x: 515, endPoint y: 278, distance: 302.6
click at [515, 278] on app-calendar-viewport "Fri 15 1/1 1 Job Sat 16 12/12 1 Job Sun 17 12/12 1 Job Mon 18 6/6 4 Jobs Tue 19…" at bounding box center [760, 581] width 1520 height 879
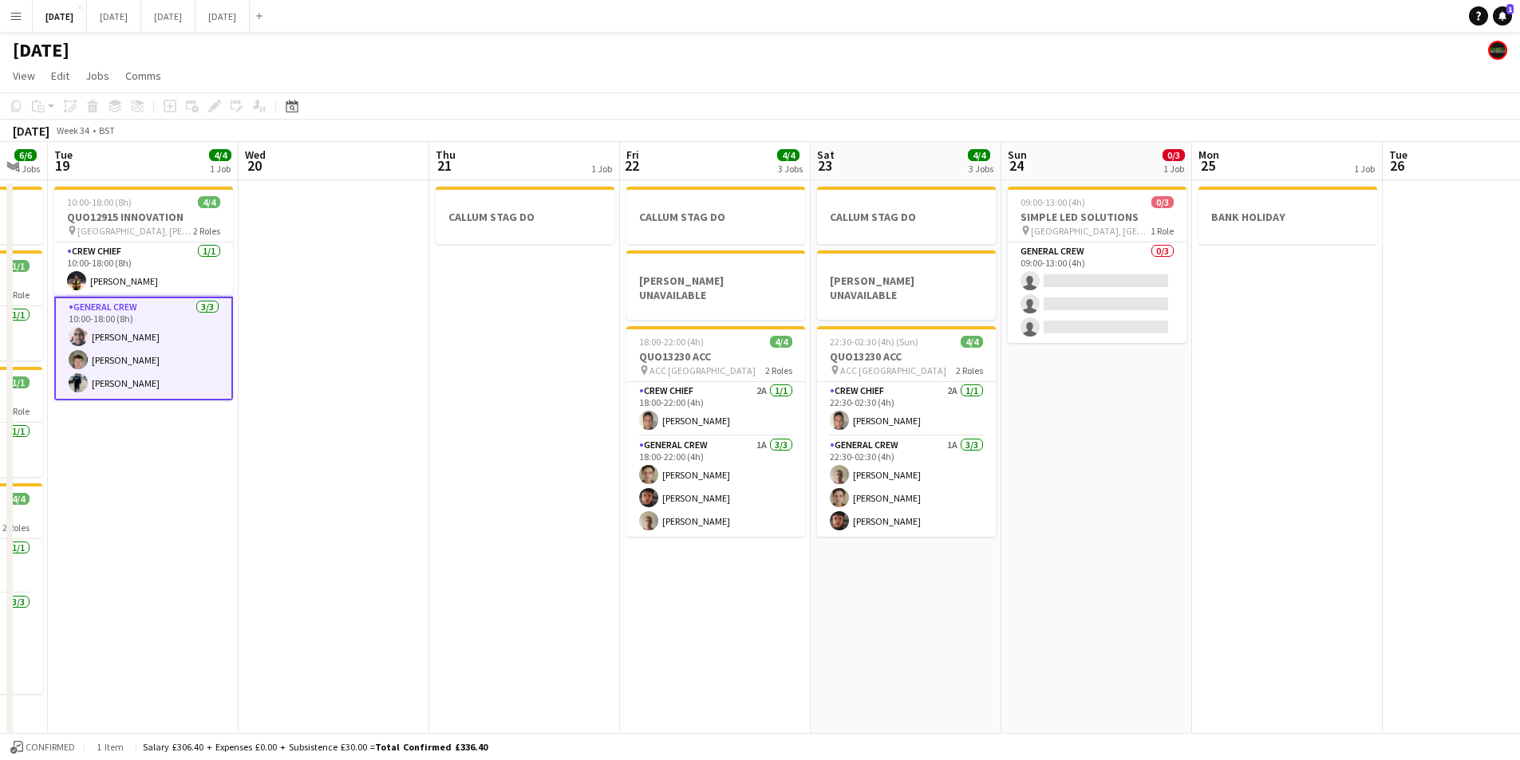
drag, startPoint x: 600, startPoint y: 373, endPoint x: 796, endPoint y: 422, distance: 202.2
click at [577, 366] on app-calendar-viewport "Fri 15 1/1 1 Job Sat 16 12/12 1 Job Sun 17 12/12 1 Job Mon 18 6/6 4 Jobs Tue 19…" at bounding box center [760, 581] width 1520 height 879
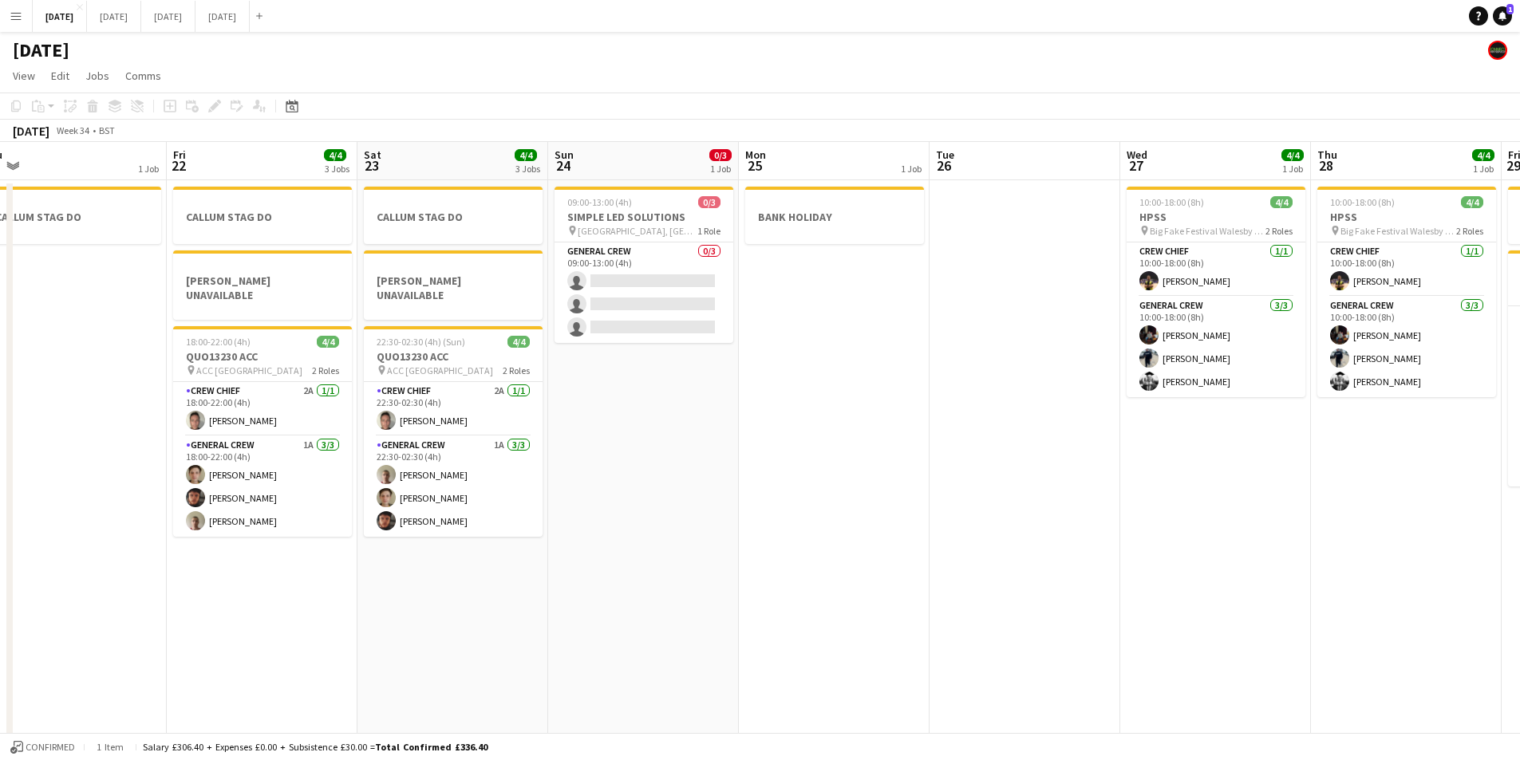
scroll to position [0, 721]
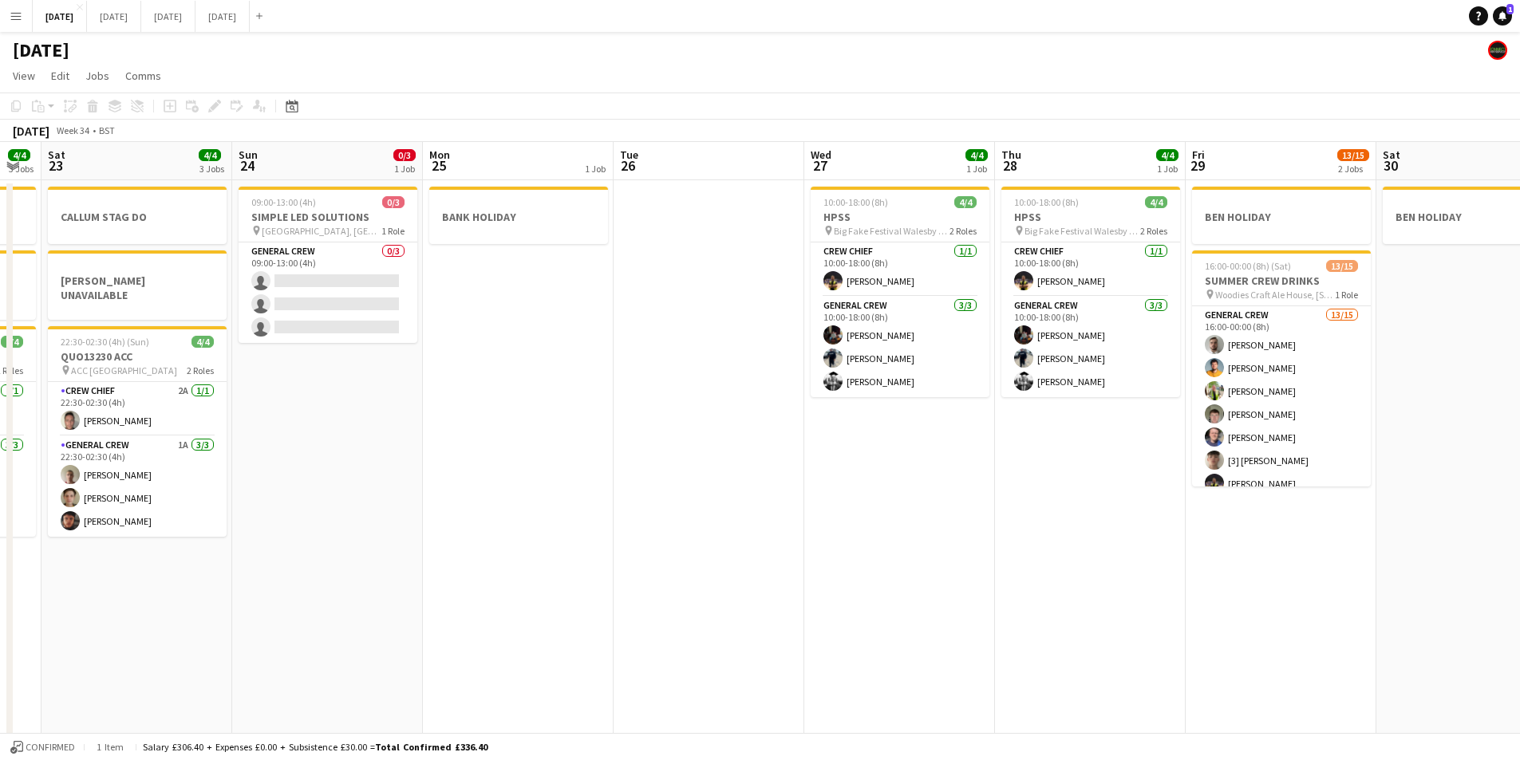
drag, startPoint x: 909, startPoint y: 437, endPoint x: 610, endPoint y: 405, distance: 300.0
click at [593, 405] on app-calendar-viewport "Tue 19 4/4 1 Job Wed 20 Thu 21 1 Job Fri 22 4/4 3 Jobs Sat 23 4/4 3 Jobs Sun 24…" at bounding box center [760, 581] width 1520 height 879
click at [881, 283] on app-card-role "Crew Chief [DATE] 10:00-18:00 (8h) [PERSON_NAME]" at bounding box center [899, 270] width 179 height 54
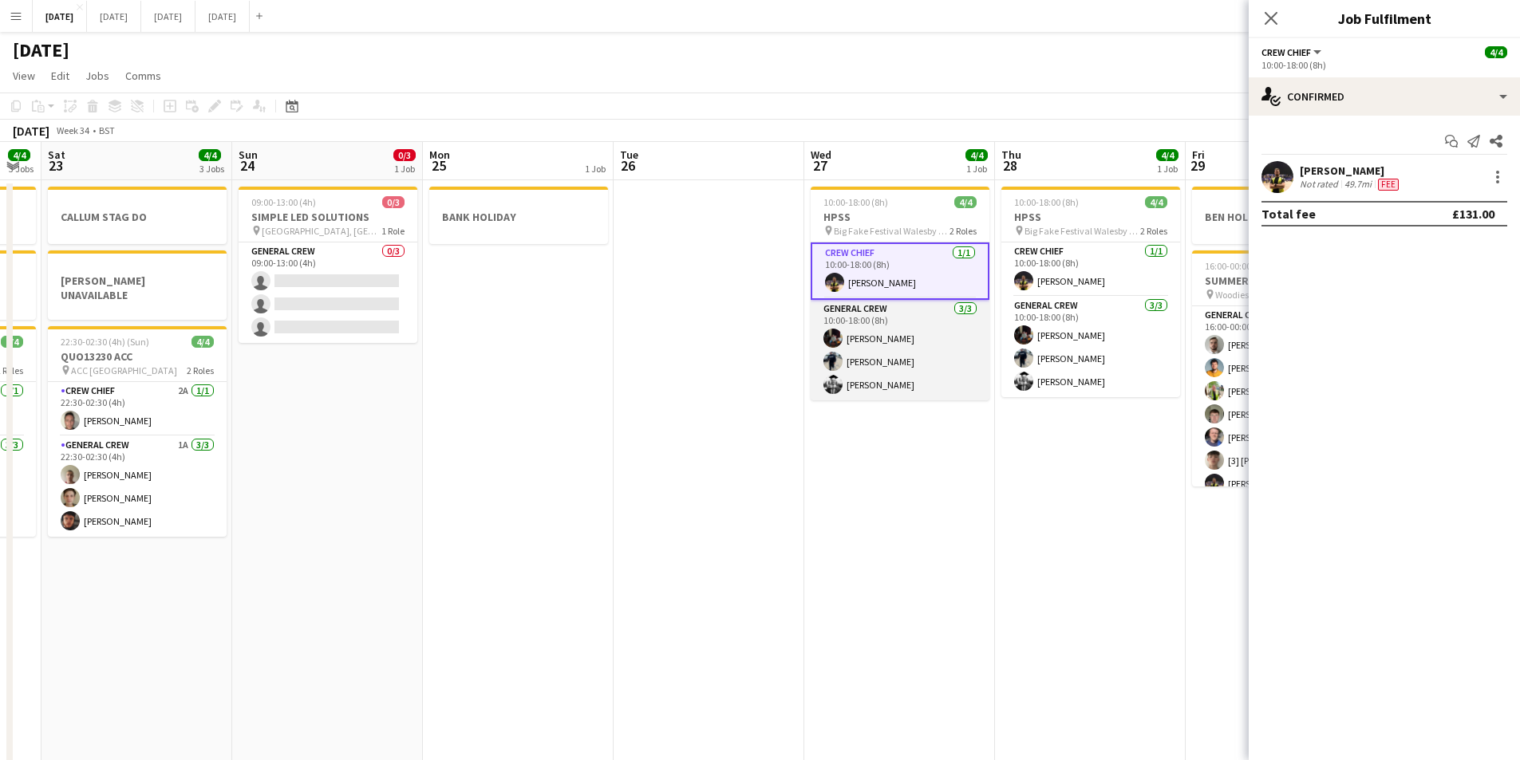
click at [858, 337] on app-card-role "General Crew [DATE] 10:00-18:00 (8h) [PERSON_NAME] [PERSON_NAME] [PERSON_NAME]" at bounding box center [899, 350] width 179 height 101
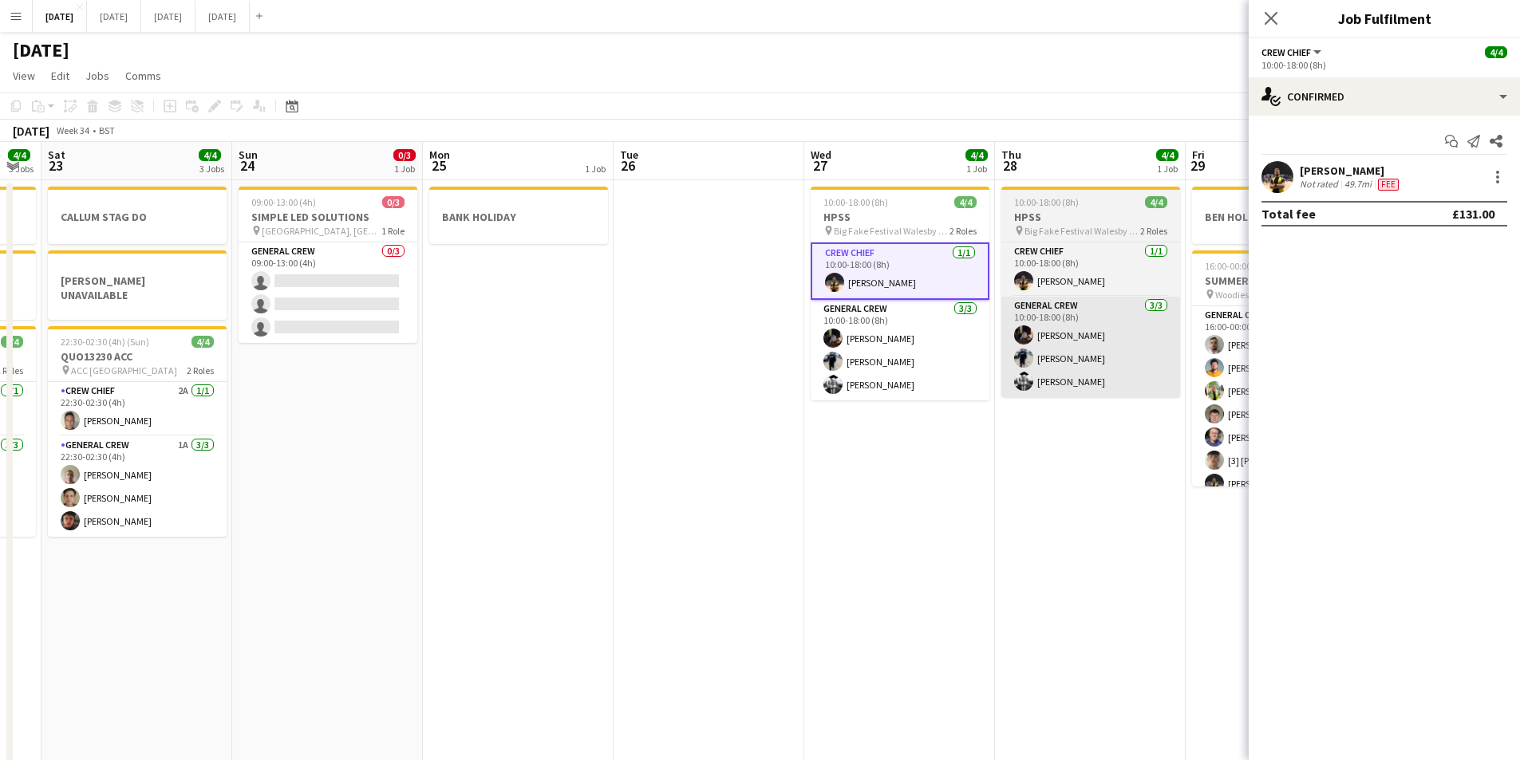
scroll to position [0, 720]
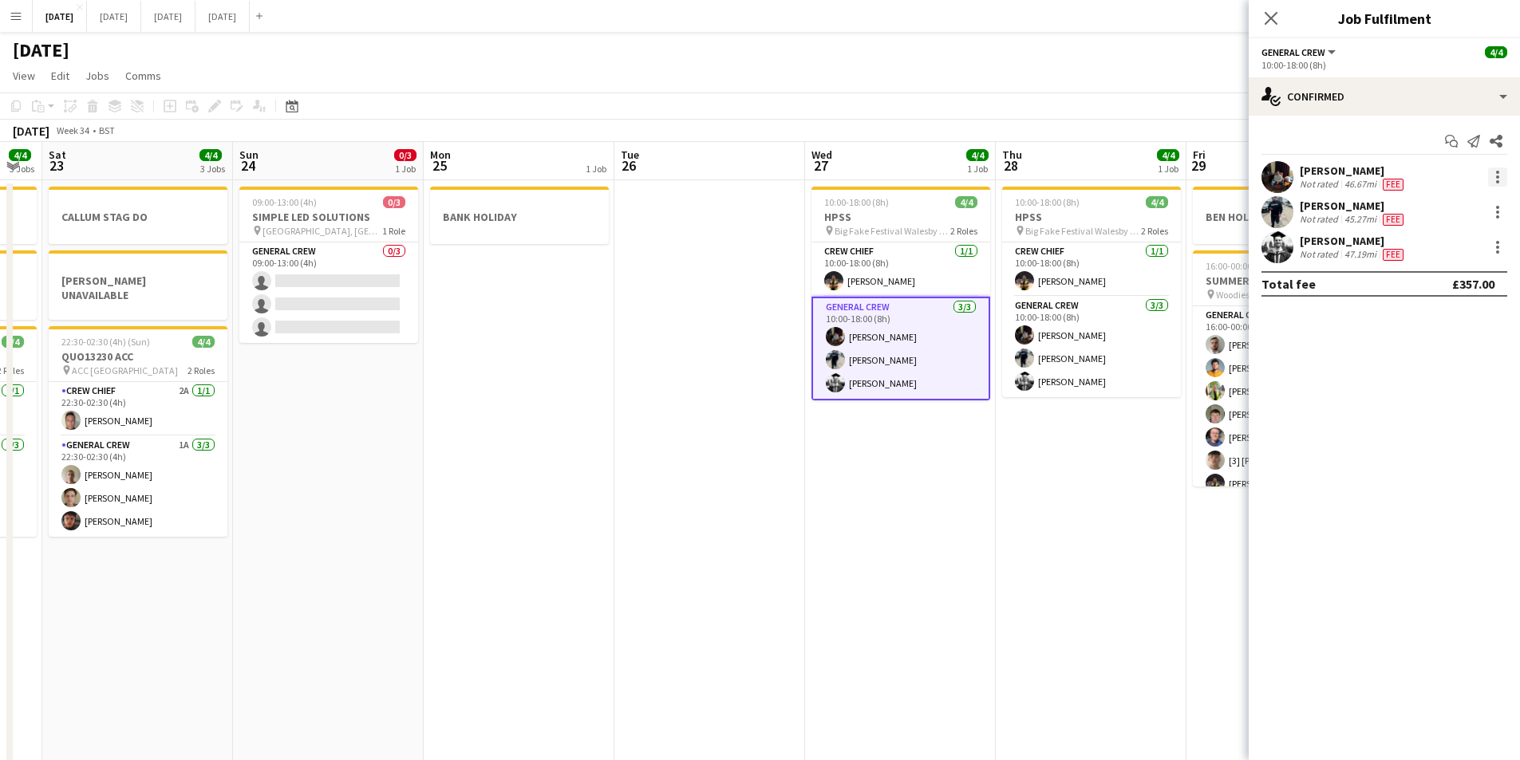
click at [1500, 175] on div at bounding box center [1497, 177] width 19 height 19
click at [1480, 203] on span "Edit fee" at bounding box center [1444, 206] width 99 height 14
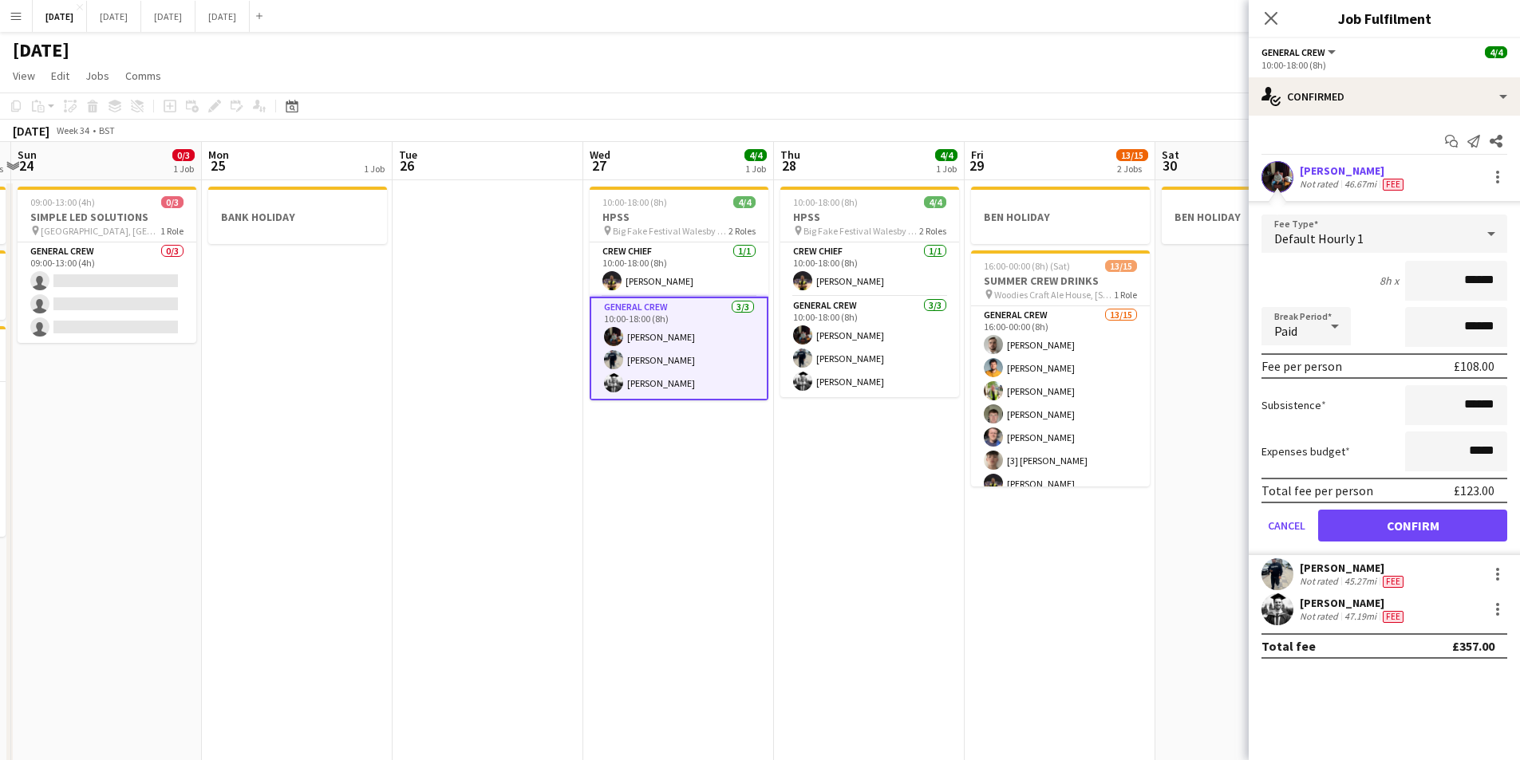
drag, startPoint x: 1157, startPoint y: 503, endPoint x: 940, endPoint y: 497, distance: 217.9
click at [936, 499] on app-calendar-viewport "Thu 21 1 Job Fri 22 4/4 3 Jobs Sat 23 4/4 3 Jobs Sun 24 0/3 1 Job Mon 25 1 Job …" at bounding box center [760, 581] width 1520 height 879
drag, startPoint x: 1016, startPoint y: 523, endPoint x: 818, endPoint y: 521, distance: 197.8
click at [818, 521] on app-calendar-viewport "Thu 21 1 Job Fri 22 4/4 3 Jobs Sat 23 4/4 3 Jobs Sun 24 0/3 1 Job Mon 25 1 Job …" at bounding box center [760, 581] width 1520 height 879
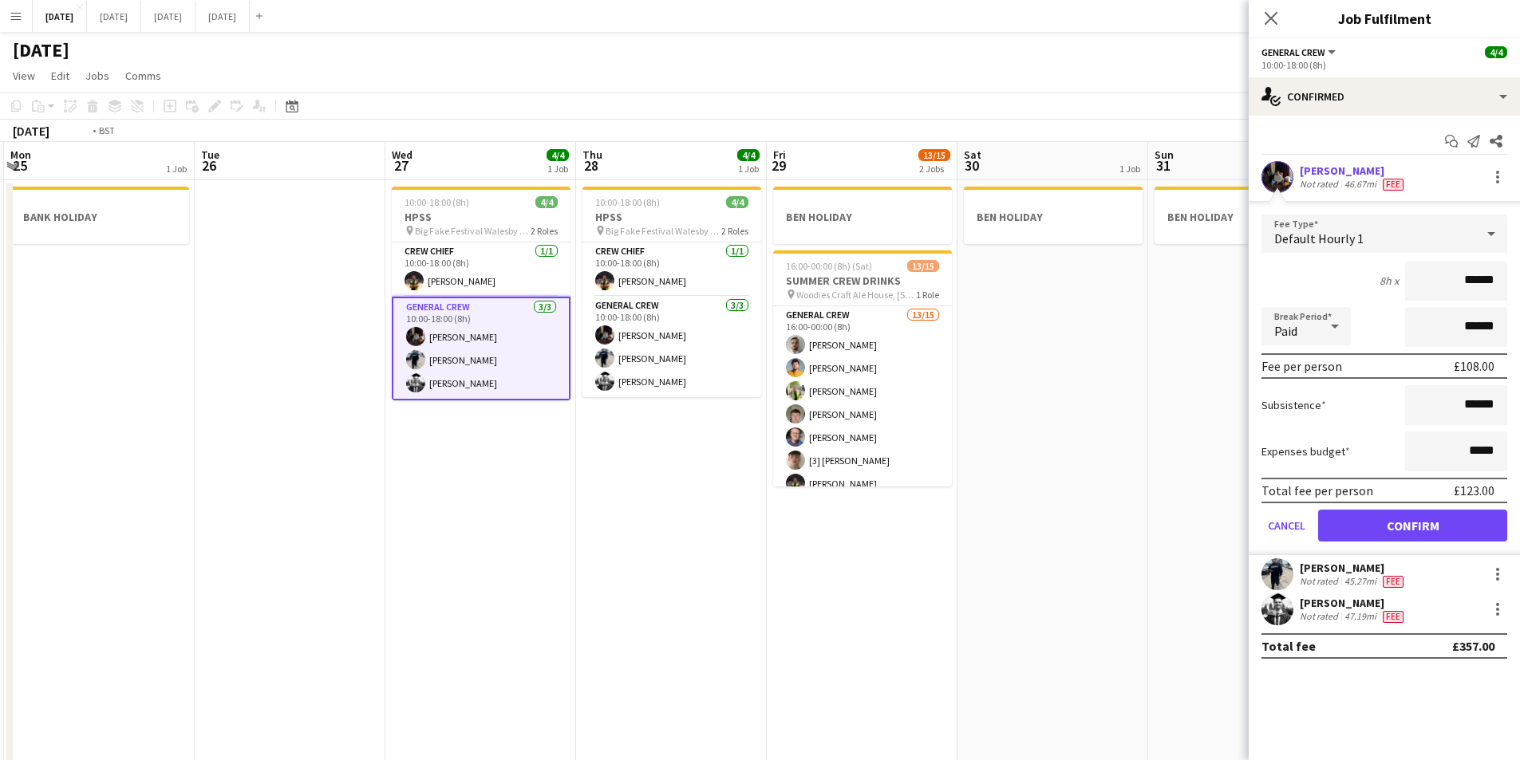
drag, startPoint x: 1098, startPoint y: 565, endPoint x: 784, endPoint y: 529, distance: 316.3
click at [767, 541] on app-calendar-viewport "Thu 21 1 Job Fri 22 4/4 3 Jobs Sat 23 4/4 3 Jobs Sun 24 0/3 1 Job Mon 25 1 Job …" at bounding box center [760, 581] width 1520 height 879
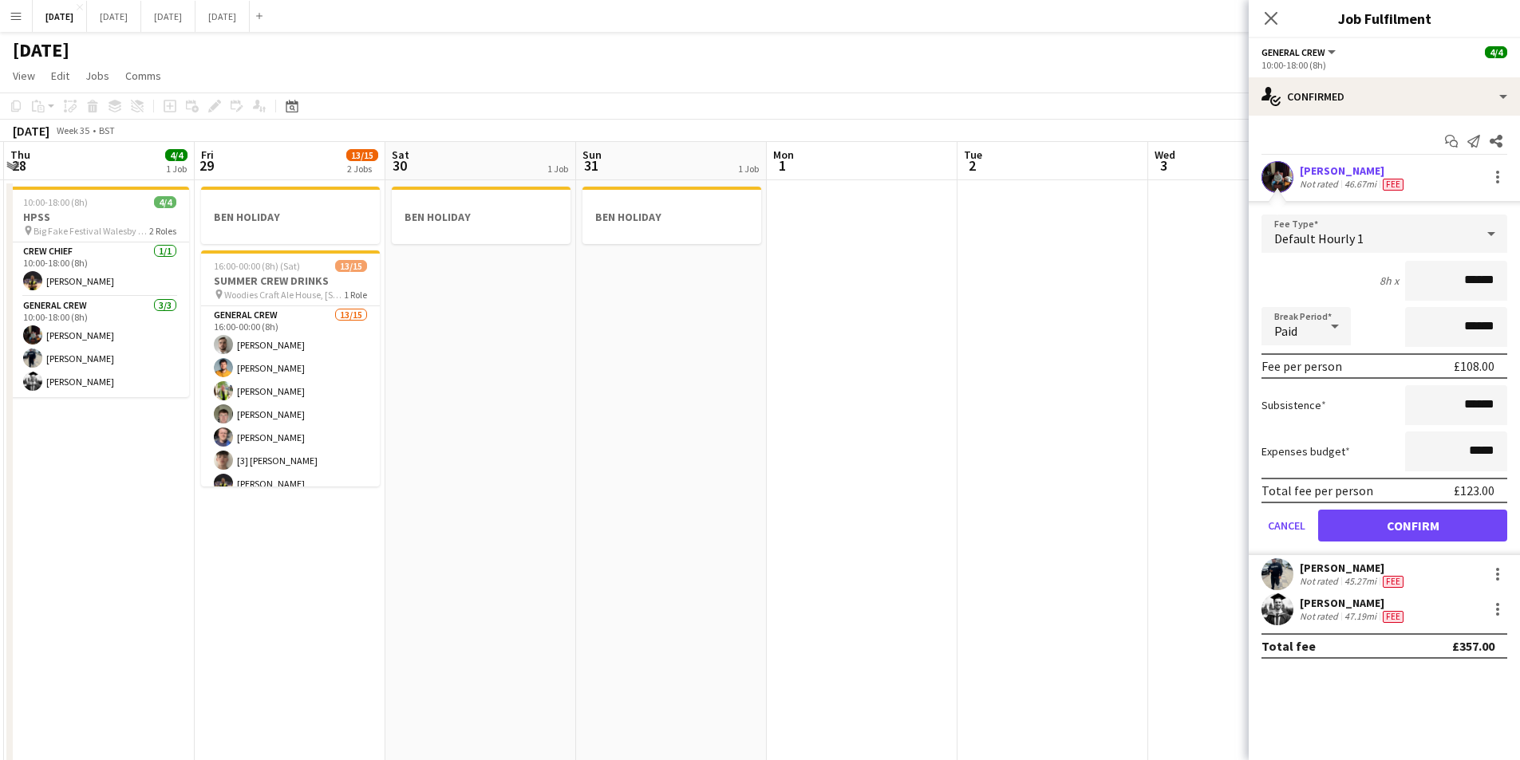
scroll to position [0, 519]
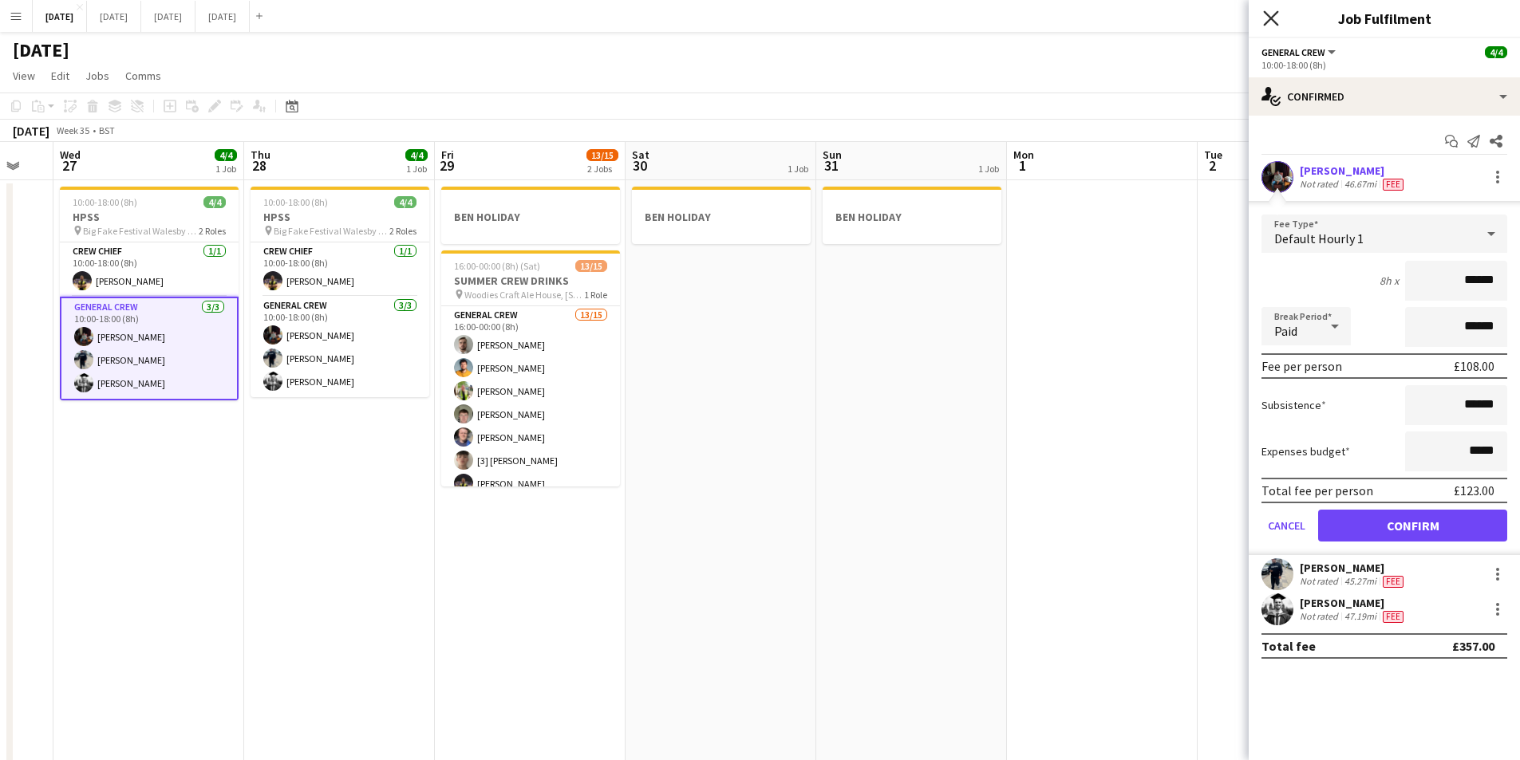
click at [1276, 19] on icon "Close pop-in" at bounding box center [1270, 17] width 15 height 15
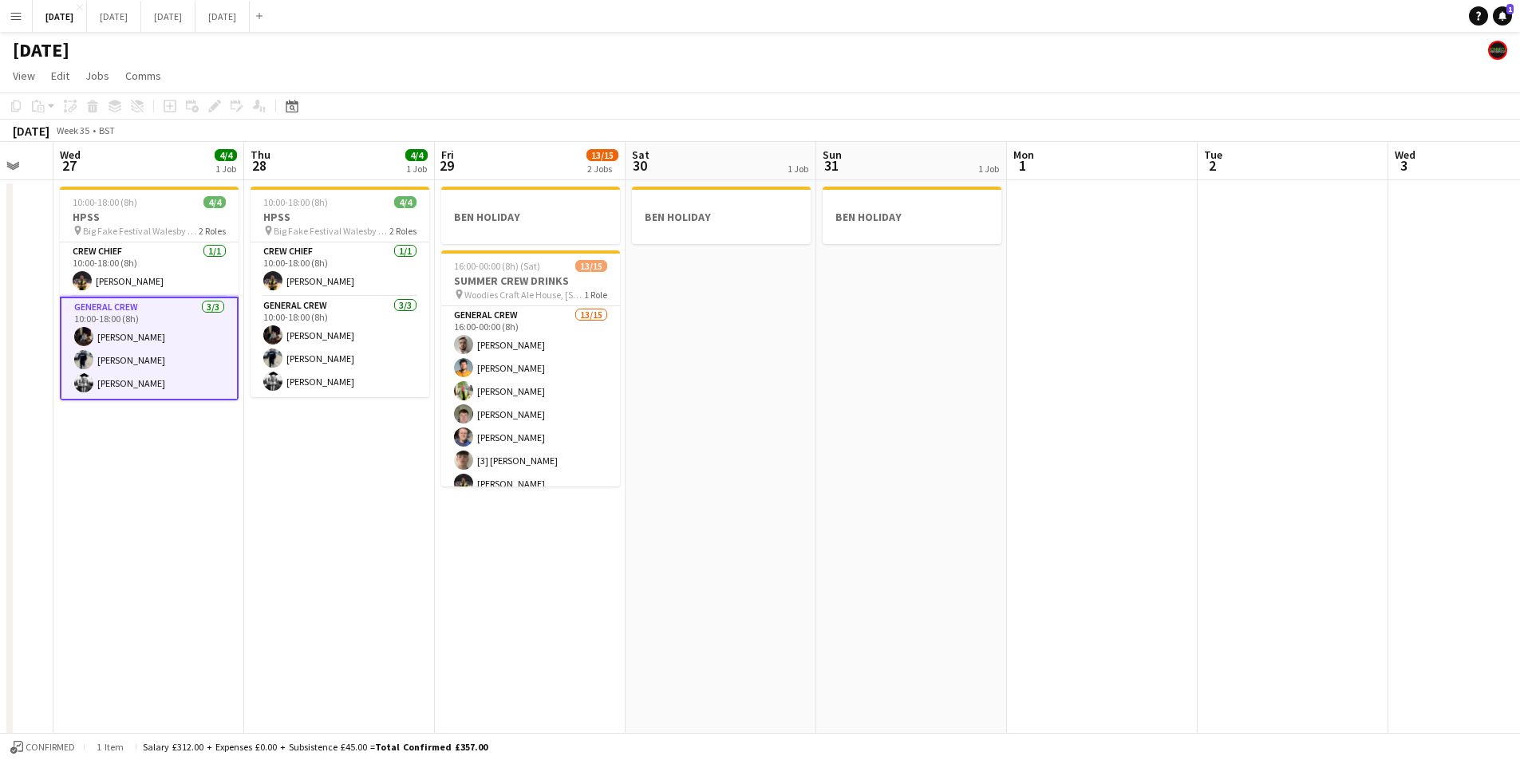
drag, startPoint x: 1023, startPoint y: 343, endPoint x: 1281, endPoint y: 362, distance: 259.2
click at [1373, 340] on app-calendar-viewport "Sun 24 0/3 1 Job Mon 25 1 Job Tue 26 Wed 27 4/4 1 Job Thu 28 4/4 1 Job Fri 29 1…" at bounding box center [760, 581] width 1520 height 879
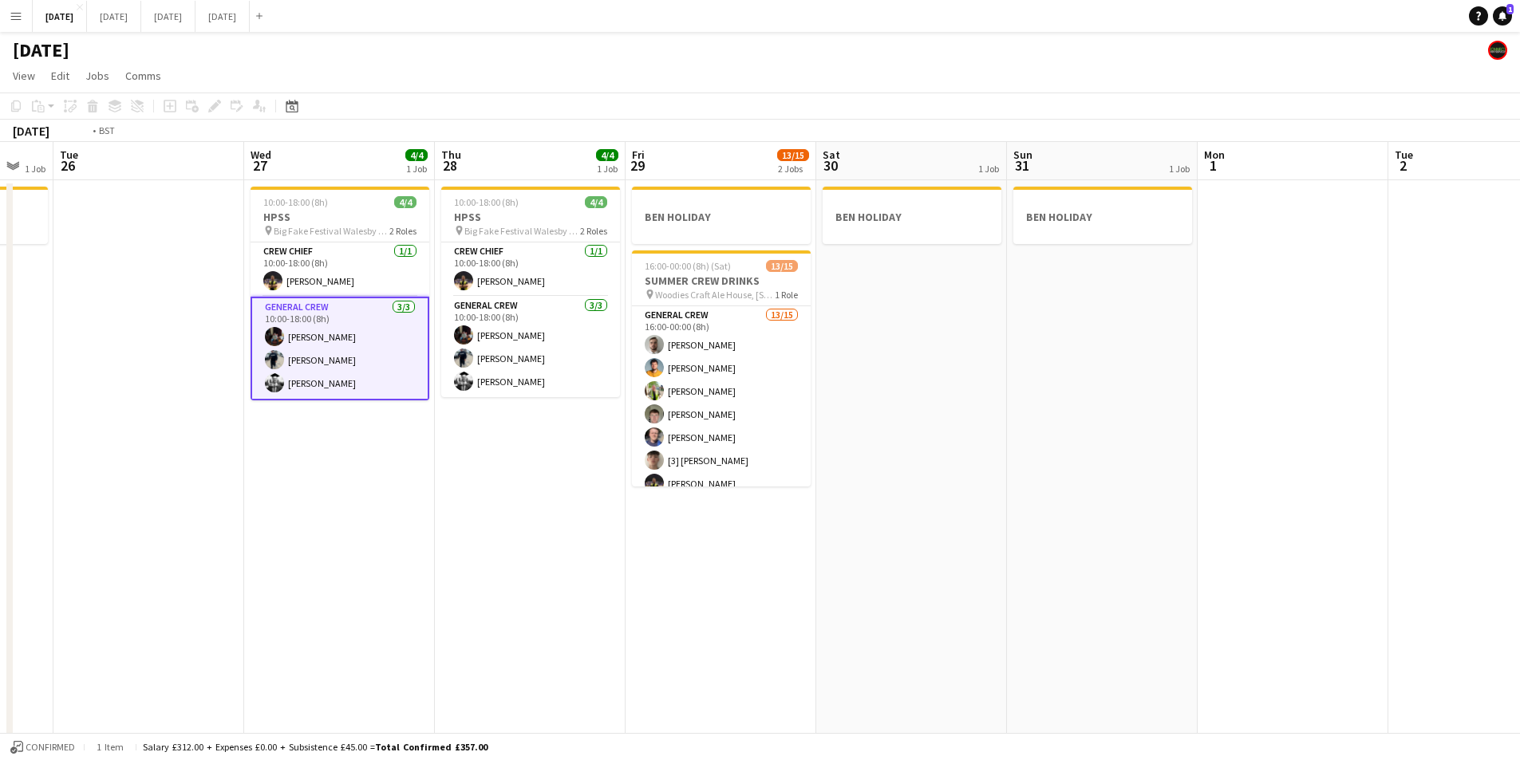
click at [1520, 422] on html "Menu Boards Boards Boards All jobs Status Workforce Workforce My Workforce Recr…" at bounding box center [760, 524] width 1520 height 1048
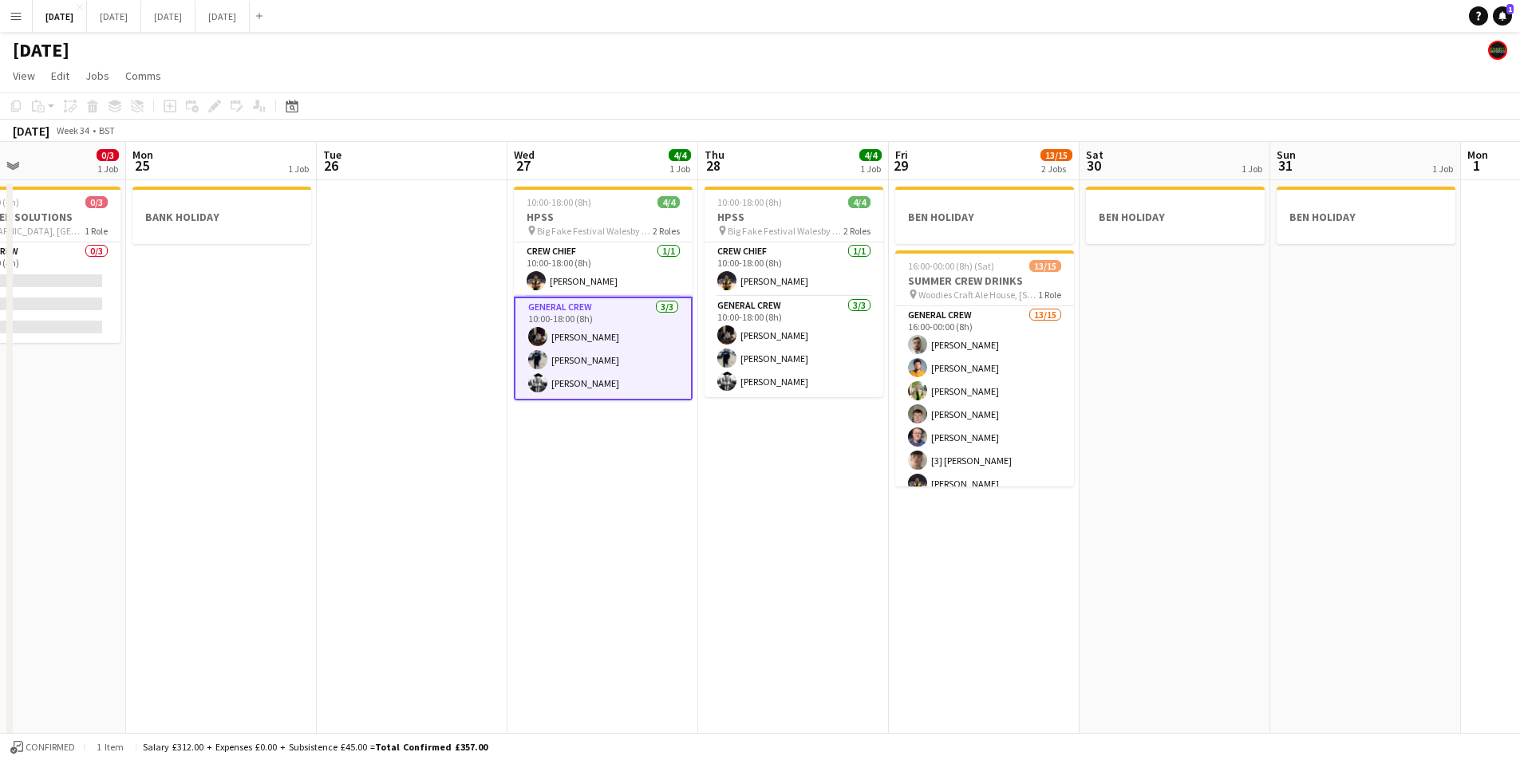
click at [1197, 434] on app-calendar-viewport "Fri 22 4/4 3 Jobs Sat 23 4/4 3 Jobs Sun 24 0/3 1 Job Mon 25 1 Job Tue 26 Wed 27…" at bounding box center [760, 581] width 1520 height 879
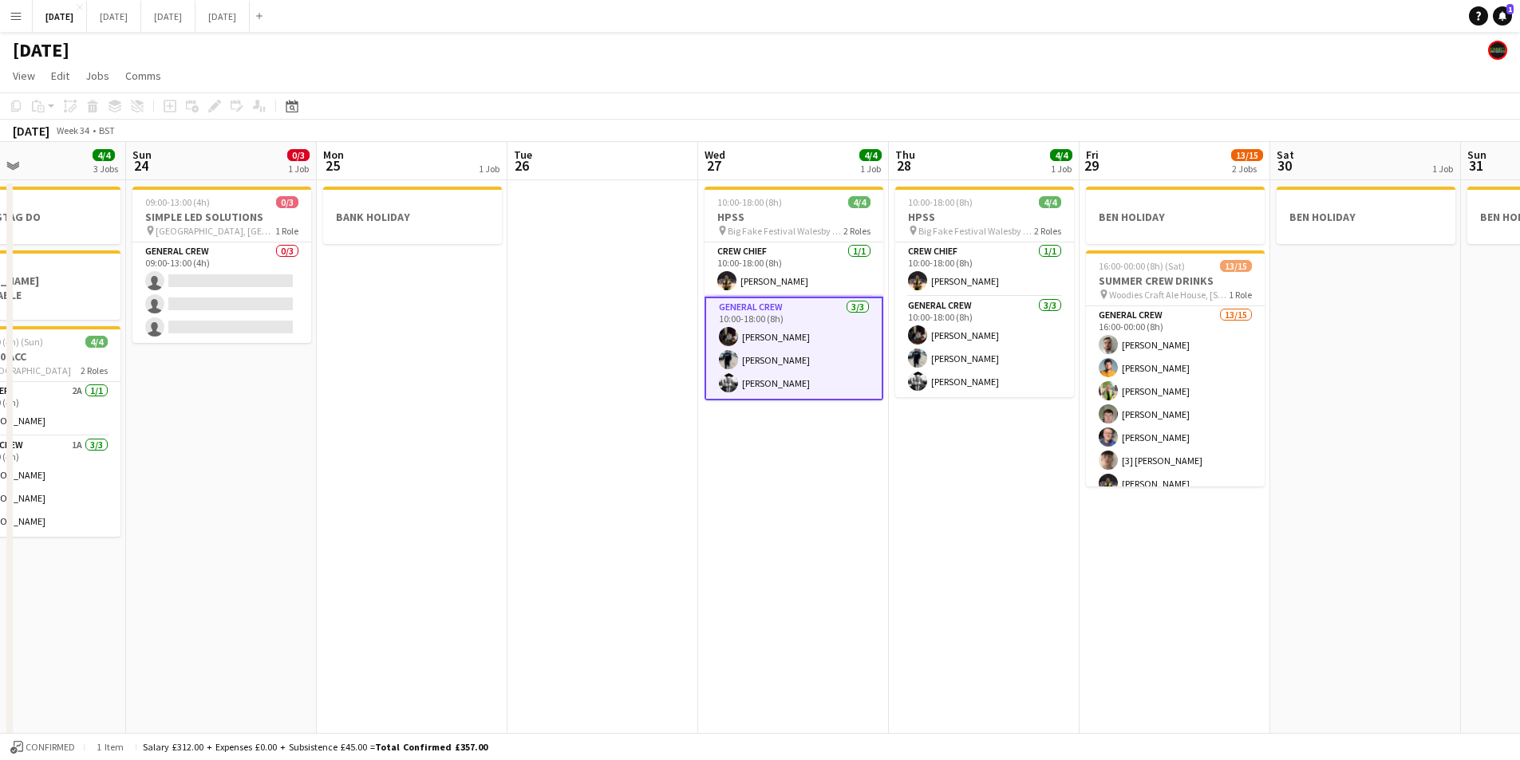
scroll to position [0, 389]
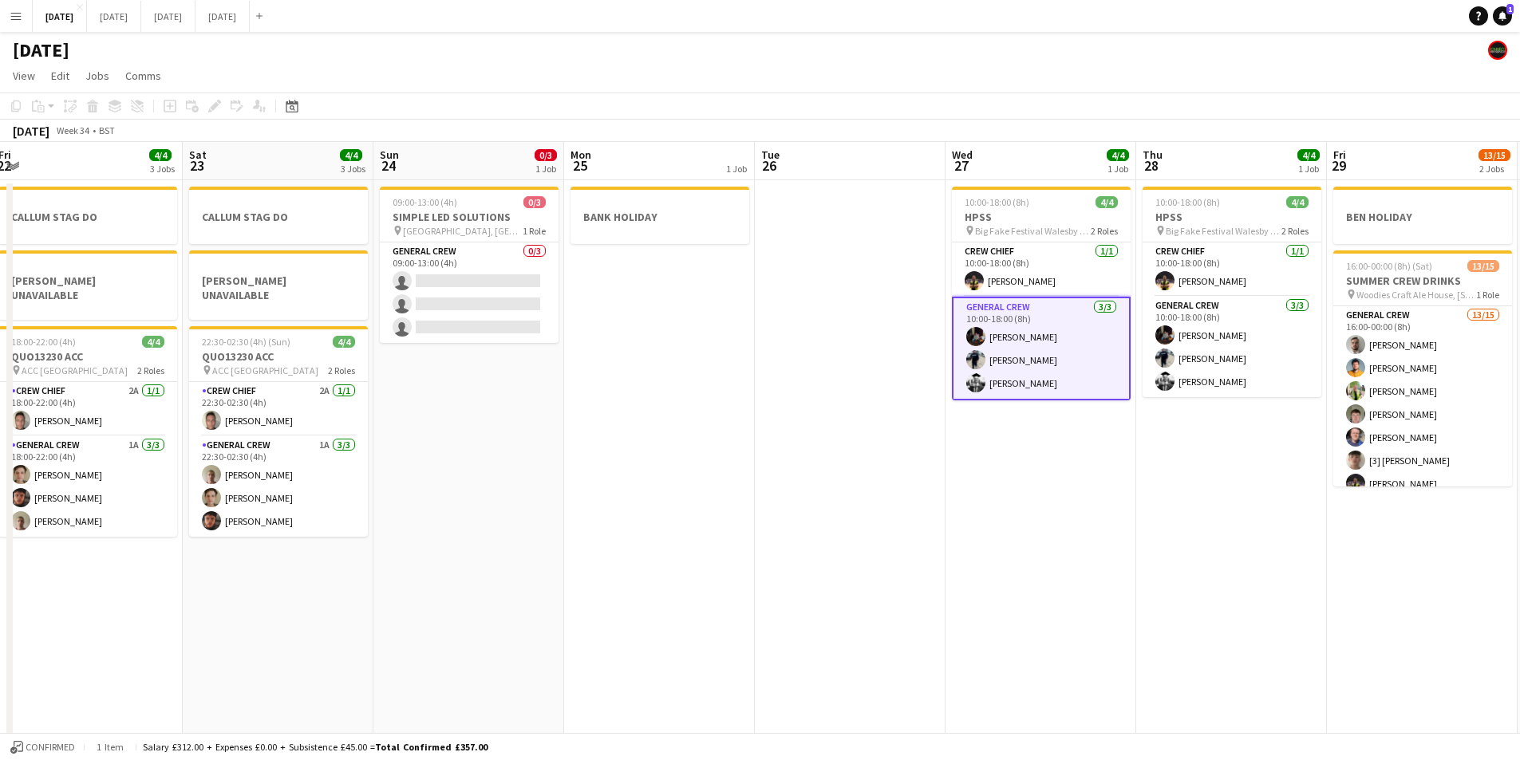
drag, startPoint x: 601, startPoint y: 463, endPoint x: 1150, endPoint y: 428, distance: 549.9
click at [1139, 418] on app-calendar-viewport "Wed 20 Thu 21 1 Job Fri 22 4/4 3 Jobs Sat 23 4/4 3 Jobs Sun 24 0/3 1 Job Mon 25…" at bounding box center [760, 581] width 1520 height 879
click at [1271, 434] on app-calendar-viewport "Wed 20 Thu 21 1 Job Fri 22 4/4 3 Jobs Sat 23 4/4 3 Jobs Sun 24 0/3 1 Job Mon 25…" at bounding box center [760, 581] width 1520 height 879
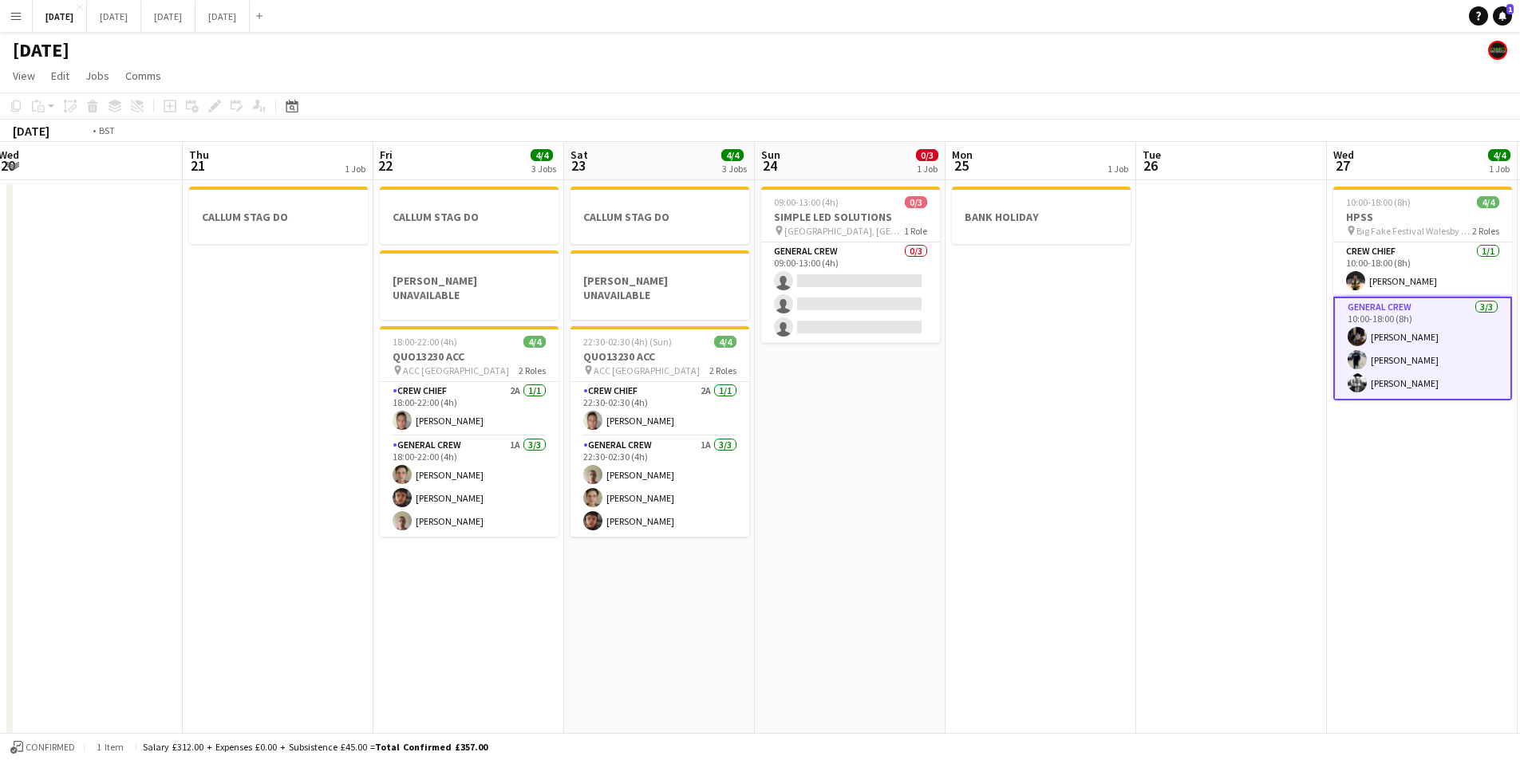
click at [1422, 422] on app-calendar-viewport "Mon 18 6/6 4 Jobs Tue 19 4/4 1 Job Wed 20 Thu 21 1 Job Fri 22 4/4 3 Jobs Sat 23…" at bounding box center [760, 581] width 1520 height 879
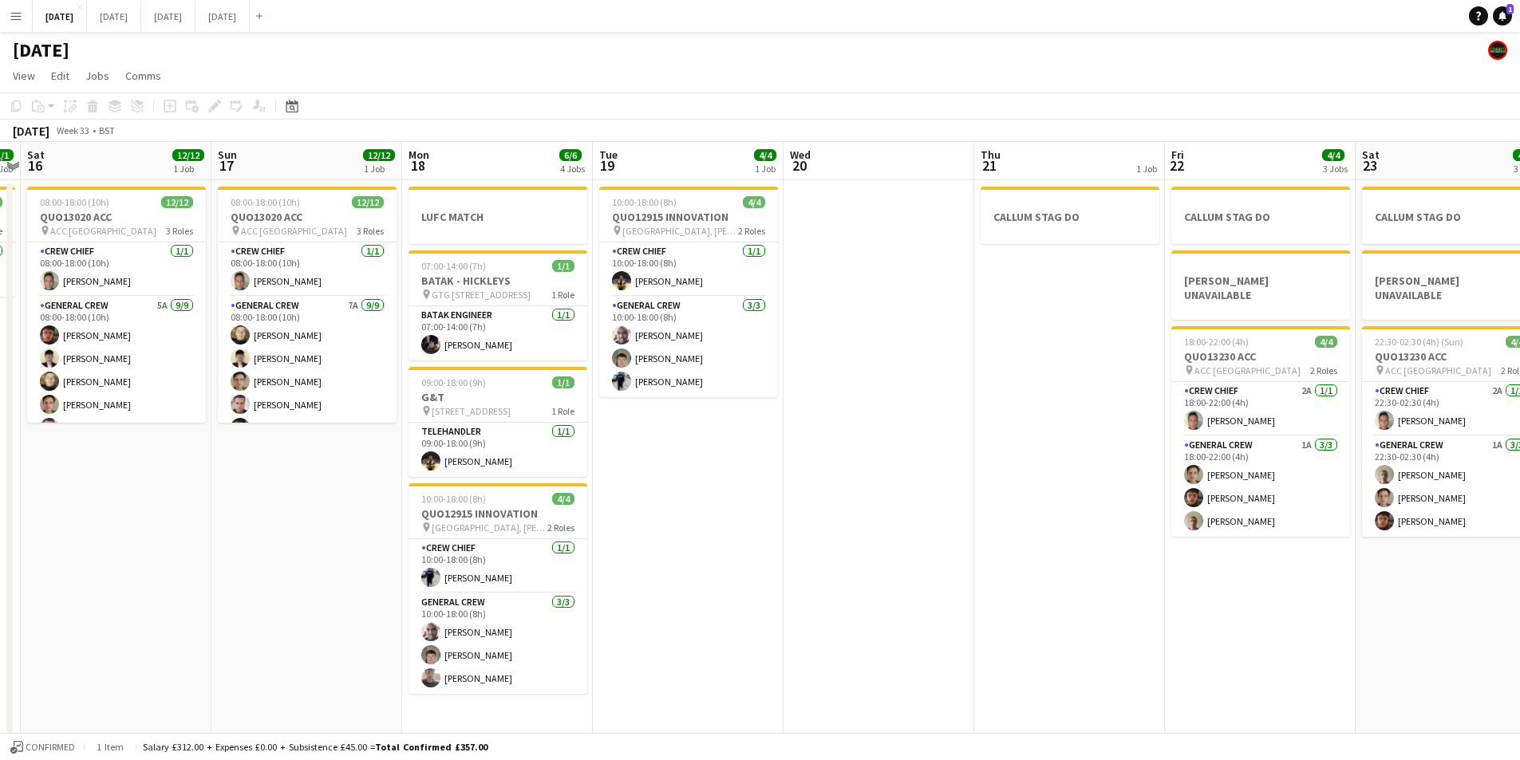
drag, startPoint x: 818, startPoint y: 420, endPoint x: 1305, endPoint y: 408, distance: 486.7
click at [1204, 423] on app-calendar-viewport "Thu 14 4/4 1 Job Fri 15 1/1 1 Job Sat 16 12/12 1 Job Sun 17 12/12 1 Job Mon 18 …" at bounding box center [760, 581] width 1520 height 879
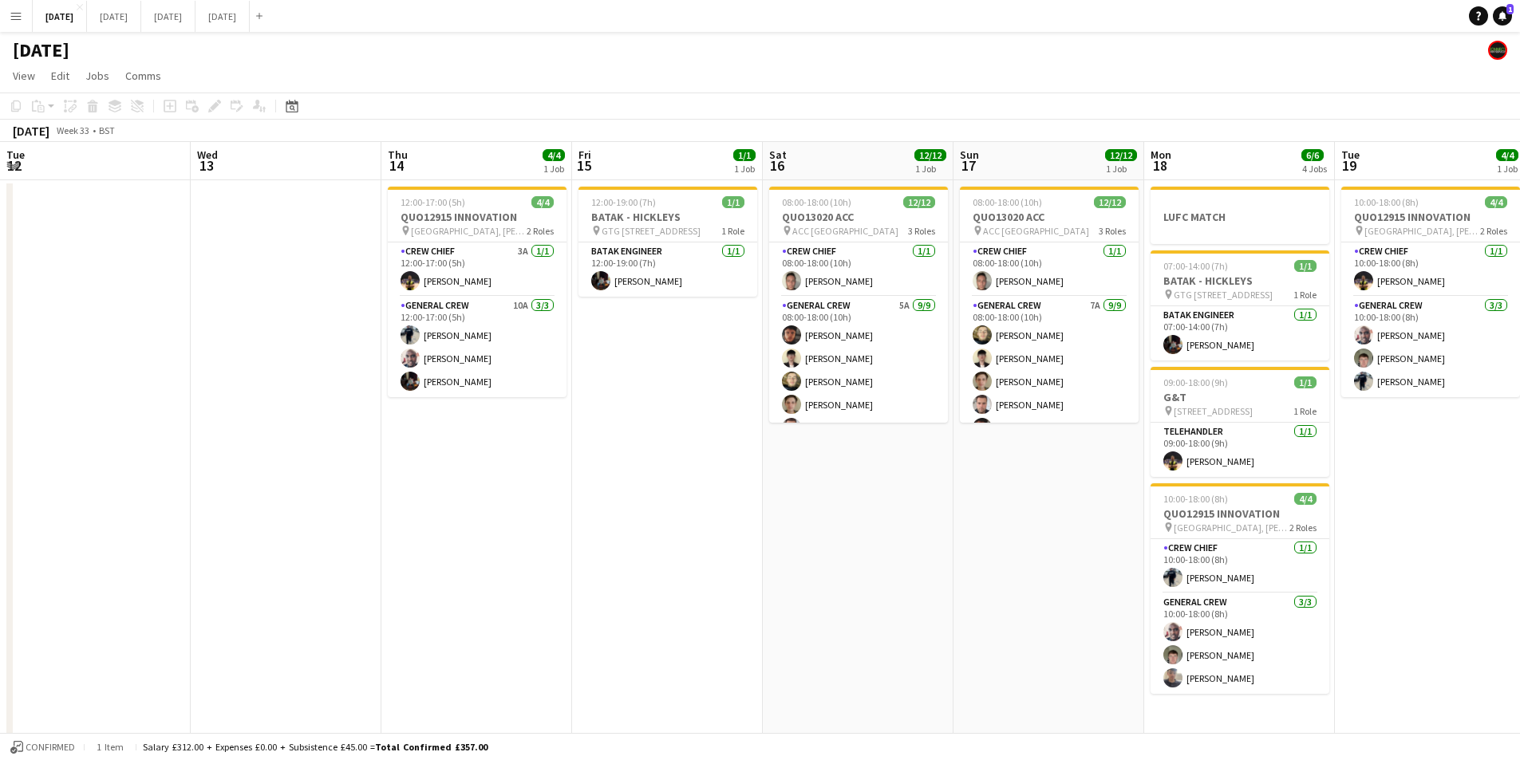
click at [421, 471] on app-calendar-viewport "Sun 10 Mon 11 Tue 12 Wed 13 Thu 14 4/4 1 Job Fri 15 1/1 1 Job Sat 16 12/12 1 Jo…" at bounding box center [760, 581] width 1520 height 879
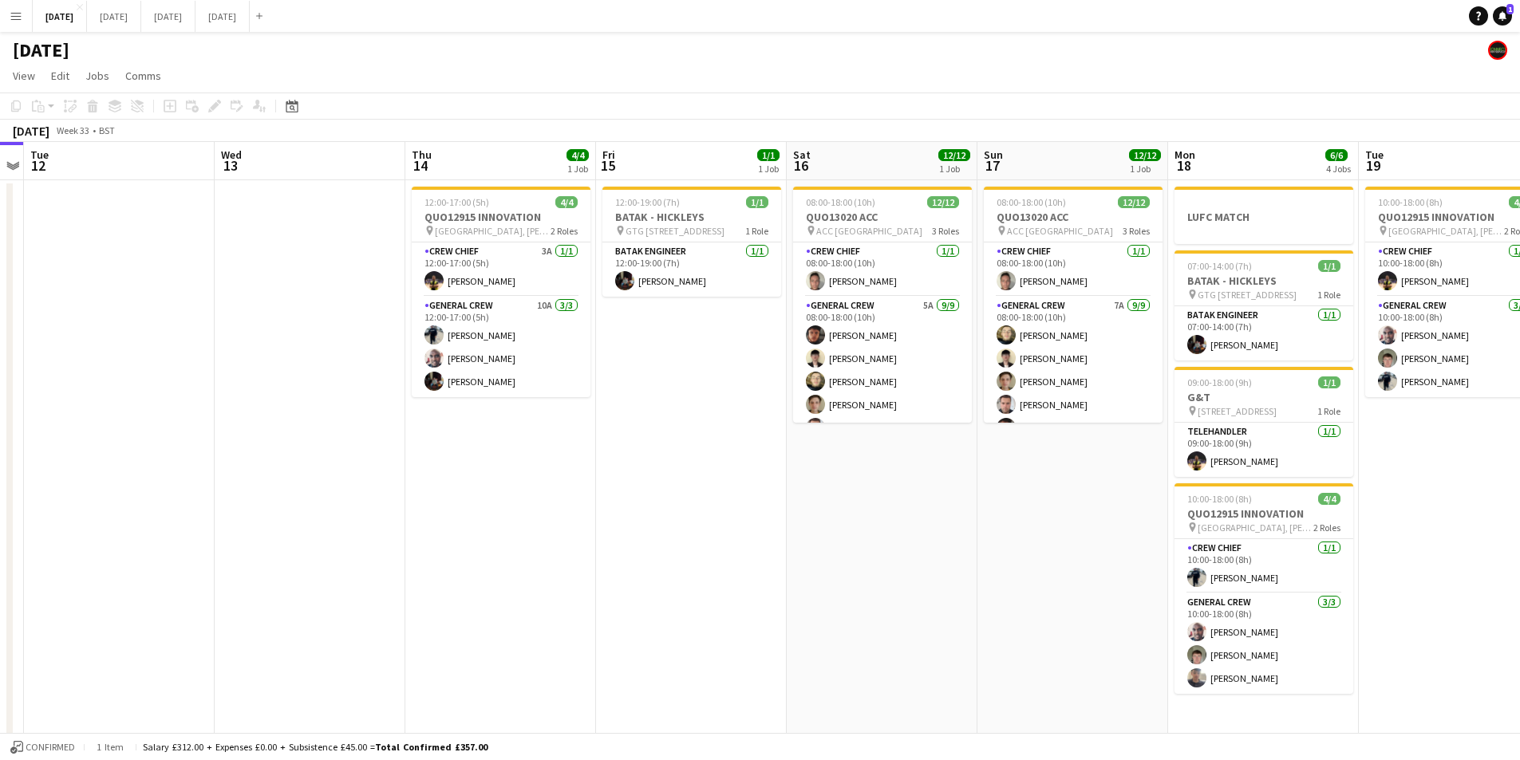
scroll to position [0, 333]
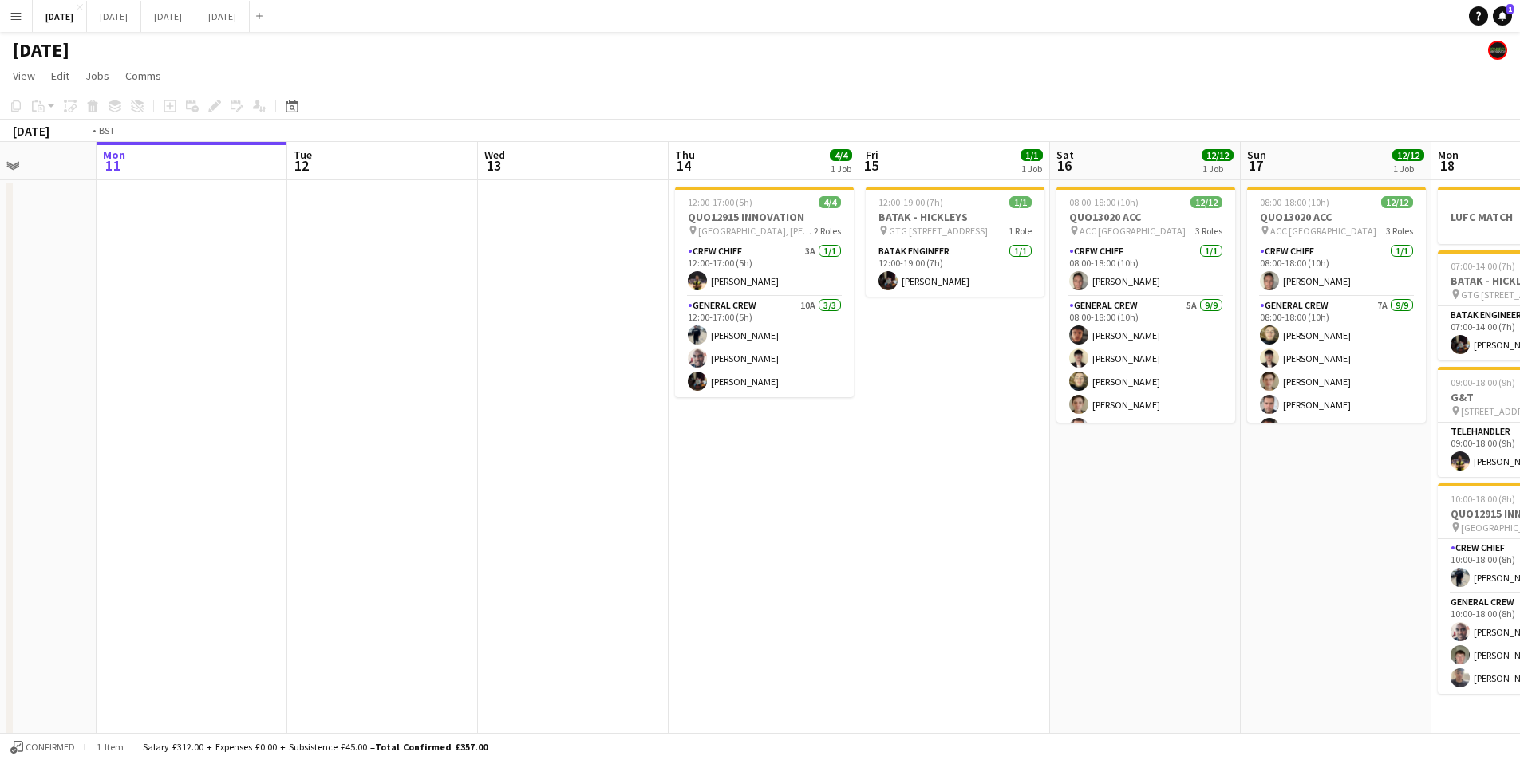
drag, startPoint x: 755, startPoint y: 526, endPoint x: 1072, endPoint y: 530, distance: 317.5
click at [1127, 525] on app-calendar-viewport "Sun 10 Mon 11 Tue 12 Wed 13 Thu 14 4/4 1 Job Fri 15 1/1 1 Job Sat 16 12/12 1 Jo…" at bounding box center [760, 581] width 1520 height 879
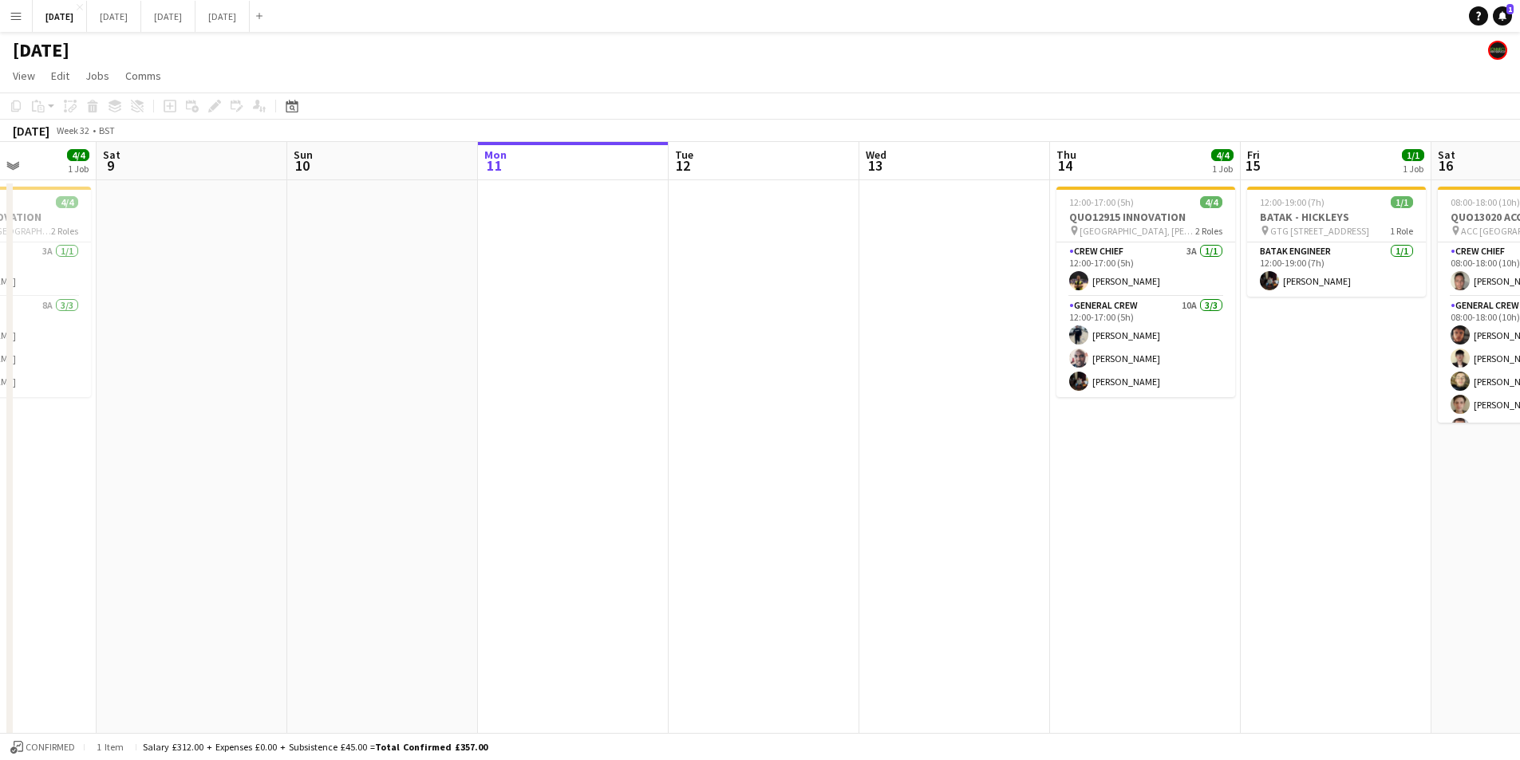
click at [1122, 561] on app-calendar-viewport "Fri 8 4/4 1 Job Sat 9 Sun 10 Mon 11 Tue 12 Wed 13 Thu 14 4/4 1 Job Fri 15 1/1 1…" at bounding box center [760, 581] width 1520 height 879
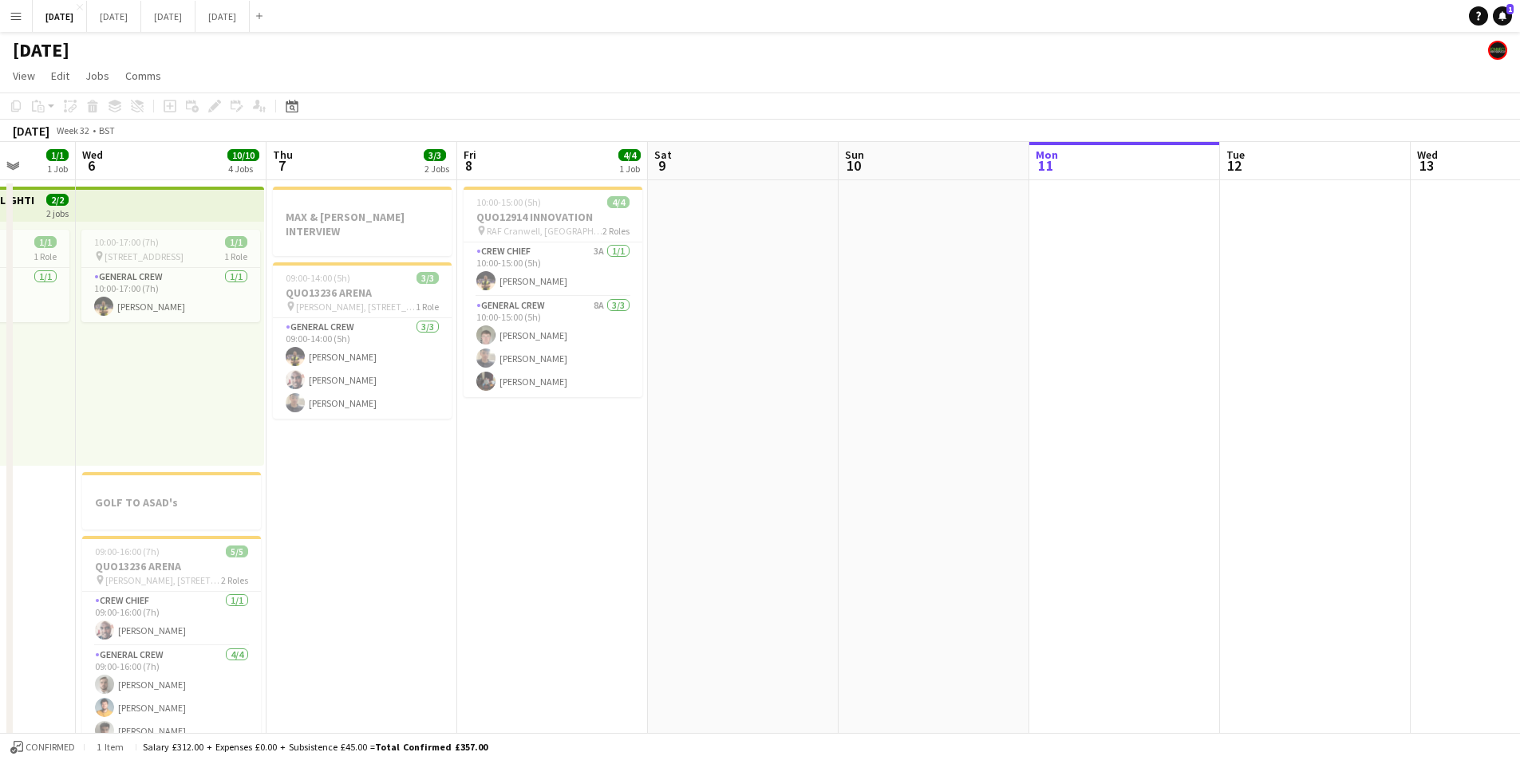
drag, startPoint x: 476, startPoint y: 508, endPoint x: 1015, endPoint y: 515, distance: 538.5
click at [369, 488] on app-calendar-viewport "Tue 5 1/1 1 Job Wed 6 10/10 4 Jobs Thu 7 3/3 2 Jobs Fri 8 4/4 1 Job Sat 9 Sun 1…" at bounding box center [760, 581] width 1520 height 879
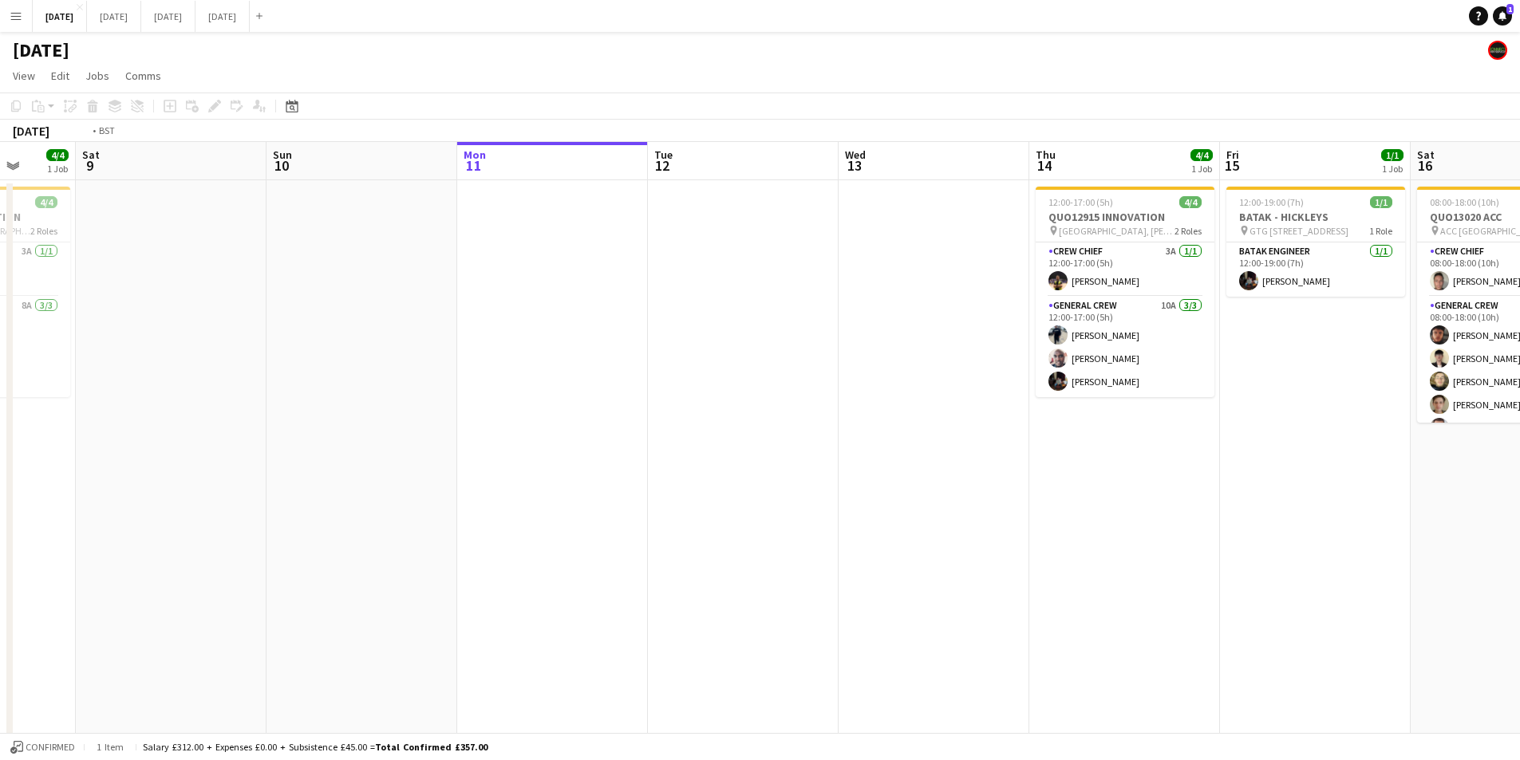
drag, startPoint x: 985, startPoint y: 532, endPoint x: 910, endPoint y: 558, distance: 79.5
click at [639, 489] on app-calendar-viewport "Fri 8 4/4 1 Job Sat 9 Sun 10 Mon 11 Tue 12 Wed 13 Thu 14 4/4 1 Job Fri 15 1/1 1…" at bounding box center [760, 581] width 1520 height 879
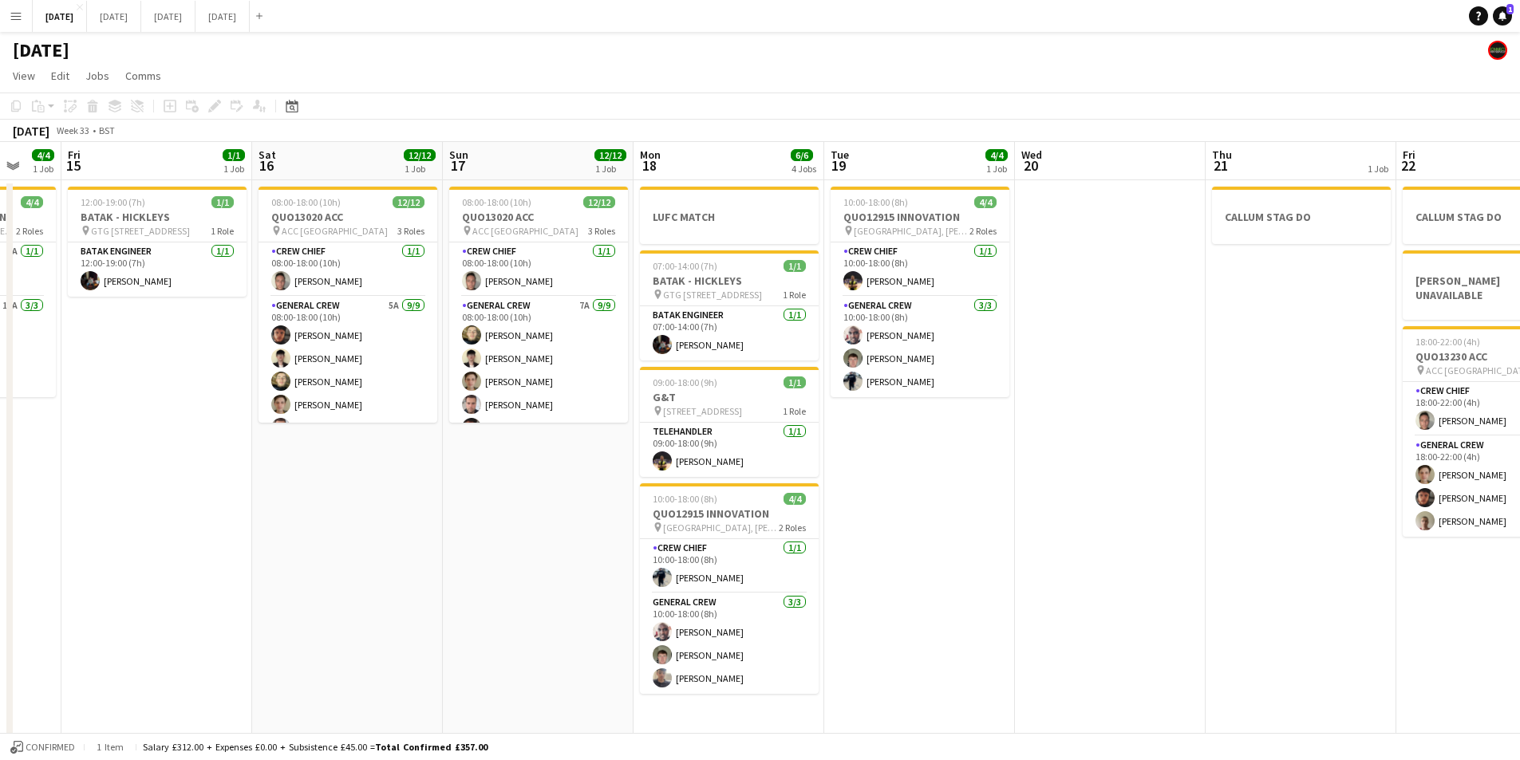
drag, startPoint x: 907, startPoint y: 561, endPoint x: 511, endPoint y: 503, distance: 400.7
click at [511, 503] on app-calendar-viewport "Sun 10 Mon 11 Tue 12 Wed 13 Thu 14 4/4 1 Job Fri 15 1/1 1 Job Sat 16 12/12 1 Jo…" at bounding box center [760, 581] width 1520 height 879
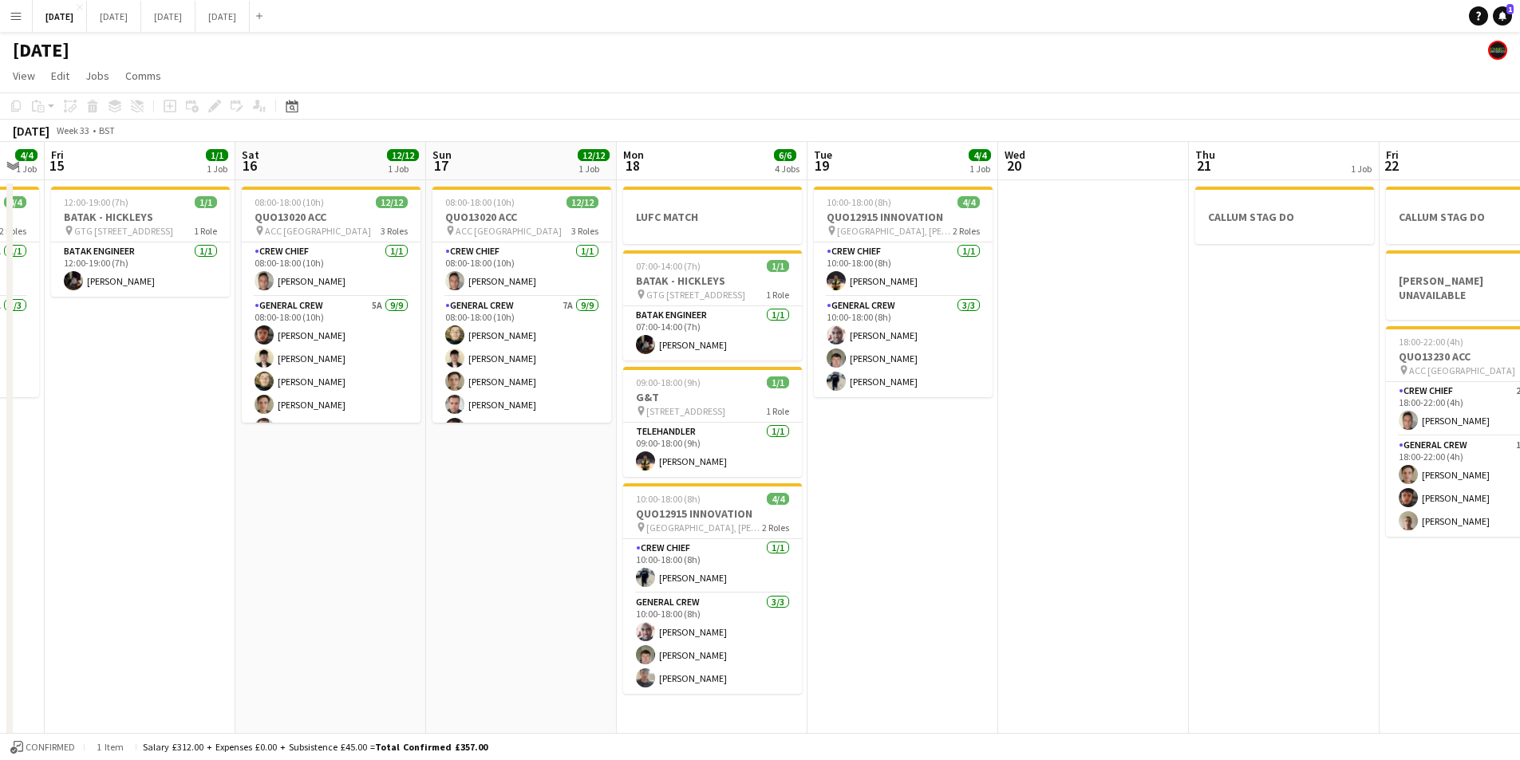
drag, startPoint x: 997, startPoint y: 515, endPoint x: 866, endPoint y: 513, distance: 131.6
click at [845, 506] on app-calendar-viewport "Tue 12 Wed 13 Thu 14 4/4 1 Job Fri 15 1/1 1 Job Sat 16 12/12 1 Job Sun 17 12/12…" at bounding box center [760, 581] width 1520 height 879
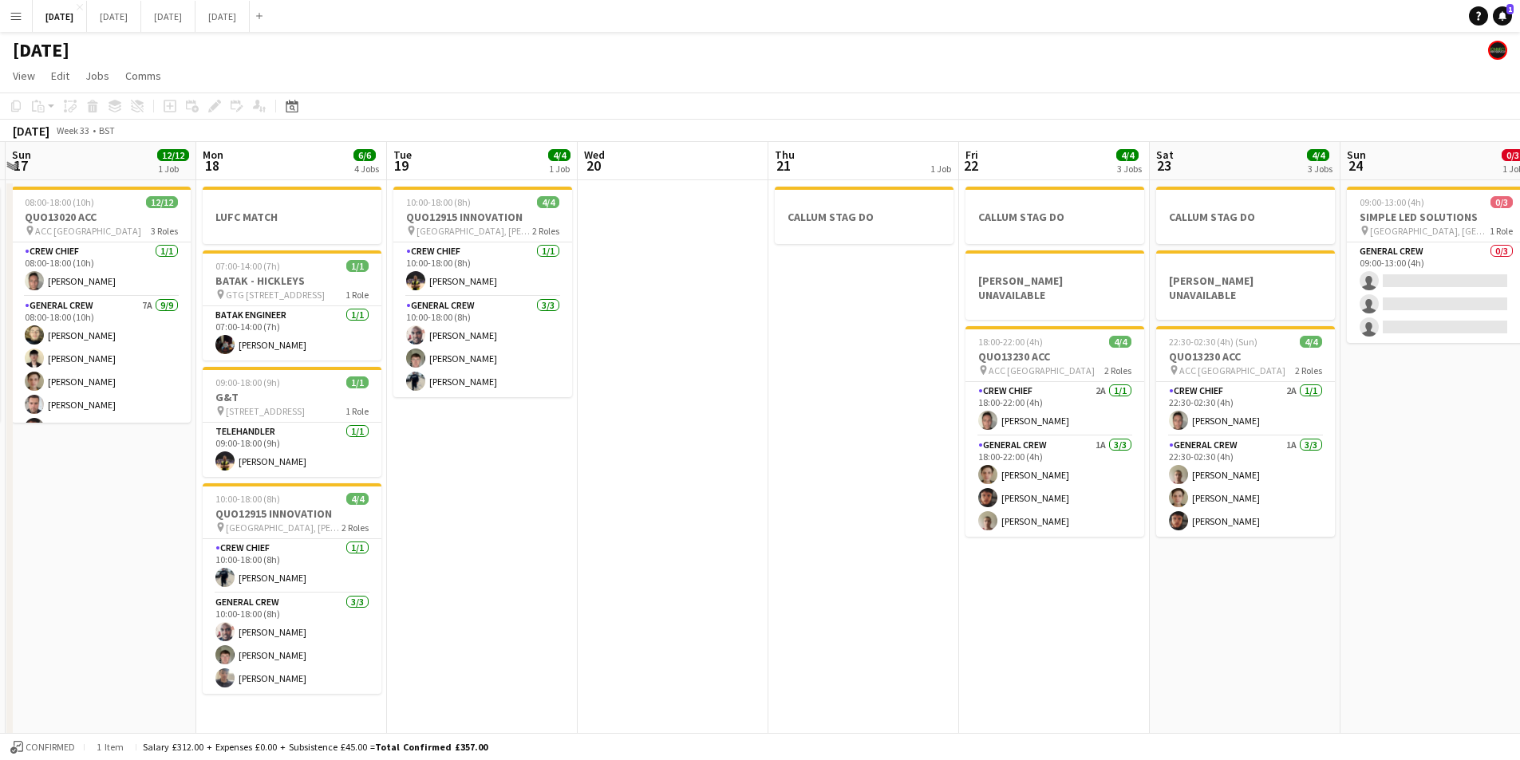
scroll to position [0, 739]
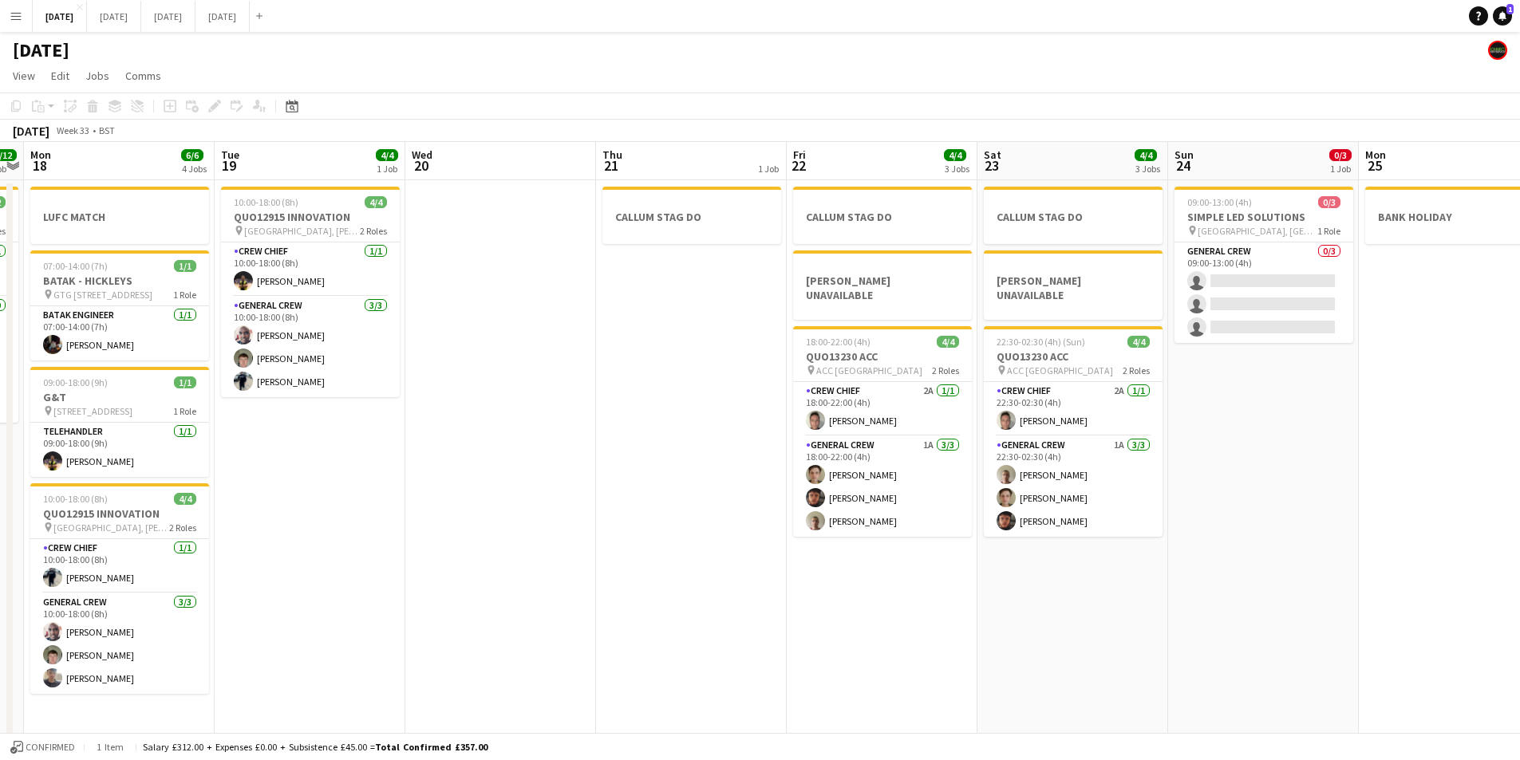
drag, startPoint x: 989, startPoint y: 570, endPoint x: 922, endPoint y: 571, distance: 67.0
click at [922, 571] on app-calendar-viewport "Thu 14 4/4 1 Job Fri 15 1/1 1 Job Sat 16 12/12 1 Job Sun 17 12/12 1 Job Mon 18 …" at bounding box center [760, 581] width 1520 height 879
drag, startPoint x: 822, startPoint y: 696, endPoint x: 1055, endPoint y: 608, distance: 248.9
click at [1057, 609] on app-calendar-viewport "Thu 14 4/4 1 Job Fri 15 1/1 1 Job Sat 16 12/12 1 Job Sun 17 12/12 1 Job Mon 18 …" at bounding box center [760, 581] width 1520 height 879
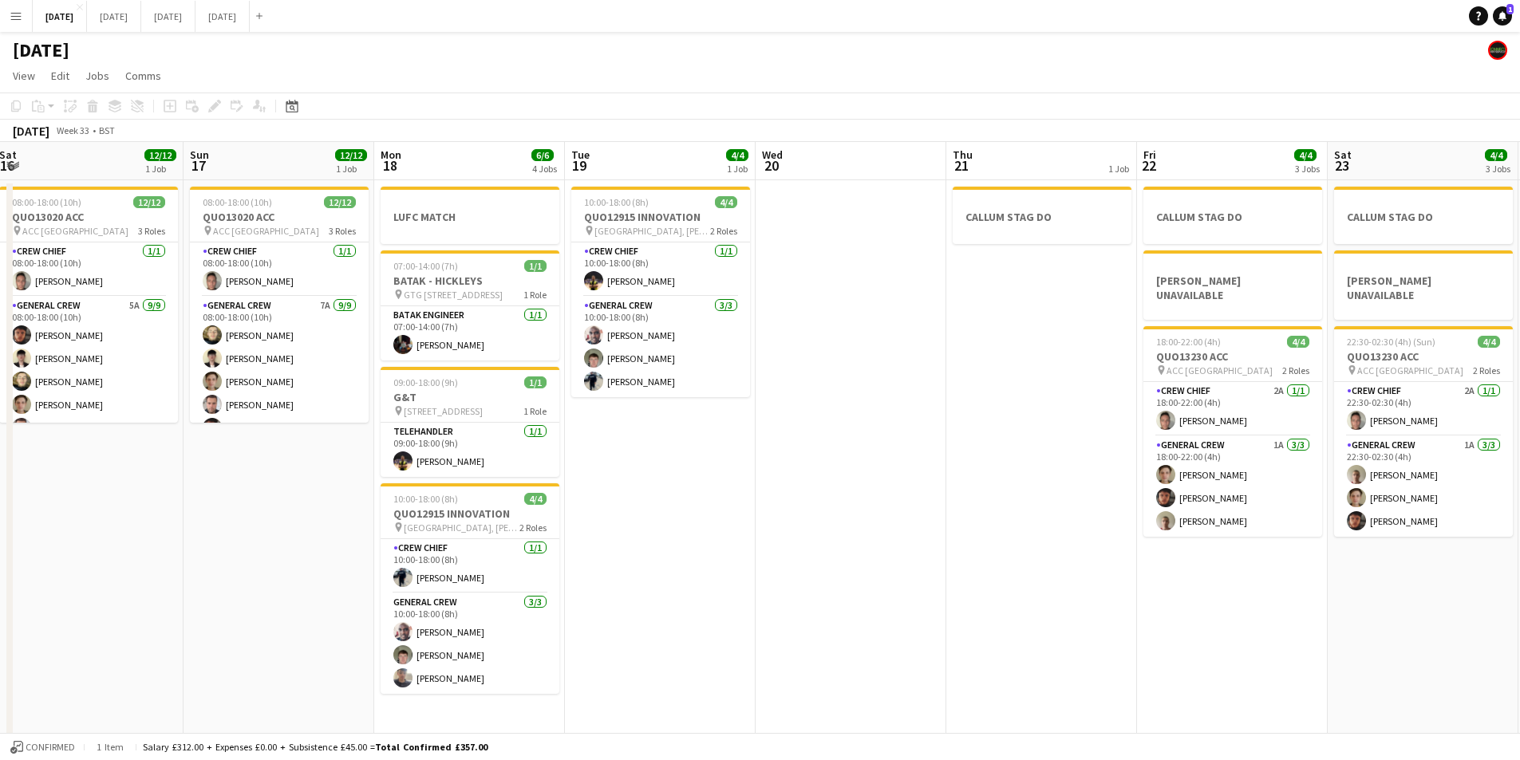
drag, startPoint x: 877, startPoint y: 653, endPoint x: 497, endPoint y: 641, distance: 379.9
click at [1095, 642] on app-calendar-viewport "Thu 14 4/4 1 Job Fri 15 1/1 1 Job Sat 16 12/12 1 Job Sun 17 12/12 1 Job Mon 18 …" at bounding box center [760, 581] width 1520 height 879
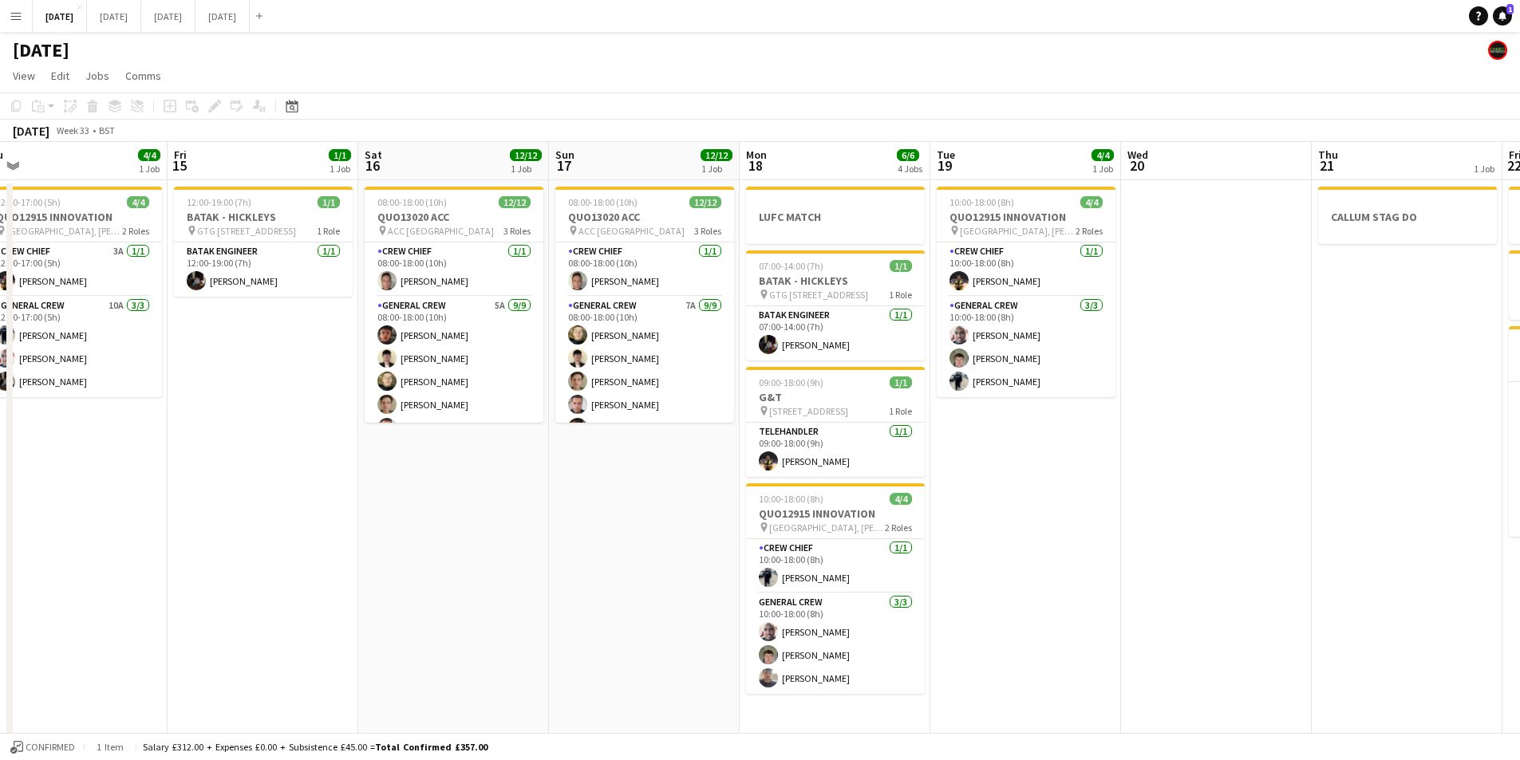
drag, startPoint x: 791, startPoint y: 671, endPoint x: 630, endPoint y: 562, distance: 194.3
click at [1097, 579] on app-calendar-viewport "Tue 12 Wed 13 Thu 14 4/4 1 Job Fri 15 1/1 1 Job Sat 16 12/12 1 Job Sun 17 12/12…" at bounding box center [760, 581] width 1520 height 879
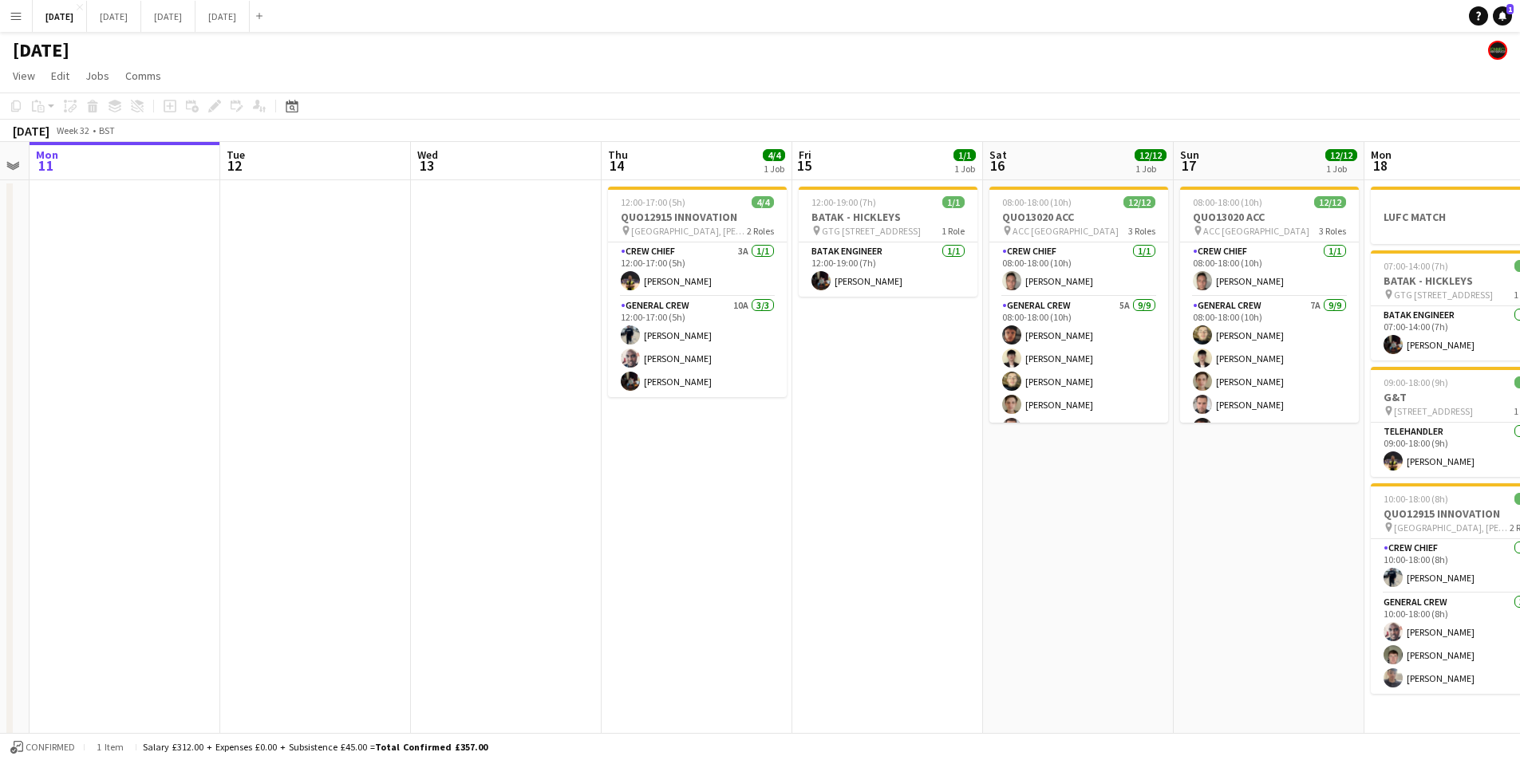
drag, startPoint x: 1127, startPoint y: 585, endPoint x: 917, endPoint y: 576, distance: 210.0
click at [1139, 578] on app-calendar-viewport "Fri 8 4/4 1 Job Sat 9 Sun 10 Mon 11 Tue 12 Wed 13 Thu 14 4/4 1 Job Fri 15 1/1 1…" at bounding box center [760, 581] width 1520 height 879
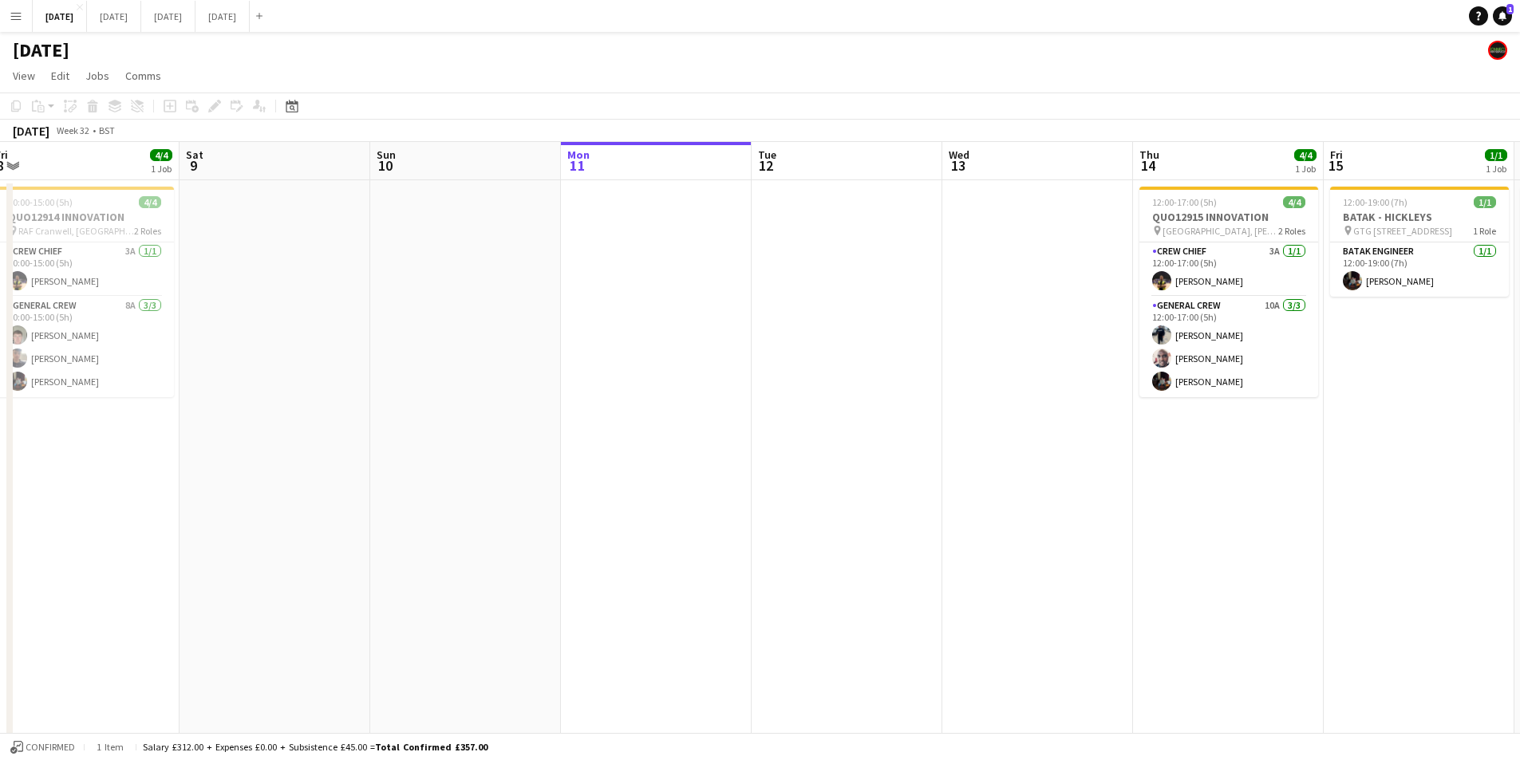
drag, startPoint x: 921, startPoint y: 589, endPoint x: 1301, endPoint y: 562, distance: 380.7
click at [1291, 566] on app-calendar-viewport "Wed 6 10/10 4 Jobs Thu 7 3/3 2 Jobs Fri 8 4/4 1 Job Sat 9 Sun 10 Mon 11 Tue 12 …" at bounding box center [760, 581] width 1520 height 879
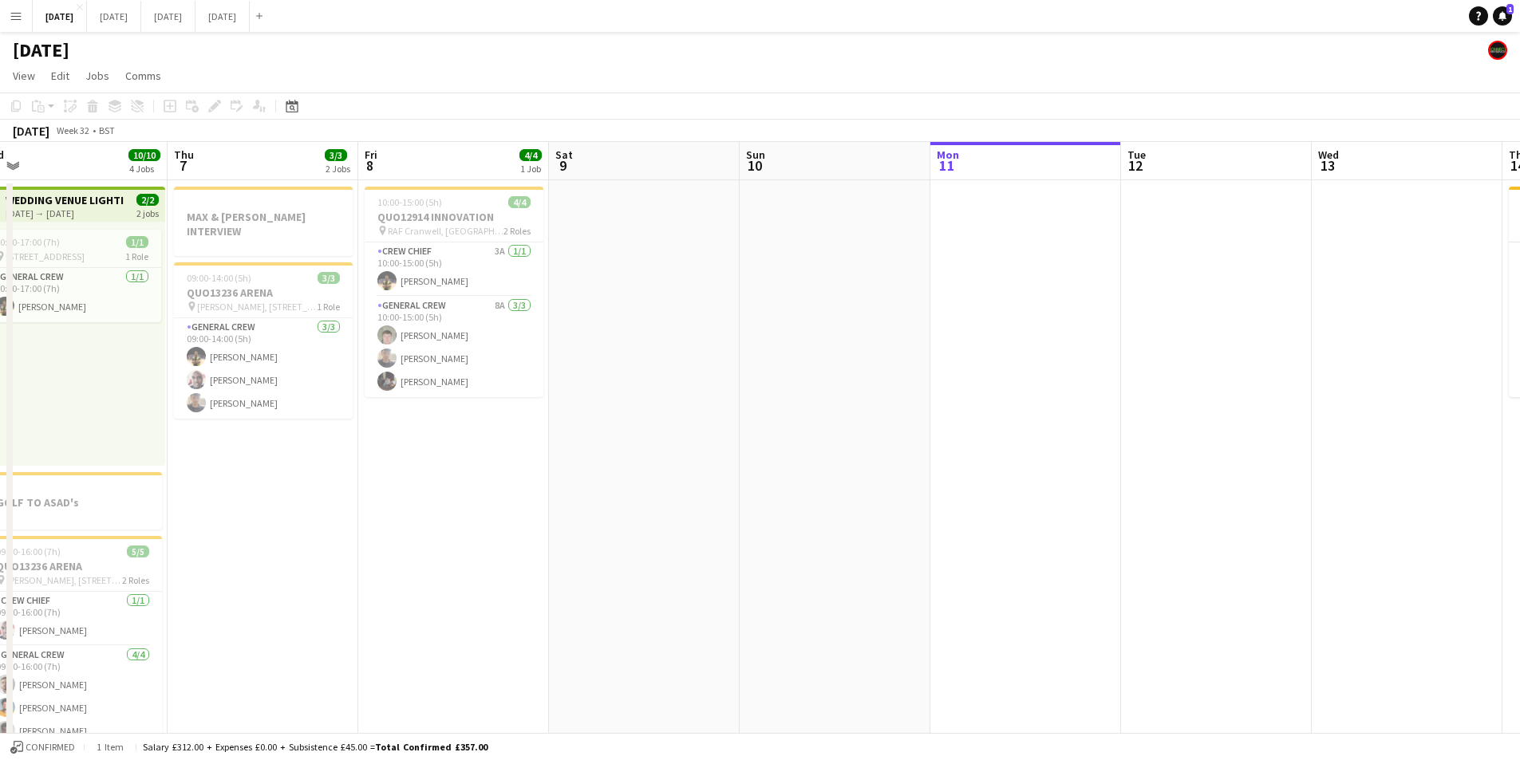
scroll to position [0, 404]
drag, startPoint x: 861, startPoint y: 414, endPoint x: 881, endPoint y: 412, distance: 20.0
click at [879, 413] on app-calendar-viewport "Mon 4 8/8 2 Jobs Tue 5 1/1 1 Job Wed 6 10/10 4 Jobs Thu 7 3/3 2 Jobs Fri 8 4/4 …" at bounding box center [760, 581] width 1520 height 879
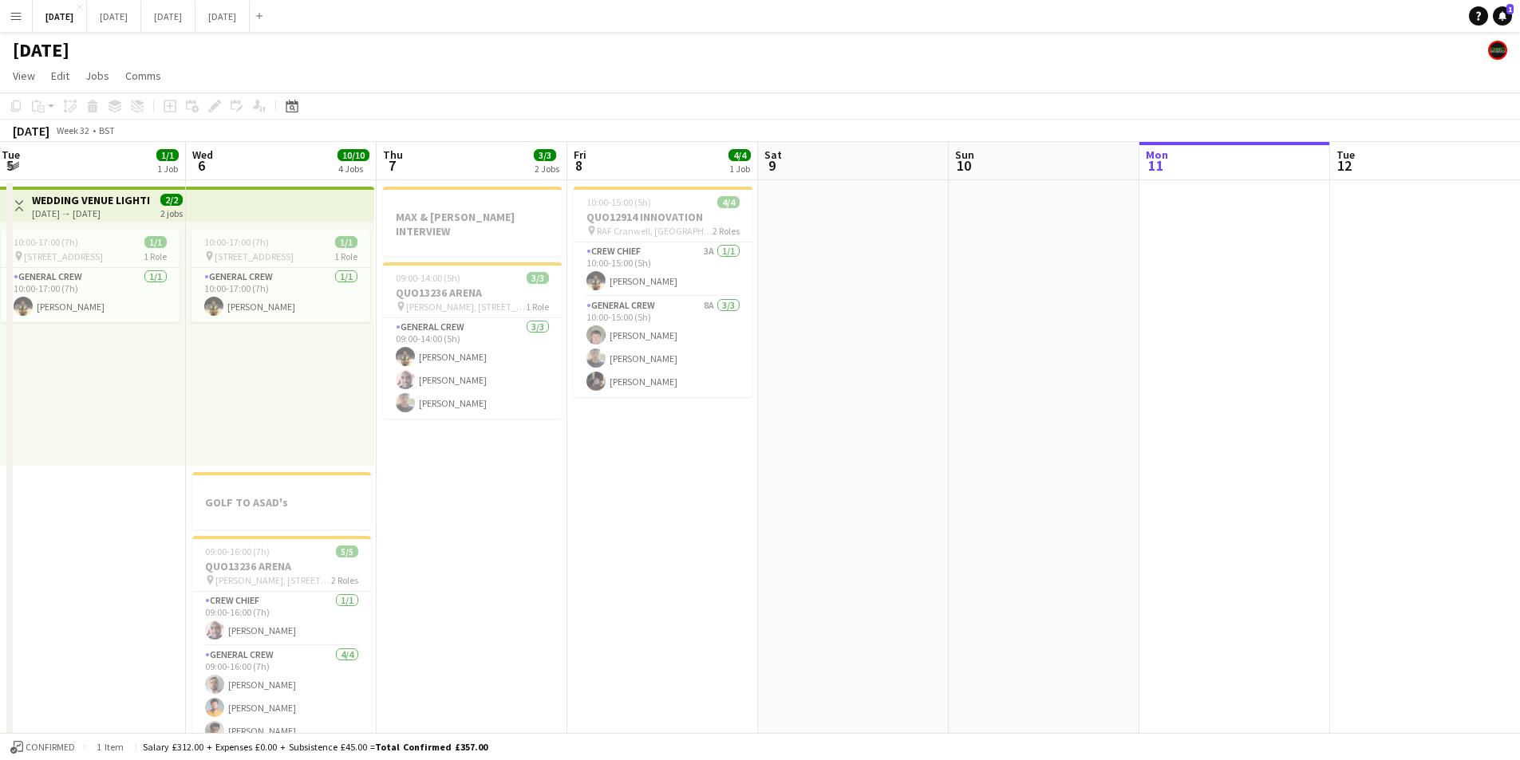
drag, startPoint x: 994, startPoint y: 315, endPoint x: 959, endPoint y: 349, distance: 49.1
click at [1261, 318] on app-calendar-viewport "Sun 3 9/9 3 Jobs Mon 4 8/8 2 Jobs Tue 5 1/1 1 Job Wed 6 10/10 4 Jobs Thu 7 3/3 …" at bounding box center [760, 581] width 1520 height 879
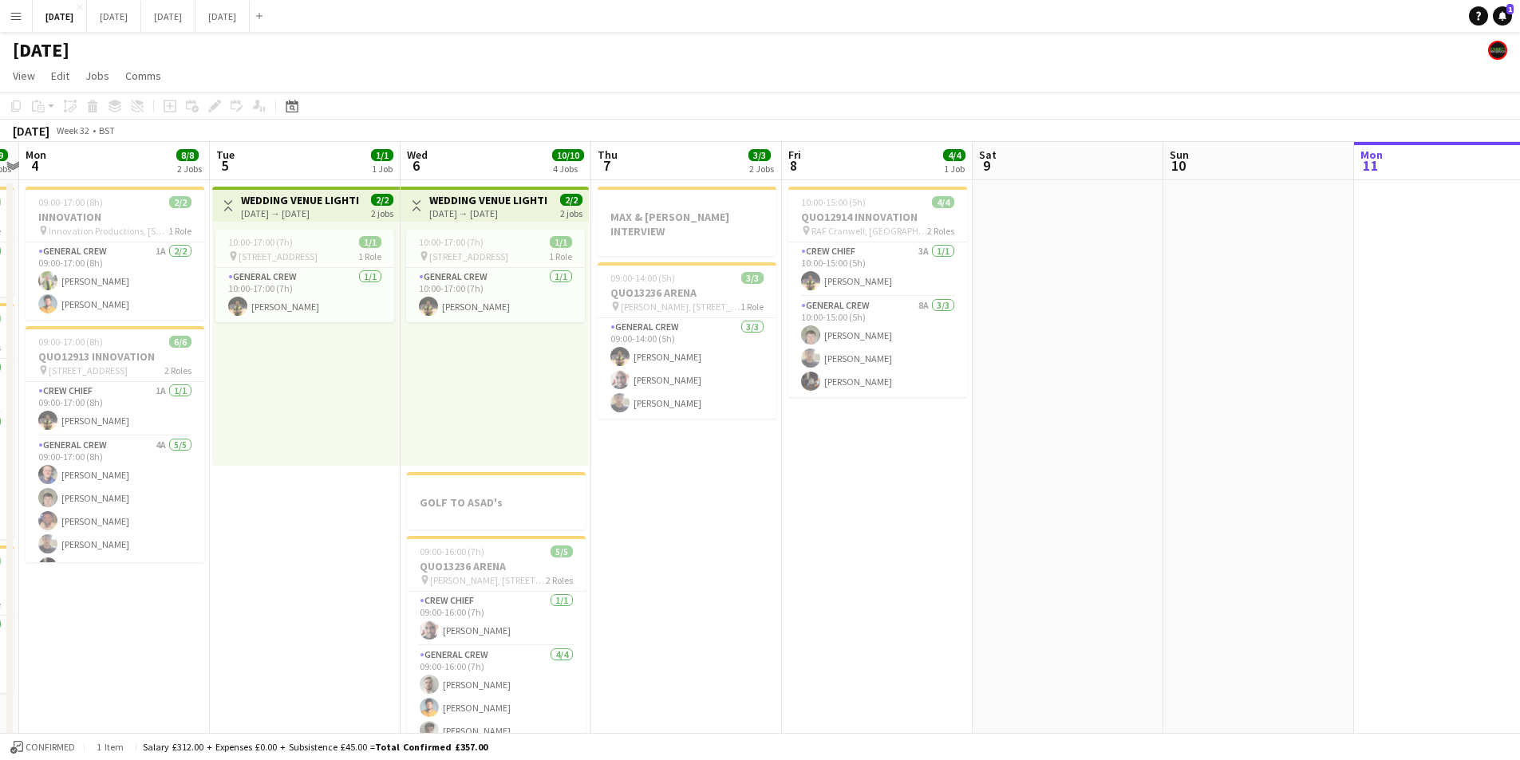
scroll to position [0, 811]
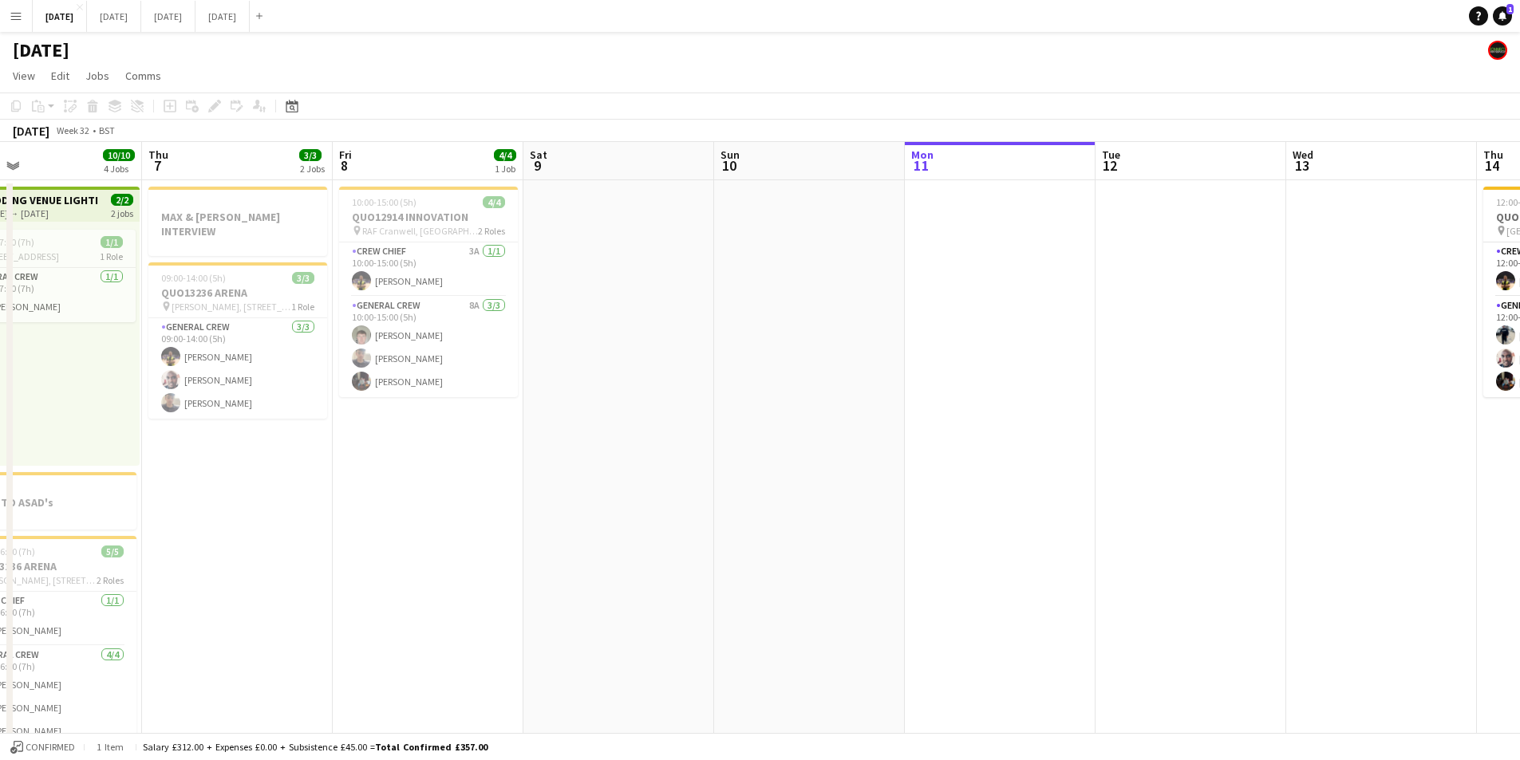
drag, startPoint x: 959, startPoint y: 349, endPoint x: 646, endPoint y: 273, distance: 321.9
click at [646, 273] on app-calendar-viewport "Sat 2 5/5 3 Jobs Sun 3 9/9 3 Jobs Mon 4 8/8 2 Jobs Tue 5 1/1 1 Job Wed 6 10/10 …" at bounding box center [760, 581] width 1520 height 879
drag, startPoint x: 1031, startPoint y: 392, endPoint x: 893, endPoint y: 390, distance: 137.2
click at [598, 330] on app-calendar-viewport "Sat 2 5/5 3 Jobs Sun 3 9/9 3 Jobs Mon 4 8/8 2 Jobs Tue 5 1/1 1 Job Wed 6 10/10 …" at bounding box center [760, 581] width 1520 height 879
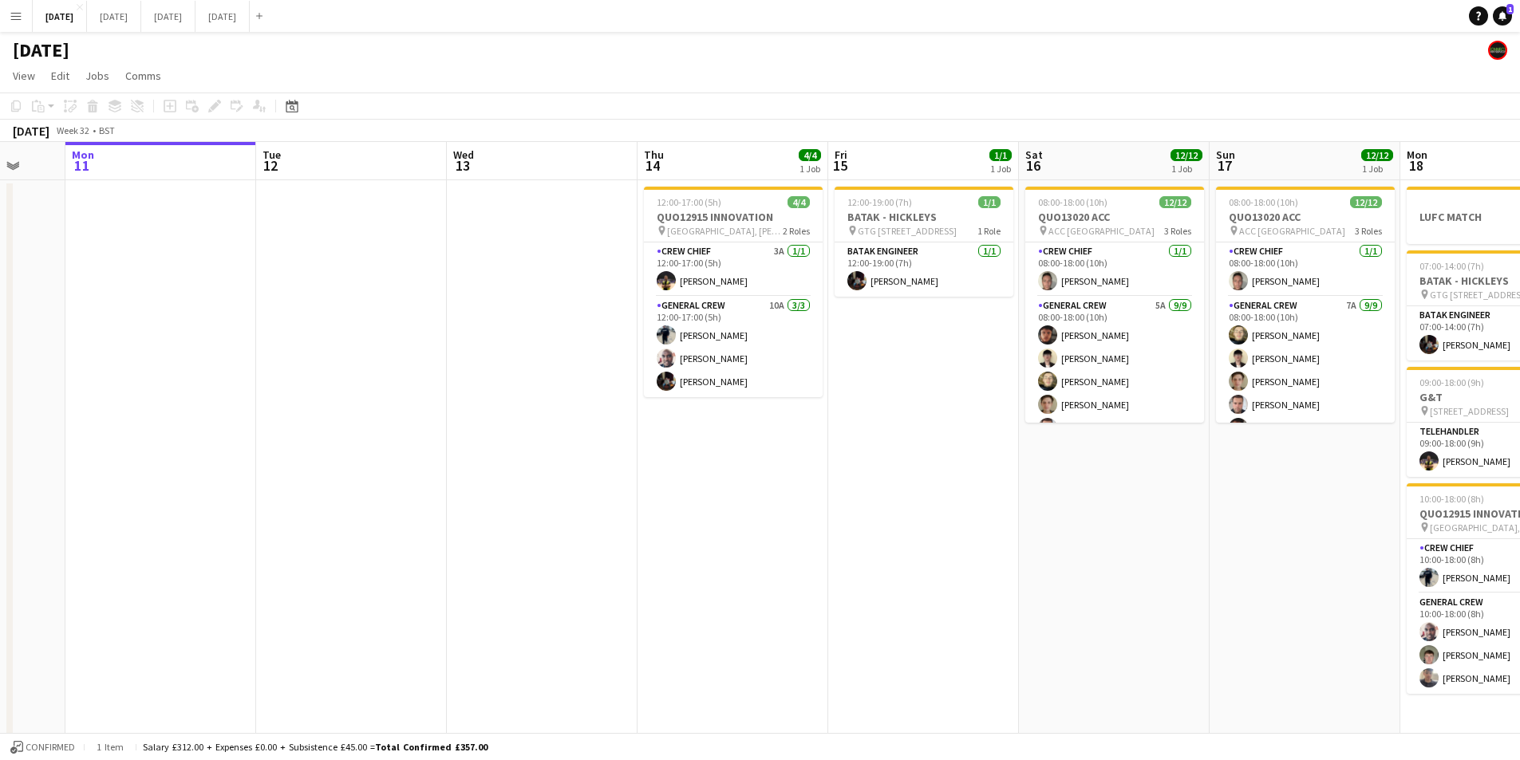
drag, startPoint x: 851, startPoint y: 390, endPoint x: 625, endPoint y: 394, distance: 225.8
click at [479, 359] on app-calendar-viewport "Wed 6 10/10 4 Jobs Thu 7 3/3 2 Jobs Fri 8 4/4 1 Job Sat 9 Sun 10 Mon 11 Tue 12 …" at bounding box center [760, 581] width 1520 height 879
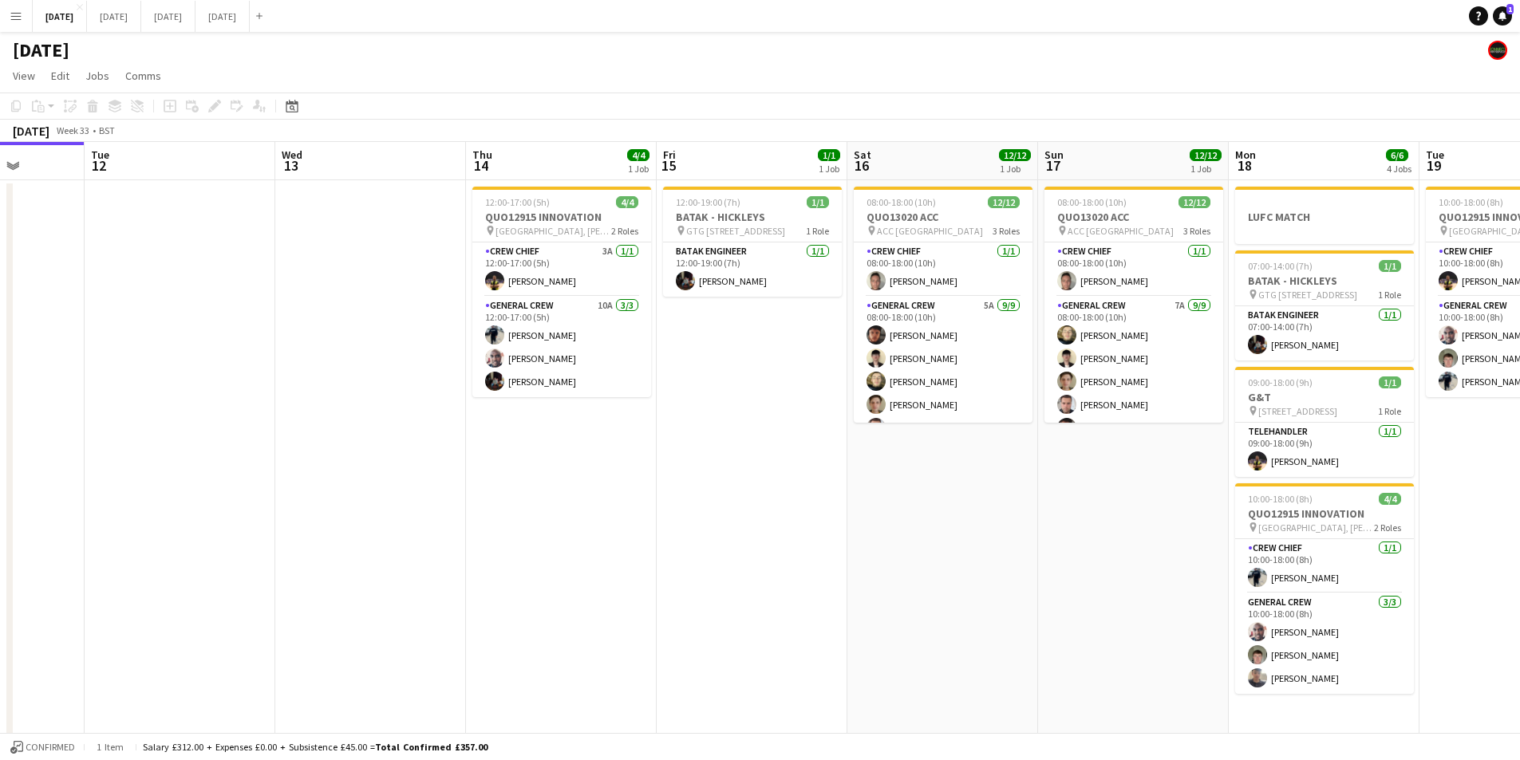
scroll to position [0, 697]
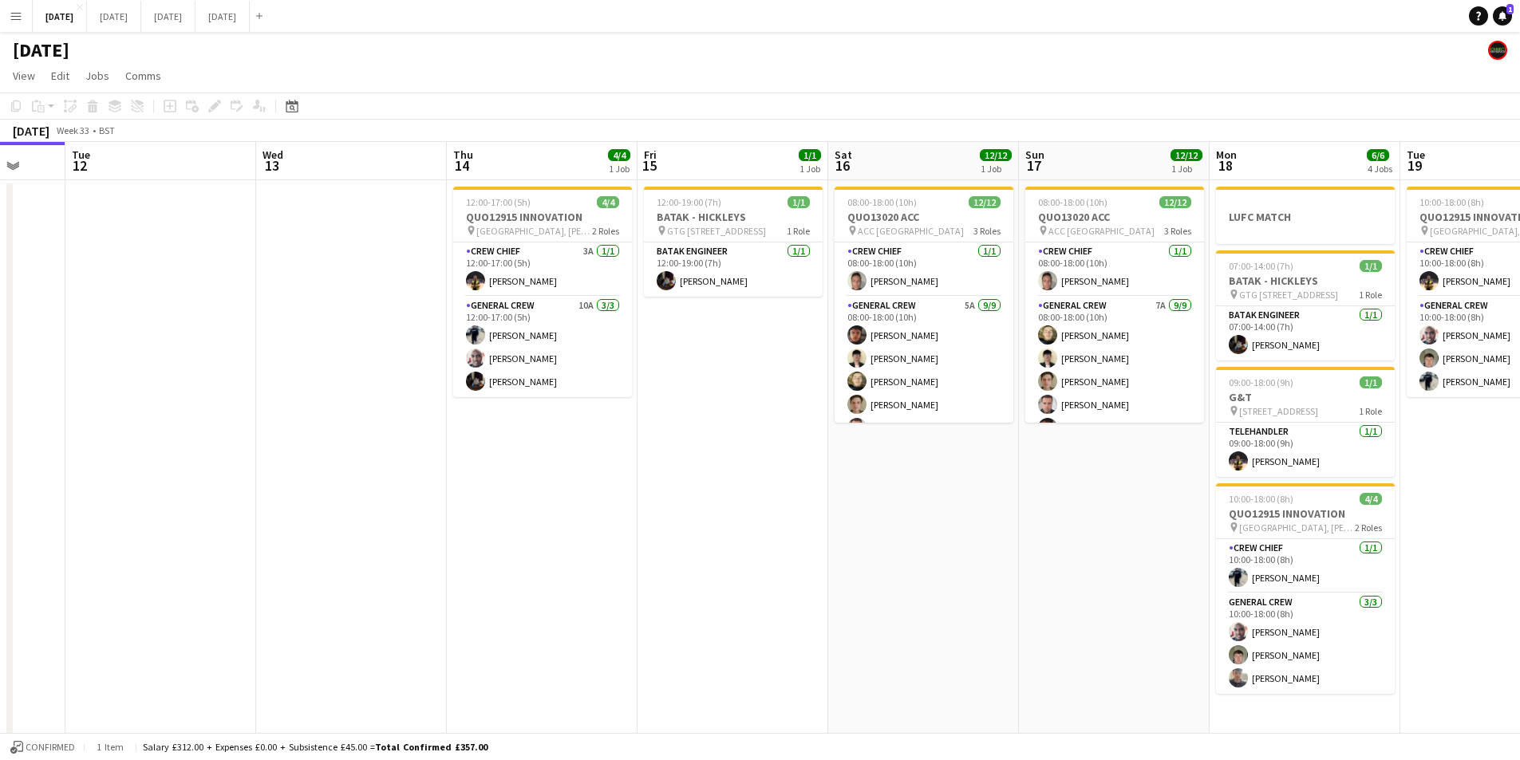
drag, startPoint x: 986, startPoint y: 455, endPoint x: 803, endPoint y: 460, distance: 182.8
click at [803, 460] on app-calendar-viewport "Fri 8 4/4 1 Job Sat 9 Sun 10 Mon 11 Tue 12 Wed 13 Thu 14 4/4 1 Job Fri 15 1/1 1…" at bounding box center [760, 581] width 1520 height 879
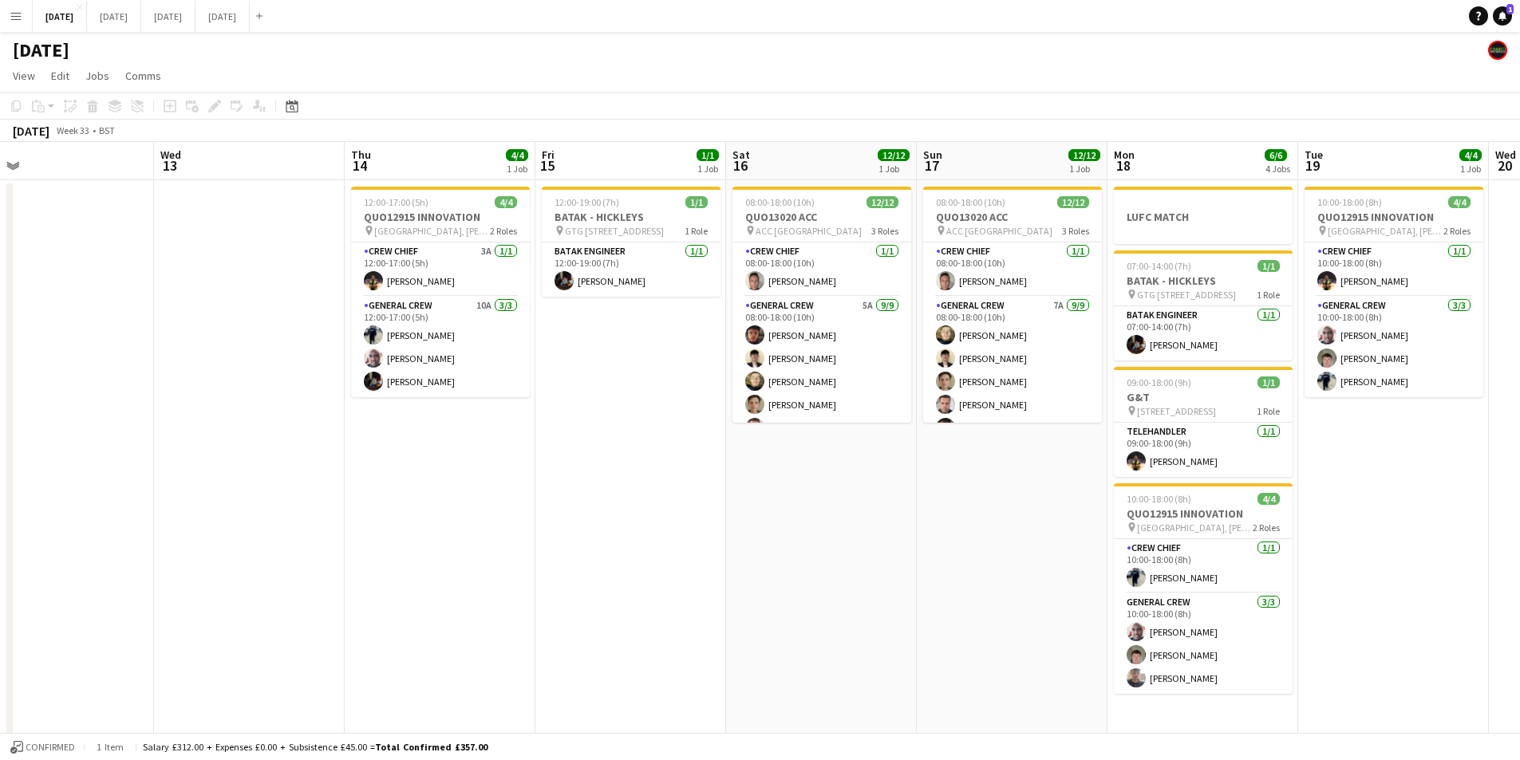
drag, startPoint x: 1054, startPoint y: 520, endPoint x: 955, endPoint y: 521, distance: 98.9
click at [953, 522] on app-calendar-viewport "Fri 8 4/4 1 Job Sat 9 Sun 10 Mon 11 Tue 12 Wed 13 Thu 14 4/4 1 Job Fri 15 1/1 1…" at bounding box center [760, 581] width 1520 height 879
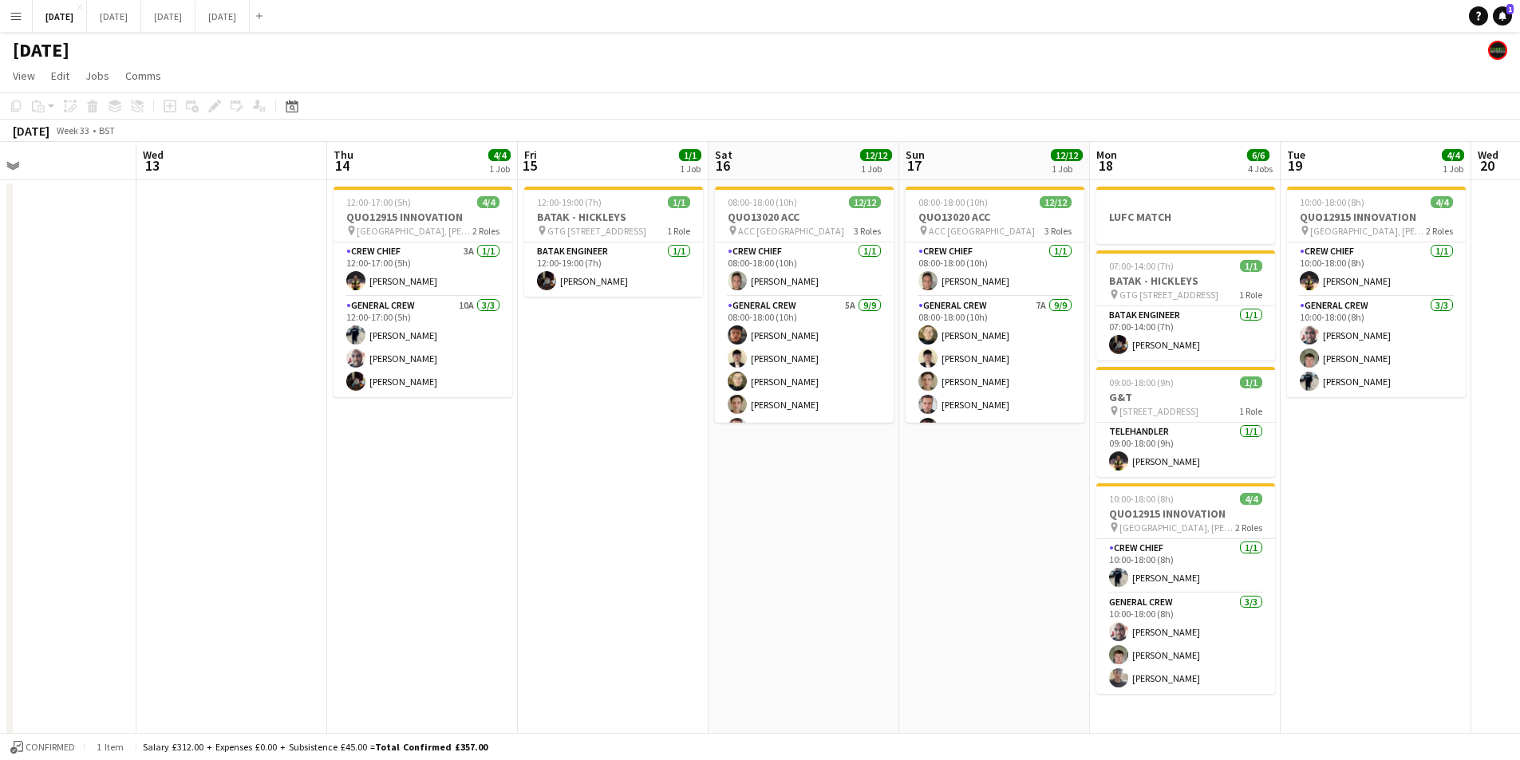
drag, startPoint x: 930, startPoint y: 506, endPoint x: 909, endPoint y: 505, distance: 20.8
click at [910, 505] on app-calendar-viewport "Fri 8 4/4 1 Job Sat 9 Sun 10 Mon 11 Tue 12 Wed 13 Thu 14 4/4 1 Job Fri 15 1/1 1…" at bounding box center [760, 581] width 1520 height 879
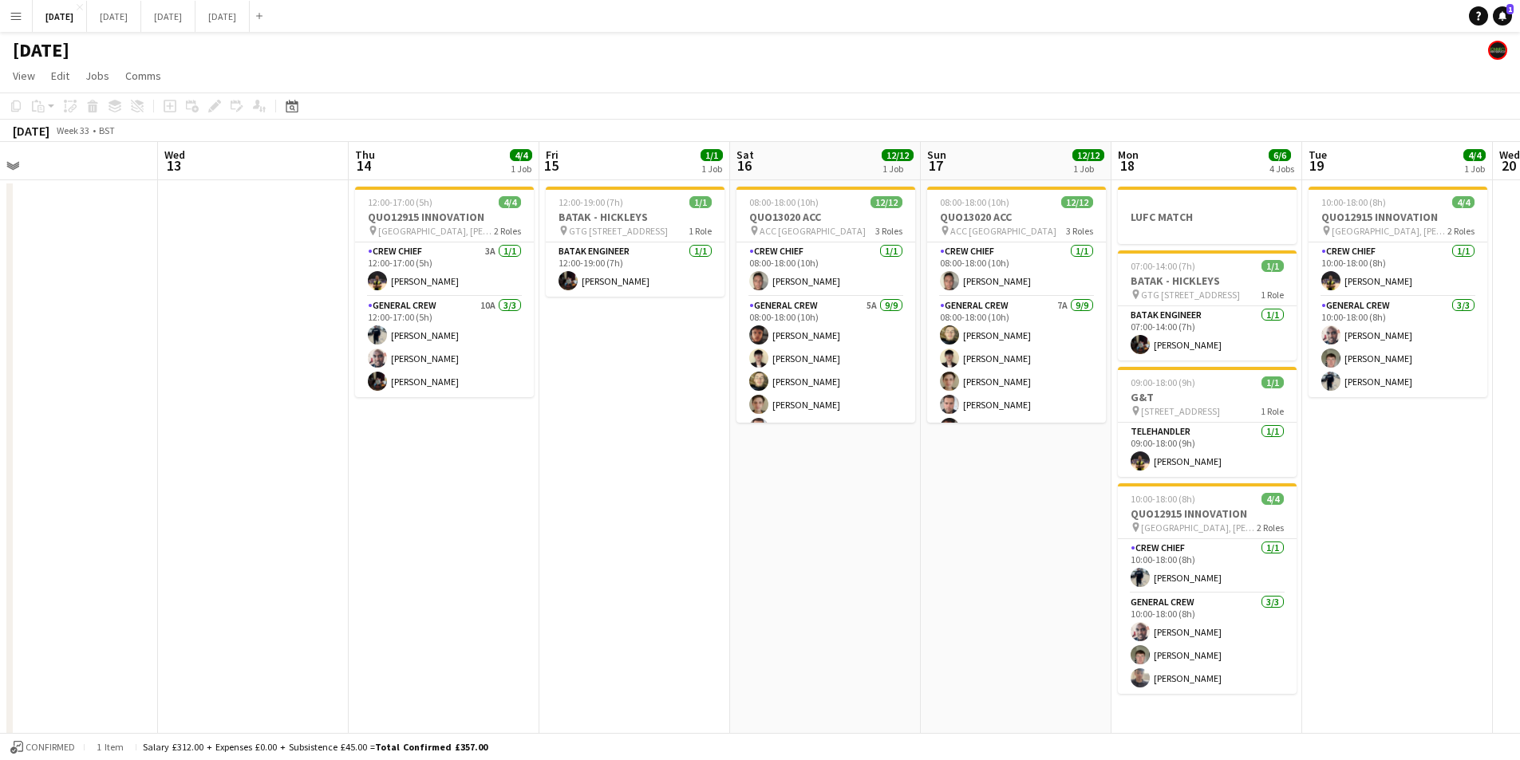
click at [694, 497] on app-calendar-viewport "Fri 8 4/4 1 Job Sat 9 Sun 10 Mon 11 Tue 12 Wed 13 Thu 14 4/4 1 Job Fri 15 1/1 1…" at bounding box center [760, 581] width 1520 height 879
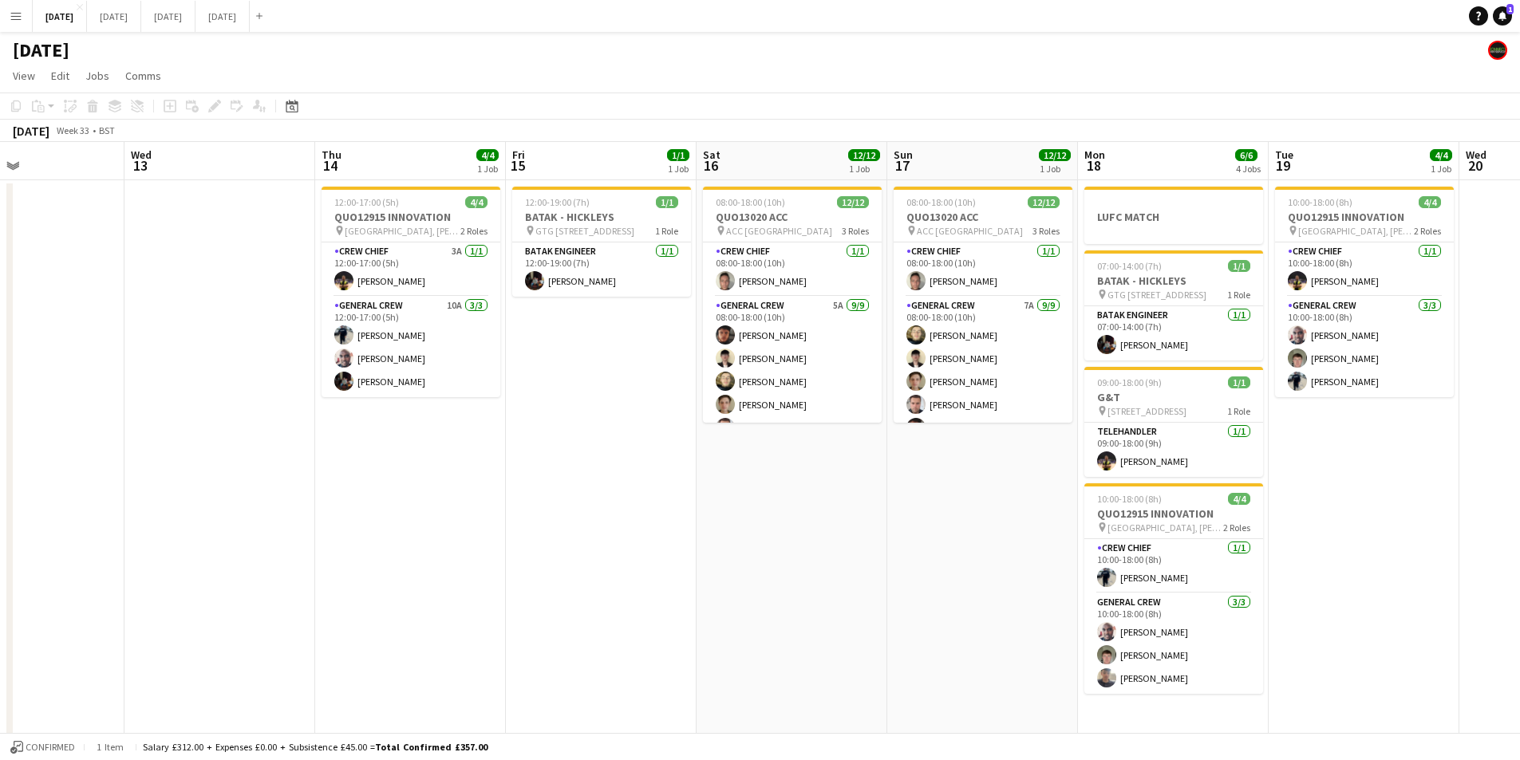
drag, startPoint x: 781, startPoint y: 575, endPoint x: 741, endPoint y: 575, distance: 39.9
click at [741, 575] on app-calendar-viewport "Fri 8 4/4 1 Job Sat 9 Sun 10 Mon 11 Tue 12 Wed 13 Thu 14 4/4 1 Job Fri 15 1/1 1…" at bounding box center [760, 581] width 1520 height 879
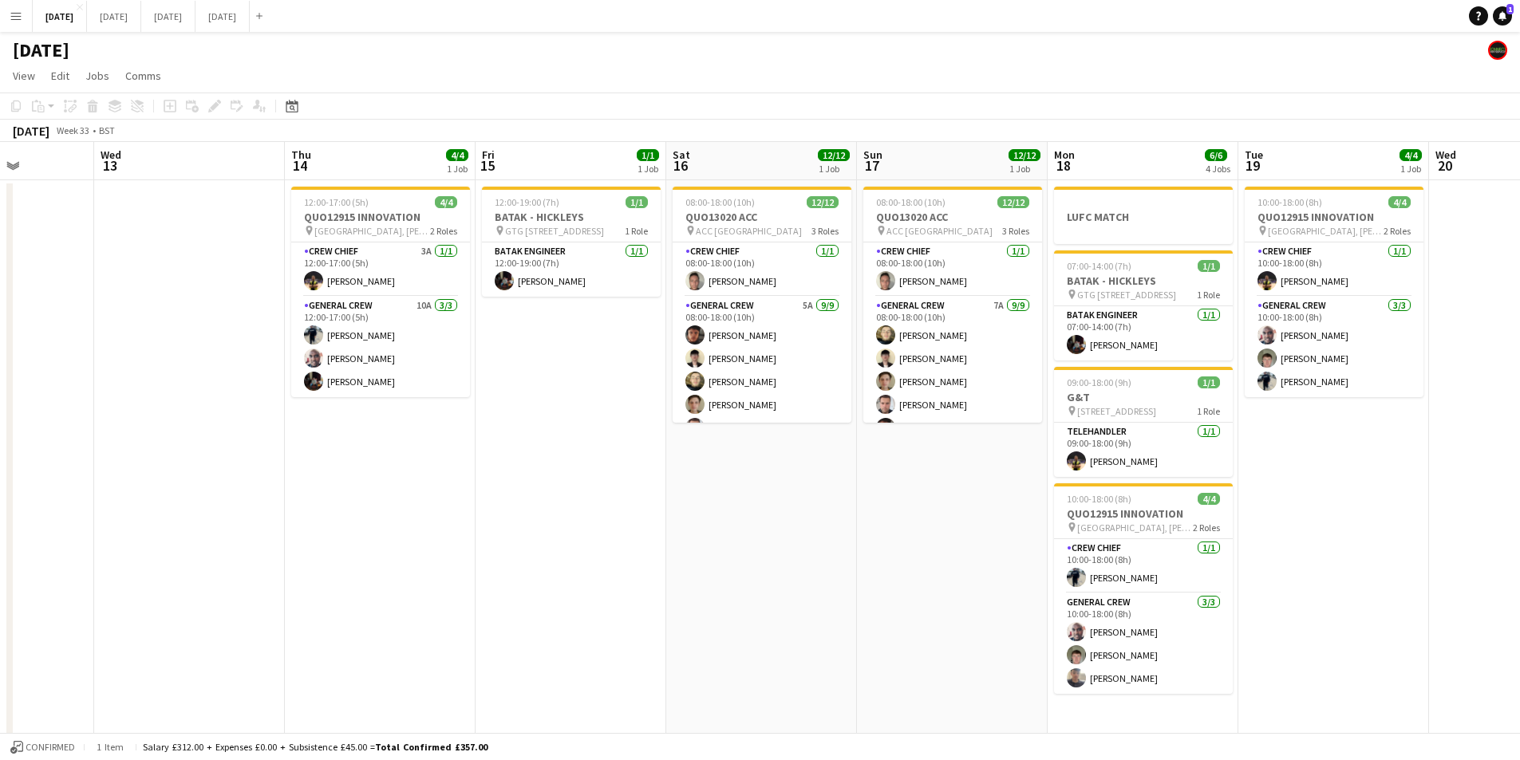
scroll to position [0, 491]
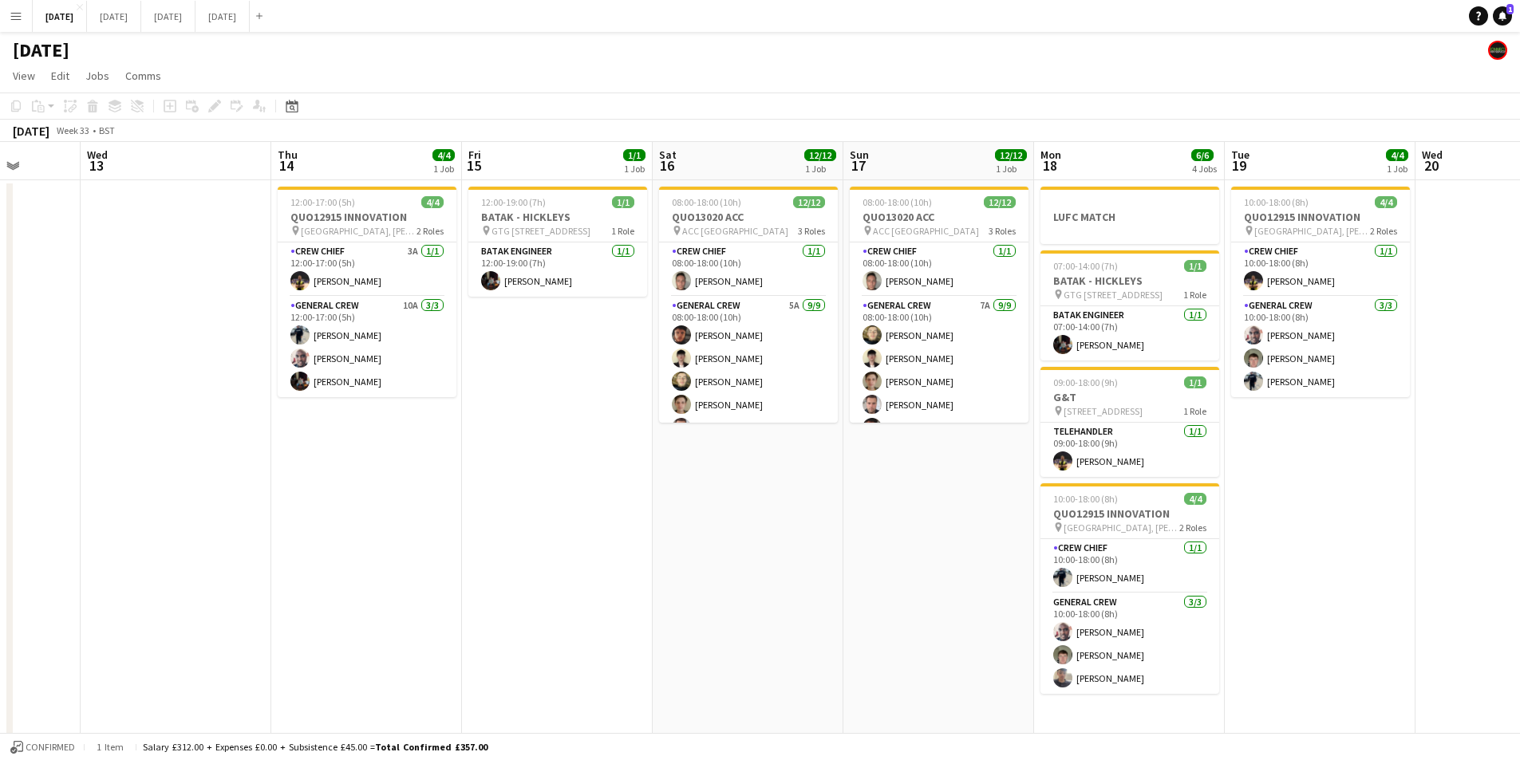
drag, startPoint x: 936, startPoint y: 529, endPoint x: 922, endPoint y: 529, distance: 13.6
click at [922, 529] on app-calendar-viewport "Sun 10 Mon 11 Tue 12 Wed 13 Thu 14 4/4 1 Job Fri 15 1/1 1 Job Sat 16 12/12 1 Jo…" at bounding box center [760, 581] width 1520 height 879
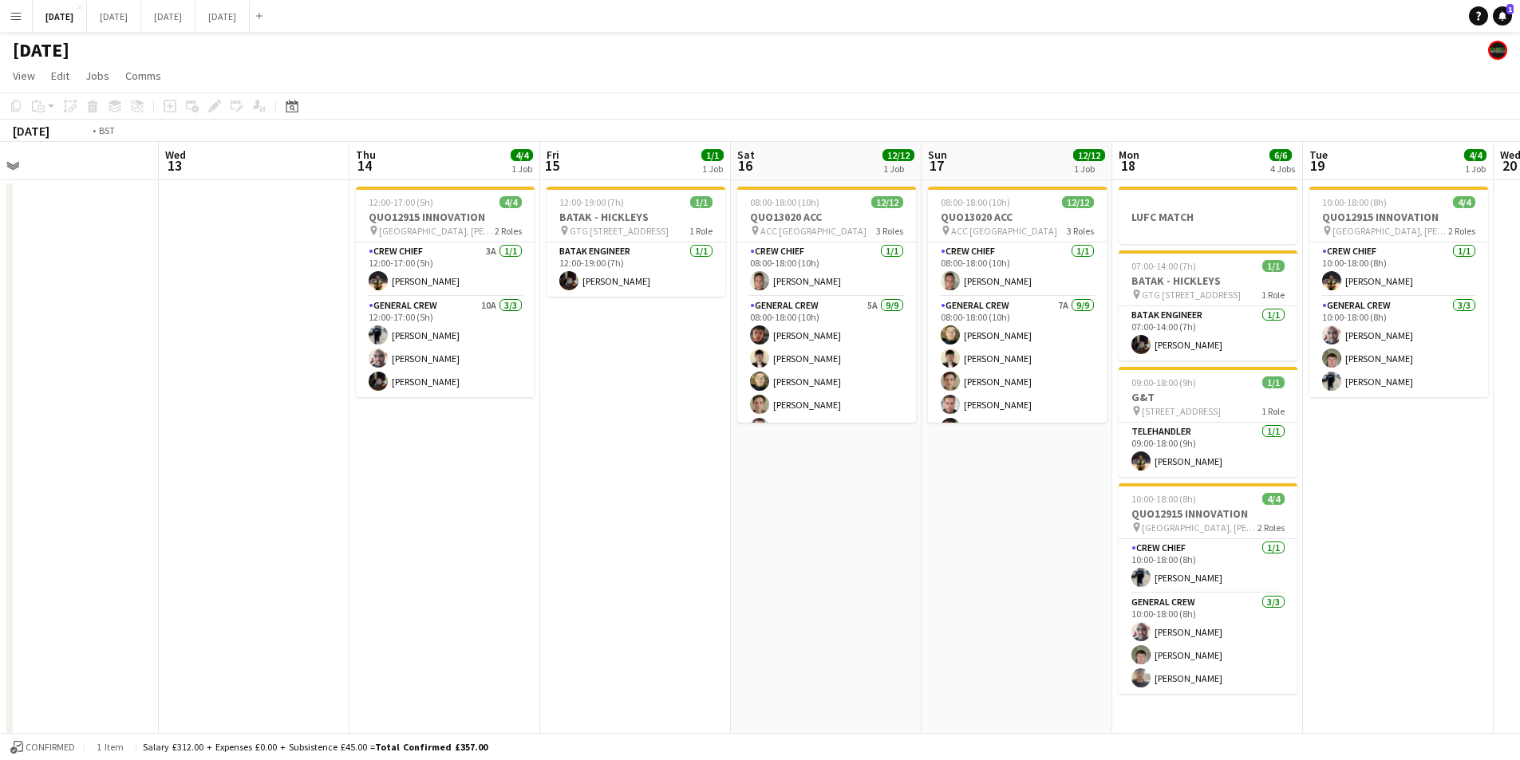
drag, startPoint x: 734, startPoint y: 466, endPoint x: 749, endPoint y: 451, distance: 21.4
click at [1140, 451] on app-calendar-viewport "Sun 10 Mon 11 Tue 12 Wed 13 Thu 14 4/4 1 Job Fri 15 1/1 1 Job Sat 16 12/12 1 Jo…" at bounding box center [760, 581] width 1520 height 879
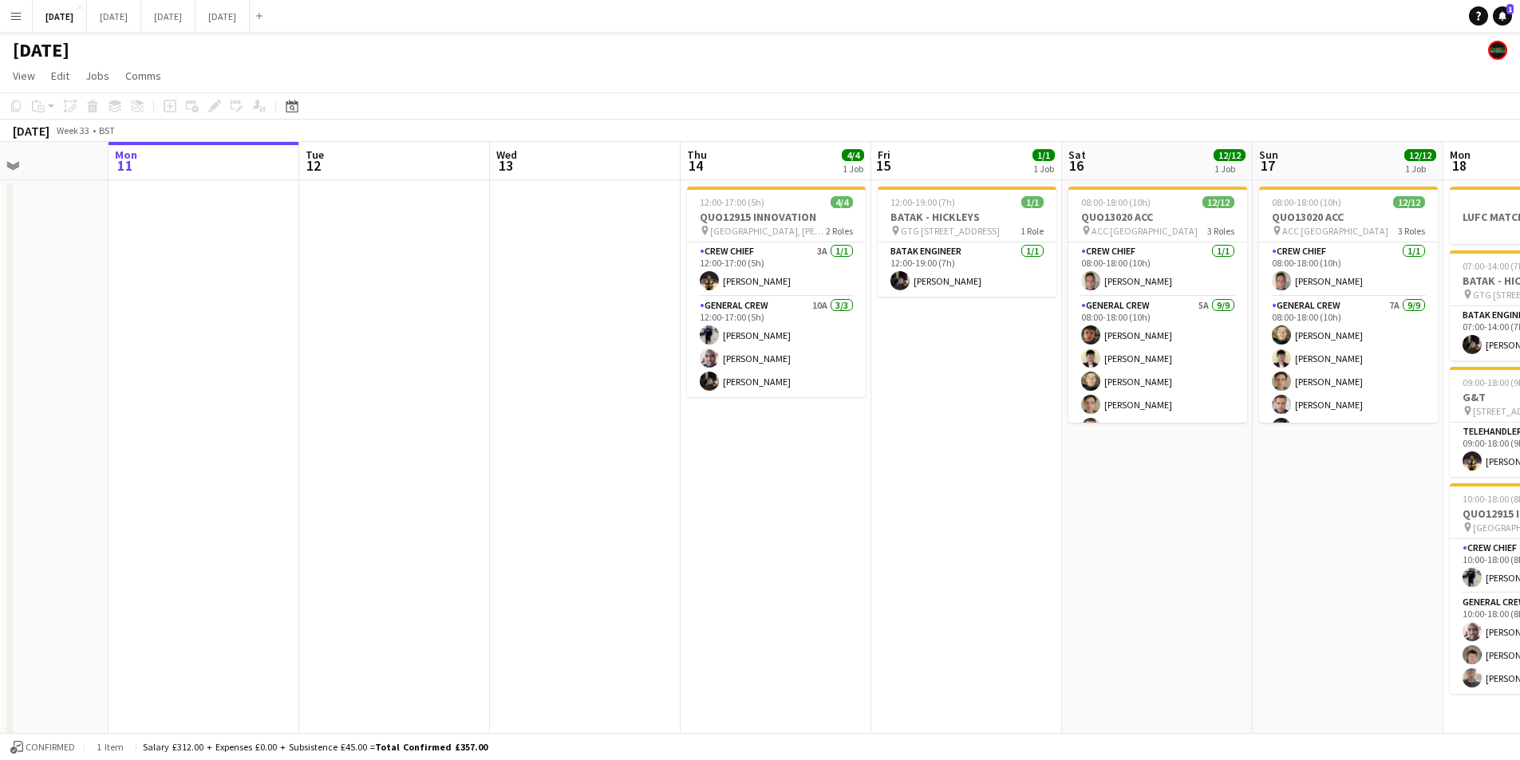
drag, startPoint x: 1019, startPoint y: 460, endPoint x: 1036, endPoint y: 448, distance: 21.2
click at [1036, 451] on app-calendar-viewport "Fri 8 4/4 1 Job Sat 9 Sun 10 Mon 11 Tue 12 Wed 13 Thu 14 4/4 1 Job Fri 15 1/1 1…" at bounding box center [760, 581] width 1520 height 879
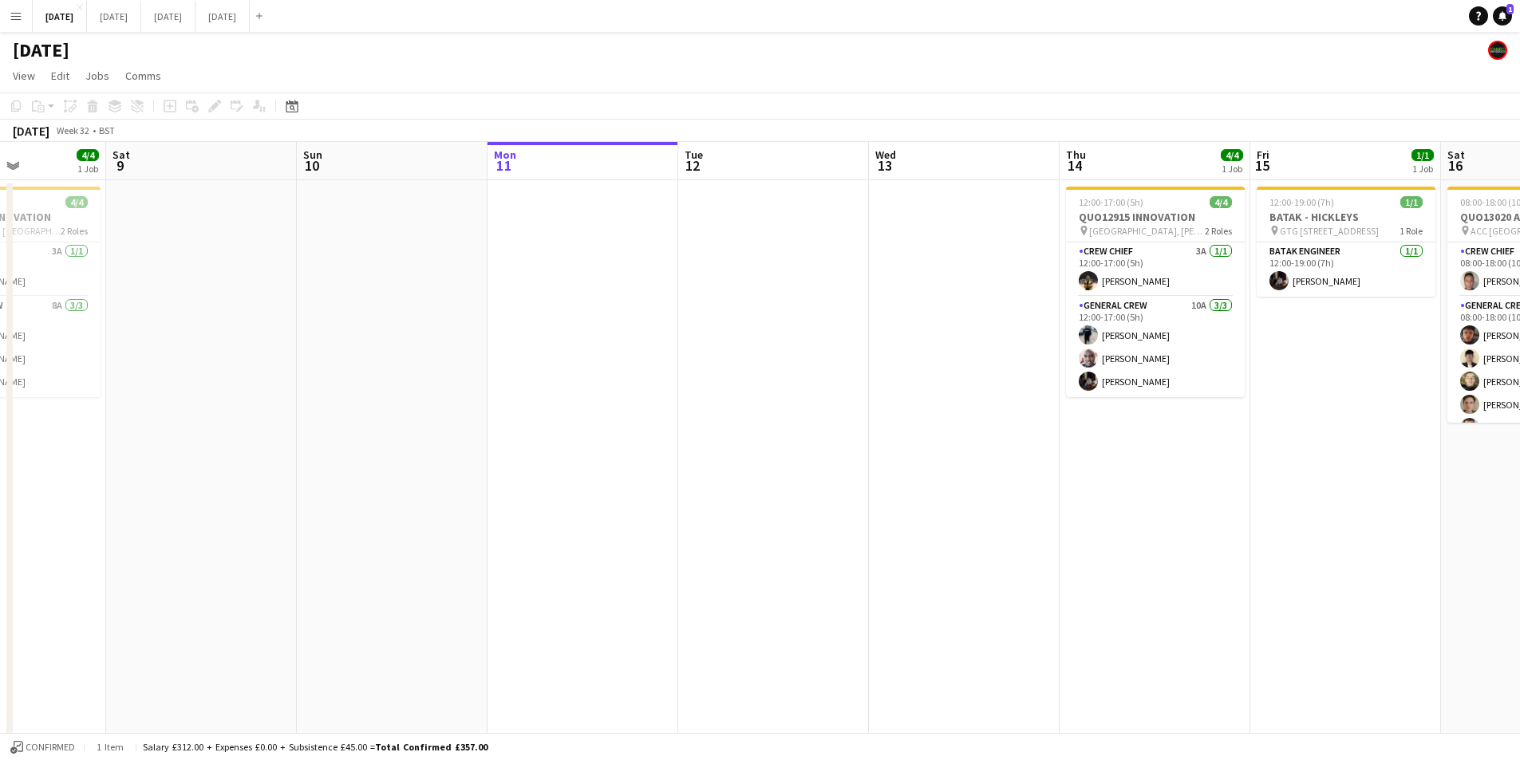
drag, startPoint x: 759, startPoint y: 459, endPoint x: 1129, endPoint y: 416, distance: 372.6
click at [1153, 451] on app-calendar-viewport "Wed 6 10/10 4 Jobs Thu 7 3/3 2 Jobs Fri 8 4/4 1 Job Sat 9 Sun 10 Mon 11 Tue 12 …" at bounding box center [760, 581] width 1520 height 879
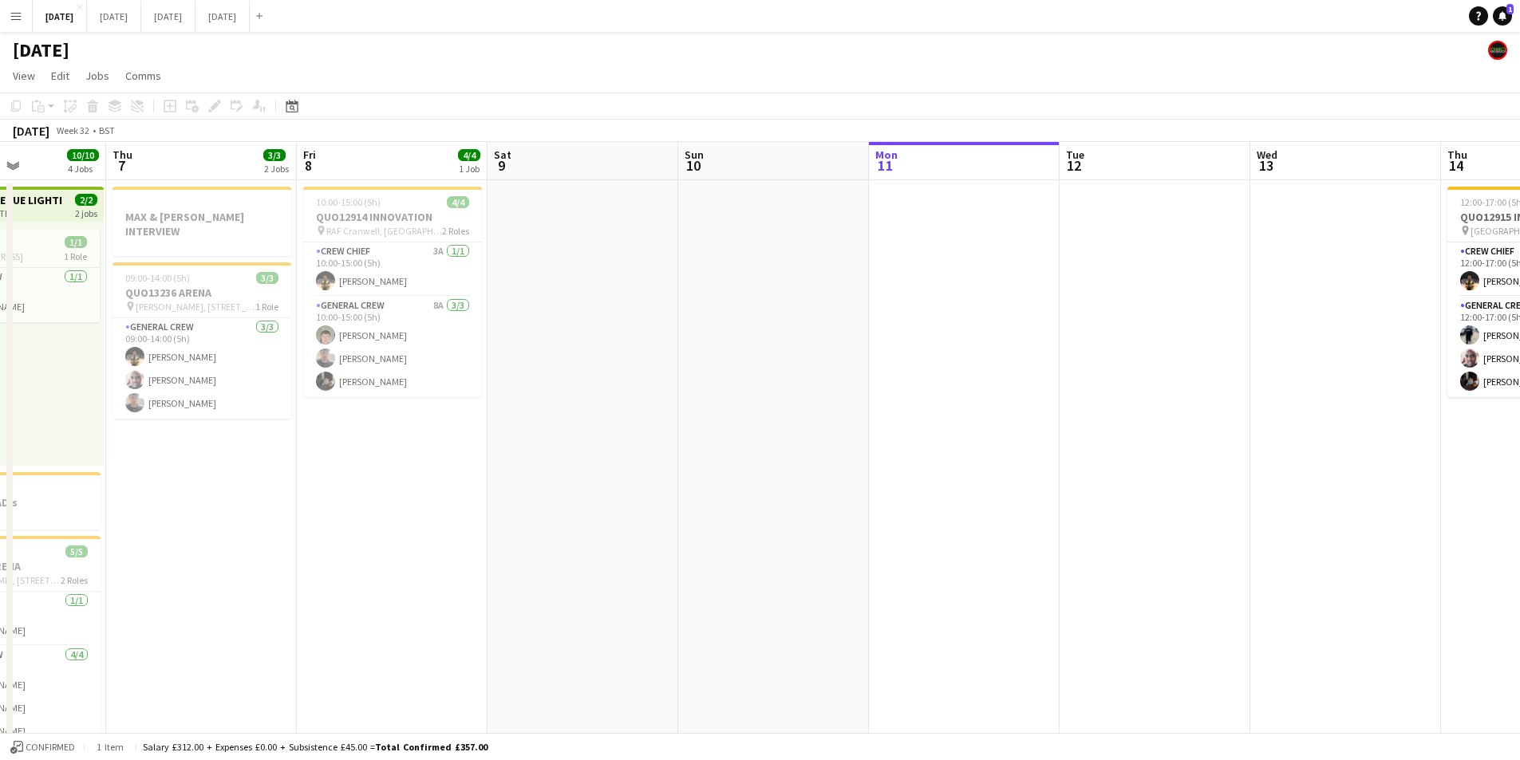
scroll to position [0, 453]
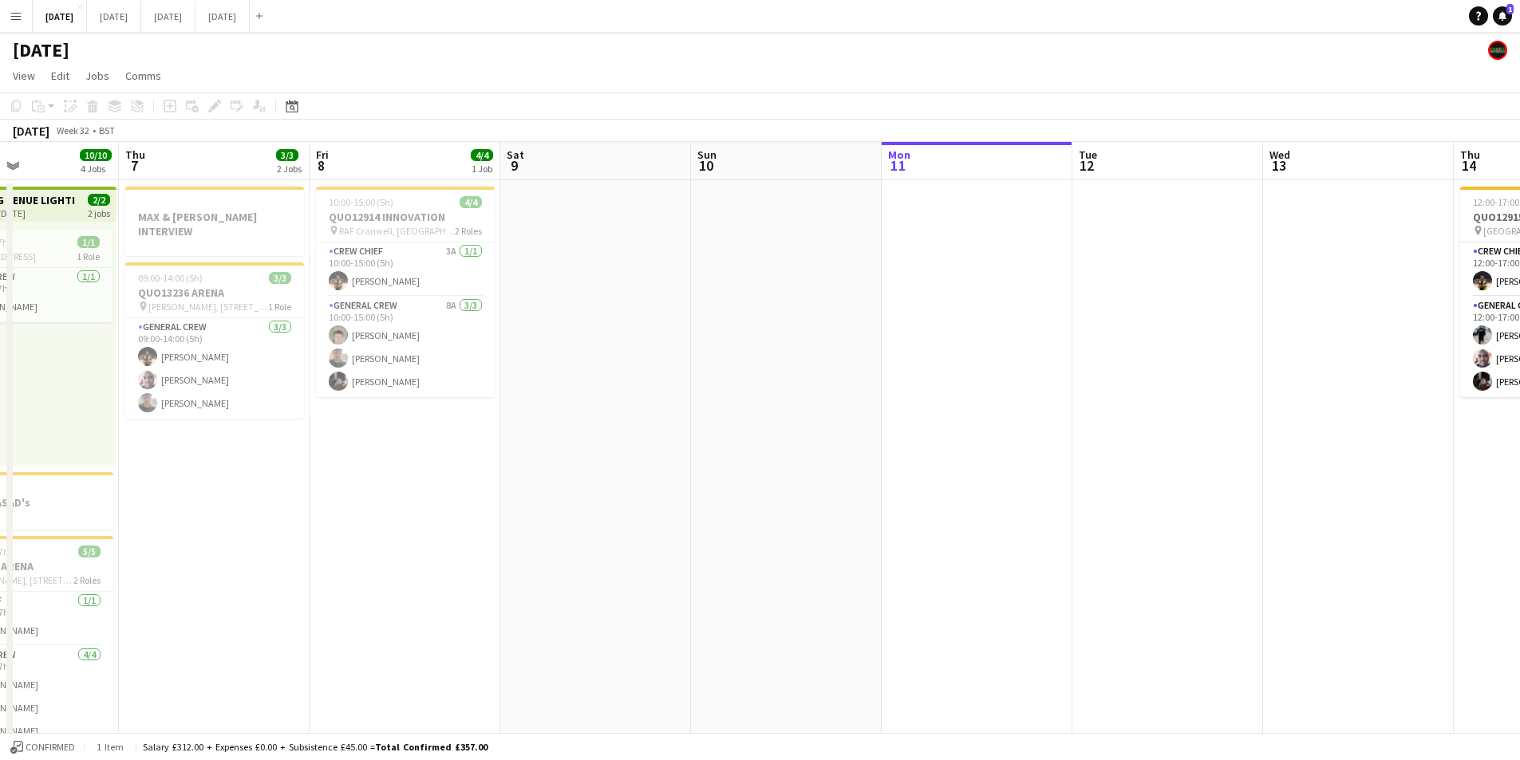
drag, startPoint x: 1024, startPoint y: 495, endPoint x: 1011, endPoint y: 493, distance: 13.8
click at [1011, 493] on app-calendar-viewport "Mon 4 8/8 2 Jobs Tue 5 1/1 1 Job Wed 6 10/10 4 Jobs Thu 7 3/3 2 Jobs Fri 8 4/4 …" at bounding box center [760, 581] width 1520 height 879
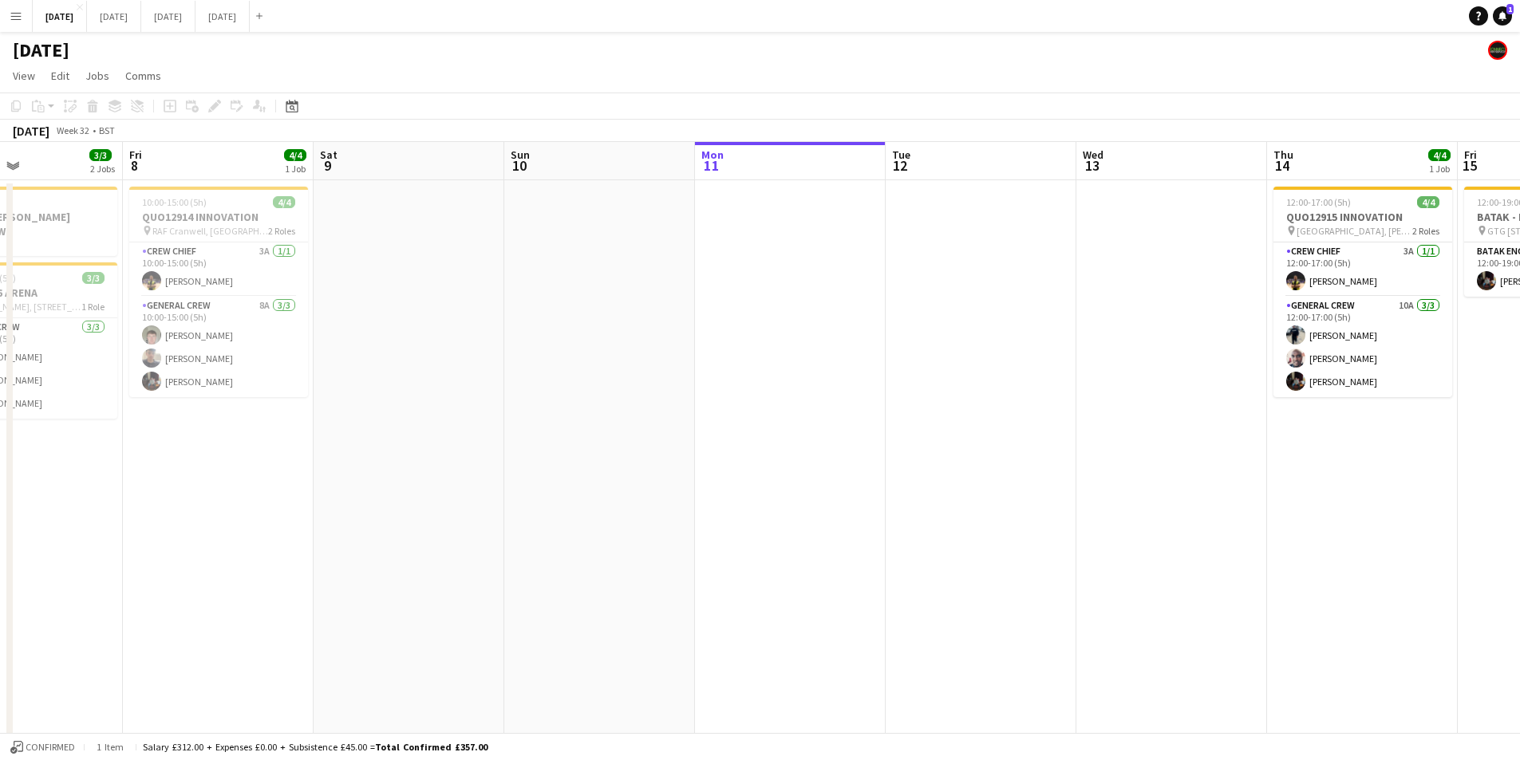
drag, startPoint x: 1137, startPoint y: 529, endPoint x: 754, endPoint y: 502, distance: 383.9
click at [751, 502] on app-calendar-viewport "Mon 4 8/8 2 Jobs Tue 5 1/1 1 Job Wed 6 10/10 4 Jobs Thu 7 3/3 2 Jobs Fri 8 4/4 …" at bounding box center [760, 581] width 1520 height 879
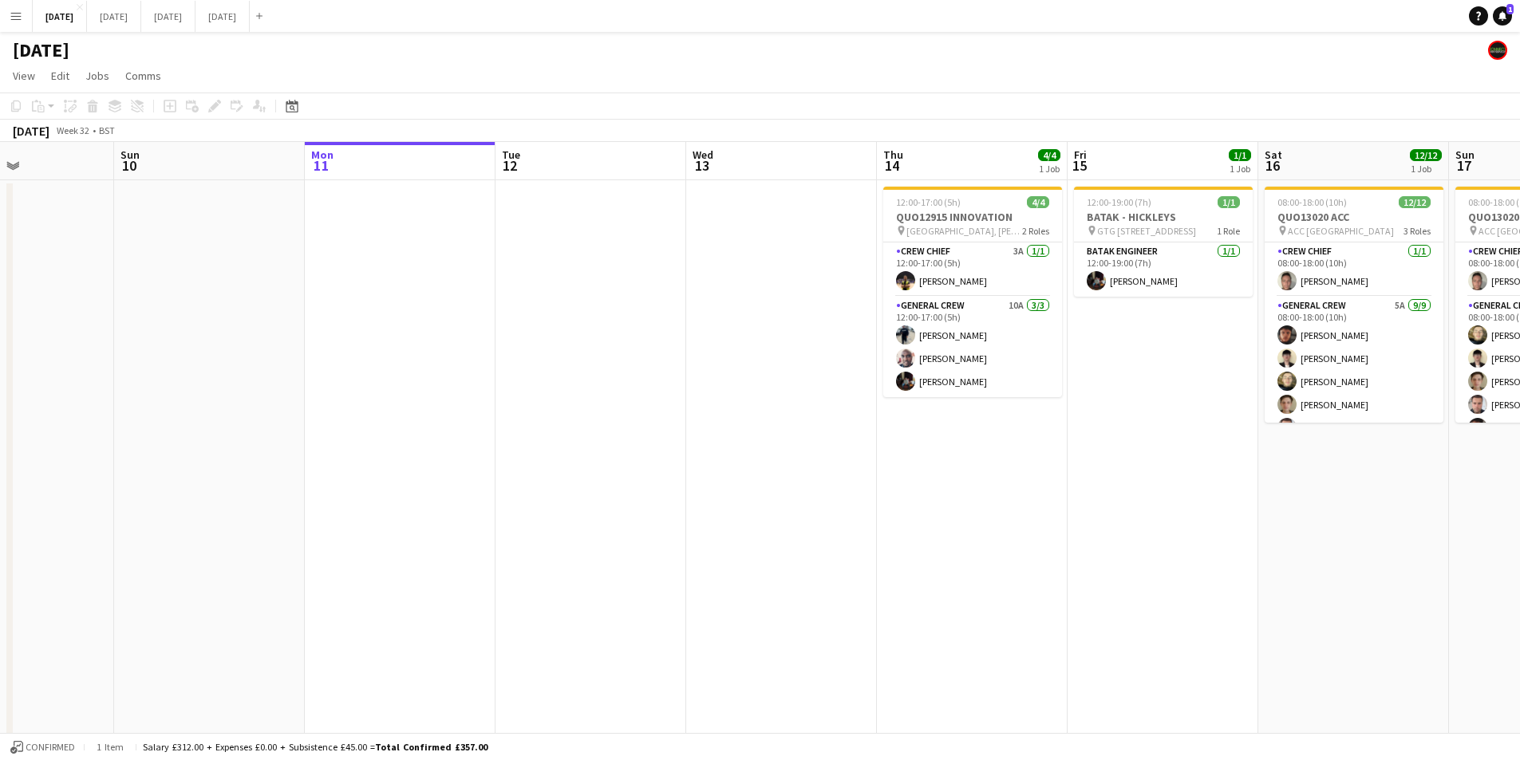
drag, startPoint x: 1033, startPoint y: 554, endPoint x: 775, endPoint y: 544, distance: 257.8
click at [775, 544] on app-calendar-viewport "Thu 7 3/3 2 Jobs Fri 8 4/4 1 Job Sat 9 Sun 10 Mon 11 Tue 12 Wed 13 Thu 14 4/4 1…" at bounding box center [760, 581] width 1520 height 879
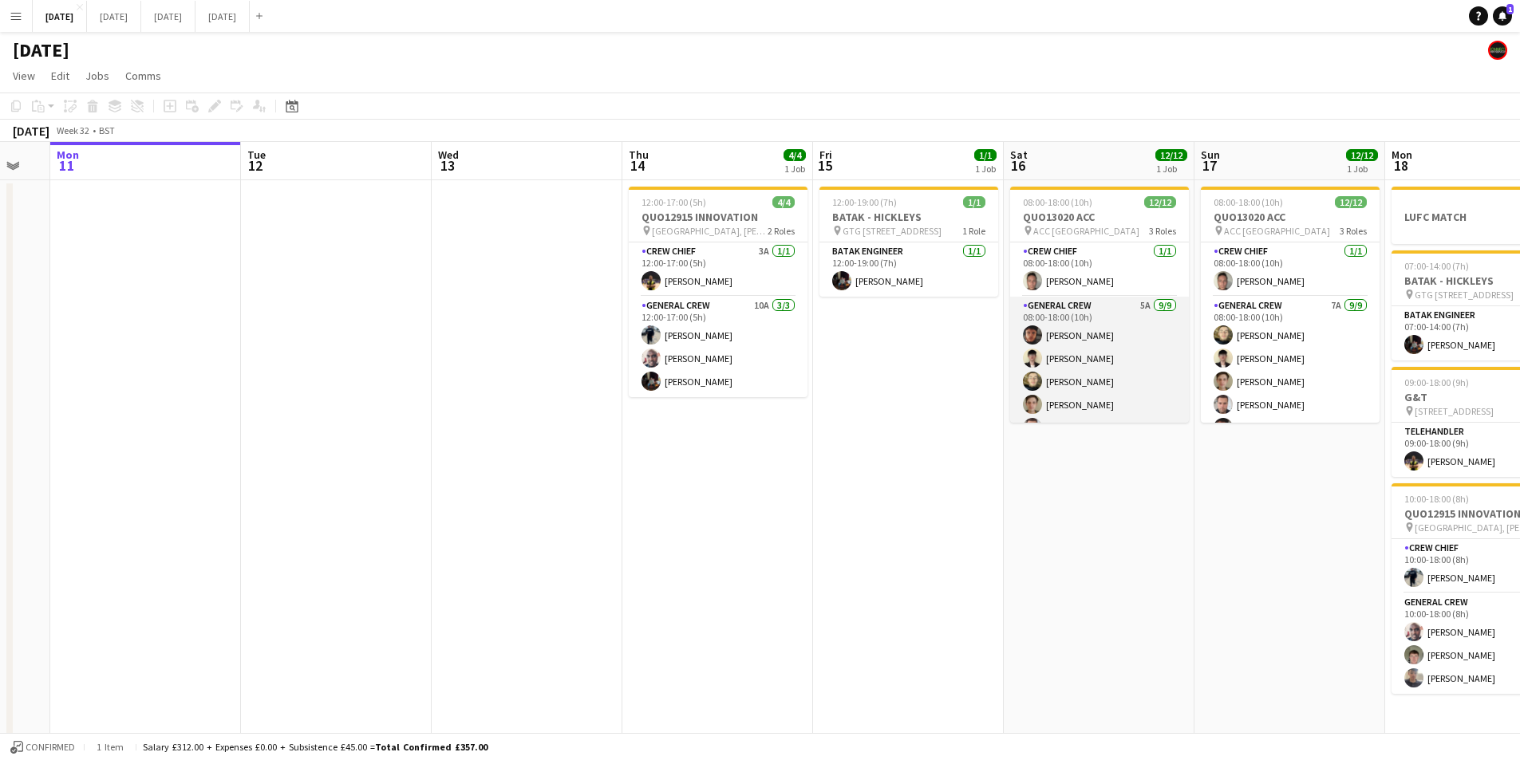
scroll to position [191, 0]
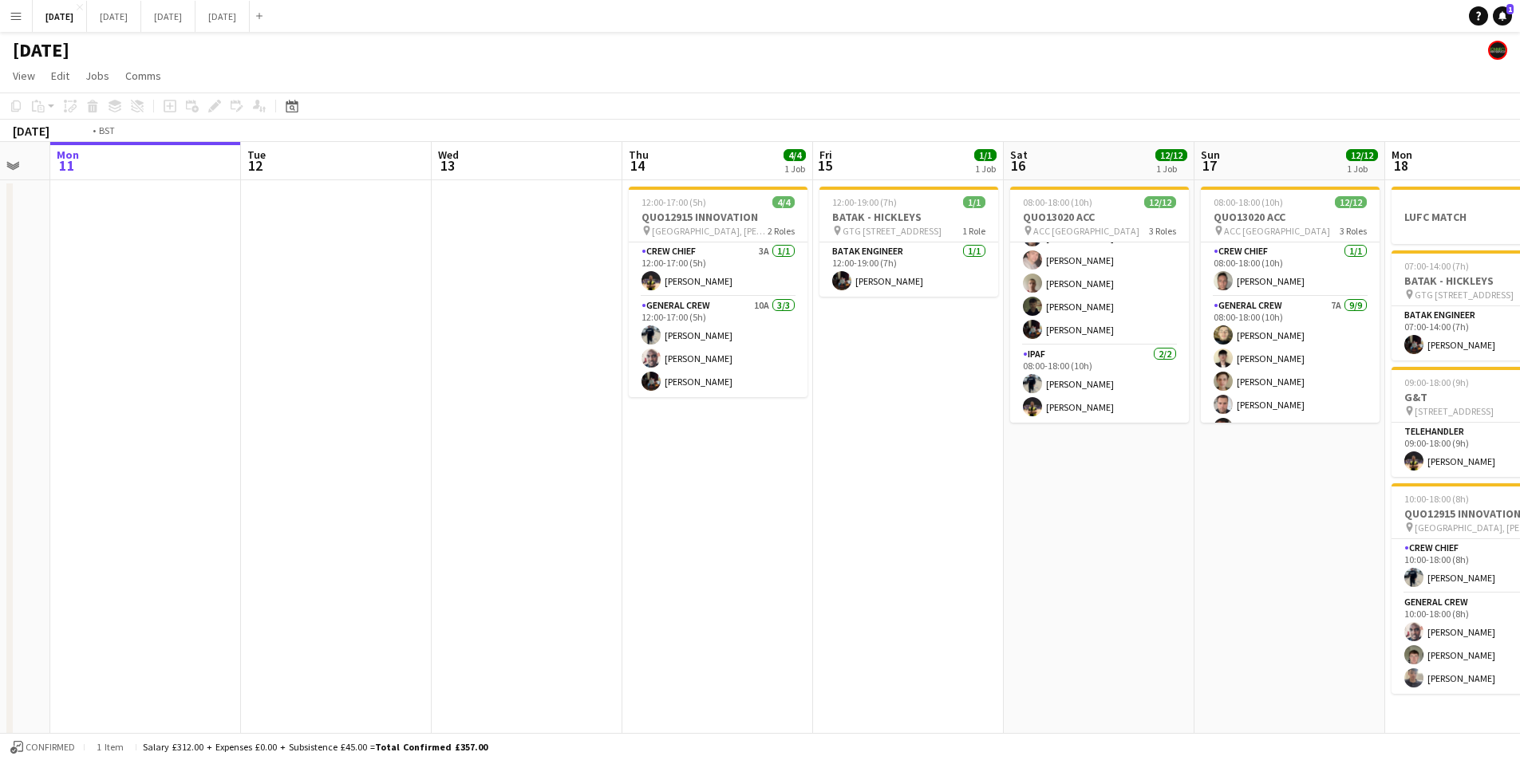
drag, startPoint x: 1205, startPoint y: 519, endPoint x: 888, endPoint y: 525, distance: 317.5
click at [873, 518] on app-calendar-viewport "Thu 7 3/3 2 Jobs Fri 8 4/4 1 Job Sat 9 Sun 10 Mon 11 Tue 12 Wed 13 Thu 14 4/4 1…" at bounding box center [760, 581] width 1520 height 879
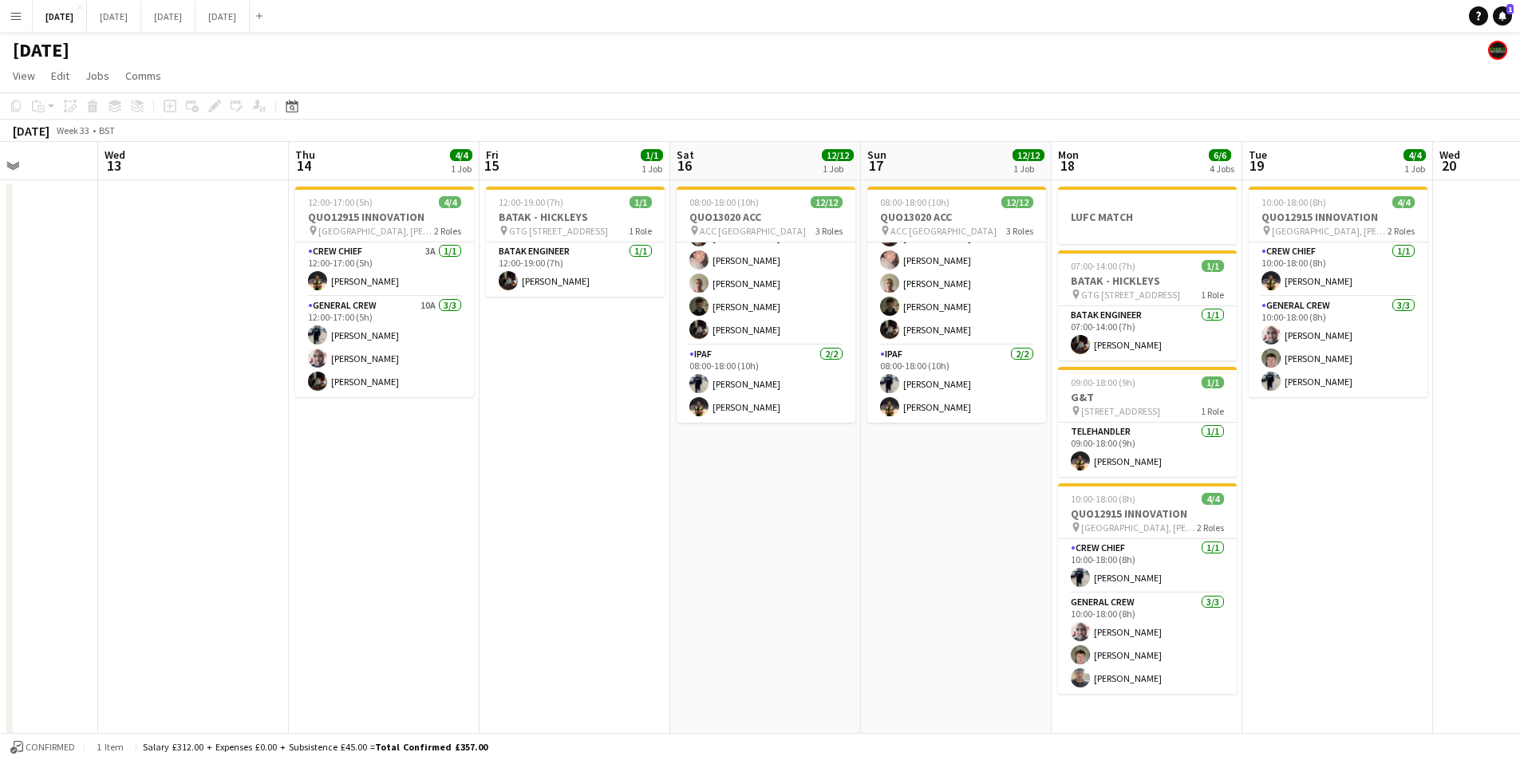
drag, startPoint x: 992, startPoint y: 502, endPoint x: 791, endPoint y: 484, distance: 202.6
click at [791, 484] on app-calendar-viewport "Sat 9 Sun 10 Mon 11 Tue 12 Wed 13 Thu 14 4/4 1 Job Fri 15 1/1 1 Job Sat 16 12/1…" at bounding box center [760, 581] width 1520 height 879
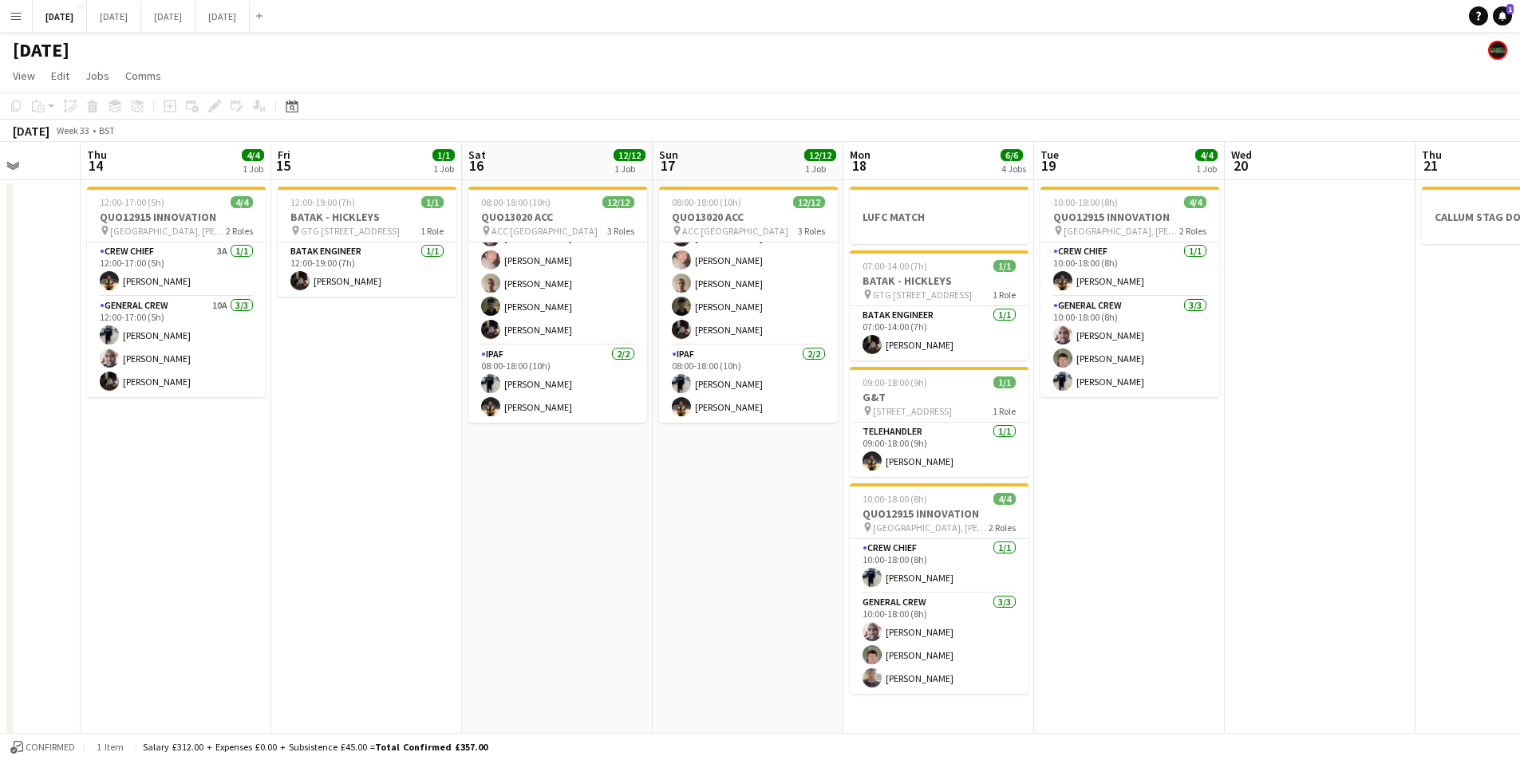
drag, startPoint x: 1075, startPoint y: 499, endPoint x: 963, endPoint y: 483, distance: 113.7
click at [961, 483] on app-calendar-viewport "Mon 11 Tue 12 Wed 13 Thu 14 4/4 1 Job Fri 15 1/1 1 Job Sat 16 12/12 1 Job Sun 1…" at bounding box center [760, 581] width 1520 height 879
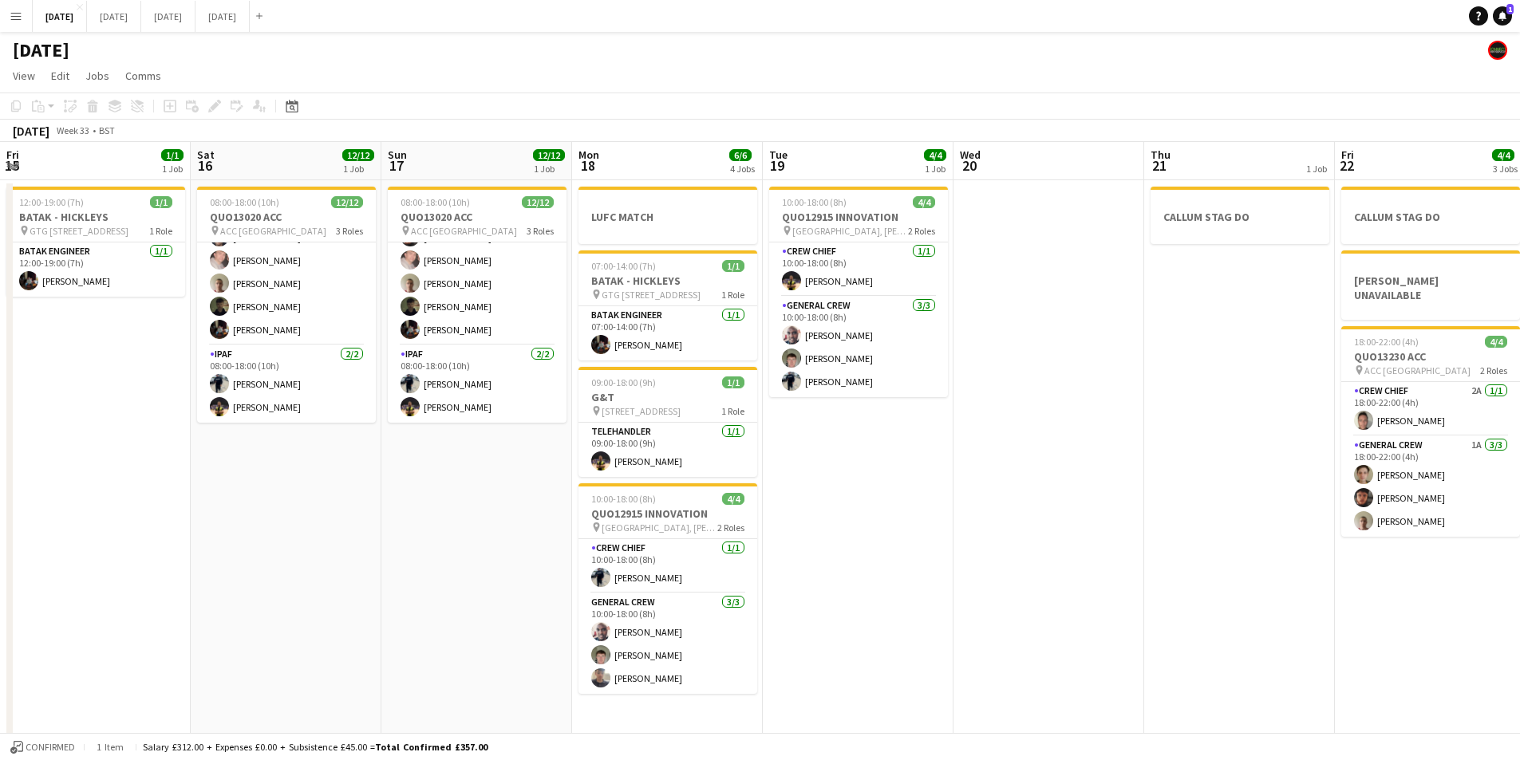
drag, startPoint x: 912, startPoint y: 508, endPoint x: 830, endPoint y: 503, distance: 81.5
click at [830, 503] on app-calendar-viewport "Mon 11 Tue 12 Wed 13 Thu 14 4/4 1 Job Fri 15 1/1 1 Job Sat 16 12/12 1 Job Sun 1…" at bounding box center [760, 581] width 1520 height 879
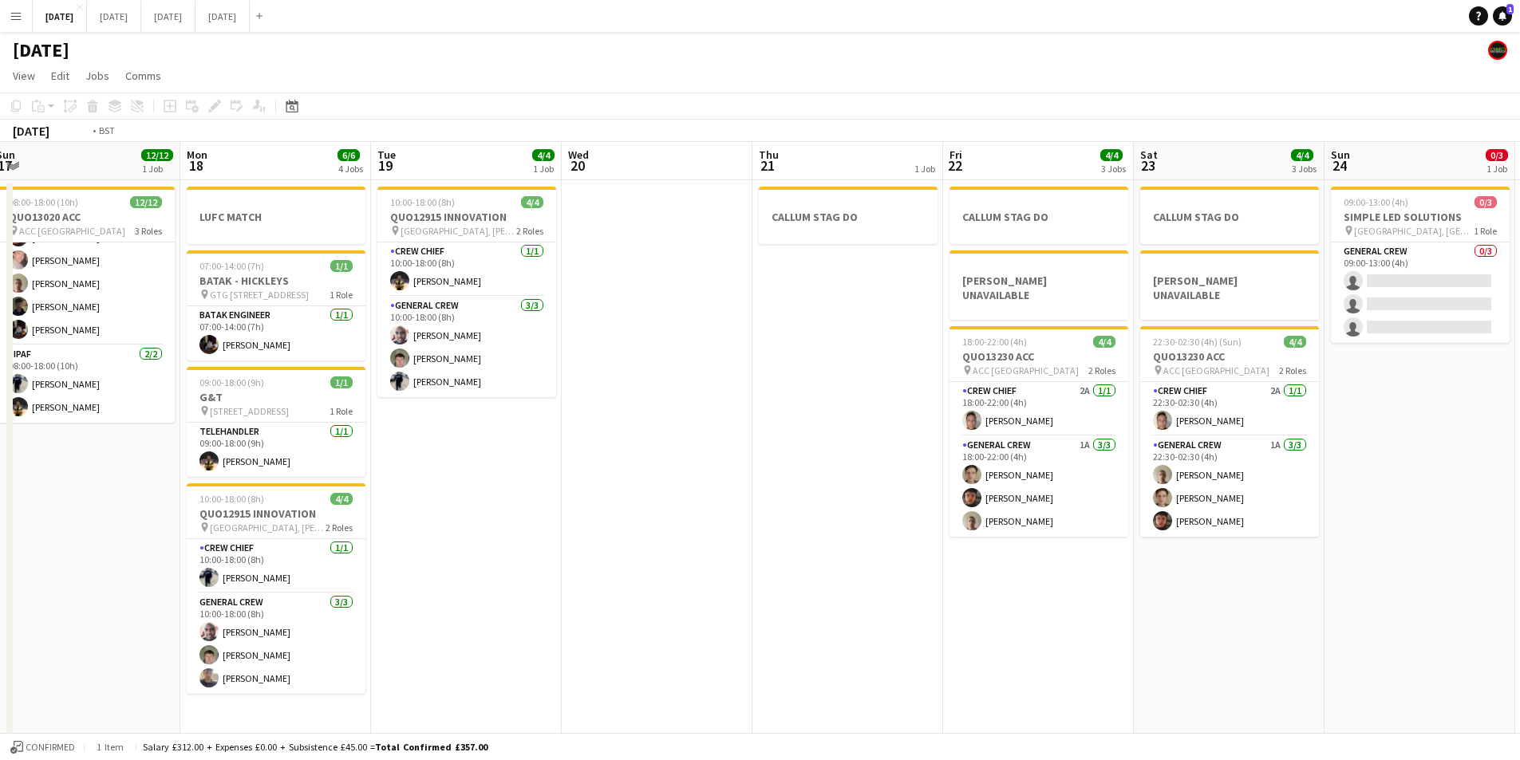
click at [704, 523] on app-calendar-viewport "Thu 14 4/4 1 Job Fri 15 1/1 1 Job Sat 16 12/12 1 Job Sun 17 12/12 1 Job Mon 18 …" at bounding box center [760, 581] width 1520 height 879
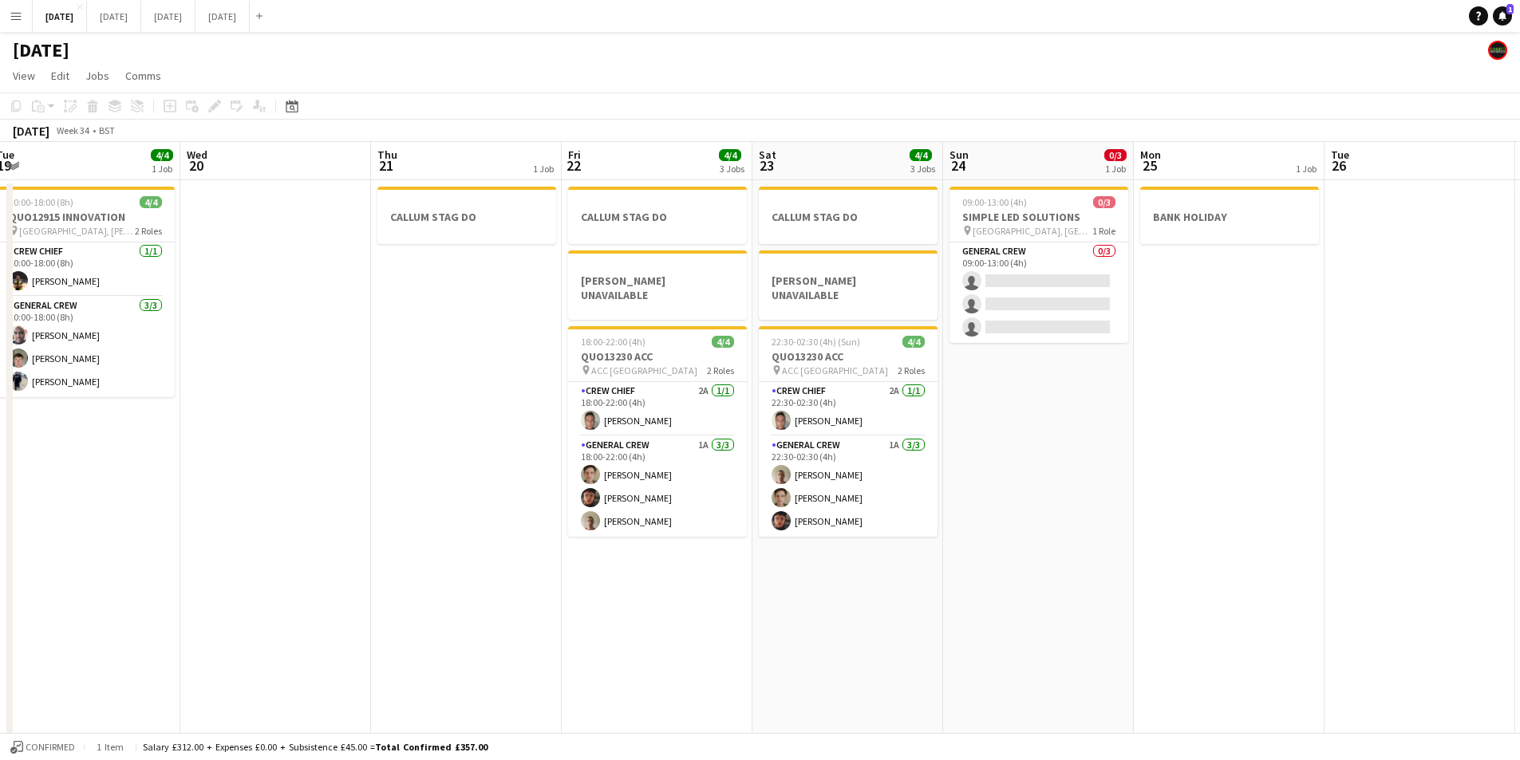
scroll to position [0, 454]
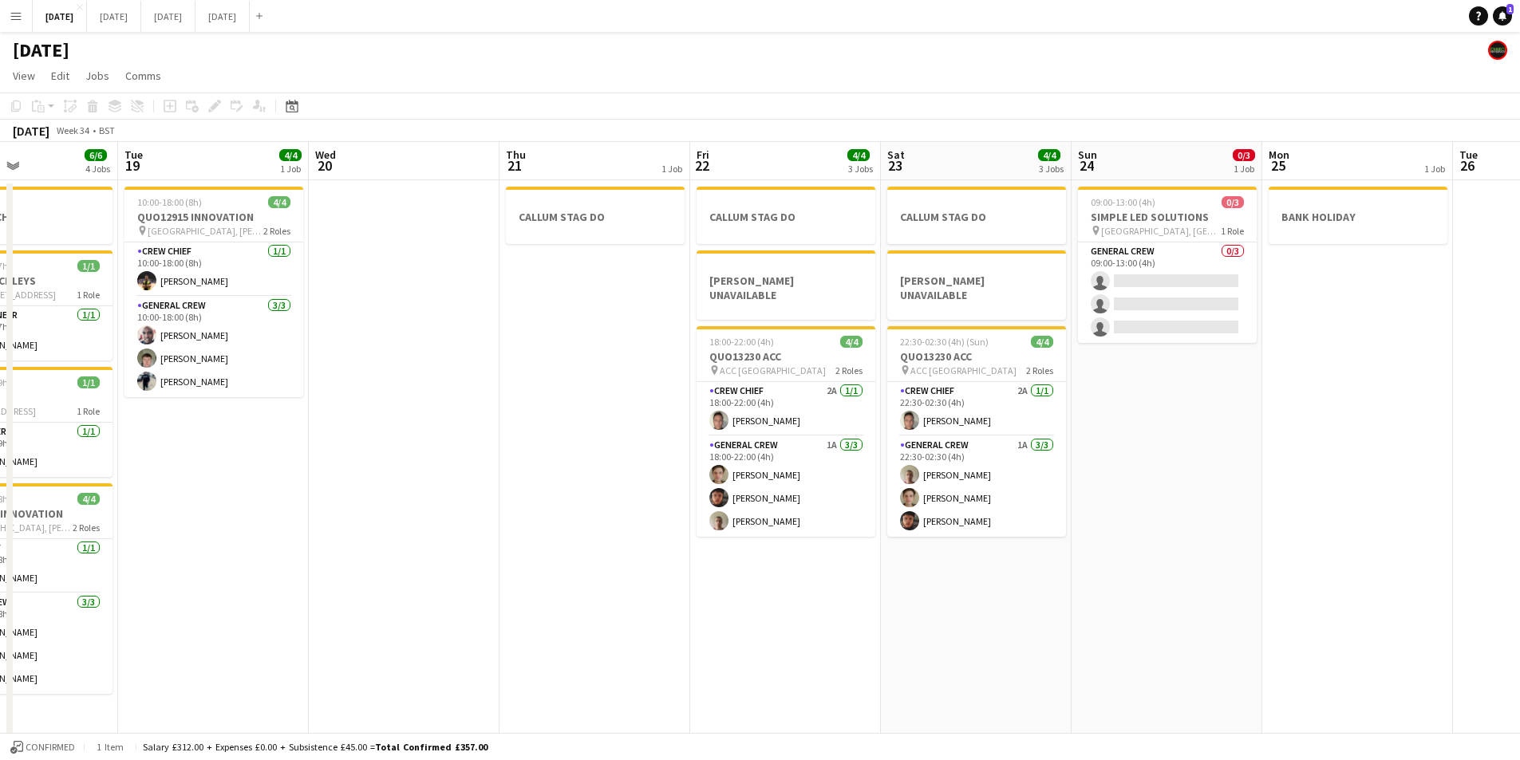
drag, startPoint x: 1085, startPoint y: 556, endPoint x: 760, endPoint y: 515, distance: 327.3
click at [760, 515] on app-calendar-viewport "Sat 16 12/12 1 Job Sun 17 12/12 1 Job Mon 18 6/6 4 Jobs Tue 19 4/4 1 Job Wed 20…" at bounding box center [760, 581] width 1520 height 879
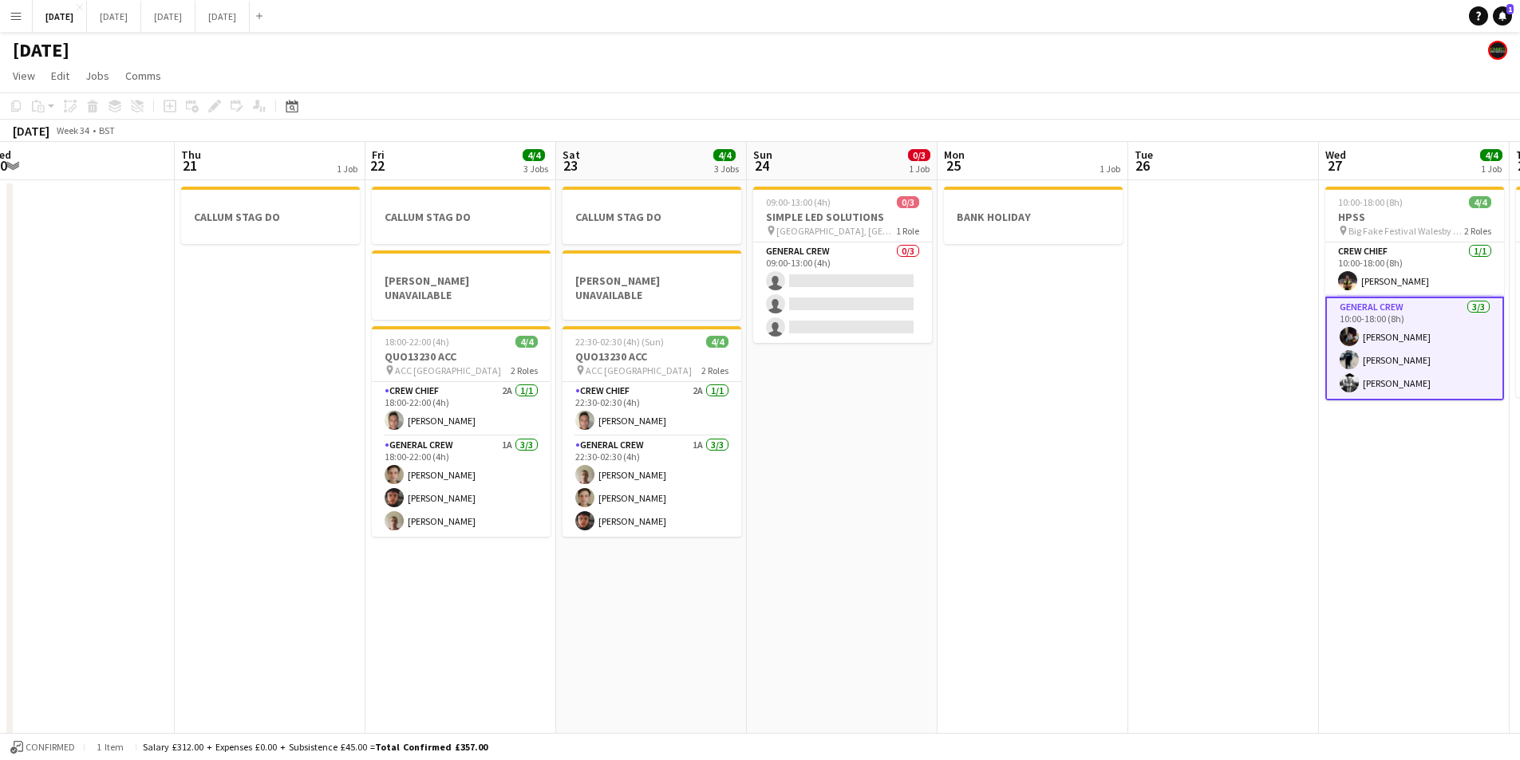
click at [775, 526] on app-calendar-viewport "Sat 16 12/12 1 Job Sun 17 12/12 1 Job Mon 18 6/6 4 Jobs Tue 19 4/4 1 Job Wed 20…" at bounding box center [760, 581] width 1520 height 879
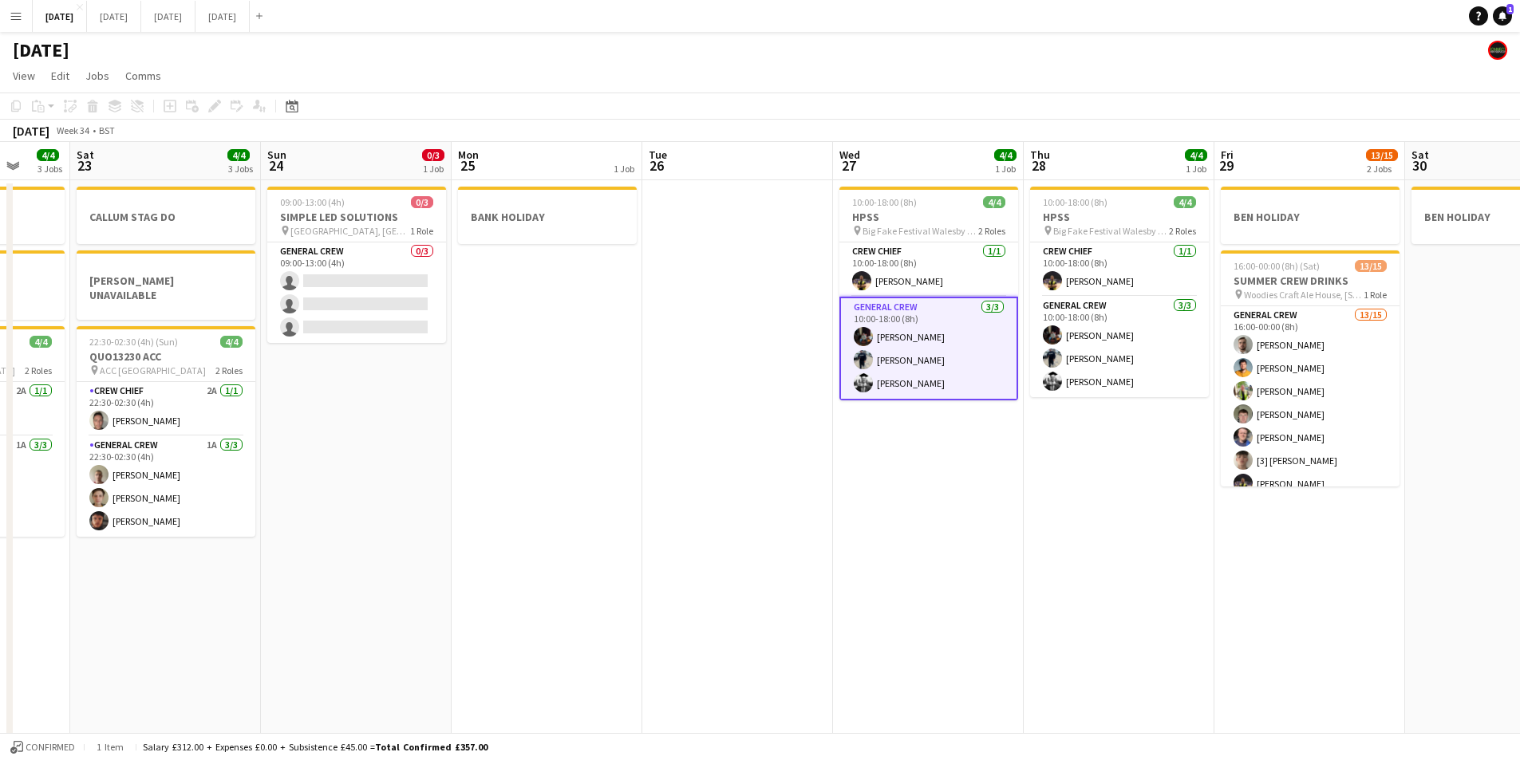
drag, startPoint x: 1122, startPoint y: 560, endPoint x: 948, endPoint y: 538, distance: 175.2
click at [948, 538] on app-calendar-viewport "Tue 19 4/4 1 Job Wed 20 Thu 21 1 Job Fri 22 4/4 3 Jobs Sat 23 4/4 3 Jobs Sun 24…" at bounding box center [760, 581] width 1520 height 879
drag, startPoint x: 899, startPoint y: 550, endPoint x: 806, endPoint y: 521, distance: 96.9
click at [806, 521] on app-calendar-viewport "Tue 19 4/4 1 Job Wed 20 Thu 21 1 Job Fri 22 4/4 3 Jobs Sat 23 4/4 3 Jobs Sun 24…" at bounding box center [760, 581] width 1520 height 879
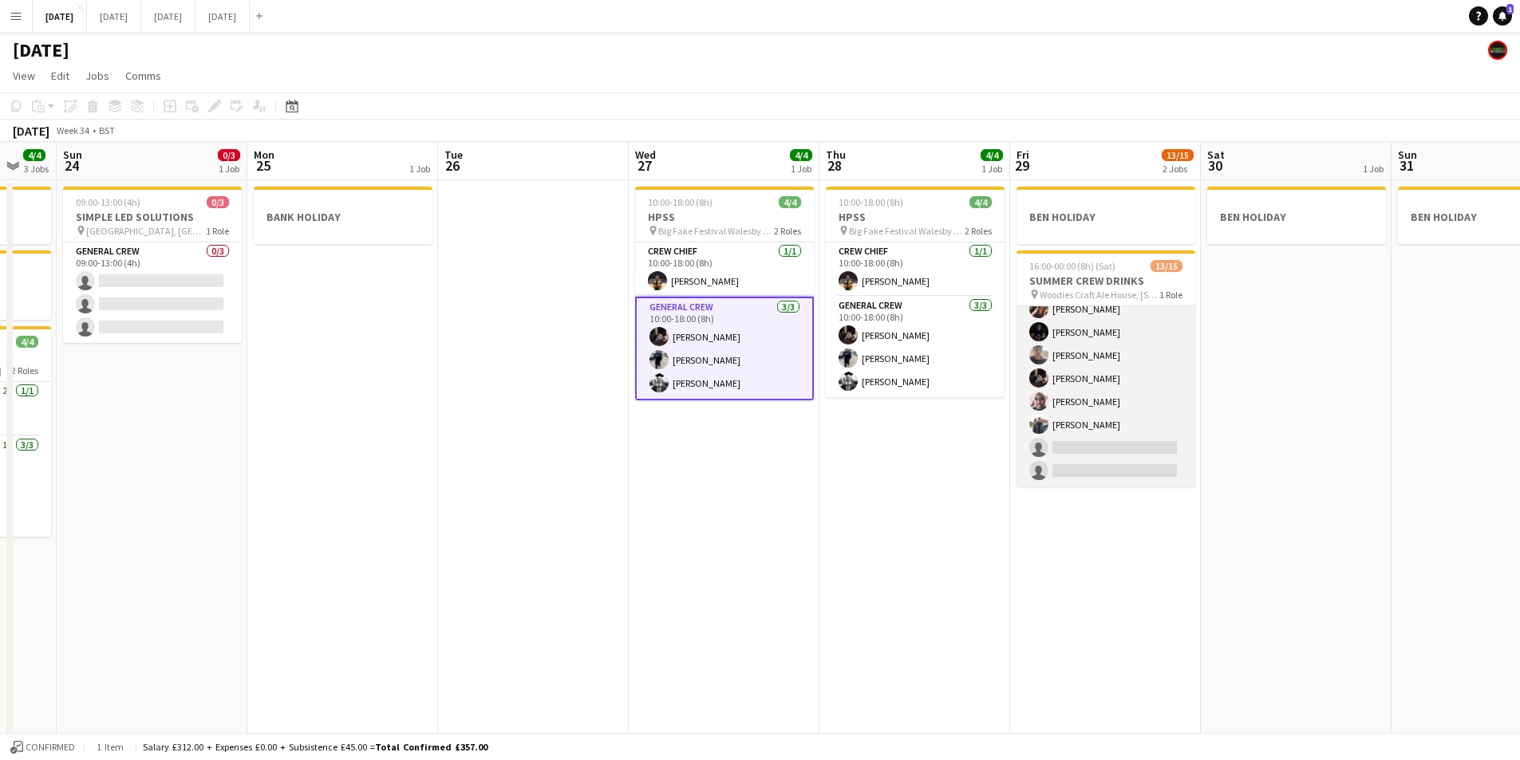
scroll to position [0, 0]
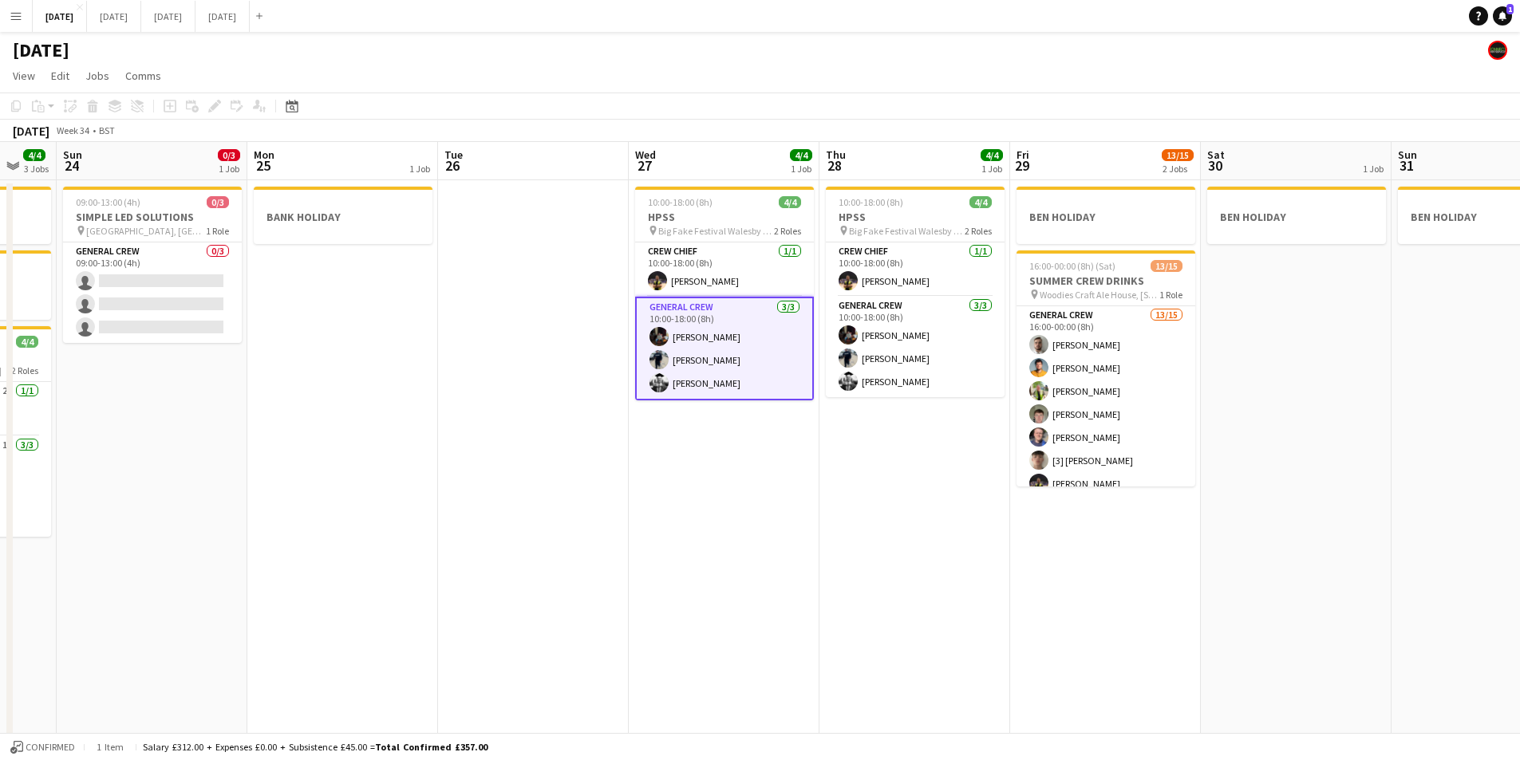
drag, startPoint x: 1165, startPoint y: 541, endPoint x: 1008, endPoint y: 526, distance: 157.9
click at [1008, 526] on app-calendar-viewport "Thu 21 1 Job Fri 22 4/4 3 Jobs Sat 23 4/4 3 Jobs Sun 24 0/3 1 Job Mon 25 1 Job …" at bounding box center [760, 581] width 1520 height 879
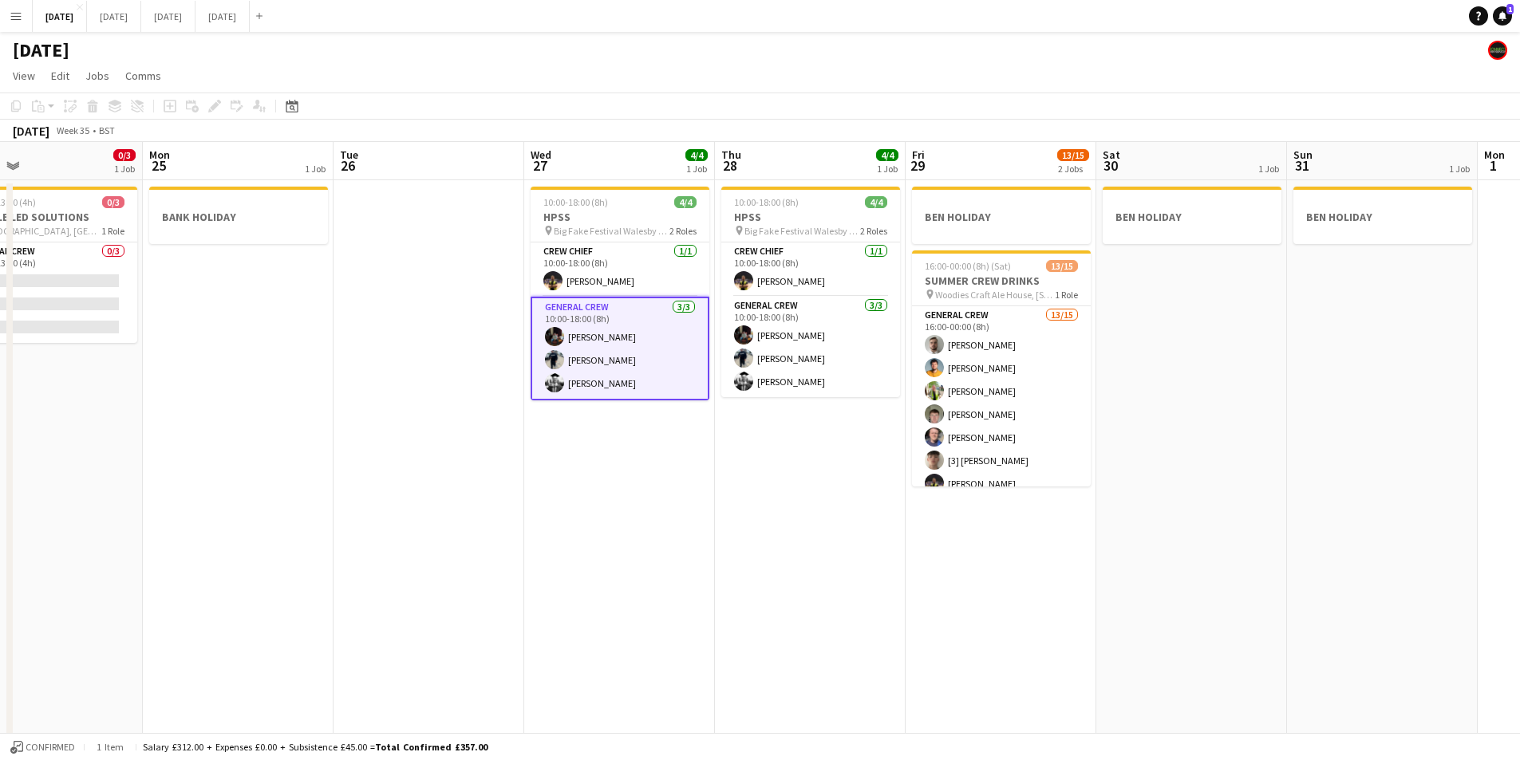
drag, startPoint x: 1251, startPoint y: 555, endPoint x: 1032, endPoint y: 539, distance: 219.2
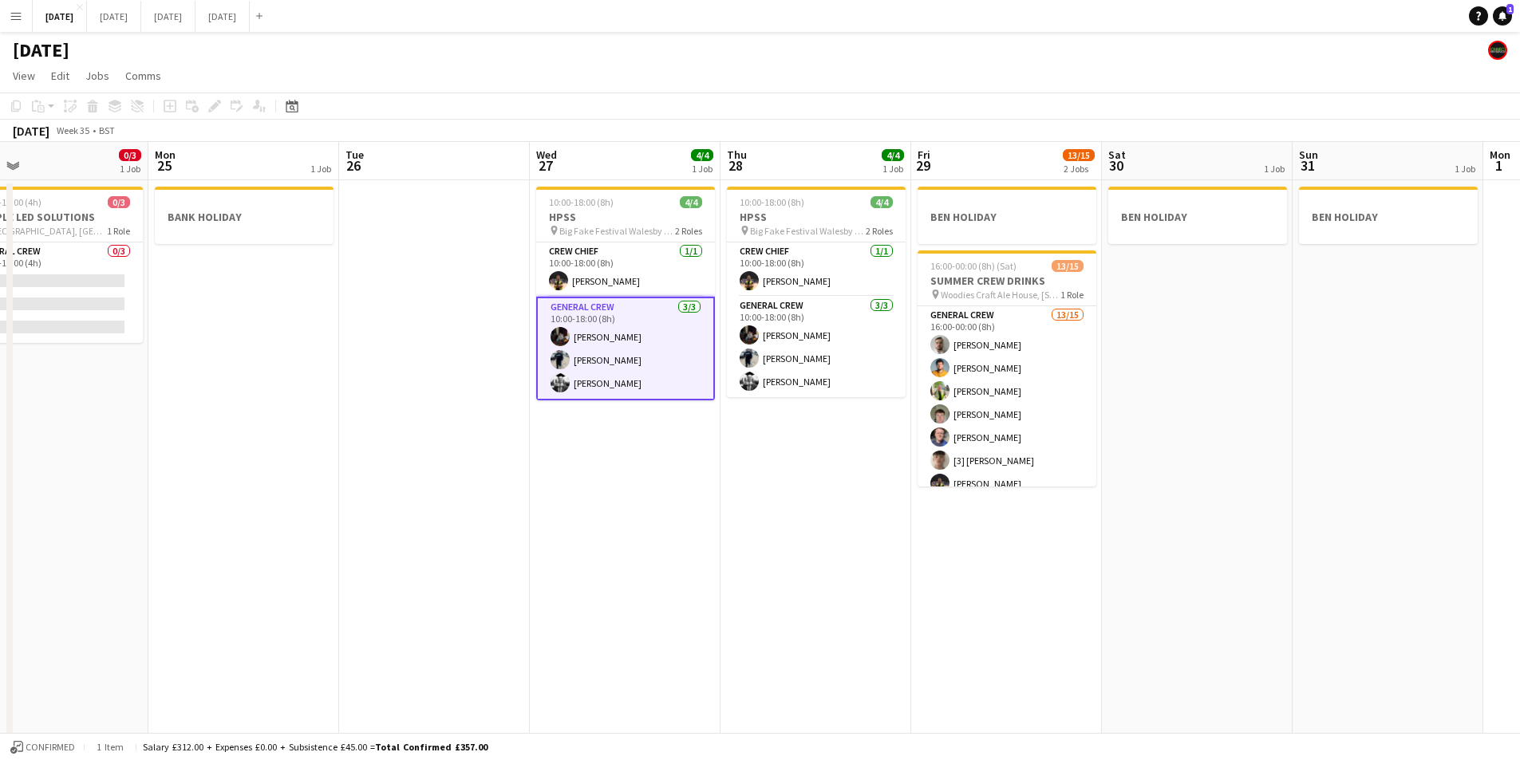
click at [1032, 539] on app-calendar-viewport "Thu 21 1 Job Fri 22 4/4 3 Jobs Sat 23 4/4 3 Jobs Sun 24 0/3 1 Job Mon 25 1 Job …" at bounding box center [760, 581] width 1520 height 879
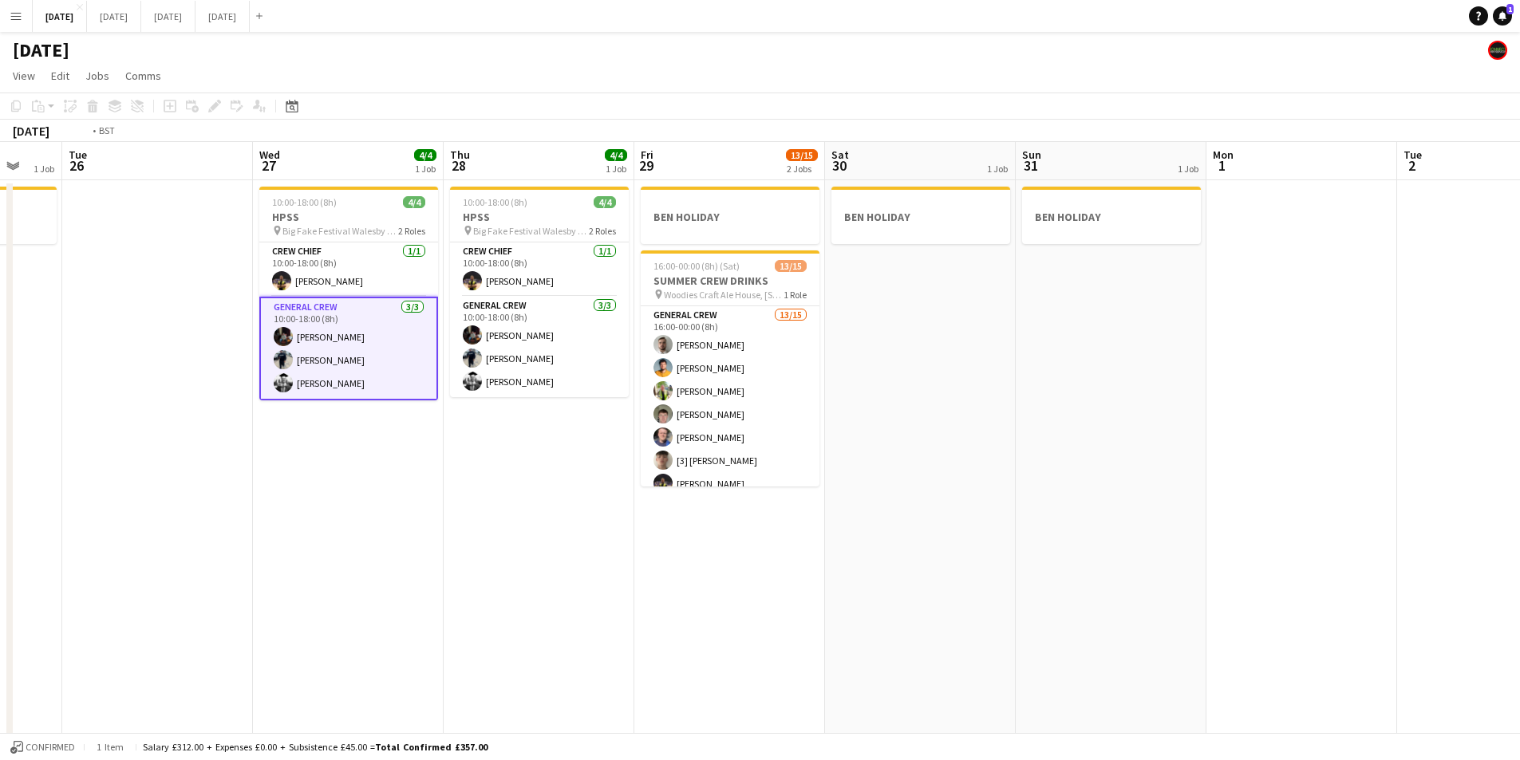
drag, startPoint x: 902, startPoint y: 573, endPoint x: 885, endPoint y: 527, distance: 48.5
click at [1201, 558] on app-calendar-viewport "Sat 23 4/4 3 Jobs Sun 24 0/3 1 Job Mon 25 1 Job Tue 26 Wed 27 4/4 1 Job Thu 28 …" at bounding box center [760, 581] width 1520 height 879
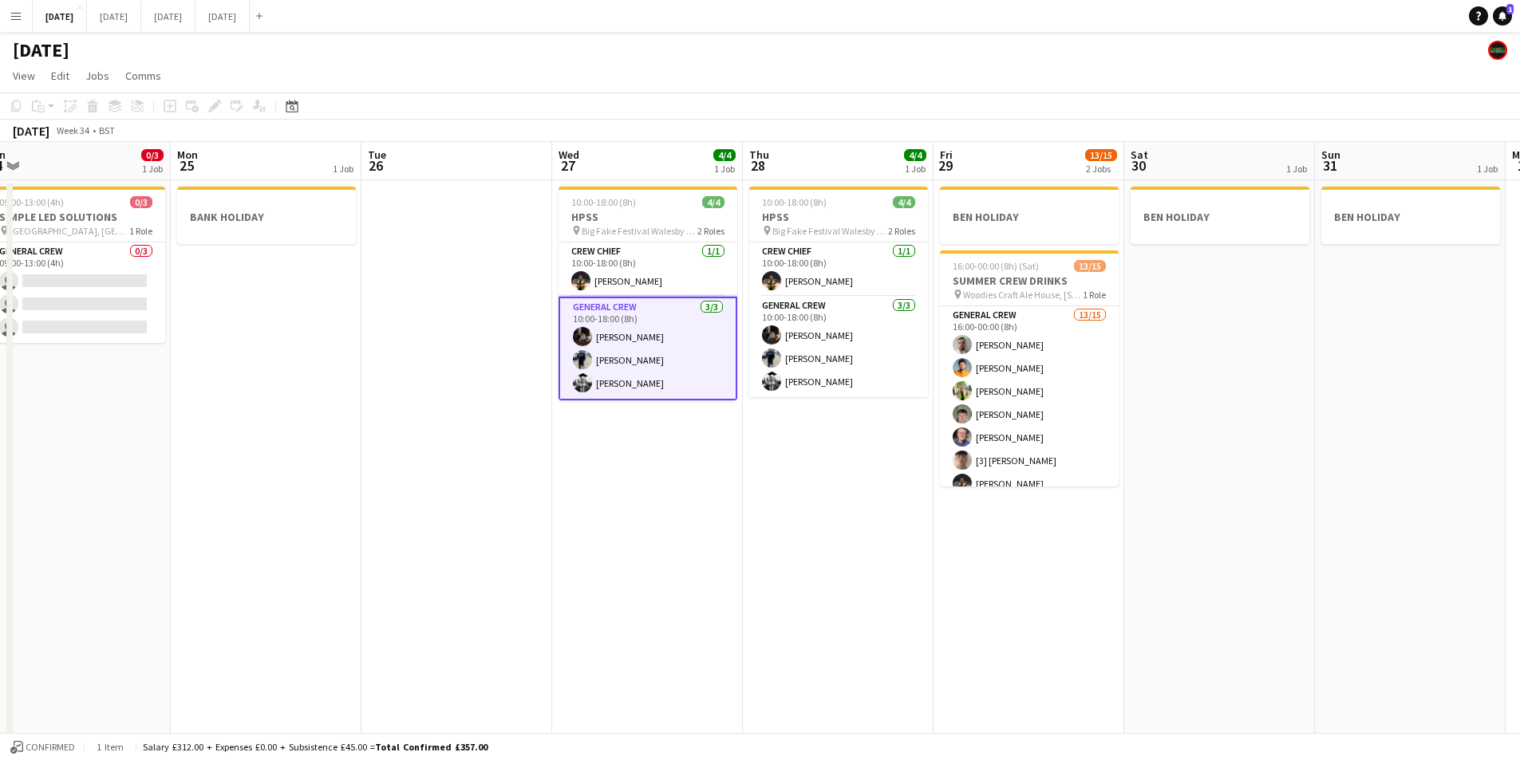
drag, startPoint x: 824, startPoint y: 557, endPoint x: 882, endPoint y: 556, distance: 58.2
click at [1127, 552] on app-calendar-viewport "Fri 22 4/4 3 Jobs Sat 23 4/4 3 Jobs Sun 24 0/3 1 Job Mon 25 1 Job Tue 26 Wed 27…" at bounding box center [760, 581] width 1520 height 879
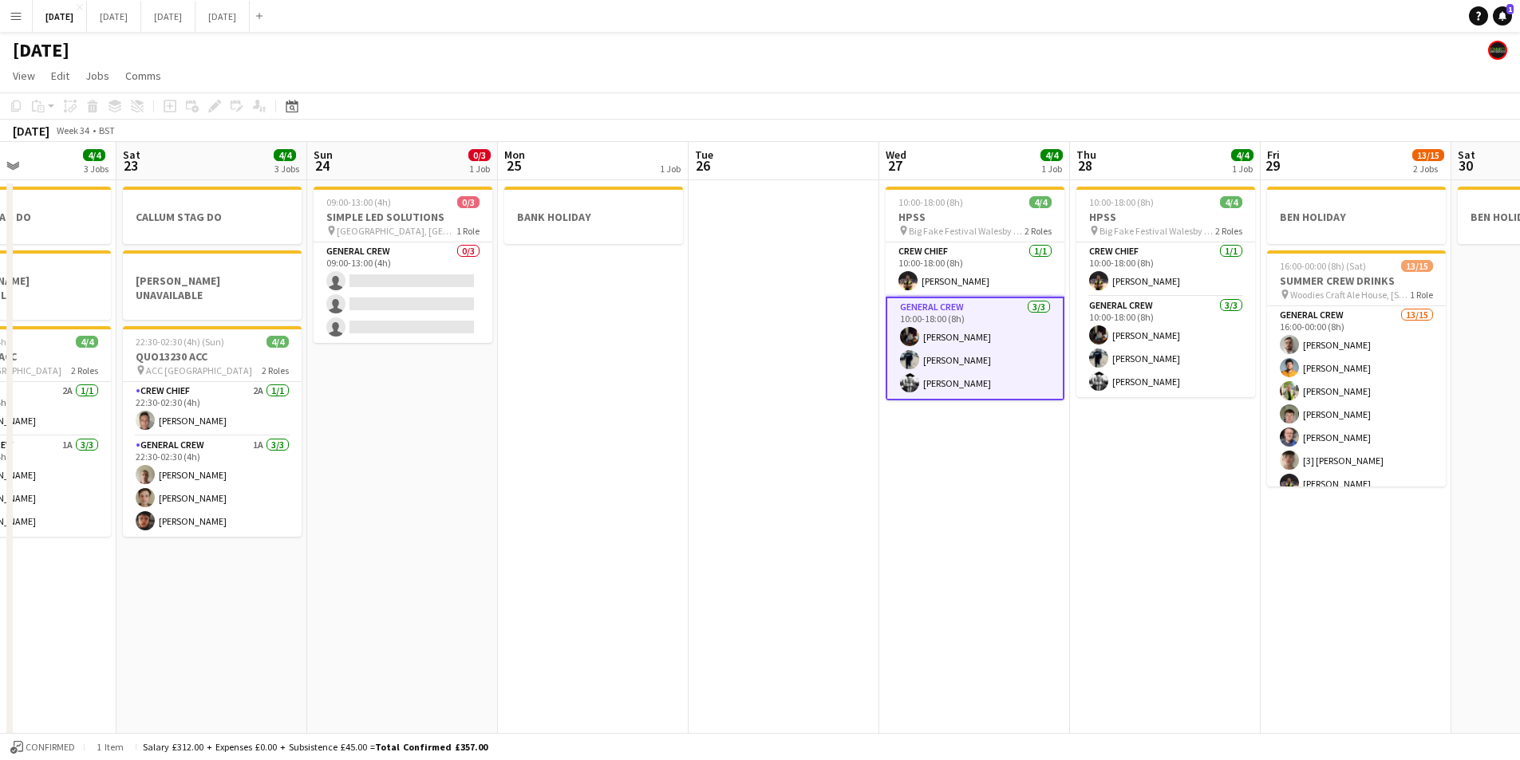
drag, startPoint x: 882, startPoint y: 556, endPoint x: 1067, endPoint y: 516, distance: 188.5
click at [1244, 566] on app-calendar-viewport "Wed 20 Thu 21 1 Job Fri 22 4/4 3 Jobs Sat 23 4/4 3 Jobs Sun 24 0/3 1 Job Mon 25…" at bounding box center [760, 581] width 1520 height 879
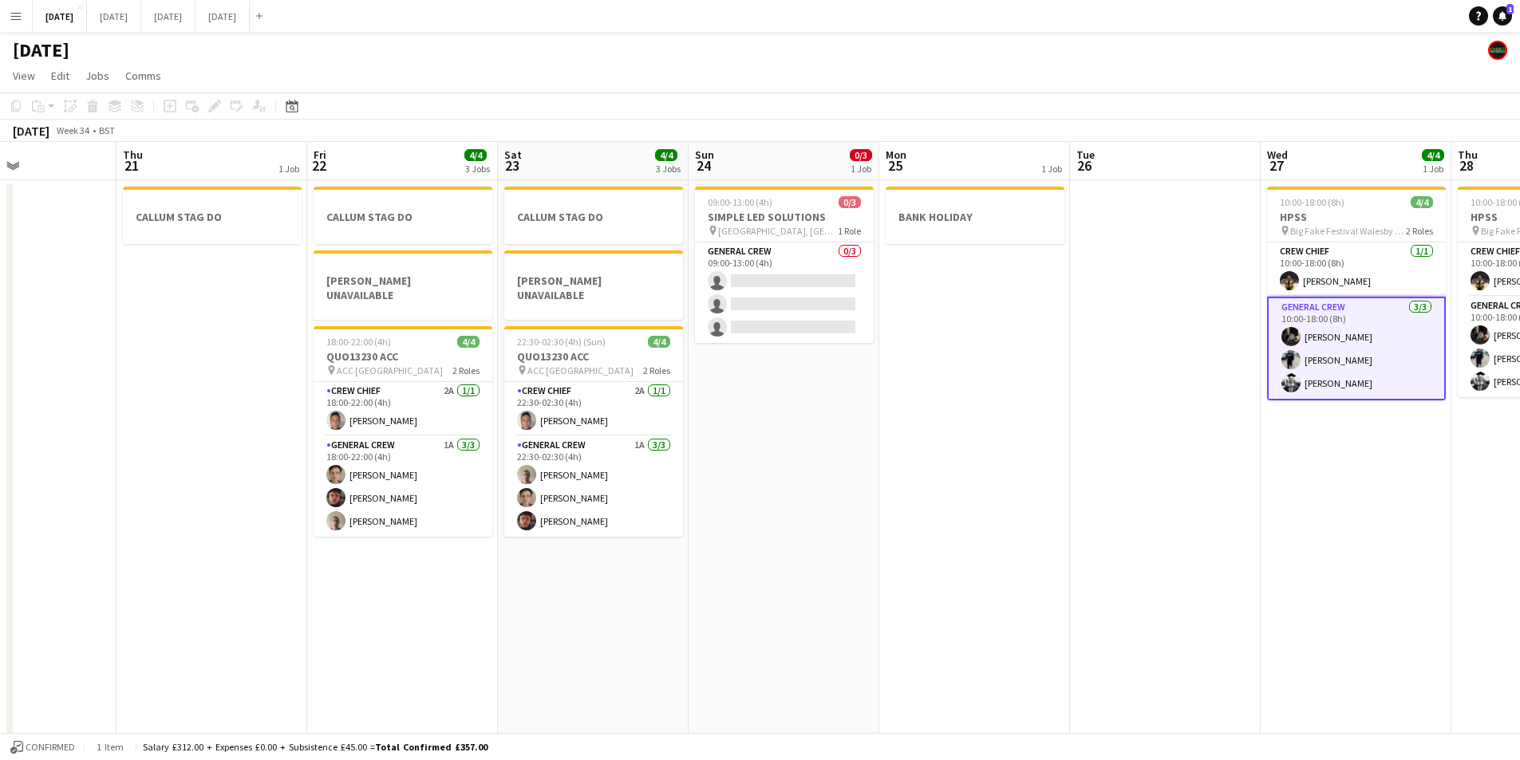
click at [1335, 548] on app-calendar-viewport "Mon 18 6/6 4 Jobs Tue 19 4/4 1 Job Wed 20 Thu 21 1 Job Fri 22 4/4 3 Jobs Sat 23…" at bounding box center [760, 581] width 1520 height 879
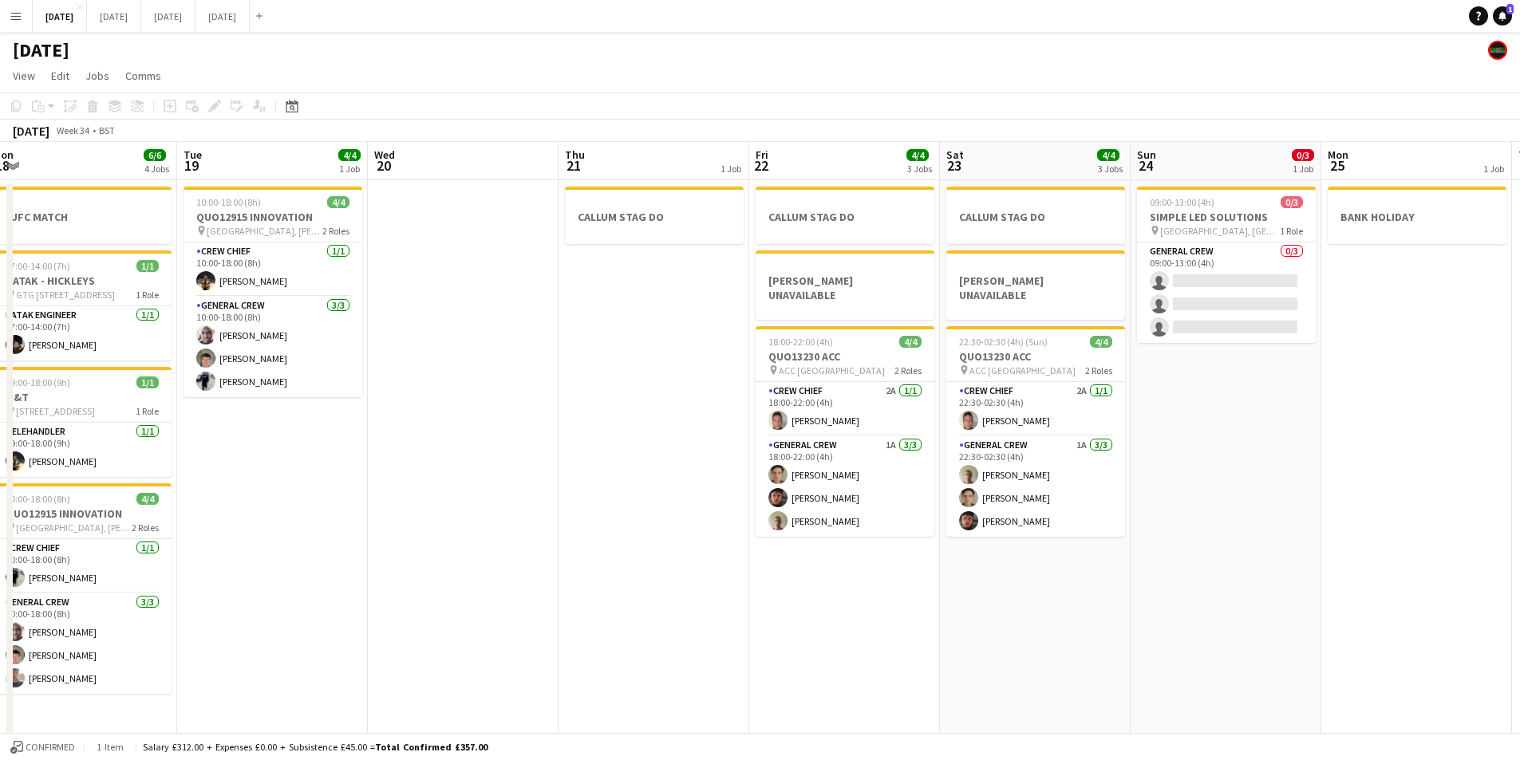
scroll to position [0, 395]
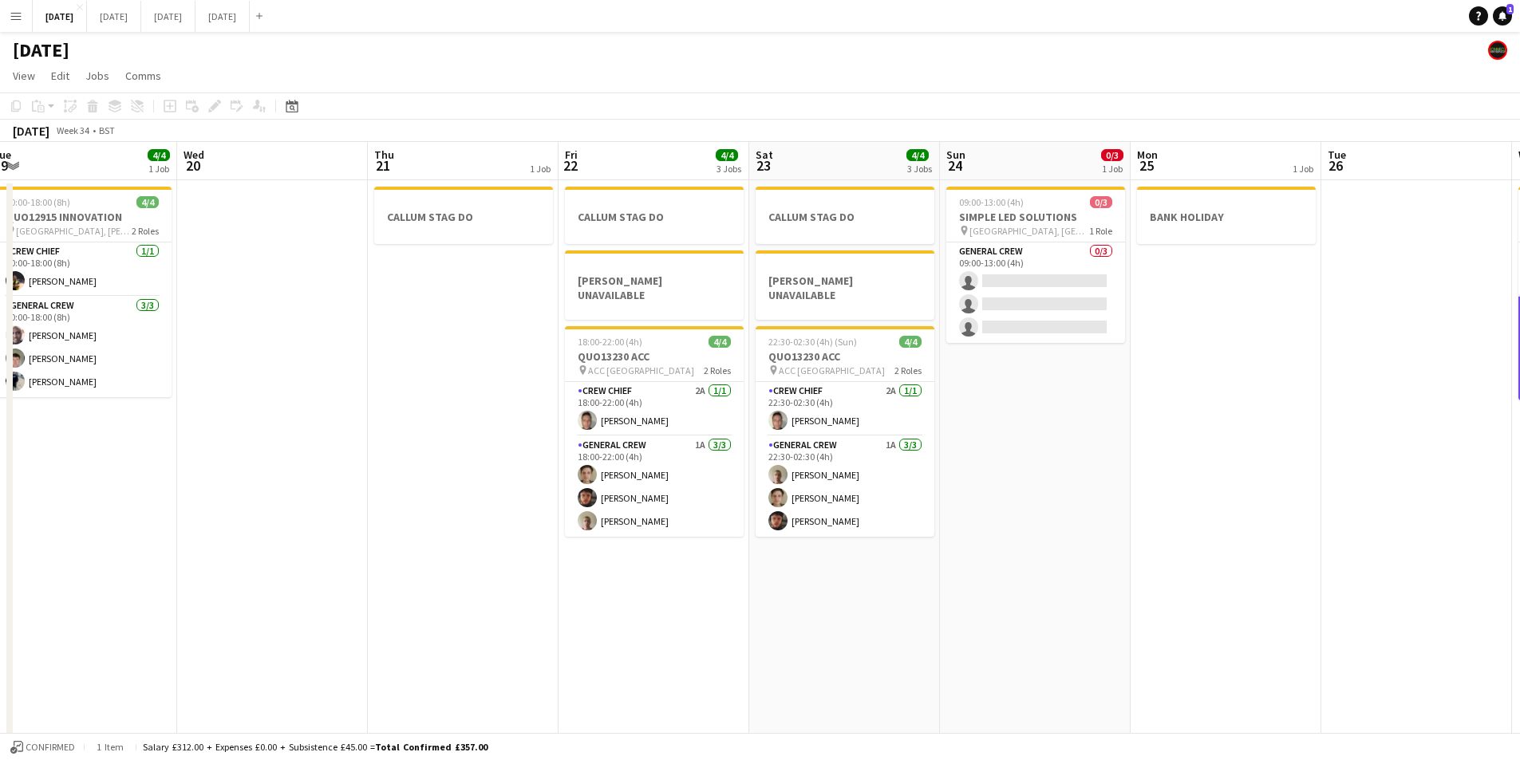
drag, startPoint x: 1058, startPoint y: 625, endPoint x: 767, endPoint y: 604, distance: 291.9
click at [1251, 597] on app-calendar-viewport "Sun 17 12/12 1 Job Mon 18 6/6 4 Jobs Tue 19 4/4 1 Job Wed 20 Thu 21 1 Job Fri 2…" at bounding box center [760, 581] width 1520 height 879
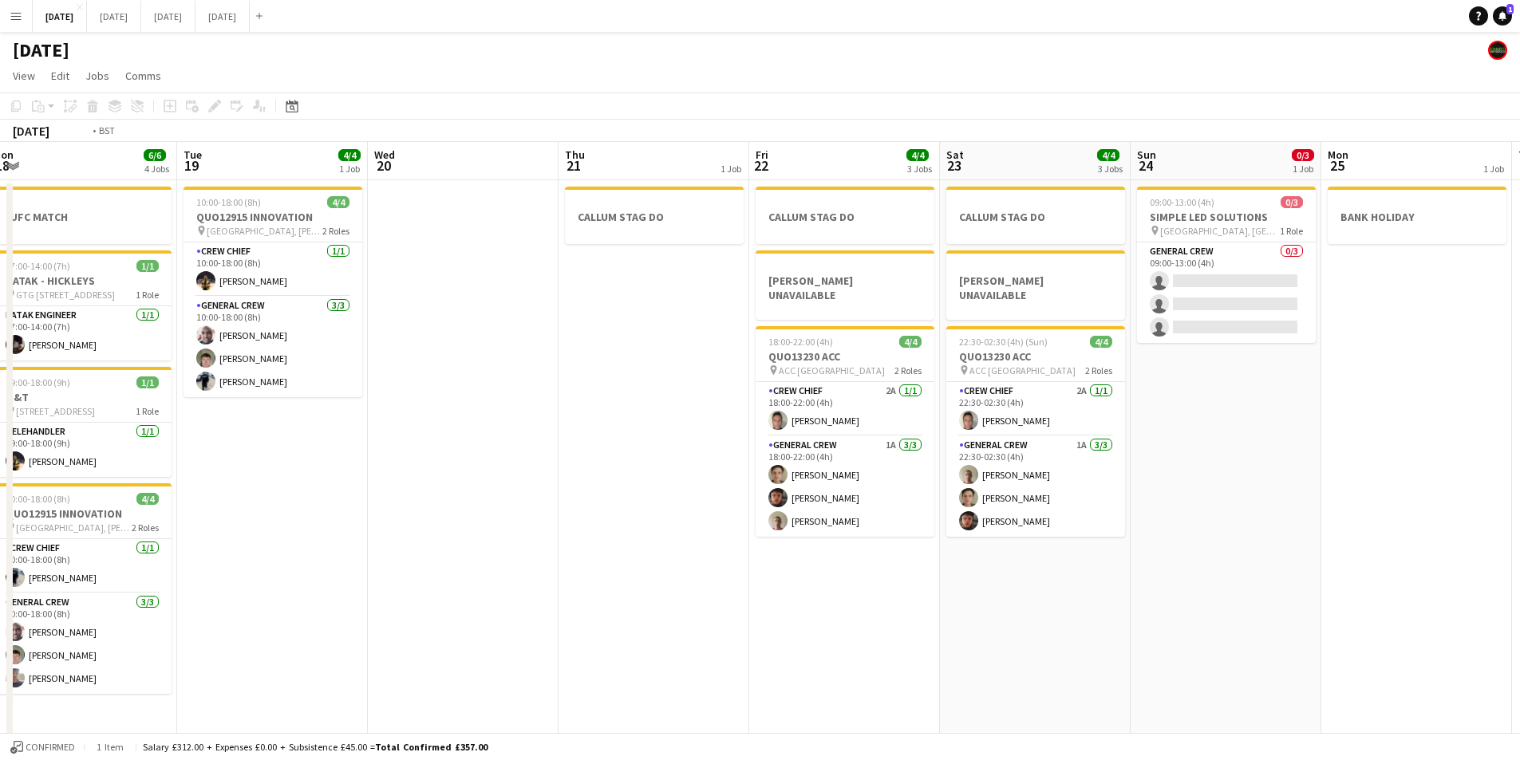
drag, startPoint x: 767, startPoint y: 604, endPoint x: 908, endPoint y: 604, distance: 141.2
click at [936, 613] on app-calendar-viewport "Sat 16 12/12 1 Job Sun 17 12/12 1 Job Mon 18 6/6 4 Jobs Tue 19 4/4 1 Job Wed 20…" at bounding box center [760, 581] width 1520 height 879
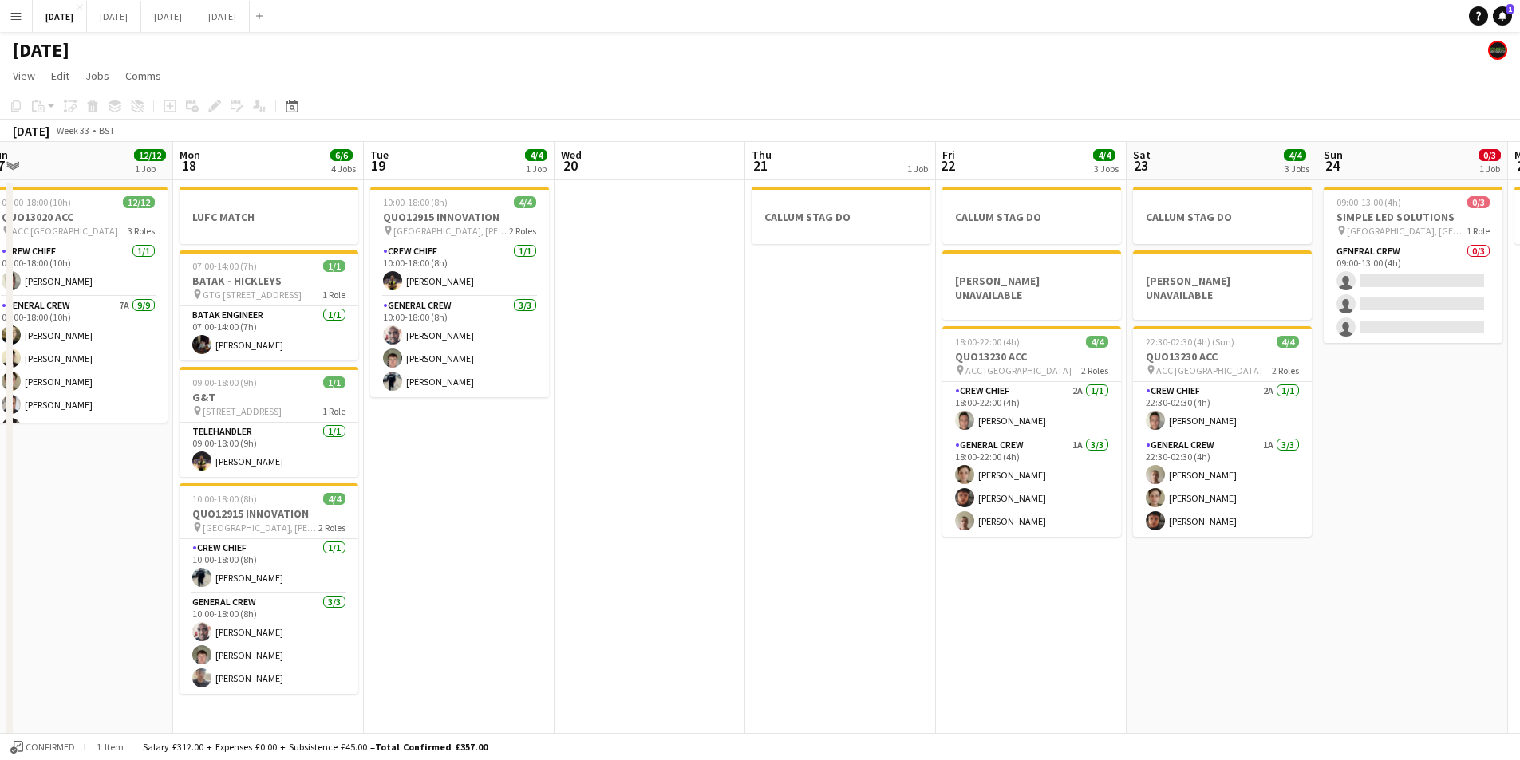
click at [815, 591] on app-calendar-viewport "Fri 15 1/1 1 Job Sat 16 12/12 1 Job Sun 17 12/12 1 Job Mon 18 6/6 4 Jobs Tue 19…" at bounding box center [760, 581] width 1520 height 879
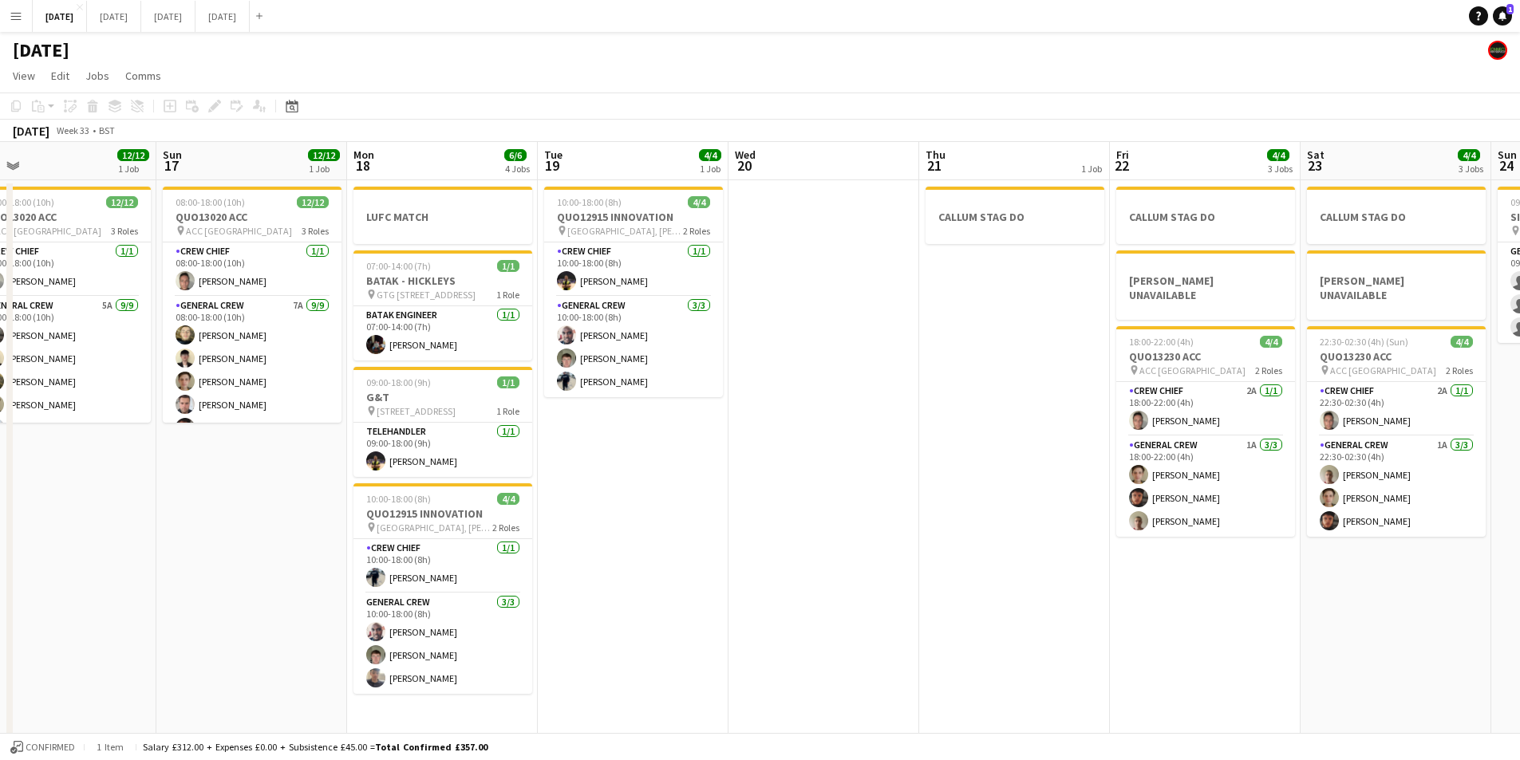
drag, startPoint x: 843, startPoint y: 601, endPoint x: 953, endPoint y: 587, distance: 110.9
click at [937, 591] on app-calendar-viewport "Thu 14 4/4 1 Job Fri 15 1/1 1 Job Sat 16 12/12 1 Job Sun 17 12/12 1 Job Mon 18 …" at bounding box center [760, 581] width 1520 height 879
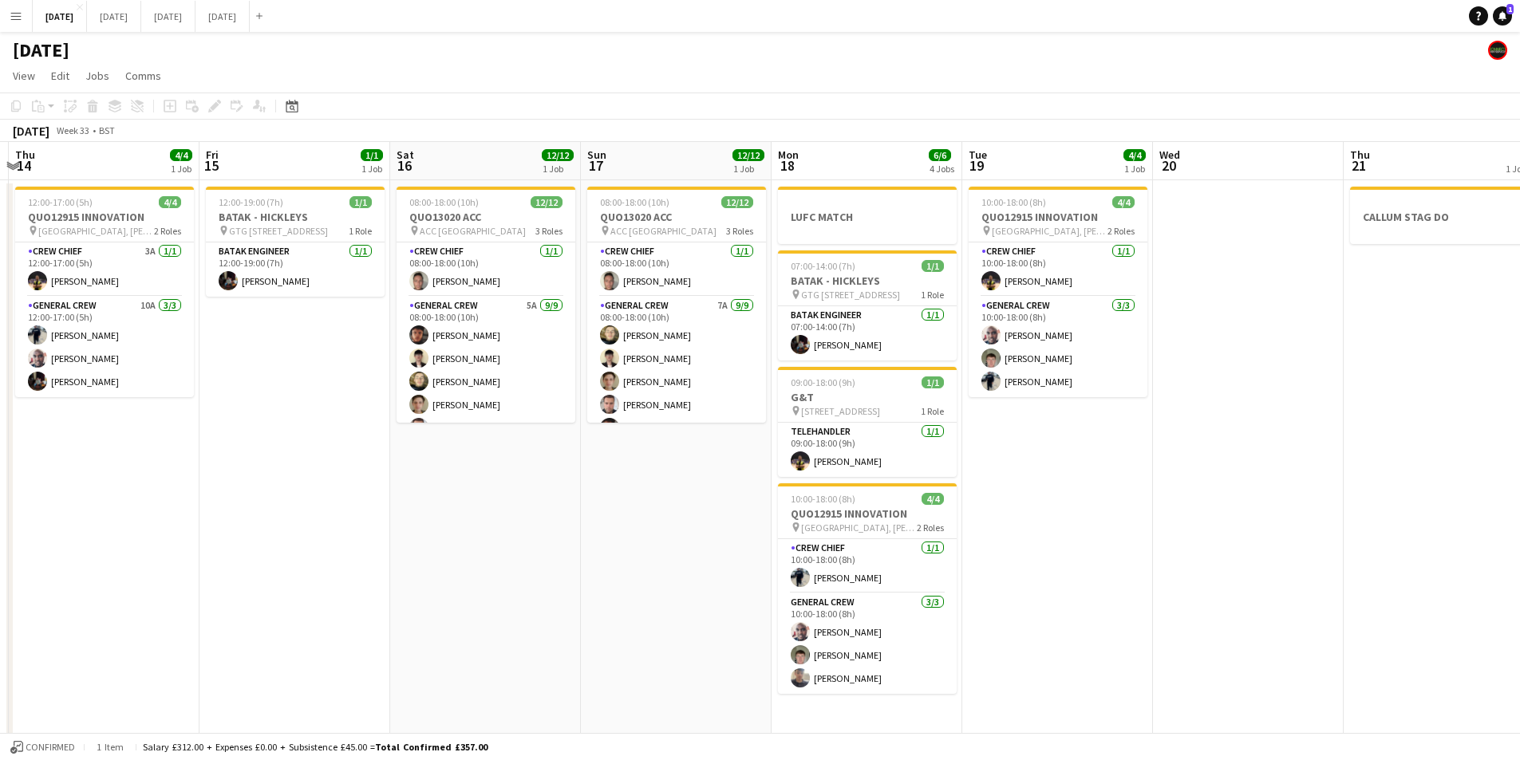
drag, startPoint x: 643, startPoint y: 582, endPoint x: 748, endPoint y: 576, distance: 105.4
click at [746, 579] on app-calendar-viewport "Tue 12 Wed 13 Thu 14 4/4 1 Job Fri 15 1/1 1 Job Sat 16 12/12 1 Job Sun 17 12/12…" at bounding box center [760, 581] width 1520 height 879
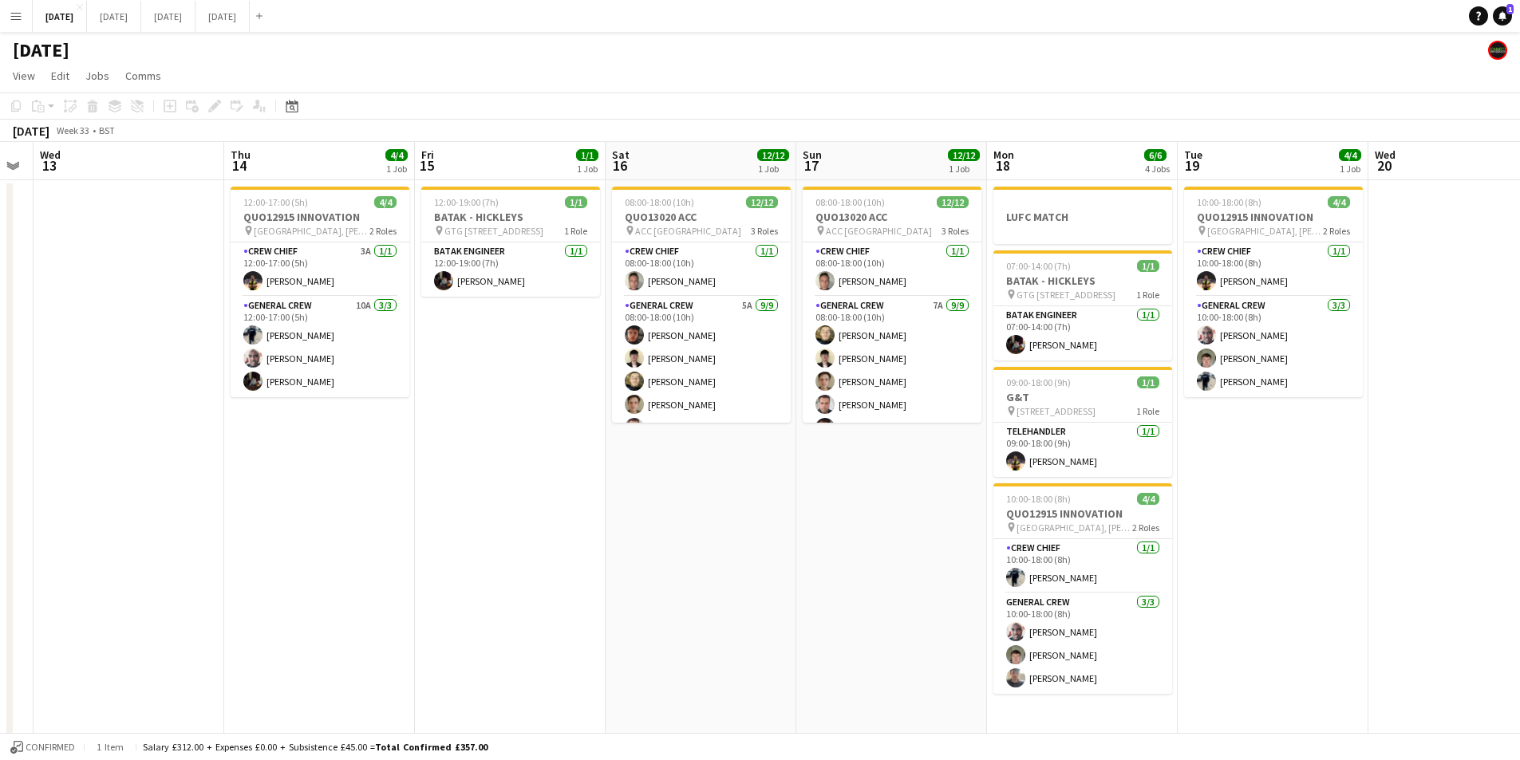
drag, startPoint x: 557, startPoint y: 568, endPoint x: 824, endPoint y: 557, distance: 267.5
click at [820, 560] on app-calendar-viewport "Mon 11 Tue 12 Wed 13 Thu 14 4/4 1 Job Fri 15 1/1 1 Job Sat 16 12/12 1 Job Sun 1…" at bounding box center [760, 581] width 1520 height 879
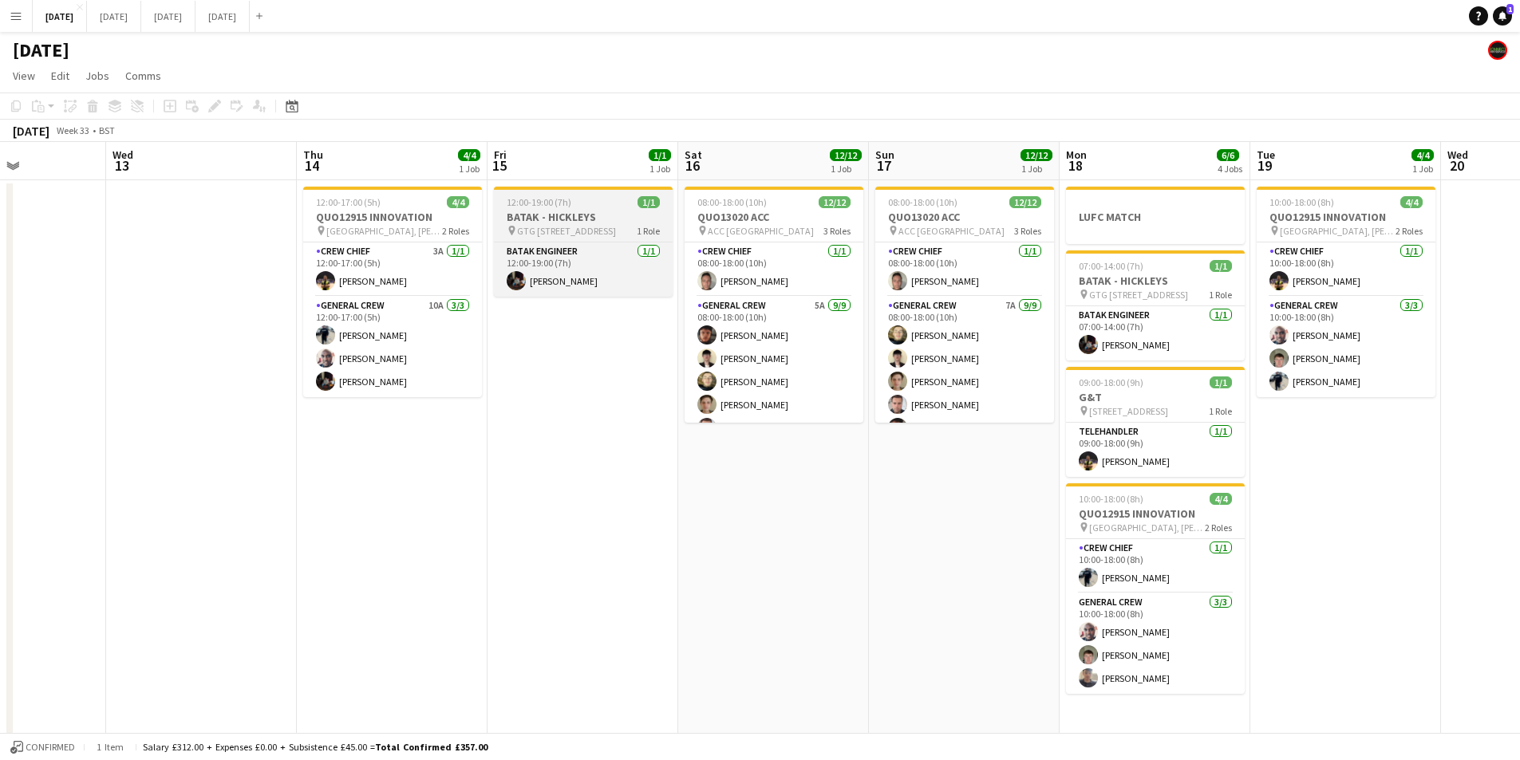
click at [568, 215] on h3 "BATAK - HICKLEYS" at bounding box center [583, 217] width 179 height 14
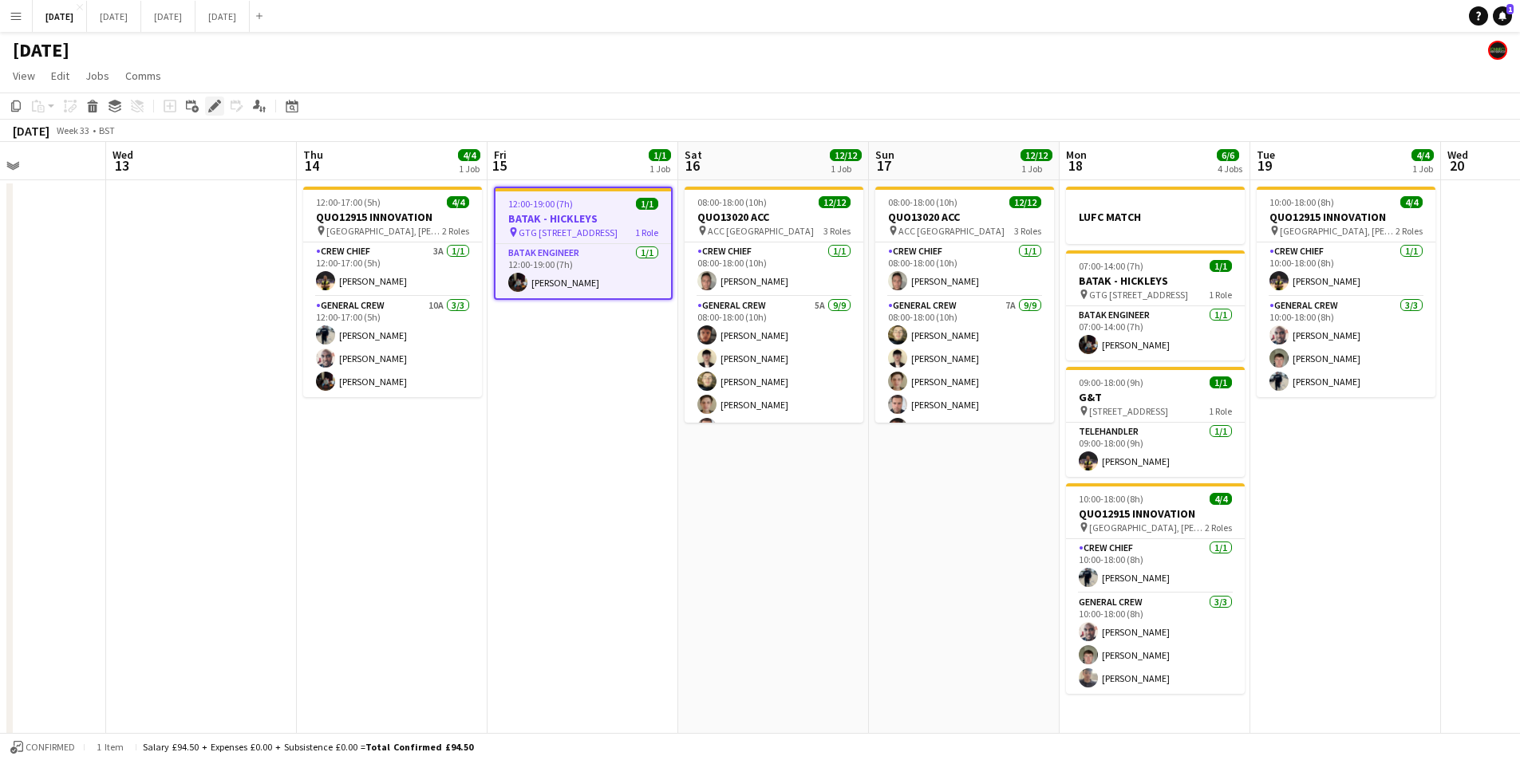
click at [212, 108] on icon at bounding box center [214, 106] width 9 height 9
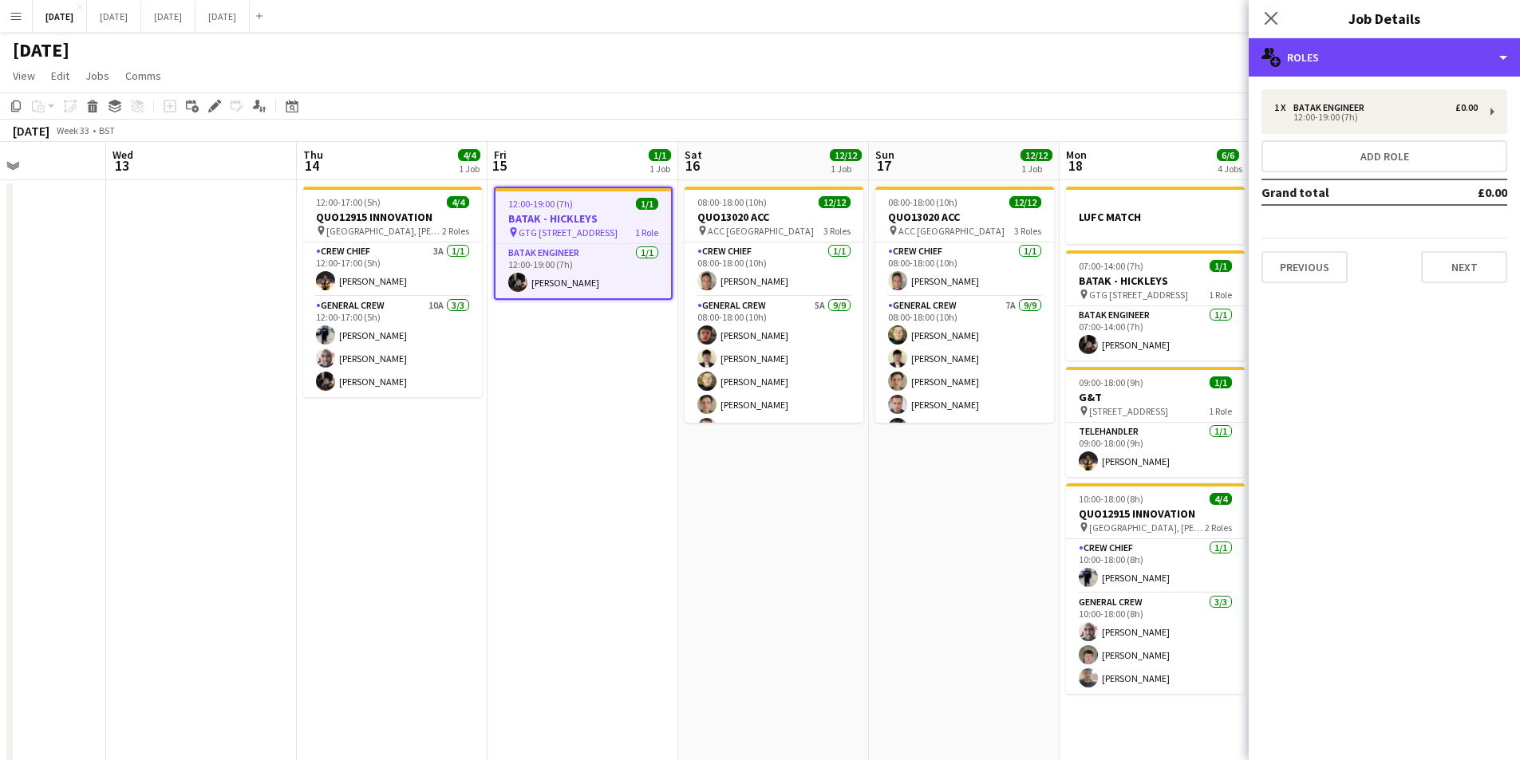
drag, startPoint x: 1358, startPoint y: 61, endPoint x: 1411, endPoint y: 76, distance: 55.6
click at [1358, 61] on div "multiple-users-add Roles" at bounding box center [1383, 57] width 271 height 38
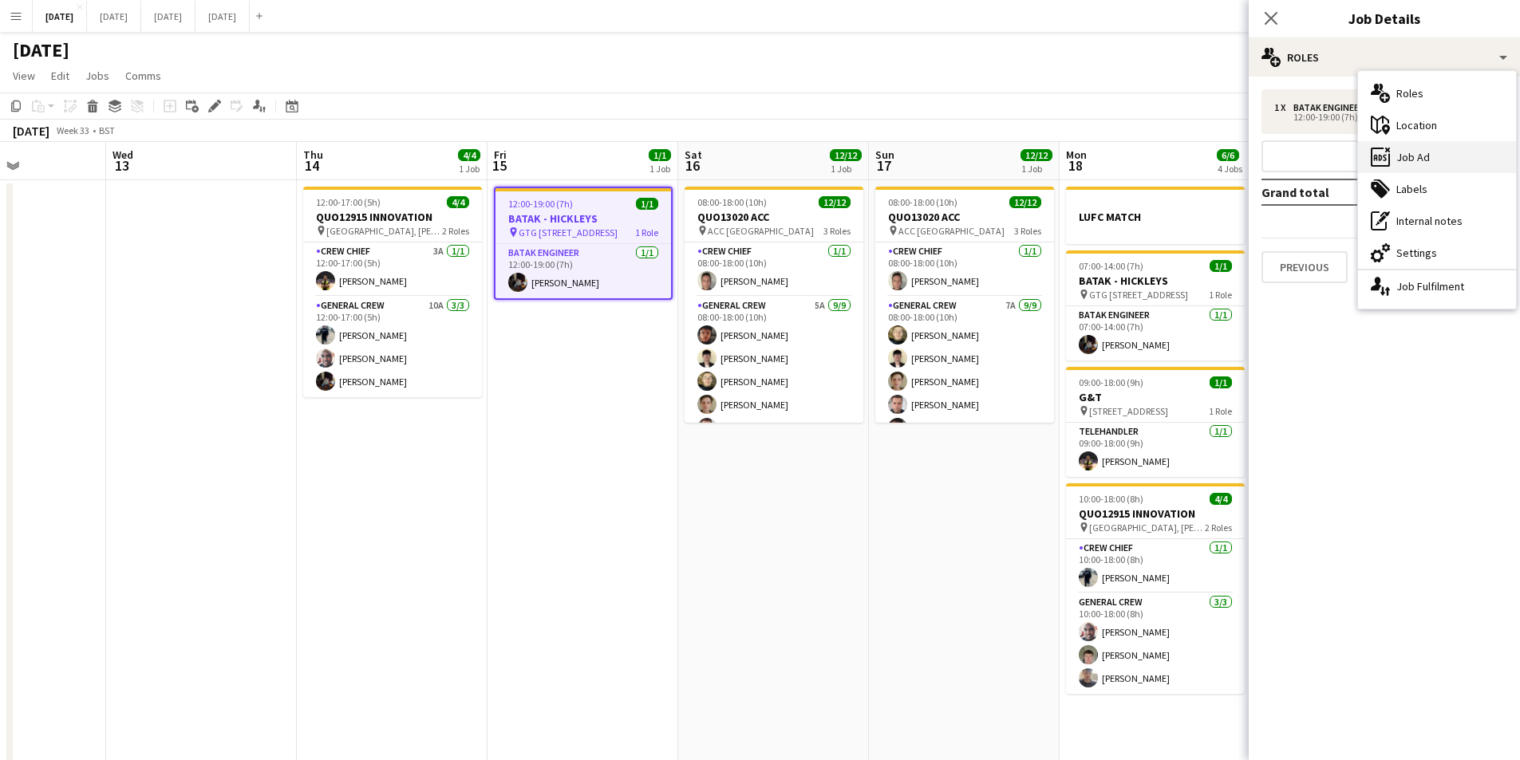
click at [1445, 161] on div "ads-window Job Ad" at bounding box center [1437, 157] width 158 height 32
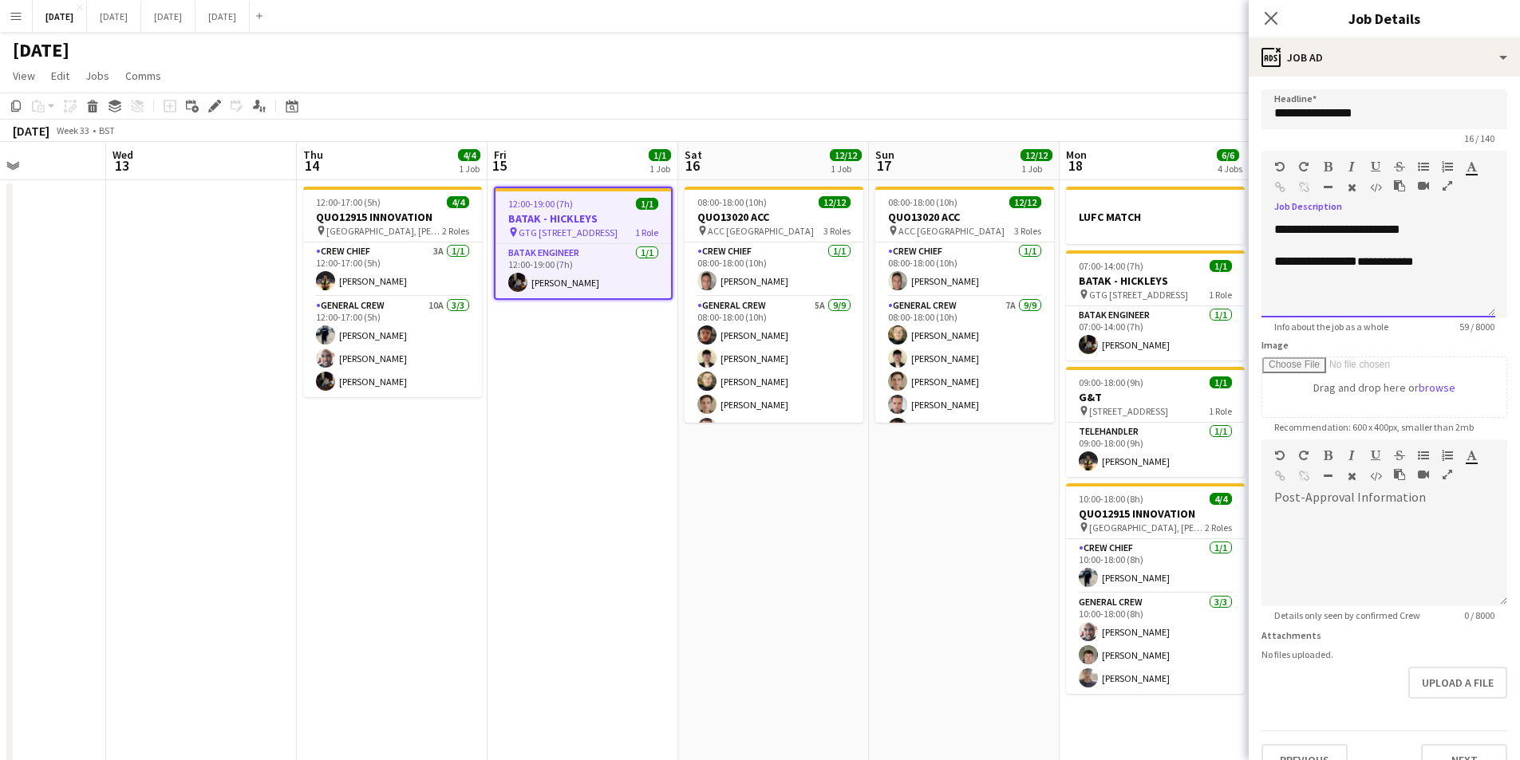
click at [1270, 237] on div "**********" at bounding box center [1378, 270] width 234 height 96
click at [1276, 231] on div at bounding box center [1378, 230] width 208 height 16
drag, startPoint x: 1358, startPoint y: 231, endPoint x: 1269, endPoint y: 235, distance: 89.4
click at [1269, 235] on div "**********" at bounding box center [1378, 270] width 234 height 96
click at [1408, 235] on div "**********" at bounding box center [1372, 230] width 196 height 16
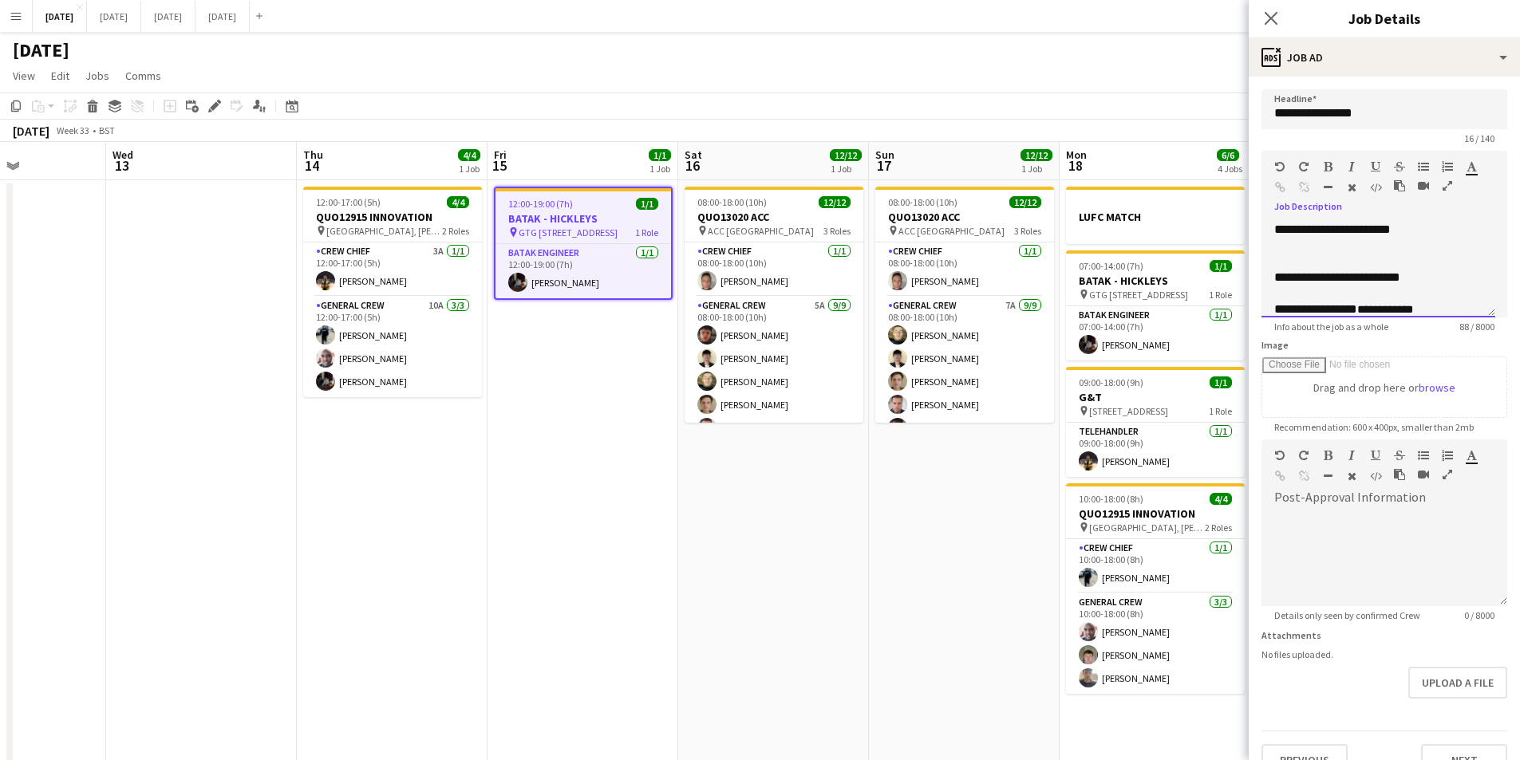
click at [1425, 251] on div at bounding box center [1378, 246] width 208 height 16
drag, startPoint x: 1407, startPoint y: 231, endPoint x: 1264, endPoint y: 230, distance: 142.8
click at [1264, 230] on div "**********" at bounding box center [1378, 270] width 234 height 96
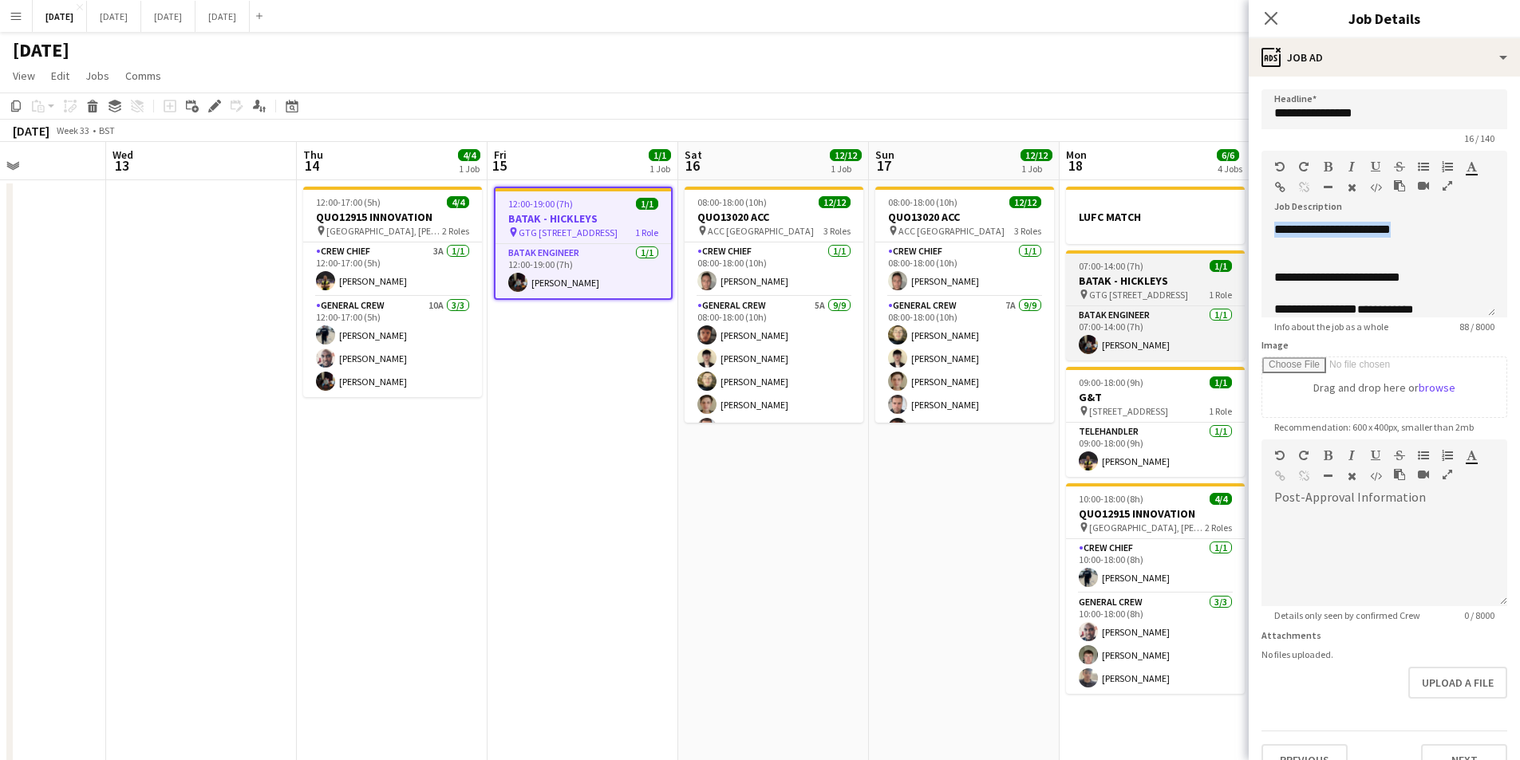
click at [1112, 277] on h3 "BATAK - HICKLEYS" at bounding box center [1155, 281] width 179 height 14
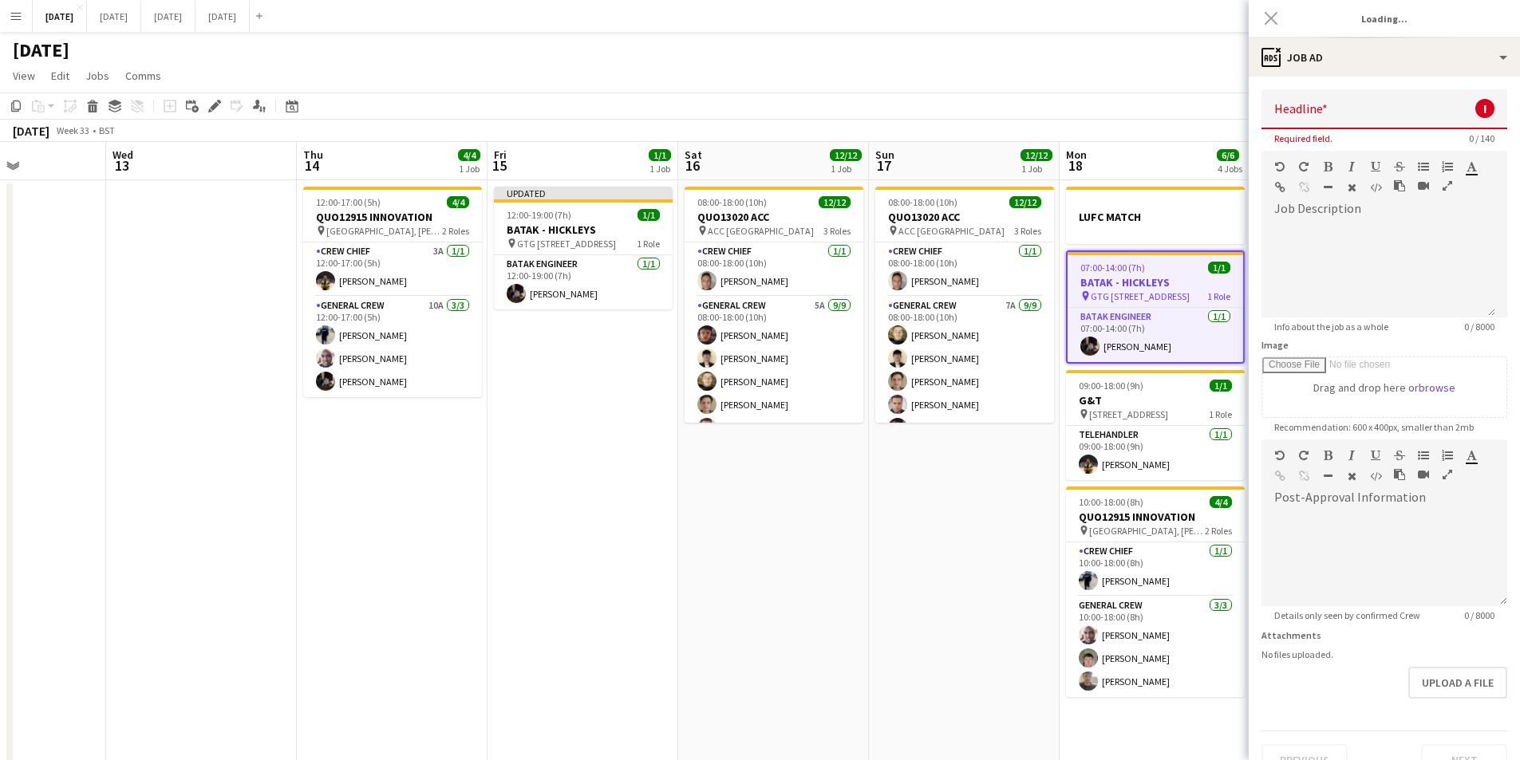
type input "**********"
click at [1287, 233] on div at bounding box center [1378, 270] width 234 height 96
click at [1271, 14] on icon "Close pop-in" at bounding box center [1270, 17] width 15 height 15
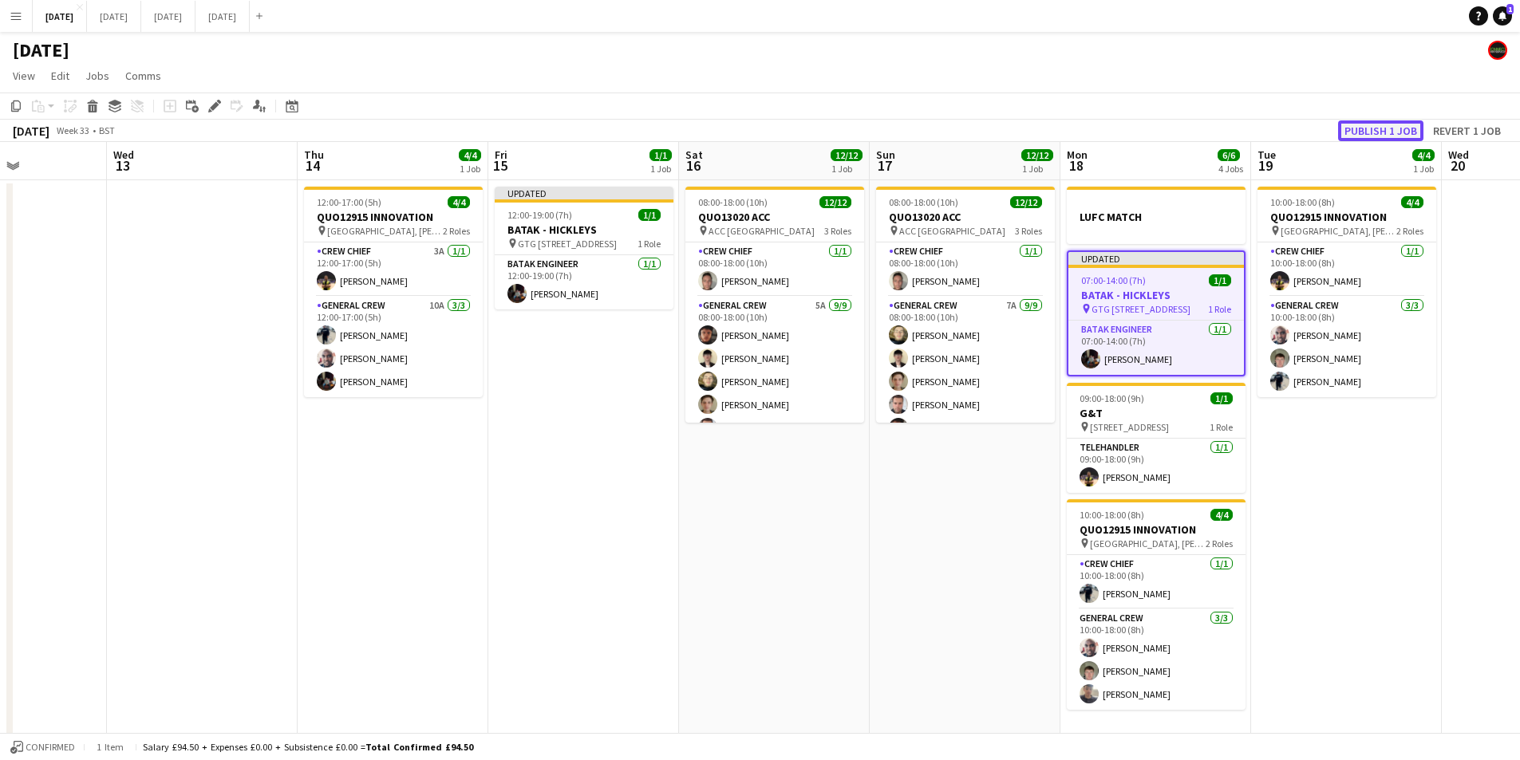
click at [1361, 123] on button "Publish 1 job" at bounding box center [1380, 130] width 85 height 21
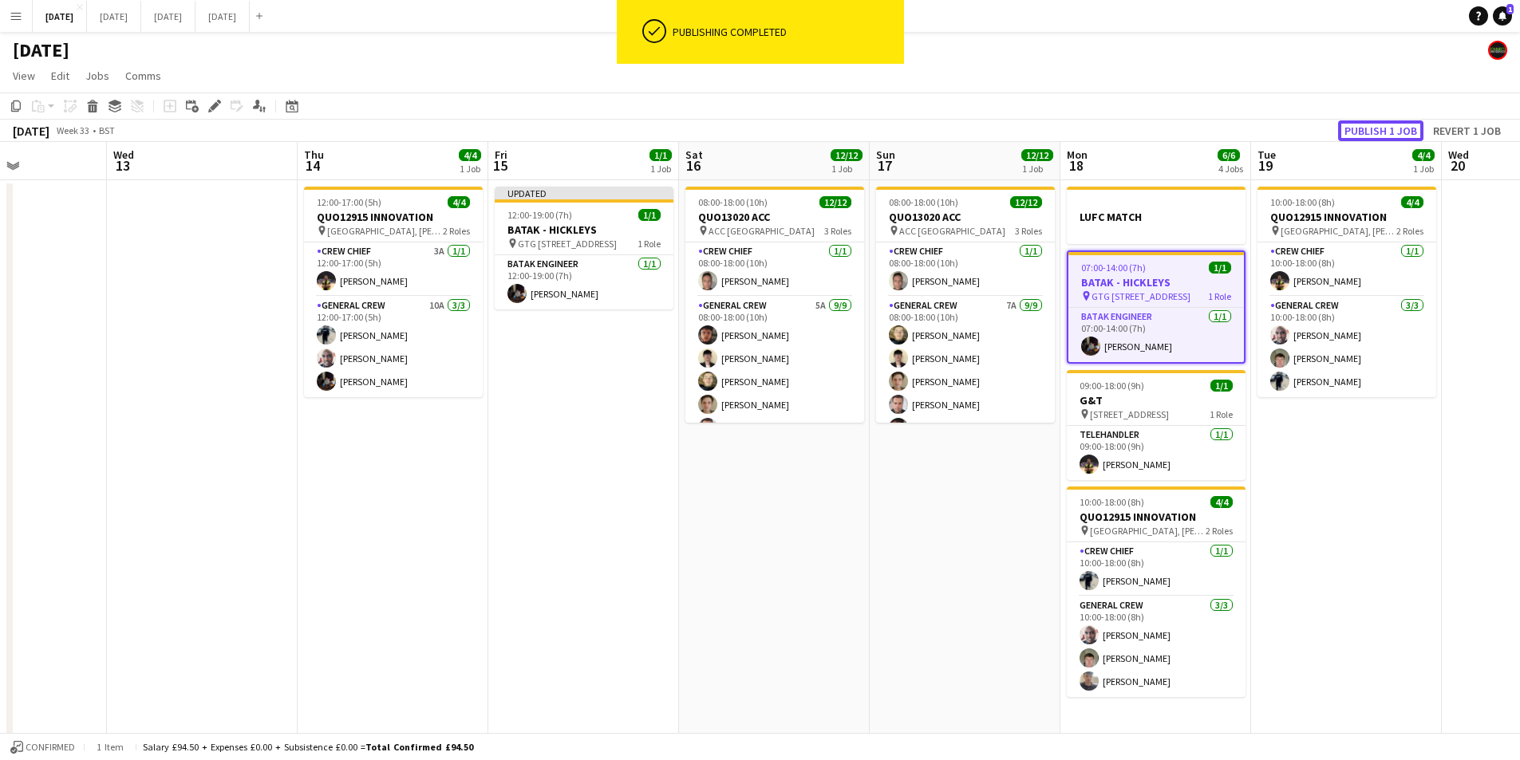
click at [1367, 125] on button "Publish 1 job" at bounding box center [1380, 130] width 85 height 21
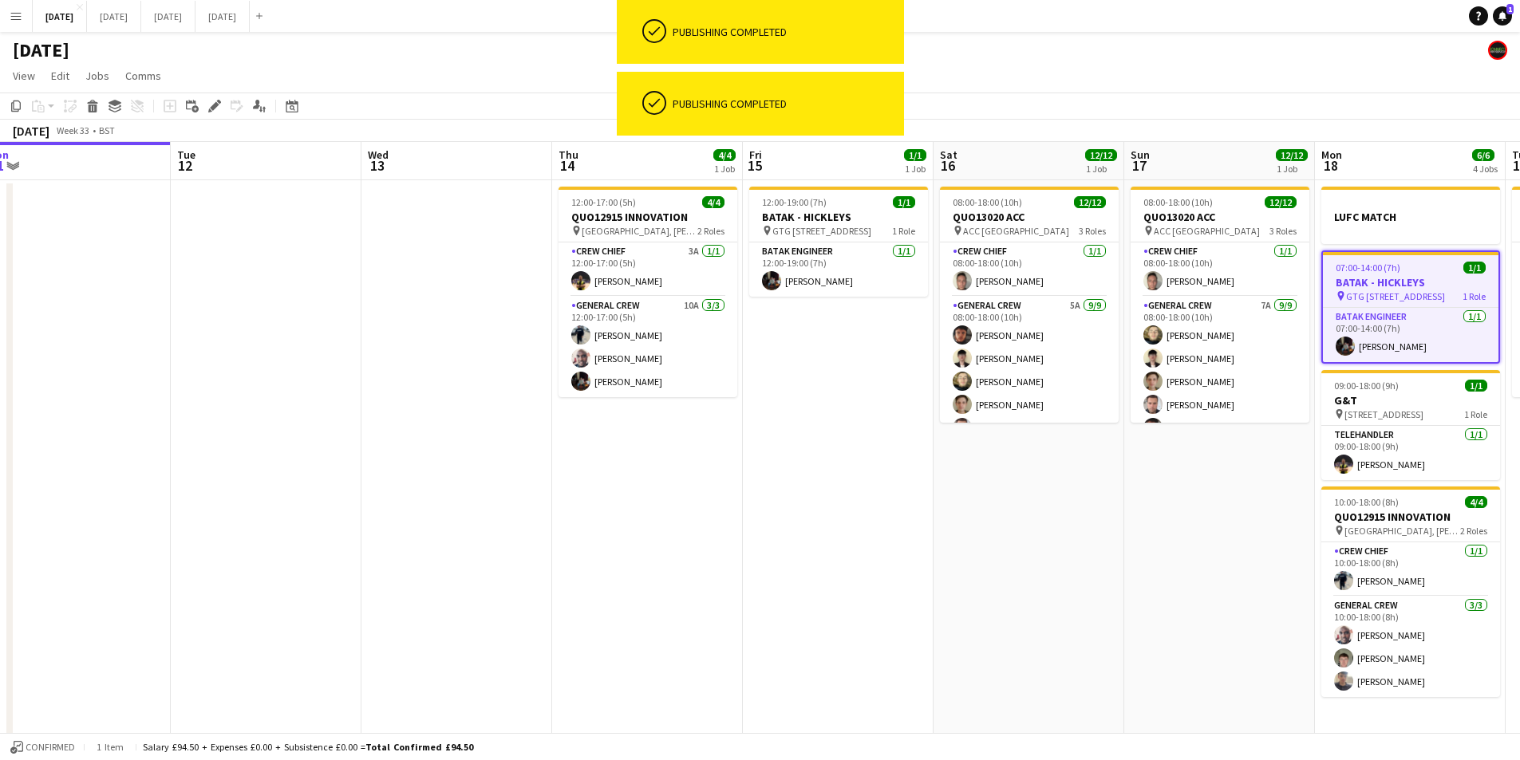
drag, startPoint x: 654, startPoint y: 463, endPoint x: 914, endPoint y: 479, distance: 260.5
click at [914, 479] on app-calendar-viewport "Sat 9 Sun 10 Mon 11 Tue 12 Wed 13 Thu 14 4/4 1 Job Fri 15 1/1 1 Job Sat 16 12/1…" at bounding box center [760, 581] width 1520 height 879
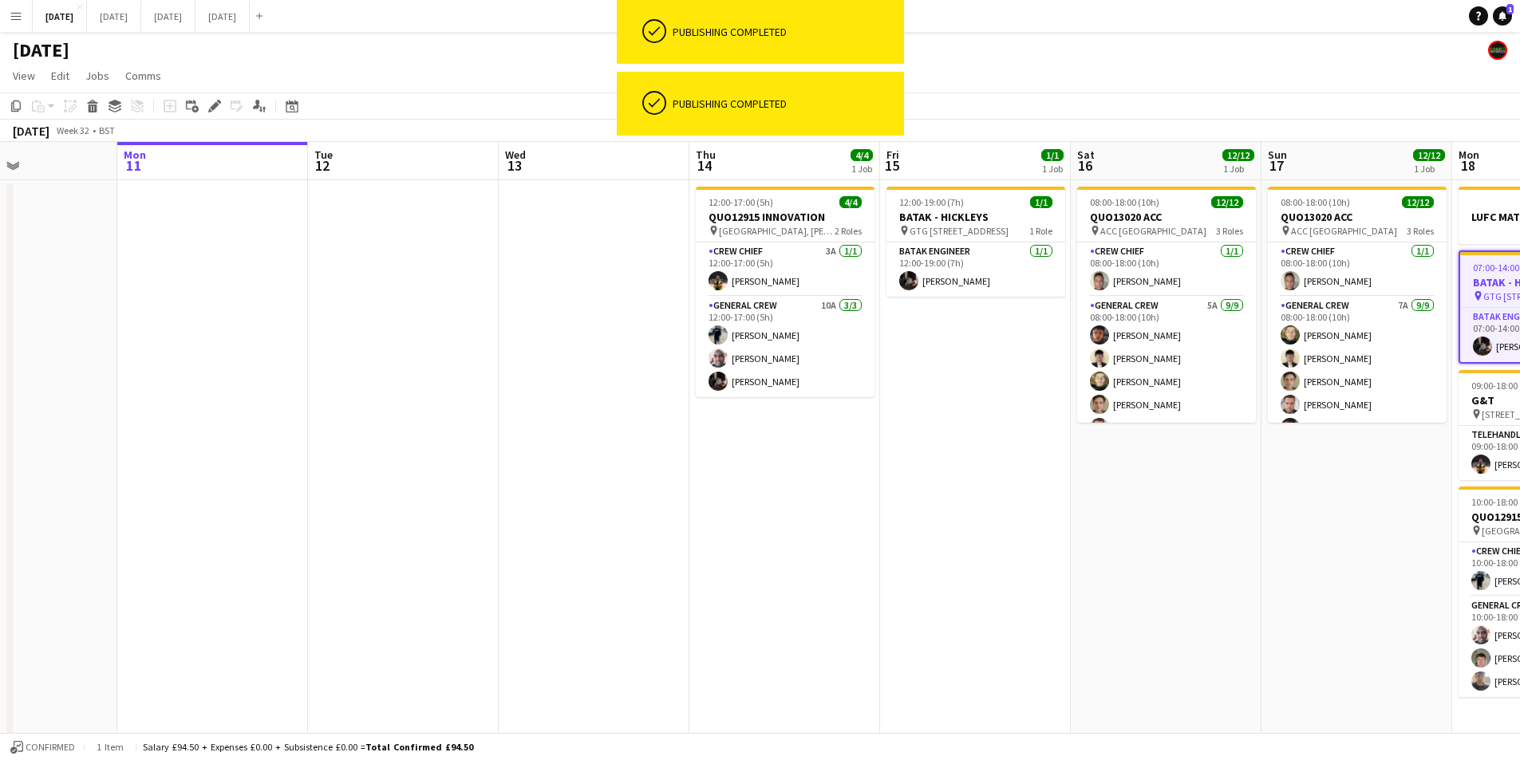
scroll to position [0, 428]
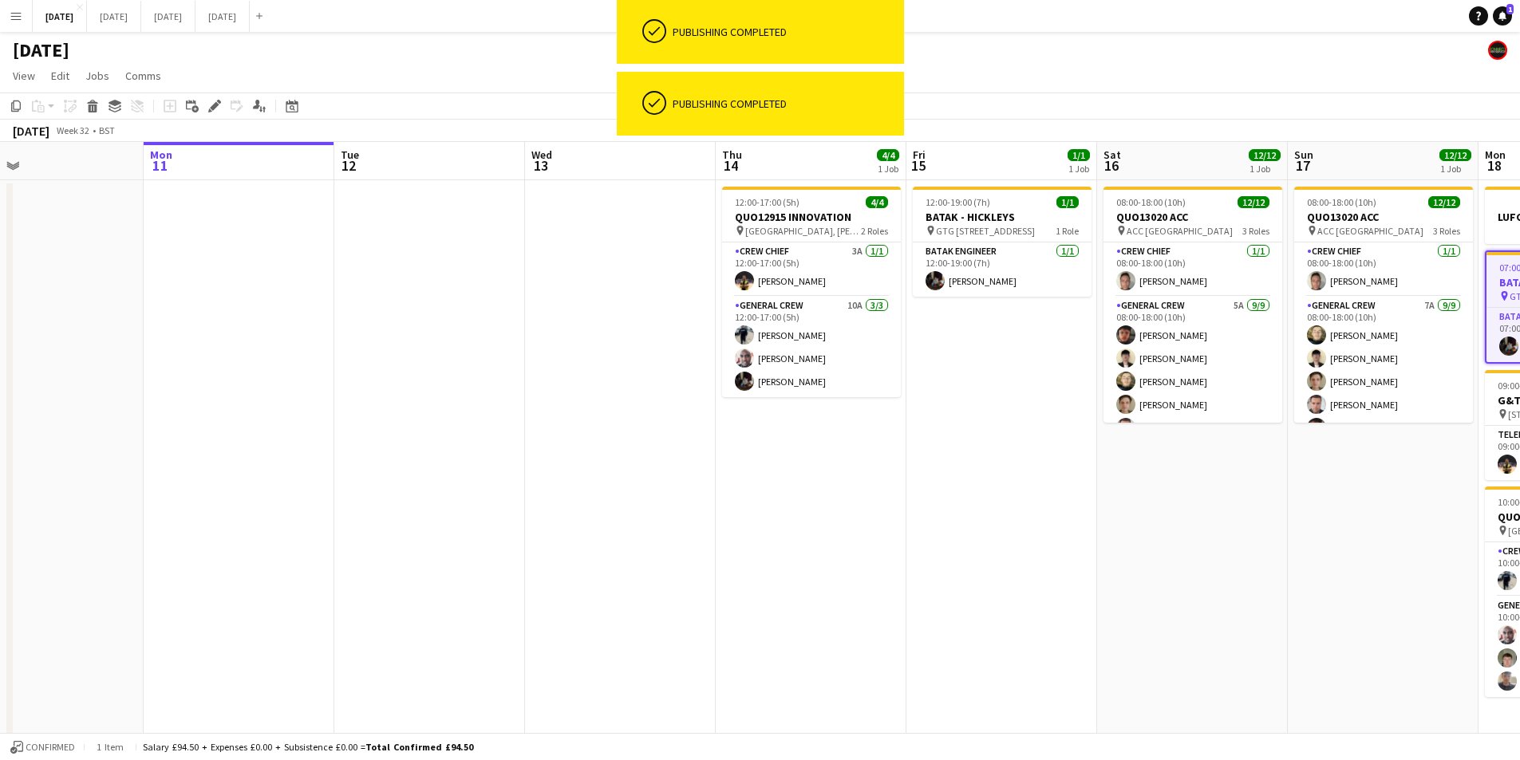
drag, startPoint x: 755, startPoint y: 489, endPoint x: 826, endPoint y: 495, distance: 70.4
click at [826, 495] on app-calendar-viewport "Fri 8 4/4 1 Job Sat 9 Sun 10 Mon 11 Tue 12 Wed 13 Thu 14 4/4 1 Job Fri 15 1/1 1…" at bounding box center [760, 581] width 1520 height 879
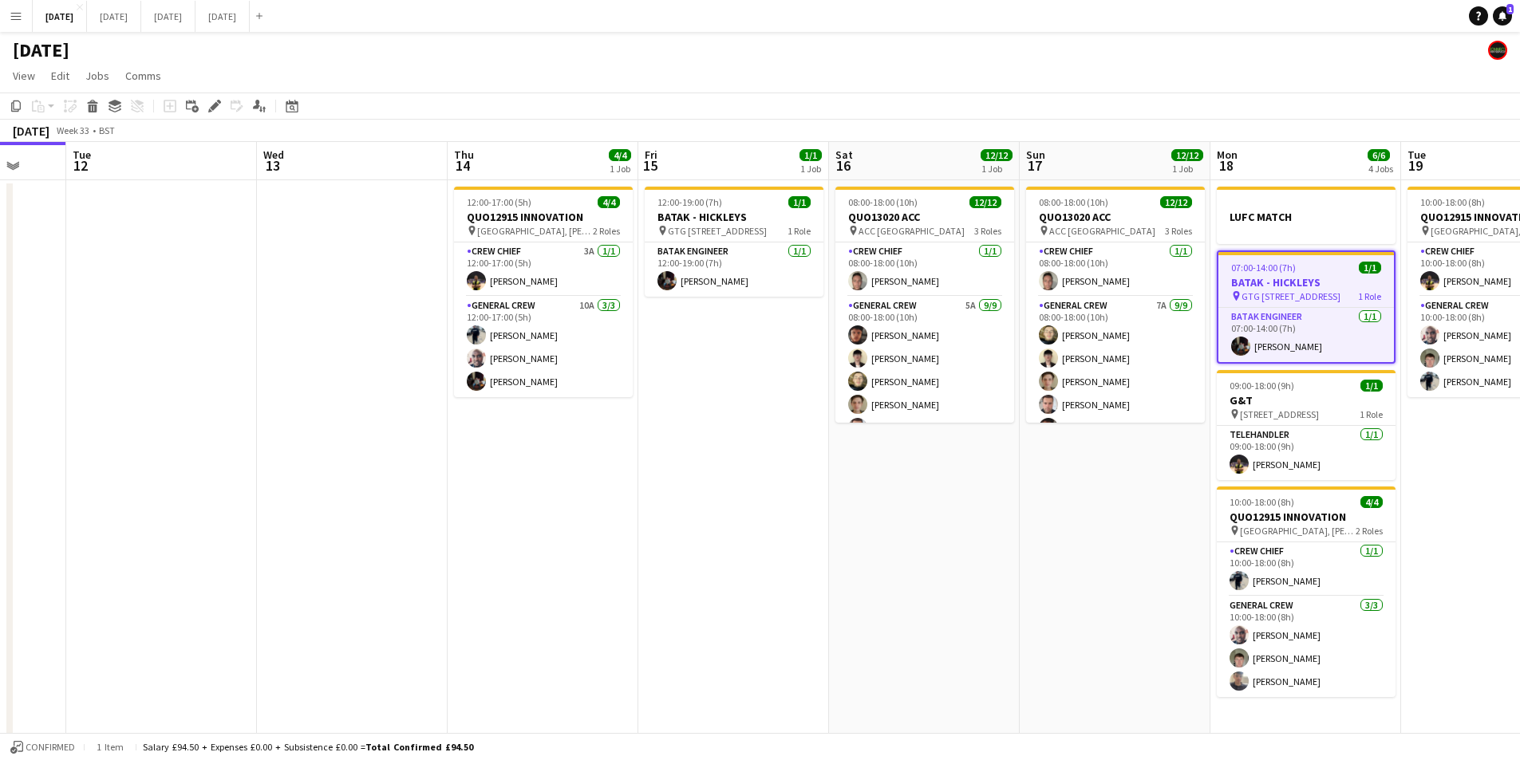
scroll to position [0, 415]
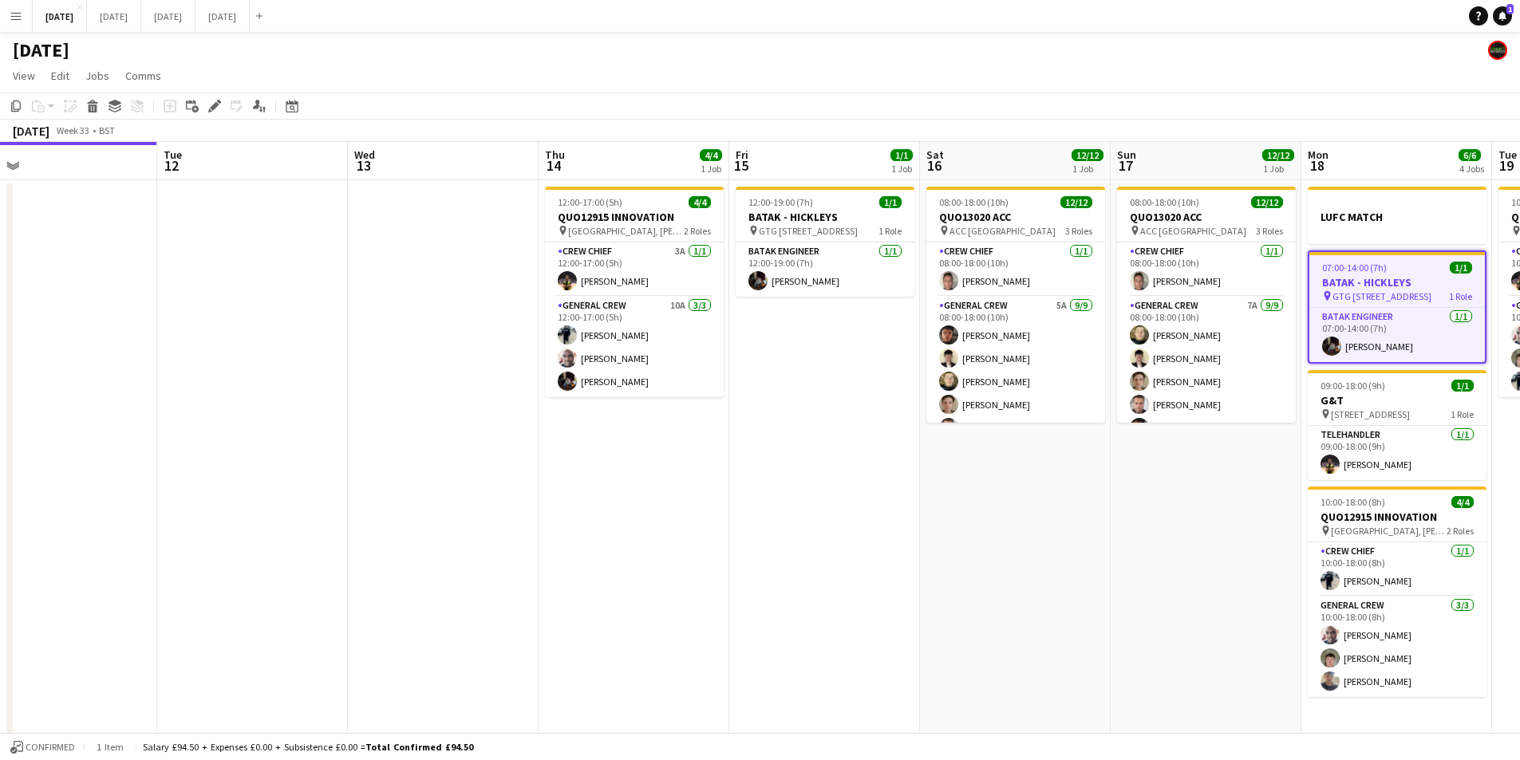
drag, startPoint x: 1296, startPoint y: 503, endPoint x: 1119, endPoint y: 570, distance: 189.6
click at [1119, 570] on app-calendar-viewport "Sat 9 Sun 10 Mon 11 Tue 12 Wed 13 Thu 14 4/4 1 Job Fri 15 1/1 1 Job Sat 16 12/1…" at bounding box center [760, 581] width 1520 height 879
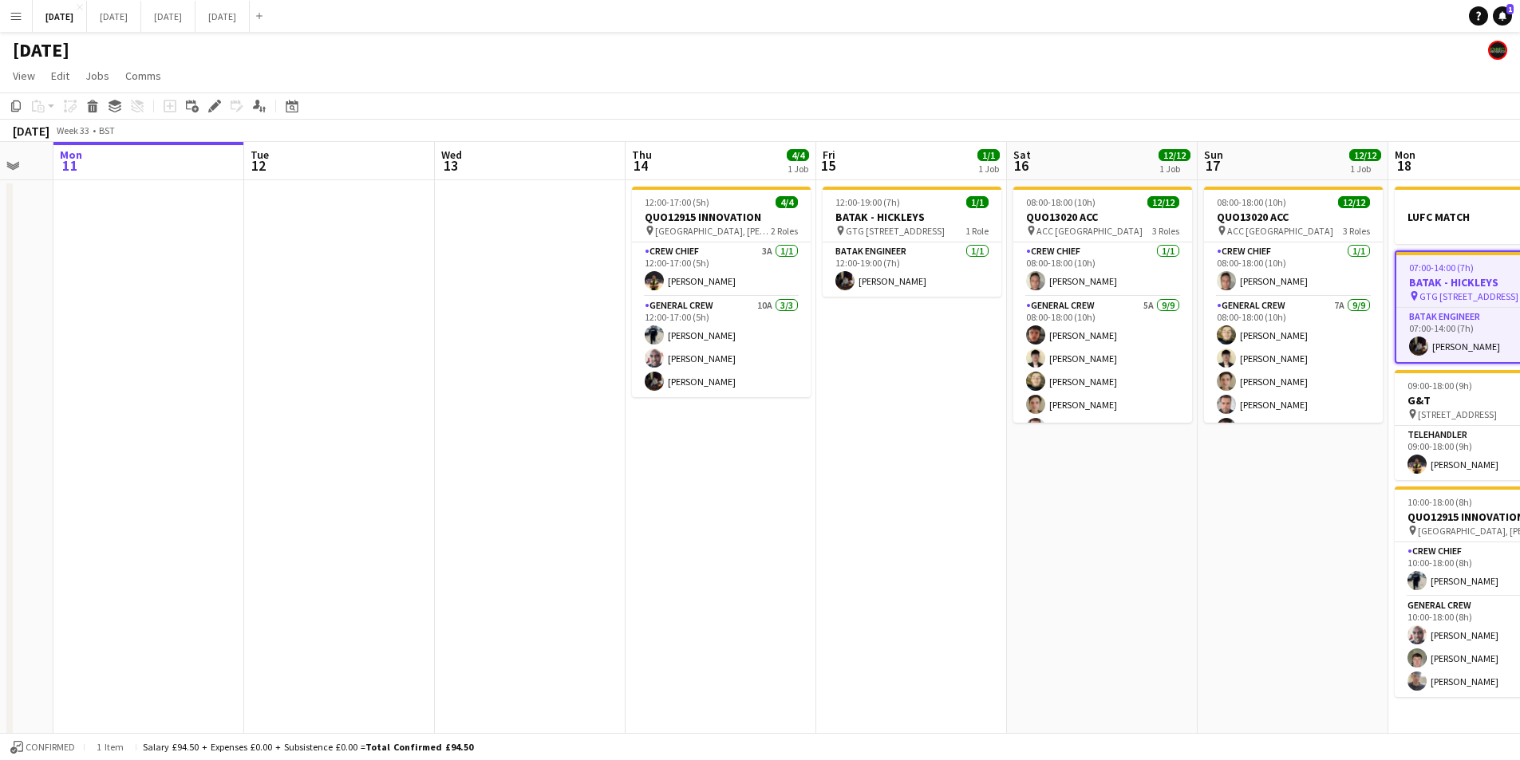
drag, startPoint x: 1043, startPoint y: 562, endPoint x: 1130, endPoint y: 566, distance: 87.0
click at [1130, 566] on app-calendar-viewport "Sat 9 Sun 10 Mon 11 Tue 12 Wed 13 Thu 14 4/4 1 Job Fri 15 1/1 1 Job Sat 16 12/1…" at bounding box center [760, 581] width 1520 height 879
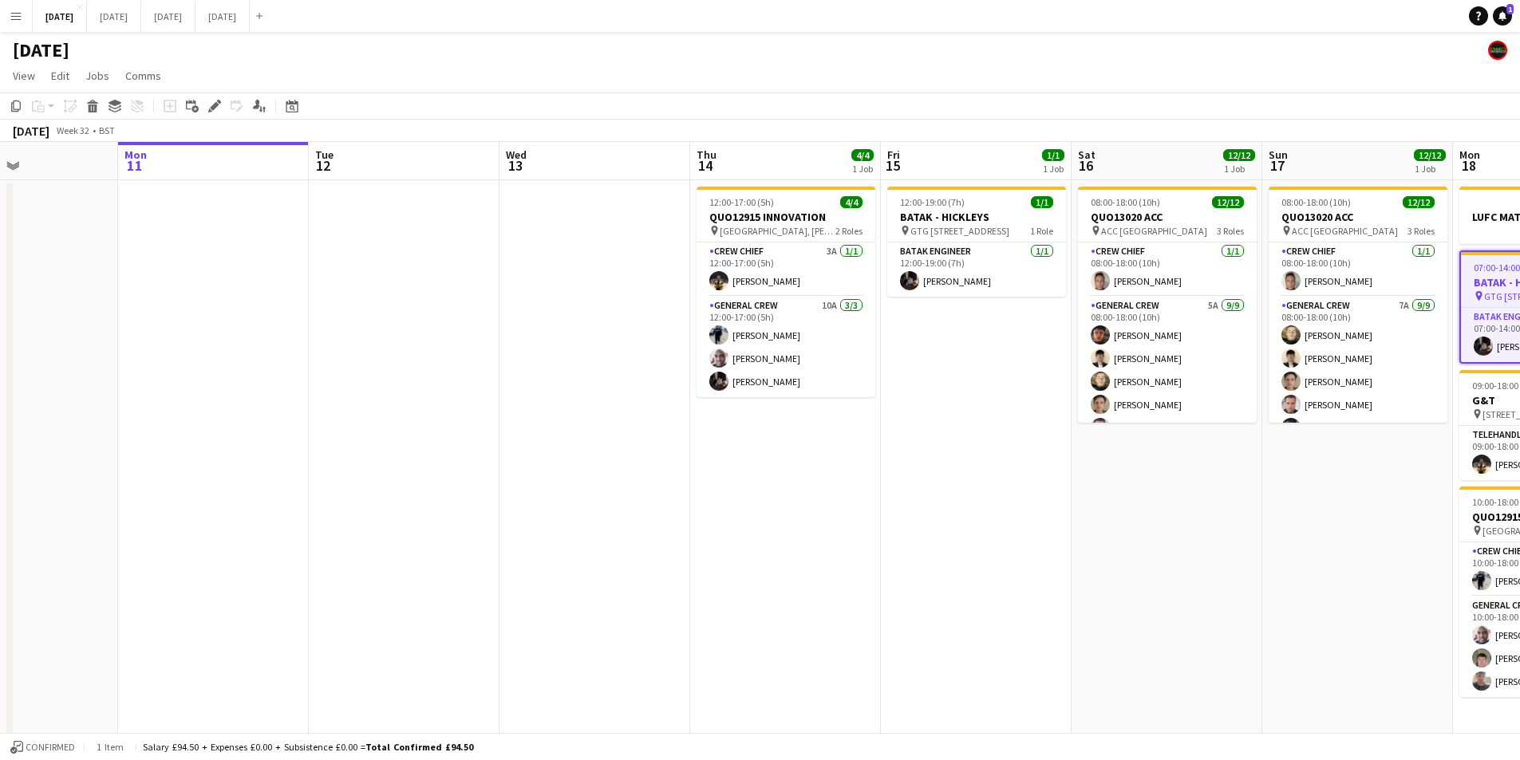
scroll to position [0, 443]
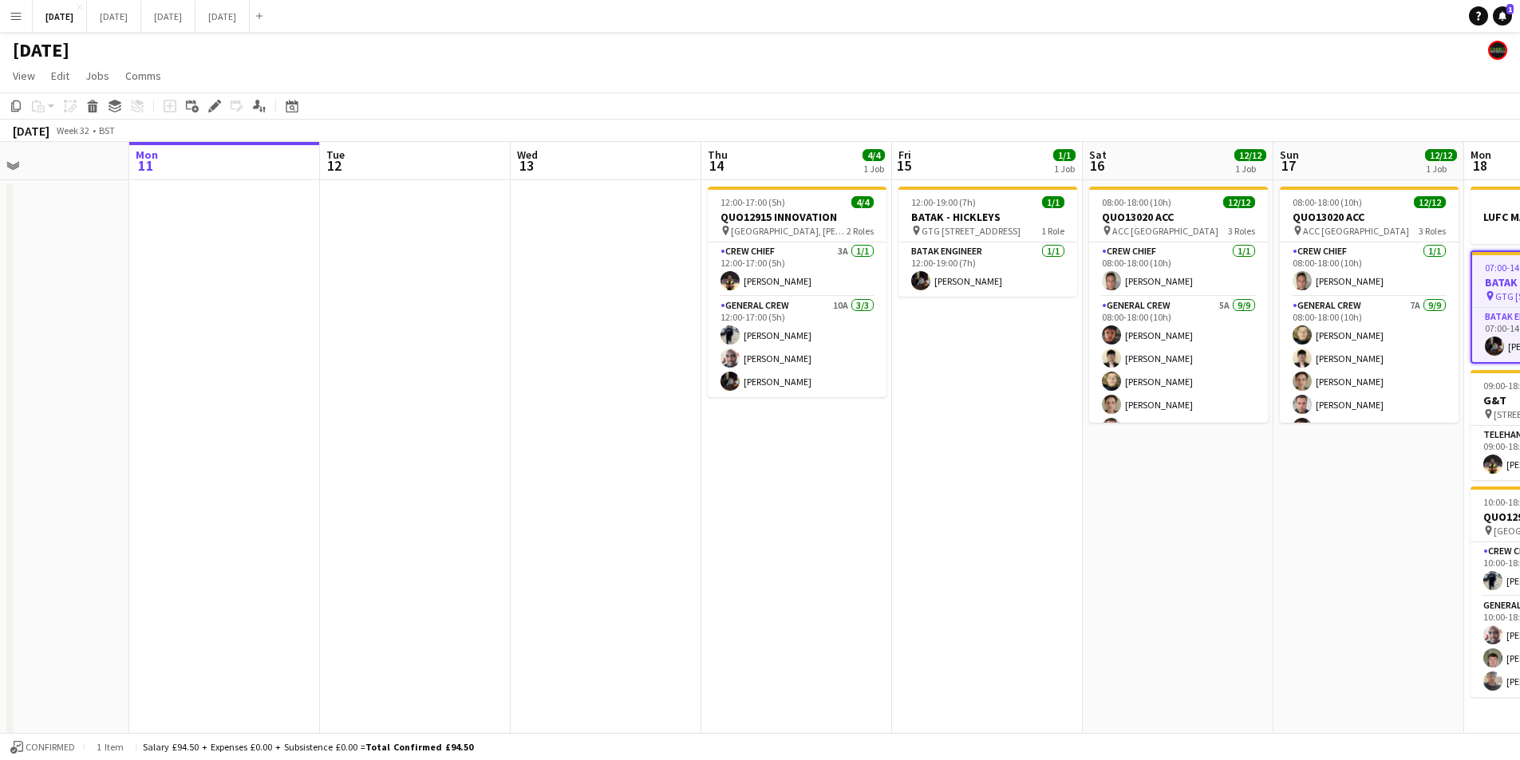
drag, startPoint x: 948, startPoint y: 558, endPoint x: 1024, endPoint y: 577, distance: 78.2
click at [1024, 577] on app-calendar-viewport "Fri 8 4/4 1 Job Sat 9 Sun 10 Mon 11 Tue 12 Wed 13 Thu 14 4/4 1 Job Fri 15 1/1 1…" at bounding box center [760, 581] width 1520 height 879
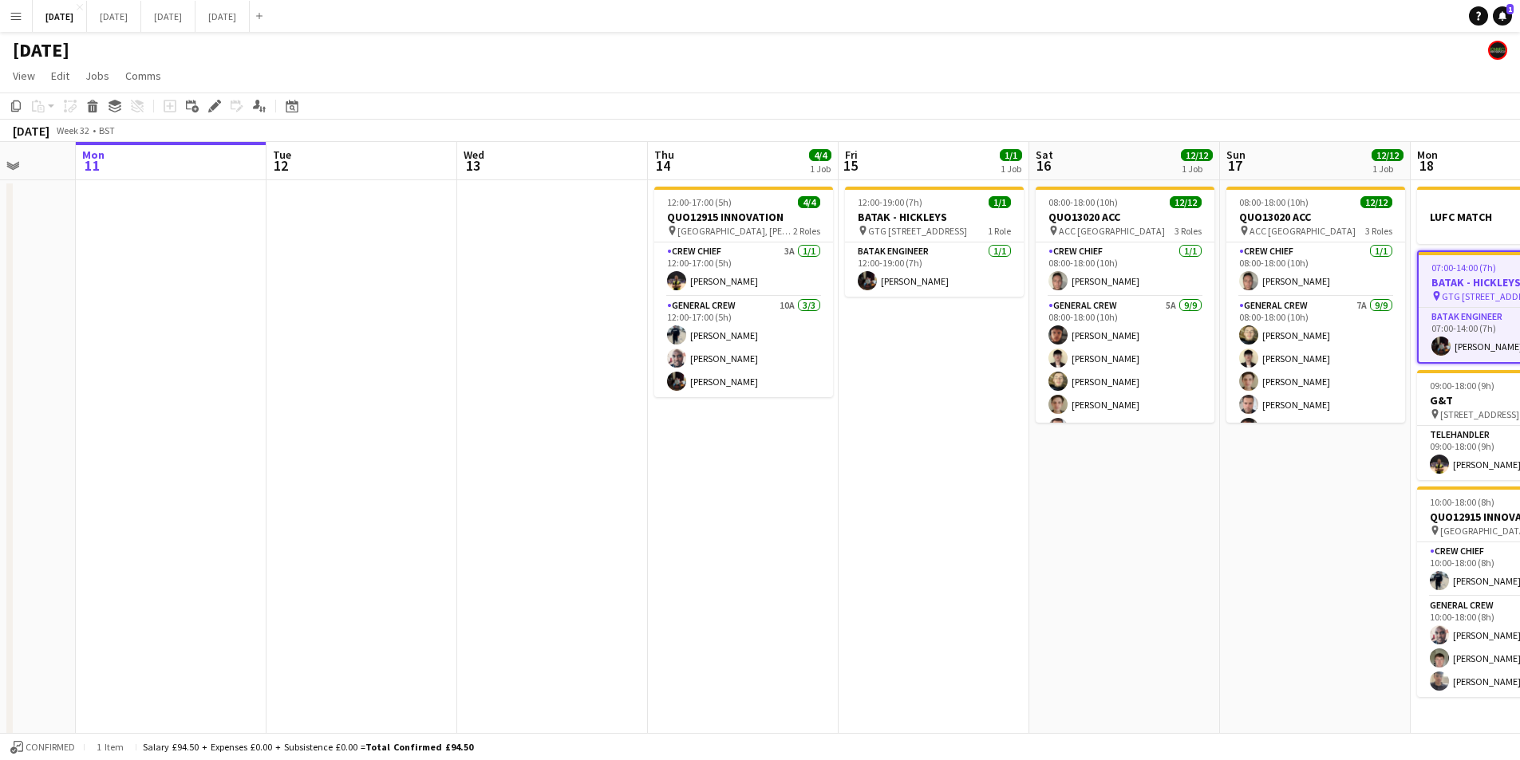
drag, startPoint x: 878, startPoint y: 448, endPoint x: 801, endPoint y: 417, distance: 83.4
click at [822, 444] on app-calendar-viewport "Fri 8 4/4 1 Job Sat 9 Sun 10 Mon 11 Tue 12 Wed 13 Thu 14 4/4 1 Job Fri 15 1/1 1…" at bounding box center [760, 581] width 1520 height 879
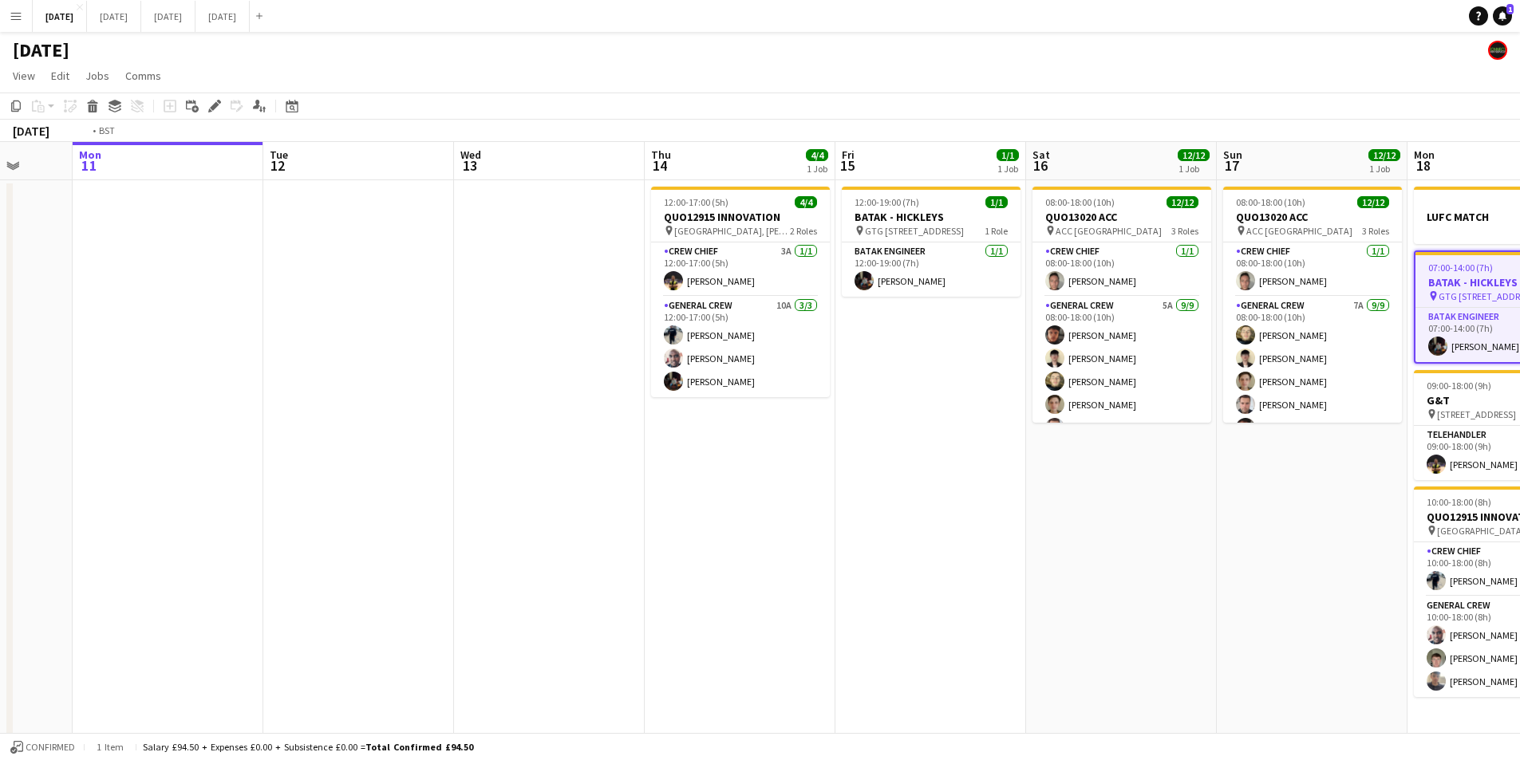
drag, startPoint x: 683, startPoint y: 394, endPoint x: 631, endPoint y: 392, distance: 51.9
click at [628, 390] on app-calendar-viewport "Fri 8 4/4 1 Job Sat 9 Sun 10 Mon 11 Tue 12 Wed 13 Thu 14 4/4 1 Job Fri 15 1/1 1…" at bounding box center [760, 581] width 1520 height 879
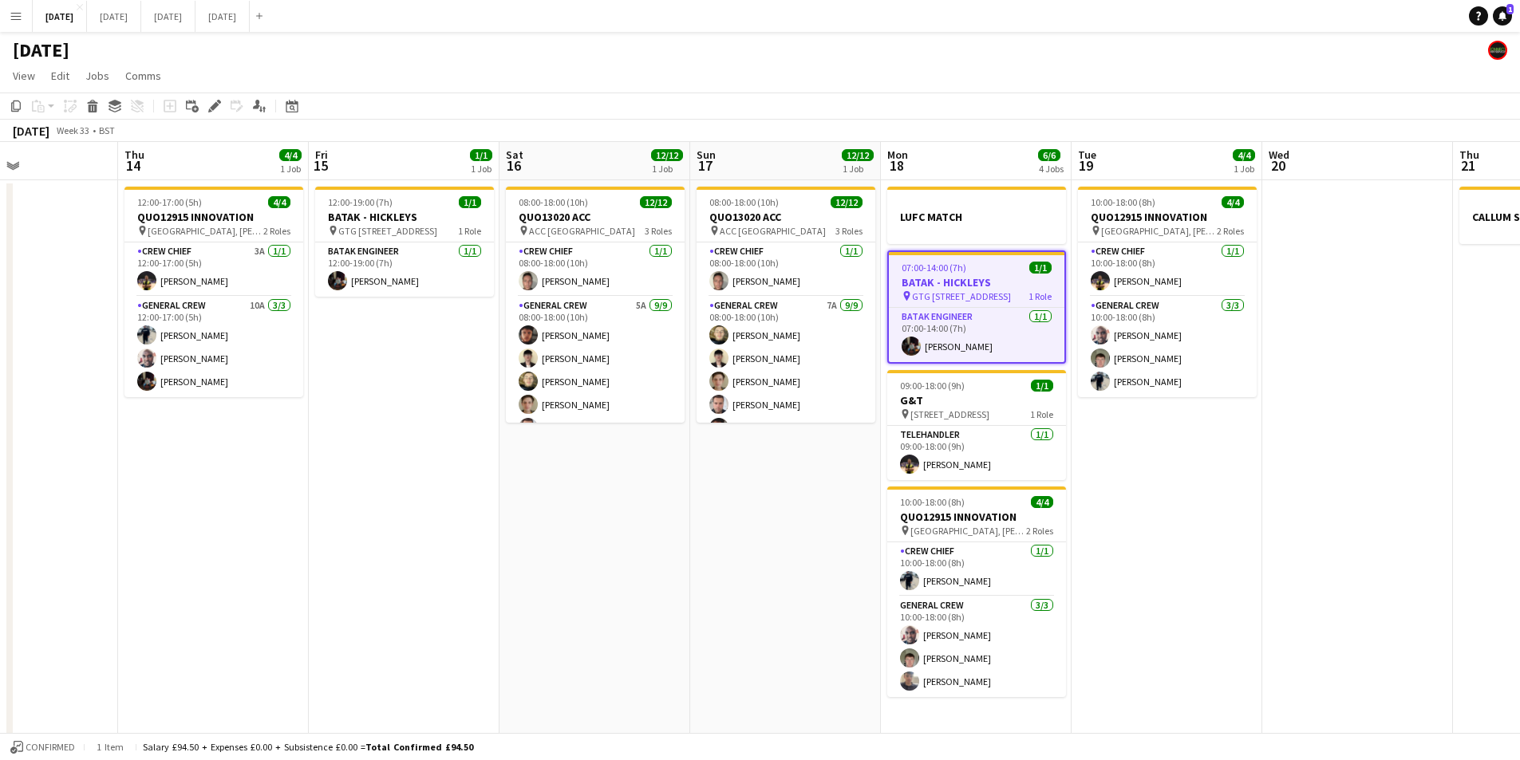
drag, startPoint x: 688, startPoint y: 511, endPoint x: 597, endPoint y: 499, distance: 91.8
click at [597, 499] on app-calendar-viewport "Fri 8 4/4 1 Job Sat 9 Sun 10 Mon 11 Tue 12 Wed 13 Thu 14 4/4 1 Job Fri 15 1/1 1…" at bounding box center [760, 581] width 1520 height 879
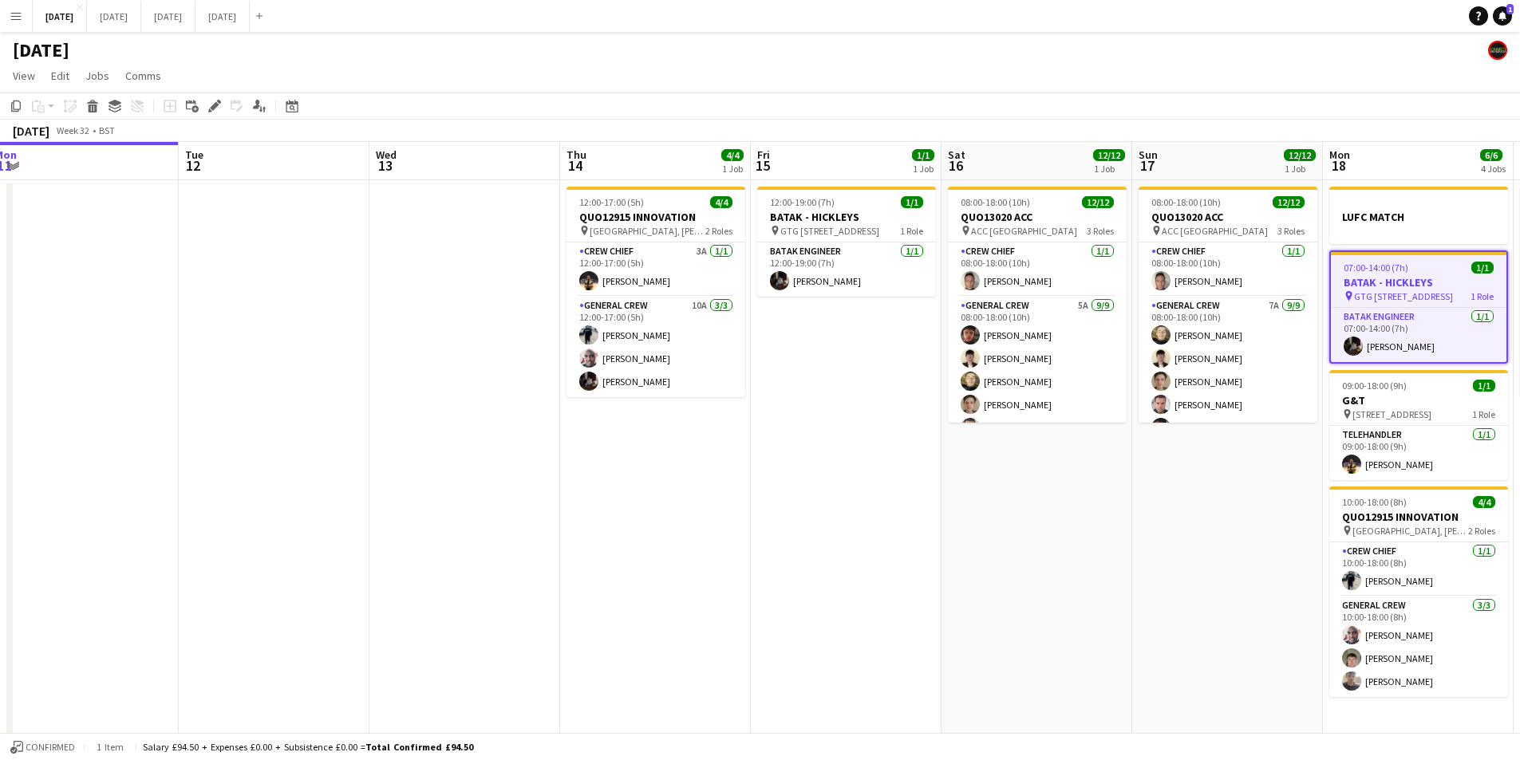
drag, startPoint x: 611, startPoint y: 503, endPoint x: 1268, endPoint y: 503, distance: 657.3
click at [1374, 589] on app-calendar-viewport "Sat 9 Sun 10 Mon 11 Tue 12 Wed 13 Thu 14 4/4 1 Job Fri 15 1/1 1 Job Sat 16 12/1…" at bounding box center [760, 581] width 1520 height 879
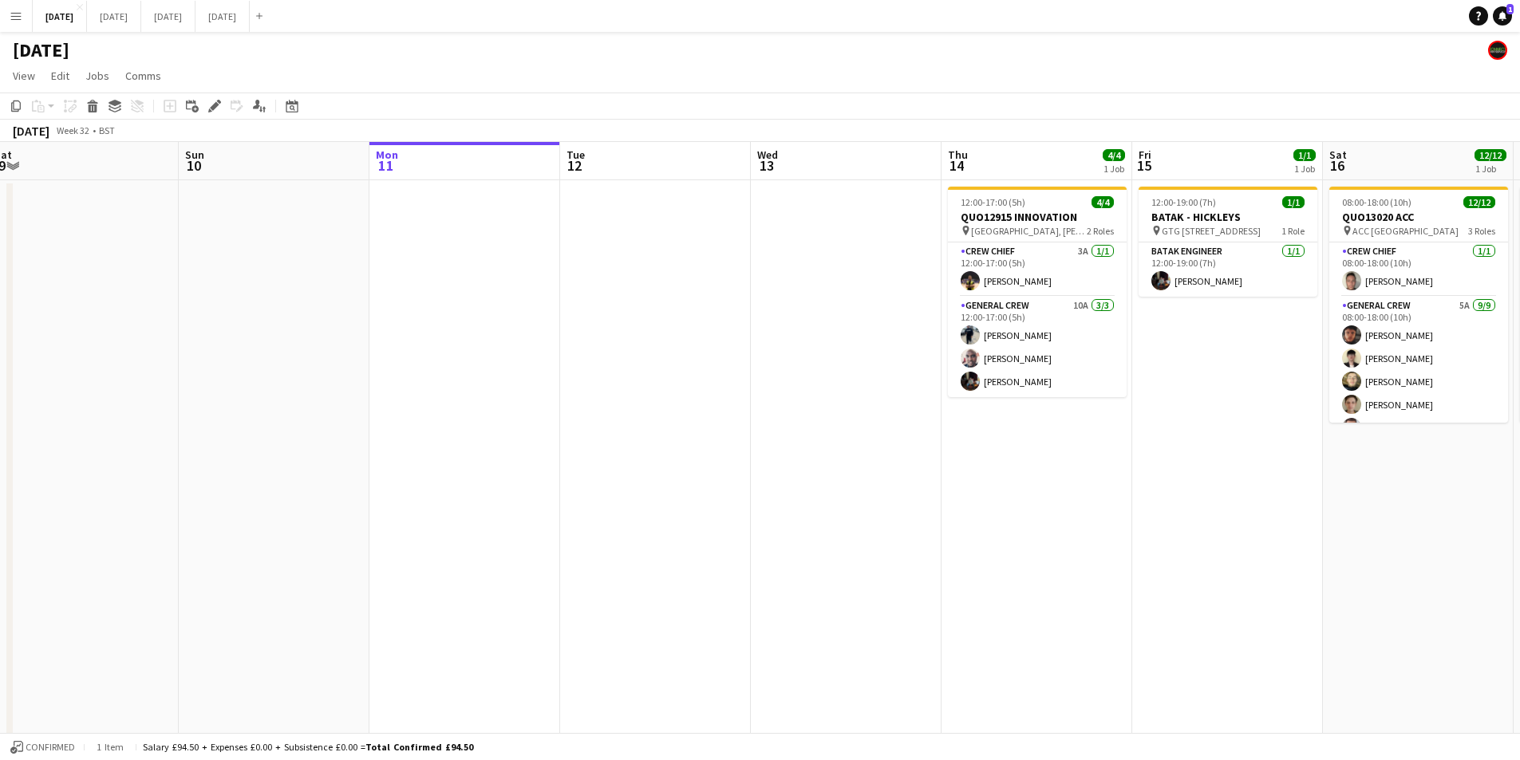
scroll to position [0, 453]
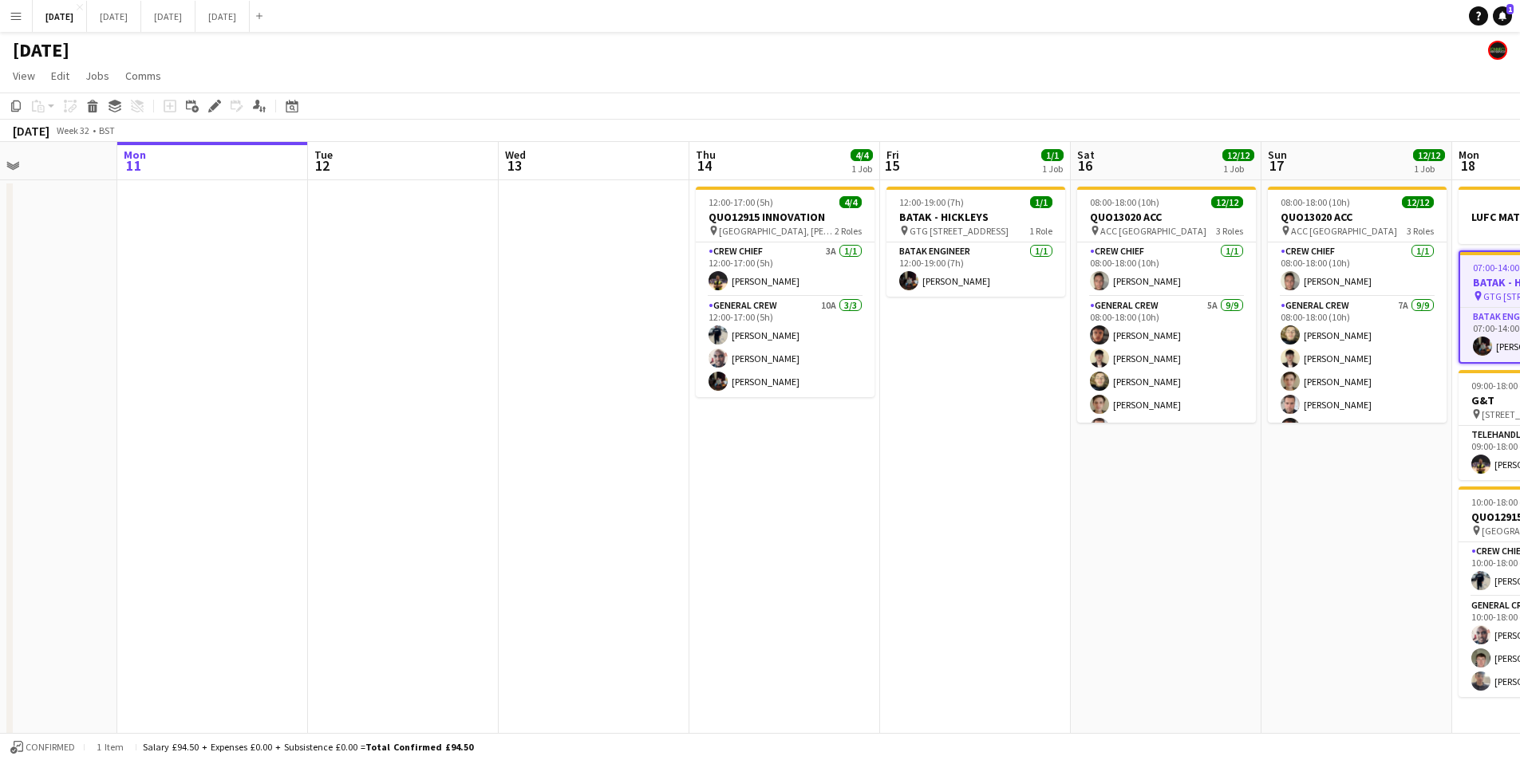
drag, startPoint x: 850, startPoint y: 512, endPoint x: 657, endPoint y: 497, distance: 192.8
click at [657, 497] on app-calendar-viewport "Thu 7 3/3 2 Jobs Fri 8 4/4 1 Job Sat 9 Sun 10 Mon 11 Tue 12 Wed 13 Thu 14 4/4 1…" at bounding box center [760, 581] width 1520 height 879
drag, startPoint x: 594, startPoint y: 544, endPoint x: 631, endPoint y: 548, distance: 36.9
click at [586, 544] on app-calendar-viewport "Thu 7 3/3 2 Jobs Fri 8 4/4 1 Job Sat 9 Sun 10 Mon 11 Tue 12 Wed 13 Thu 14 4/4 1…" at bounding box center [760, 581] width 1520 height 879
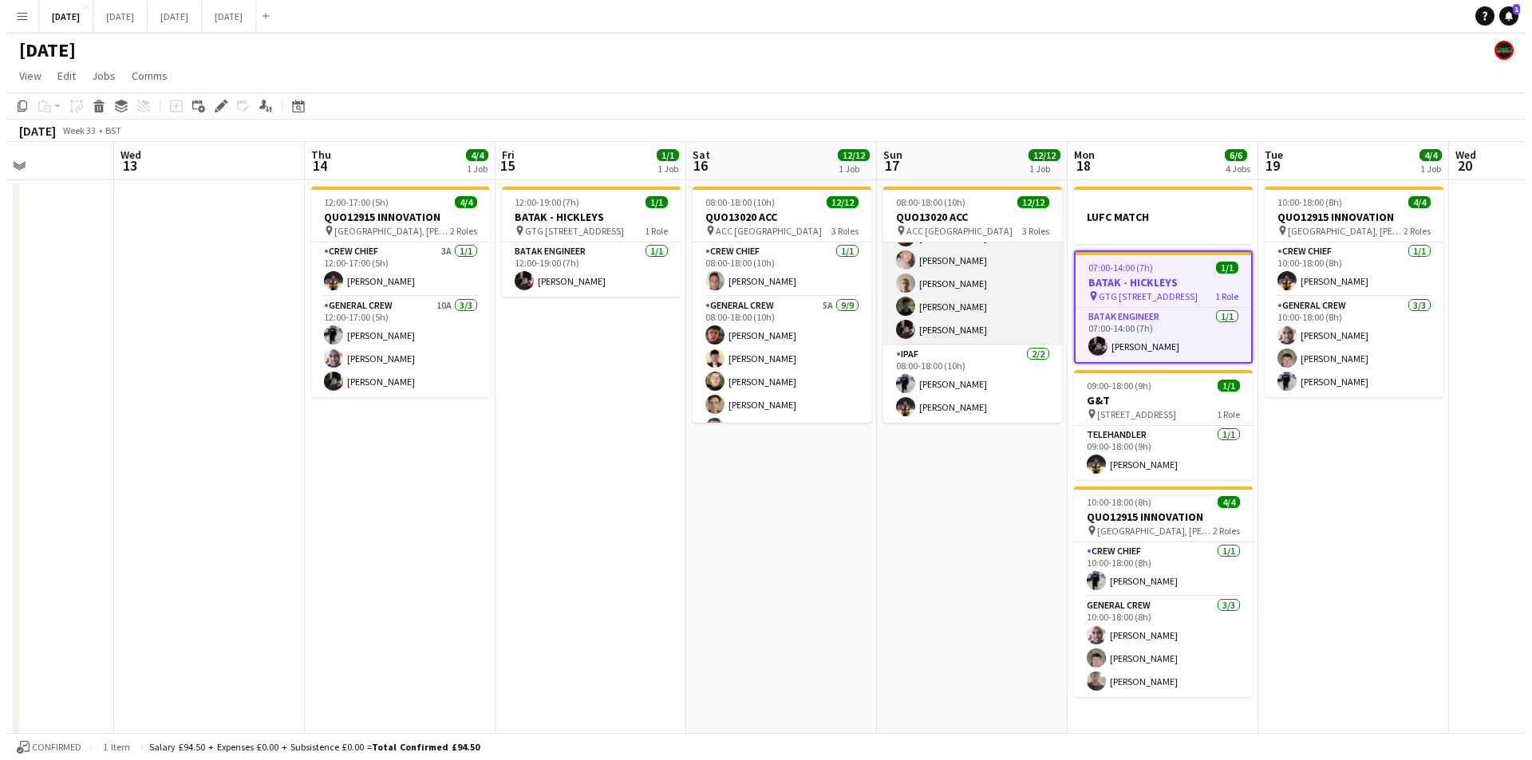
scroll to position [0, 0]
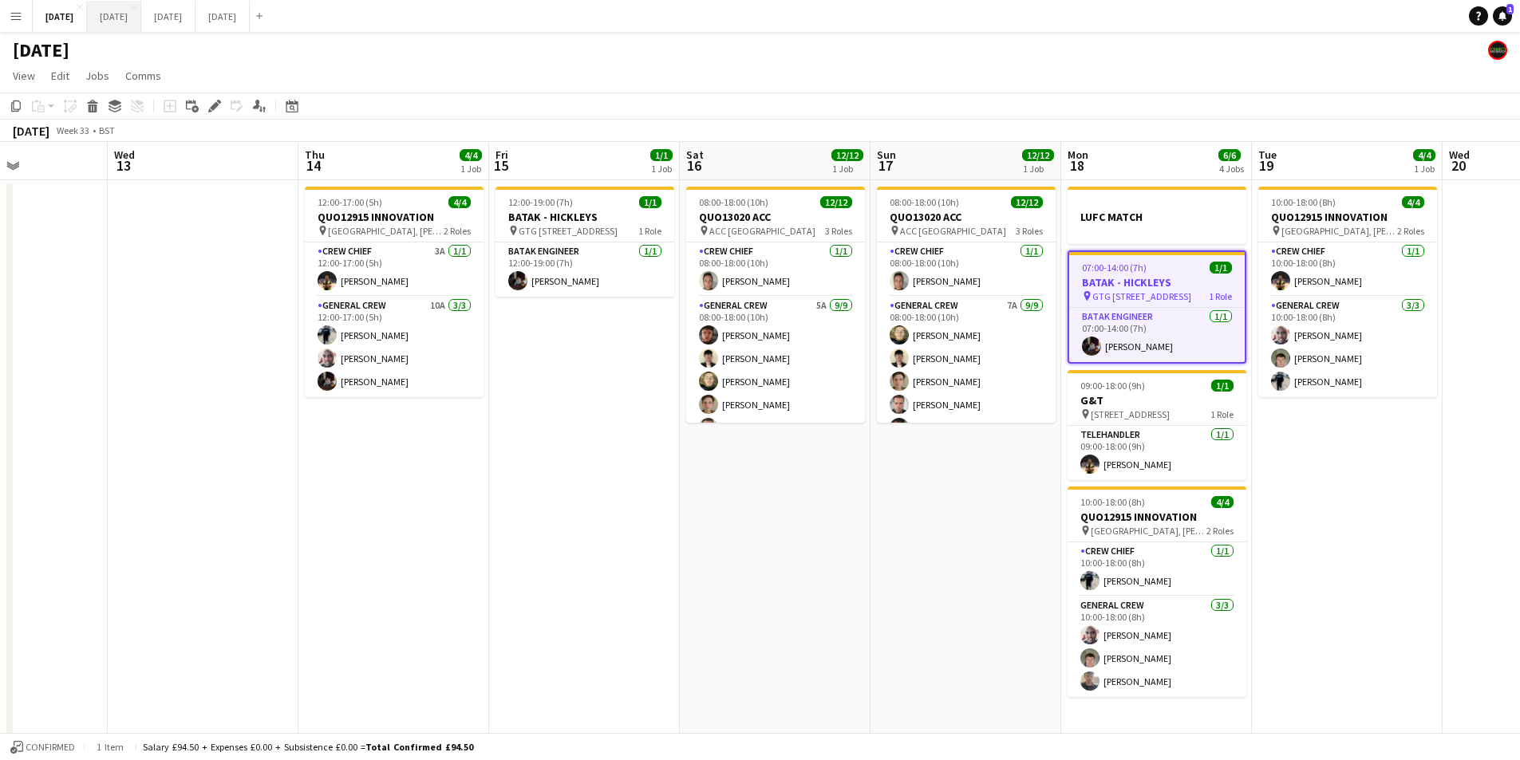
click at [141, 22] on button "[DATE] Close" at bounding box center [114, 16] width 54 height 31
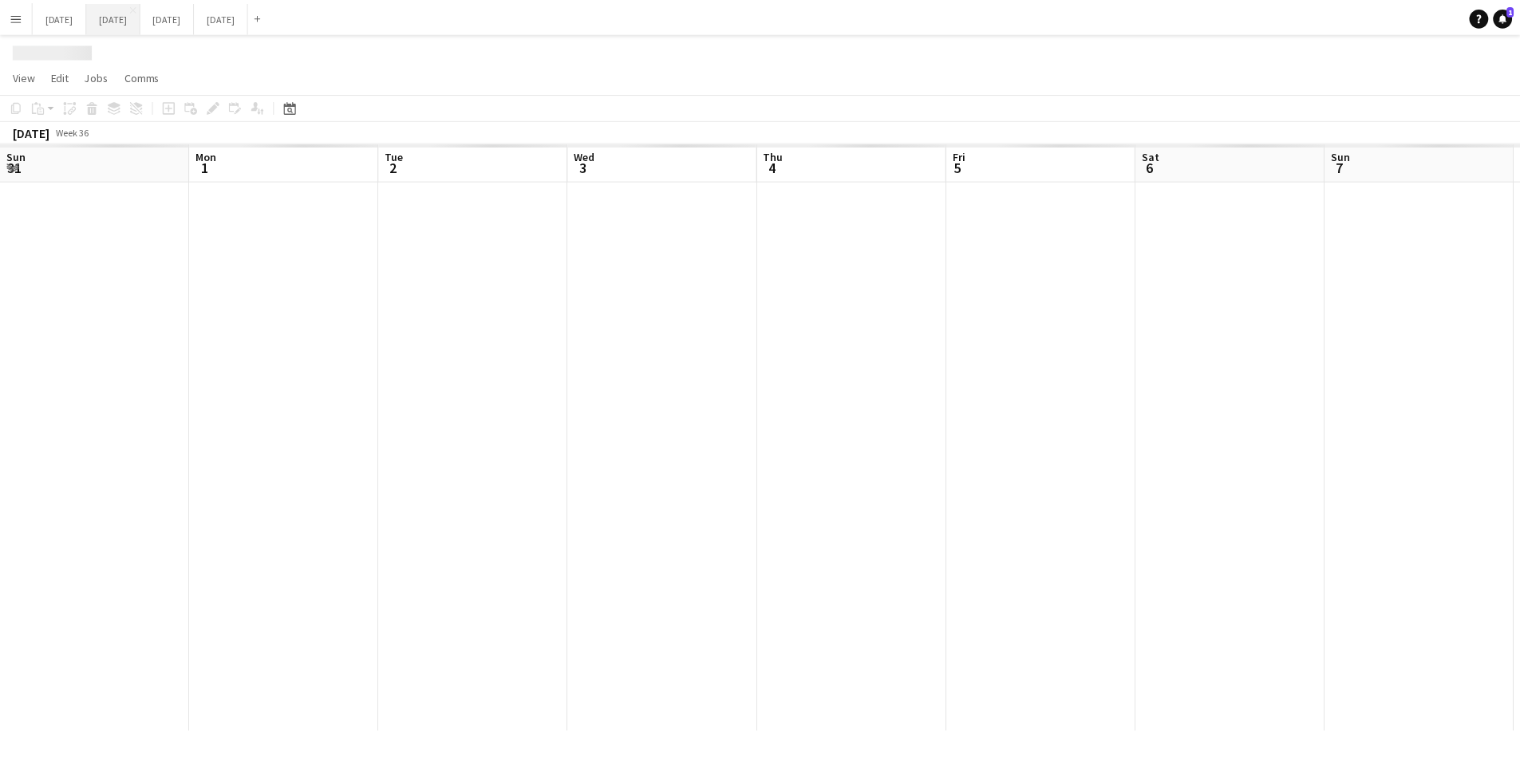
scroll to position [0, 632]
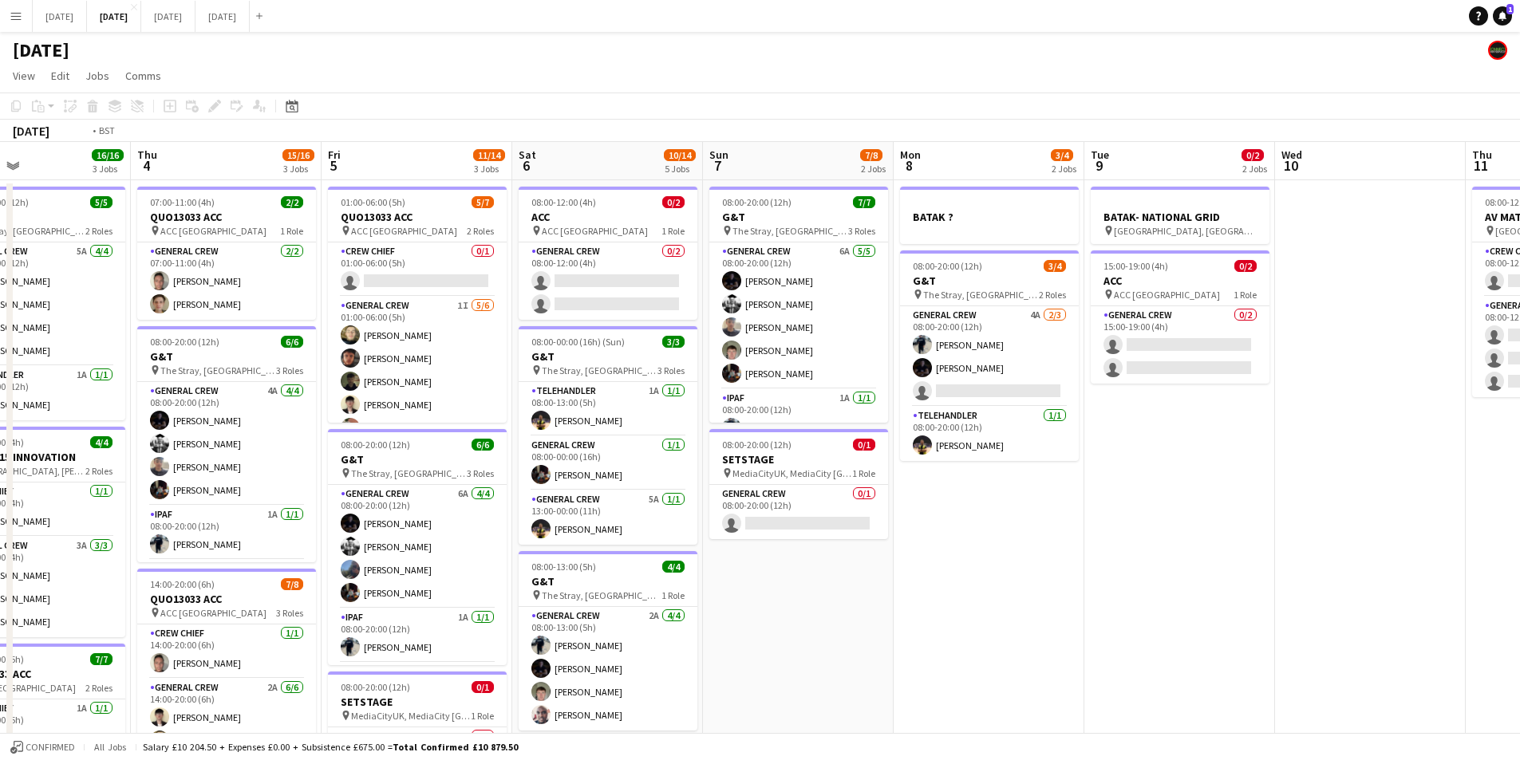
drag, startPoint x: 810, startPoint y: 609, endPoint x: 1385, endPoint y: 613, distance: 575.2
click at [1420, 638] on app-calendar-viewport "Sun 31 Mon 1 8/12 2 Jobs Tue 2 16/19 3 Jobs Wed 3 16/16 3 Jobs Thu 4 15/16 3 Jo…" at bounding box center [760, 606] width 1520 height 929
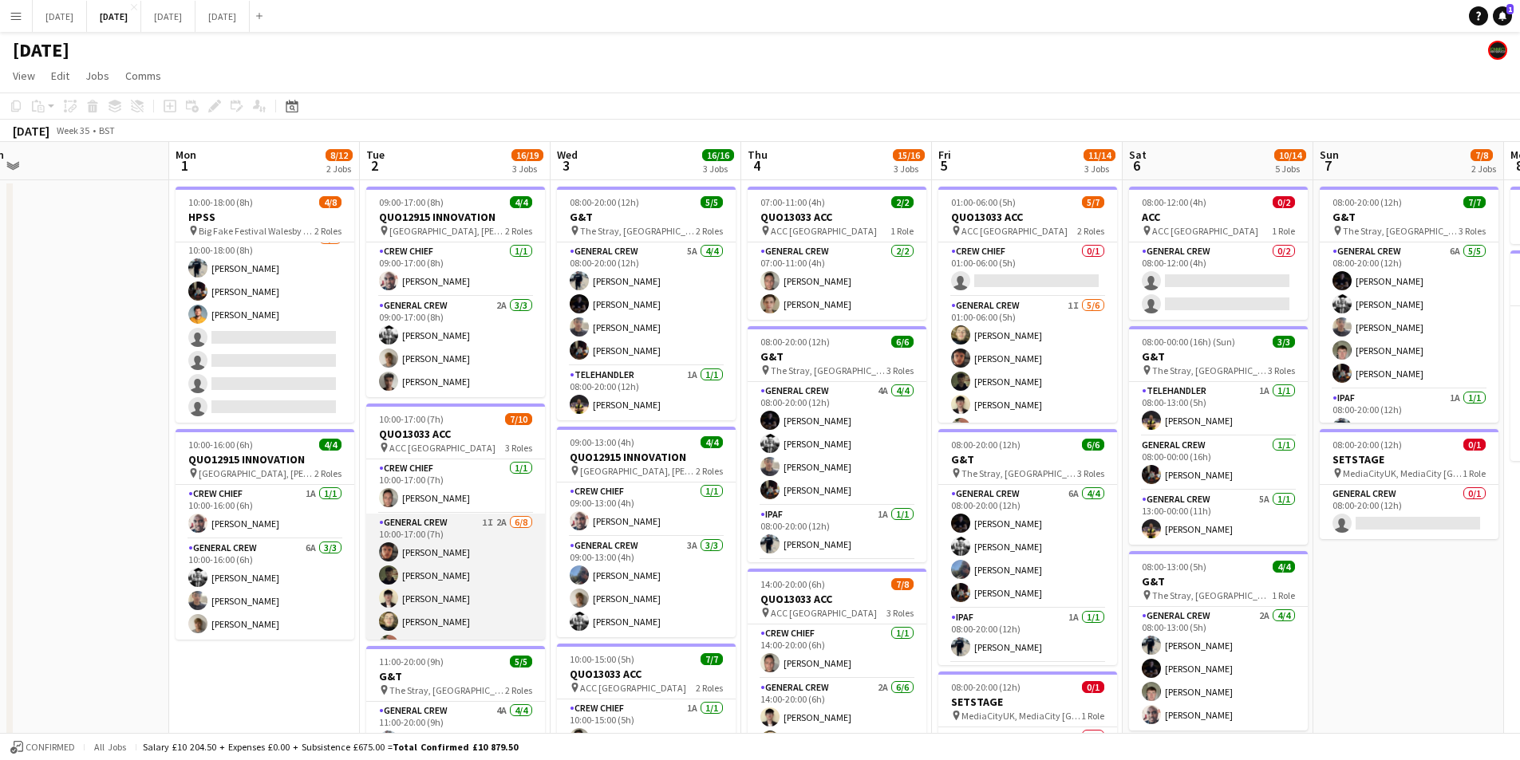
scroll to position [144, 0]
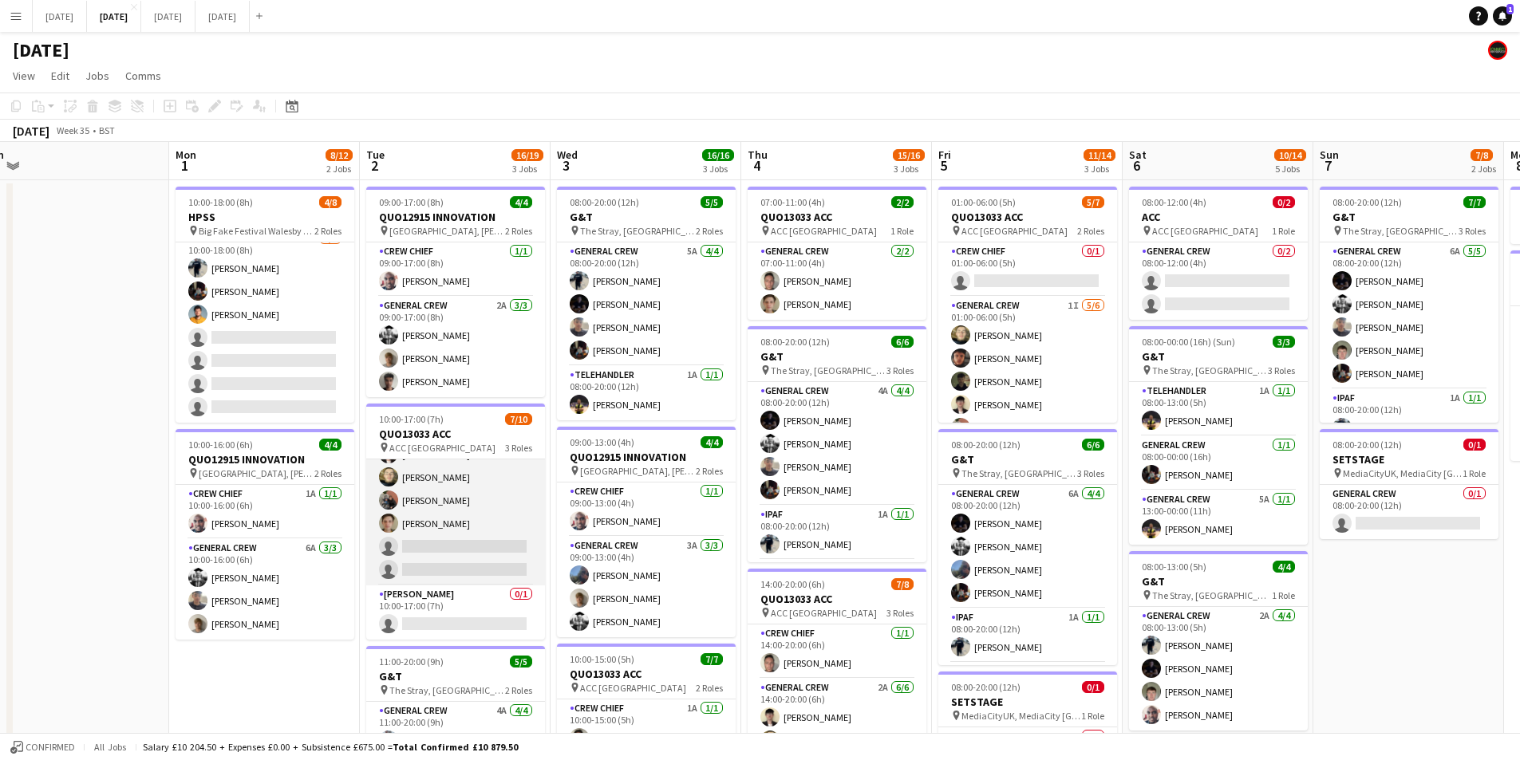
click at [472, 536] on app-card-role "General Crew 1I 2A [DATE] 10:00-17:00 (7h) [PERSON_NAME] [PERSON_NAME] [PERSON_…" at bounding box center [455, 477] width 179 height 216
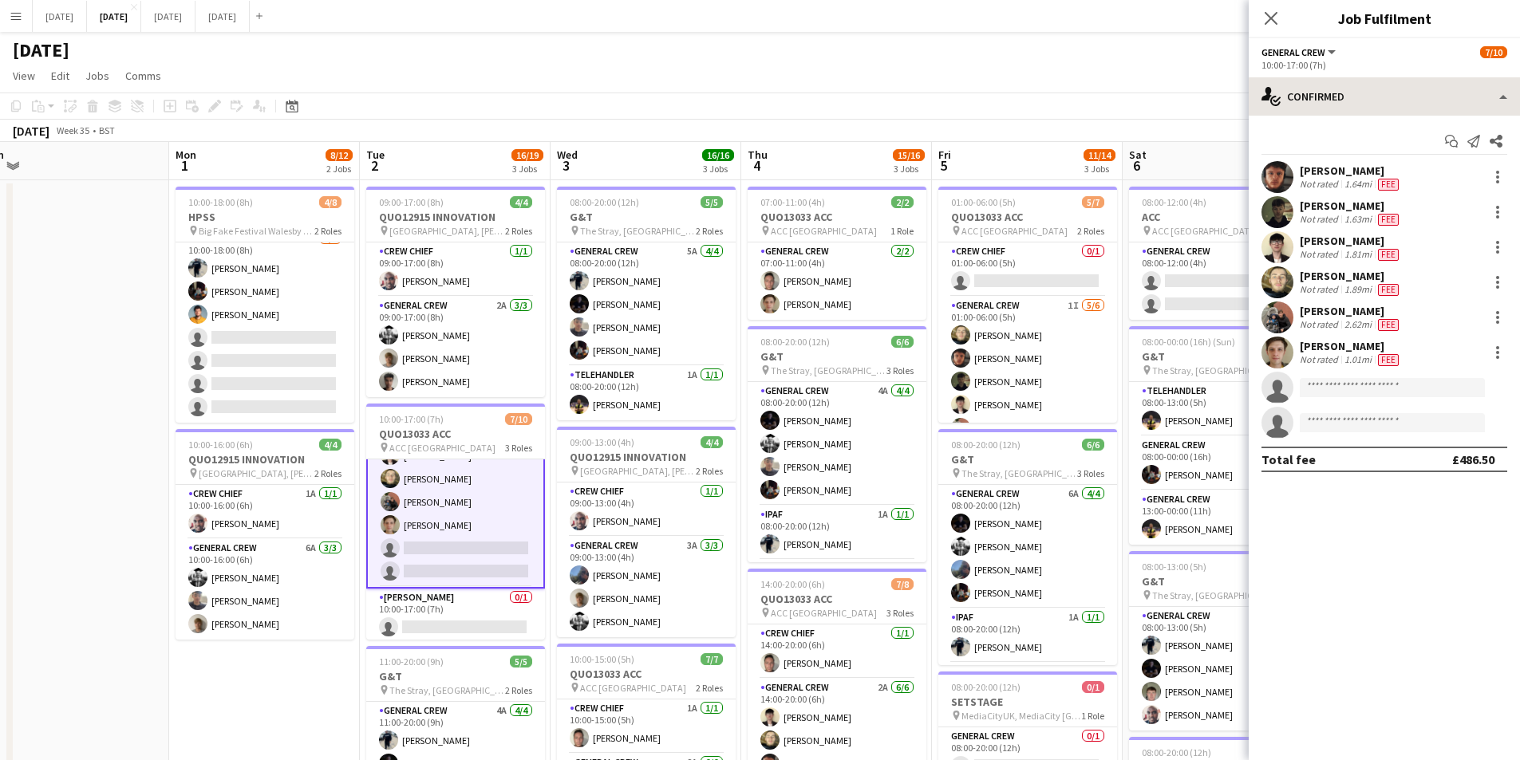
scroll to position [146, 0]
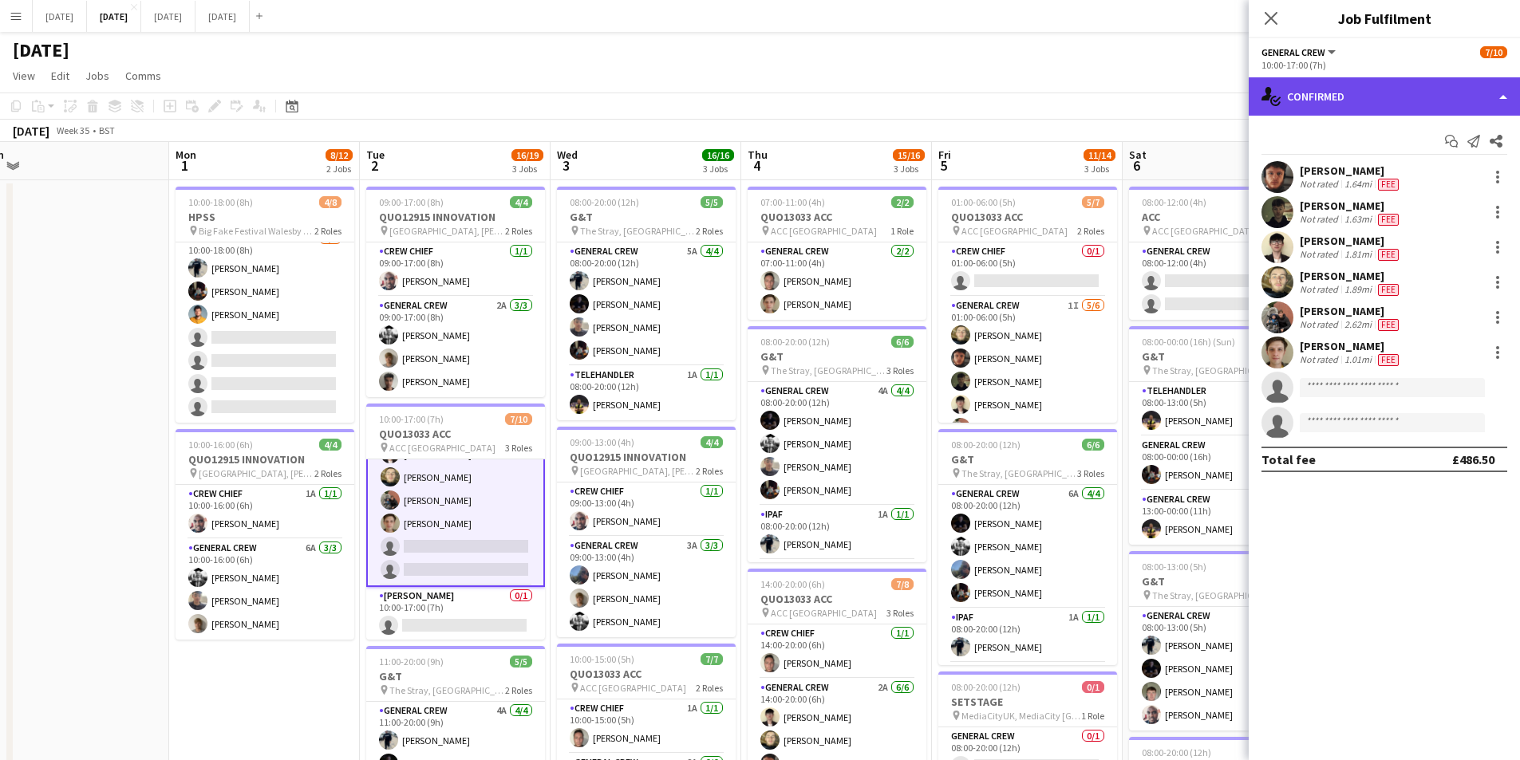
click at [1414, 101] on div "single-neutral-actions-check-2 Confirmed" at bounding box center [1383, 96] width 271 height 38
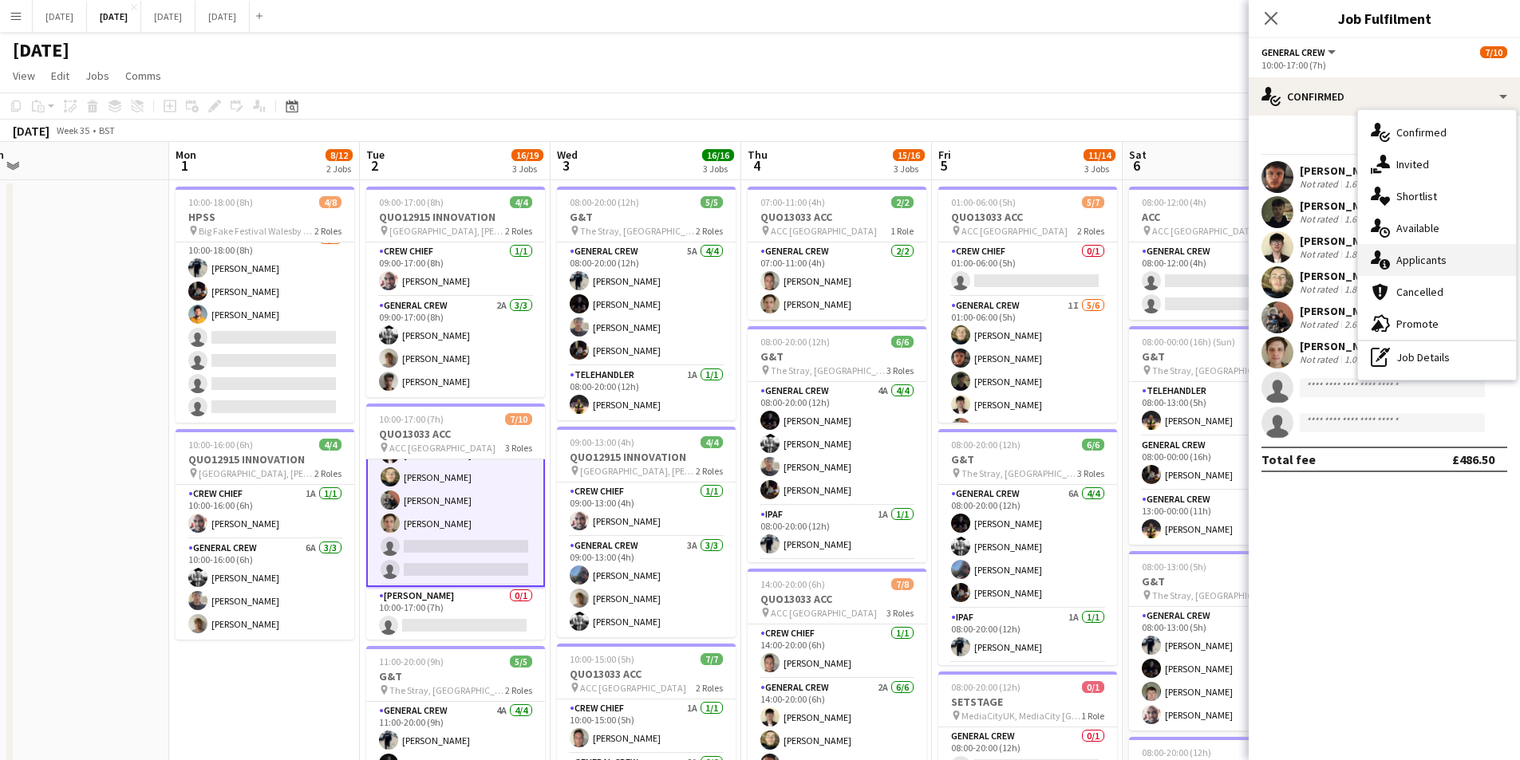
click at [1433, 250] on div "single-neutral-actions-information Applicants" at bounding box center [1437, 260] width 158 height 32
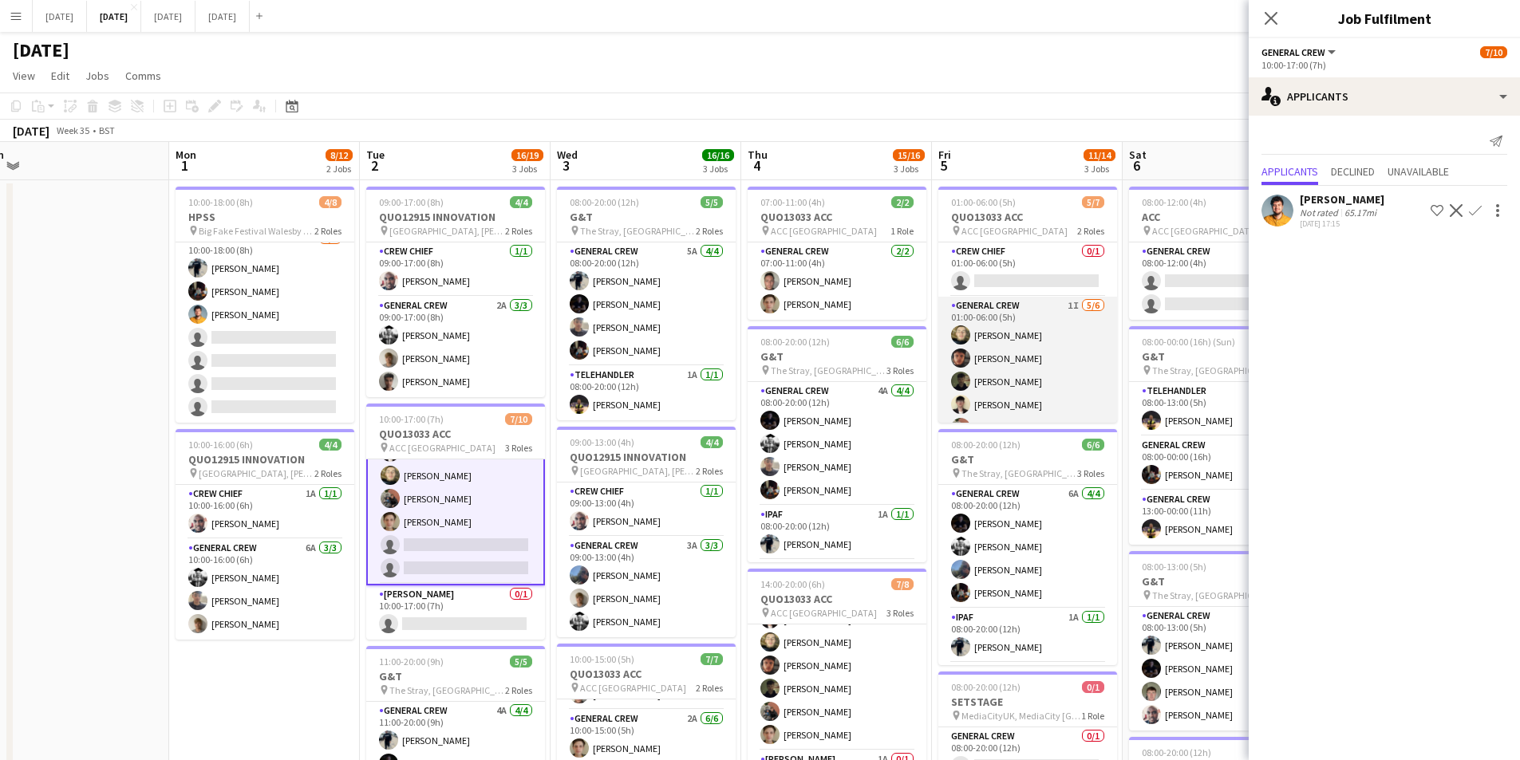
scroll to position [44, 0]
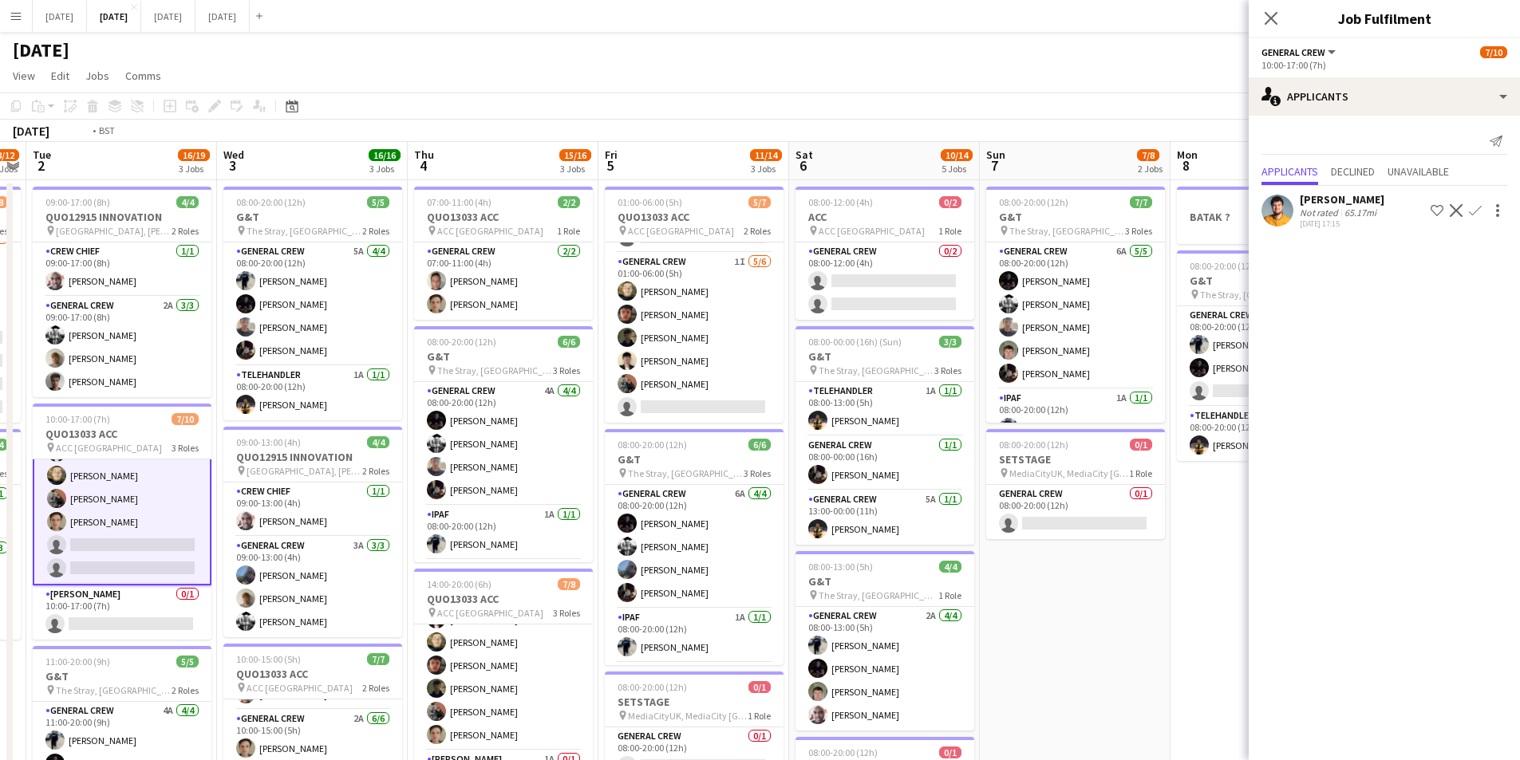
drag, startPoint x: 1102, startPoint y: 511, endPoint x: 1074, endPoint y: 491, distance: 34.5
click at [741, 489] on app-calendar-viewport "Fri 29 Sat 30 Sun 31 Mon 1 8/12 2 Jobs Tue 2 16/19 3 Jobs Wed 3 16/16 3 Jobs Th…" at bounding box center [760, 606] width 1520 height 929
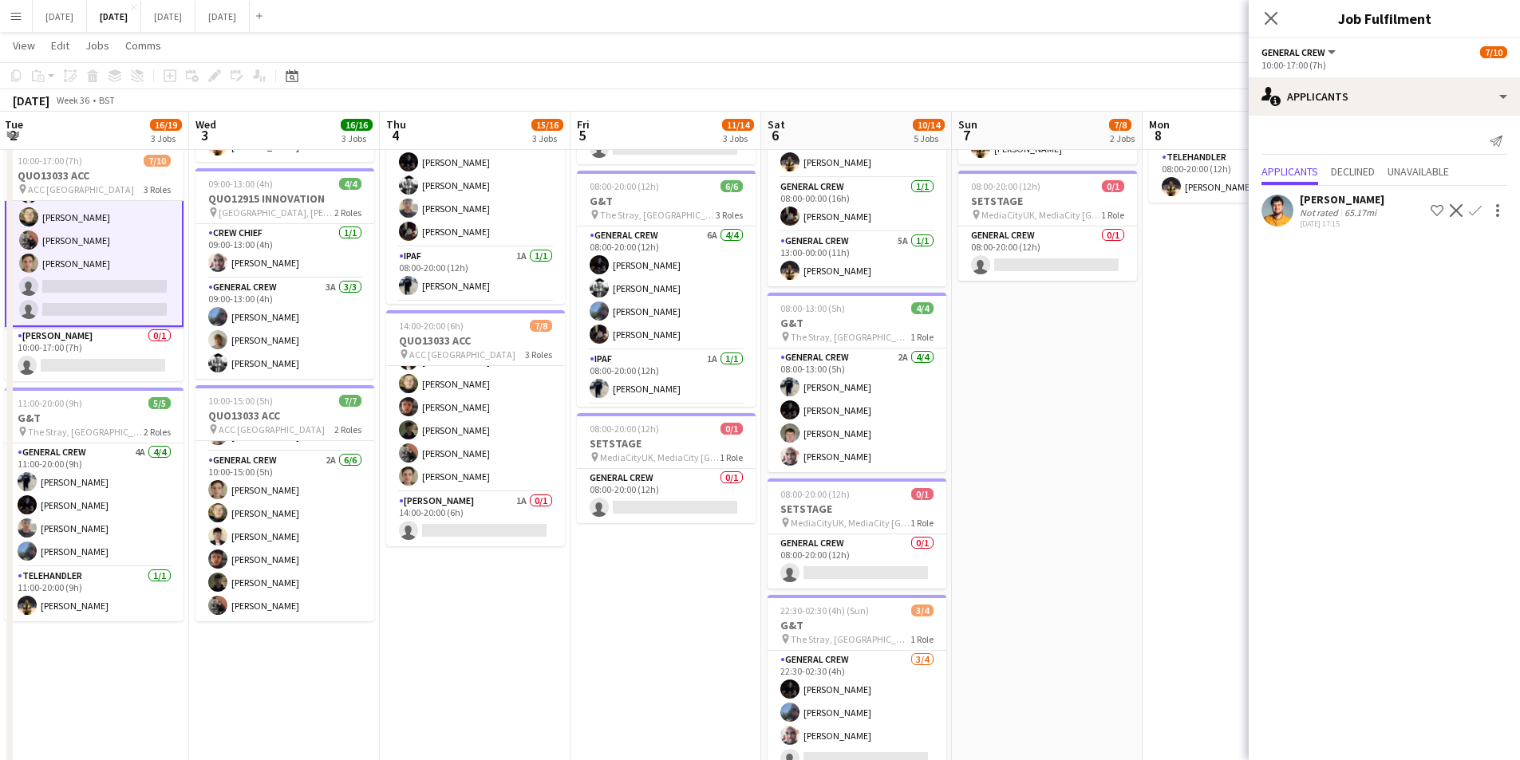
scroll to position [177, 0]
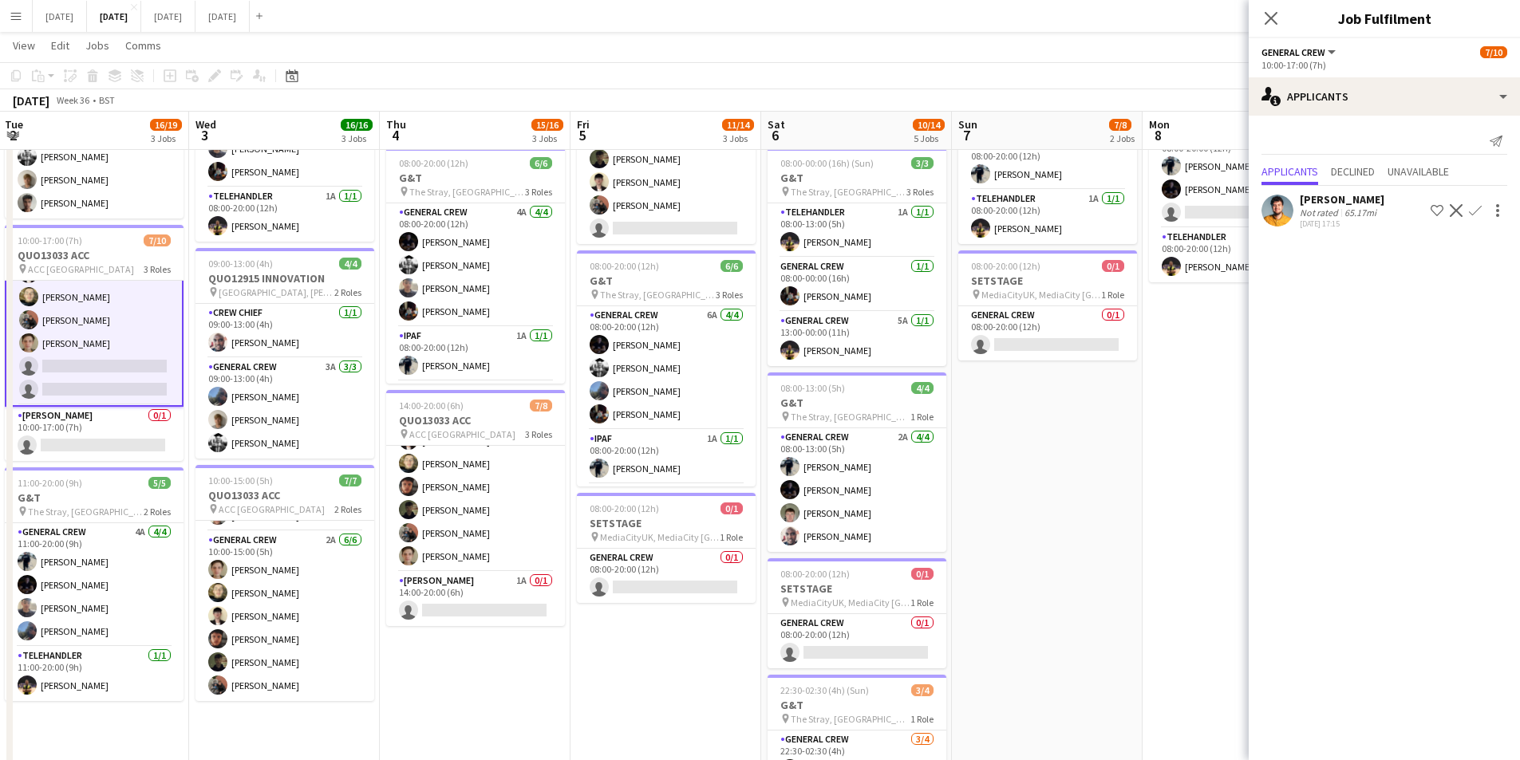
drag, startPoint x: 1075, startPoint y: 496, endPoint x: 929, endPoint y: 466, distance: 149.1
click at [924, 468] on app-calendar-viewport "Sun 31 Mon 1 8/12 2 Jobs Tue 2 16/19 3 Jobs Wed 3 16/16 3 Jobs Thu 4 15/16 3 Jo…" at bounding box center [760, 388] width 1520 height 1007
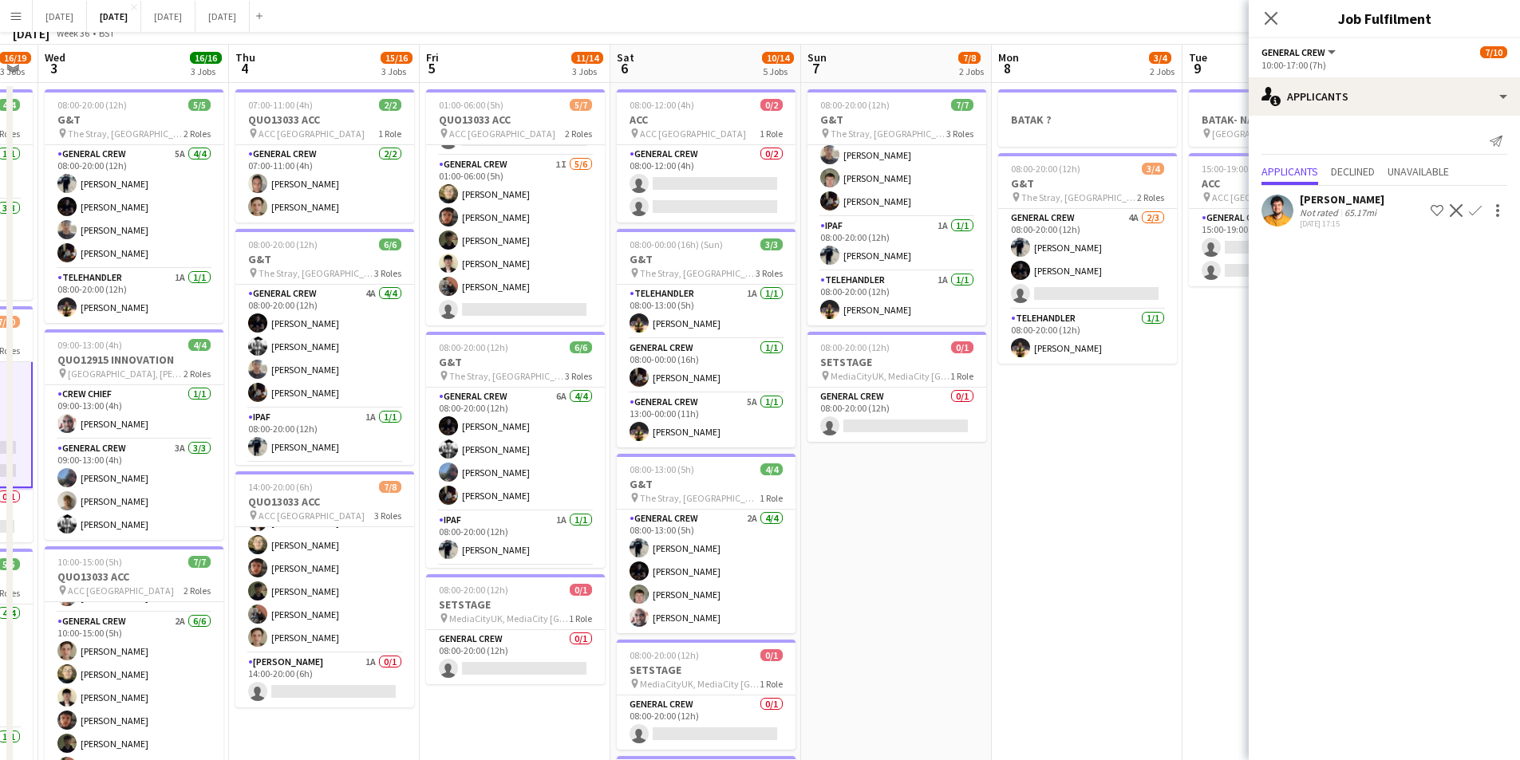
scroll to position [0, 0]
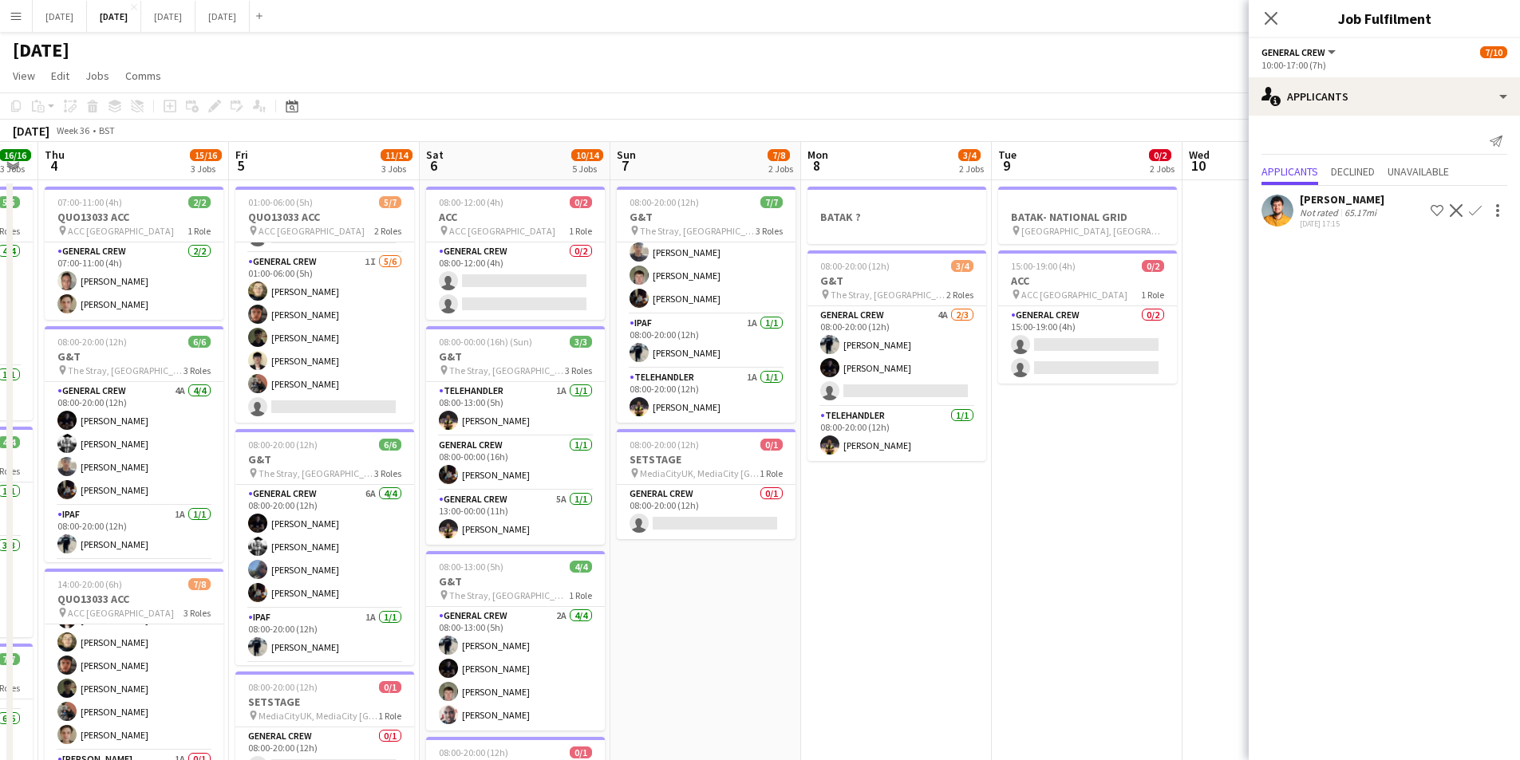
drag, startPoint x: 985, startPoint y: 546, endPoint x: 897, endPoint y: 522, distance: 91.0
click at [832, 507] on app-calendar-viewport "Mon 1 8/12 2 Jobs Tue 2 16/19 3 Jobs Wed 3 16/16 3 Jobs Thu 4 15/16 3 Jobs Fri …" at bounding box center [760, 606] width 1520 height 929
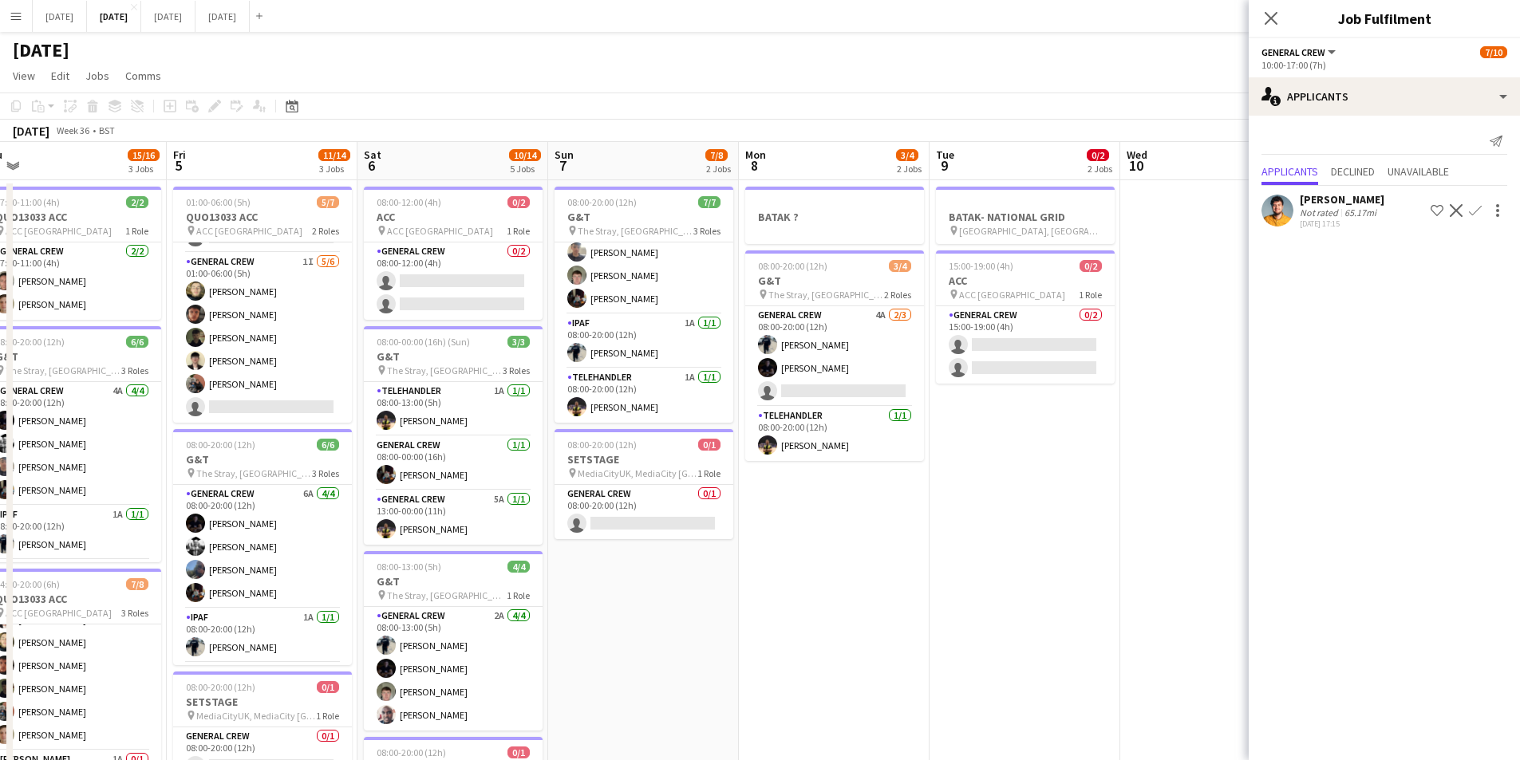
scroll to position [0, 613]
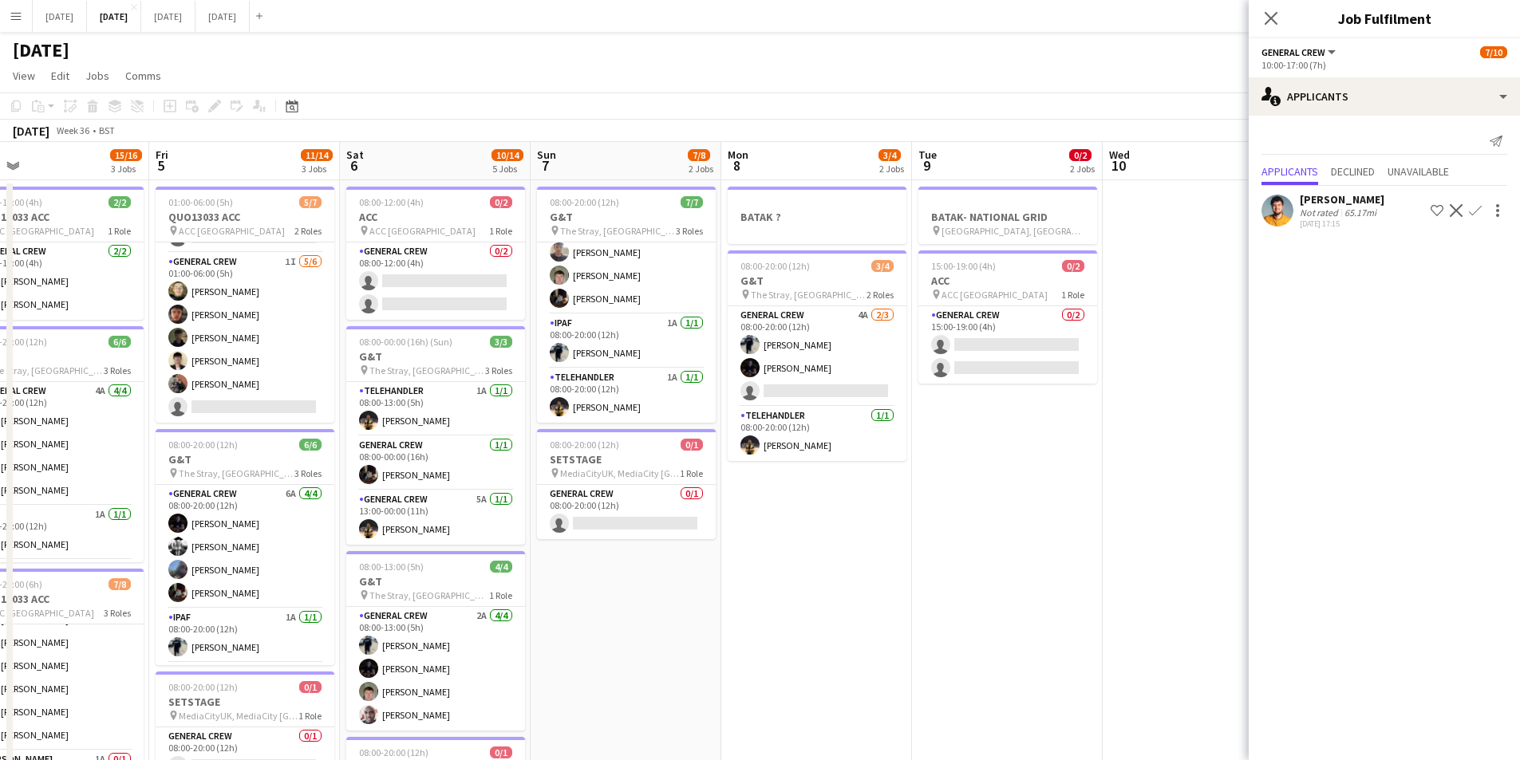
drag, startPoint x: 1023, startPoint y: 545, endPoint x: 1166, endPoint y: 542, distance: 143.6
click at [1155, 546] on app-calendar-viewport "Mon 1 8/12 2 Jobs Tue 2 16/19 3 Jobs Wed 3 16/16 3 Jobs Thu 4 15/16 3 Jobs Fri …" at bounding box center [760, 606] width 1520 height 929
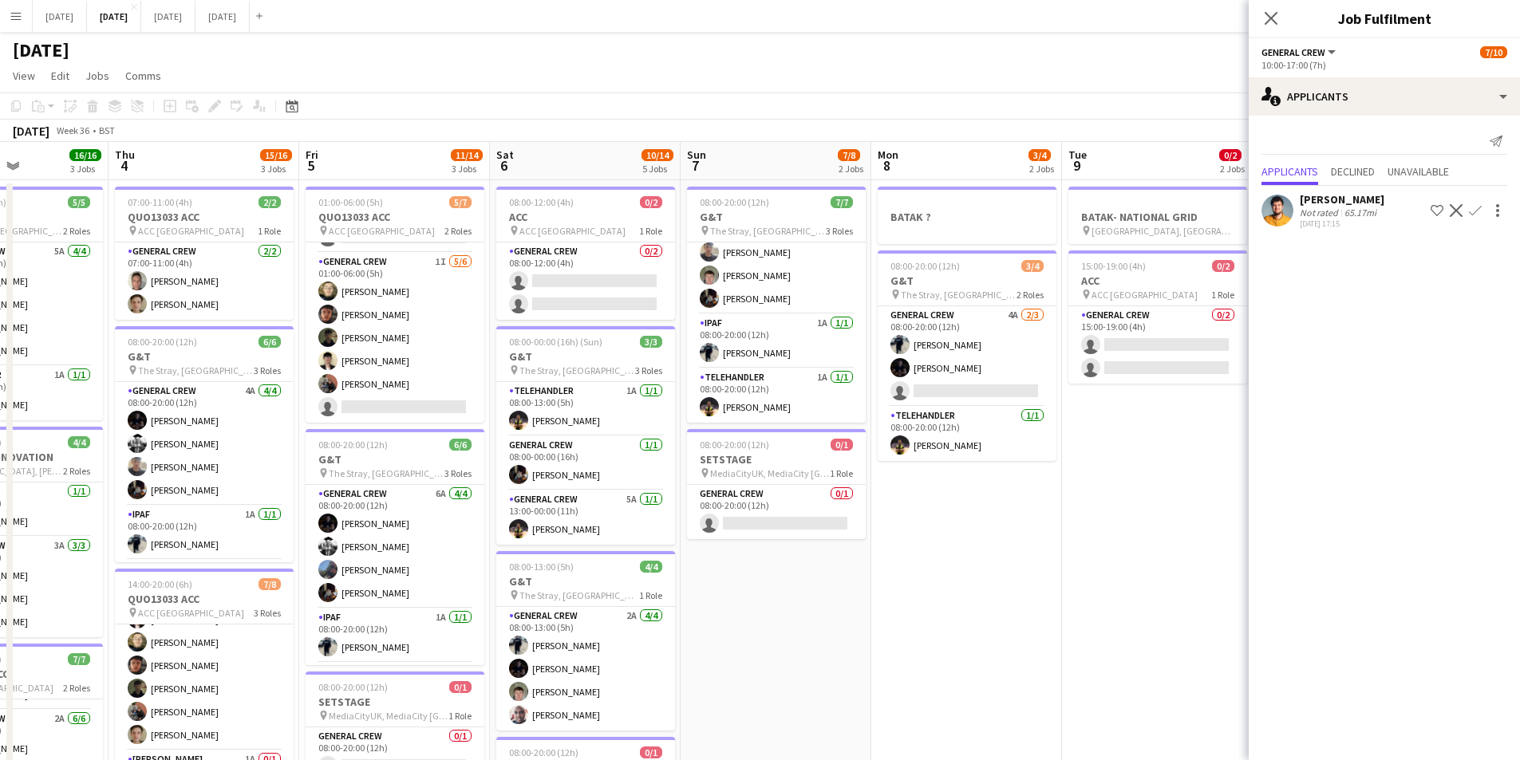
click at [1109, 566] on app-calendar-viewport "Mon 1 8/12 2 Jobs Tue 2 16/19 3 Jobs Wed 3 16/16 3 Jobs Thu 4 15/16 3 Jobs Fri …" at bounding box center [760, 606] width 1520 height 929
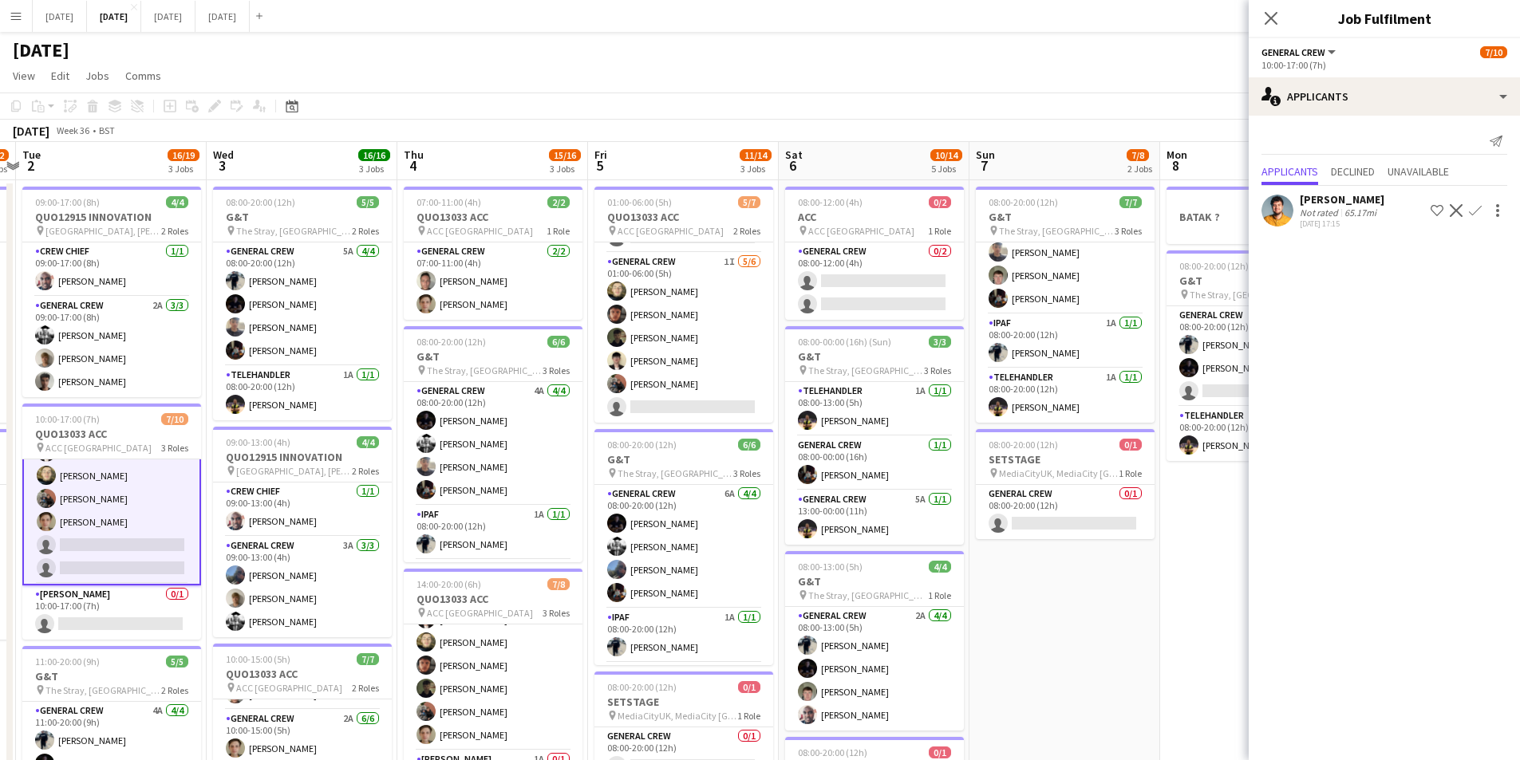
click at [1180, 565] on app-calendar-viewport "Sat 30 Sun 31 Mon 1 8/12 2 Jobs Tue 2 16/19 3 Jobs Wed 3 16/16 3 Jobs Thu 4 15/…" at bounding box center [760, 606] width 1520 height 929
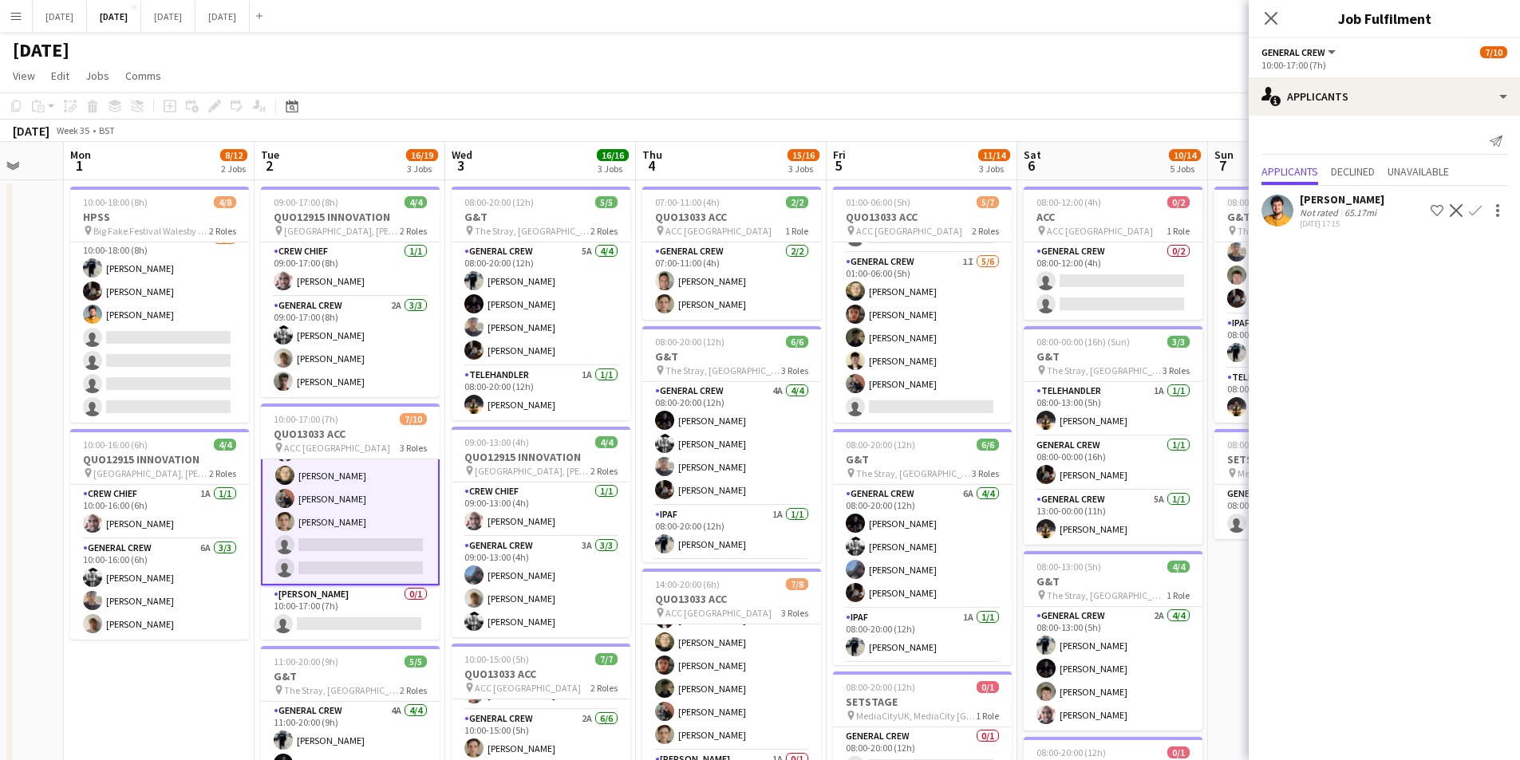
drag, startPoint x: 649, startPoint y: 534, endPoint x: 668, endPoint y: 515, distance: 27.6
click at [904, 543] on app-calendar-viewport "Fri 29 Sat 30 Sun 31 Mon 1 8/12 2 Jobs Tue 2 16/19 3 Jobs Wed 3 16/16 3 Jobs Th…" at bounding box center [760, 606] width 1520 height 929
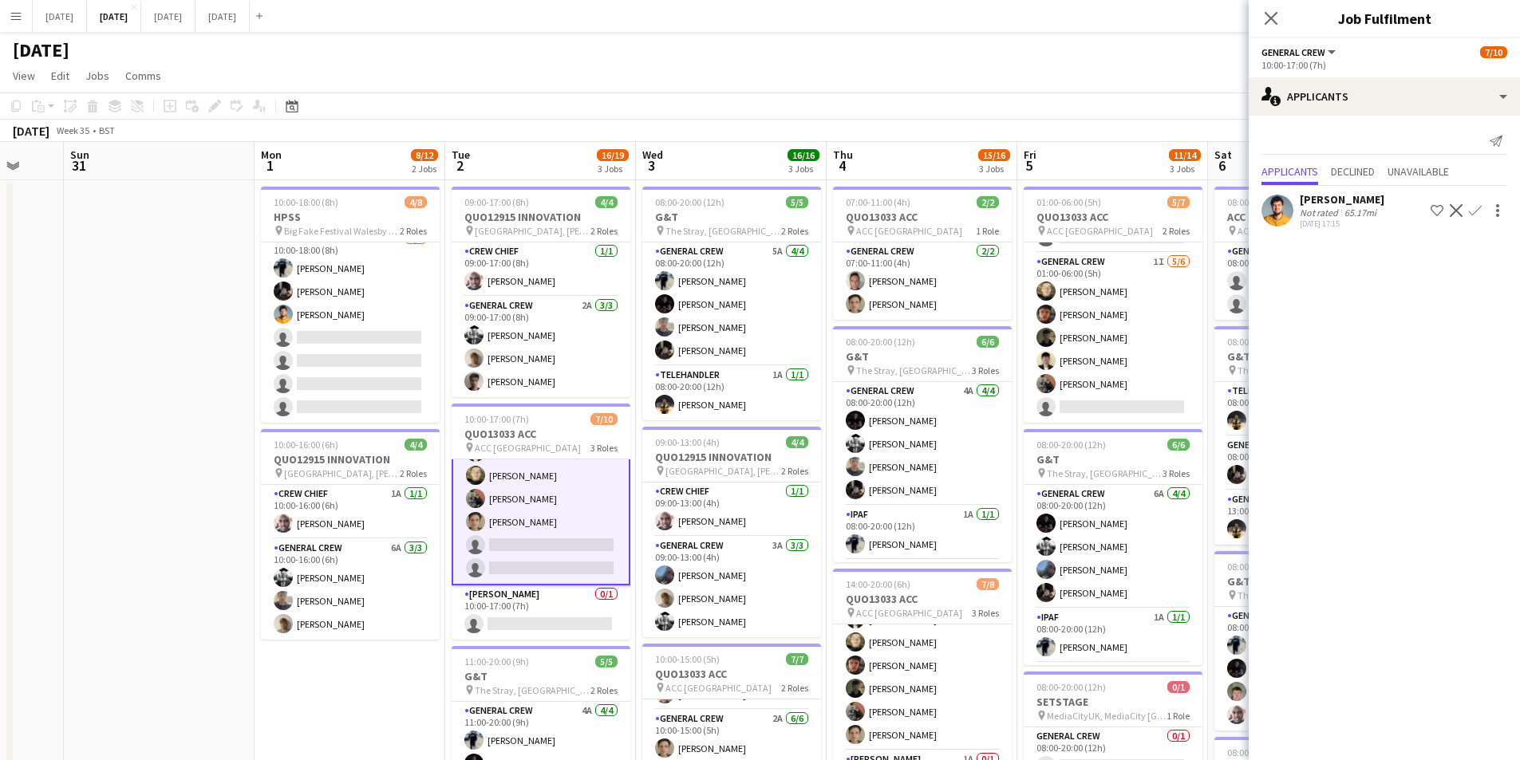
scroll to position [0, 407]
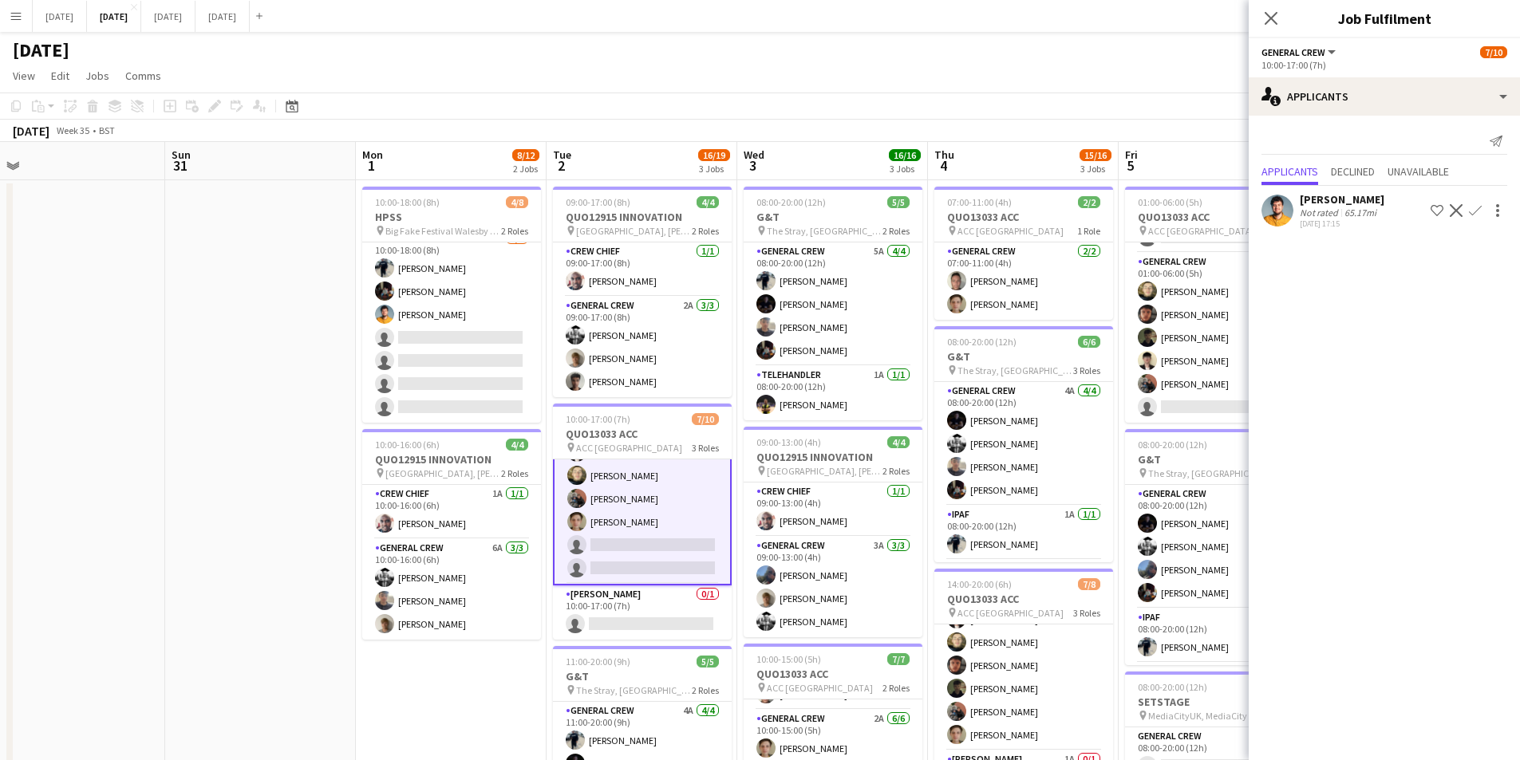
drag, startPoint x: 240, startPoint y: 248, endPoint x: 214, endPoint y: 194, distance: 60.3
click at [223, 240] on app-calendar-viewport "Thu 28 Fri 29 Sat 30 Sun 31 Mon 1 8/12 2 Jobs Tue 2 16/19 3 Jobs Wed 3 16/16 3 …" at bounding box center [760, 606] width 1520 height 929
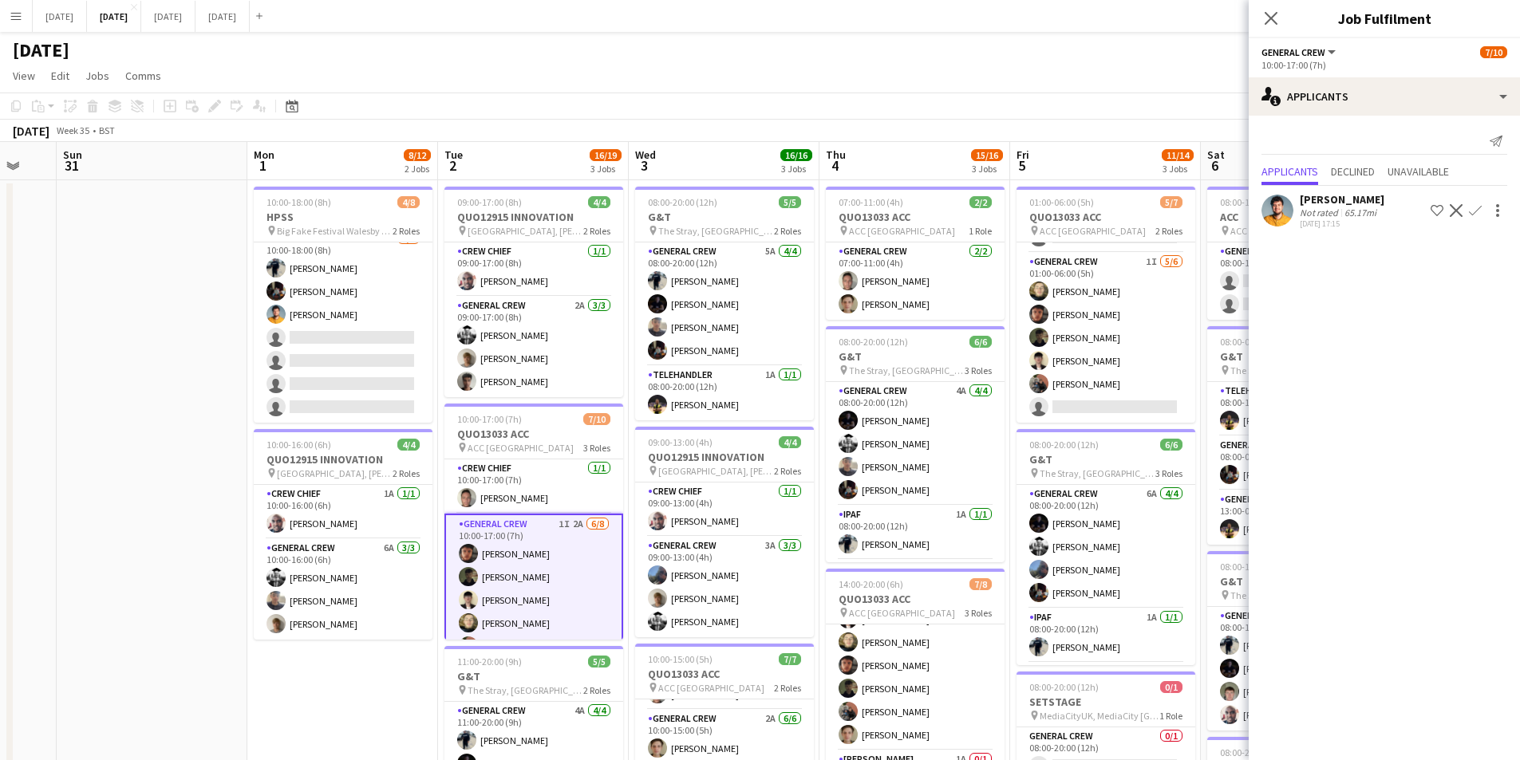
scroll to position [148, 0]
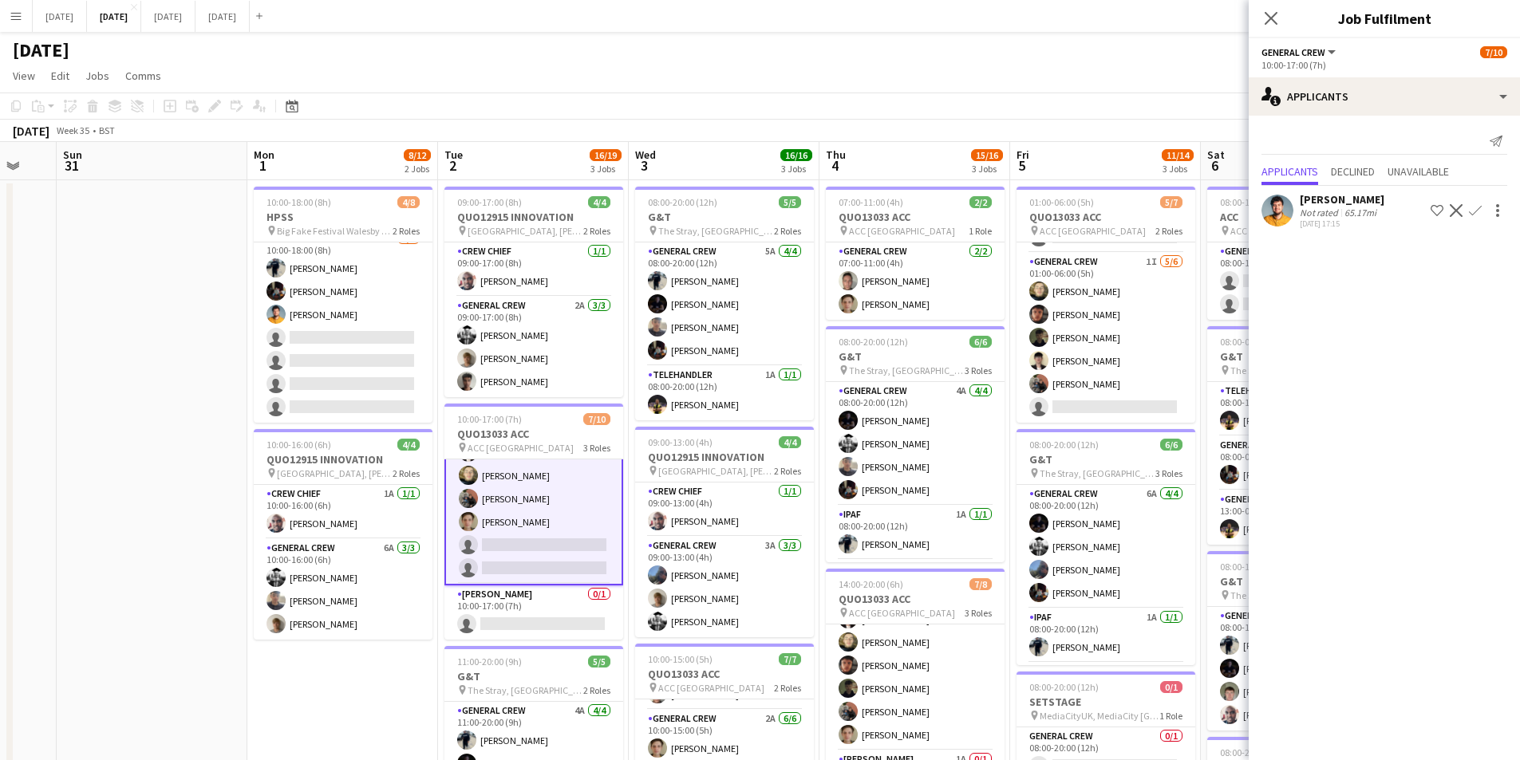
click at [1469, 207] on app-icon "Confirm" at bounding box center [1475, 210] width 13 height 13
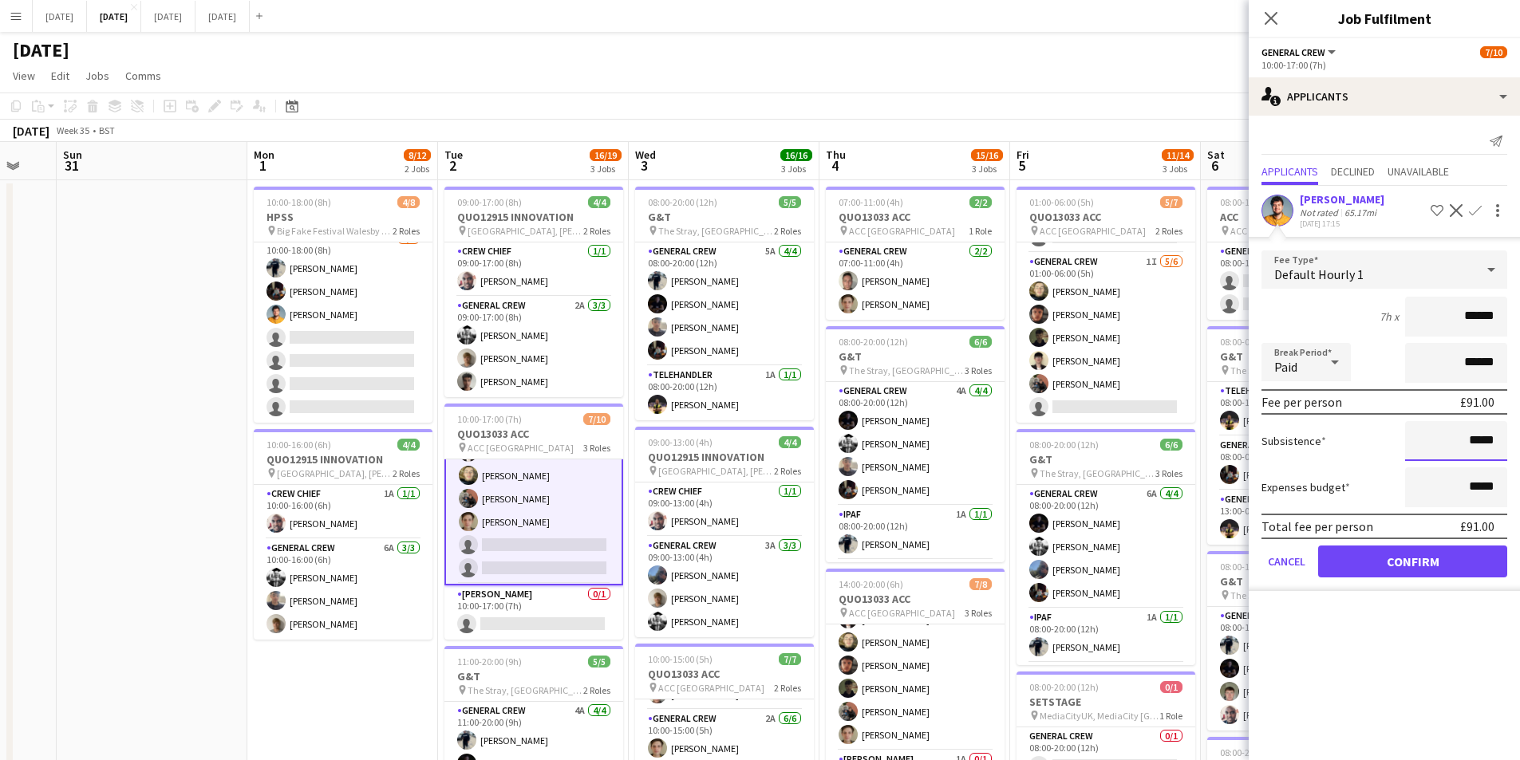
click at [1472, 442] on input "*****" at bounding box center [1456, 441] width 102 height 40
type input "******"
click at [1287, 563] on button "Cancel" at bounding box center [1286, 562] width 50 height 32
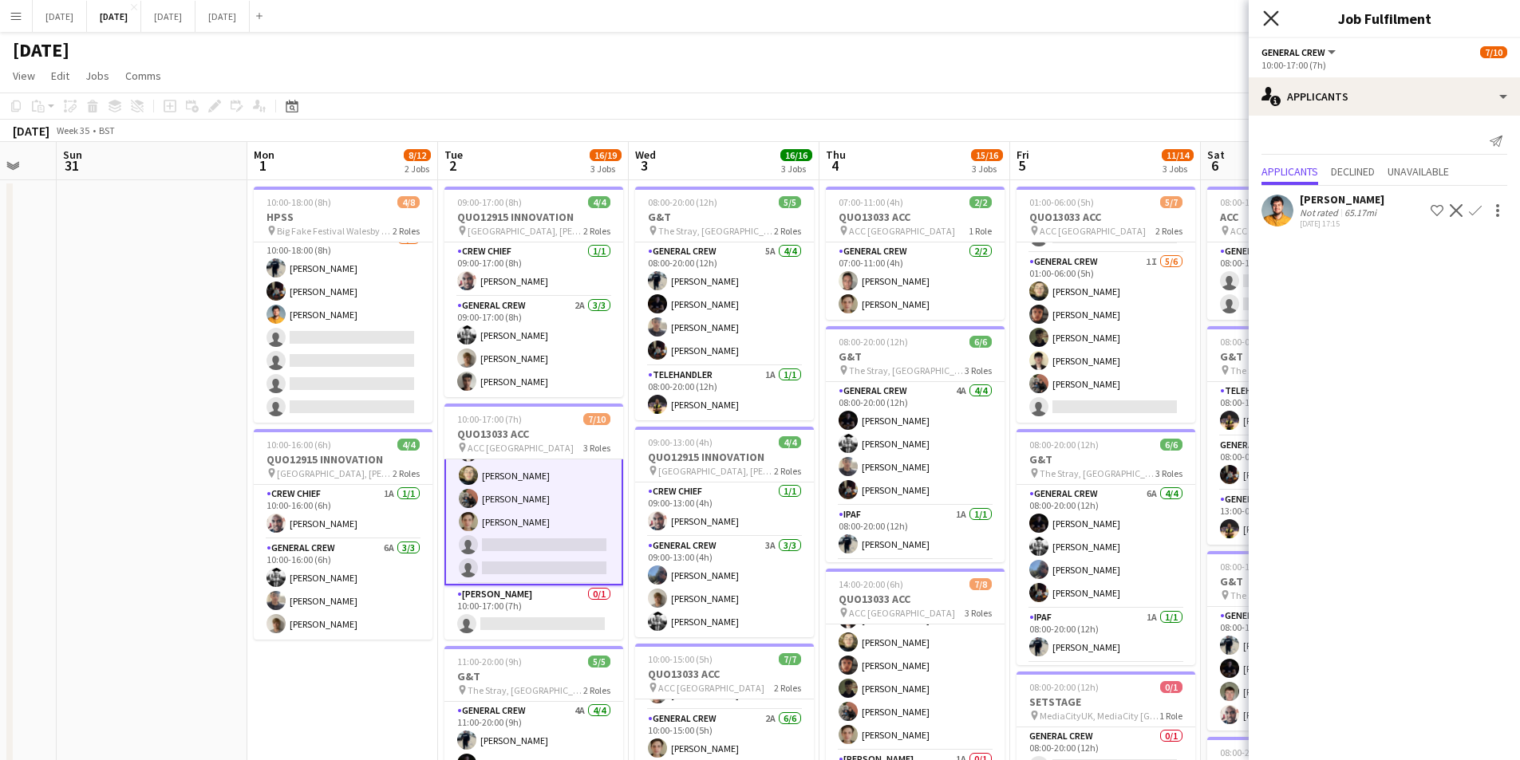
click at [1269, 15] on icon "Close pop-in" at bounding box center [1270, 17] width 15 height 15
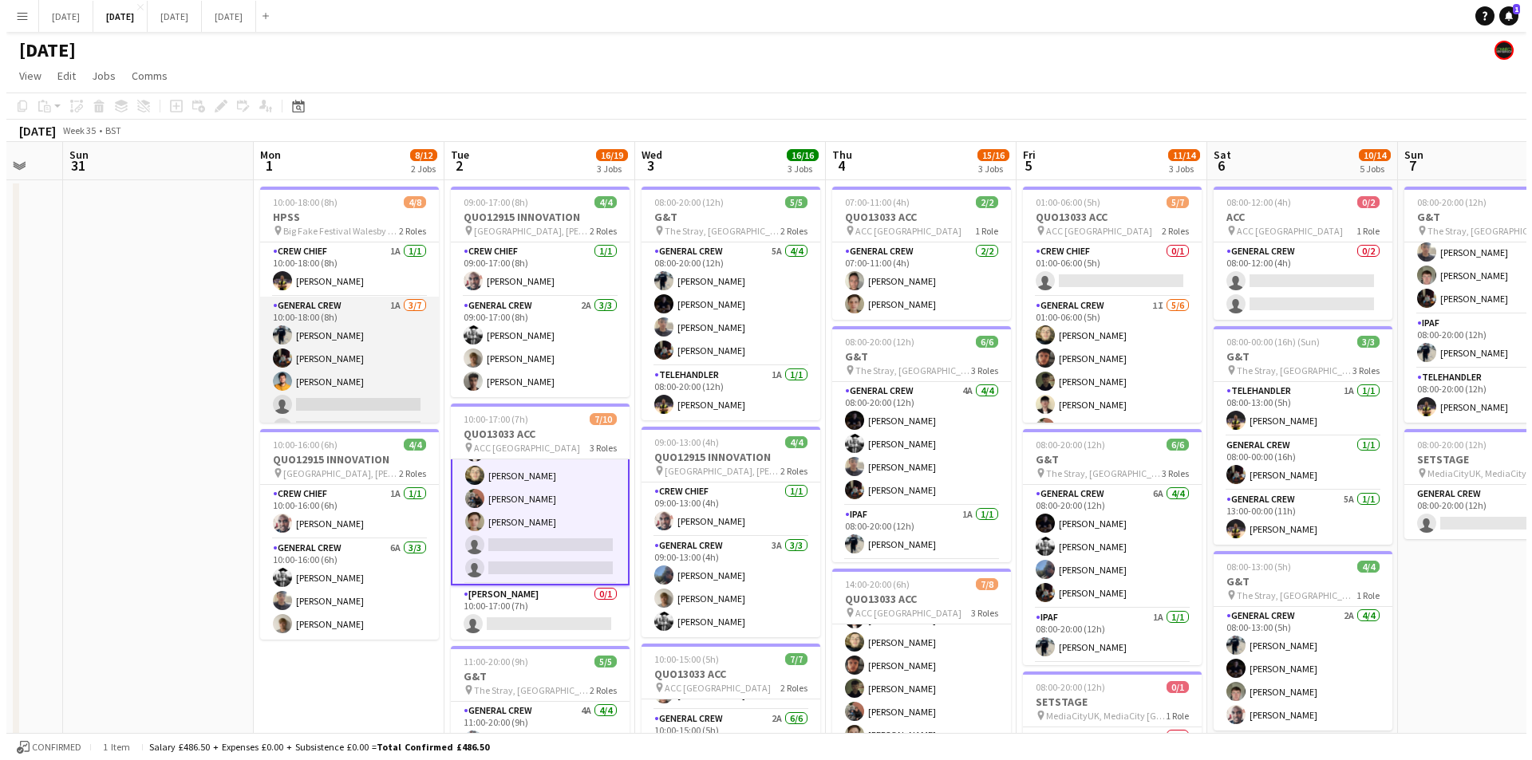
scroll to position [67, 0]
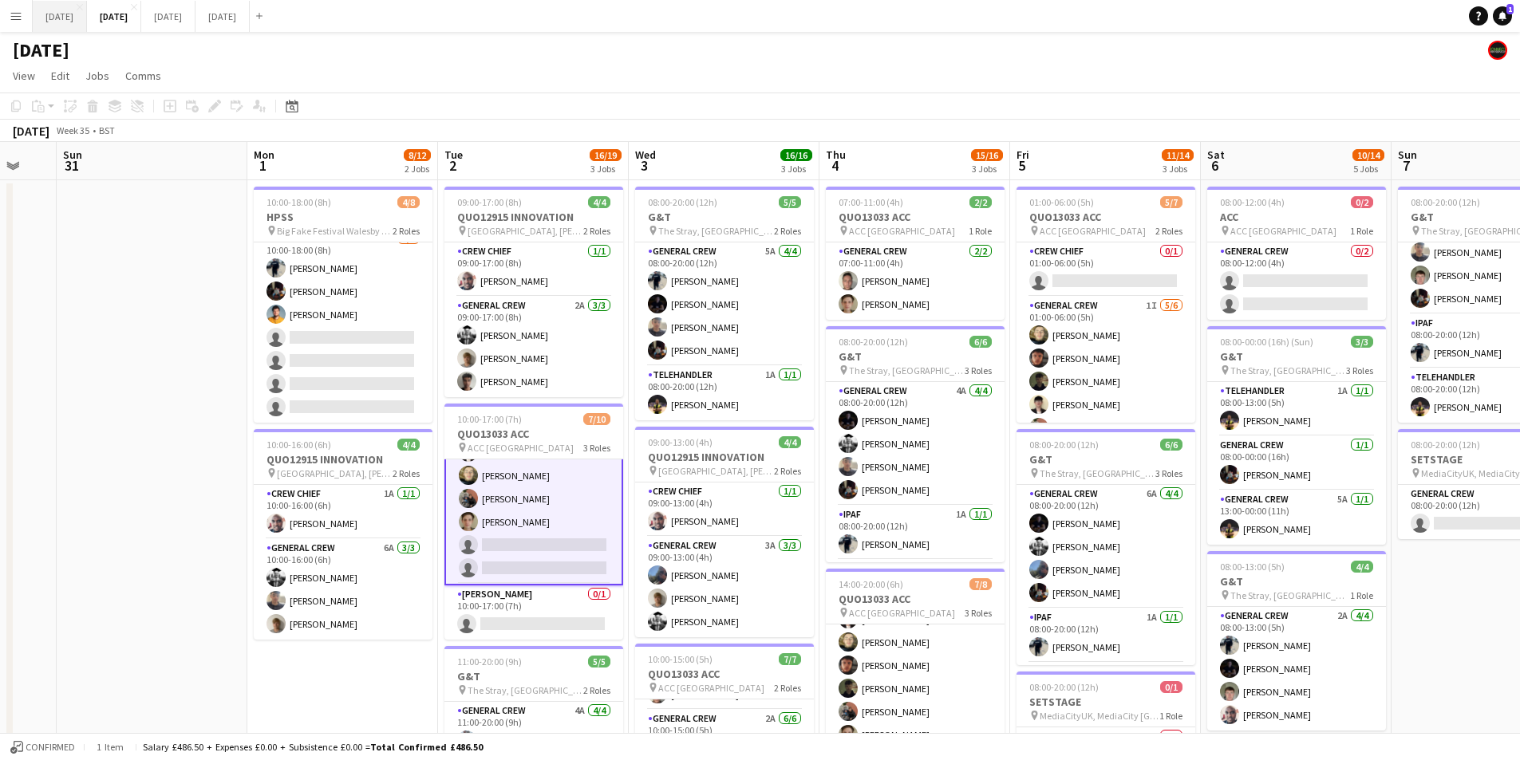
click at [76, 22] on button "[DATE] Close" at bounding box center [60, 16] width 54 height 31
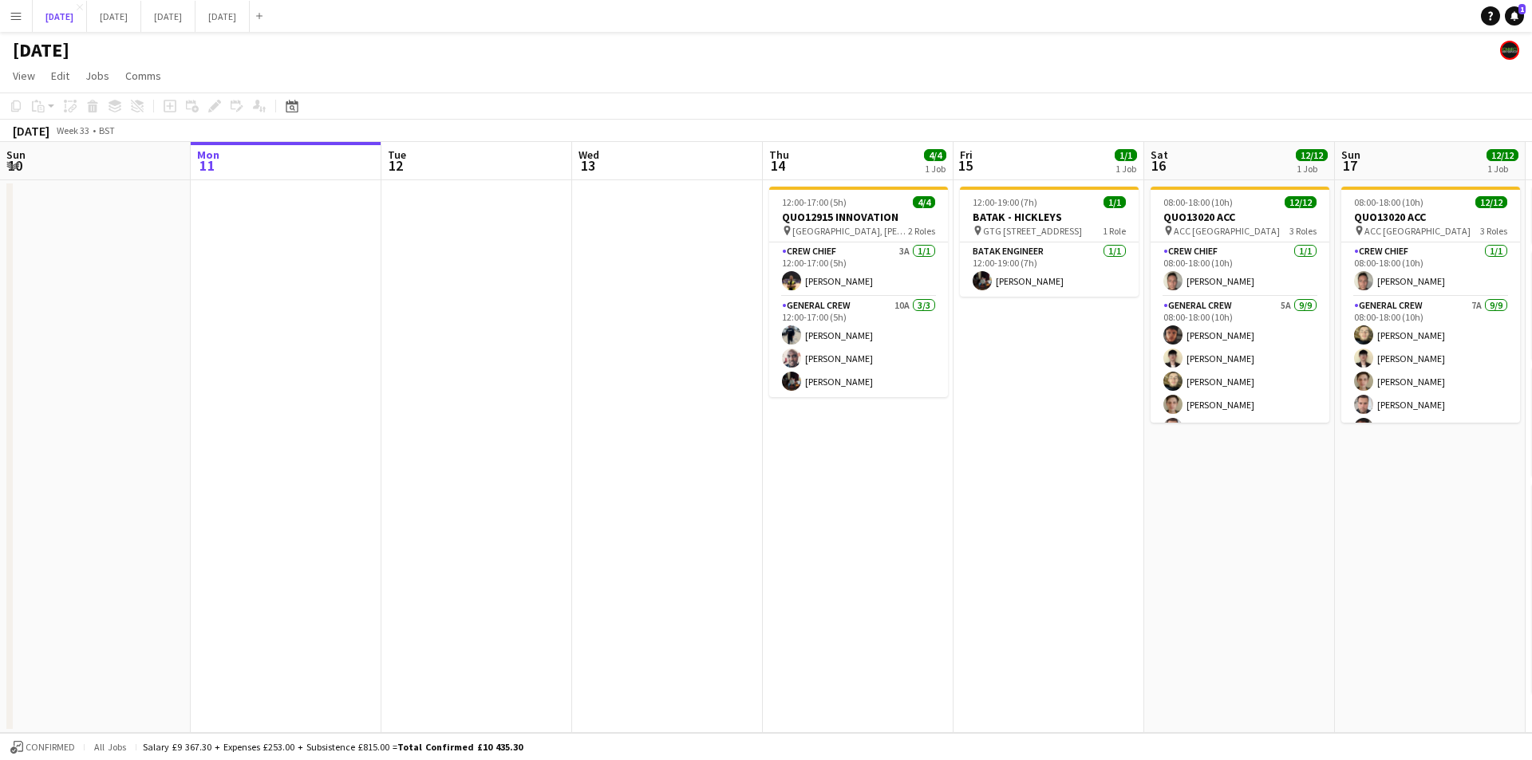
scroll to position [0, 464]
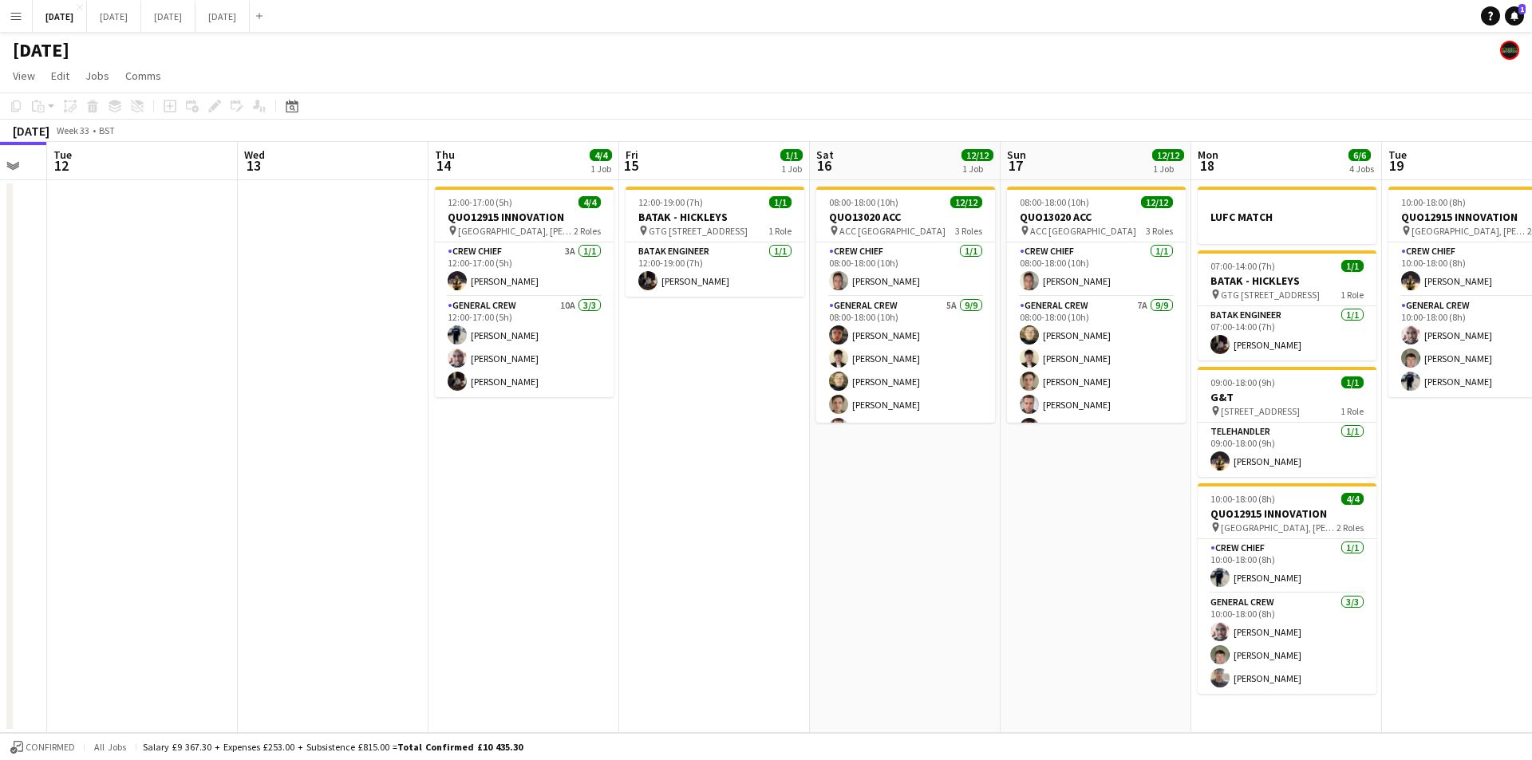
drag, startPoint x: 700, startPoint y: 527, endPoint x: 869, endPoint y: 519, distance: 169.3
click at [869, 519] on app-calendar-viewport "Sun 10 Mon 11 Tue 12 Wed 13 Thu 14 4/4 1 Job Fri 15 1/1 1 Job Sat 16 12/12 1 Jo…" at bounding box center [766, 437] width 1532 height 591
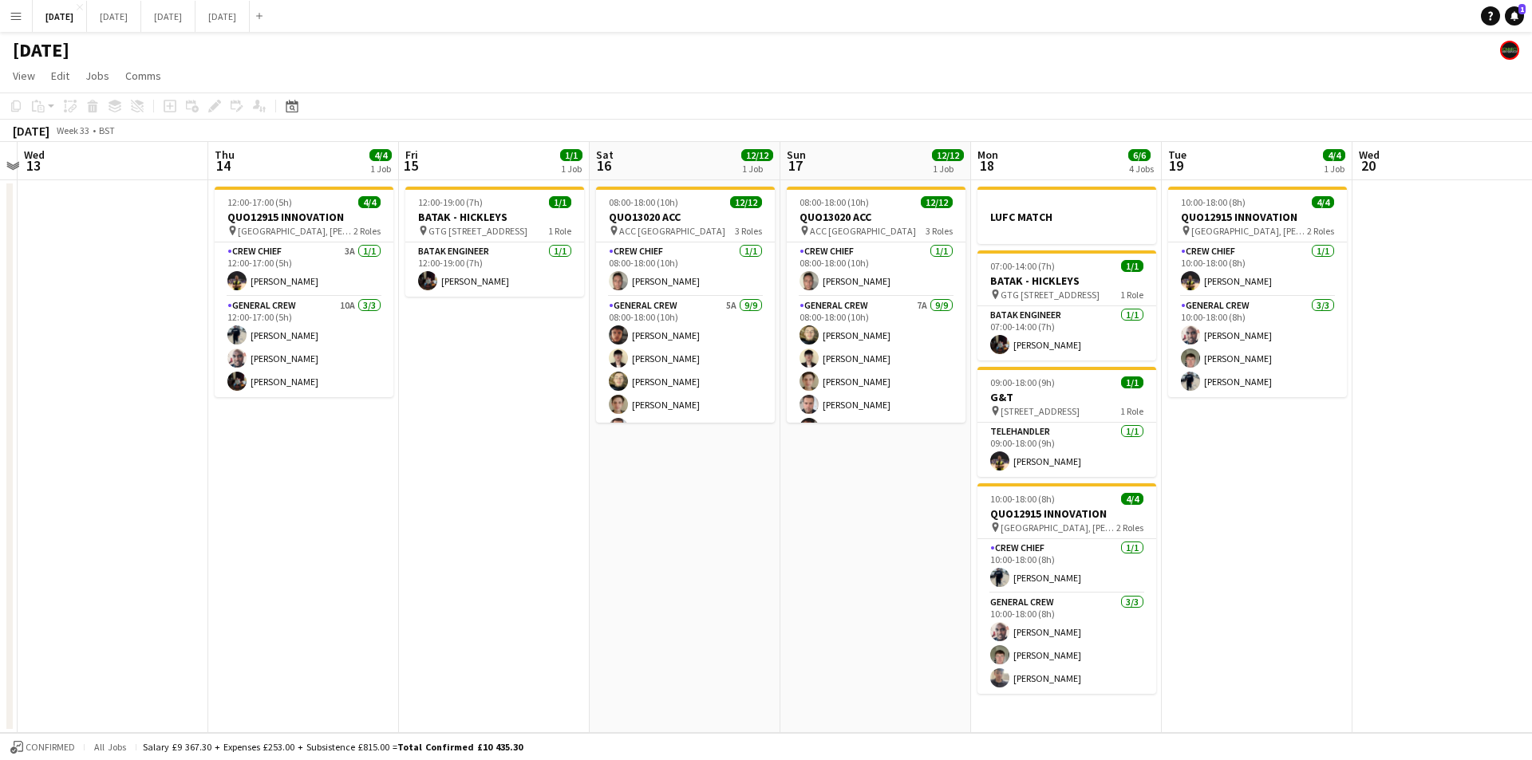
scroll to position [0, 748]
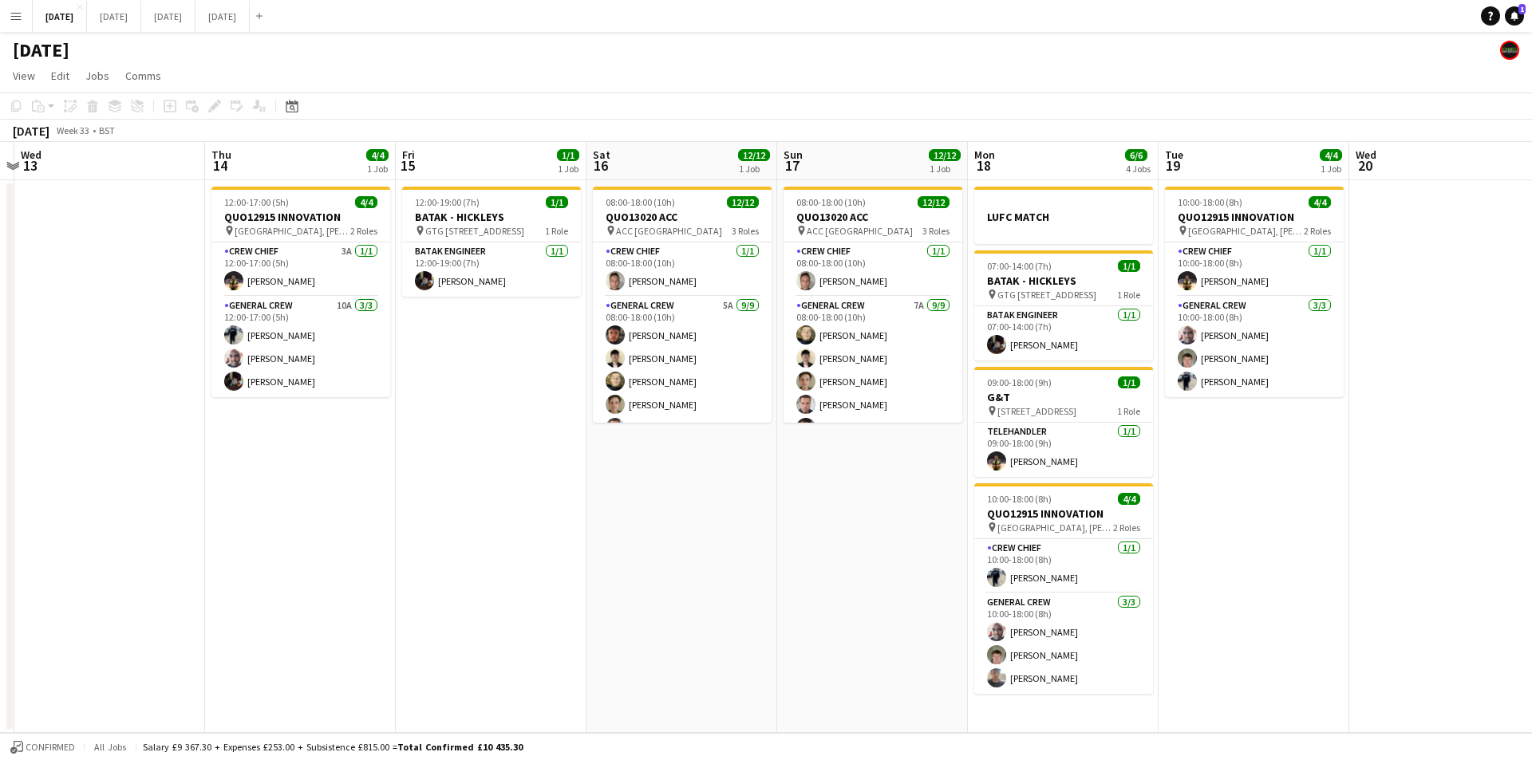
drag, startPoint x: 938, startPoint y: 474, endPoint x: 699, endPoint y: 459, distance: 239.8
click at [676, 481] on app-calendar-viewport "Sat 9 Sun 10 Mon 11 Tue 12 Wed 13 Thu 14 4/4 1 Job Fri 15 1/1 1 Job Sat 16 12/1…" at bounding box center [766, 437] width 1532 height 591
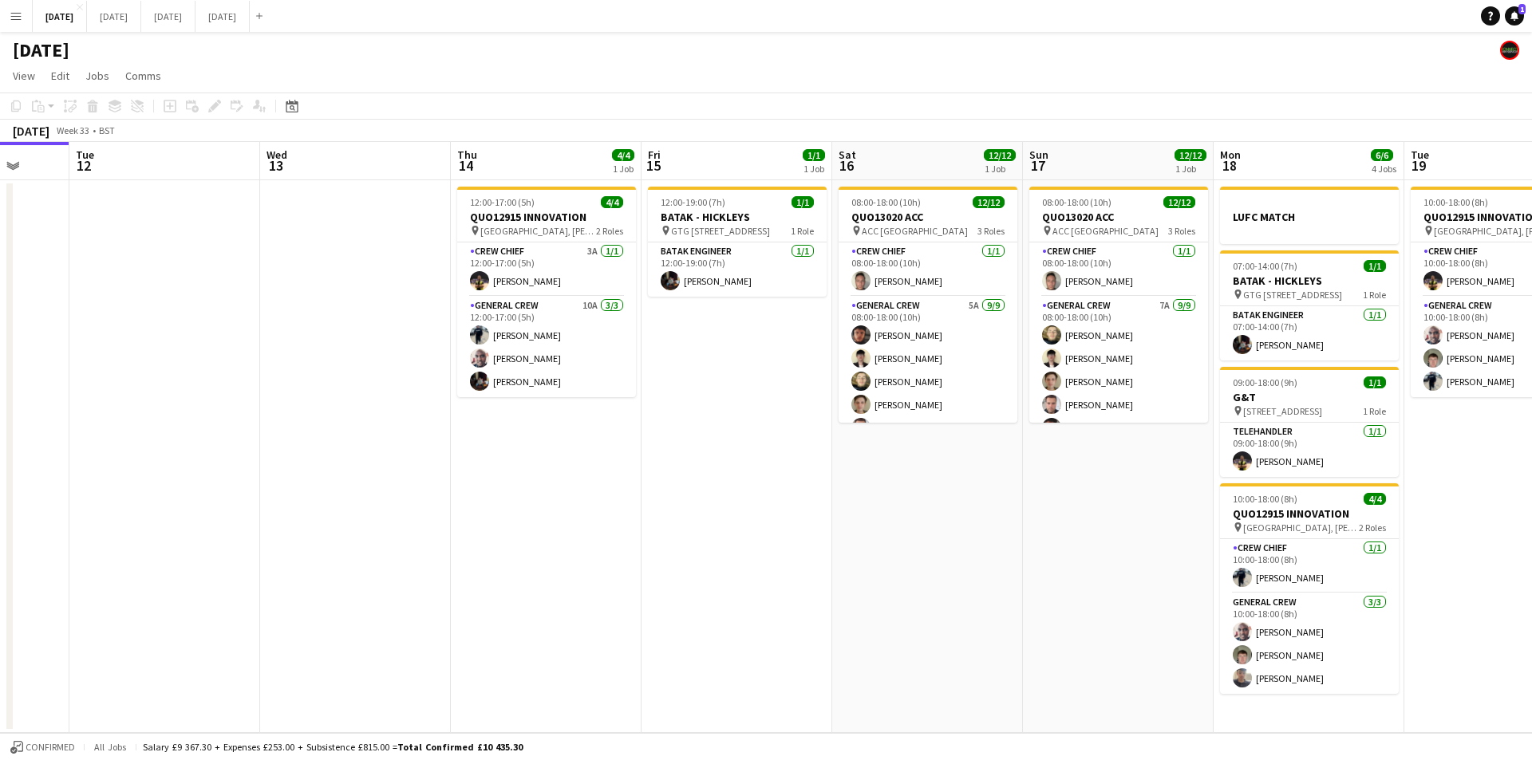
drag, startPoint x: 713, startPoint y: 548, endPoint x: 955, endPoint y: 525, distance: 242.8
click at [954, 525] on app-calendar-viewport "Sat 9 Sun 10 Mon 11 Tue 12 Wed 13 Thu 14 4/4 1 Job Fri 15 1/1 1 Job Sat 16 12/1…" at bounding box center [766, 437] width 1532 height 591
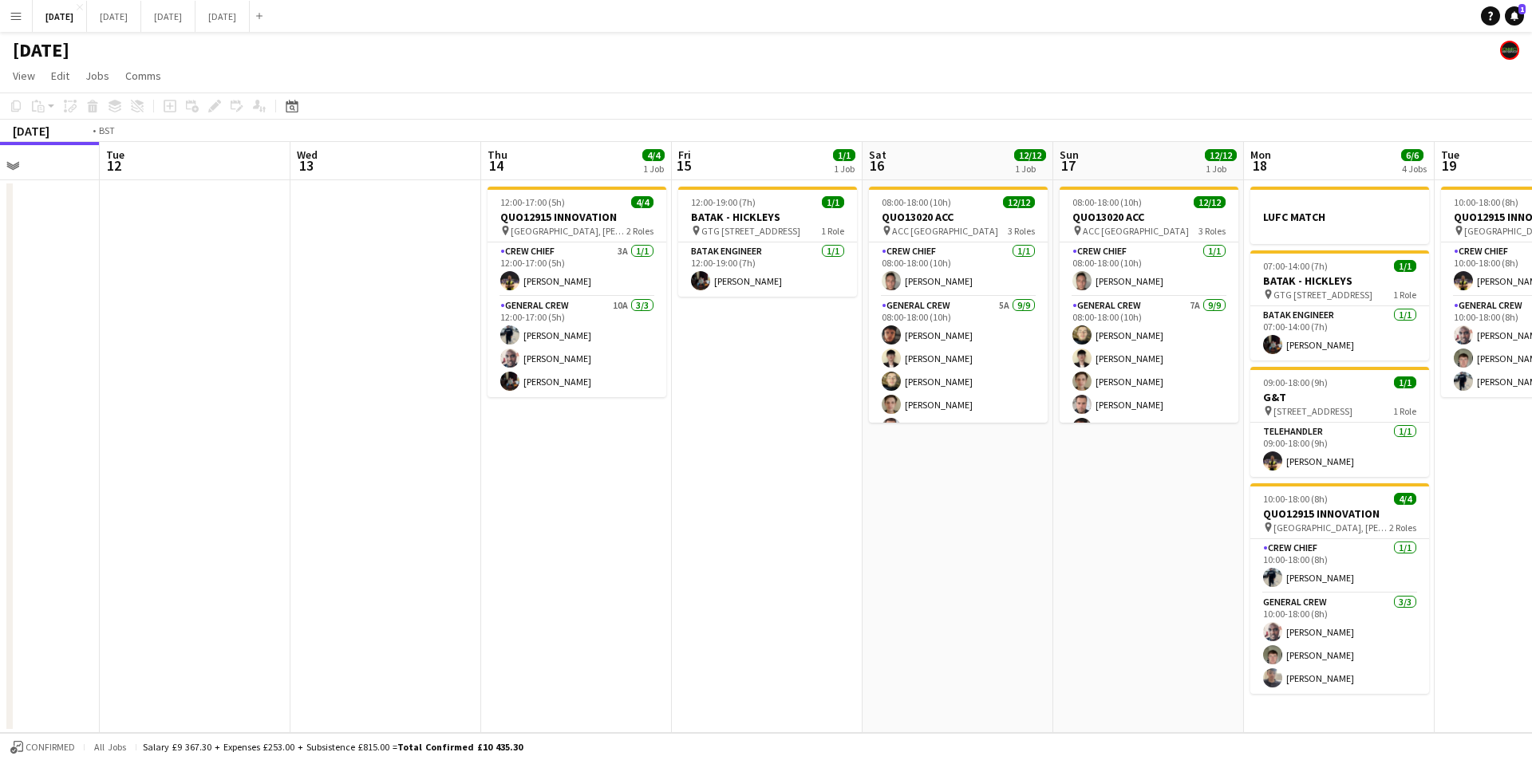
drag, startPoint x: 714, startPoint y: 501, endPoint x: 1135, endPoint y: 497, distance: 421.2
click at [1135, 497] on app-calendar-viewport "Sat 9 Sun 10 Mon 11 Tue 12 Wed 13 Thu 14 4/4 1 Job Fri 15 1/1 1 Job Sat 16 12/1…" at bounding box center [766, 437] width 1532 height 591
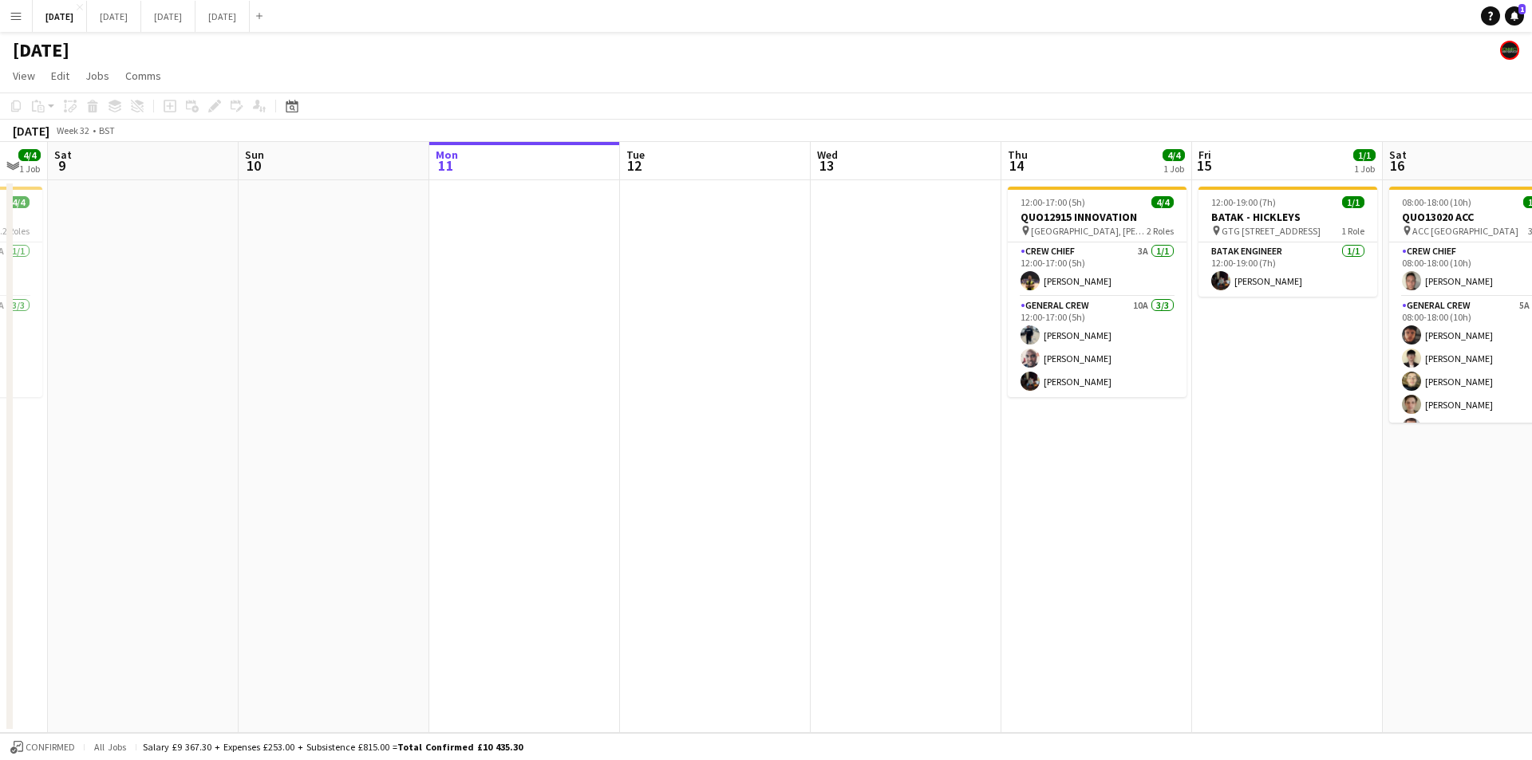
drag, startPoint x: 1035, startPoint y: 513, endPoint x: 962, endPoint y: 510, distance: 73.5
click at [981, 512] on app-calendar-viewport "Wed 6 Thu 7 3/3 2 Jobs Fri 8 4/4 1 Job Sat 9 Sun 10 Mon 11 Tue 12 Wed 13 Thu 14…" at bounding box center [766, 437] width 1532 height 591
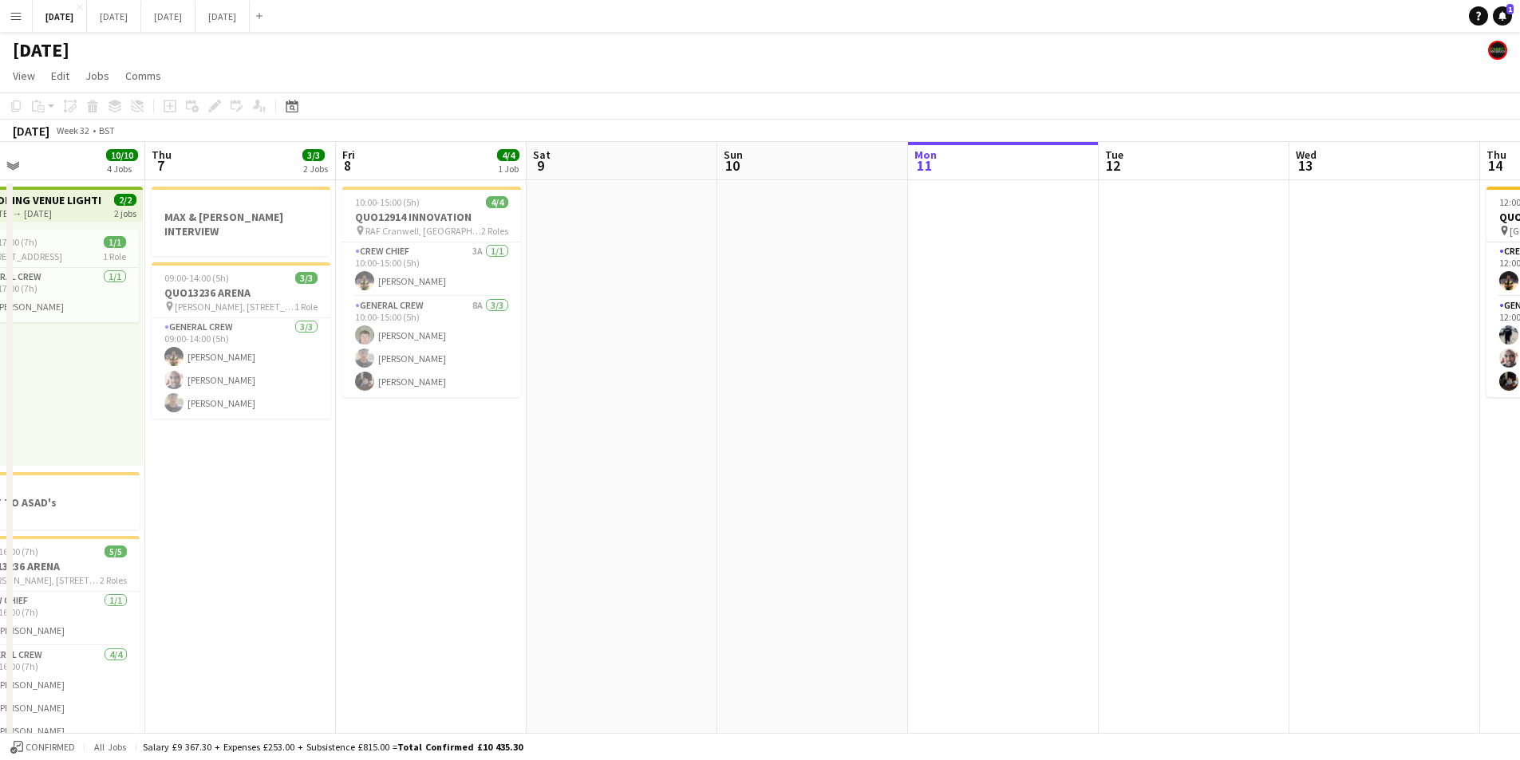
scroll to position [0, 474]
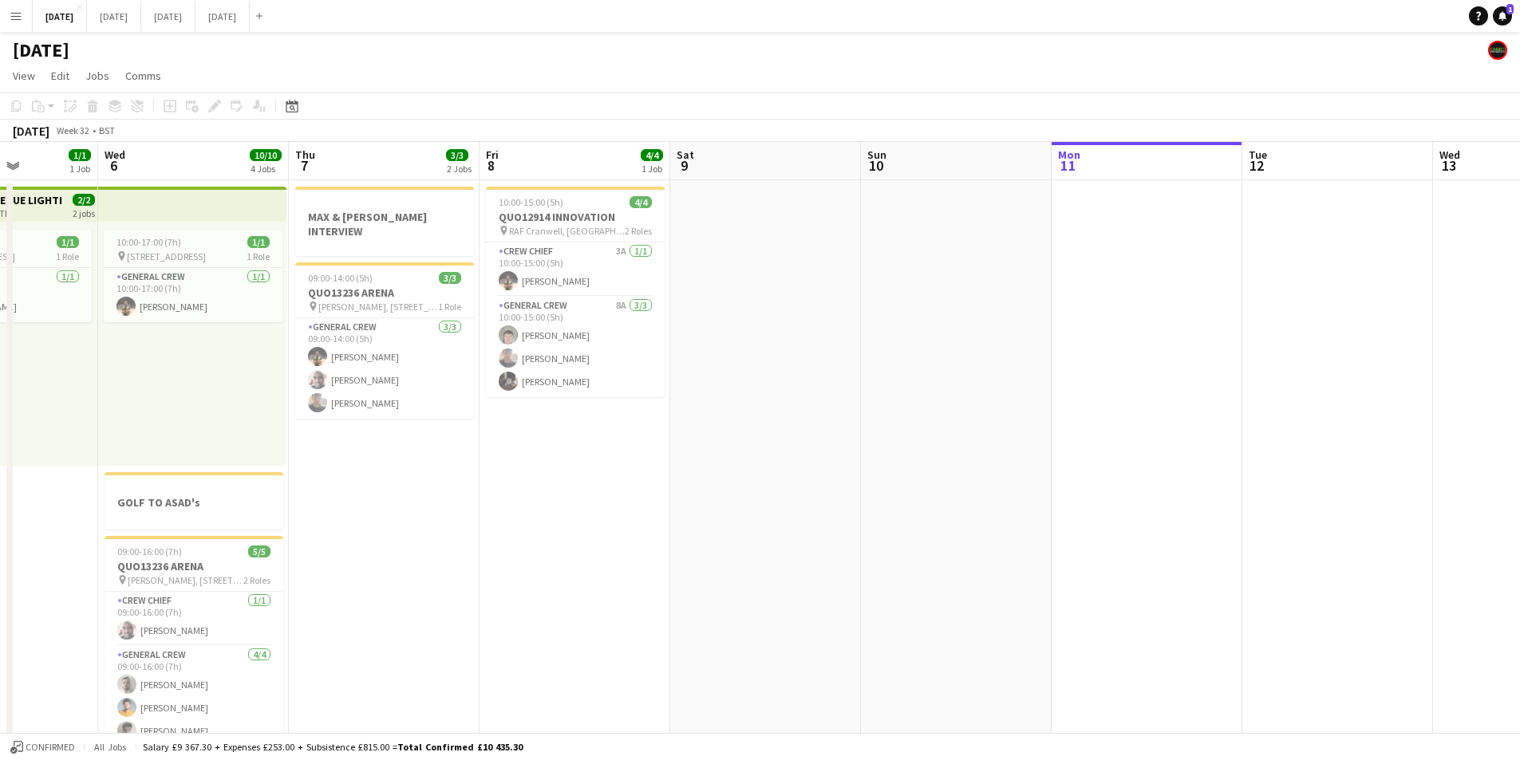
drag, startPoint x: 806, startPoint y: 528, endPoint x: 1462, endPoint y: 536, distance: 656.6
click at [1462, 536] on app-calendar-viewport "Sun 3 Mon 4 Tue 5 1/1 1 Job Wed 6 10/10 4 Jobs Thu 7 3/3 2 Jobs Fri 8 4/4 1 Job…" at bounding box center [760, 581] width 1520 height 879
drag, startPoint x: 1232, startPoint y: 597, endPoint x: 1184, endPoint y: 608, distance: 49.1
click at [1499, 586] on app-calendar-viewport "Sun 3 9/9 3 Jobs Mon 4 8/8 2 Jobs Tue 5 1/1 1 Job Wed 6 10/10 4 Jobs Thu 7 3/3 …" at bounding box center [760, 581] width 1520 height 879
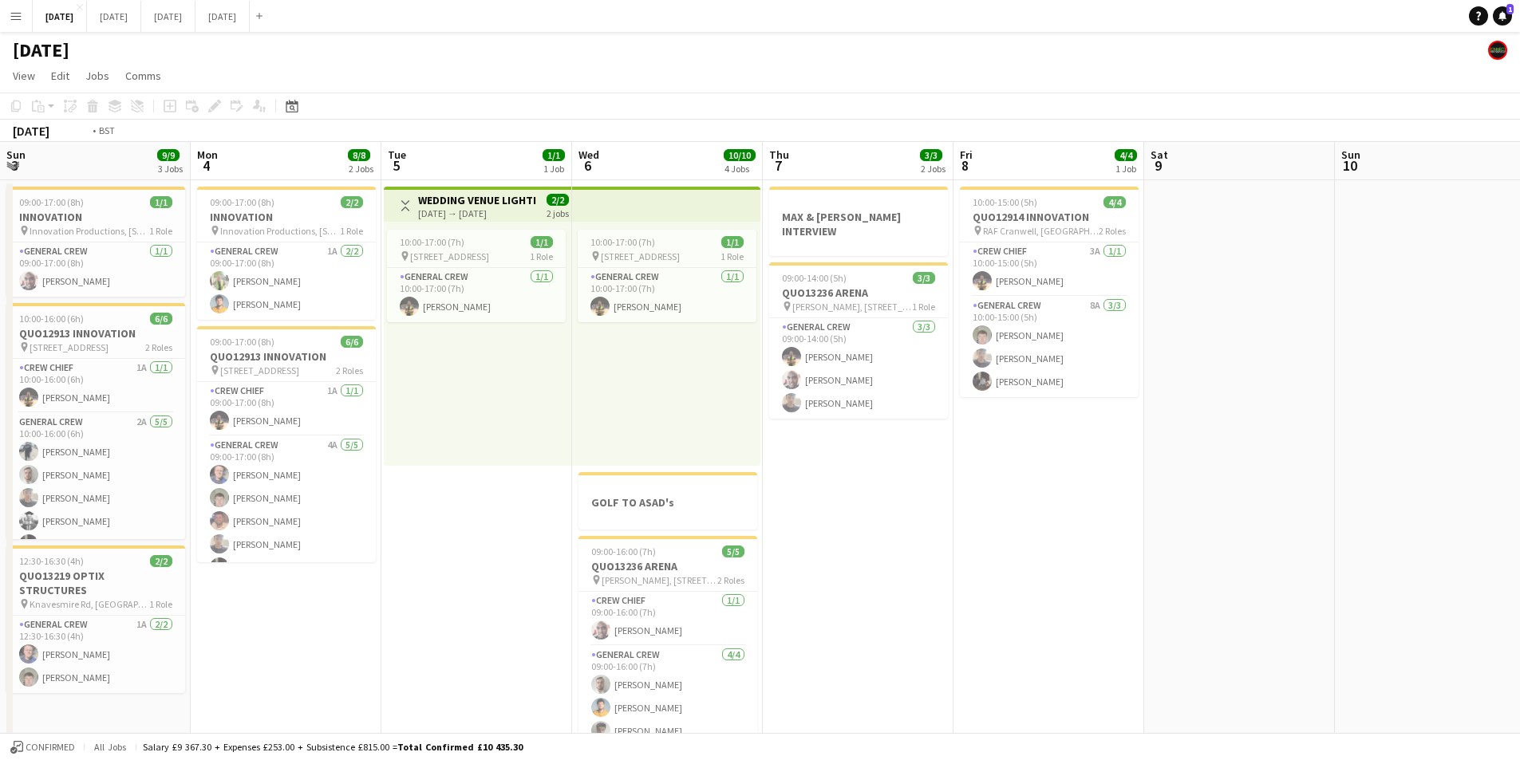
drag, startPoint x: 1039, startPoint y: 626, endPoint x: 1473, endPoint y: 619, distance: 434.0
click at [1519, 608] on app-calendar-viewport "Sun 3 9/9 3 Jobs Mon 4 8/8 2 Jobs Tue 5 1/1 1 Job Wed 6 10/10 4 Jobs Thu 7 3/3 …" at bounding box center [760, 581] width 1520 height 879
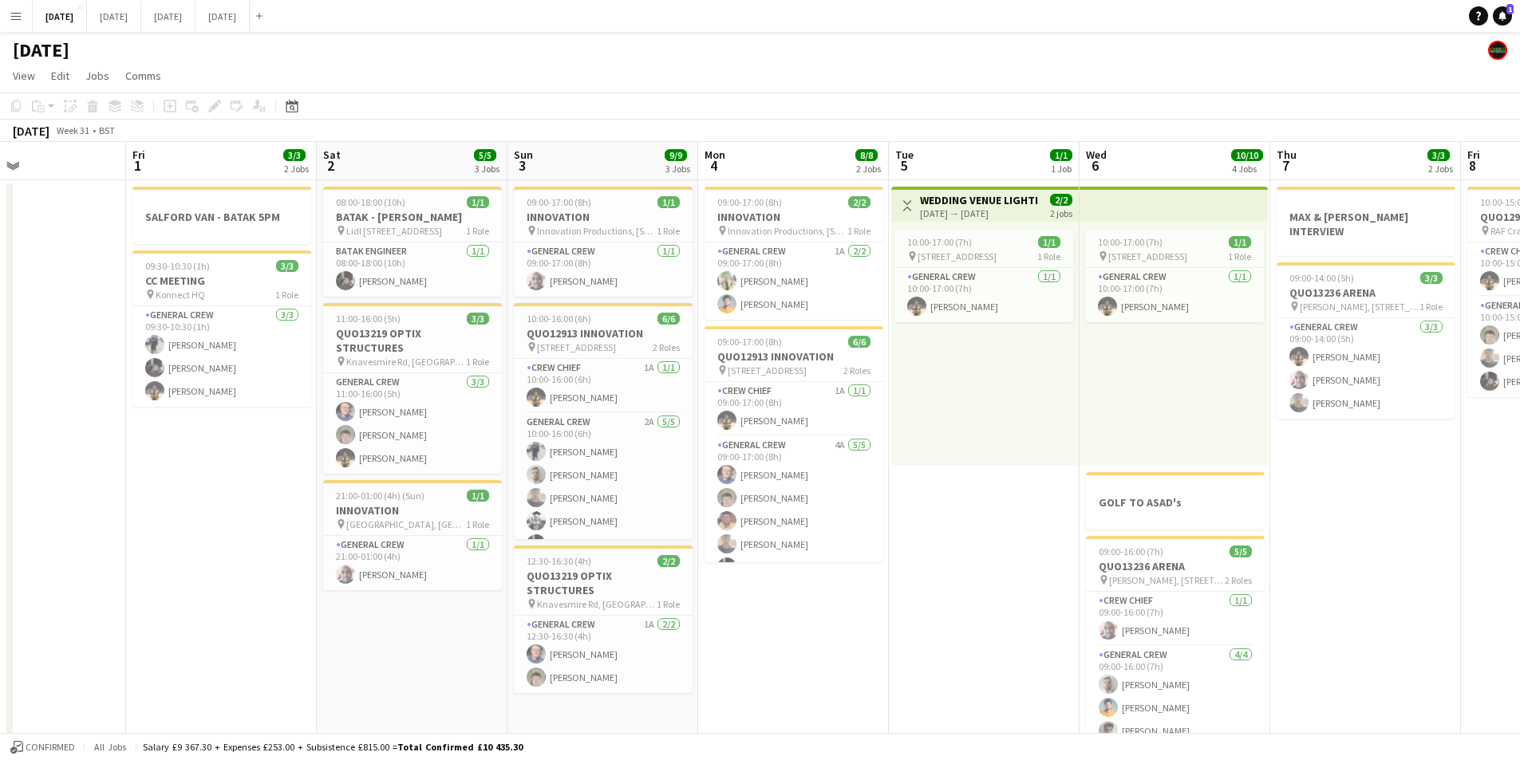
drag, startPoint x: 778, startPoint y: 669, endPoint x: 1123, endPoint y: 686, distance: 345.8
click at [1123, 686] on app-calendar-viewport "Tue 29 Wed 30 Thu 31 Fri 1 3/3 2 Jobs Sat 2 5/5 3 Jobs Sun 3 9/9 3 Jobs Mon 4 8…" at bounding box center [760, 581] width 1520 height 879
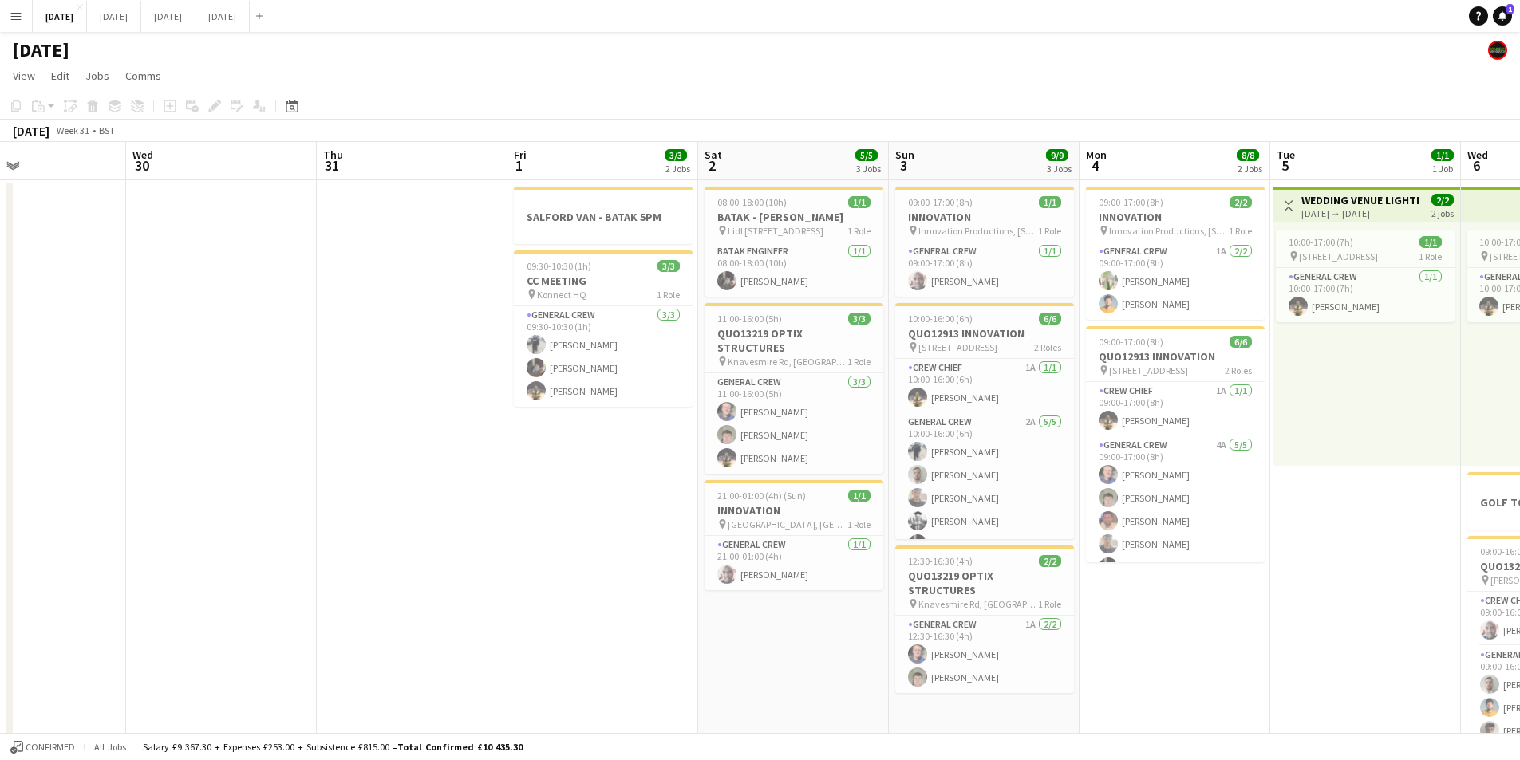
scroll to position [0, 497]
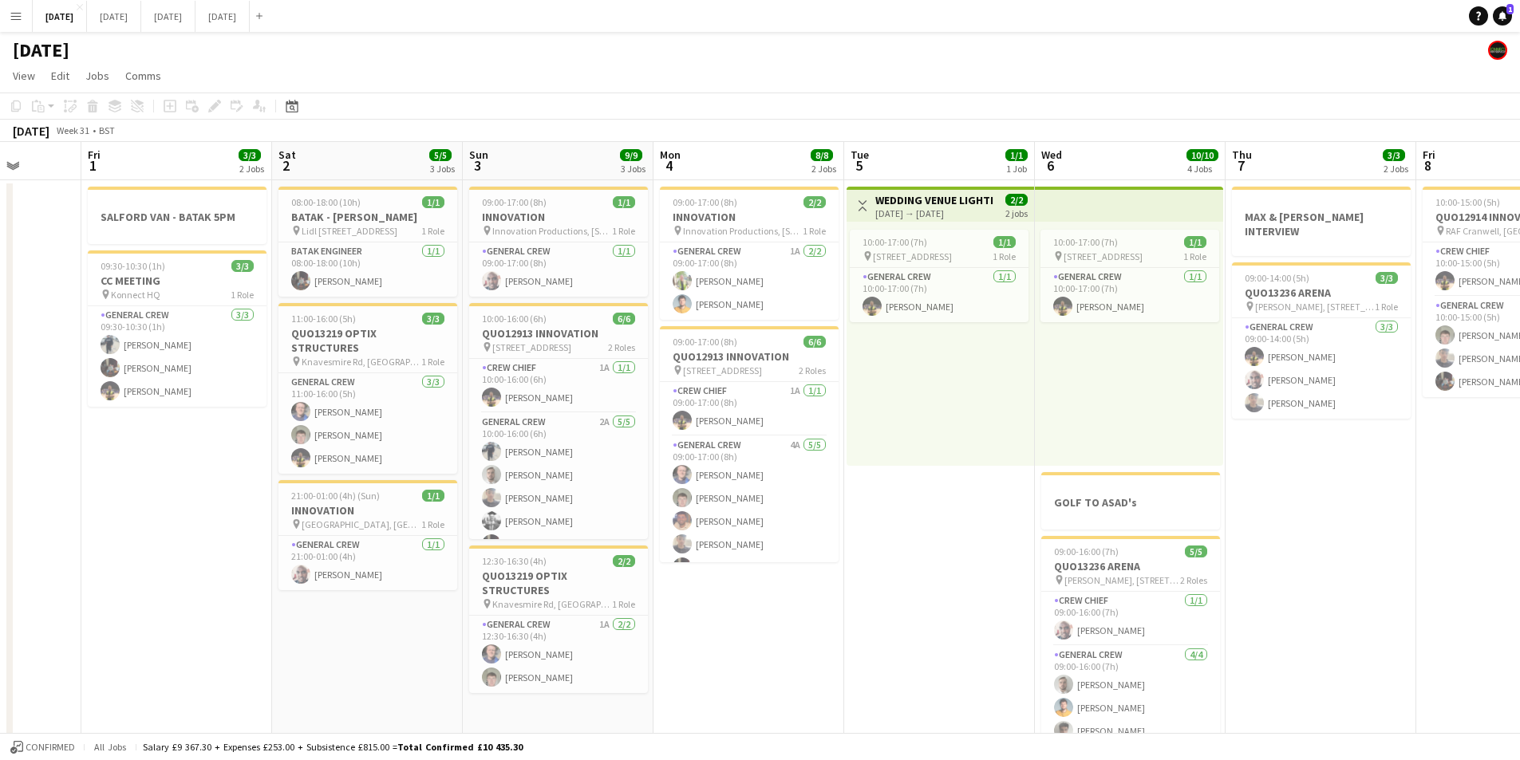
scroll to position [0, 490]
drag, startPoint x: 1314, startPoint y: 643, endPoint x: 973, endPoint y: 648, distance: 340.7
click at [973, 648] on app-calendar-viewport "Tue 29 Wed 30 Thu 31 Fri 1 3/3 2 Jobs Sat 2 5/5 3 Jobs Sun 3 9/9 3 Jobs Mon 4 8…" at bounding box center [760, 581] width 1520 height 879
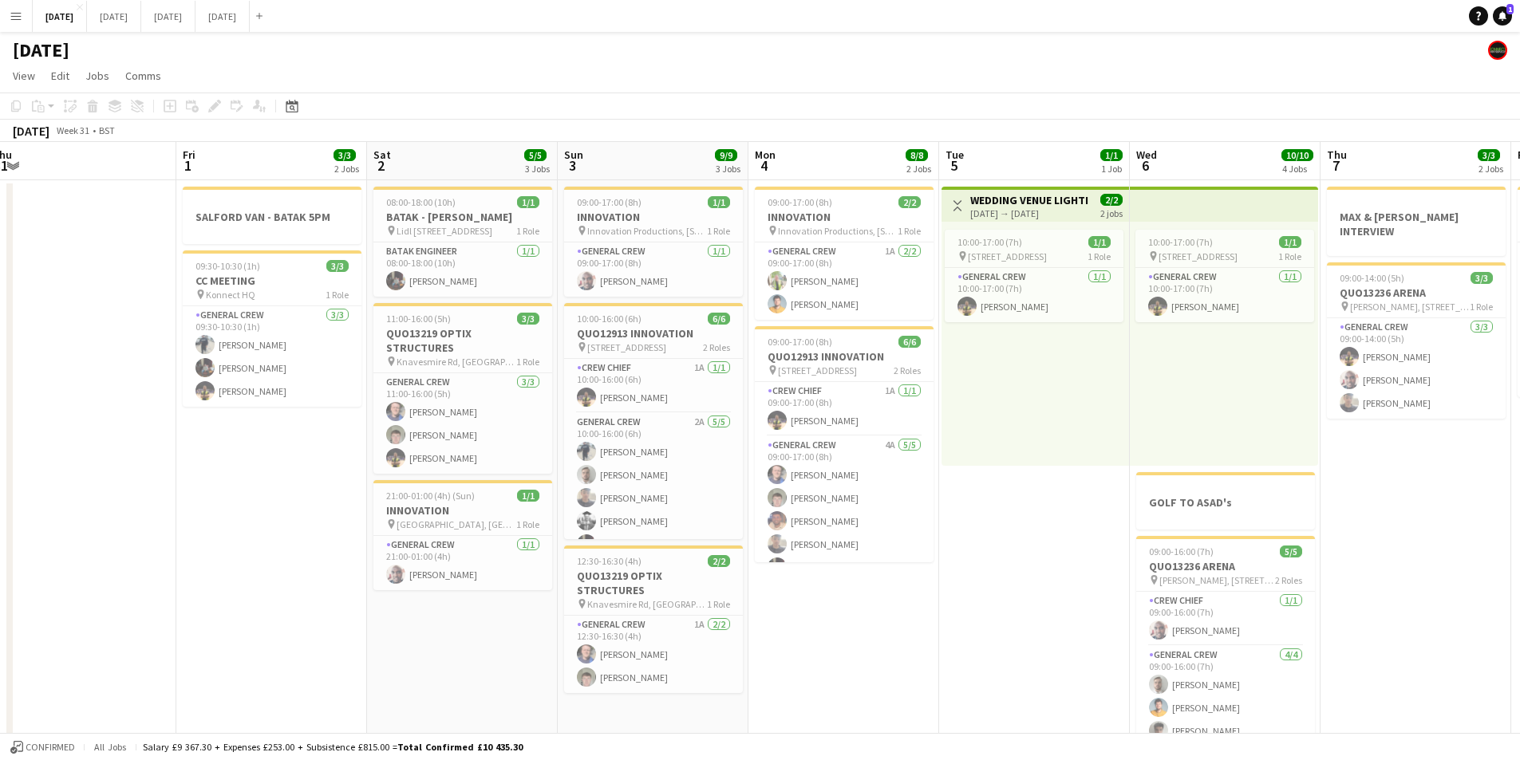
scroll to position [0, 396]
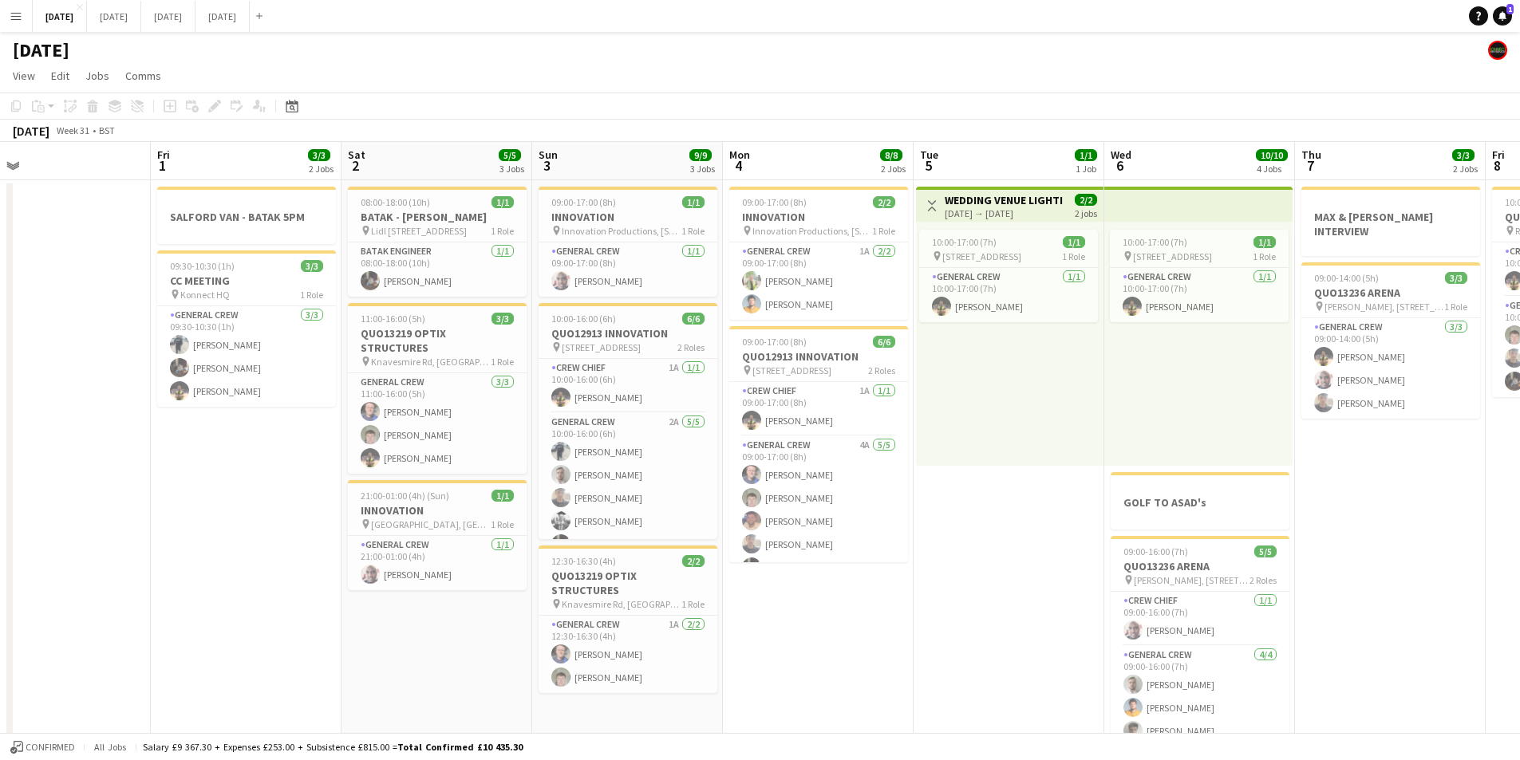
drag, startPoint x: 803, startPoint y: 626, endPoint x: 802, endPoint y: 648, distance: 21.6
click at [871, 645] on app-calendar-viewport "Tue 29 Wed 30 Thu 31 Fri 1 3/3 2 Jobs Sat 2 5/5 3 Jobs Sun 3 9/9 3 Jobs Mon 4 8…" at bounding box center [760, 581] width 1520 height 879
drag, startPoint x: 946, startPoint y: 584, endPoint x: 922, endPoint y: 558, distance: 35.6
click at [706, 562] on app-calendar-viewport "Tue 29 Wed 30 Thu 31 Fri 1 3/3 2 Jobs Sat 2 5/5 3 Jobs Sun 3 9/9 3 Jobs Mon 4 8…" at bounding box center [760, 581] width 1520 height 879
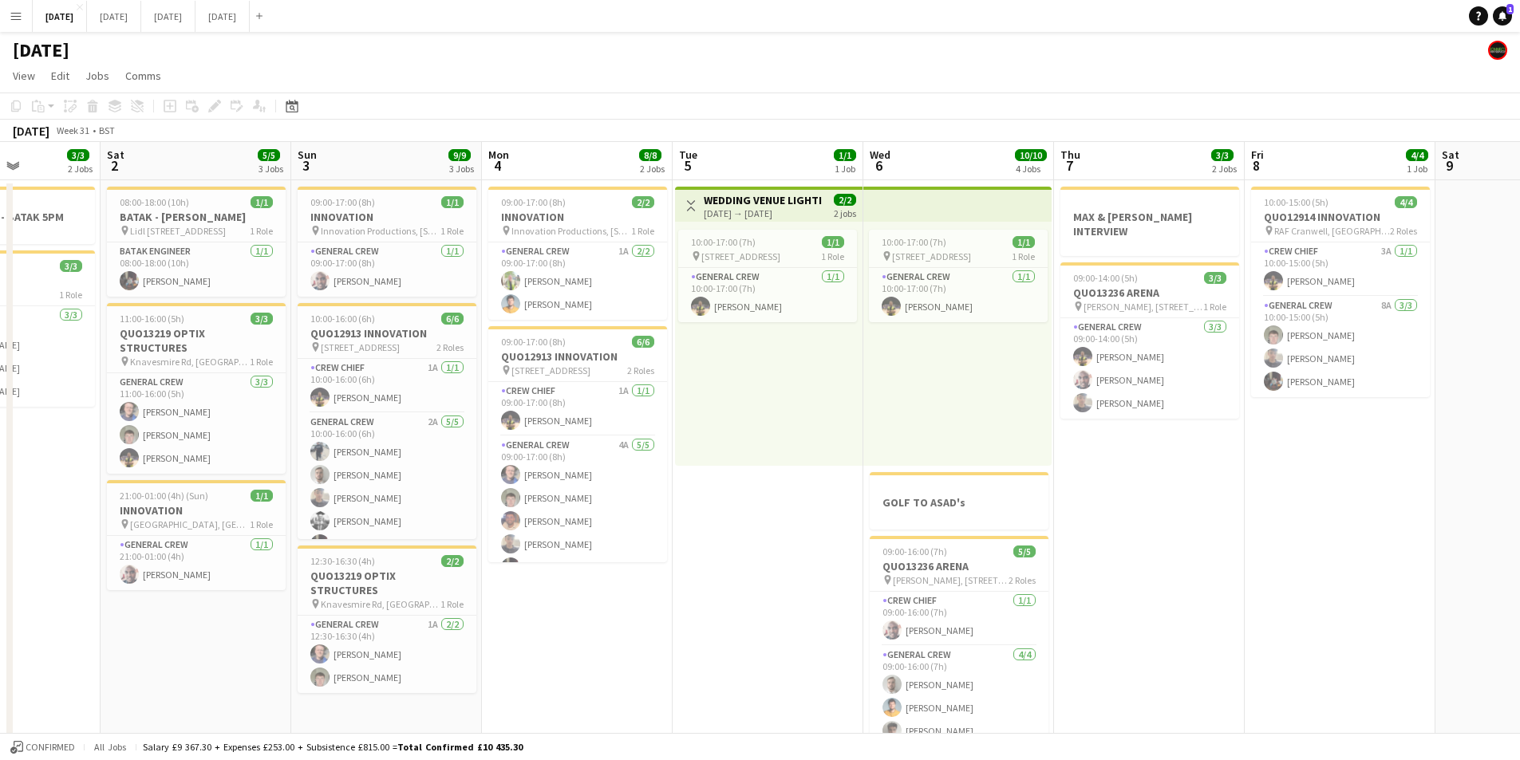
drag, startPoint x: 1031, startPoint y: 564, endPoint x: 822, endPoint y: 556, distance: 209.1
click at [822, 556] on app-calendar-viewport "Tue 29 Wed 30 Thu 31 Fri 1 3/3 2 Jobs Sat 2 5/5 3 Jobs Sun 3 9/9 3 Jobs Mon 4 8…" at bounding box center [760, 581] width 1520 height 879
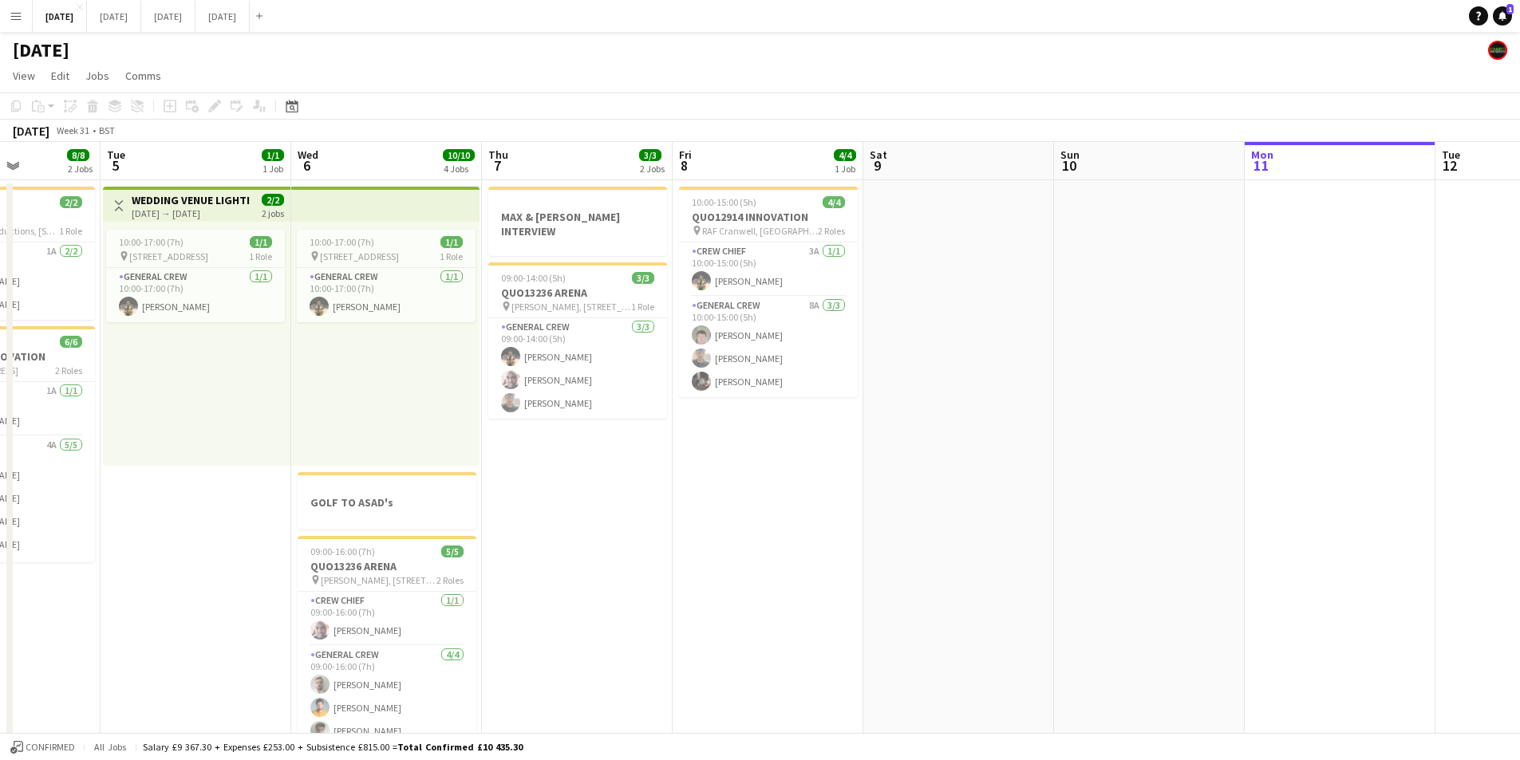
scroll to position [0, 519]
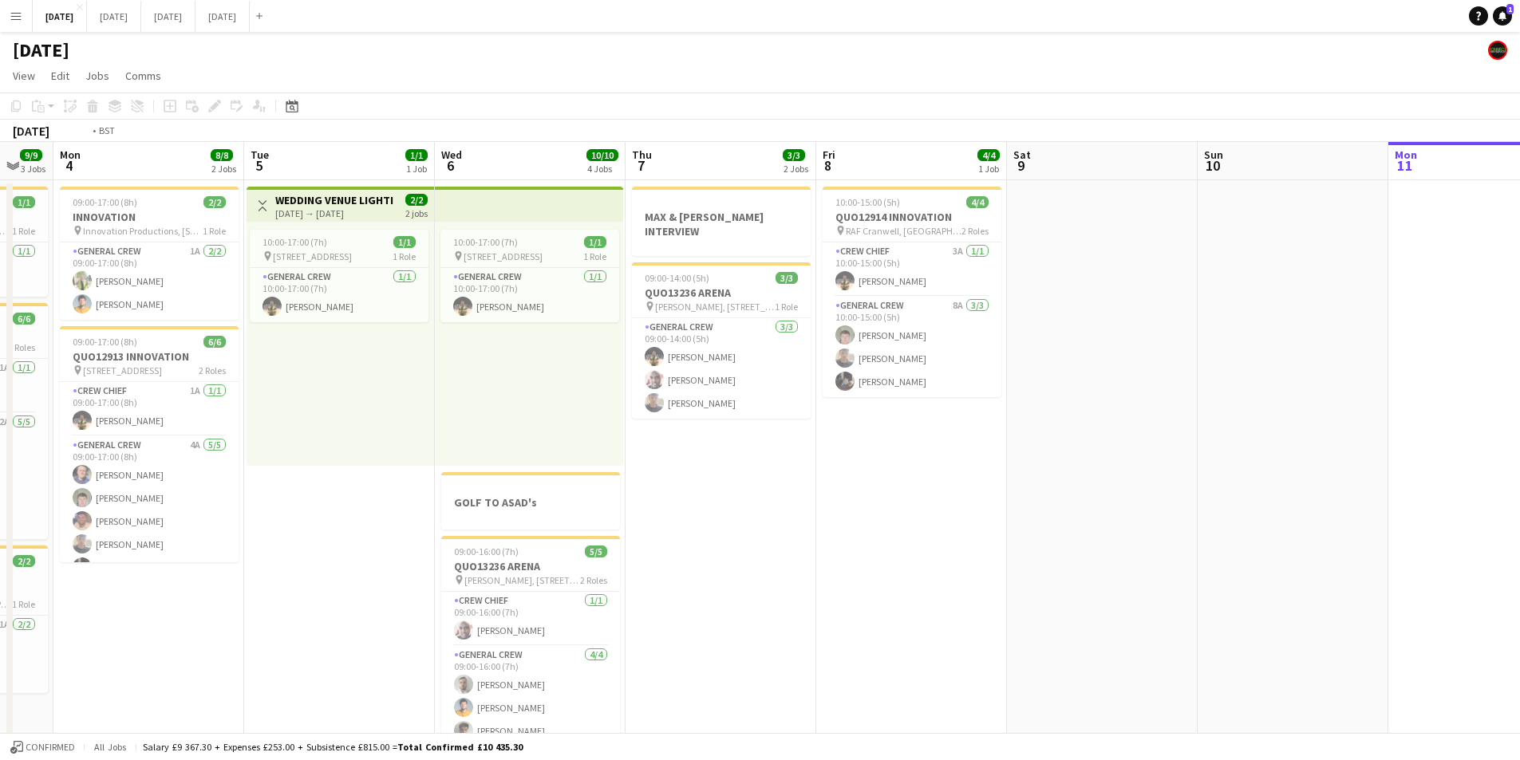
drag, startPoint x: 1092, startPoint y: 582, endPoint x: 1231, endPoint y: 559, distance: 140.6
click at [625, 558] on app-calendar-viewport "Fri 1 3/3 2 Jobs Sat 2 5/5 3 Jobs Sun 3 9/9 3 Jobs Mon 4 8/8 2 Jobs Tue 5 1/1 1…" at bounding box center [760, 581] width 1520 height 879
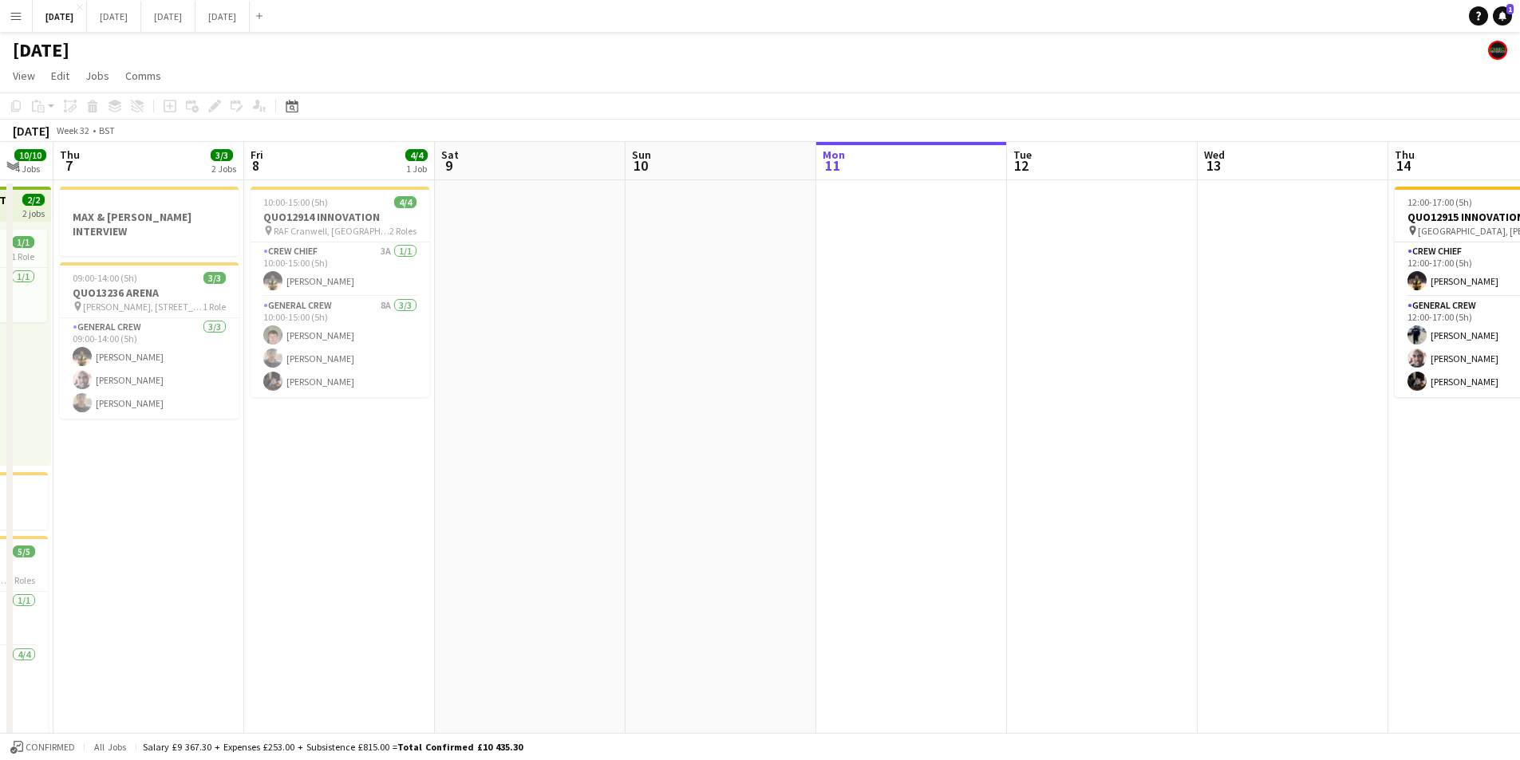
drag, startPoint x: 976, startPoint y: 568, endPoint x: 1031, endPoint y: 552, distance: 57.3
click at [713, 534] on app-calendar-viewport "Mon 4 8/8 2 Jobs Tue 5 1/1 1 Job Wed 6 10/10 4 Jobs Thu 7 3/3 2 Jobs Fri 8 4/4 …" at bounding box center [760, 581] width 1520 height 879
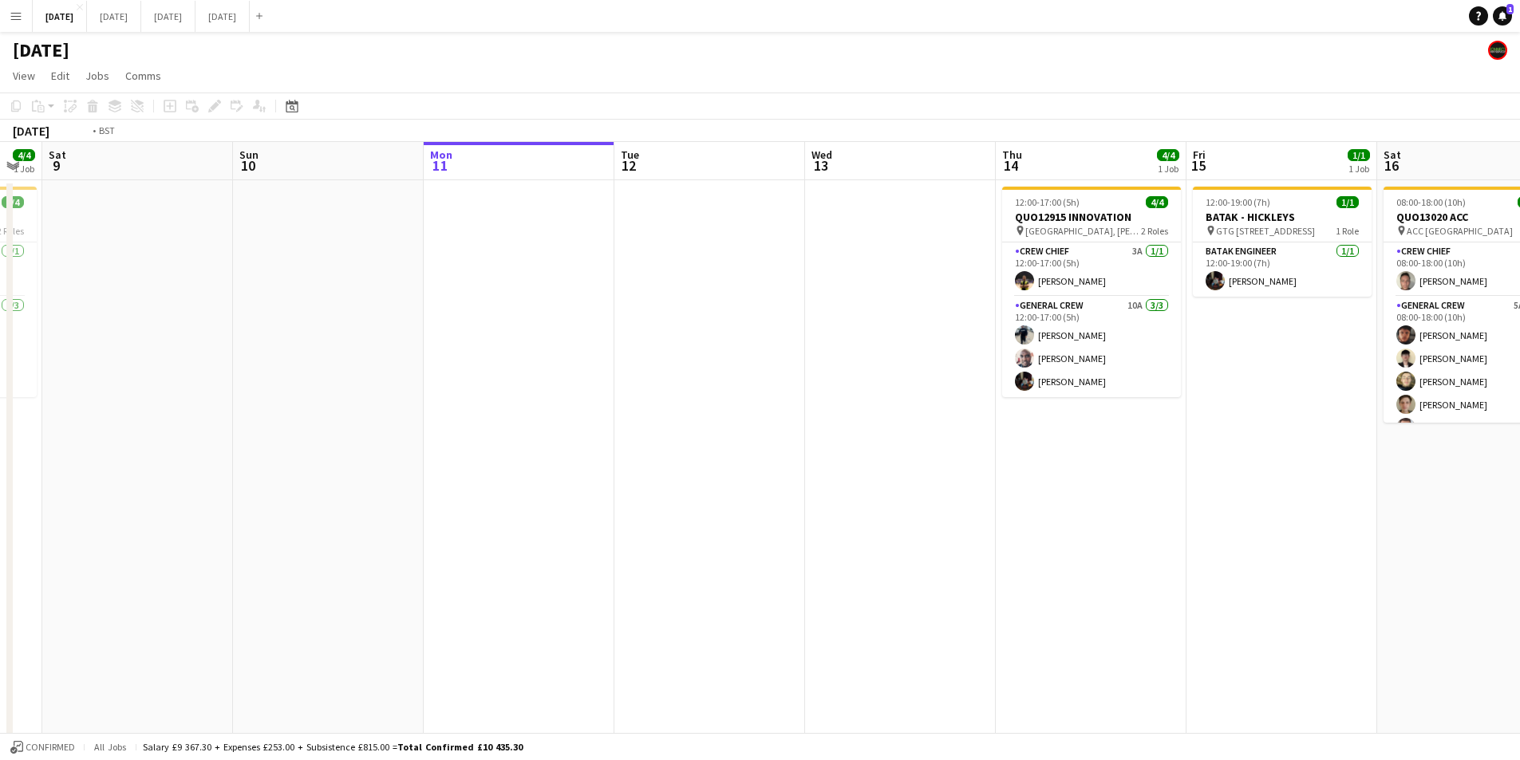
drag, startPoint x: 1031, startPoint y: 552, endPoint x: 778, endPoint y: 552, distance: 252.9
click at [613, 530] on app-calendar-viewport "Wed 6 10/10 4 Jobs Thu 7 3/3 2 Jobs Fri 8 4/4 1 Job Sat 9 Sun 10 Mon 11 Tue 12 …" at bounding box center [760, 581] width 1520 height 879
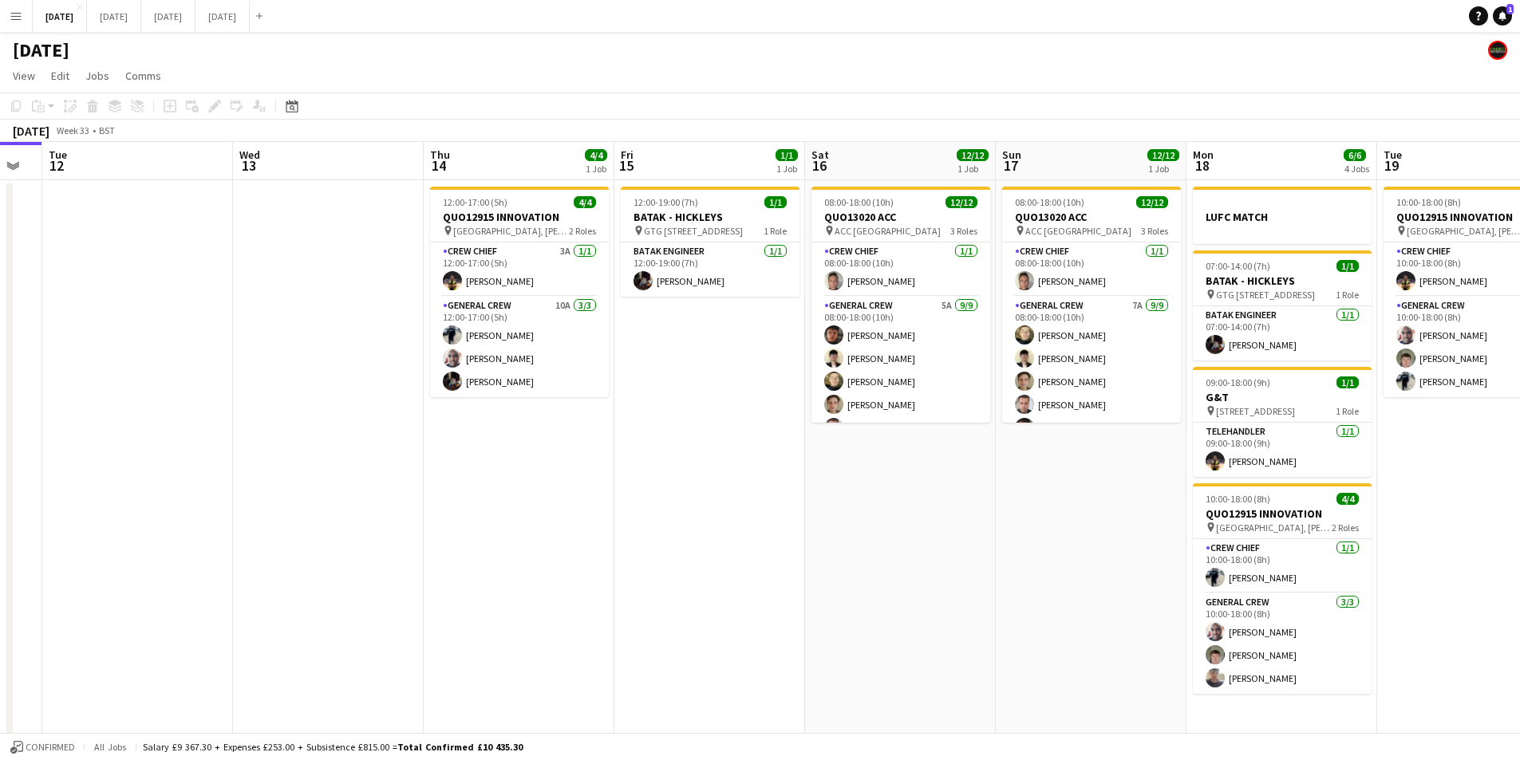
click at [751, 556] on app-calendar-viewport "Sat 9 Sun 10 Mon 11 Tue 12 Wed 13 Thu 14 4/4 1 Job Fri 15 1/1 1 Job Sat 16 12/1…" at bounding box center [760, 581] width 1520 height 879
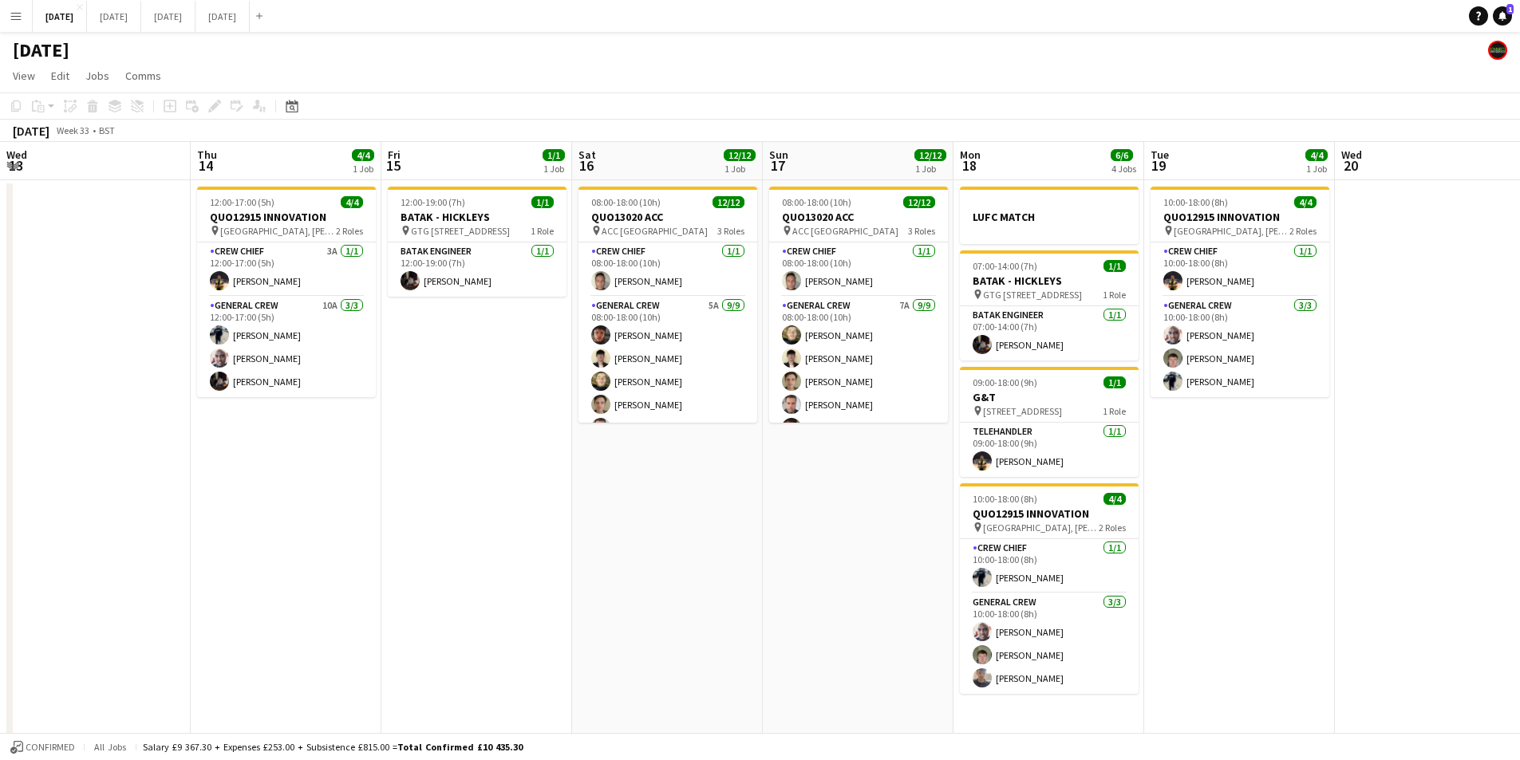
drag, startPoint x: 654, startPoint y: 567, endPoint x: 1124, endPoint y: 529, distance: 471.4
click at [629, 566] on app-calendar-viewport "Sat 9 Sun 10 Mon 11 Tue 12 Wed 13 Thu 14 4/4 1 Job Fri 15 1/1 1 Job Sat 16 12/1…" at bounding box center [760, 581] width 1520 height 879
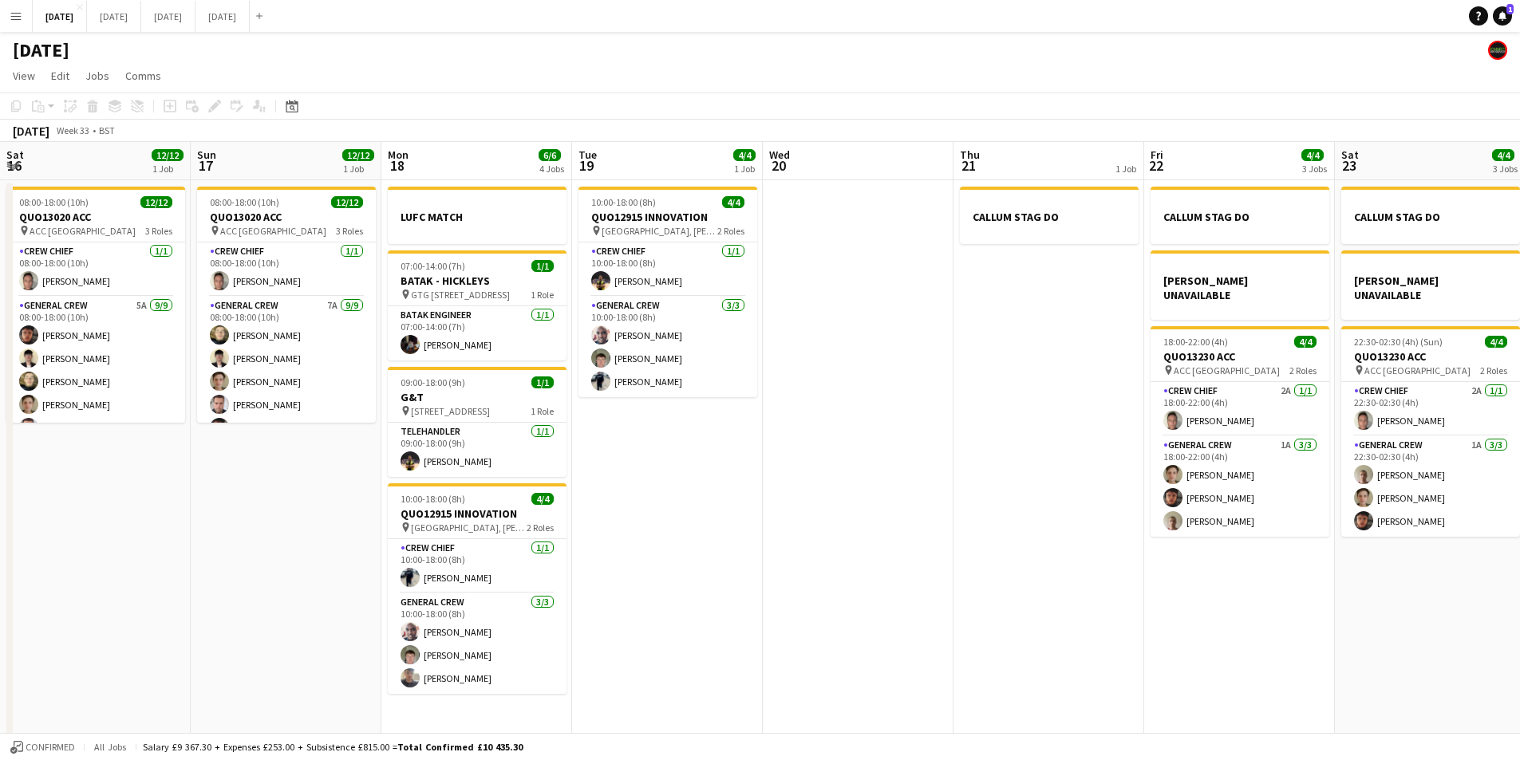
drag, startPoint x: 1124, startPoint y: 529, endPoint x: 1034, endPoint y: 577, distance: 102.1
click at [886, 508] on app-calendar-viewport "Tue 12 Wed 13 Thu 14 4/4 1 Job Fri 15 1/1 1 Job Sat 16 12/12 1 Job Sun 17 12/12…" at bounding box center [760, 581] width 1520 height 879
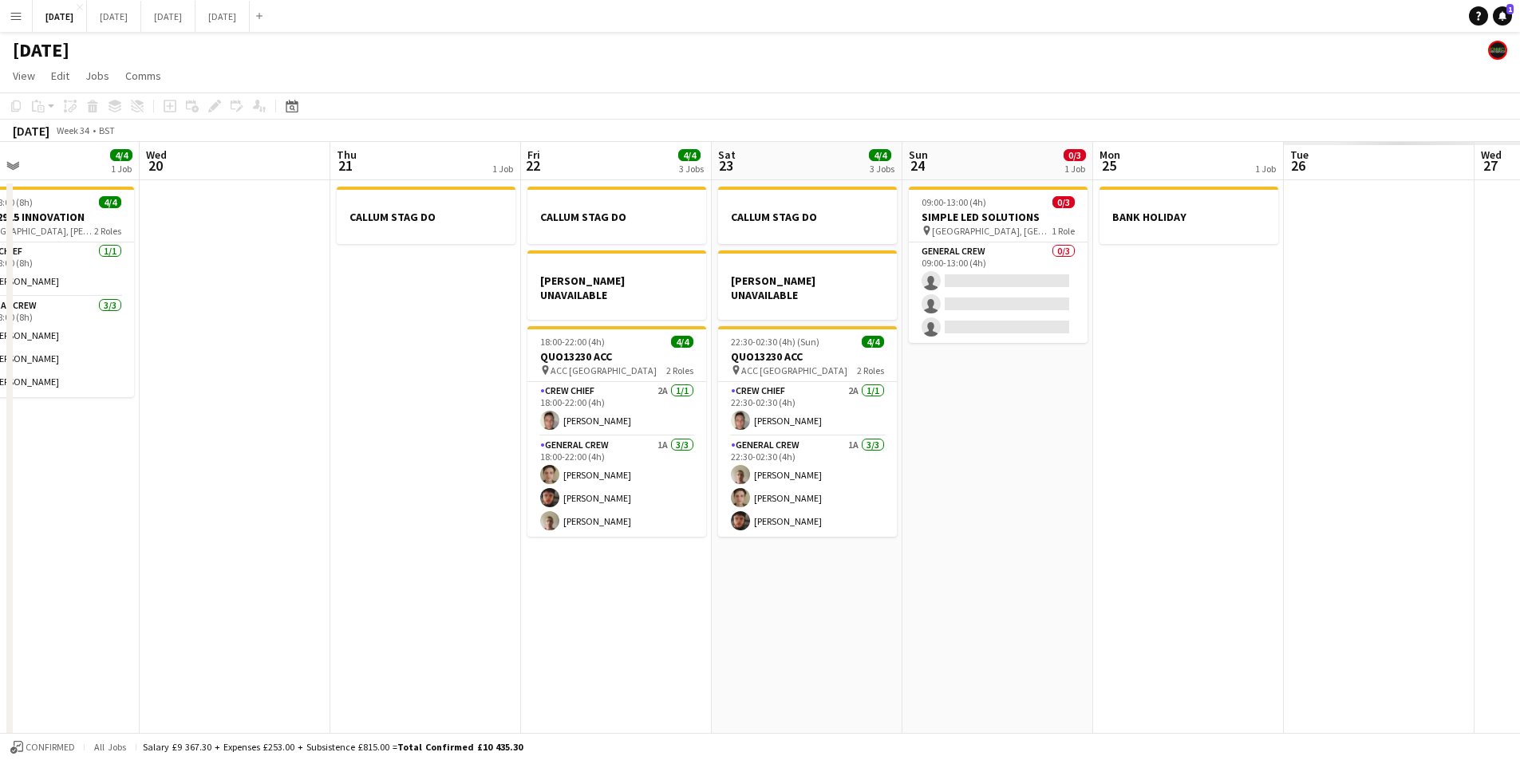
drag, startPoint x: 1034, startPoint y: 577, endPoint x: 687, endPoint y: 554, distance: 347.7
click at [691, 554] on app-calendar-viewport "Fri 15 1/1 1 Job Sat 16 12/12 1 Job Sun 17 12/12 1 Job Mon 18 6/6 4 Jobs Tue 19…" at bounding box center [760, 581] width 1520 height 879
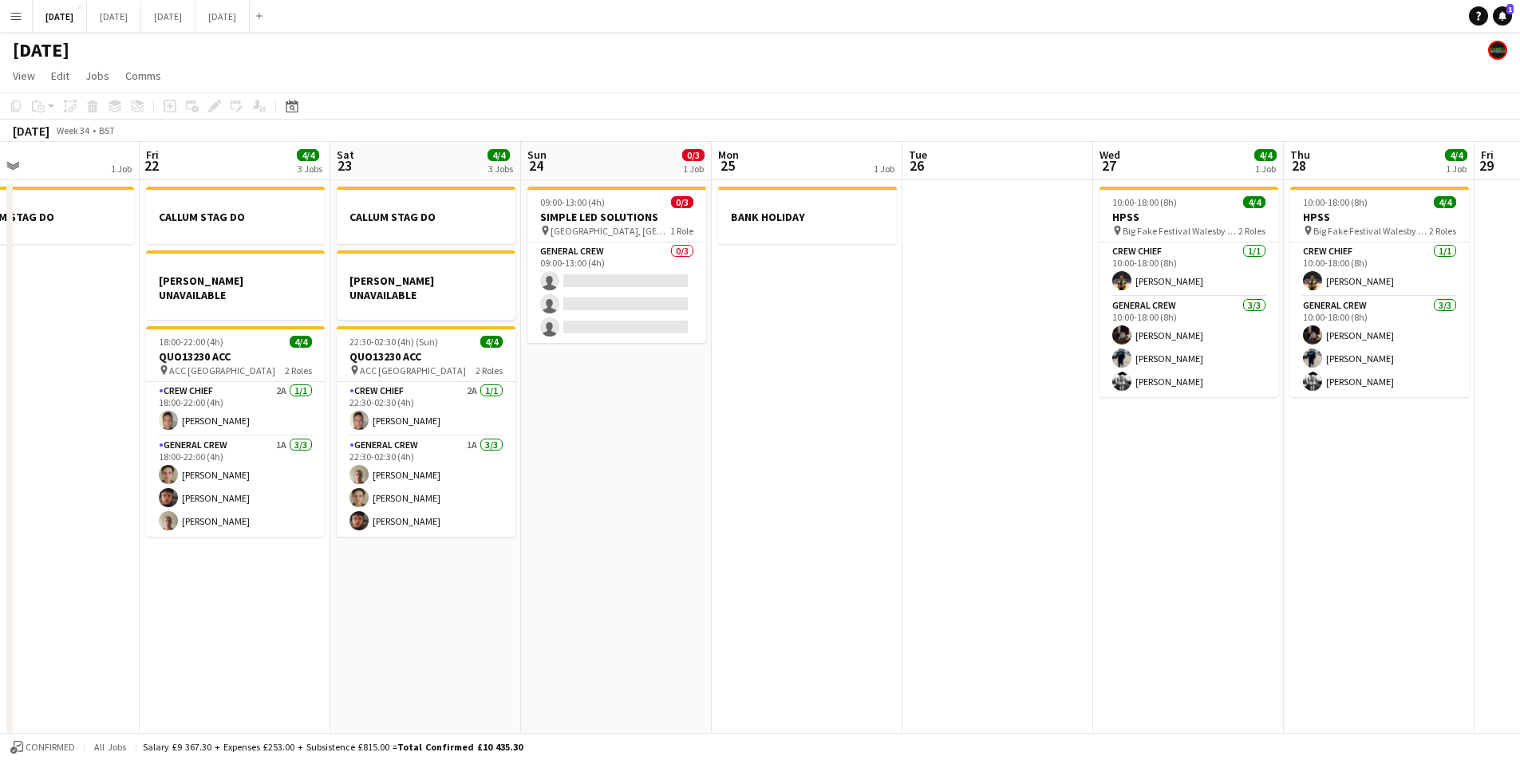
scroll to position [0, 451]
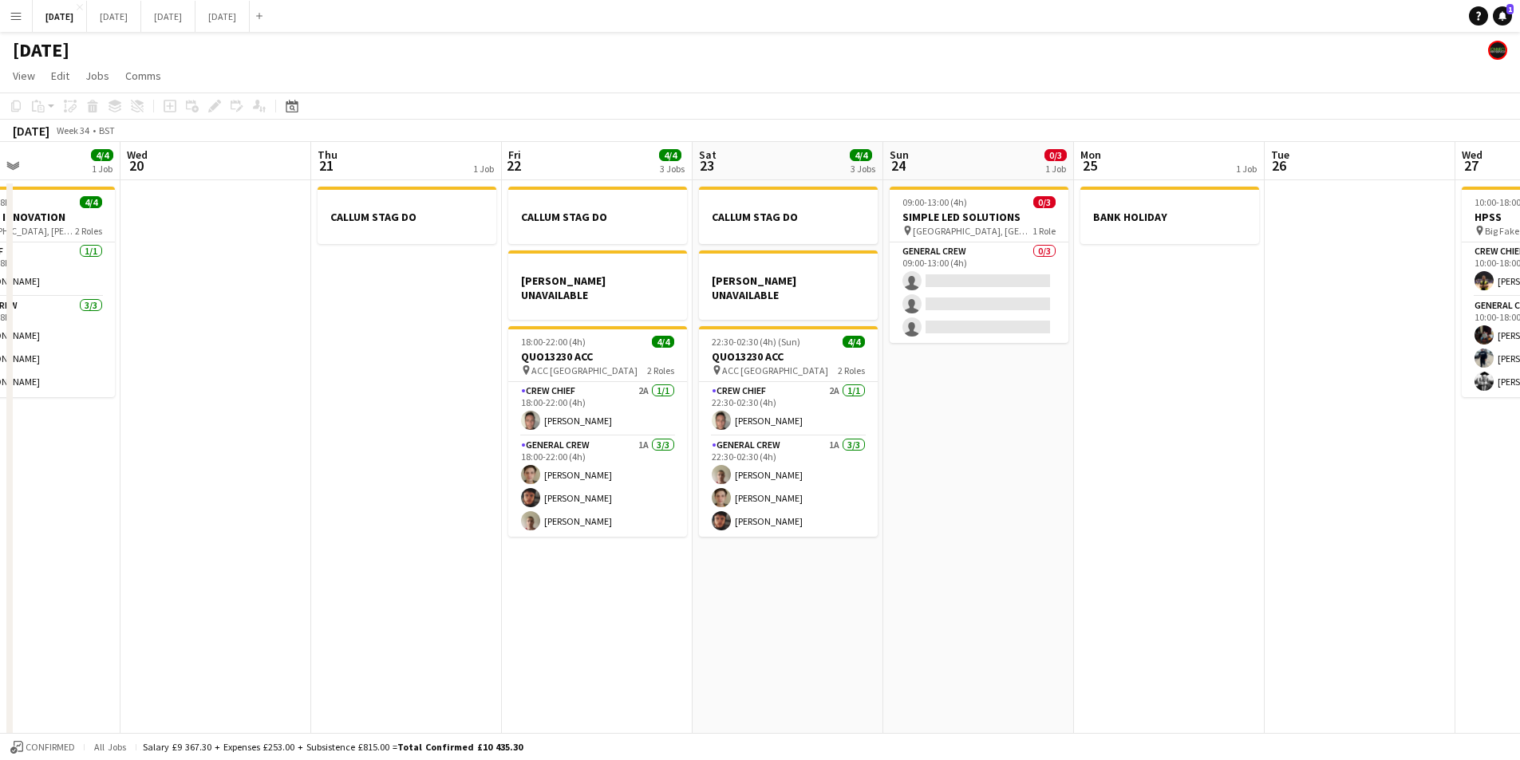
drag, startPoint x: 917, startPoint y: 460, endPoint x: 761, endPoint y: 437, distance: 157.3
click at [763, 436] on app-calendar-viewport "Sun 17 12/12 1 Job Mon 18 6/6 4 Jobs Tue 19 4/4 1 Job Wed 20 Thu 21 1 Job Fri 2…" at bounding box center [760, 581] width 1520 height 879
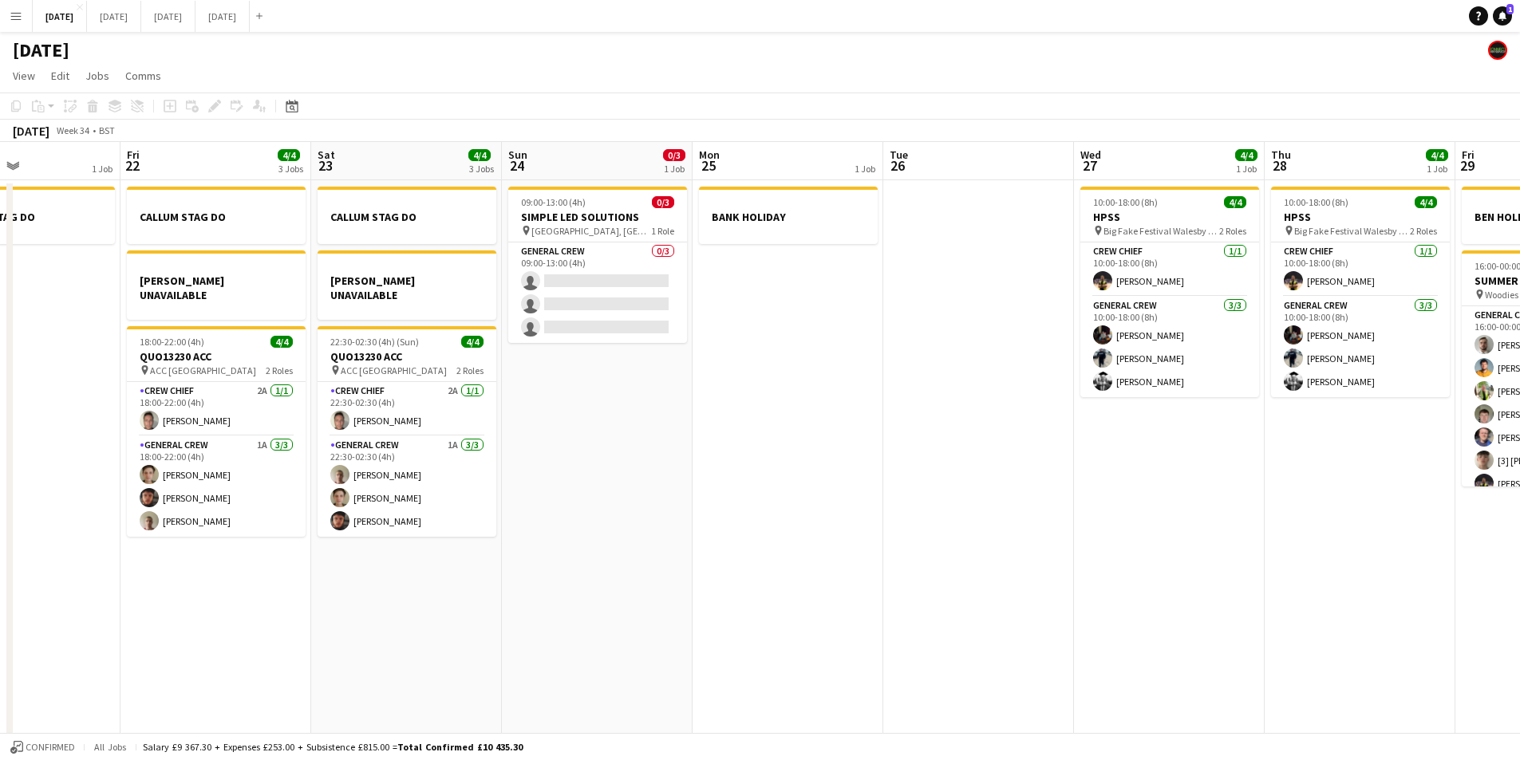
drag, startPoint x: 922, startPoint y: 491, endPoint x: 711, endPoint y: 451, distance: 215.0
click at [711, 455] on app-calendar-viewport "Tue 19 4/4 1 Job Wed 20 Thu 21 1 Job Fri 22 4/4 3 Jobs Sat 23 4/4 3 Jobs Sun 24…" at bounding box center [760, 581] width 1520 height 879
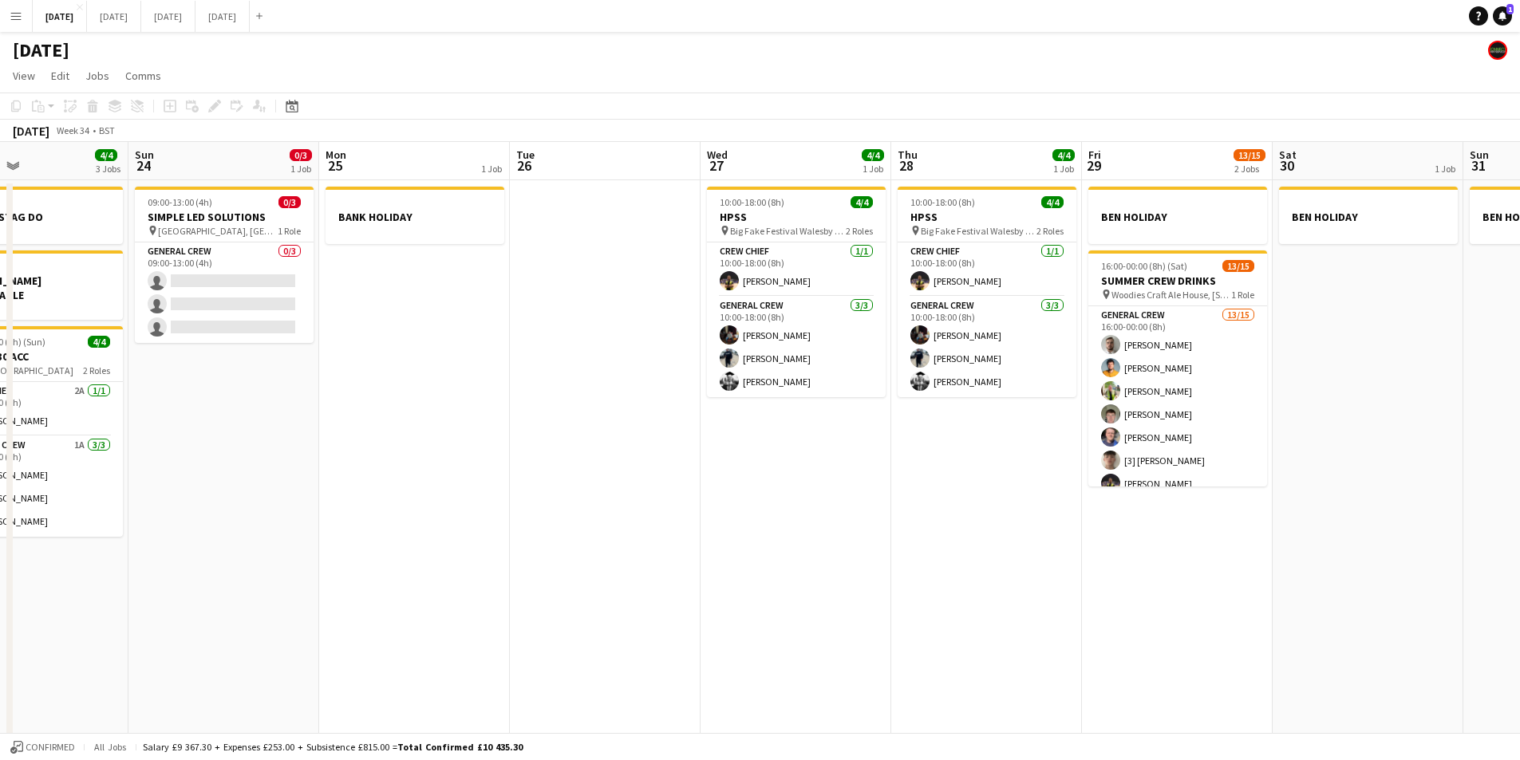
drag, startPoint x: 960, startPoint y: 530, endPoint x: 917, endPoint y: 512, distance: 47.3
click at [911, 520] on app-calendar-viewport "Tue 19 4/4 1 Job Wed 20 Thu 21 1 Job Fri 22 4/4 3 Jobs Sat 23 4/4 3 Jobs Sun 24…" at bounding box center [760, 581] width 1520 height 879
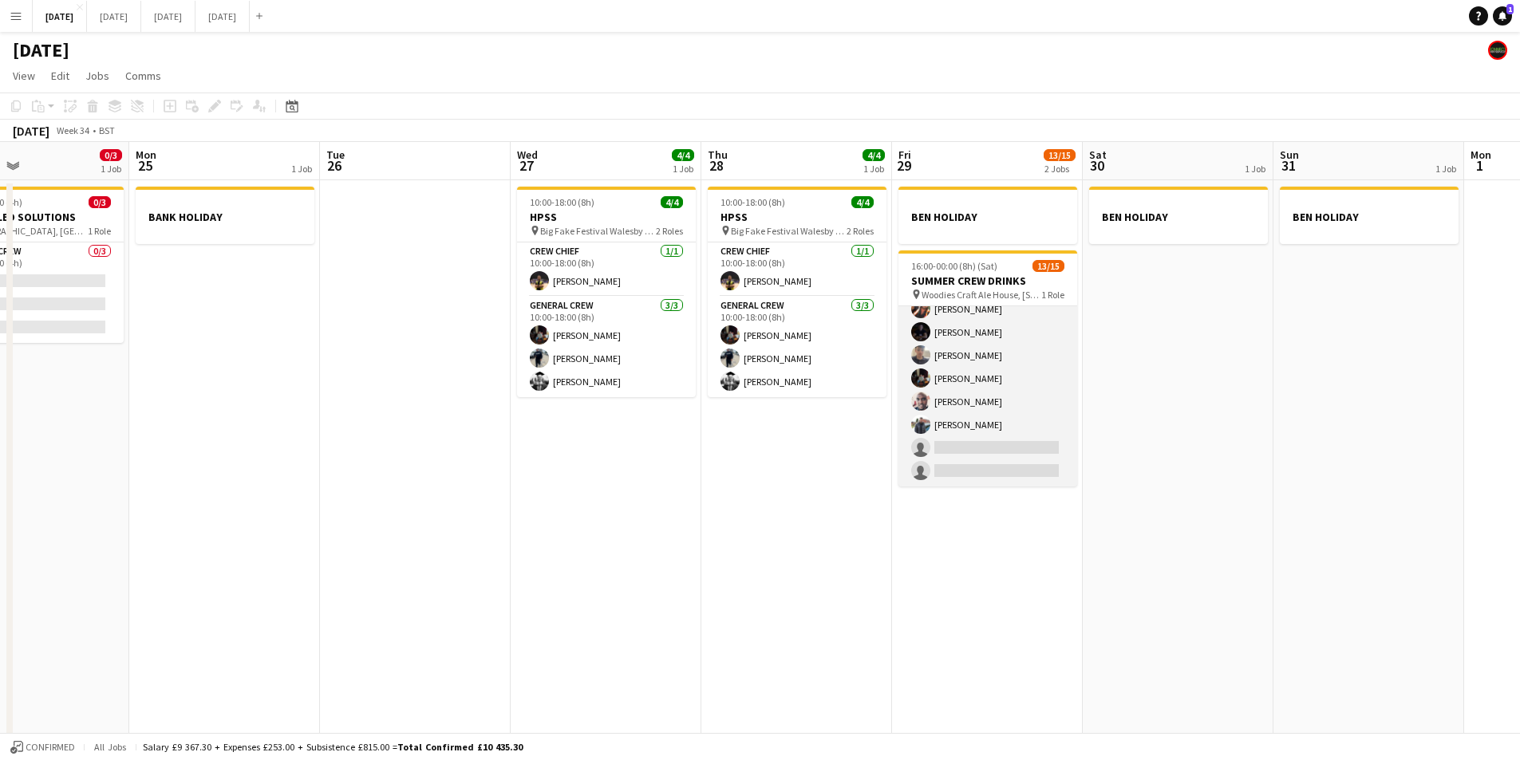
scroll to position [0, 0]
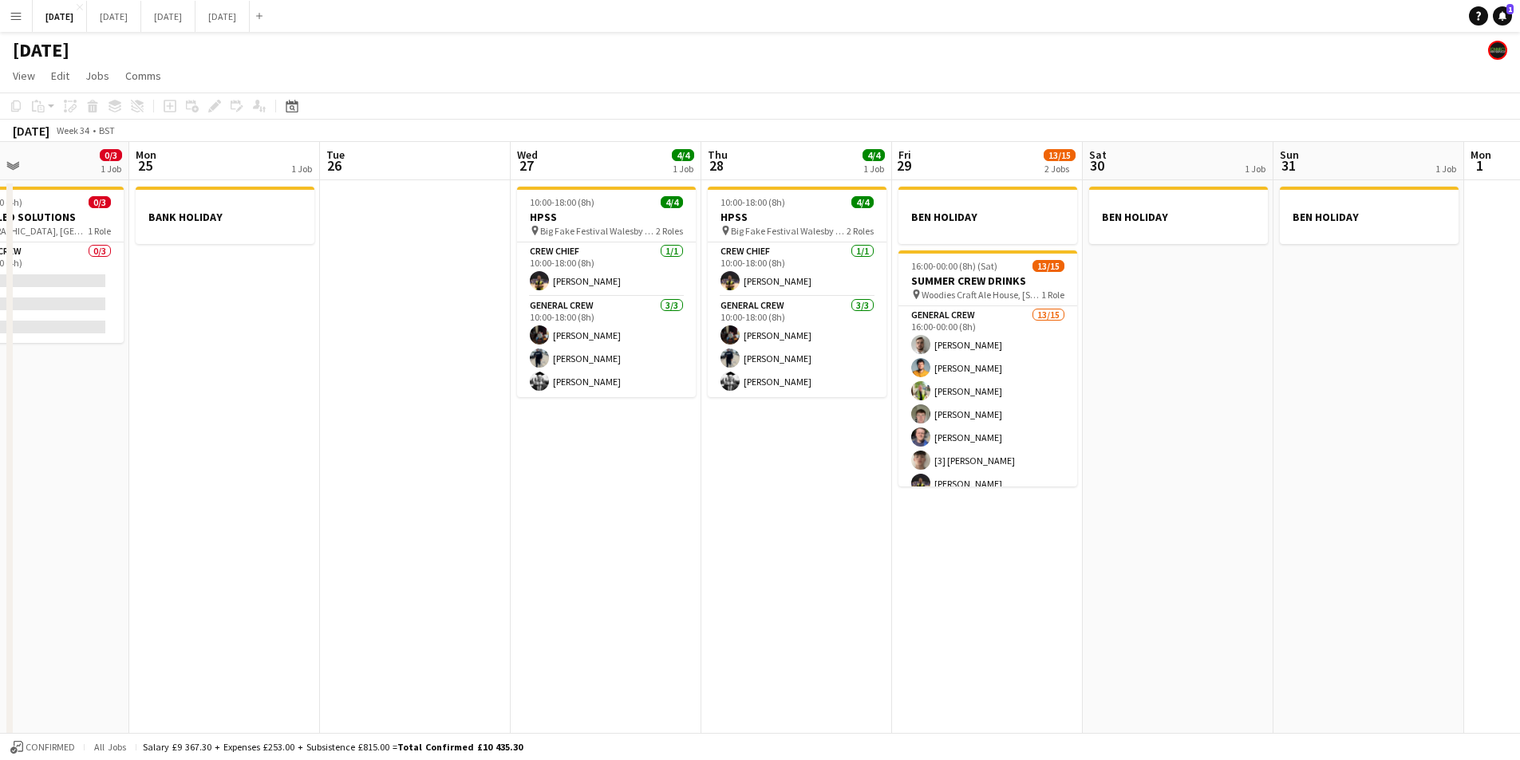
drag, startPoint x: 650, startPoint y: 518, endPoint x: 1146, endPoint y: 438, distance: 502.5
click at [1145, 439] on app-calendar-viewport "Fri 22 4/4 3 Jobs Sat 23 4/4 3 Jobs Sun 24 0/3 1 Job Mon 25 1 Job Tue 26 Wed 27…" at bounding box center [760, 581] width 1520 height 879
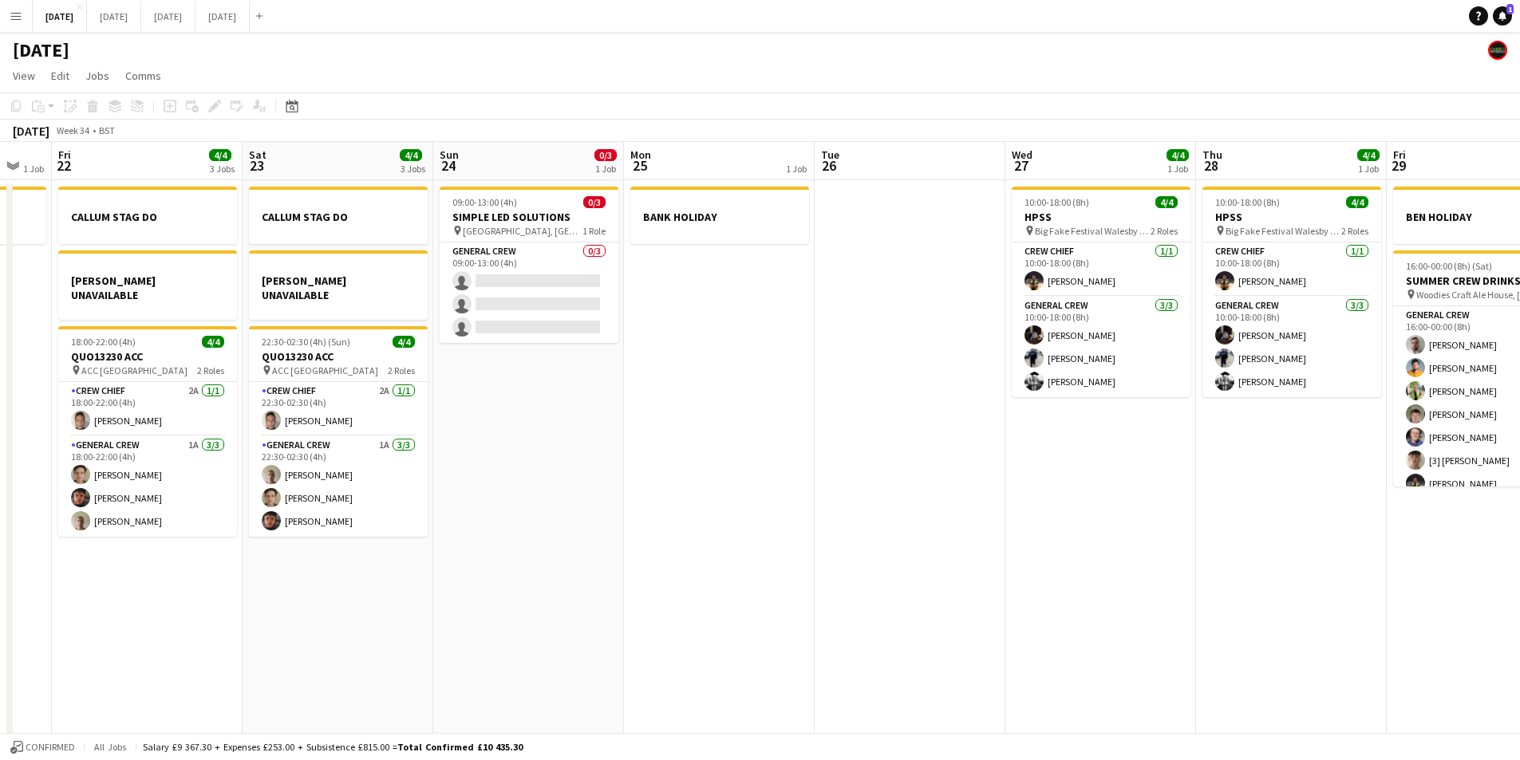
drag, startPoint x: 1188, startPoint y: 494, endPoint x: 1000, endPoint y: 483, distance: 187.8
click at [1190, 494] on app-calendar-viewport "Wed 20 Thu 21 1 Job Fri 22 4/4 3 Jobs Sat 23 4/4 3 Jobs Sun 24 0/3 1 Job Mon 25…" at bounding box center [760, 581] width 1520 height 879
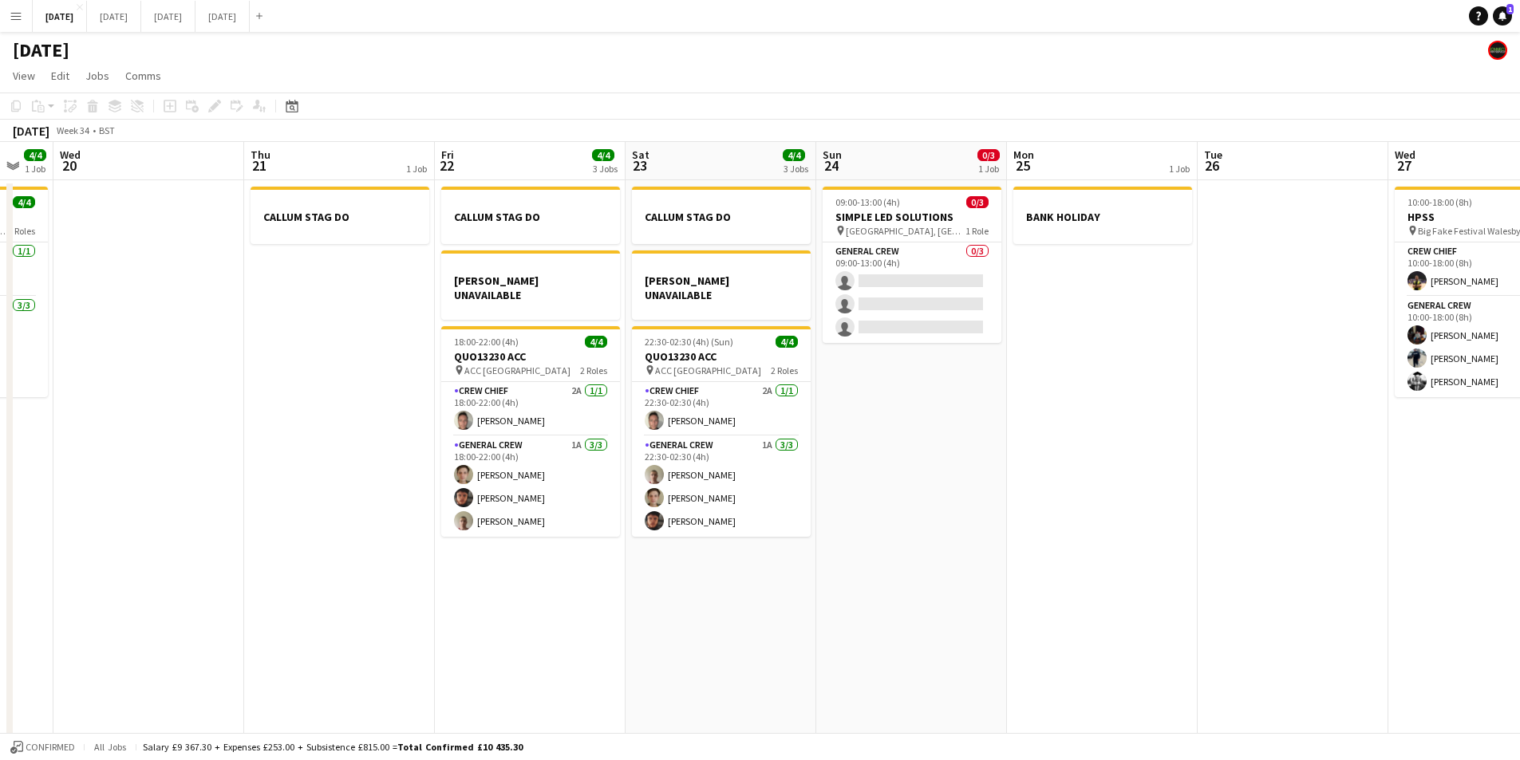
drag, startPoint x: 1000, startPoint y: 483, endPoint x: 1145, endPoint y: 484, distance: 145.2
click at [1106, 482] on app-calendar-viewport "Mon 18 6/6 4 Jobs Tue 19 4/4 1 Job Wed 20 Thu 21 1 Job Fri 22 4/4 3 Jobs Sat 23…" at bounding box center [760, 581] width 1520 height 879
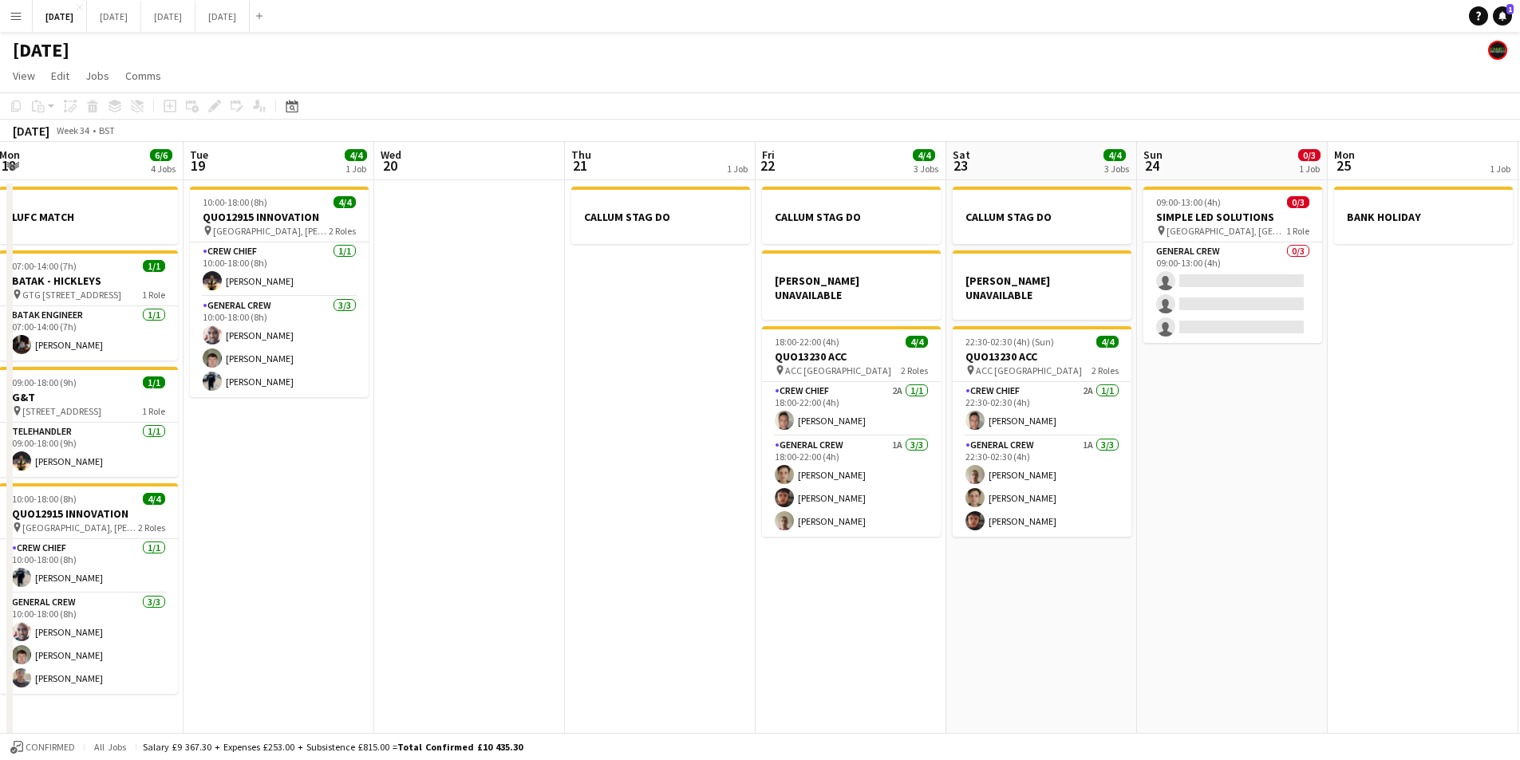
drag, startPoint x: 1185, startPoint y: 473, endPoint x: 1168, endPoint y: 388, distance: 87.0
click at [1432, 429] on app-calendar-viewport "Sat 16 12/12 1 Job Sun 17 12/12 1 Job Mon 18 6/6 4 Jobs Tue 19 4/4 1 Job Wed 20…" at bounding box center [760, 581] width 1520 height 879
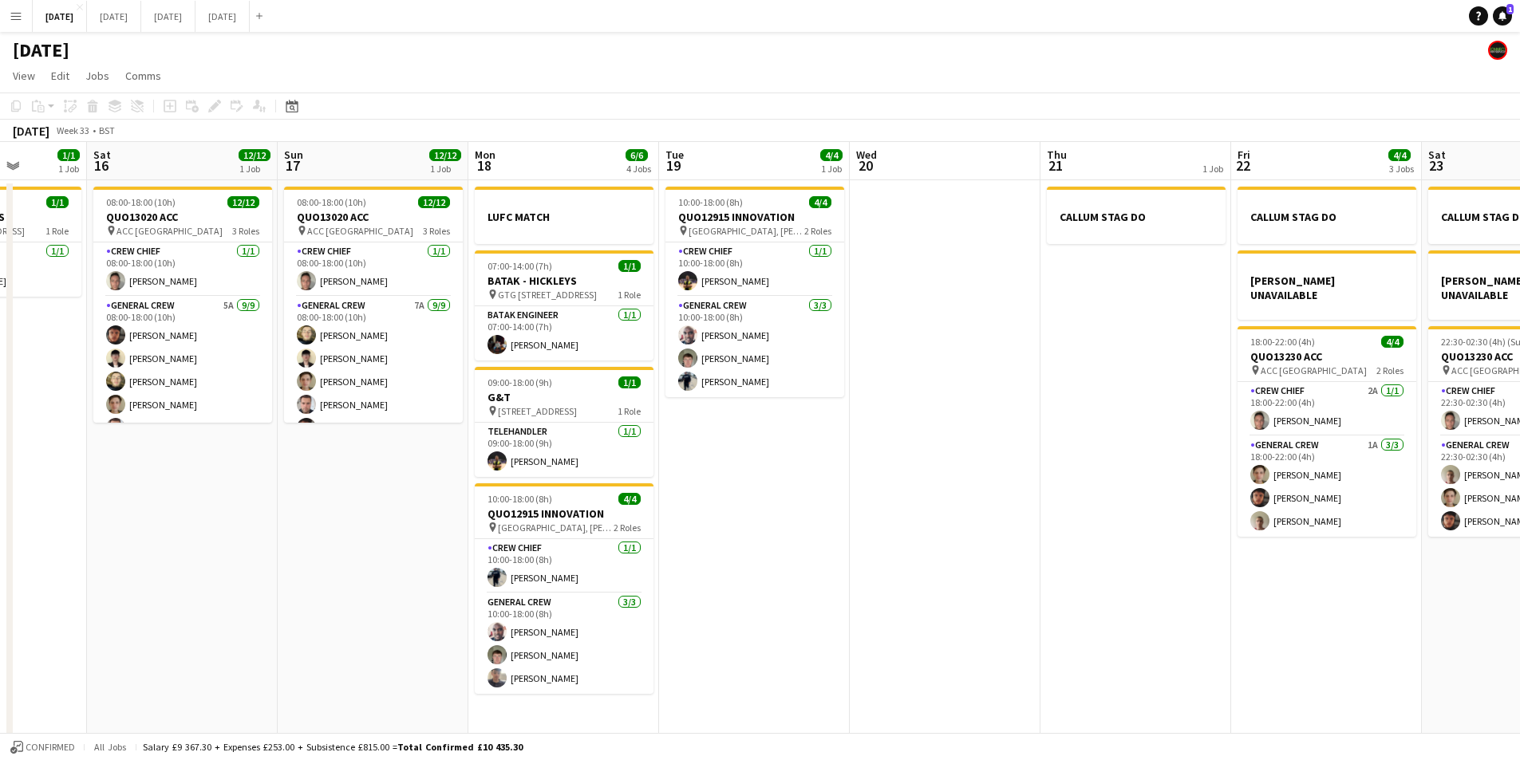
drag, startPoint x: 562, startPoint y: 432, endPoint x: 1368, endPoint y: 474, distance: 807.6
click at [1434, 487] on app-calendar-viewport "Wed 13 Thu 14 4/4 1 Job Fri 15 1/1 1 Job Sat 16 12/12 1 Job Sun 17 12/12 1 Job …" at bounding box center [760, 581] width 1520 height 879
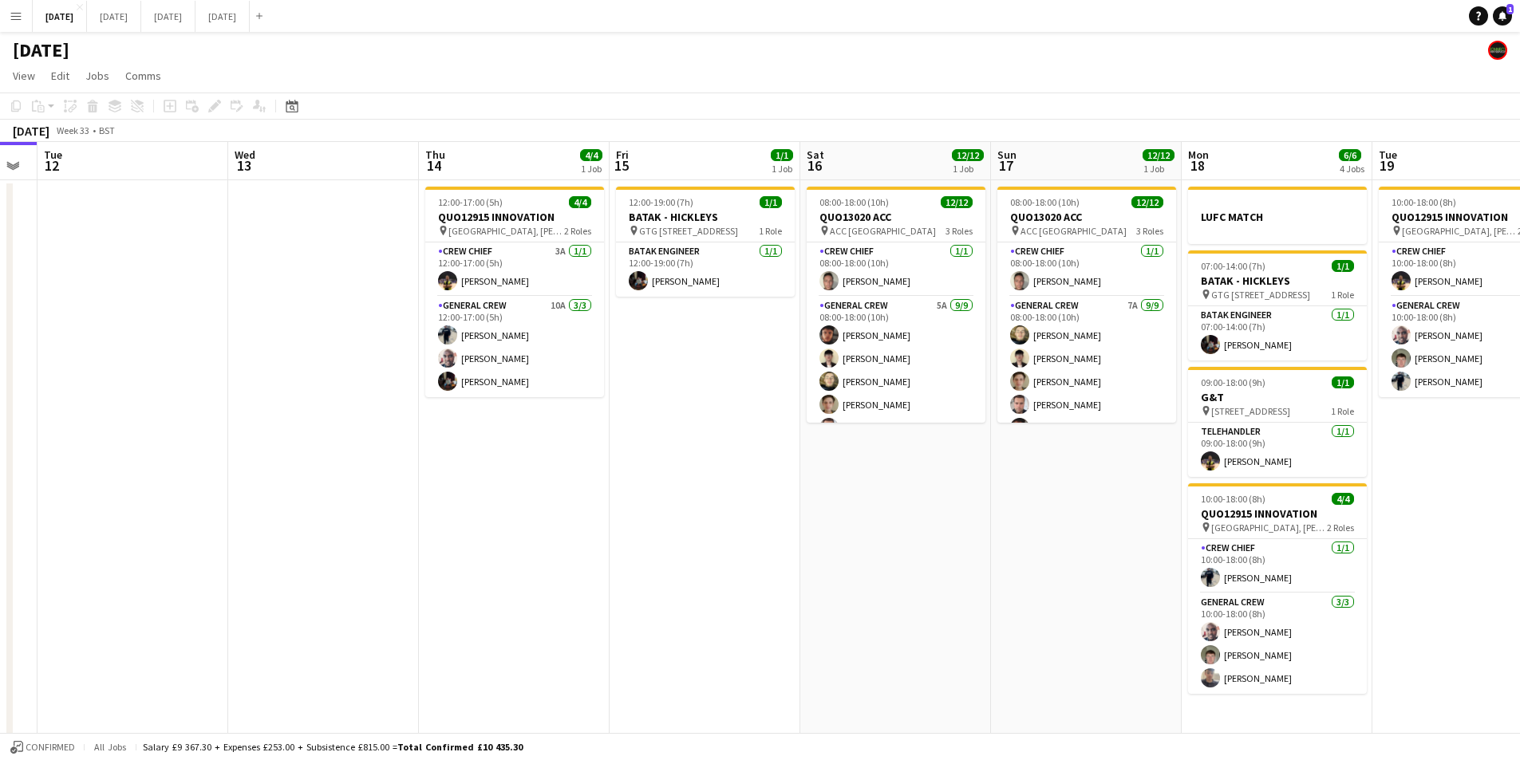
drag, startPoint x: 653, startPoint y: 512, endPoint x: 732, endPoint y: 486, distance: 84.0
click at [991, 511] on app-calendar-viewport "Sun 10 Mon 11 Tue 12 Wed 13 Thu 14 4/4 1 Job Fri 15 1/1 1 Job Sat 16 12/12 1 Jo…" at bounding box center [760, 581] width 1520 height 879
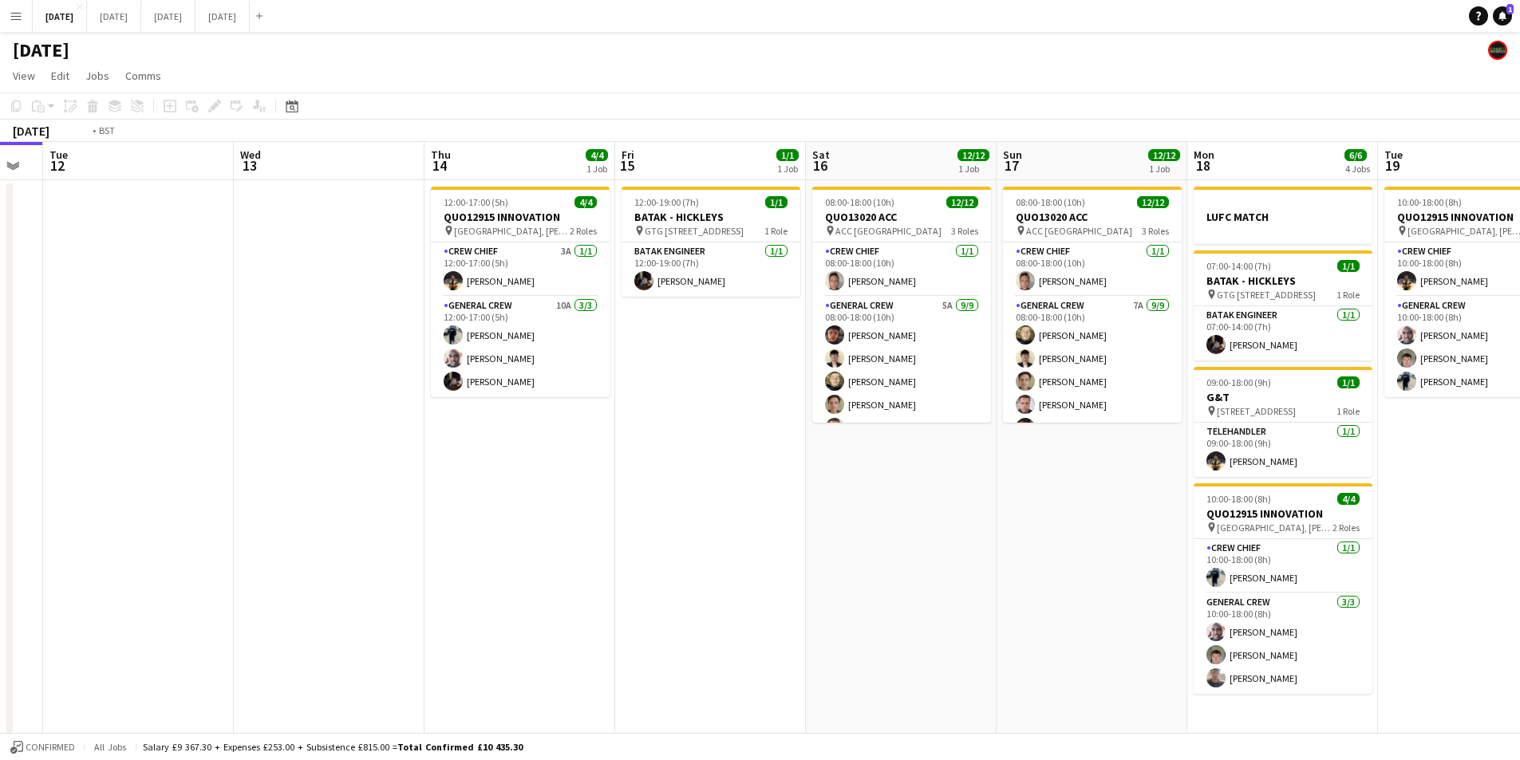
drag, startPoint x: 1000, startPoint y: 514, endPoint x: 1101, endPoint y: 483, distance: 105.7
click at [1098, 484] on app-calendar-viewport "Sun 10 Mon 11 Tue 12 Wed 13 Thu 14 4/4 1 Job Fri 15 1/1 1 Job Sat 16 12/12 1 Jo…" at bounding box center [760, 581] width 1520 height 879
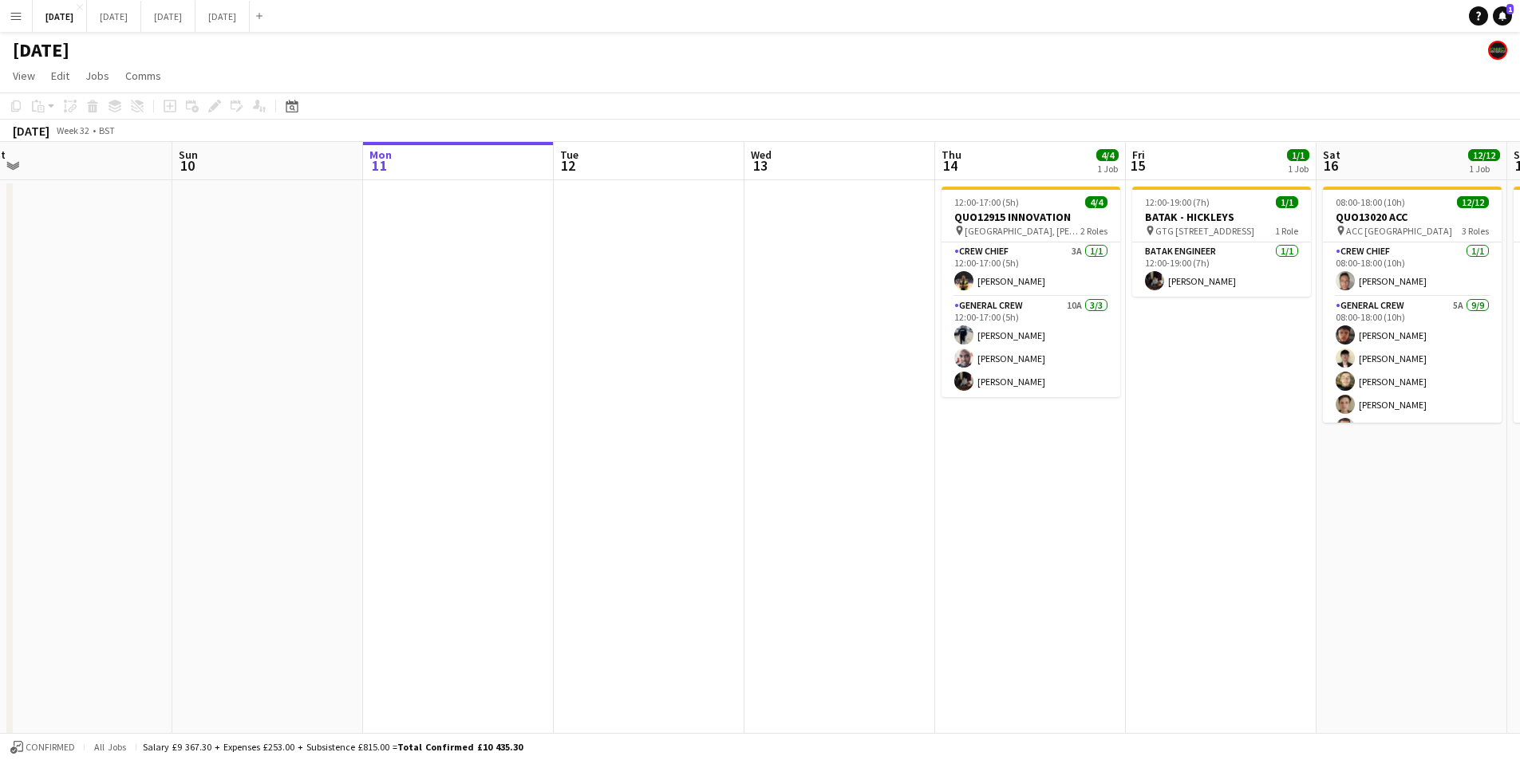
drag, startPoint x: 948, startPoint y: 495, endPoint x: 1156, endPoint y: 474, distance: 209.2
click at [1155, 487] on app-calendar-viewport "Thu 7 3/3 2 Jobs Fri 8 4/4 1 Job Sat 9 Sun 10 Mon 11 Tue 12 Wed 13 Thu 14 4/4 1…" at bounding box center [760, 581] width 1520 height 879
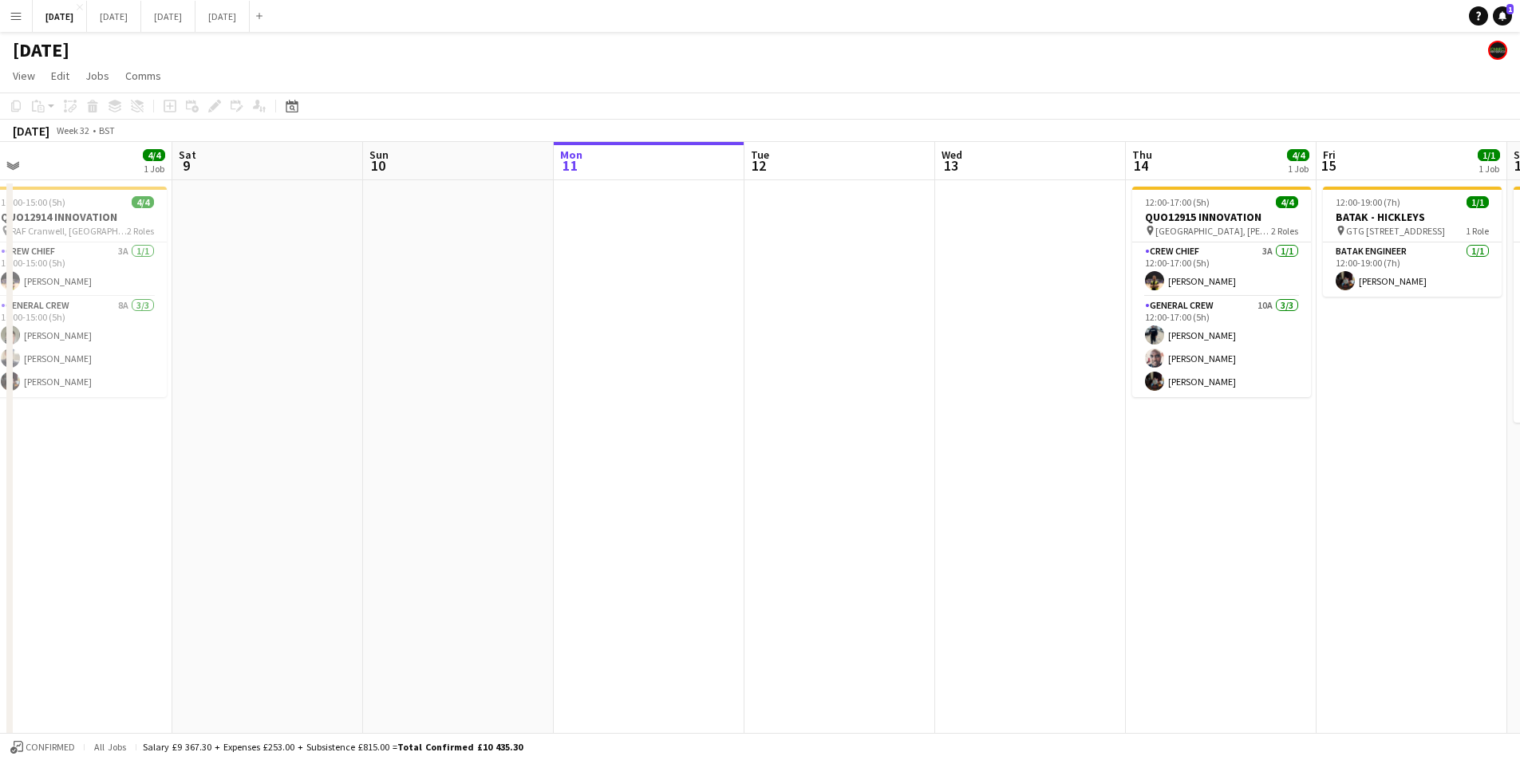
scroll to position [0, 416]
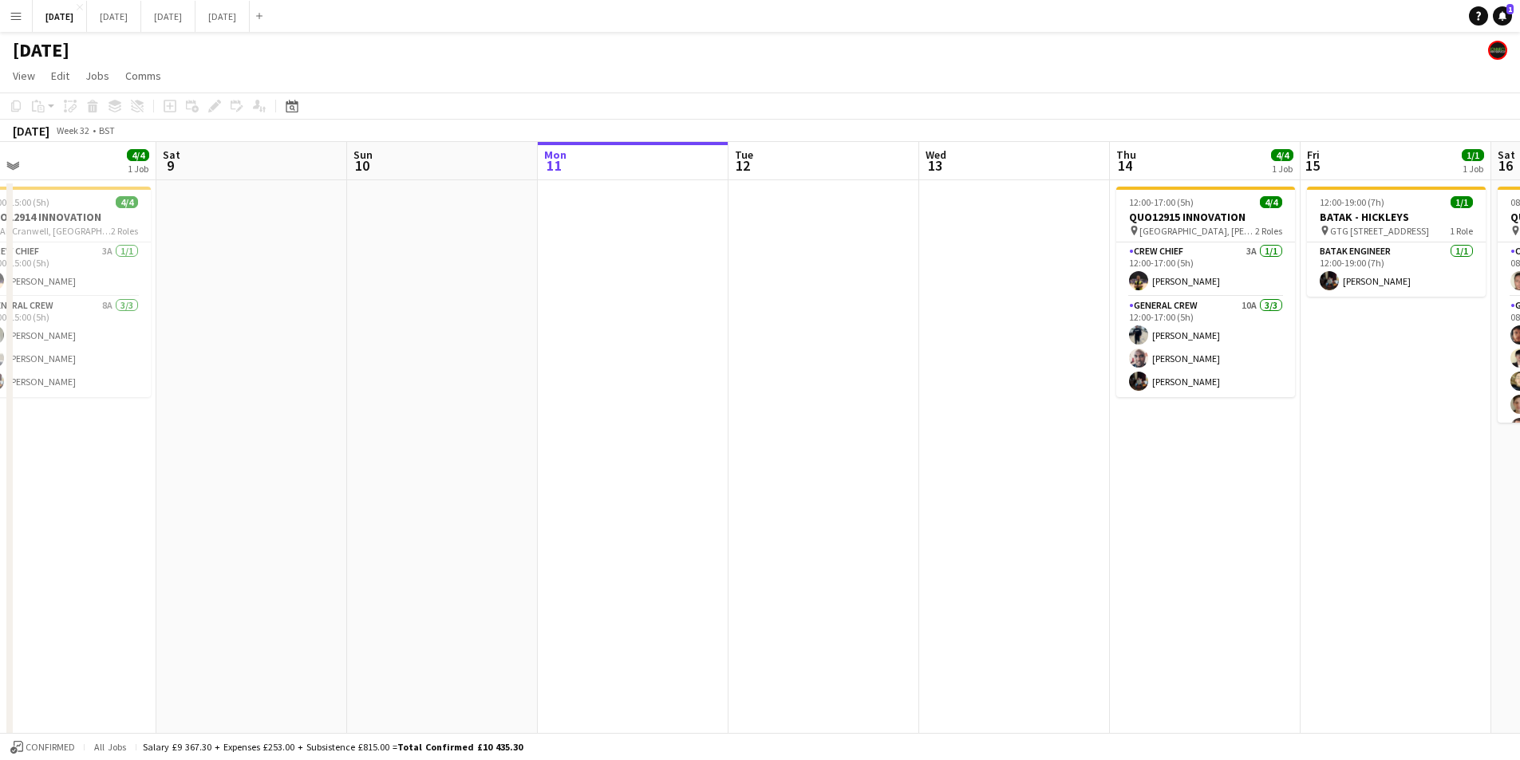
drag, startPoint x: 571, startPoint y: 393, endPoint x: 767, endPoint y: 396, distance: 196.2
click at [775, 405] on app-calendar-viewport "Wed 6 10/10 4 Jobs Thu 7 3/3 2 Jobs Fri 8 4/4 1 Job Sat 9 Sun 10 Mon 11 Tue 12 …" at bounding box center [760, 581] width 1520 height 879
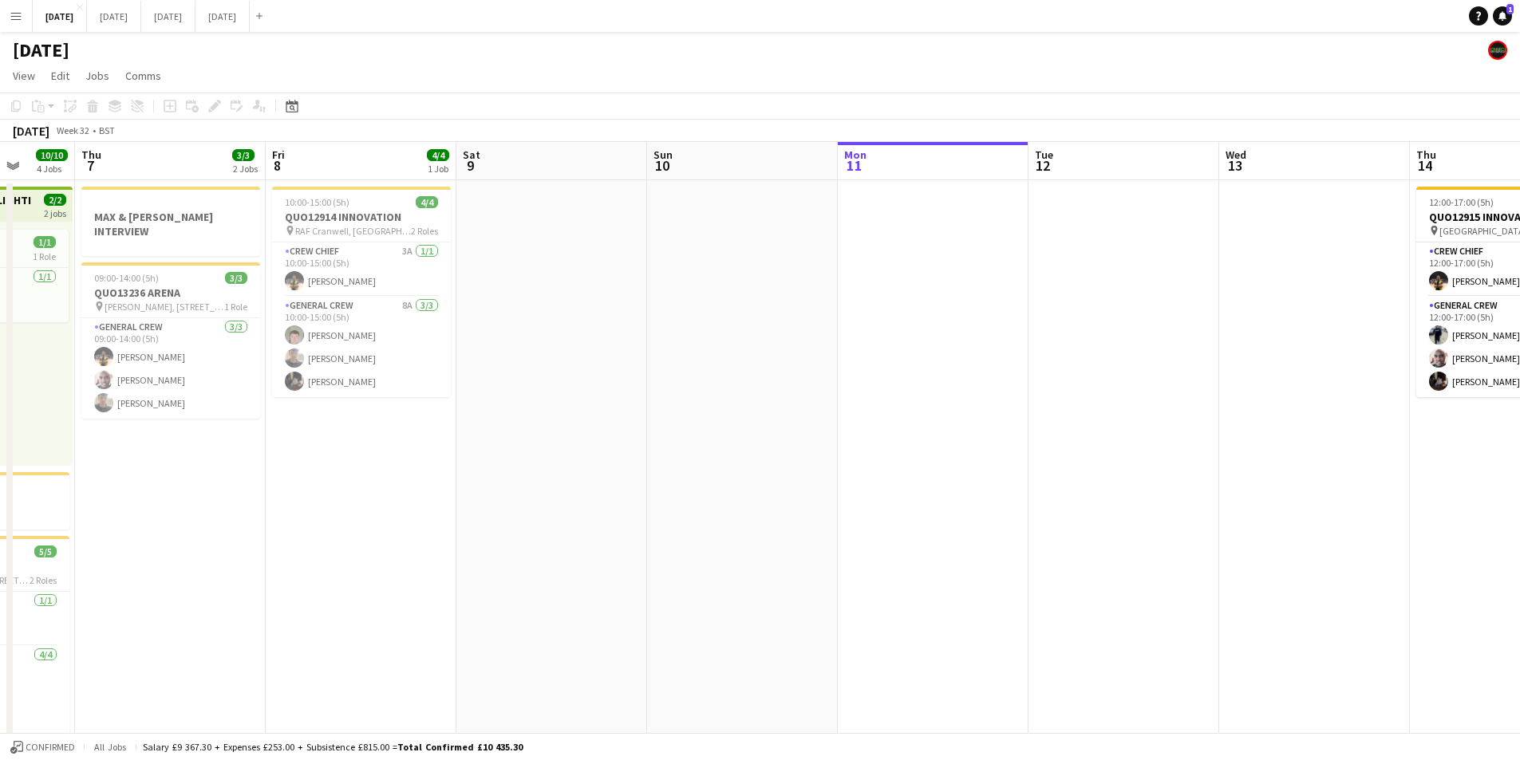
drag, startPoint x: 763, startPoint y: 404, endPoint x: 805, endPoint y: 392, distance: 43.4
click at [783, 398] on app-calendar-viewport "Mon 4 8/8 2 Jobs Tue 5 1/1 1 Job Wed 6 10/10 4 Jobs Thu 7 3/3 2 Jobs Fri 8 4/4 …" at bounding box center [760, 581] width 1520 height 879
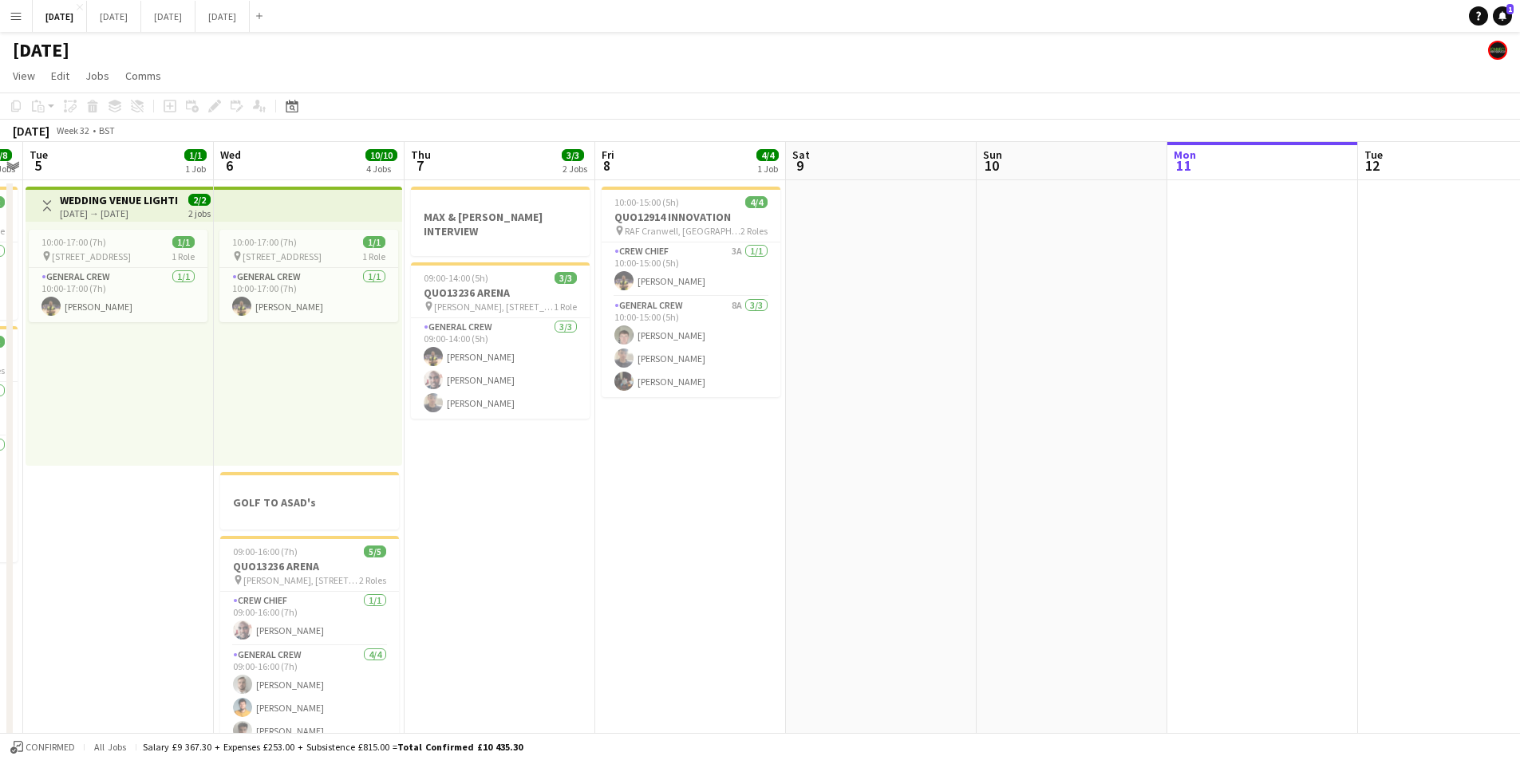
drag, startPoint x: 554, startPoint y: 512, endPoint x: 693, endPoint y: 524, distance: 139.3
click at [691, 530] on app-calendar-viewport "Sun 3 9/9 3 Jobs Mon 4 8/8 2 Jobs Tue 5 1/1 1 Job Wed 6 10/10 4 Jobs Thu 7 3/3 …" at bounding box center [760, 581] width 1520 height 879
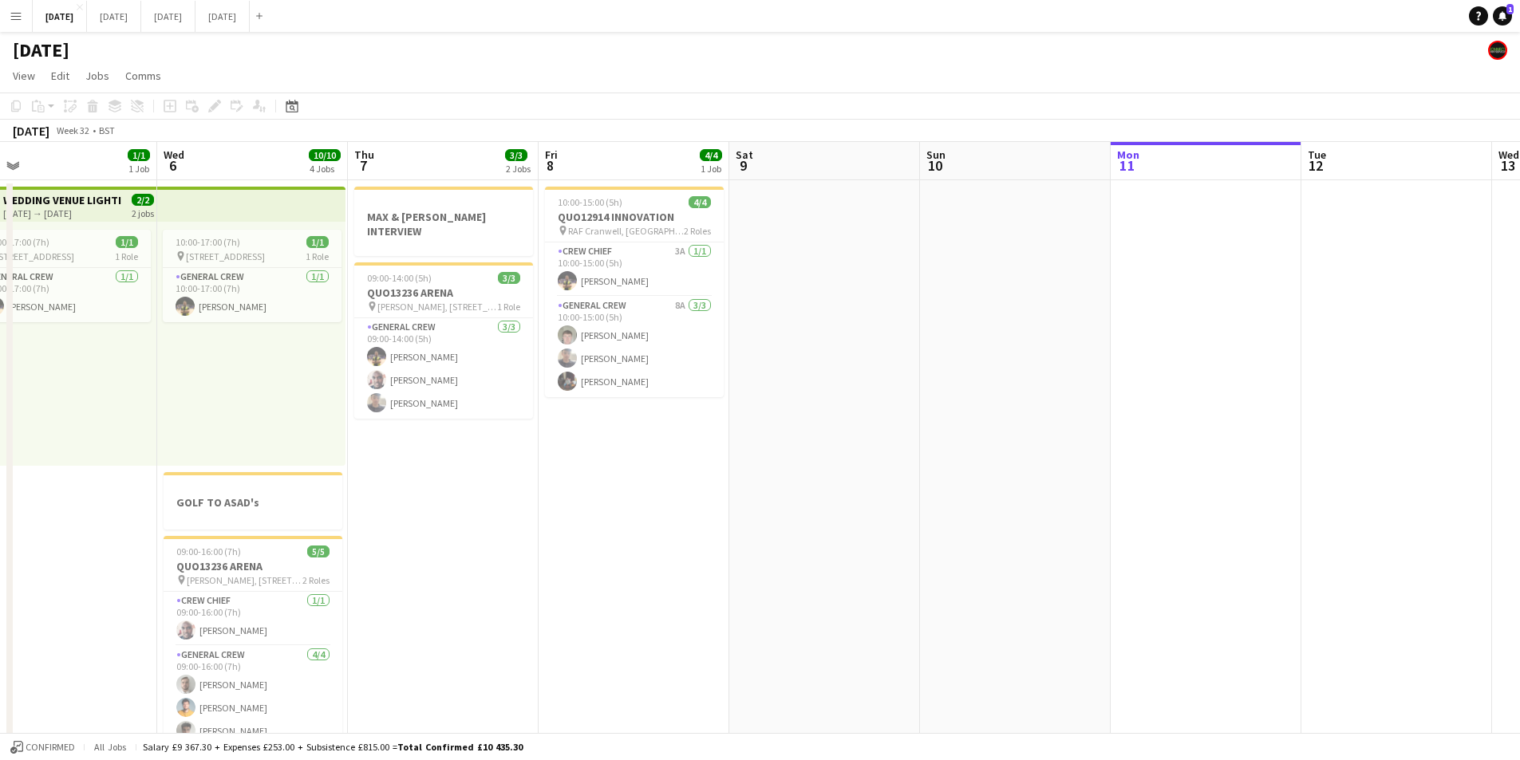
drag, startPoint x: 400, startPoint y: 493, endPoint x: 412, endPoint y: 471, distance: 24.3
click at [400, 493] on app-date-cell "MAX & DAN INTERVIEW 09:00-14:00 (5h) 3/3 QUO13236 ARENA pin Alexandra Park, 180…" at bounding box center [443, 600] width 191 height 841
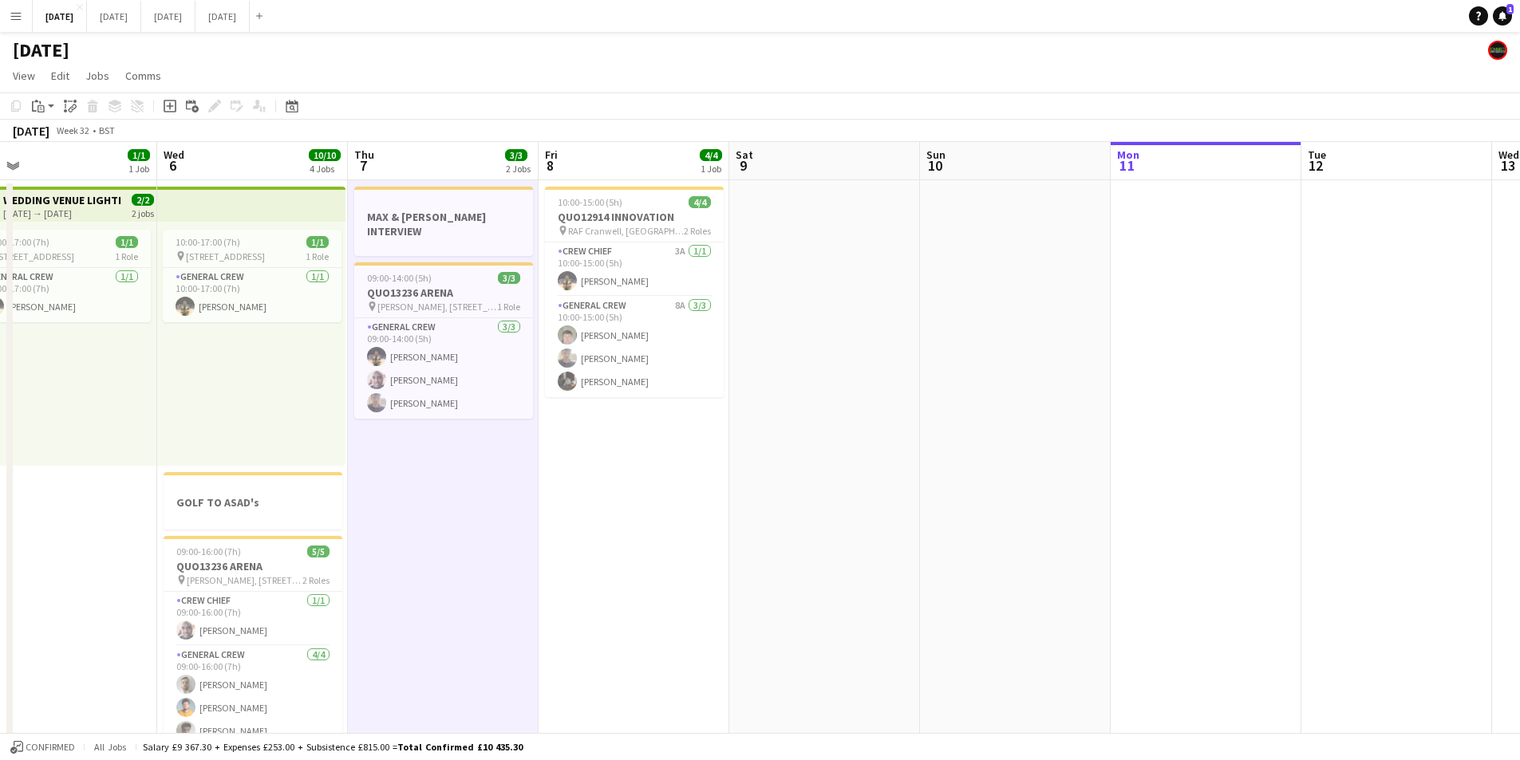
drag, startPoint x: 1397, startPoint y: 314, endPoint x: 1050, endPoint y: 422, distance: 363.3
click at [968, 270] on app-calendar-viewport "Sun 3 9/9 3 Jobs Mon 4 8/8 2 Jobs Tue 5 1/1 1 Job Wed 6 10/10 4 Jobs Thu 7 3/3 …" at bounding box center [760, 581] width 1520 height 879
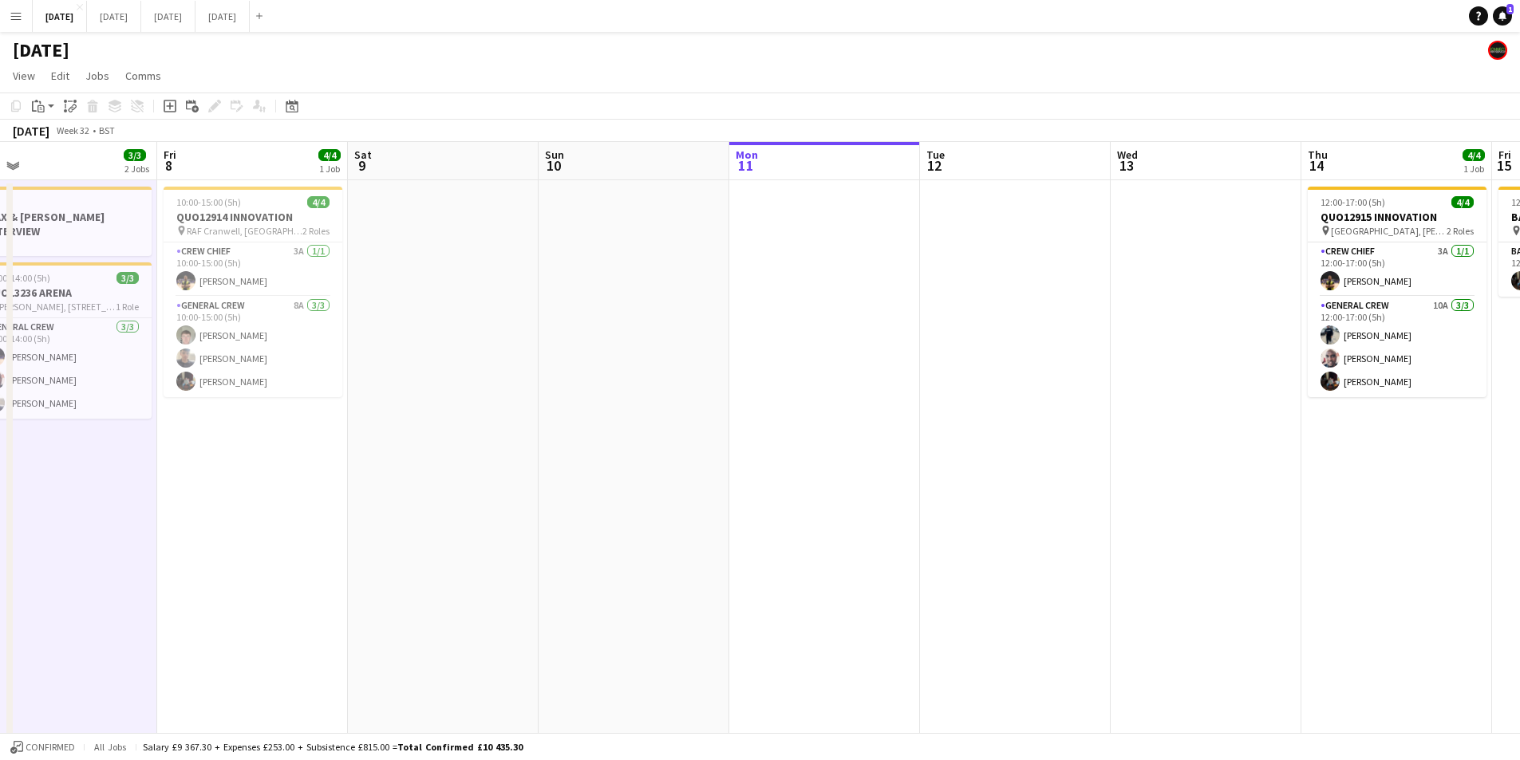
drag, startPoint x: 1050, startPoint y: 422, endPoint x: 840, endPoint y: 421, distance: 209.8
click at [738, 381] on app-calendar-viewport "Tue 5 1/1 1 Job Wed 6 10/10 4 Jobs Thu 7 3/3 2 Jobs Fri 8 4/4 1 Job Sat 9 Sun 1…" at bounding box center [760, 581] width 1520 height 879
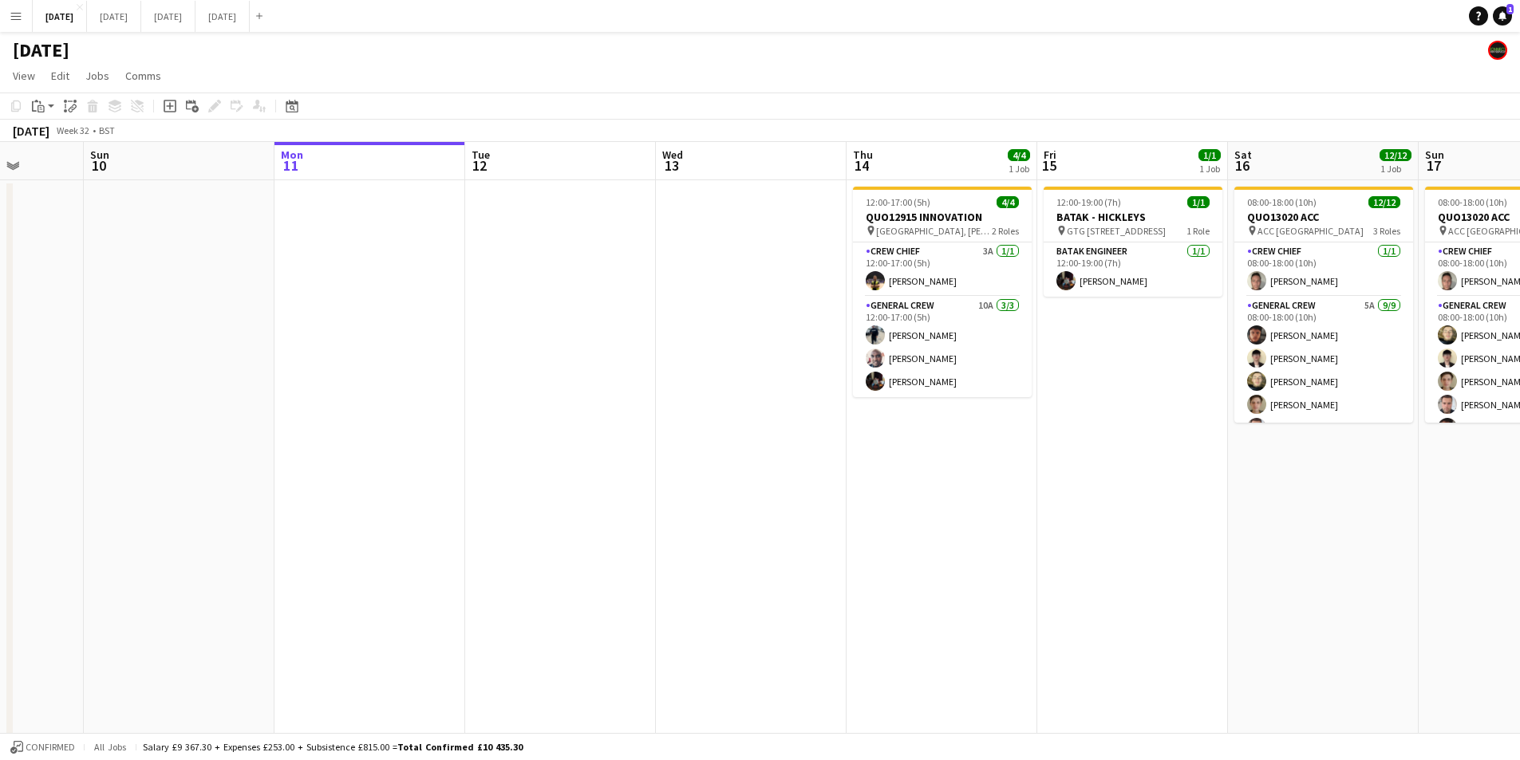
drag, startPoint x: 1146, startPoint y: 495, endPoint x: 712, endPoint y: 454, distance: 435.9
click at [711, 451] on app-calendar-viewport "Thu 7 3/3 2 Jobs Fri 8 4/4 1 Job Sat 9 Sun 10 Mon 11 Tue 12 Wed 13 Thu 14 4/4 1…" at bounding box center [760, 581] width 1520 height 879
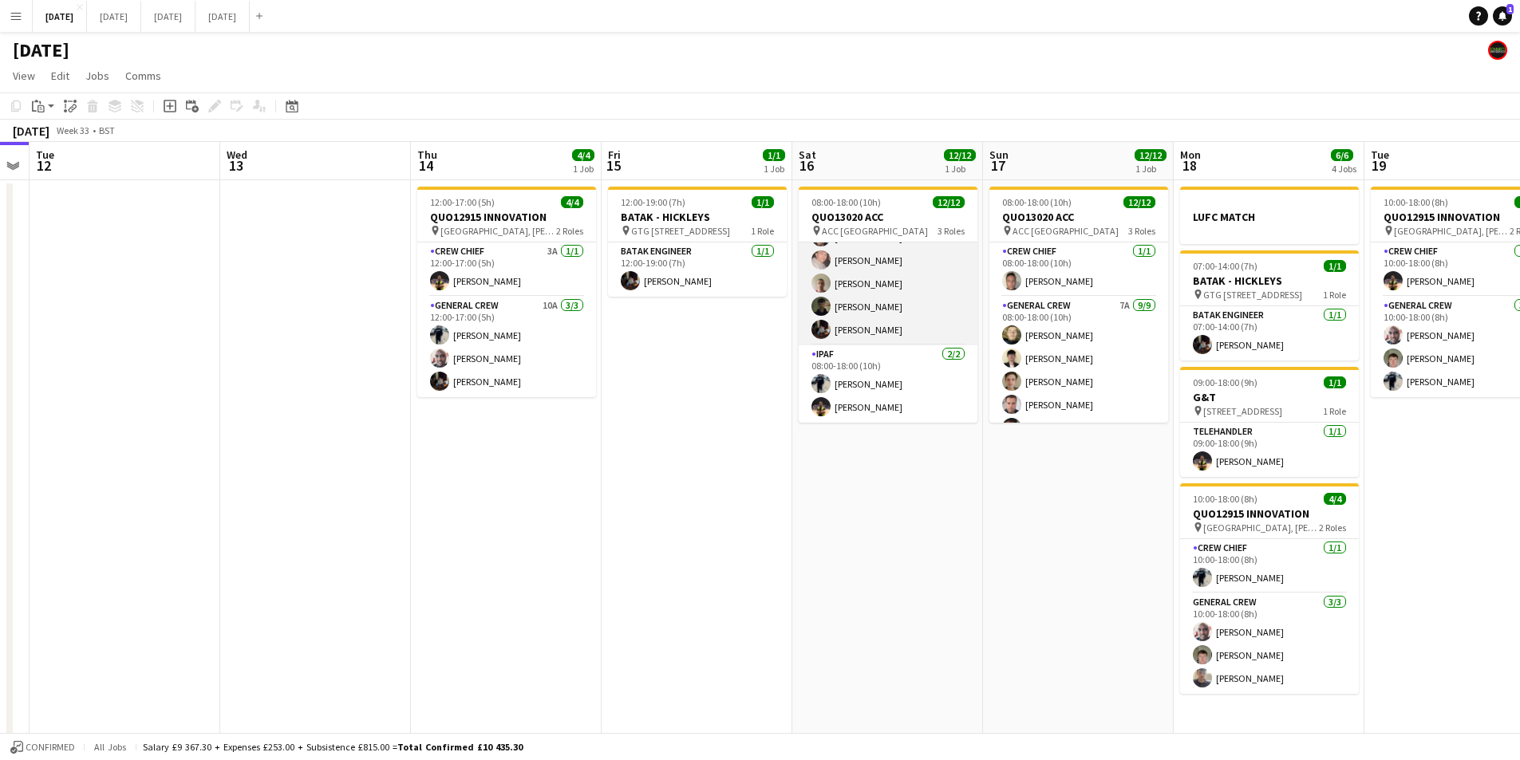
scroll to position [0, 0]
click at [880, 522] on app-date-cell "08:00-18:00 (10h) 12/12 QUO13020 ACC pin ACC Liverpool 3 Roles Crew Chief 1/1 0…" at bounding box center [887, 600] width 191 height 841
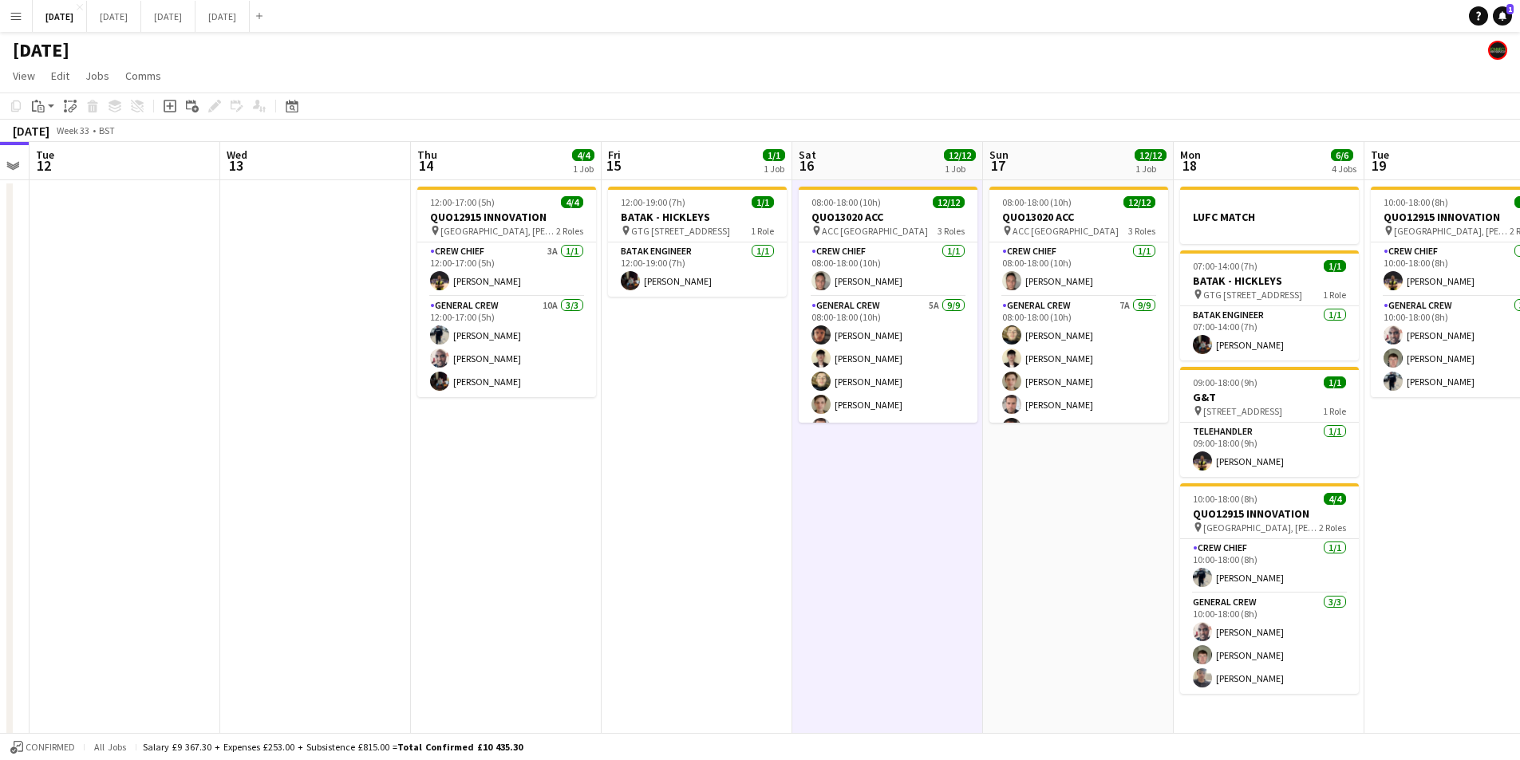
click at [1104, 511] on app-date-cell "08:00-18:00 (10h) 12/12 QUO13020 ACC pin ACC Liverpool 3 Roles Crew Chief 1/1 0…" at bounding box center [1078, 600] width 191 height 841
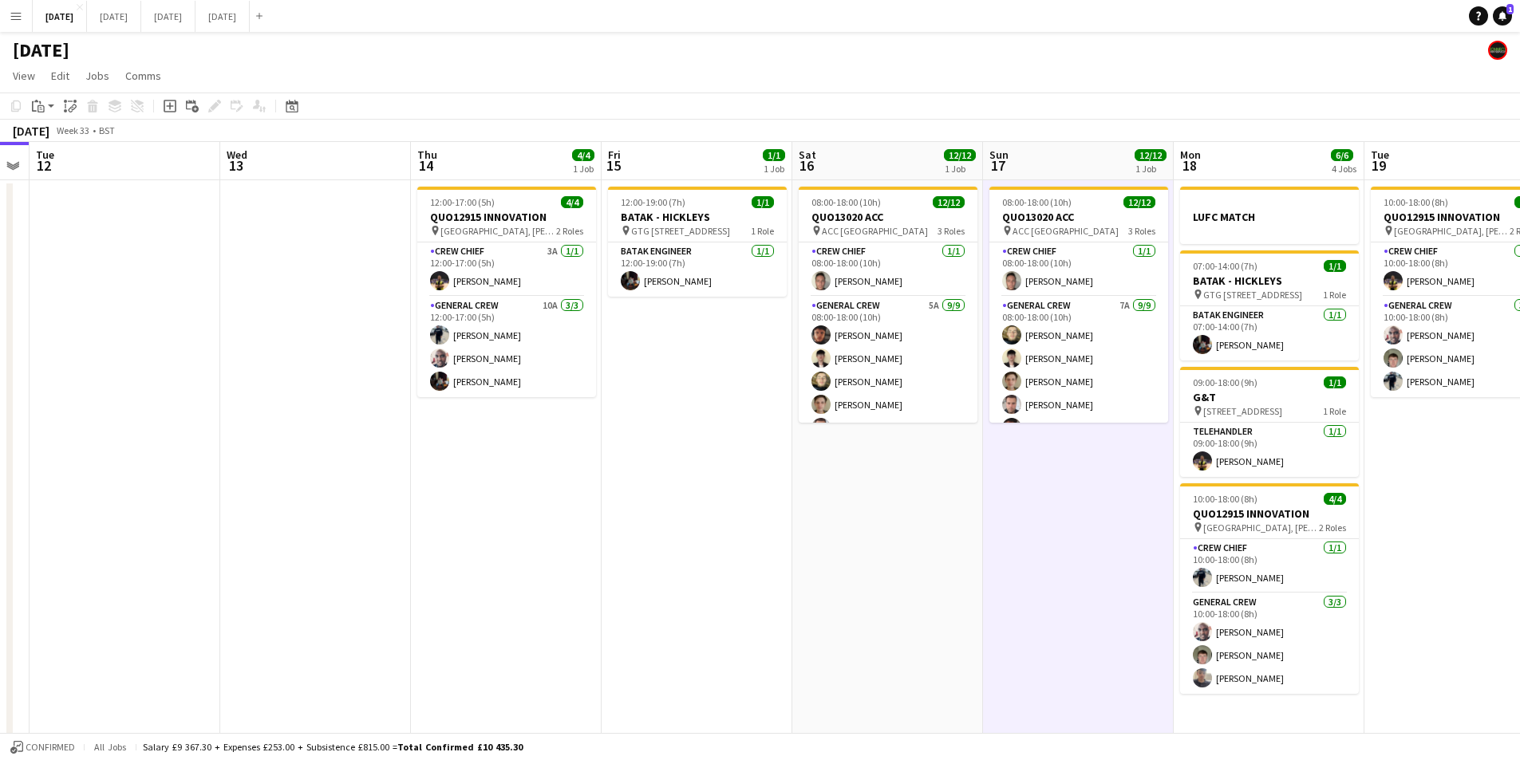
click at [1108, 532] on app-date-cell "08:00-18:00 (10h) 12/12 QUO13020 ACC pin ACC Liverpool 3 Roles Crew Chief 1/1 0…" at bounding box center [1078, 600] width 191 height 841
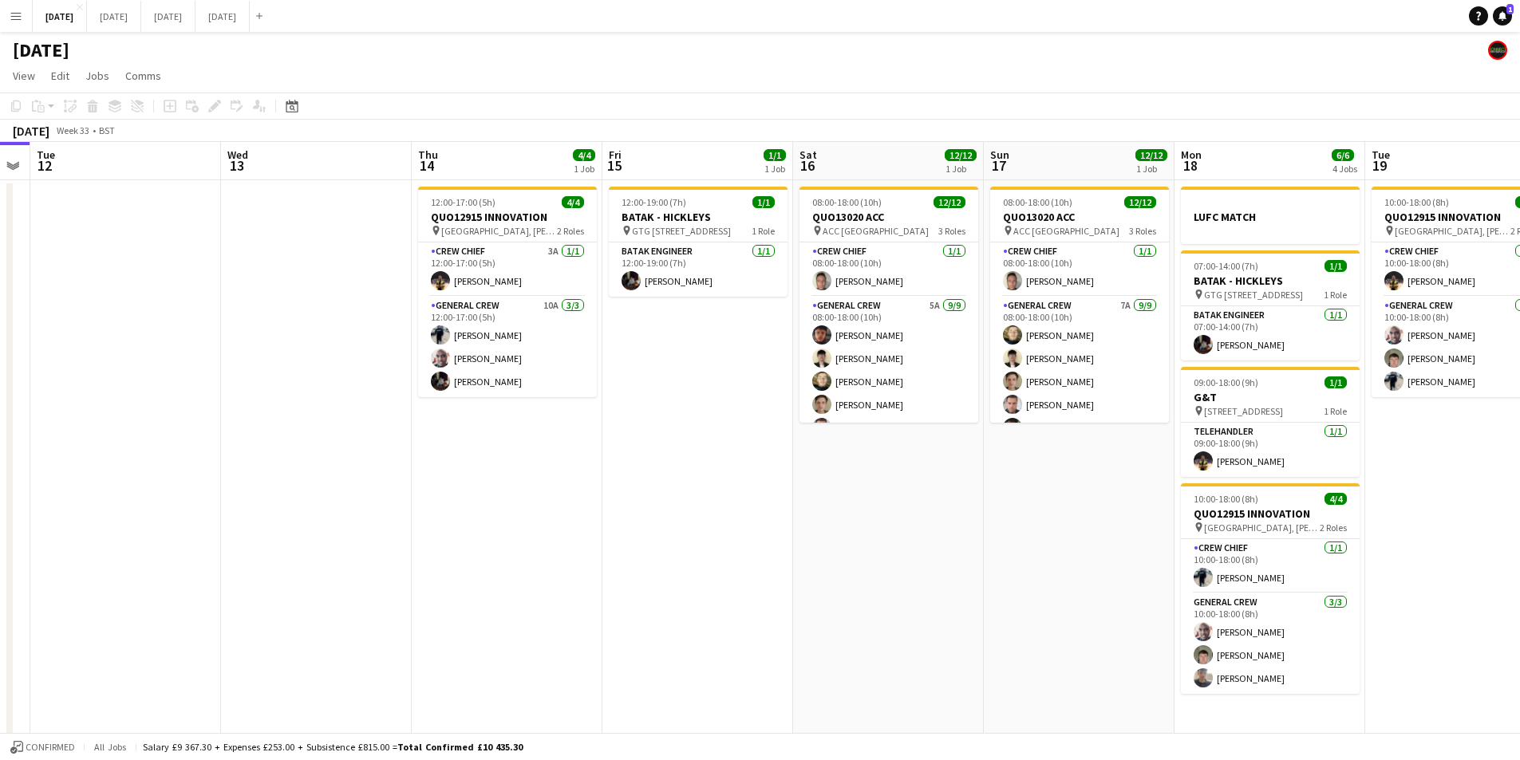
click at [1106, 532] on app-date-cell "08:00-18:00 (10h) 12/12 QUO13020 ACC pin ACC Liverpool 3 Roles Crew Chief 1/1 0…" at bounding box center [1079, 600] width 191 height 841
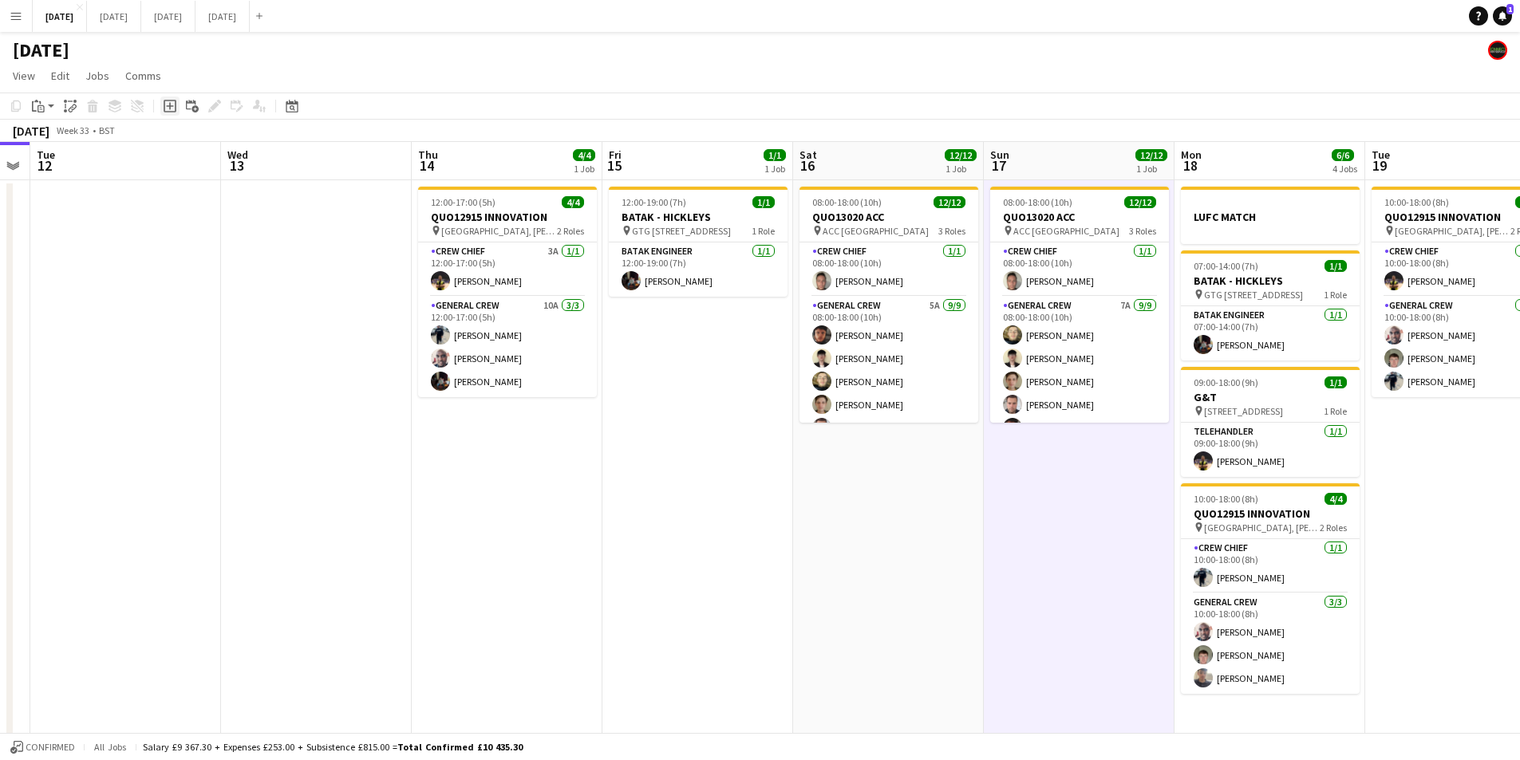
click at [165, 106] on icon "Add job" at bounding box center [170, 106] width 13 height 13
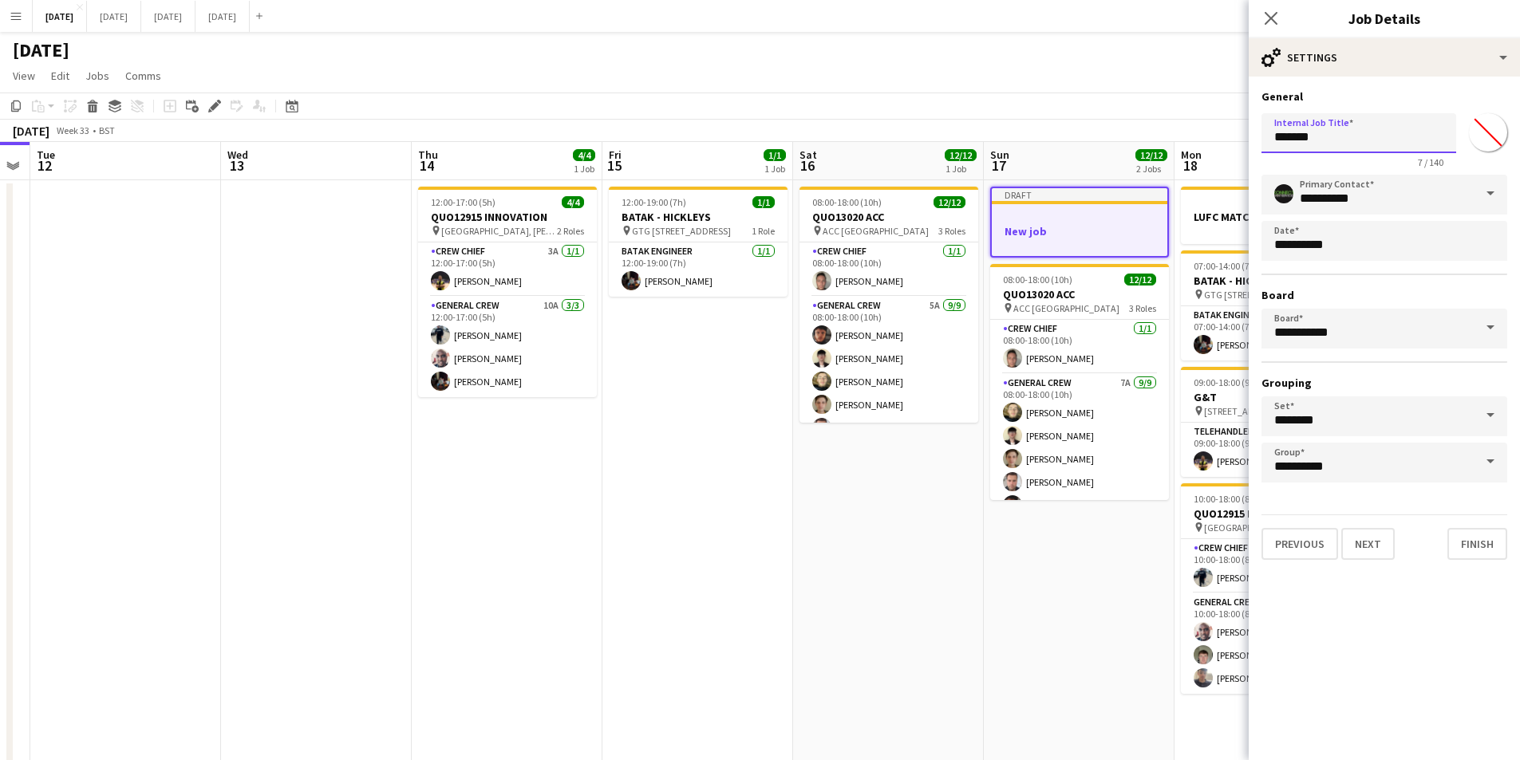
drag, startPoint x: 1335, startPoint y: 140, endPoint x: 1244, endPoint y: 144, distance: 91.8
click at [1256, 148] on form "**********" at bounding box center [1383, 324] width 271 height 471
type input "*****"
click at [1382, 542] on button "Next" at bounding box center [1367, 544] width 53 height 32
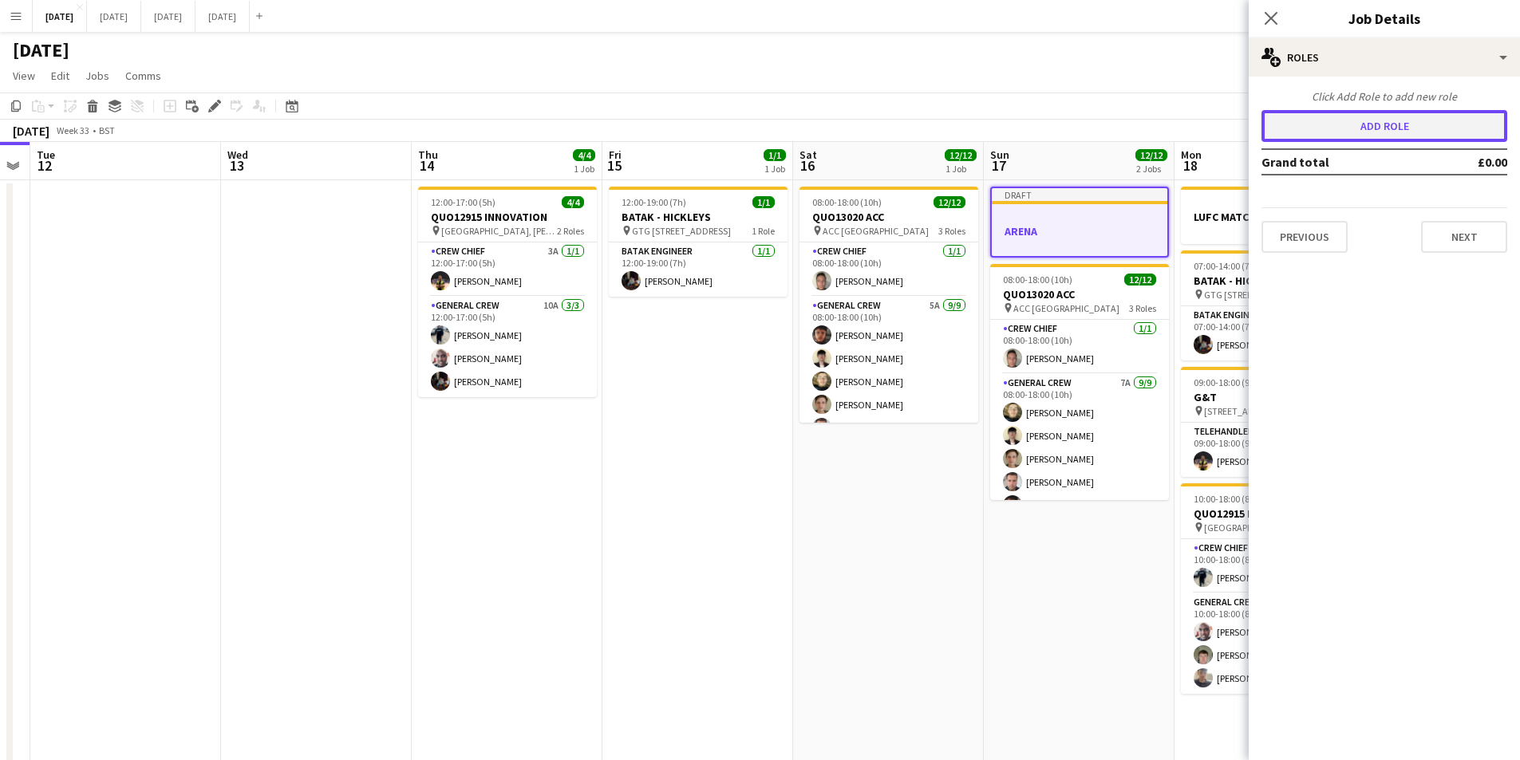
click at [1388, 133] on button "Add role" at bounding box center [1384, 126] width 246 height 32
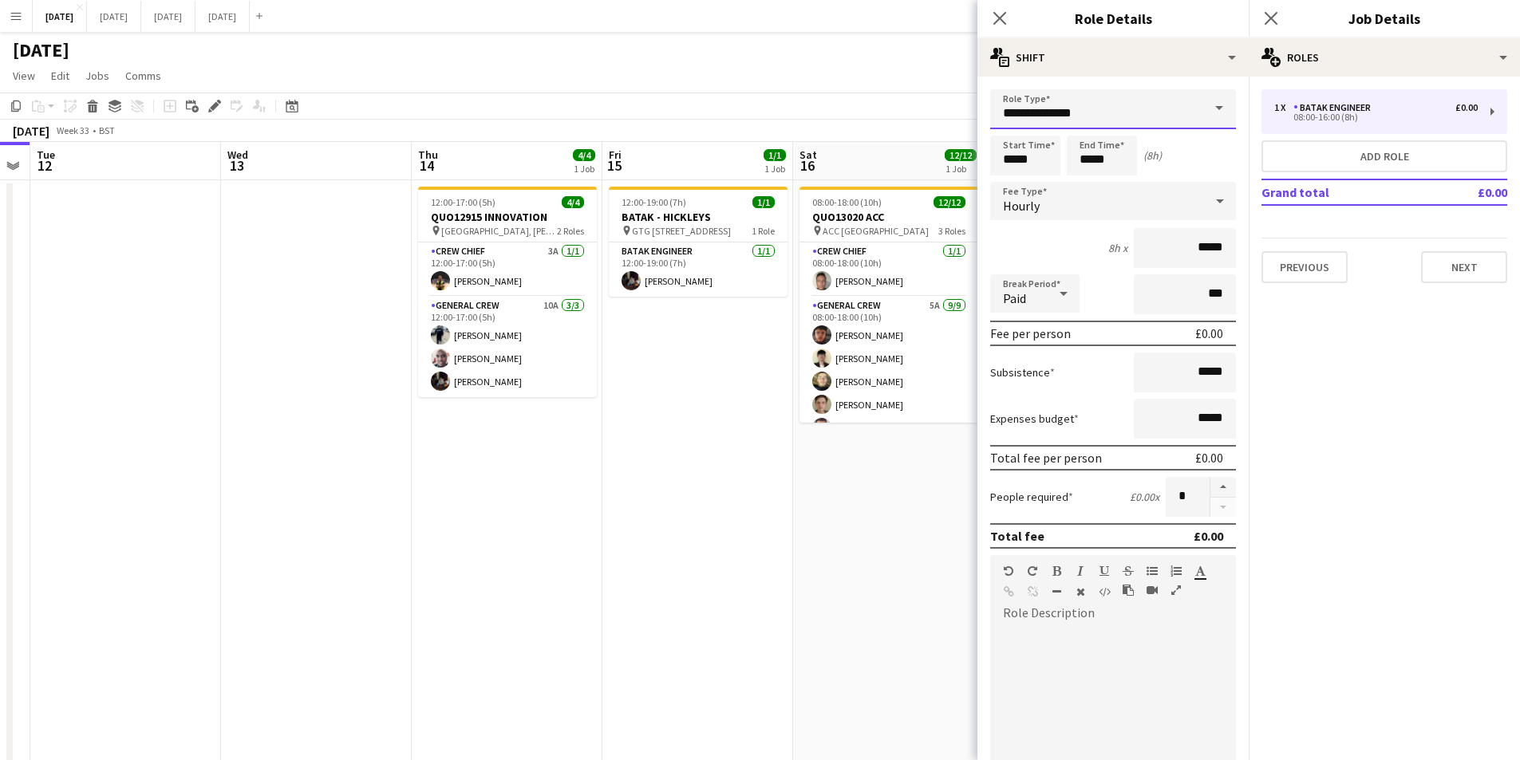
click at [1166, 116] on input "**********" at bounding box center [1113, 109] width 246 height 40
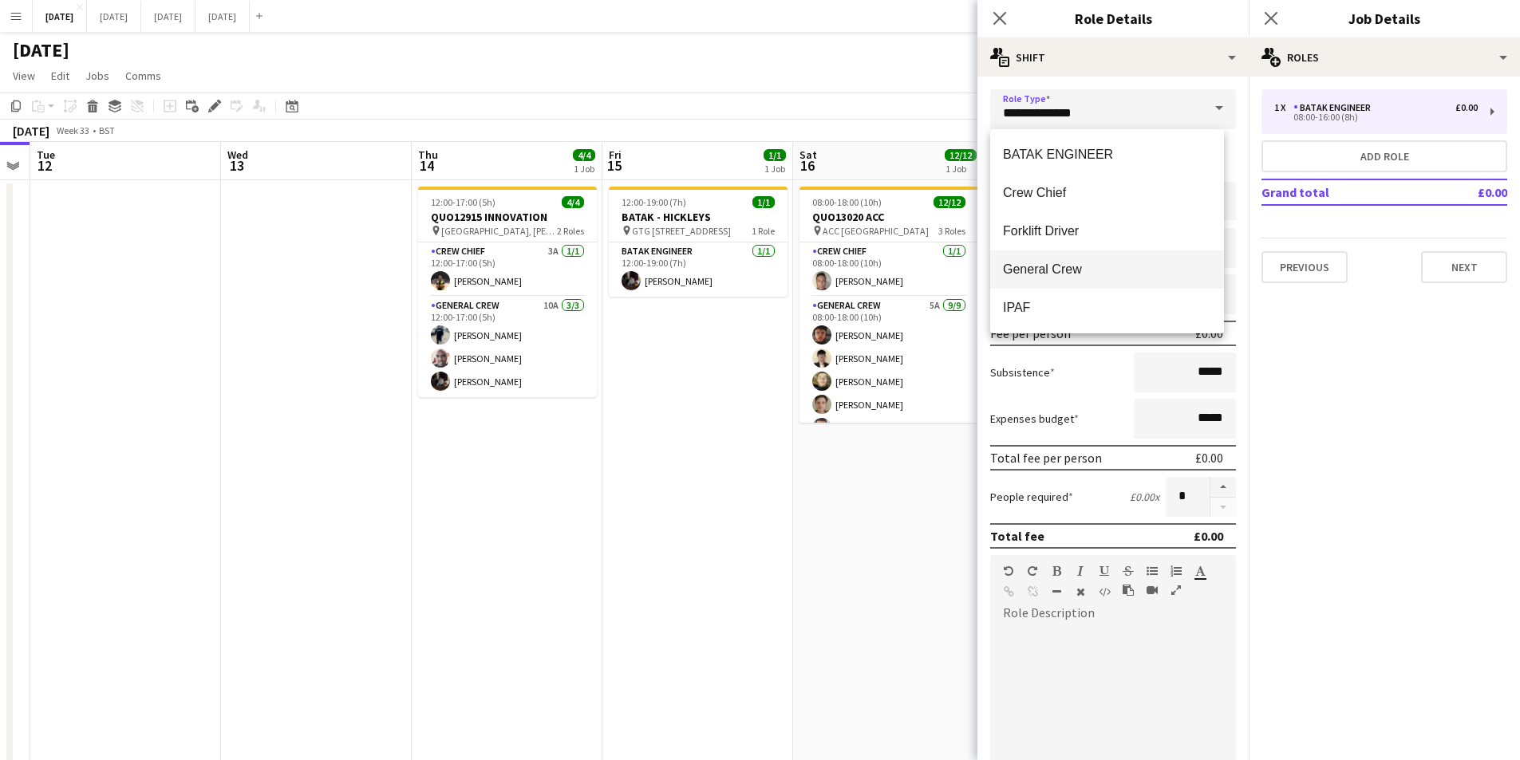
click at [1071, 259] on mat-option "General Crew" at bounding box center [1107, 269] width 234 height 38
type input "**********"
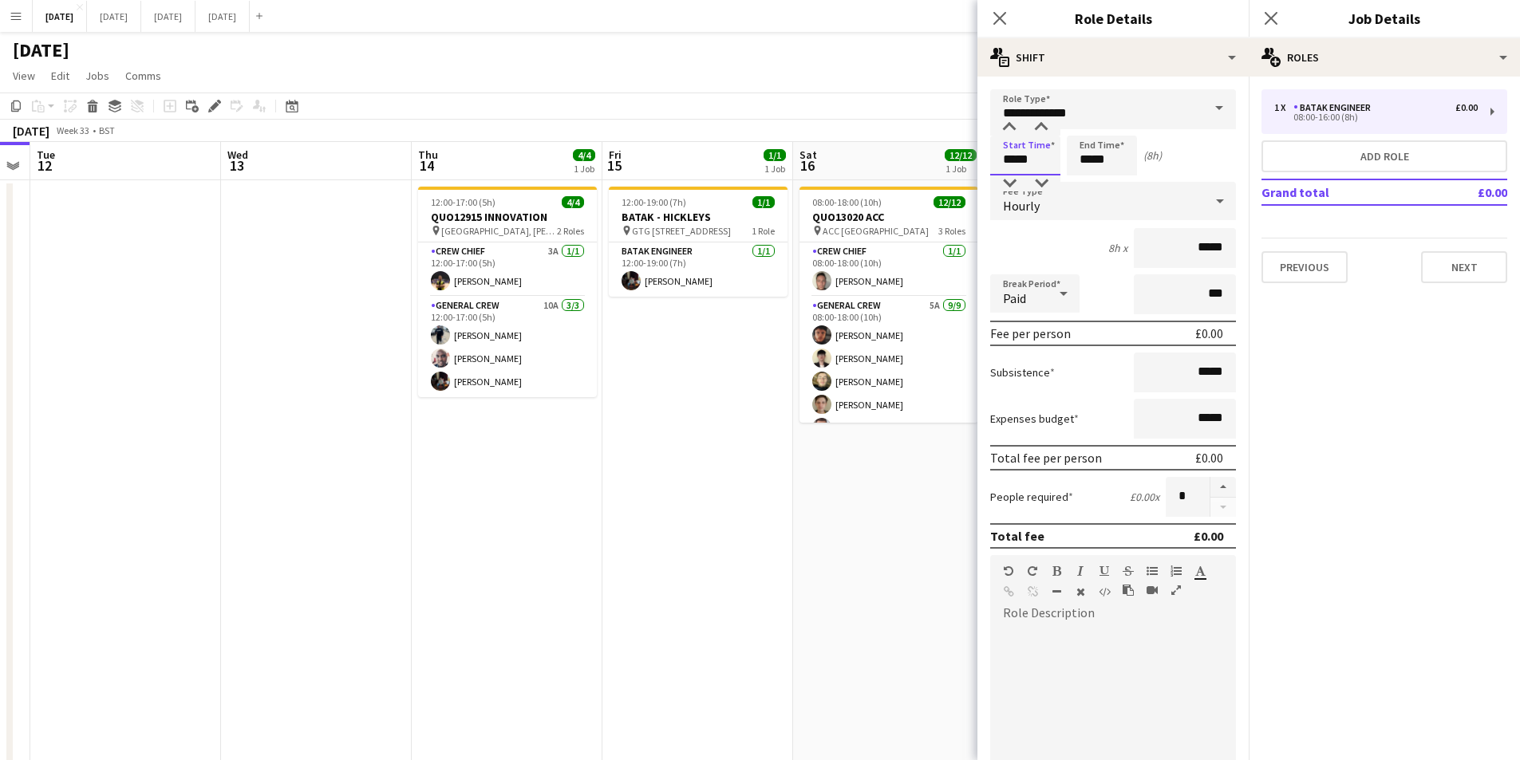
click at [1015, 164] on input "*****" at bounding box center [1025, 156] width 70 height 40
click at [1011, 129] on div at bounding box center [1009, 128] width 32 height 16
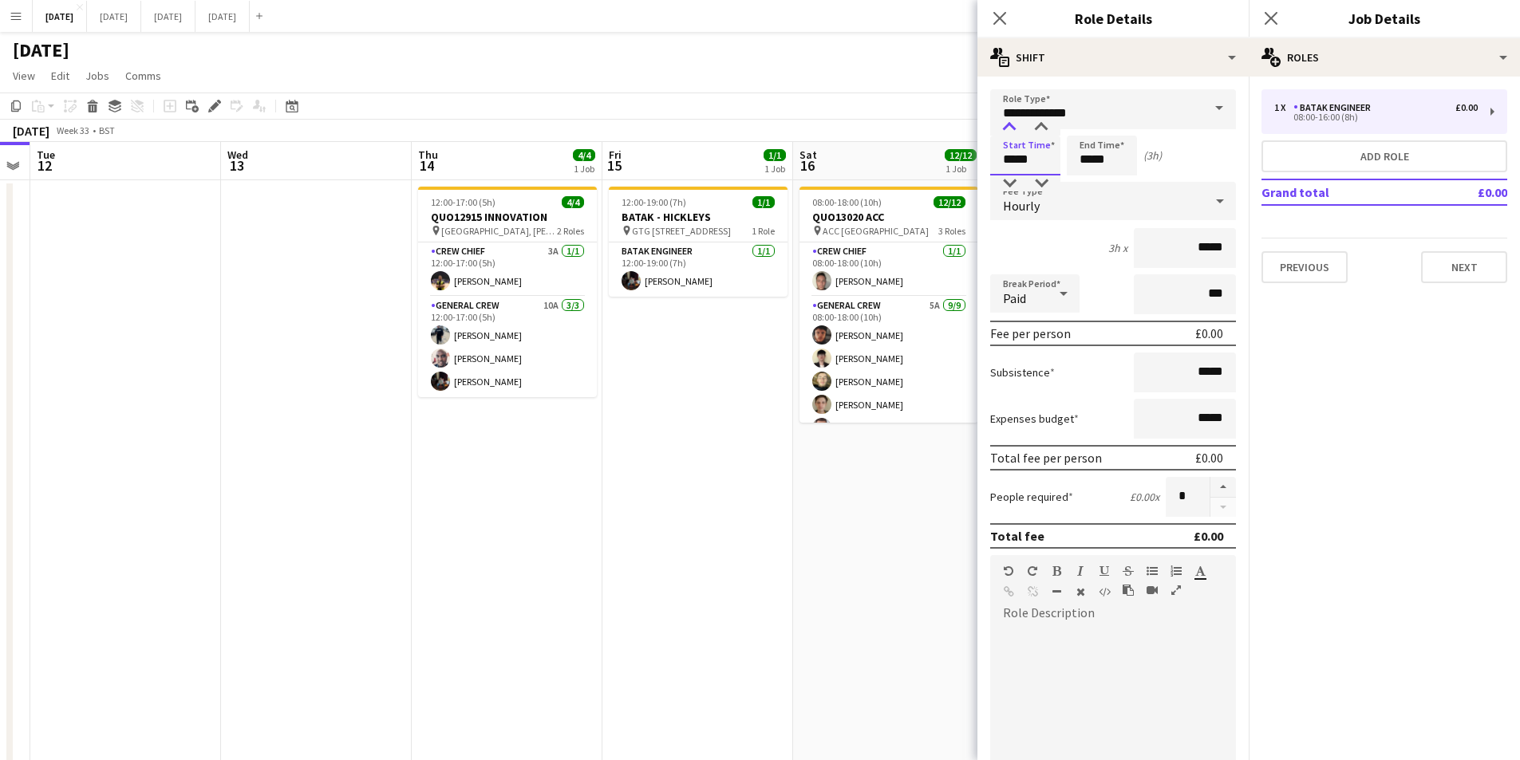
click at [1011, 129] on div at bounding box center [1009, 128] width 32 height 16
click at [1011, 183] on div at bounding box center [1009, 183] width 32 height 16
click at [1035, 122] on div at bounding box center [1041, 128] width 32 height 16
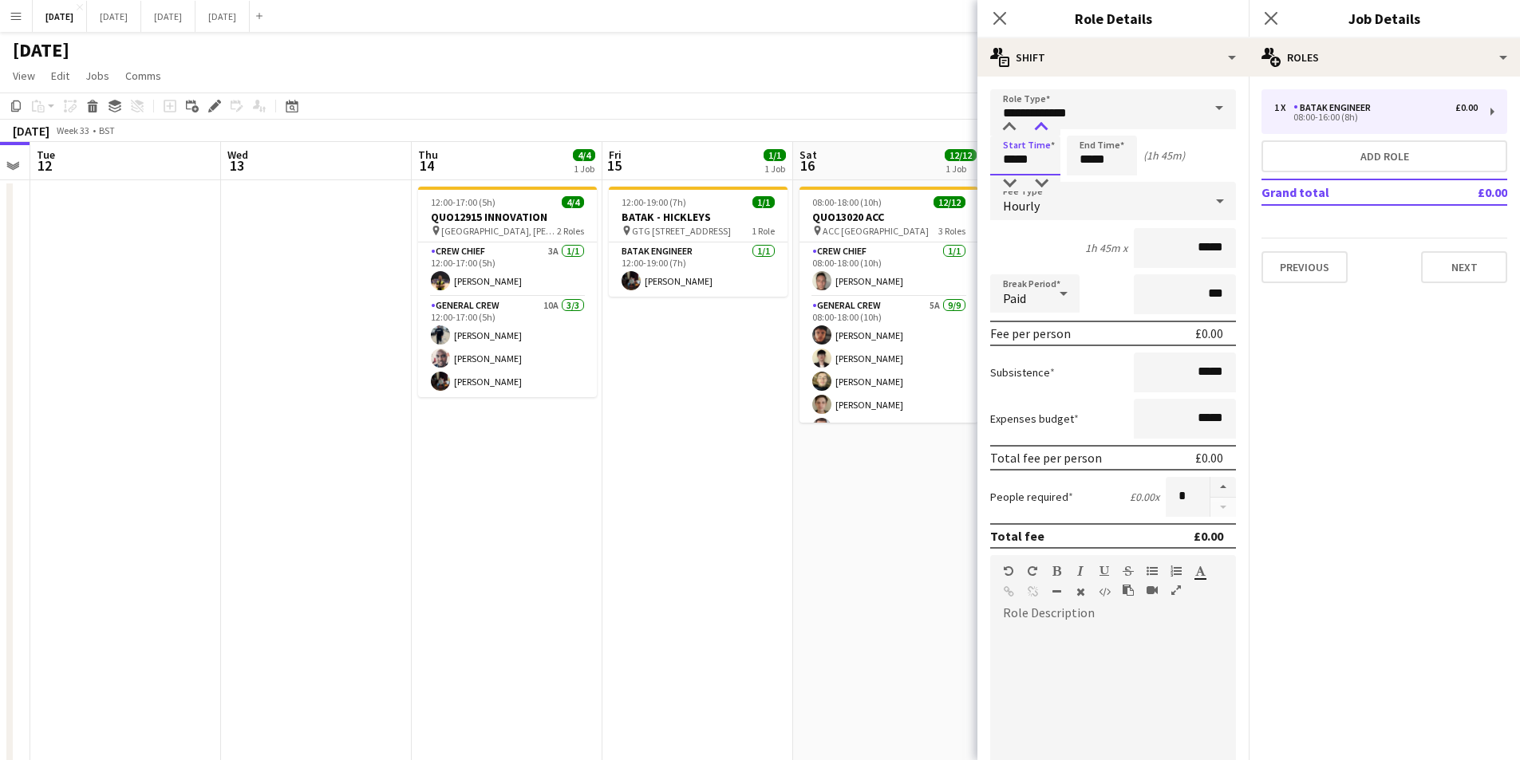
type input "*****"
click at [1035, 122] on div at bounding box center [1041, 128] width 32 height 16
click at [1084, 140] on input "*****" at bounding box center [1102, 156] width 70 height 40
click at [1086, 125] on div at bounding box center [1086, 128] width 32 height 16
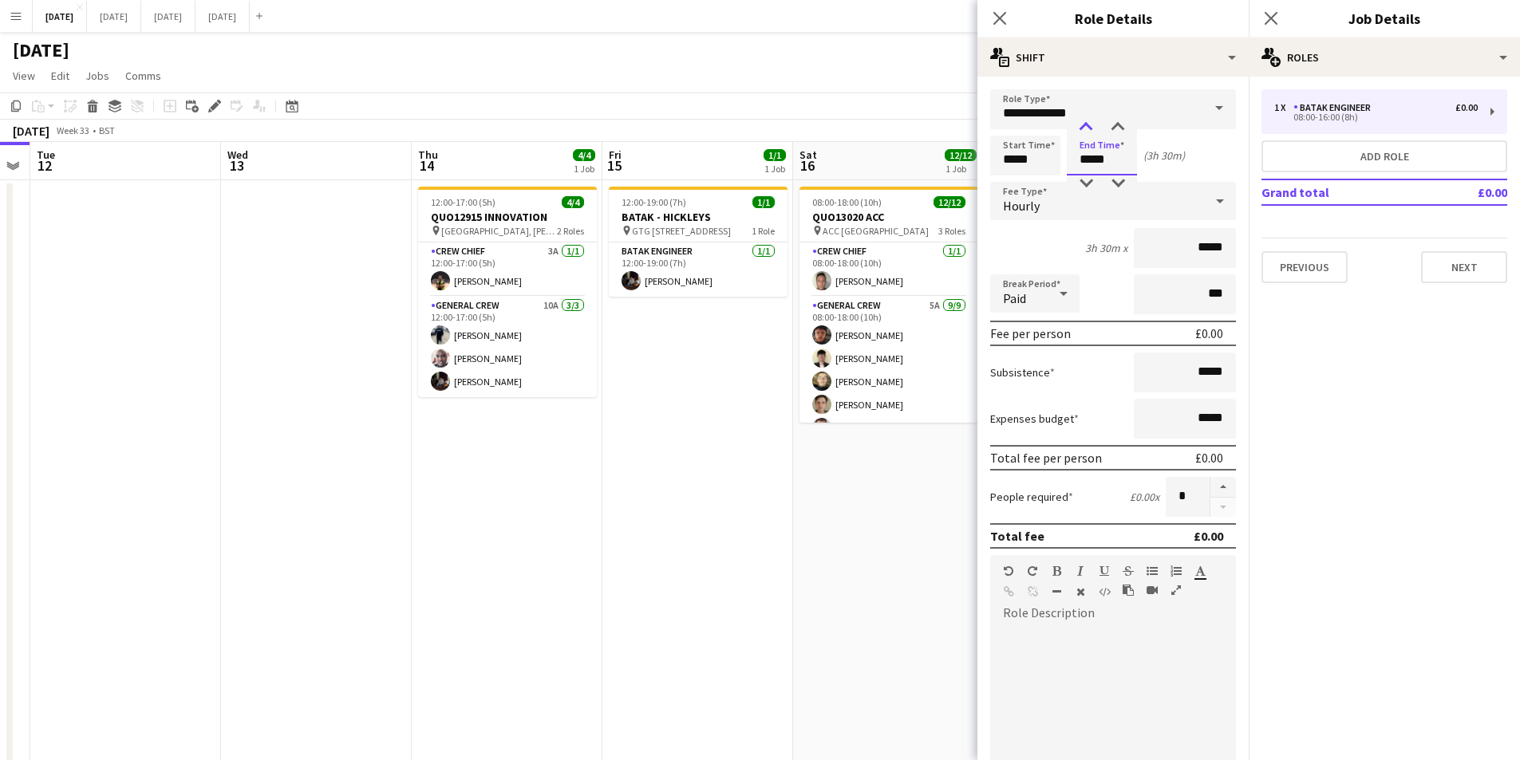
click at [1086, 125] on div at bounding box center [1086, 128] width 32 height 16
click at [1117, 123] on div at bounding box center [1118, 128] width 32 height 16
click at [1082, 180] on div at bounding box center [1086, 183] width 32 height 16
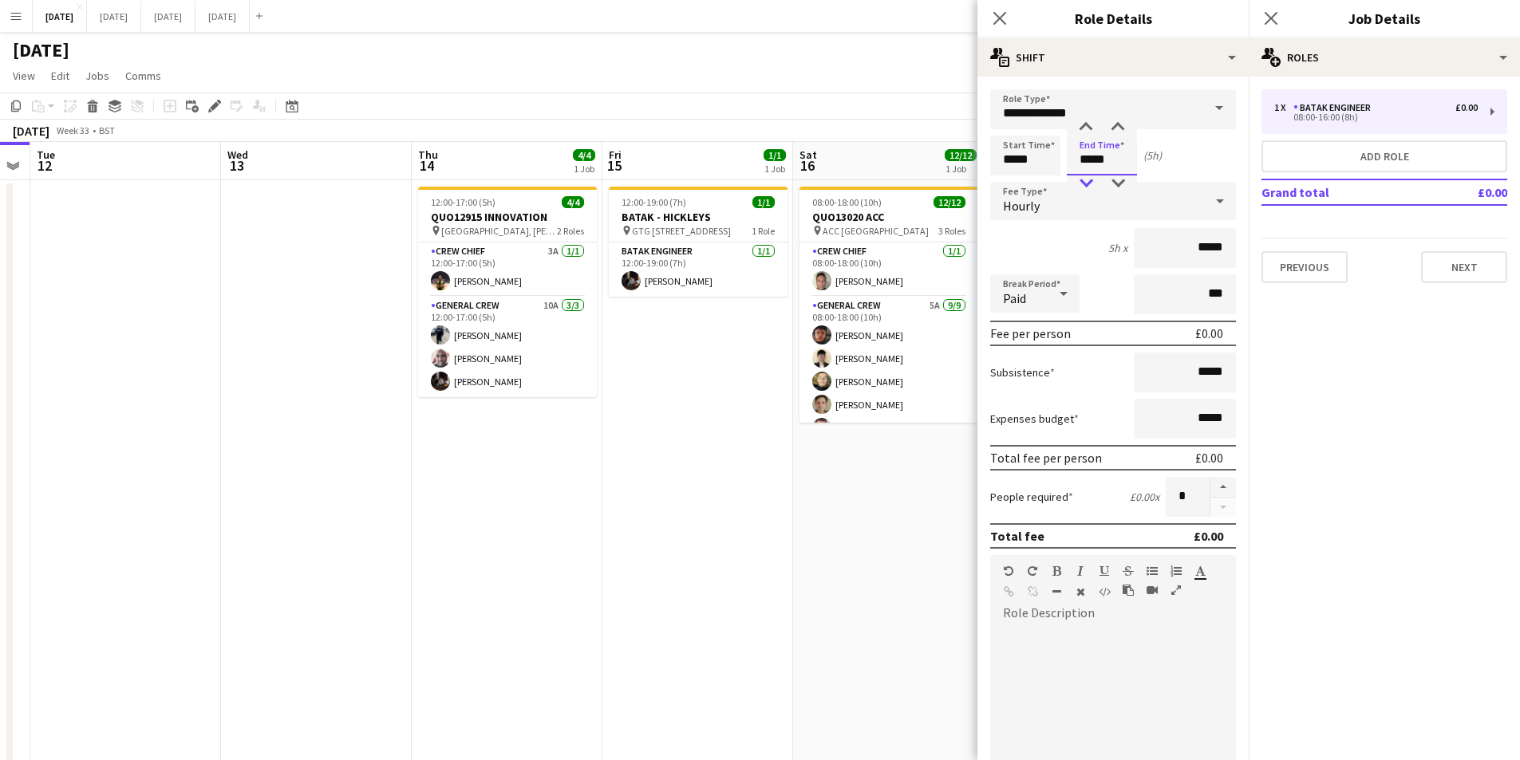
type input "*****"
click at [1082, 180] on div at bounding box center [1086, 183] width 32 height 16
click at [1212, 487] on button "button" at bounding box center [1223, 487] width 26 height 21
drag, startPoint x: 1212, startPoint y: 487, endPoint x: 1263, endPoint y: 409, distance: 92.7
click at [1213, 487] on button "button" at bounding box center [1223, 487] width 26 height 21
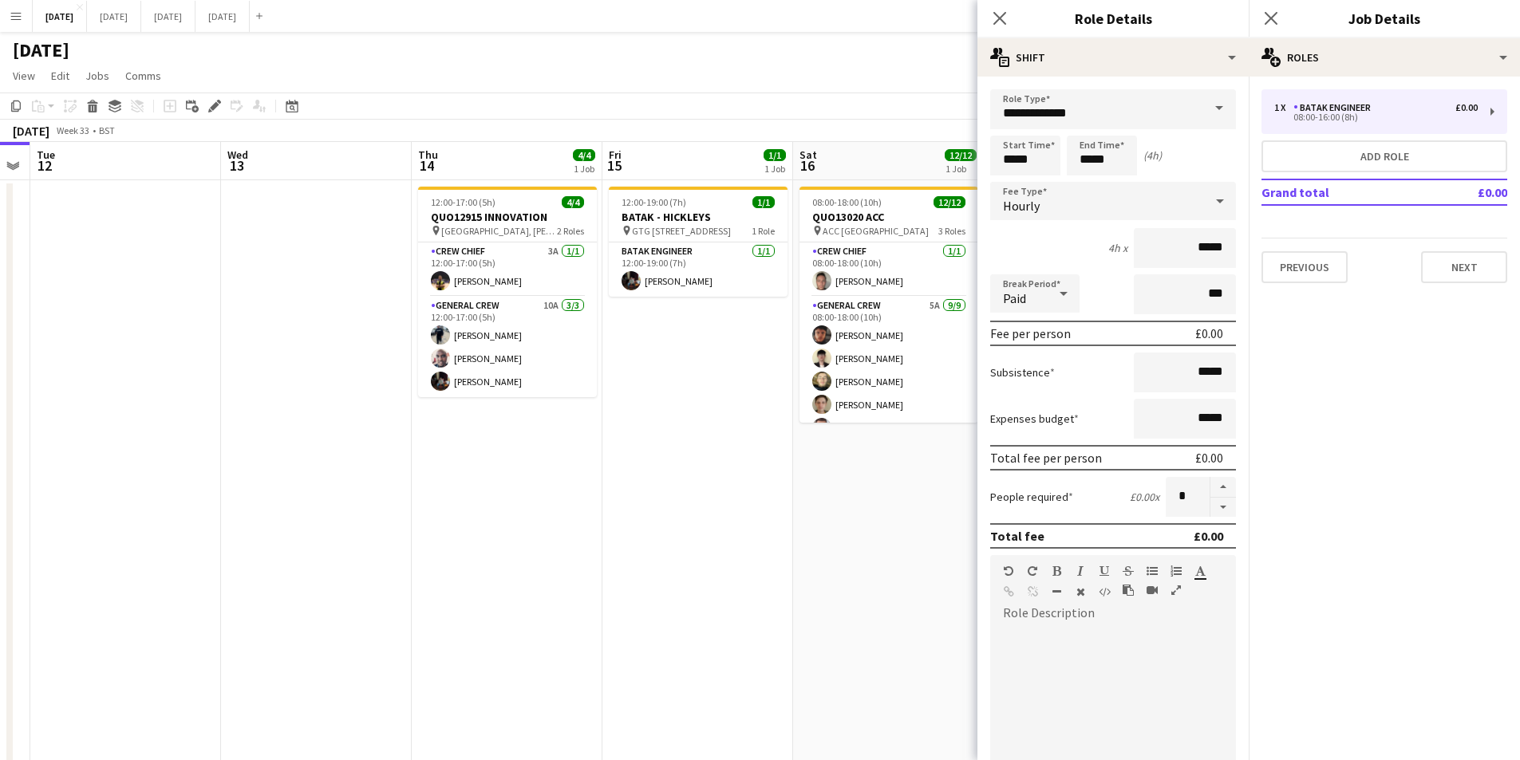
type input "*"
click at [1461, 254] on button "Next" at bounding box center [1464, 267] width 86 height 32
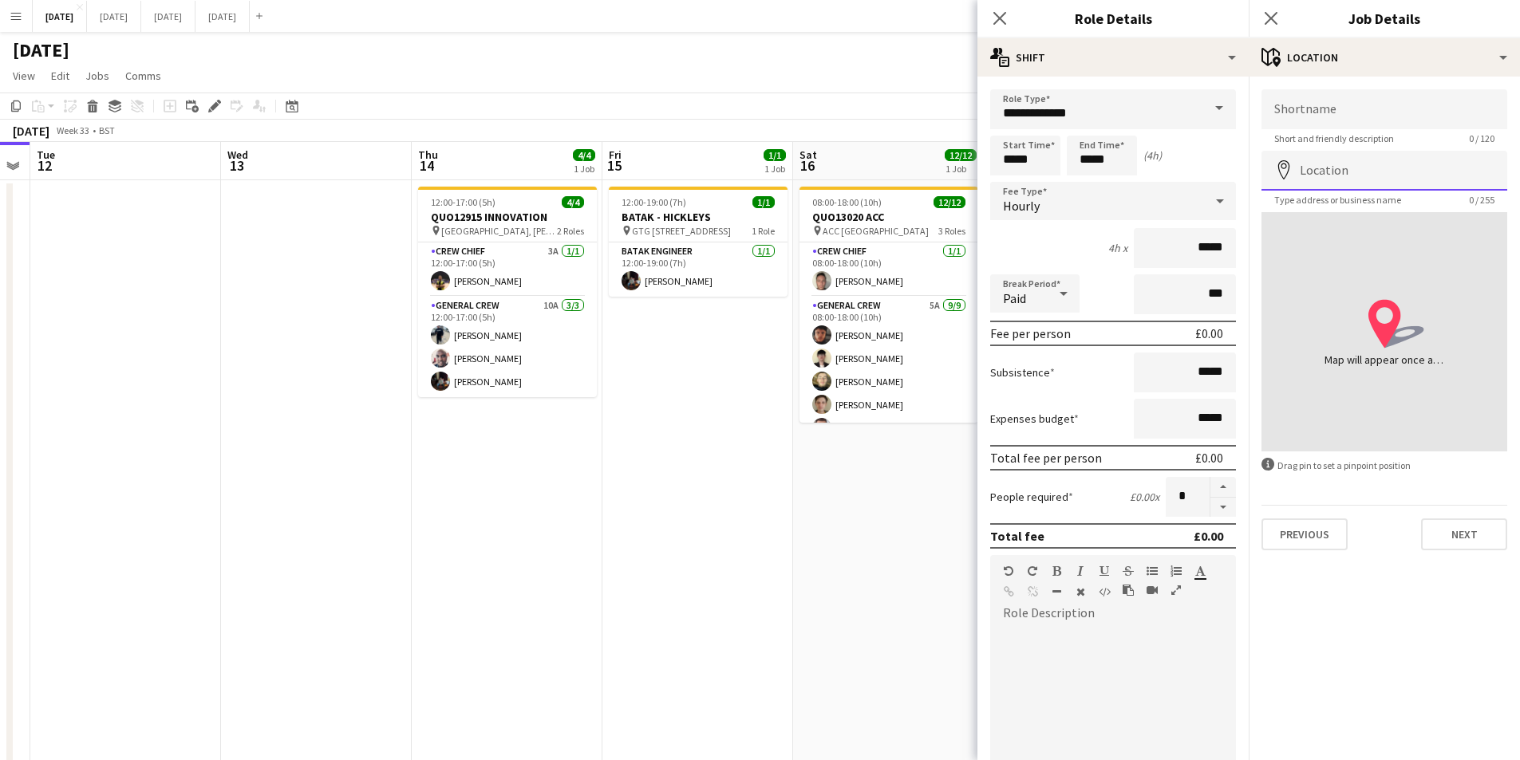
click at [1366, 172] on input "Location" at bounding box center [1384, 171] width 246 height 40
drag, startPoint x: 1347, startPoint y: 112, endPoint x: 1348, endPoint y: 103, distance: 8.8
click at [1347, 112] on input "Shortname" at bounding box center [1384, 109] width 246 height 40
type input "*"
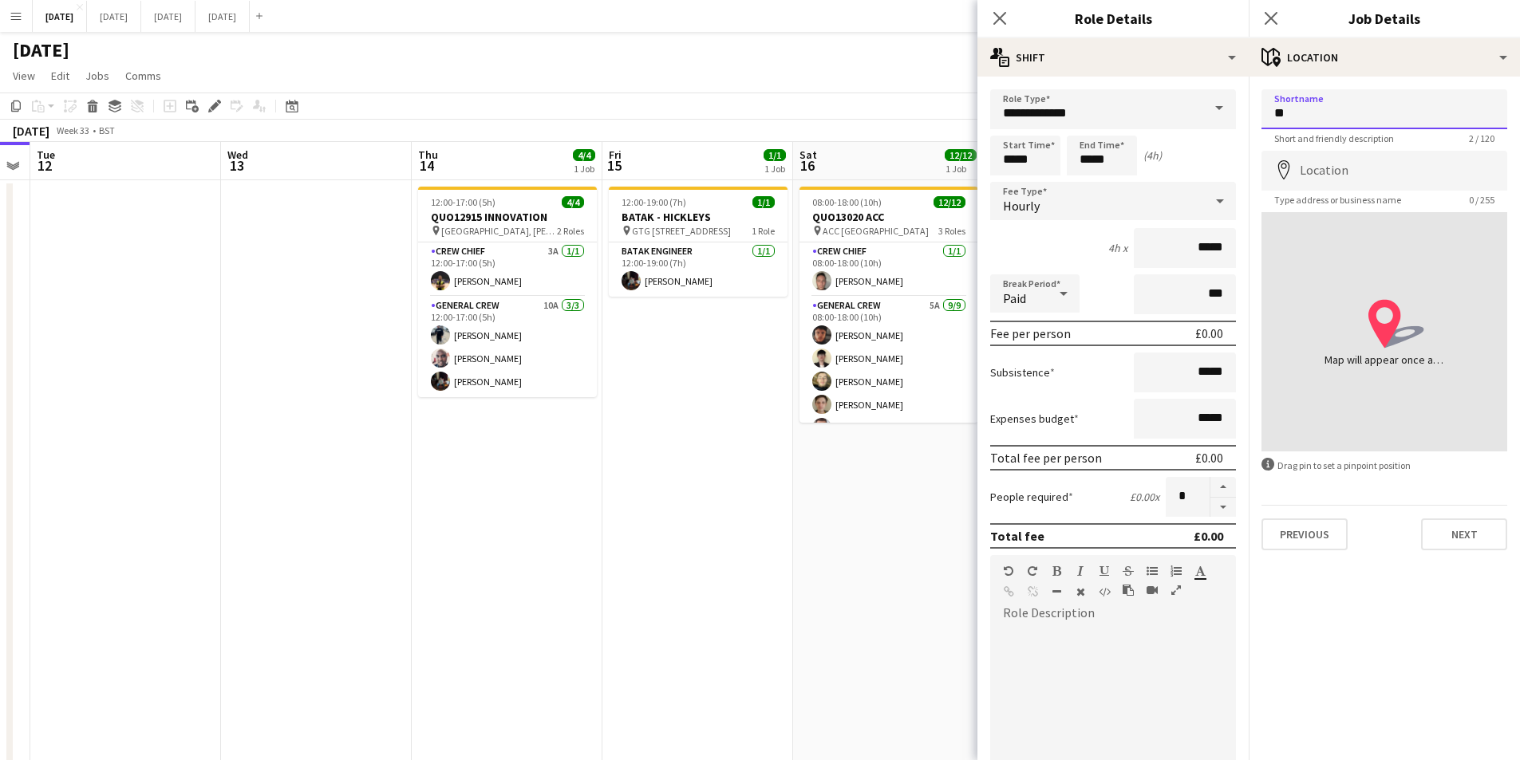
type input "*"
drag, startPoint x: 1358, startPoint y: 147, endPoint x: 1391, endPoint y: 22, distance: 129.6
click at [1358, 121] on form "Shortname Short and friendly description 0 / 120 Location map-marker Type addre…" at bounding box center [1383, 319] width 271 height 461
click at [1317, 175] on input "Location" at bounding box center [1384, 171] width 246 height 40
type input "**********"
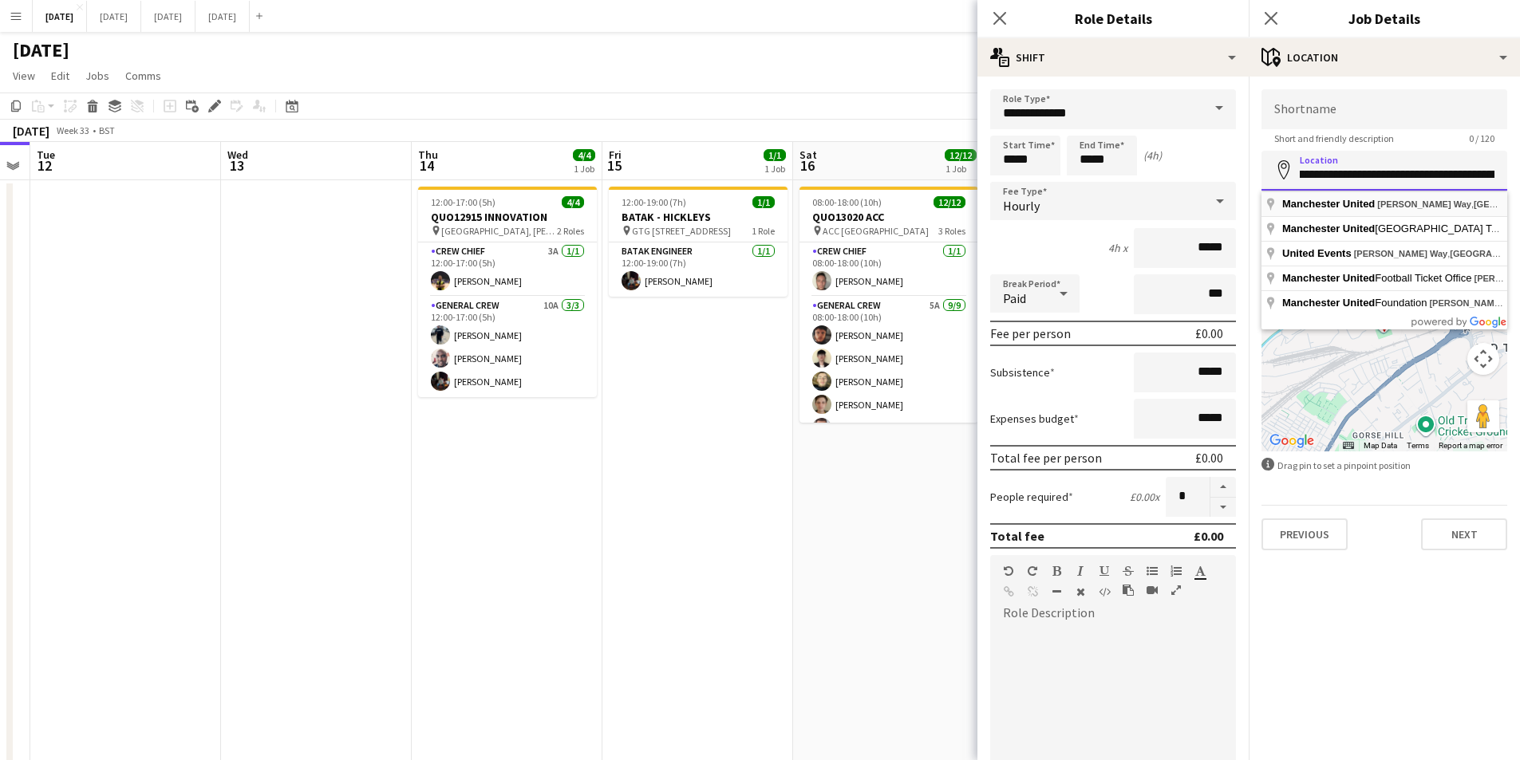
scroll to position [0, 271]
drag, startPoint x: 1299, startPoint y: 176, endPoint x: 1504, endPoint y: 171, distance: 204.3
click at [1504, 171] on input "**********" at bounding box center [1384, 171] width 246 height 40
click at [1351, 109] on input "Shortname" at bounding box center [1384, 109] width 246 height 40
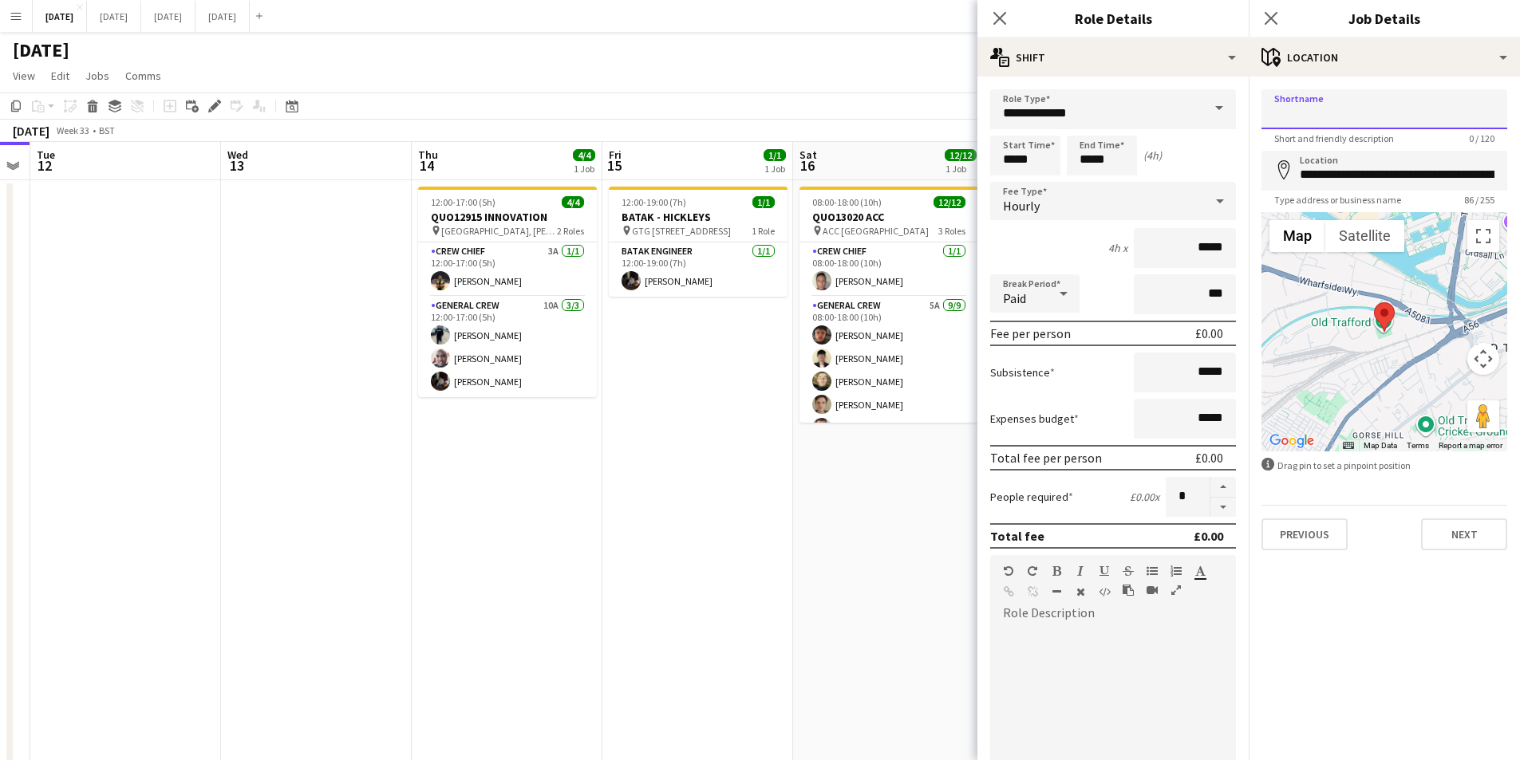
paste input "**********"
type input "**********"
click at [1443, 539] on button "Next" at bounding box center [1464, 535] width 86 height 32
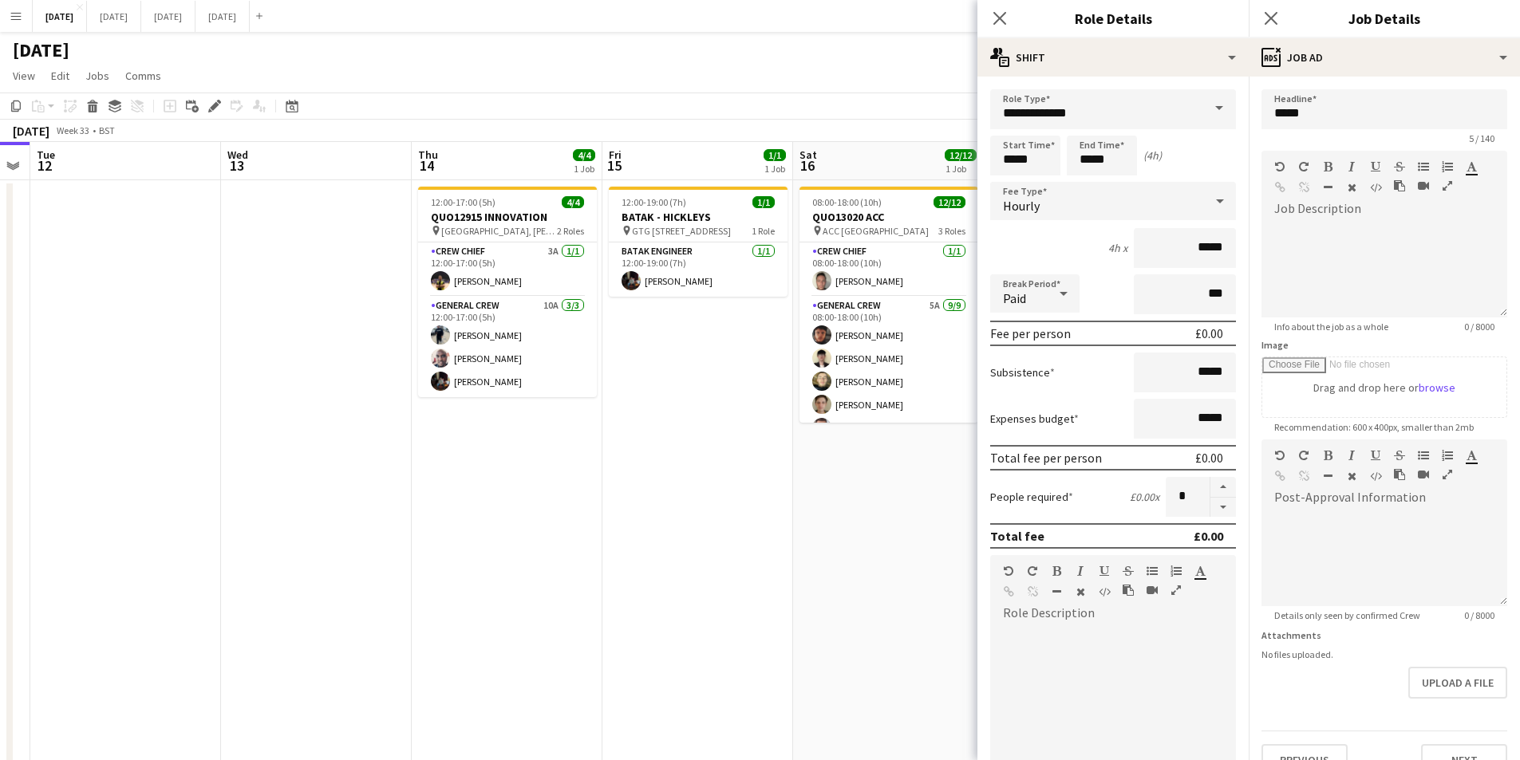
scroll to position [0, 0]
click at [994, 17] on icon "Close pop-in" at bounding box center [999, 17] width 15 height 15
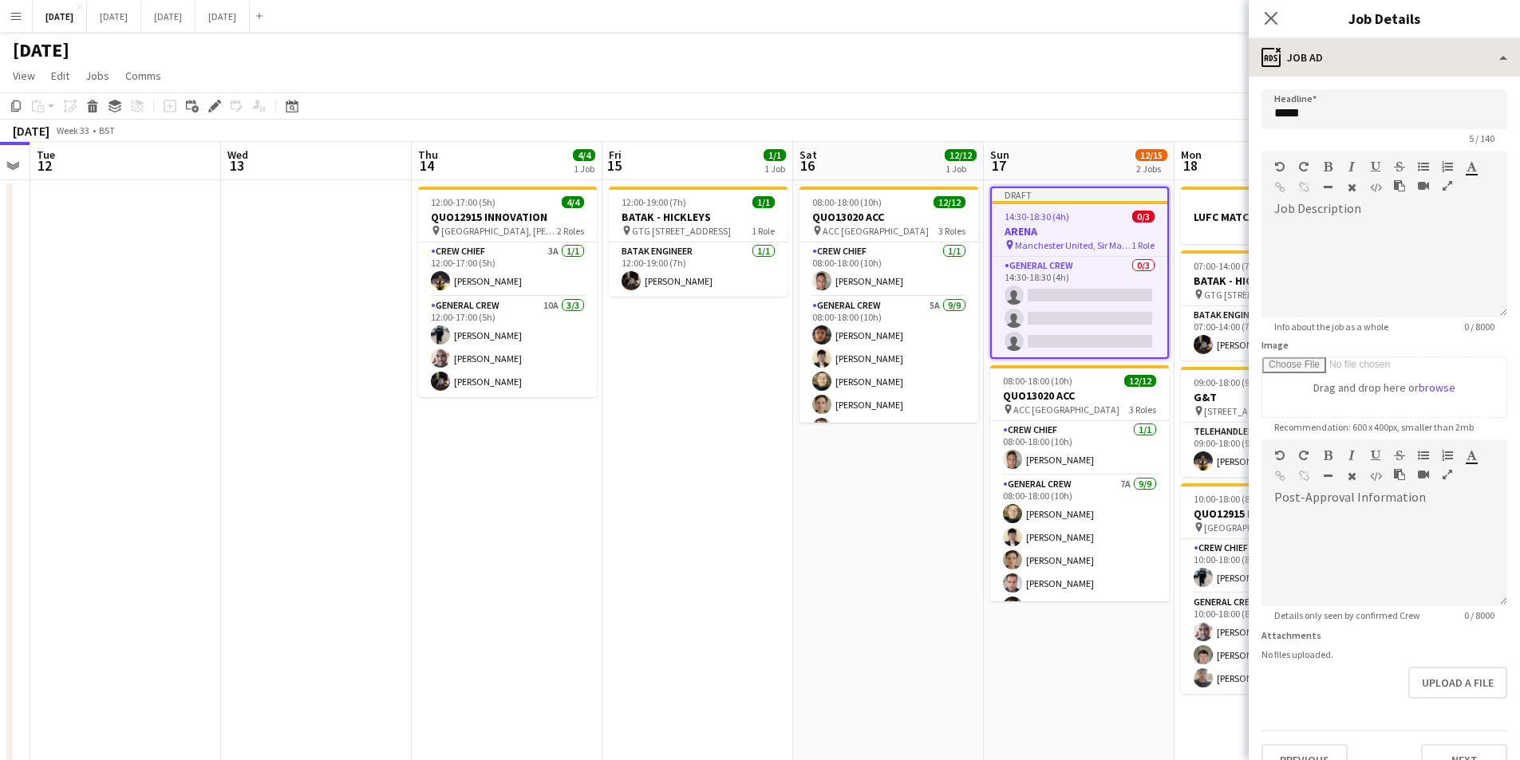
click at [1261, 16] on app-icon "Close pop-in" at bounding box center [1270, 18] width 19 height 19
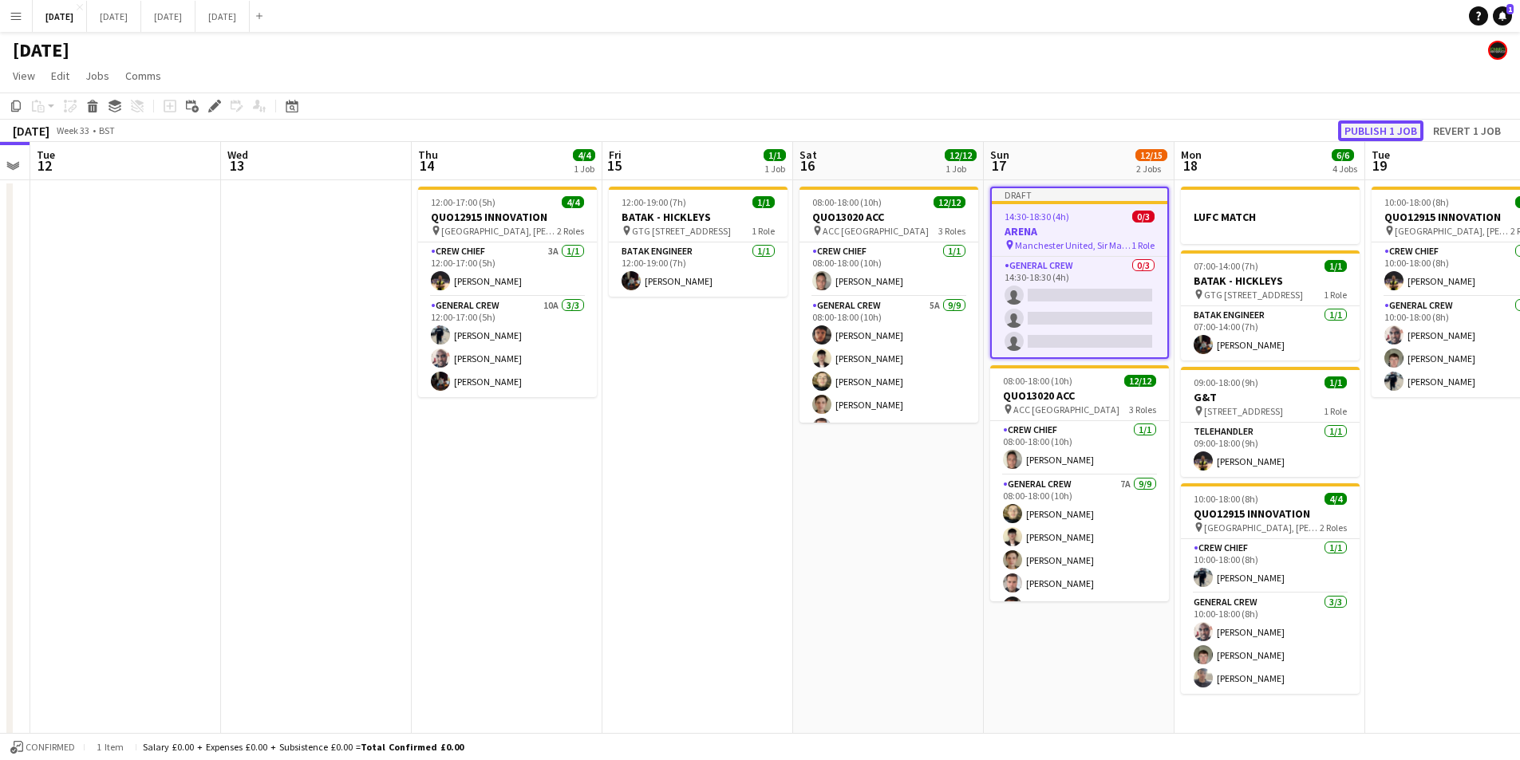
click at [1371, 128] on button "Publish 1 job" at bounding box center [1380, 130] width 85 height 21
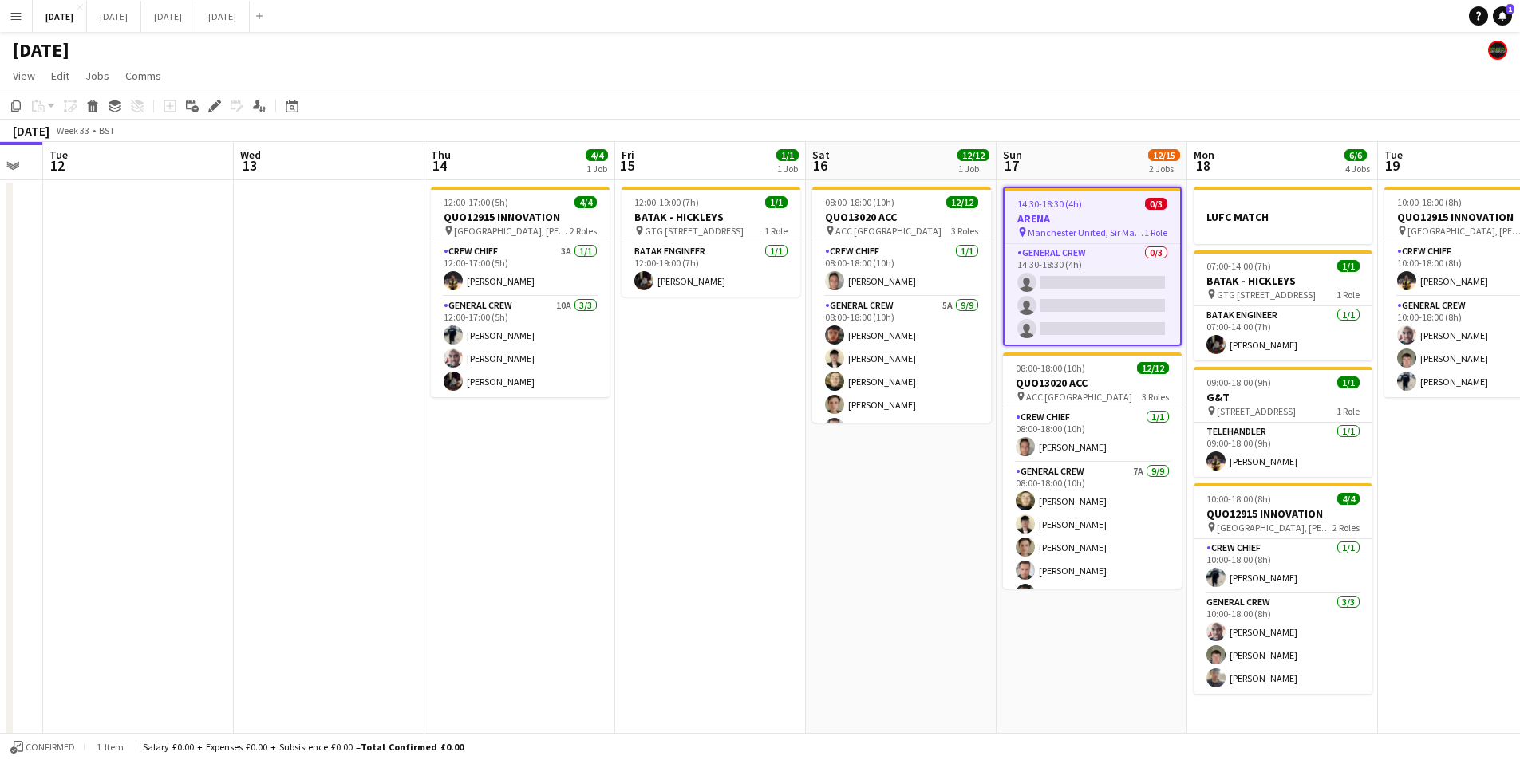
scroll to position [0, 512]
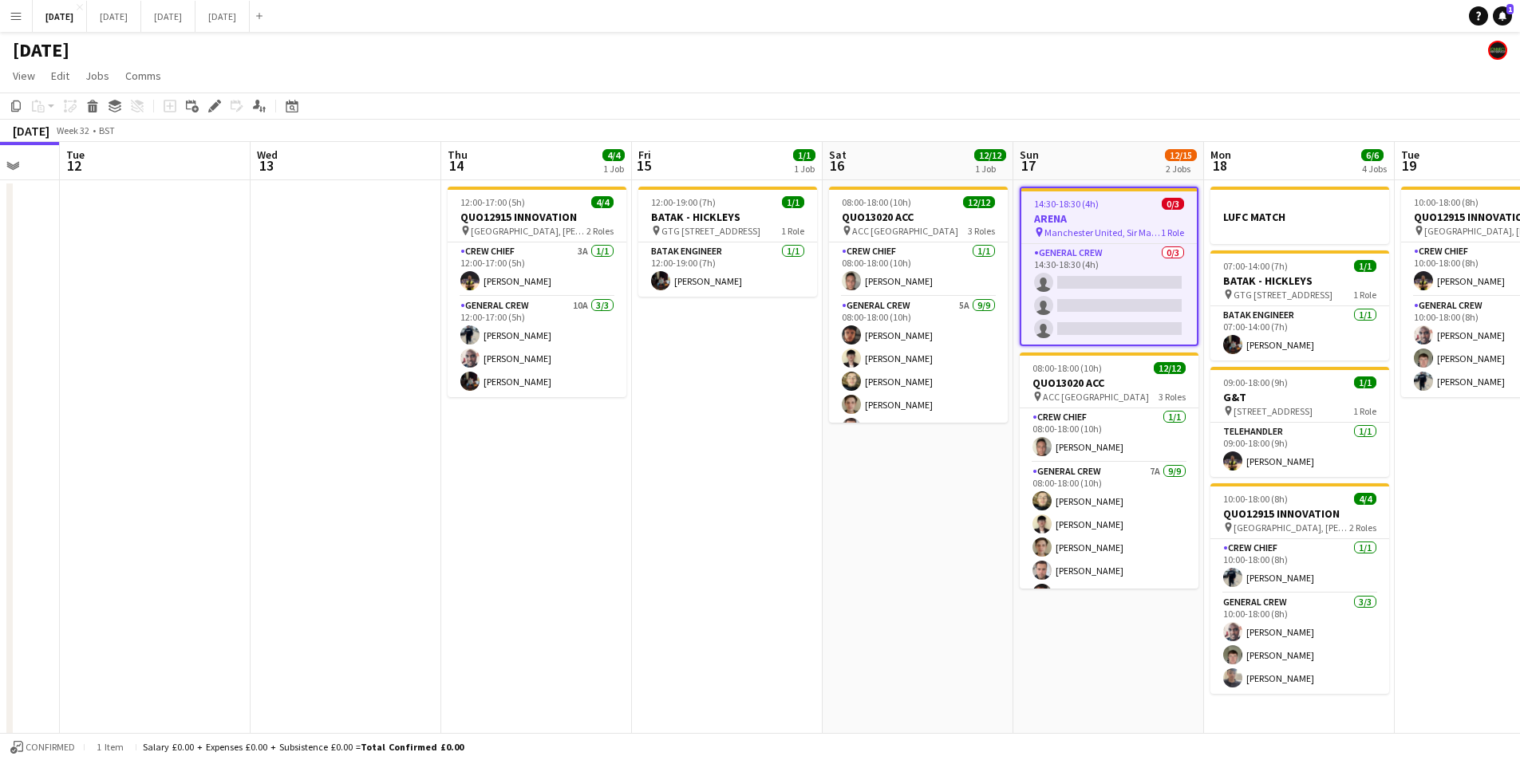
drag, startPoint x: 741, startPoint y: 554, endPoint x: 692, endPoint y: 558, distance: 49.7
click at [1293, 575] on app-calendar-viewport "Sat 9 Sun 10 Mon 11 Tue 12 Wed 13 Thu 14 4/4 1 Job Fri 15 1/1 1 Job Sat 16 12/1…" at bounding box center [760, 581] width 1520 height 879
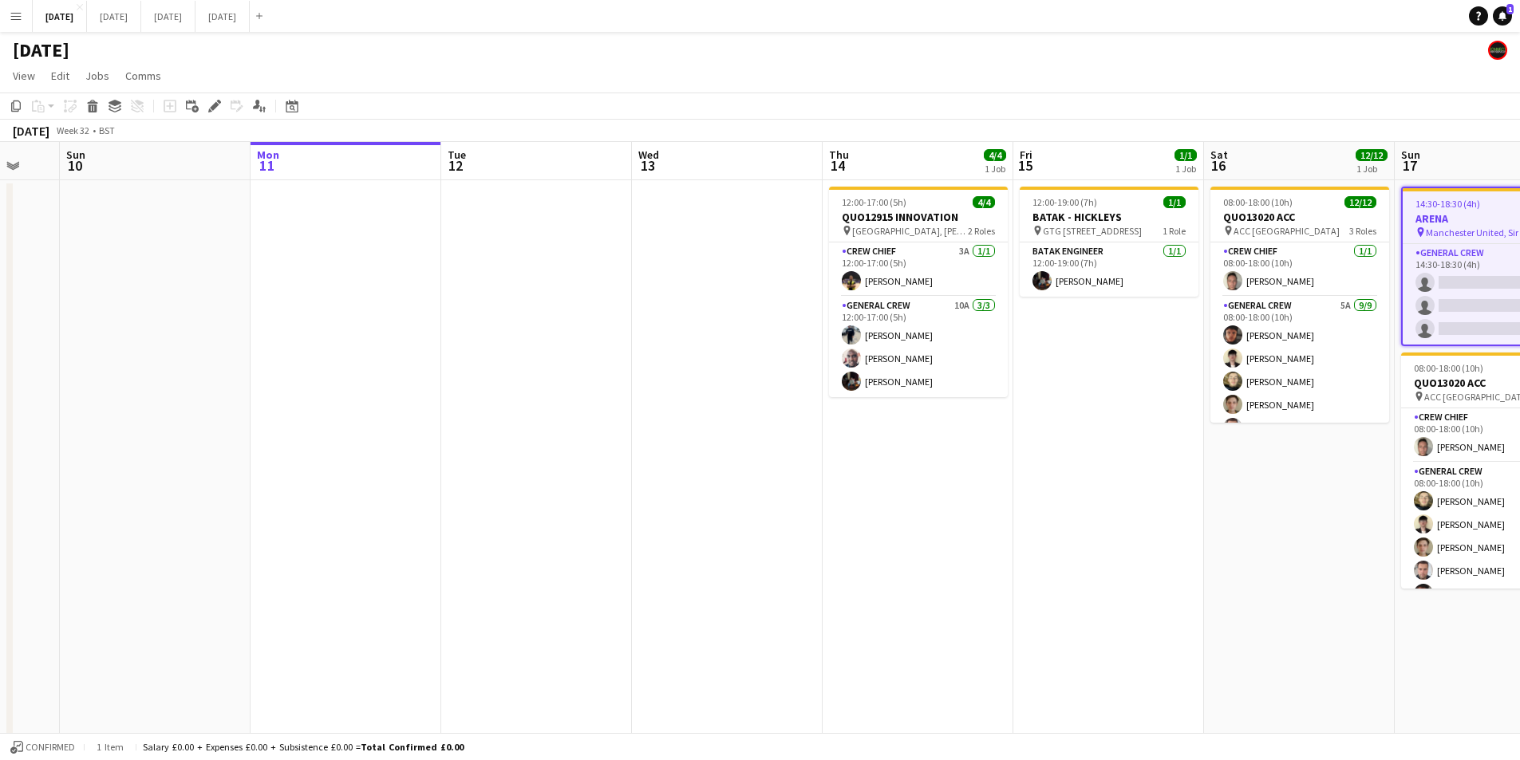
click at [1258, 558] on app-calendar-viewport "Thu 7 3/3 2 Jobs Fri 8 4/4 1 Job Sat 9 Sun 10 Mon 11 Tue 12 Wed 13 Thu 14 4/4 1…" at bounding box center [760, 581] width 1520 height 879
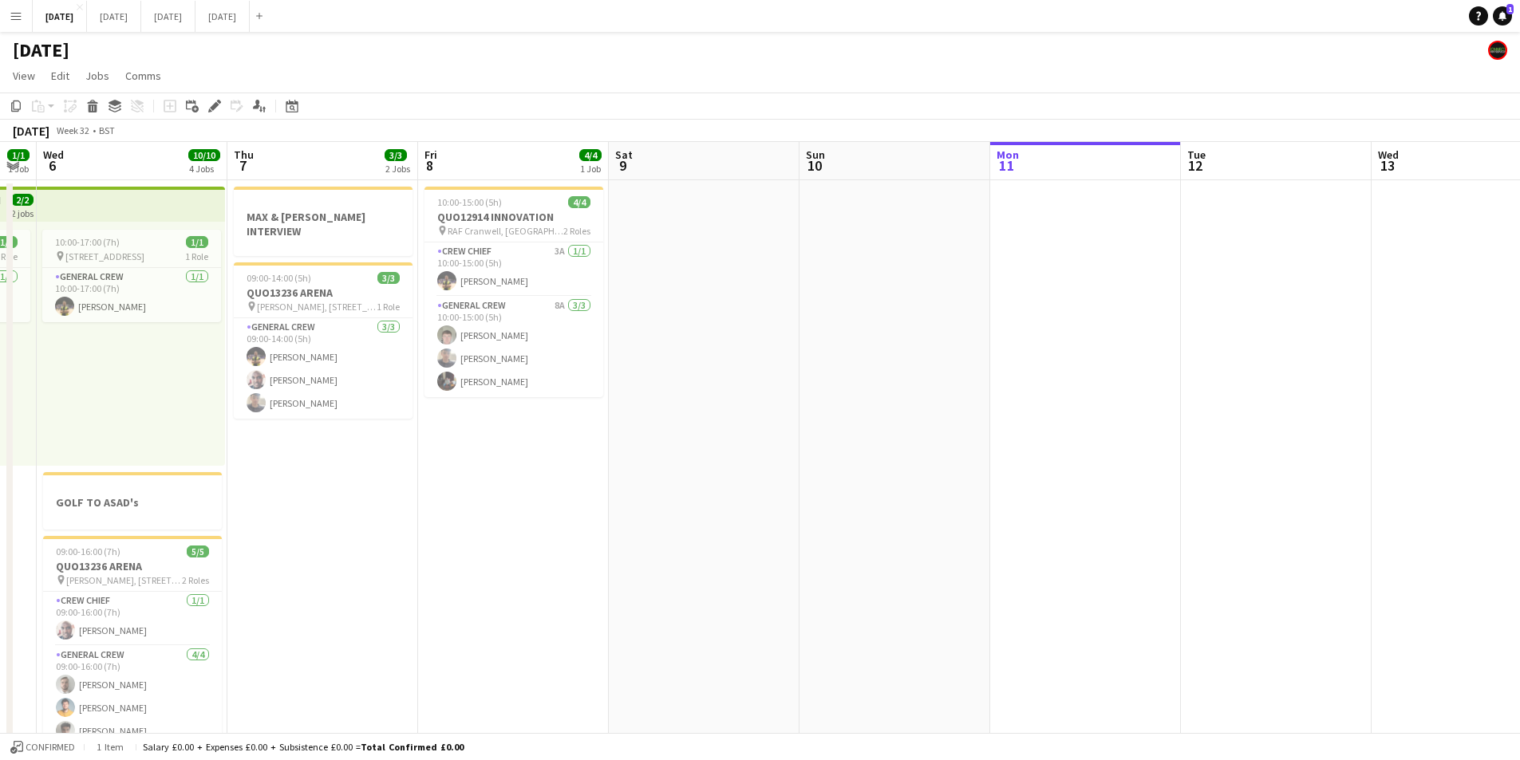
scroll to position [0, 343]
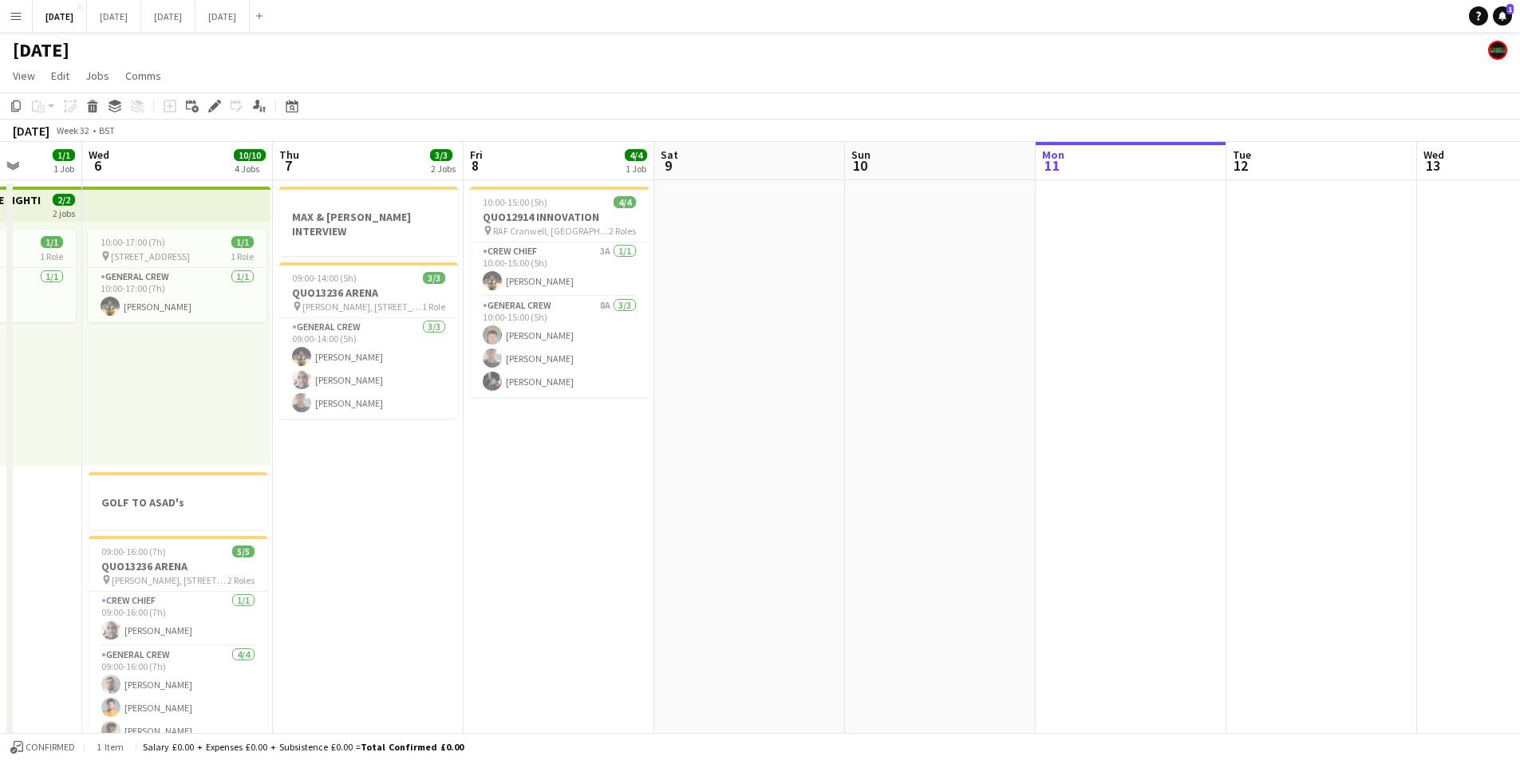
drag, startPoint x: 766, startPoint y: 583, endPoint x: 672, endPoint y: 588, distance: 93.5
click at [954, 591] on app-calendar-viewport "Sun 3 9/9 3 Jobs Mon 4 8/8 2 Jobs Tue 5 1/1 1 Job Wed 6 10/10 4 Jobs Thu 7 3/3 …" at bounding box center [760, 581] width 1520 height 879
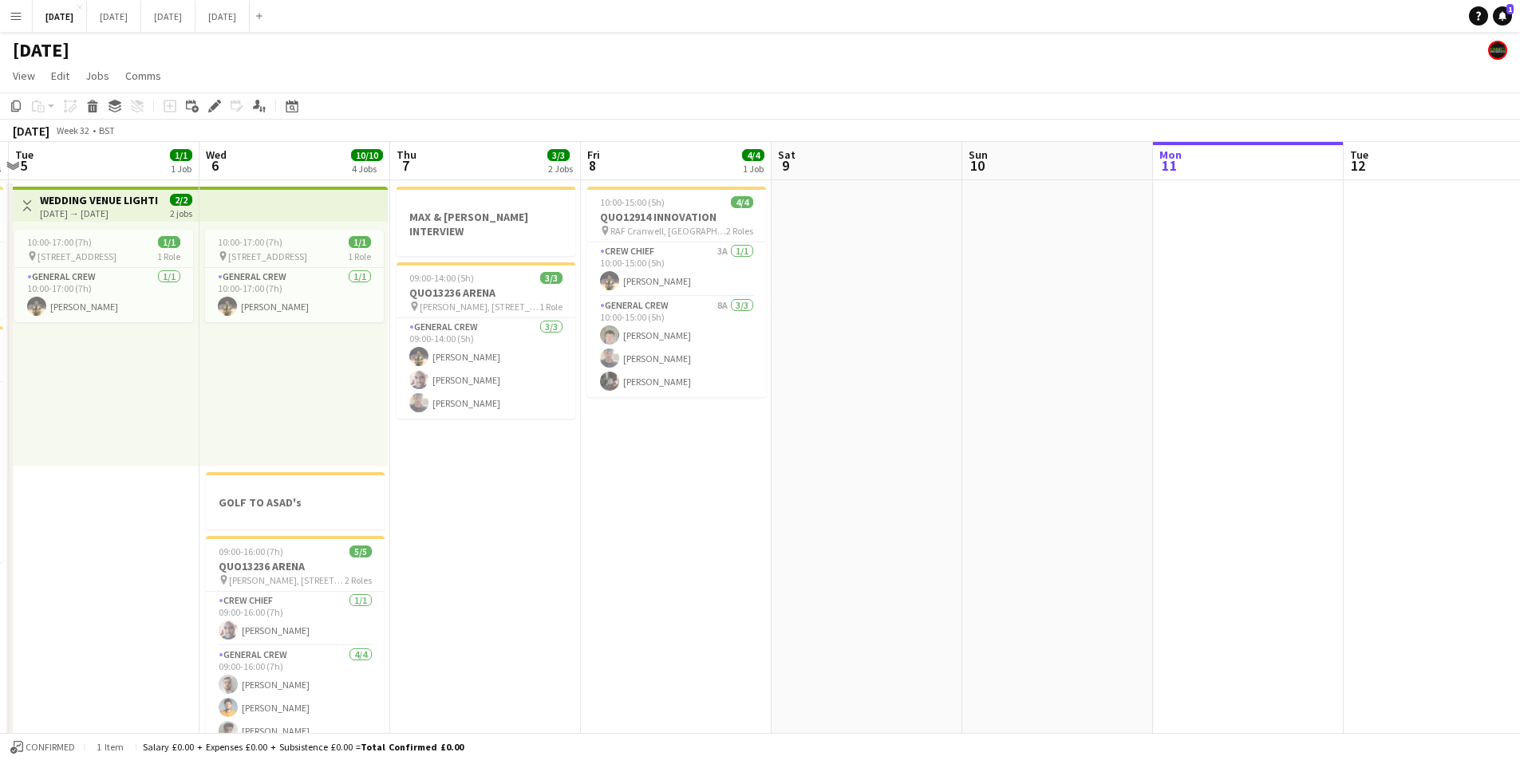
drag, startPoint x: 712, startPoint y: 614, endPoint x: 798, endPoint y: 601, distance: 87.2
click at [795, 605] on app-calendar-viewport "Sun 3 9/9 3 Jobs Mon 4 8/8 2 Jobs Tue 5 1/1 1 Job Wed 6 10/10 4 Jobs Thu 7 3/3 …" at bounding box center [760, 581] width 1520 height 879
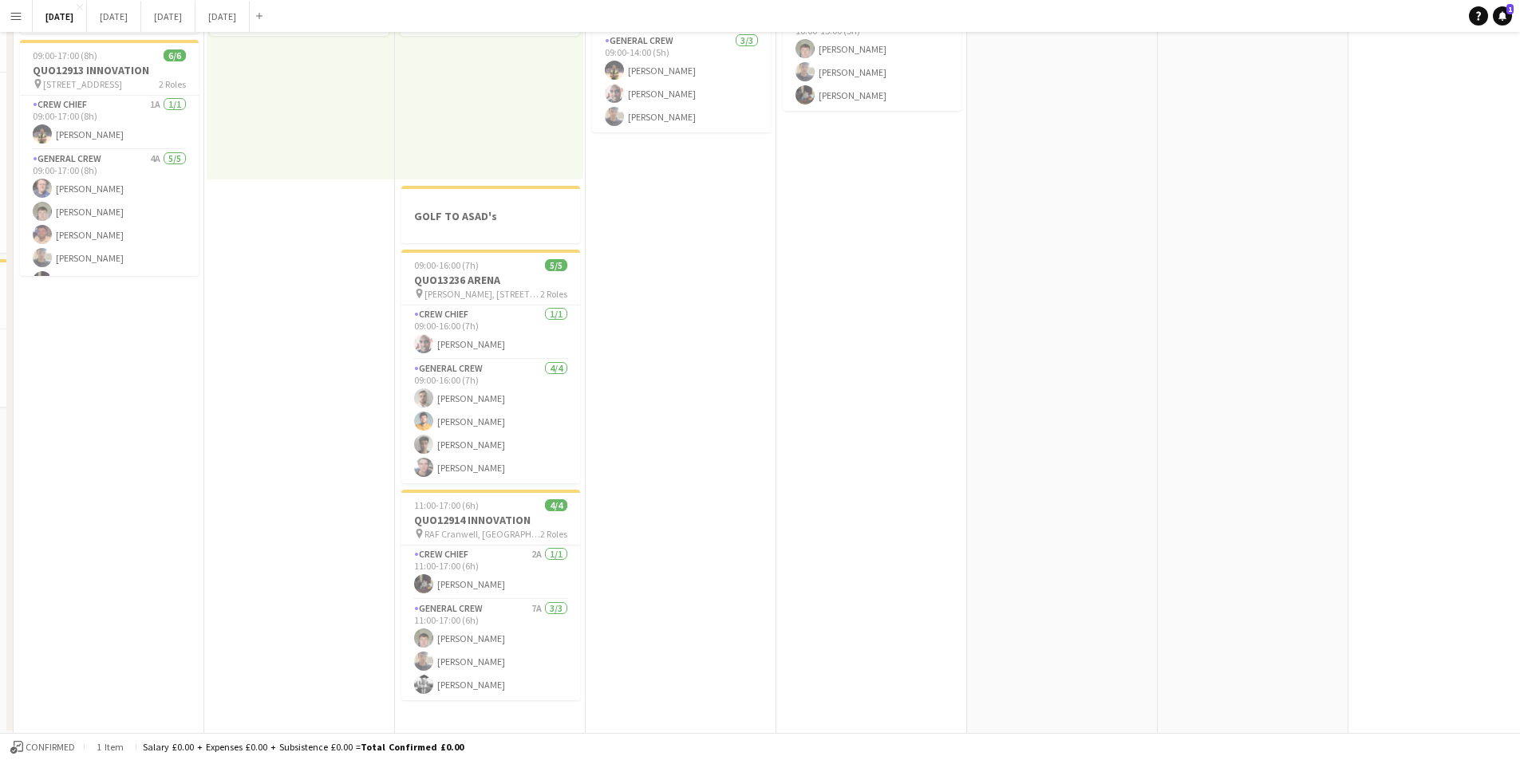
scroll to position [0, 0]
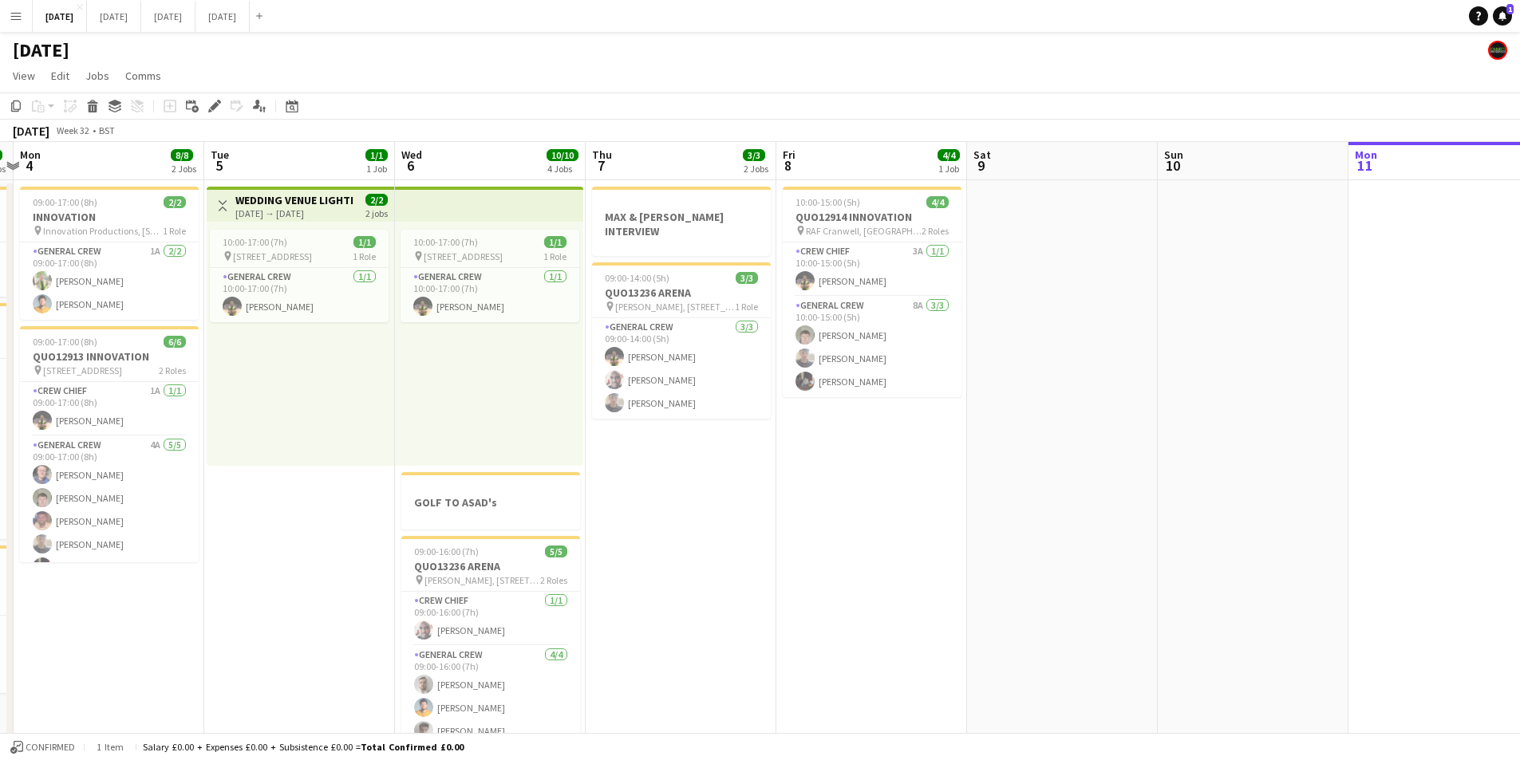
drag, startPoint x: 879, startPoint y: 572, endPoint x: 1039, endPoint y: 576, distance: 160.4
click at [680, 563] on app-calendar-viewport "Sat 2 5/5 3 Jobs Sun 3 9/9 3 Jobs Mon 4 8/8 2 Jobs Tue 5 1/1 1 Job Wed 6 10/10 …" at bounding box center [760, 581] width 1520 height 879
click at [668, 597] on app-calendar-viewport "Sat 2 5/5 3 Jobs Sun 3 9/9 3 Jobs Mon 4 8/8 2 Jobs Tue 5 1/1 1 Job Wed 6 10/10 …" at bounding box center [760, 581] width 1520 height 879
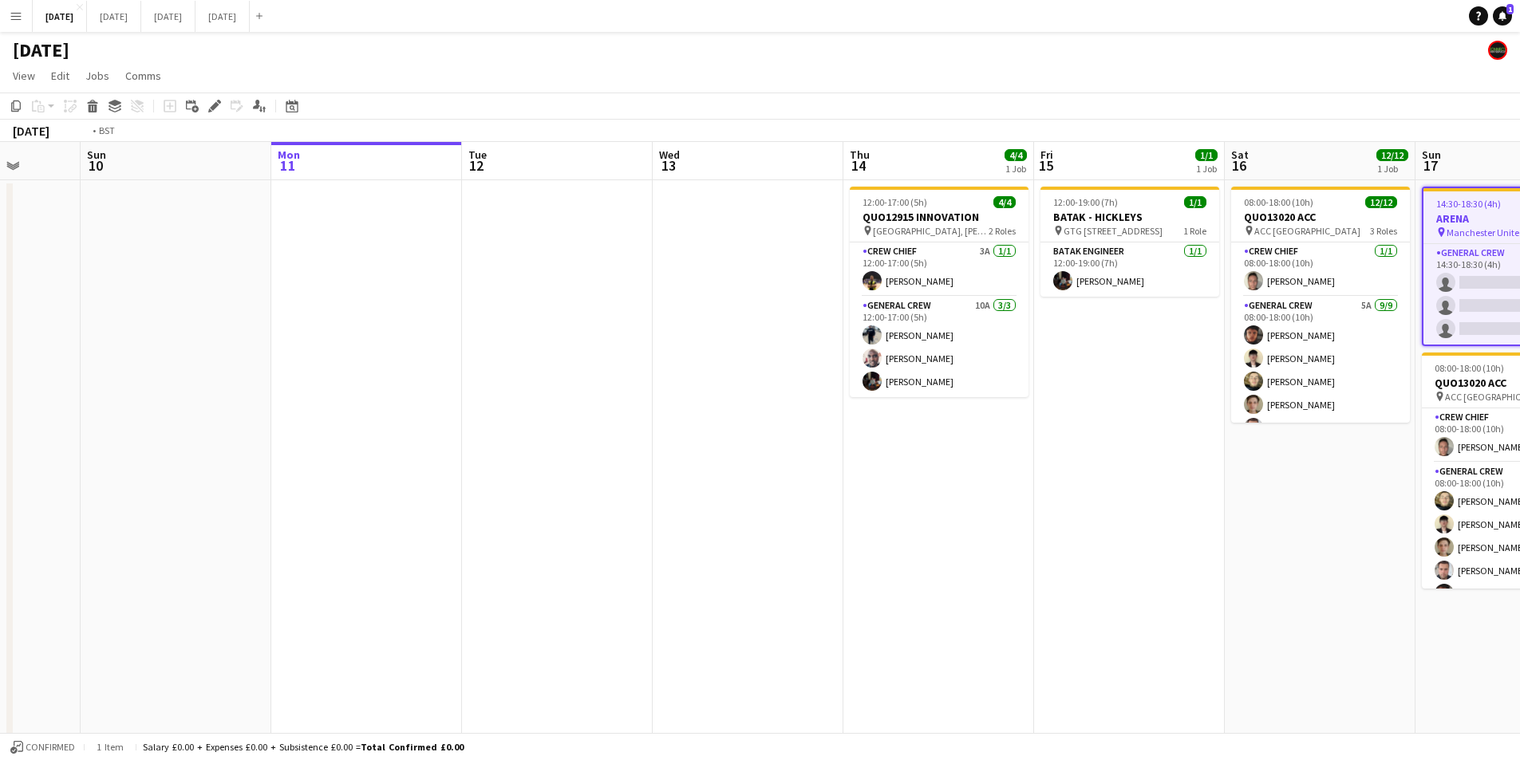
click at [903, 601] on app-calendar-viewport "Mon 4 8/8 2 Jobs Tue 5 1/1 1 Job Wed 6 10/10 4 Jobs Thu 7 3/3 2 Jobs Fri 8 4/4 …" at bounding box center [760, 581] width 1520 height 879
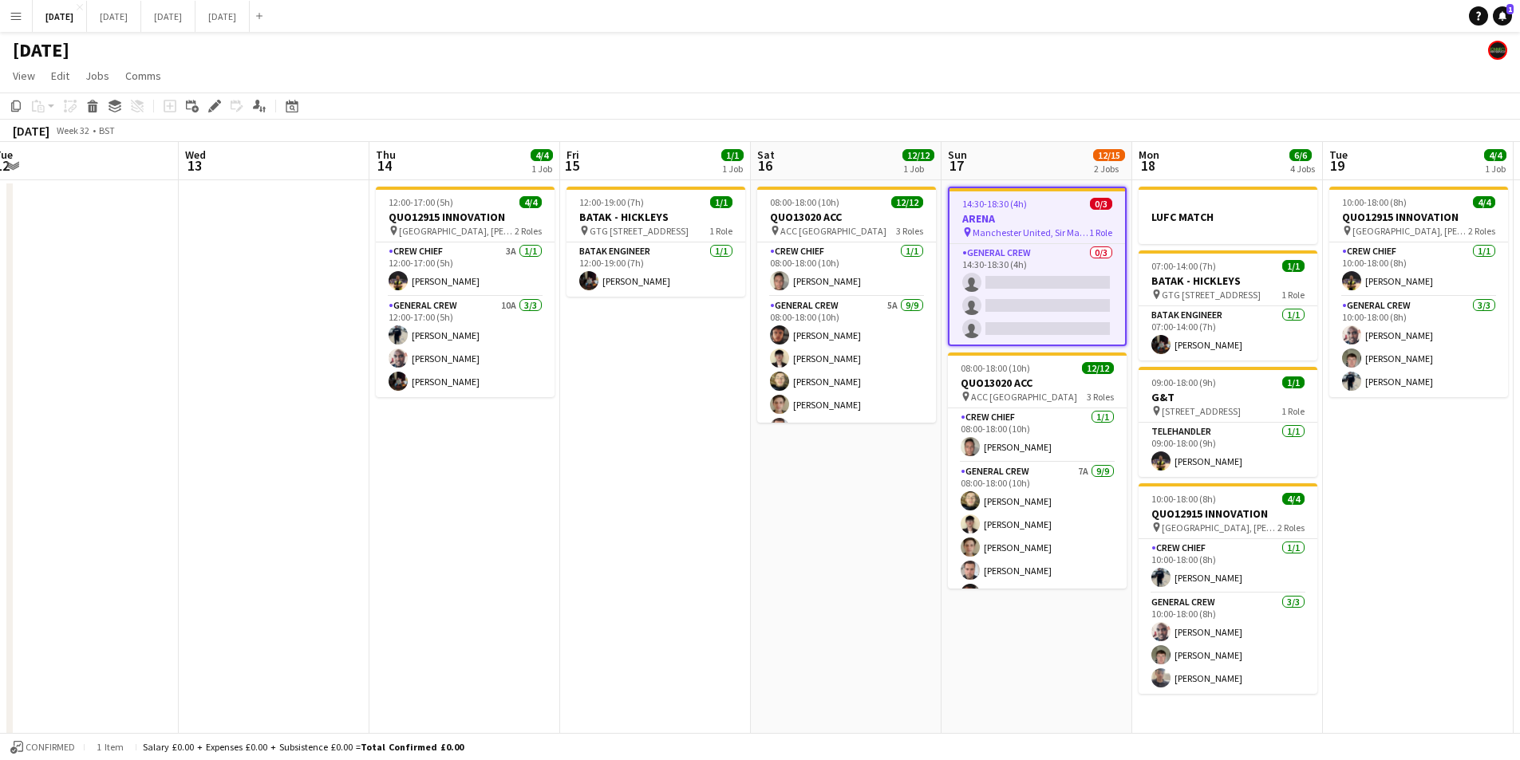
drag, startPoint x: 1131, startPoint y: 635, endPoint x: 945, endPoint y: 629, distance: 186.0
click at [945, 629] on app-calendar-viewport "Sat 9 Sun 10 Mon 11 Tue 12 Wed 13 Thu 14 4/4 1 Job Fri 15 1/1 1 Job Sat 16 12/1…" at bounding box center [760, 581] width 1520 height 879
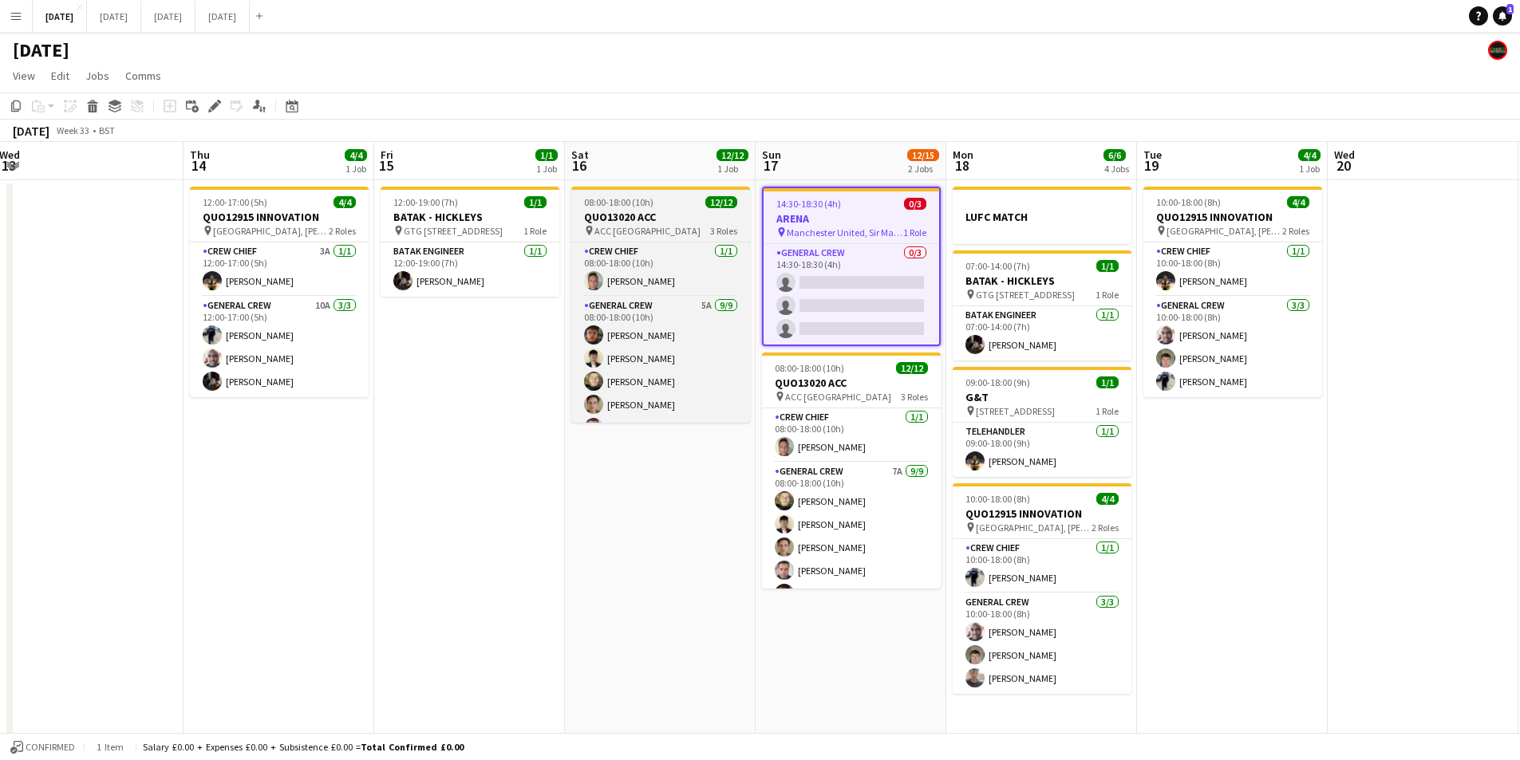
scroll to position [191, 0]
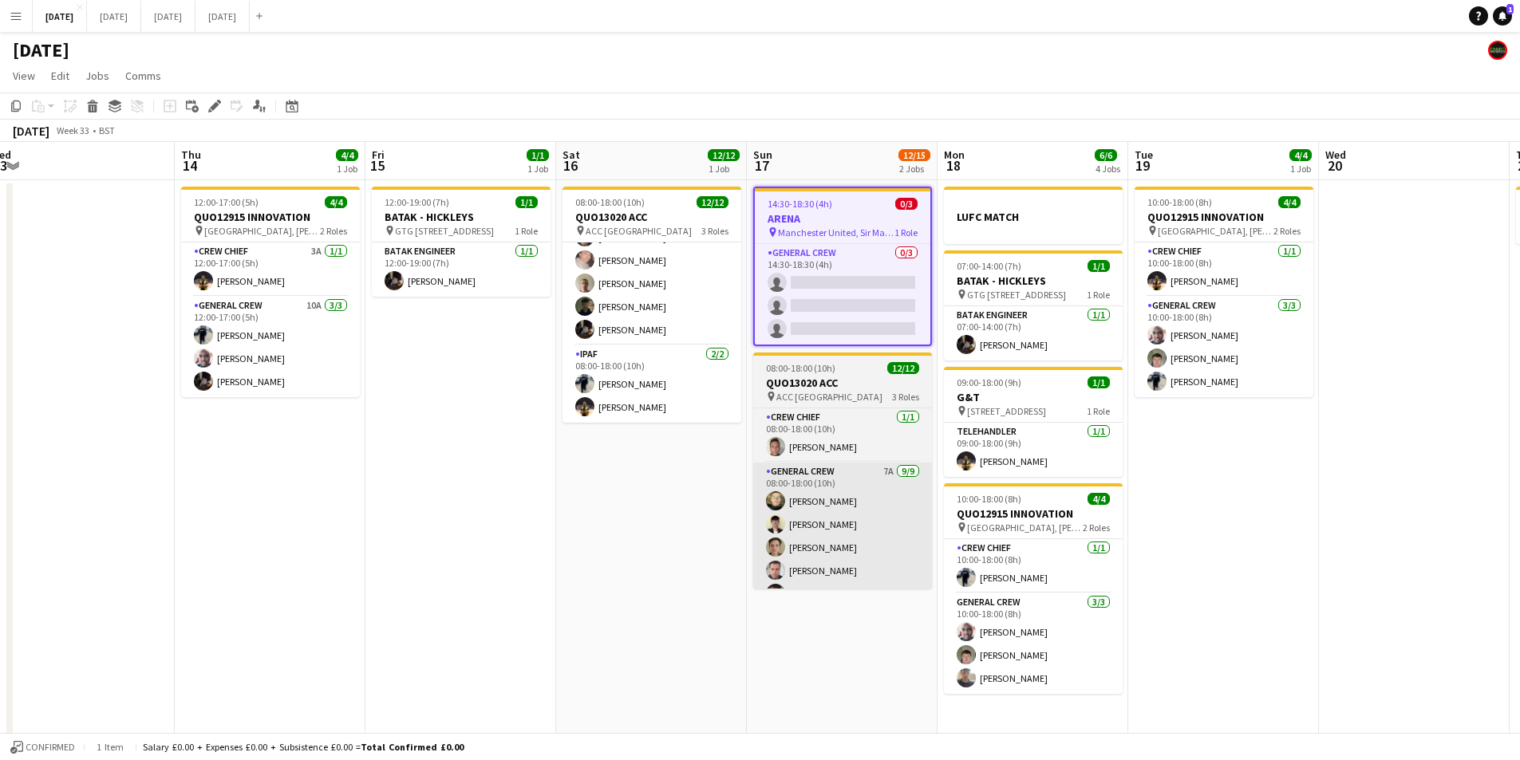
drag, startPoint x: 688, startPoint y: 467, endPoint x: 759, endPoint y: 482, distance: 72.6
click at [680, 467] on app-calendar-viewport "Sat 9 Sun 10 Mon 11 Tue 12 Wed 13 Thu 14 4/4 1 Job Fri 15 1/1 1 Job Sat 16 12/1…" at bounding box center [760, 581] width 1520 height 879
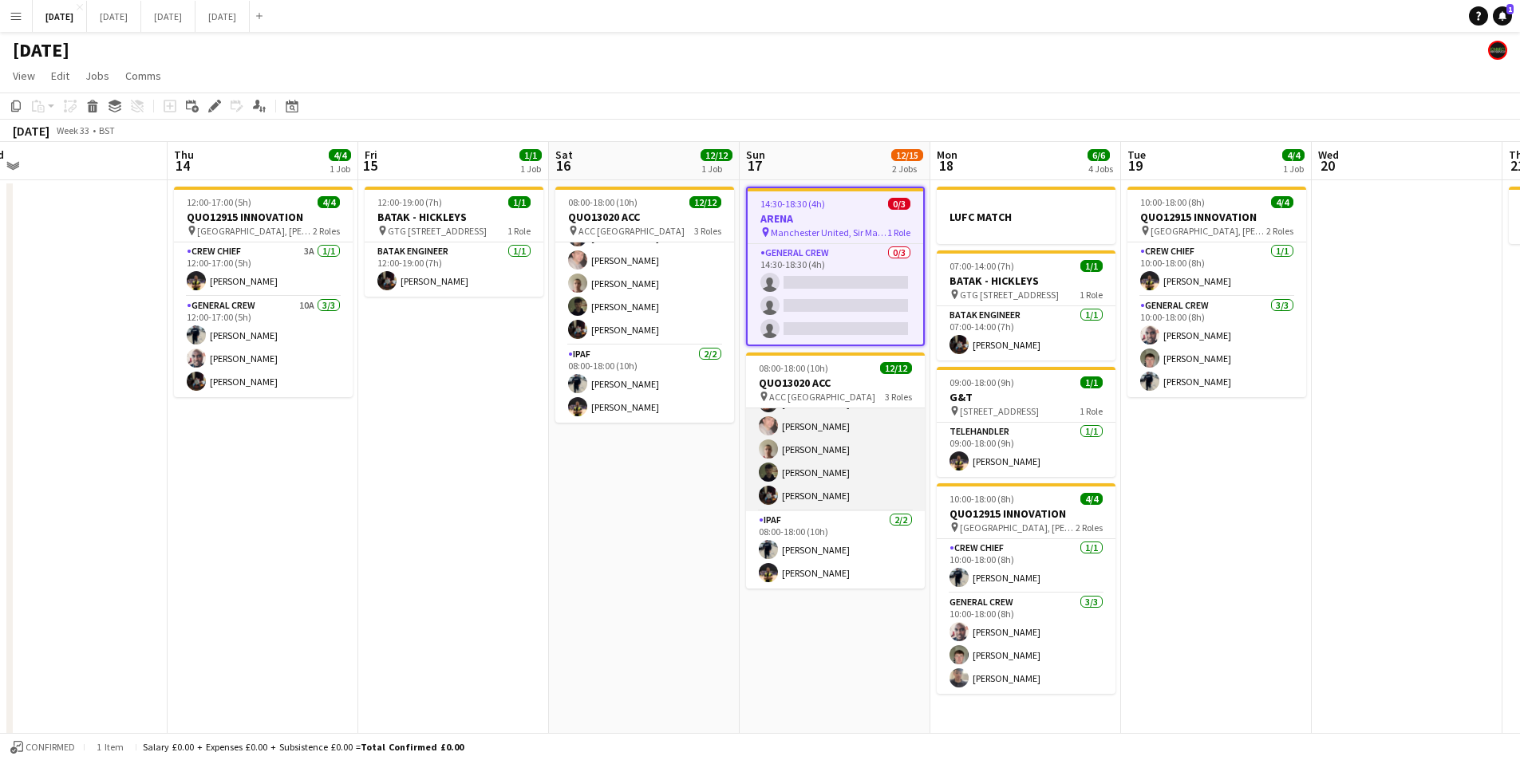
scroll to position [0, 0]
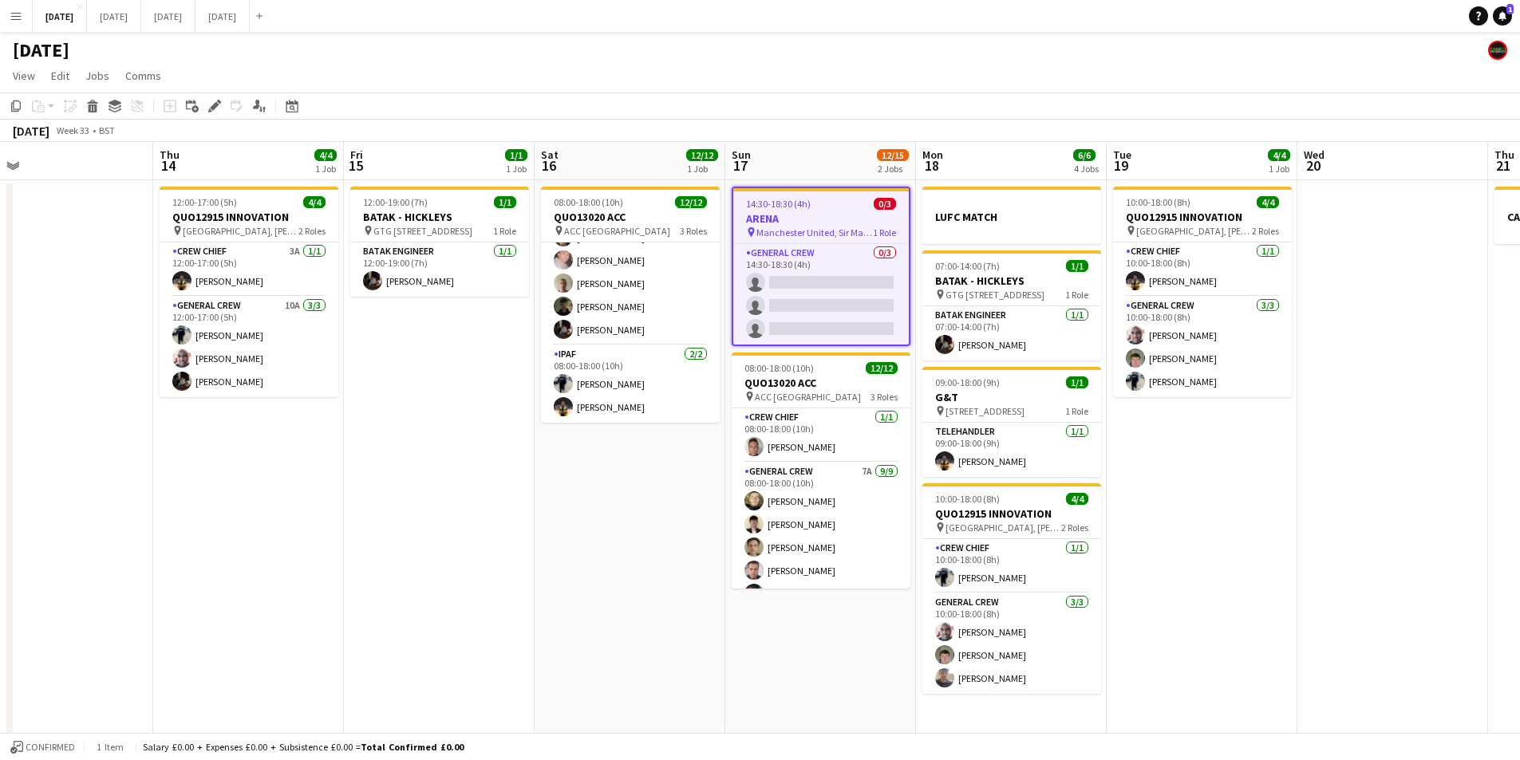
drag, startPoint x: 869, startPoint y: 633, endPoint x: 862, endPoint y: 613, distance: 21.9
click at [850, 625] on app-calendar-viewport "Sat 9 Sun 10 Mon 11 Tue 12 Wed 13 Thu 14 4/4 1 Job Fri 15 1/1 1 Job Sat 16 12/1…" at bounding box center [760, 581] width 1520 height 879
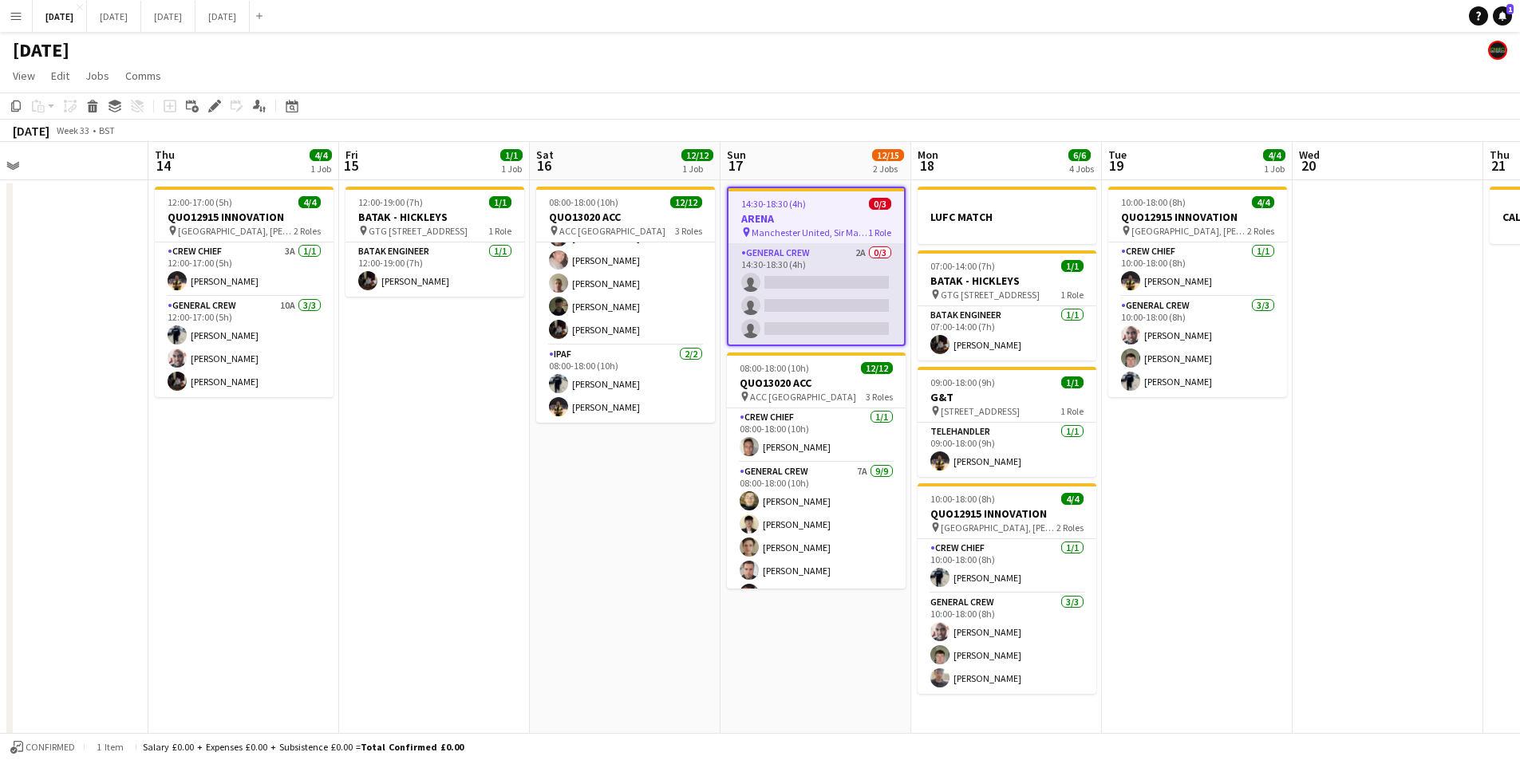
click at [816, 303] on app-card-role "General Crew 2A 0/3 14:30-18:30 (4h) single-neutral-actions single-neutral-acti…" at bounding box center [815, 294] width 175 height 101
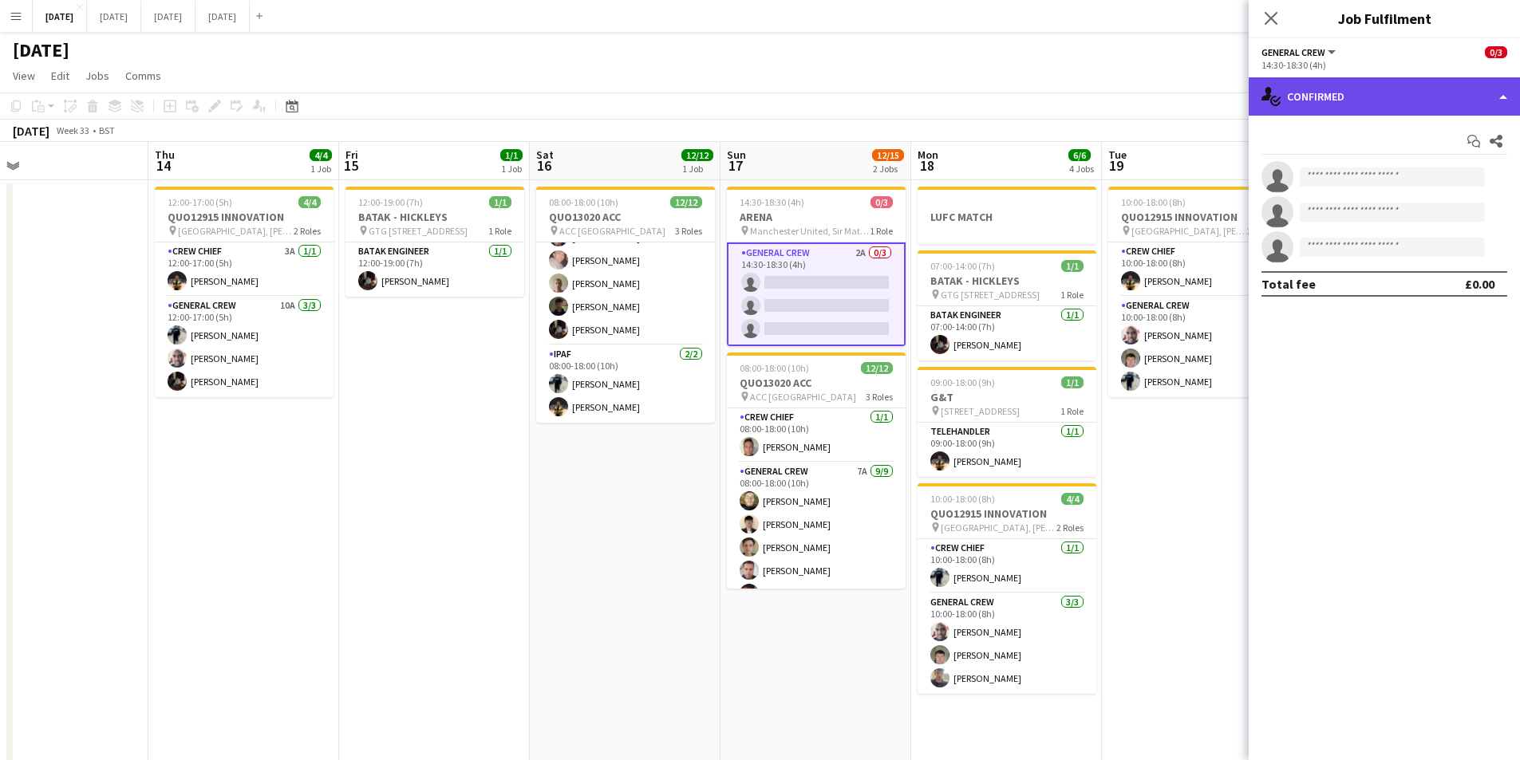
click at [1352, 90] on div "single-neutral-actions-check-2 Confirmed" at bounding box center [1383, 96] width 271 height 38
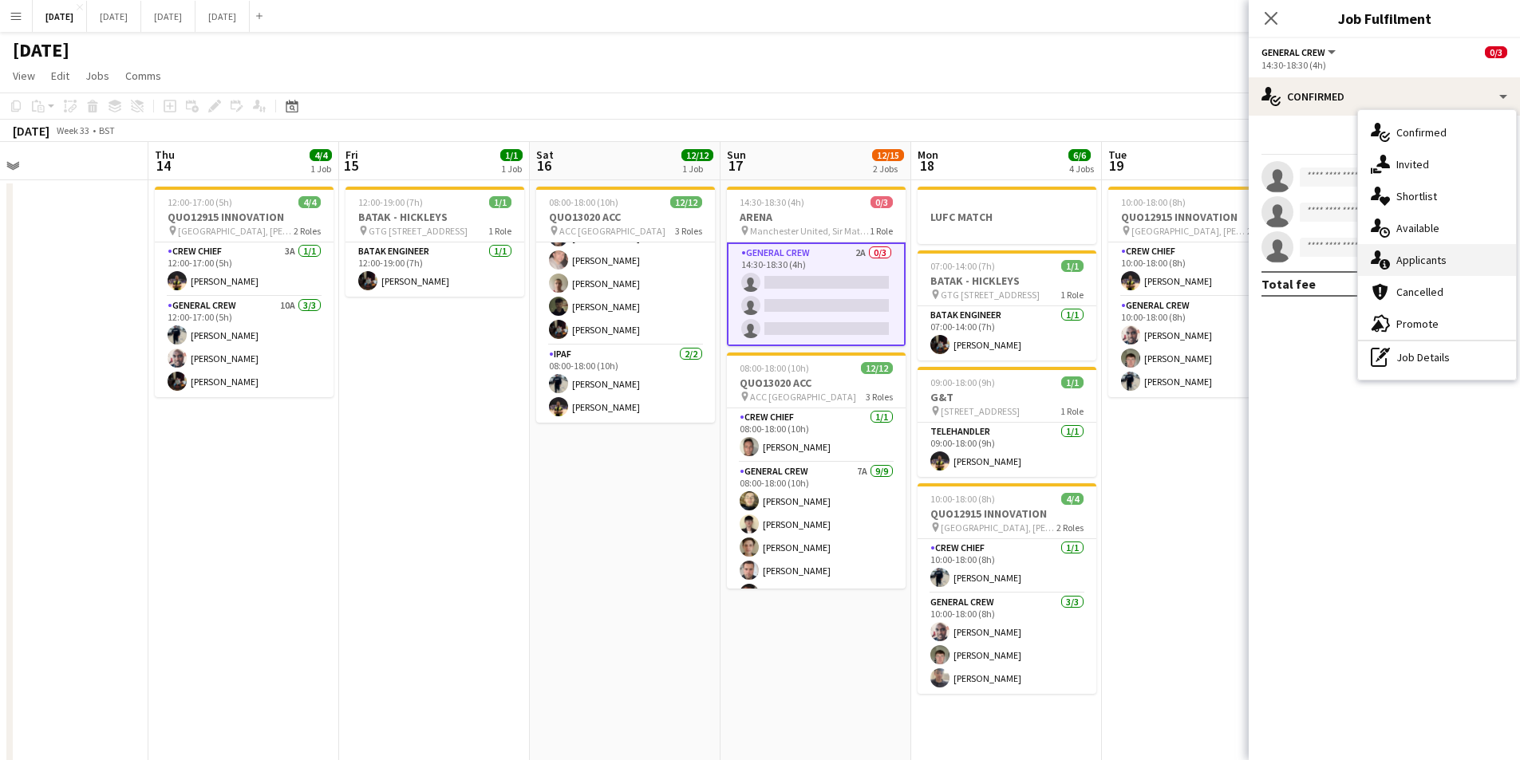
click at [1441, 265] on div "single-neutral-actions-information Applicants" at bounding box center [1437, 260] width 158 height 32
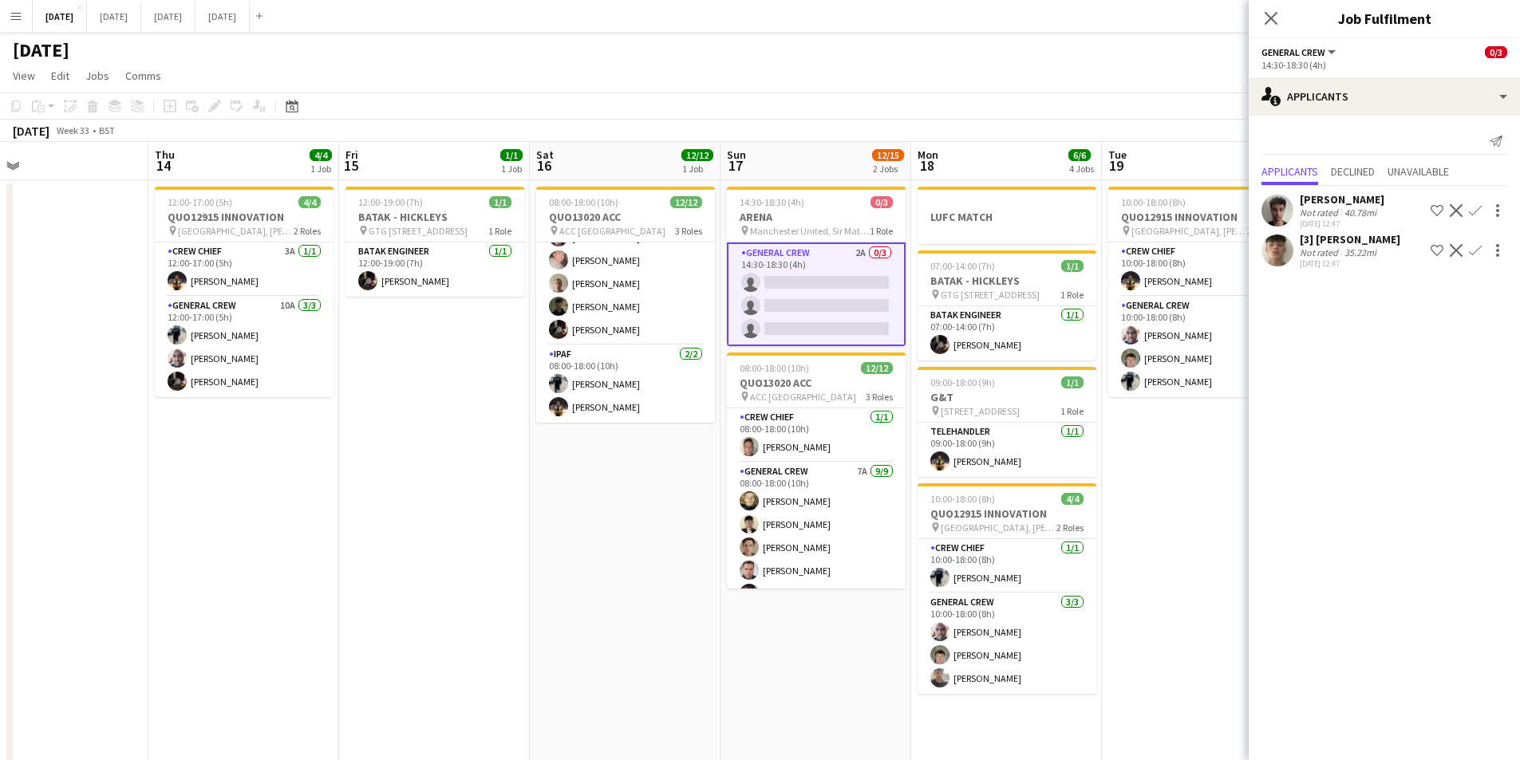
click at [1272, 20] on icon at bounding box center [1270, 18] width 13 height 13
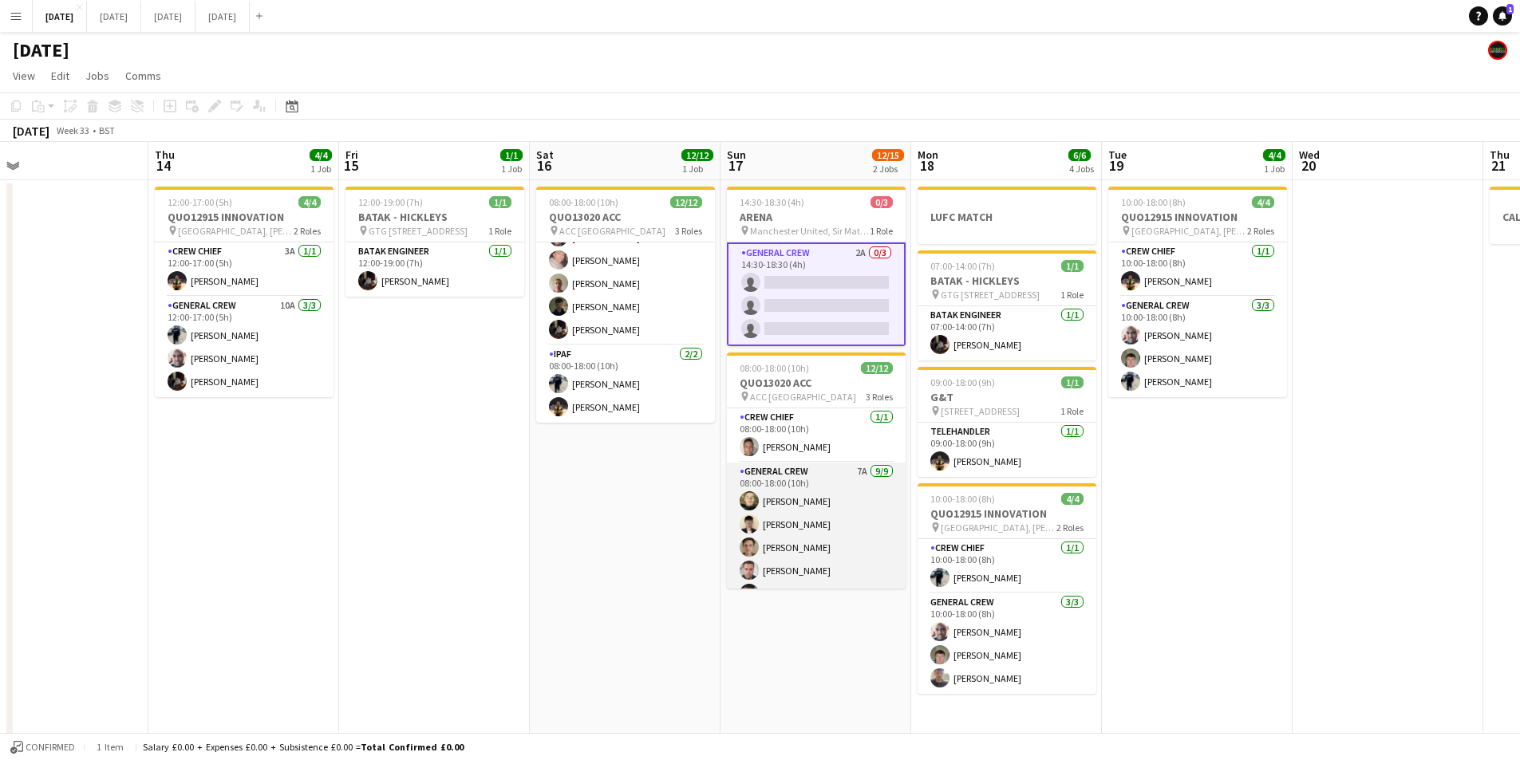
click at [833, 526] on app-card-role "General Crew 7A 9/9 08:00-18:00 (10h) Felix Taylor black Sam Calderbank Sam Gre…" at bounding box center [816, 582] width 179 height 239
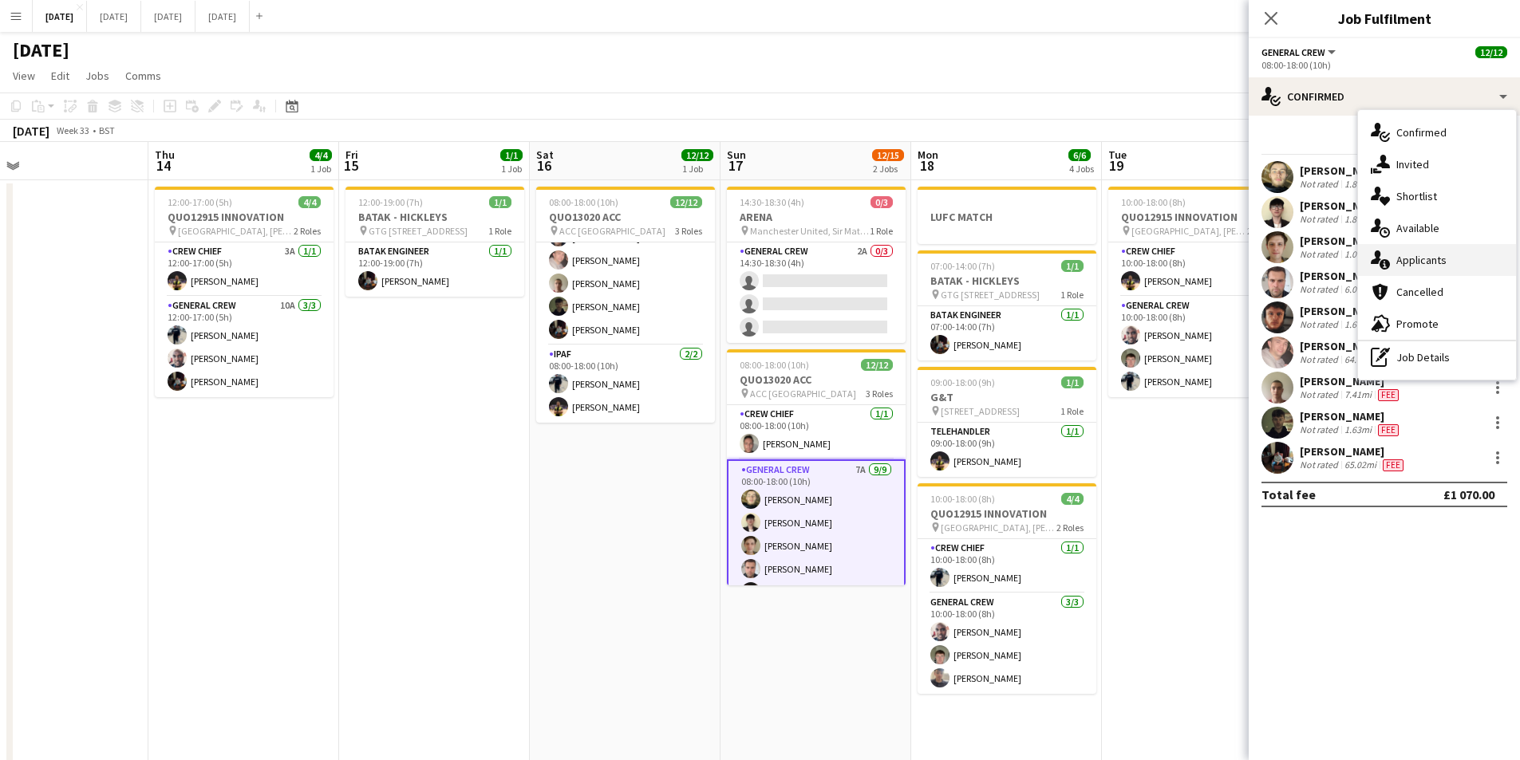
click at [1418, 261] on div "single-neutral-actions-information Applicants" at bounding box center [1437, 260] width 158 height 32
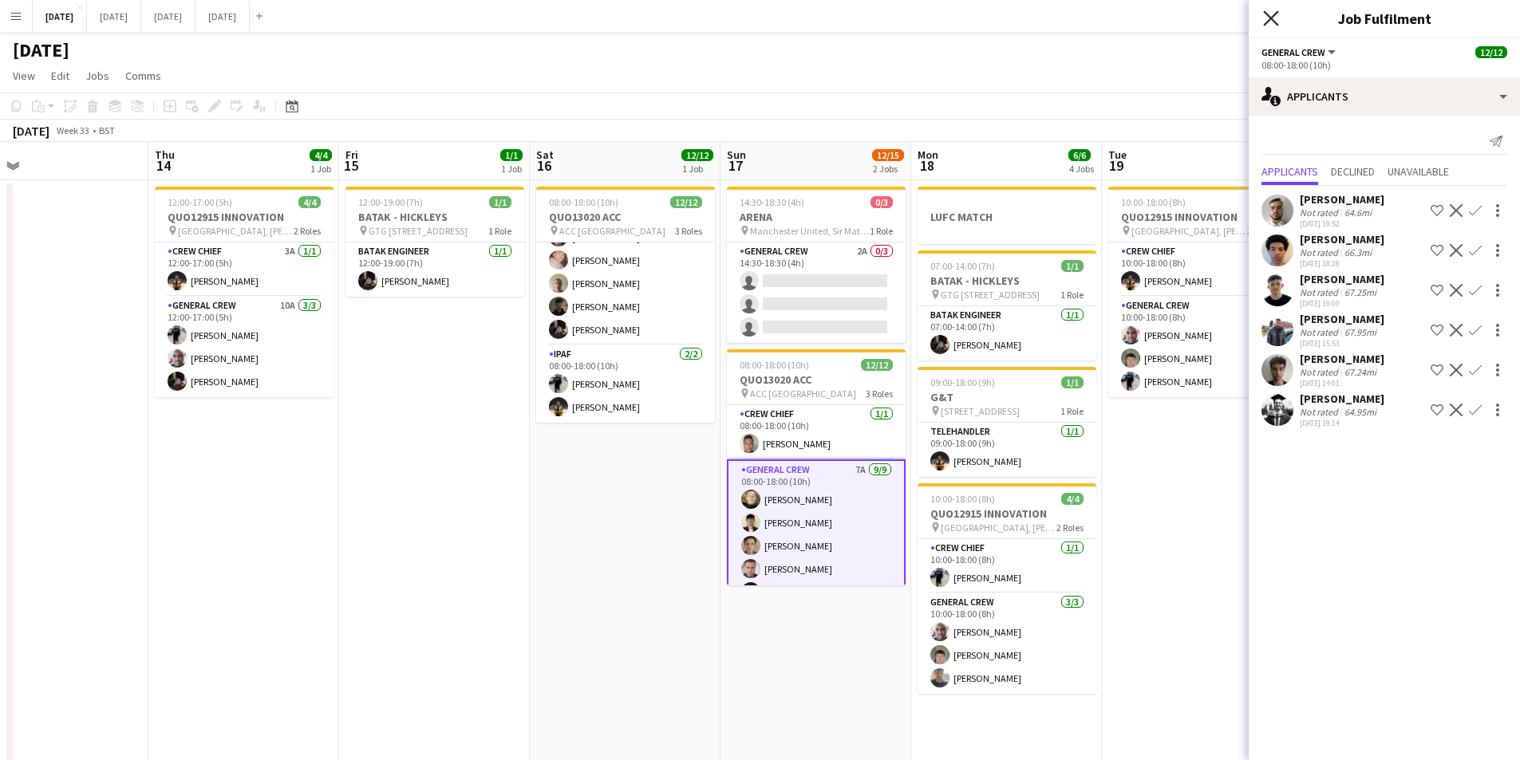
click at [1273, 21] on icon at bounding box center [1270, 17] width 15 height 15
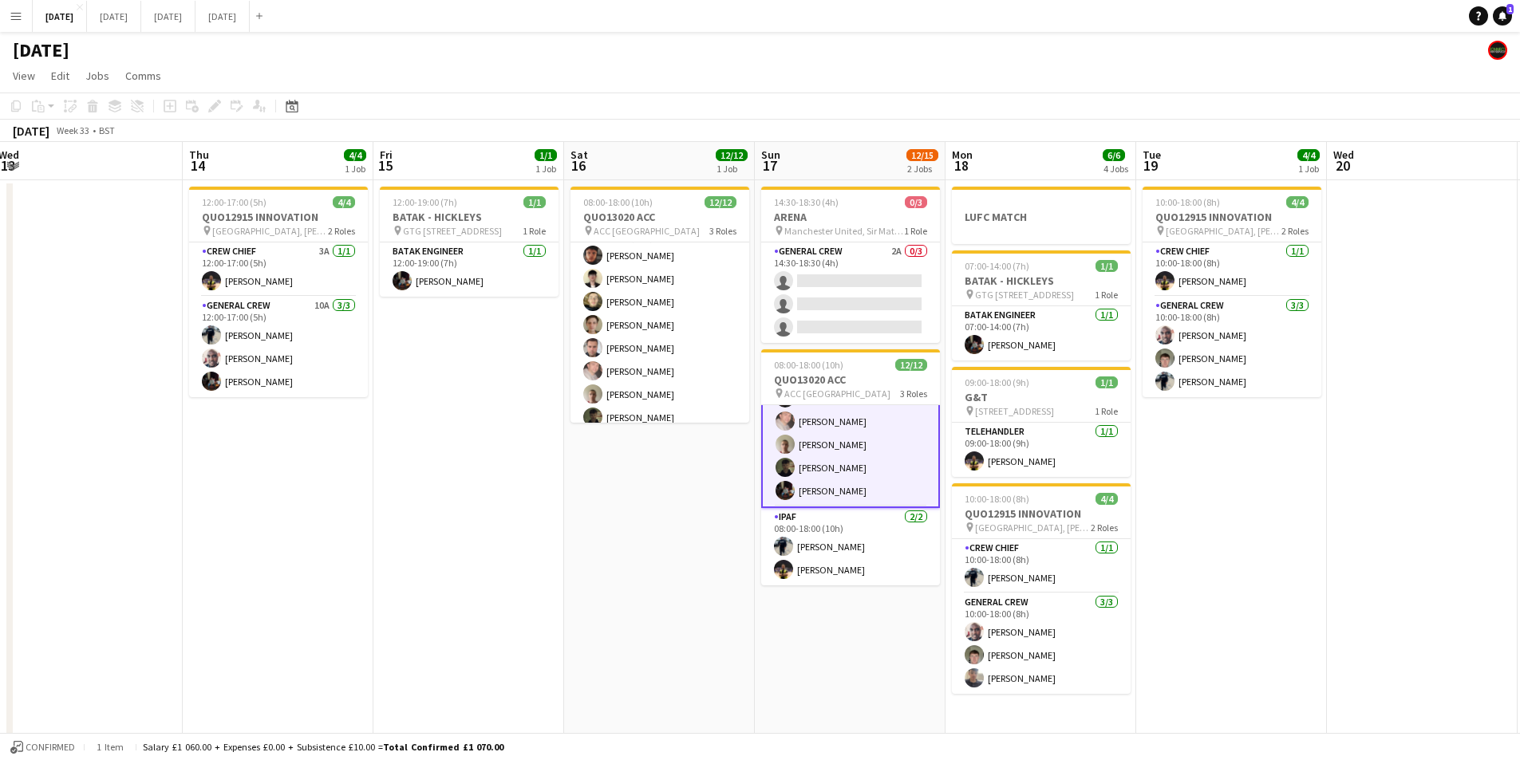
scroll to position [0, 767]
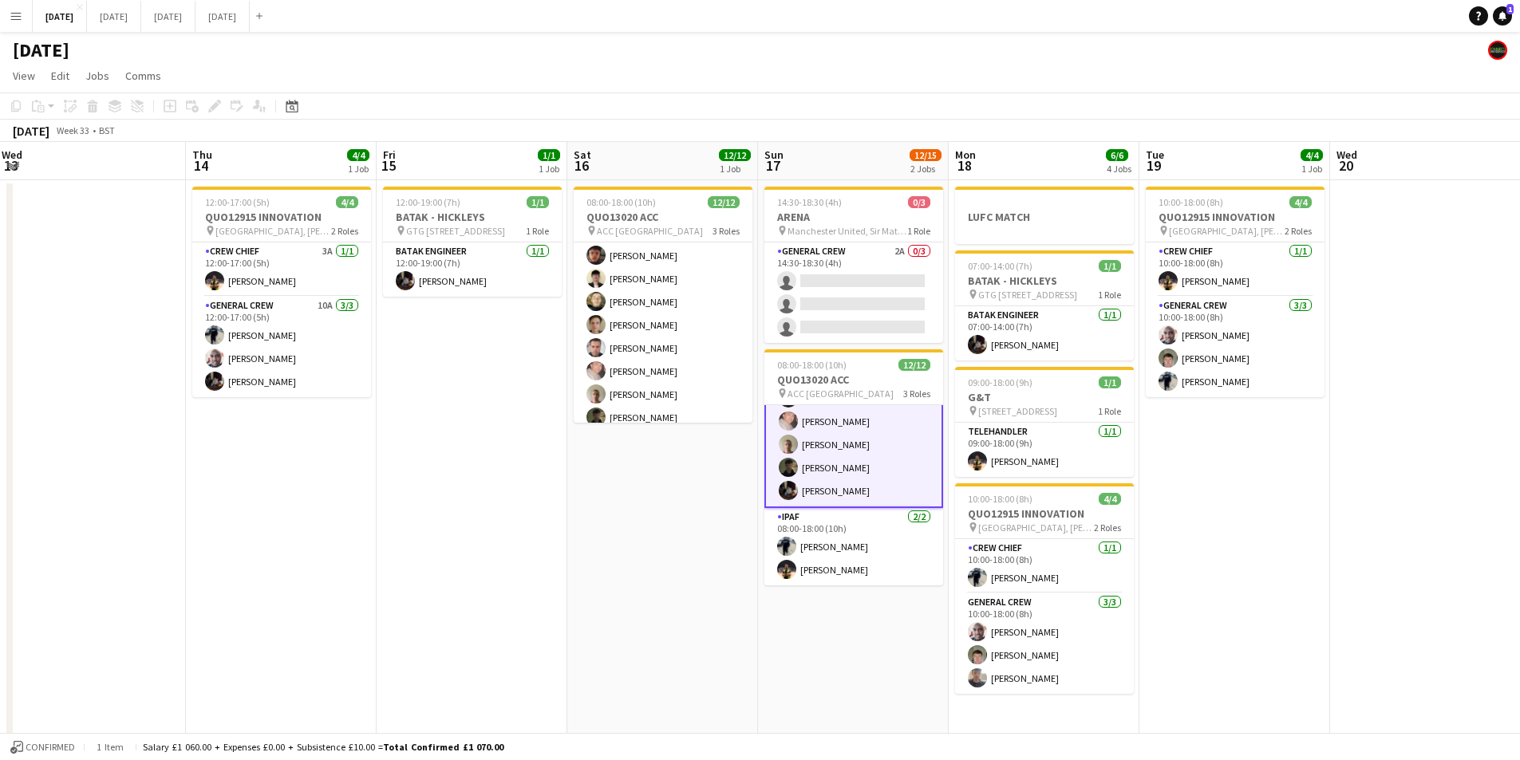
drag, startPoint x: 605, startPoint y: 586, endPoint x: 649, endPoint y: 598, distance: 45.5
click at [649, 598] on app-calendar-viewport "Sat 9 Sun 10 Mon 11 Tue 12 Wed 13 Thu 14 4/4 1 Job Fri 15 1/1 1 Job Sat 16 12/1…" at bounding box center [760, 581] width 1520 height 879
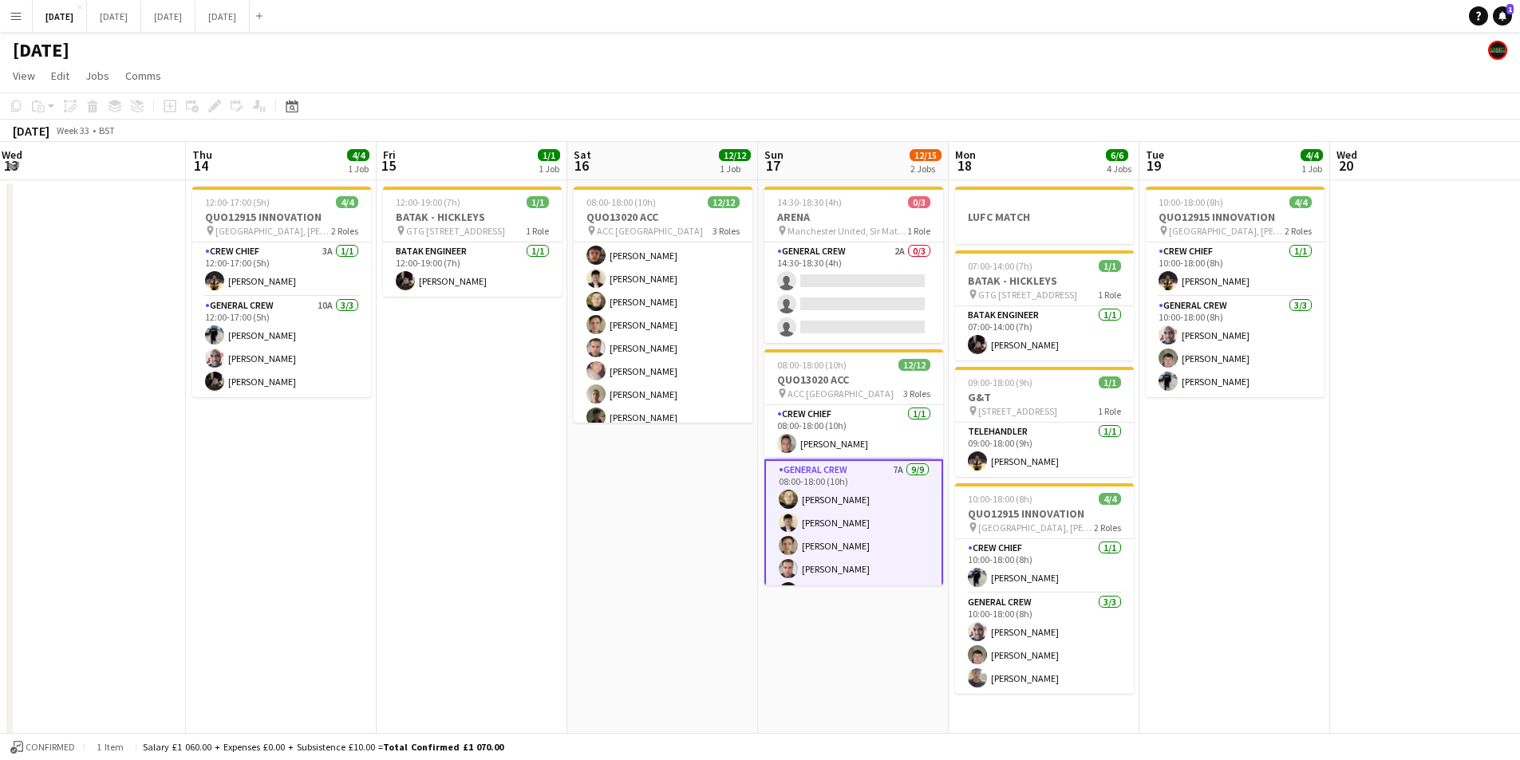
scroll to position [194, 0]
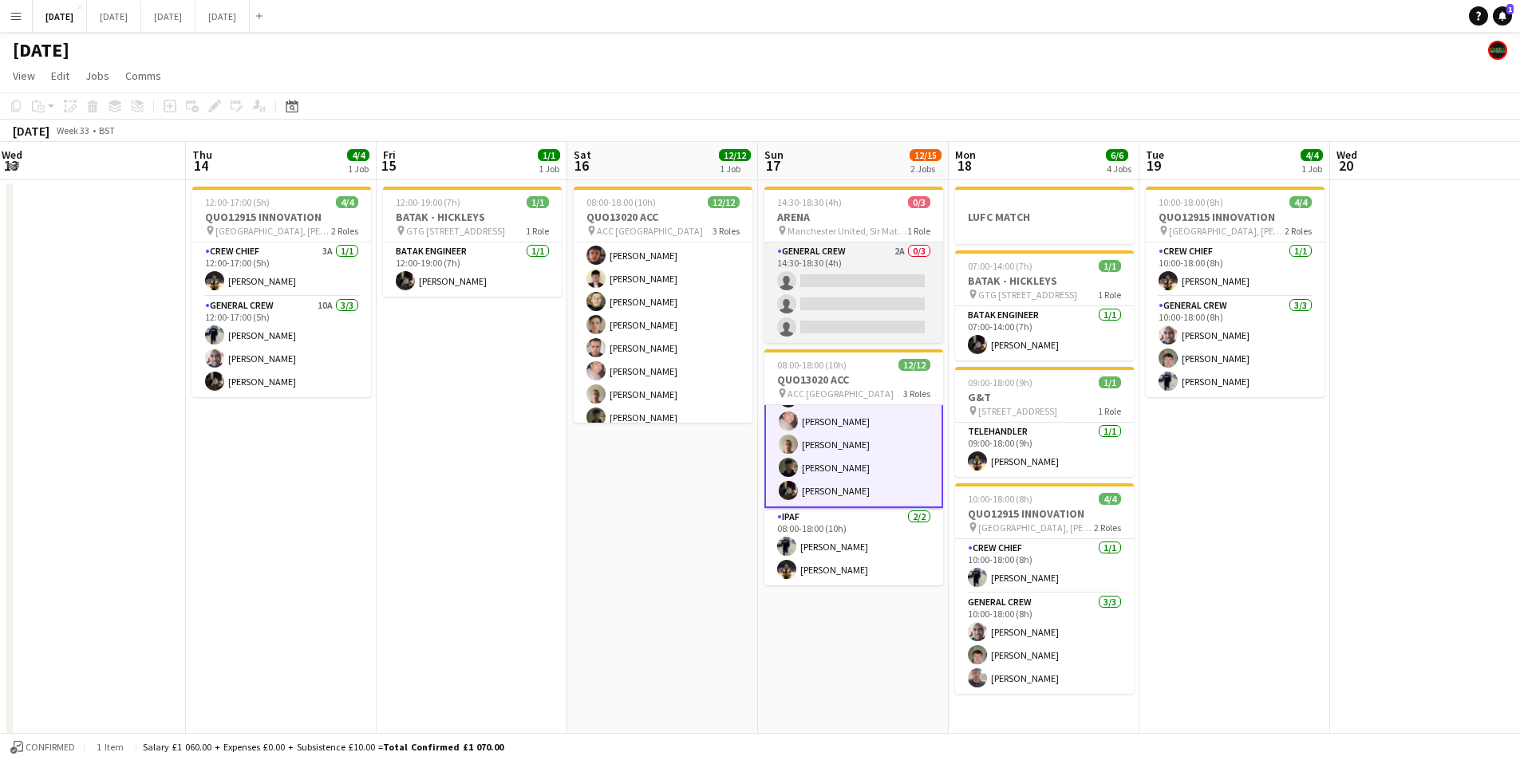
click at [858, 296] on app-card-role "General Crew 2A 0/3 14:30-18:30 (4h) single-neutral-actions single-neutral-acti…" at bounding box center [853, 293] width 179 height 101
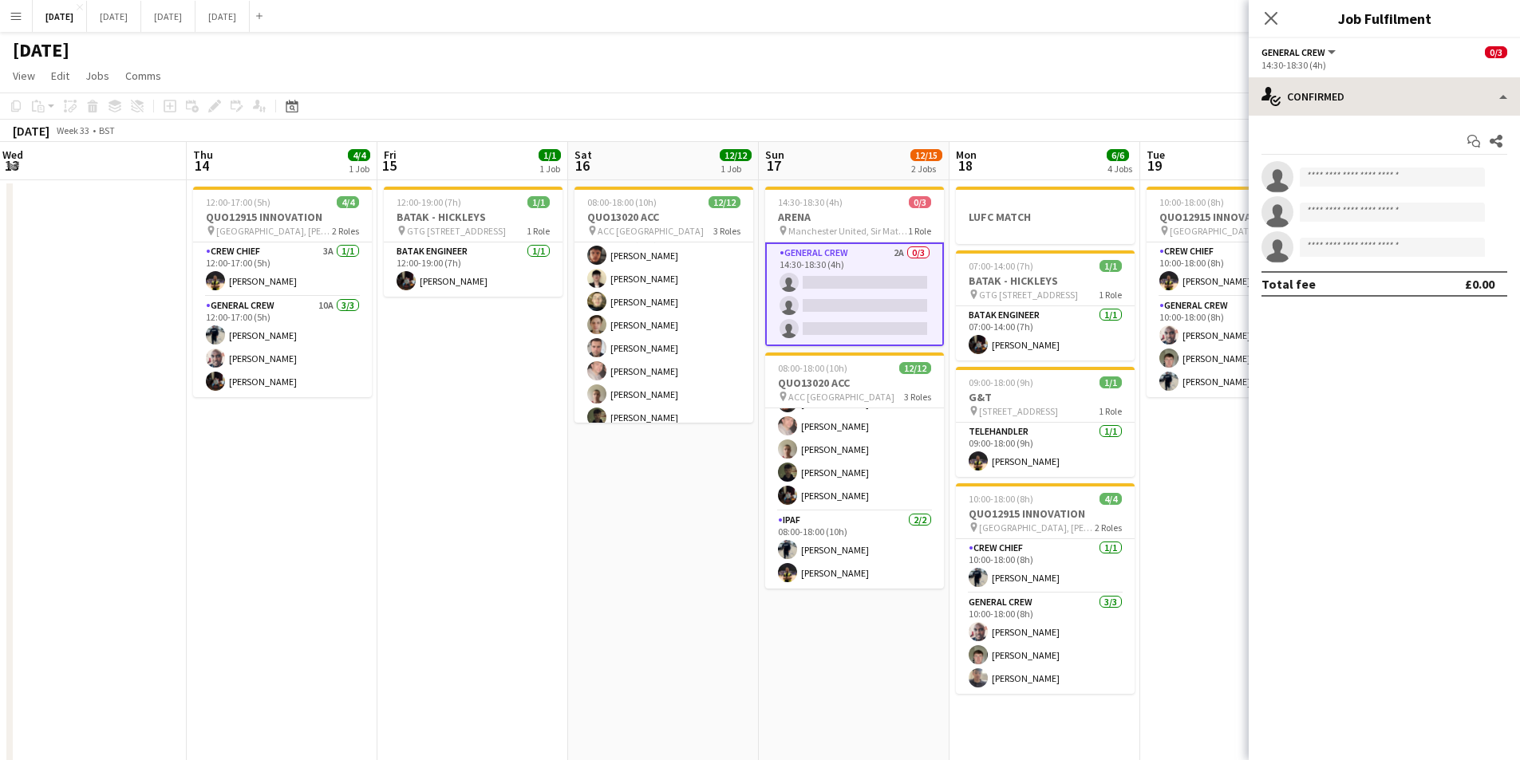
scroll to position [191, 0]
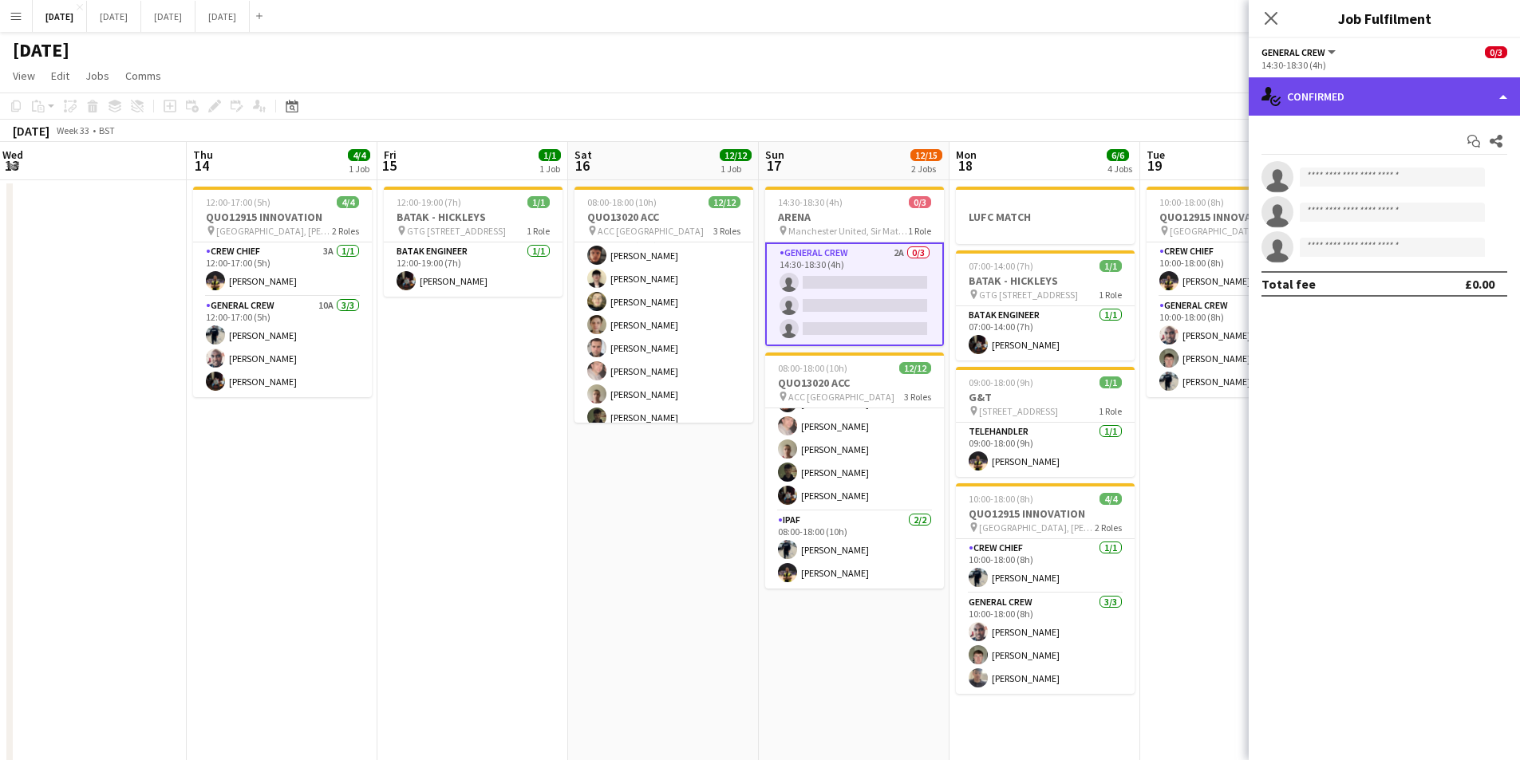
click at [1421, 90] on div "single-neutral-actions-check-2 Confirmed" at bounding box center [1383, 96] width 271 height 38
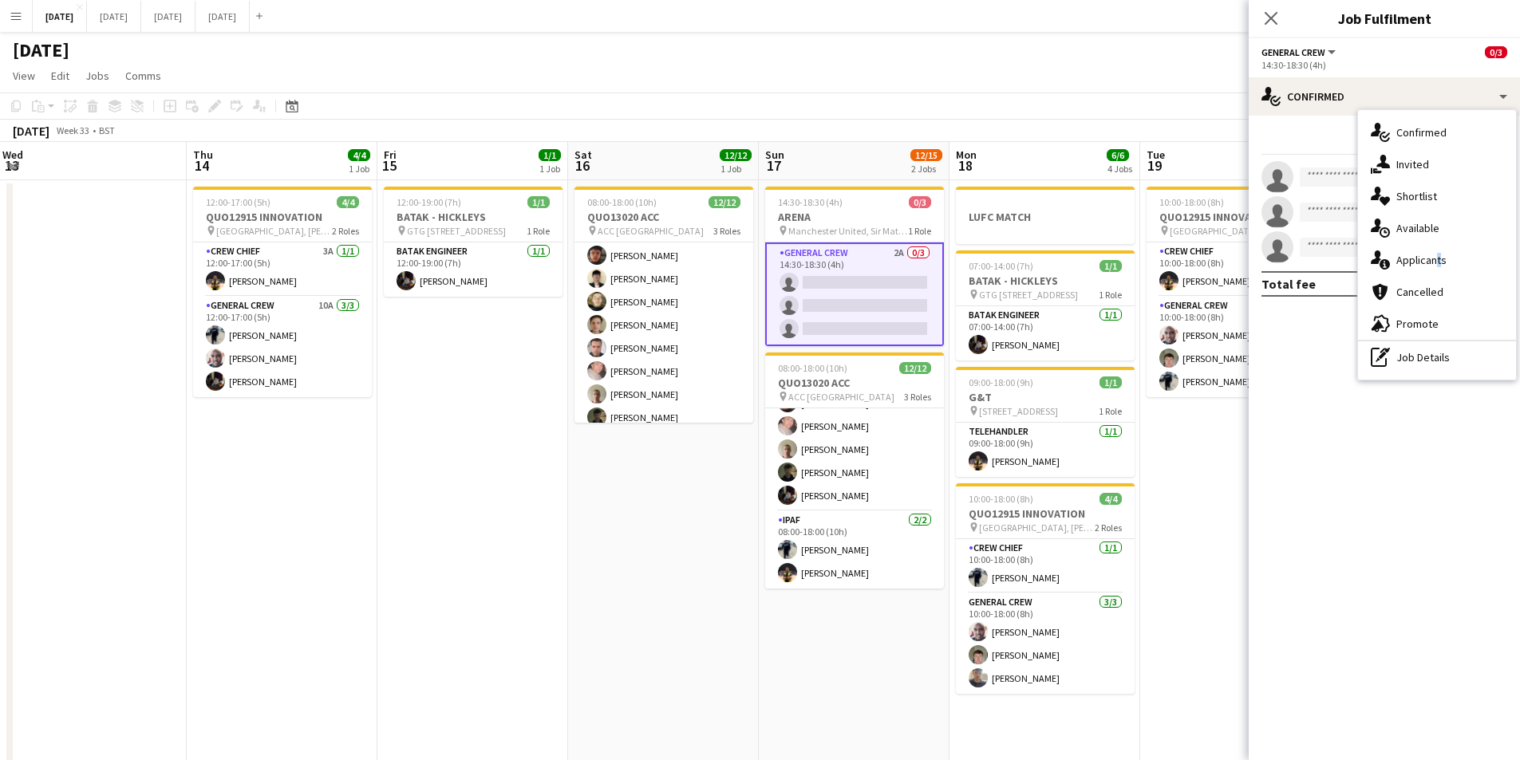
click at [1434, 255] on div "single-neutral-actions-information Applicants" at bounding box center [1437, 260] width 158 height 32
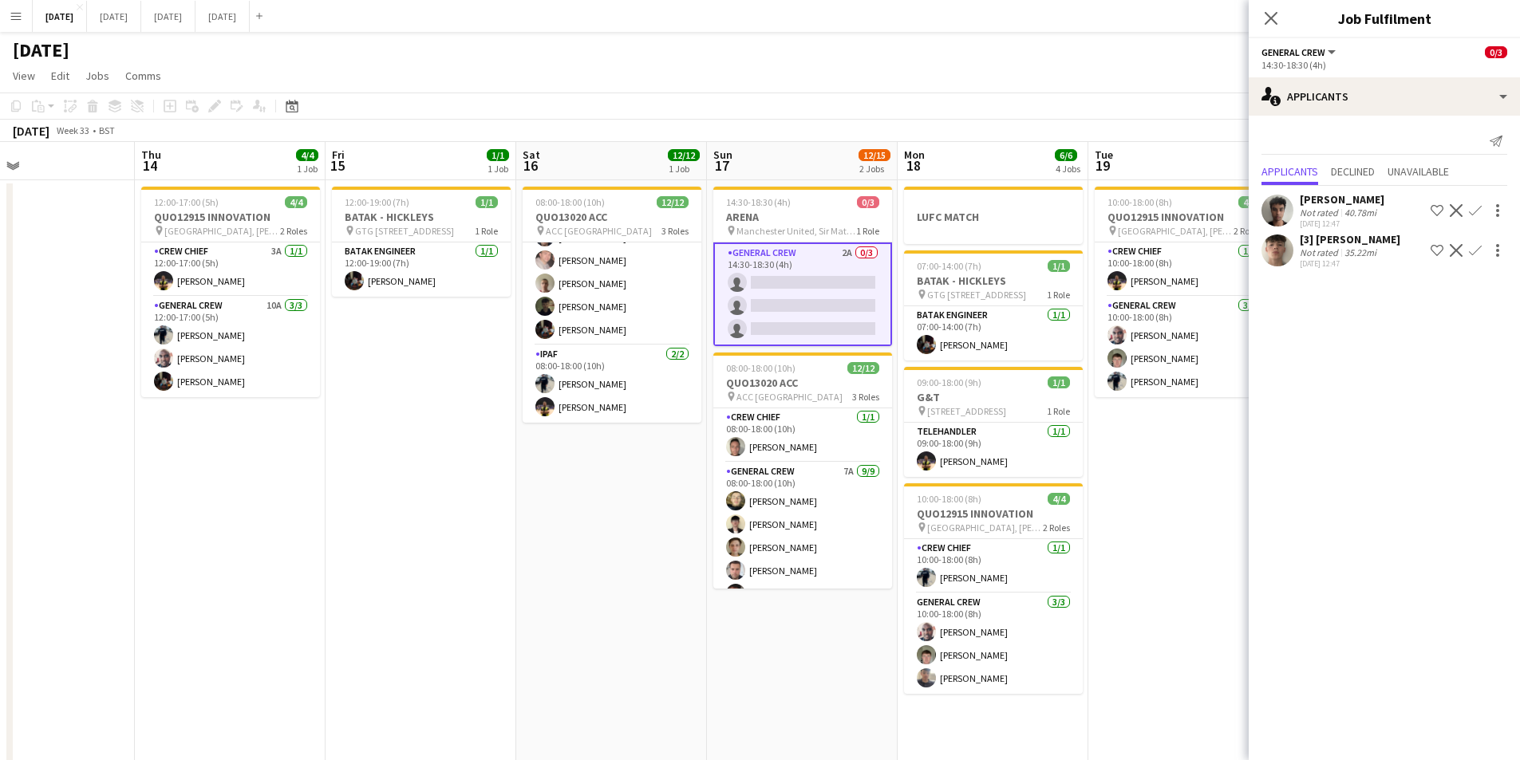
scroll to position [0, 463]
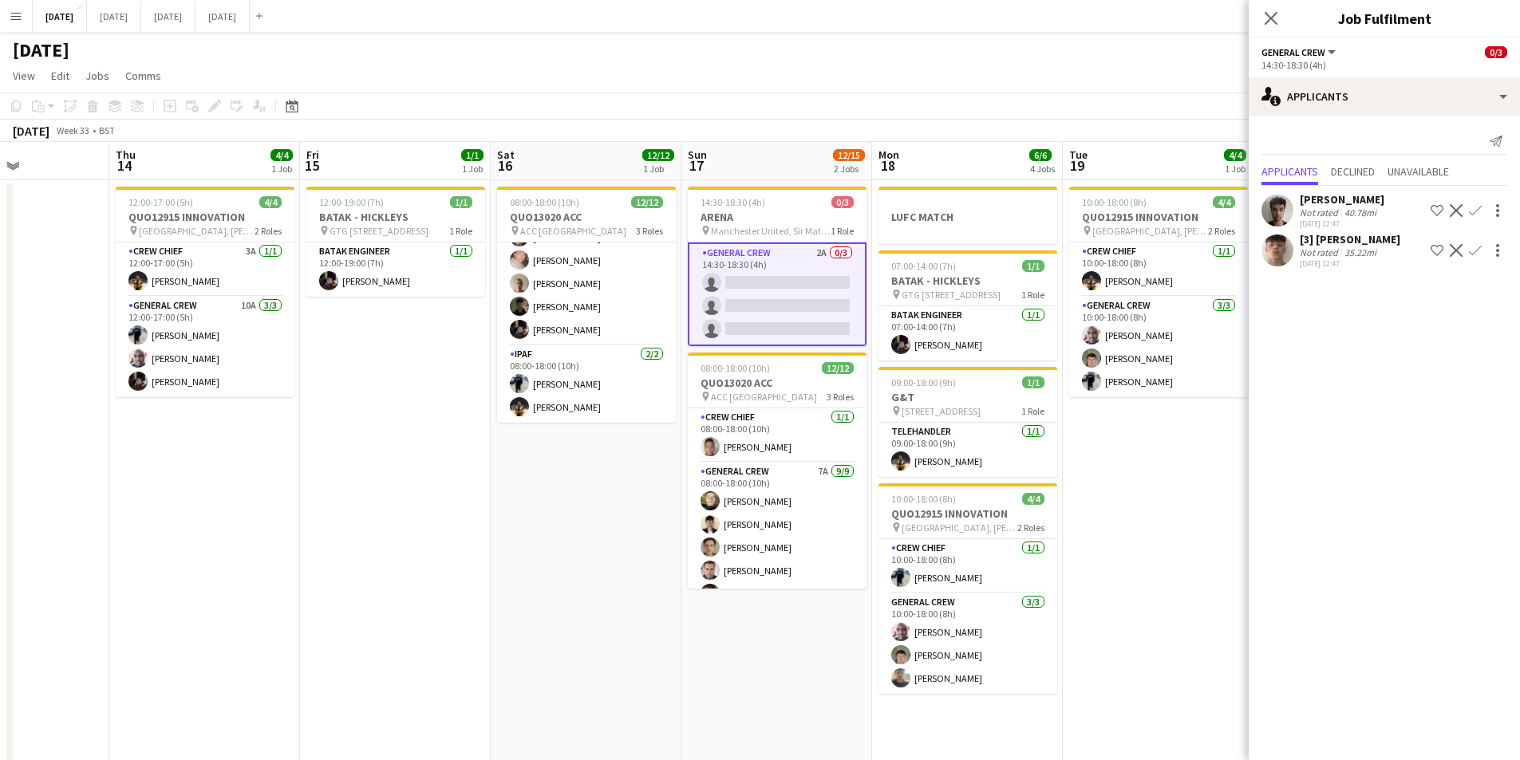
drag, startPoint x: 693, startPoint y: 479, endPoint x: 616, endPoint y: 471, distance: 77.7
click at [616, 471] on app-calendar-viewport "Mon 11 Tue 12 Wed 13 Thu 14 4/4 1 Job Fri 15 1/1 1 Job Sat 16 12/12 1 Job Sun 1…" at bounding box center [760, 581] width 1520 height 879
drag, startPoint x: 489, startPoint y: 495, endPoint x: 837, endPoint y: 450, distance: 350.8
click at [569, 513] on app-calendar-viewport "Mon 11 Tue 12 Wed 13 Thu 14 4/4 1 Job Fri 15 1/1 1 Job Sat 16 12/12 1 Job Sun 1…" at bounding box center [760, 581] width 1520 height 879
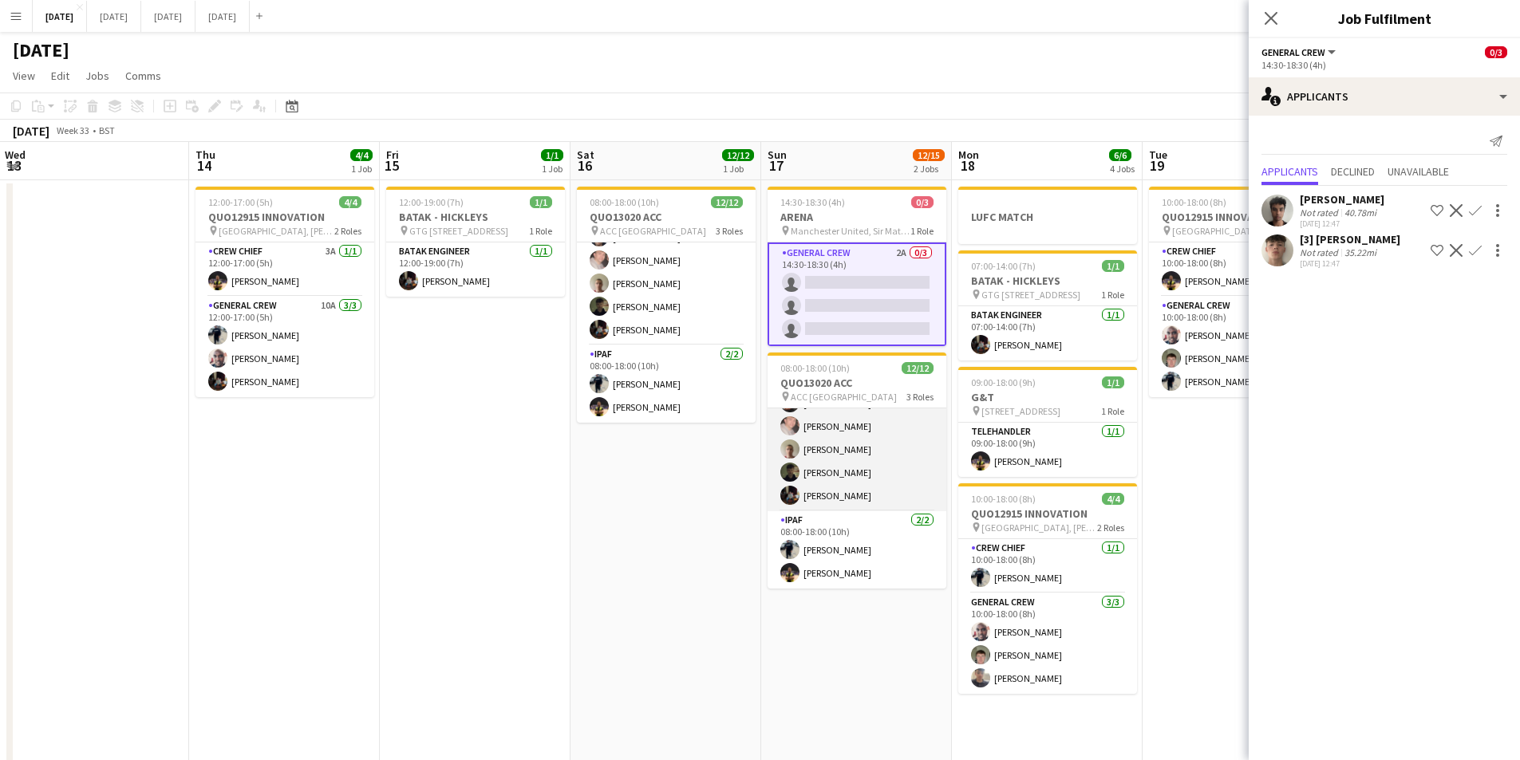
scroll to position [0, 0]
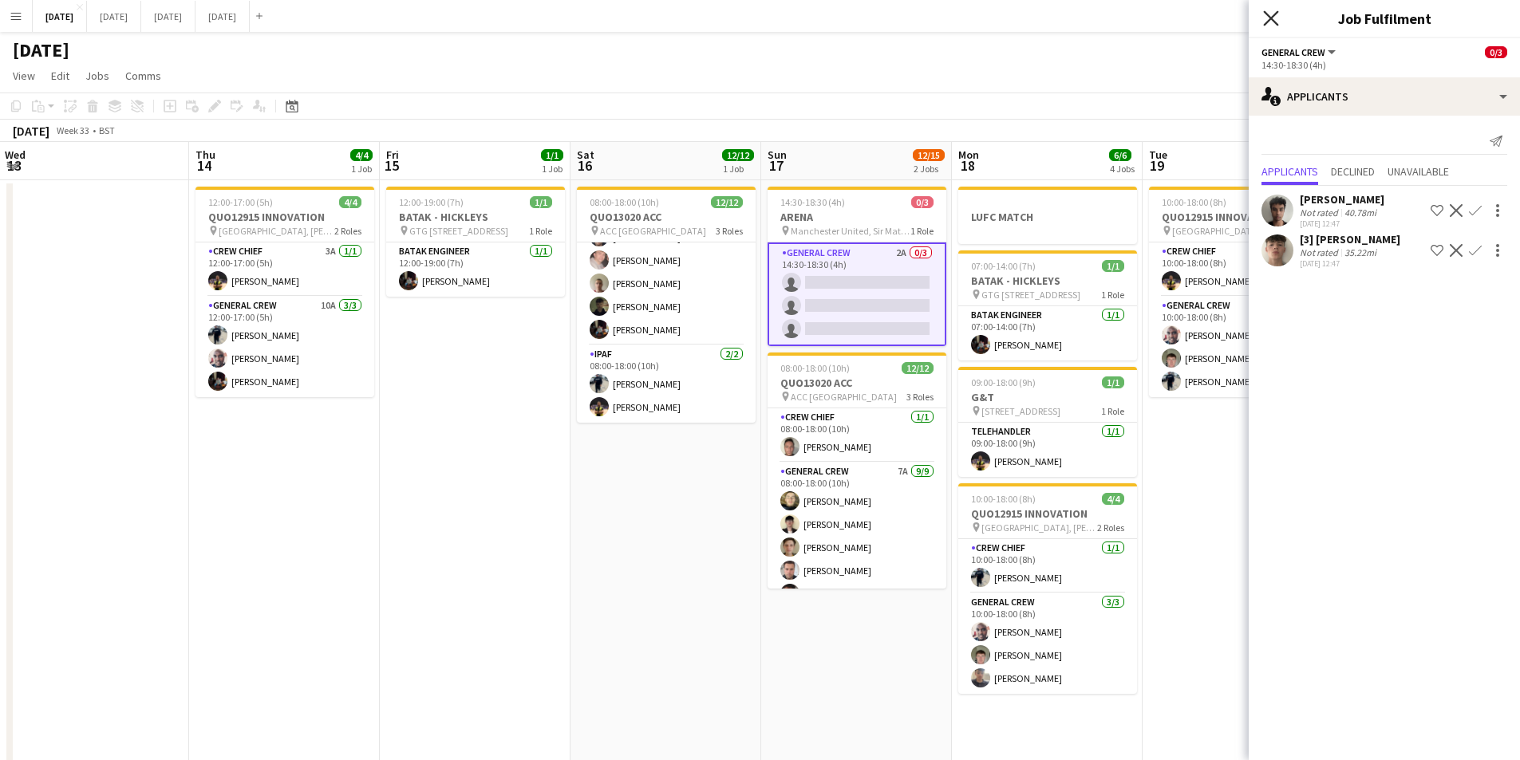
click at [1271, 14] on icon "Close pop-in" at bounding box center [1270, 17] width 15 height 15
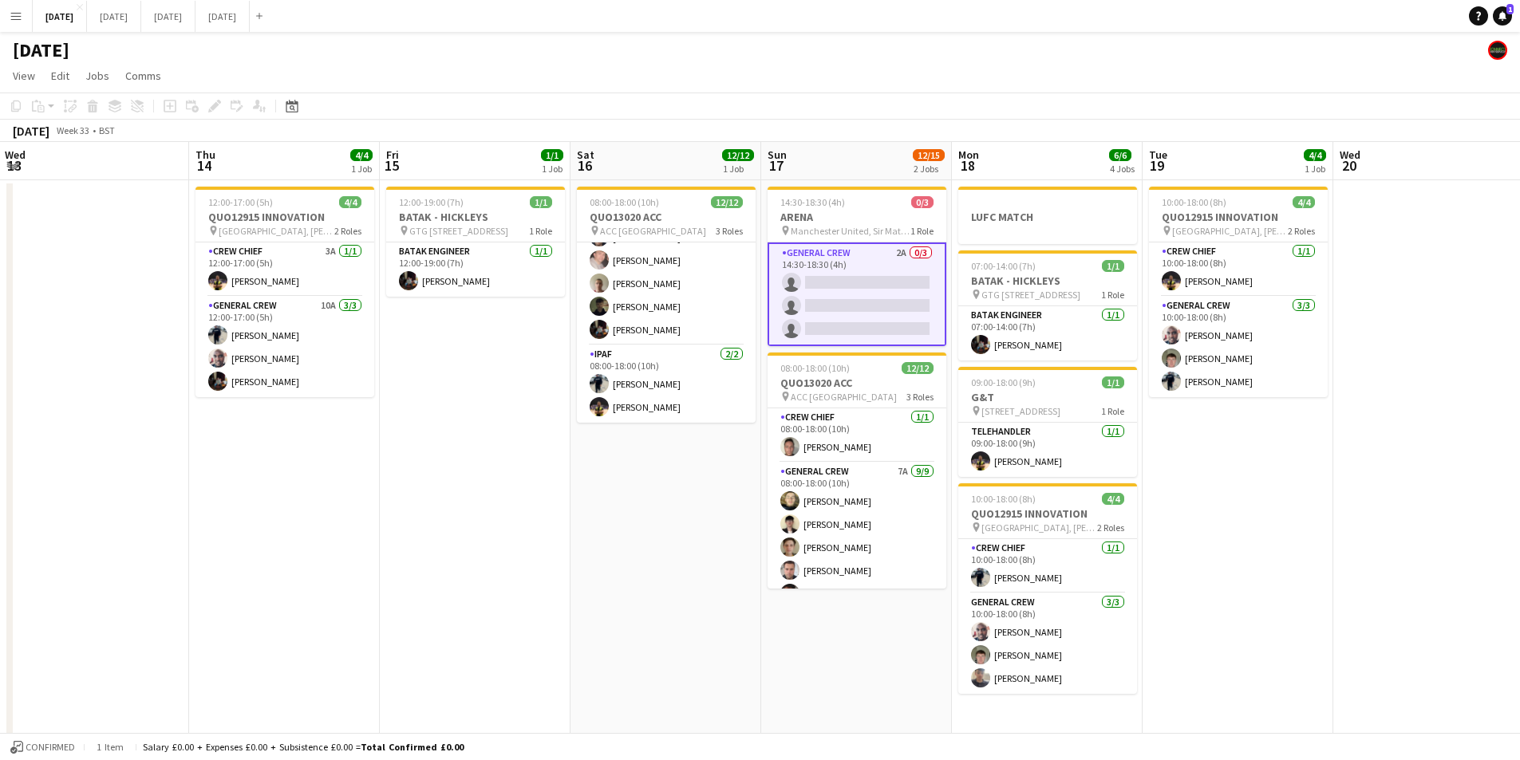
click at [868, 282] on app-card-role "General Crew 2A 0/3 14:30-18:30 (4h) single-neutral-actions single-neutral-acti…" at bounding box center [856, 295] width 179 height 104
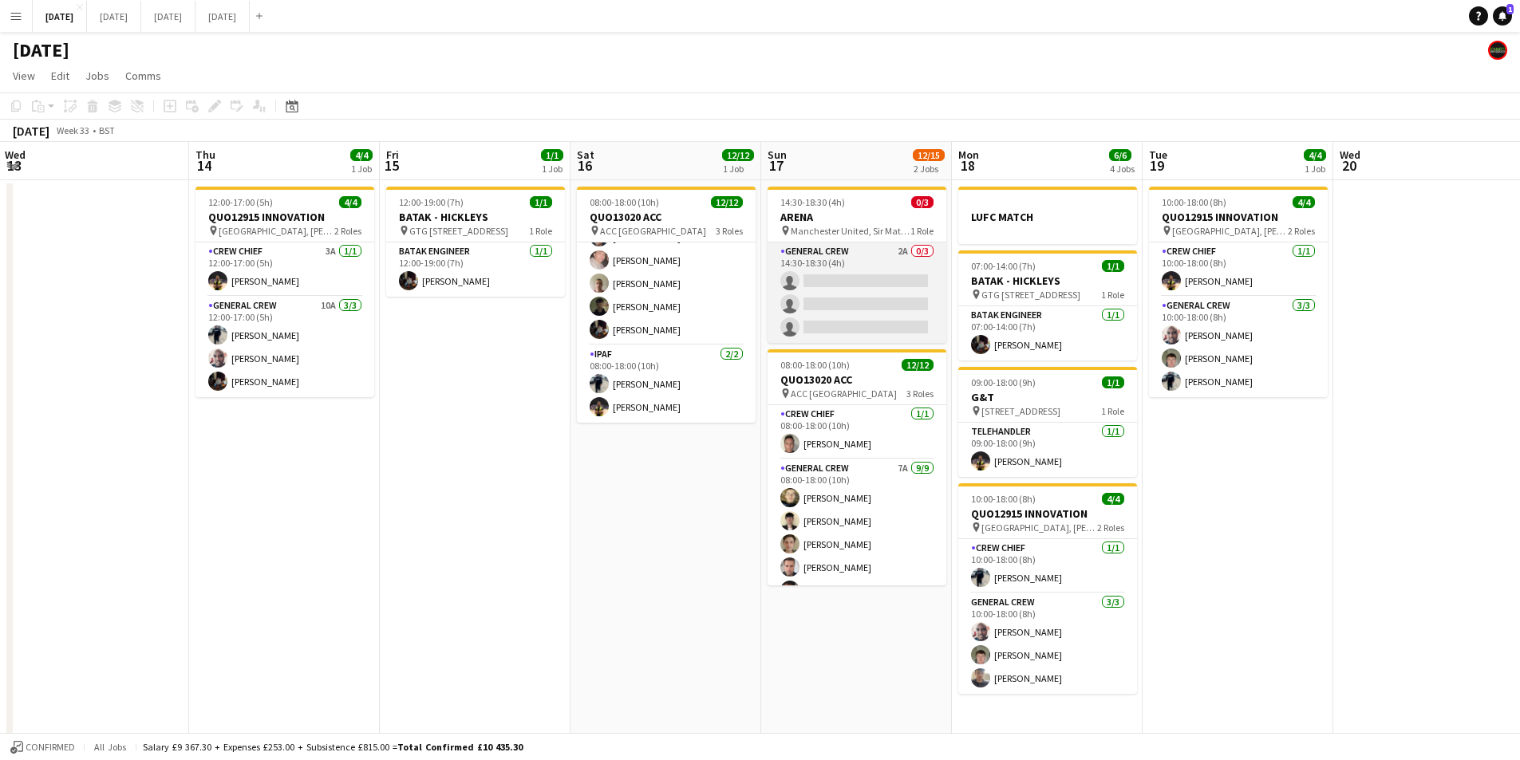
click at [872, 286] on app-card-role "General Crew 2A 0/3 14:30-18:30 (4h) single-neutral-actions single-neutral-acti…" at bounding box center [856, 293] width 179 height 101
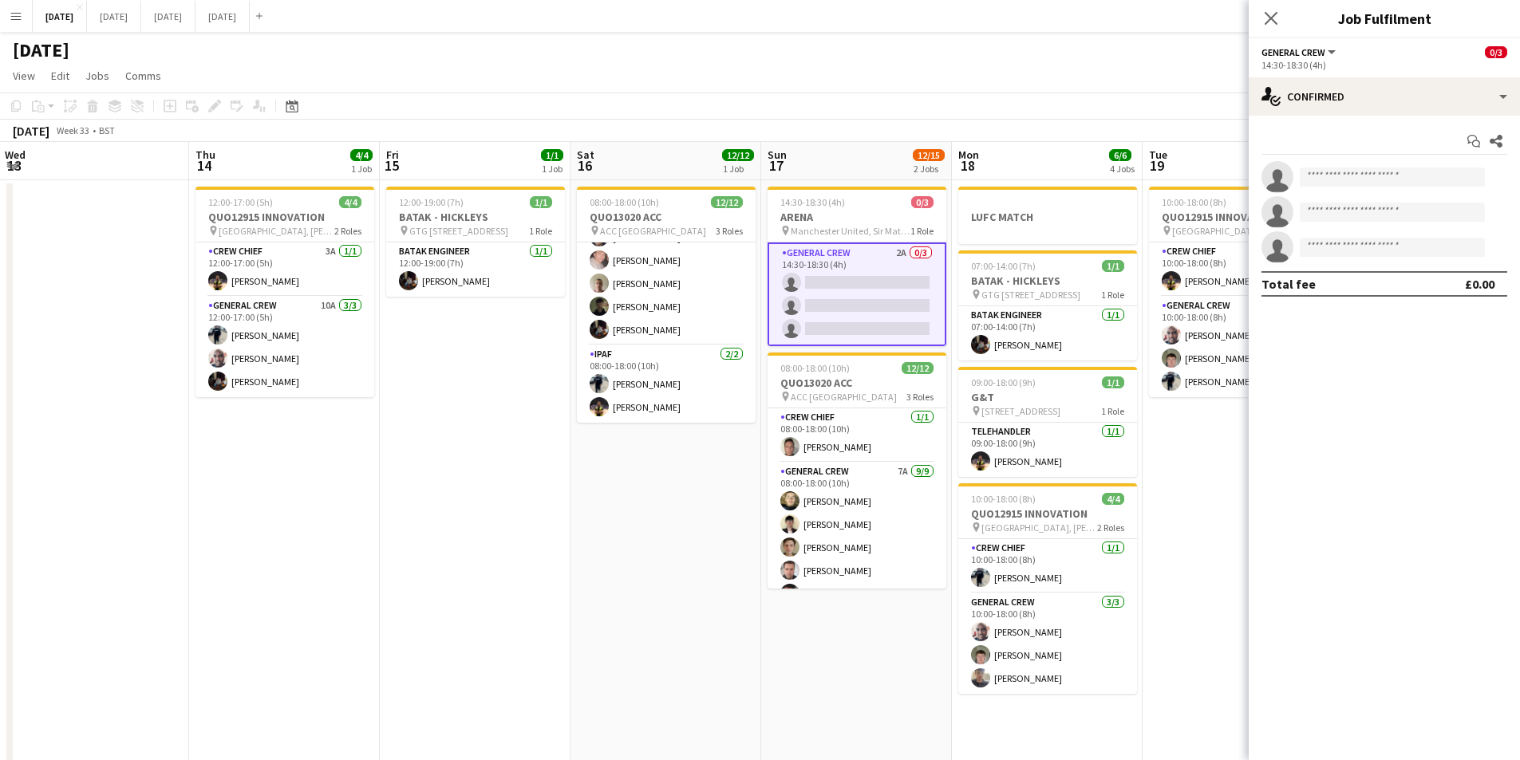
scroll to position [0, 382]
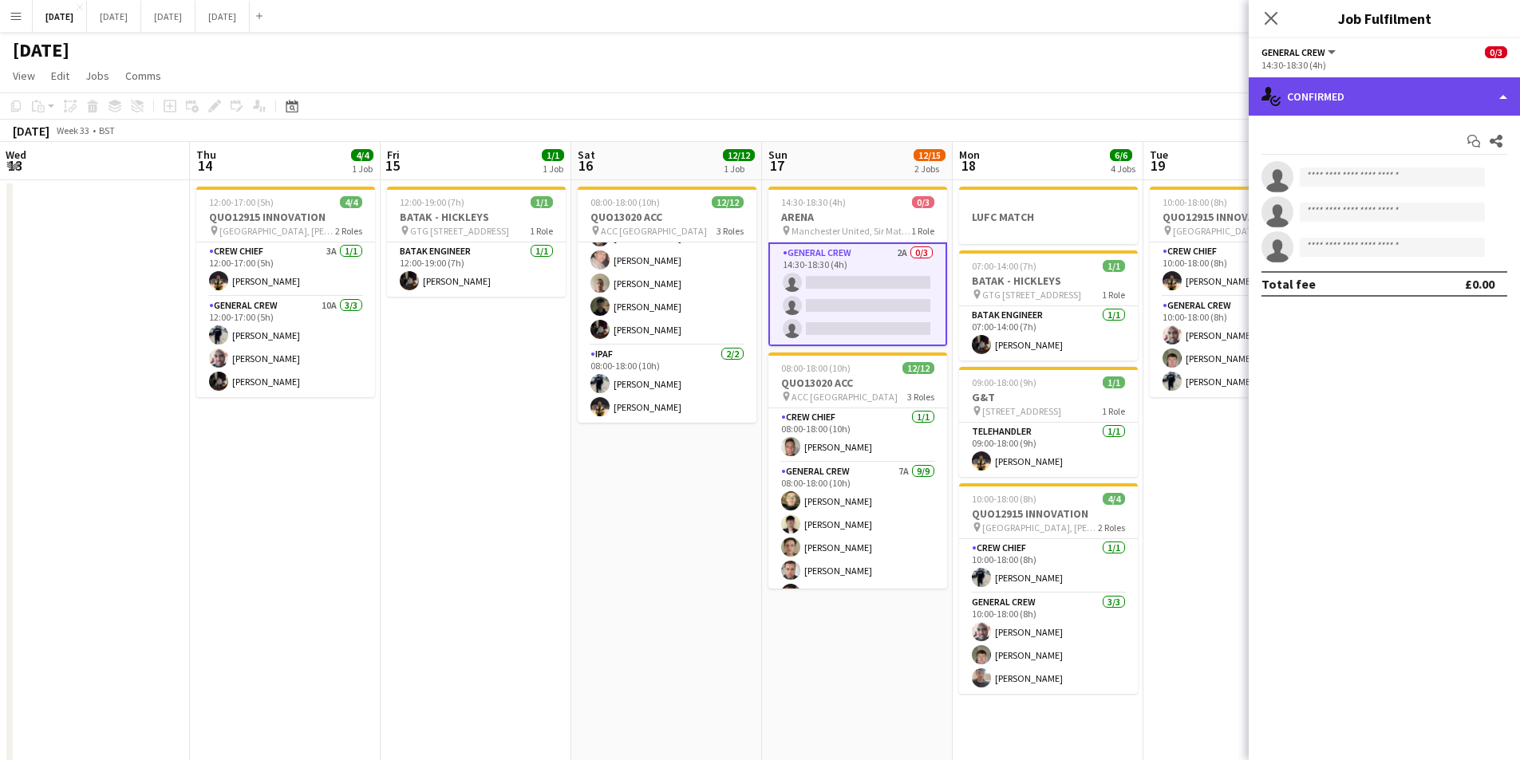
click at [1419, 92] on div "single-neutral-actions-check-2 Confirmed" at bounding box center [1383, 96] width 271 height 38
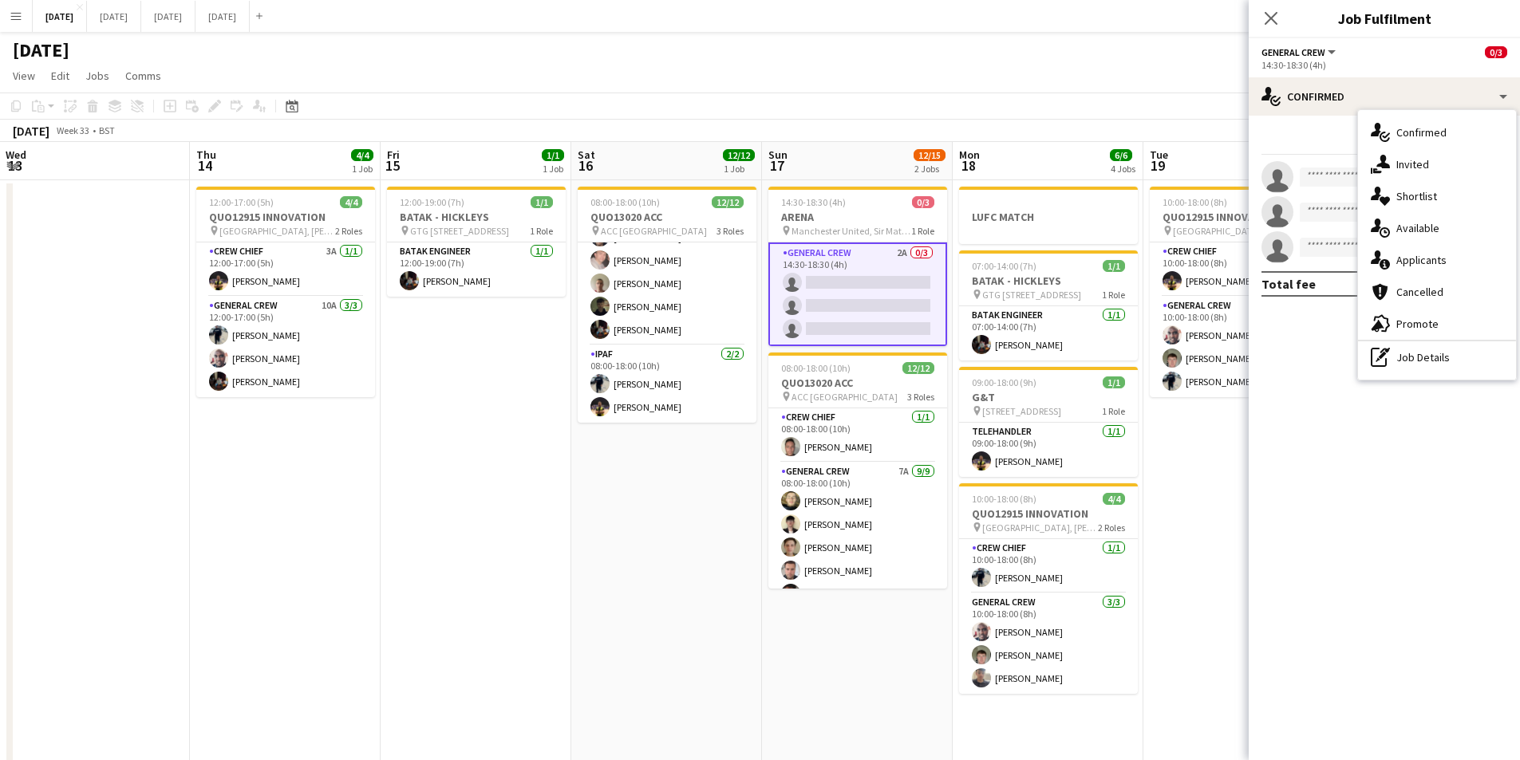
click at [1437, 259] on div "single-neutral-actions-information Applicants" at bounding box center [1437, 260] width 158 height 32
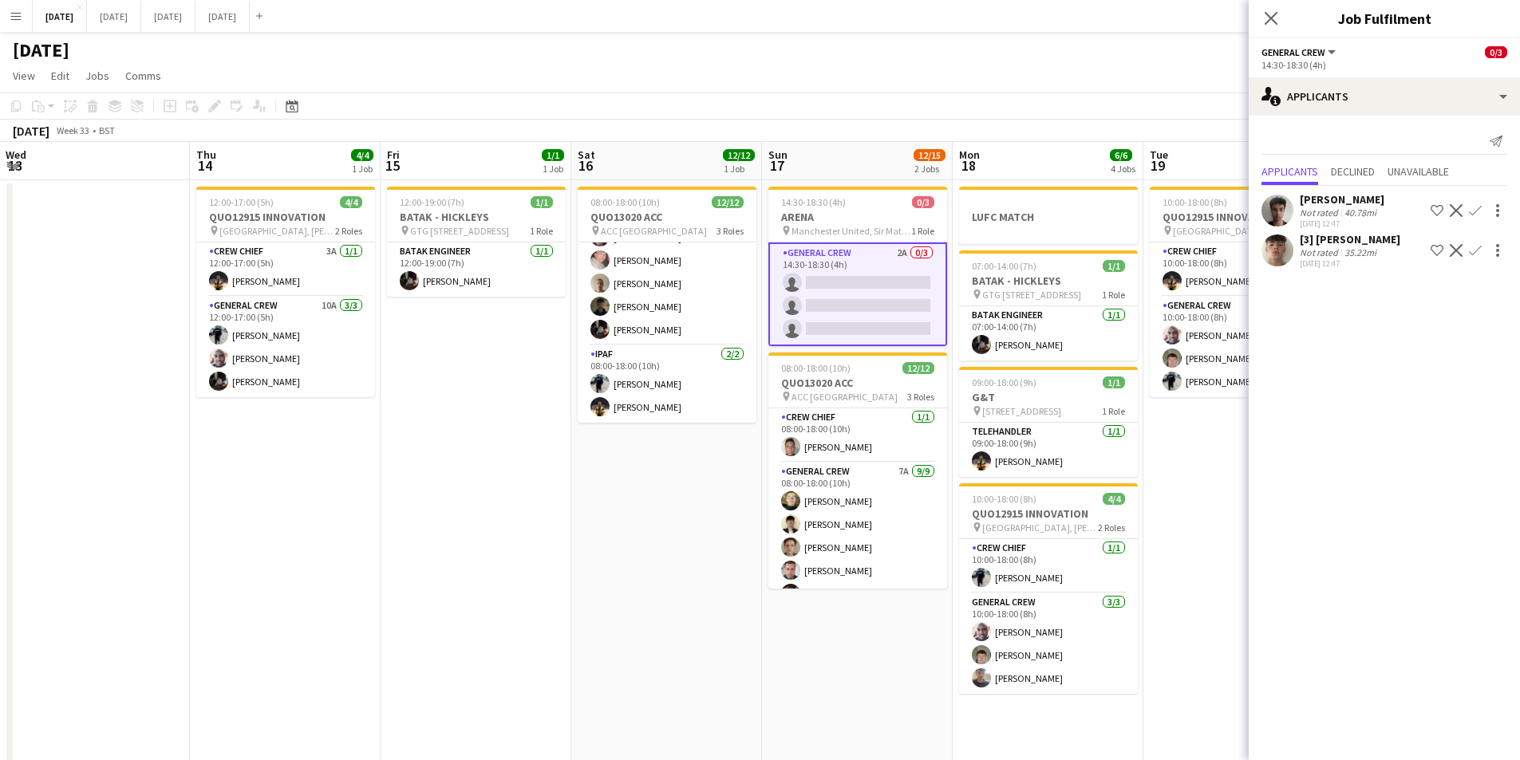
drag, startPoint x: 1268, startPoint y: 19, endPoint x: 1185, endPoint y: 28, distance: 83.4
click at [1268, 19] on icon "Close pop-in" at bounding box center [1270, 18] width 13 height 13
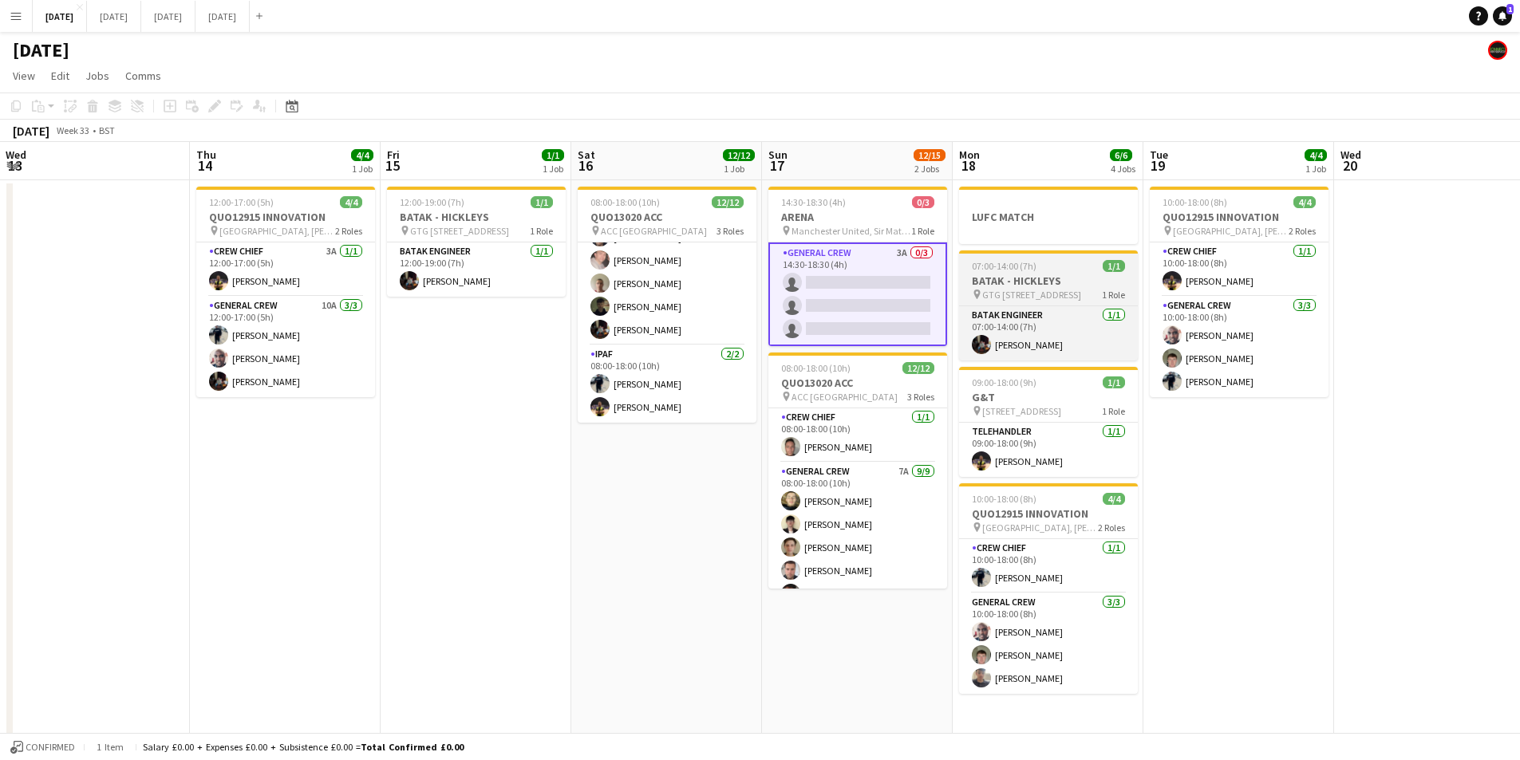
drag, startPoint x: 852, startPoint y: 301, endPoint x: 1129, endPoint y: 257, distance: 280.3
click at [852, 301] on app-card-role "General Crew 3A 0/3 14:30-18:30 (4h) single-neutral-actions single-neutral-acti…" at bounding box center [857, 295] width 179 height 104
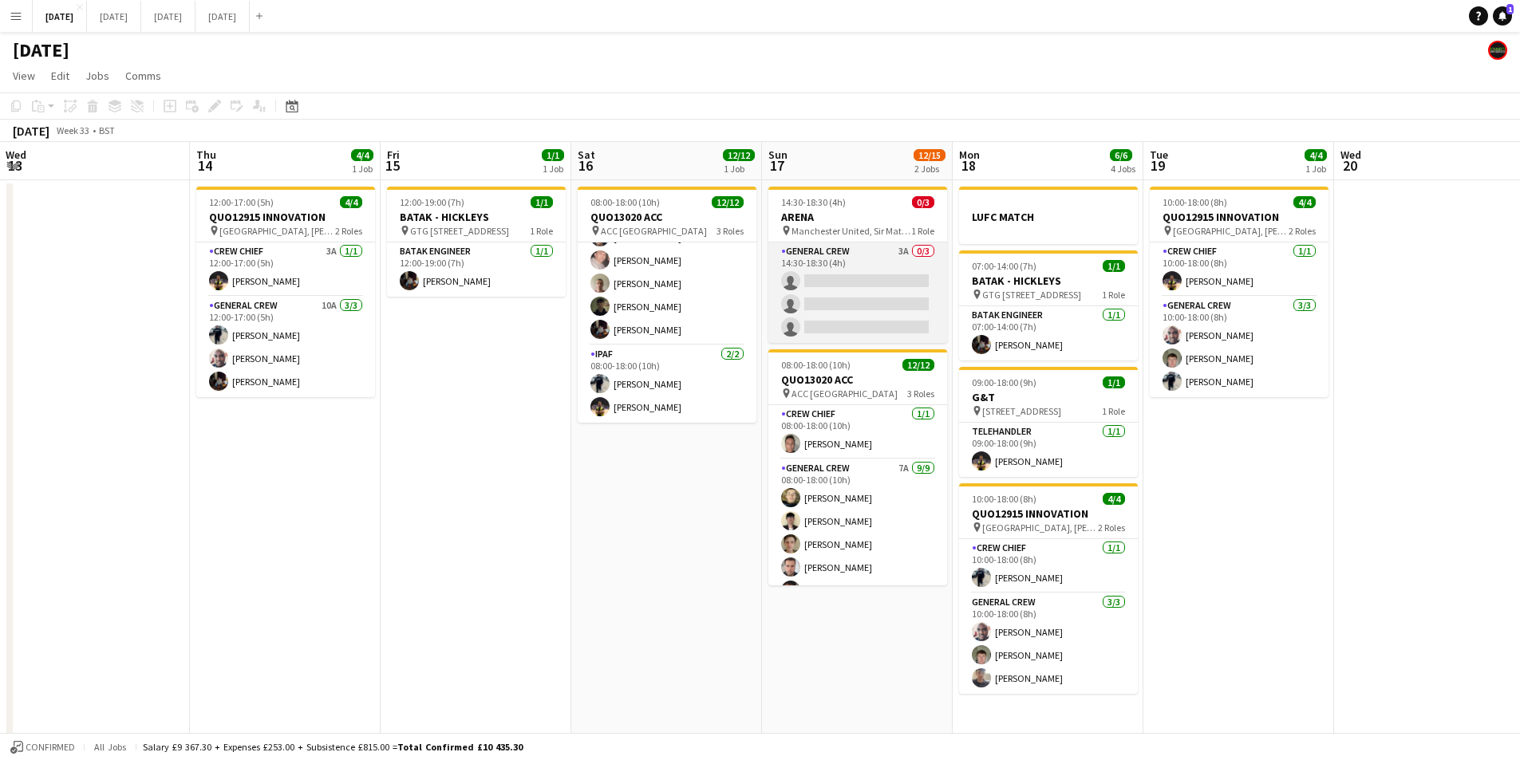
click at [872, 299] on app-card-role "General Crew 3A 0/3 14:30-18:30 (4h) single-neutral-actions single-neutral-acti…" at bounding box center [857, 293] width 179 height 101
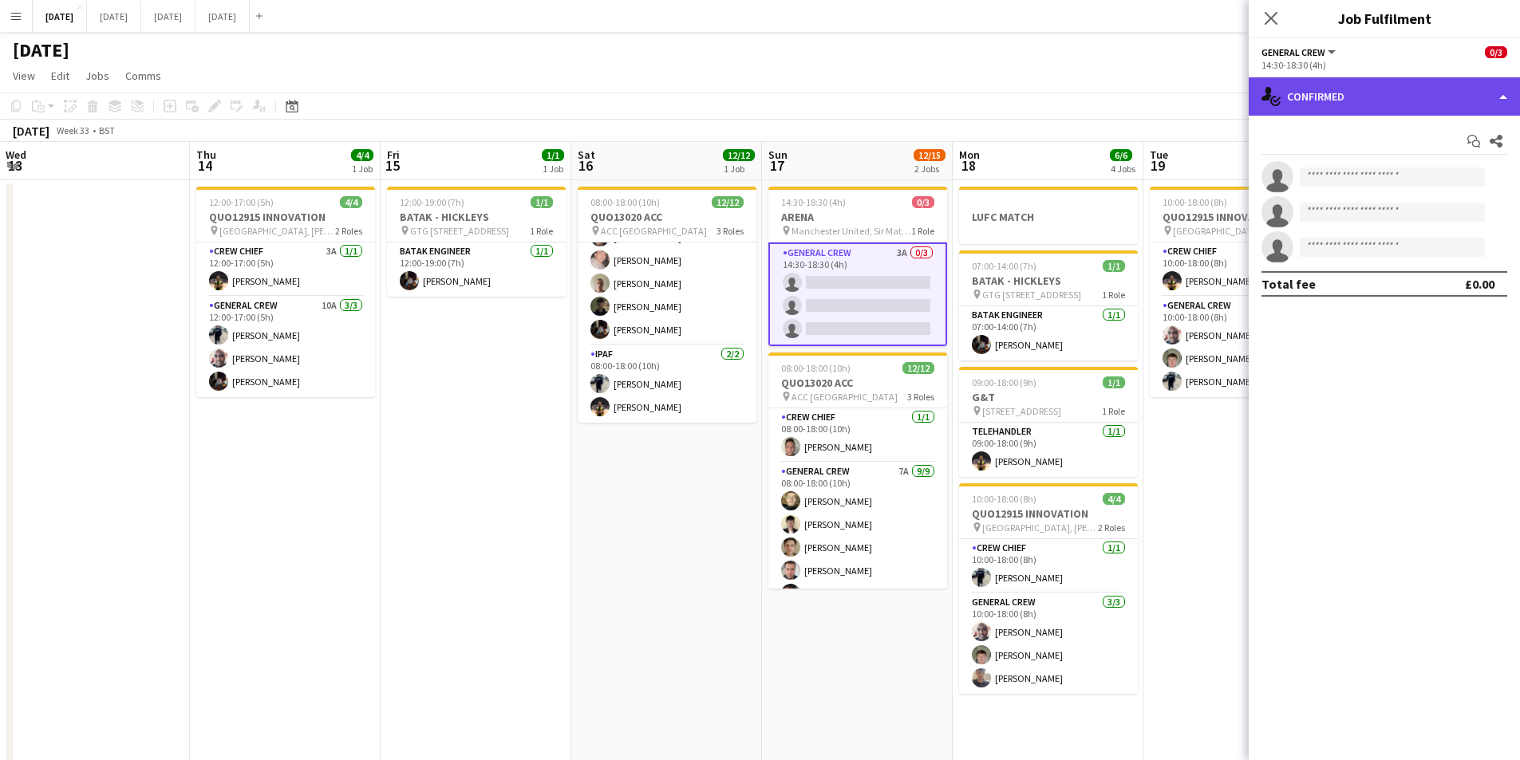
click at [1408, 82] on div "single-neutral-actions-check-2 Confirmed" at bounding box center [1383, 96] width 271 height 38
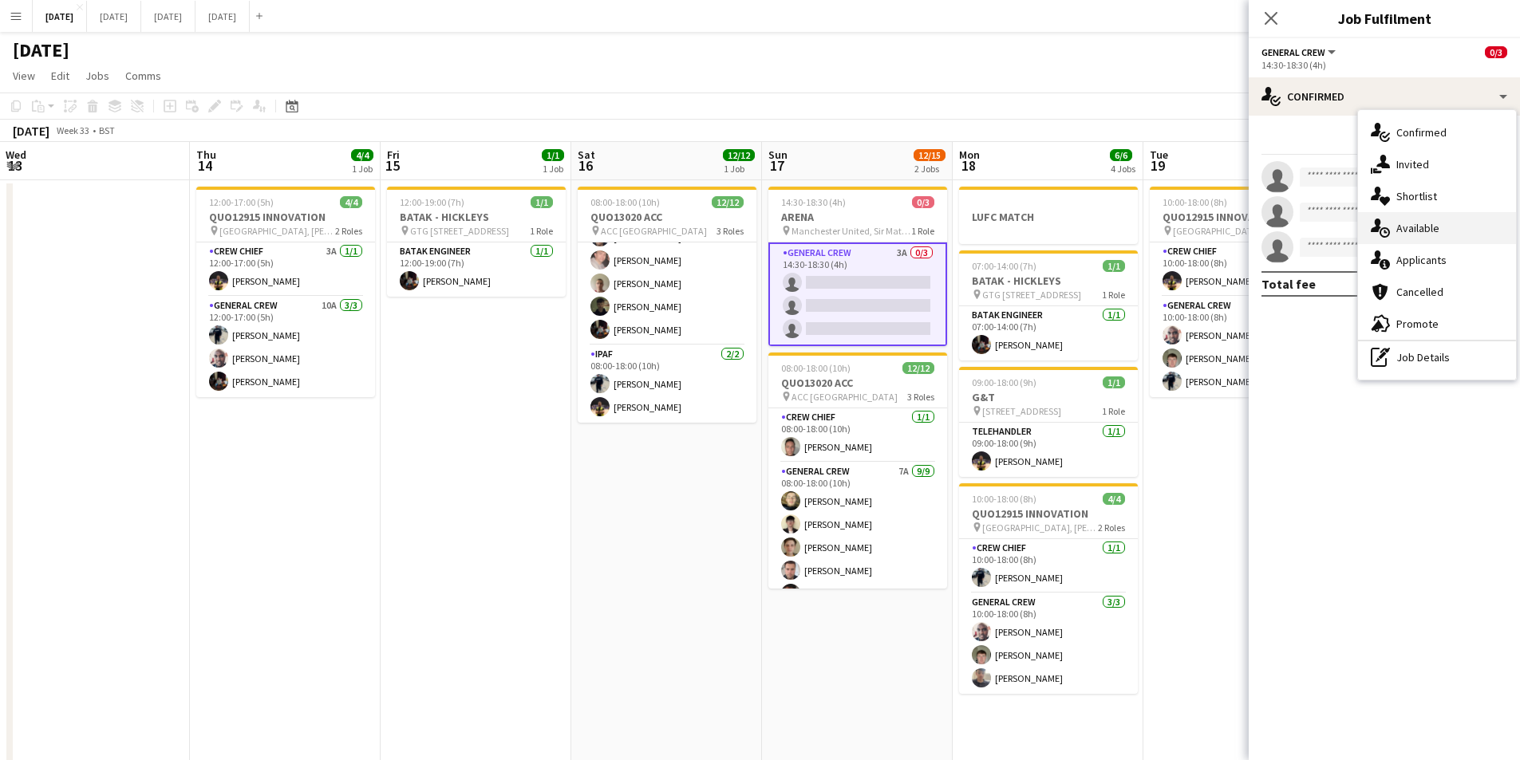
click at [1418, 243] on div "single-neutral-actions-upload Available" at bounding box center [1437, 228] width 158 height 32
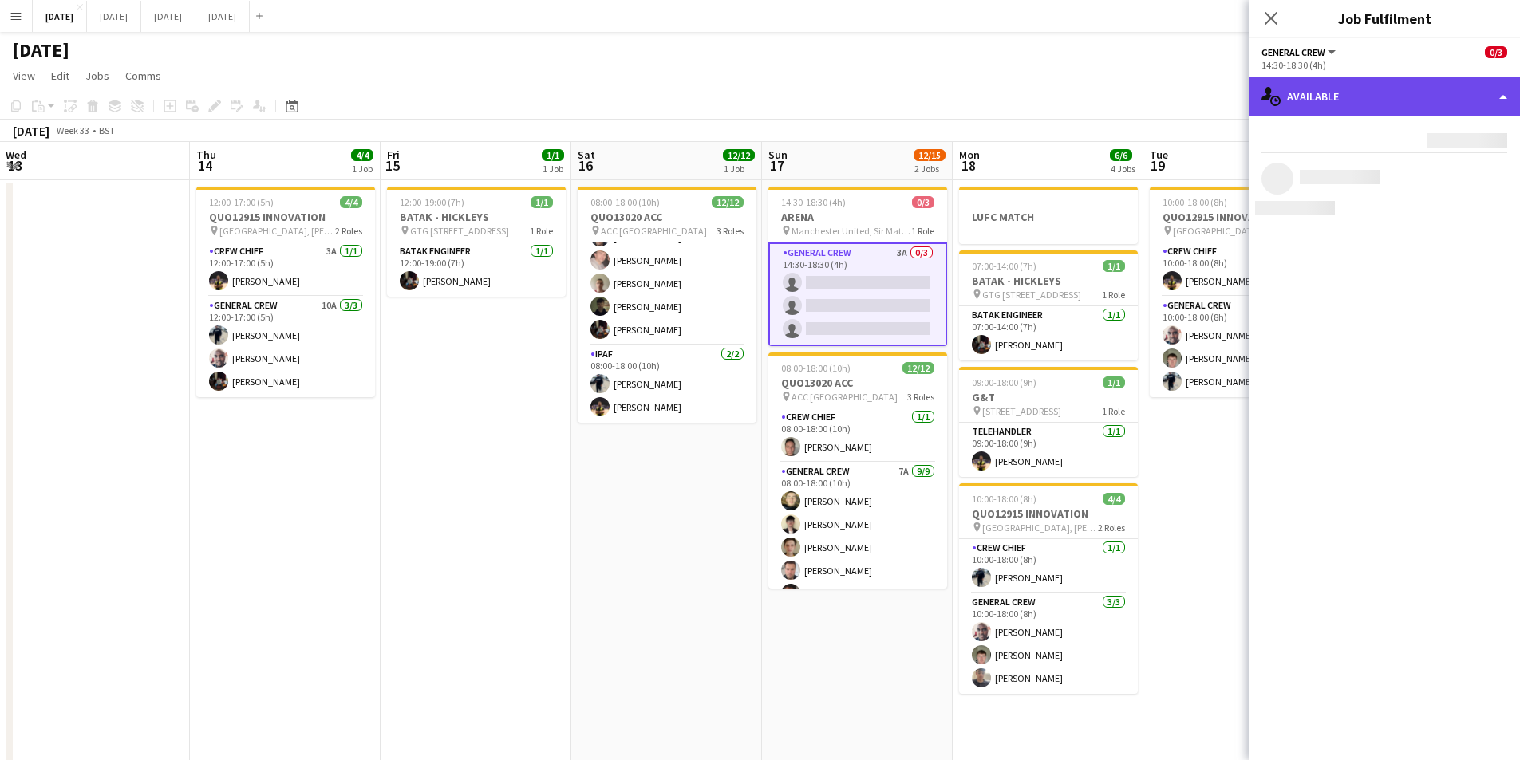
click at [1410, 104] on div "single-neutral-actions-upload Available" at bounding box center [1383, 96] width 271 height 38
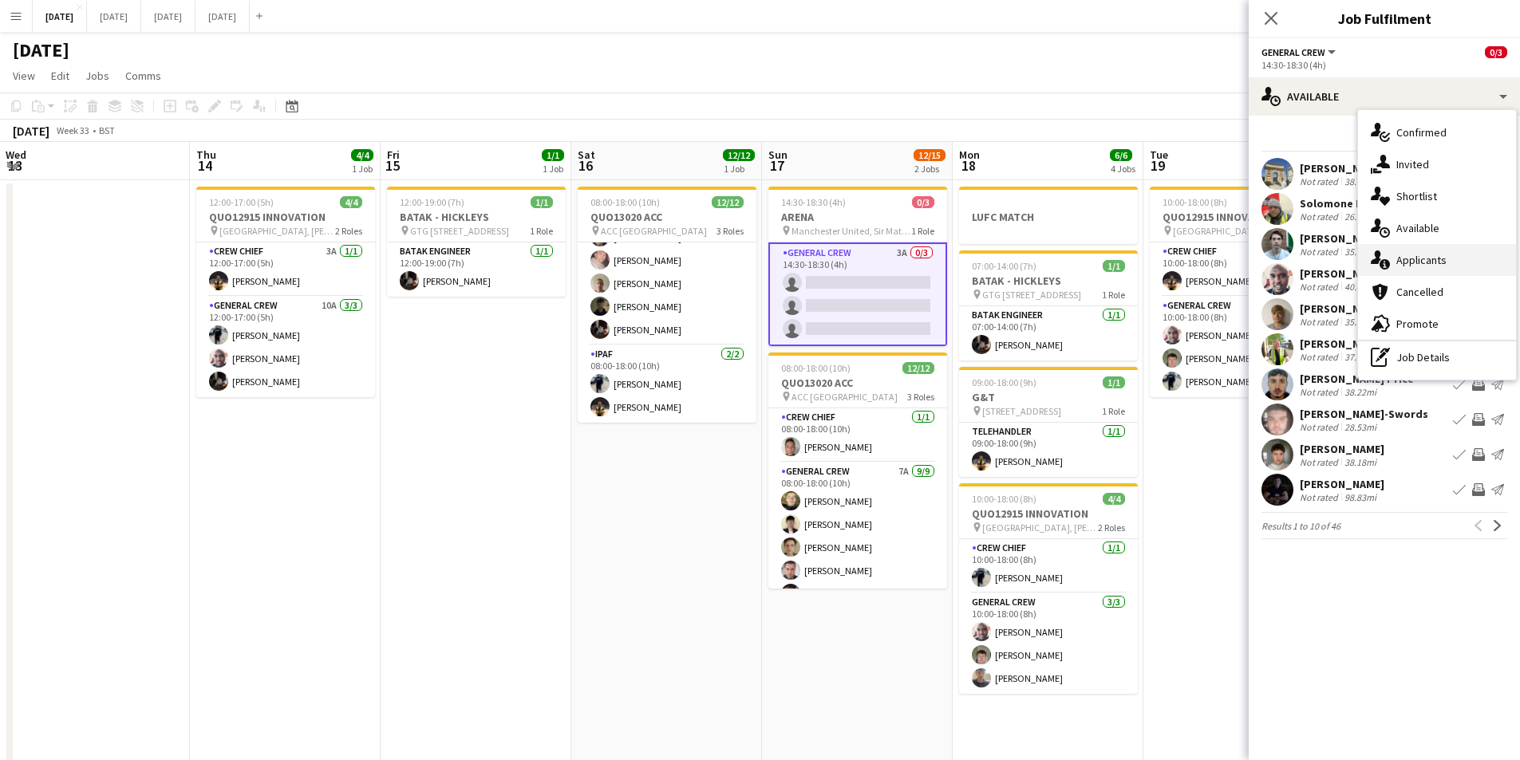
click at [1417, 255] on div "single-neutral-actions-information Applicants" at bounding box center [1437, 260] width 158 height 32
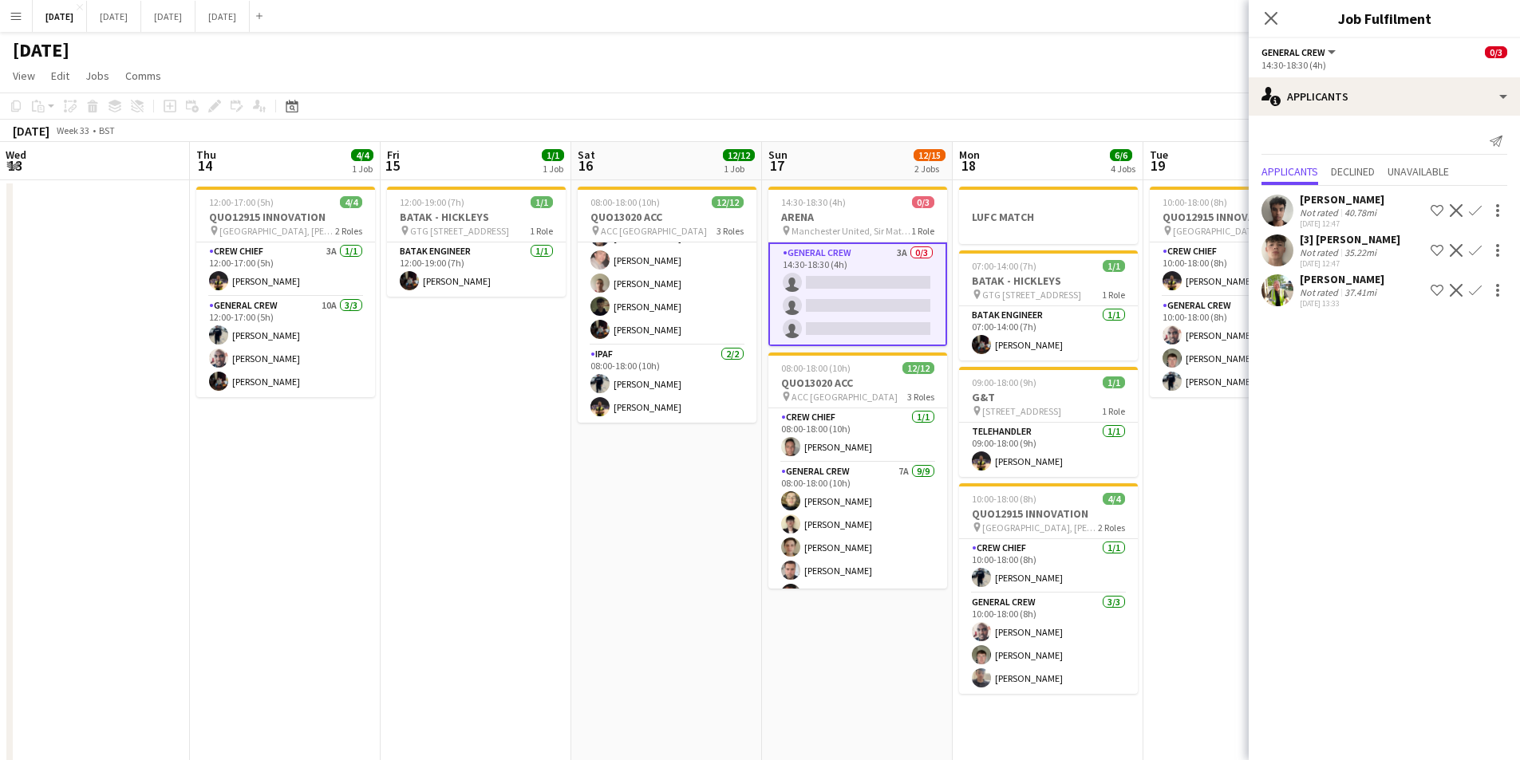
click at [1271, 15] on icon "Close pop-in" at bounding box center [1270, 18] width 13 height 13
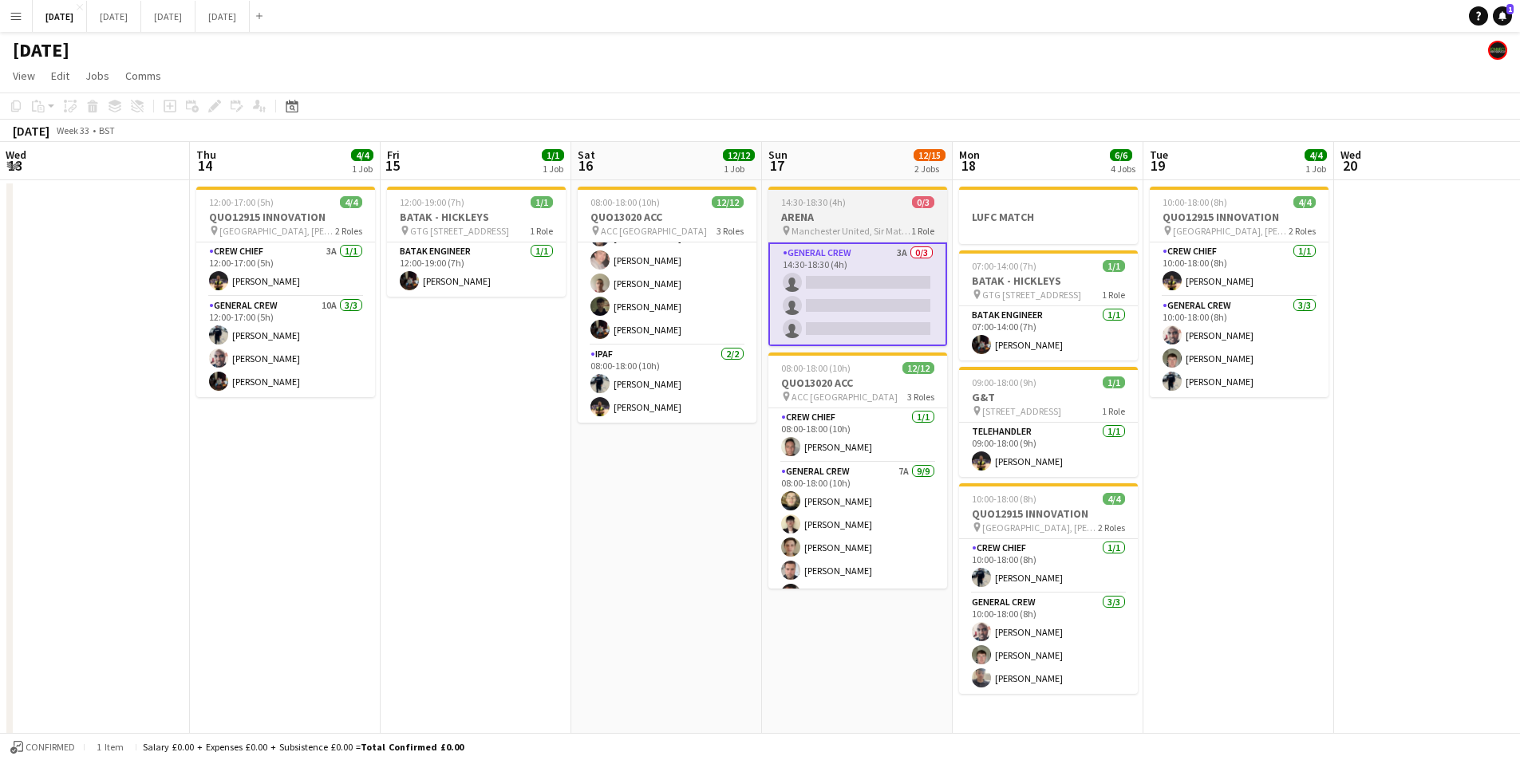
click at [836, 221] on h3 "ARENA" at bounding box center [857, 217] width 179 height 14
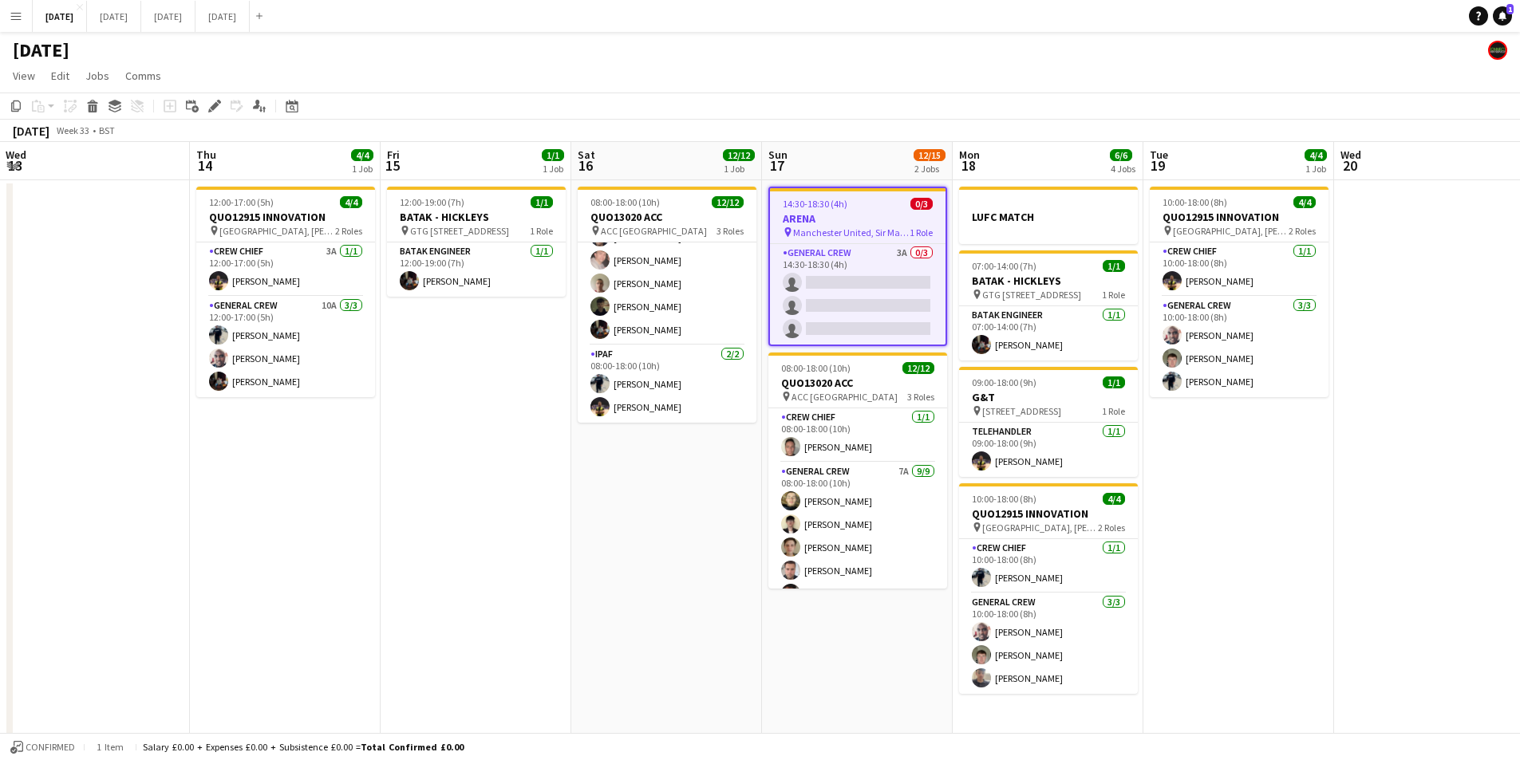
scroll to position [0, 381]
click at [216, 102] on icon at bounding box center [214, 106] width 9 height 9
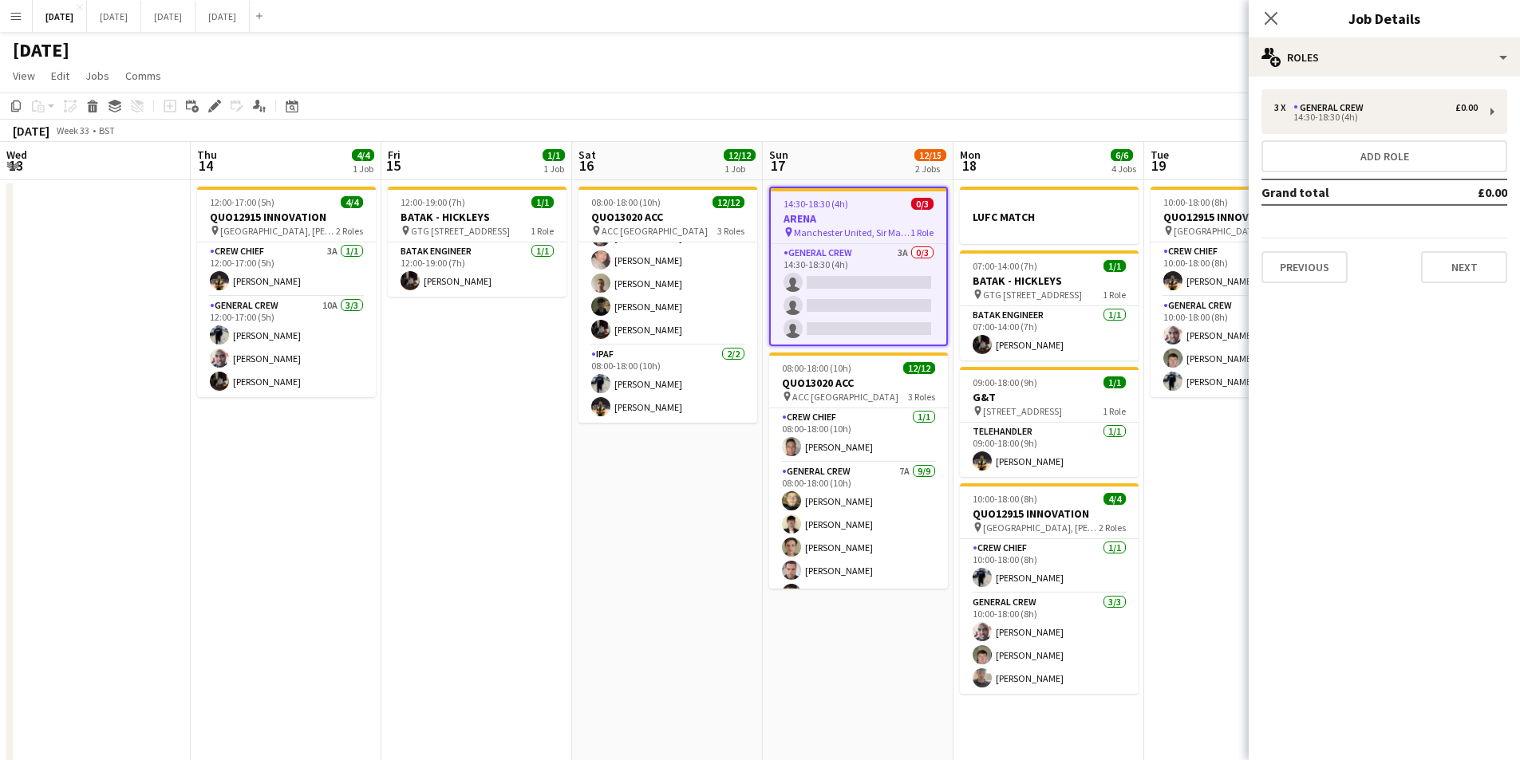
click at [895, 46] on div "[DATE]" at bounding box center [760, 47] width 1520 height 30
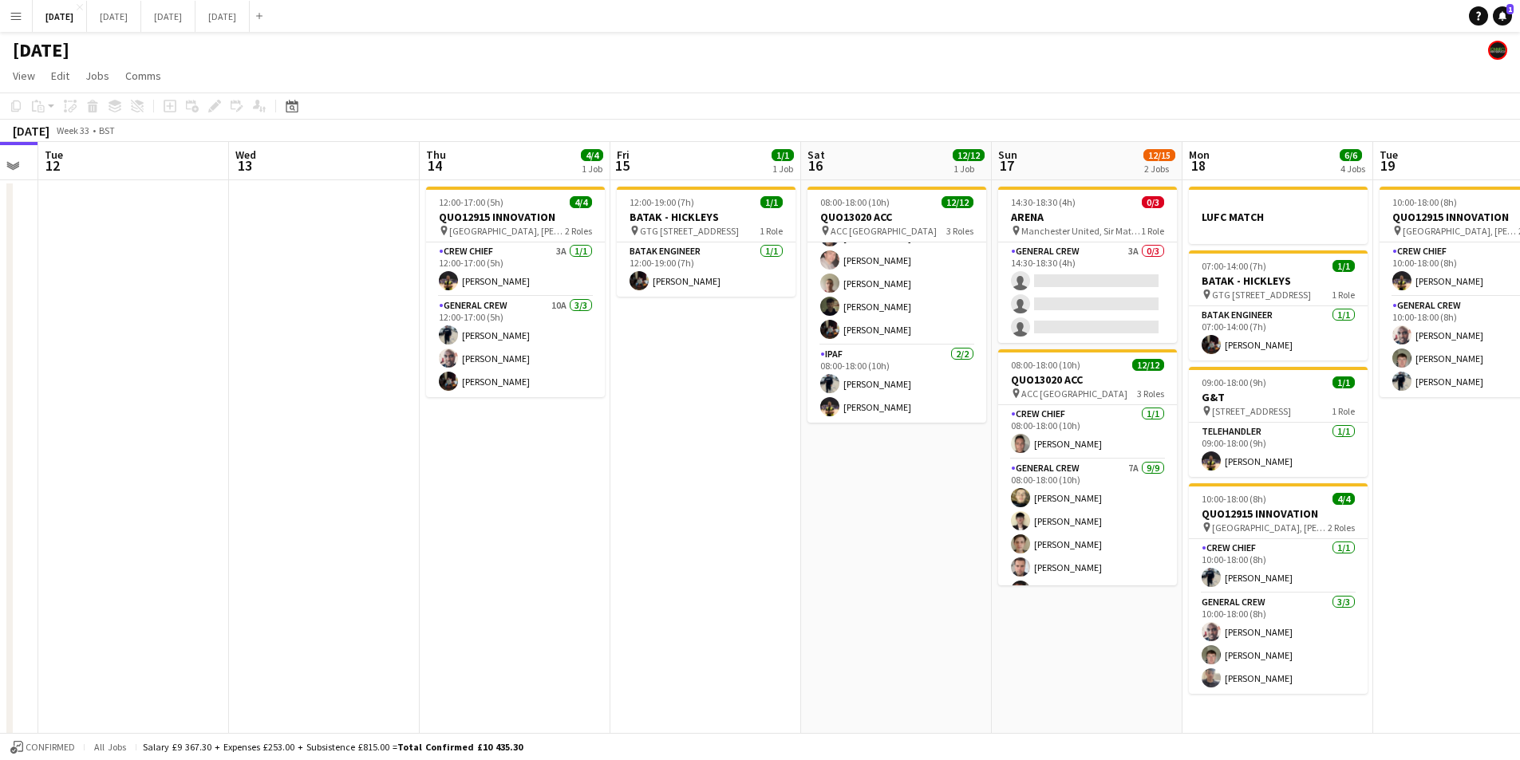
scroll to position [0, 459]
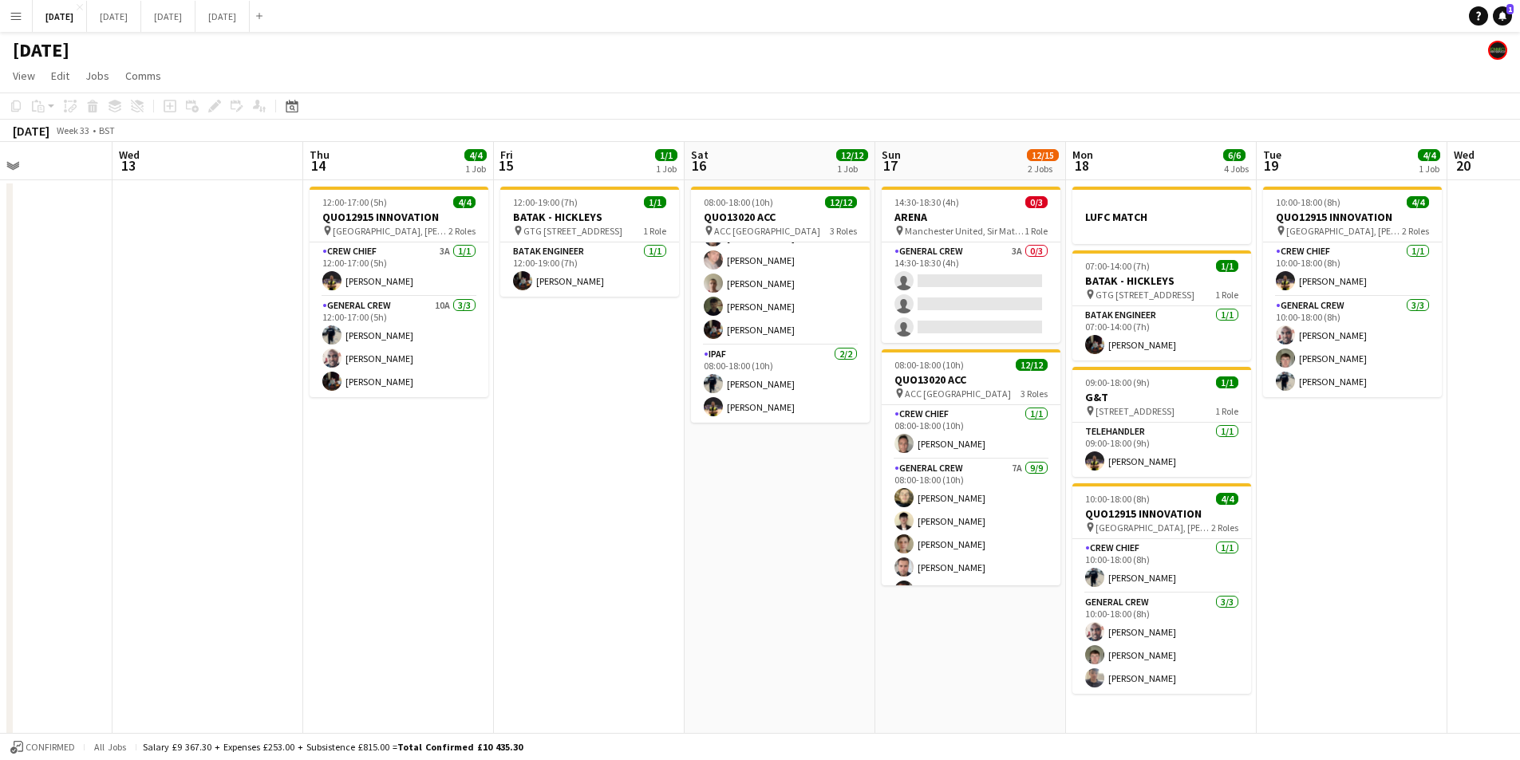
drag, startPoint x: 641, startPoint y: 499, endPoint x: 935, endPoint y: 491, distance: 293.7
click at [935, 491] on app-calendar-viewport "Sun 10 Mon 11 Tue 12 Wed 13 Thu 14 4/4 1 Job Fri 15 1/1 1 Job Sat 16 12/12 1 Jo…" at bounding box center [760, 581] width 1520 height 879
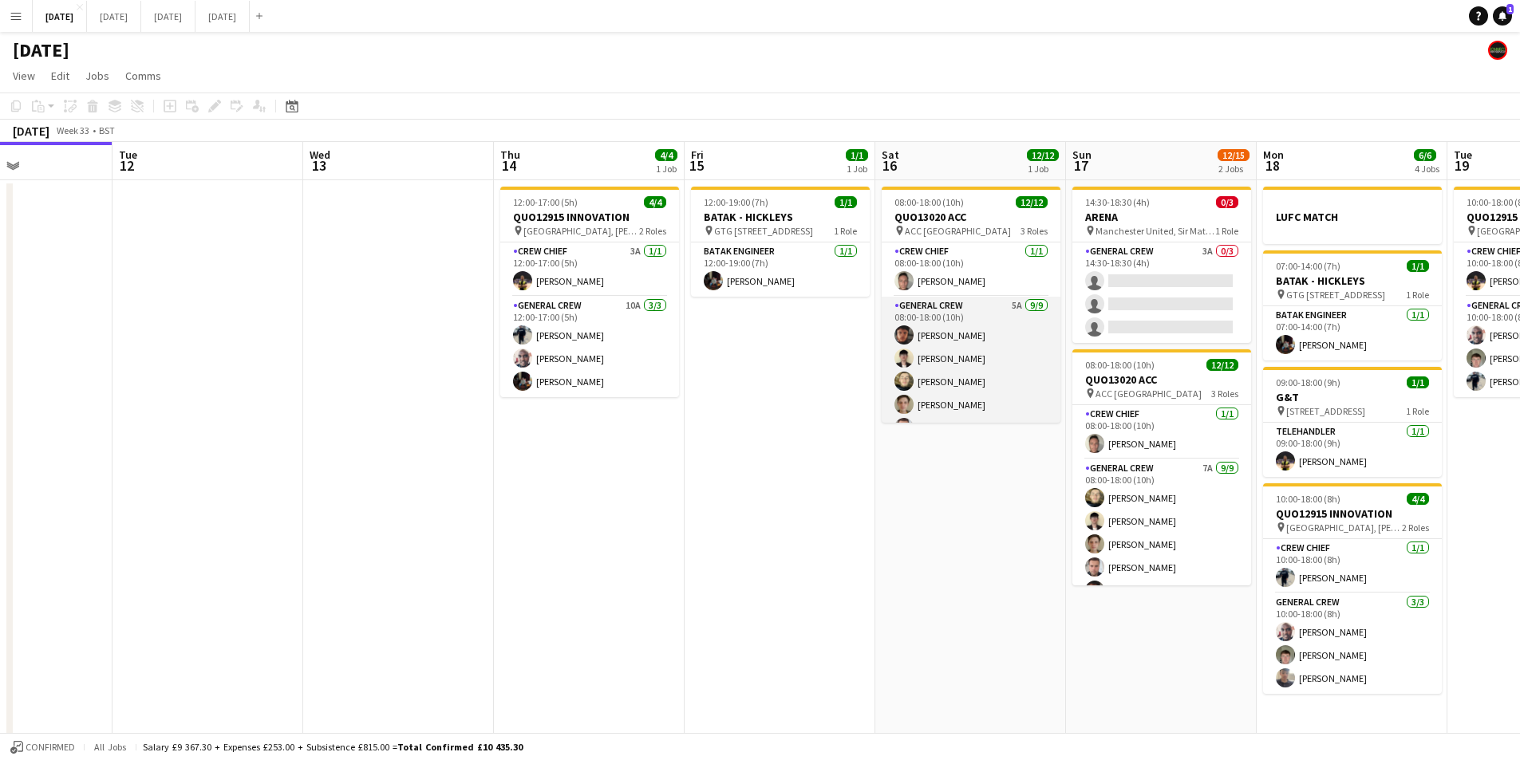
scroll to position [191, 0]
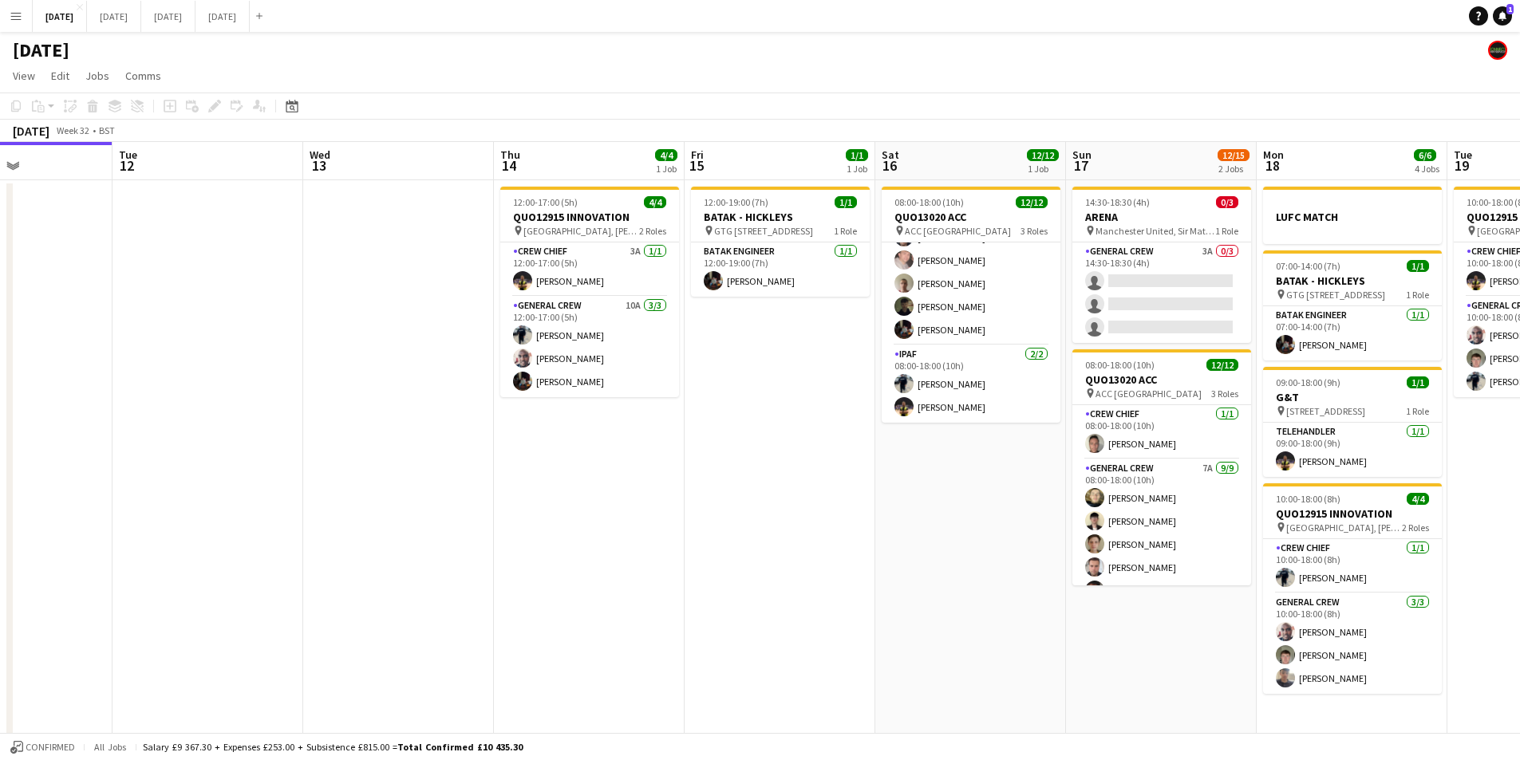
drag, startPoint x: 788, startPoint y: 452, endPoint x: 944, endPoint y: 434, distance: 157.4
click at [1009, 440] on app-calendar-viewport "Sat 9 Sun 10 Mon 11 Tue 12 Wed 13 Thu 14 4/4 1 Job Fri 15 1/1 1 Job Sat 16 12/1…" at bounding box center [760, 581] width 1520 height 879
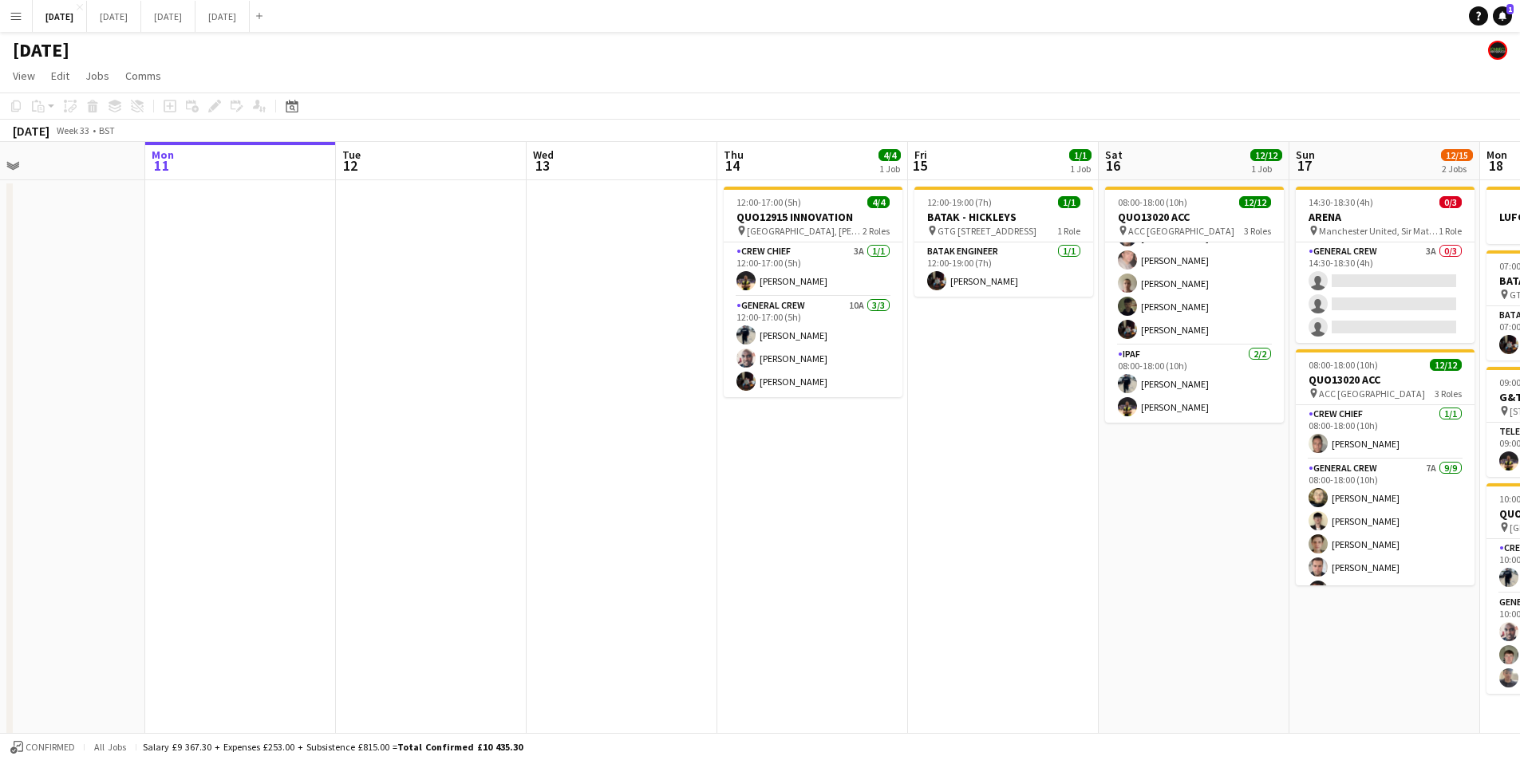
drag, startPoint x: 906, startPoint y: 452, endPoint x: 657, endPoint y: 389, distance: 257.5
click at [649, 404] on app-calendar-viewport "Fri 8 4/4 1 Job Sat 9 Sun 10 Mon 11 Tue 12 Wed 13 Thu 14 4/4 1 Job Fri 15 1/1 1…" at bounding box center [760, 581] width 1520 height 879
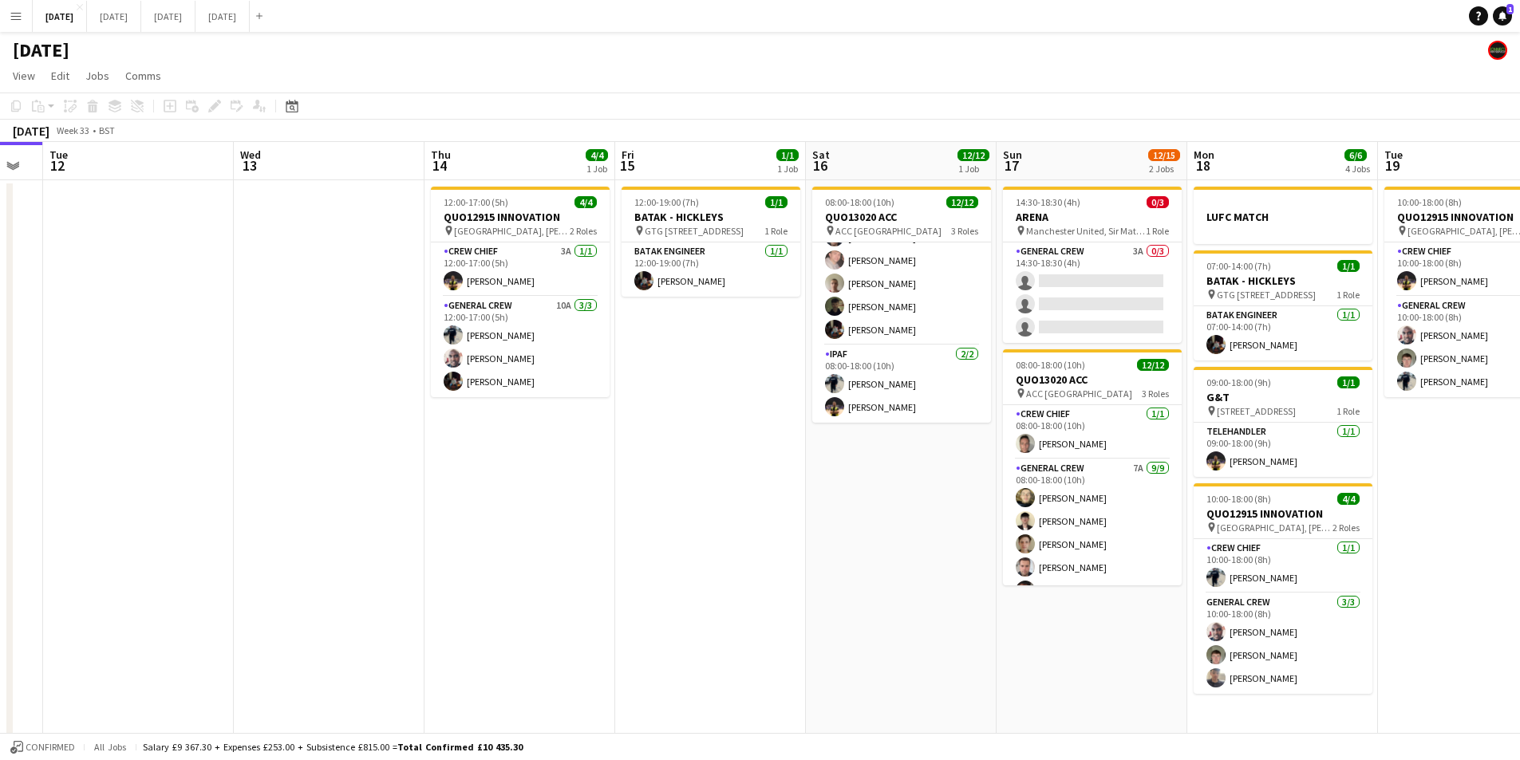
drag, startPoint x: 936, startPoint y: 536, endPoint x: 787, endPoint y: 408, distance: 195.7
click at [772, 545] on app-calendar-viewport "Fri 8 4/4 1 Job Sat 9 Sun 10 Mon 11 Tue 12 Wed 13 Thu 14 4/4 1 Job Fri 15 1/1 1…" at bounding box center [760, 581] width 1520 height 879
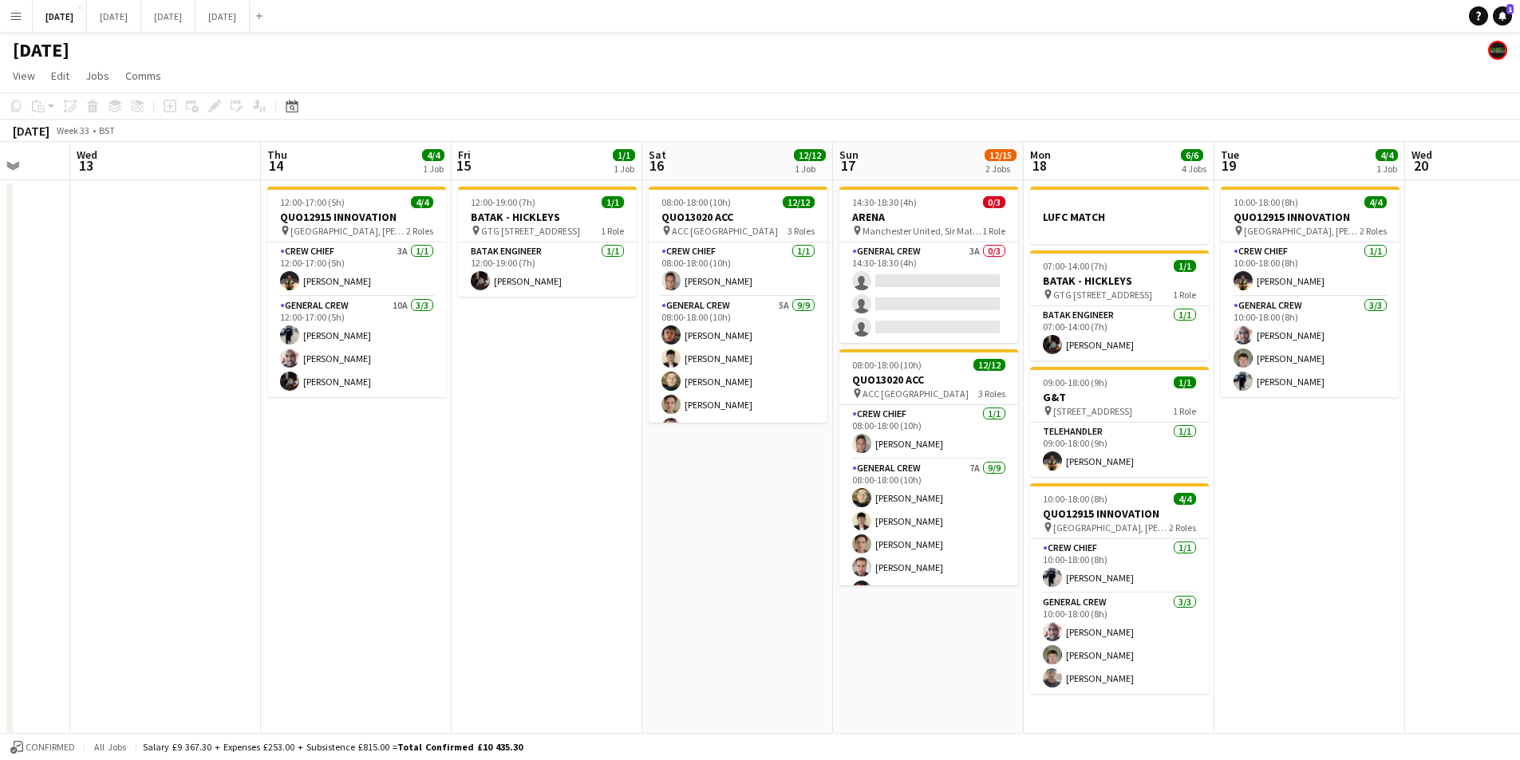
scroll to position [191, 0]
drag, startPoint x: 936, startPoint y: 292, endPoint x: 1373, endPoint y: 154, distance: 457.6
click at [936, 292] on app-card-role "General Crew 4A 0/3 14:30-18:30 (4h) single-neutral-actions single-neutral-acti…" at bounding box center [928, 293] width 179 height 101
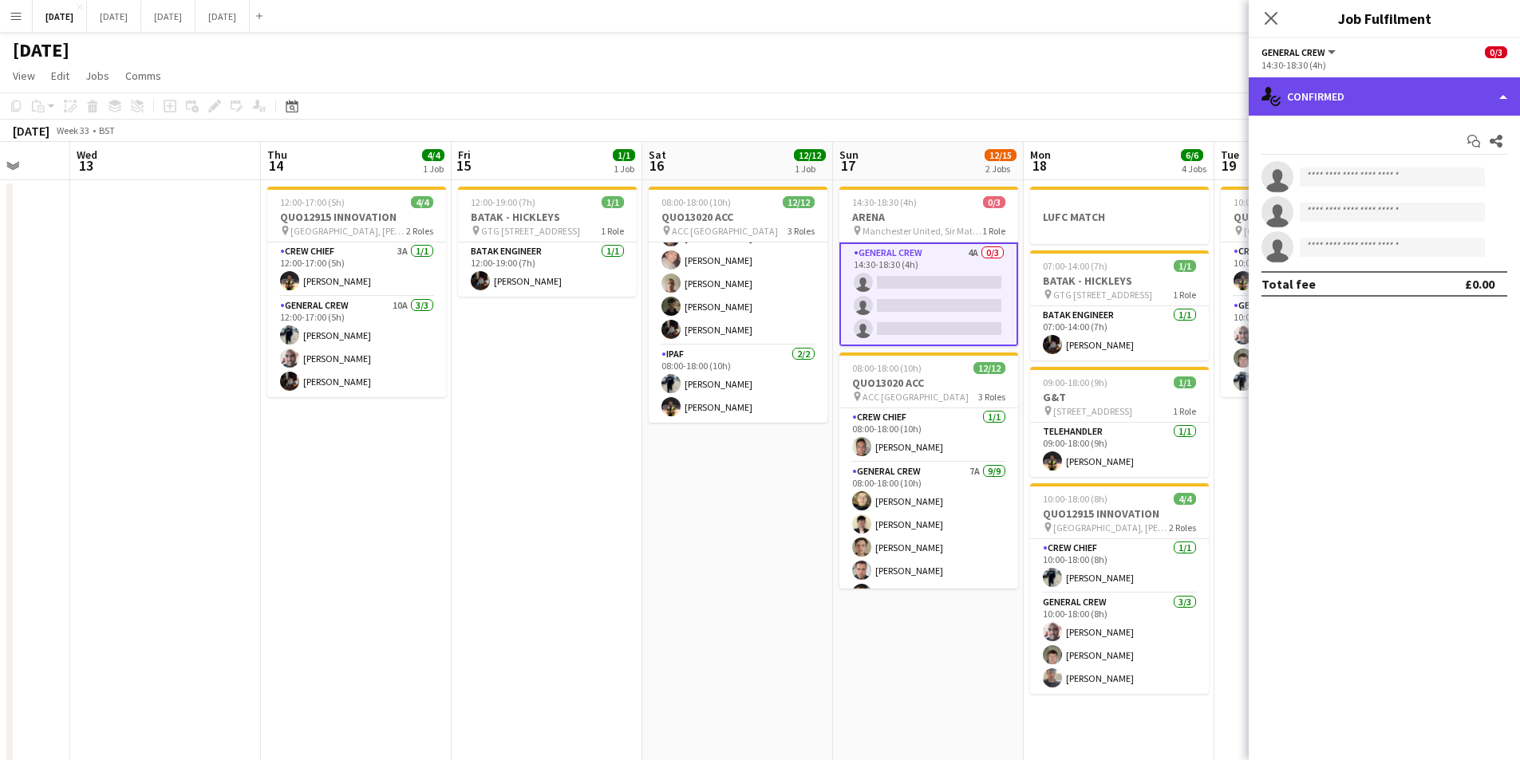
click at [1412, 97] on div "single-neutral-actions-check-2 Confirmed" at bounding box center [1383, 96] width 271 height 38
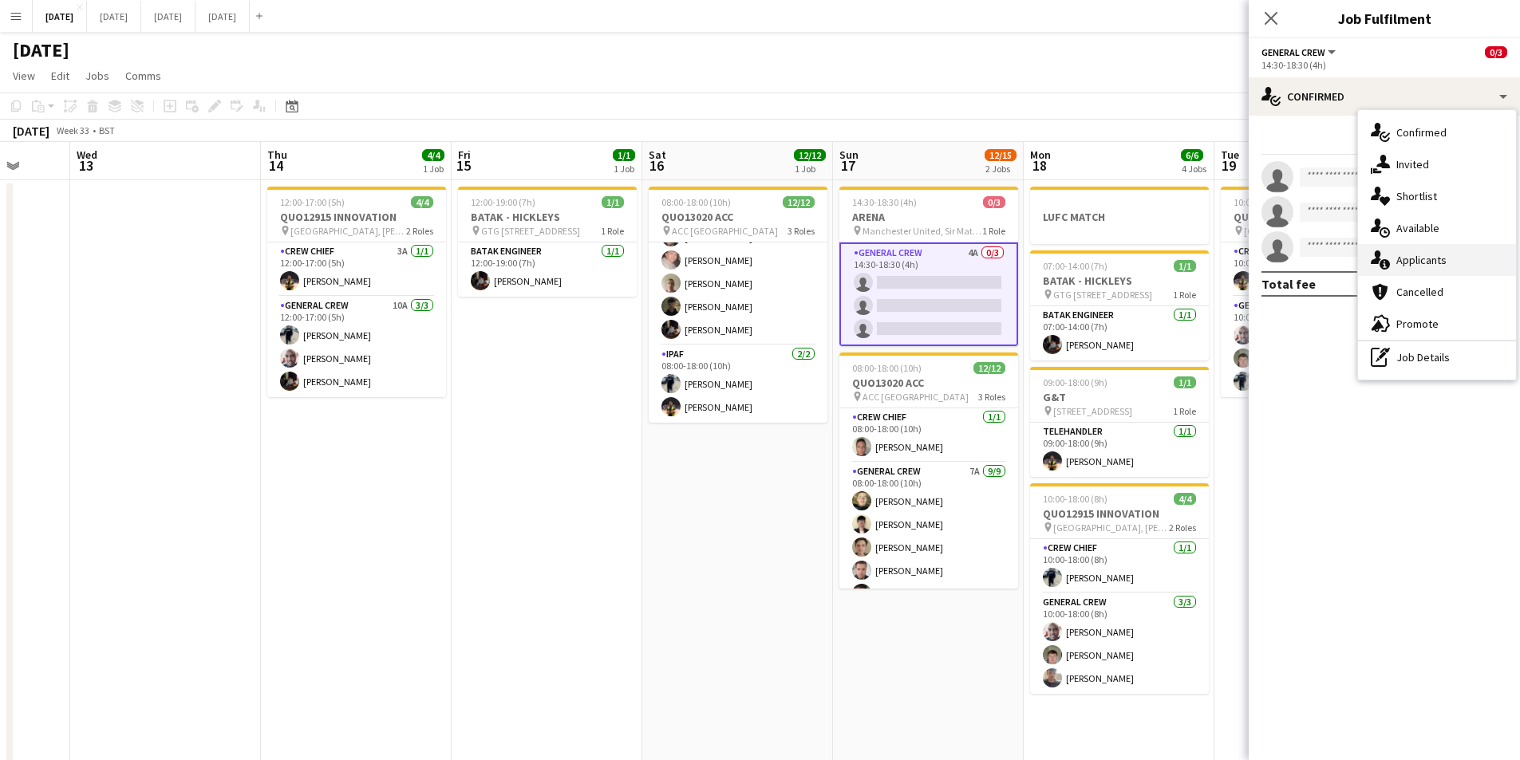
click at [1439, 258] on div "single-neutral-actions-information Applicants" at bounding box center [1437, 260] width 158 height 32
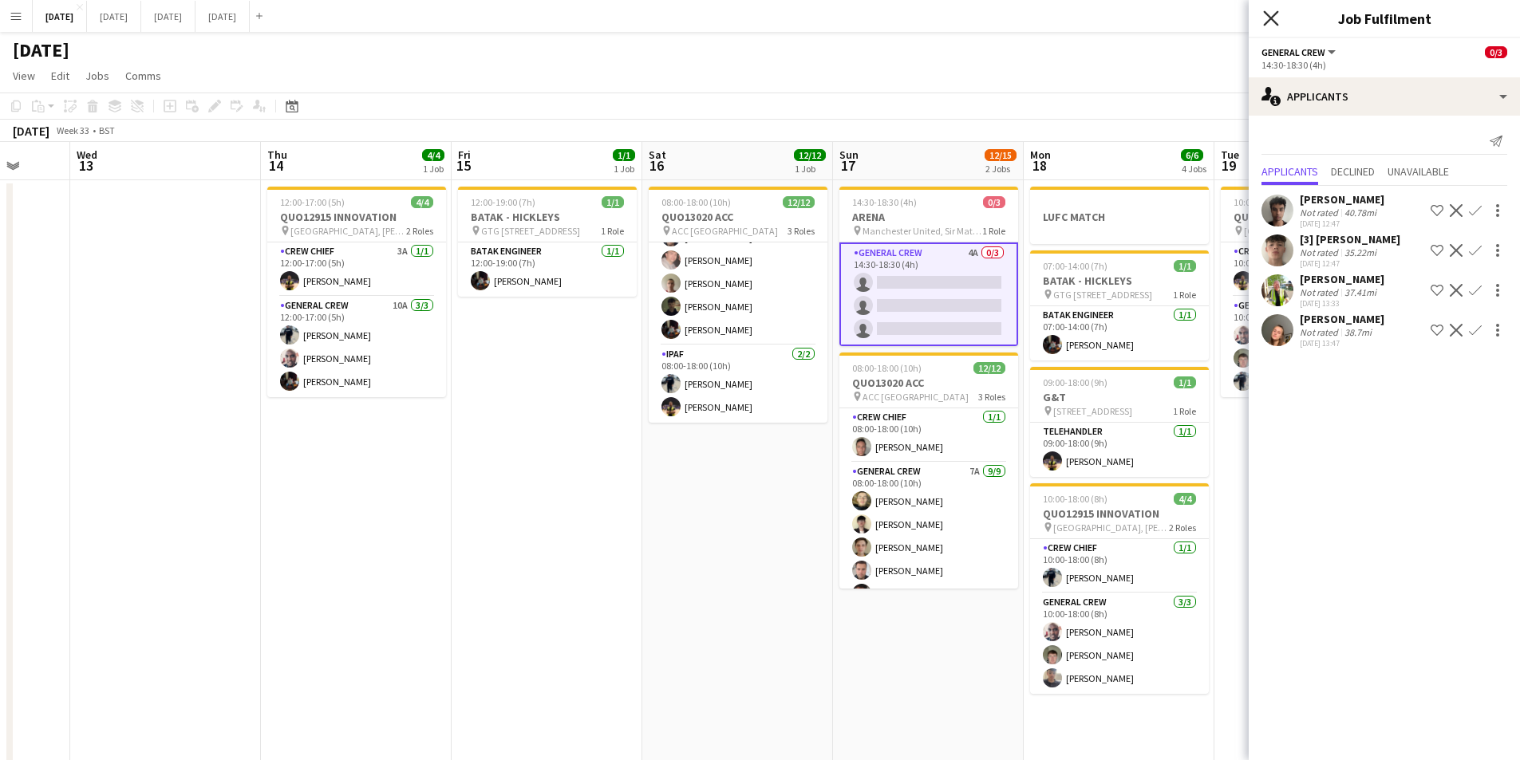
click at [1266, 15] on icon "Close pop-in" at bounding box center [1270, 17] width 15 height 15
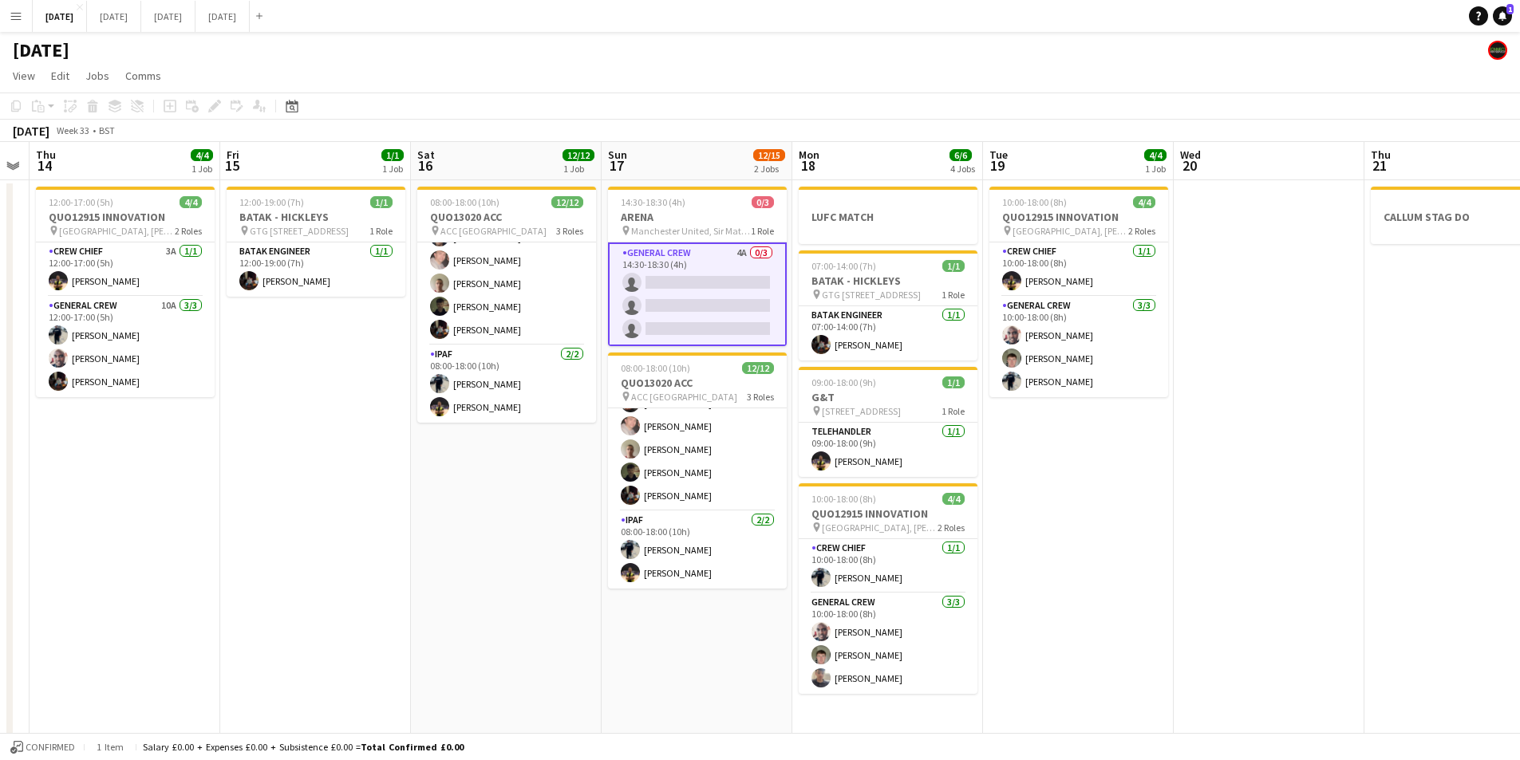
drag, startPoint x: 1313, startPoint y: 530, endPoint x: 1192, endPoint y: 512, distance: 122.5
click at [1192, 512] on app-calendar-viewport "Sun 10 Mon 11 Tue 12 Wed 13 Thu 14 4/4 1 Job Fri 15 1/1 1 Job Sat 16 12/12 1 Jo…" at bounding box center [760, 581] width 1520 height 879
click at [1004, 491] on app-calendar-viewport "Sun 10 Mon 11 Tue 12 Wed 13 Thu 14 4/4 1 Job Fri 15 1/1 1 Job Sat 16 12/12 1 Jo…" at bounding box center [760, 581] width 1520 height 879
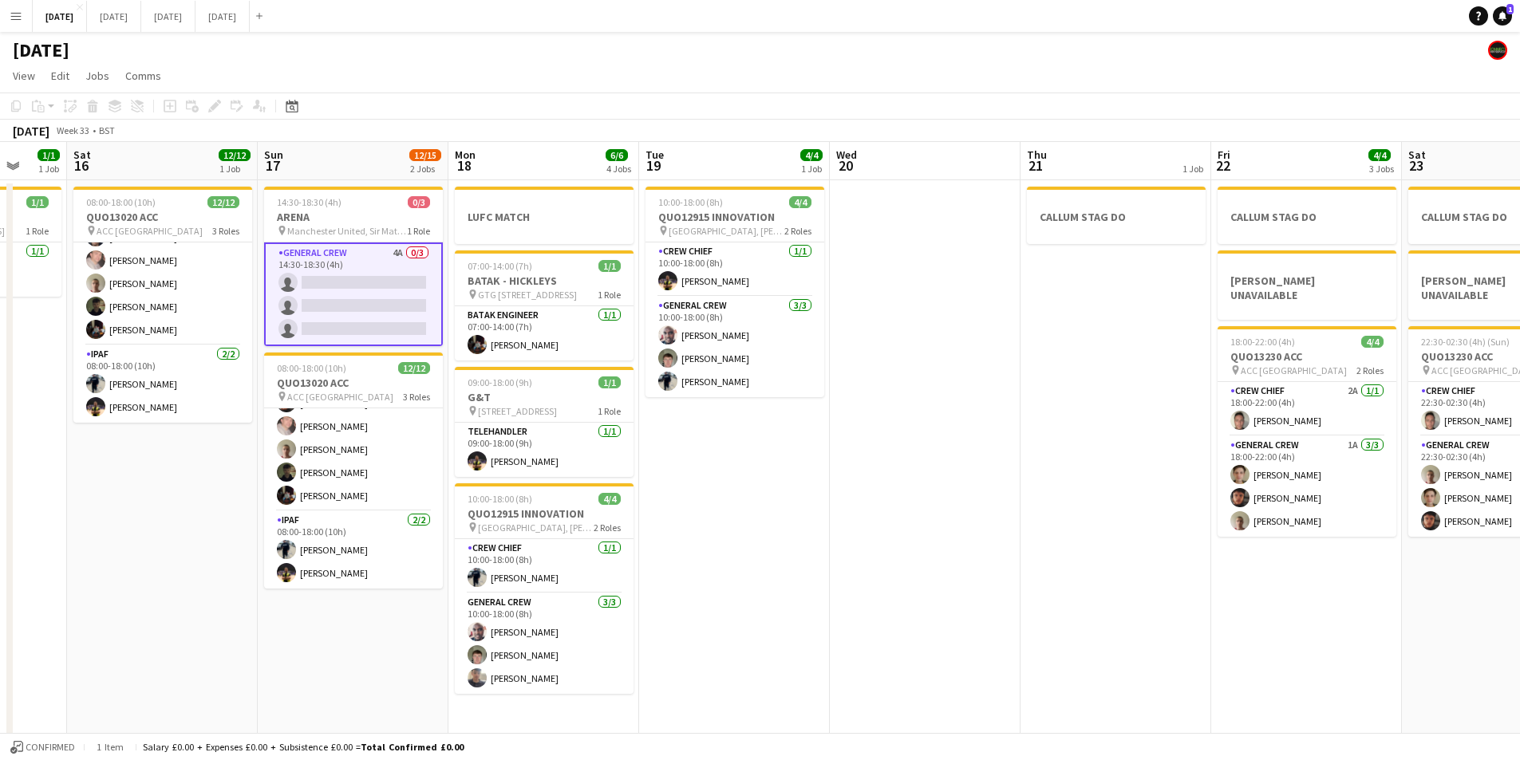
click at [911, 500] on app-calendar-viewport "Wed 13 Thu 14 4/4 1 Job Fri 15 1/1 1 Job Sat 16 12/12 1 Job Sun 17 12/15 2 Jobs…" at bounding box center [760, 581] width 1520 height 879
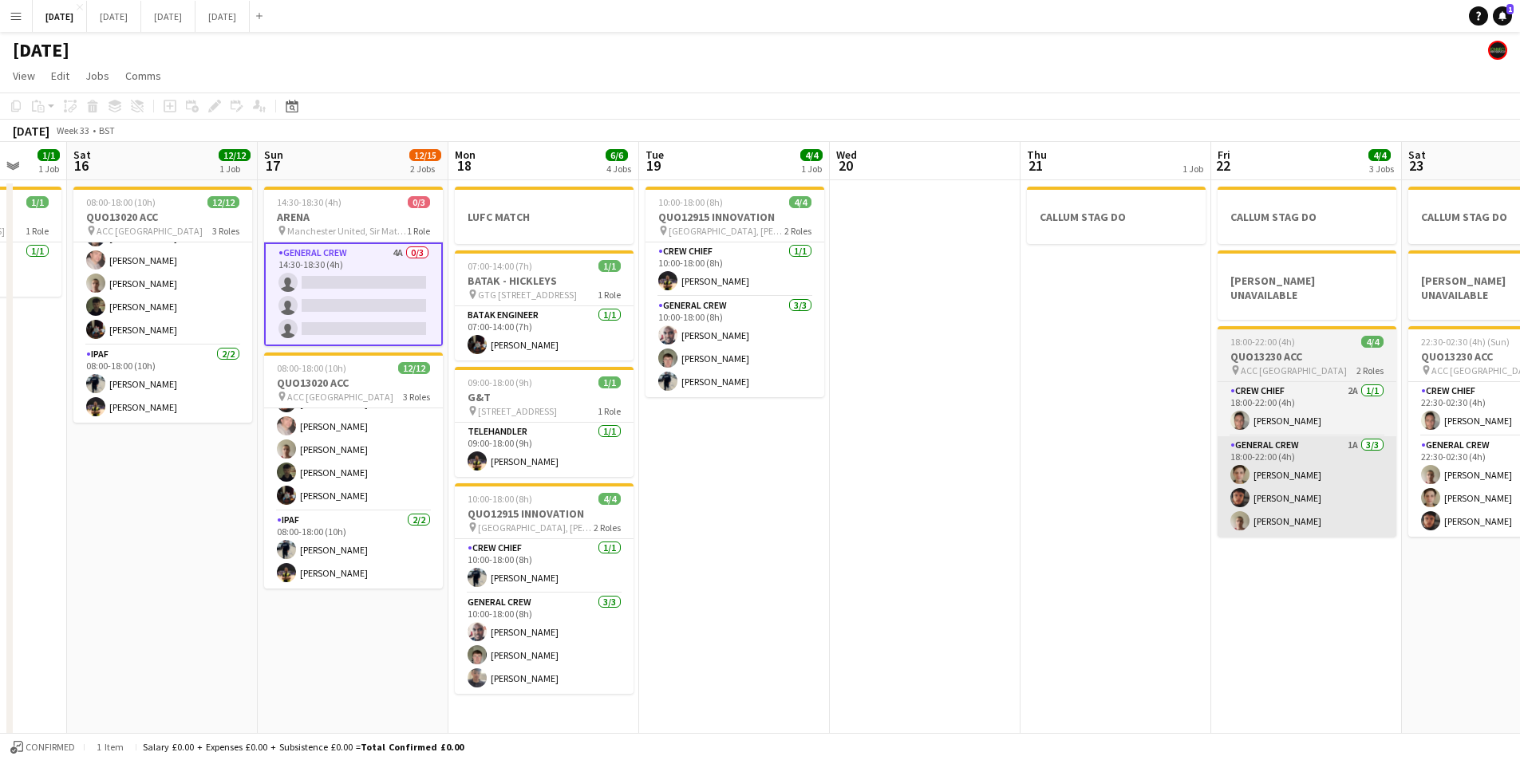
scroll to position [0, 808]
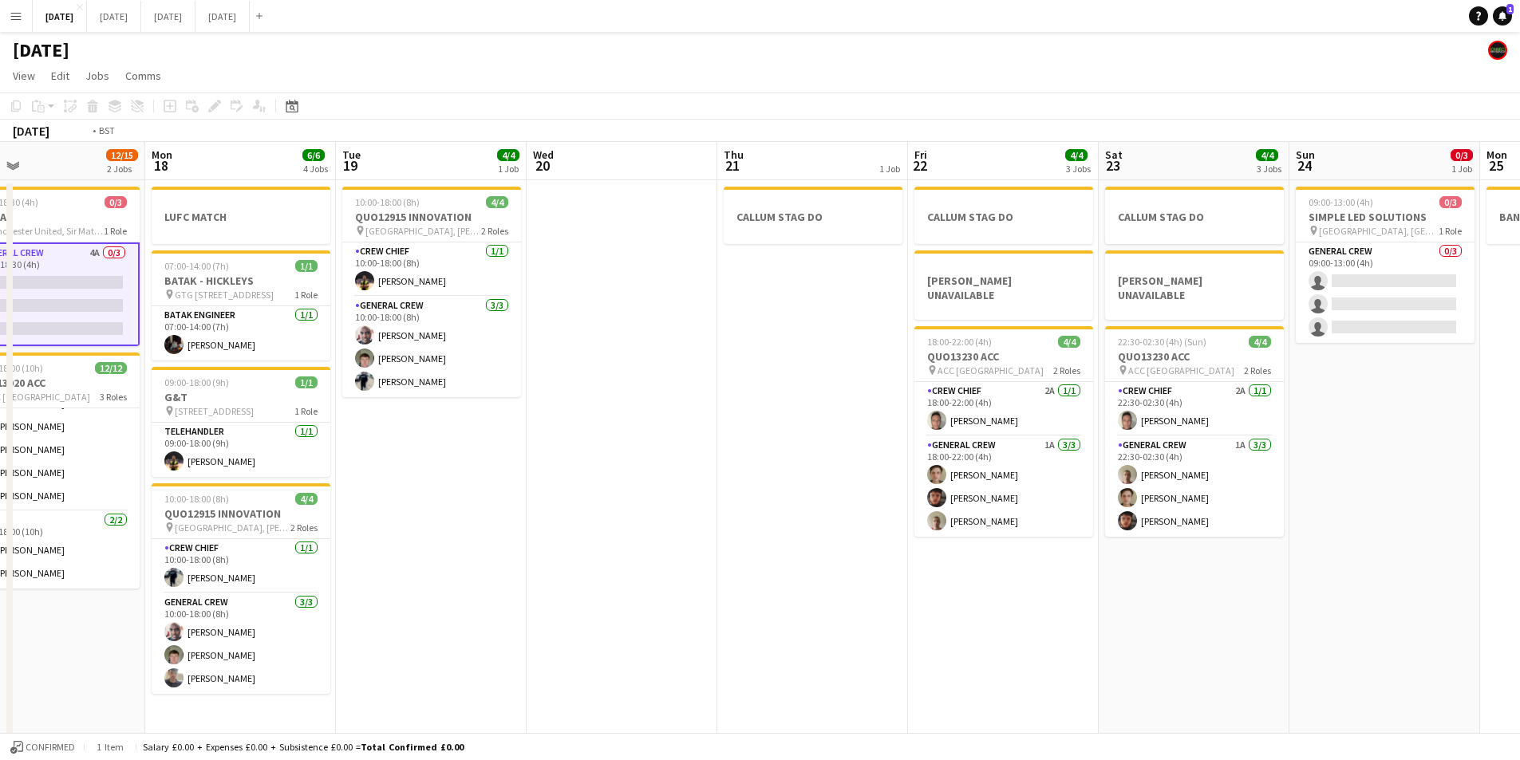
drag, startPoint x: 891, startPoint y: 528, endPoint x: 1213, endPoint y: 558, distance: 322.9
click at [867, 523] on app-calendar-viewport "Wed 13 Thu 14 4/4 1 Job Fri 15 1/1 1 Job Sat 16 12/12 1 Job Sun 17 12/15 2 Jobs…" at bounding box center [760, 581] width 1520 height 879
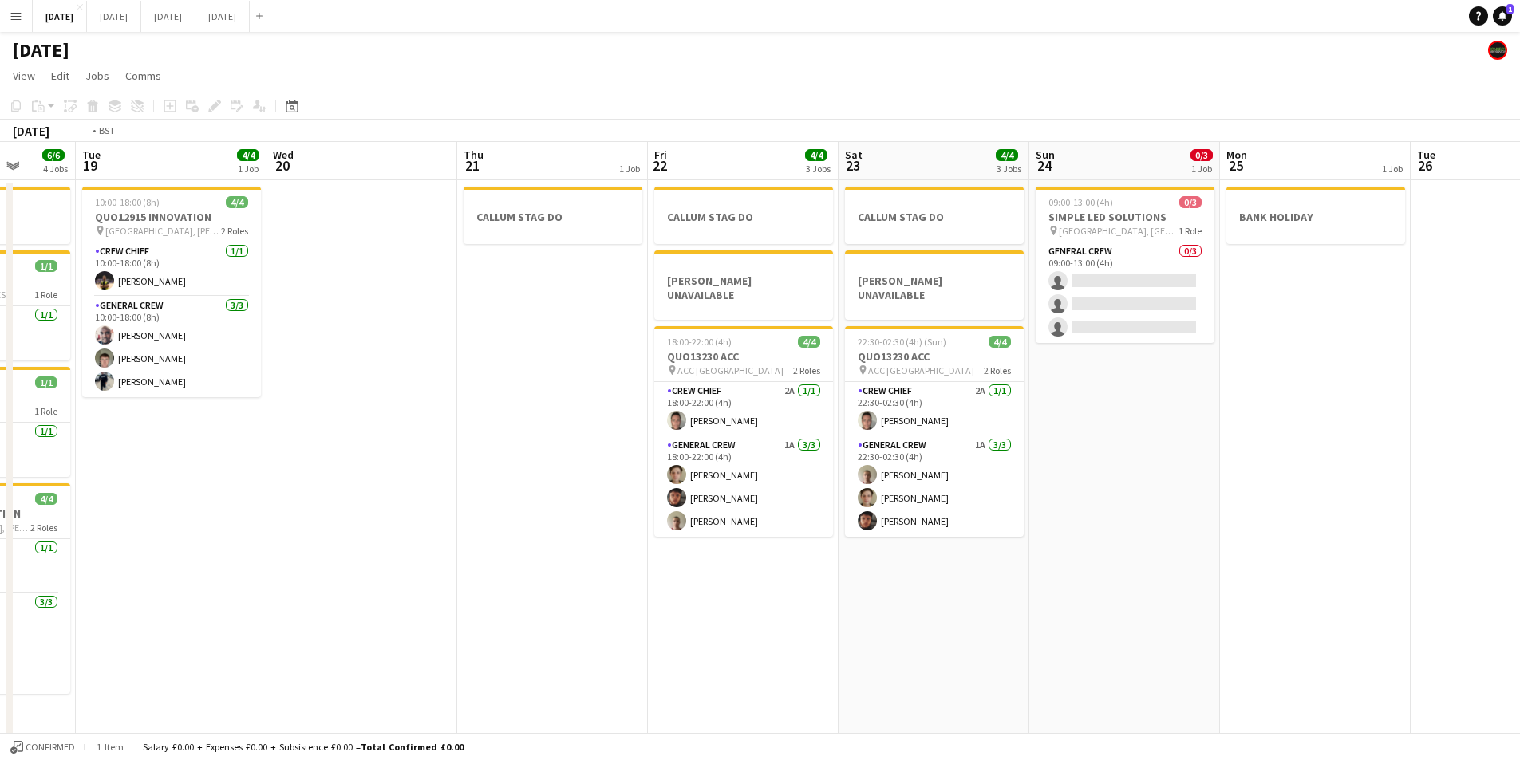
drag, startPoint x: 755, startPoint y: 616, endPoint x: 915, endPoint y: 519, distance: 187.1
click at [1193, 542] on app-calendar-viewport "Sat 16 12/12 1 Job Sun 17 12/15 2 Jobs Mon 18 6/6 4 Jobs Tue 19 4/4 1 Job Wed 2…" at bounding box center [760, 581] width 1520 height 879
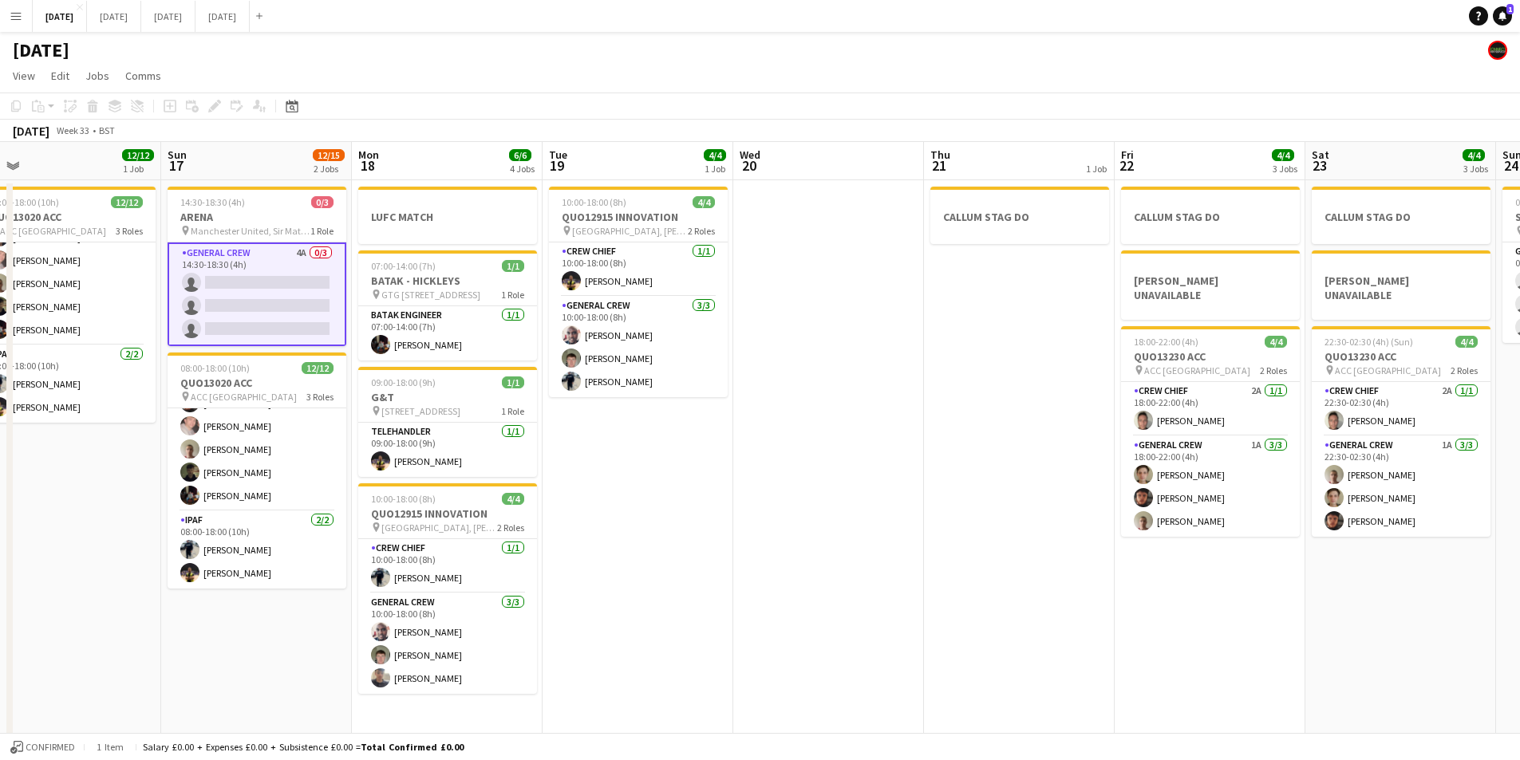
drag, startPoint x: 942, startPoint y: 533, endPoint x: 1047, endPoint y: 513, distance: 107.2
click at [1320, 530] on app-calendar-viewport "Thu 14 4/4 1 Job Fri 15 1/1 1 Job Sat 16 12/12 1 Job Sun 17 12/15 2 Jobs Mon 18…" at bounding box center [760, 581] width 1520 height 879
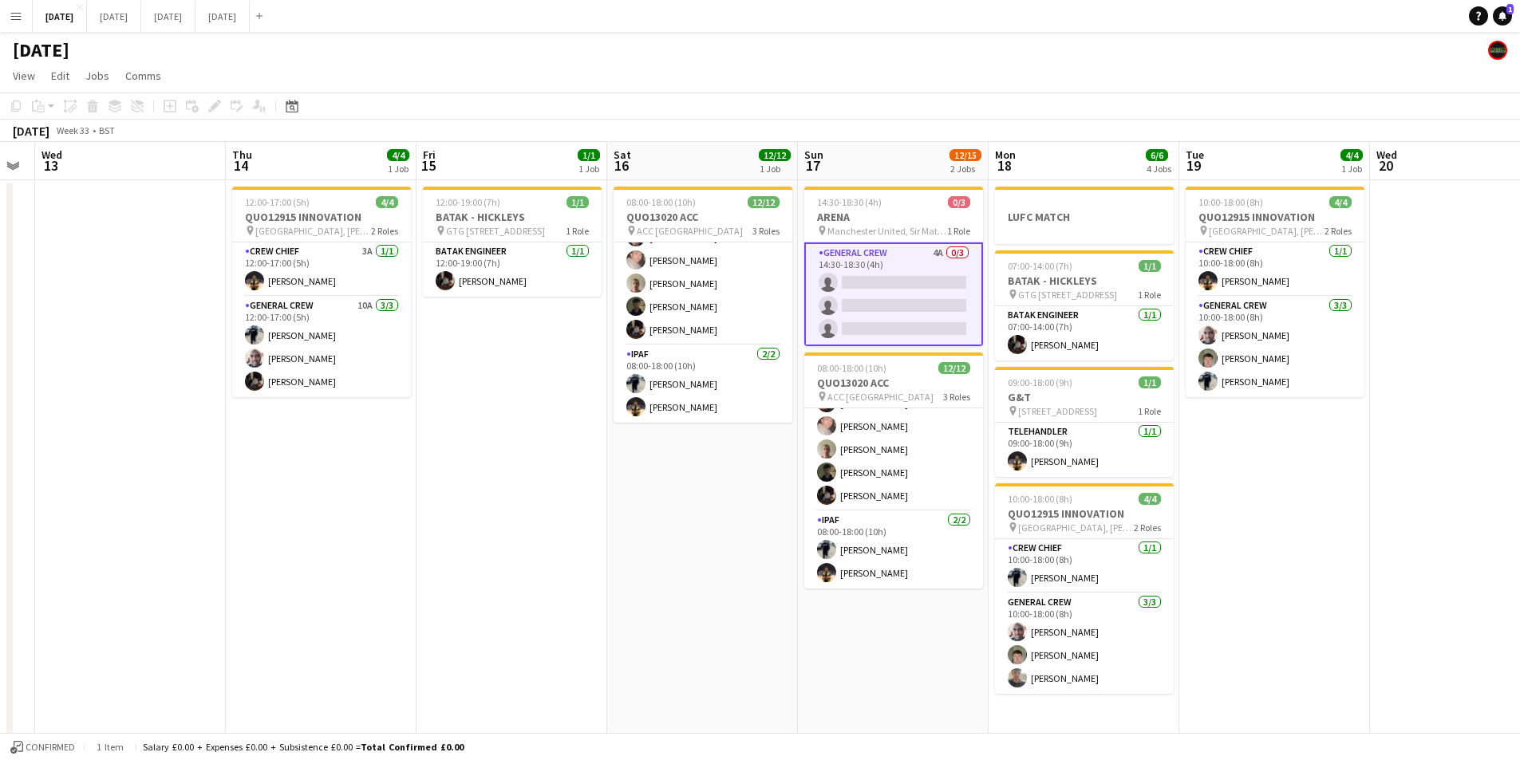
drag, startPoint x: 1071, startPoint y: 529, endPoint x: 1522, endPoint y: 449, distance: 458.5
click at [1352, 510] on app-calendar-viewport "Tue 12 Wed 13 Thu 14 4/4 1 Job Fri 15 1/1 1 Job Sat 16 12/12 1 Job Sun 17 12/15…" at bounding box center [760, 581] width 1520 height 879
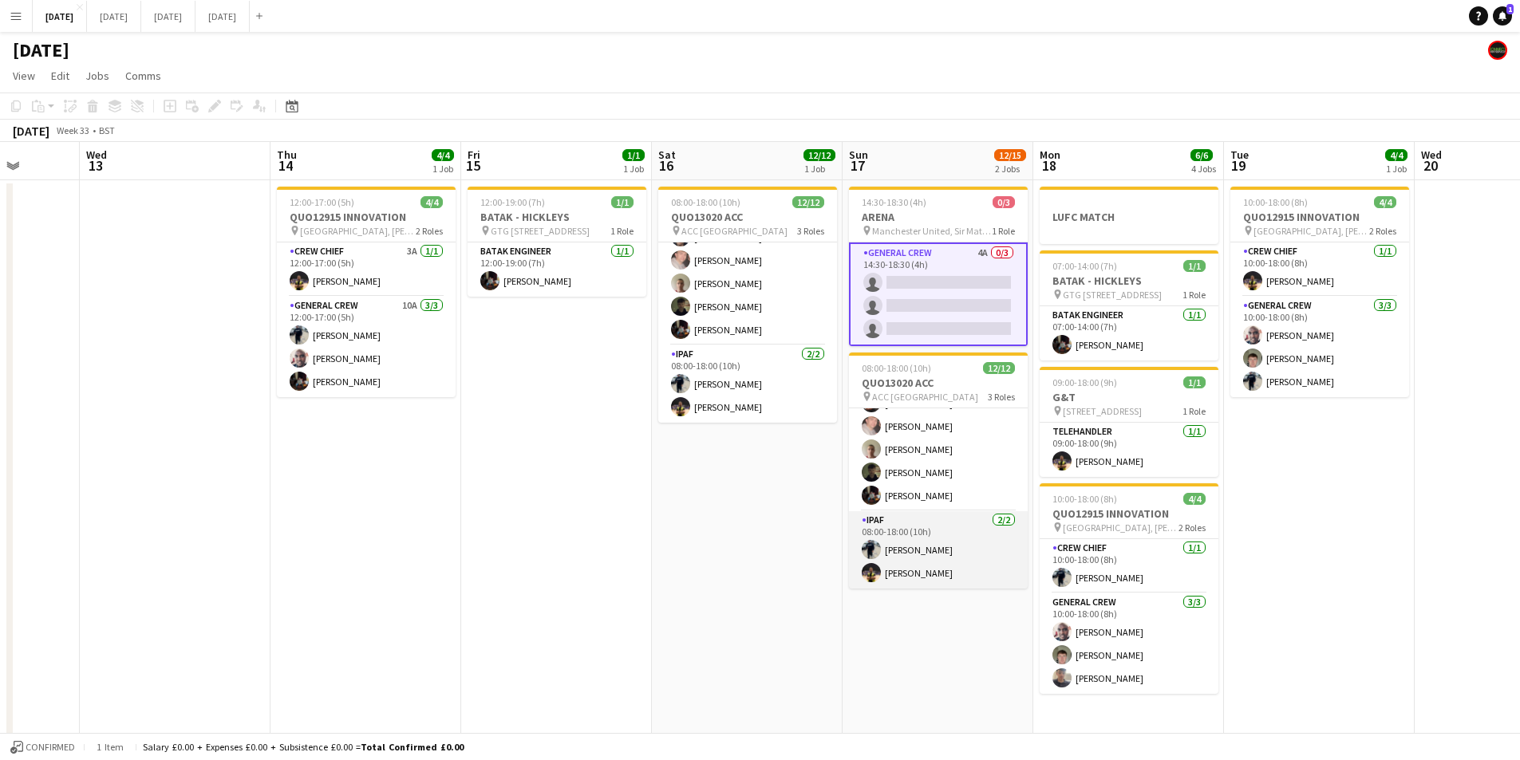
scroll to position [0, 0]
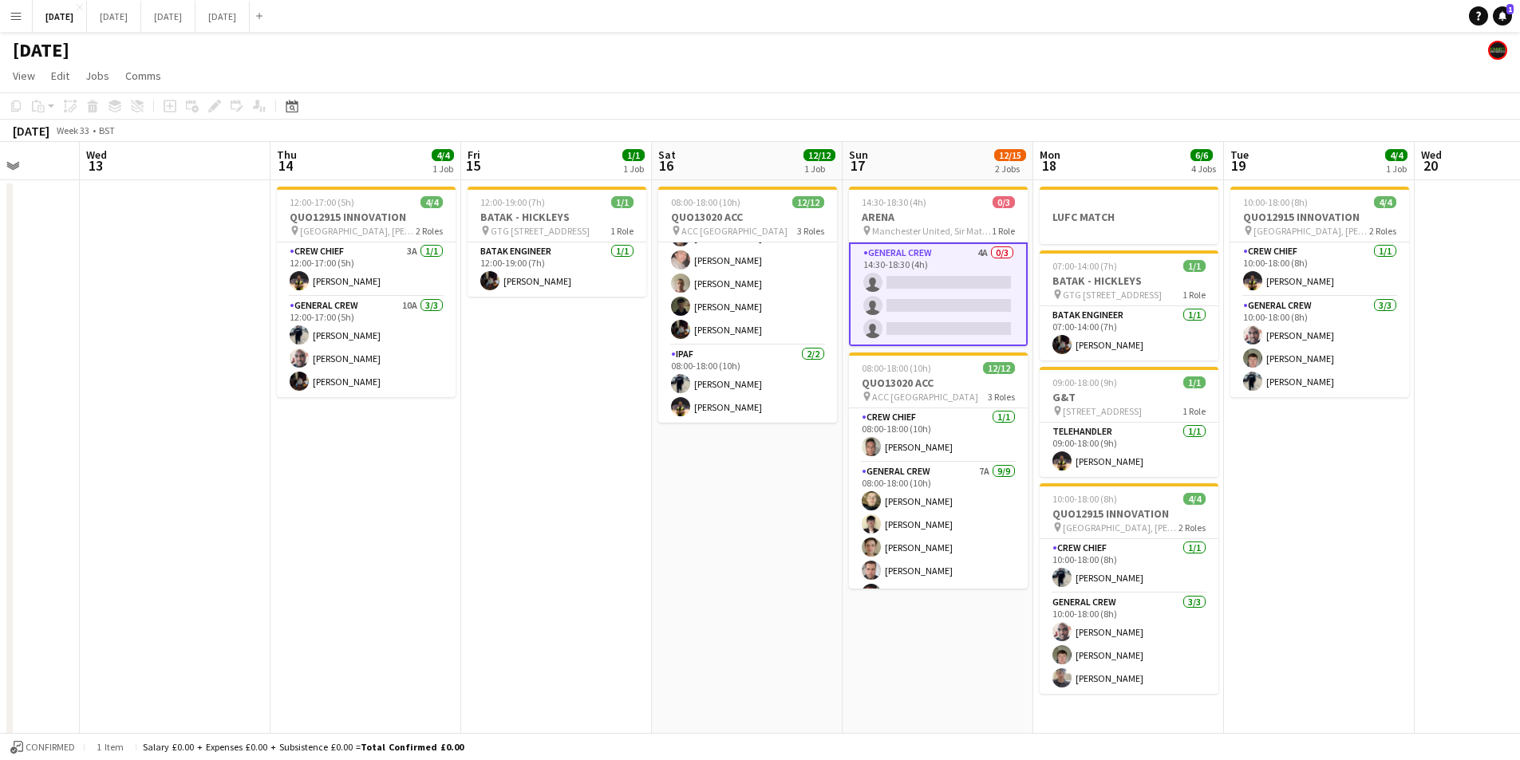
drag, startPoint x: 735, startPoint y: 543, endPoint x: 817, endPoint y: 467, distance: 111.7
click at [796, 513] on app-calendar-viewport "Sun 10 Mon 11 Tue 12 Wed 13 Thu 14 4/4 1 Job Fri 15 1/1 1 Job Sat 16 12/12 1 Jo…" at bounding box center [760, 581] width 1520 height 879
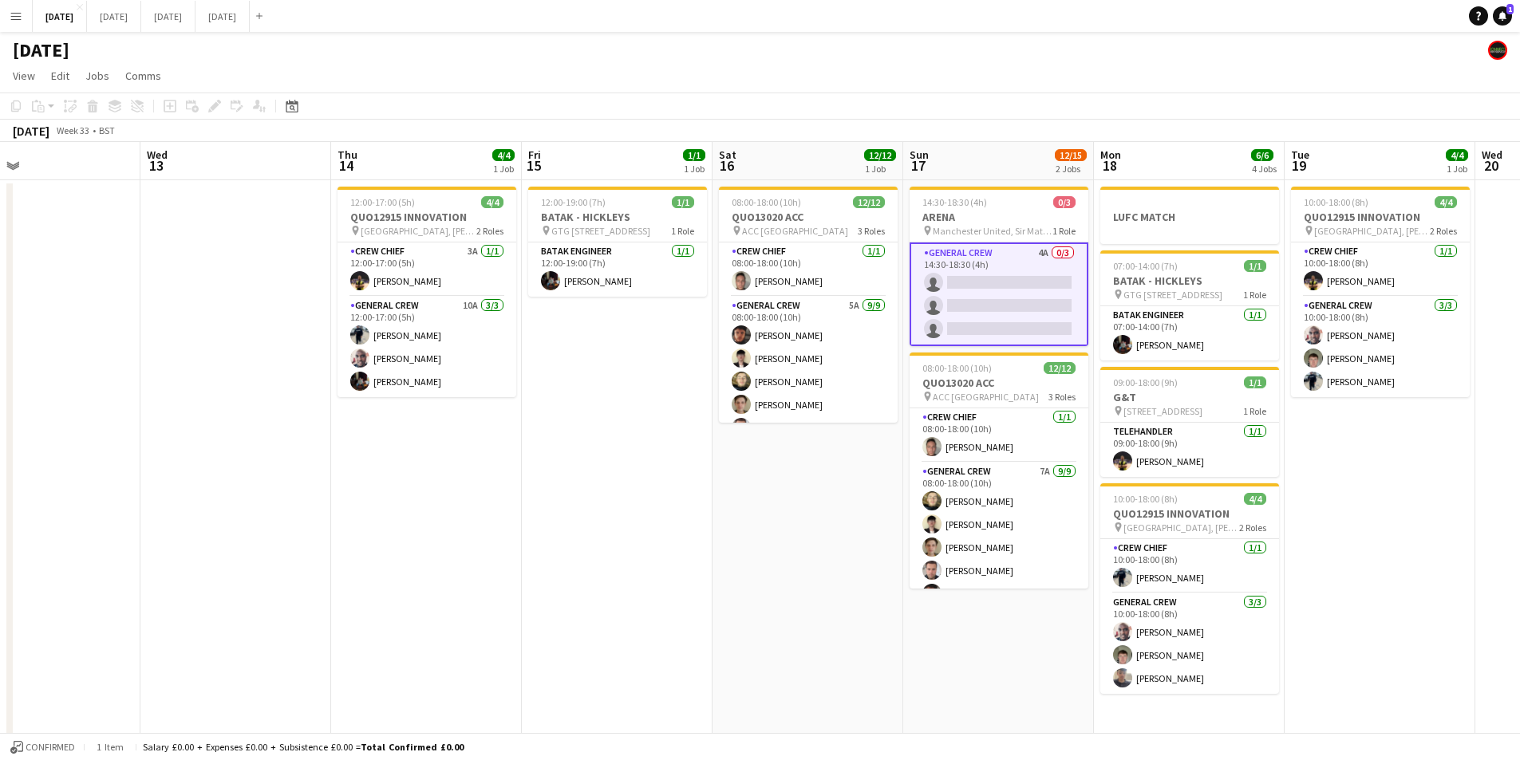
scroll to position [191, 0]
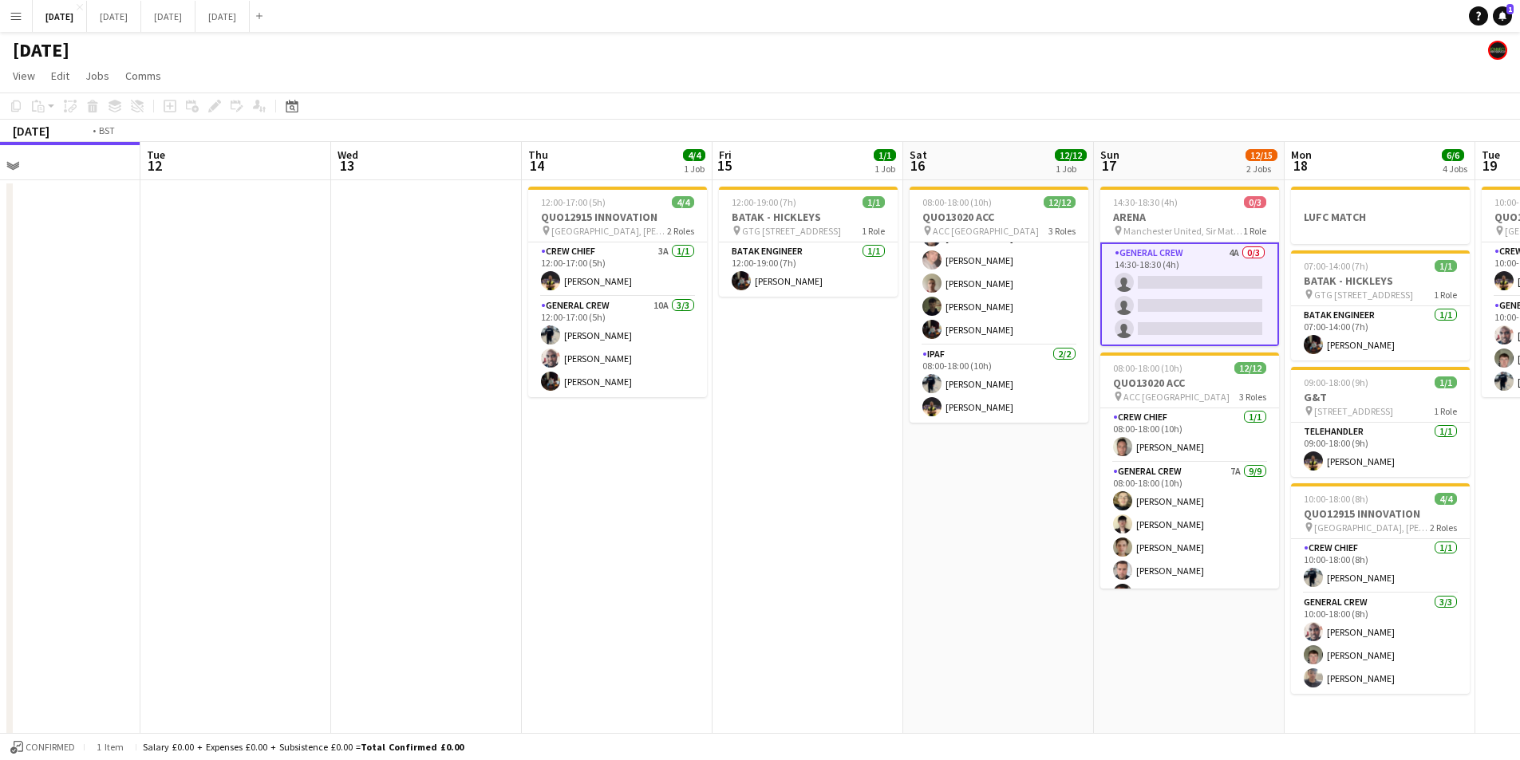
drag, startPoint x: 708, startPoint y: 500, endPoint x: 954, endPoint y: 491, distance: 245.8
click at [1038, 490] on app-calendar-viewport "Sat 9 Sun 10 Mon 11 Tue 12 Wed 13 Thu 14 4/4 1 Job Fri 15 1/1 1 Job Sat 16 12/1…" at bounding box center [760, 581] width 1520 height 879
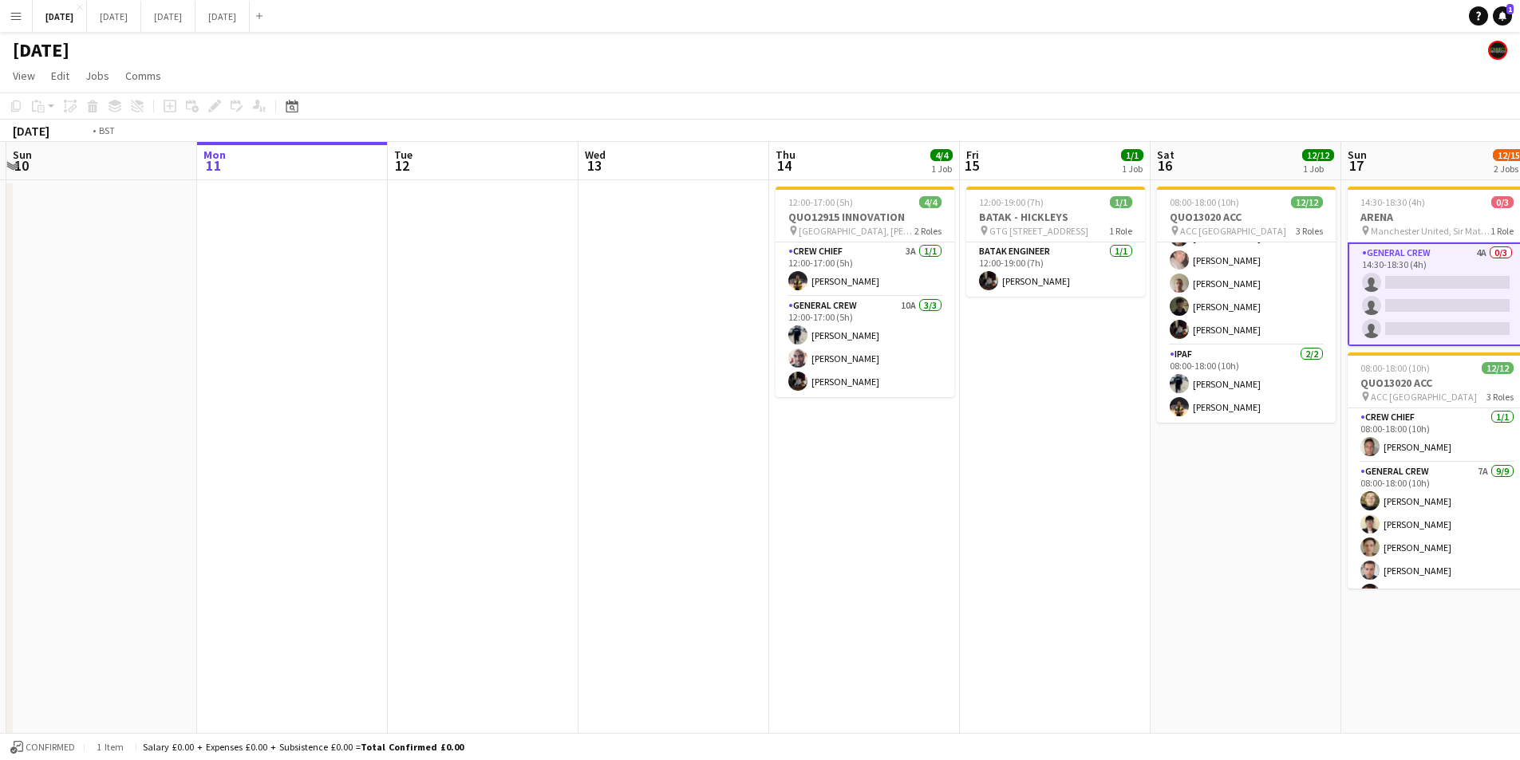
drag, startPoint x: 473, startPoint y: 442, endPoint x: 501, endPoint y: 435, distance: 28.8
click at [455, 431] on app-calendar-viewport "Fri 8 4/4 1 Job Sat 9 Sun 10 Mon 11 Tue 12 Wed 13 Thu 14 4/4 1 Job Fri 15 1/1 1…" at bounding box center [760, 581] width 1520 height 879
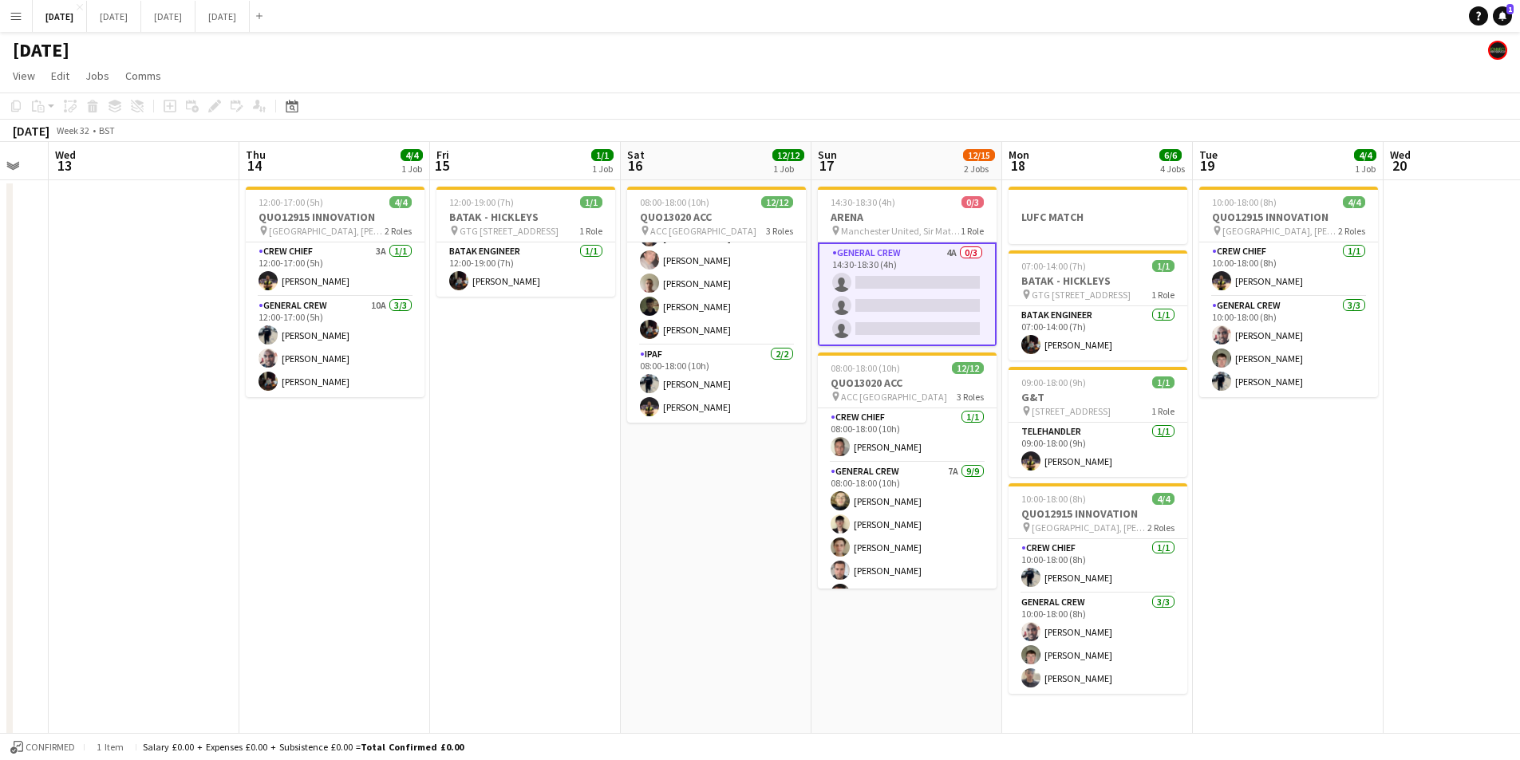
click at [428, 448] on app-calendar-viewport "Sun 10 Mon 11 Tue 12 Wed 13 Thu 14 4/4 1 Job Fri 15 1/1 1 Job Sat 16 12/12 1 Jo…" at bounding box center [760, 581] width 1520 height 879
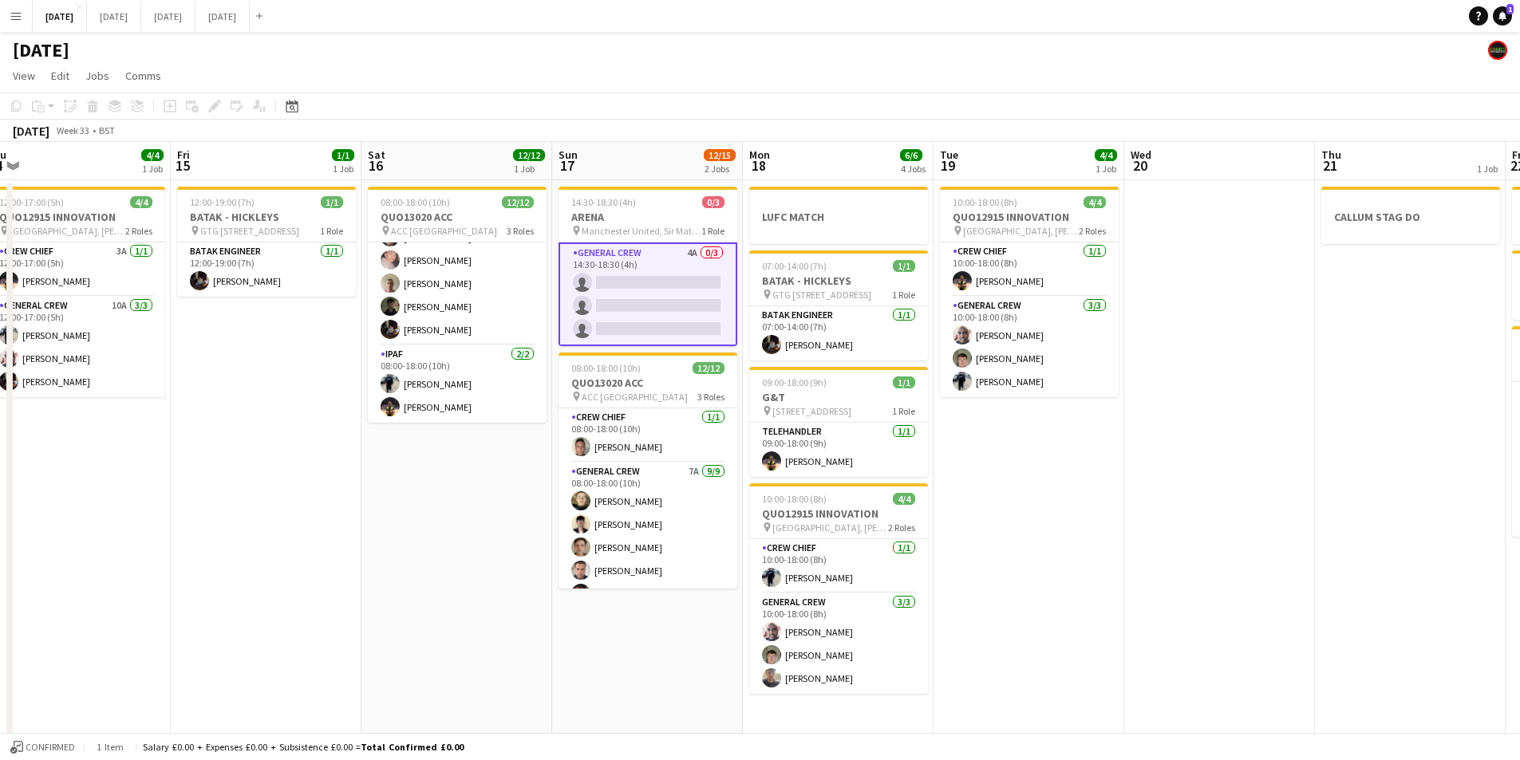
drag, startPoint x: 1075, startPoint y: 486, endPoint x: 676, endPoint y: 458, distance: 399.8
click at [676, 458] on app-calendar-viewport "Sun 10 Mon 11 Tue 12 Wed 13 Thu 14 4/4 1 Job Fri 15 1/1 1 Job Sat 16 12/12 1 Jo…" at bounding box center [760, 581] width 1520 height 879
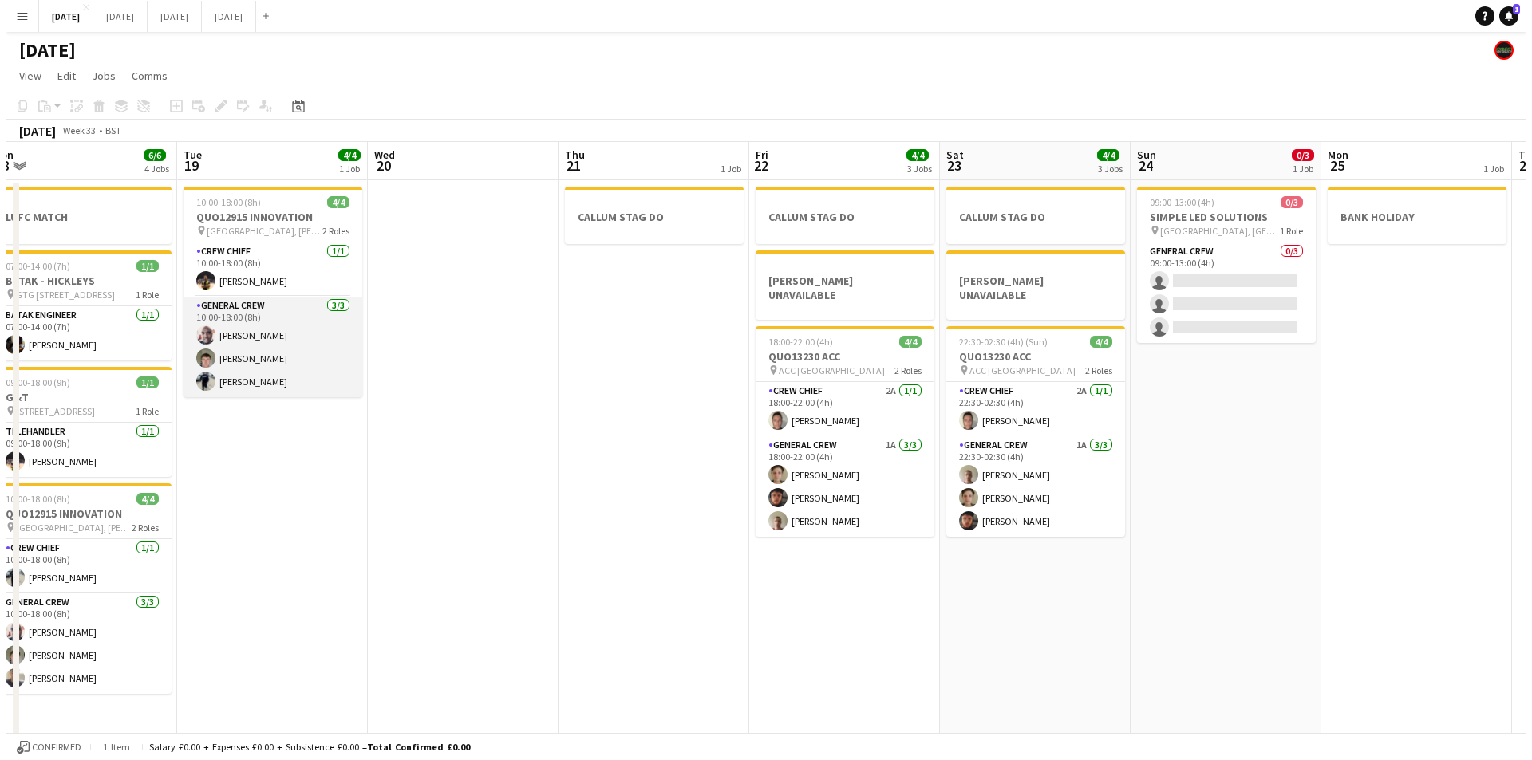
scroll to position [0, 419]
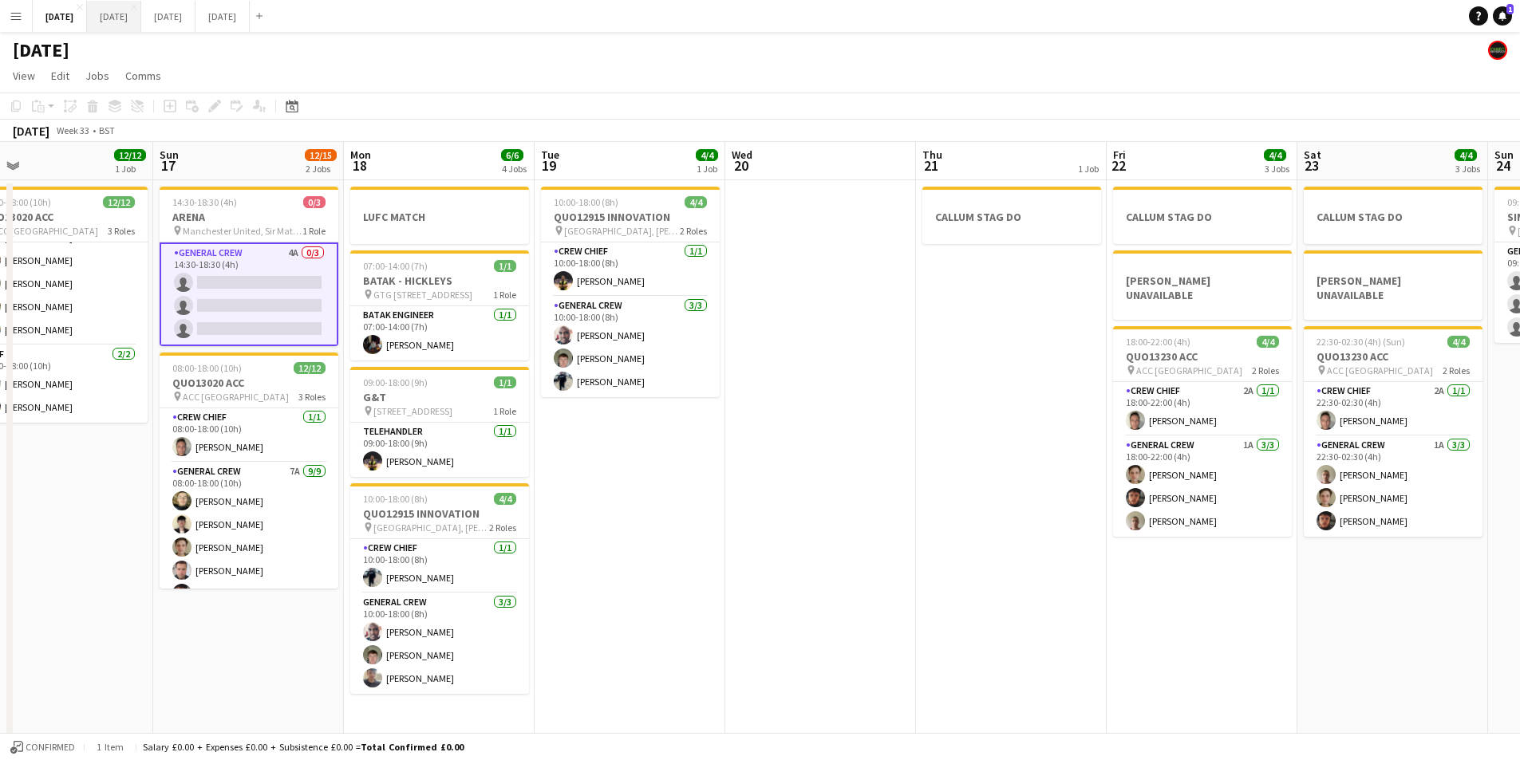
click at [141, 31] on button "[DATE] Close" at bounding box center [114, 16] width 54 height 31
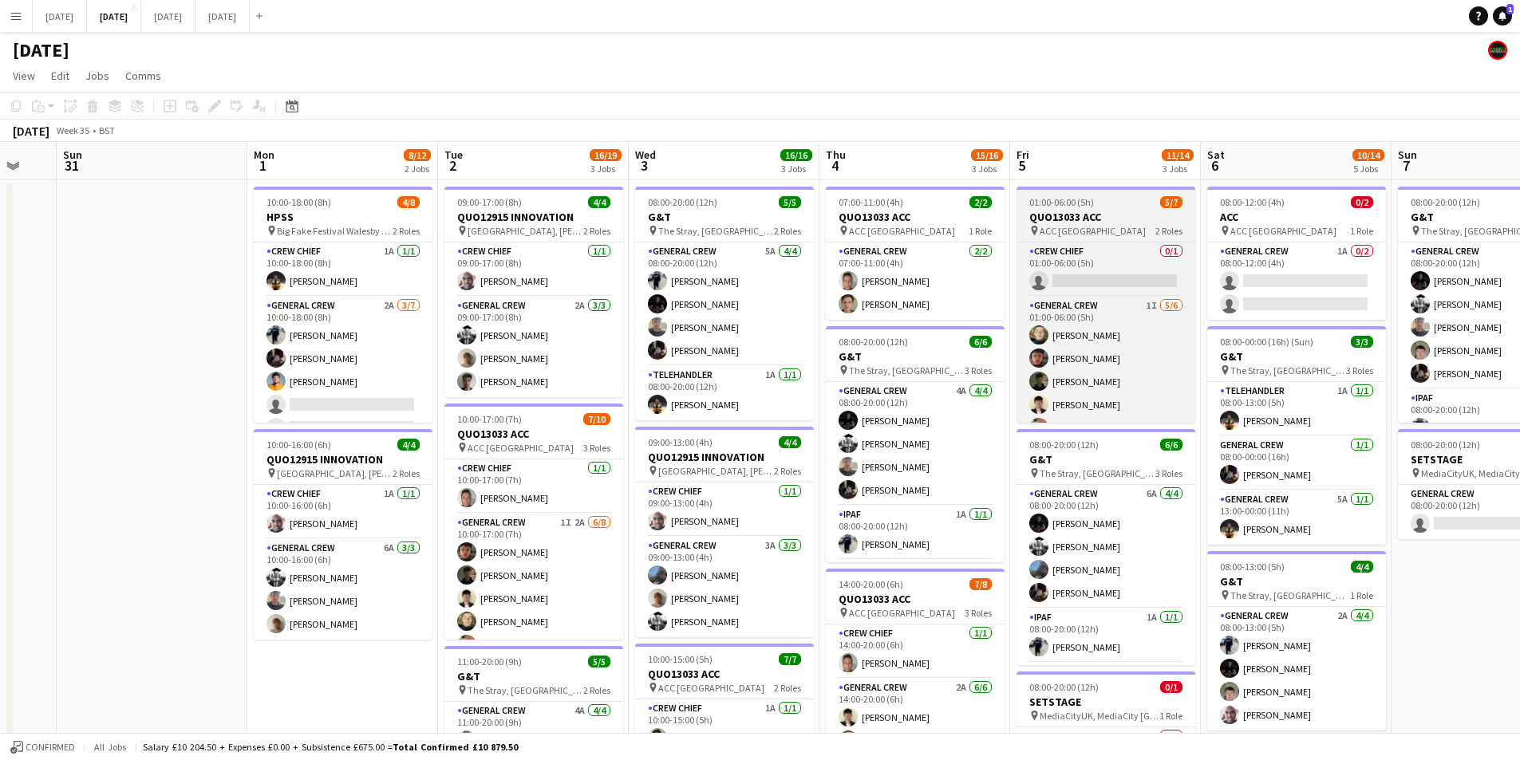
click at [369, 357] on app-card-role "General Crew 2A 3/7 10:00-18:00 (8h) Ben Connor REECE MCFARLANE George Warren s…" at bounding box center [343, 393] width 179 height 193
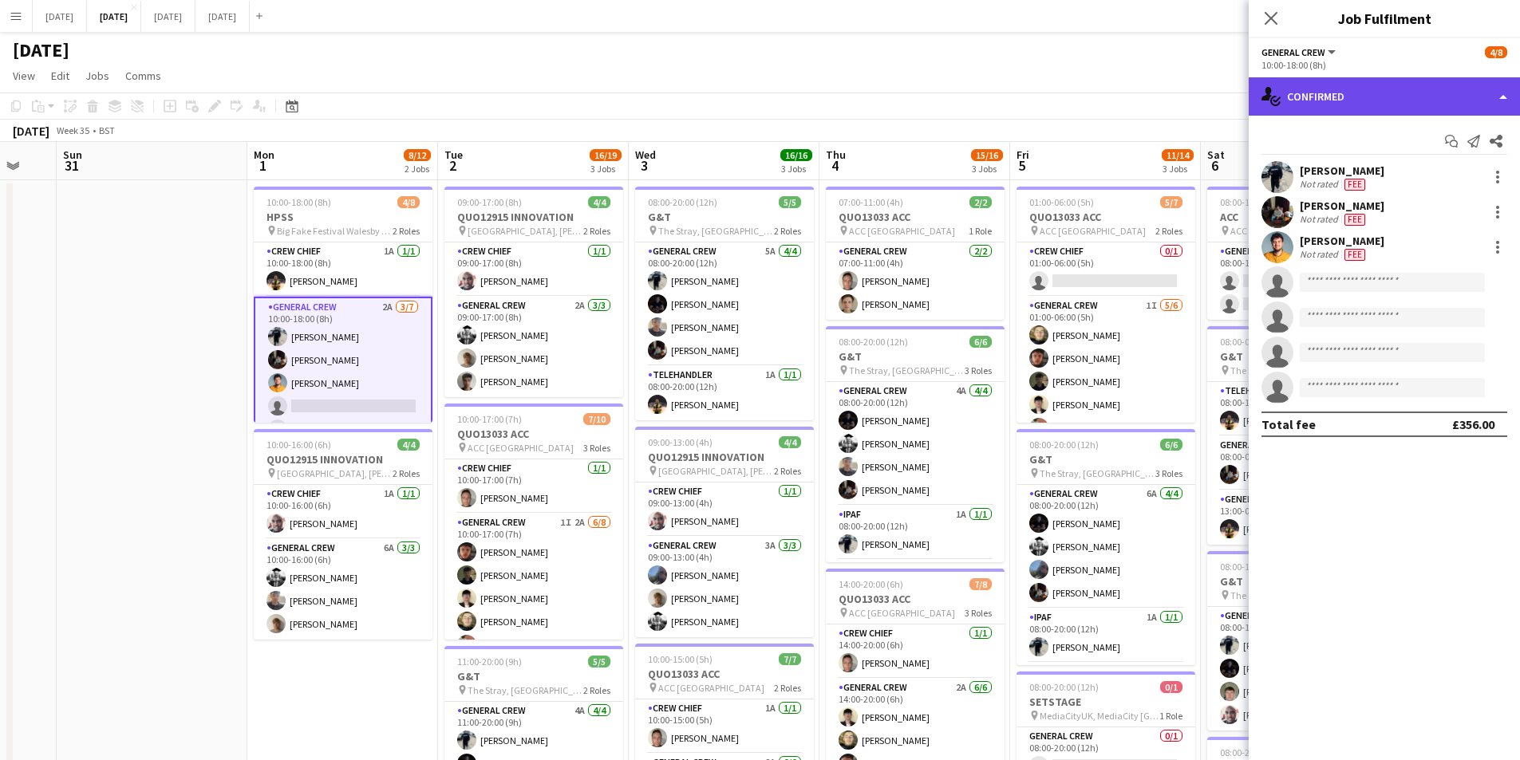
click at [1387, 96] on div "single-neutral-actions-check-2 Confirmed" at bounding box center [1383, 96] width 271 height 38
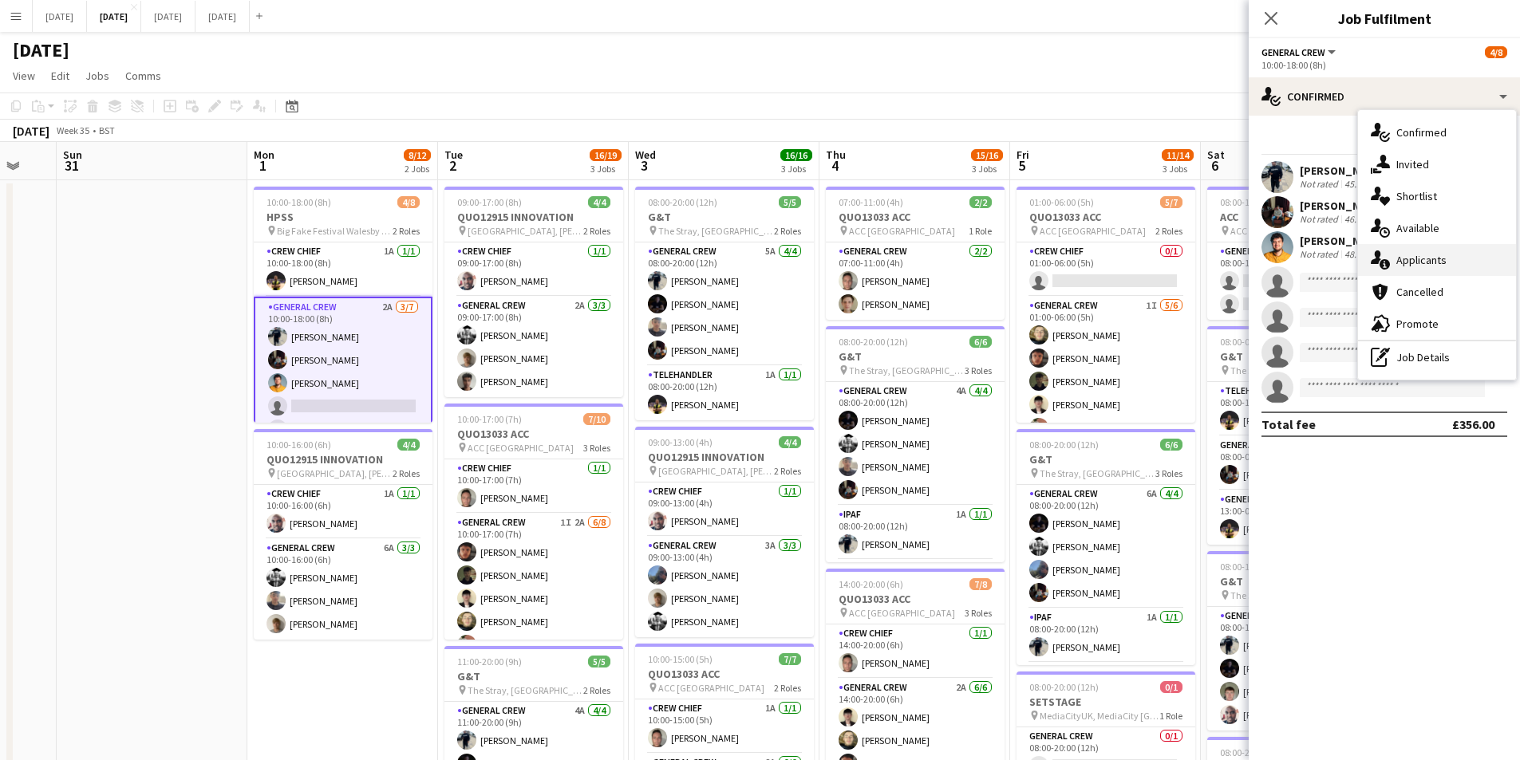
click at [1445, 261] on div "single-neutral-actions-information Applicants" at bounding box center [1437, 260] width 158 height 32
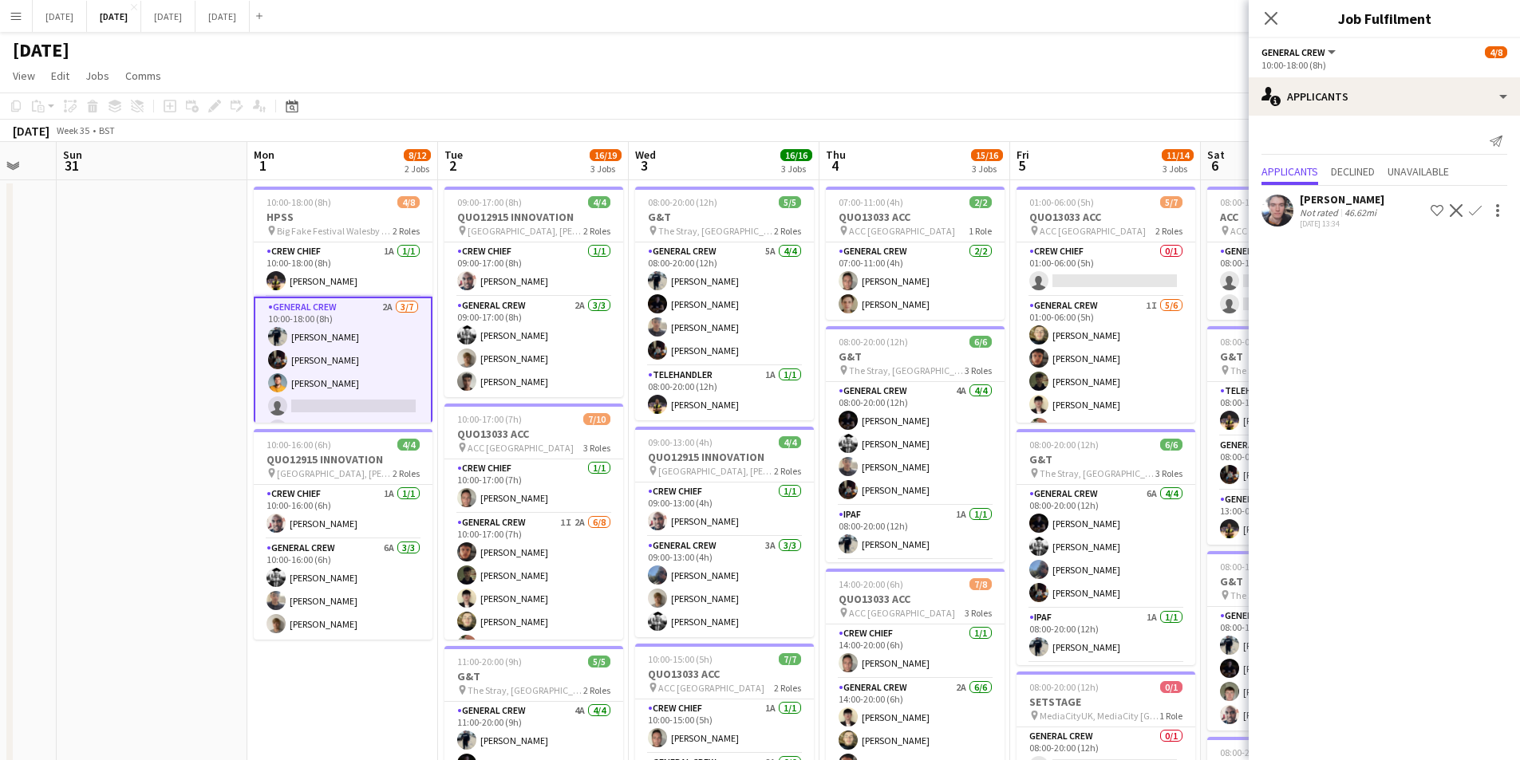
click at [1472, 210] on app-icon "Confirm" at bounding box center [1475, 210] width 13 height 13
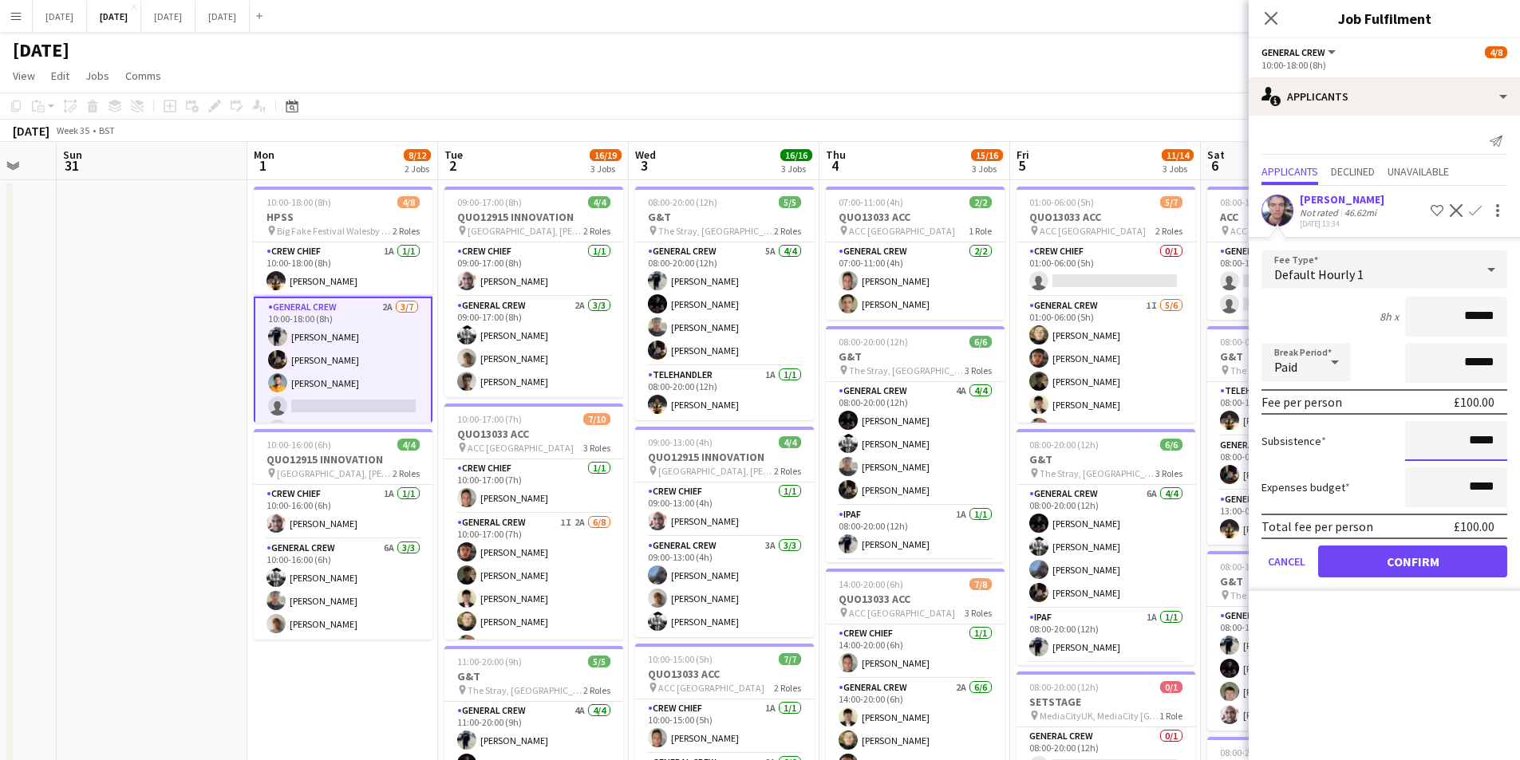
click at [1472, 444] on input "*****" at bounding box center [1456, 441] width 102 height 40
click at [1476, 444] on input "*****" at bounding box center [1456, 441] width 102 height 40
type input "******"
click at [1422, 555] on button "Confirm" at bounding box center [1412, 562] width 189 height 32
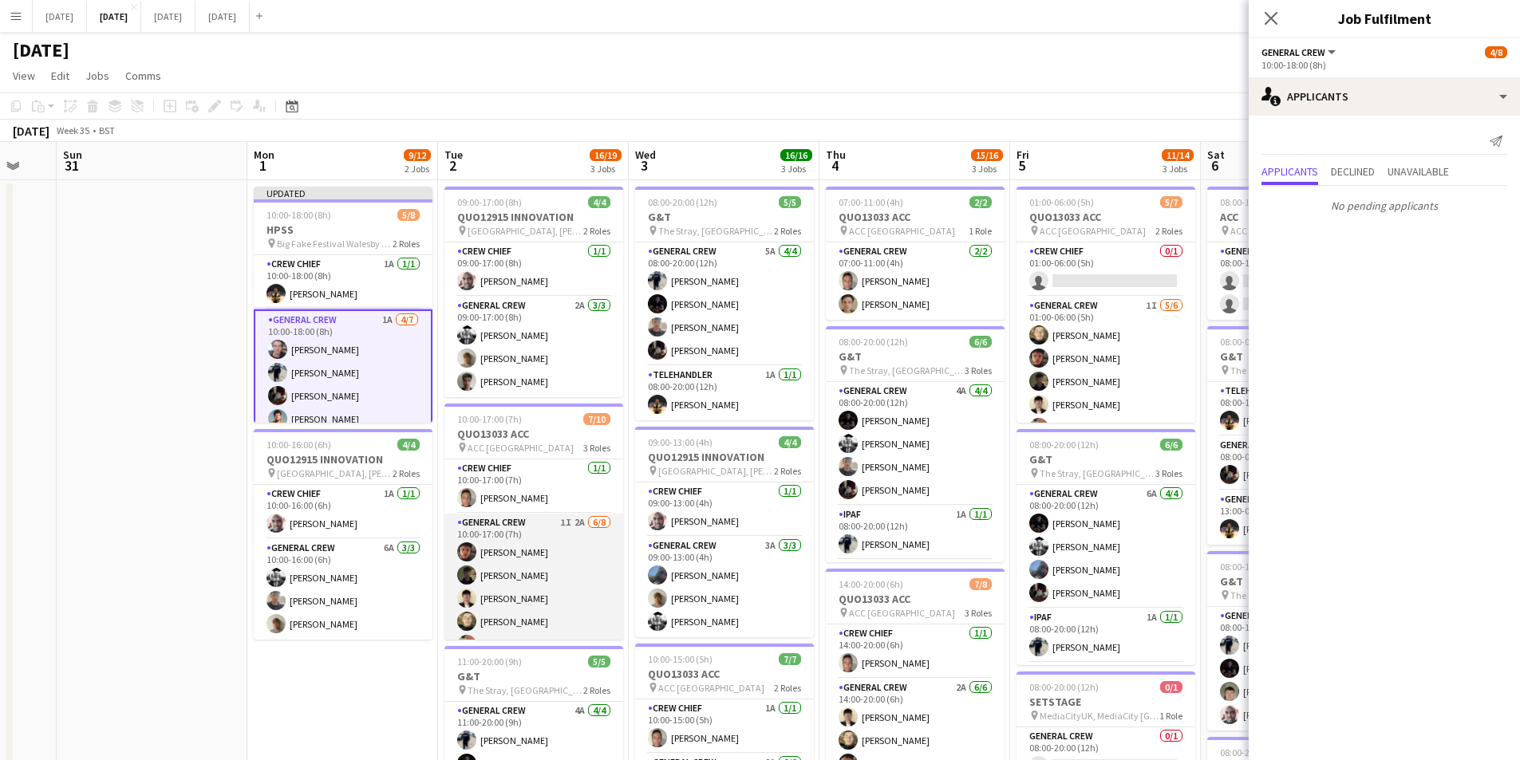
scroll to position [144, 0]
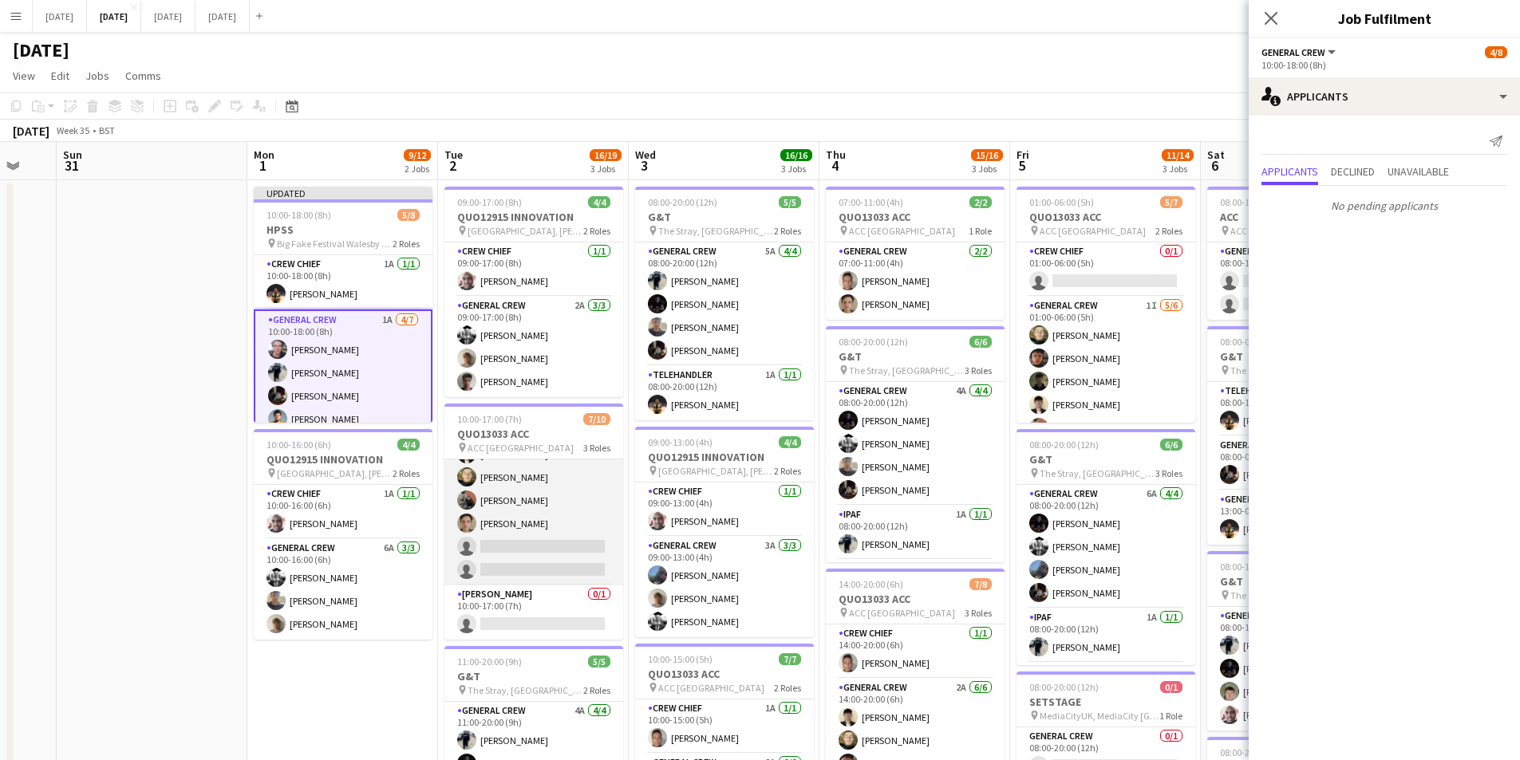
click at [542, 517] on app-card-role "General Crew 1I 2A [DATE] 10:00-17:00 (7h) [PERSON_NAME] [PERSON_NAME] [PERSON_…" at bounding box center [533, 477] width 179 height 216
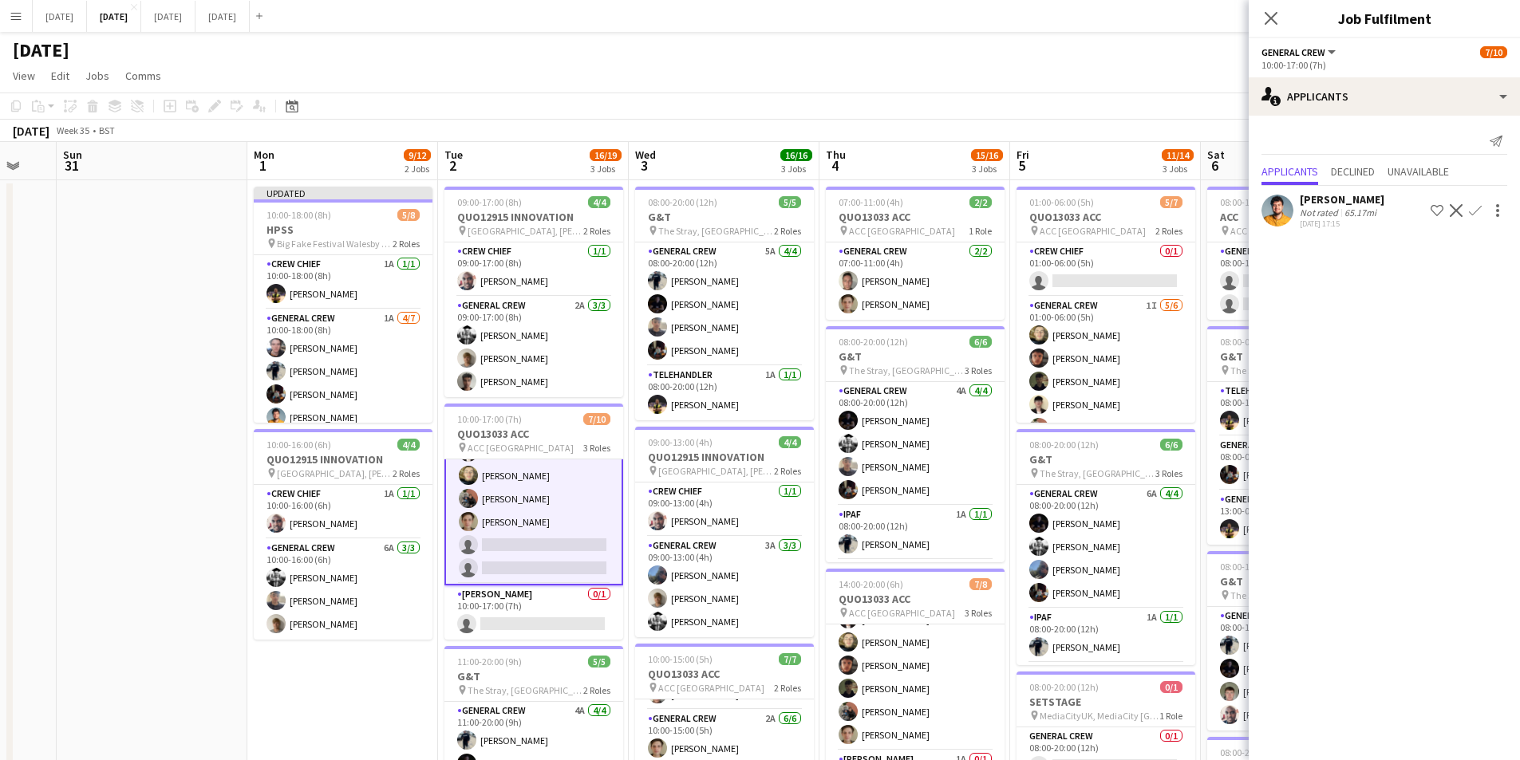
scroll to position [44, 0]
click at [1271, 16] on icon "Close pop-in" at bounding box center [1270, 17] width 15 height 15
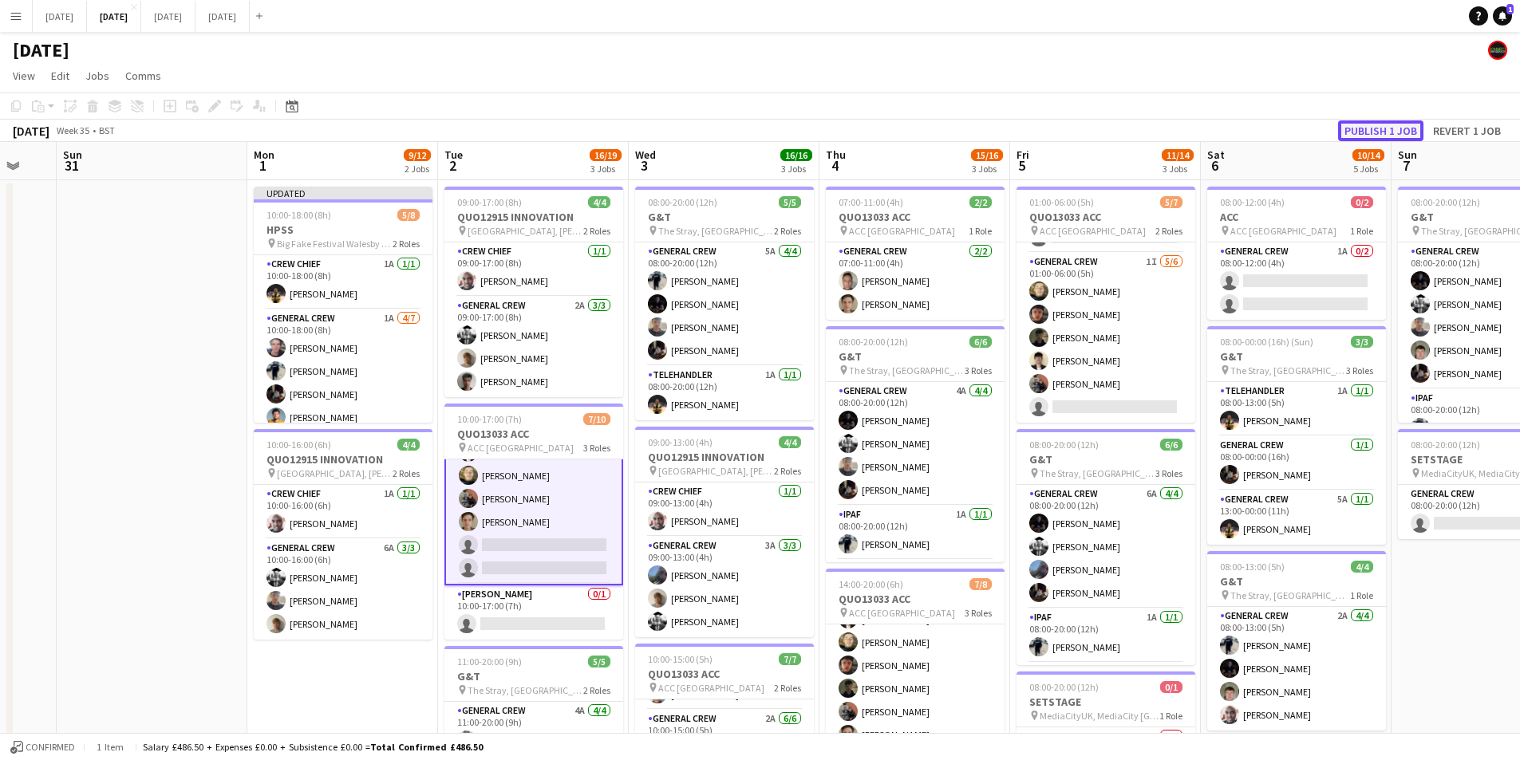
click at [1371, 135] on button "Publish 1 job" at bounding box center [1380, 130] width 85 height 21
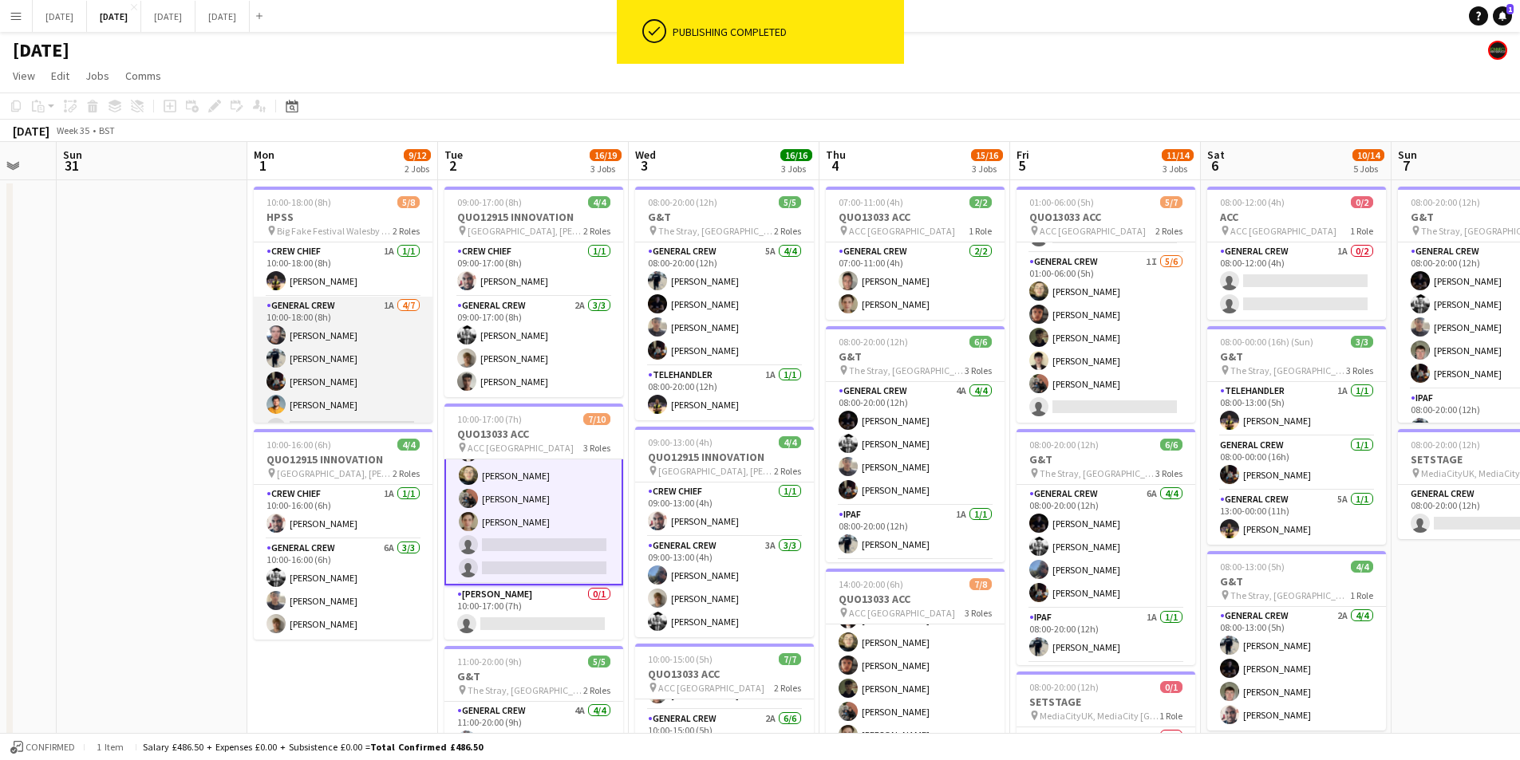
scroll to position [67, 0]
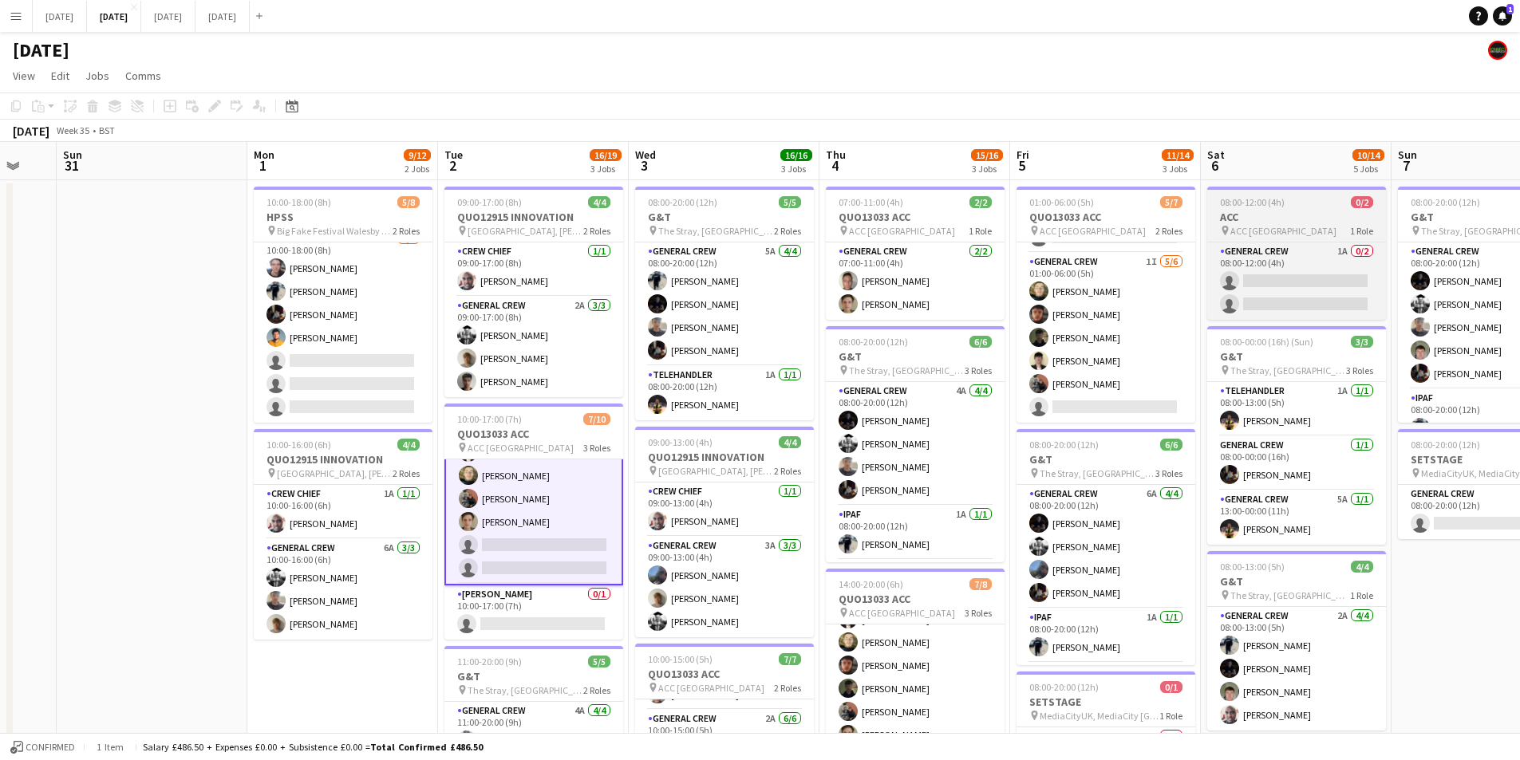
click at [356, 593] on app-card-role "General Crew 6A 3/3 10:00-16:00 (6h) Sam Langman Jack Roper Joe Cotterill" at bounding box center [343, 589] width 179 height 101
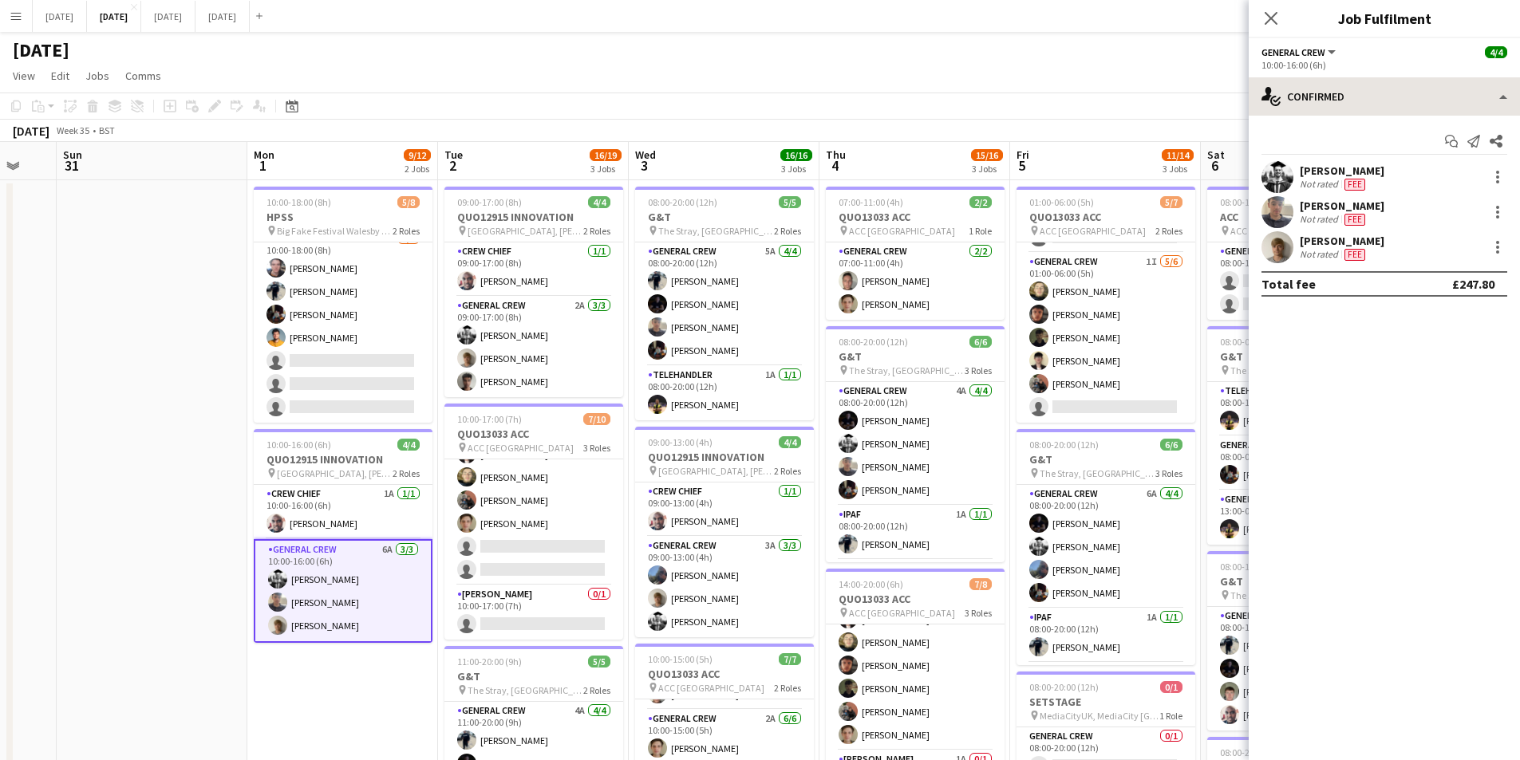
scroll to position [144, 0]
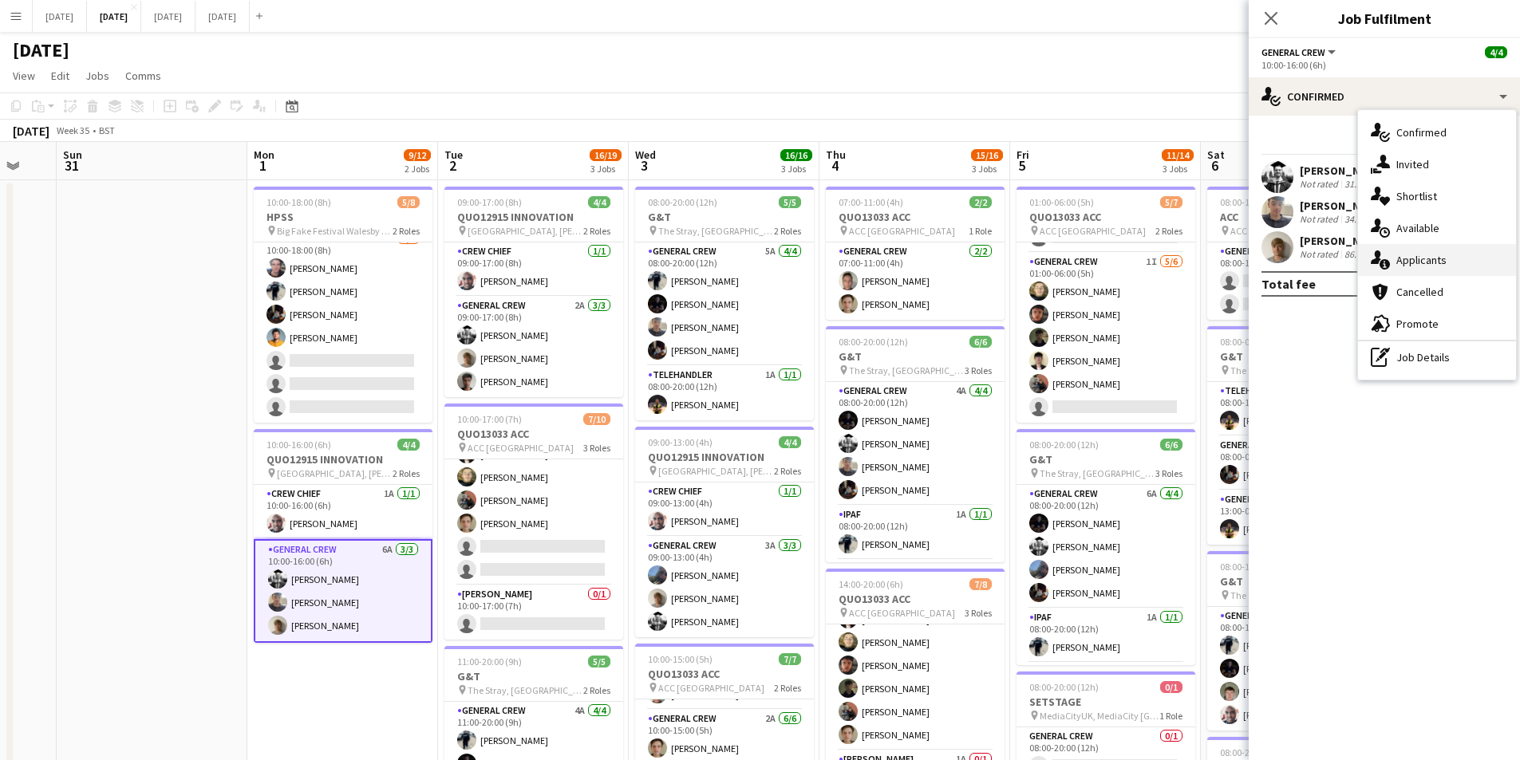
click at [1442, 257] on div "single-neutral-actions-information Applicants" at bounding box center [1437, 260] width 158 height 32
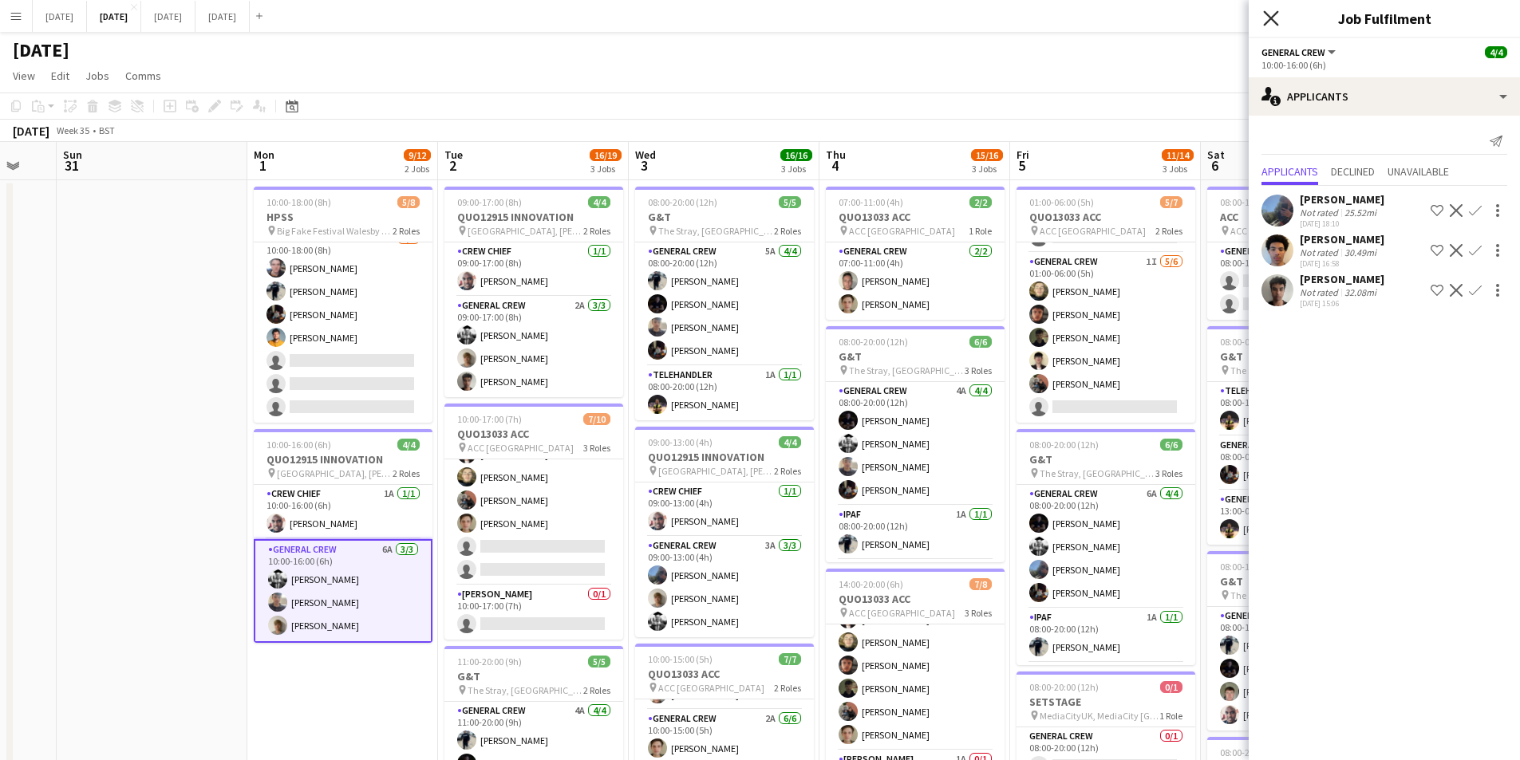
click at [1267, 14] on icon at bounding box center [1270, 17] width 15 height 15
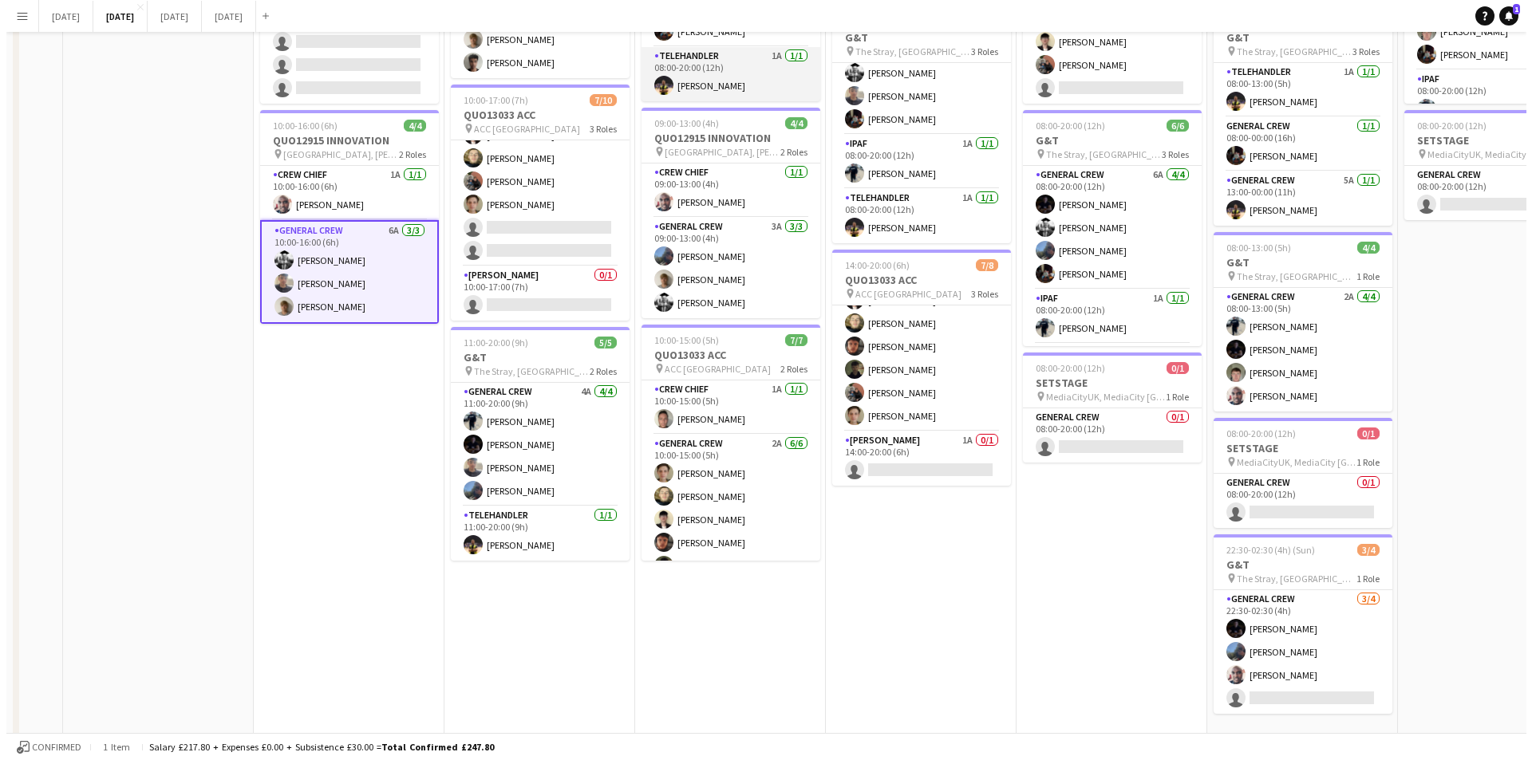
scroll to position [0, 0]
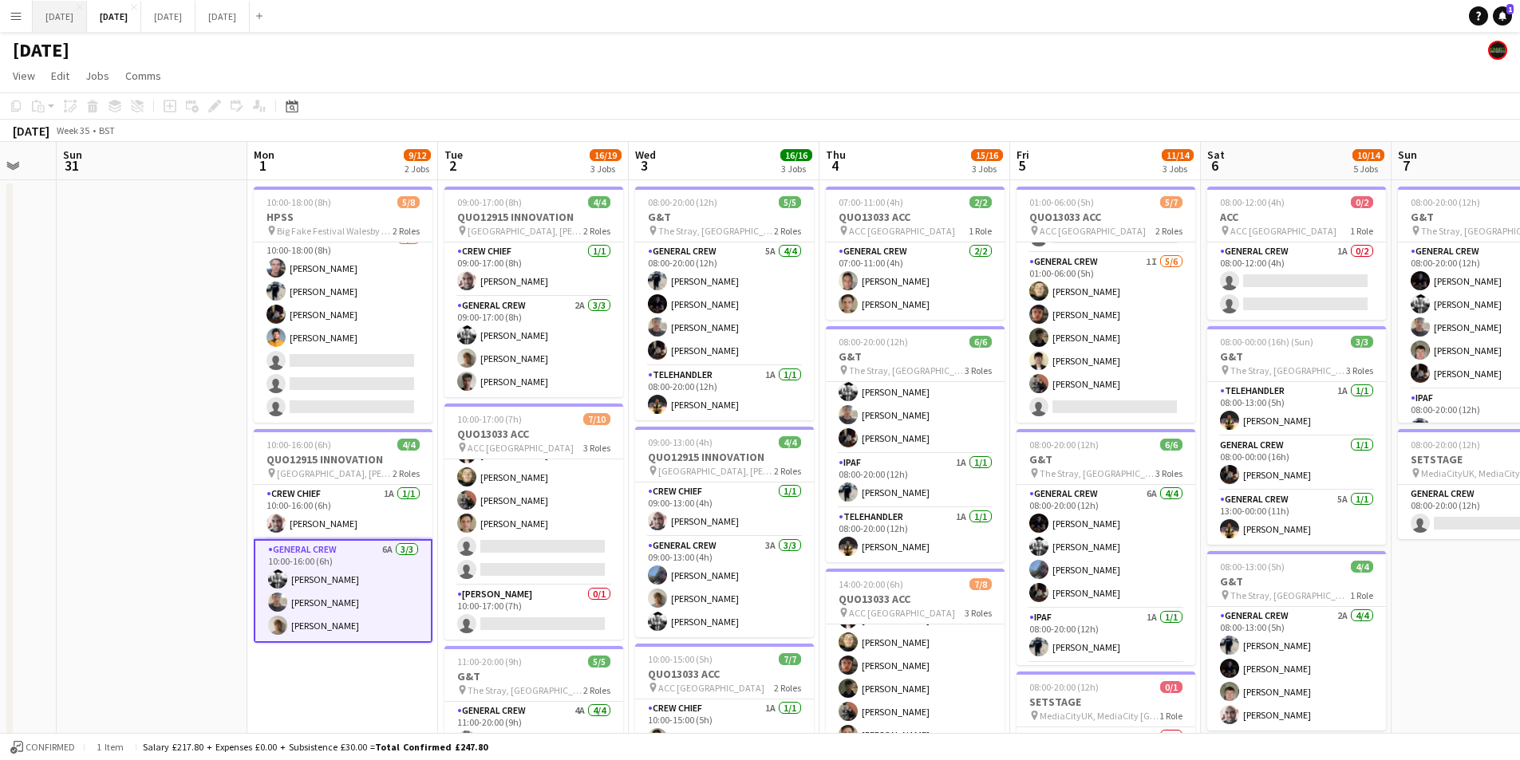
click at [63, 17] on button "[DATE] Close" at bounding box center [60, 16] width 54 height 31
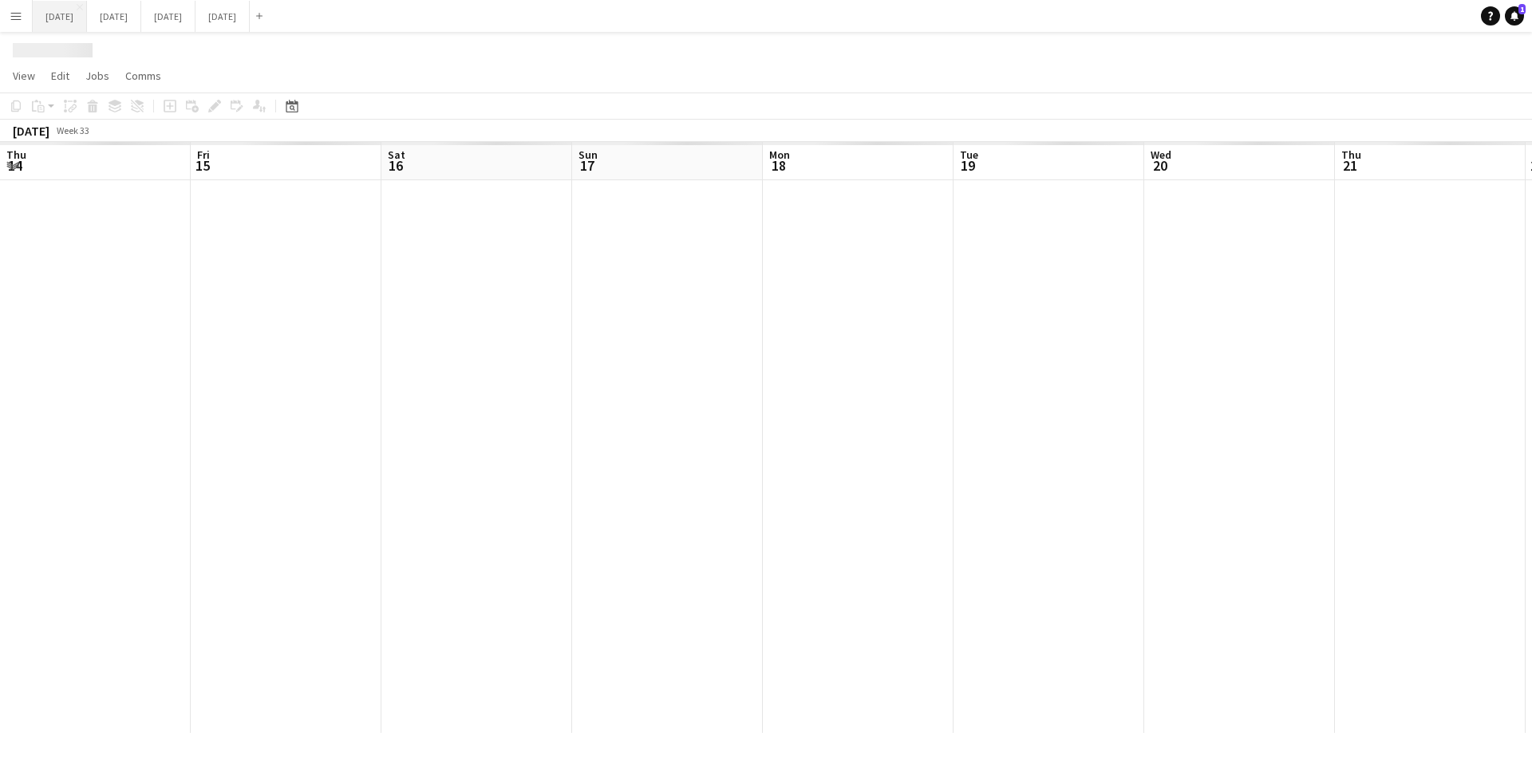
scroll to position [0, 419]
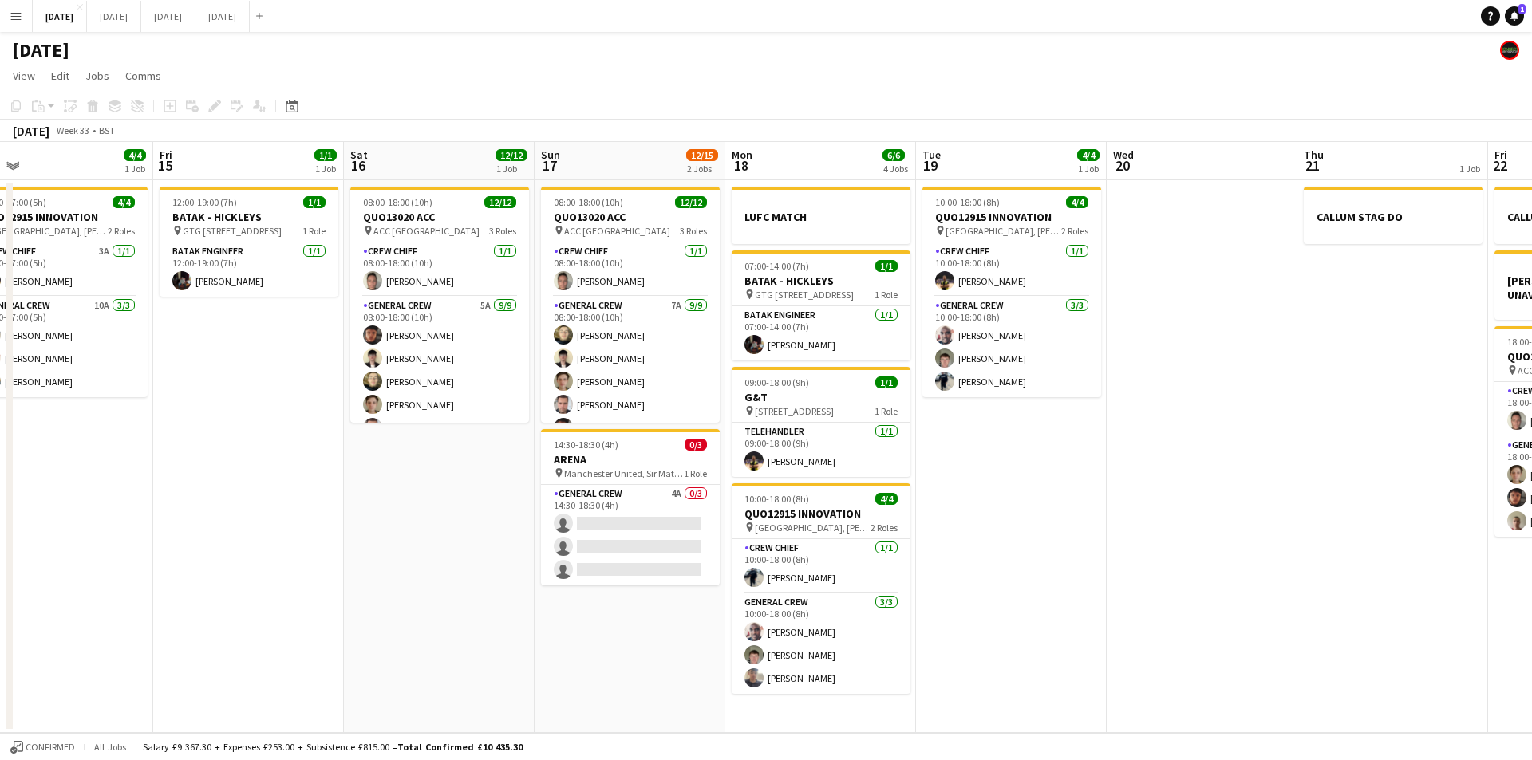
drag, startPoint x: 856, startPoint y: 470, endPoint x: 1245, endPoint y: 448, distance: 389.9
click at [1245, 448] on app-calendar-viewport "Tue 12 Wed 13 Thu 14 4/4 1 Job Fri 15 1/1 1 Job Sat 16 12/12 1 Job Sun 17 12/15…" at bounding box center [766, 437] width 1532 height 591
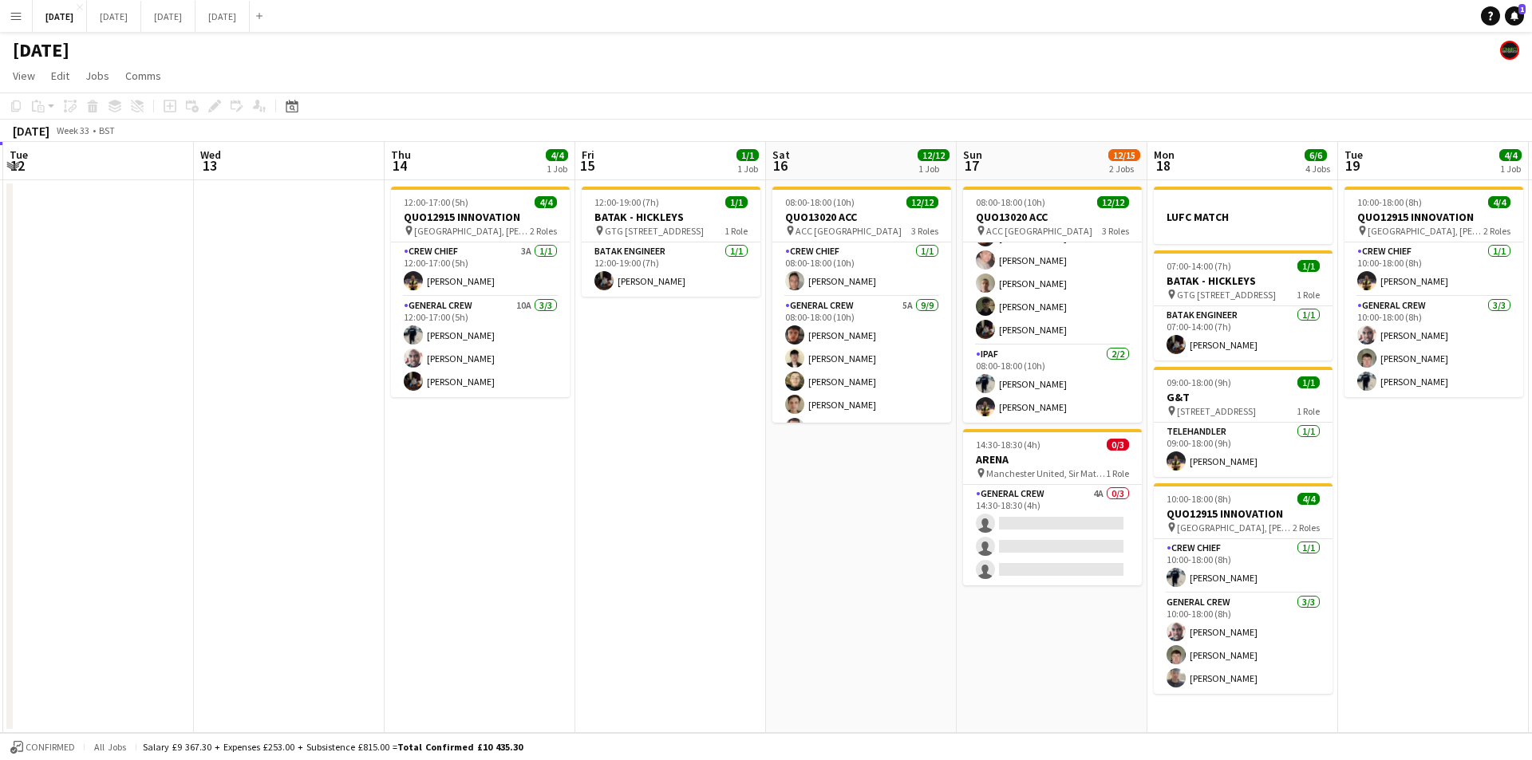
scroll to position [0, 495]
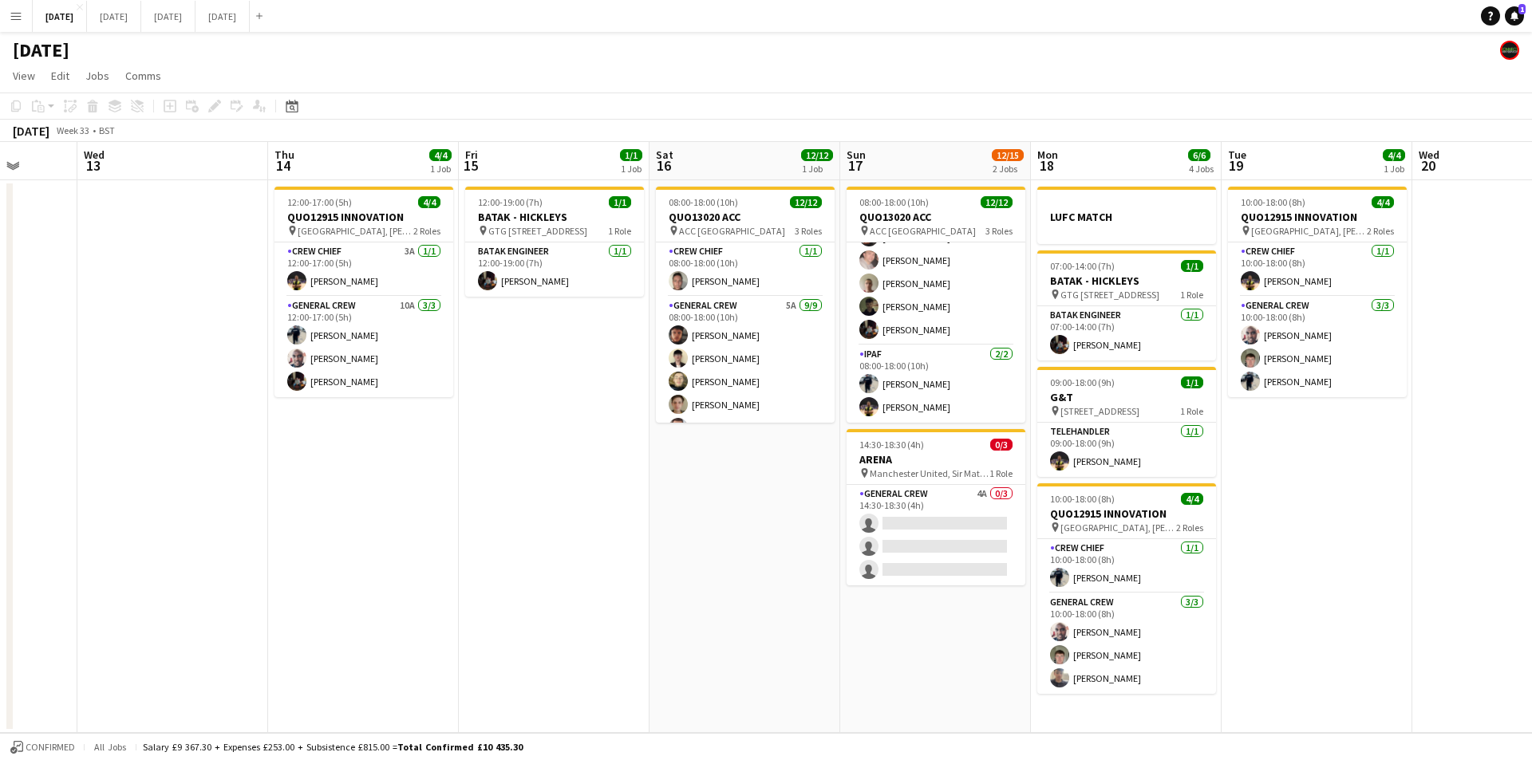
drag, startPoint x: 489, startPoint y: 511, endPoint x: 773, endPoint y: 484, distance: 285.3
click at [773, 484] on app-calendar-viewport "Sun 10 Mon 11 Tue 12 Wed 13 Thu 14 4/4 1 Job Fri 15 1/1 1 Job Sat 16 12/12 1 Jo…" at bounding box center [766, 437] width 1532 height 591
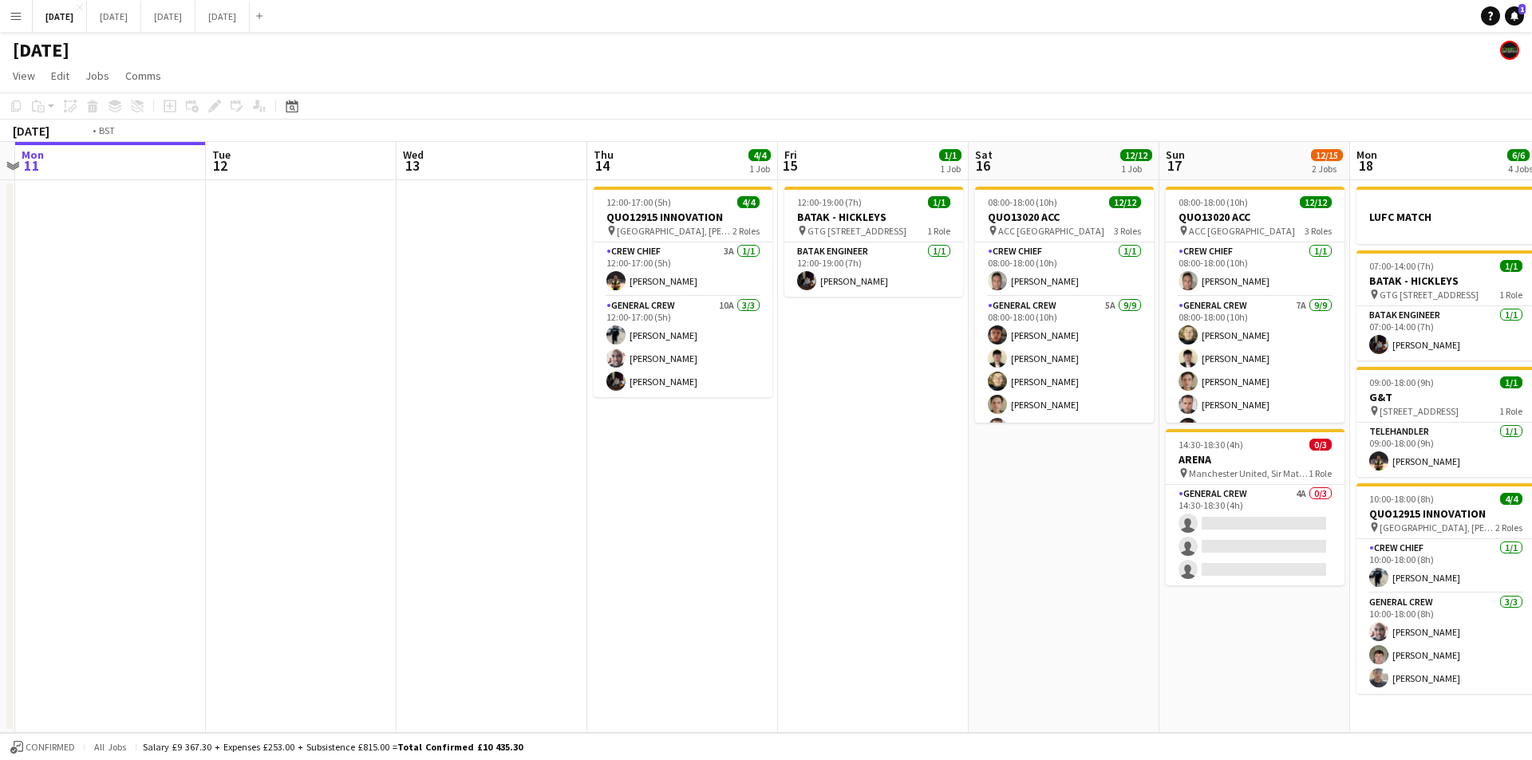
scroll to position [0, 392]
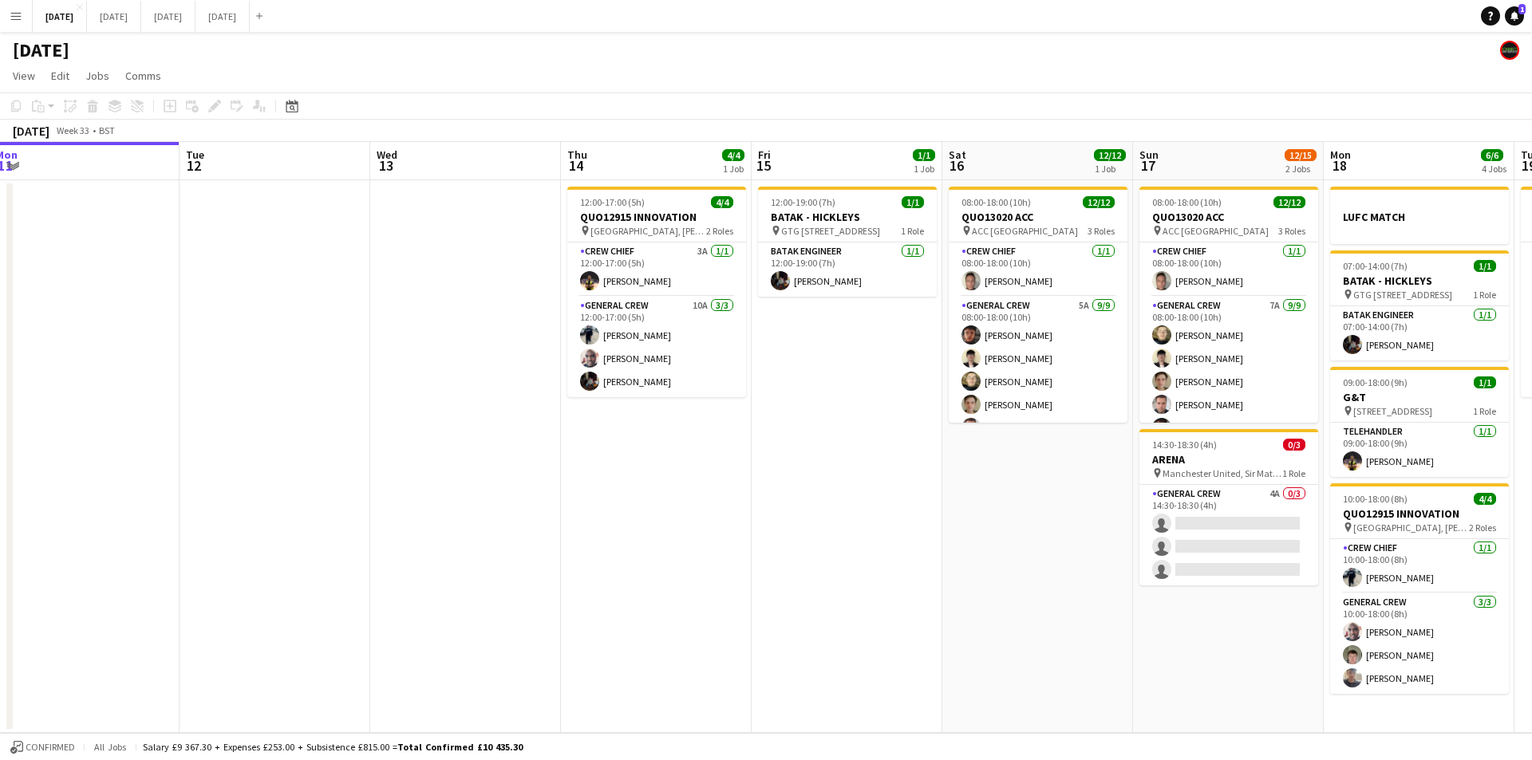
drag, startPoint x: 744, startPoint y: 574, endPoint x: 1037, endPoint y: 605, distance: 294.3
click at [1037, 605] on app-calendar-viewport "Sat 9 Sun 10 Mon 11 Tue 12 Wed 13 Thu 14 4/4 1 Job Fri 15 1/1 1 Job Sat 16 12/1…" at bounding box center [766, 437] width 1532 height 591
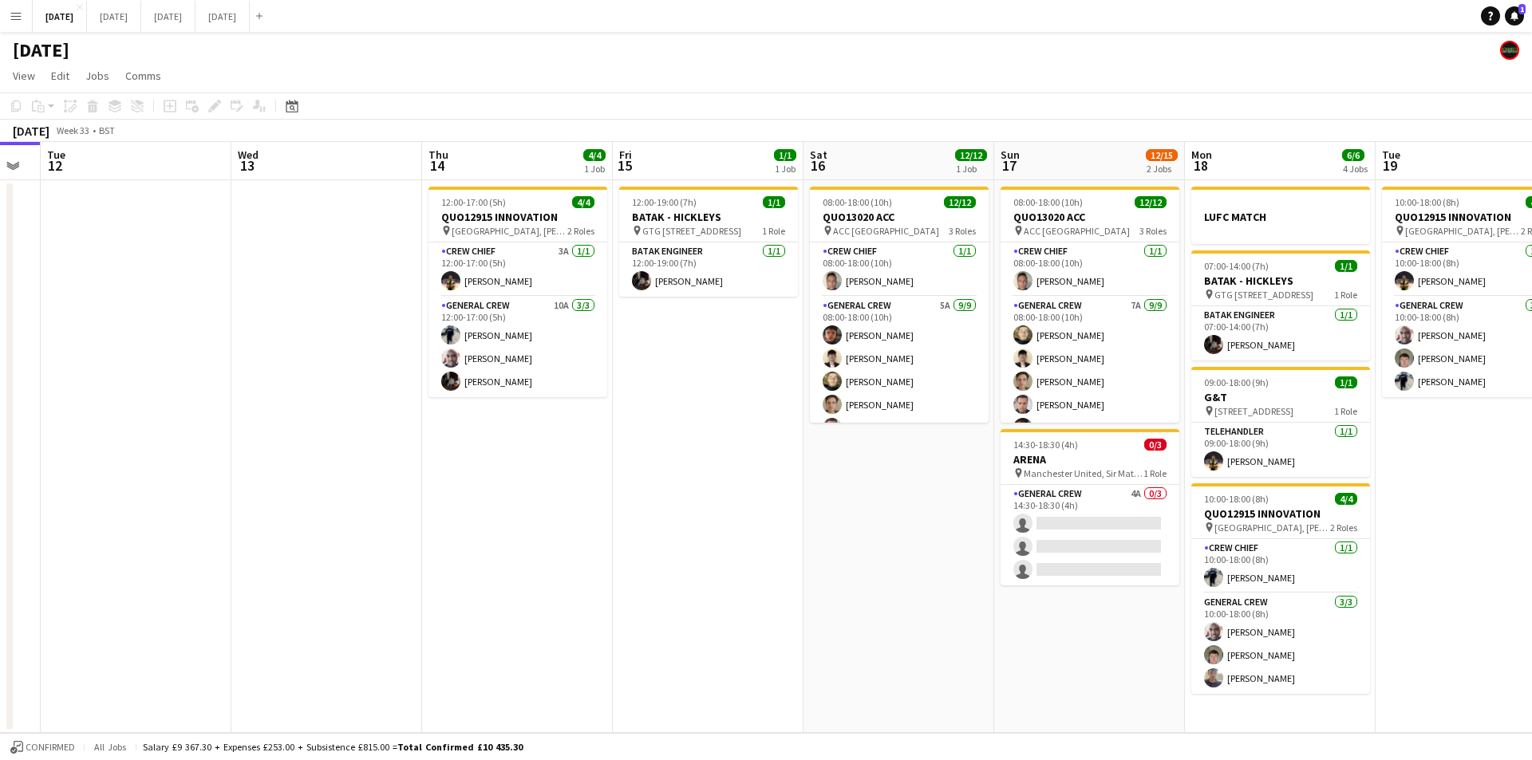
drag, startPoint x: 983, startPoint y: 515, endPoint x: 844, endPoint y: 510, distance: 138.9
click at [844, 510] on app-calendar-viewport "Sat 9 Sun 10 Mon 11 Tue 12 Wed 13 Thu 14 4/4 1 Job Fri 15 1/1 1 Job Sat 16 12/1…" at bounding box center [766, 437] width 1532 height 591
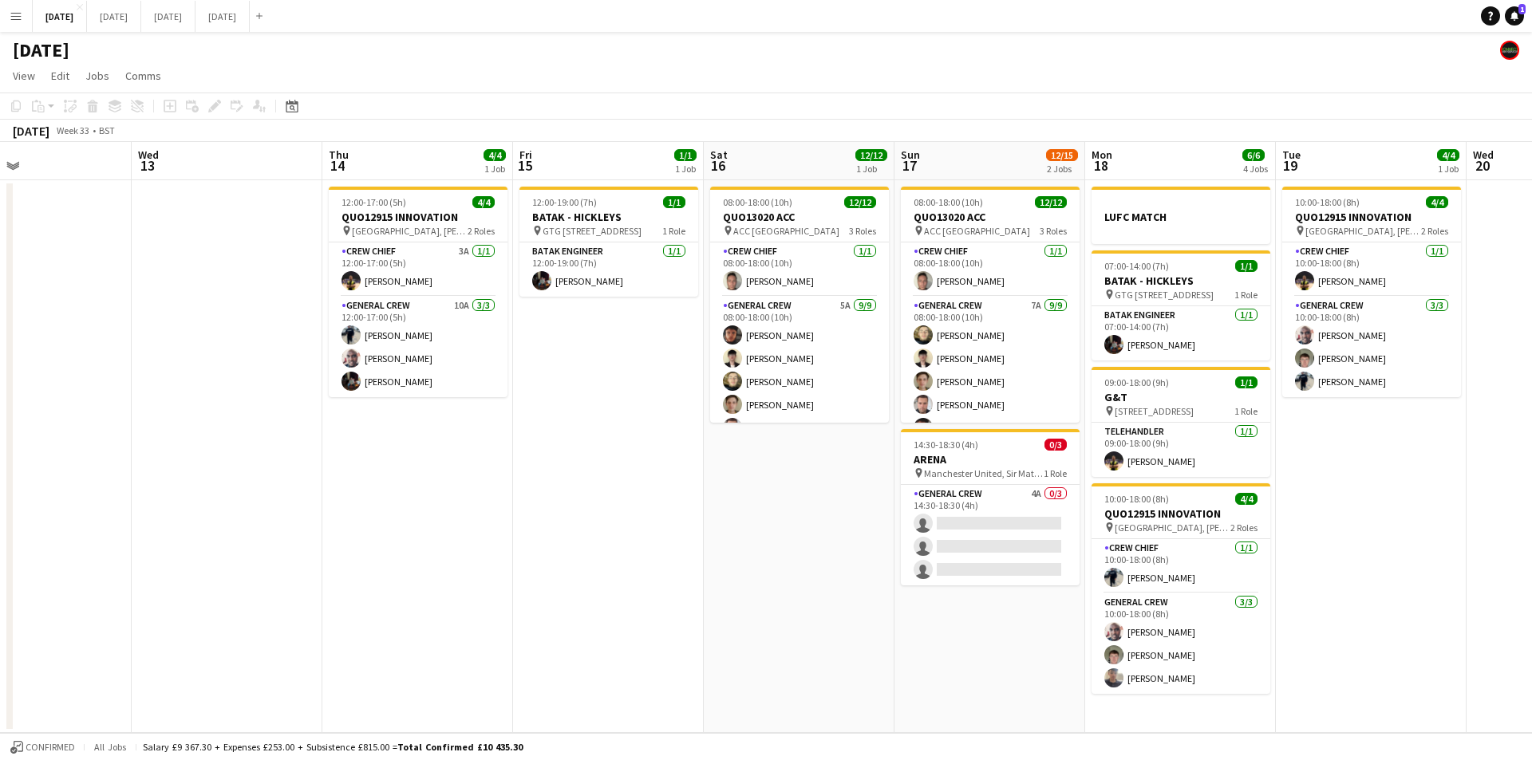
drag, startPoint x: 1429, startPoint y: 500, endPoint x: 1117, endPoint y: 453, distance: 315.4
click at [1117, 453] on app-calendar-viewport "Sat 9 Sun 10 Mon 11 Tue 12 Wed 13 Thu 14 4/4 1 Job Fri 15 1/1 1 Job Sat 16 12/1…" at bounding box center [766, 437] width 1532 height 591
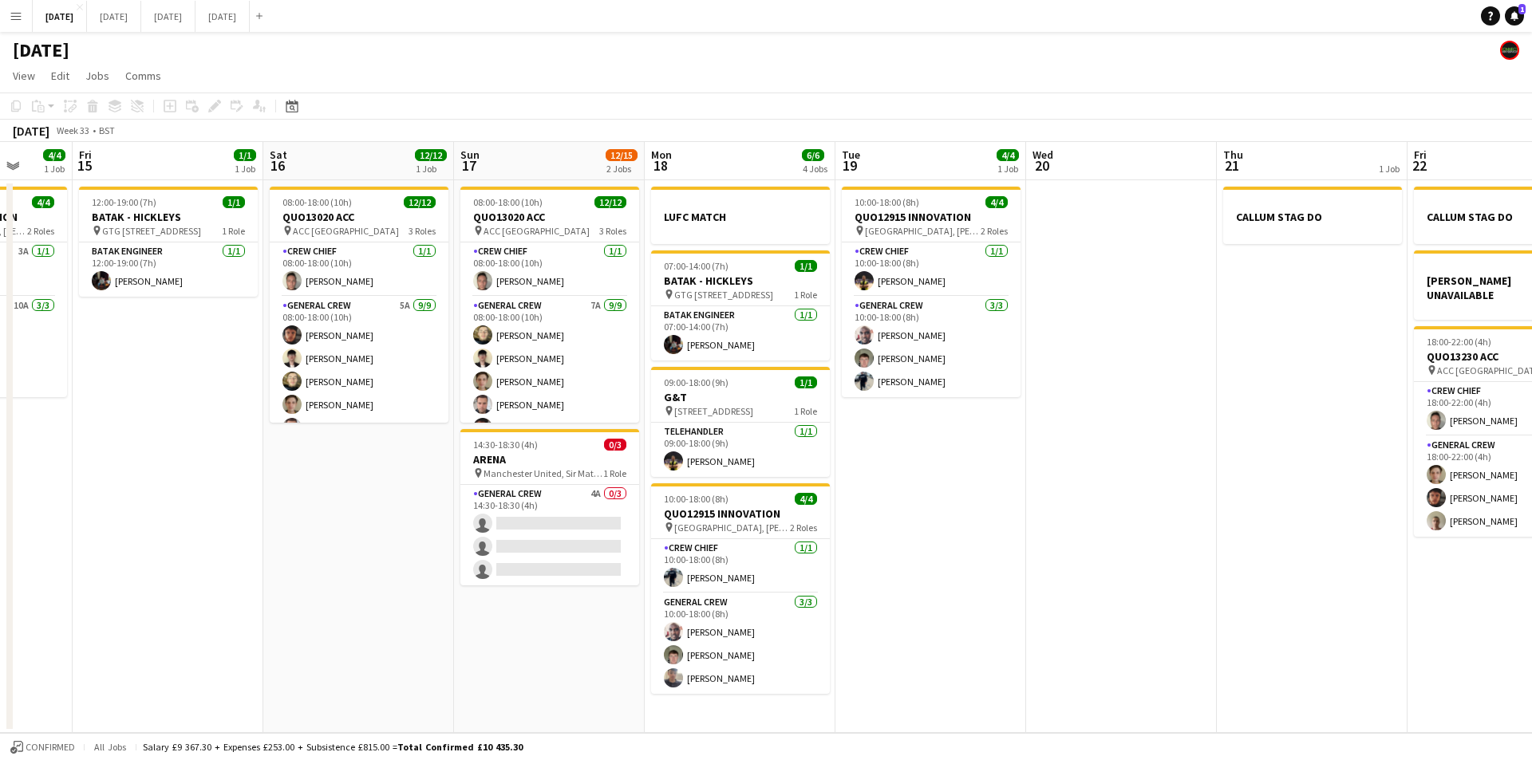
drag, startPoint x: 1234, startPoint y: 496, endPoint x: 1000, endPoint y: 472, distance: 234.9
click at [1000, 471] on app-calendar-viewport "Mon 11 Tue 12 Wed 13 Thu 14 4/4 1 Job Fri 15 1/1 1 Job Sat 16 12/12 1 Job Sun 1…" at bounding box center [766, 437] width 1532 height 591
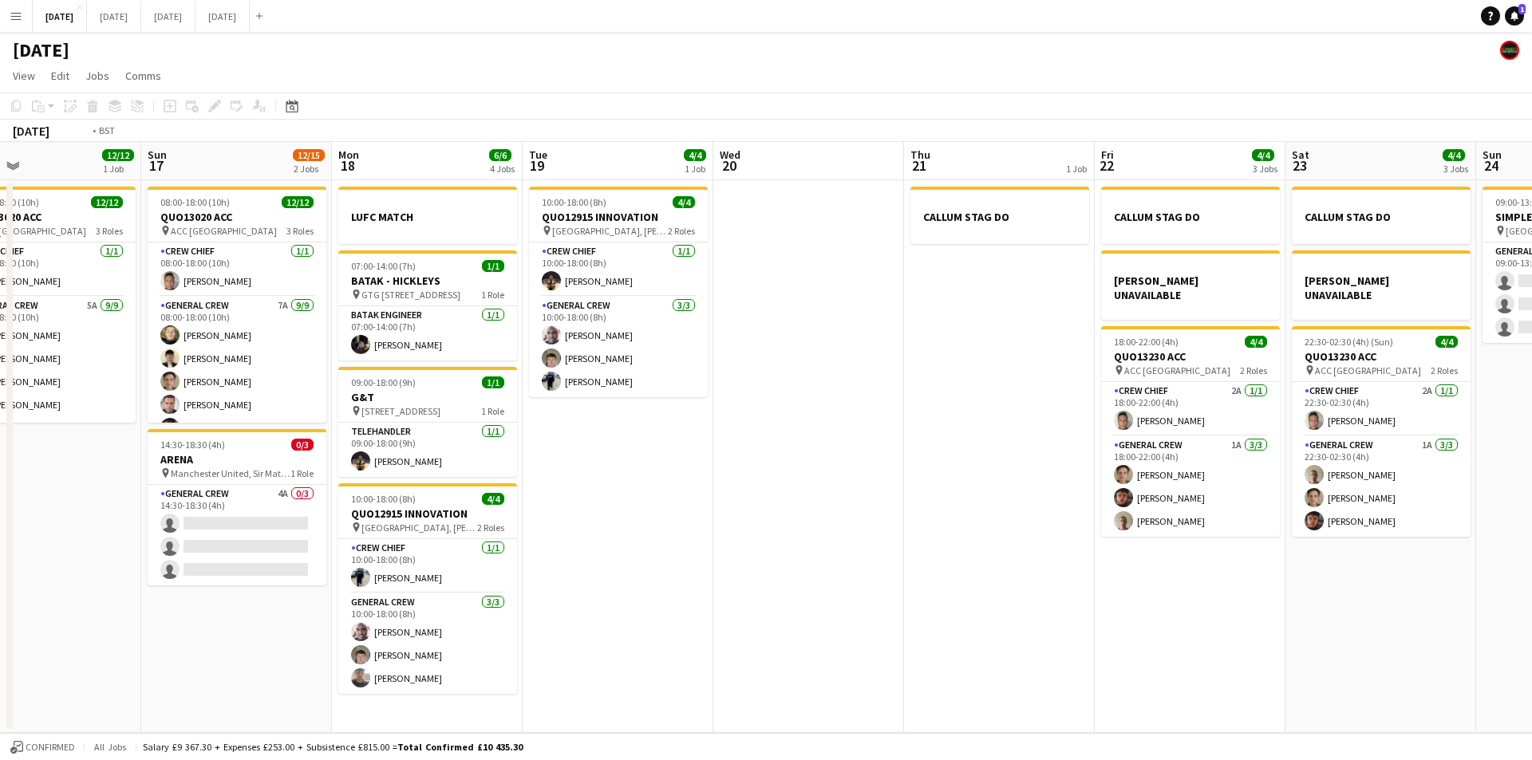
scroll to position [0, 412]
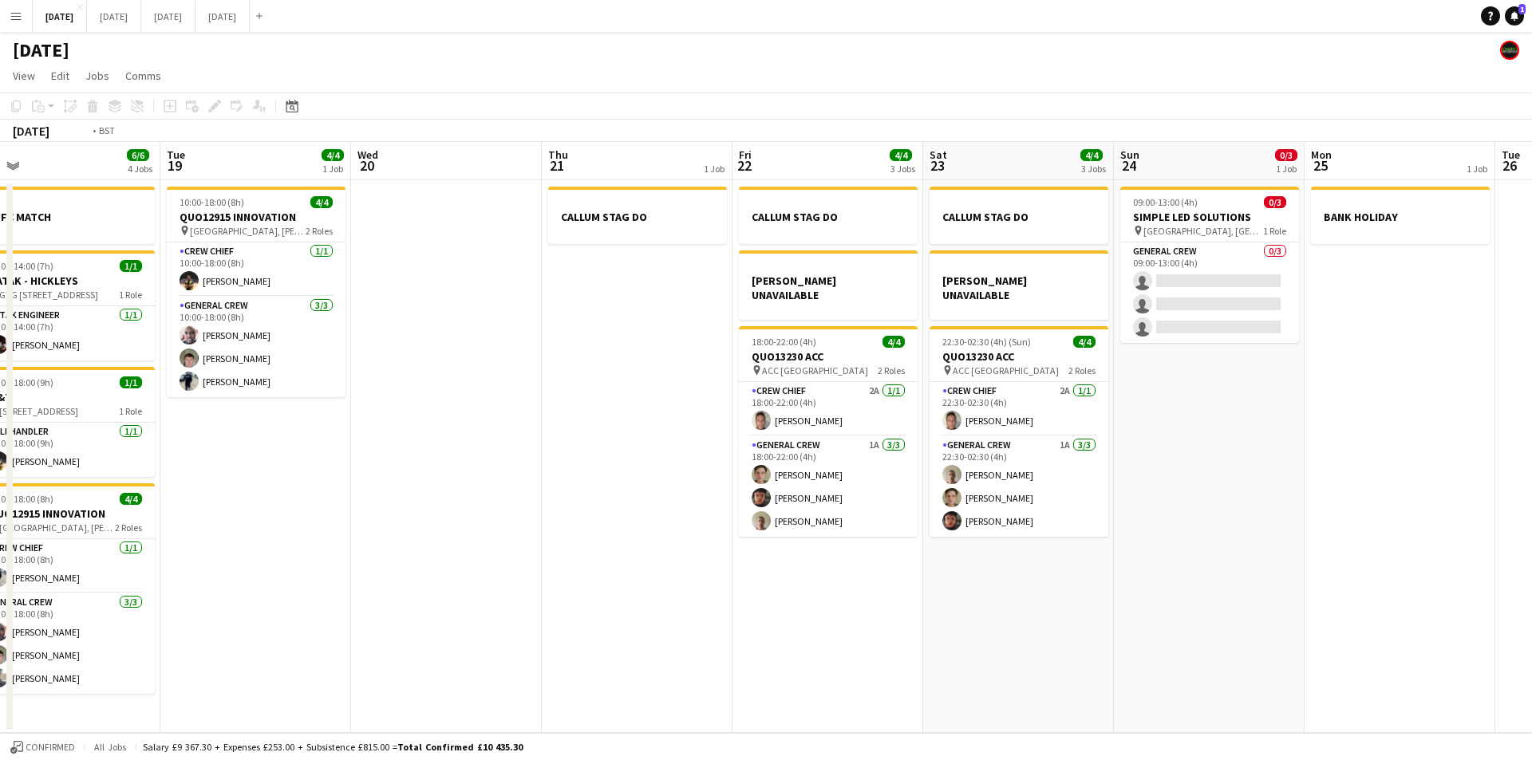
drag, startPoint x: 1149, startPoint y: 503, endPoint x: 551, endPoint y: 333, distance: 621.9
click at [665, 487] on app-calendar-viewport "Sat 16 12/12 1 Job Sun 17 12/15 2 Jobs Mon 18 6/6 4 Jobs Tue 19 4/4 1 Job Wed 2…" at bounding box center [766, 437] width 1532 height 591
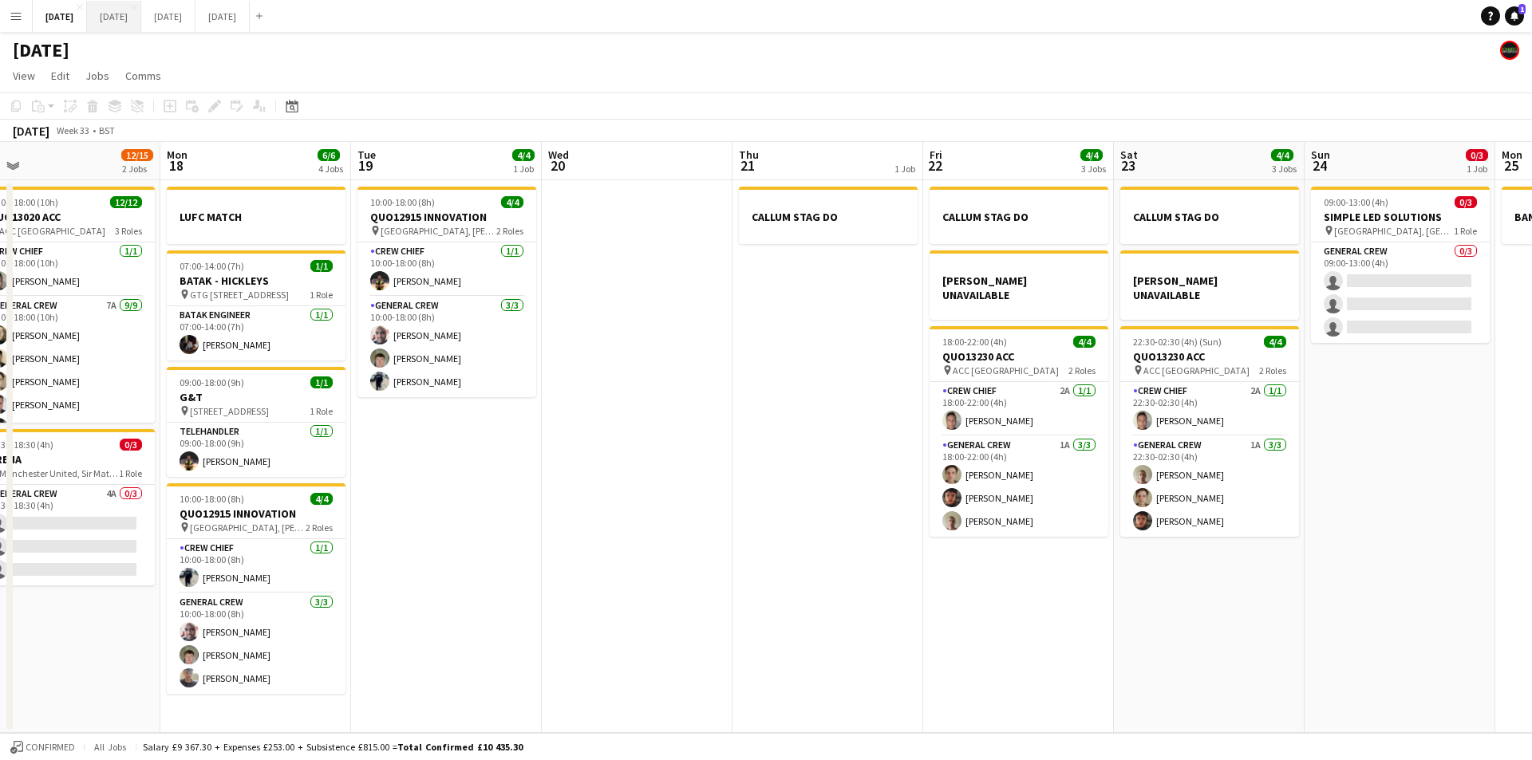
click at [141, 27] on button "[DATE] Close" at bounding box center [114, 16] width 54 height 31
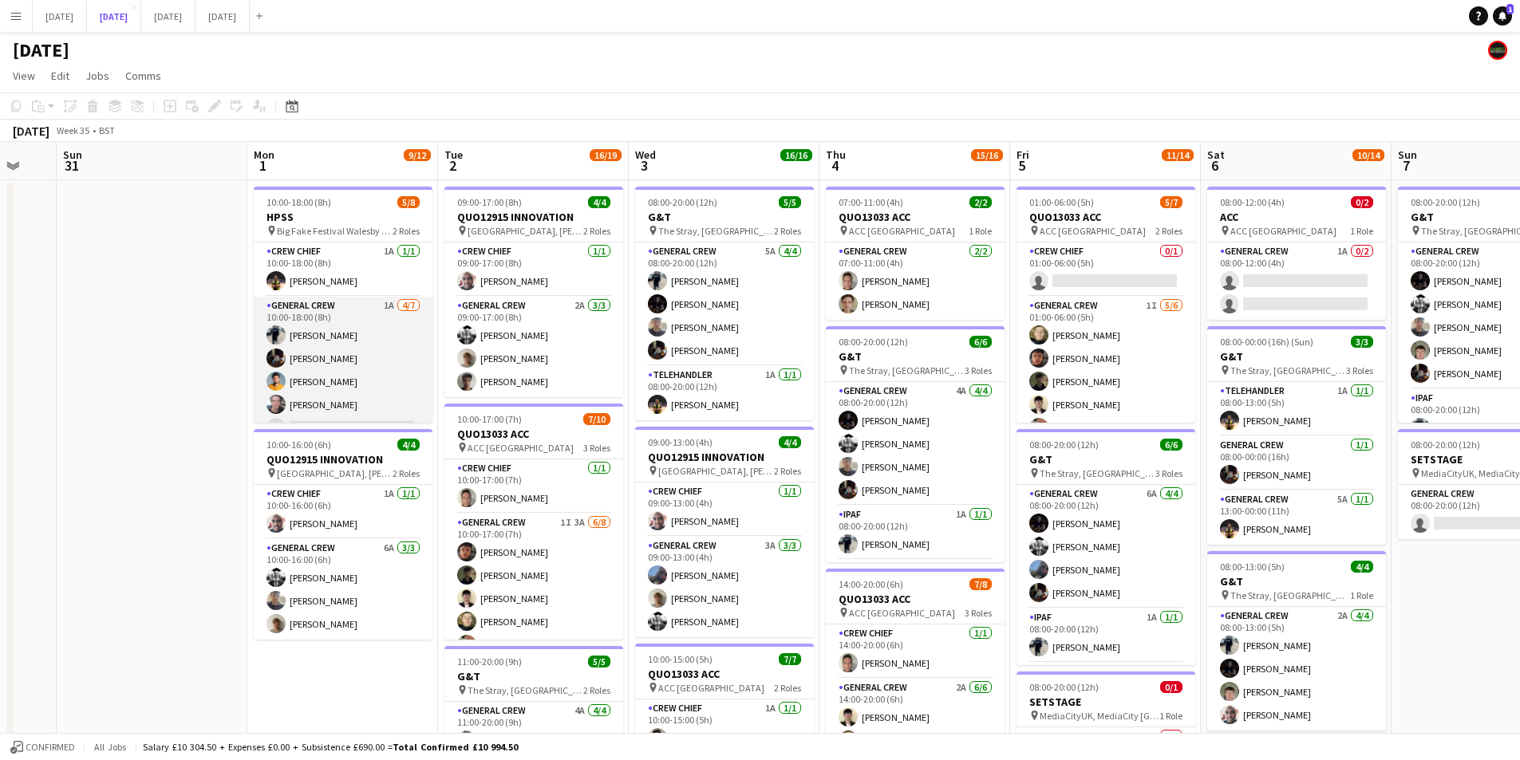
scroll to position [67, 0]
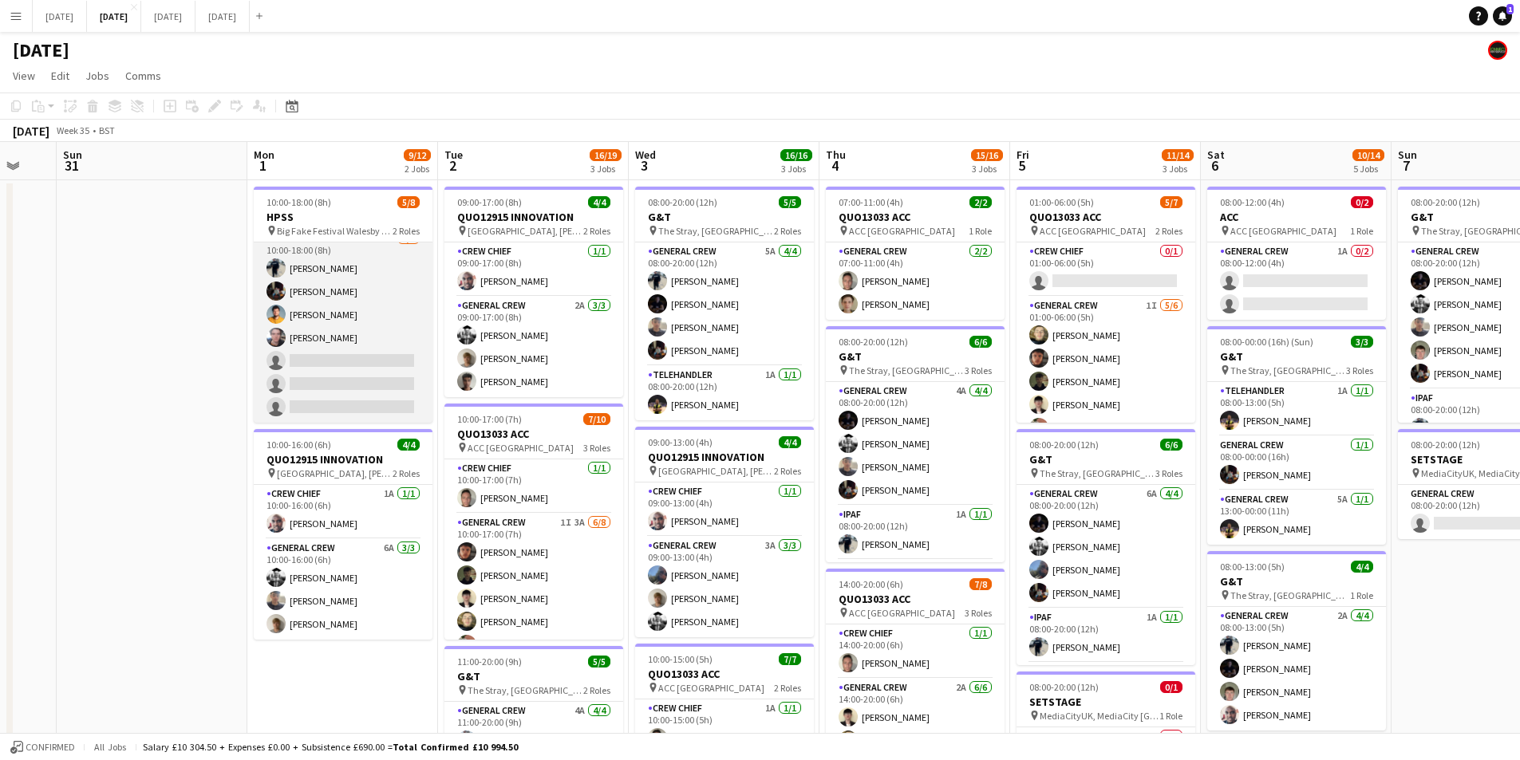
click at [386, 370] on app-card-role "General Crew 1A 4/7 10:00-18:00 (8h) Ben Connor REECE MCFARLANE George Warren E…" at bounding box center [343, 326] width 179 height 193
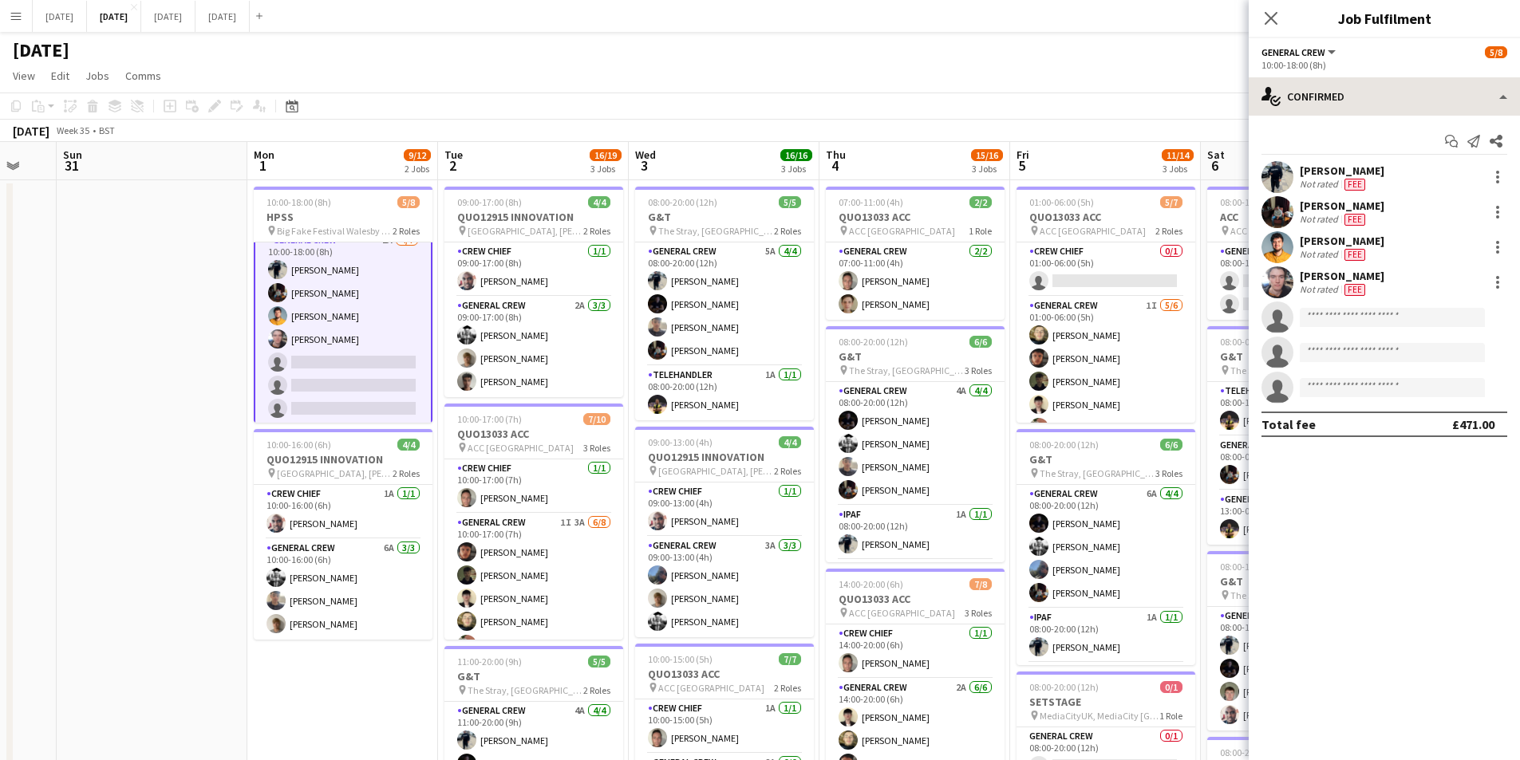
scroll to position [69, 0]
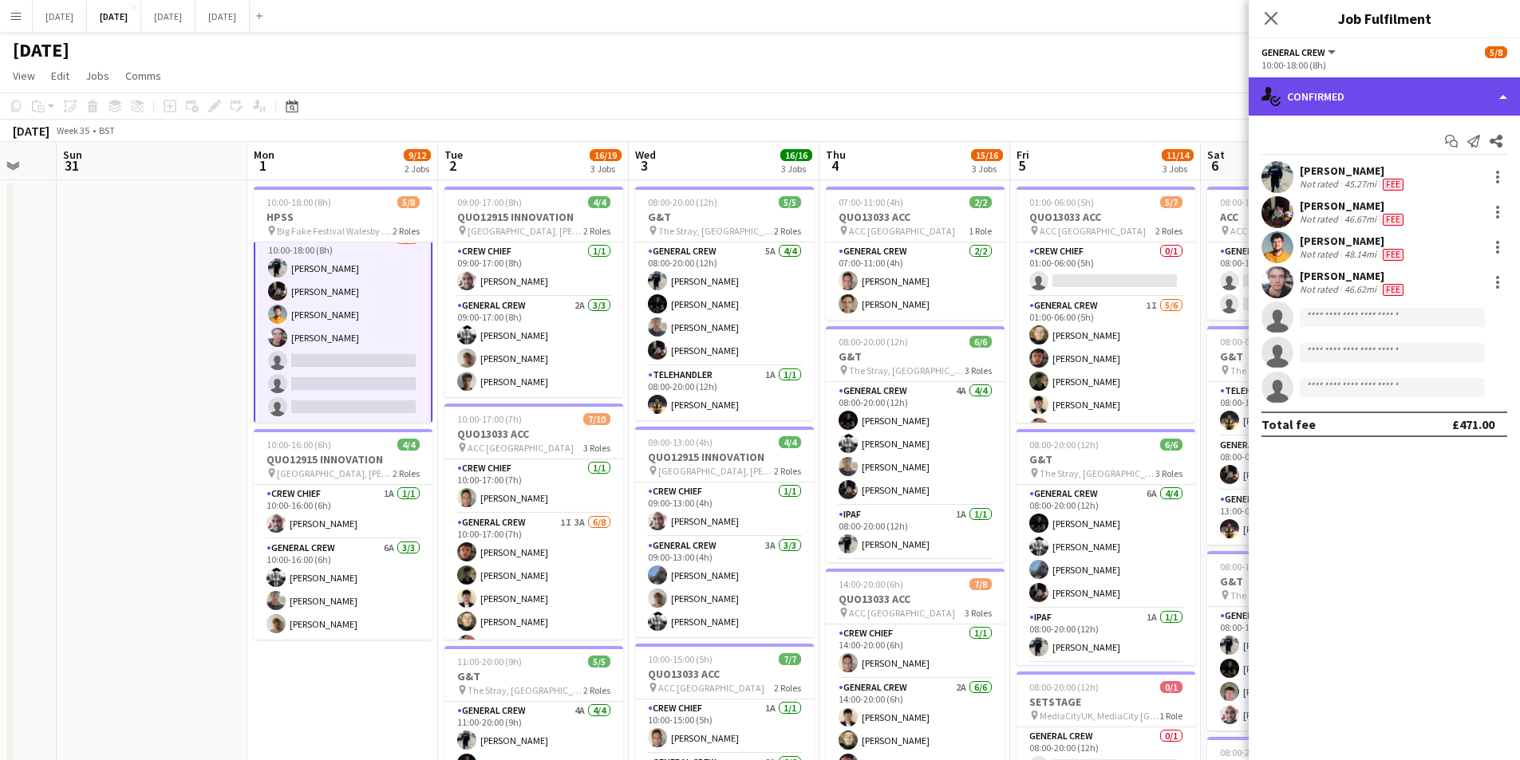
click at [1394, 97] on div "single-neutral-actions-check-2 Confirmed" at bounding box center [1383, 96] width 271 height 38
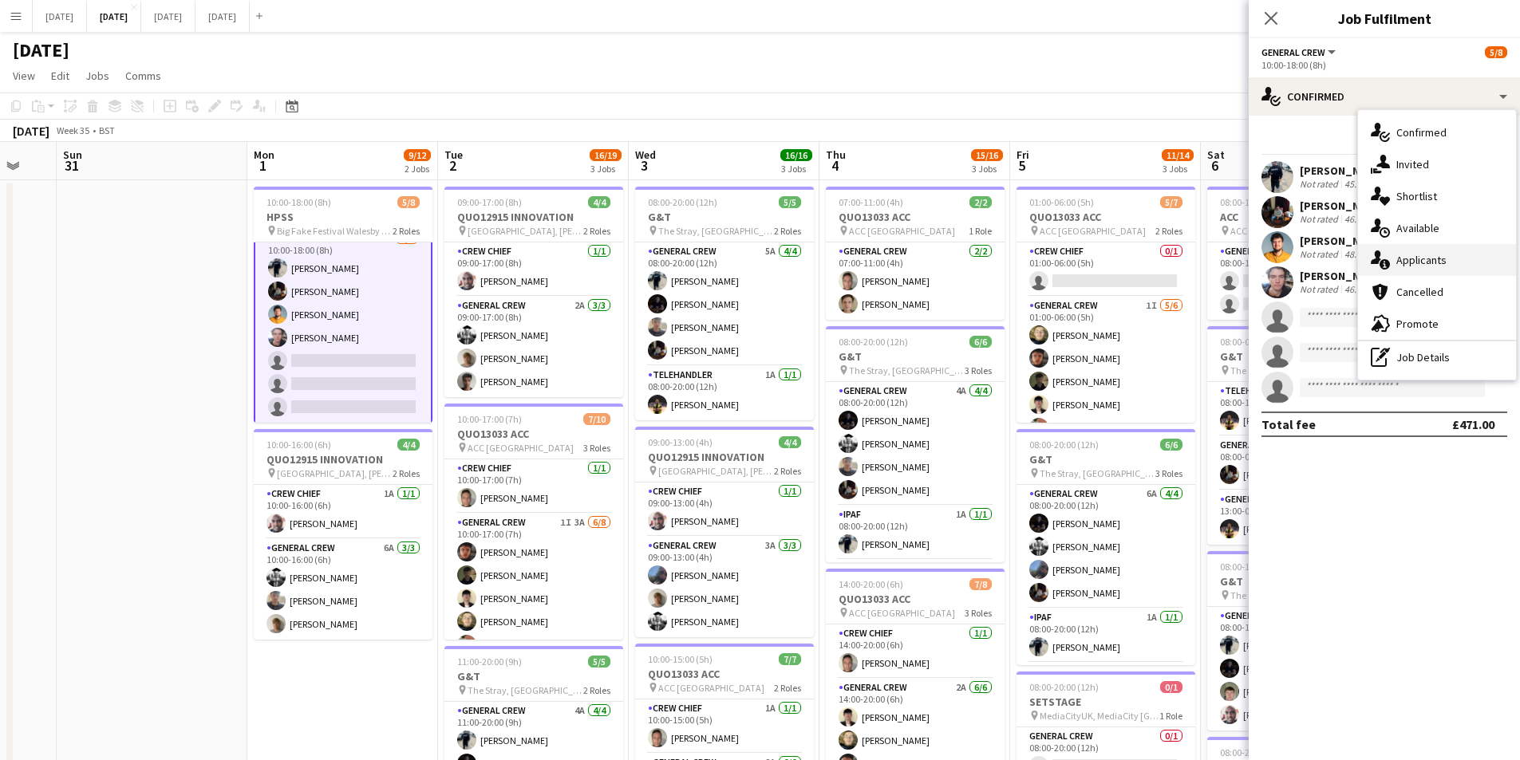
click at [1431, 257] on div "single-neutral-actions-information Applicants" at bounding box center [1437, 260] width 158 height 32
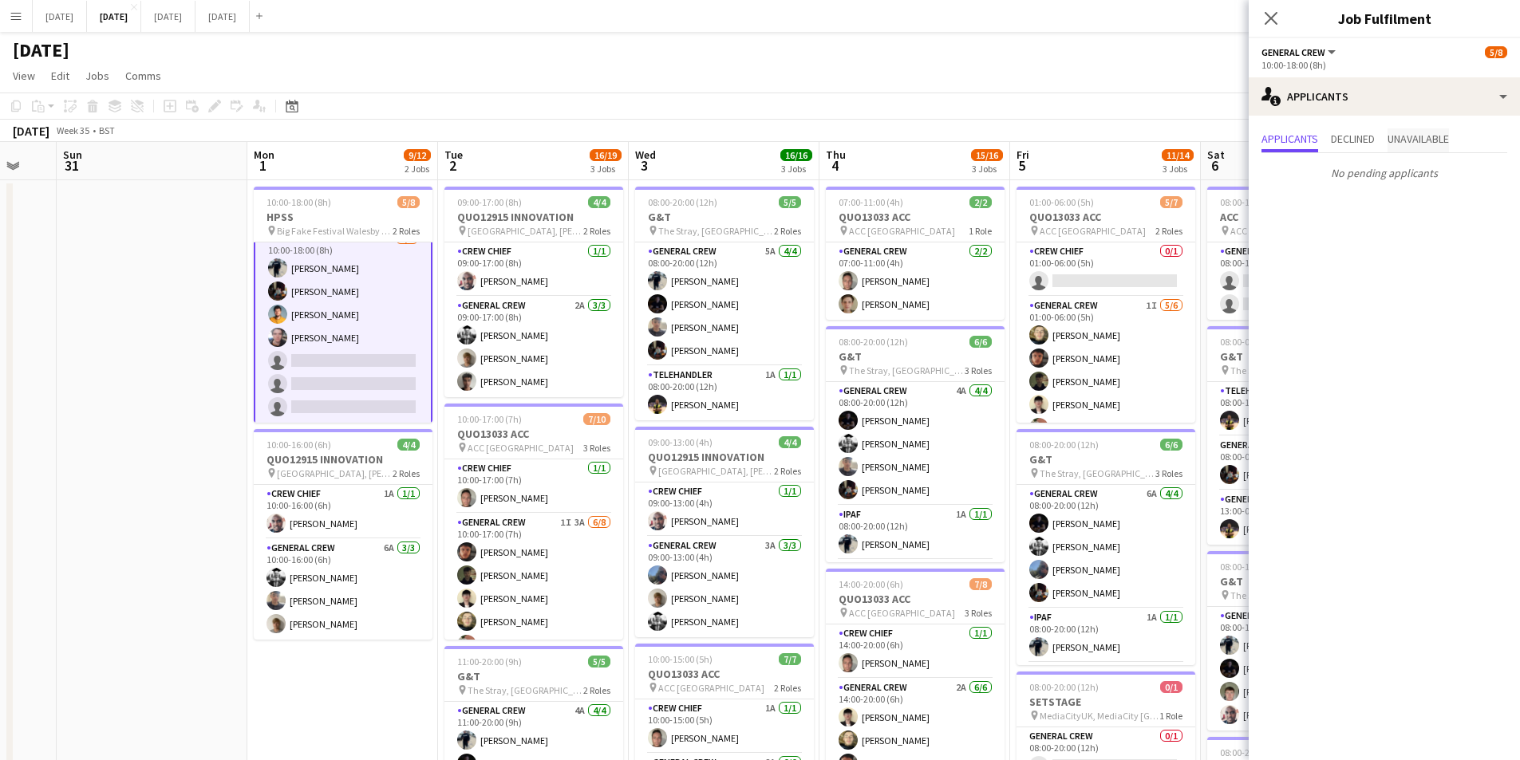
click at [1420, 139] on span "Unavailable" at bounding box center [1417, 138] width 61 height 11
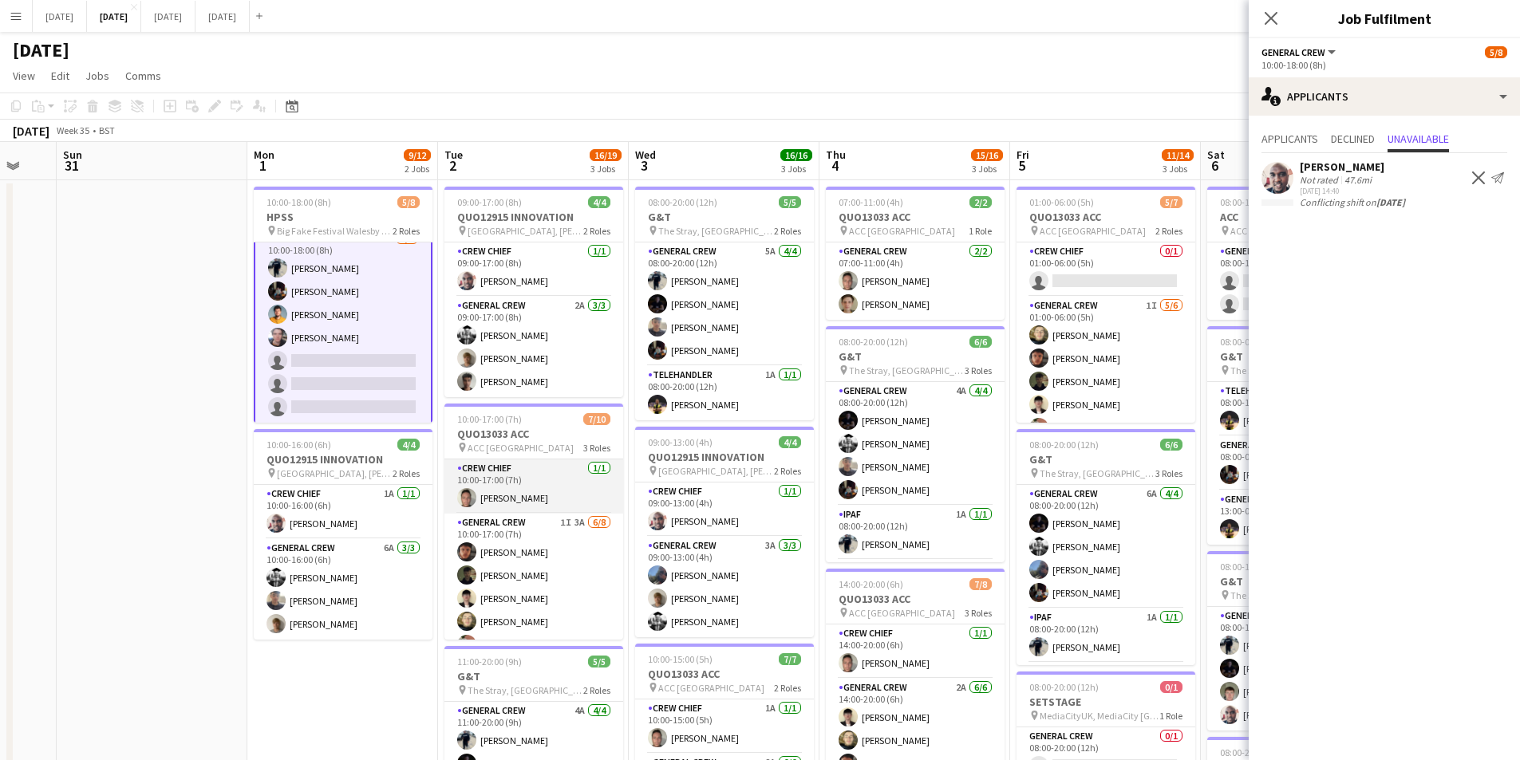
scroll to position [144, 0]
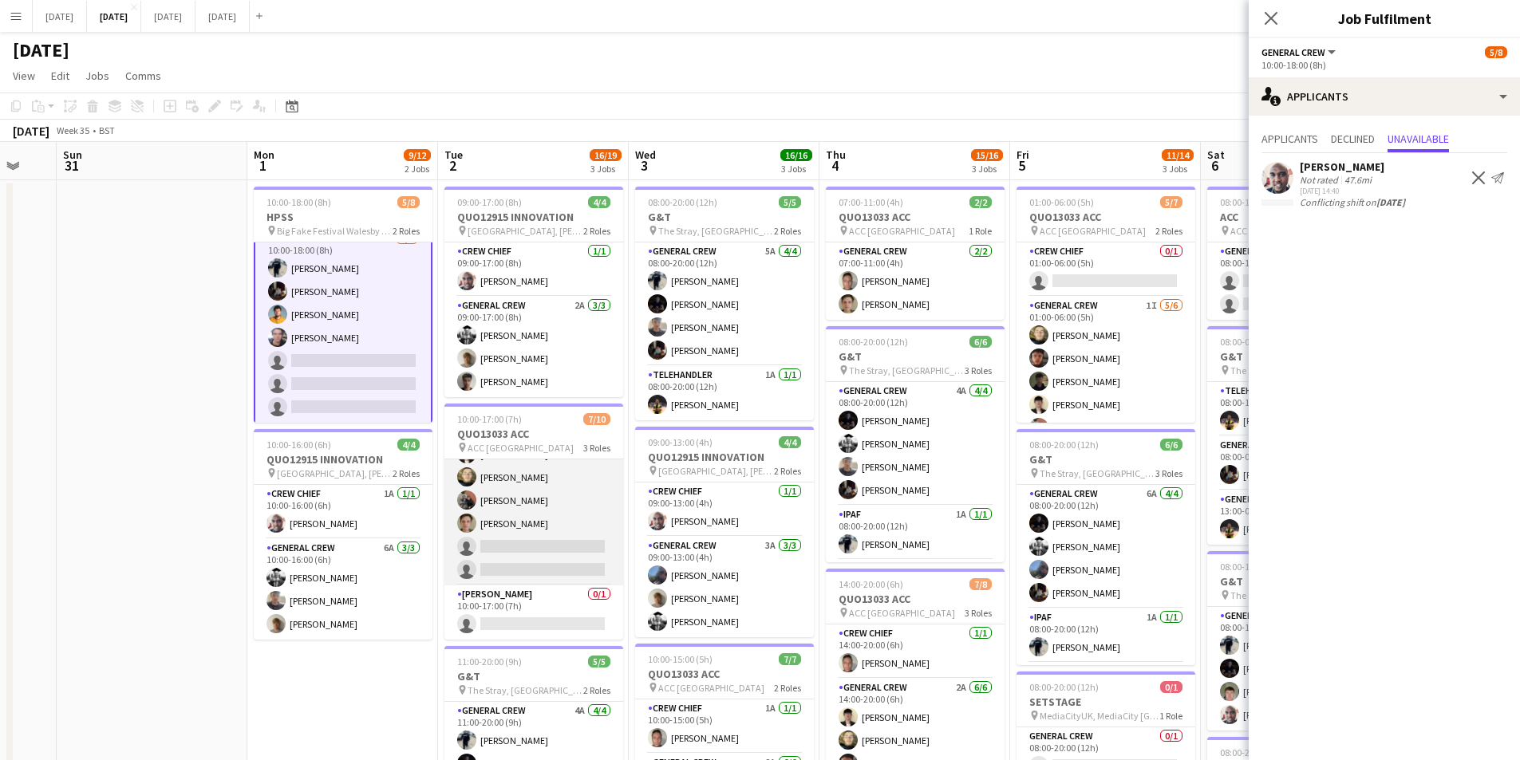
click at [526, 534] on app-card-role "General Crew 1I 3A 6/8 10:00-17:00 (7h) Kai Gilley Tawny Gilley Sam Calderbank …" at bounding box center [533, 477] width 179 height 216
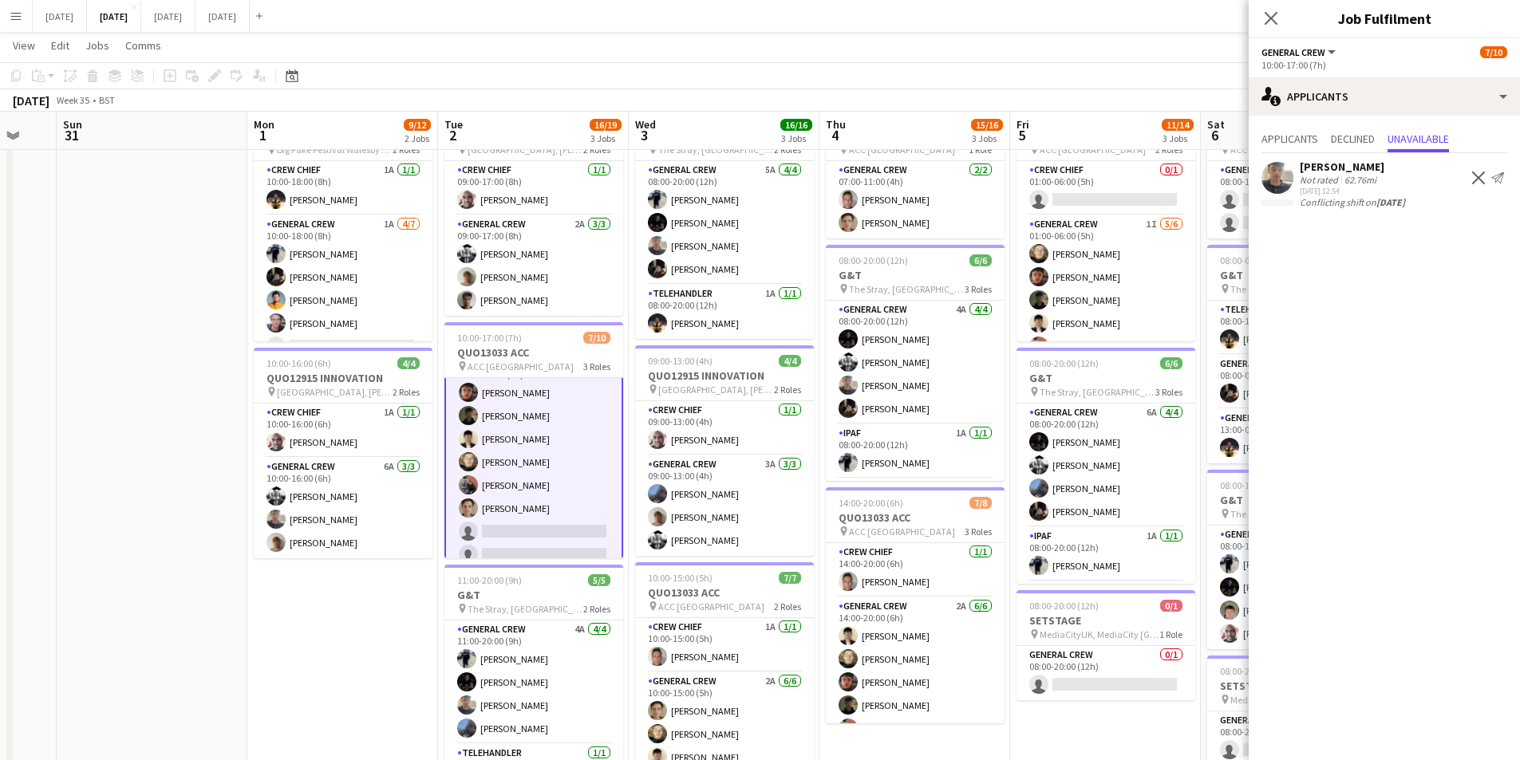
scroll to position [148, 0]
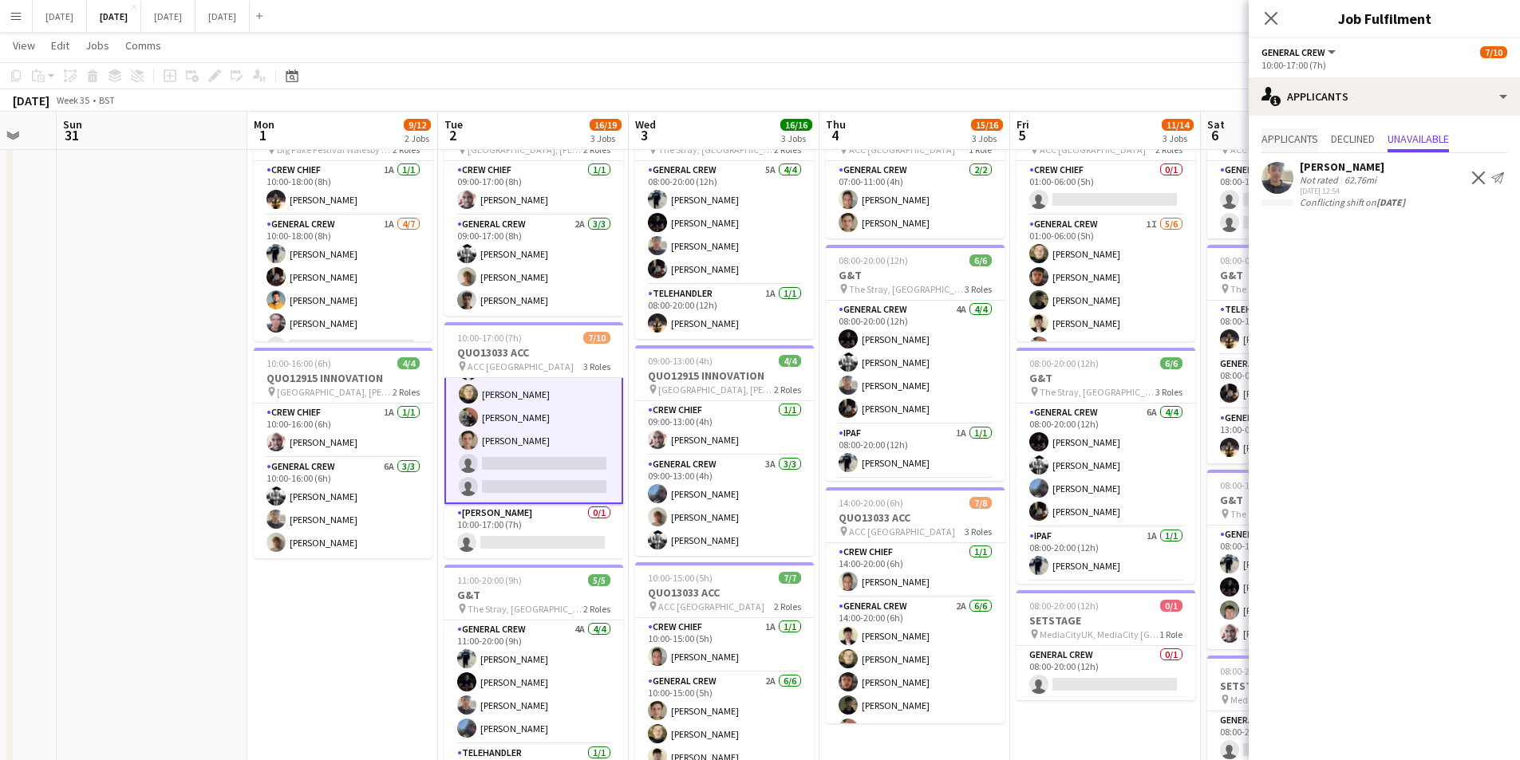
click at [1291, 140] on span "Applicants" at bounding box center [1289, 138] width 57 height 11
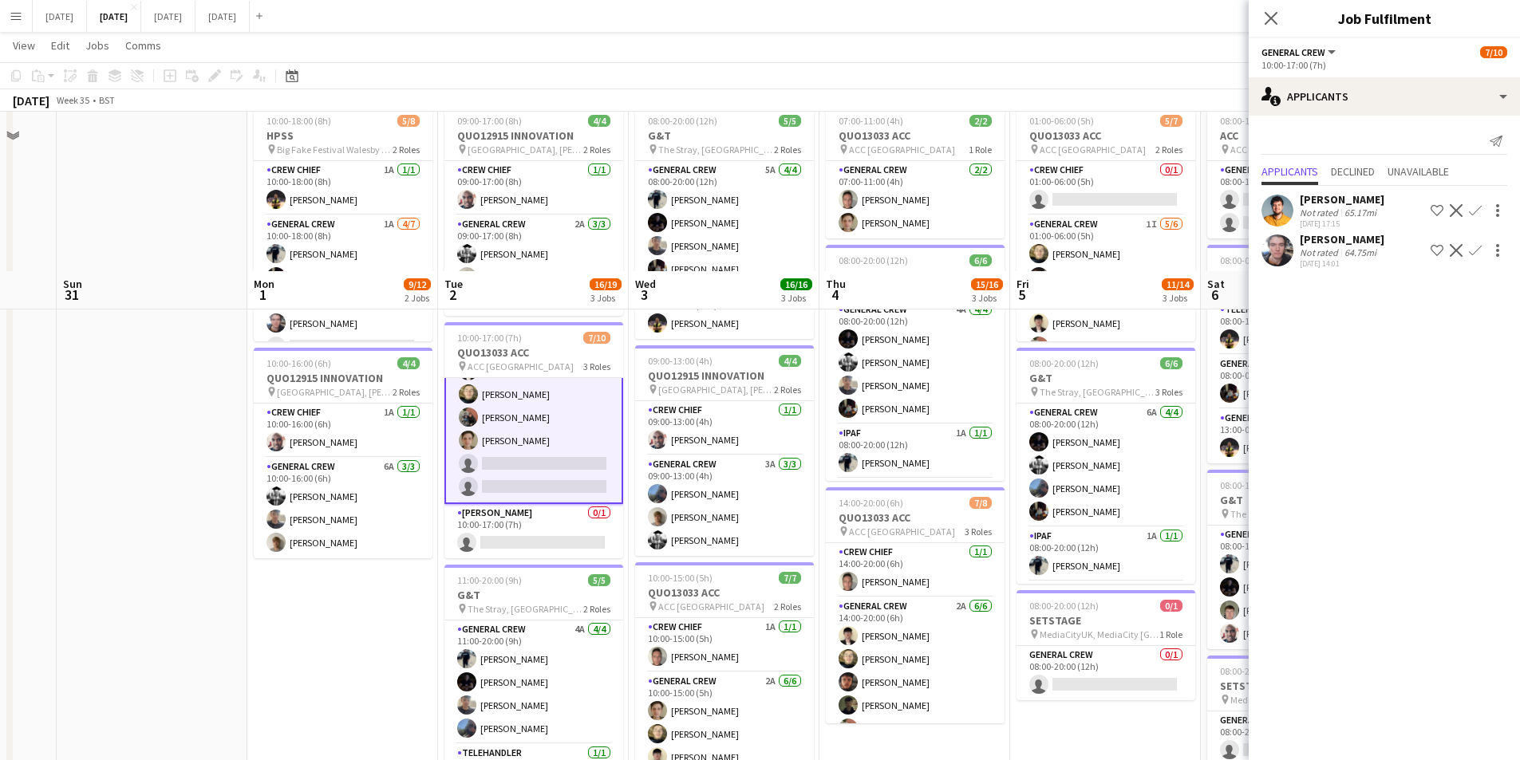
scroll to position [239, 0]
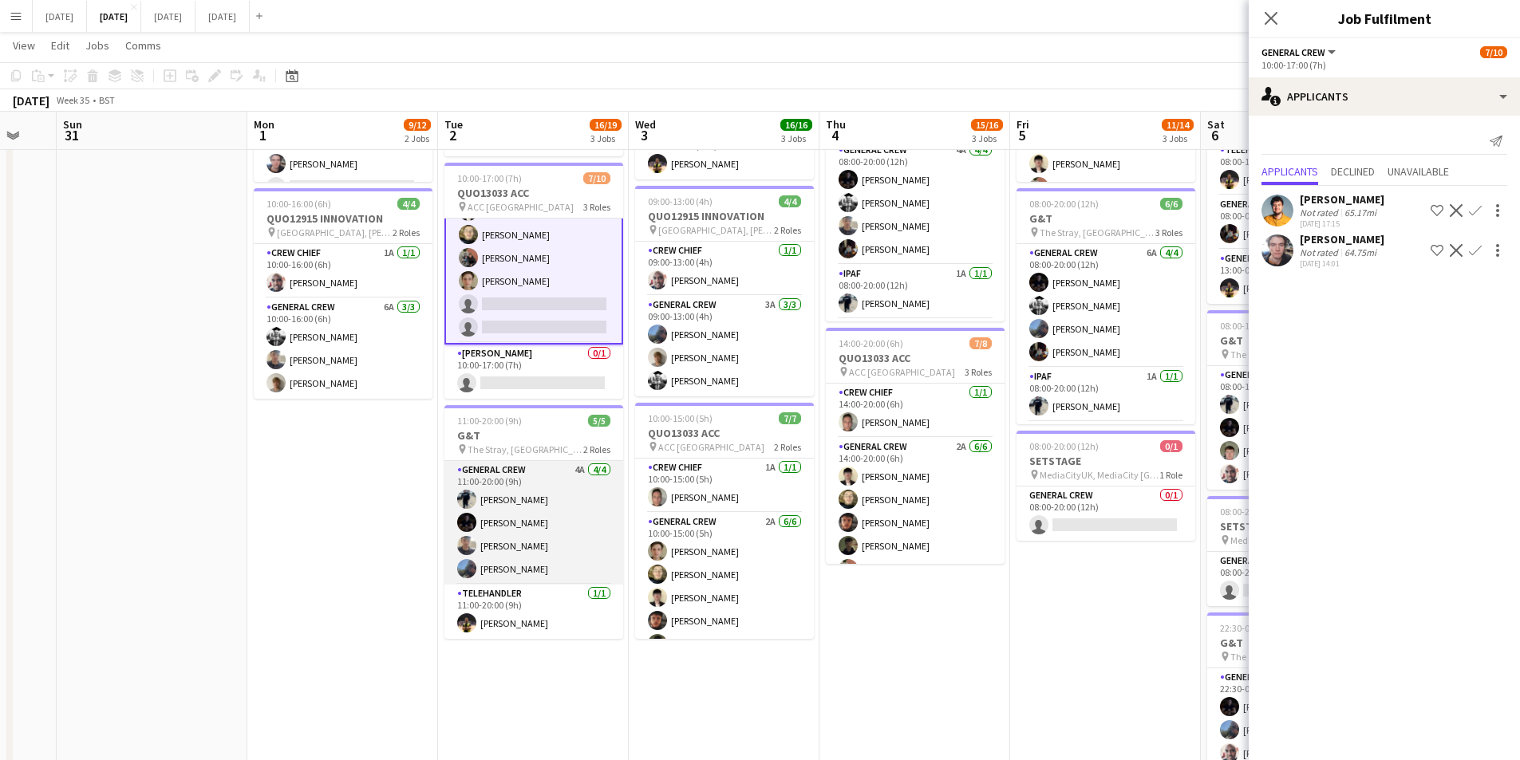
click at [531, 531] on app-card-role "General Crew 4A 4/4 11:00-20:00 (9h) Ben Connor Joe Weightman Jack Roper Dawson…" at bounding box center [533, 523] width 179 height 124
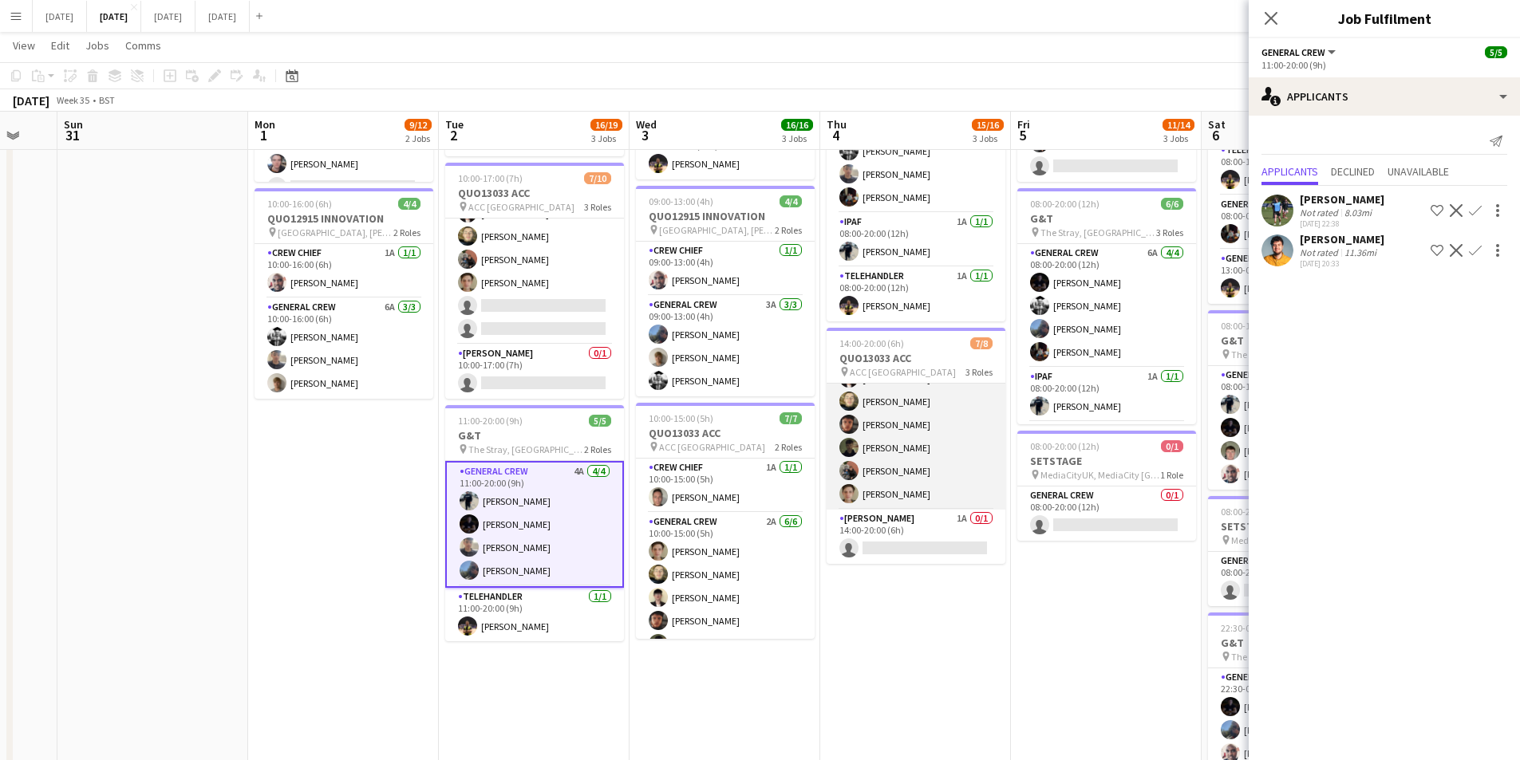
scroll to position [0, 0]
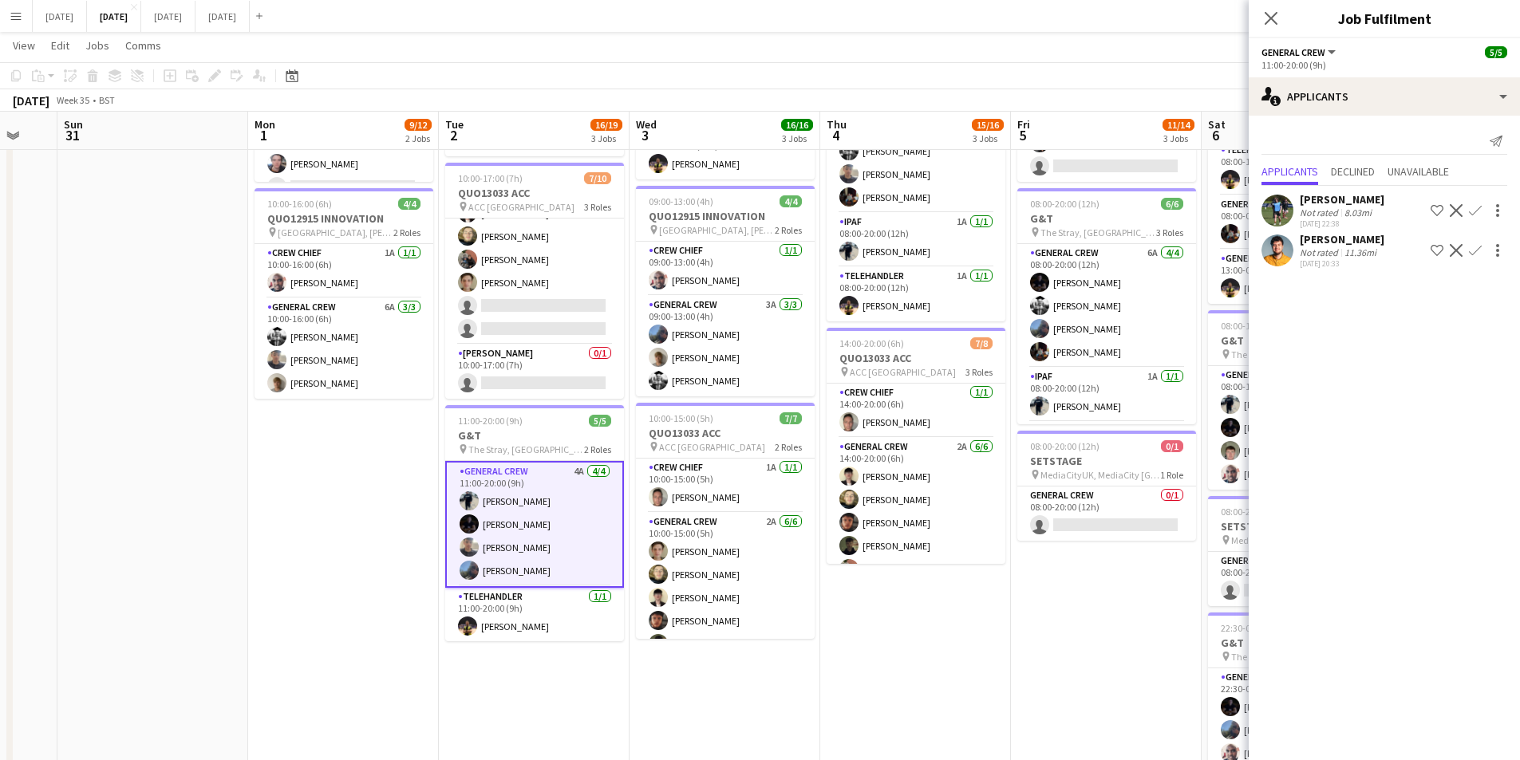
drag, startPoint x: 993, startPoint y: 601, endPoint x: 895, endPoint y: 566, distance: 104.5
click at [843, 566] on app-calendar-viewport "Thu 28 Fri 29 Sat 30 Sun 31 Mon 1 9/12 2 Jobs Tue 2 16/19 3 Jobs Wed 3 16/16 3 …" at bounding box center [760, 326] width 1520 height 1007
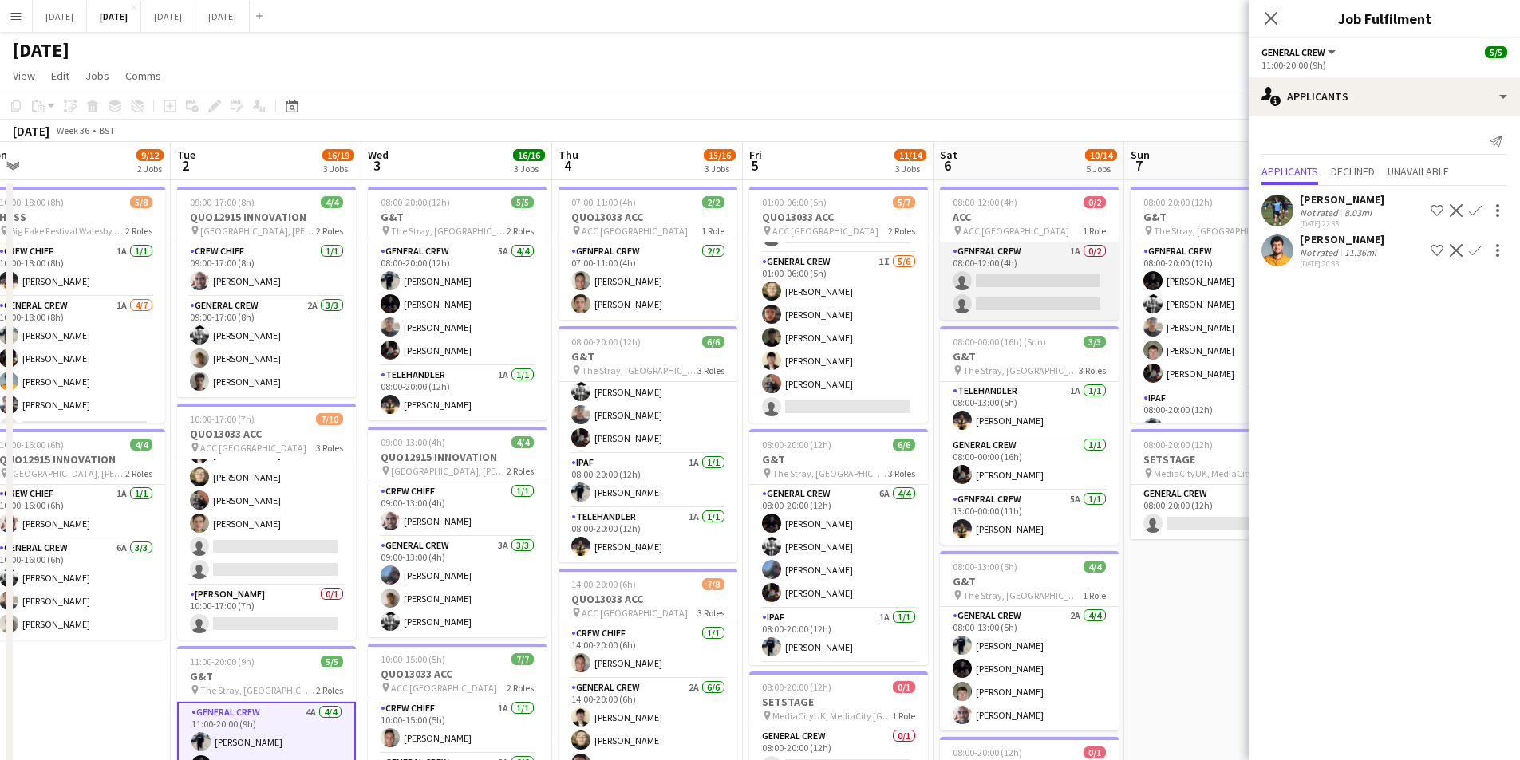
click at [1026, 290] on app-card-role "General Crew 1A 0/2 08:00-12:00 (4h) single-neutral-actions single-neutral-acti…" at bounding box center [1029, 281] width 179 height 77
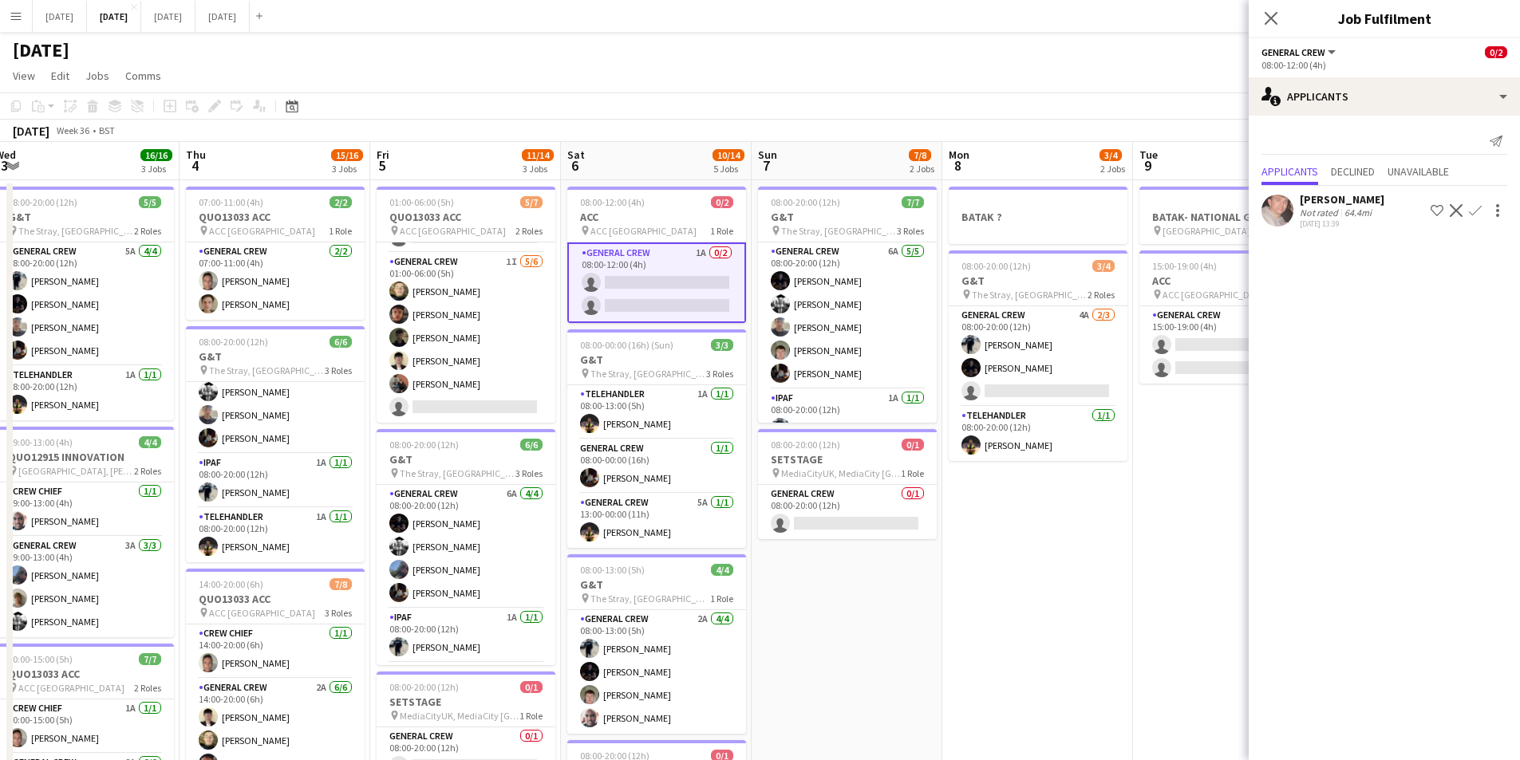
scroll to position [0, 633]
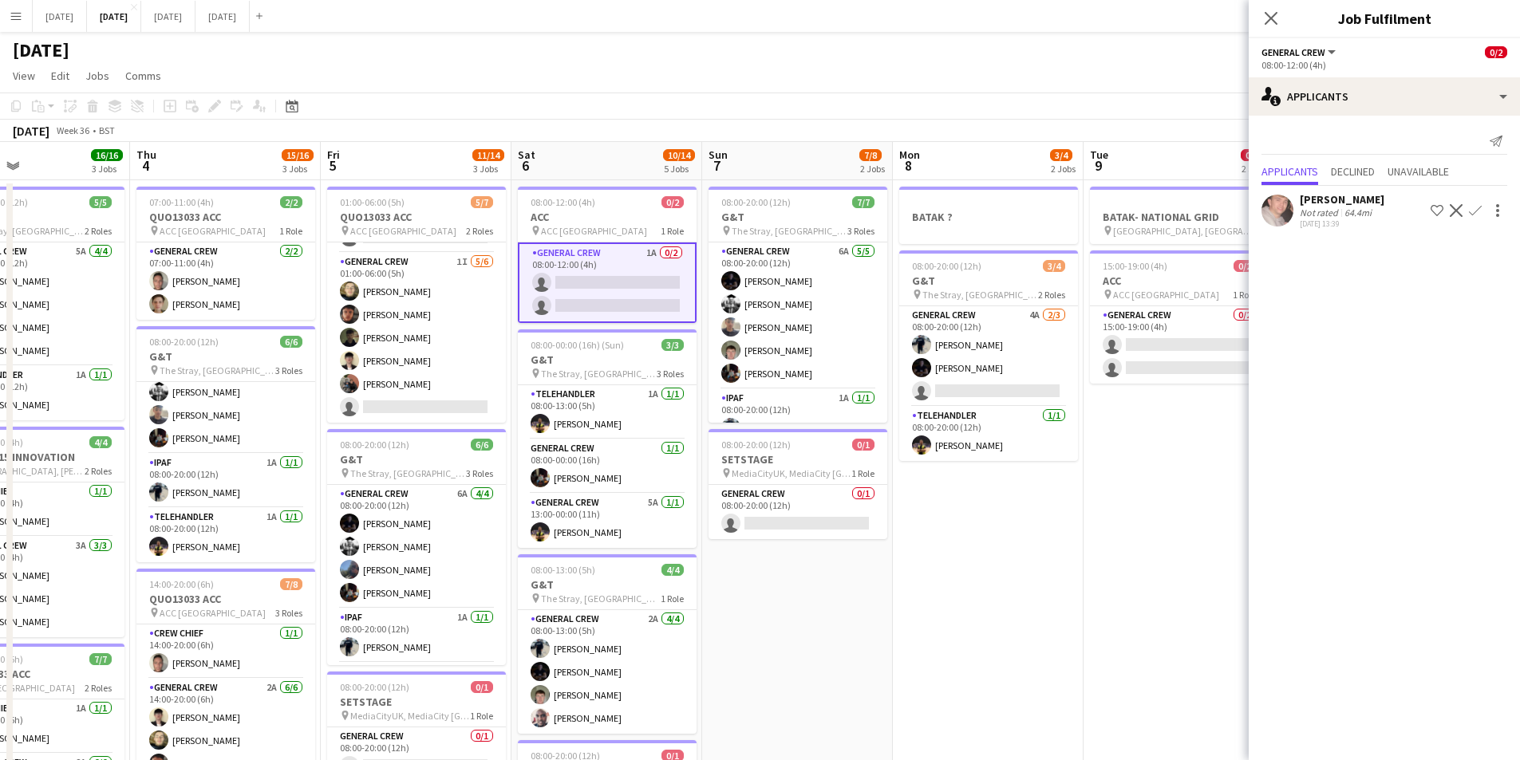
drag, startPoint x: 1123, startPoint y: 448, endPoint x: 701, endPoint y: 403, distance: 424.3
click at [701, 403] on app-calendar-viewport "Sun 31 Mon 1 9/12 2 Jobs Tue 2 16/19 3 Jobs Wed 3 16/16 3 Jobs Thu 4 15/16 3 Jo…" at bounding box center [760, 606] width 1520 height 929
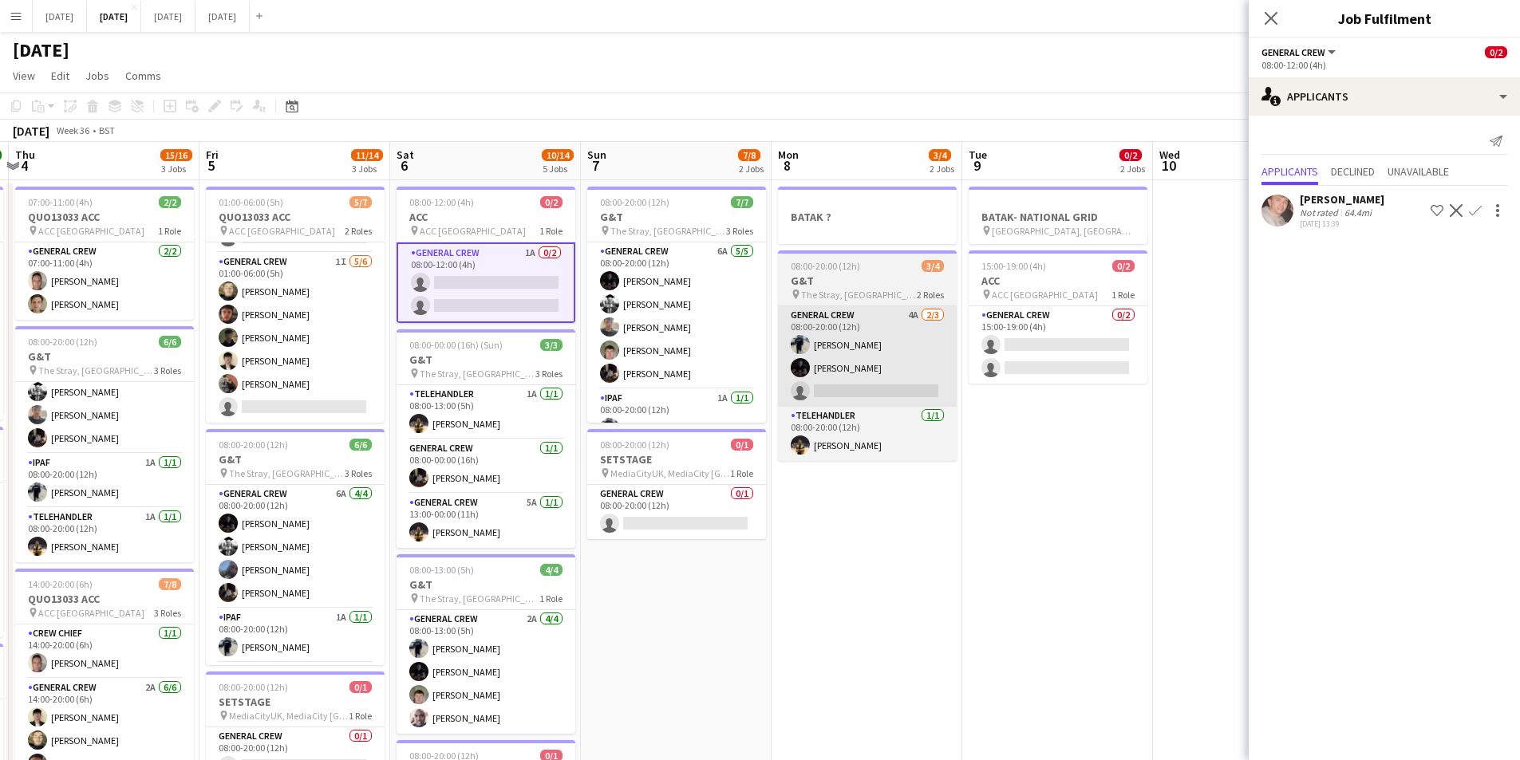
drag, startPoint x: 997, startPoint y: 476, endPoint x: 879, endPoint y: 370, distance: 158.7
click at [878, 472] on app-calendar-viewport "Mon 1 9/12 2 Jobs Tue 2 16/19 3 Jobs Wed 3 16/16 3 Jobs Thu 4 15/16 3 Jobs Fri …" at bounding box center [760, 606] width 1520 height 929
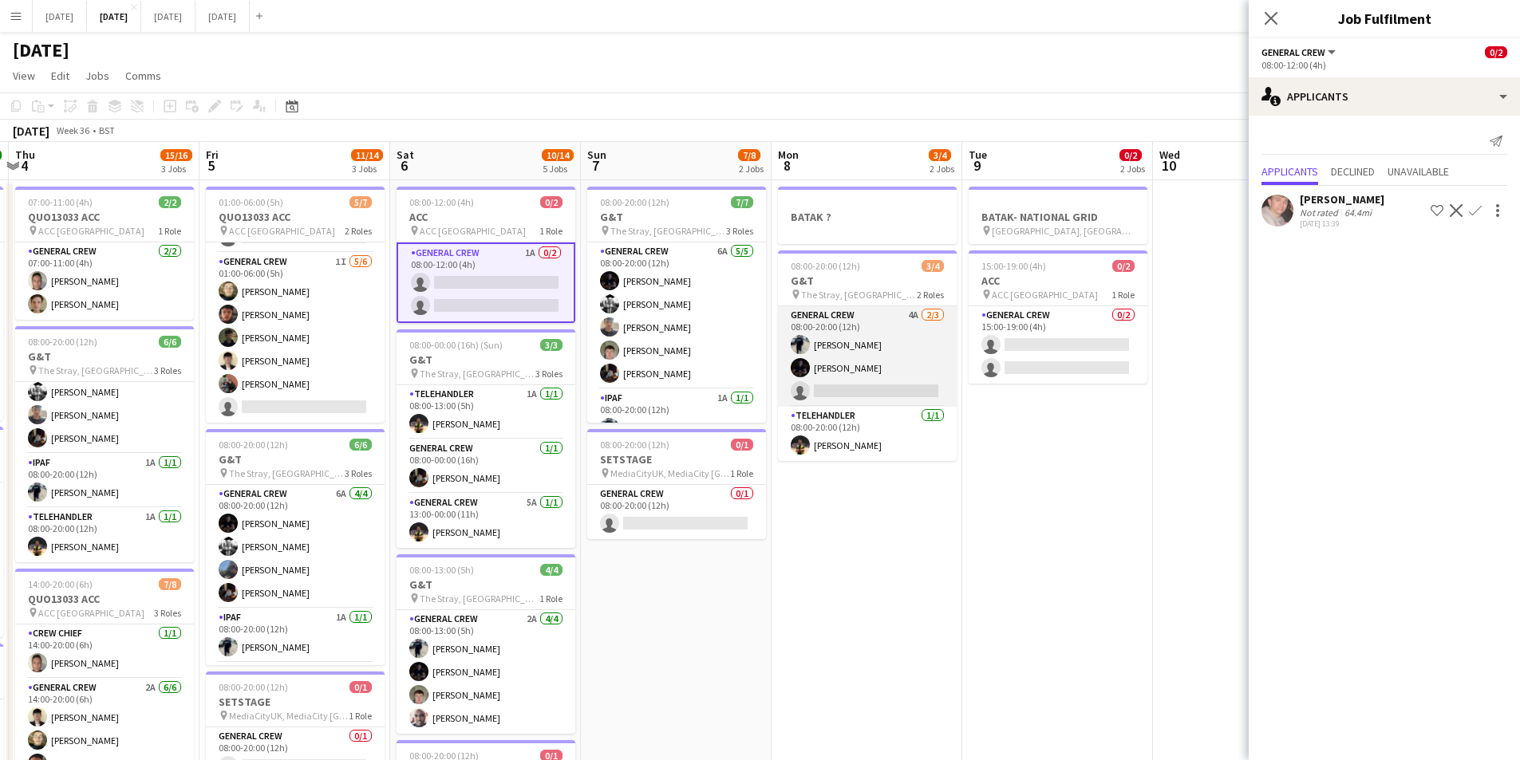
scroll to position [0, 561]
click at [873, 353] on app-card-role "General Crew 4A 2/3 08:00-20:00 (12h) Ben Connor Joe Weightman single-neutral-a…" at bounding box center [869, 356] width 179 height 101
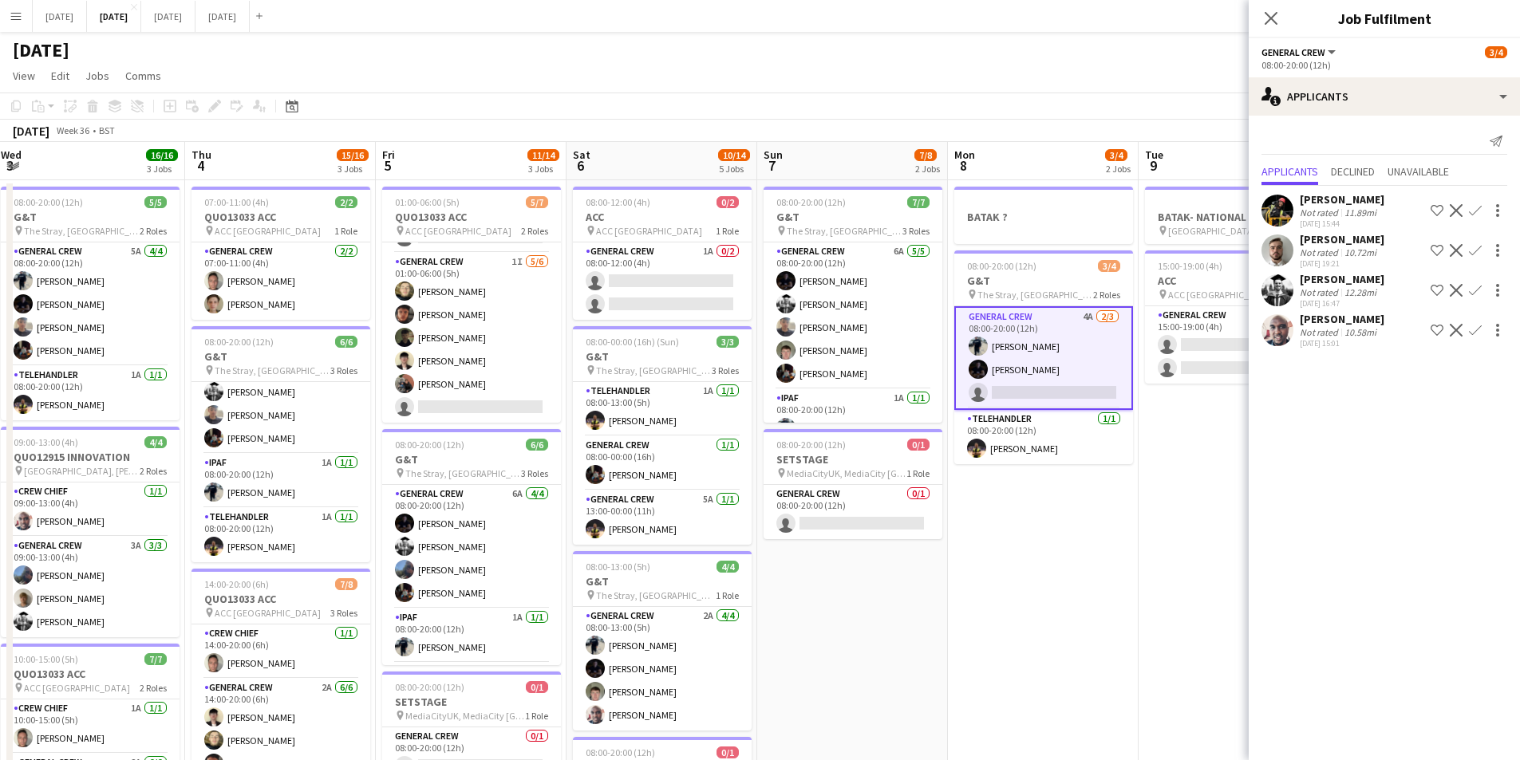
drag, startPoint x: 836, startPoint y: 550, endPoint x: 1023, endPoint y: 538, distance: 187.0
click at [1027, 539] on app-calendar-viewport "Mon 1 9/12 2 Jobs Tue 2 16/19 3 Jobs Wed 3 16/16 3 Jobs Thu 4 15/16 3 Jobs Fri …" at bounding box center [760, 606] width 1520 height 929
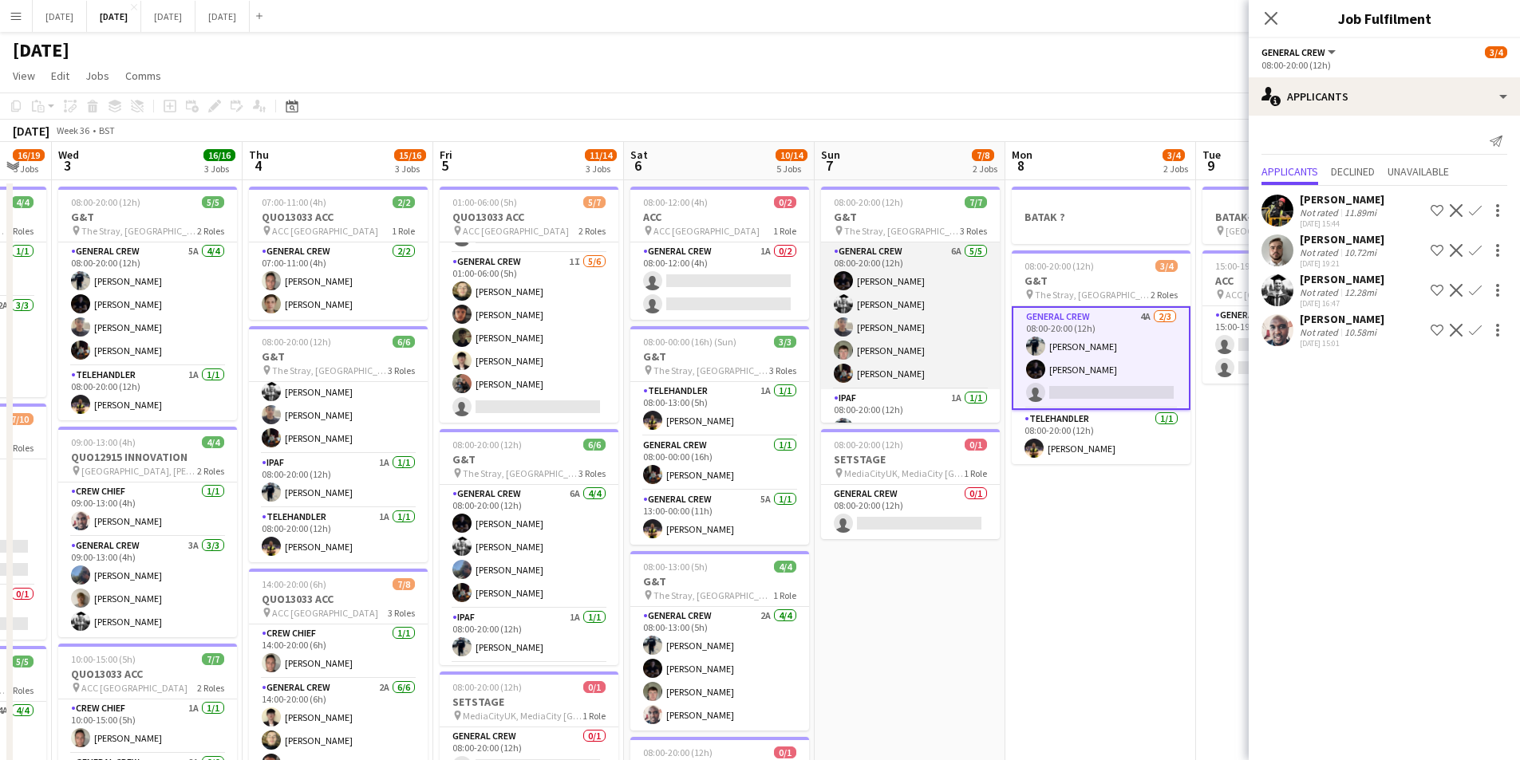
scroll to position [75, 0]
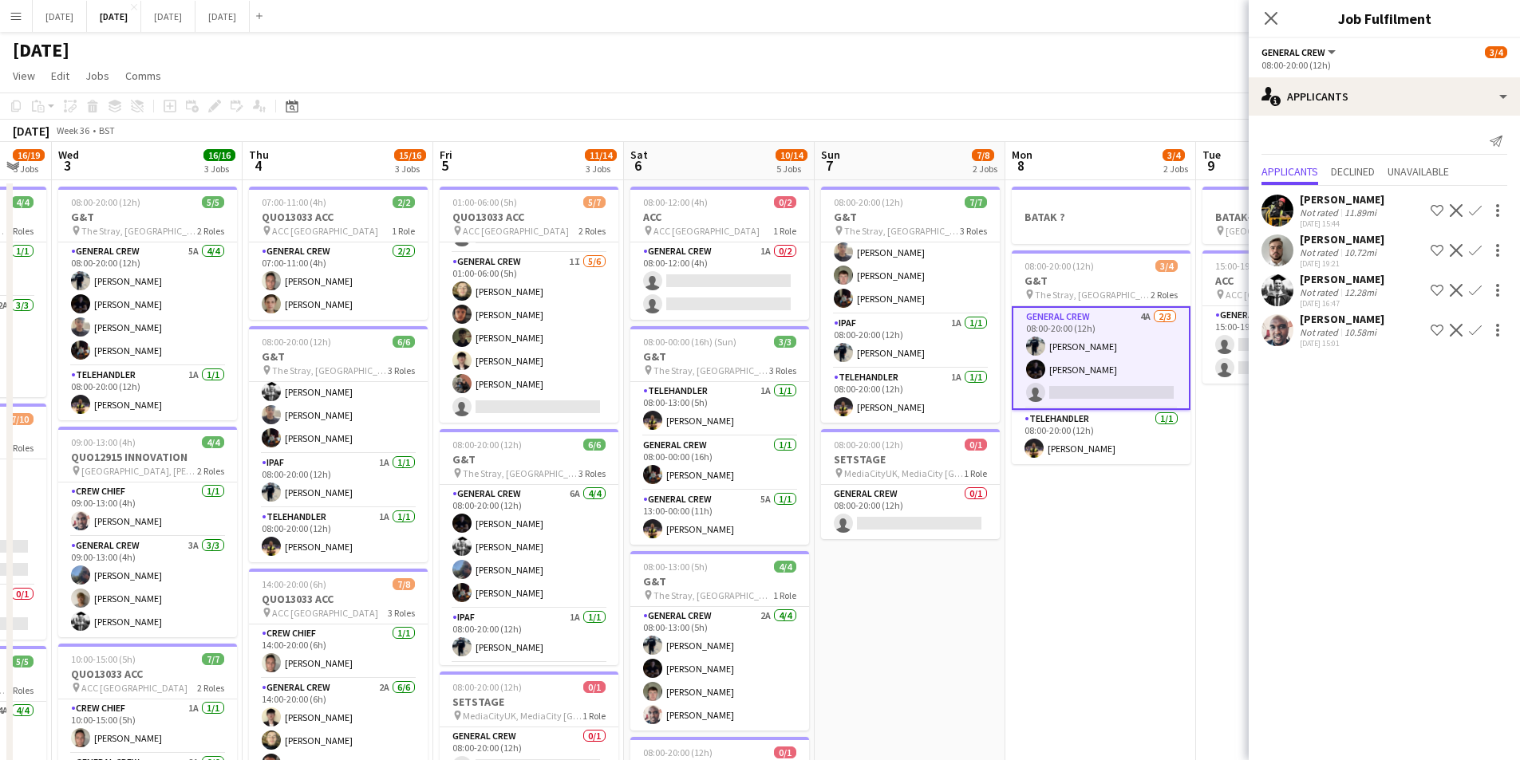
click at [1020, 467] on app-calendar-viewport "Mon 1 9/12 2 Jobs Tue 2 16/19 3 Jobs Wed 3 16/16 3 Jobs Thu 4 15/16 3 Jobs Fri …" at bounding box center [760, 606] width 1520 height 929
click at [935, 439] on app-calendar-viewport "Mon 1 9/12 2 Jobs Tue 2 16/19 3 Jobs Wed 3 16/16 3 Jobs Thu 4 15/16 3 Jobs Fri …" at bounding box center [760, 606] width 1520 height 929
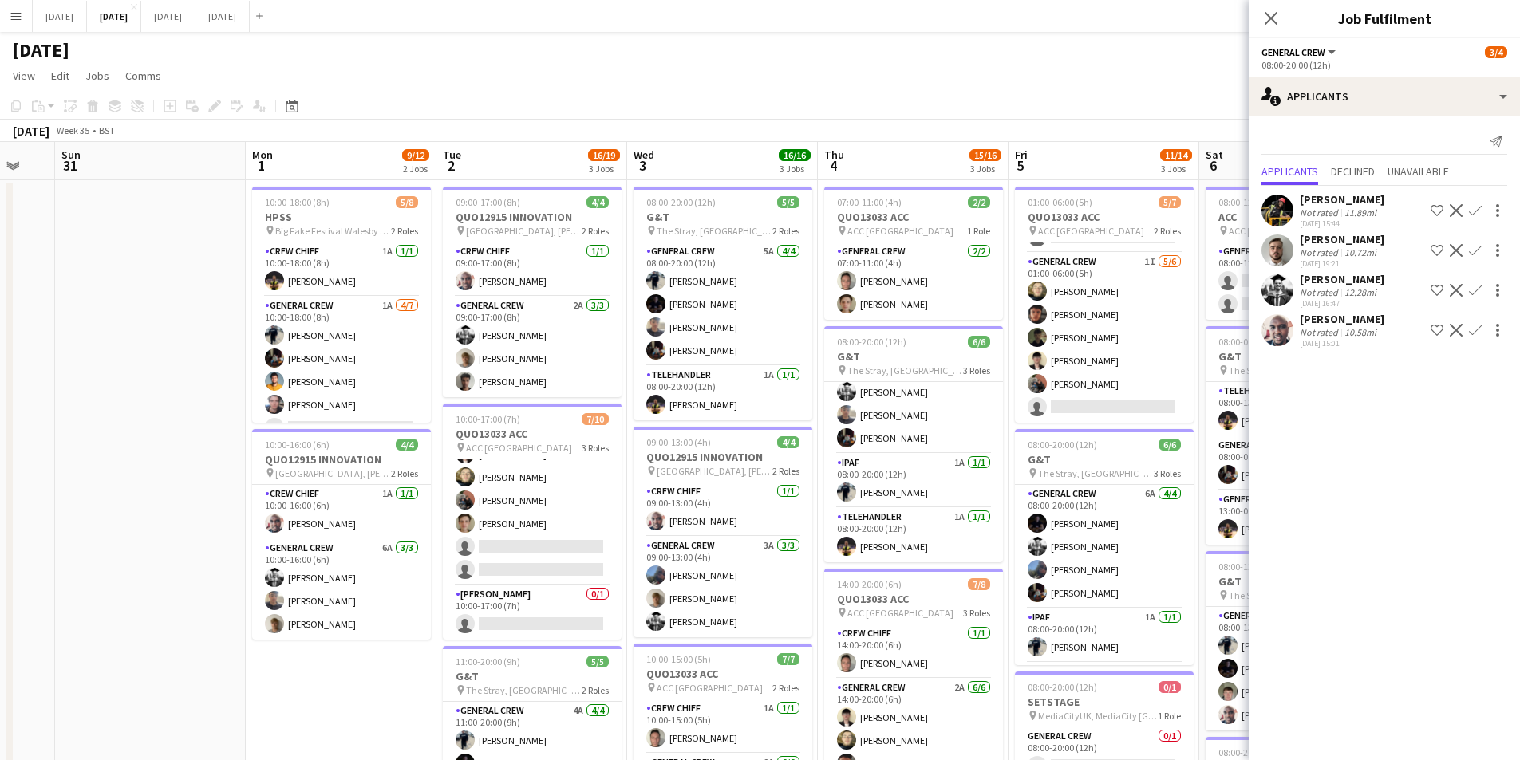
click at [749, 459] on app-calendar-viewport "Thu 28 Fri 29 Sat 30 Sun 31 Mon 1 9/12 2 Jobs Tue 2 16/19 3 Jobs Wed 3 16/16 3 …" at bounding box center [760, 606] width 1520 height 929
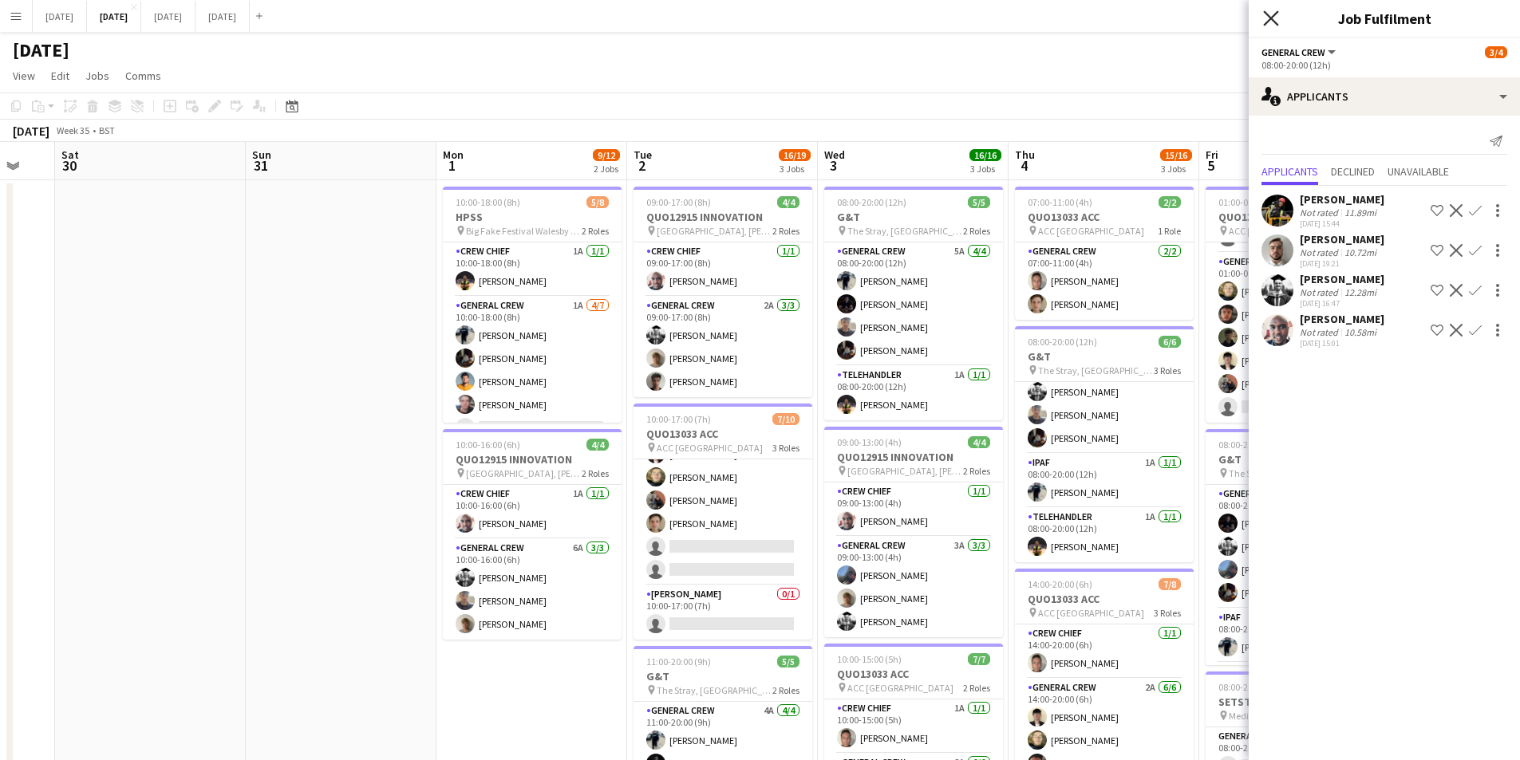
click at [1270, 12] on icon "Close pop-in" at bounding box center [1270, 17] width 15 height 15
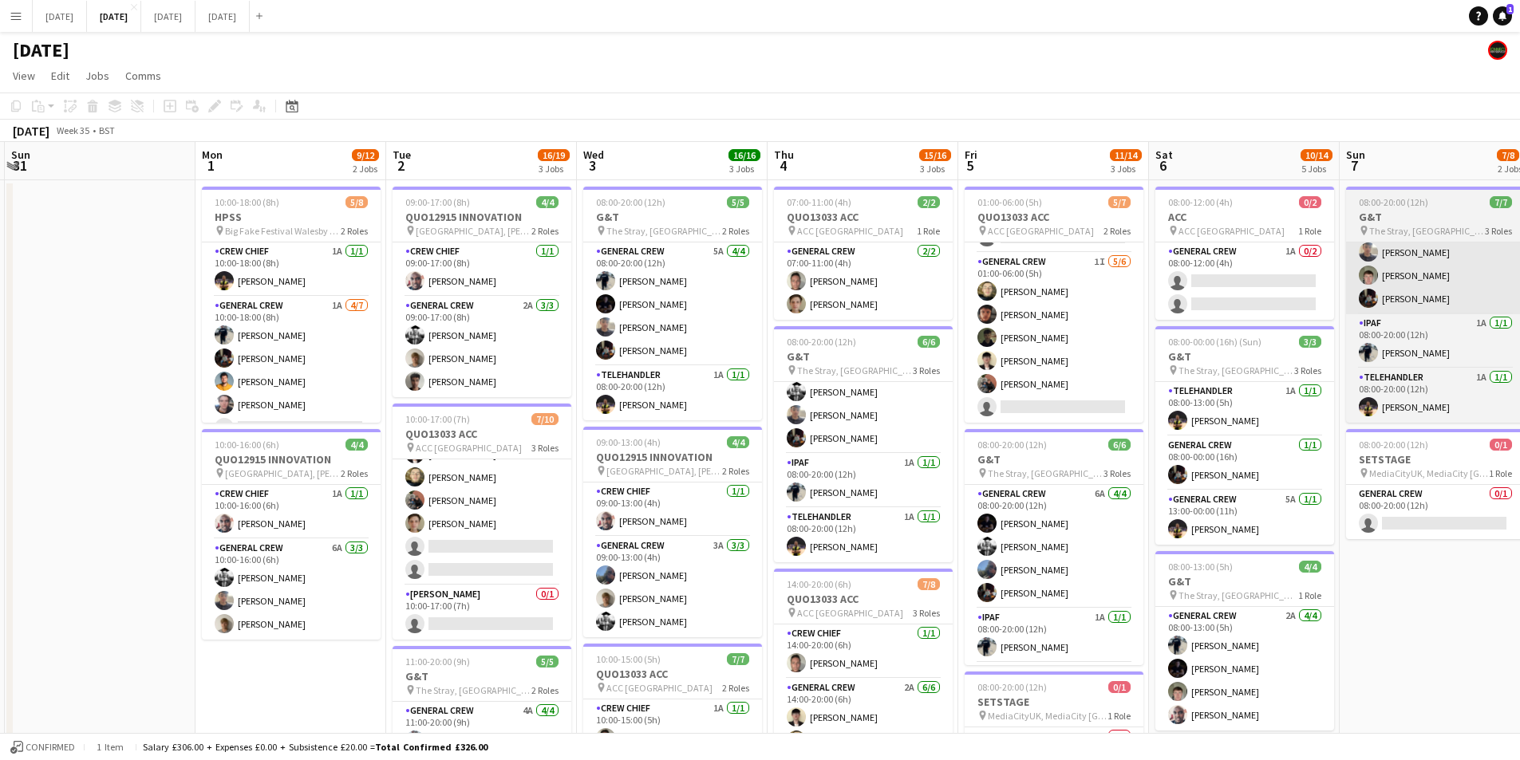
drag, startPoint x: 1324, startPoint y: 244, endPoint x: 1408, endPoint y: 309, distance: 105.8
click at [1041, 185] on app-calendar-viewport "Thu 28 Fri 29 Sat 30 Sun 31 Mon 1 9/12 2 Jobs Tue 2 16/19 3 Jobs Wed 3 16/16 3 …" at bounding box center [760, 606] width 1520 height 929
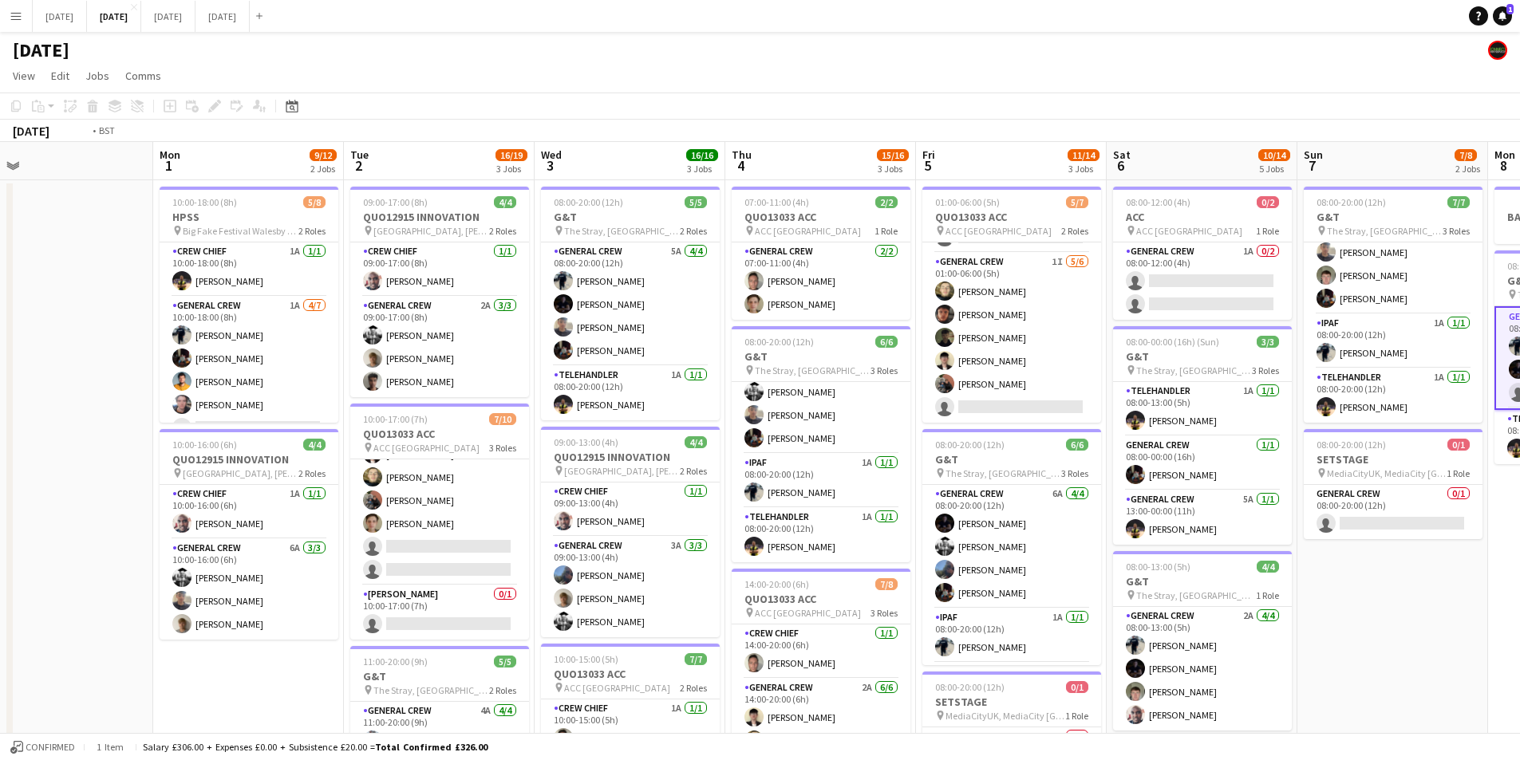
drag, startPoint x: 1408, startPoint y: 309, endPoint x: 1069, endPoint y: 273, distance: 340.9
click at [1025, 244] on app-calendar-viewport "Thu 28 Fri 29 Sat 30 Sun 31 Mon 1 9/12 2 Jobs Tue 2 16/19 3 Jobs Wed 3 16/16 3 …" at bounding box center [760, 606] width 1520 height 929
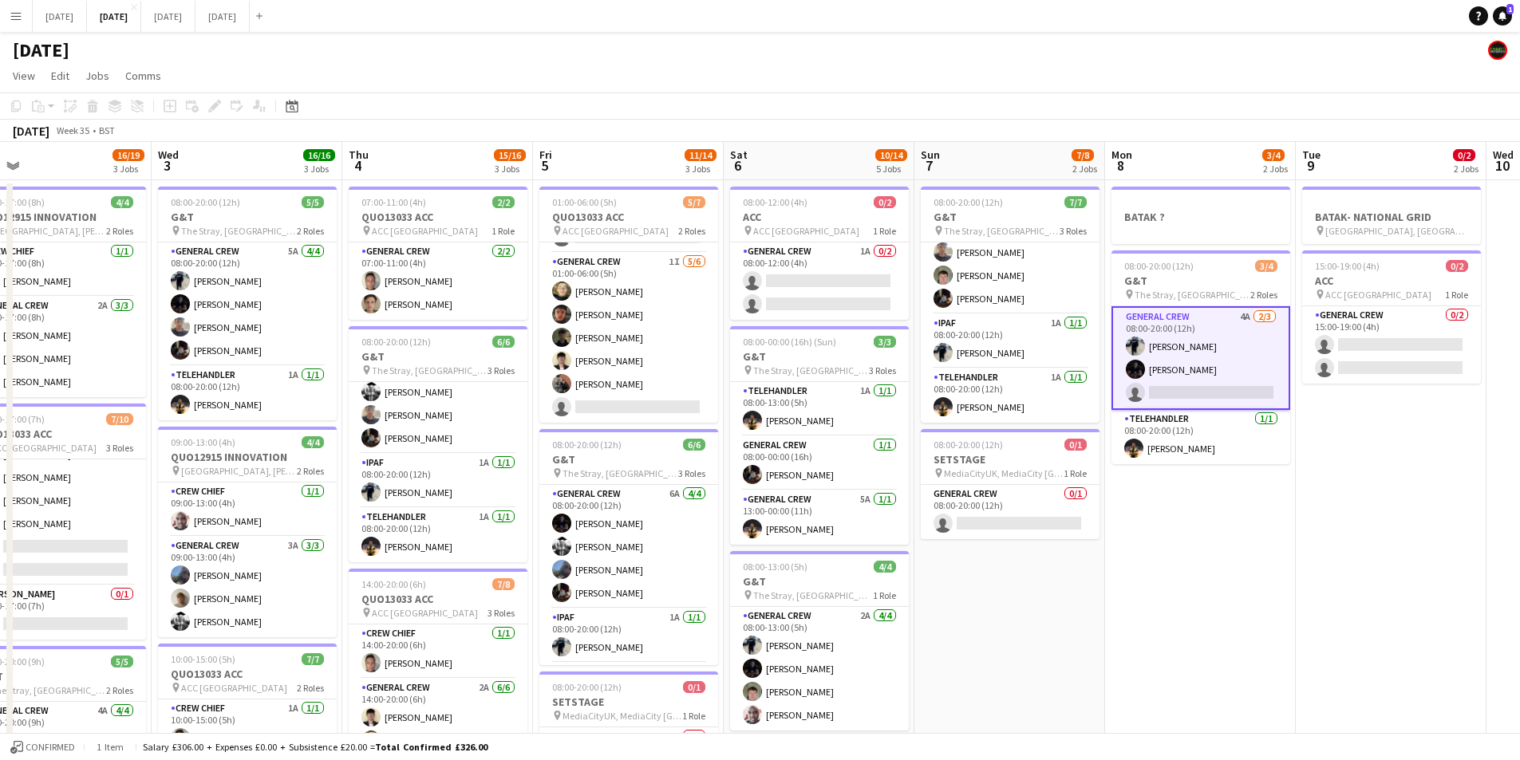
drag, startPoint x: 1071, startPoint y: 305, endPoint x: 897, endPoint y: 257, distance: 181.1
click at [889, 252] on app-calendar-viewport "Sat 30 Sun 31 Mon 1 9/12 2 Jobs Tue 2 16/19 3 Jobs Wed 3 16/16 3 Jobs Thu 4 15/…" at bounding box center [760, 606] width 1520 height 929
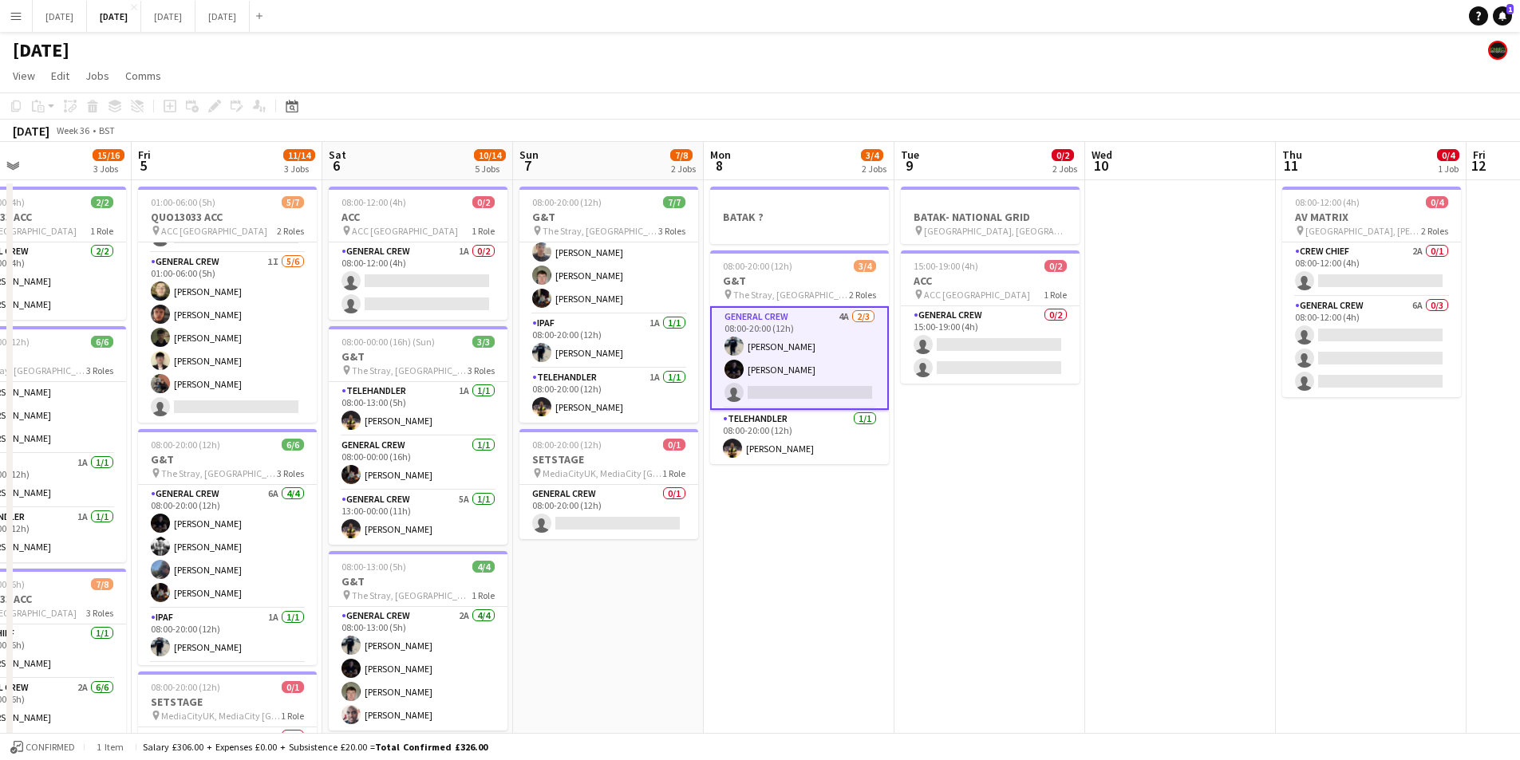
drag, startPoint x: 1258, startPoint y: 363, endPoint x: 856, endPoint y: 282, distance: 410.0
click at [856, 281] on app-calendar-viewport "Mon 1 9/12 2 Jobs Tue 2 16/19 3 Jobs Wed 3 16/16 3 Jobs Thu 4 15/16 3 Jobs Fri …" at bounding box center [760, 606] width 1520 height 929
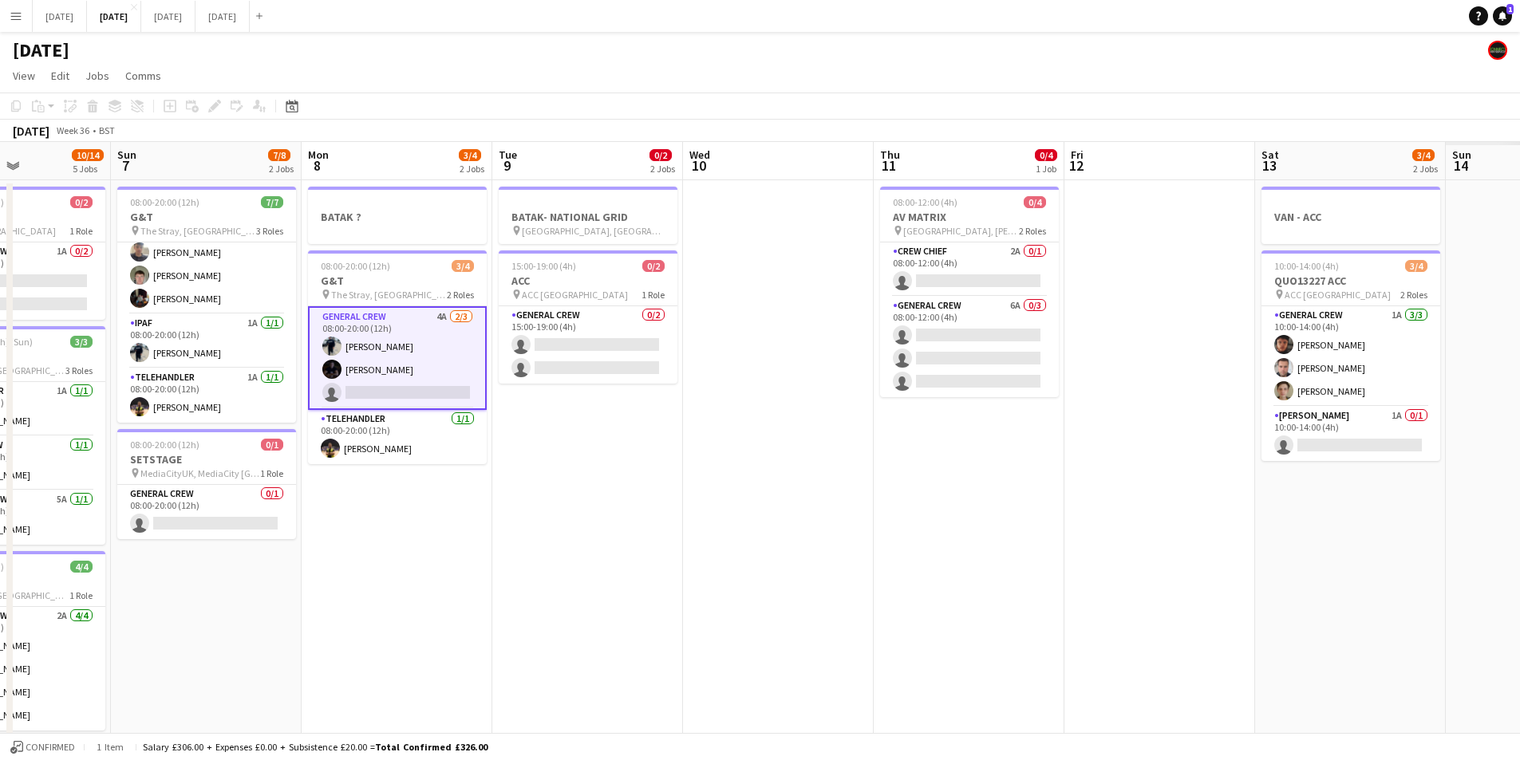
click at [724, 265] on app-calendar-viewport "Thu 4 15/16 3 Jobs Fri 5 11/14 3 Jobs Sat 6 10/14 5 Jobs Sun 7 7/8 2 Jobs Mon 8…" at bounding box center [760, 606] width 1520 height 929
click at [870, 306] on app-calendar-viewport "Thu 4 15/16 3 Jobs Fri 5 11/14 3 Jobs Sat 6 10/14 5 Jobs Sun 7 7/8 2 Jobs Mon 8…" at bounding box center [760, 606] width 1520 height 929
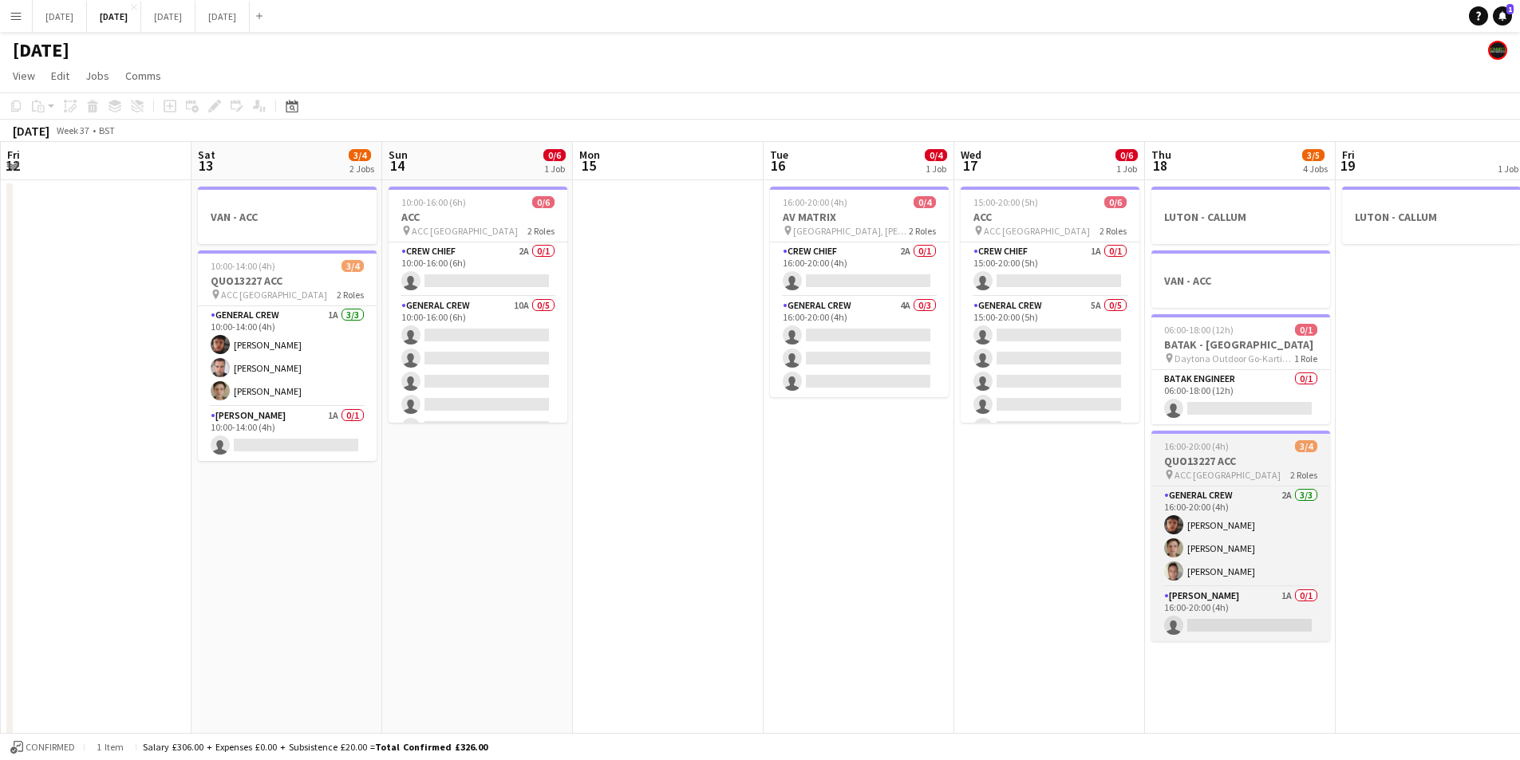
drag, startPoint x: 1262, startPoint y: 440, endPoint x: 987, endPoint y: 460, distance: 276.0
click at [901, 409] on app-calendar-viewport "Tue 9 0/2 2 Jobs Wed 10 Thu 11 0/4 1 Job Fri 12 Sat 13 3/4 2 Jobs Sun 14 0/6 1 …" at bounding box center [760, 606] width 1520 height 929
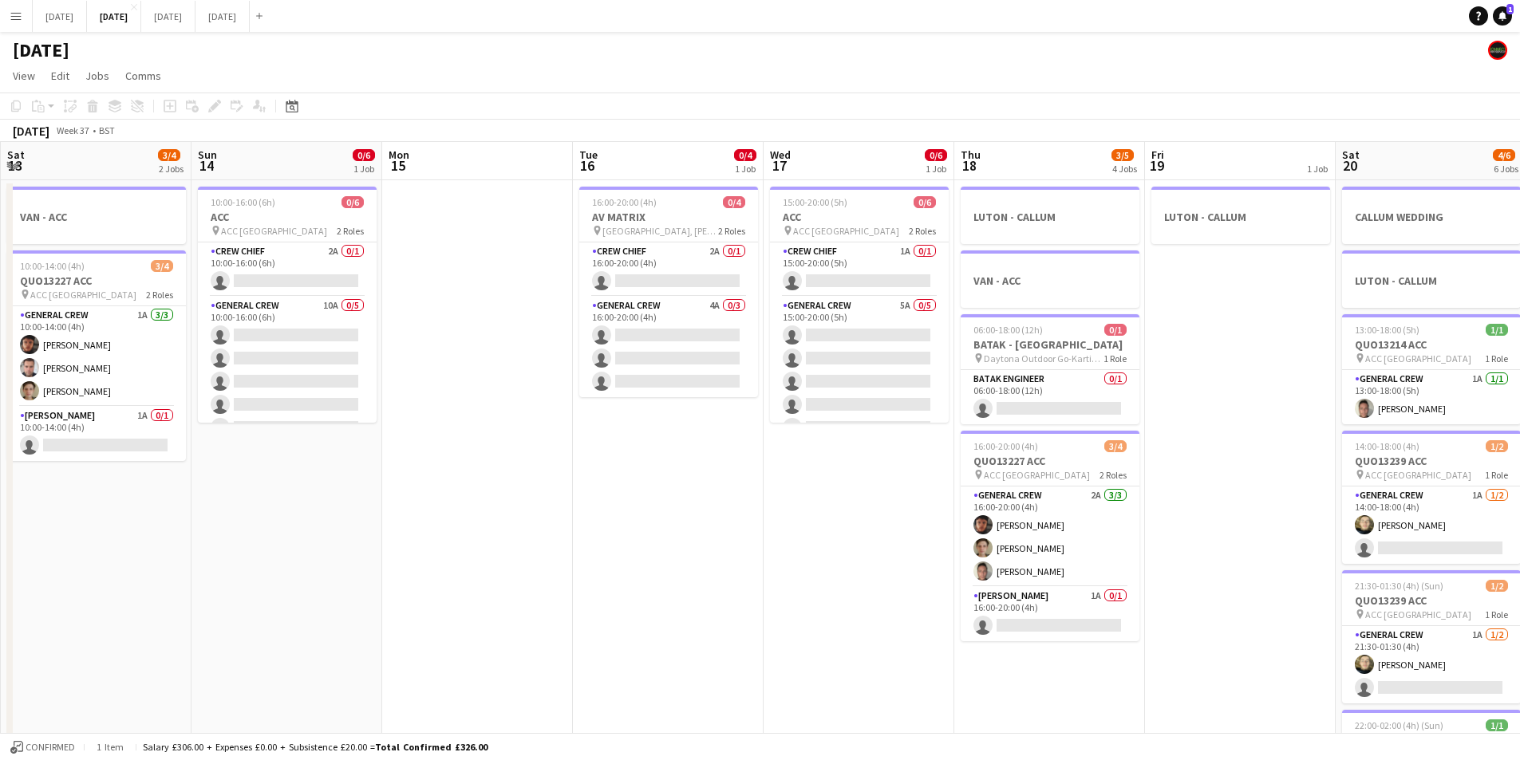
scroll to position [0, 544]
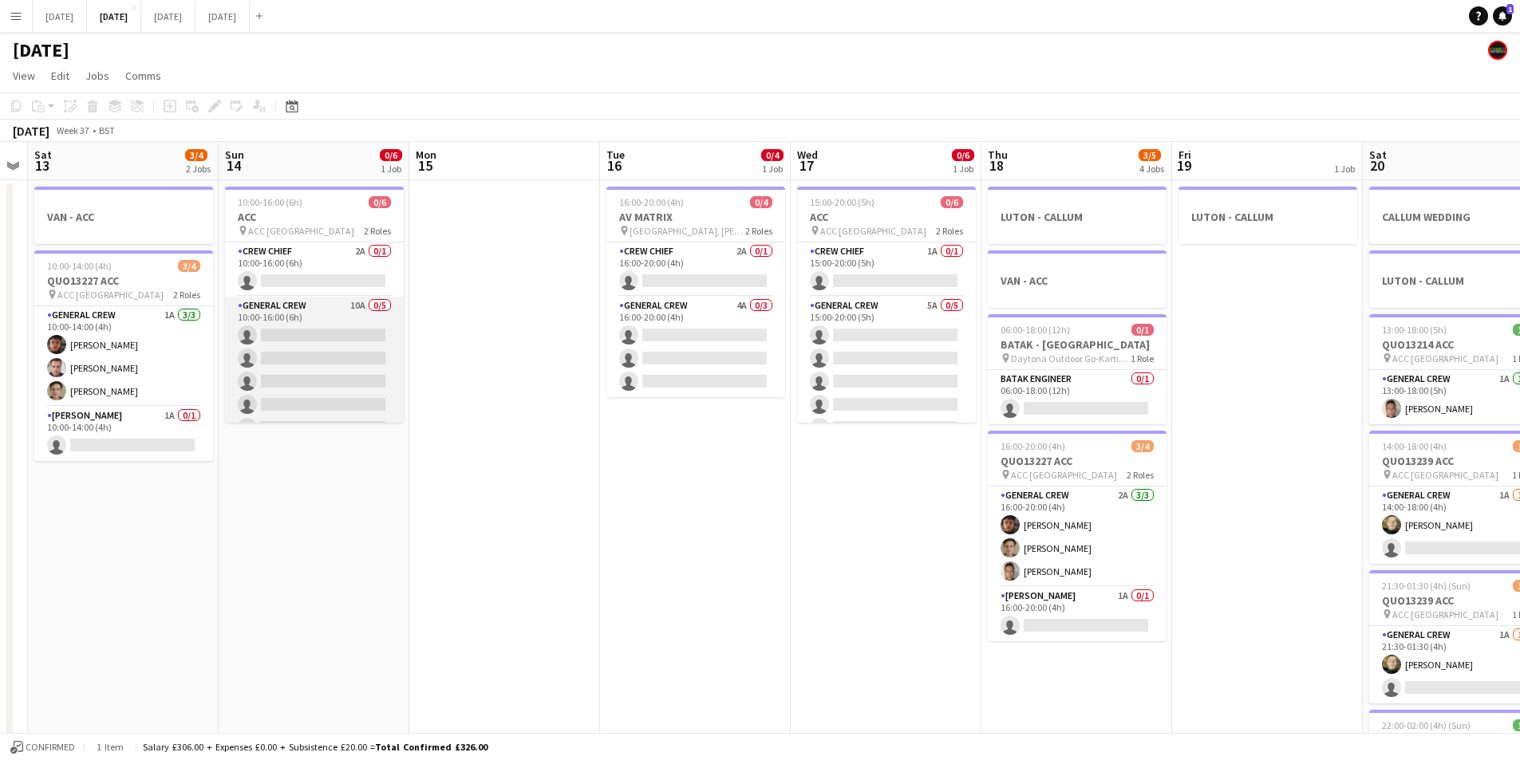
click at [325, 359] on app-card-role "General Crew 10A 0/5 10:00-16:00 (6h) single-neutral-actions single-neutral-act…" at bounding box center [314, 370] width 179 height 147
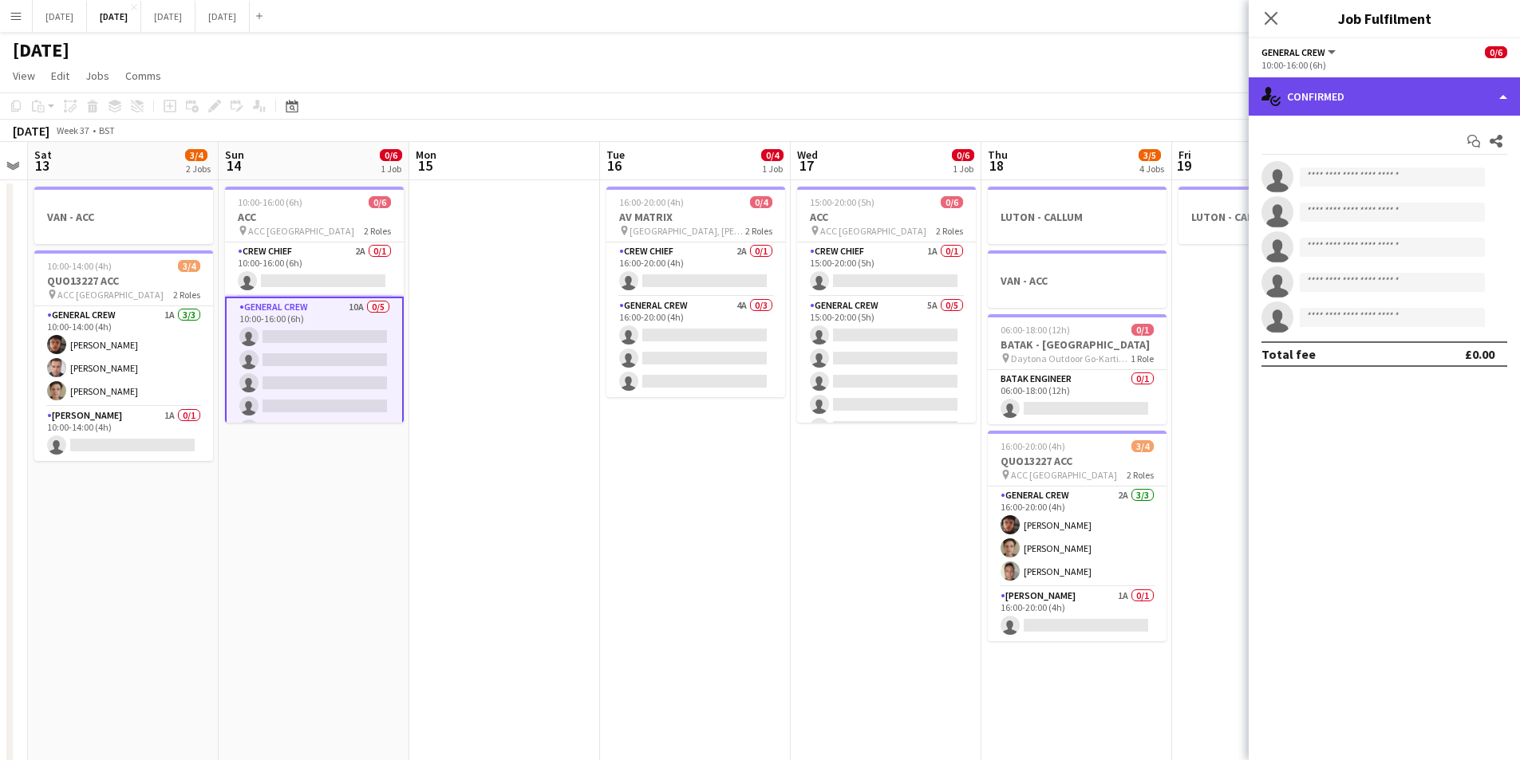
click at [1357, 101] on div "single-neutral-actions-check-2 Confirmed" at bounding box center [1383, 96] width 271 height 38
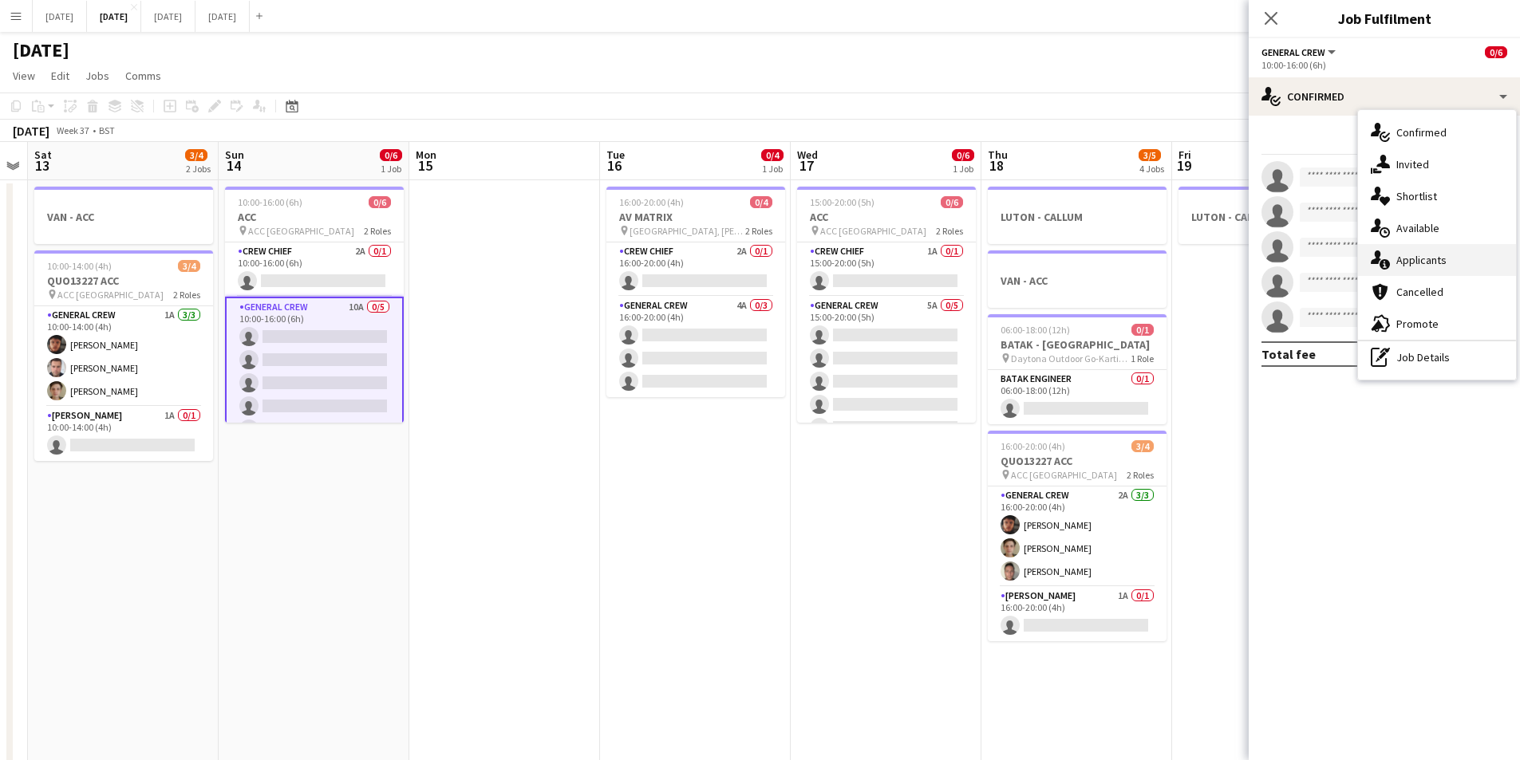
click at [1457, 258] on div "single-neutral-actions-information Applicants" at bounding box center [1437, 260] width 158 height 32
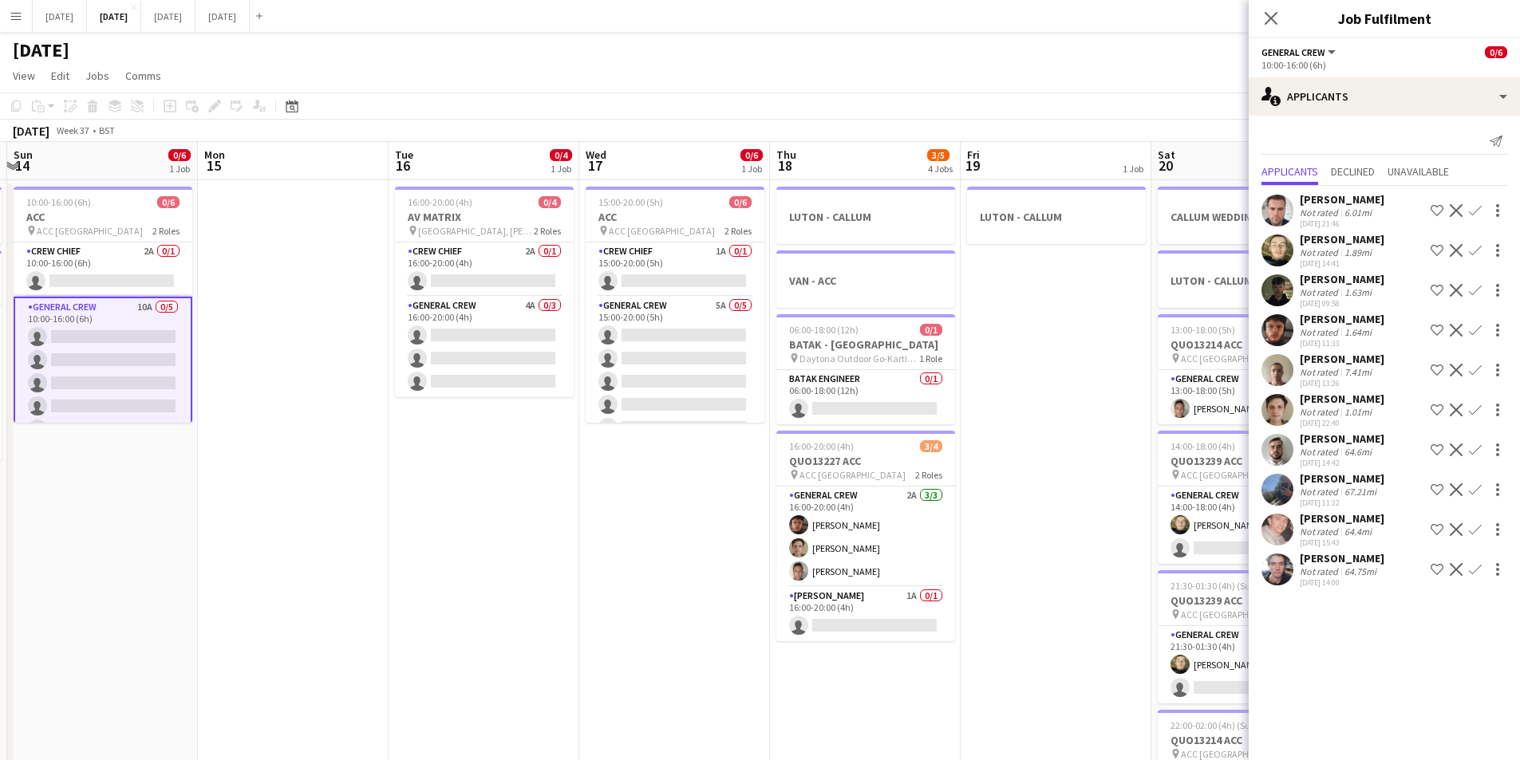
drag, startPoint x: 834, startPoint y: 566, endPoint x: 567, endPoint y: 526, distance: 270.2
click at [567, 526] on app-calendar-viewport "Thu 11 0/4 1 Job Fri 12 Sat 13 3/4 2 Jobs Sun 14 0/6 1 Job Mon 15 Tue 16 0/4 1 …" at bounding box center [760, 606] width 1520 height 929
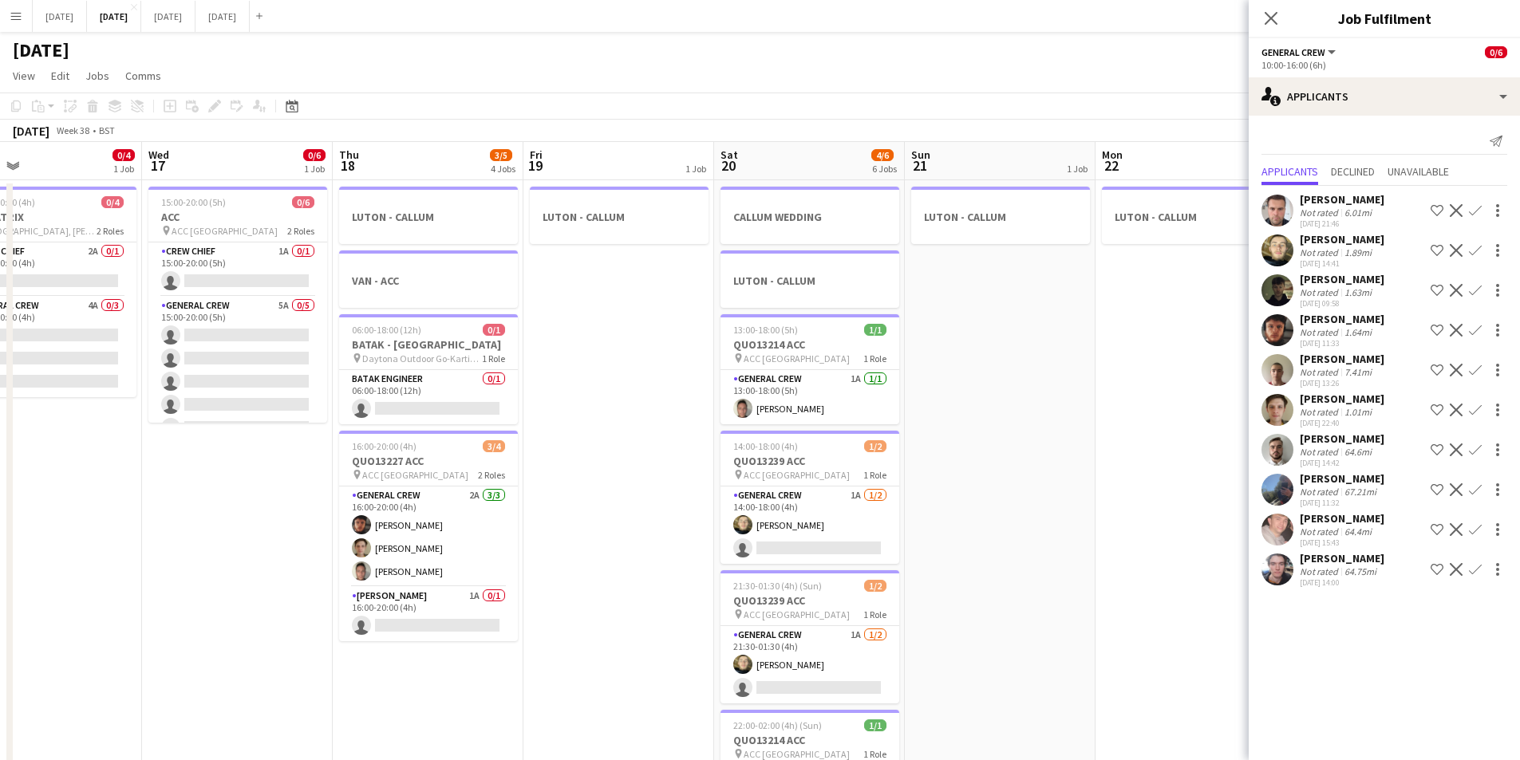
scroll to position [0, 448]
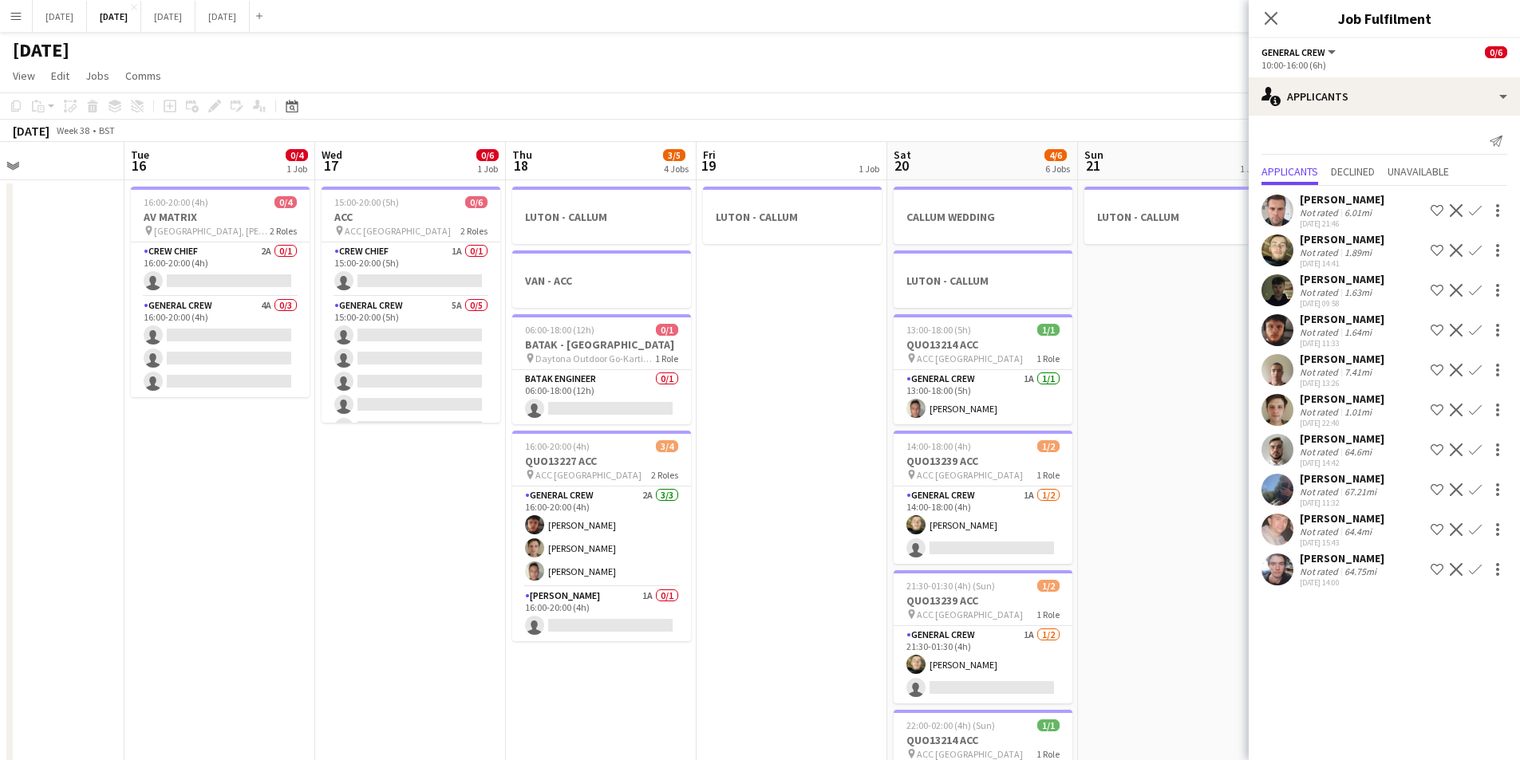
drag, startPoint x: 938, startPoint y: 582, endPoint x: 732, endPoint y: 546, distance: 208.9
click at [730, 546] on app-calendar-viewport "Sat 13 3/4 2 Jobs Sun 14 0/6 1 Job Mon 15 Tue 16 0/4 1 Job Wed 17 0/6 1 Job Thu…" at bounding box center [760, 606] width 1520 height 929
click at [996, 540] on app-card-role "General Crew 1A 1/2 14:00-18:00 (4h) Felix Taylor black single-neutral-actions" at bounding box center [982, 525] width 179 height 77
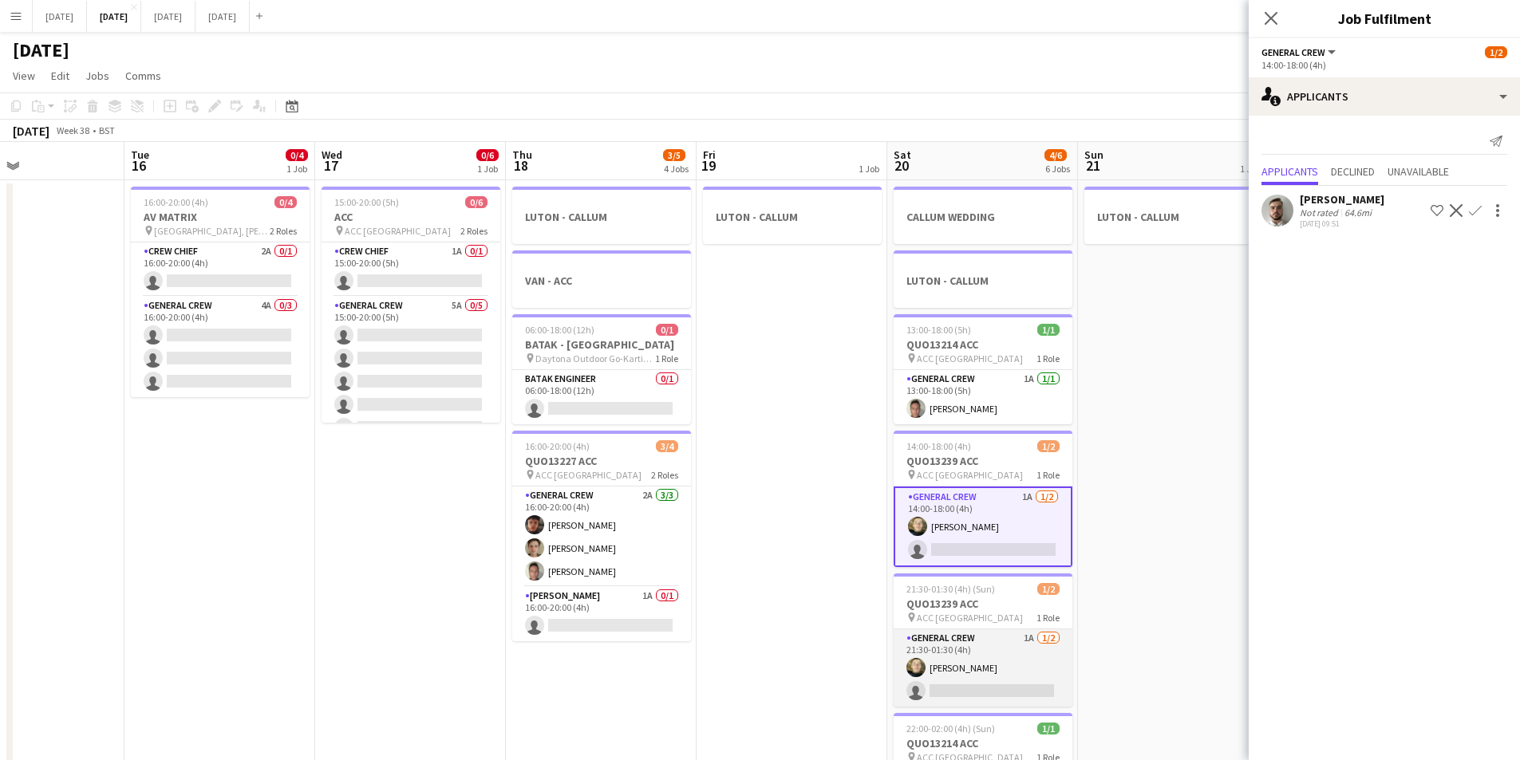
click at [969, 668] on app-card-role "General Crew 1A 1/2 21:30-01:30 (4h) Felix Taylor black single-neutral-actions" at bounding box center [982, 667] width 179 height 77
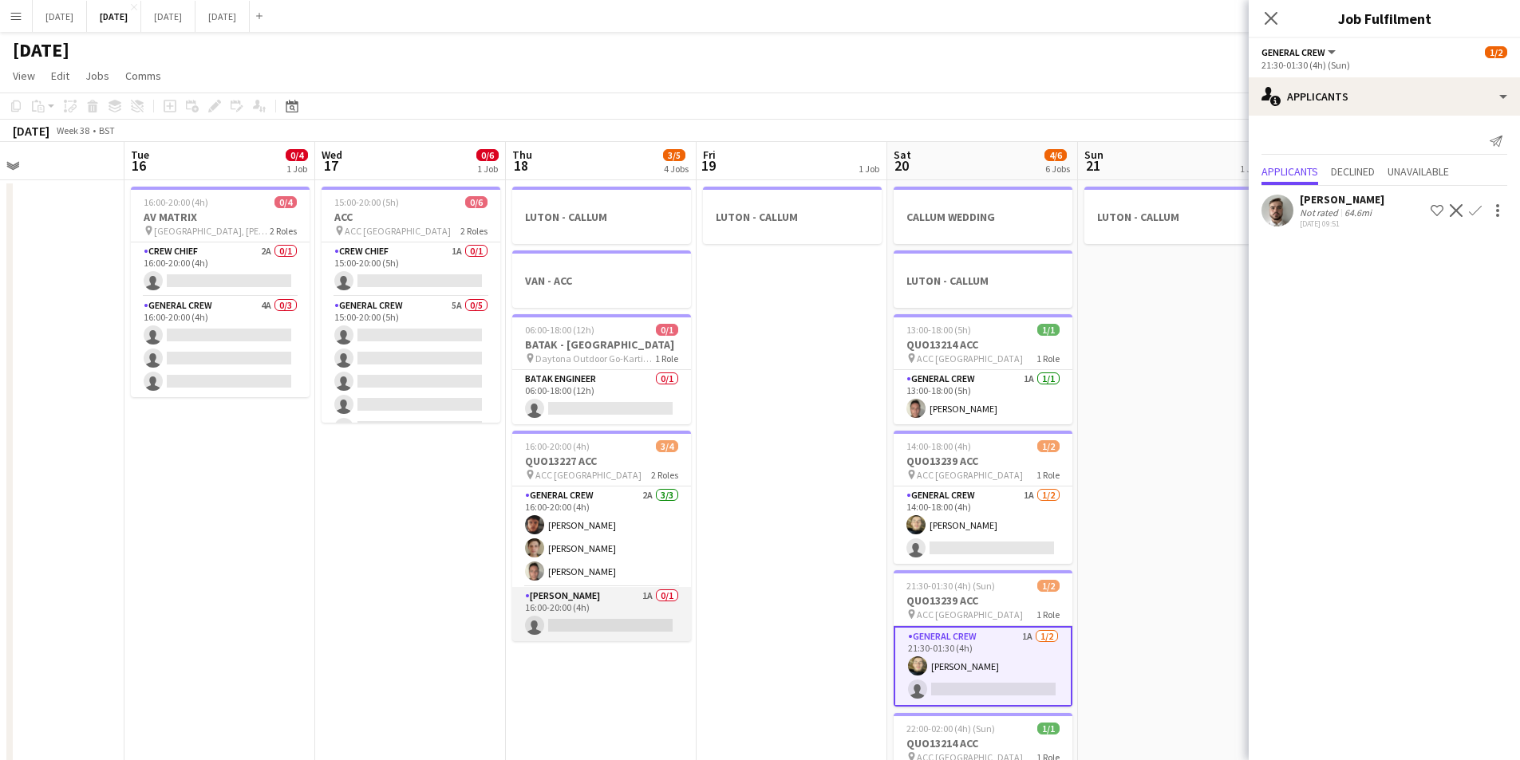
click at [625, 623] on app-card-role "Van Driver 1A 0/1 16:00-20:00 (4h) single-neutral-actions" at bounding box center [601, 614] width 179 height 54
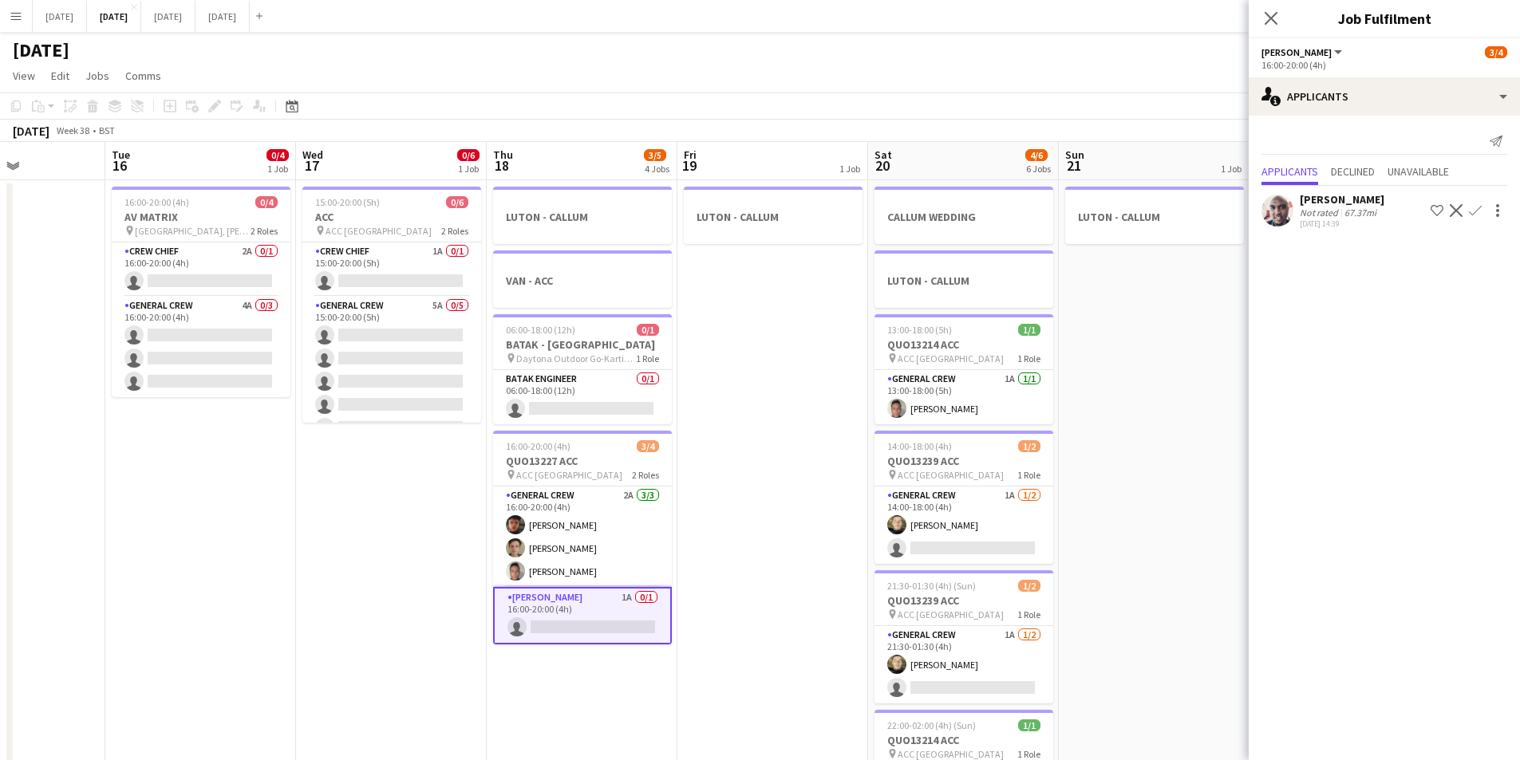
scroll to position [0, 468]
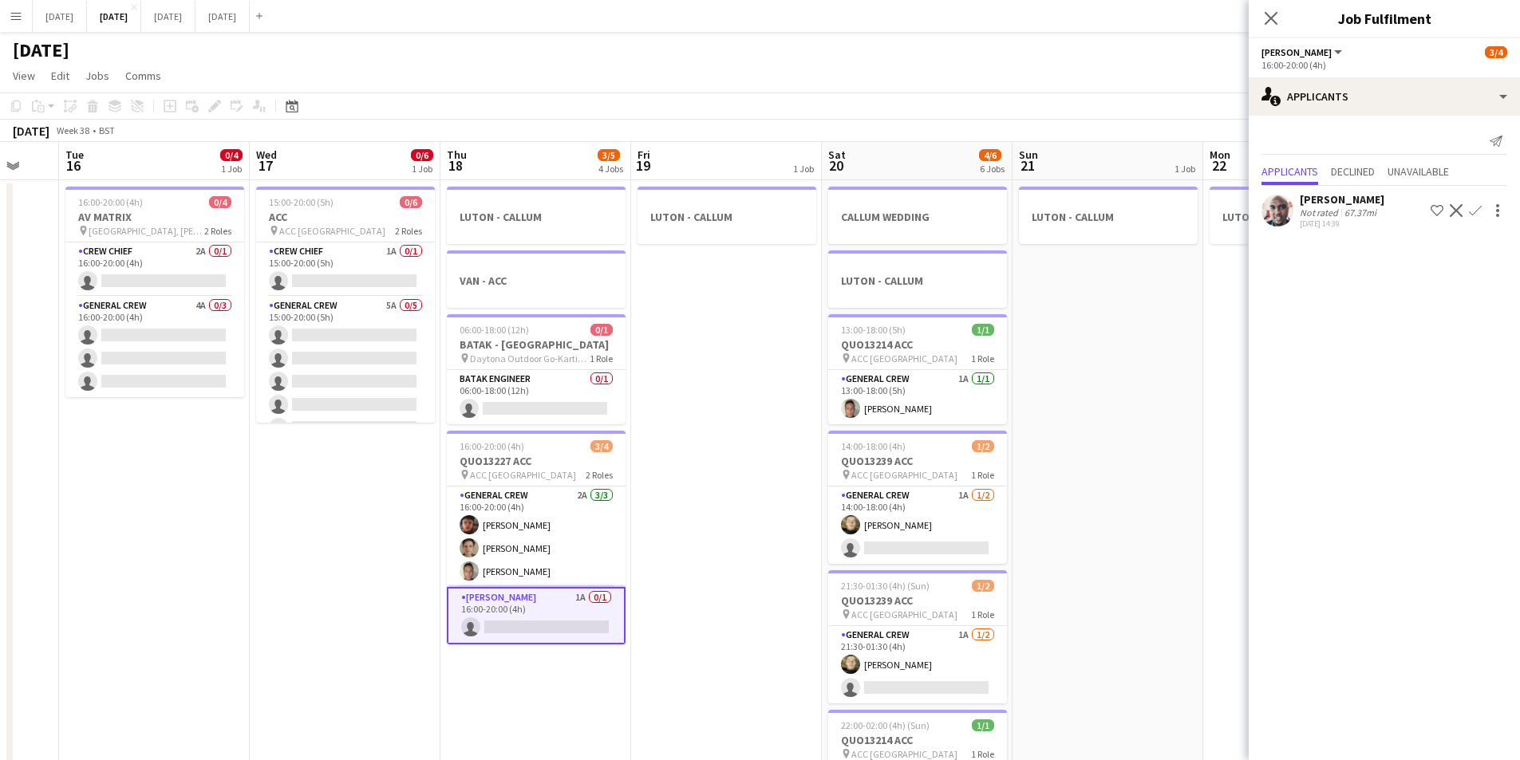
drag, startPoint x: 829, startPoint y: 519, endPoint x: 761, endPoint y: 514, distance: 68.0
click at [761, 514] on app-calendar-viewport "Sat 13 3/4 2 Jobs Sun 14 0/6 1 Job Mon 15 Tue 16 0/4 1 Job Wed 17 0/6 1 Job Thu…" at bounding box center [760, 606] width 1520 height 929
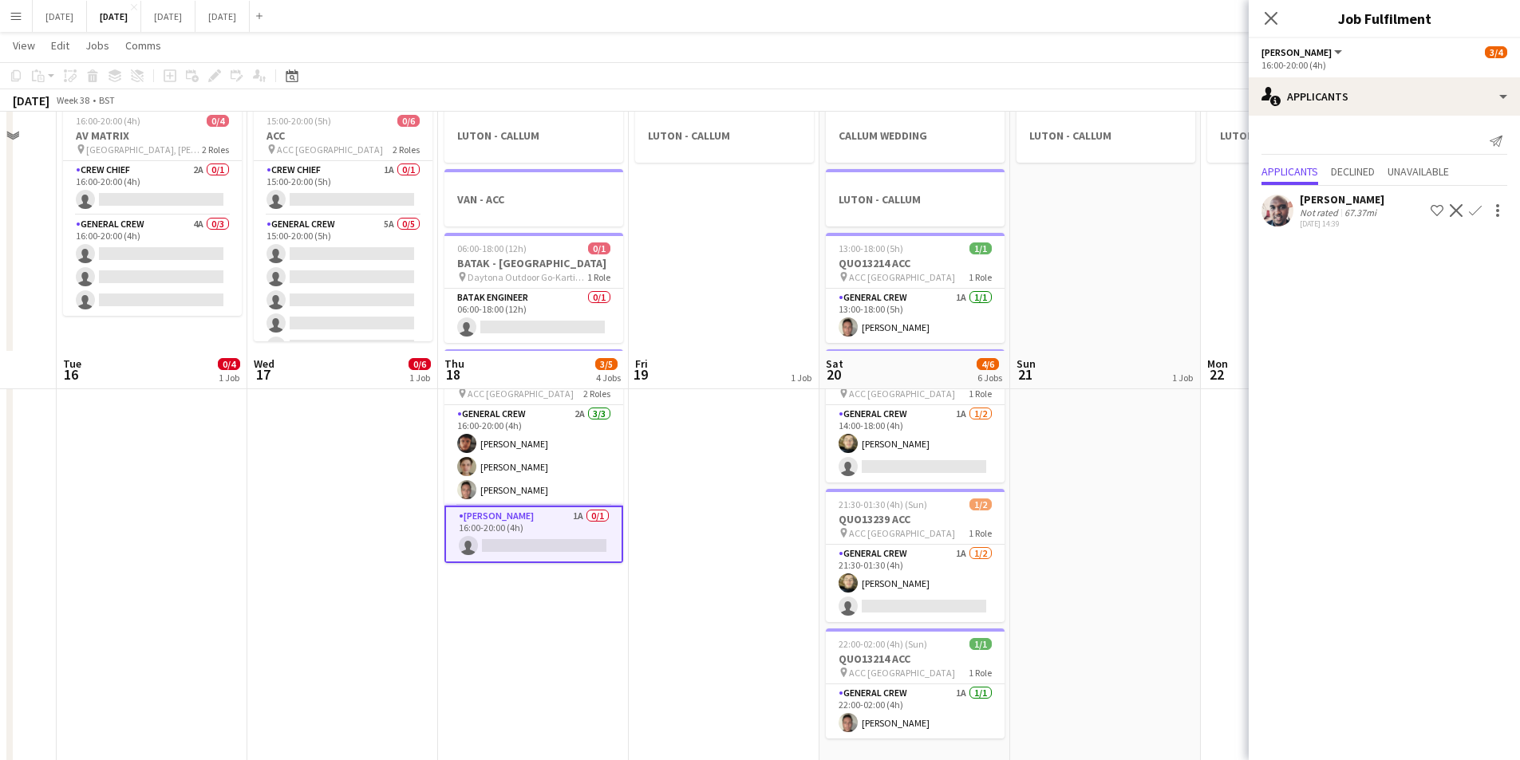
scroll to position [0, 0]
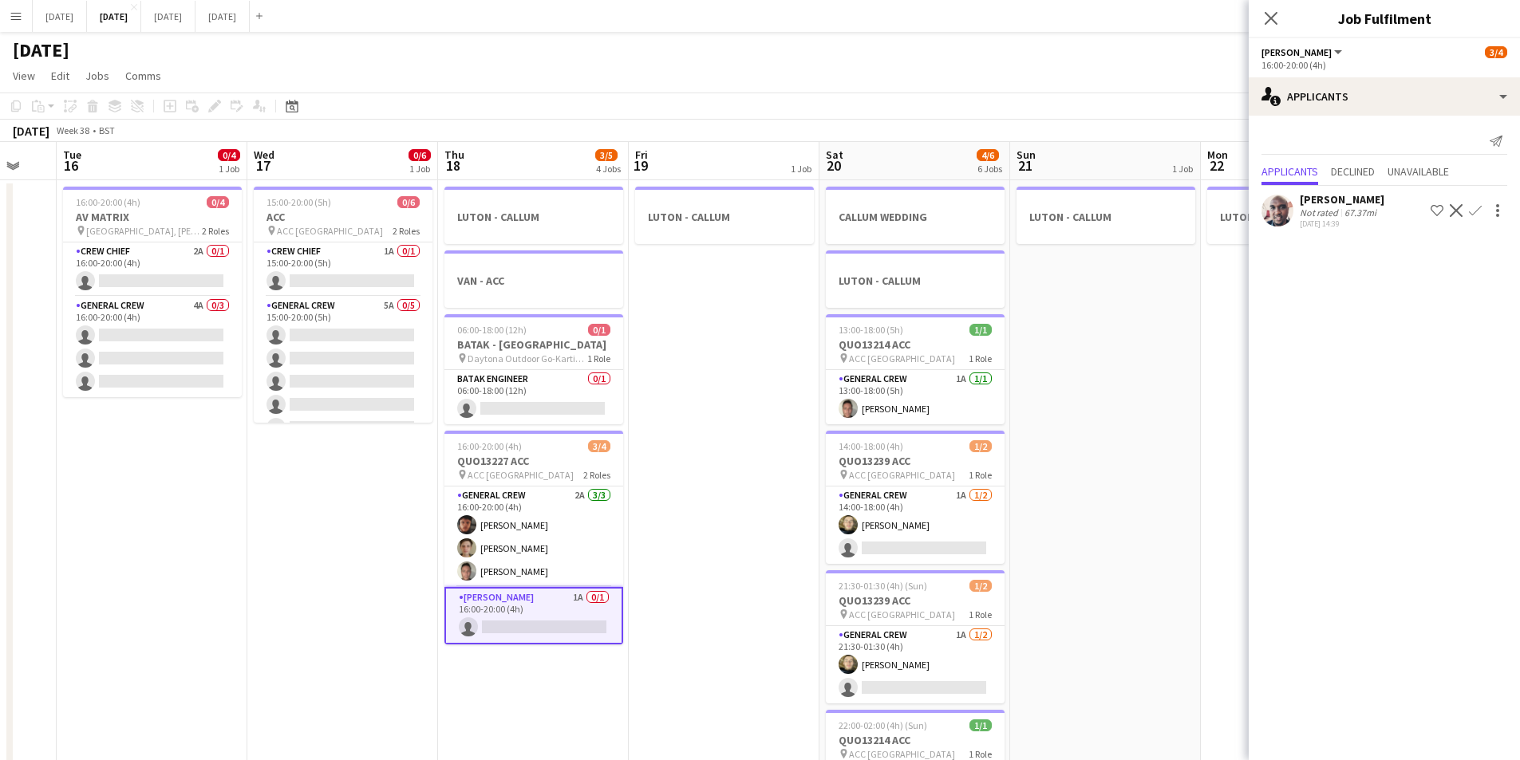
drag, startPoint x: 1051, startPoint y: 561, endPoint x: 840, endPoint y: 515, distance: 216.2
click at [843, 518] on app-calendar-viewport "Sat 13 3/4 2 Jobs Sun 14 0/6 1 Job Mon 15 Tue 16 0/4 1 Job Wed 17 0/6 1 Job Thu…" at bounding box center [760, 606] width 1520 height 929
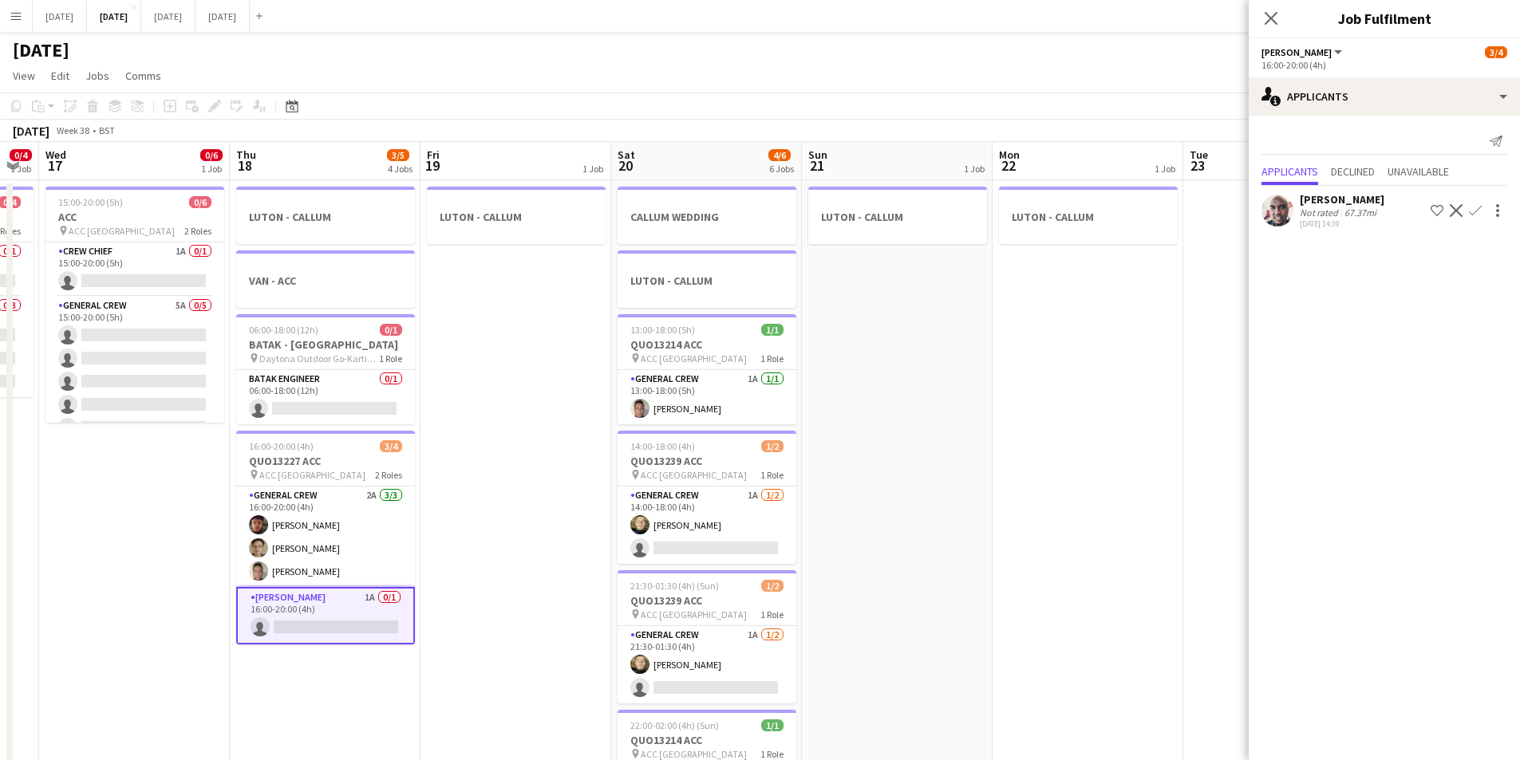
drag, startPoint x: 1102, startPoint y: 564, endPoint x: 865, endPoint y: 515, distance: 242.8
click at [868, 518] on app-calendar-viewport "Sun 14 0/6 1 Job Mon 15 Tue 16 0/4 1 Job Wed 17 0/6 1 Job Thu 18 3/5 4 Jobs Fri…" at bounding box center [760, 606] width 1520 height 929
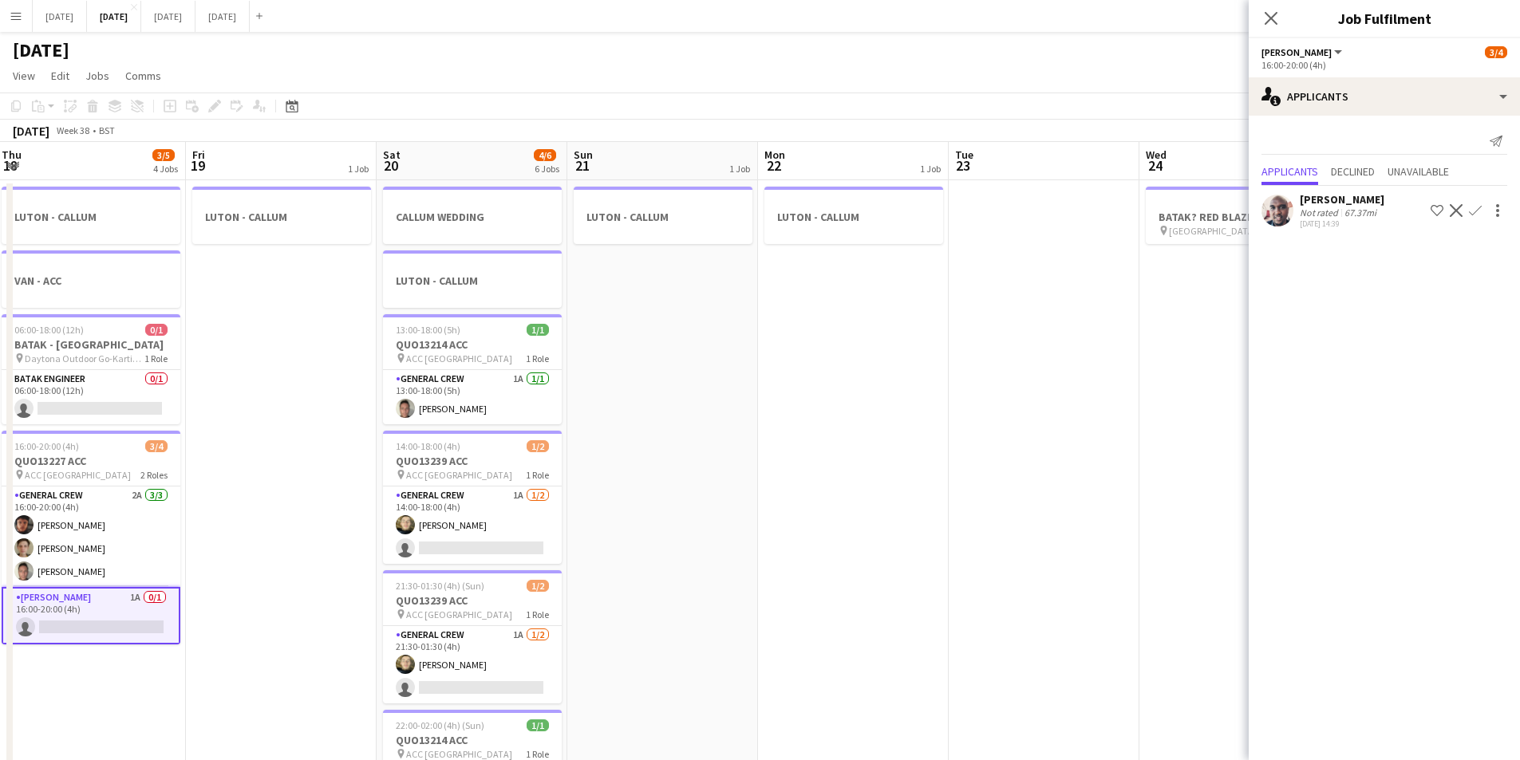
drag, startPoint x: 788, startPoint y: 541, endPoint x: 708, endPoint y: 503, distance: 88.5
click at [708, 503] on app-calendar-viewport "Mon 15 Tue 16 0/4 1 Job Wed 17 0/6 1 Job Thu 18 3/5 4 Jobs Fri 19 1 Job Sat 20 …" at bounding box center [760, 606] width 1520 height 929
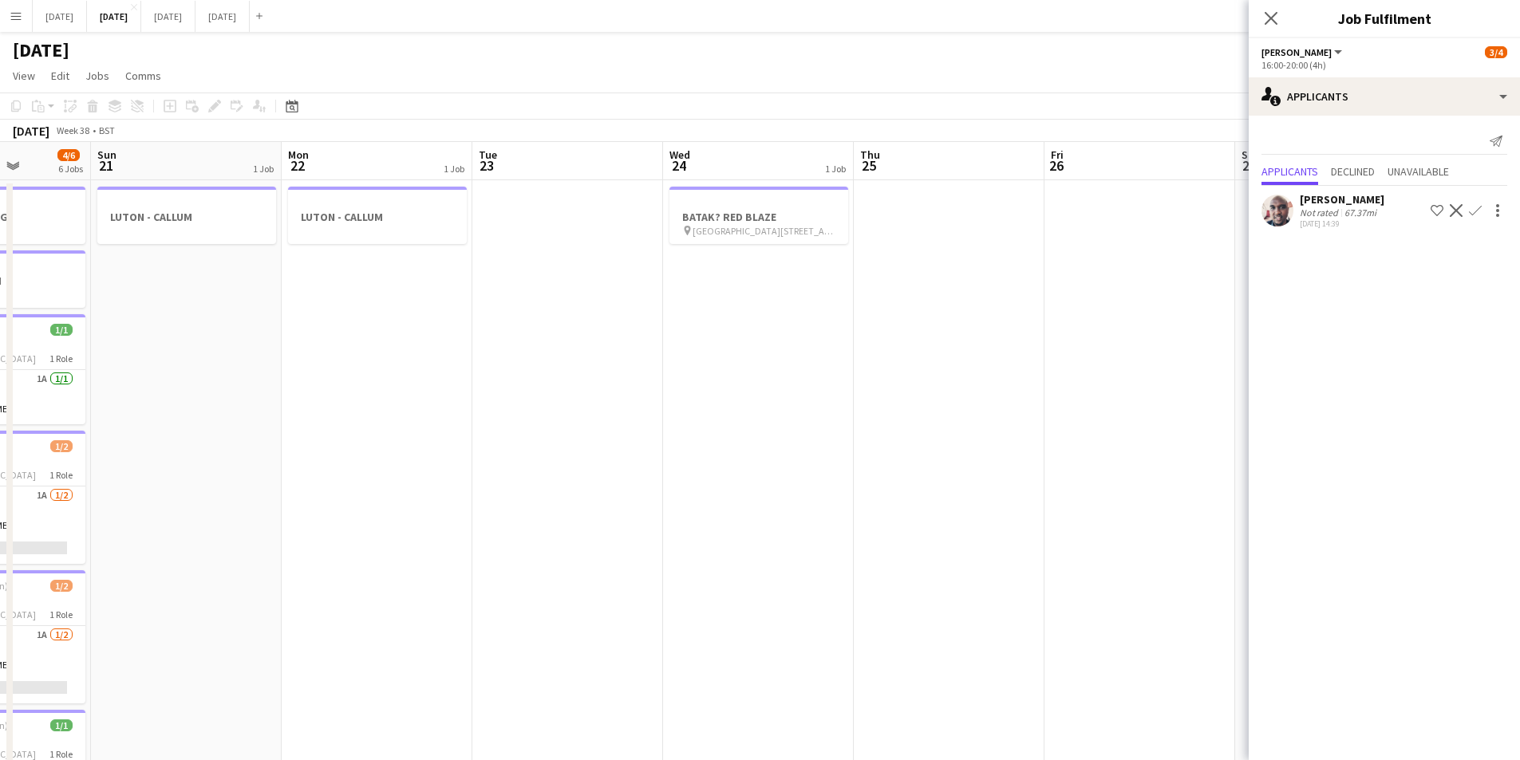
drag, startPoint x: 1034, startPoint y: 573, endPoint x: 842, endPoint y: 546, distance: 193.2
click at [1344, 574] on body "Menu Boards Boards Boards All jobs Status Workforce Workforce My Workforce Recr…" at bounding box center [760, 549] width 1520 height 1098
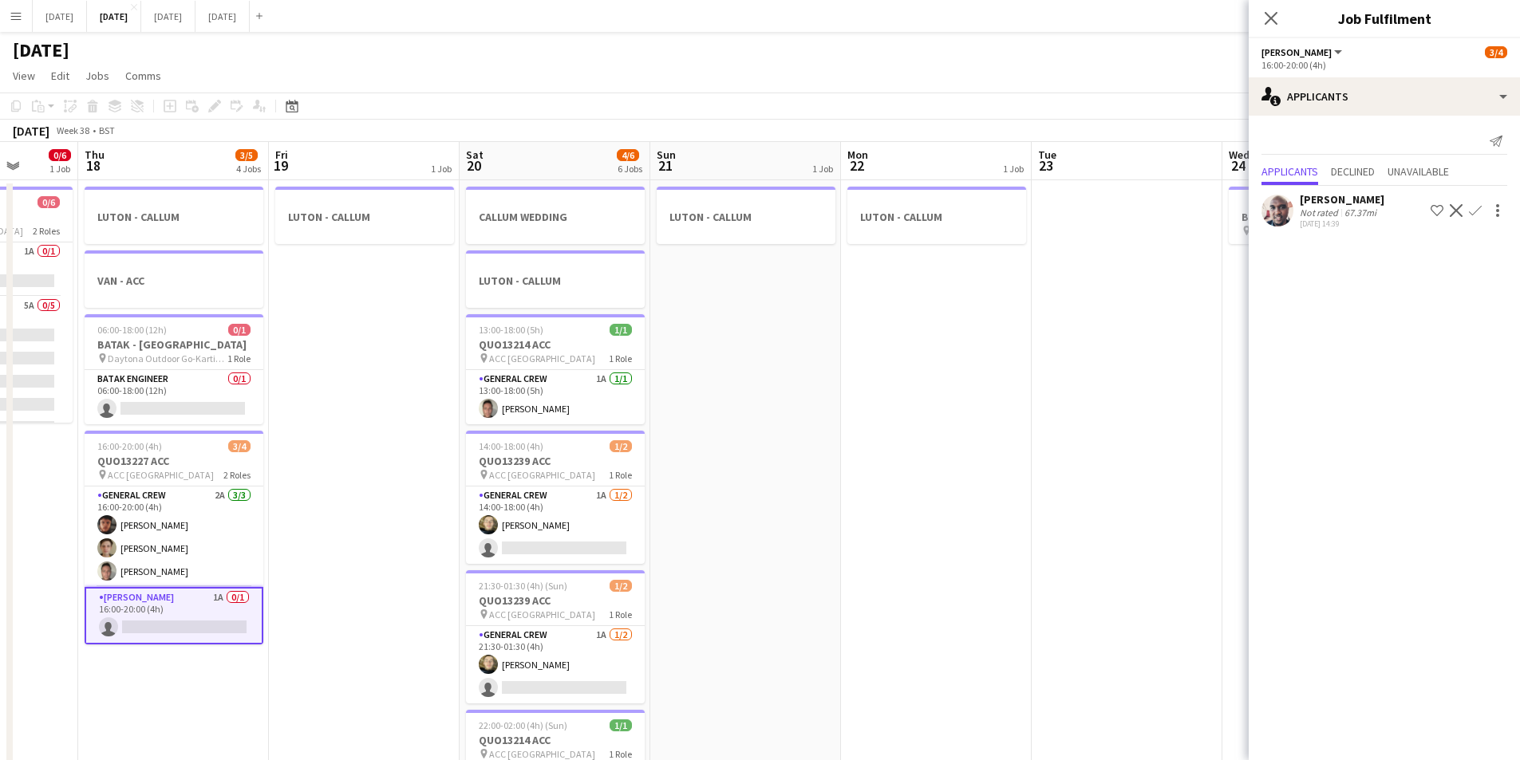
drag, startPoint x: 1009, startPoint y: 585, endPoint x: 609, endPoint y: 537, distance: 402.5
click at [612, 538] on app-calendar-viewport "Mon 15 Tue 16 0/4 1 Job Wed 17 0/6 1 Job Thu 18 3/5 4 Jobs Fri 19 1 Job Sat 20 …" at bounding box center [760, 606] width 1520 height 929
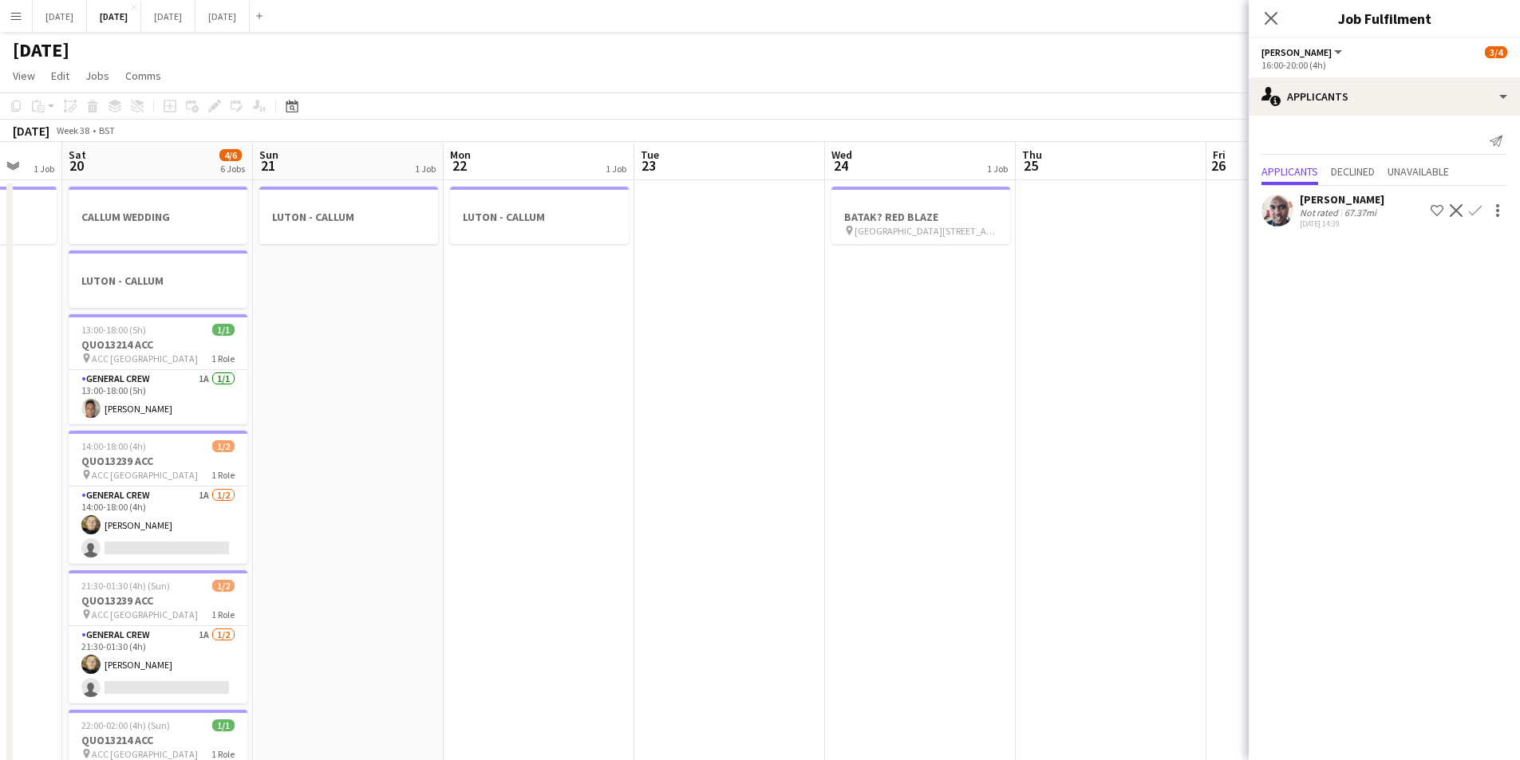
drag, startPoint x: 1025, startPoint y: 602, endPoint x: 704, endPoint y: 570, distance: 322.3
click at [704, 570] on app-calendar-viewport "Wed 17 0/6 1 Job Thu 18 3/5 4 Jobs Fri 19 1 Job Sat 20 4/6 6 Jobs Sun 21 1 Job …" at bounding box center [760, 606] width 1520 height 929
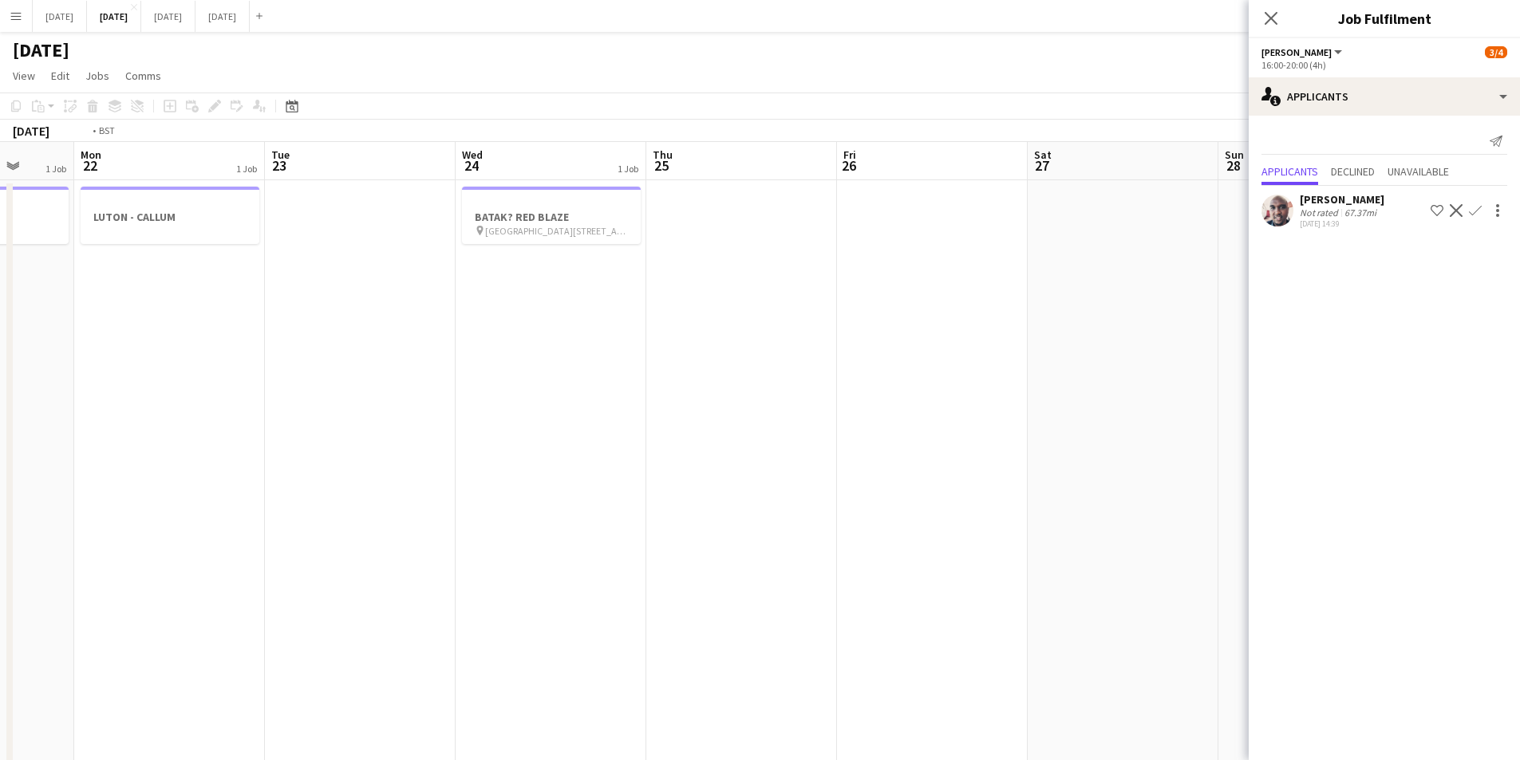
drag, startPoint x: 909, startPoint y: 572, endPoint x: 484, endPoint y: 513, distance: 428.5
click at [498, 522] on app-calendar-viewport "Fri 19 1 Job Sat 20 4/6 6 Jobs Sun 21 1 Job Mon 22 1 Job Tue 23 Wed 24 1 Job Th…" at bounding box center [760, 606] width 1520 height 929
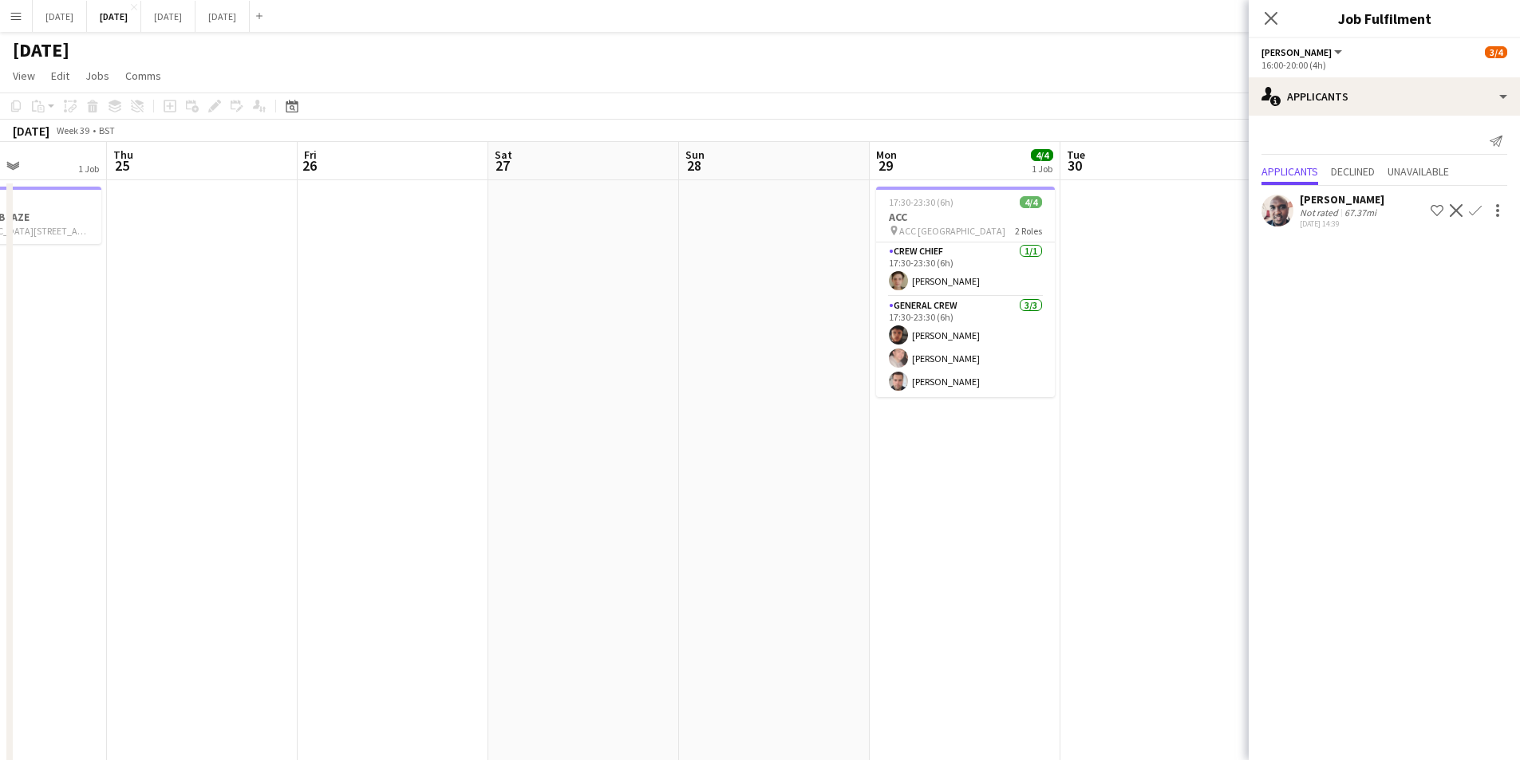
drag, startPoint x: 792, startPoint y: 552, endPoint x: 644, endPoint y: 541, distance: 148.8
click at [595, 540] on app-calendar-viewport "Sun 21 1 Job Mon 22 1 Job Tue 23 Wed 24 1 Job Thu 25 Fri 26 Sat 27 Sun 28 Mon 2…" at bounding box center [760, 606] width 1520 height 929
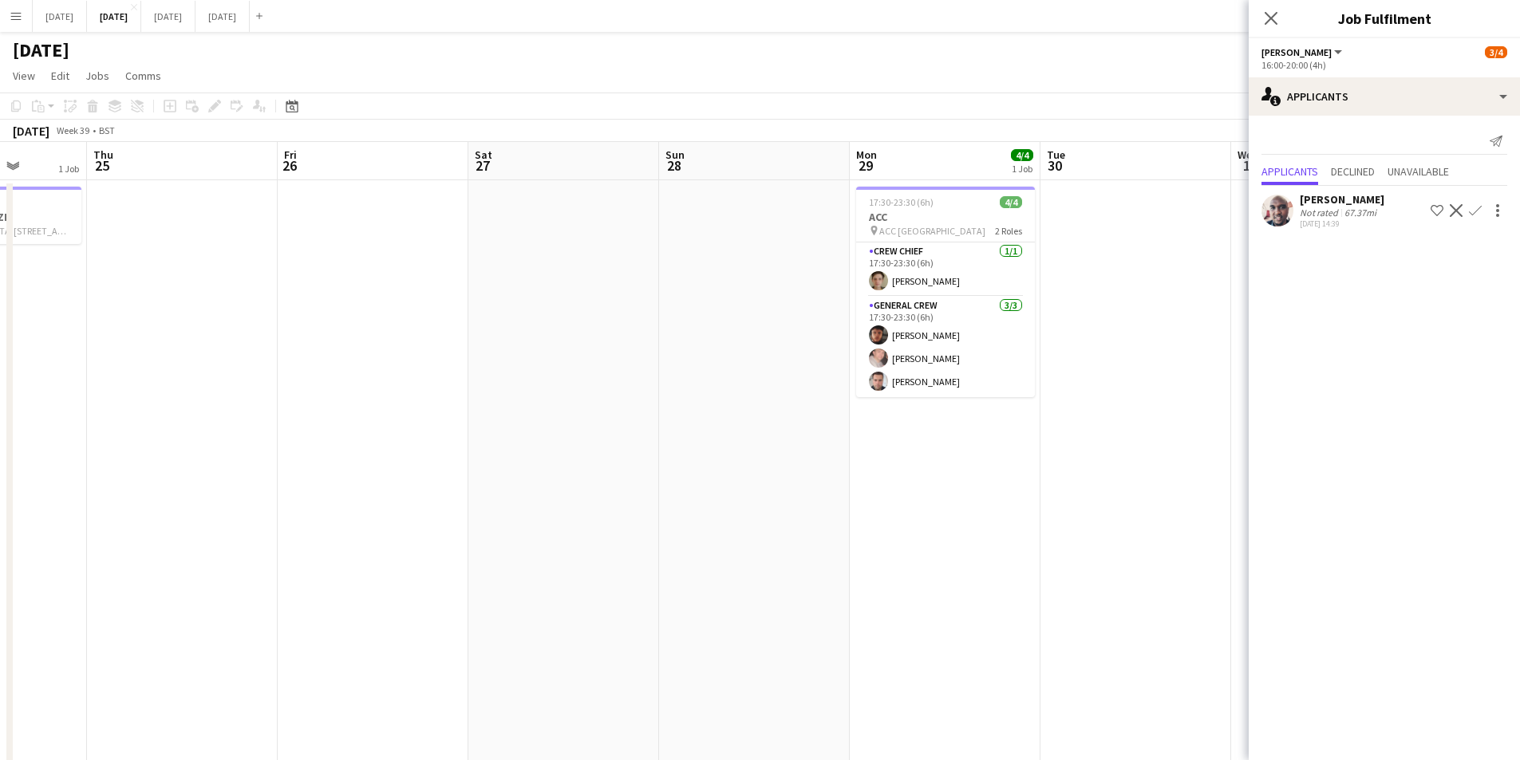
drag, startPoint x: 925, startPoint y: 554, endPoint x: 535, endPoint y: 505, distance: 392.3
click at [535, 505] on app-calendar-viewport "Mon 22 1 Job Tue 23 Wed 24 1 Job Thu 25 Fri 26 Sat 27 Sun 28 Mon 29 4/4 1 Job T…" at bounding box center [760, 606] width 1520 height 929
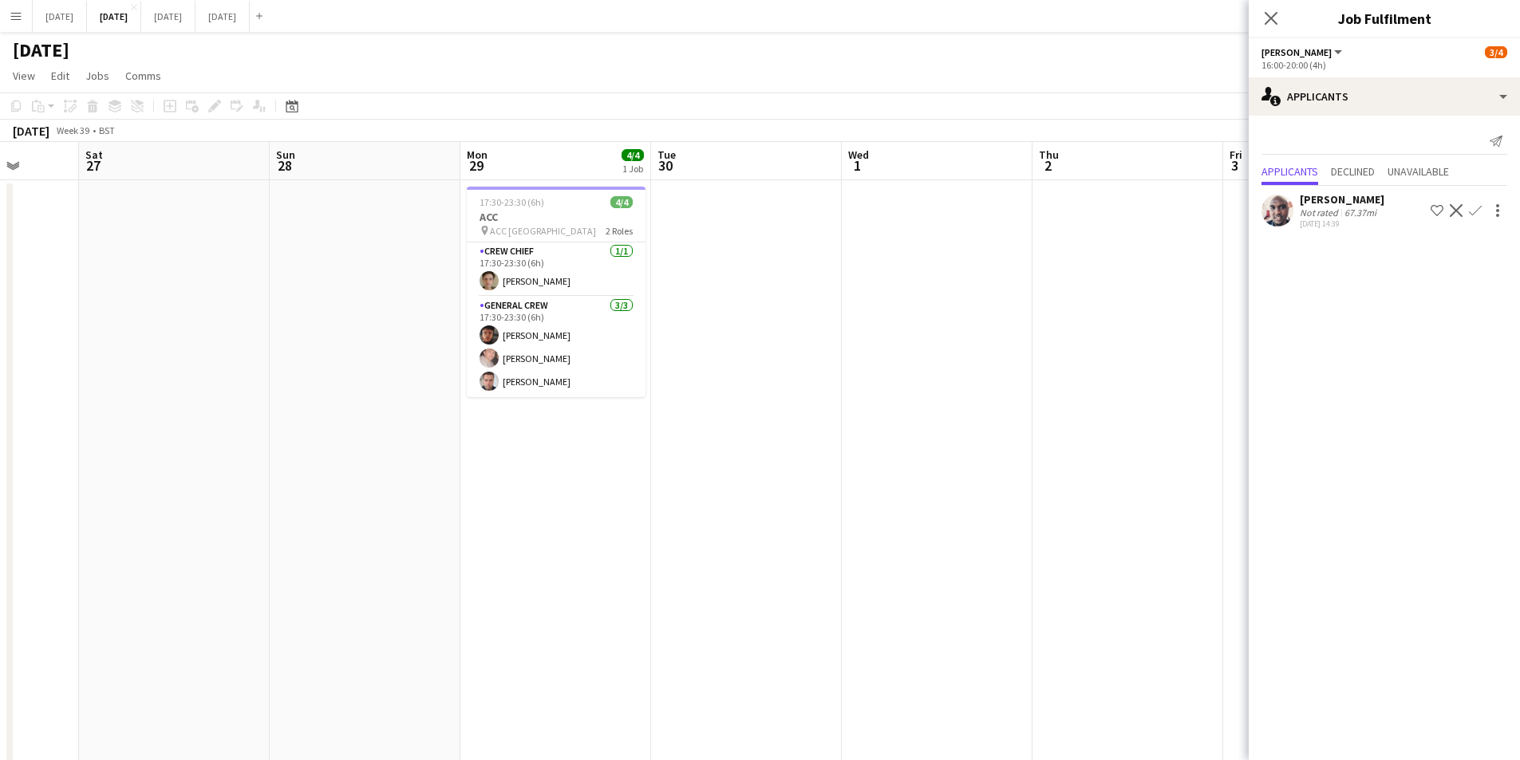
click at [479, 499] on app-calendar-viewport "Wed 24 1 Job Thu 25 Fri 26 Sat 27 Sun 28 Mon 29 4/4 1 Job Tue 30 Wed 1 Thu 2 Fr…" at bounding box center [760, 606] width 1520 height 929
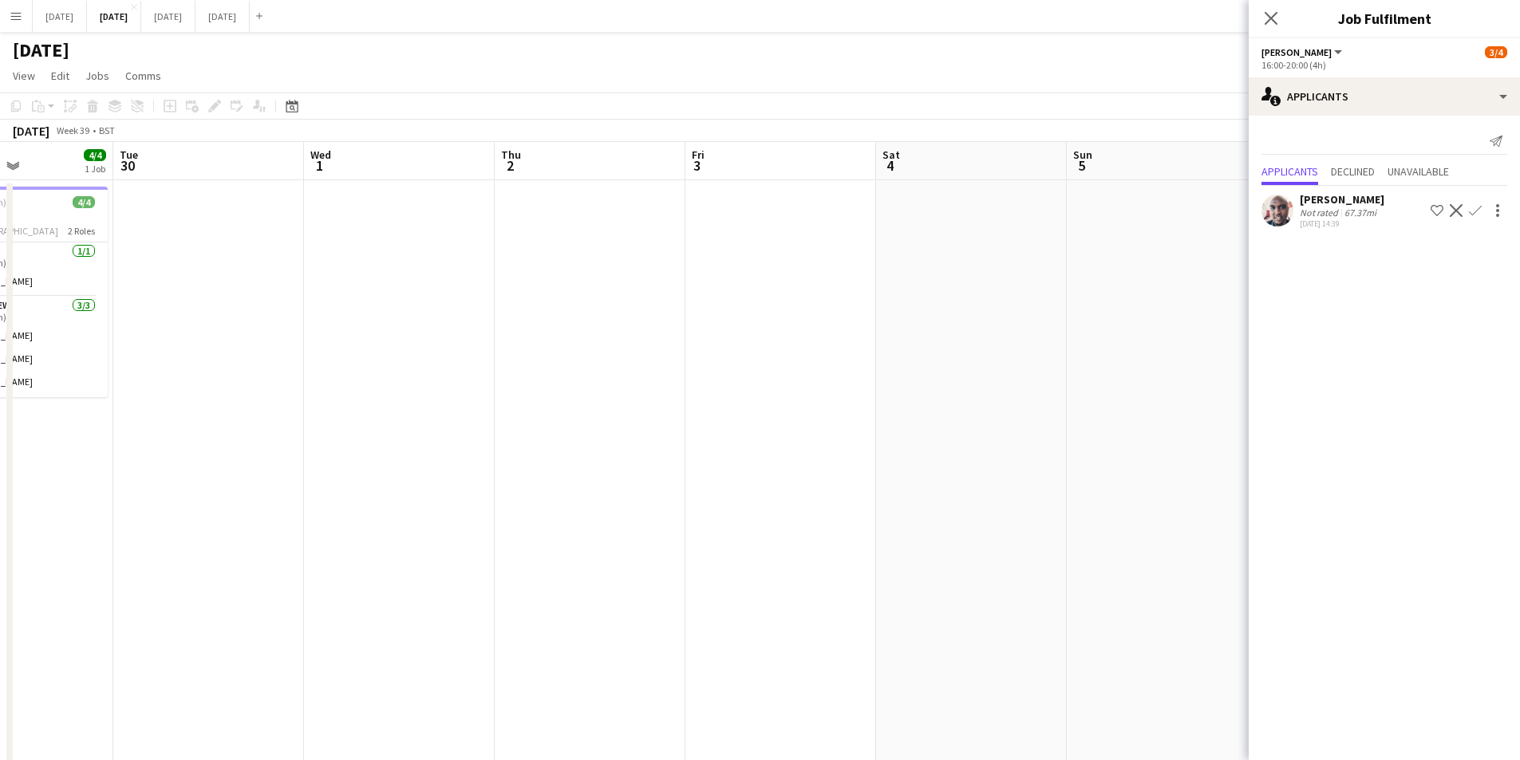
click at [465, 495] on app-calendar-viewport "Sat 27 Sun 28 Mon 29 4/4 1 Job Tue 30 Wed 1 Thu 2 Fri 3 Sat 4 Sun 5 Mon 6 Tue 7…" at bounding box center [760, 606] width 1520 height 929
click at [348, 493] on app-calendar-viewport "Wed 1 Thu 2 Fri 3 Sat 4 Sun 5 Mon 6 Tue 7 Wed 8 Thu 9 Fri 10 Sat 11 Sun 12 Mon …" at bounding box center [760, 606] width 1520 height 929
drag, startPoint x: 449, startPoint y: 541, endPoint x: 507, endPoint y: 496, distance: 73.4
click at [454, 534] on app-calendar-viewport "Thu 2 Fri 3 Sat 4 Sun 5 Mon 6 Tue 7 Wed 8 Thu 9 Fri 10 Sat 11 Sun 12 Mon 13 Tue…" at bounding box center [760, 606] width 1520 height 929
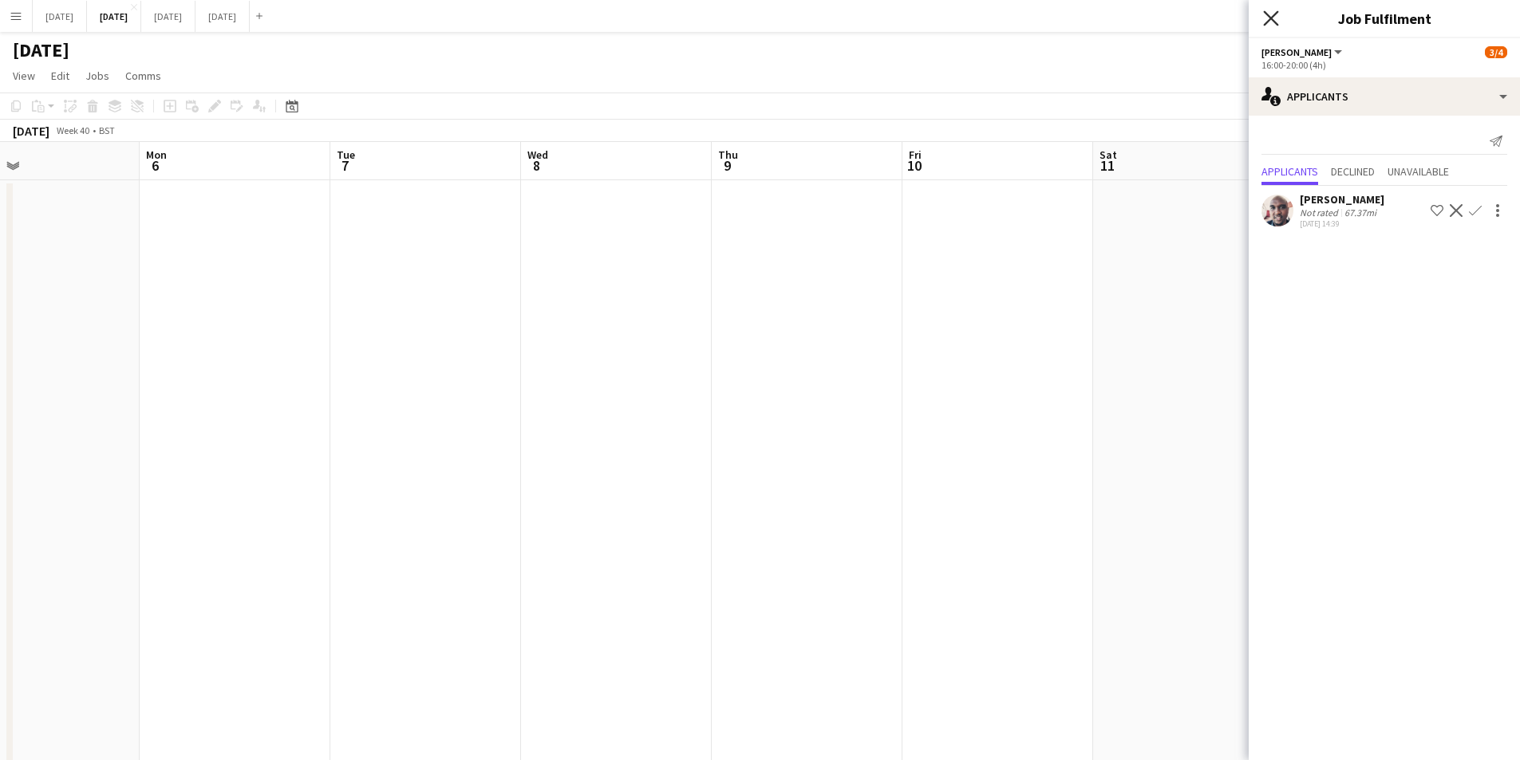
click at [1271, 20] on icon "Close pop-in" at bounding box center [1270, 17] width 15 height 15
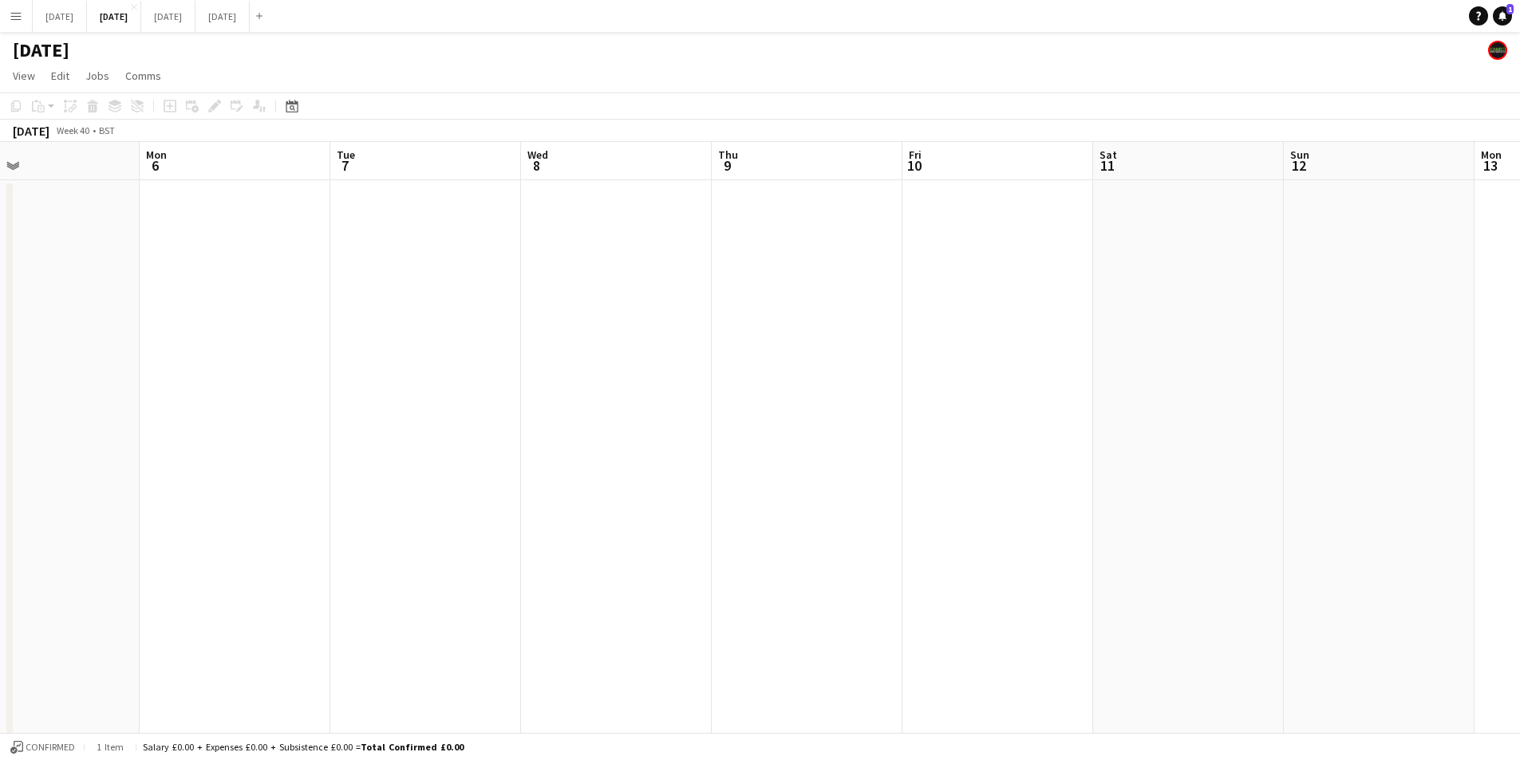
scroll to position [0, 0]
drag, startPoint x: 255, startPoint y: 595, endPoint x: 900, endPoint y: 576, distance: 644.8
click at [1102, 601] on app-calendar-viewport "Thu 2 Fri 3 Sat 4 Sun 5 Mon 6 Tue 7 Wed 8 Thu 9 Fri 10 Sat 11 Sun 12 Mon 13 Tue…" at bounding box center [760, 606] width 1520 height 929
drag, startPoint x: 546, startPoint y: 595, endPoint x: 1182, endPoint y: 571, distance: 636.2
click at [1197, 599] on app-calendar-viewport "Mon 29 4/4 1 Job Tue 30 Wed 1 Thu 2 Fri 3 Sat 4 Sun 5 Mon 6 Tue 7 Wed 8 Thu 9 F…" at bounding box center [760, 606] width 1520 height 929
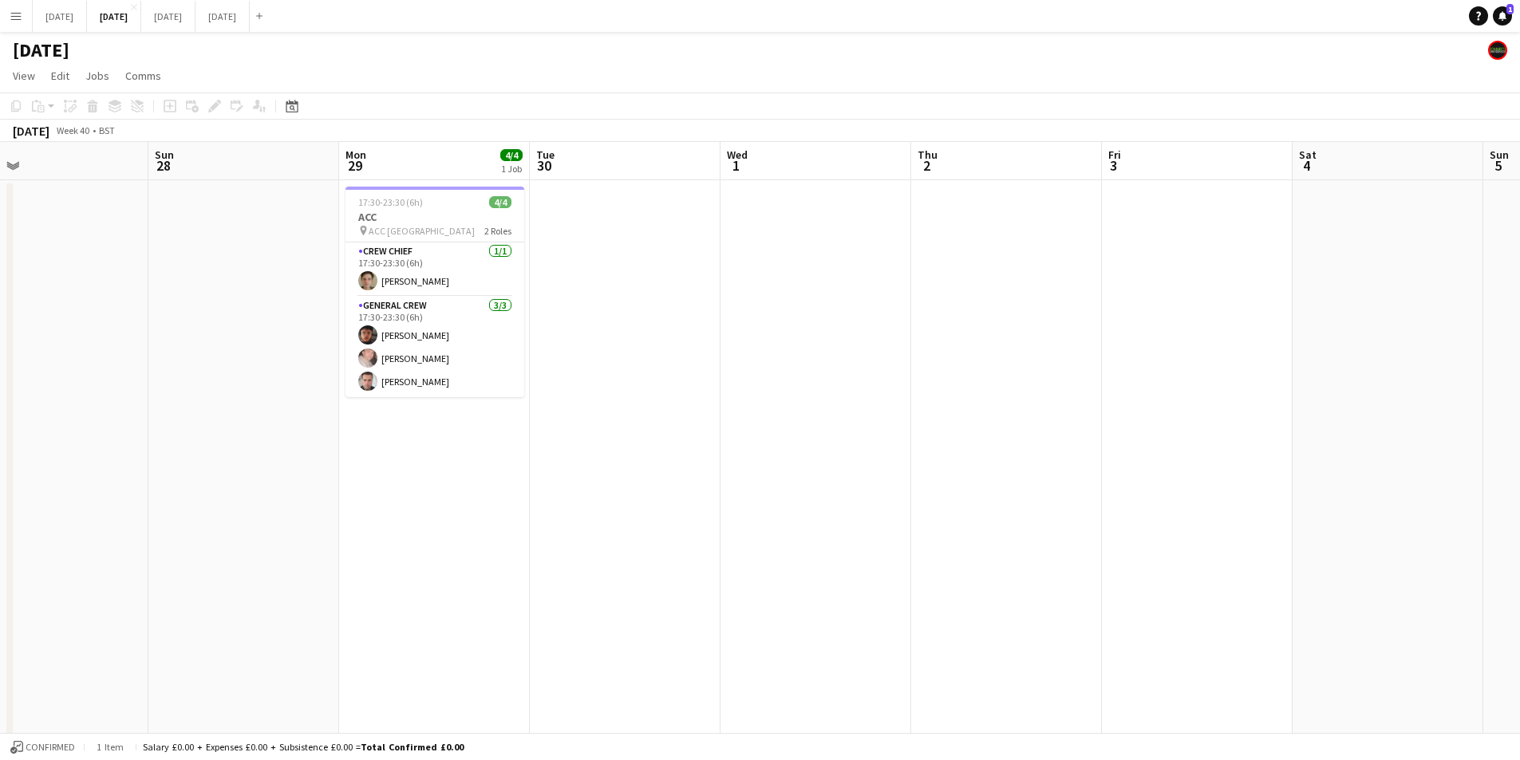
click at [1216, 475] on app-calendar-viewport "Thu 25 Fri 26 Sat 27 Sun 28 Mon 29 4/4 1 Job Tue 30 Wed 1 Thu 2 Fri 3 Sat 4 Sun…" at bounding box center [760, 606] width 1520 height 929
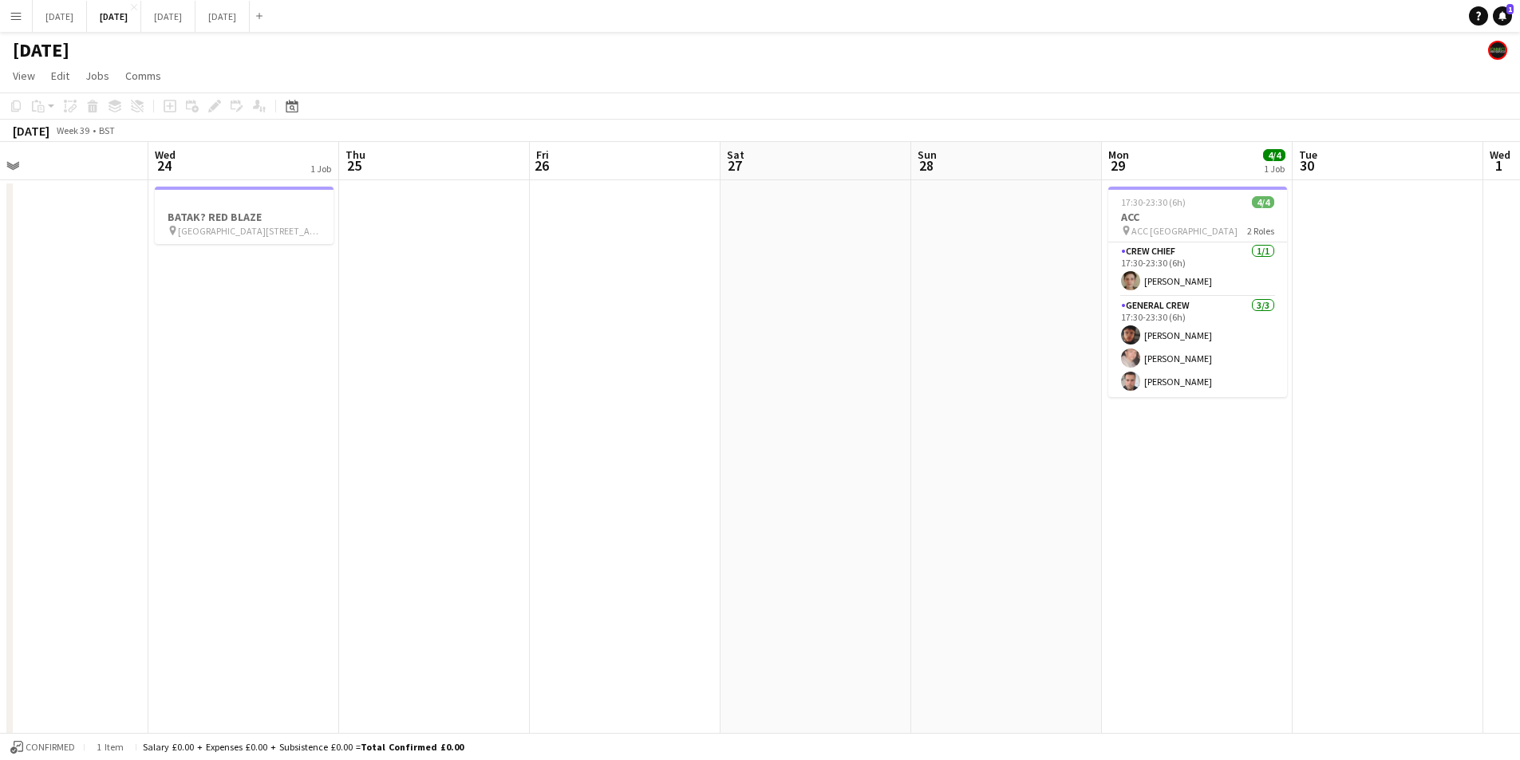
scroll to position [0, 414]
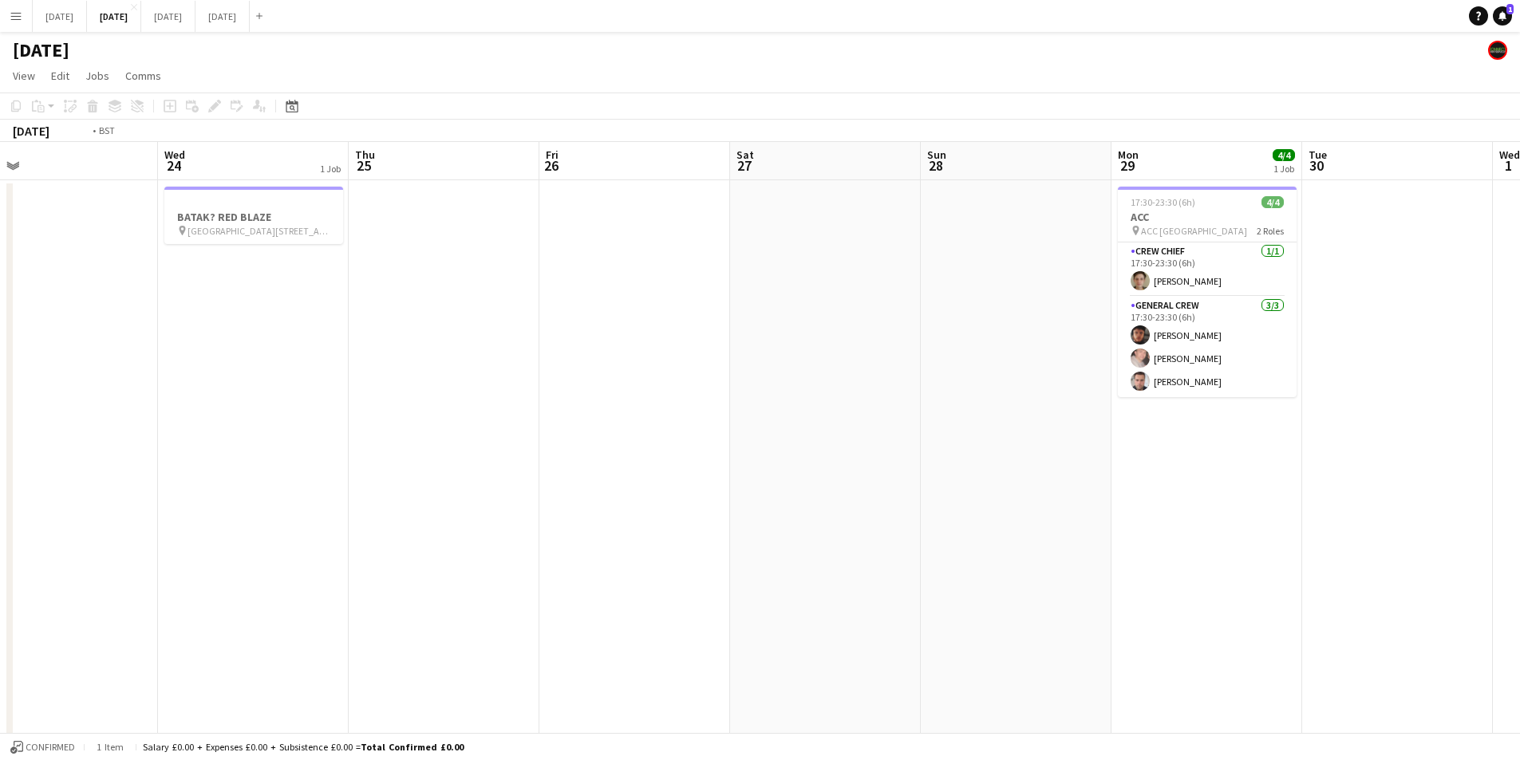
drag, startPoint x: 944, startPoint y: 453, endPoint x: 1448, endPoint y: 448, distance: 504.2
click at [1449, 448] on app-calendar-viewport "Sun 21 1 Job Mon 22 1 Job Tue 23 Wed 24 1 Job Thu 25 Fri 26 Sat 27 Sun 28 Mon 2…" at bounding box center [760, 606] width 1520 height 929
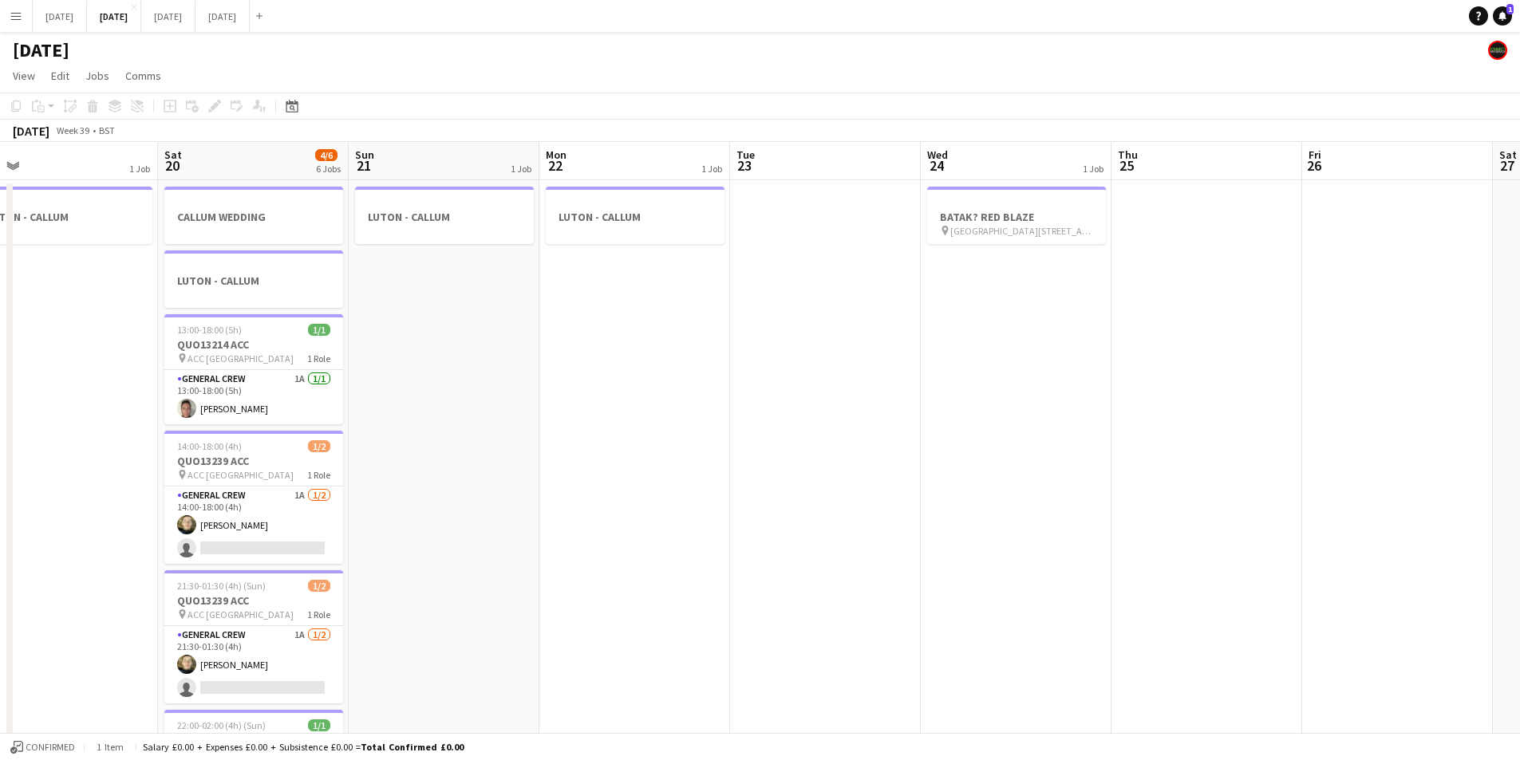
click at [1490, 499] on app-calendar-viewport "Wed 17 0/6 1 Job Thu 18 3/5 4 Jobs Fri 19 1 Job Sat 20 4/6 6 Jobs Sun 21 1 Job …" at bounding box center [760, 606] width 1520 height 929
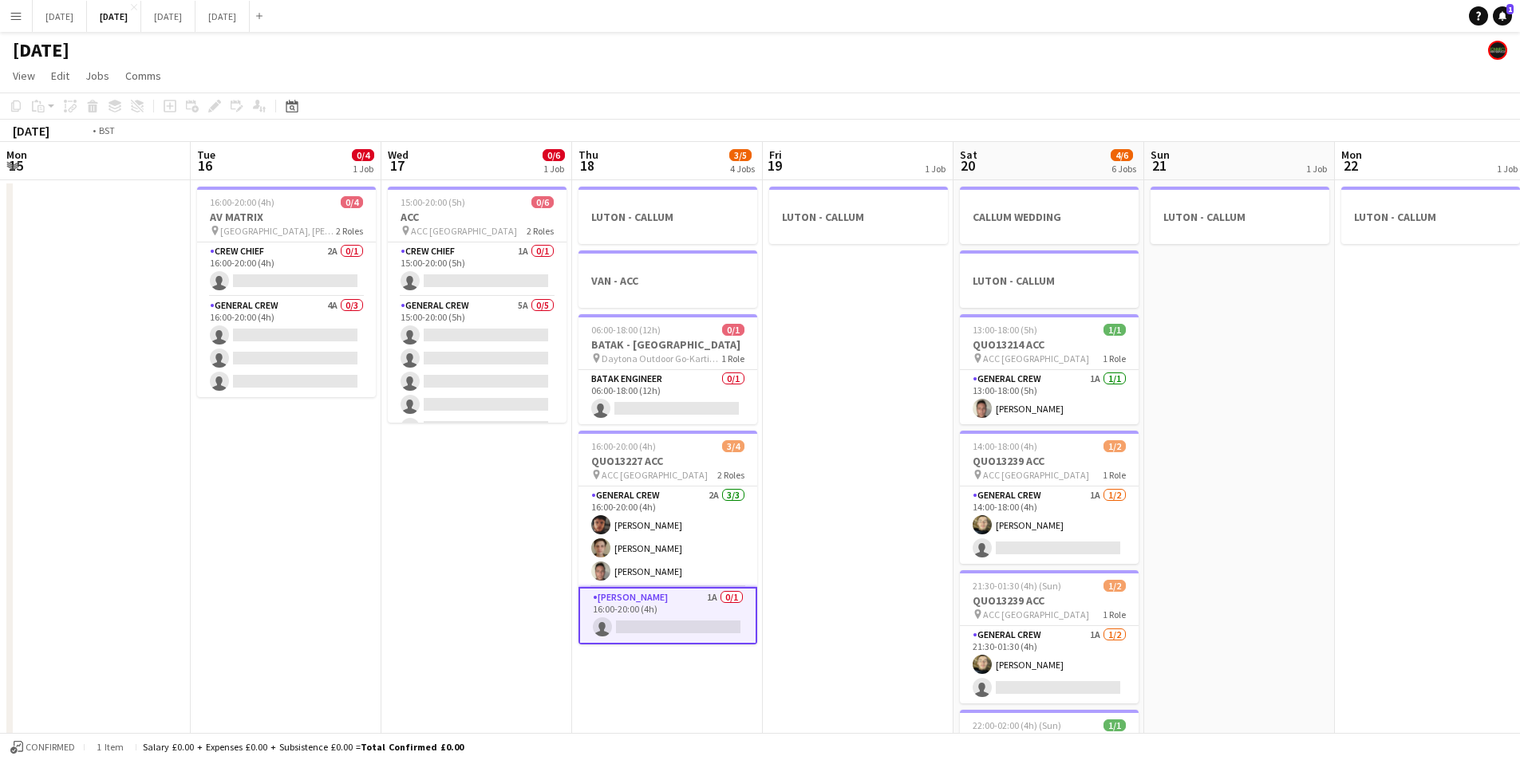
drag, startPoint x: 439, startPoint y: 507, endPoint x: 1222, endPoint y: 538, distance: 784.0
click at [1222, 538] on app-calendar-viewport "Sat 13 3/4 2 Jobs Sun 14 0/6 1 Job Mon 15 Tue 16 0/4 1 Job Wed 17 0/6 1 Job Thu…" at bounding box center [760, 606] width 1520 height 929
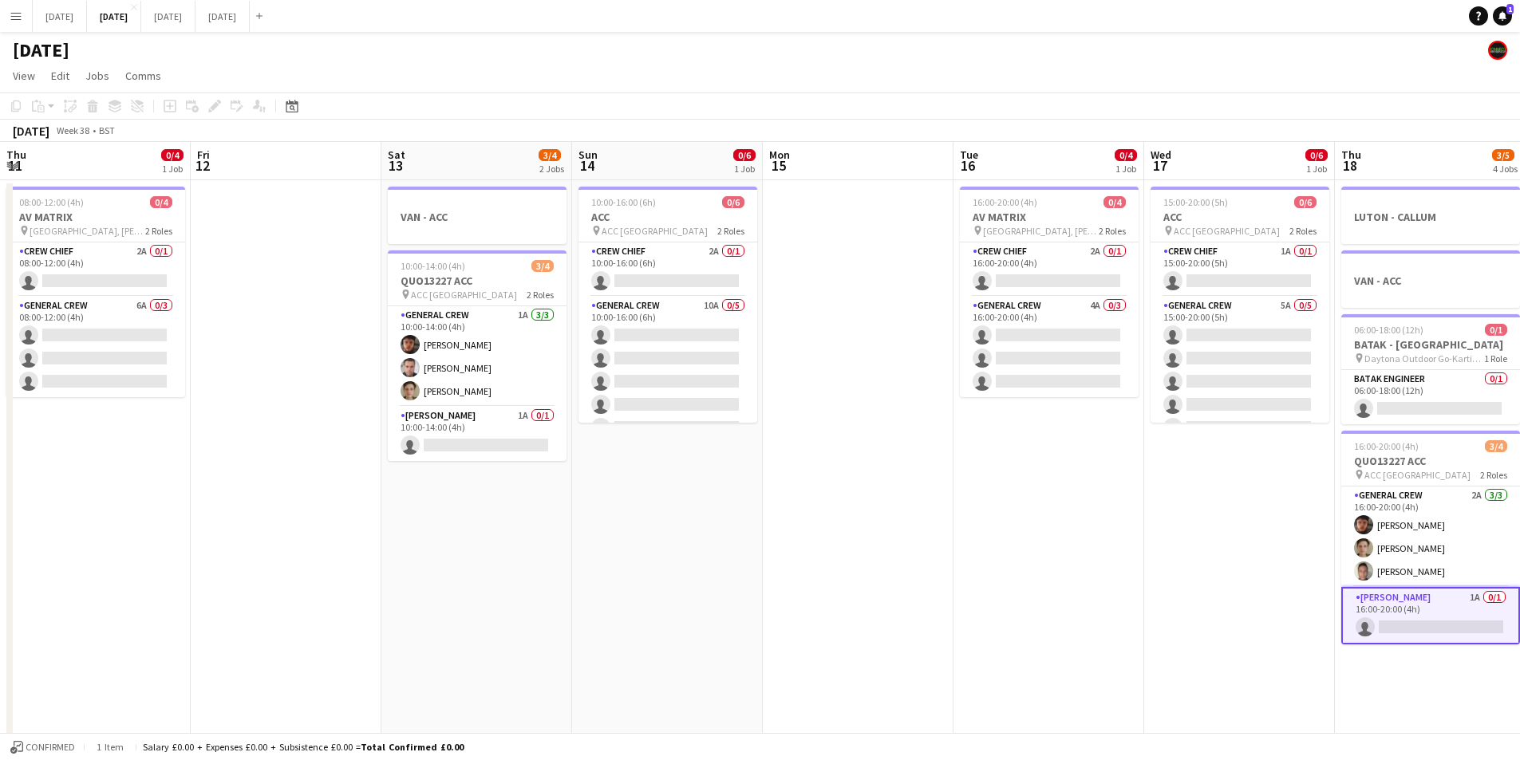
click at [1093, 420] on app-calendar-viewport "Tue 9 0/2 2 Jobs Wed 10 Thu 11 0/4 1 Job Fri 12 Sat 13 3/4 2 Jobs Sun 14 0/6 1 …" at bounding box center [760, 606] width 1520 height 929
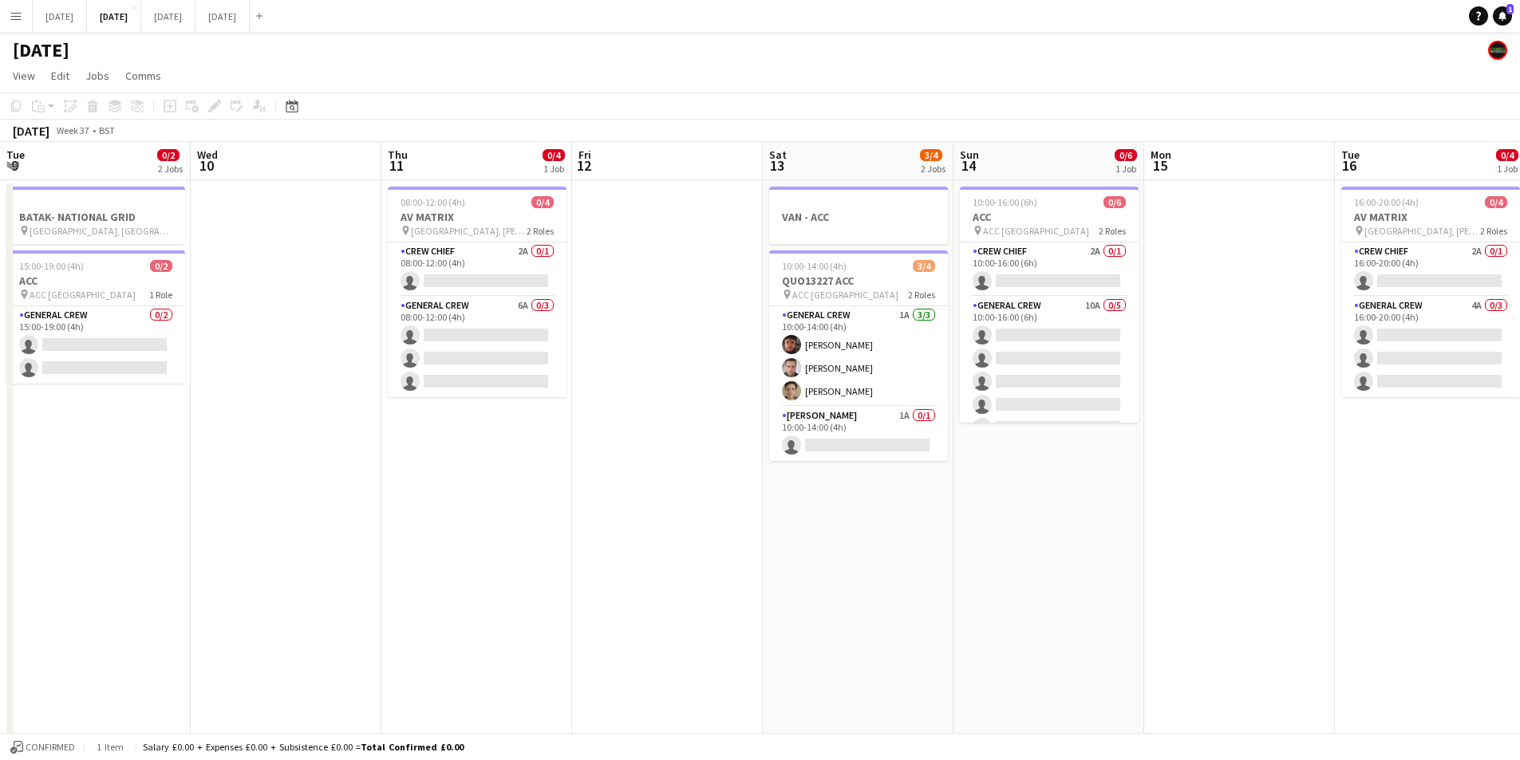
scroll to position [0, 381]
drag, startPoint x: 815, startPoint y: 462, endPoint x: 846, endPoint y: 475, distance: 33.9
click at [1166, 465] on app-calendar-viewport "Sun 7 7/8 2 Jobs Mon 8 3/4 2 Jobs Tue 9 0/2 2 Jobs Wed 10 Thu 11 0/4 1 Job Fri …" at bounding box center [760, 606] width 1520 height 929
click at [1207, 506] on app-calendar-viewport "Sun 7 7/8 2 Jobs Mon 8 3/4 2 Jobs Tue 9 0/2 2 Jobs Wed 10 Thu 11 0/4 1 Job Fri …" at bounding box center [760, 606] width 1520 height 929
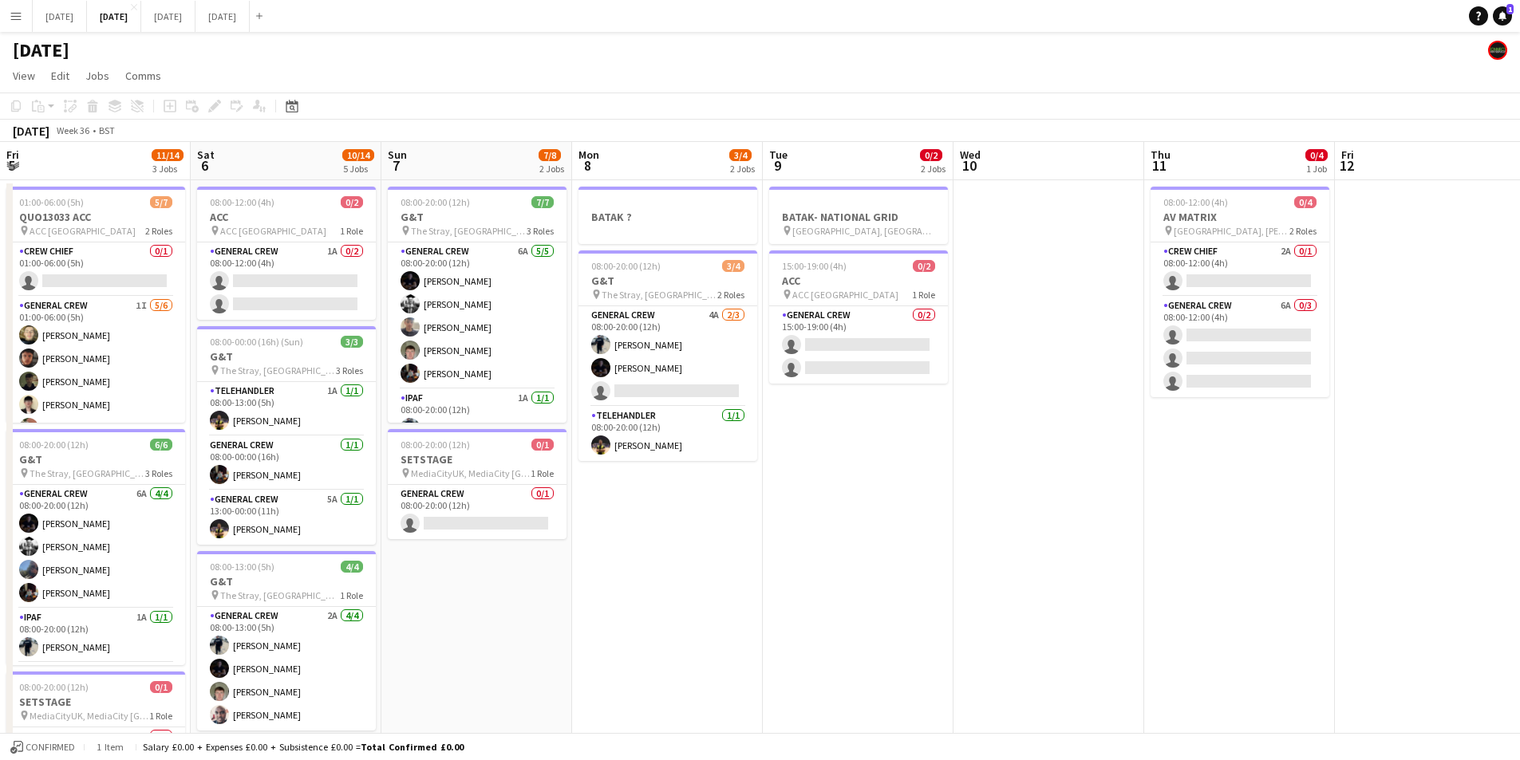
scroll to position [0, 0]
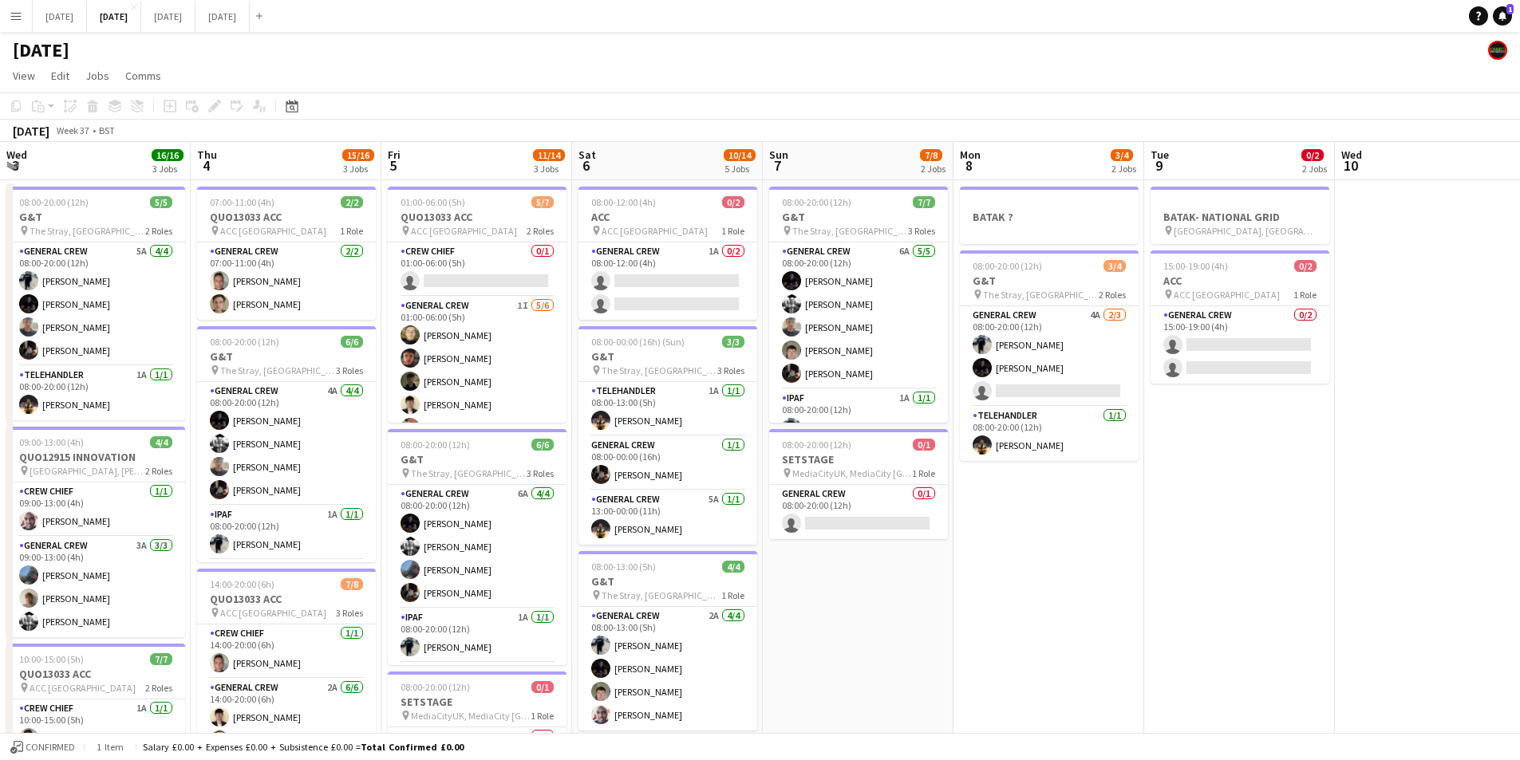
click at [1325, 562] on app-calendar-viewport "Wed 3 16/16 3 Jobs Thu 4 15/16 3 Jobs Fri 5 11/14 3 Jobs Sat 6 10/14 5 Jobs Sun…" at bounding box center [760, 606] width 1520 height 929
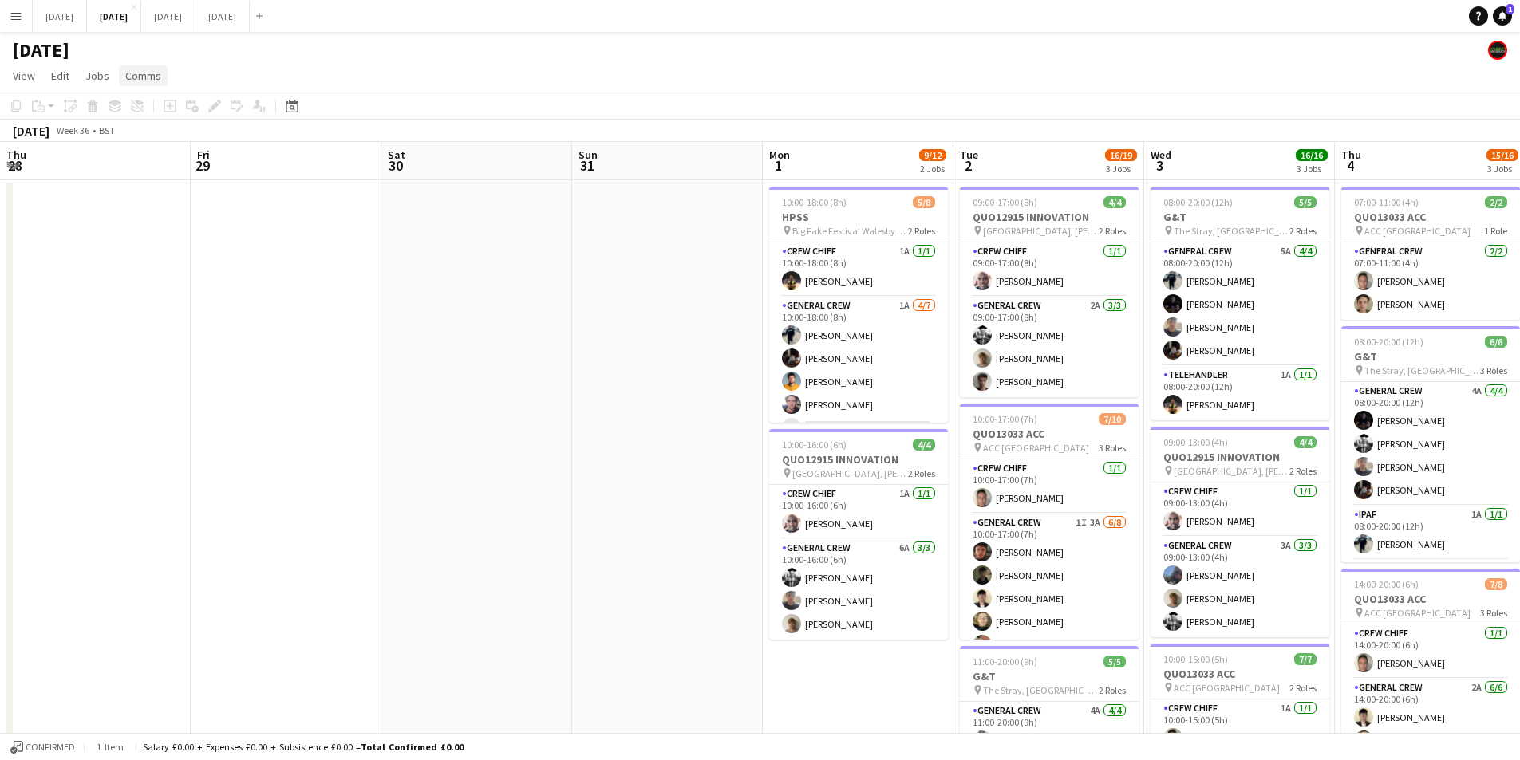
scroll to position [0, 484]
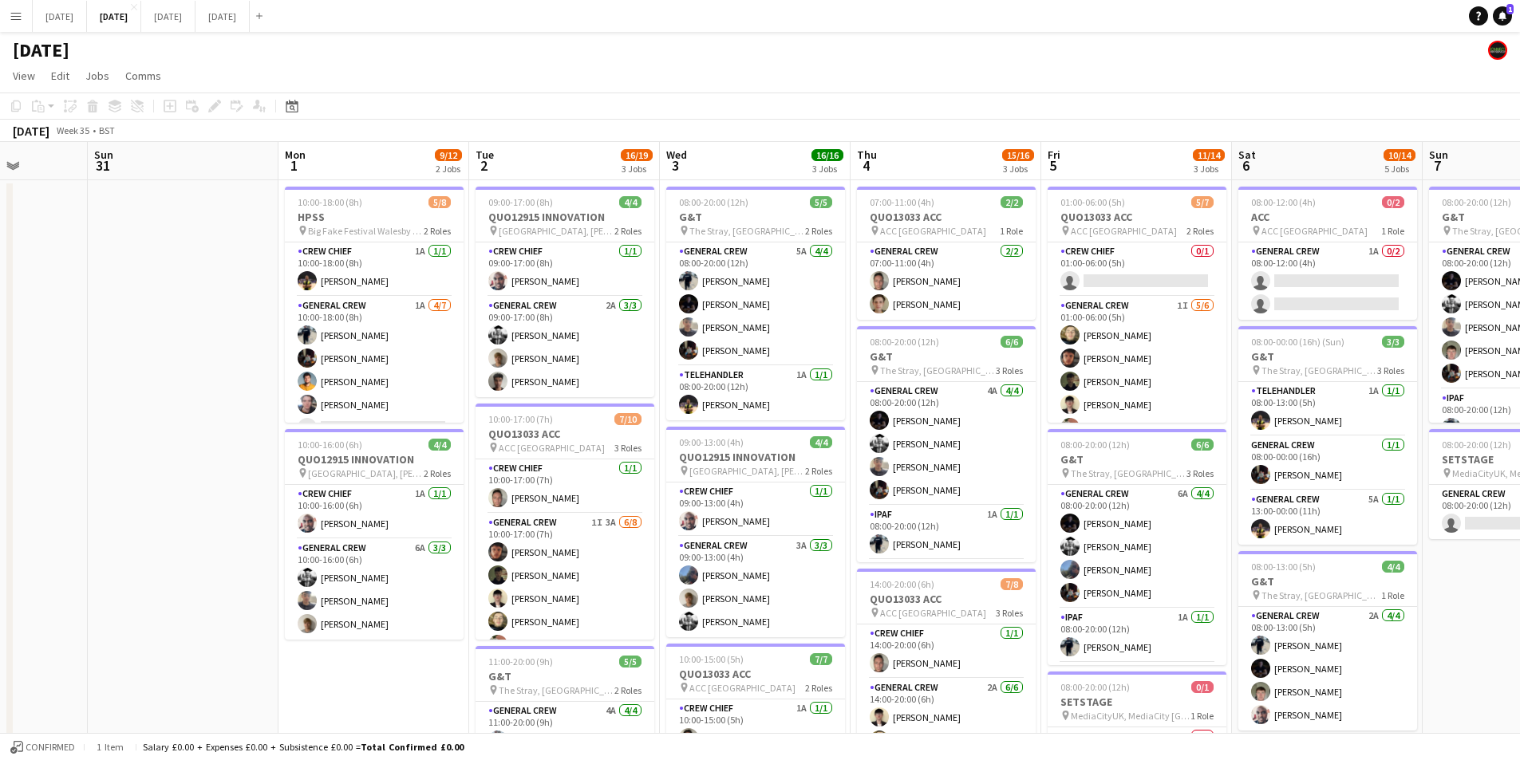
drag, startPoint x: 203, startPoint y: 428, endPoint x: 392, endPoint y: 705, distance: 336.3
click at [203, 428] on app-date-cell at bounding box center [183, 625] width 191 height 891
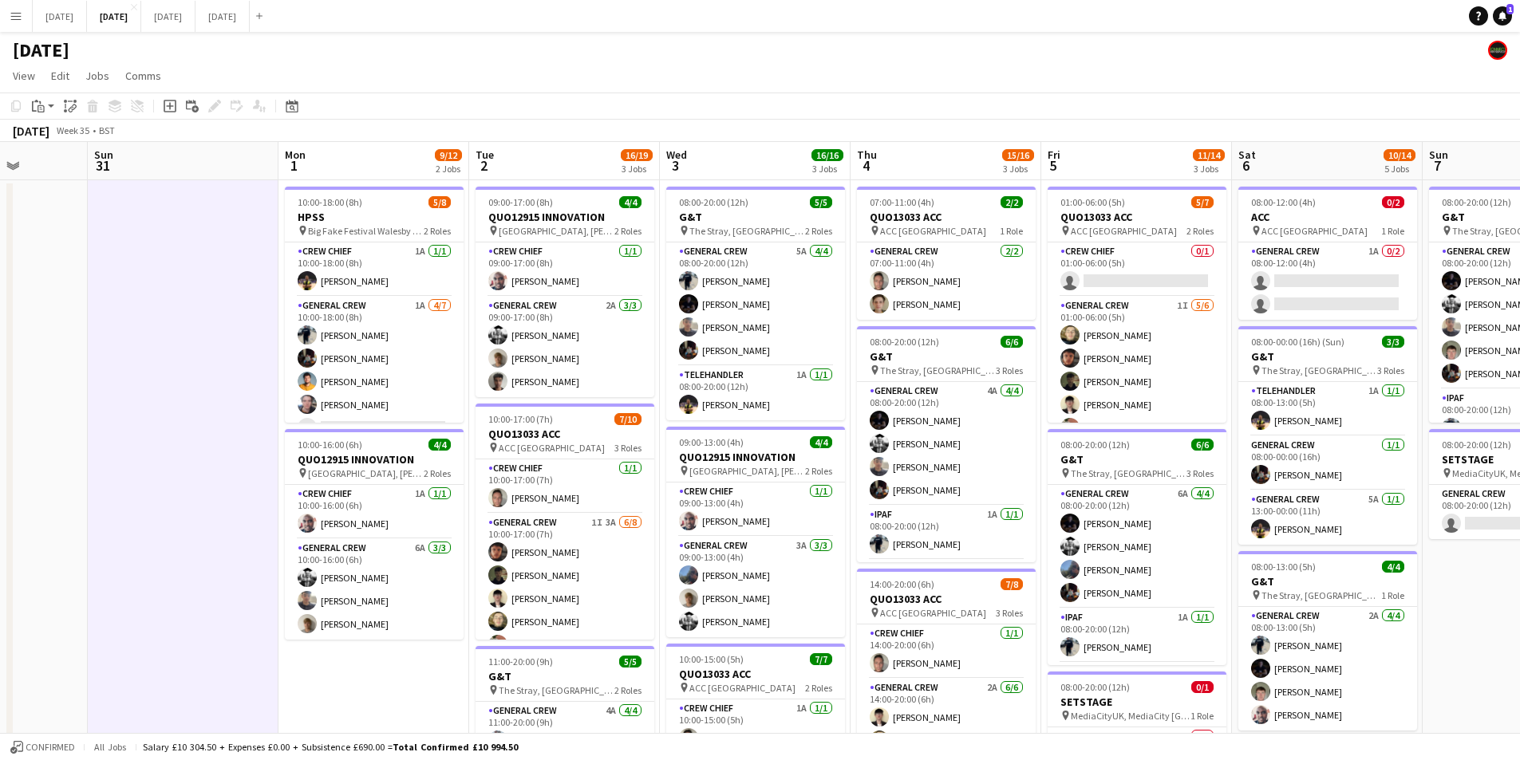
click at [392, 705] on app-date-cell "10:00-18:00 (8h) 5/8 HPSS pin Big Fake Festival Walesby Forest Brake Road Wales…" at bounding box center [373, 625] width 191 height 891
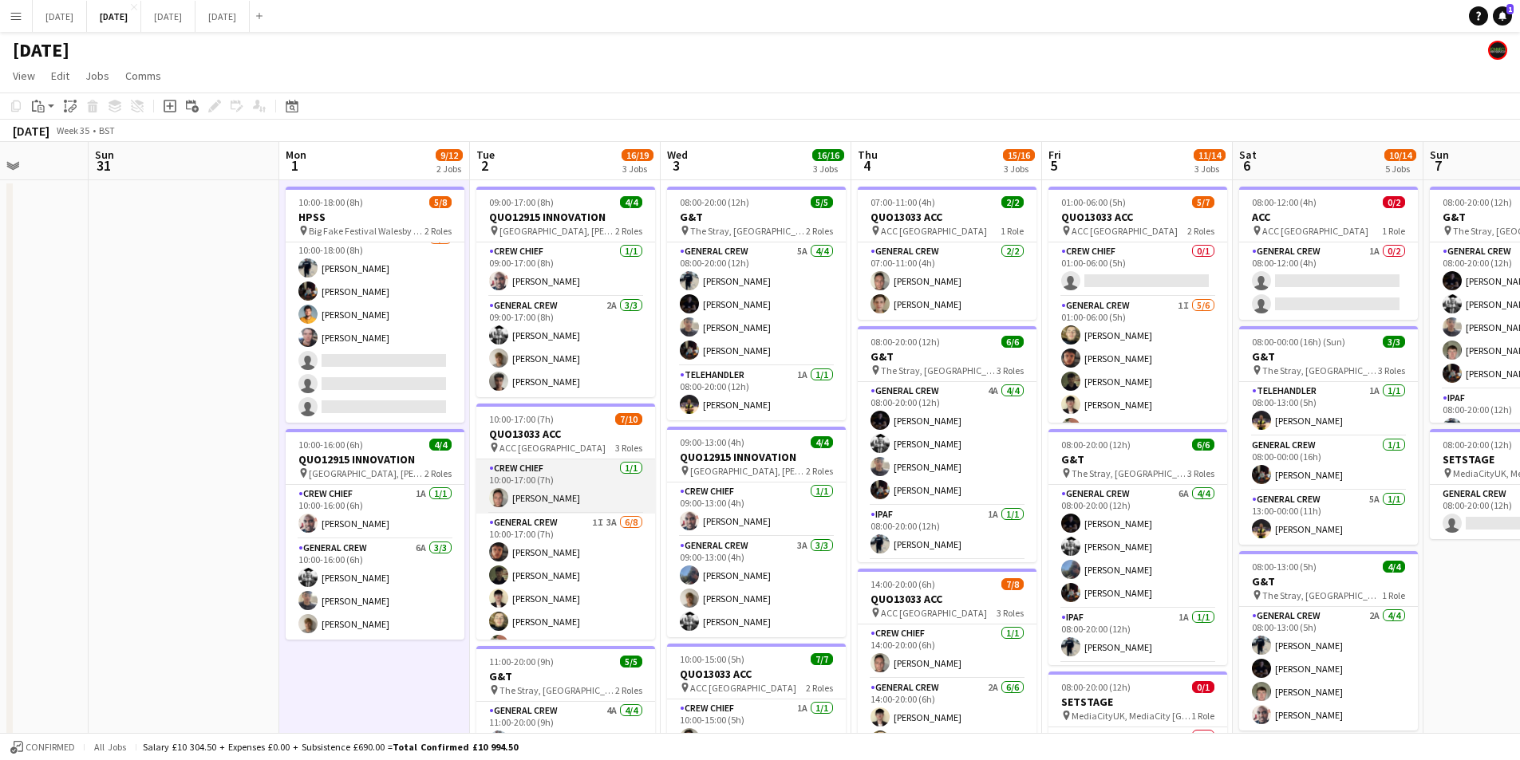
scroll to position [80, 0]
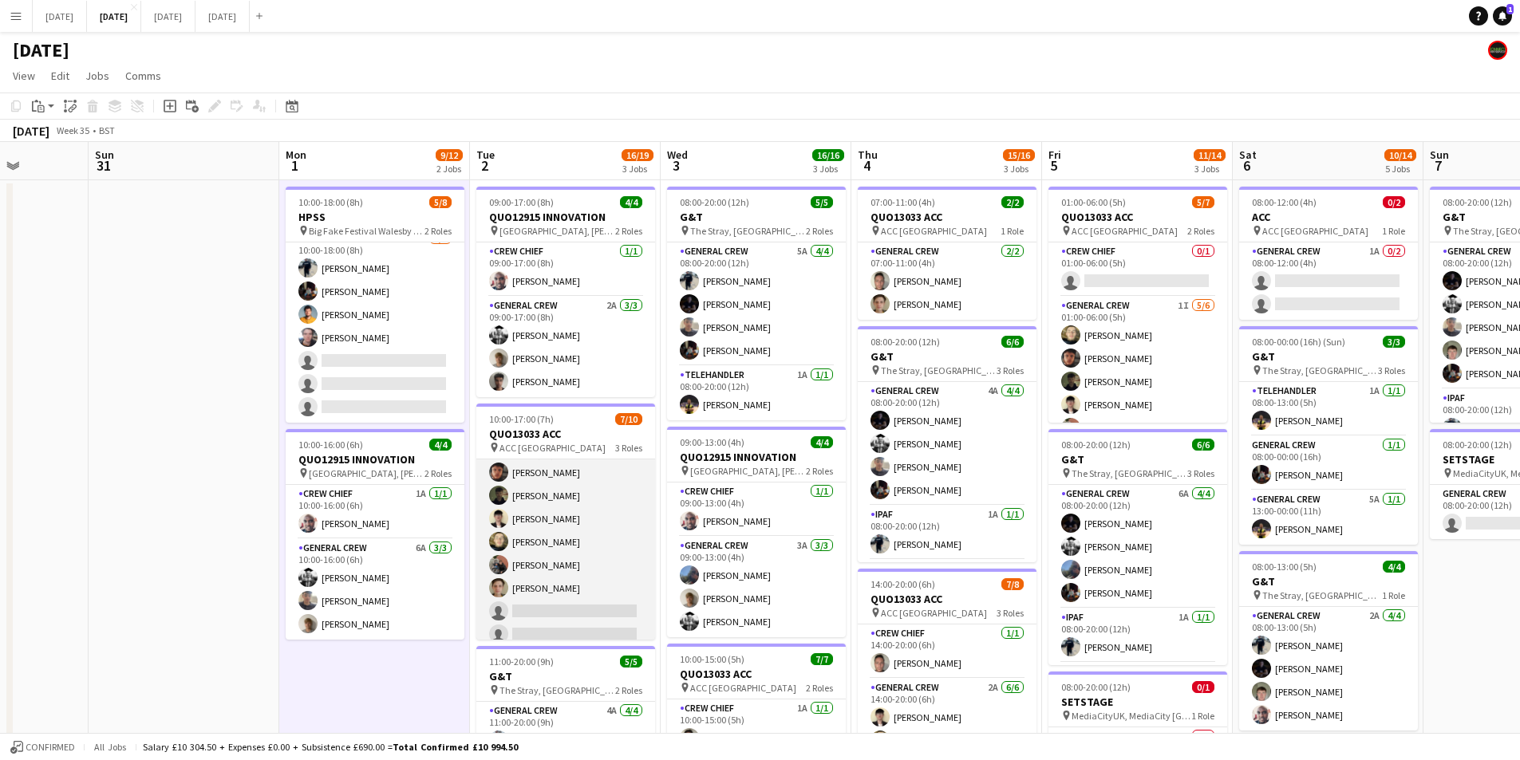
click at [583, 600] on app-card-role "General Crew 1I 3A 6/8 10:00-17:00 (7h) Kai Gilley Tawny Gilley Sam Calderbank …" at bounding box center [565, 542] width 179 height 216
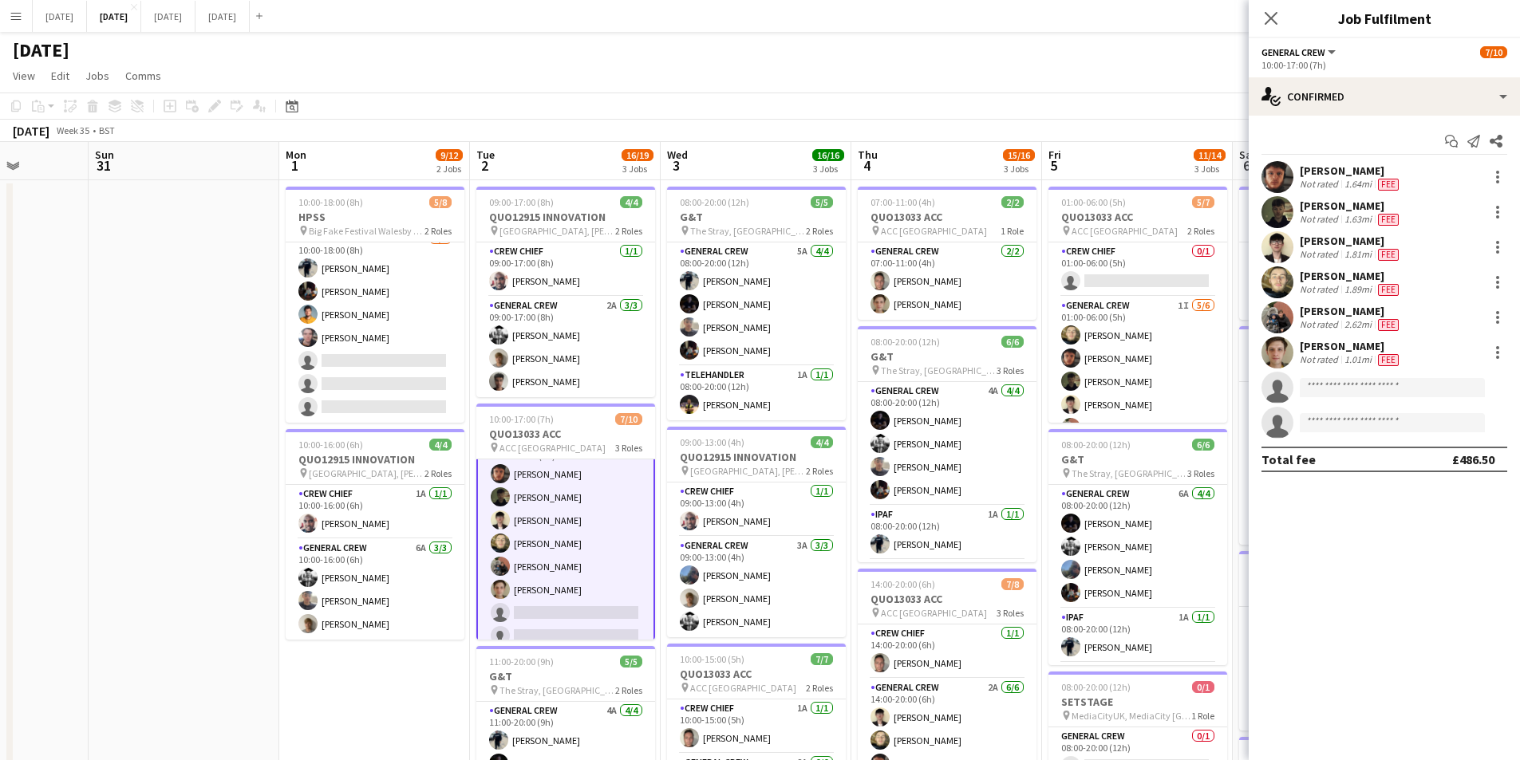
scroll to position [81, 0]
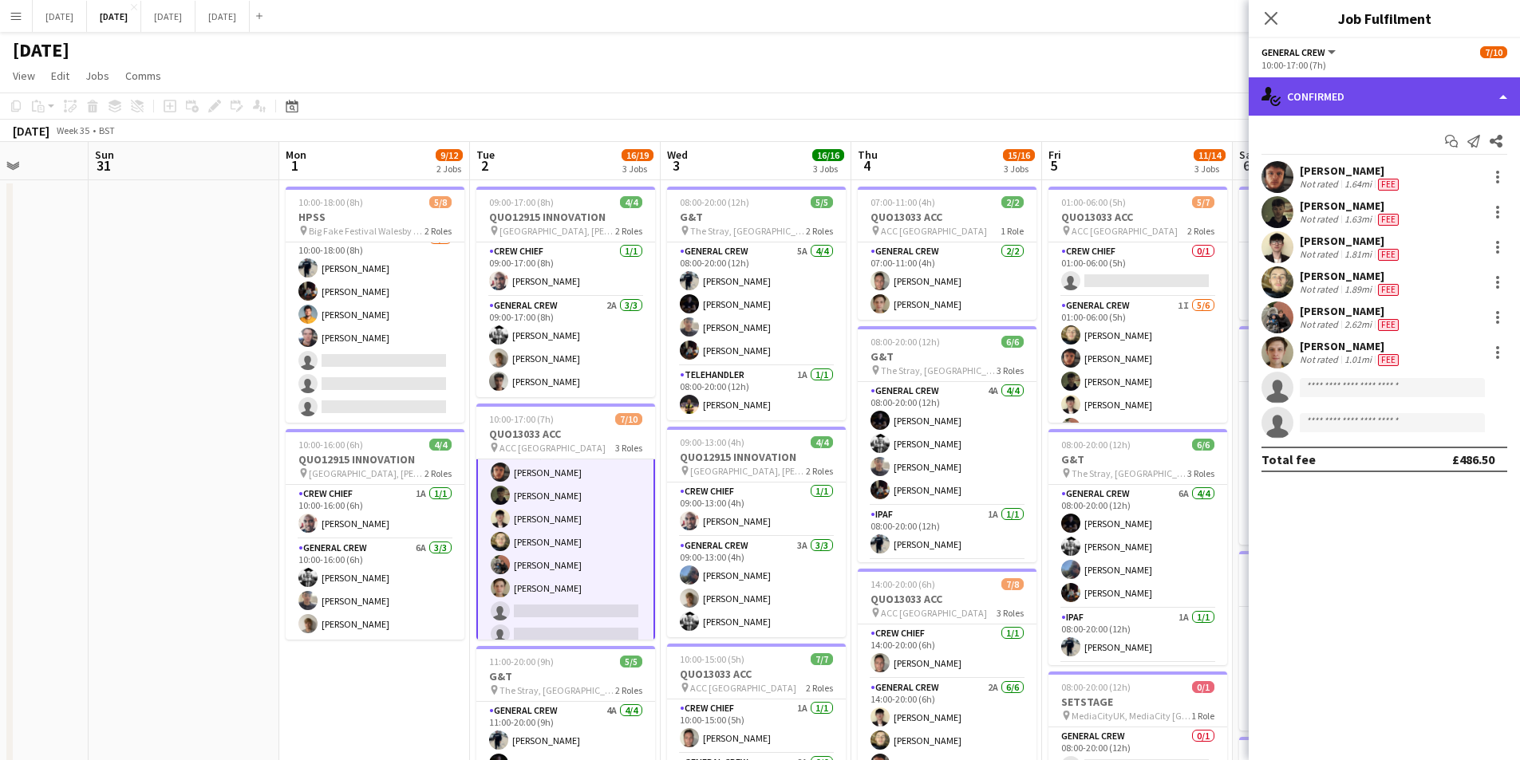
drag, startPoint x: 1461, startPoint y: 85, endPoint x: 1453, endPoint y: 93, distance: 10.7
click at [1462, 85] on div "single-neutral-actions-check-2 Confirmed" at bounding box center [1383, 96] width 271 height 38
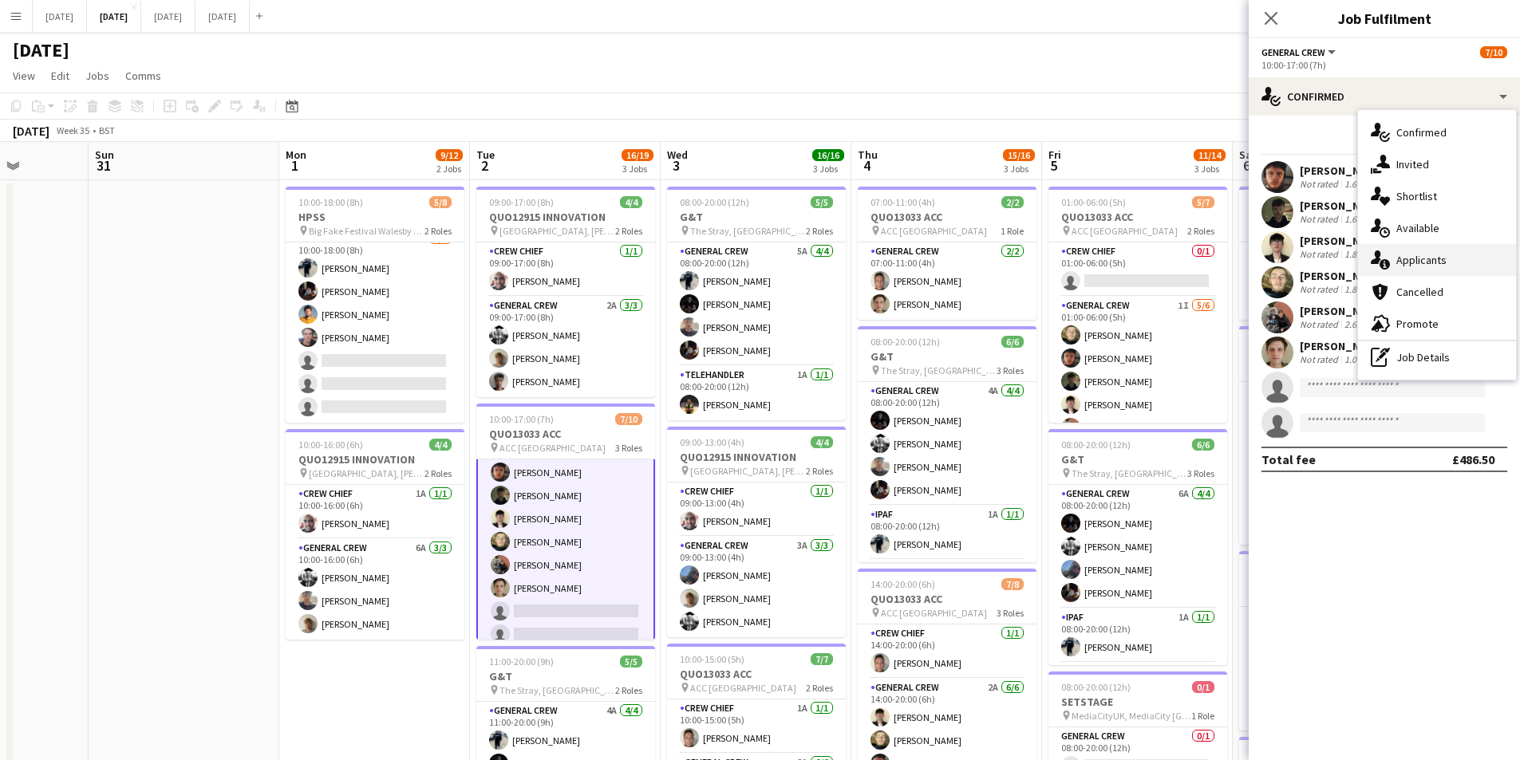
click at [1425, 260] on div "single-neutral-actions-information Applicants" at bounding box center [1437, 260] width 158 height 32
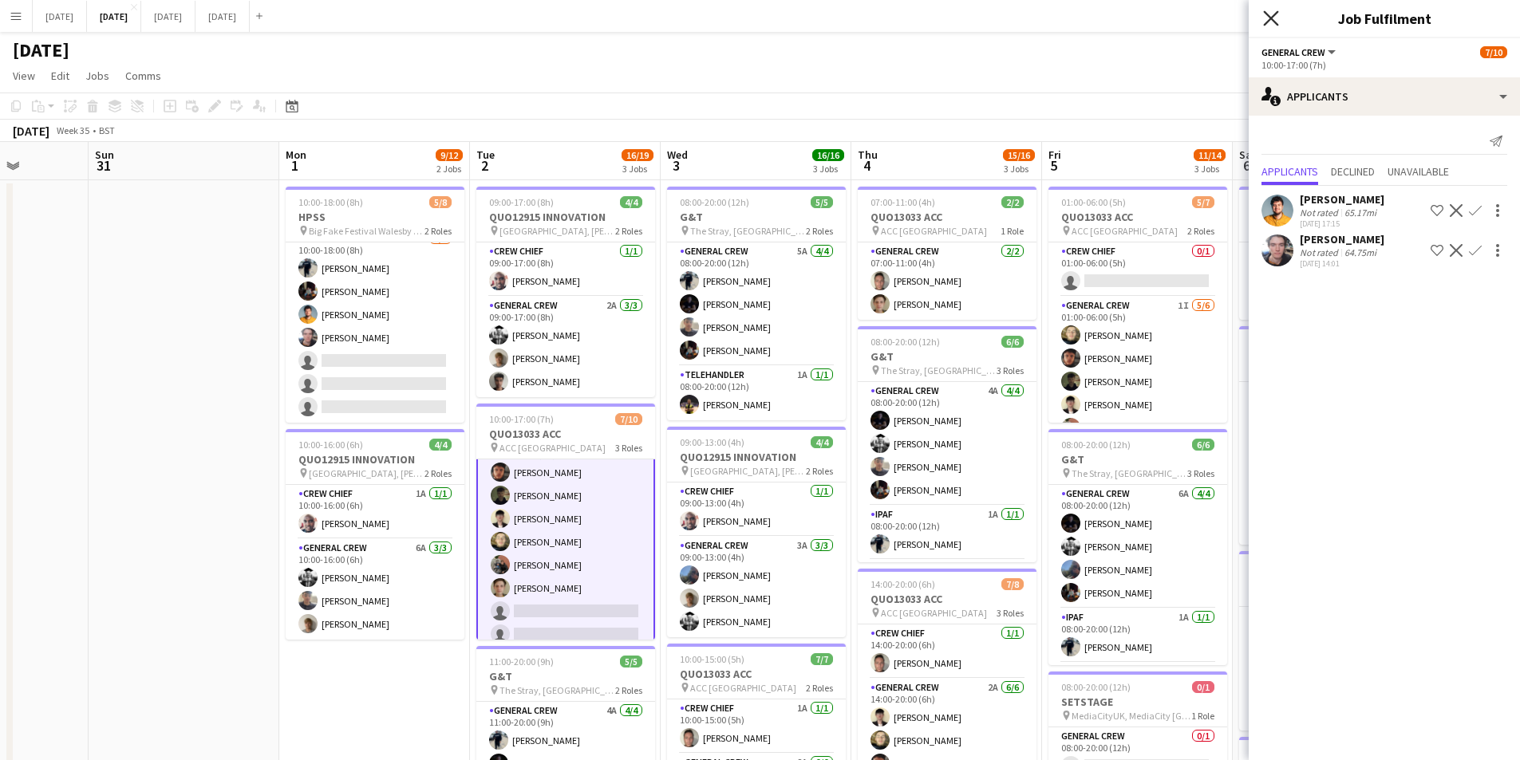
click at [1274, 19] on icon "Close pop-in" at bounding box center [1270, 17] width 15 height 15
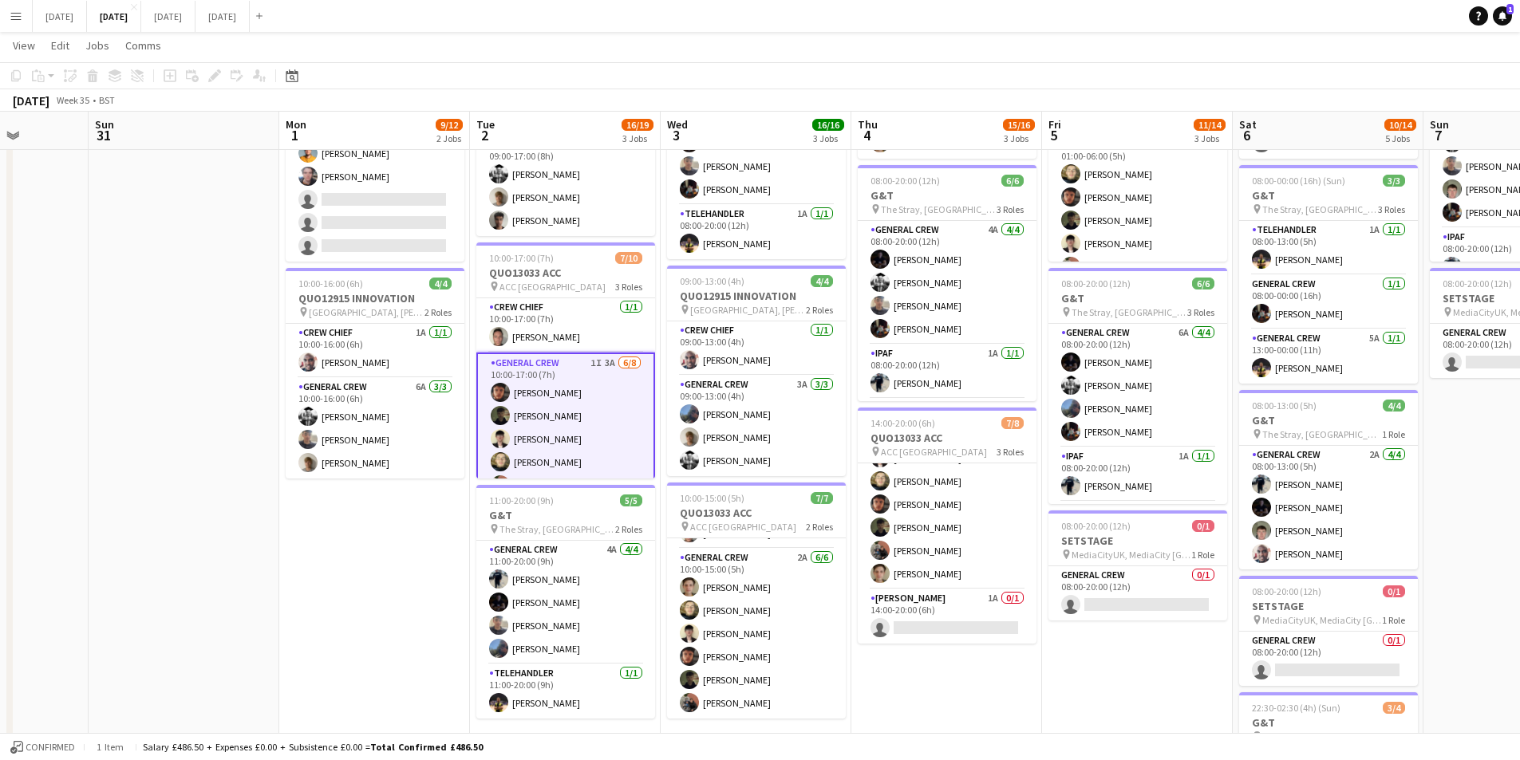
scroll to position [0, 0]
click at [79, 26] on button "[DATE] Close" at bounding box center [60, 16] width 54 height 31
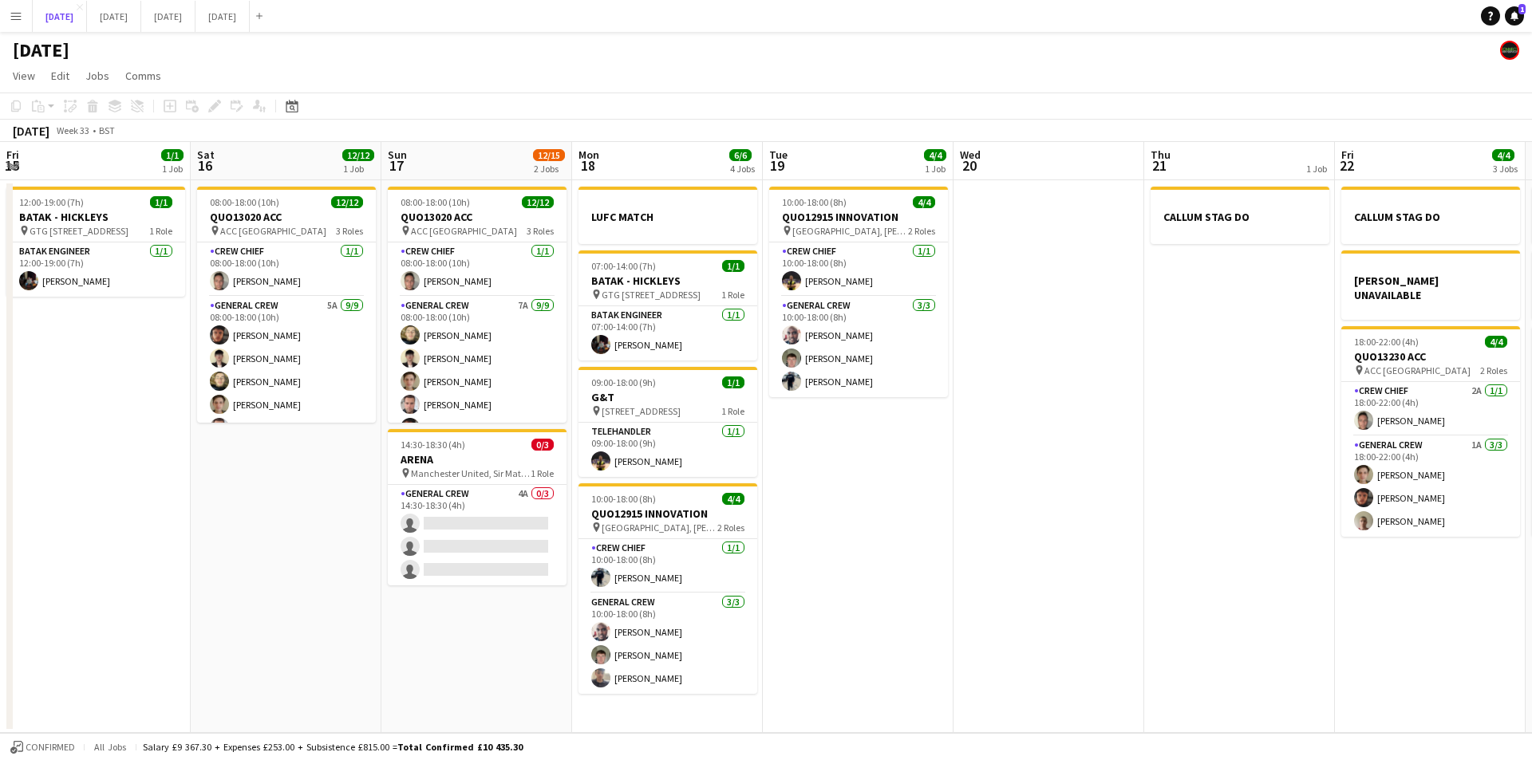
scroll to position [0, 412]
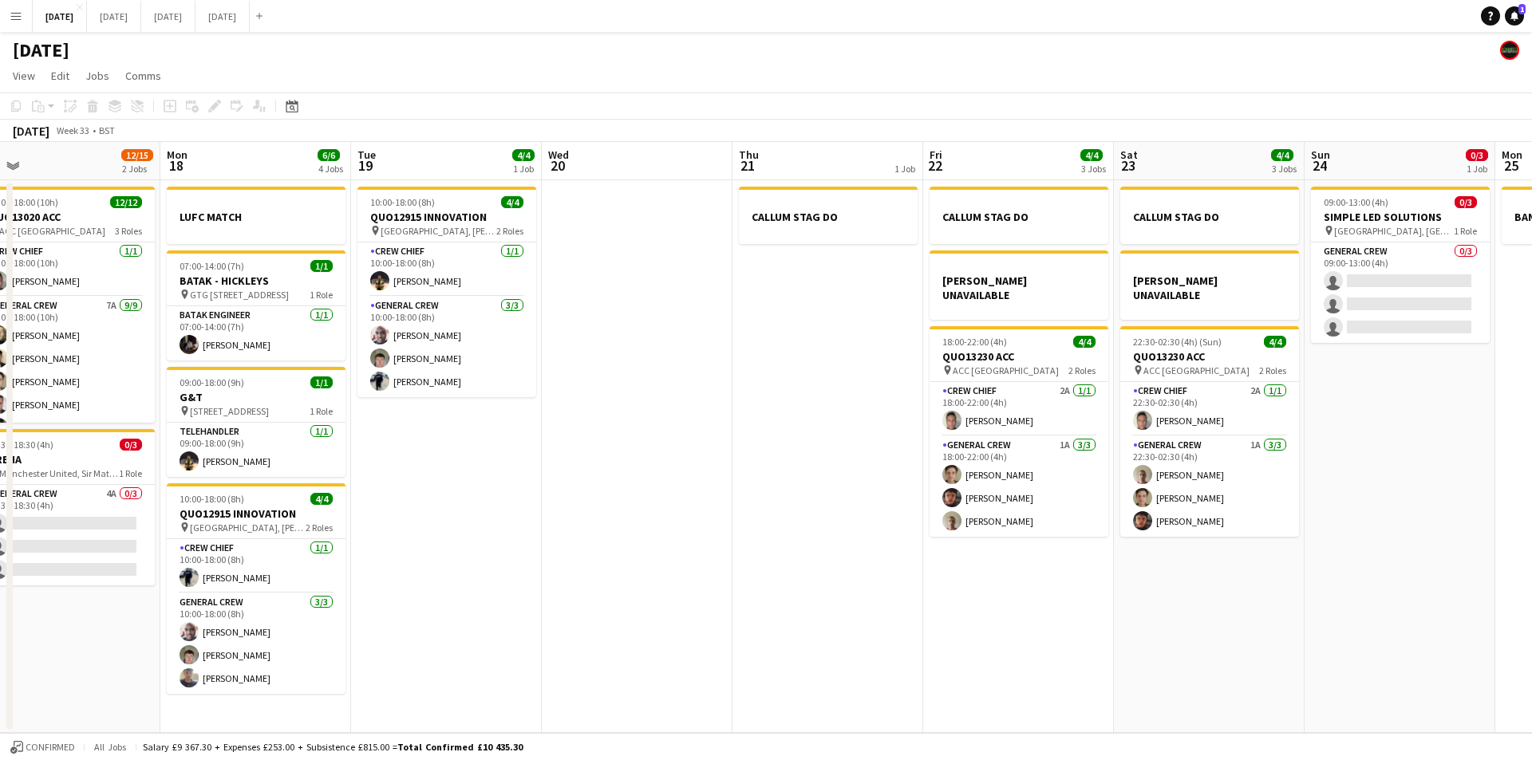
drag, startPoint x: 763, startPoint y: 535, endPoint x: 975, endPoint y: 443, distance: 230.8
click at [928, 529] on app-calendar-viewport "Fri 15 1/1 1 Job Sat 16 12/12 1 Job Sun 17 12/15 2 Jobs Mon 18 6/6 4 Jobs Tue 1…" at bounding box center [766, 437] width 1532 height 591
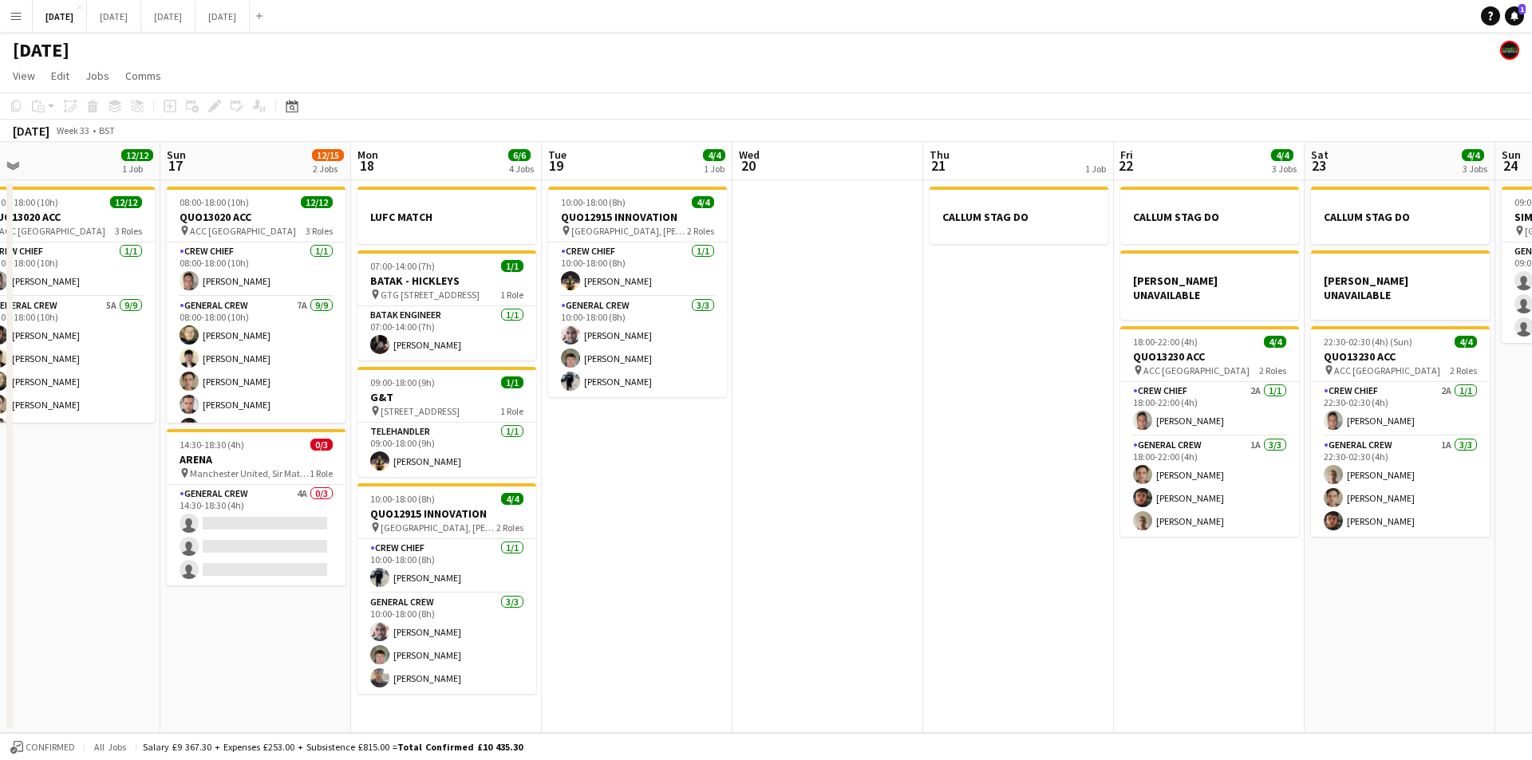
scroll to position [0, 438]
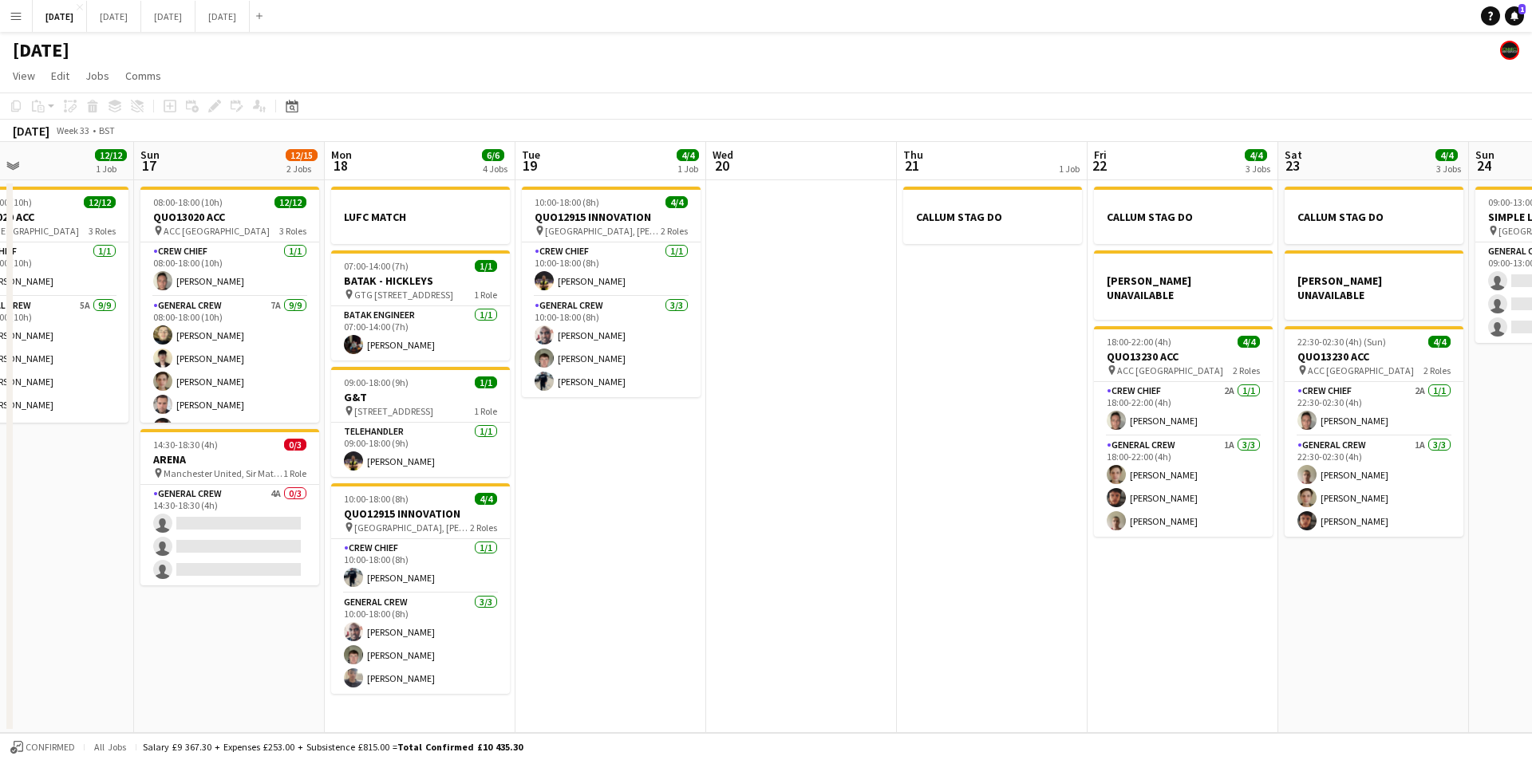
click at [838, 447] on app-calendar-viewport "Thu 14 4/4 1 Job Fri 15 1/1 1 Job Sat 16 12/12 1 Job Sun 17 12/15 2 Jobs Mon 18…" at bounding box center [766, 437] width 1532 height 591
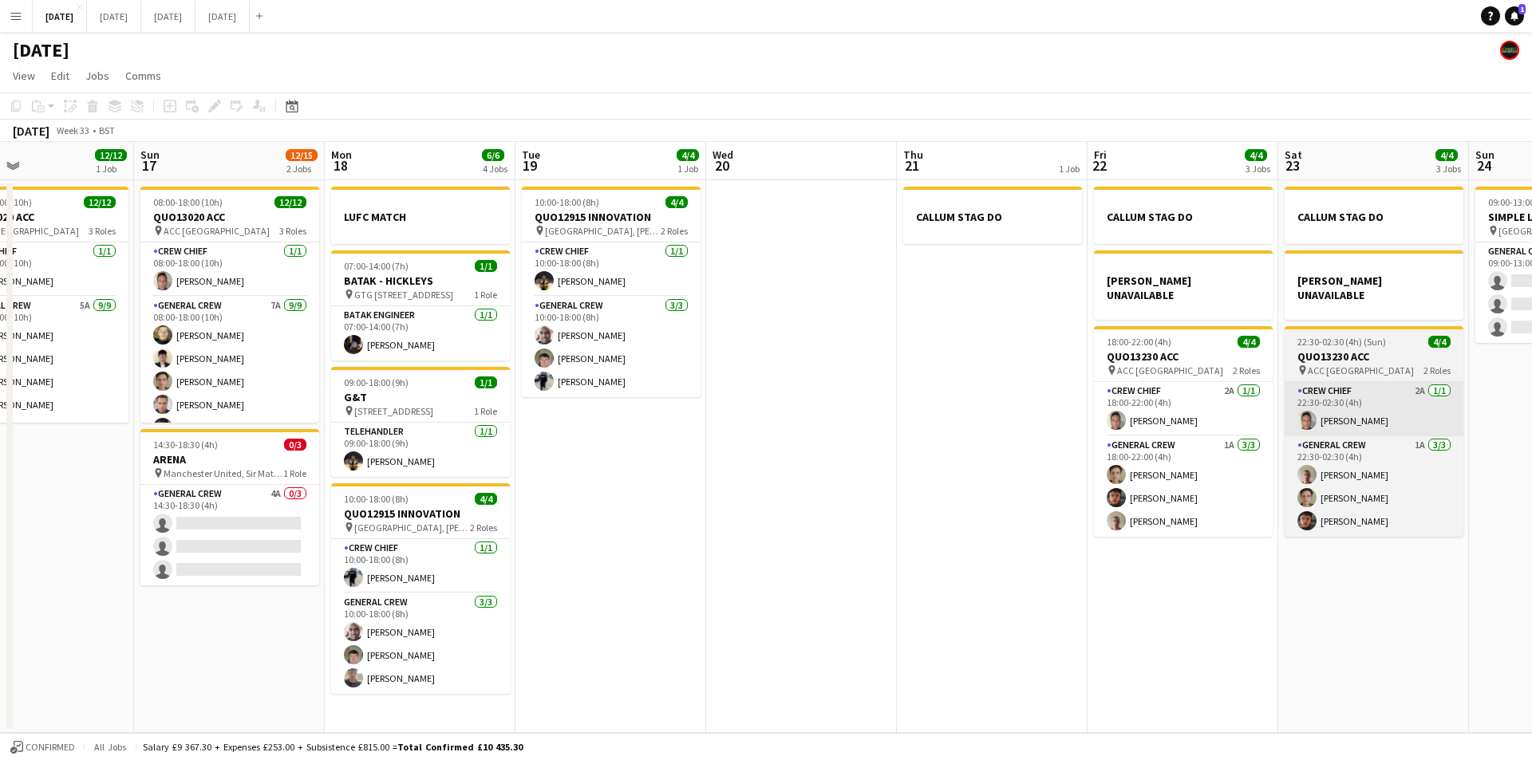
scroll to position [0, 380]
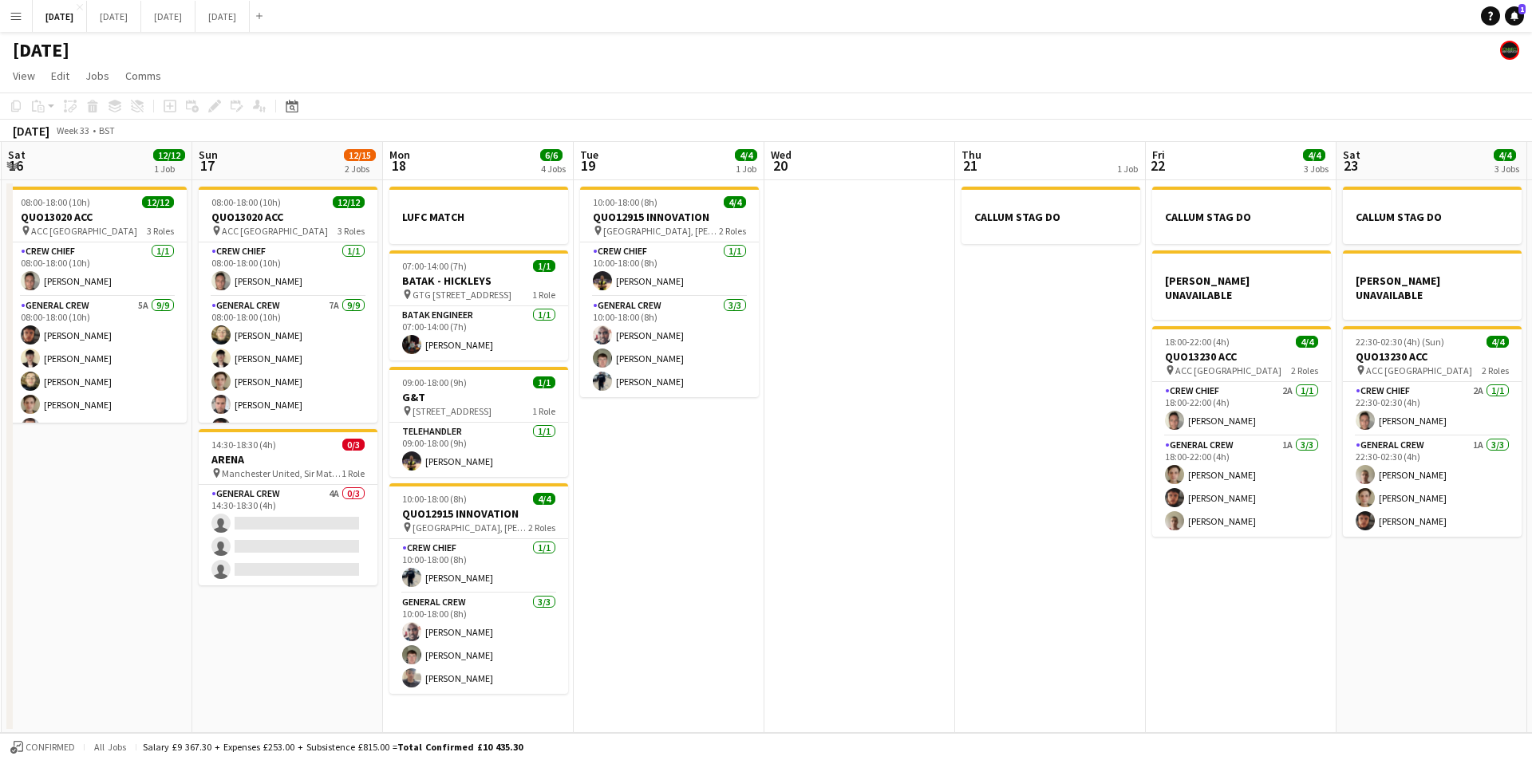
drag, startPoint x: 721, startPoint y: 614, endPoint x: 1010, endPoint y: 583, distance: 290.4
click at [859, 629] on app-calendar-viewport "Thu 14 4/4 1 Job Fri 15 1/1 1 Job Sat 16 12/12 1 Job Sun 17 12/15 2 Jobs Mon 18…" at bounding box center [766, 437] width 1532 height 591
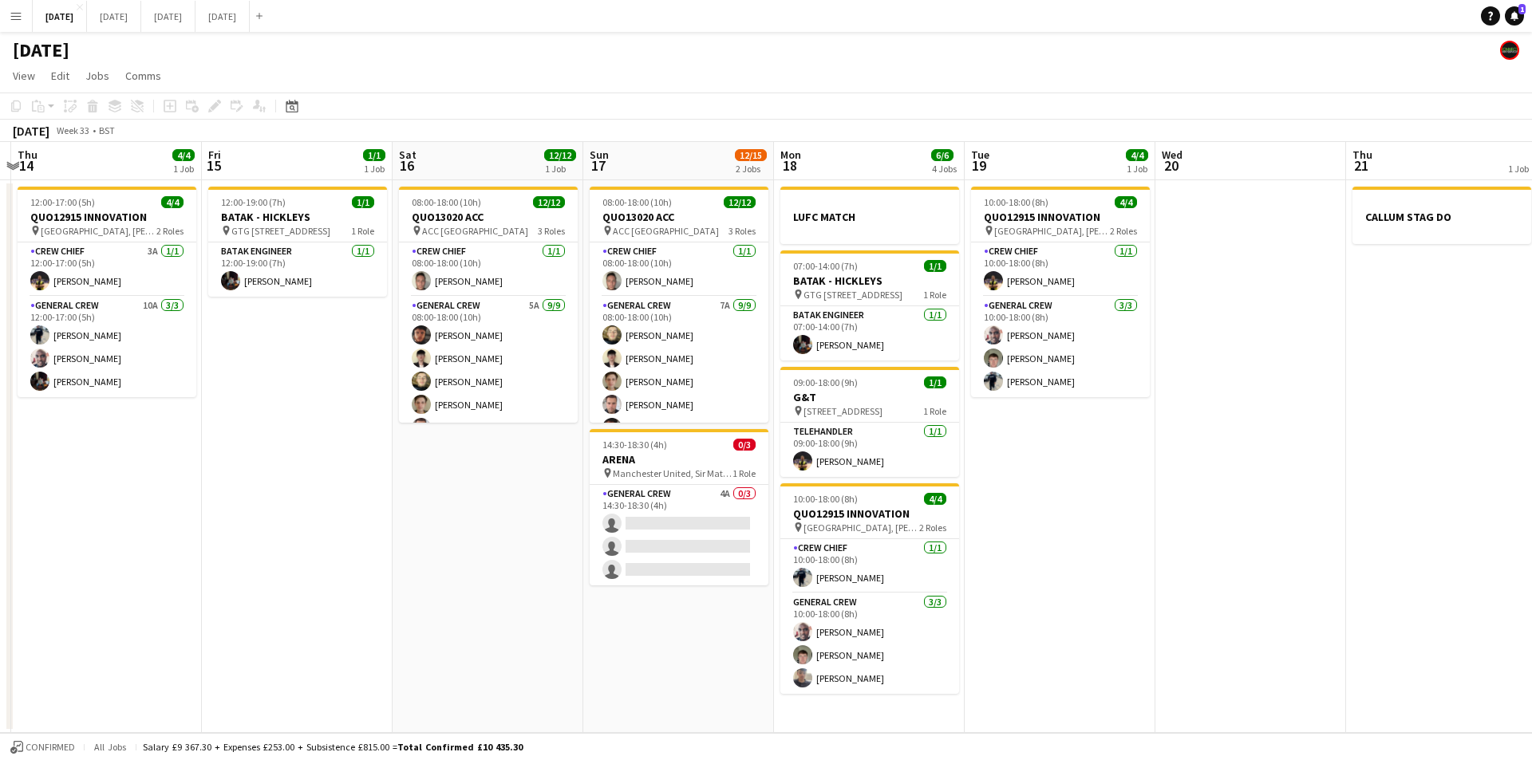
scroll to position [0, 564]
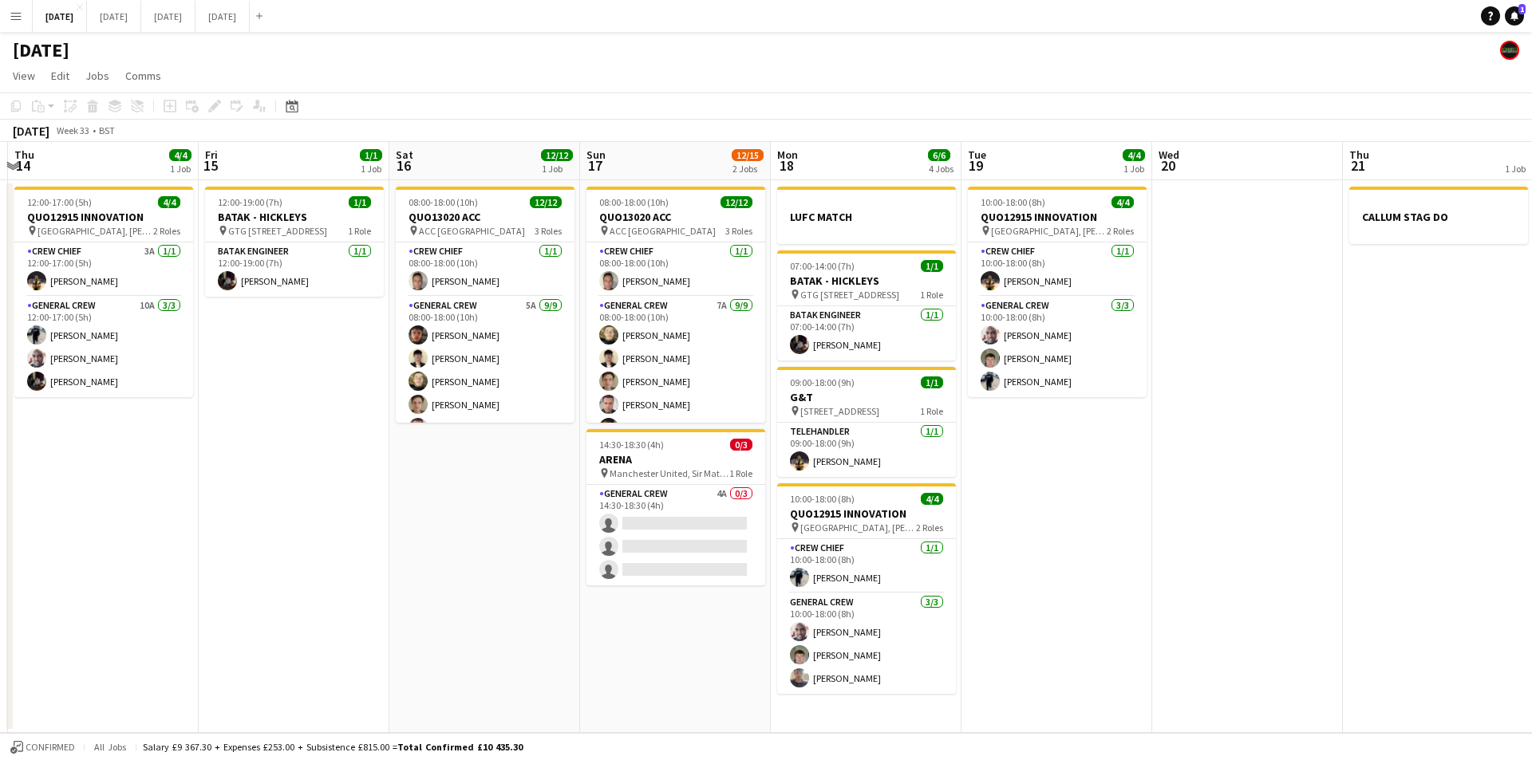
drag, startPoint x: 908, startPoint y: 460, endPoint x: 1157, endPoint y: 454, distance: 249.8
click at [1157, 454] on app-calendar-viewport "Mon 11 Tue 12 Wed 13 Thu 14 4/4 1 Job Fri 15 1/1 1 Job Sat 16 12/12 1 Job Sun 1…" at bounding box center [766, 437] width 1532 height 591
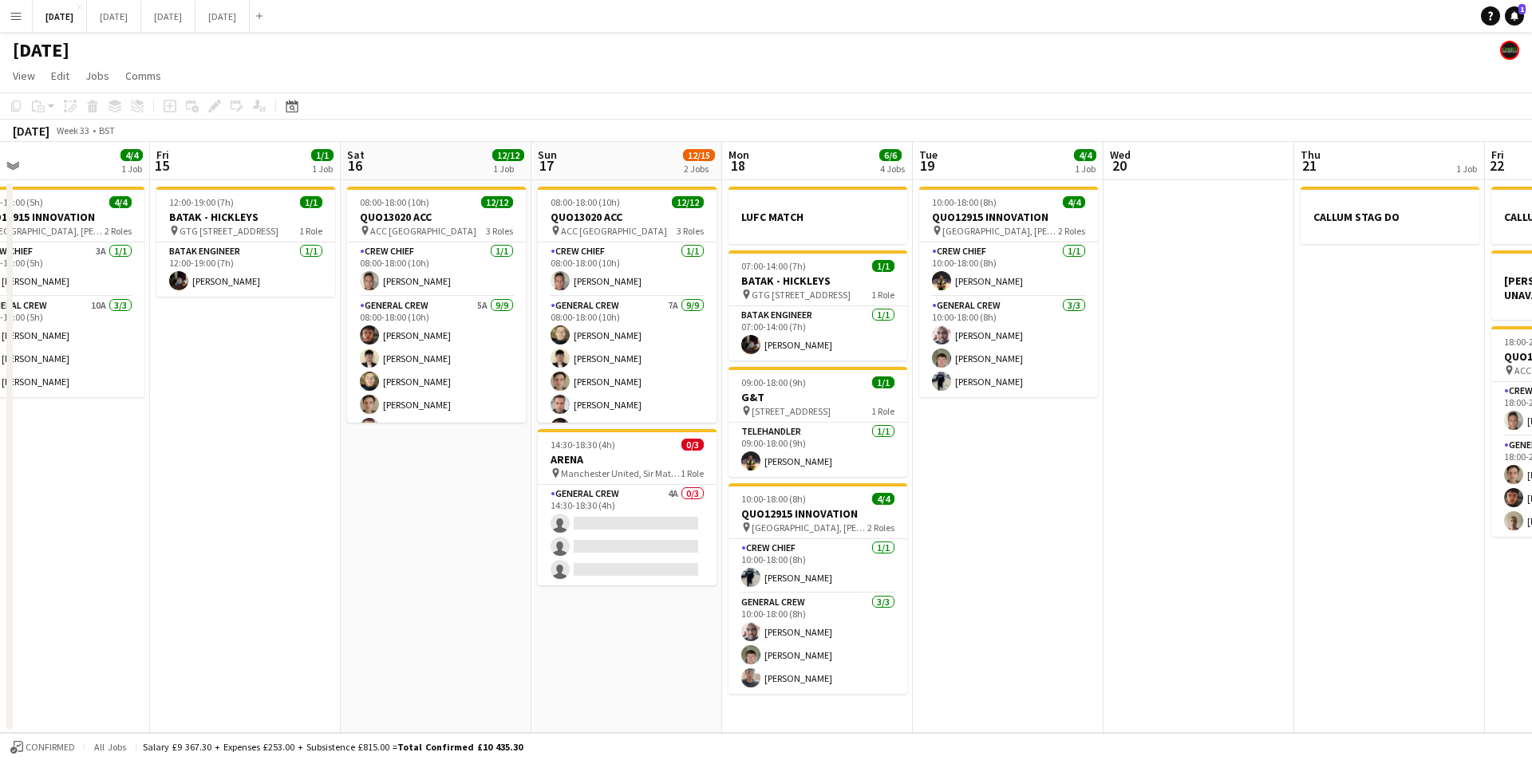
drag, startPoint x: 1248, startPoint y: 487, endPoint x: 1200, endPoint y: 488, distance: 48.7
click at [1200, 488] on app-calendar-viewport "Mon 11 Tue 12 Wed 13 Thu 14 4/4 1 Job Fri 15 1/1 1 Job Sat 16 12/12 1 Job Sun 1…" at bounding box center [766, 437] width 1532 height 591
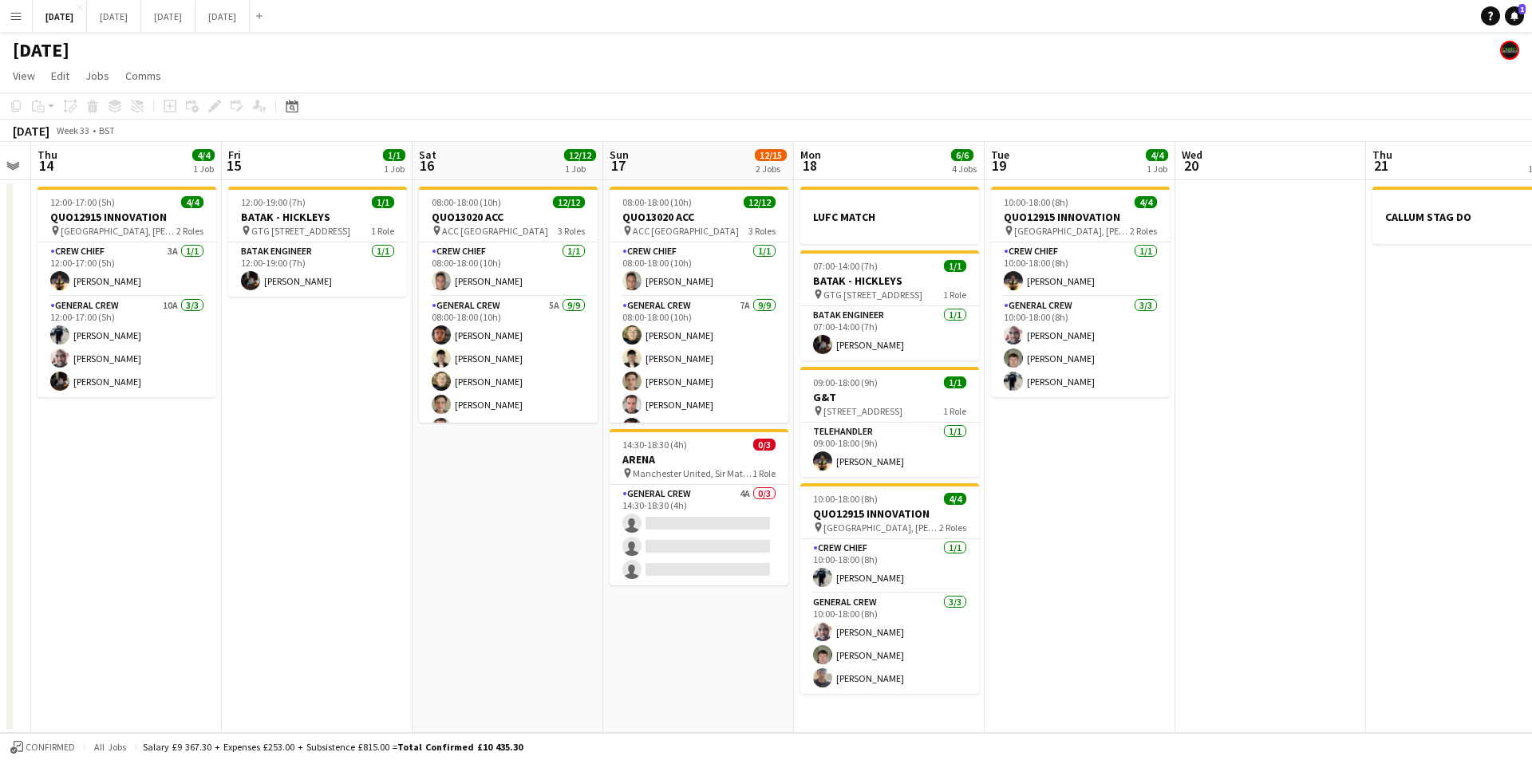
scroll to position [0, 527]
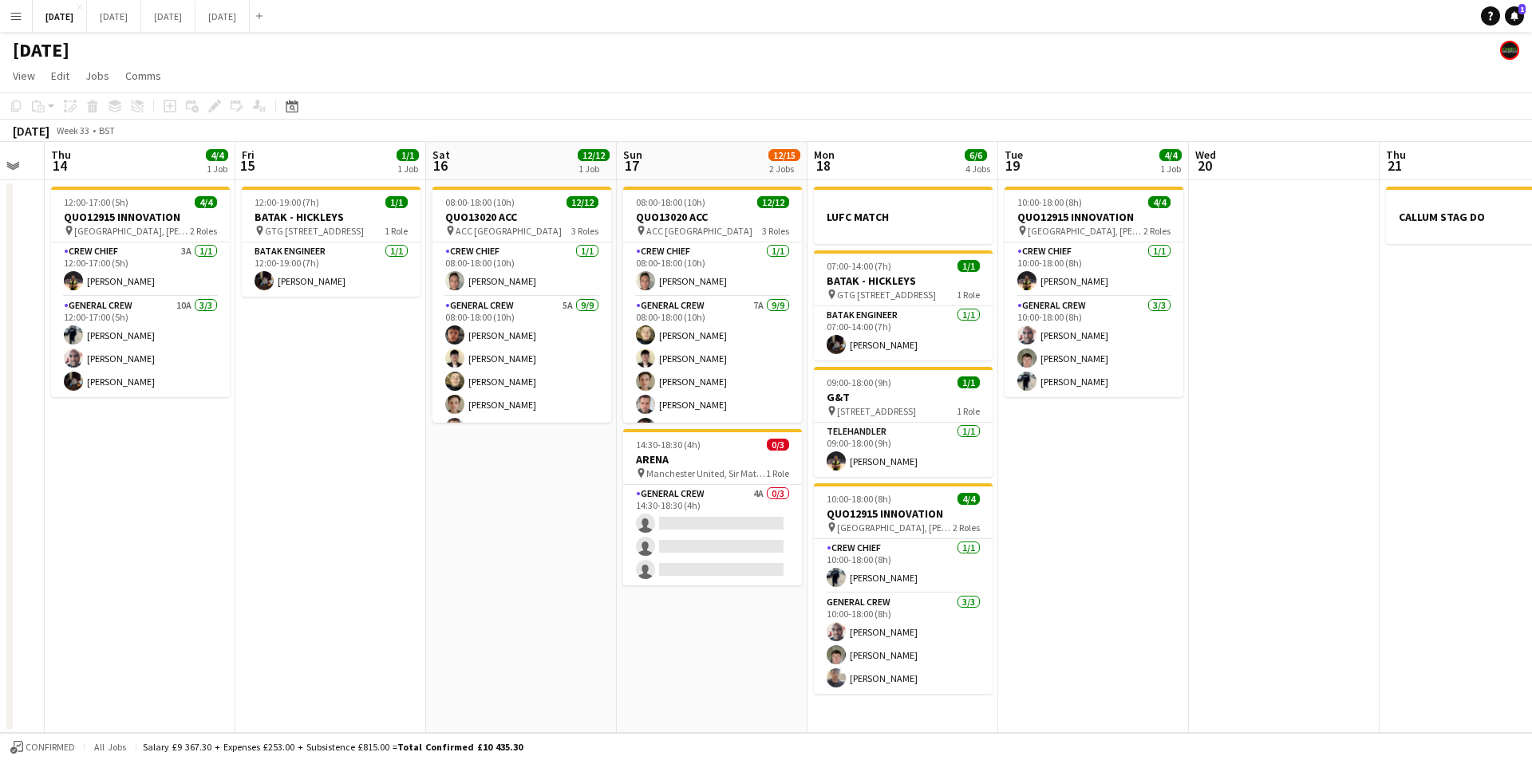
drag, startPoint x: 983, startPoint y: 584, endPoint x: 1068, endPoint y: 580, distance: 85.4
click at [1068, 580] on app-calendar-viewport "Mon 11 Tue 12 Wed 13 Thu 14 4/4 1 Job Fri 15 1/1 1 Job Sat 16 12/12 1 Job Sun 1…" at bounding box center [766, 437] width 1532 height 591
drag, startPoint x: 1142, startPoint y: 424, endPoint x: 837, endPoint y: 341, distance: 315.8
click at [899, 372] on app-calendar-viewport "Mon 11 Tue 12 Wed 13 Thu 14 4/4 1 Job Fri 15 1/1 1 Job Sat 16 12/12 1 Job Sun 1…" at bounding box center [766, 437] width 1532 height 591
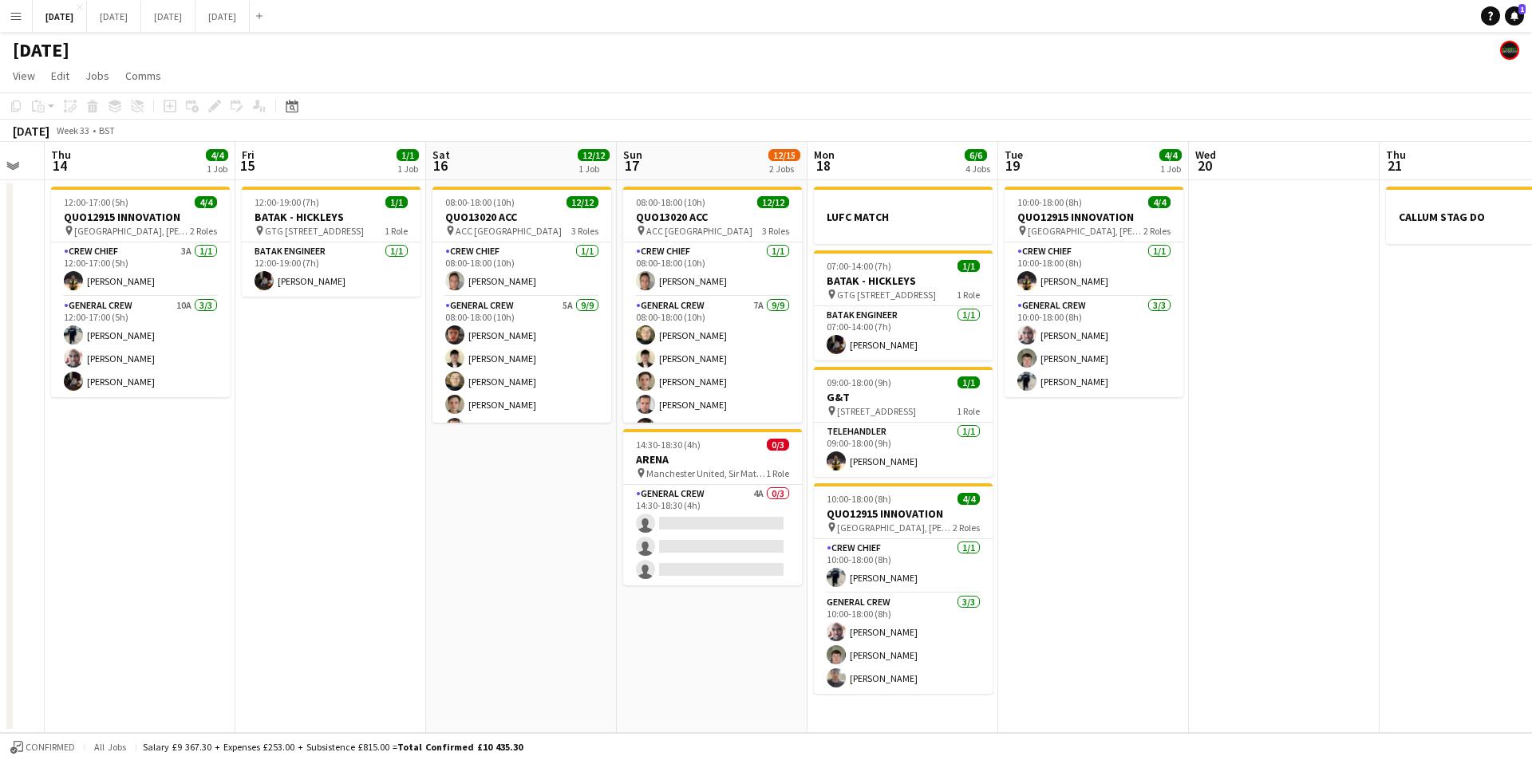
scroll to position [0, 770]
